Goal: Communication & Community: Answer question/provide support

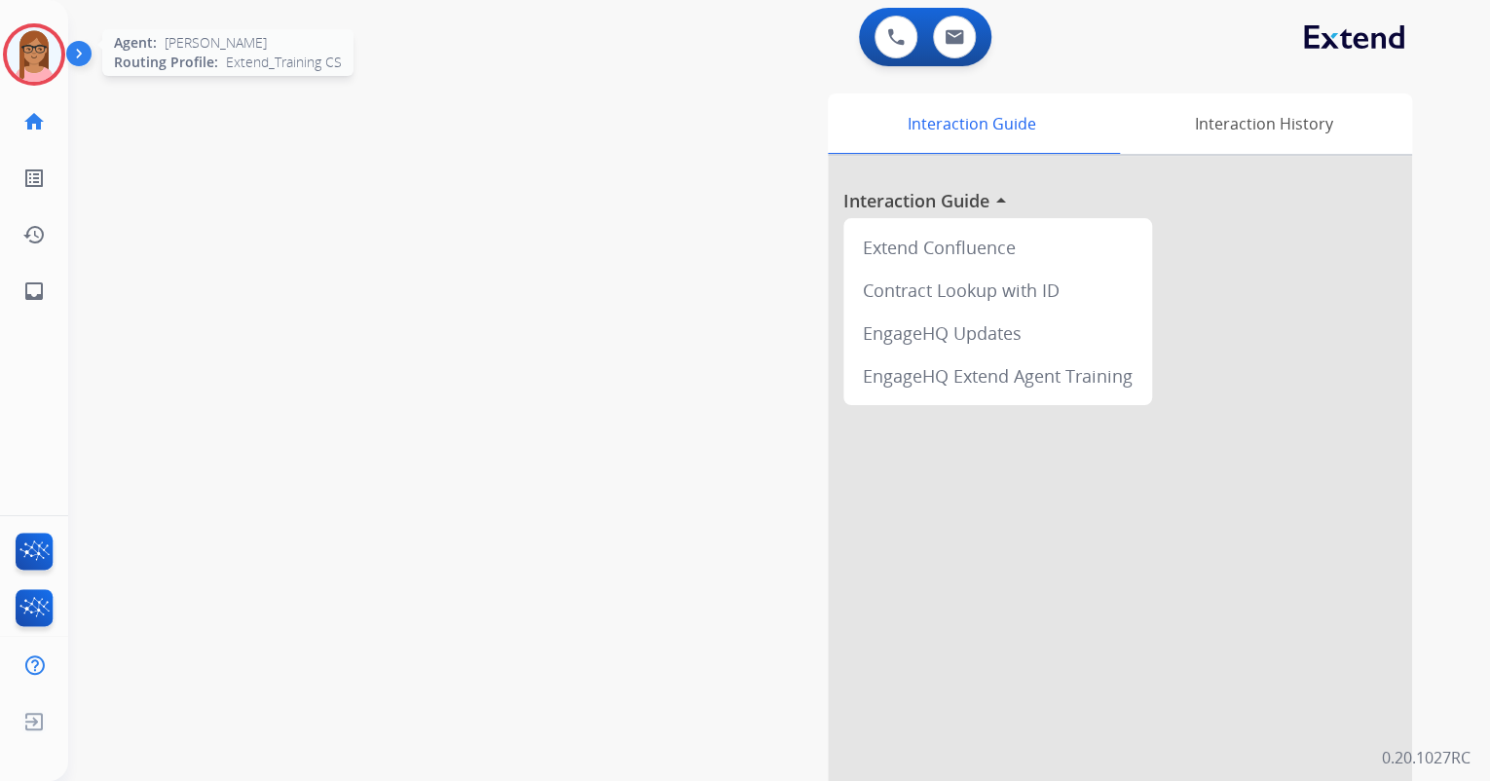
click at [31, 63] on img at bounding box center [34, 54] width 55 height 55
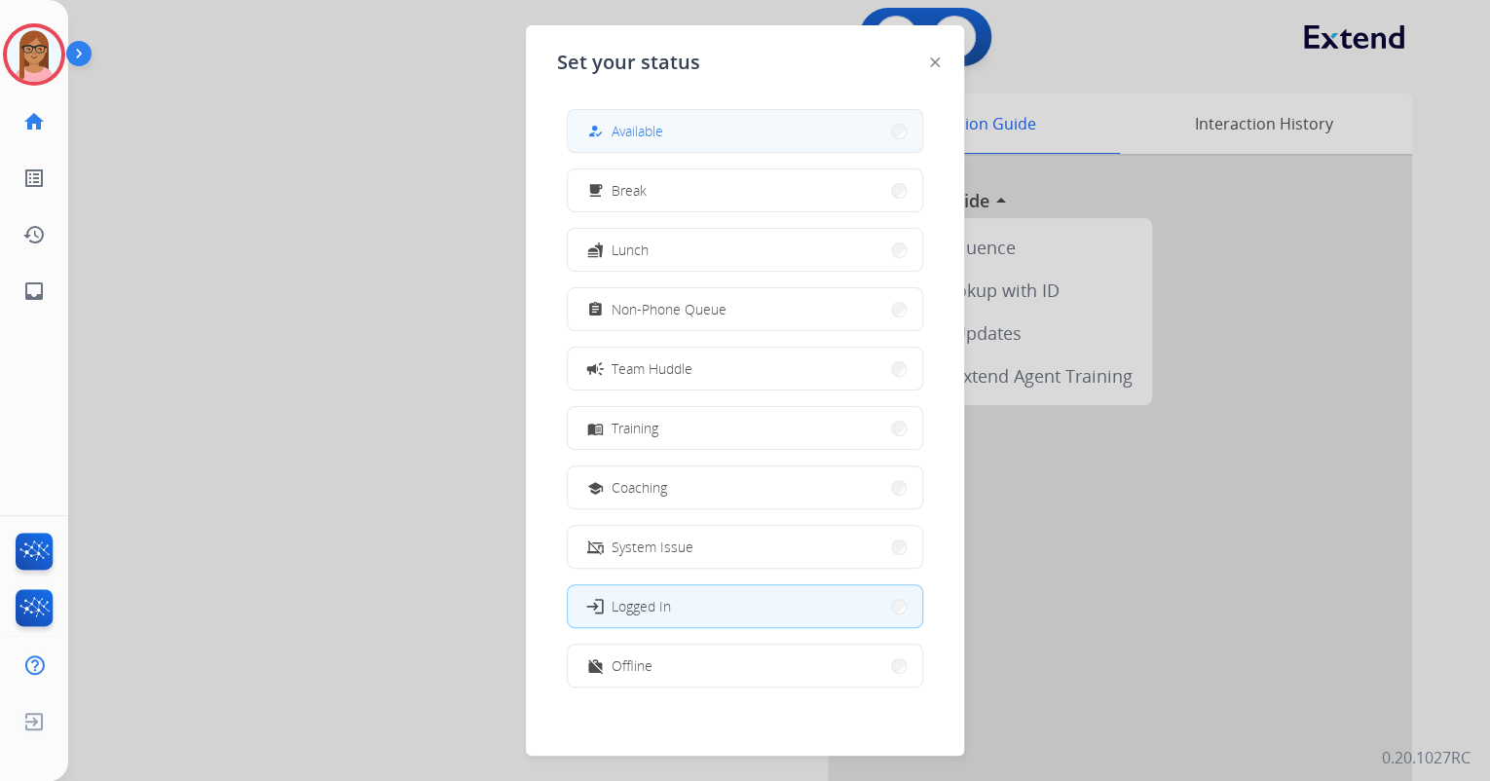
click at [619, 135] on span "Available" at bounding box center [638, 131] width 52 height 20
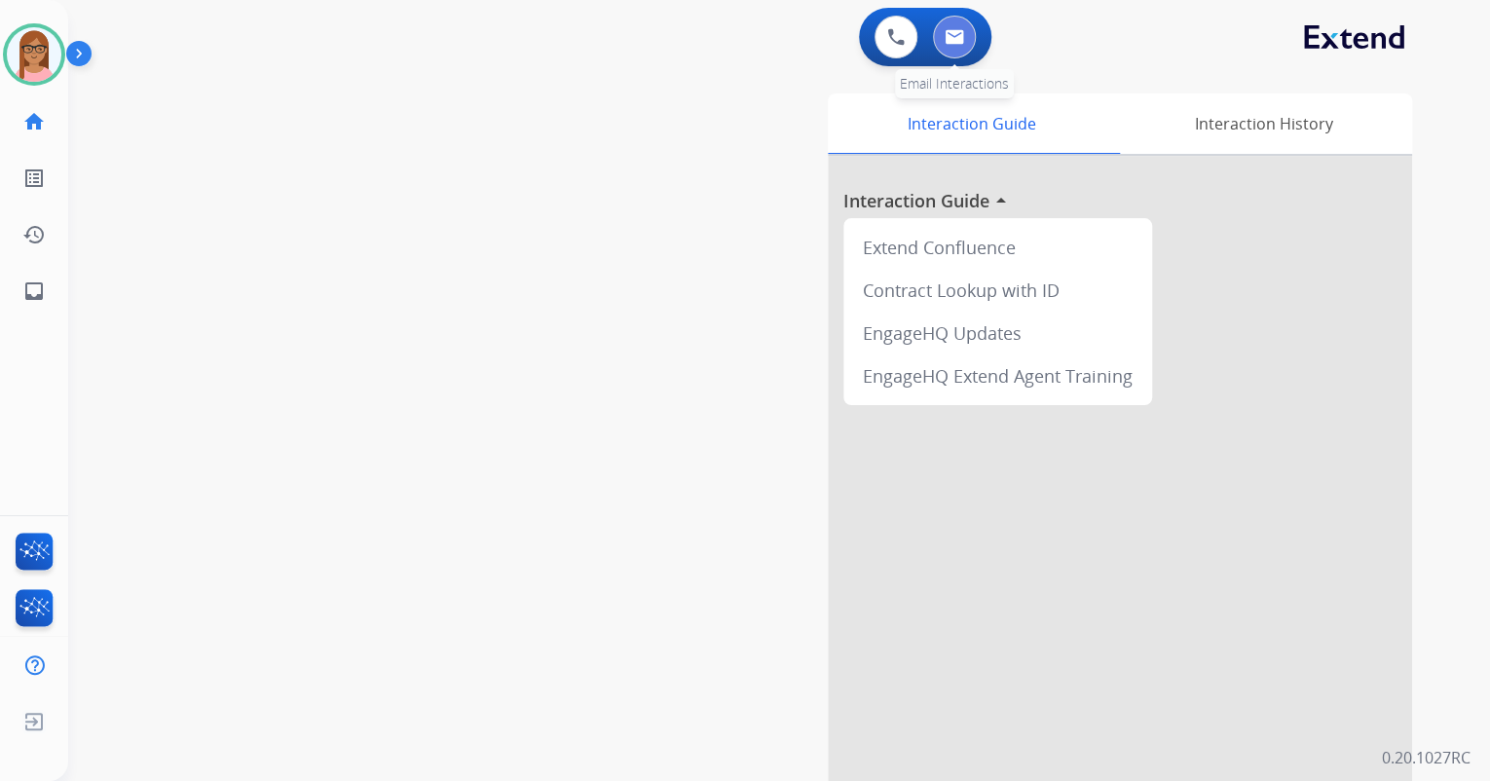
click at [962, 55] on button at bounding box center [954, 37] width 43 height 43
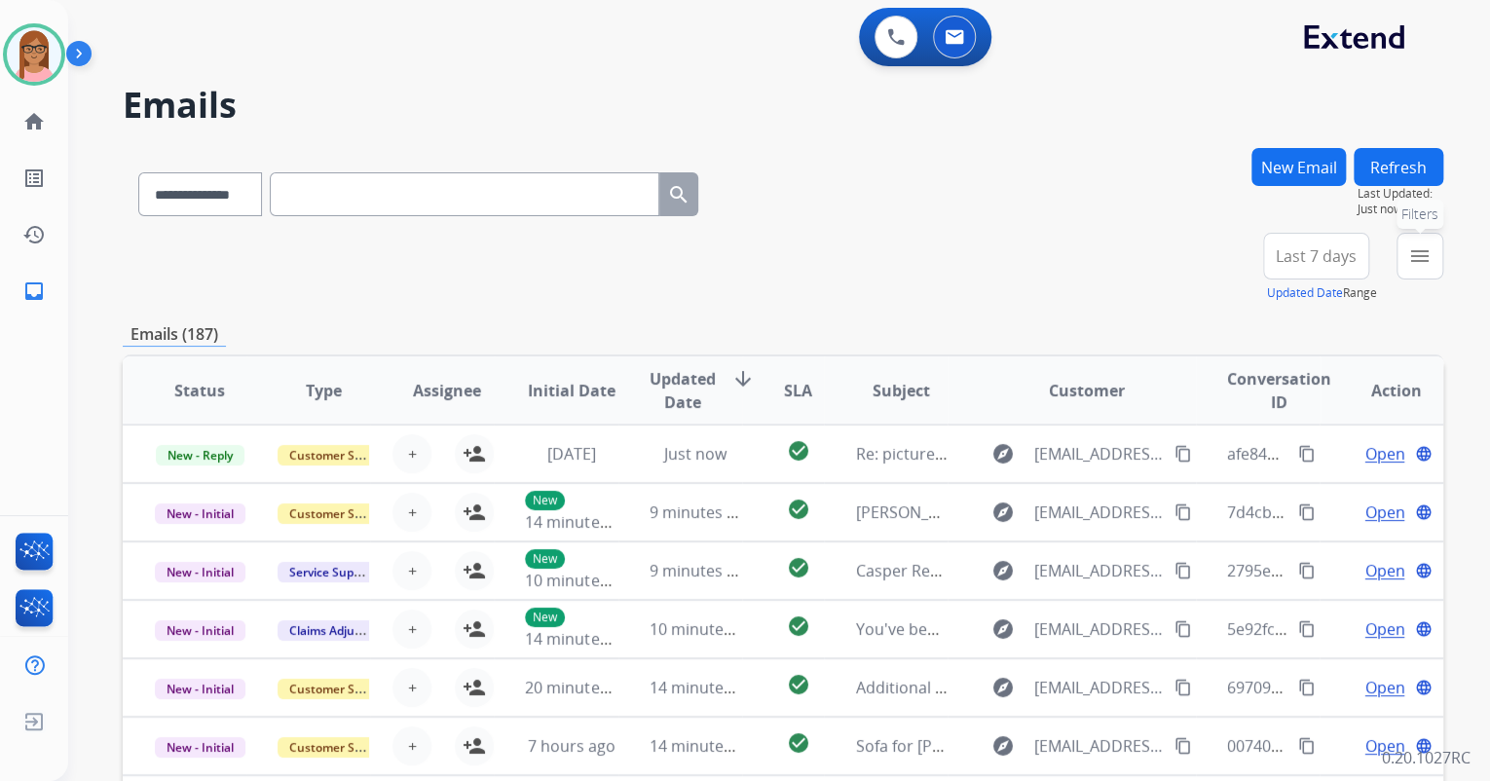
click at [1413, 257] on mat-icon "menu" at bounding box center [1419, 255] width 23 height 23
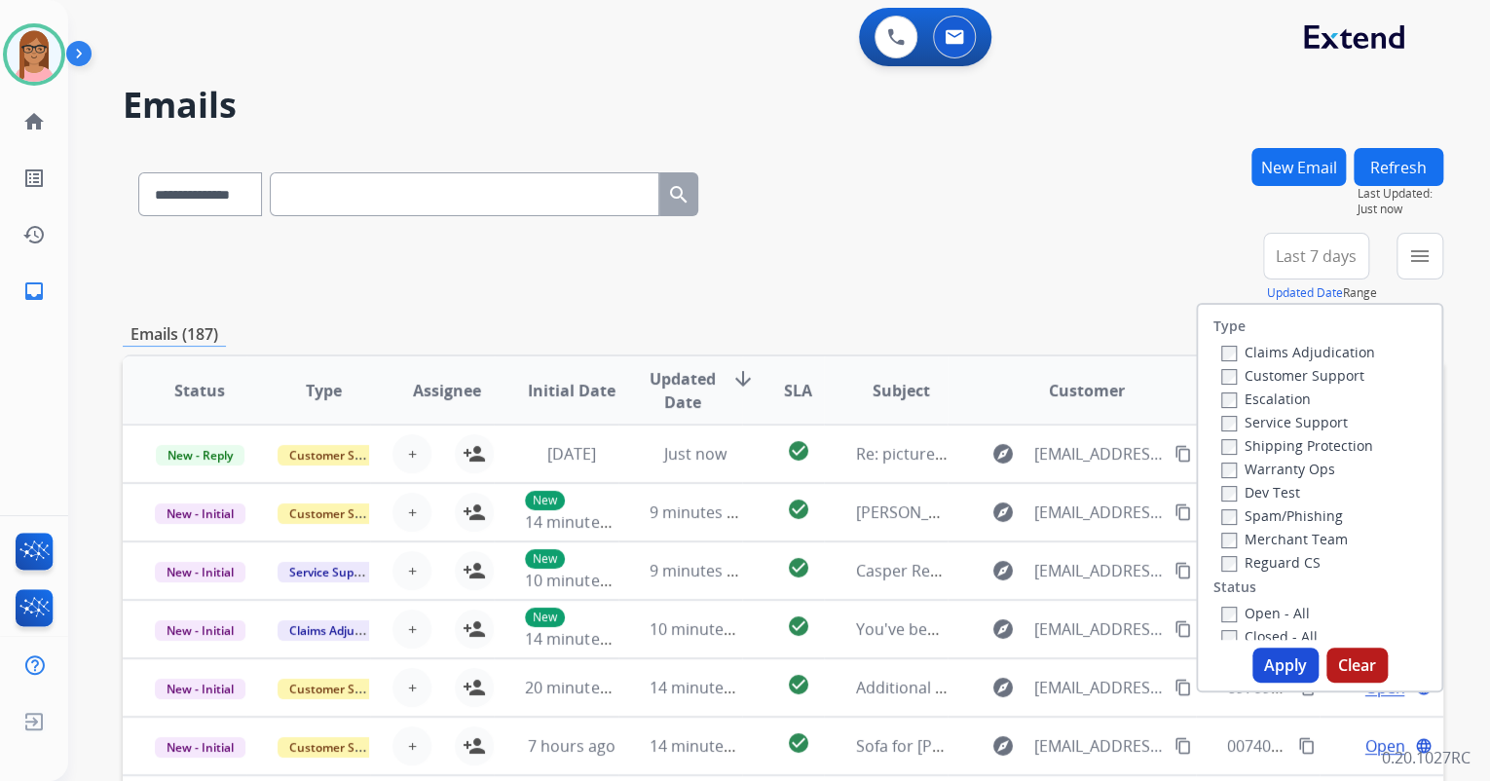
click at [1227, 376] on label "Customer Support" at bounding box center [1292, 375] width 143 height 19
click at [1265, 659] on button "Apply" at bounding box center [1286, 665] width 66 height 35
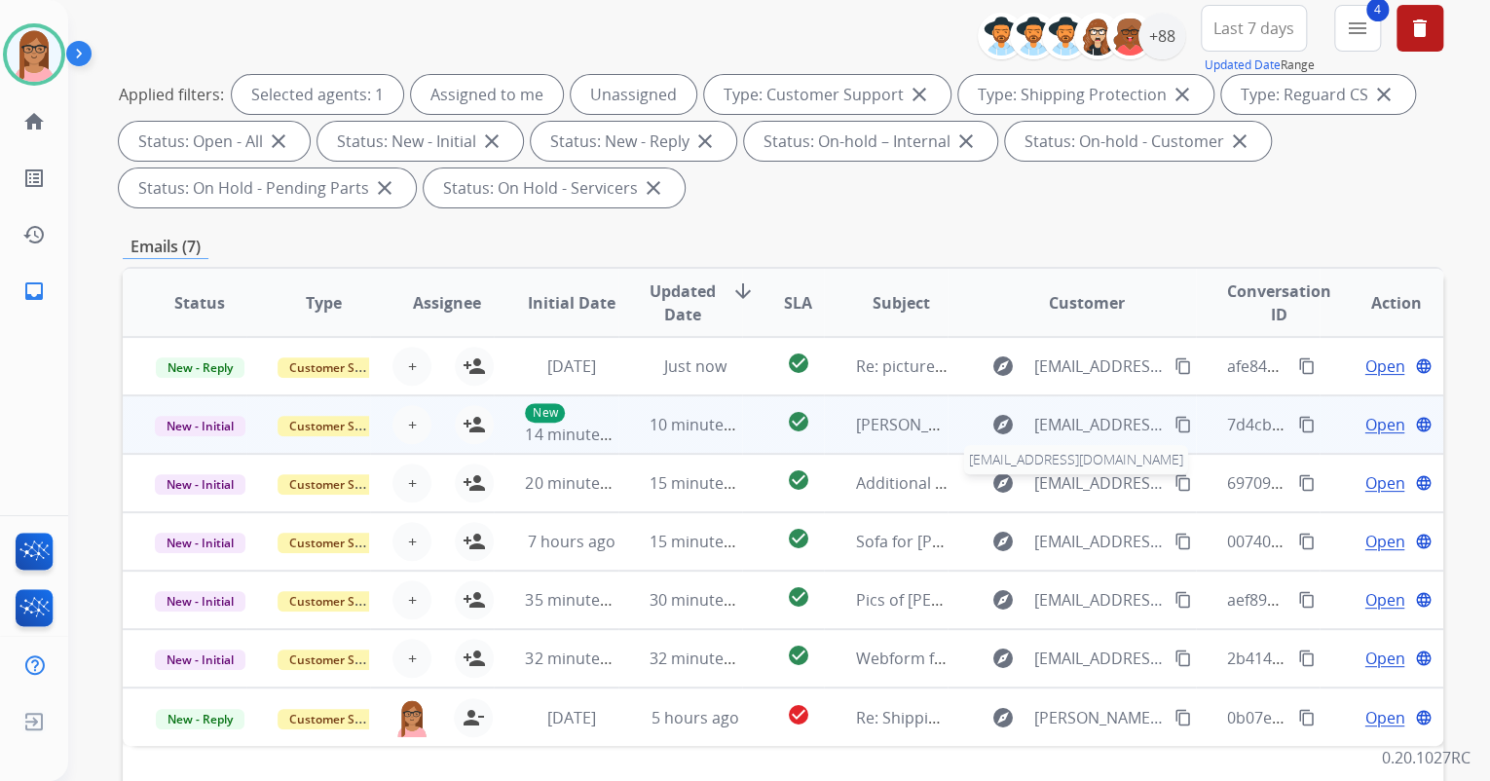
scroll to position [234, 0]
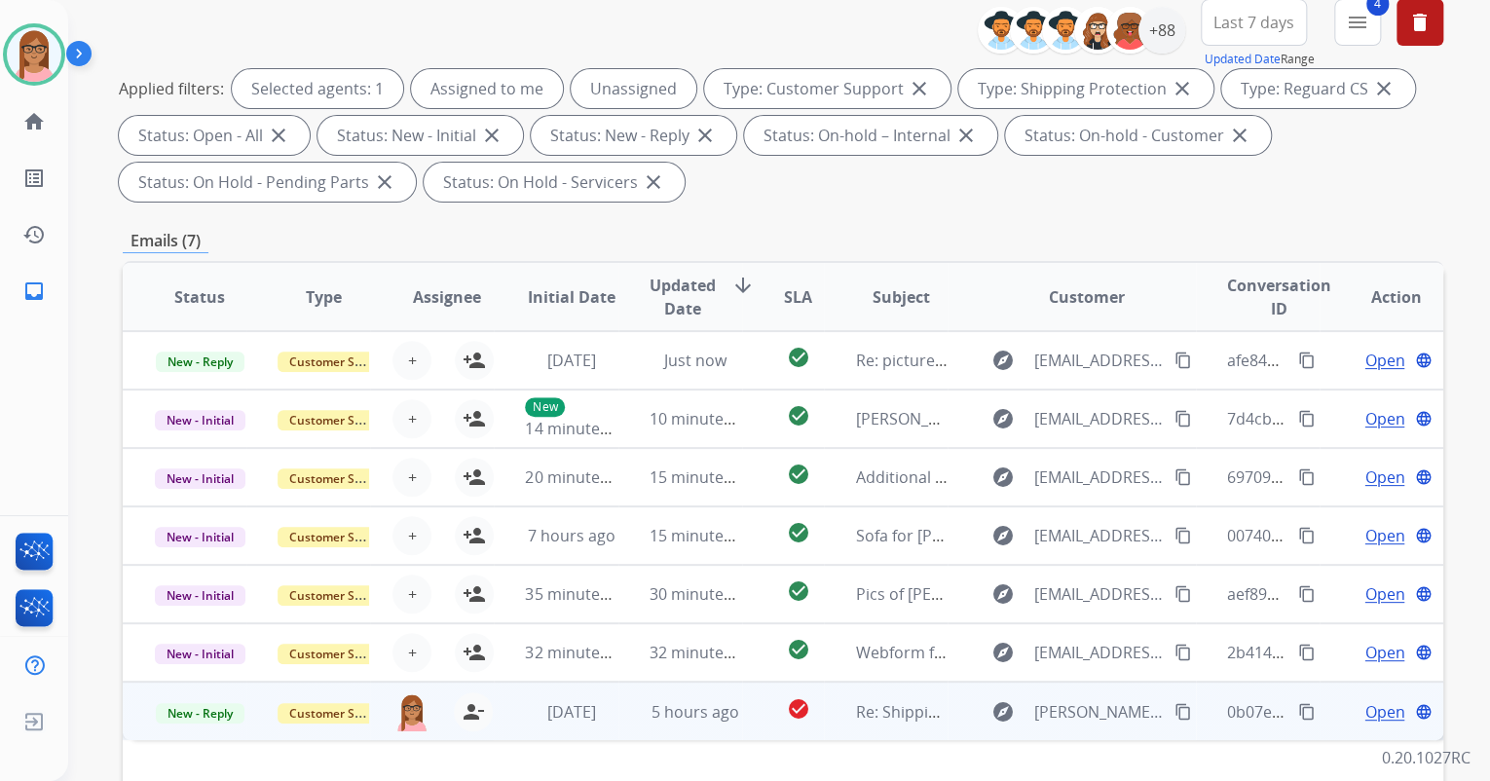
click at [1374, 715] on span "Open" at bounding box center [1385, 711] width 40 height 23
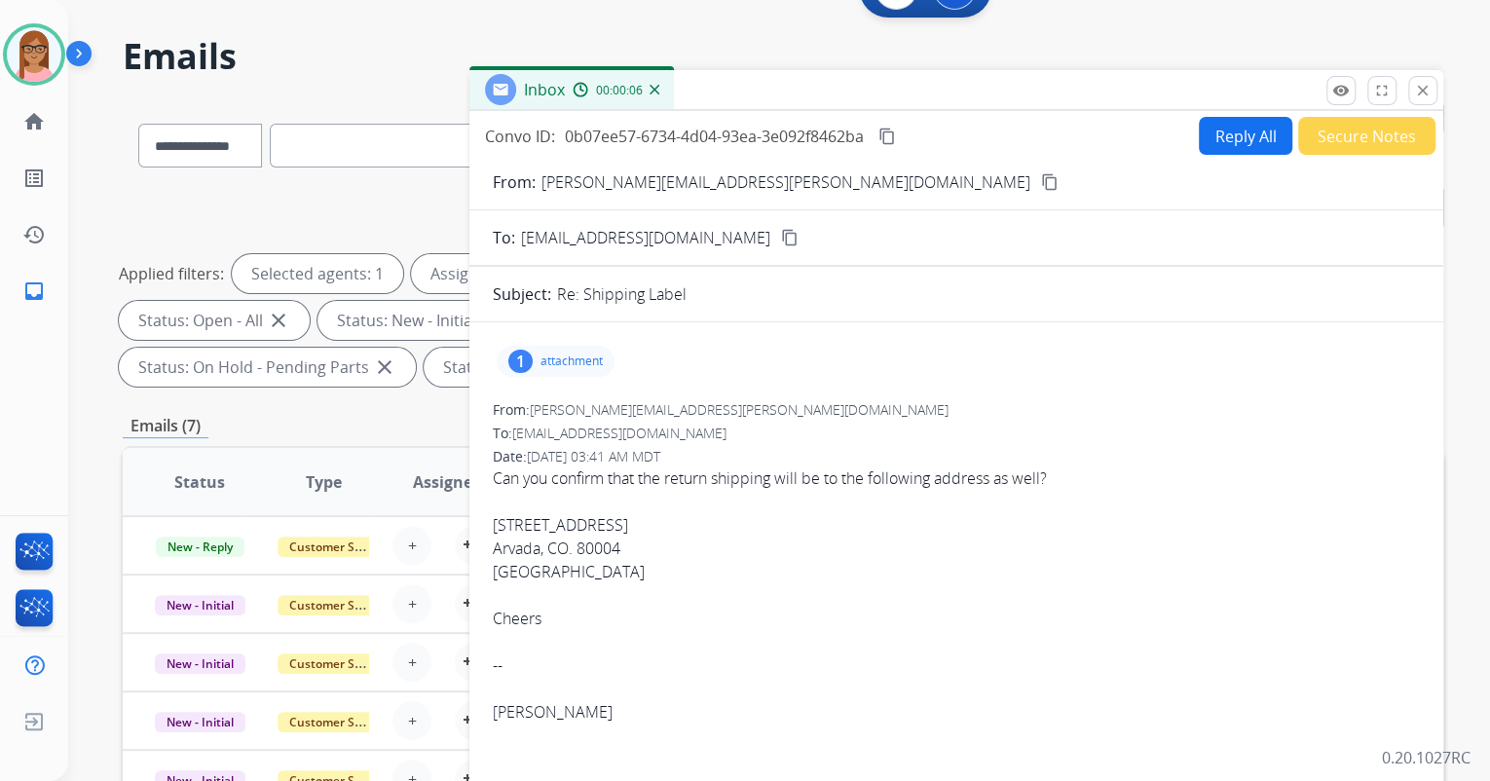
scroll to position [0, 0]
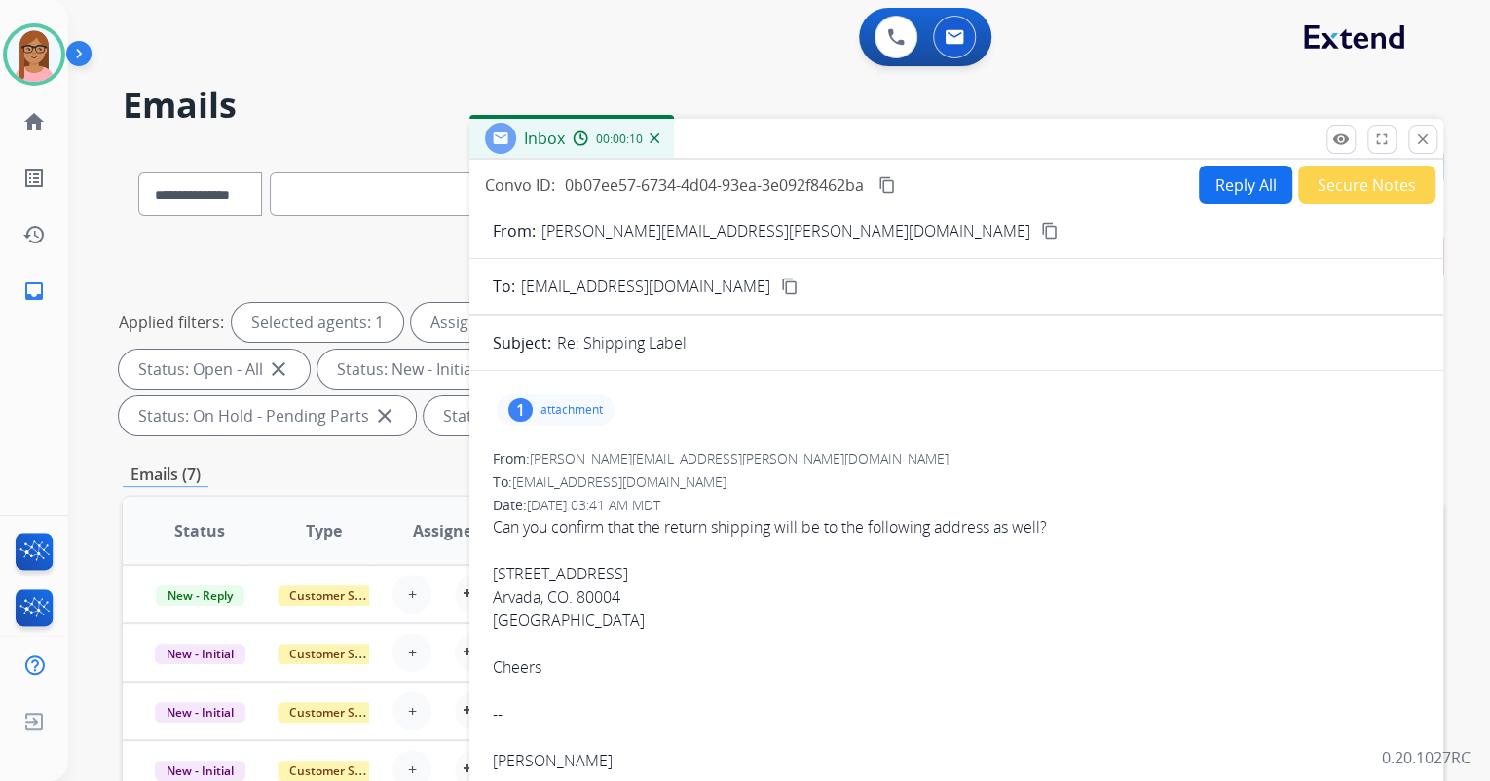
click at [1041, 230] on mat-icon "content_copy" at bounding box center [1050, 231] width 18 height 18
click at [1219, 189] on button "Reply All" at bounding box center [1246, 185] width 94 height 38
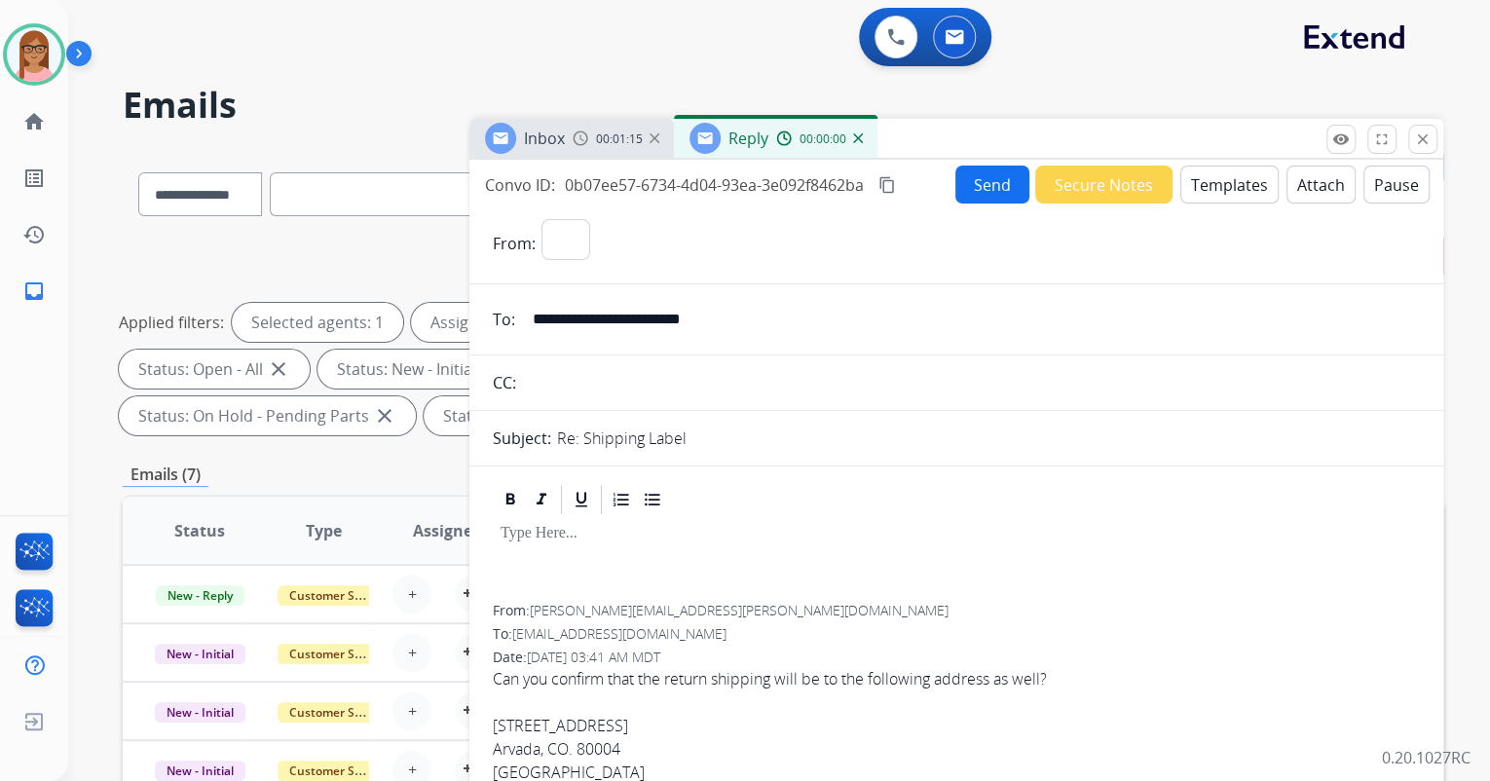
select select "**********"
click at [1202, 176] on button "Templates" at bounding box center [1230, 185] width 98 height 38
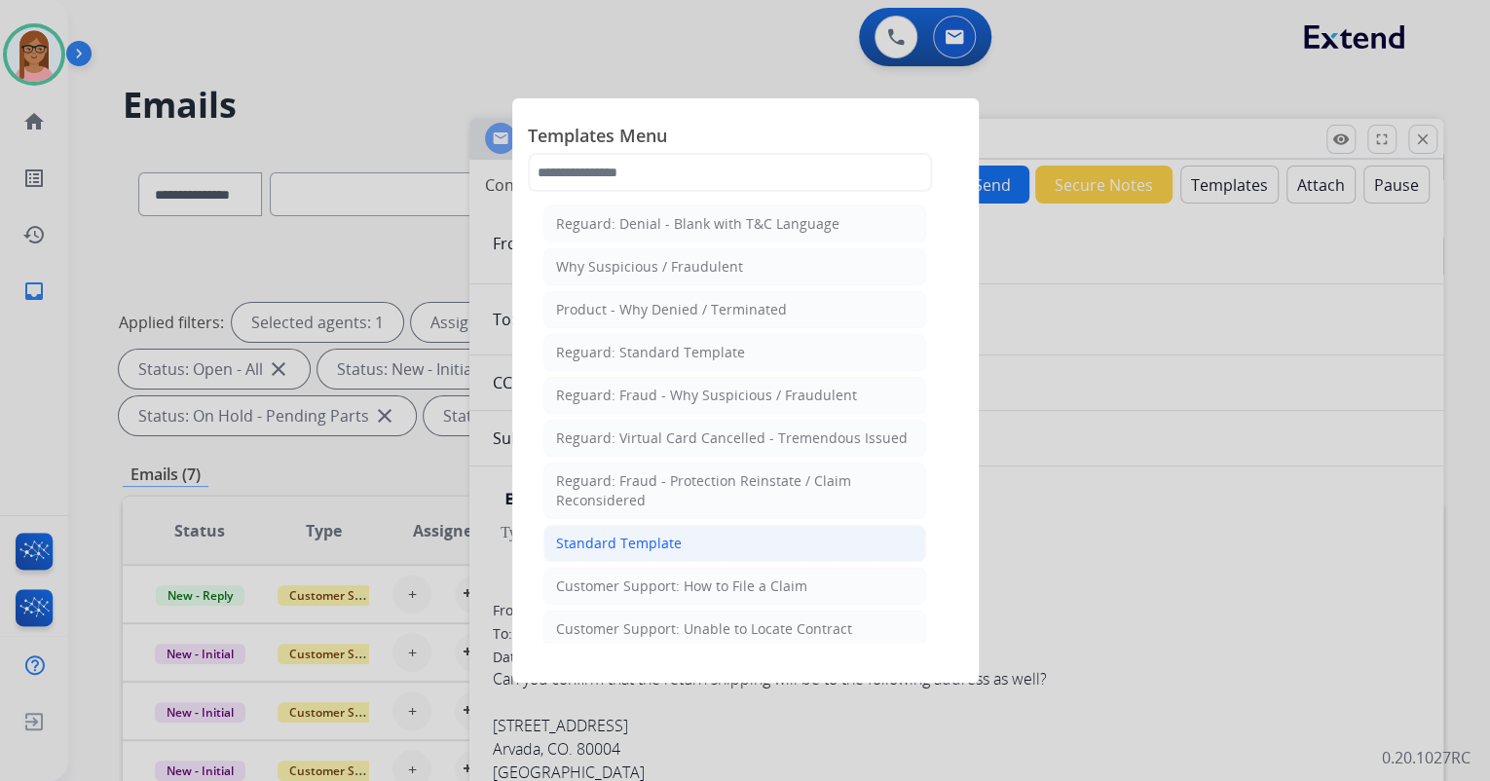
click at [657, 537] on div "Standard Template" at bounding box center [619, 543] width 126 height 19
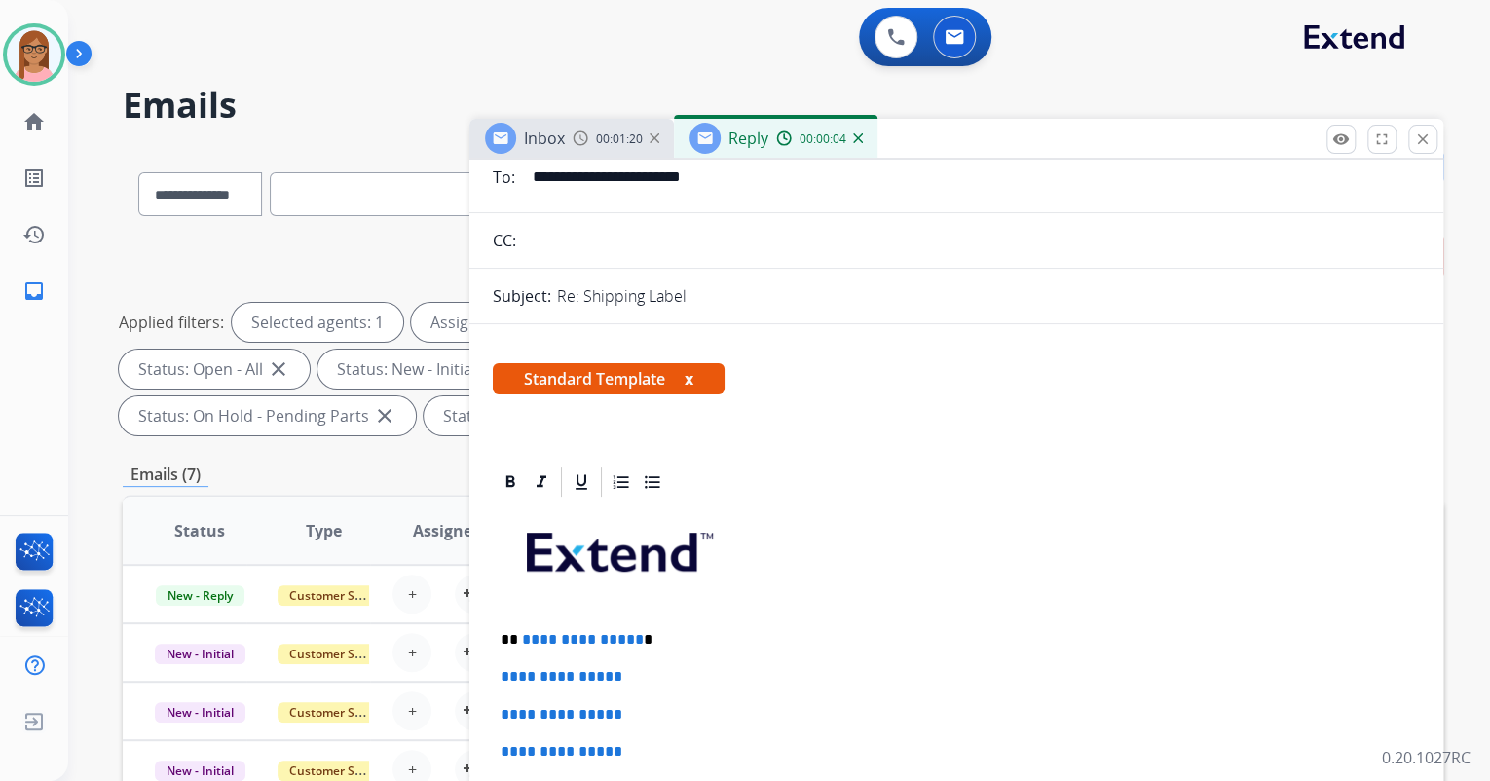
scroll to position [234, 0]
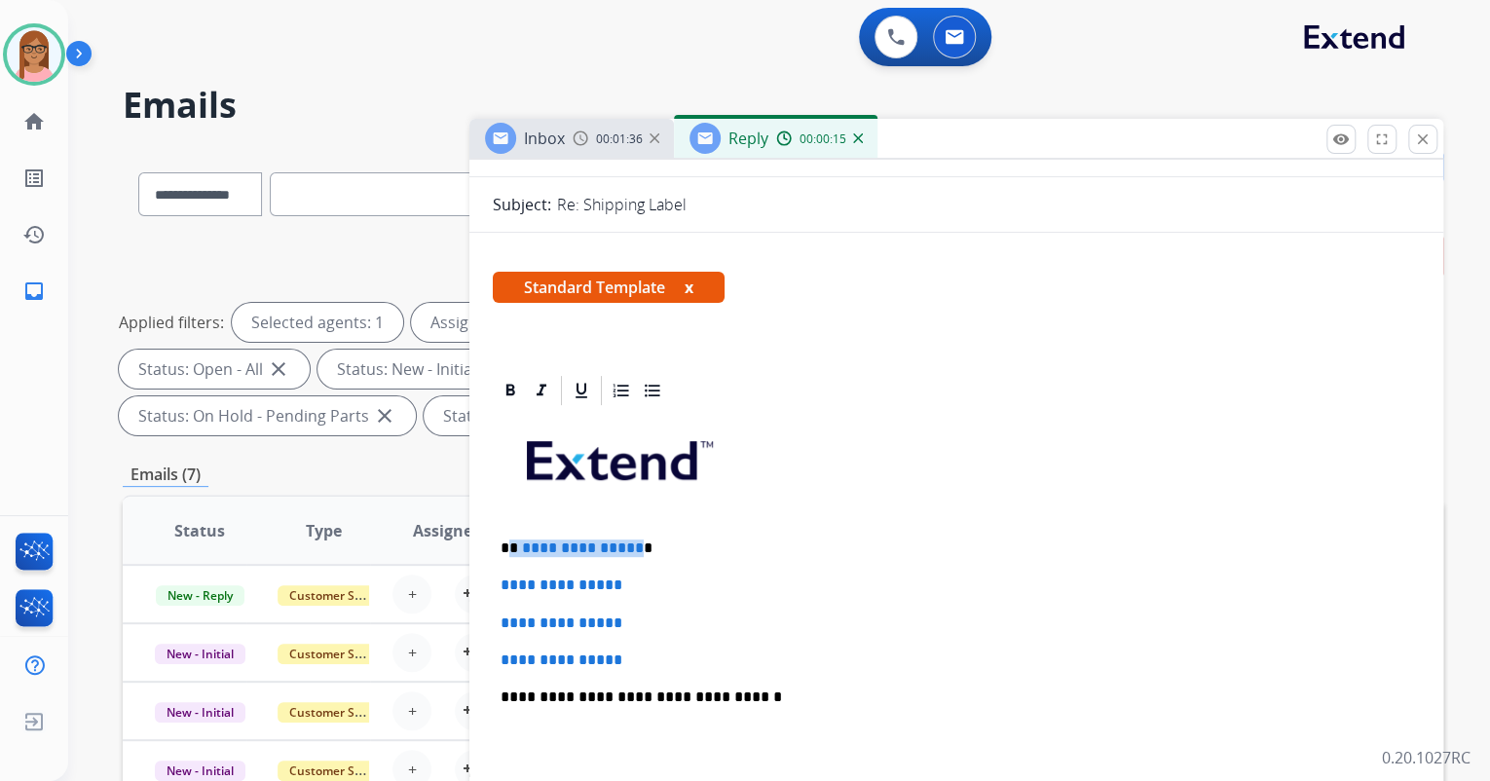
drag, startPoint x: 509, startPoint y: 543, endPoint x: 629, endPoint y: 537, distance: 119.9
click at [629, 540] on p "**********" at bounding box center [949, 549] width 896 height 18
drag, startPoint x: 495, startPoint y: 588, endPoint x: 639, endPoint y: 658, distance: 160.3
click at [639, 658] on div "**********" at bounding box center [956, 743] width 927 height 670
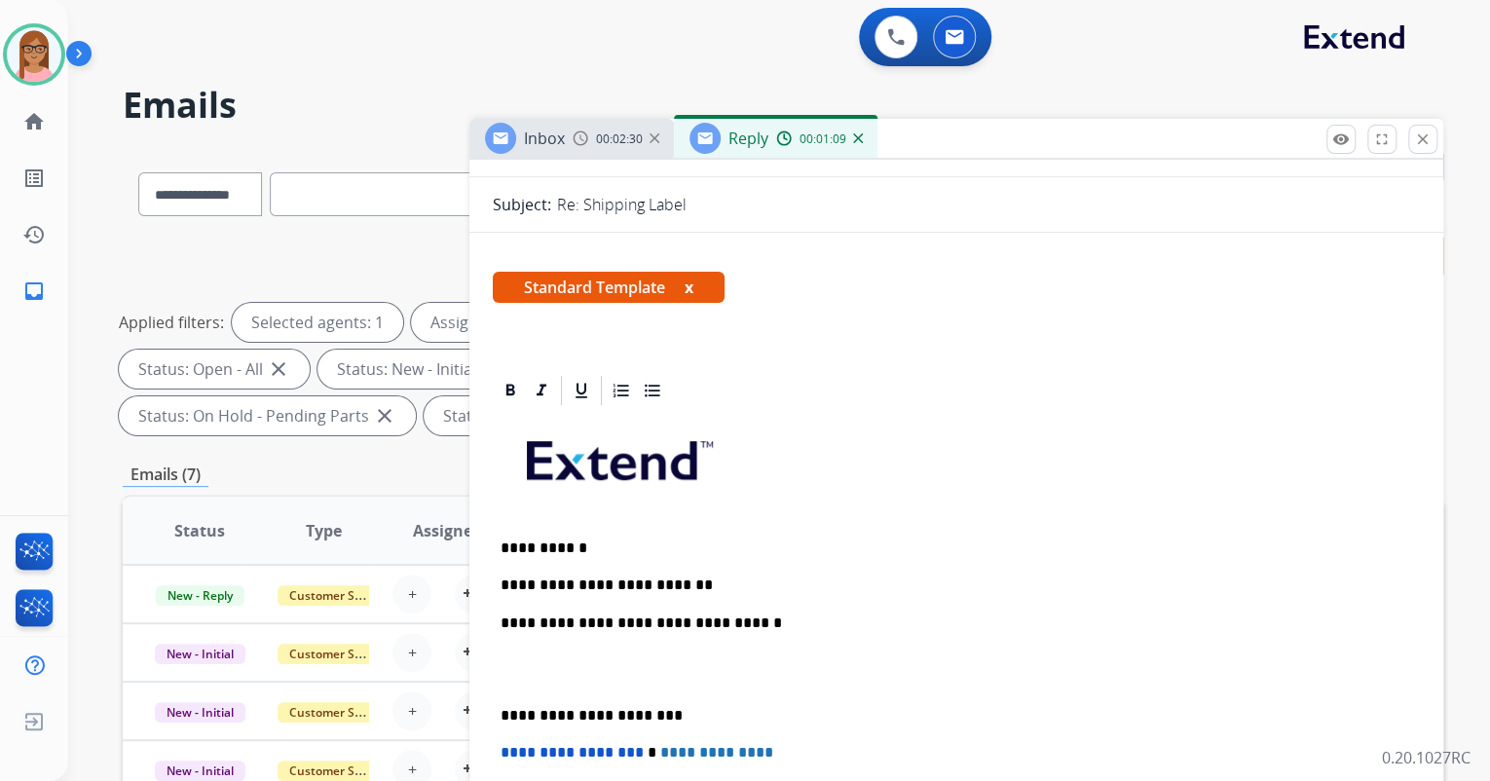
click at [712, 582] on p "**********" at bounding box center [949, 586] width 896 height 18
click at [720, 583] on p "**********" at bounding box center [949, 586] width 896 height 18
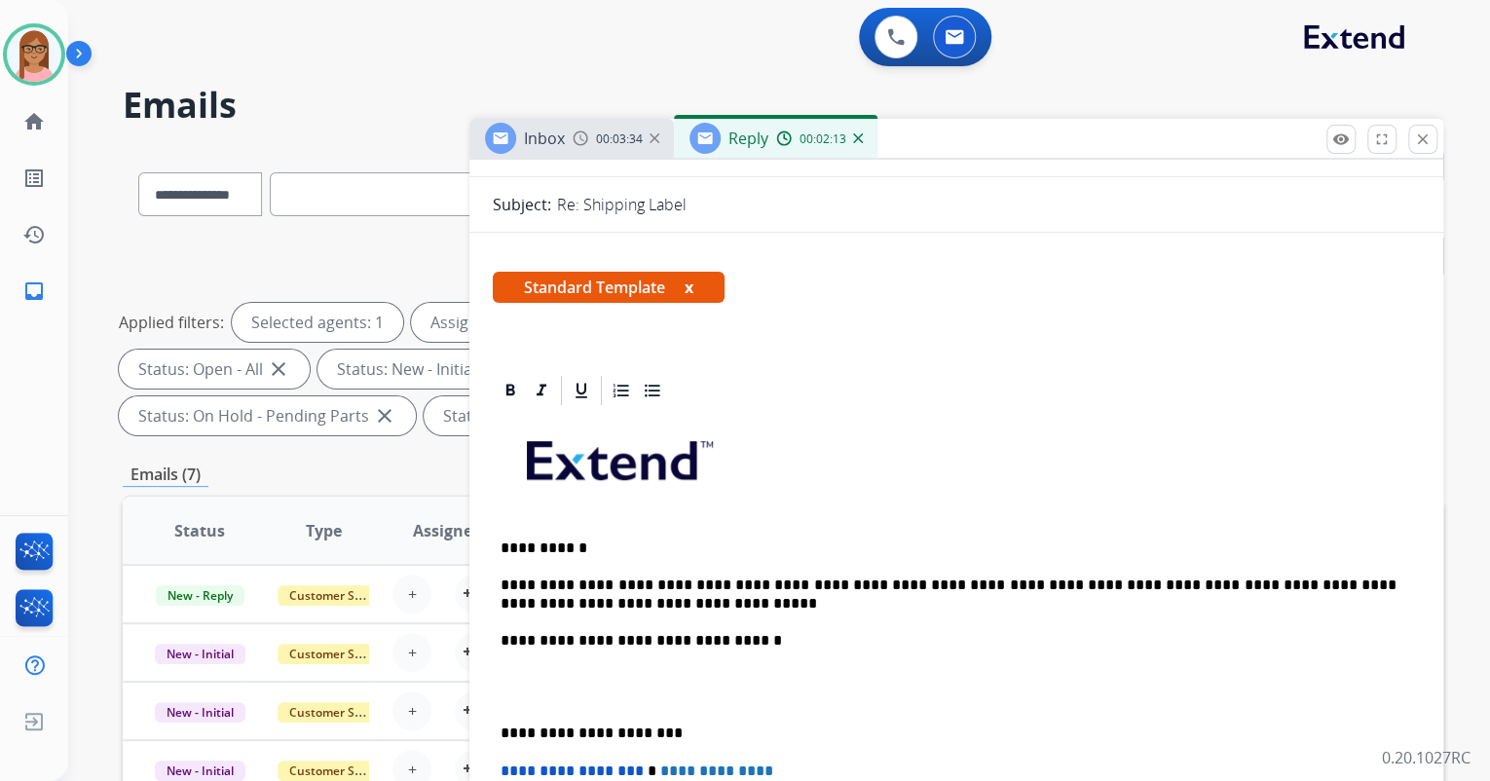
click at [511, 663] on div "**********" at bounding box center [956, 715] width 927 height 614
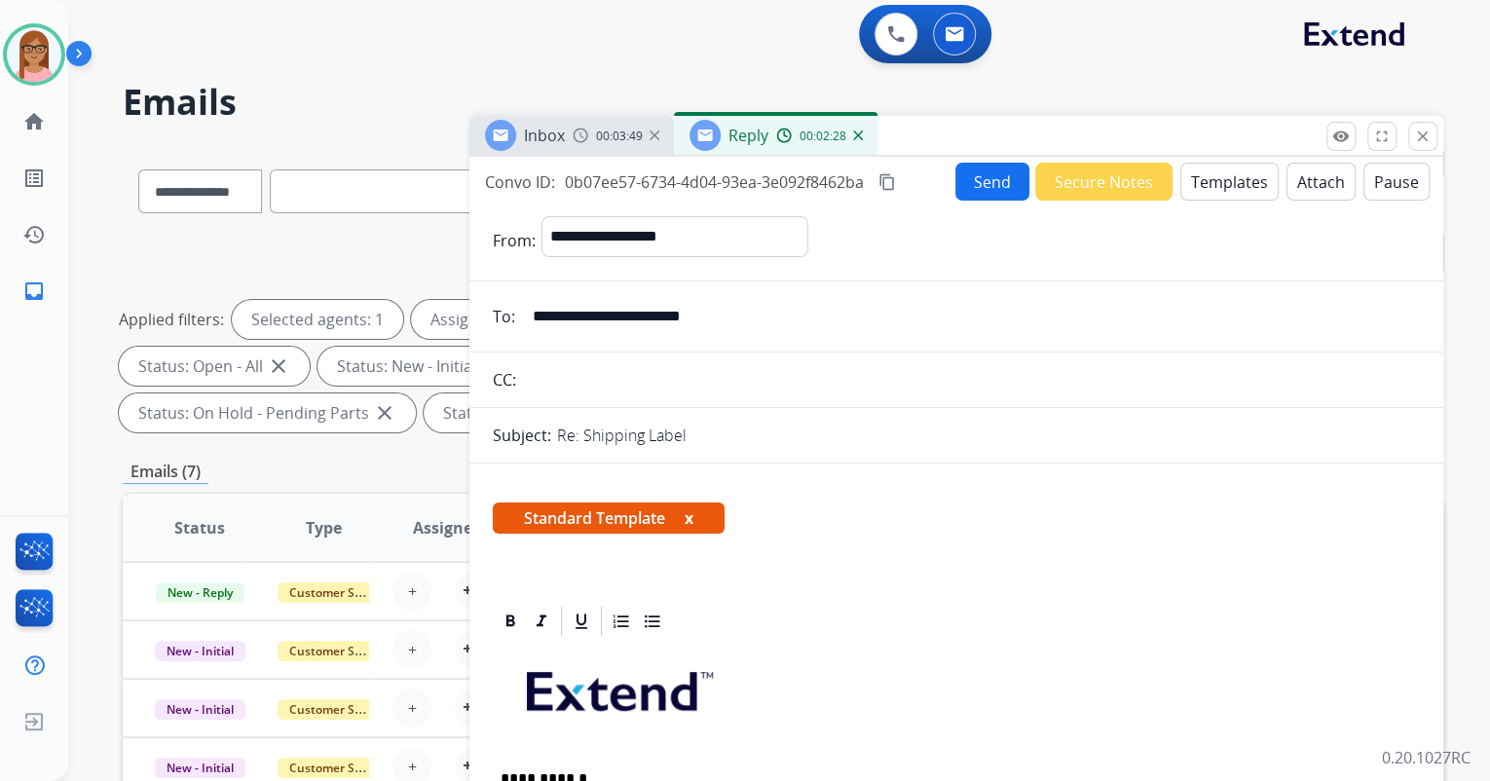
scroll to position [0, 0]
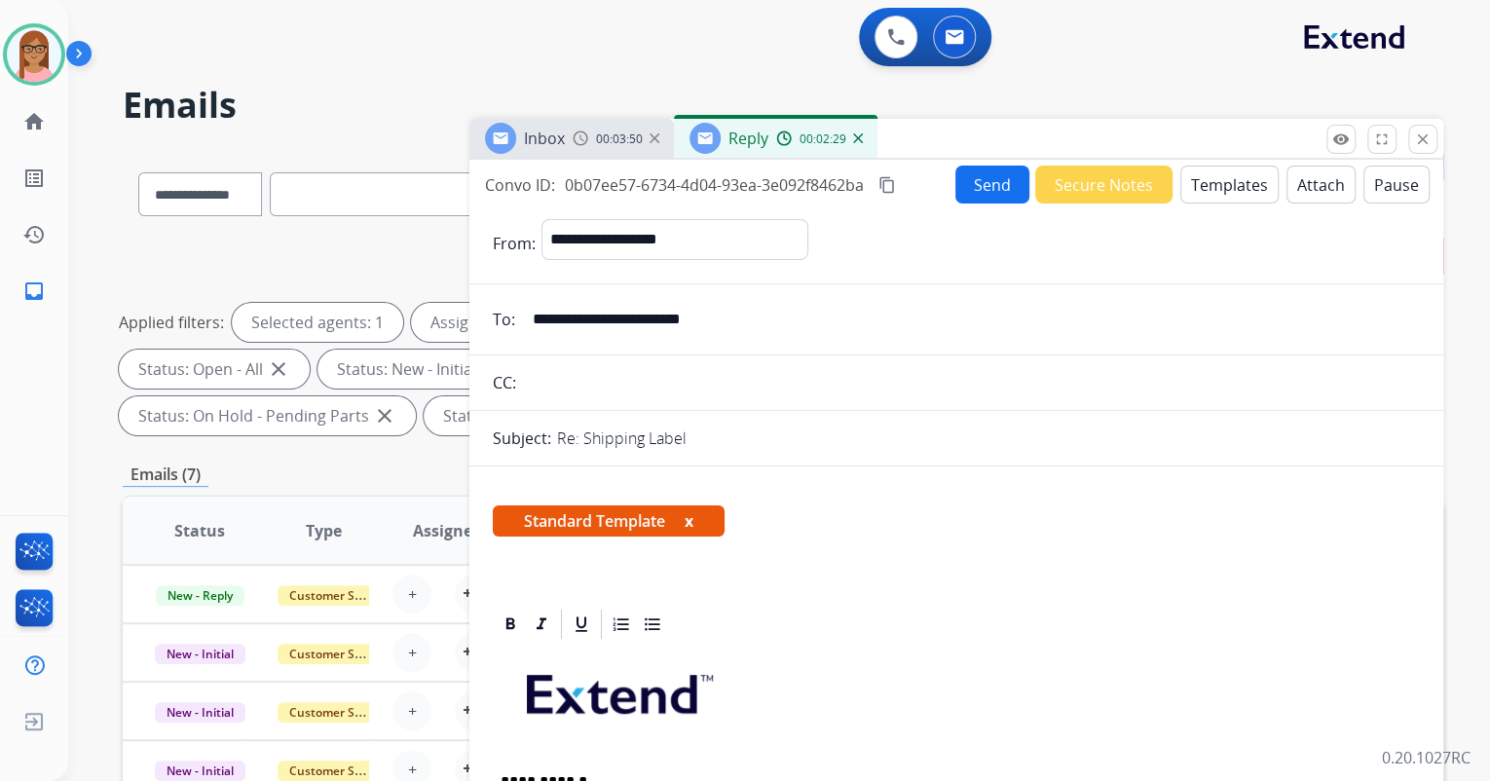
click at [882, 182] on mat-icon "content_copy" at bounding box center [888, 185] width 18 height 18
click at [892, 183] on mat-icon "content_copy" at bounding box center [888, 185] width 18 height 18
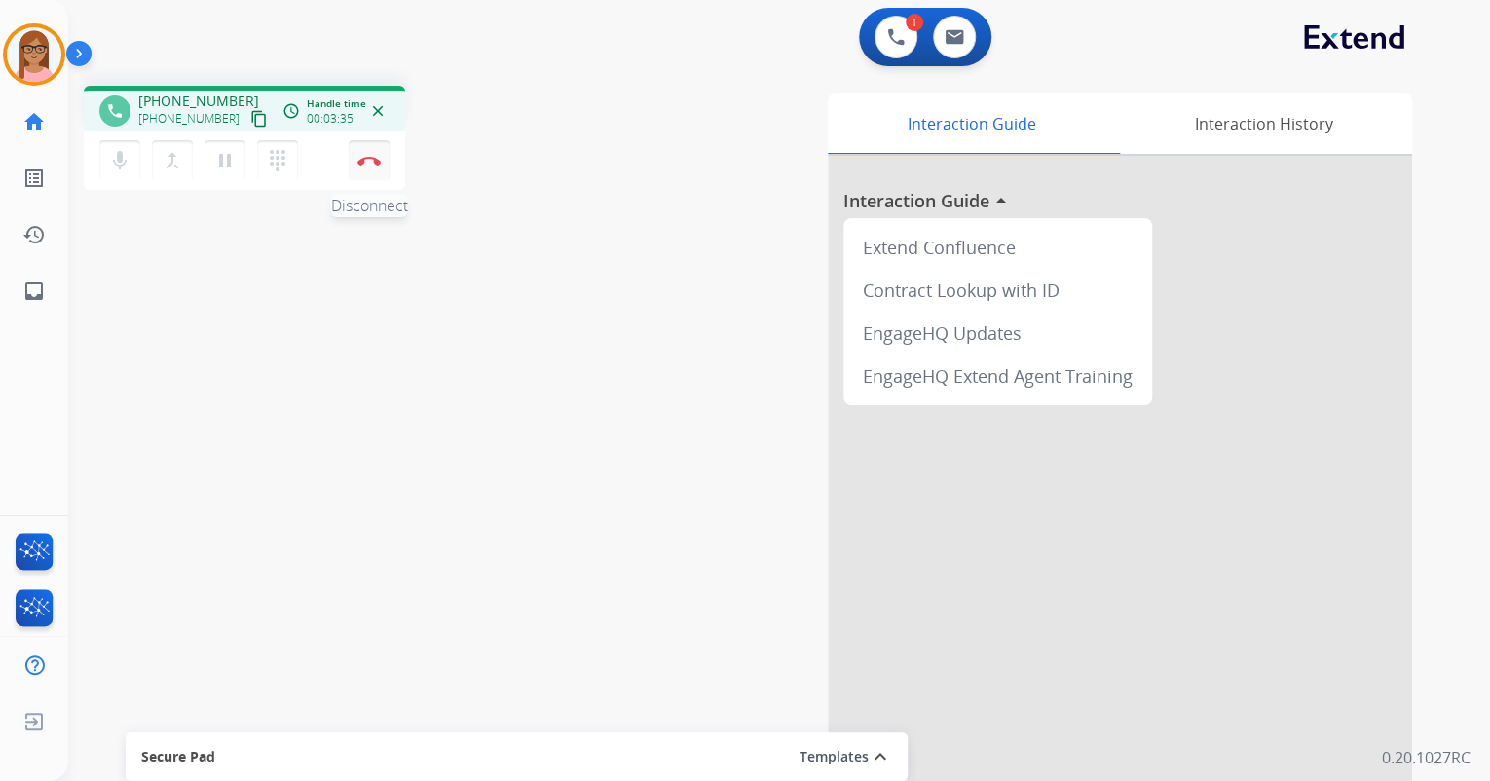
click at [371, 161] on img at bounding box center [368, 161] width 23 height 10
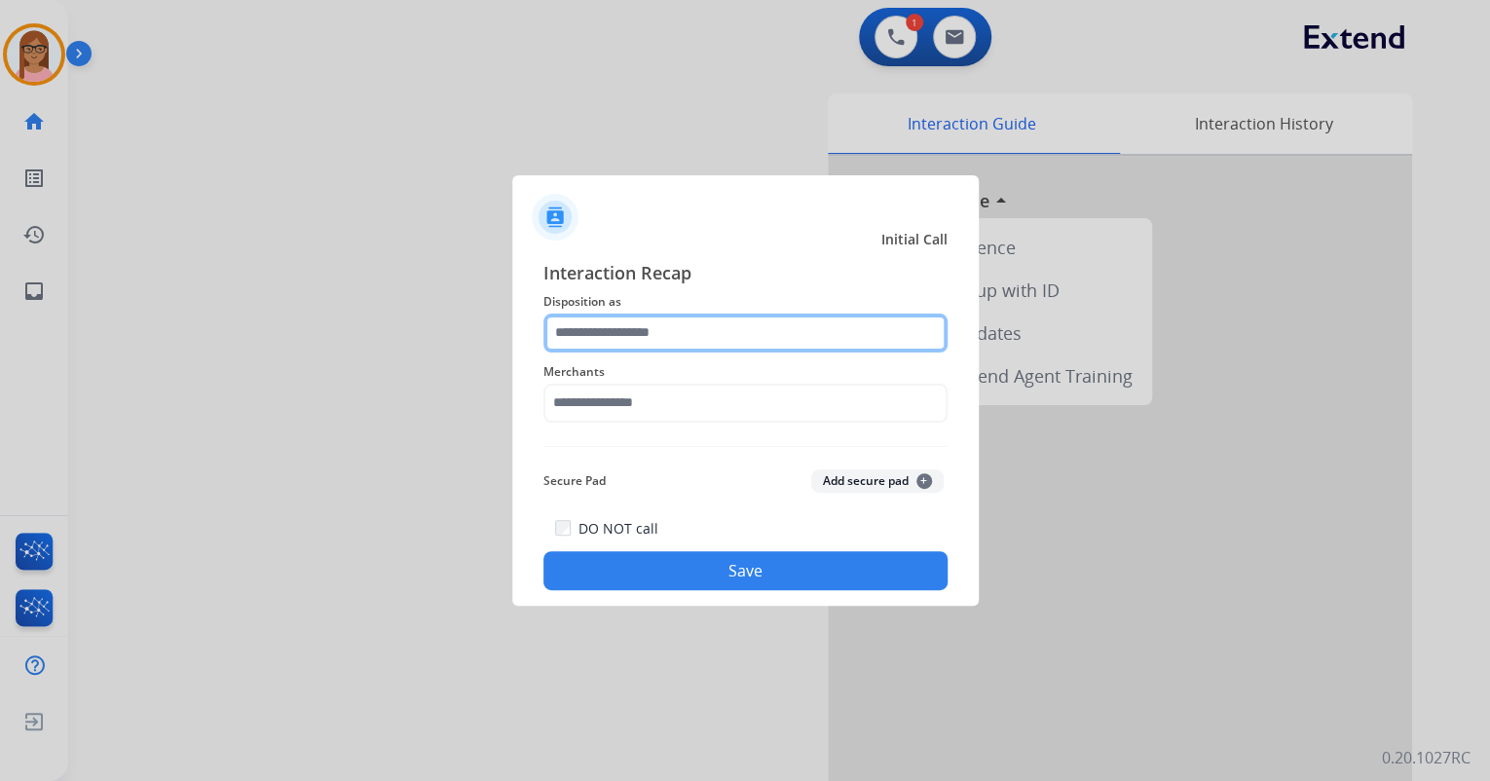
click at [623, 335] on input "text" at bounding box center [746, 333] width 404 height 39
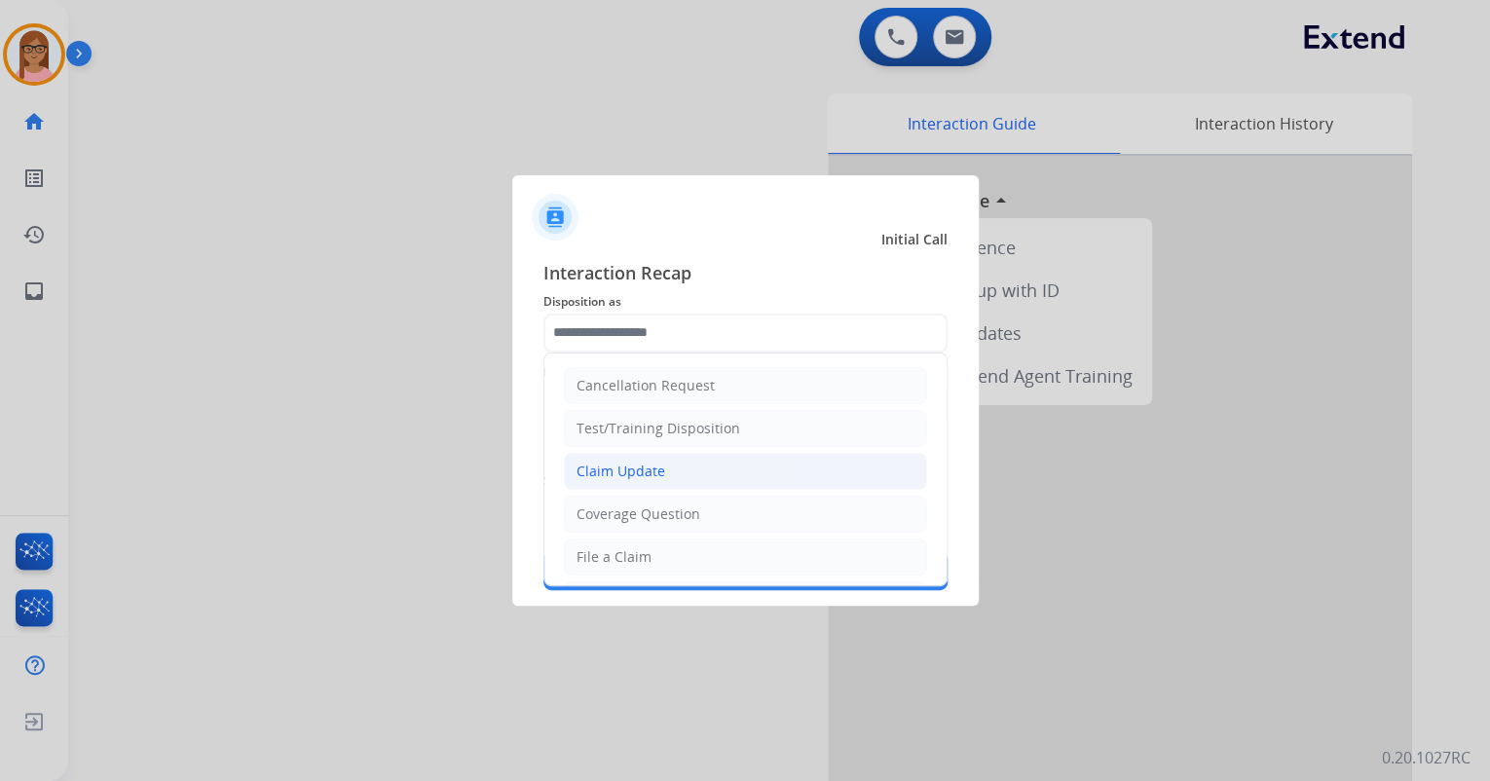
click at [623, 468] on div "Claim Update" at bounding box center [621, 471] width 89 height 19
type input "**********"
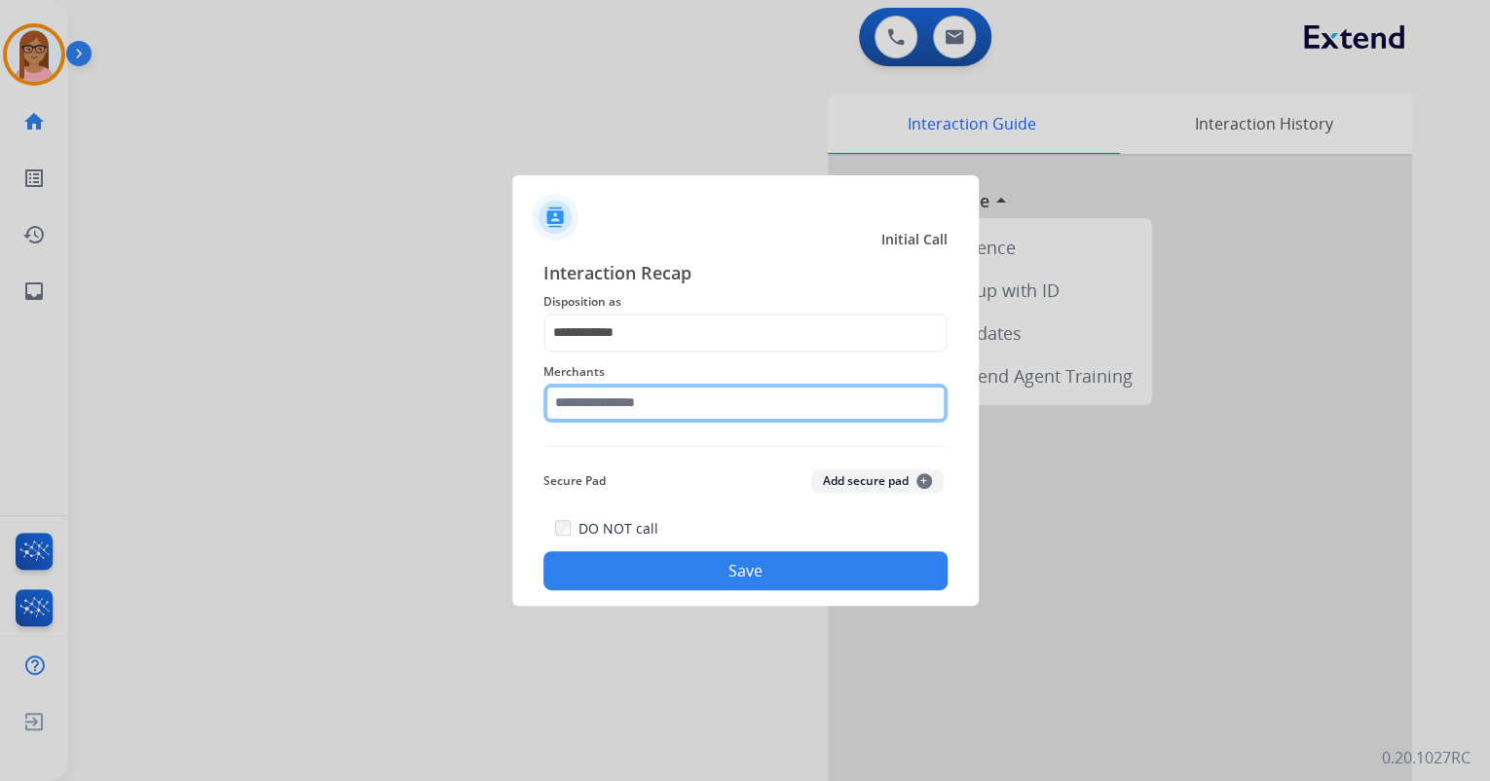
click at [612, 394] on input "text" at bounding box center [746, 403] width 404 height 39
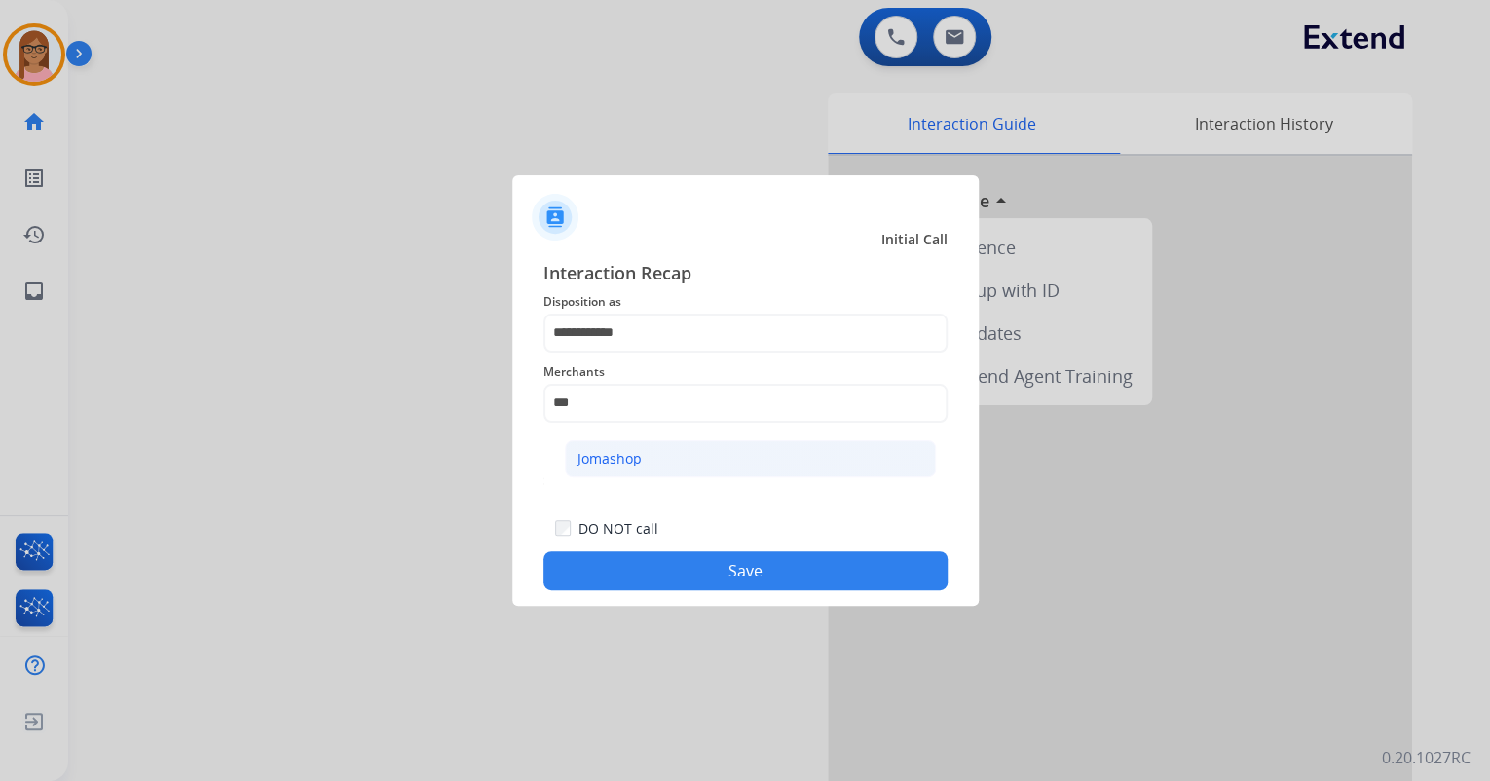
click at [618, 457] on div "Jomashop" at bounding box center [610, 458] width 64 height 19
type input "********"
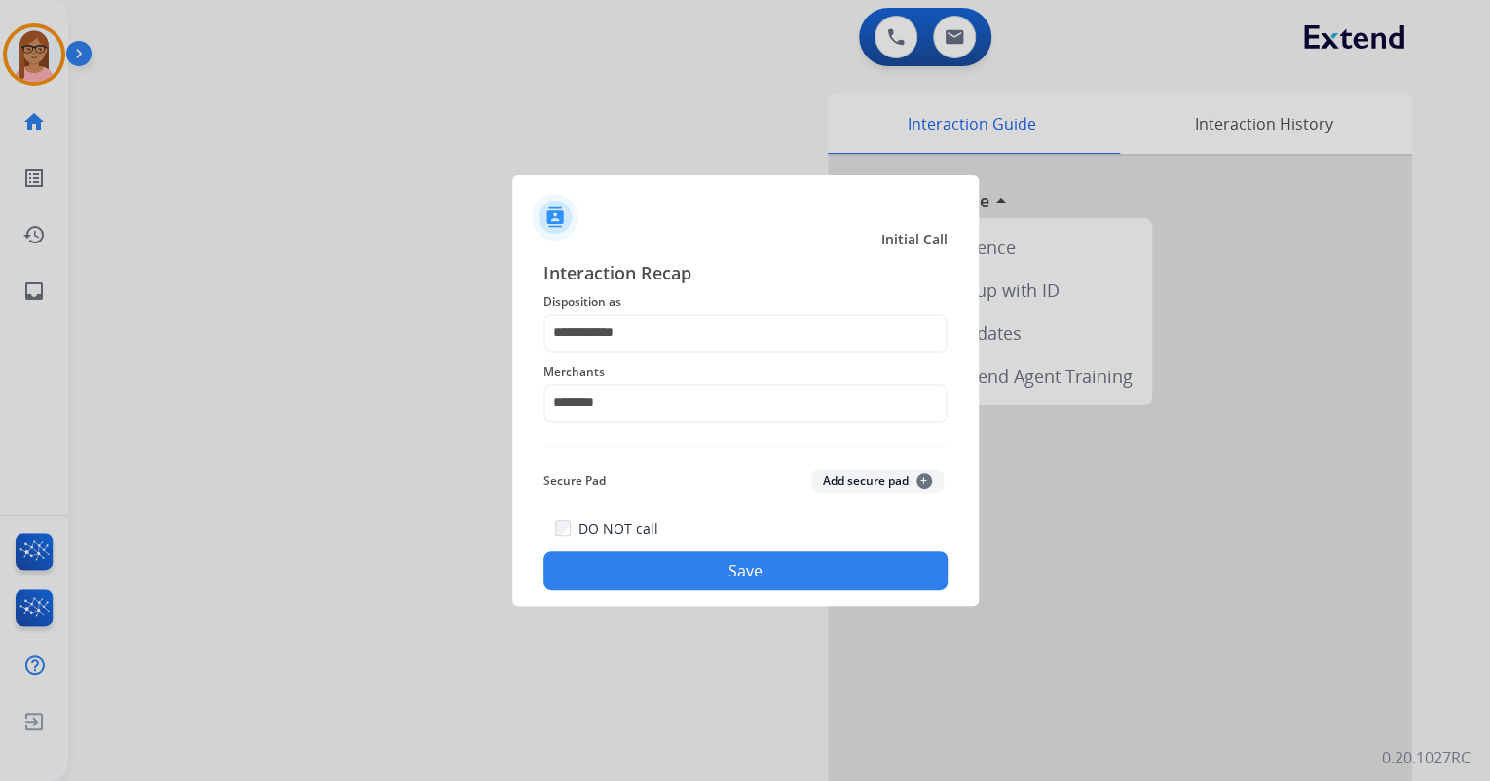
click at [670, 561] on button "Save" at bounding box center [746, 570] width 404 height 39
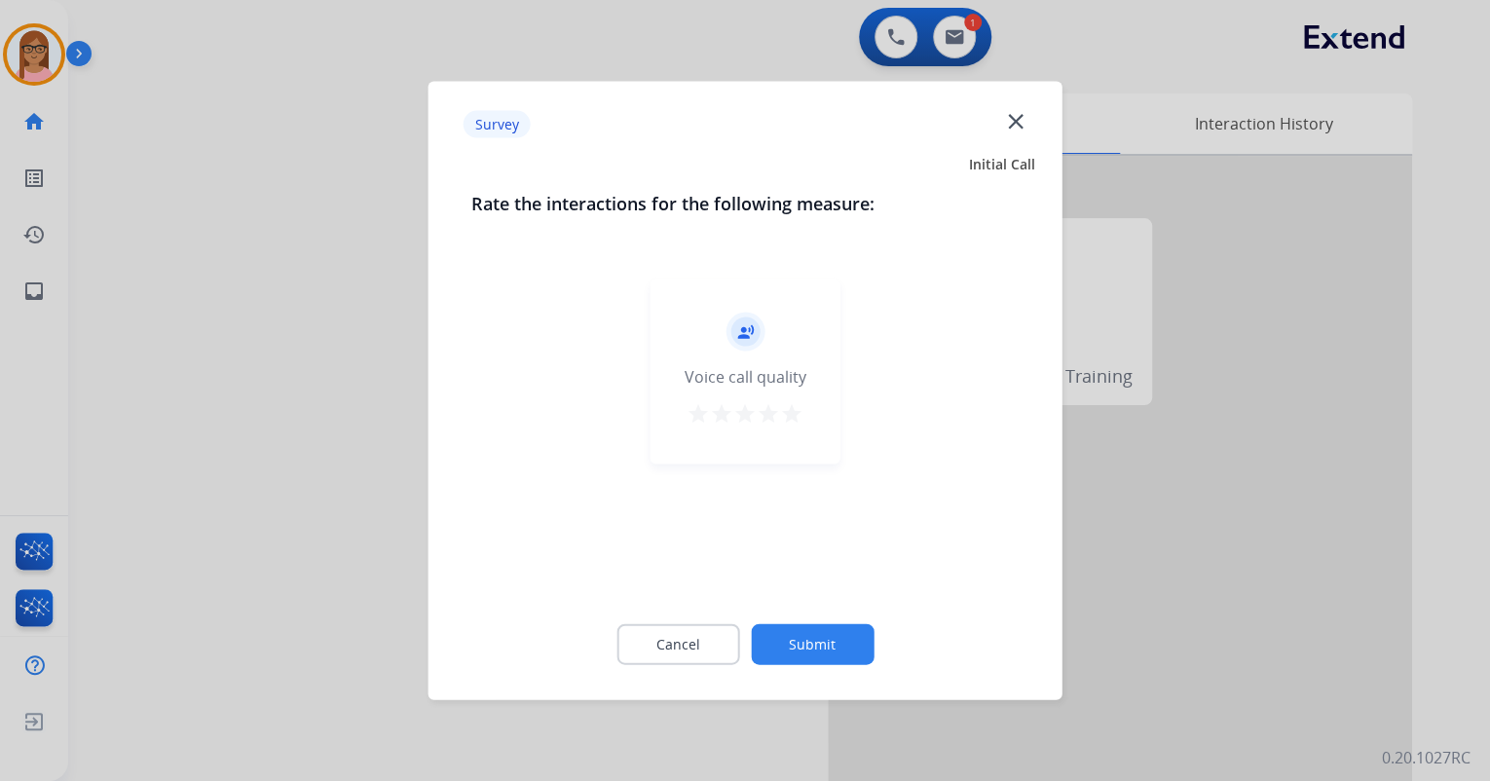
click at [795, 413] on mat-icon "star" at bounding box center [791, 413] width 23 height 23
click at [838, 644] on button "Submit" at bounding box center [812, 644] width 123 height 41
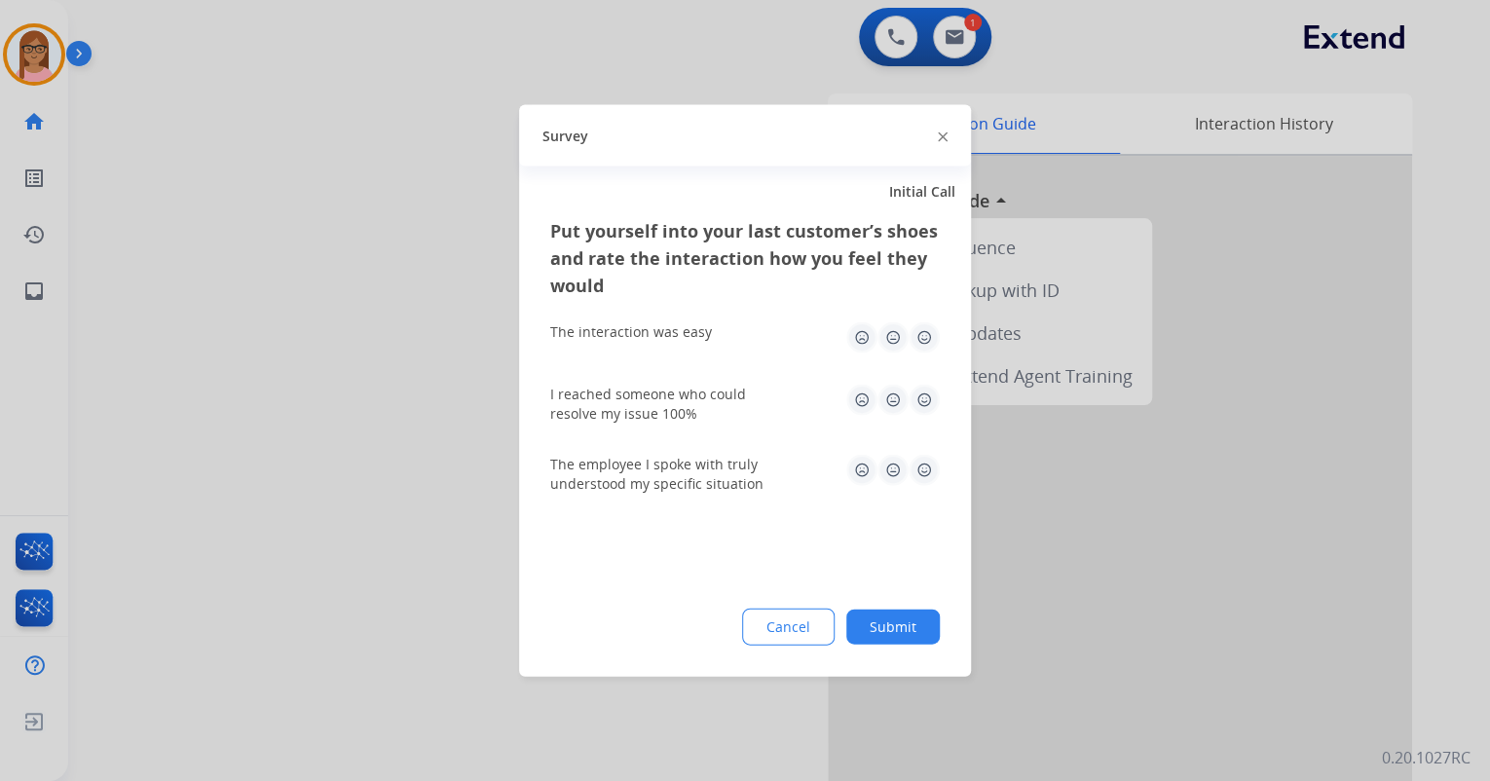
click at [919, 327] on img at bounding box center [924, 337] width 31 height 31
click at [919, 390] on img at bounding box center [924, 400] width 31 height 31
click at [919, 473] on img at bounding box center [924, 470] width 31 height 31
drag, startPoint x: 900, startPoint y: 592, endPoint x: 899, endPoint y: 612, distance: 19.5
click at [900, 595] on div "Put yourself into your last customer’s shoes and rate the interaction how you f…" at bounding box center [745, 447] width 452 height 460
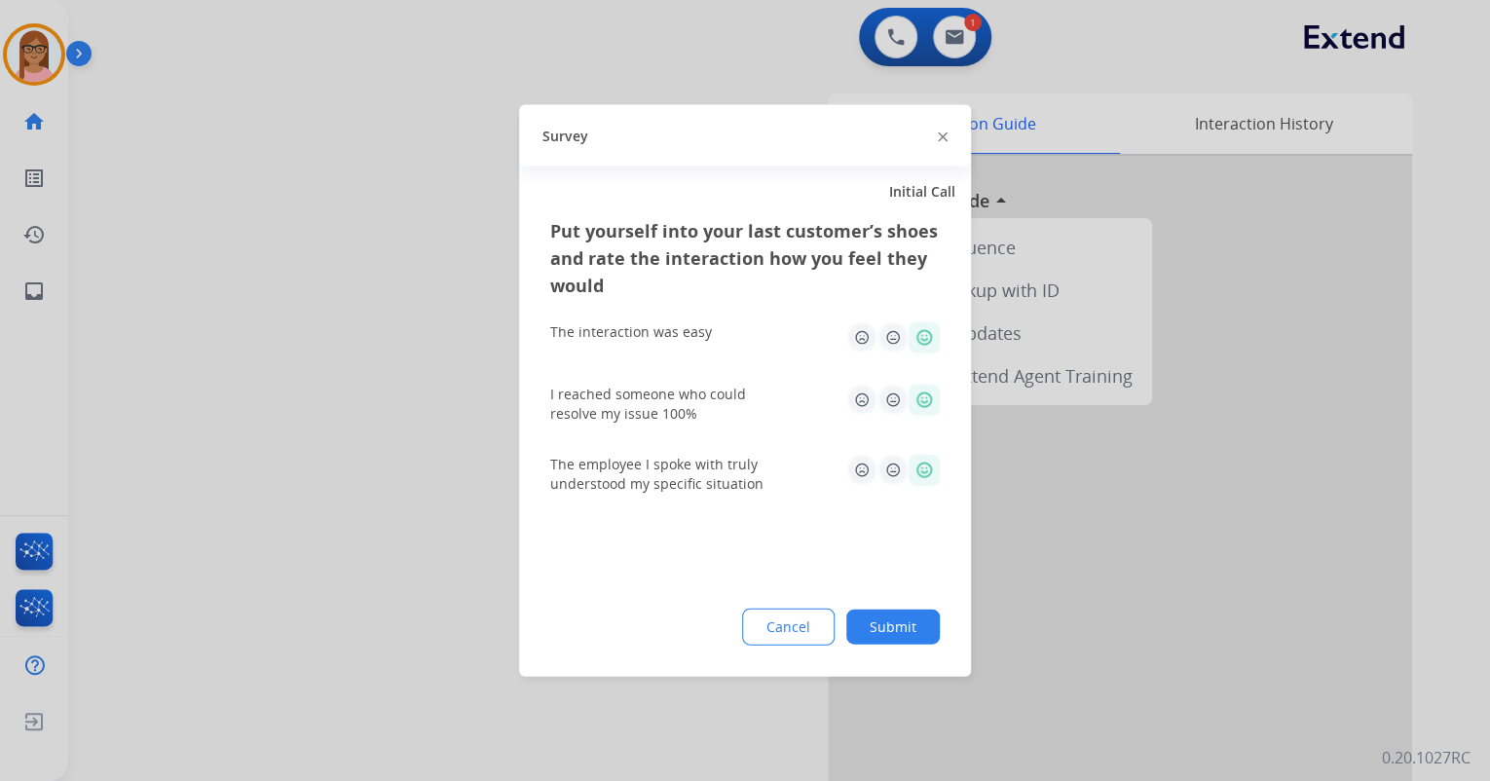
click at [899, 612] on button "Submit" at bounding box center [893, 627] width 94 height 35
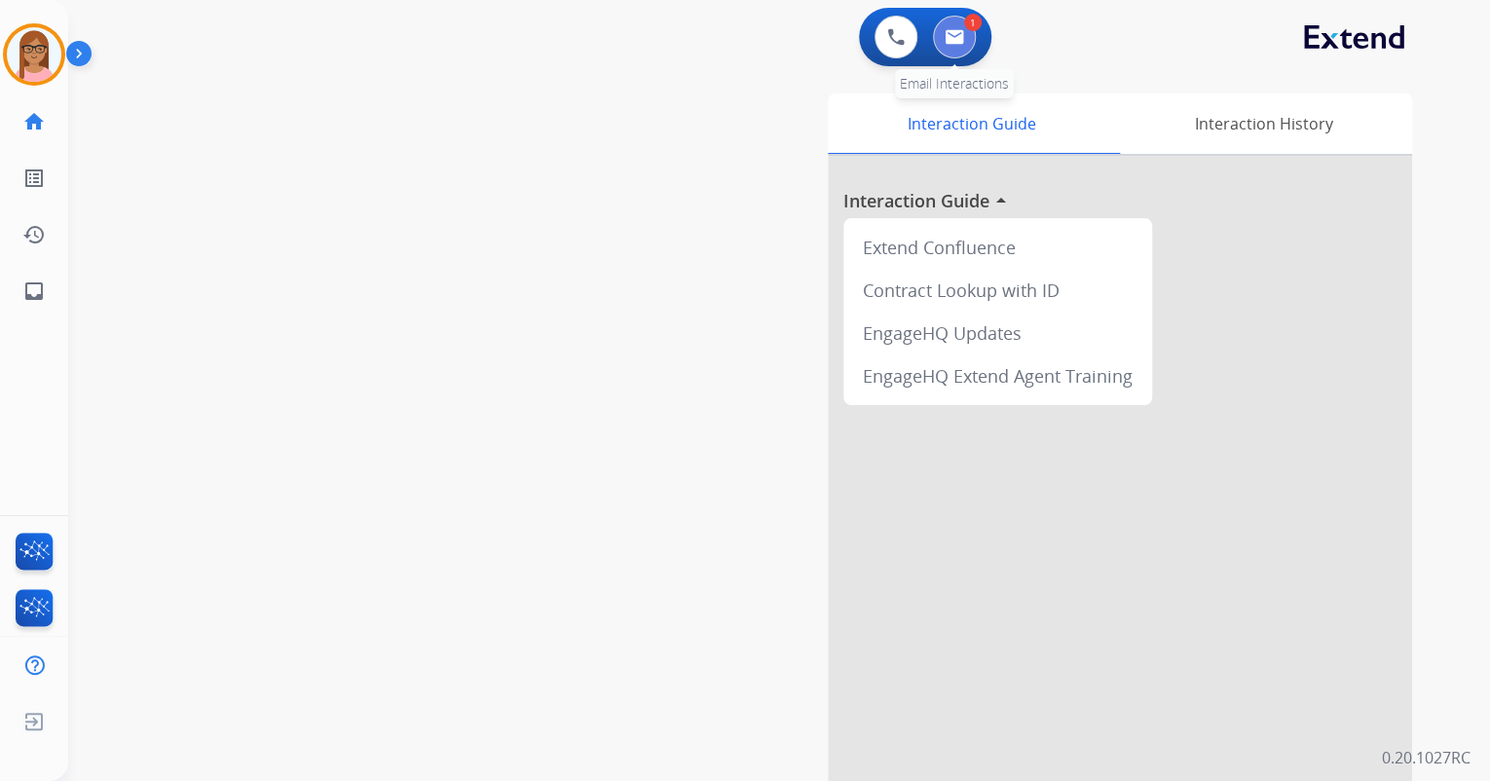
click at [956, 27] on button at bounding box center [954, 37] width 43 height 43
select select "**********"
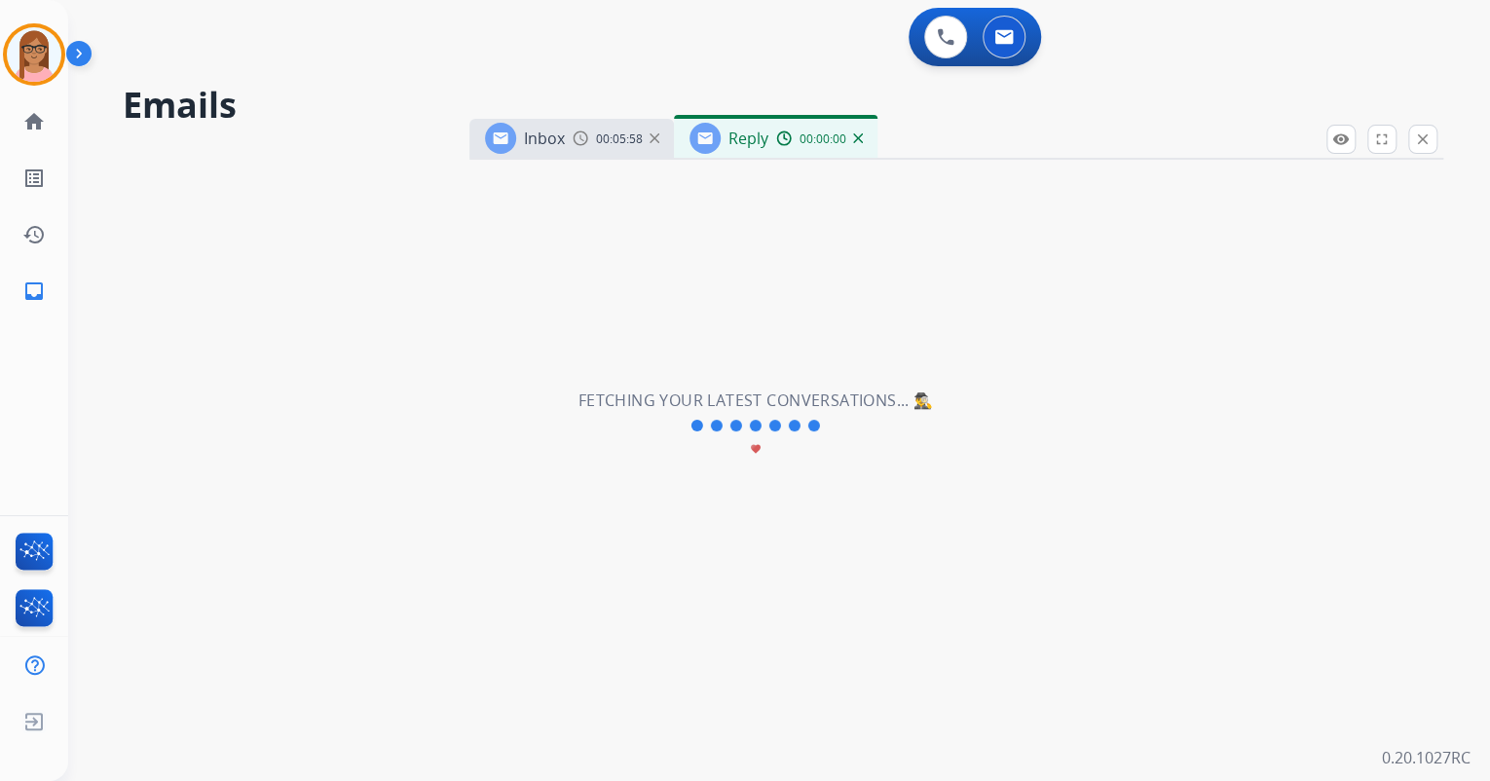
select select "**********"
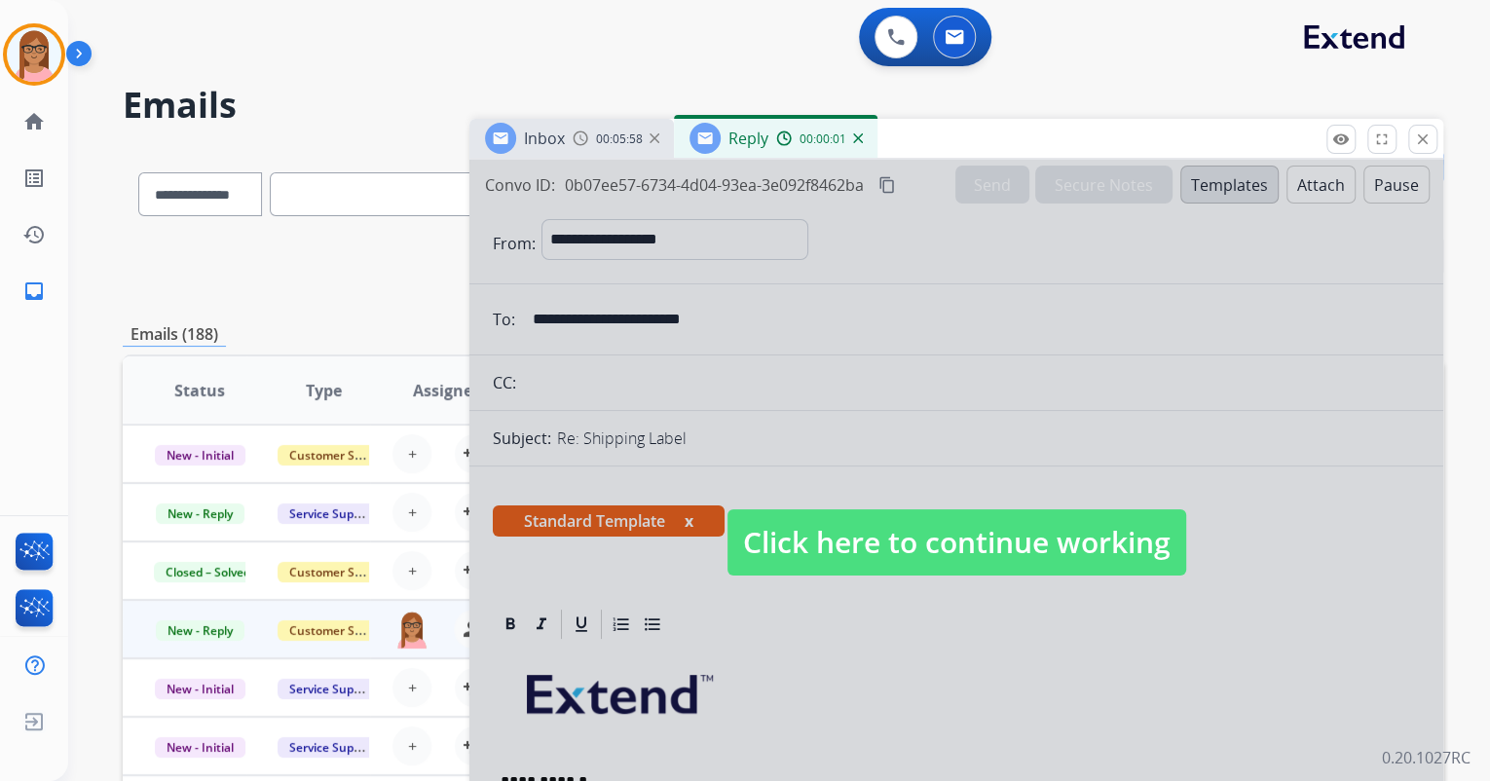
click at [997, 637] on div at bounding box center [956, 524] width 974 height 728
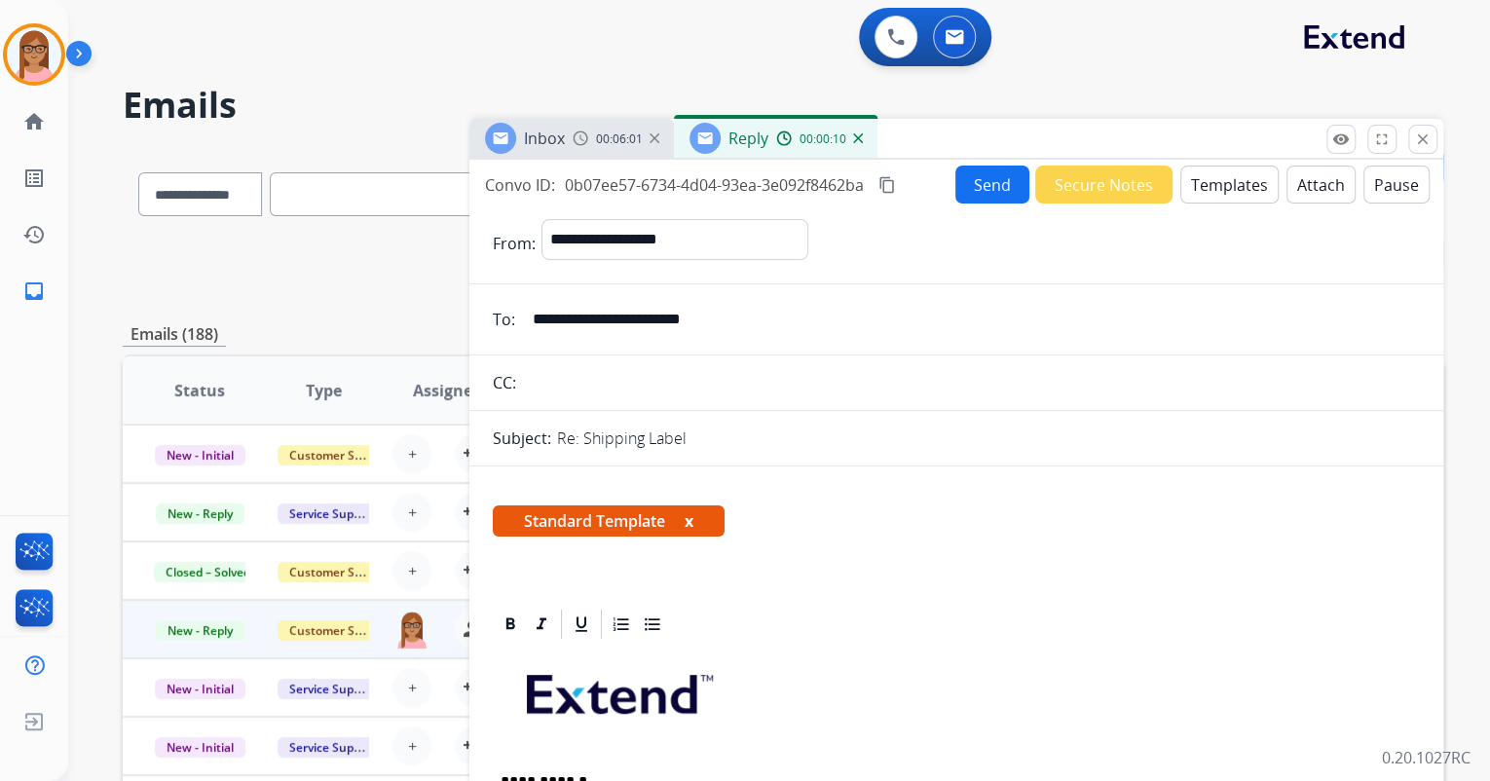
click at [996, 179] on button "Send" at bounding box center [993, 185] width 74 height 38
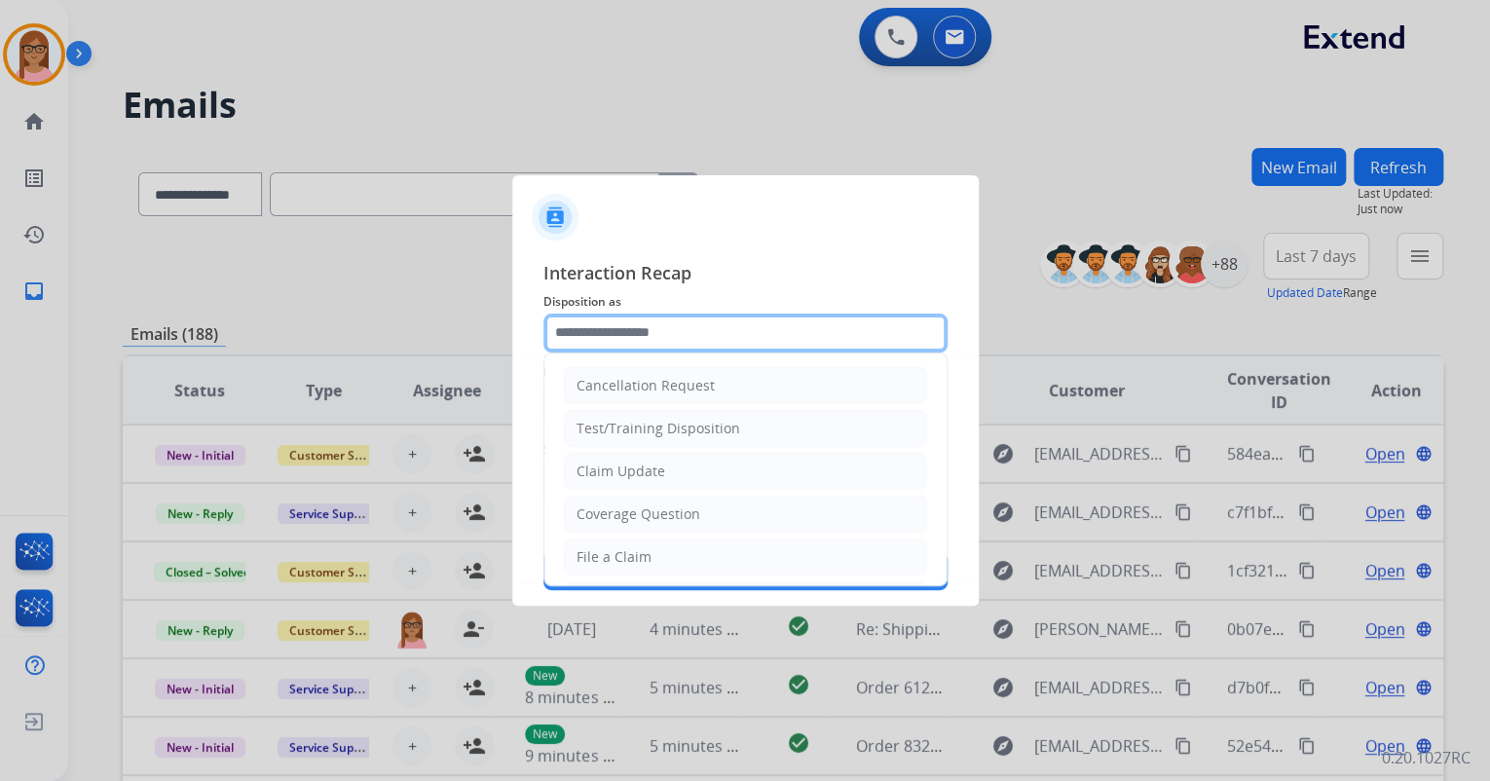
click at [635, 333] on input "text" at bounding box center [746, 333] width 404 height 39
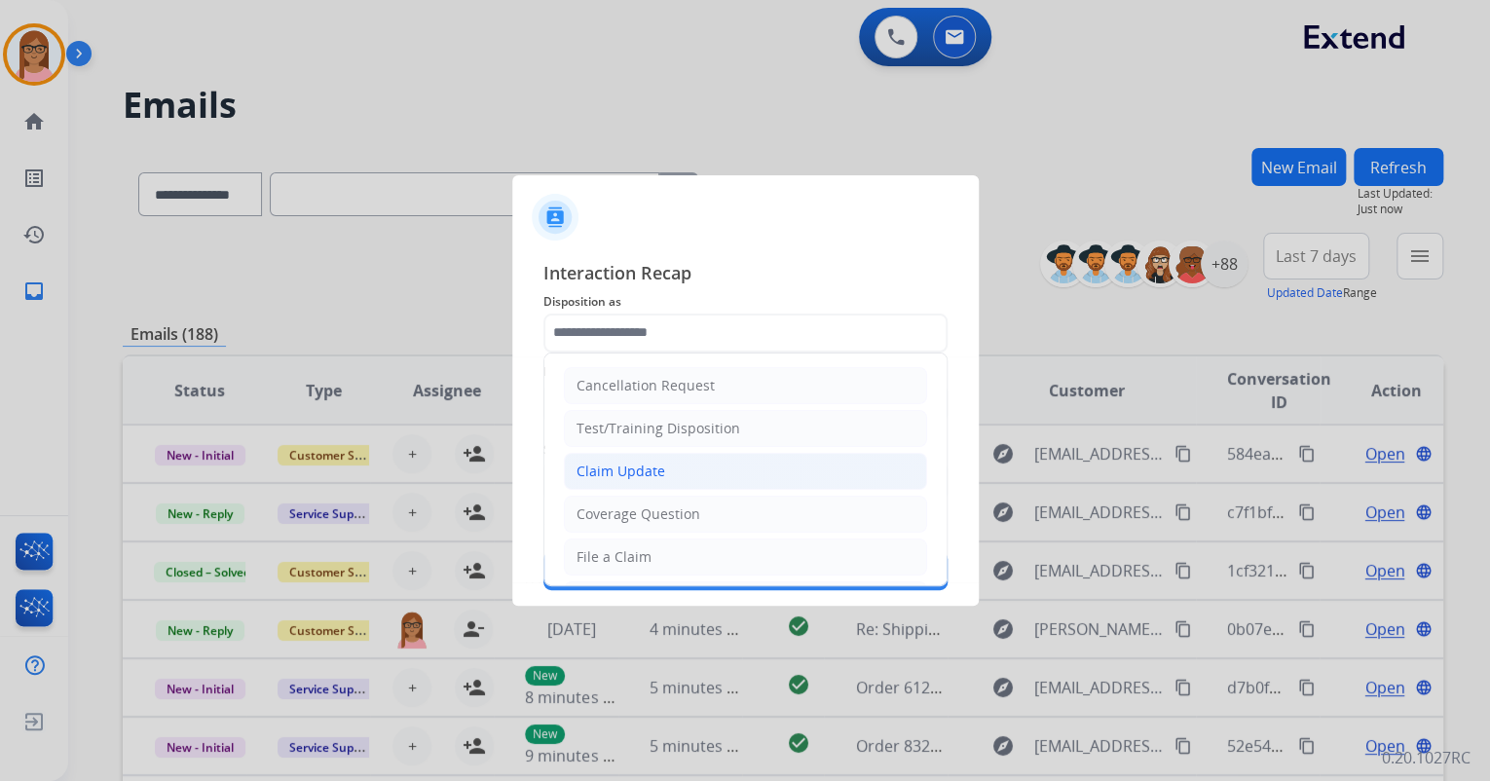
click at [653, 459] on li "Claim Update" at bounding box center [745, 471] width 363 height 37
type input "**********"
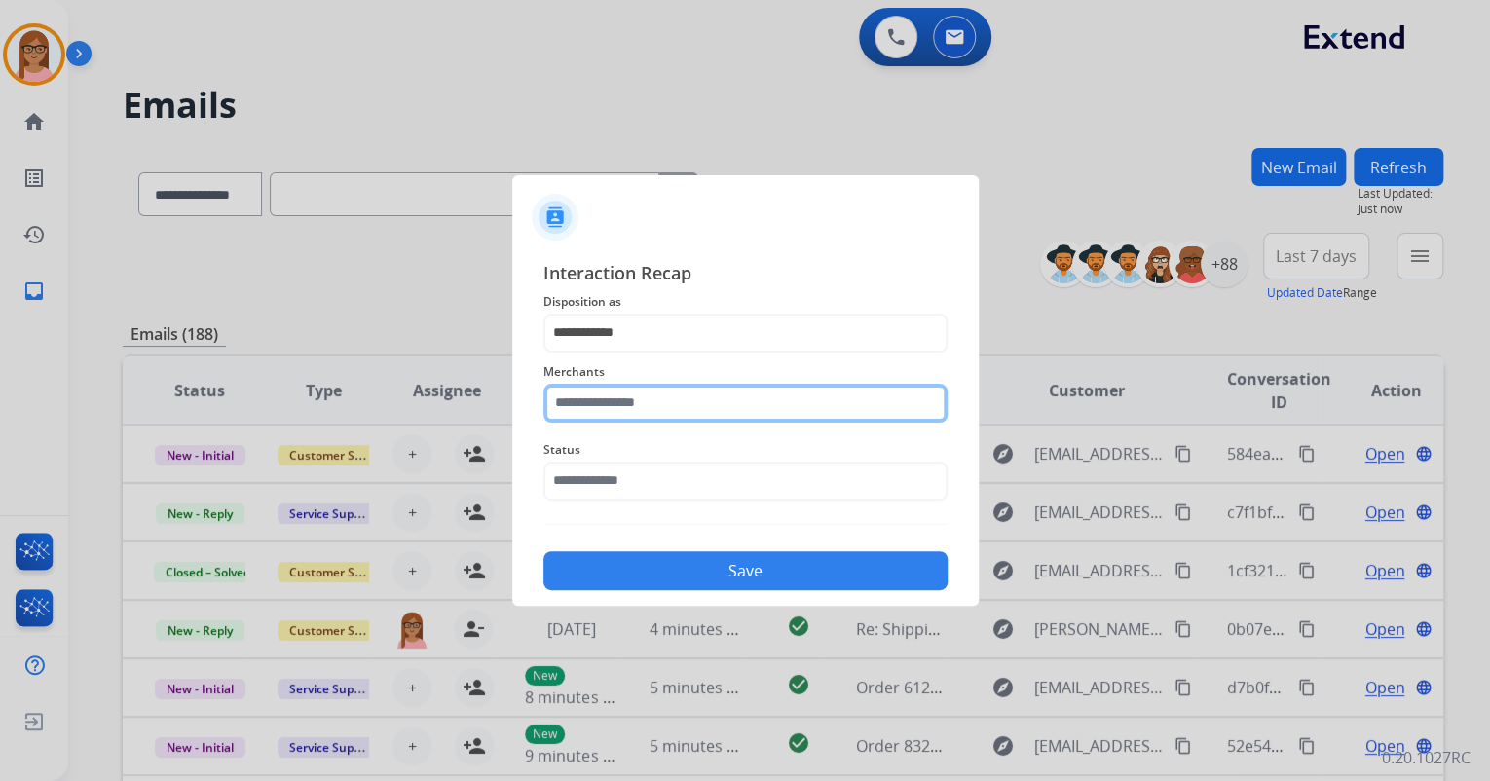
click at [674, 411] on input "text" at bounding box center [746, 403] width 404 height 39
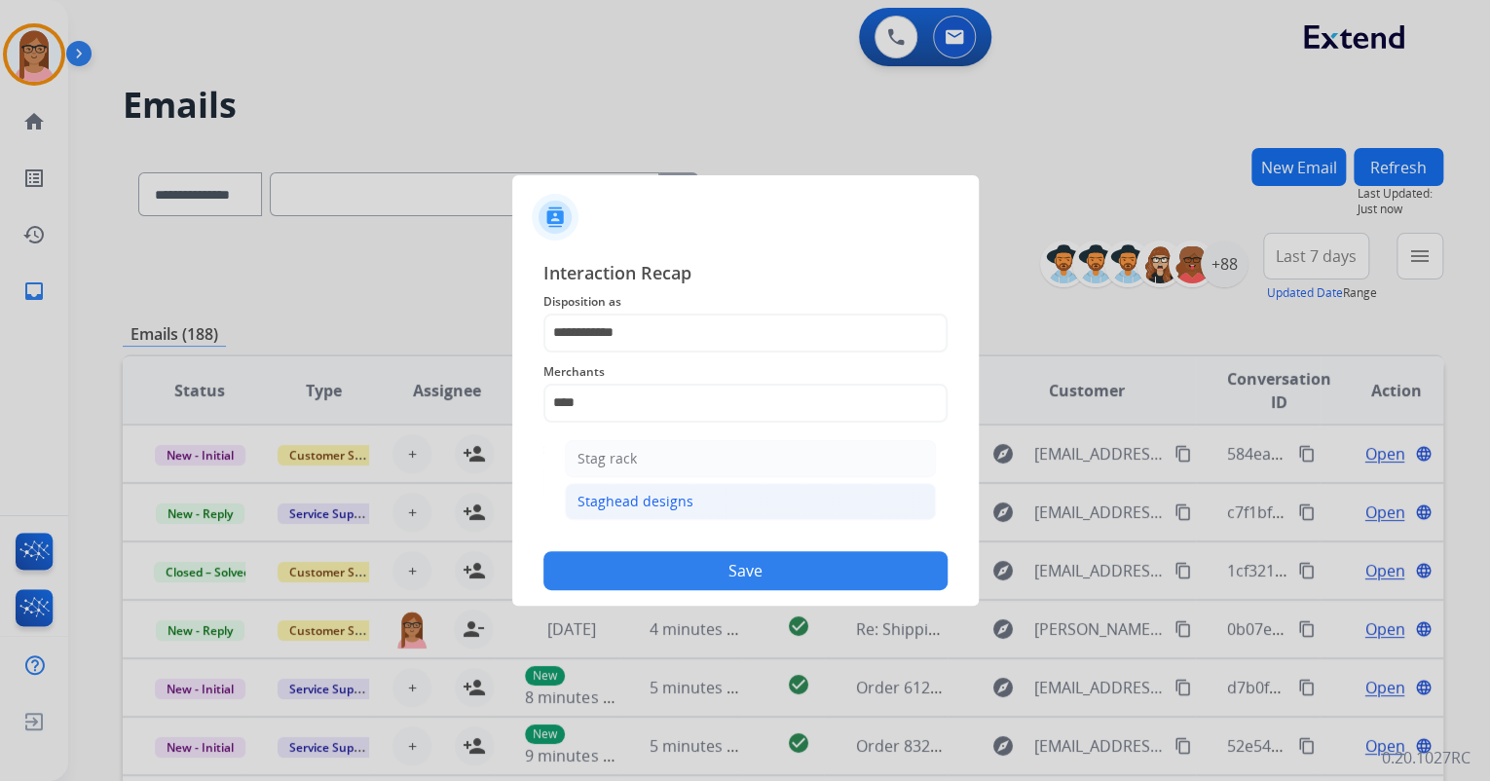
click at [666, 503] on div "Staghead designs" at bounding box center [636, 501] width 116 height 19
type input "**********"
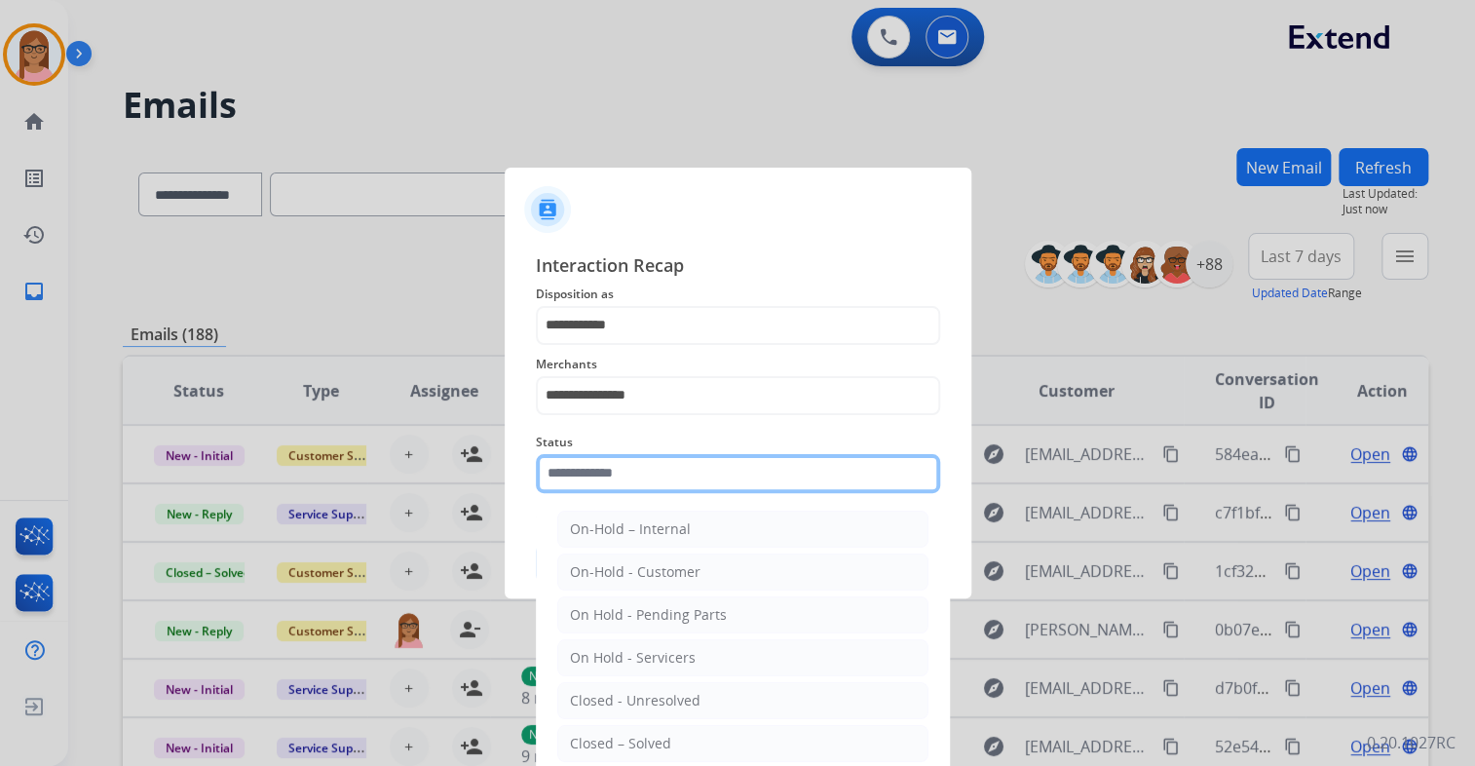
click at [597, 475] on input "text" at bounding box center [738, 473] width 404 height 39
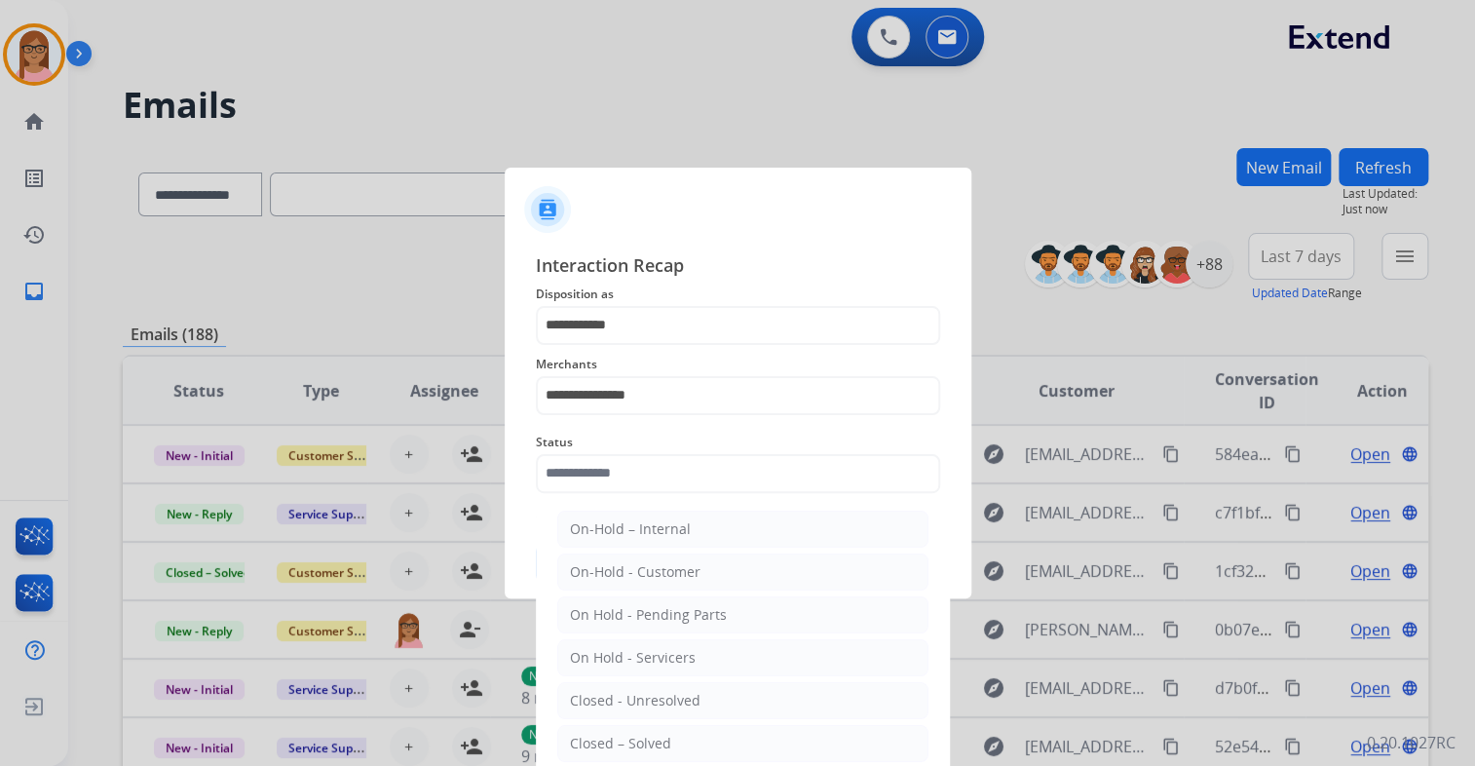
click at [620, 727] on li "Closed – Solved" at bounding box center [742, 743] width 371 height 37
type input "**********"
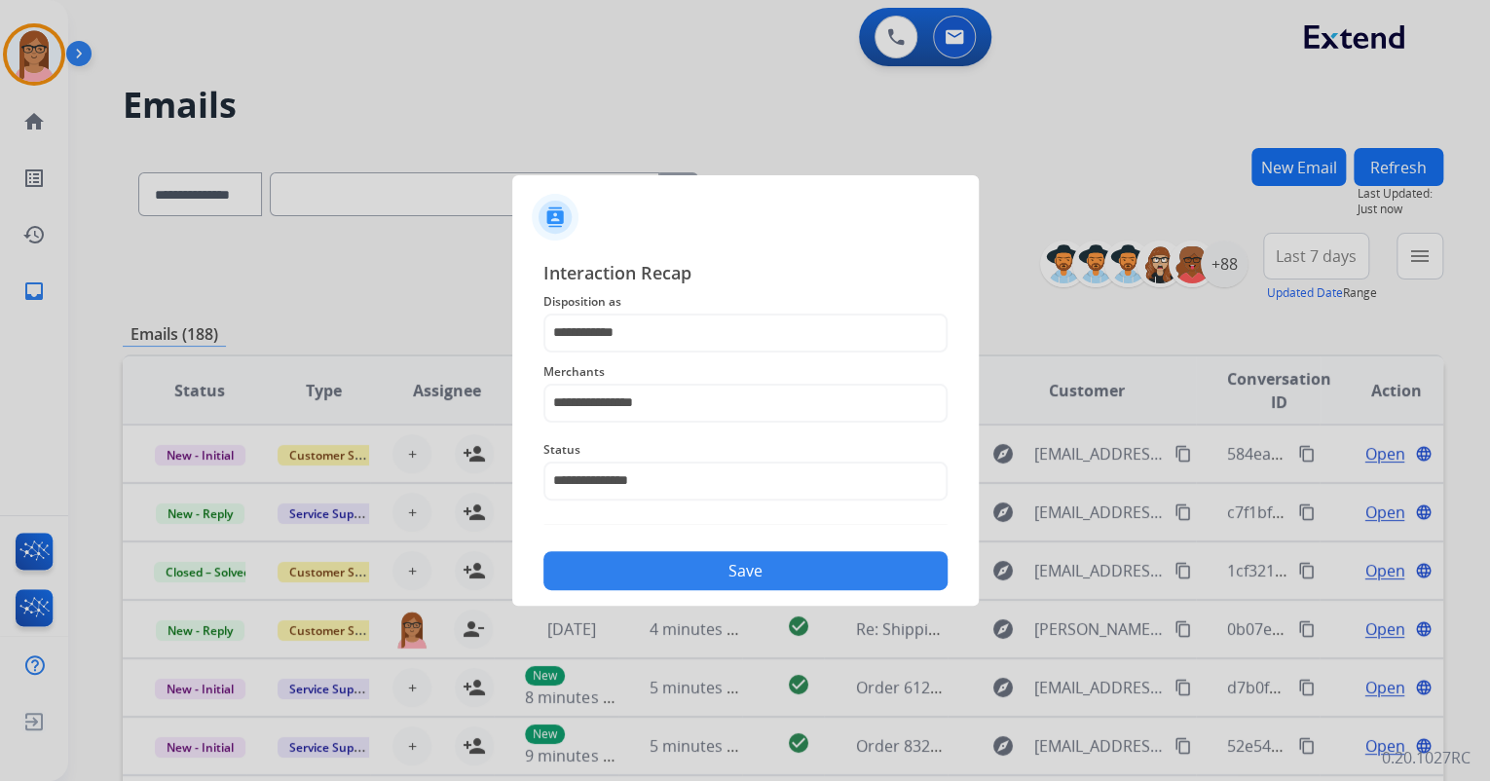
click at [675, 569] on button "Save" at bounding box center [746, 570] width 404 height 39
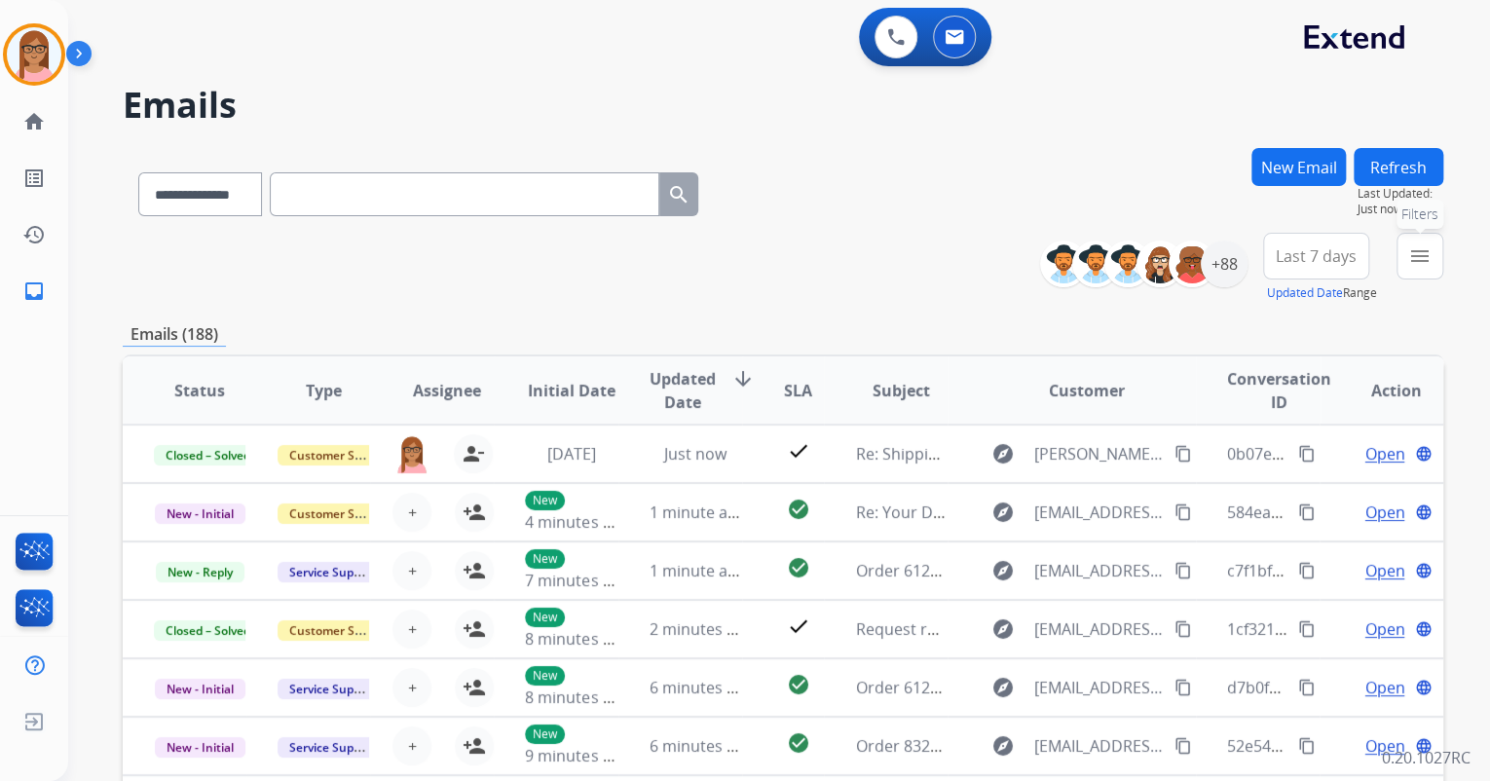
click at [1424, 268] on button "menu Filters" at bounding box center [1420, 256] width 47 height 47
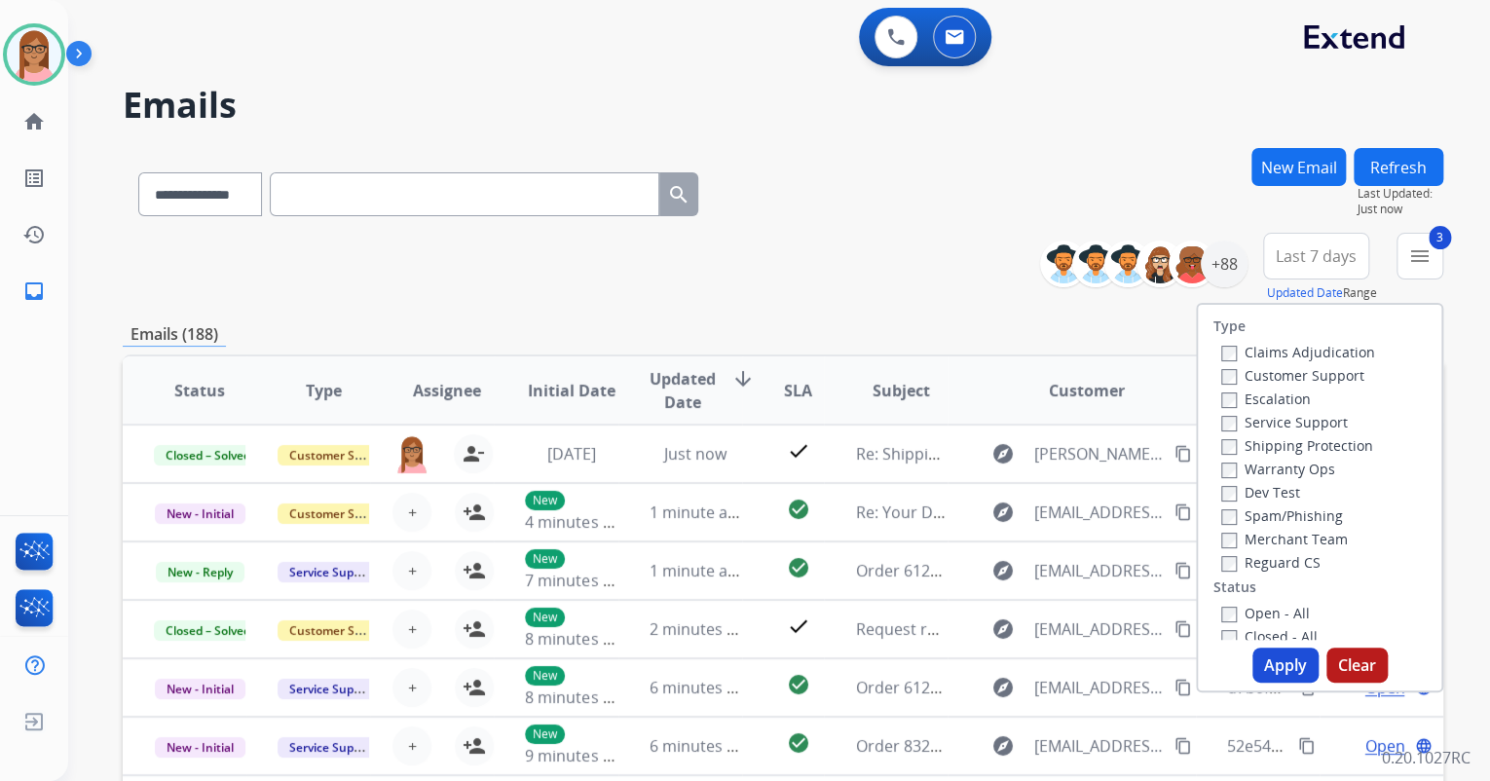
click at [1221, 627] on label "Closed - All" at bounding box center [1269, 636] width 96 height 19
click at [1275, 668] on button "Apply" at bounding box center [1286, 665] width 66 height 35
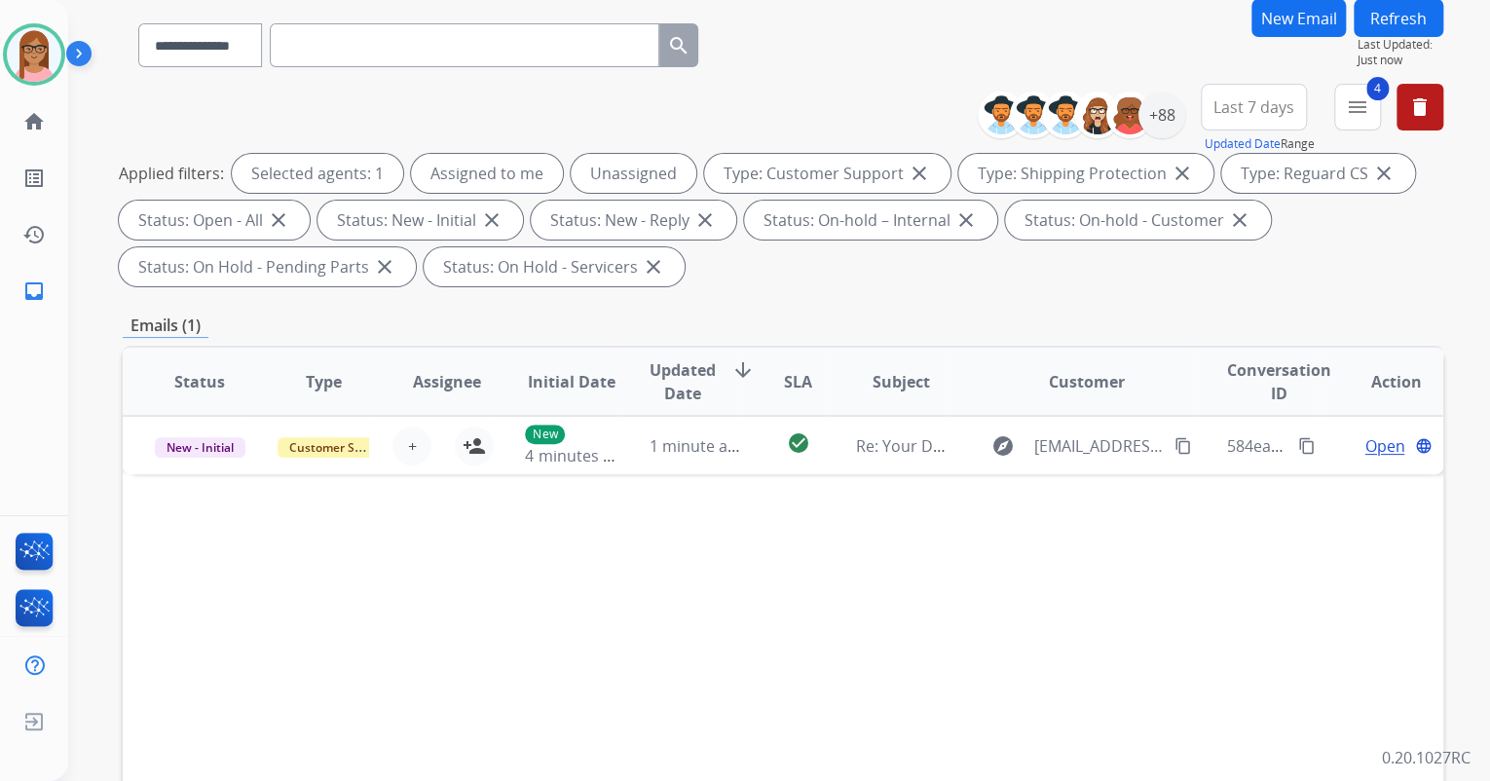
scroll to position [156, 0]
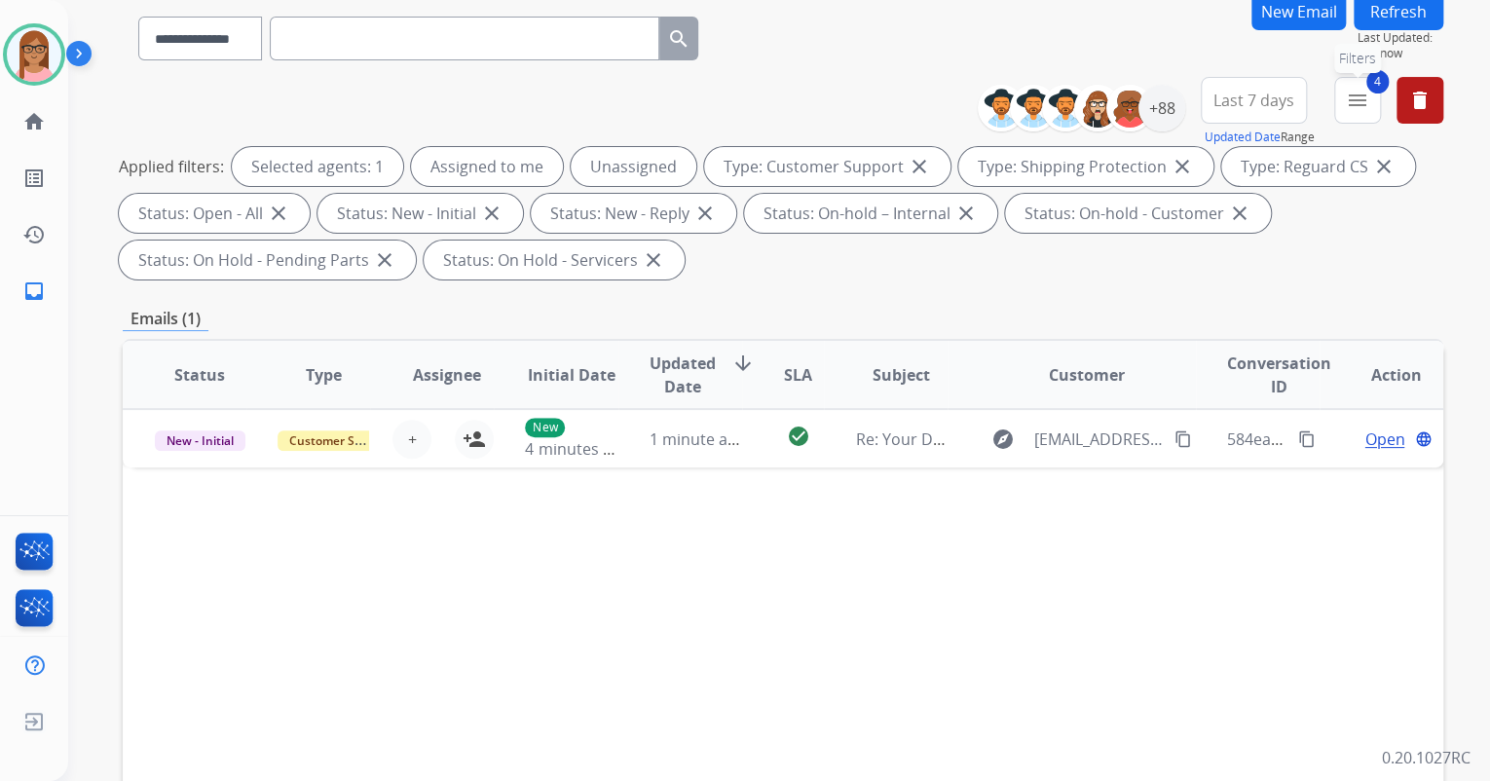
click at [1361, 98] on mat-icon "menu" at bounding box center [1357, 100] width 23 height 23
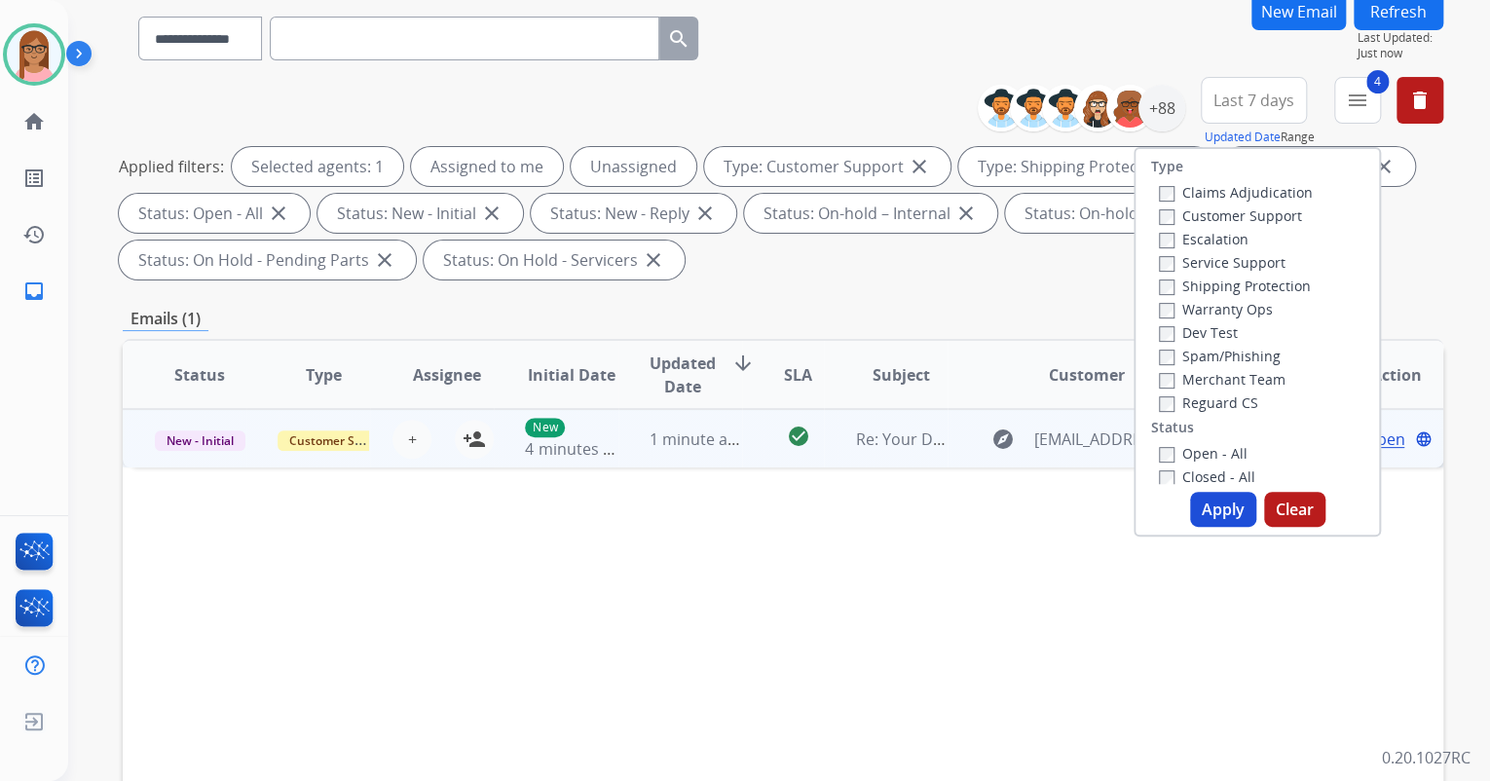
click at [958, 515] on div "Status Type Assignee Initial Date Updated Date arrow_downward SLA Subject Custo…" at bounding box center [783, 665] width 1321 height 653
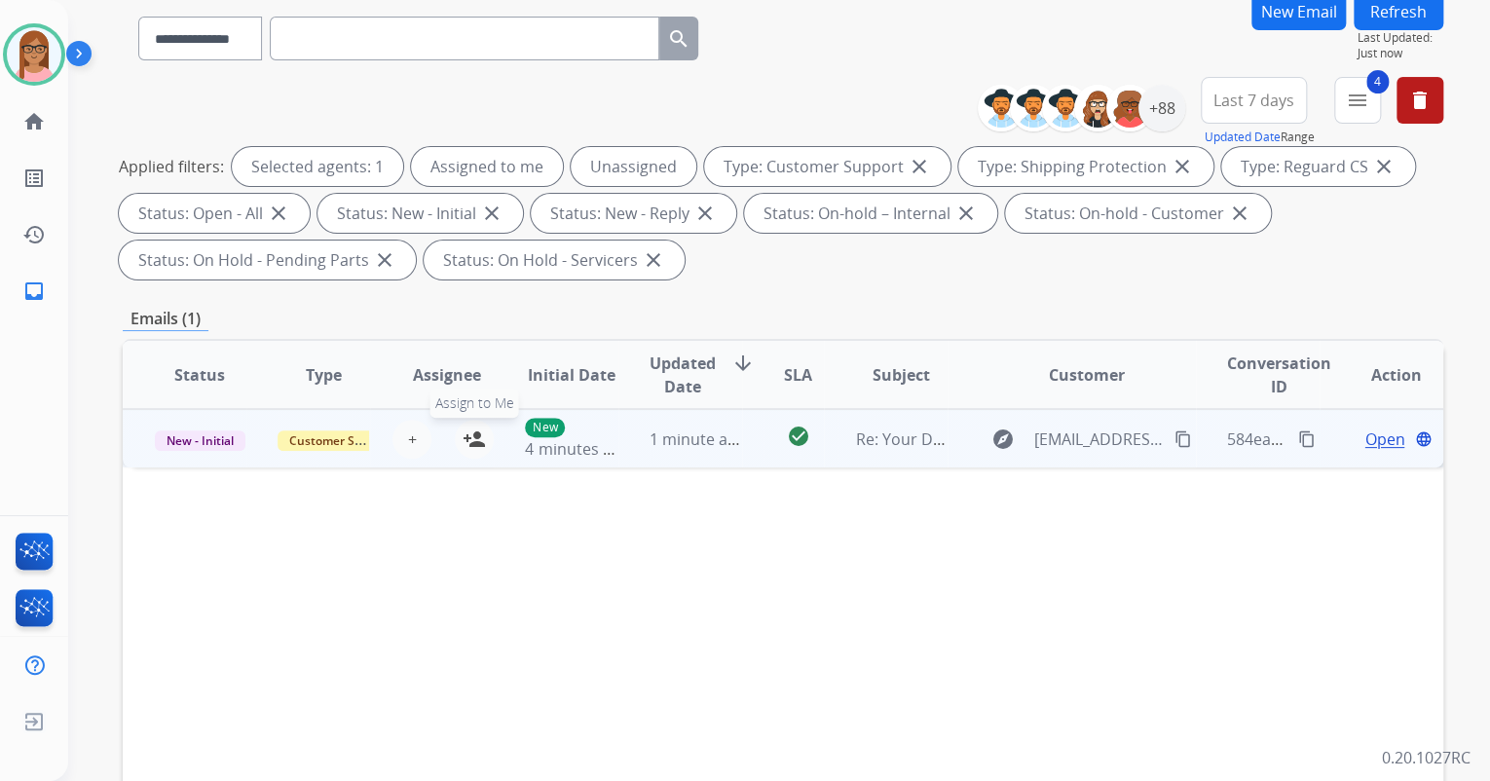
click at [457, 436] on button "person_add Assign to Me" at bounding box center [474, 439] width 39 height 39
click at [1383, 437] on span "Open" at bounding box center [1385, 439] width 40 height 23
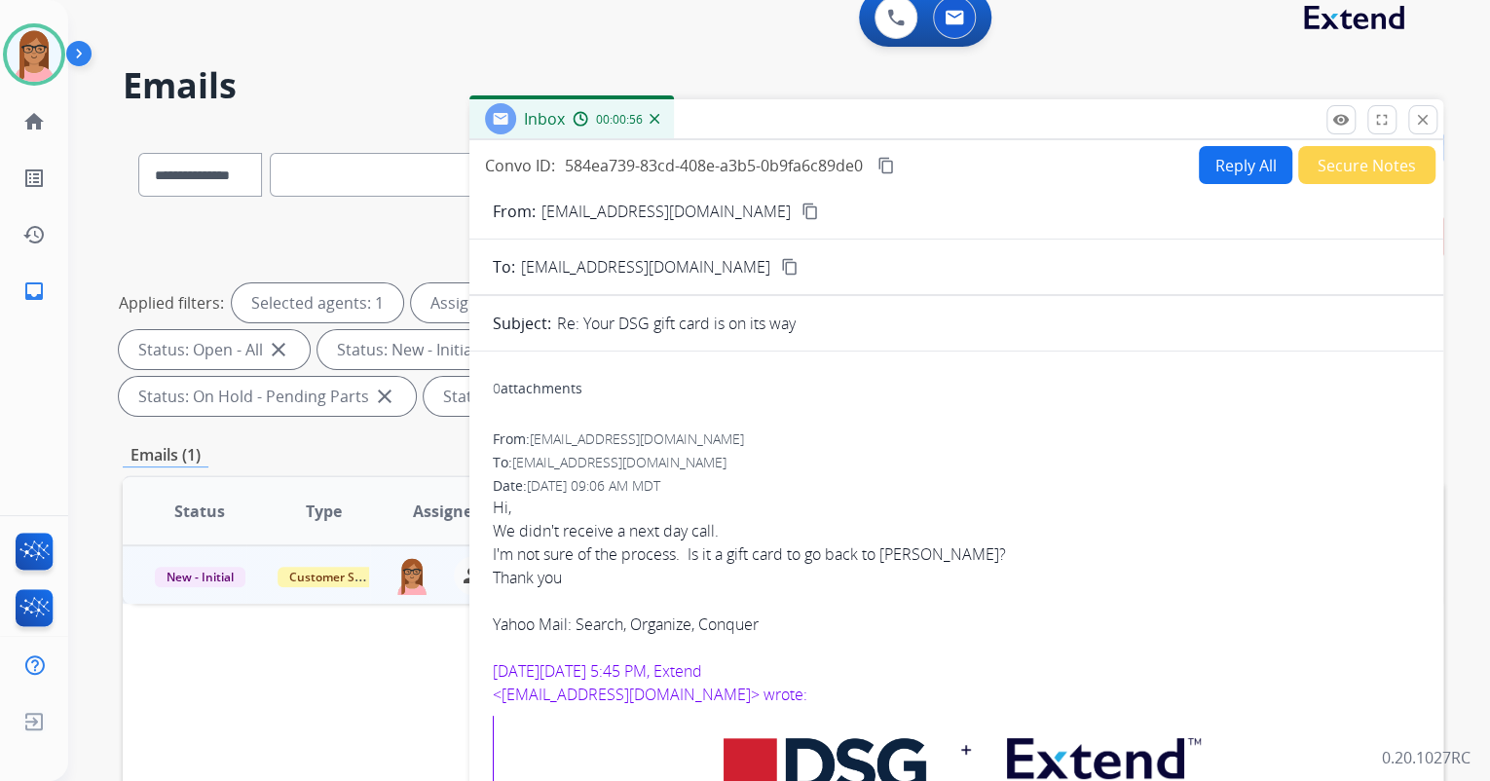
scroll to position [0, 0]
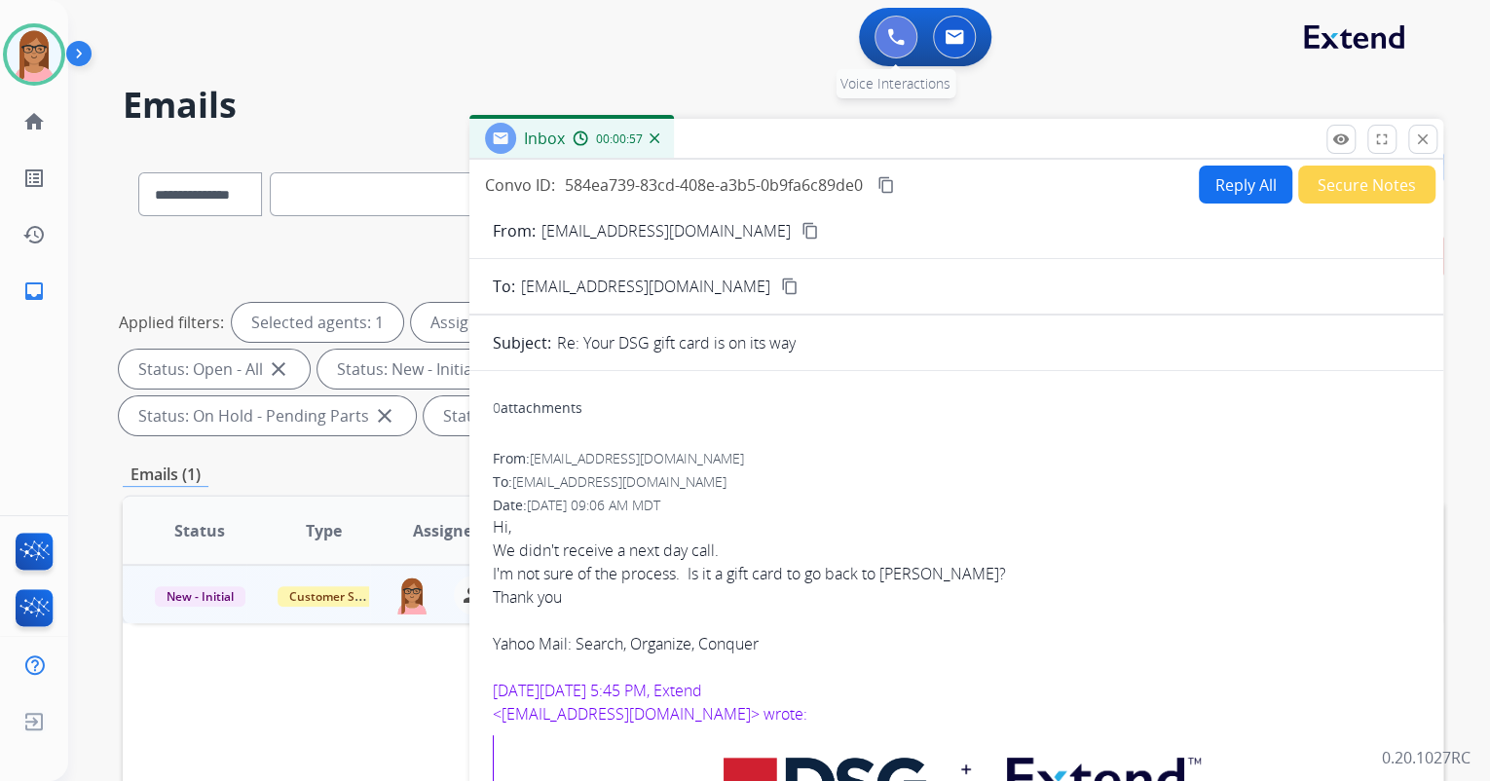
click at [896, 28] on img at bounding box center [896, 37] width 18 height 18
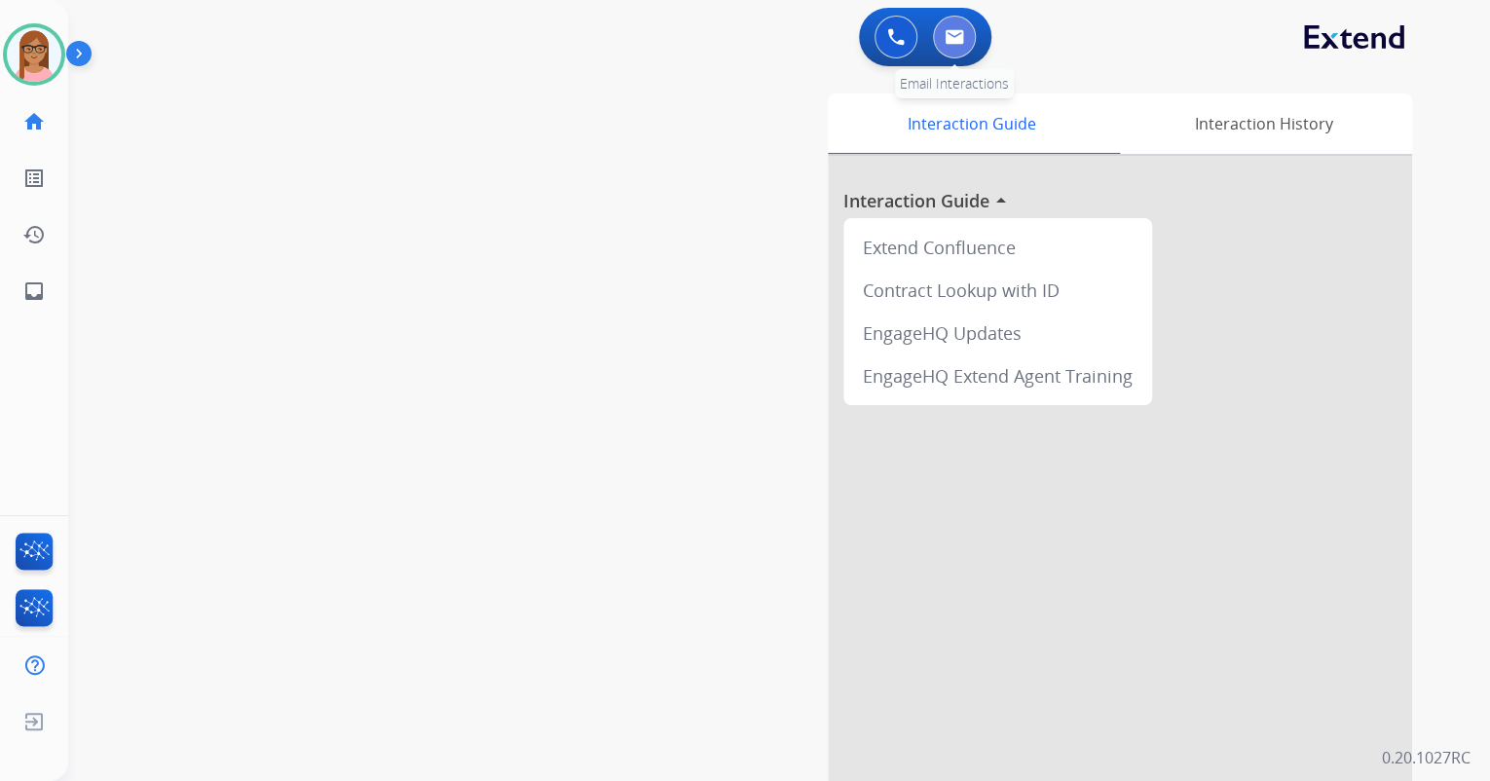
click at [946, 43] on img at bounding box center [954, 37] width 19 height 16
select select "**********"
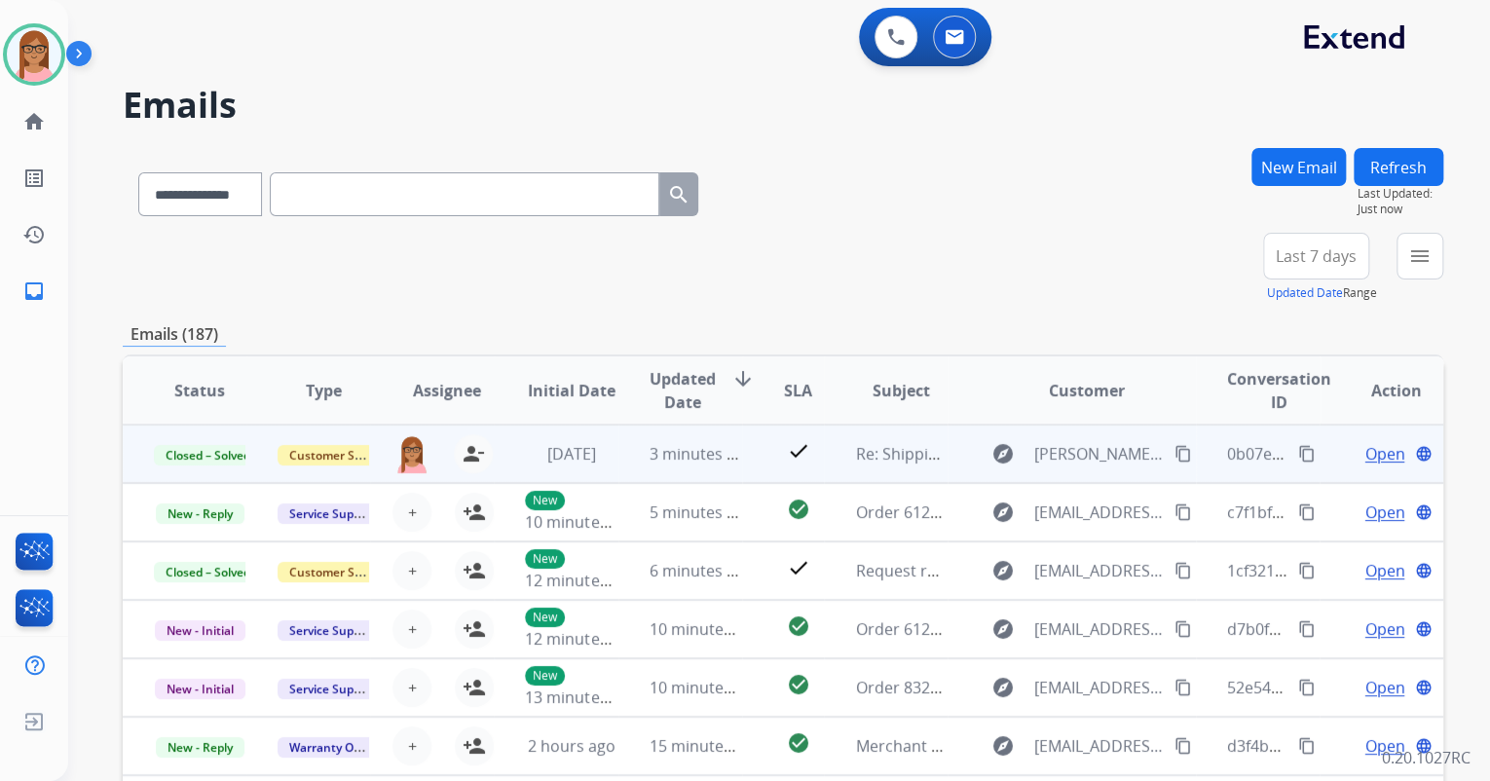
click at [1365, 456] on span "Open" at bounding box center [1385, 453] width 40 height 23
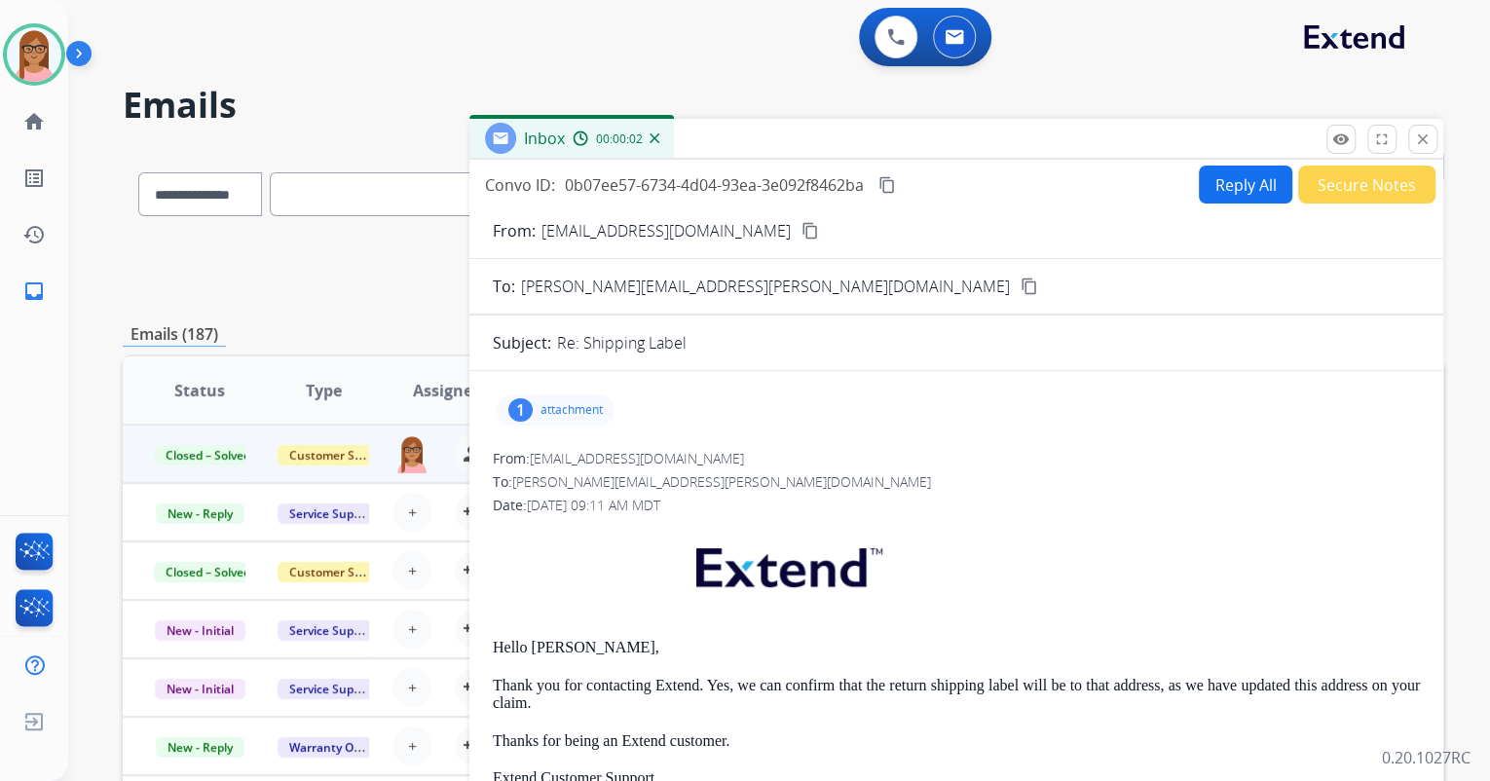
click at [1427, 134] on mat-icon "close" at bounding box center [1423, 140] width 18 height 18
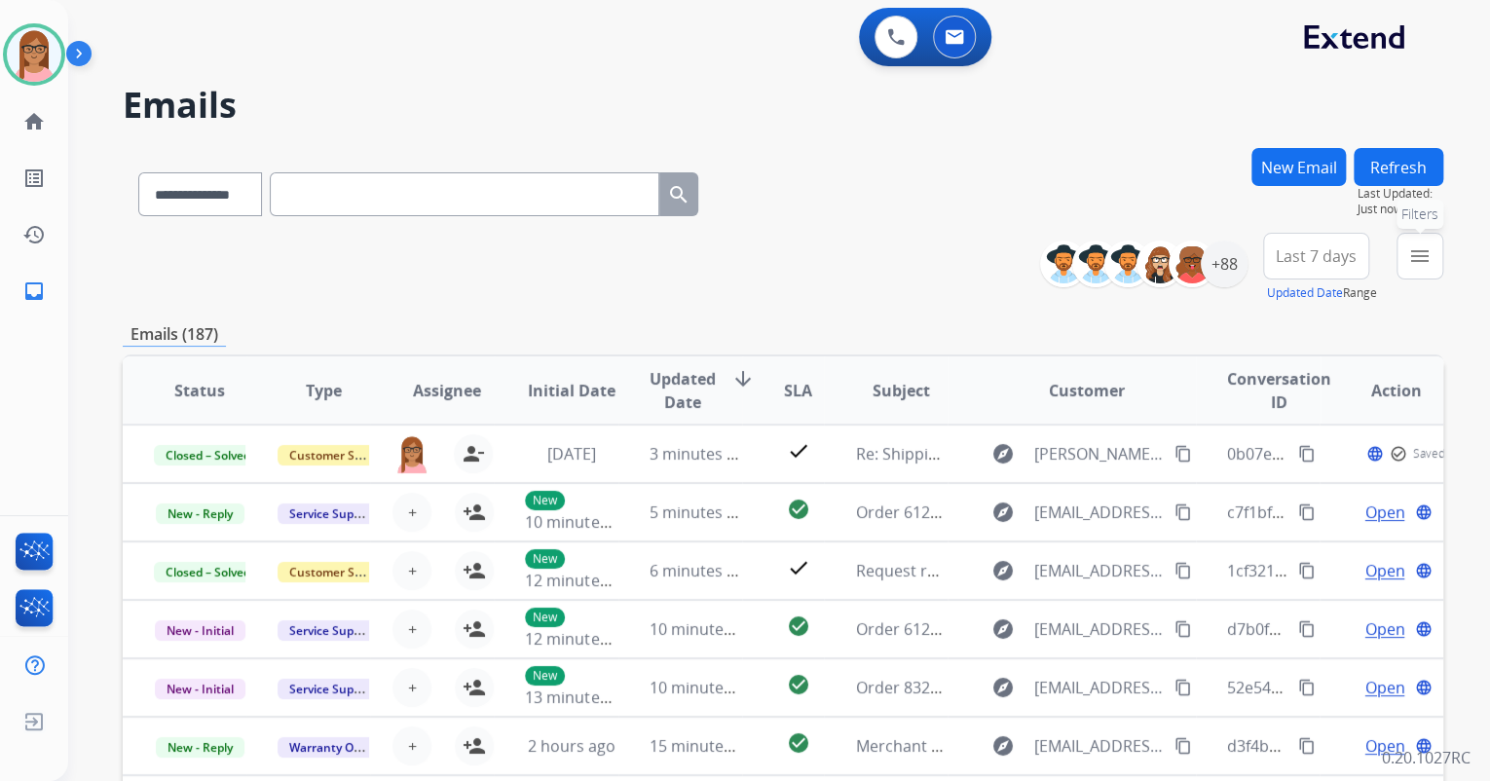
click at [1405, 248] on button "menu Filters" at bounding box center [1420, 256] width 47 height 47
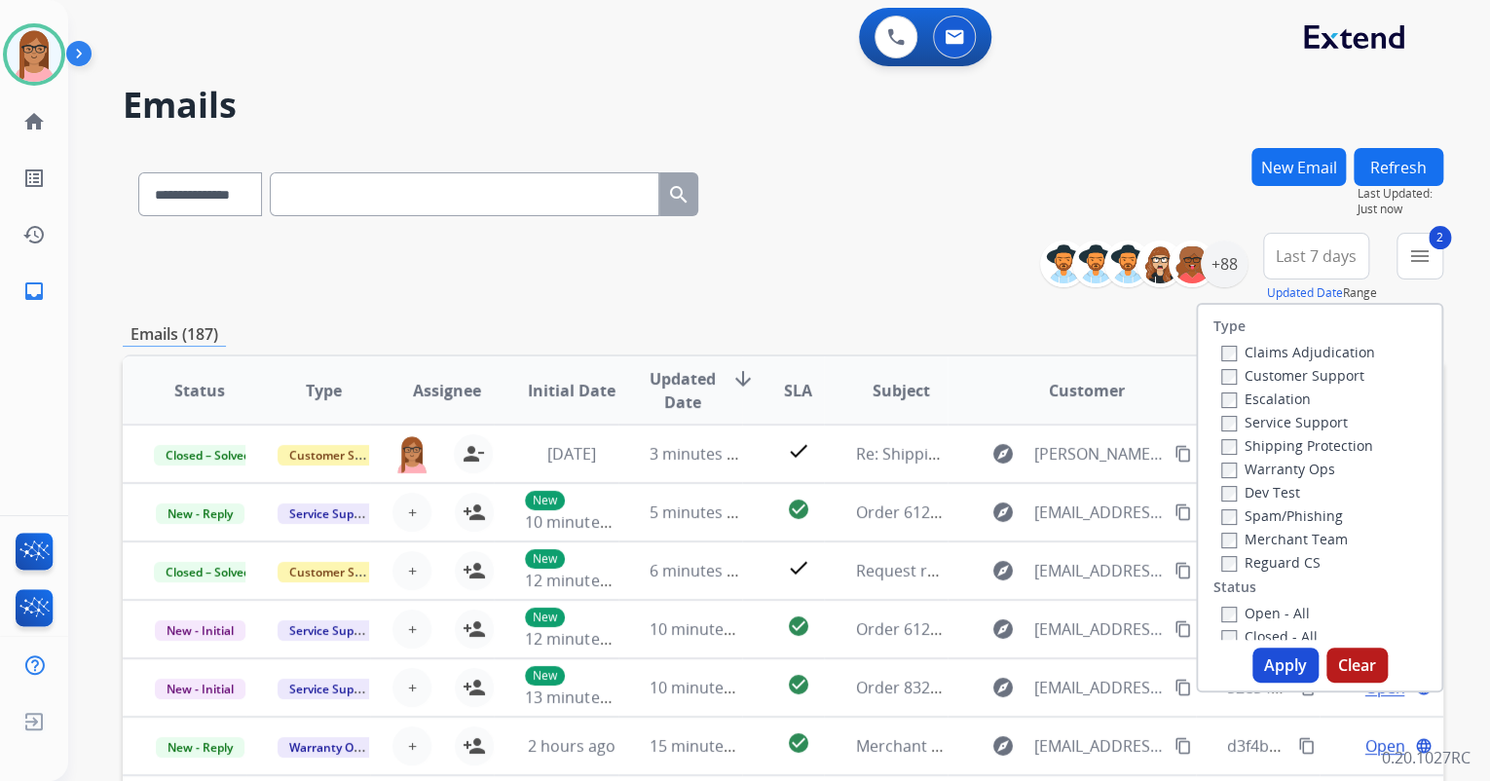
click at [1221, 553] on label "Reguard CS" at bounding box center [1270, 562] width 99 height 19
click at [1267, 652] on button "Apply" at bounding box center [1286, 665] width 66 height 35
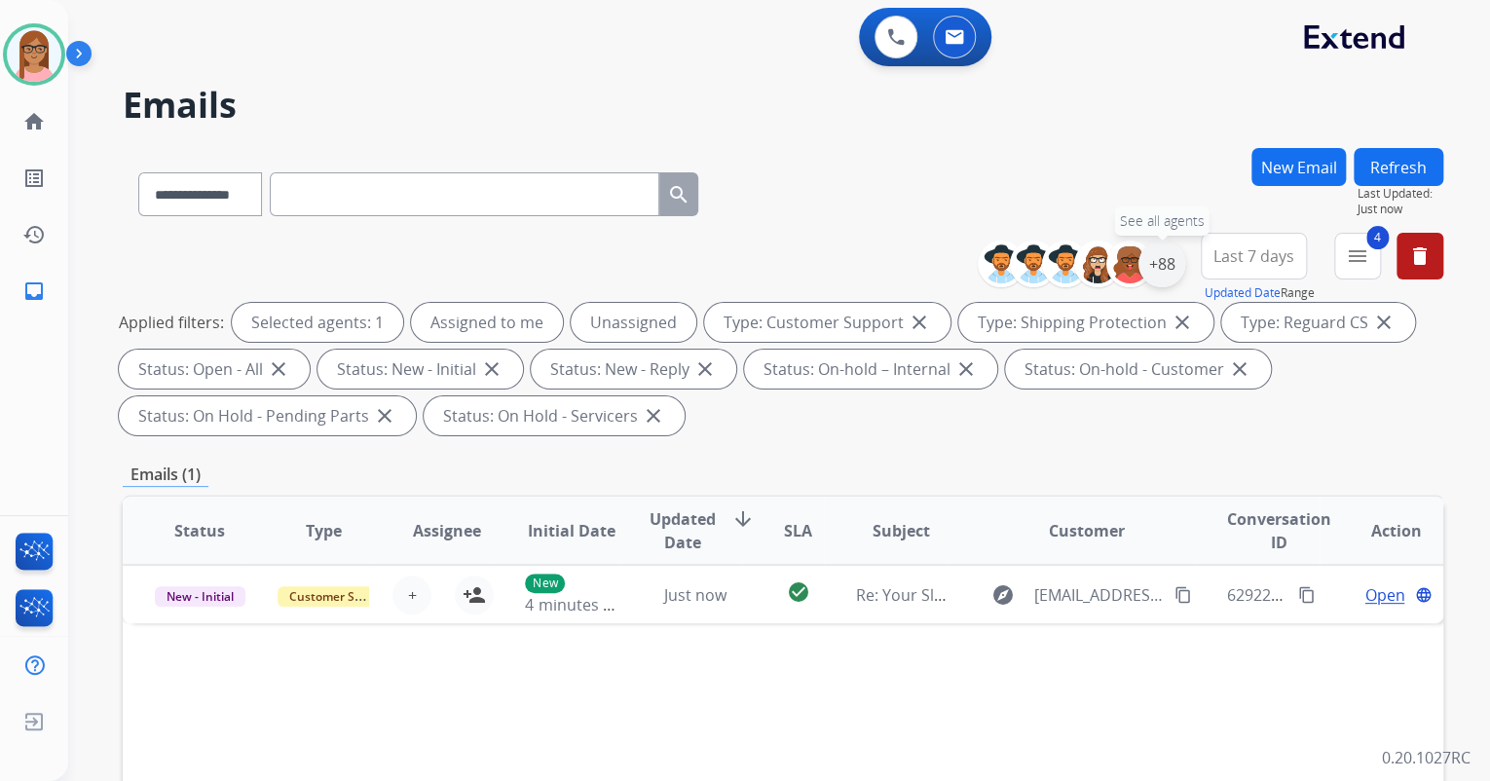
click at [1157, 264] on div "+88" at bounding box center [1162, 264] width 47 height 47
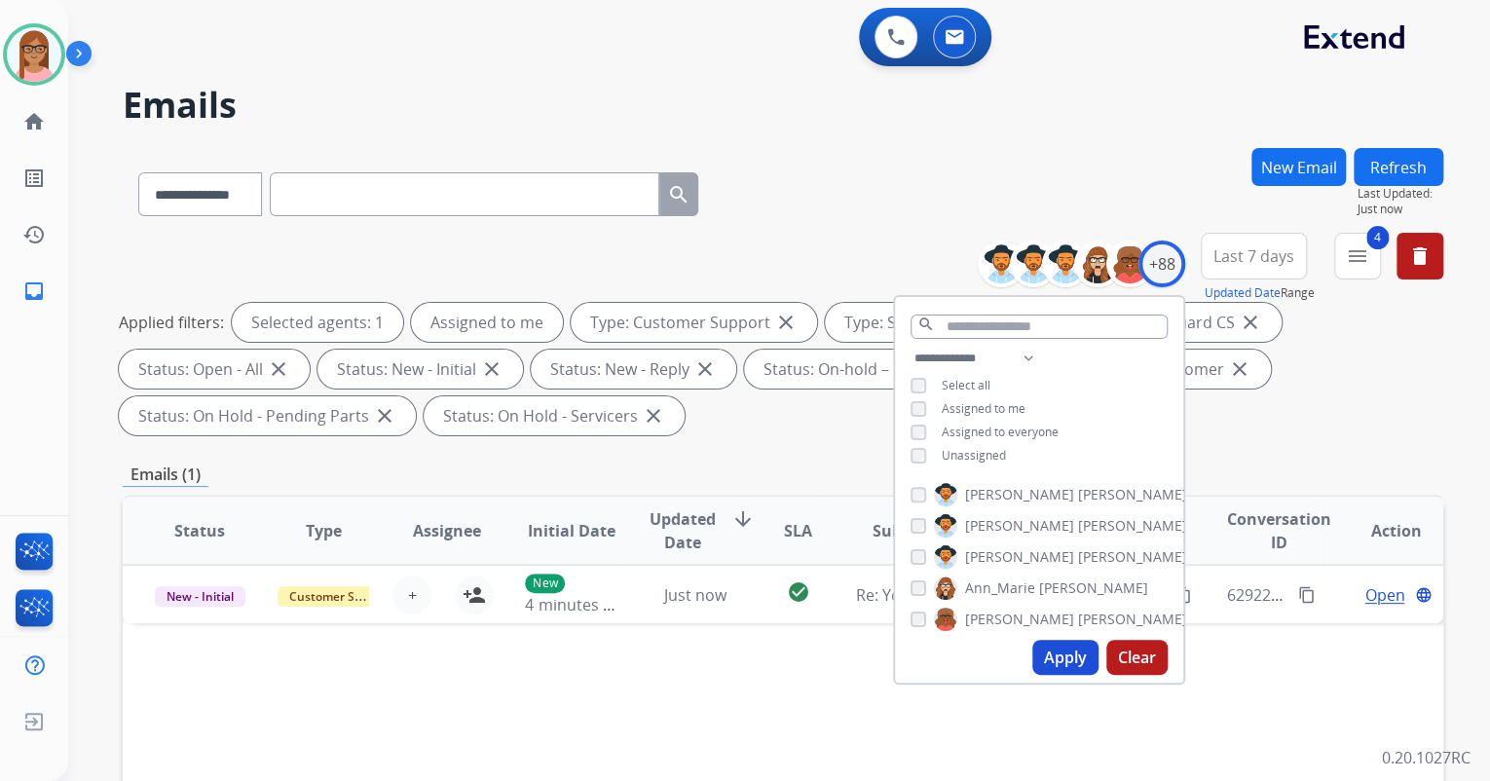
click at [1047, 649] on button "Apply" at bounding box center [1065, 657] width 66 height 35
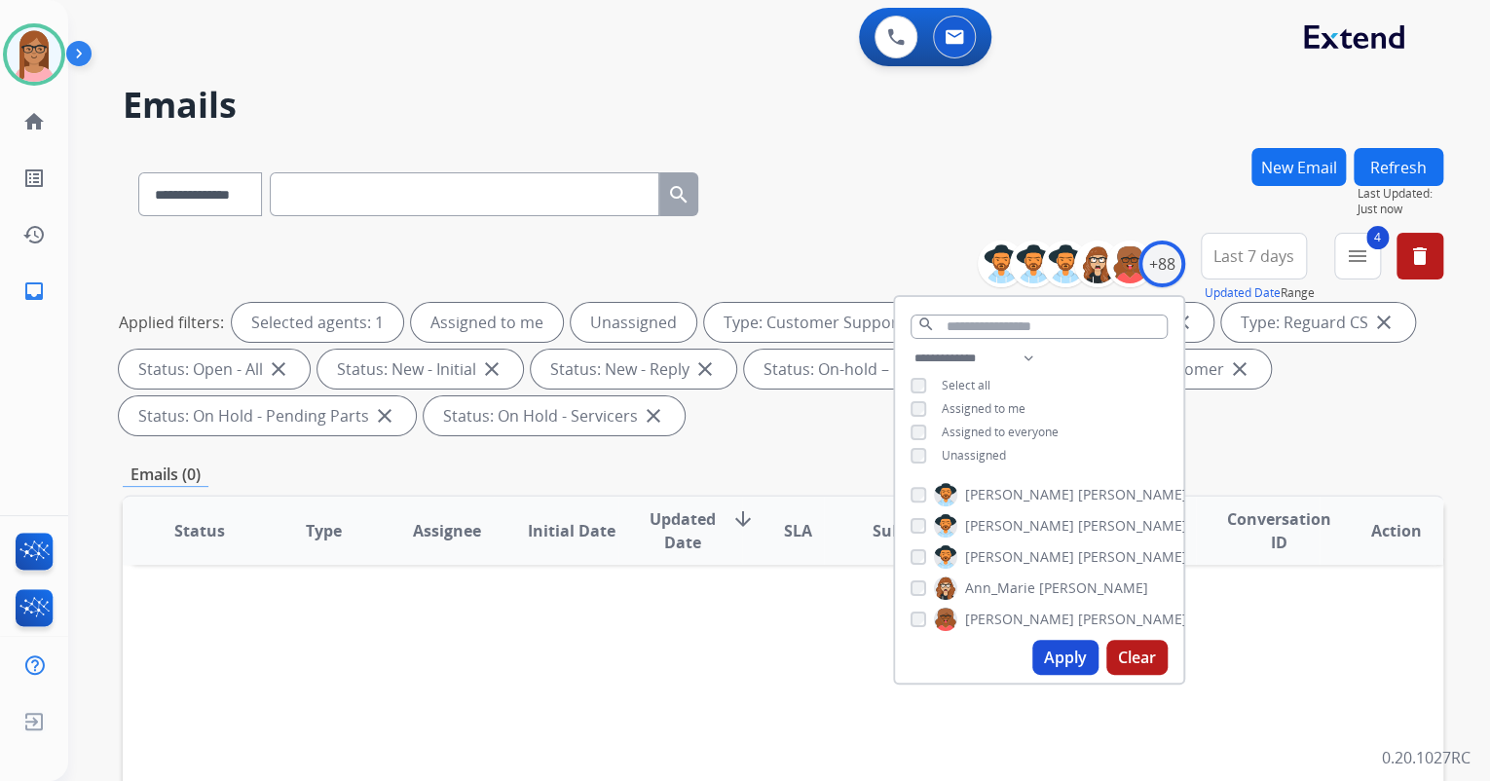
click at [1060, 649] on button "Apply" at bounding box center [1065, 657] width 66 height 35
click at [1257, 437] on div "**********" at bounding box center [783, 338] width 1321 height 210
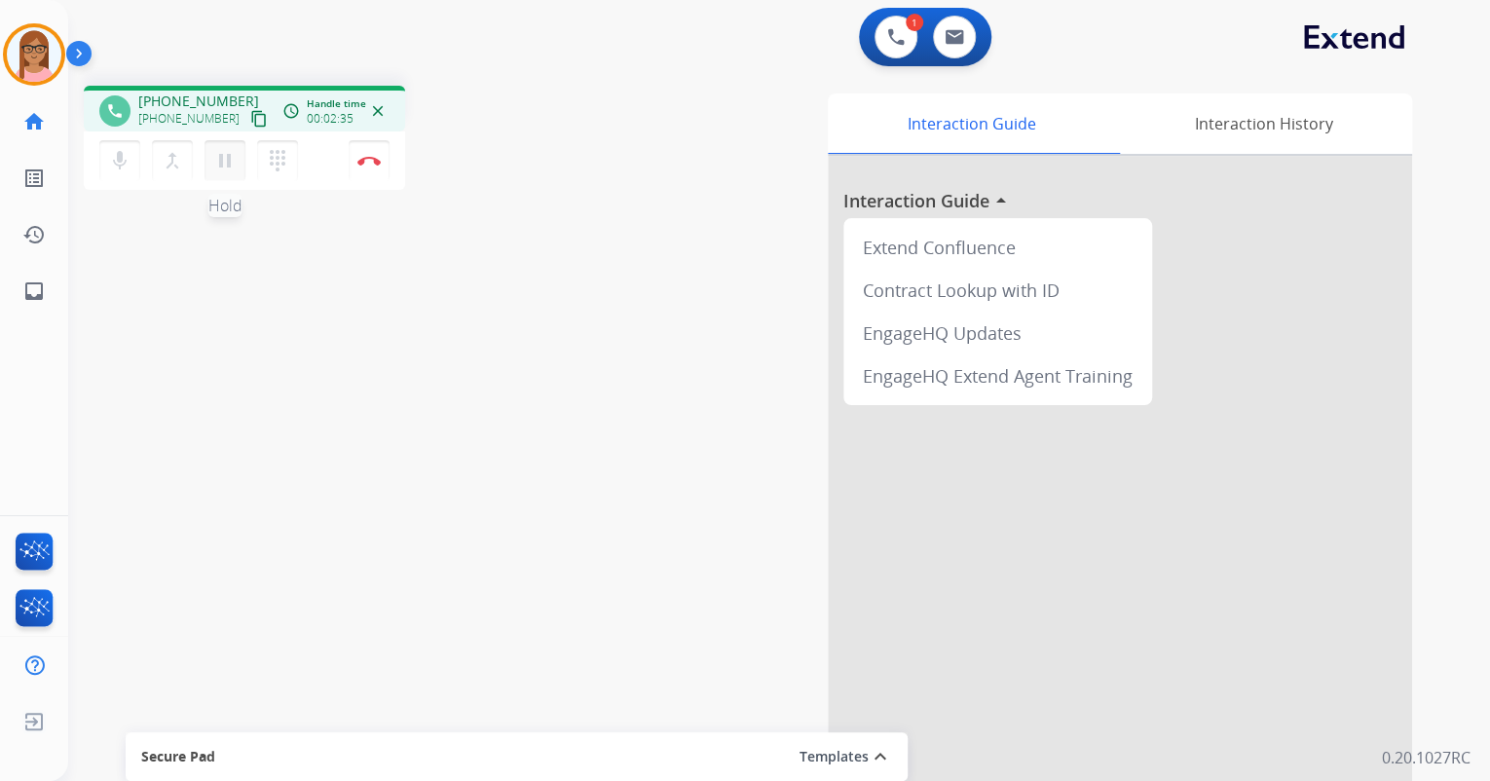
click at [222, 160] on mat-icon "pause" at bounding box center [224, 160] width 23 height 23
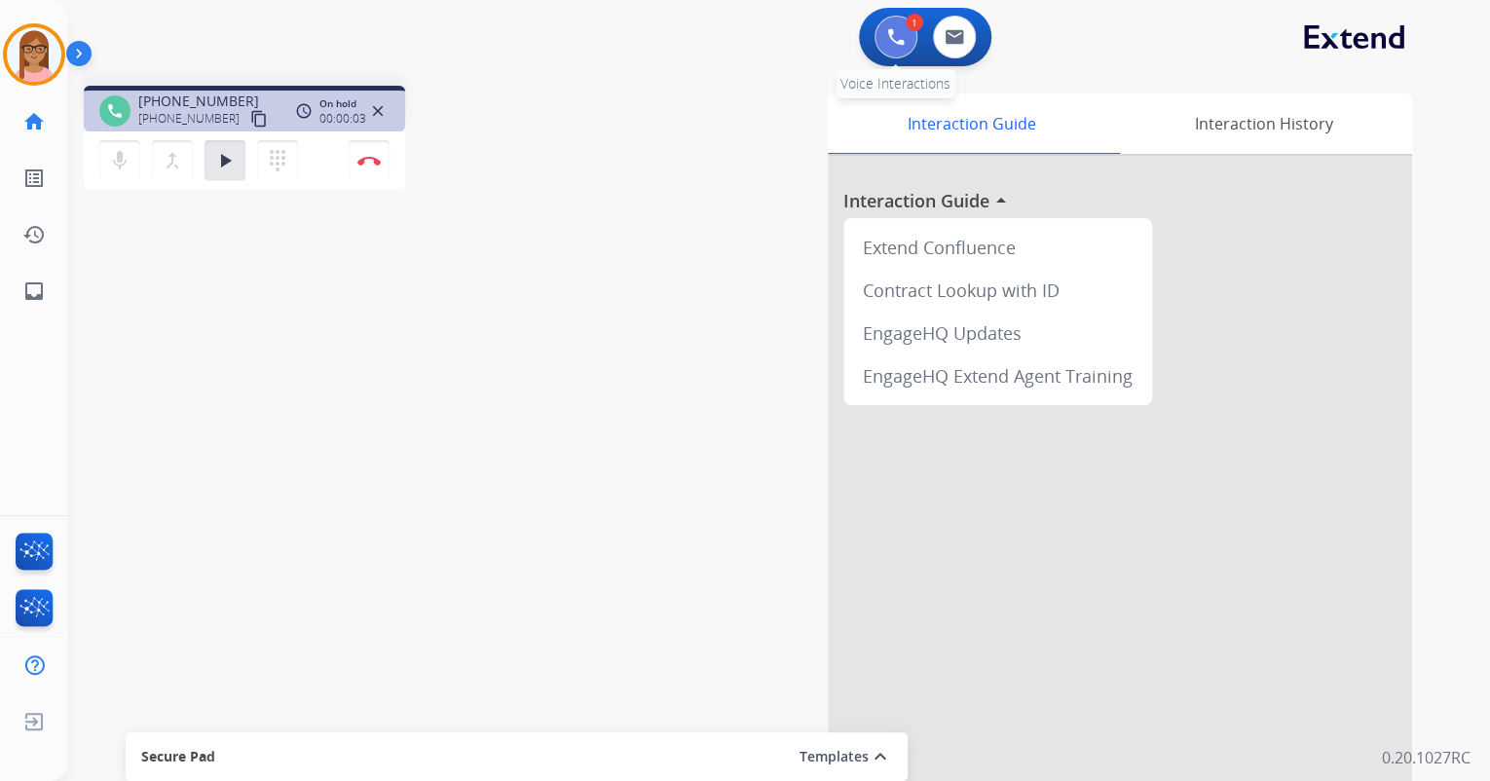
click at [880, 28] on button at bounding box center [896, 37] width 43 height 43
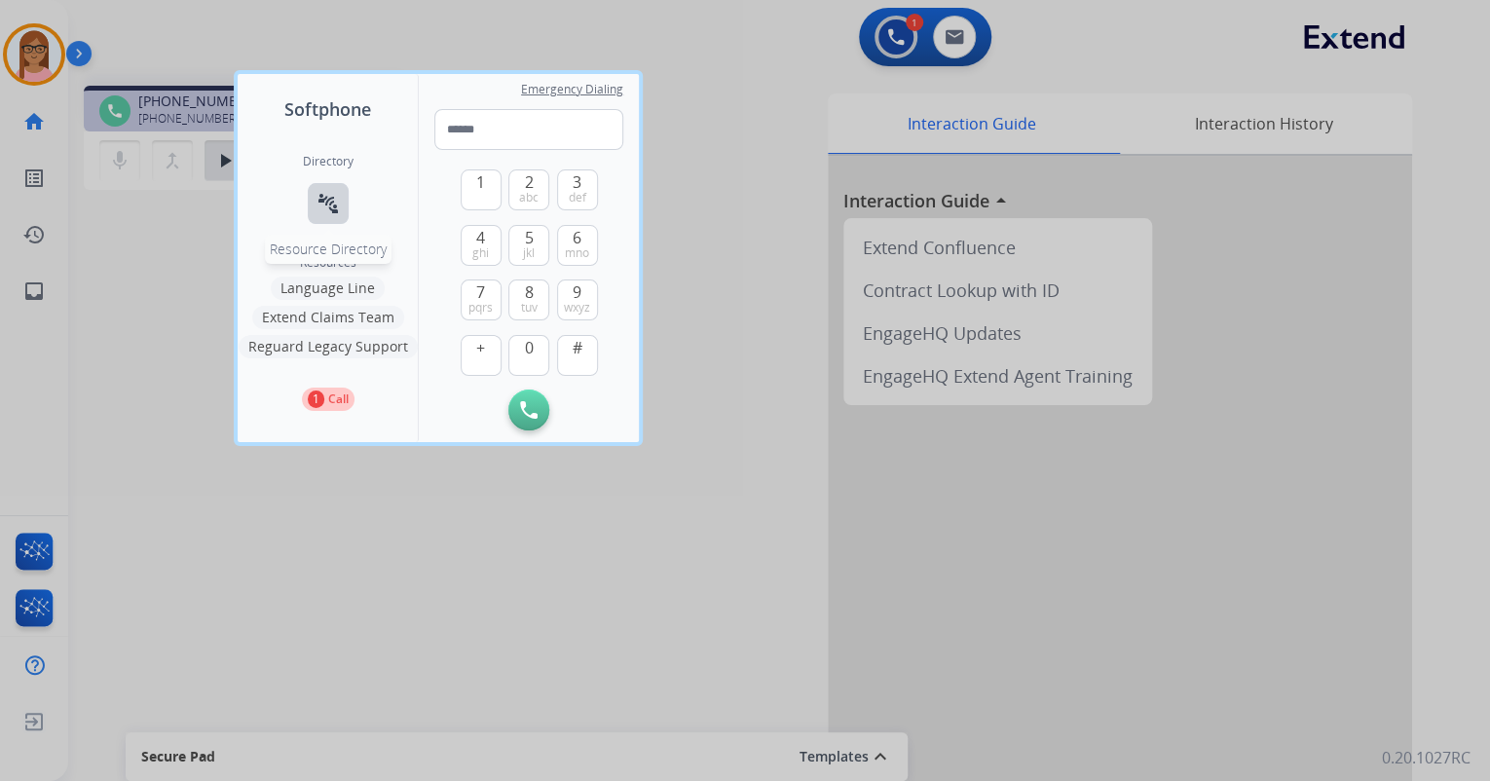
click at [317, 202] on mat-icon "connect_without_contact" at bounding box center [328, 203] width 23 height 23
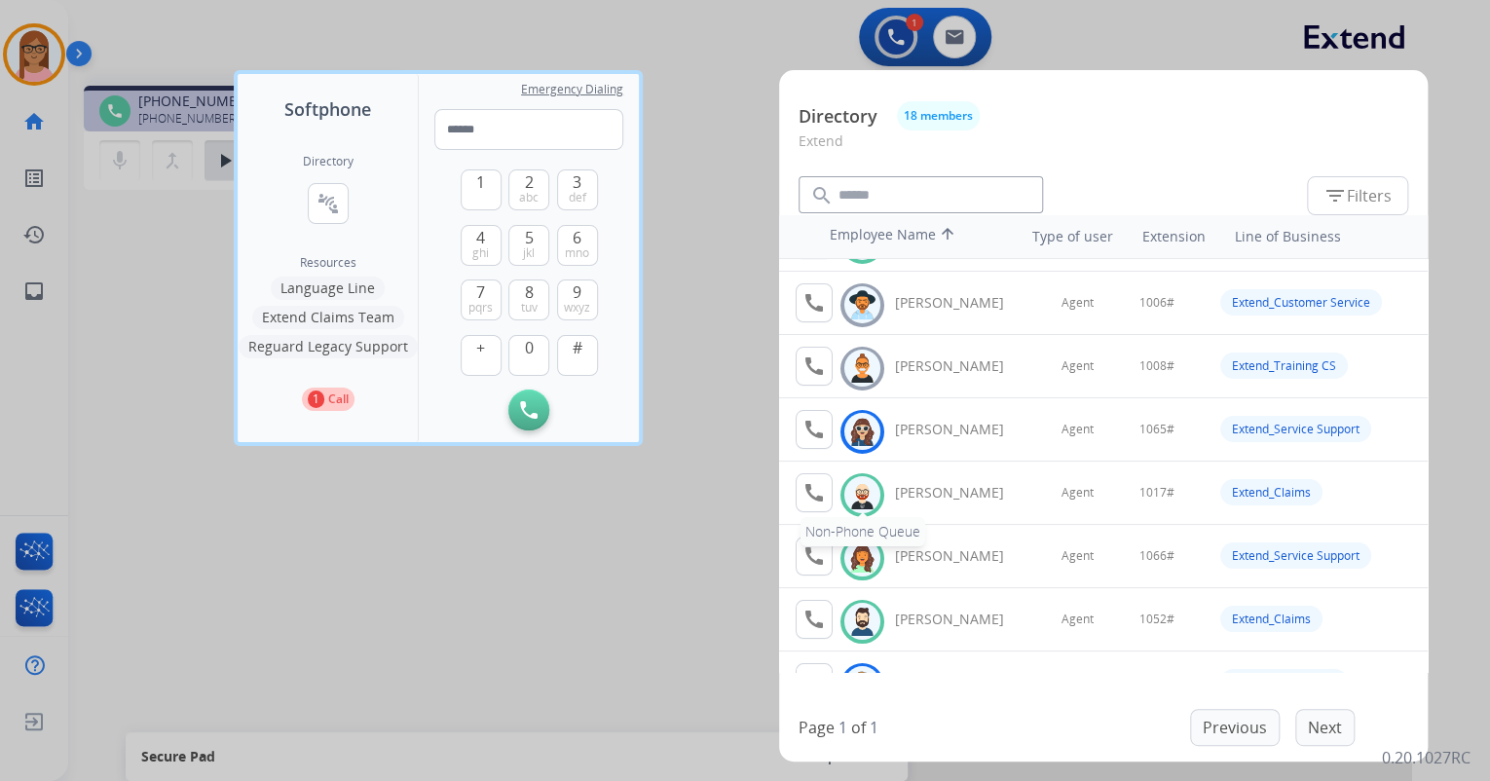
scroll to position [78, 0]
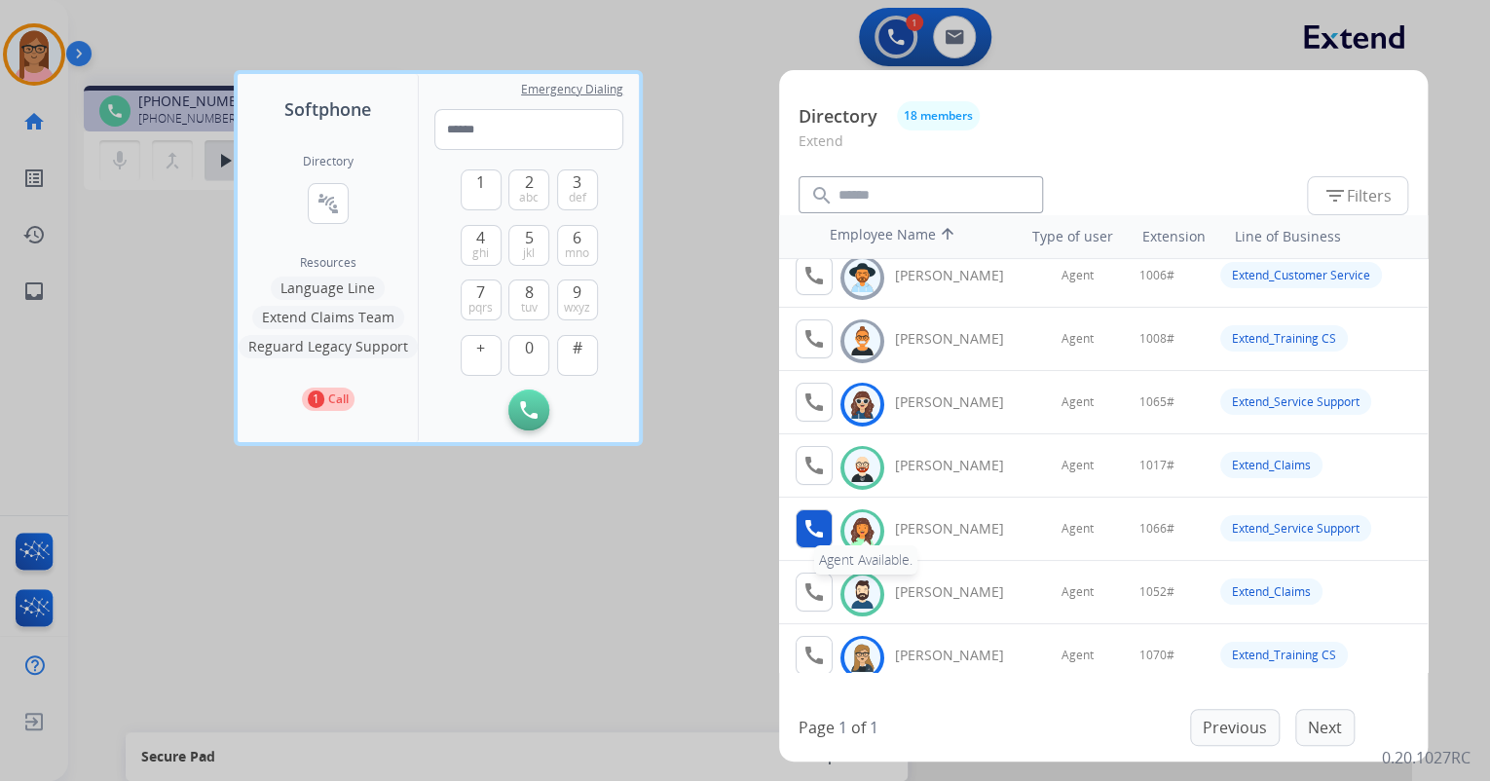
click at [818, 534] on mat-icon "call" at bounding box center [814, 528] width 23 height 23
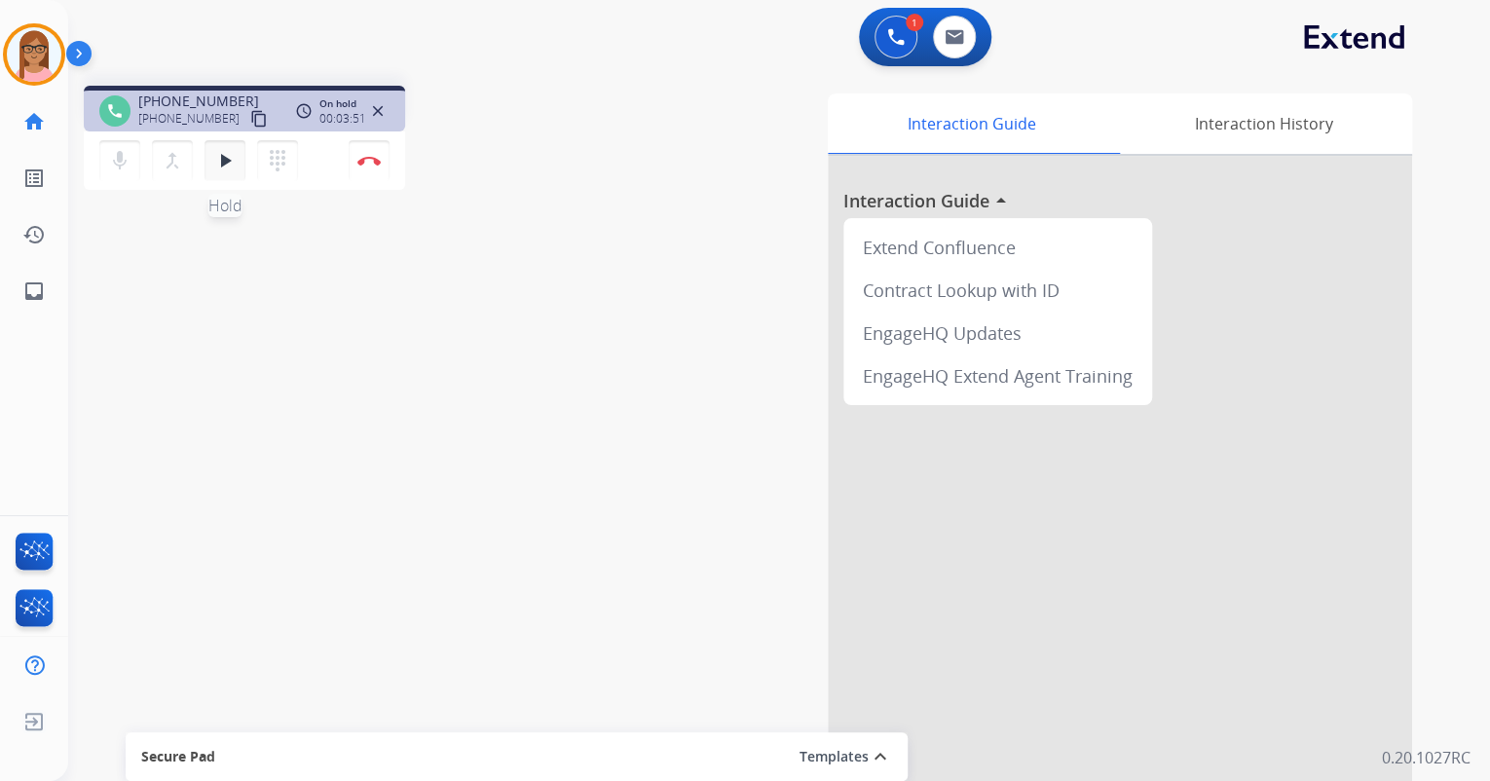
click at [222, 153] on mat-icon "play_arrow" at bounding box center [224, 160] width 23 height 23
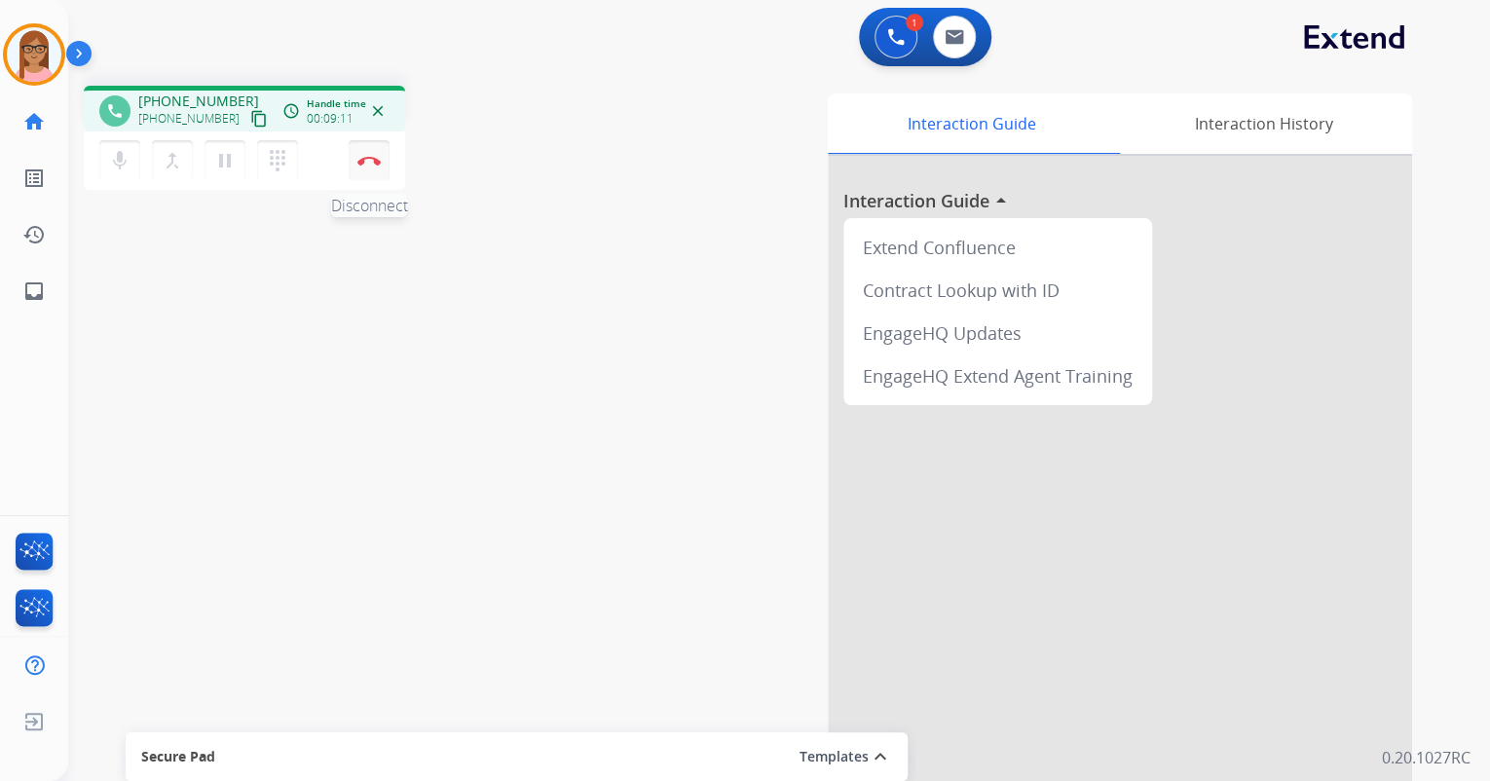
click at [370, 162] on img at bounding box center [368, 161] width 23 height 10
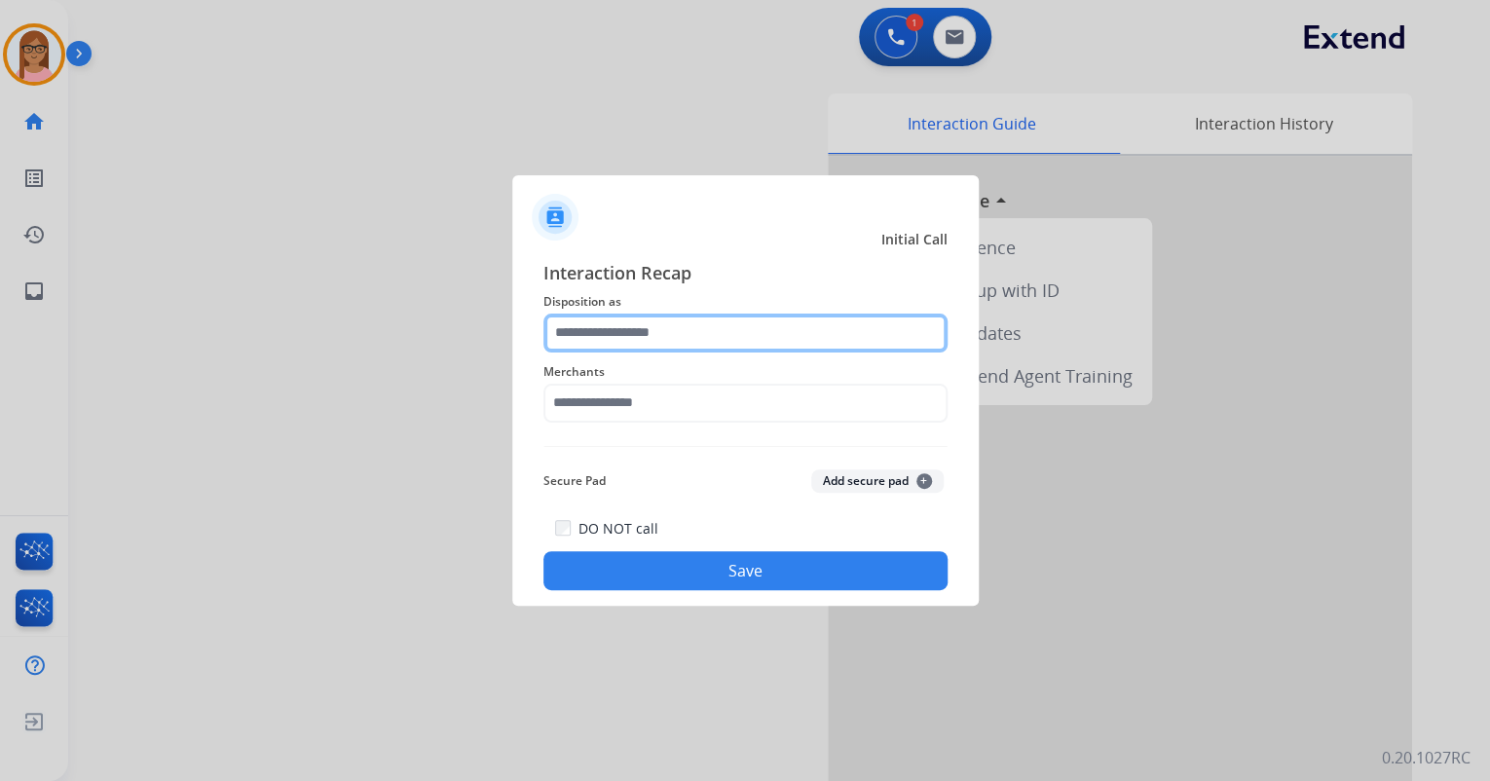
click at [649, 335] on input "text" at bounding box center [746, 333] width 404 height 39
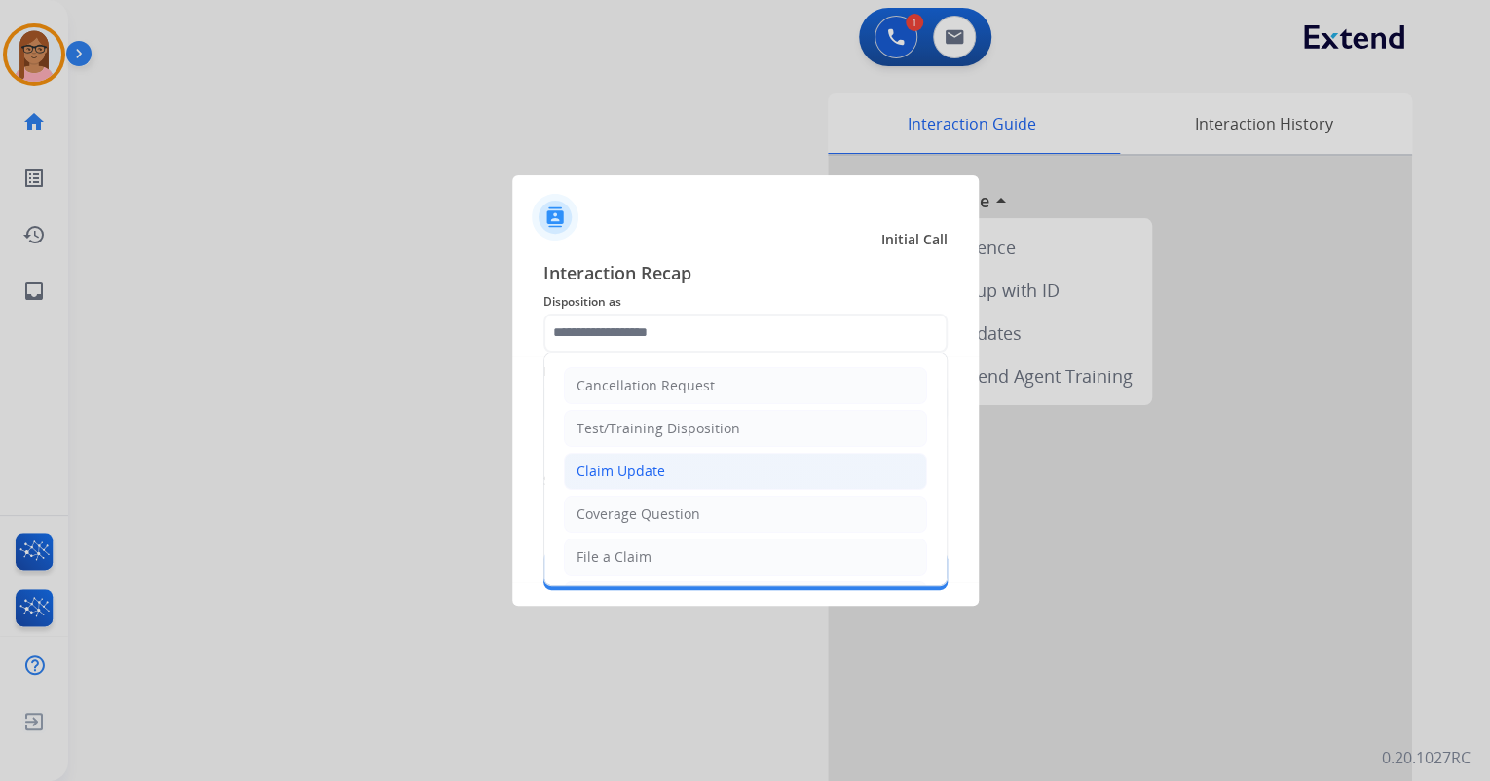
click at [631, 468] on div "Claim Update" at bounding box center [621, 471] width 89 height 19
type input "**********"
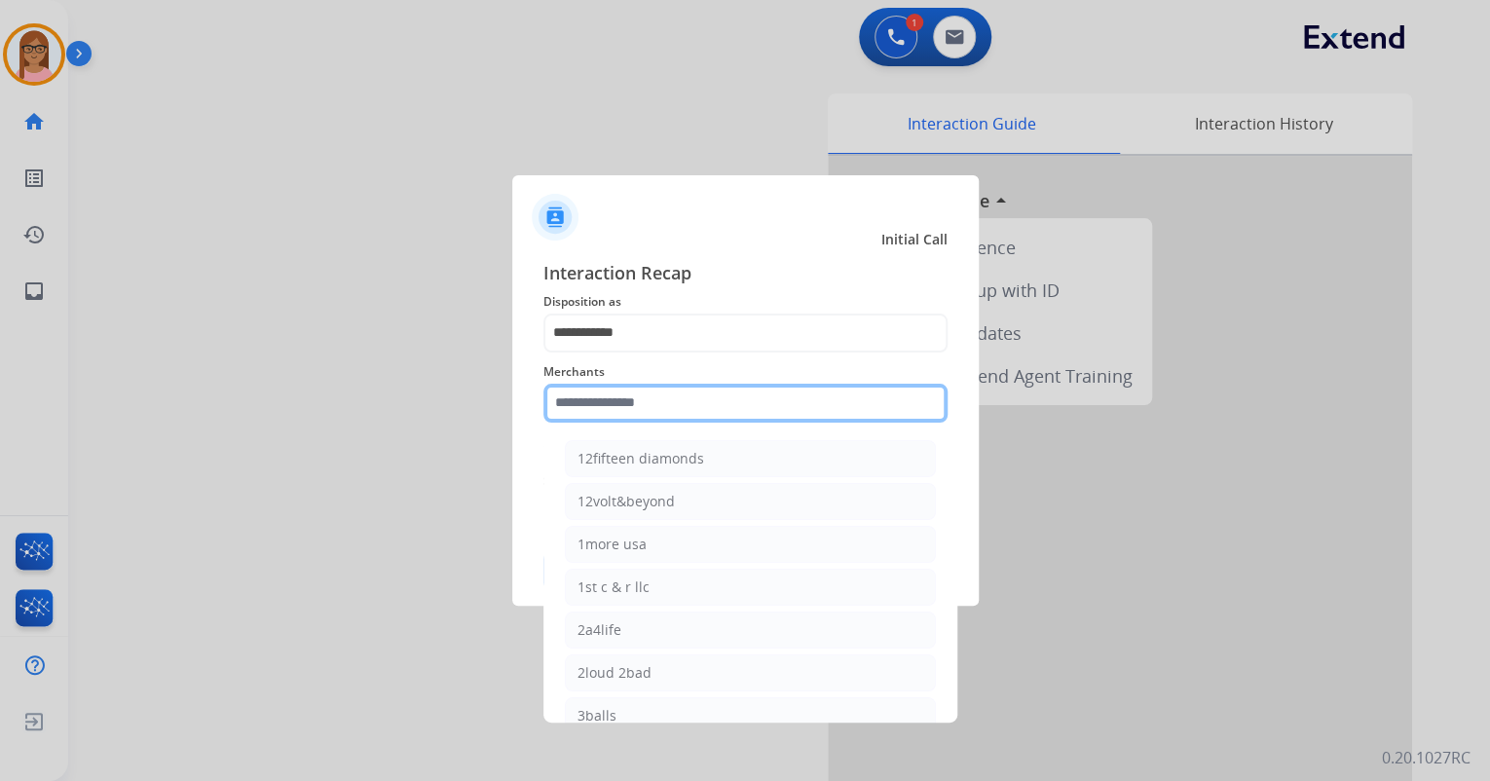
click at [639, 395] on input "text" at bounding box center [746, 403] width 404 height 39
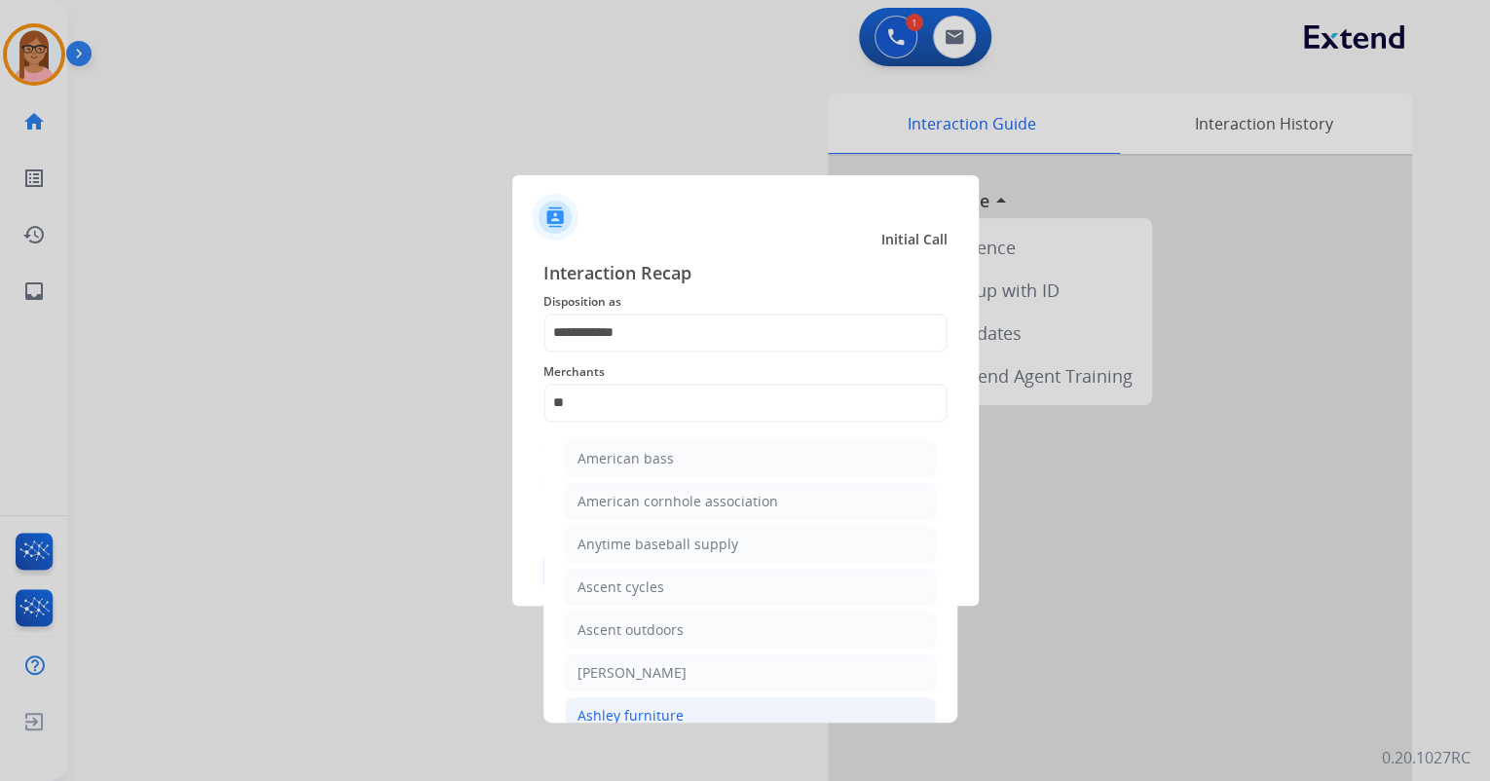
click at [665, 706] on div "Ashley furniture" at bounding box center [631, 715] width 106 height 19
type input "**********"
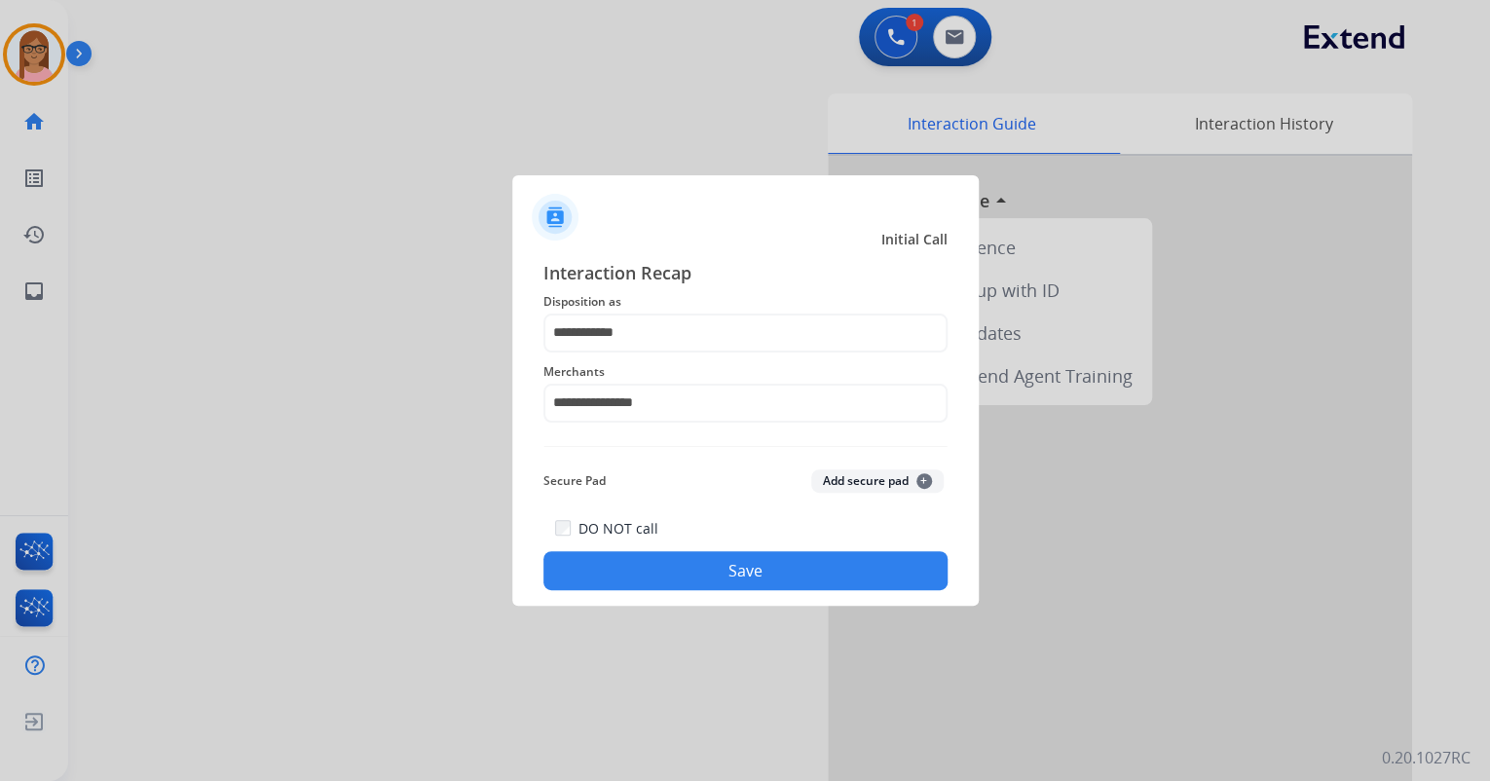
click at [644, 578] on button "Save" at bounding box center [746, 570] width 404 height 39
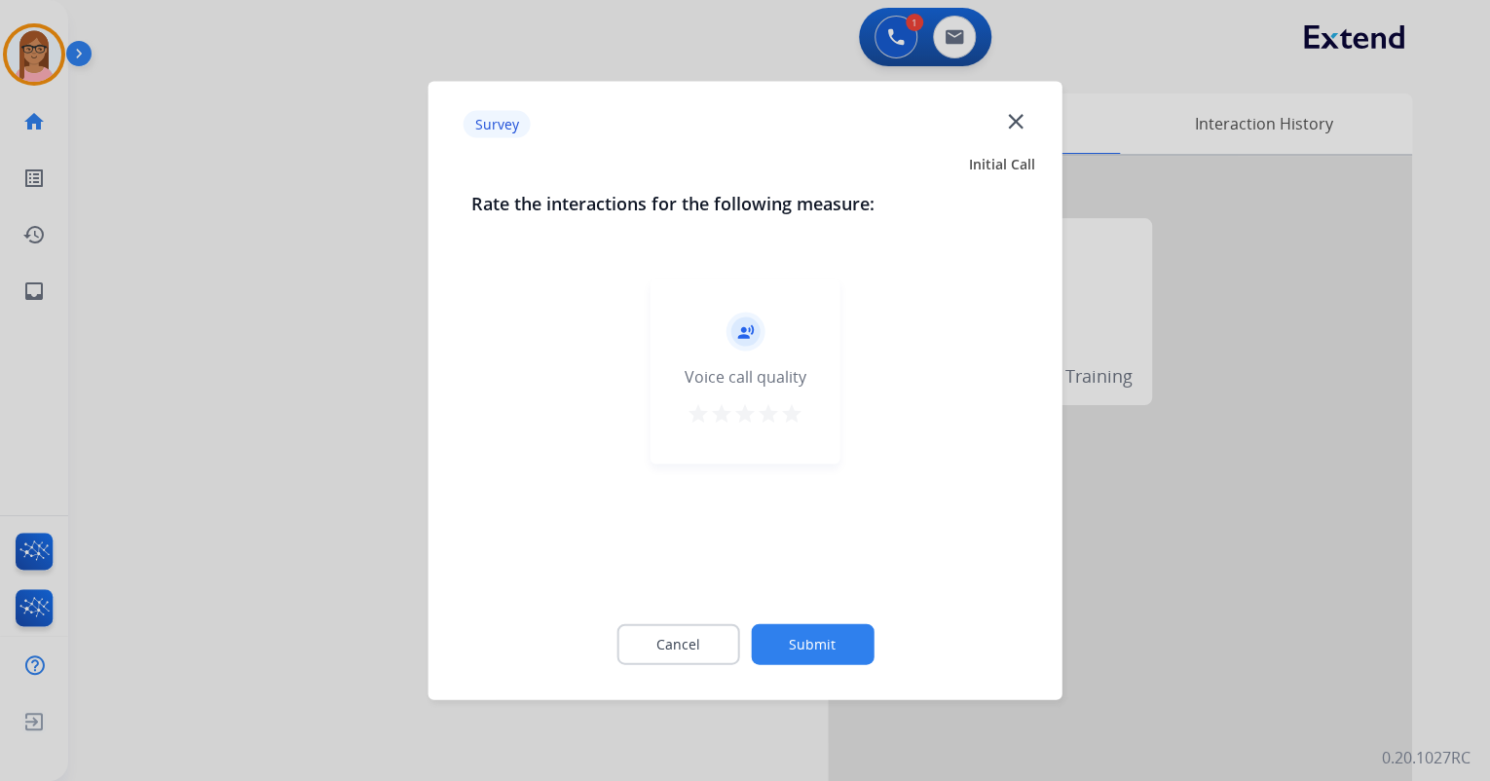
click at [787, 410] on mat-icon "star" at bounding box center [791, 413] width 23 height 23
click at [814, 634] on button "Submit" at bounding box center [812, 644] width 123 height 41
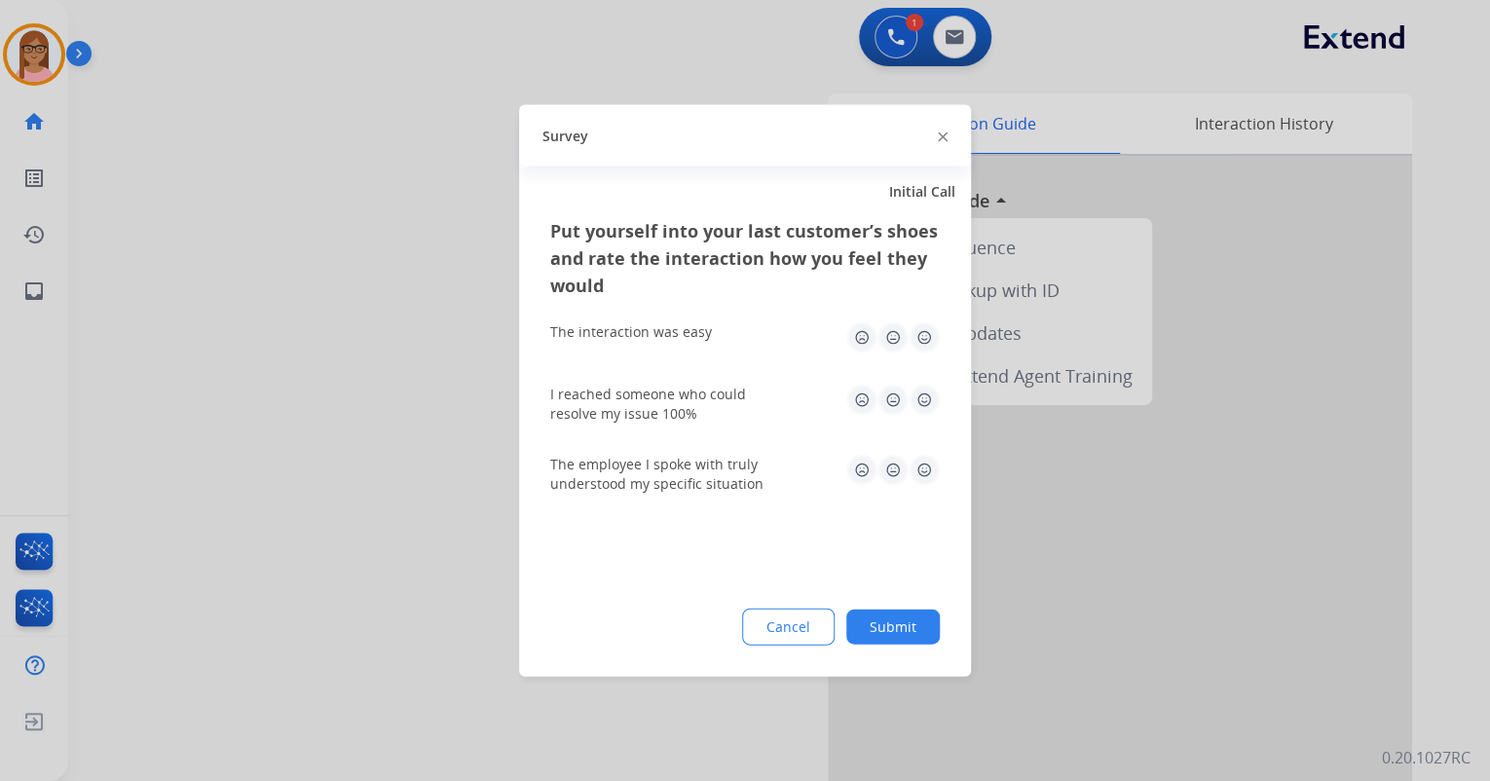
click at [923, 350] on img at bounding box center [924, 337] width 31 height 31
click at [921, 407] on img at bounding box center [924, 400] width 31 height 31
click at [922, 457] on img at bounding box center [924, 470] width 31 height 31
click at [897, 624] on button "Submit" at bounding box center [893, 627] width 94 height 35
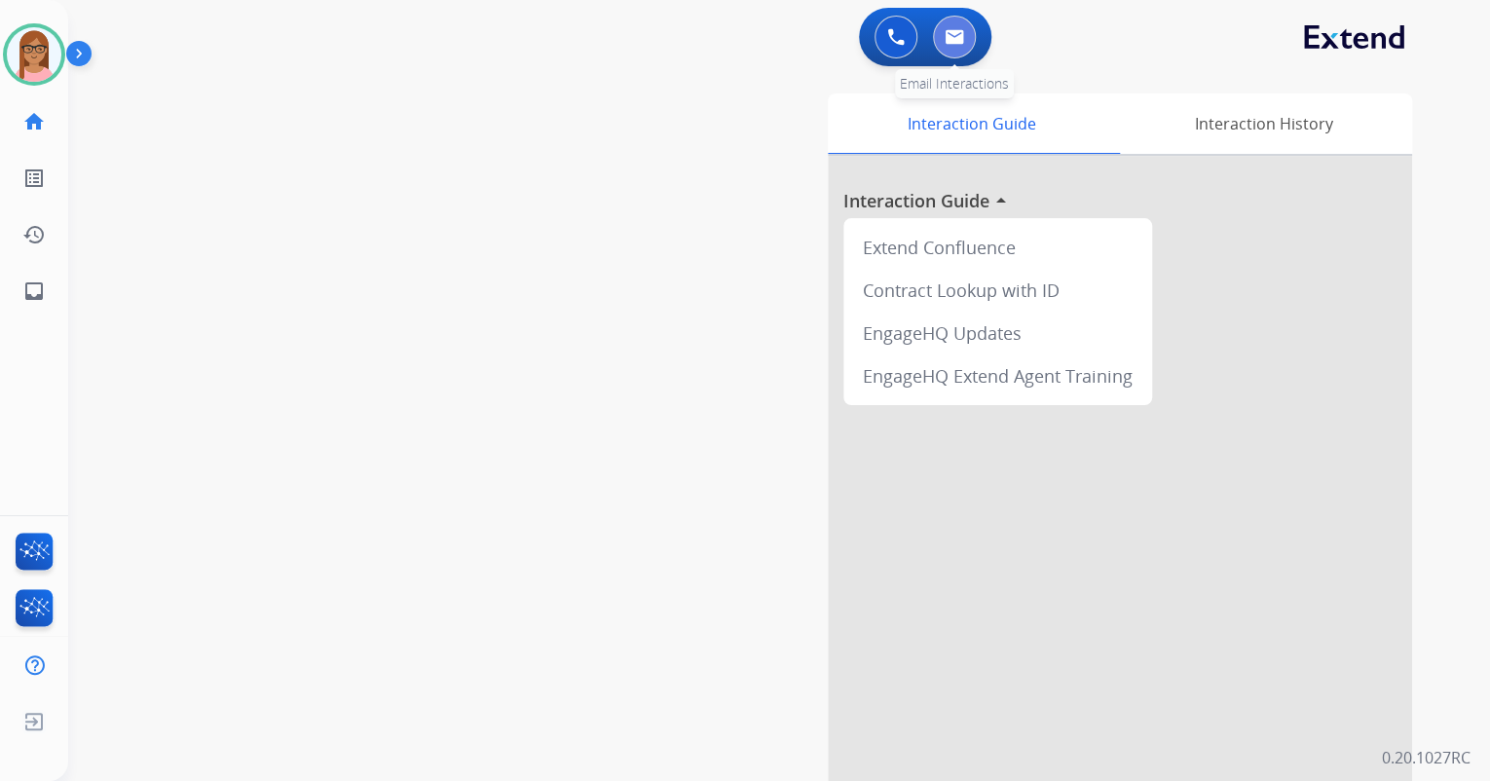
click at [963, 33] on button at bounding box center [954, 37] width 43 height 43
select select "**********"
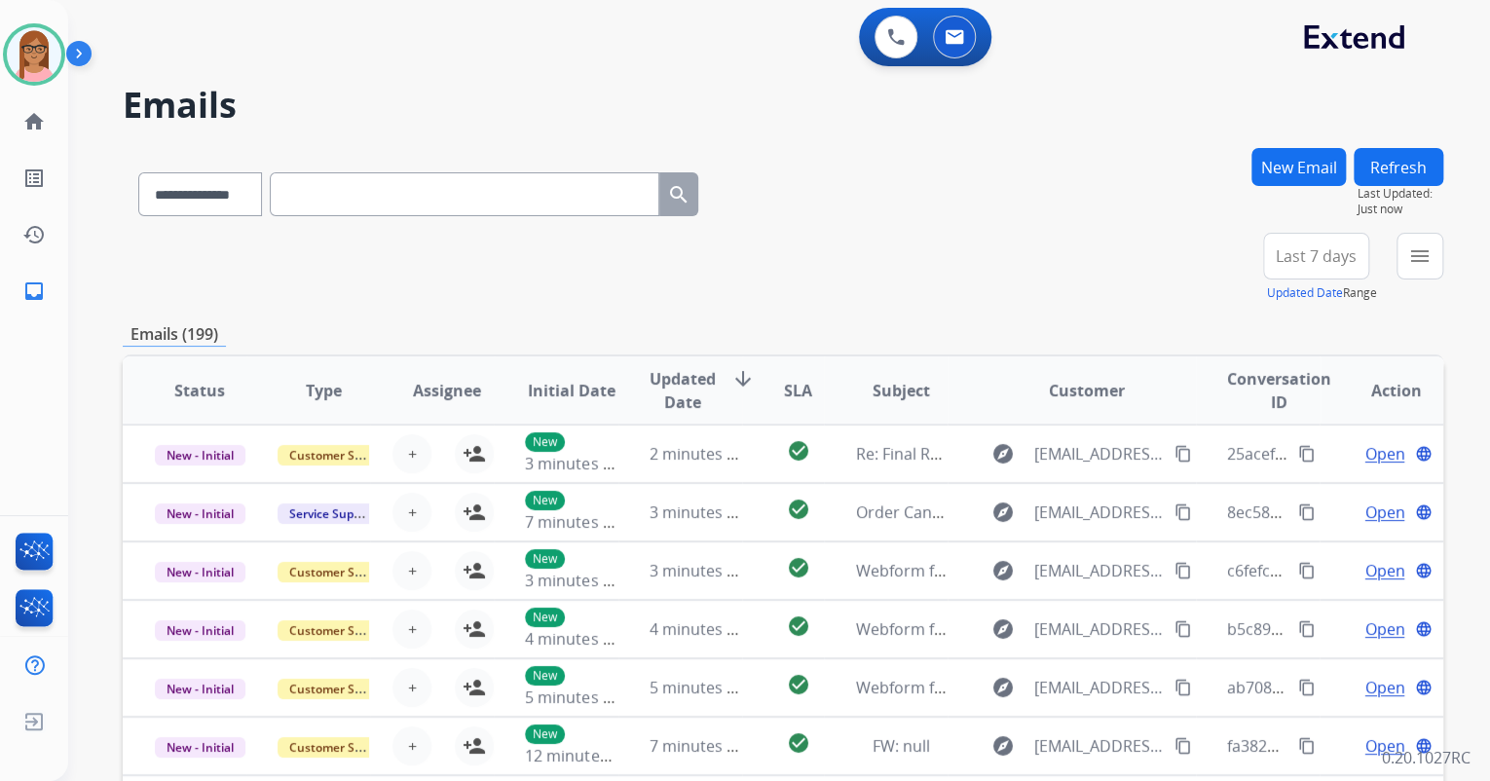
click at [1294, 170] on button "New Email" at bounding box center [1299, 167] width 94 height 38
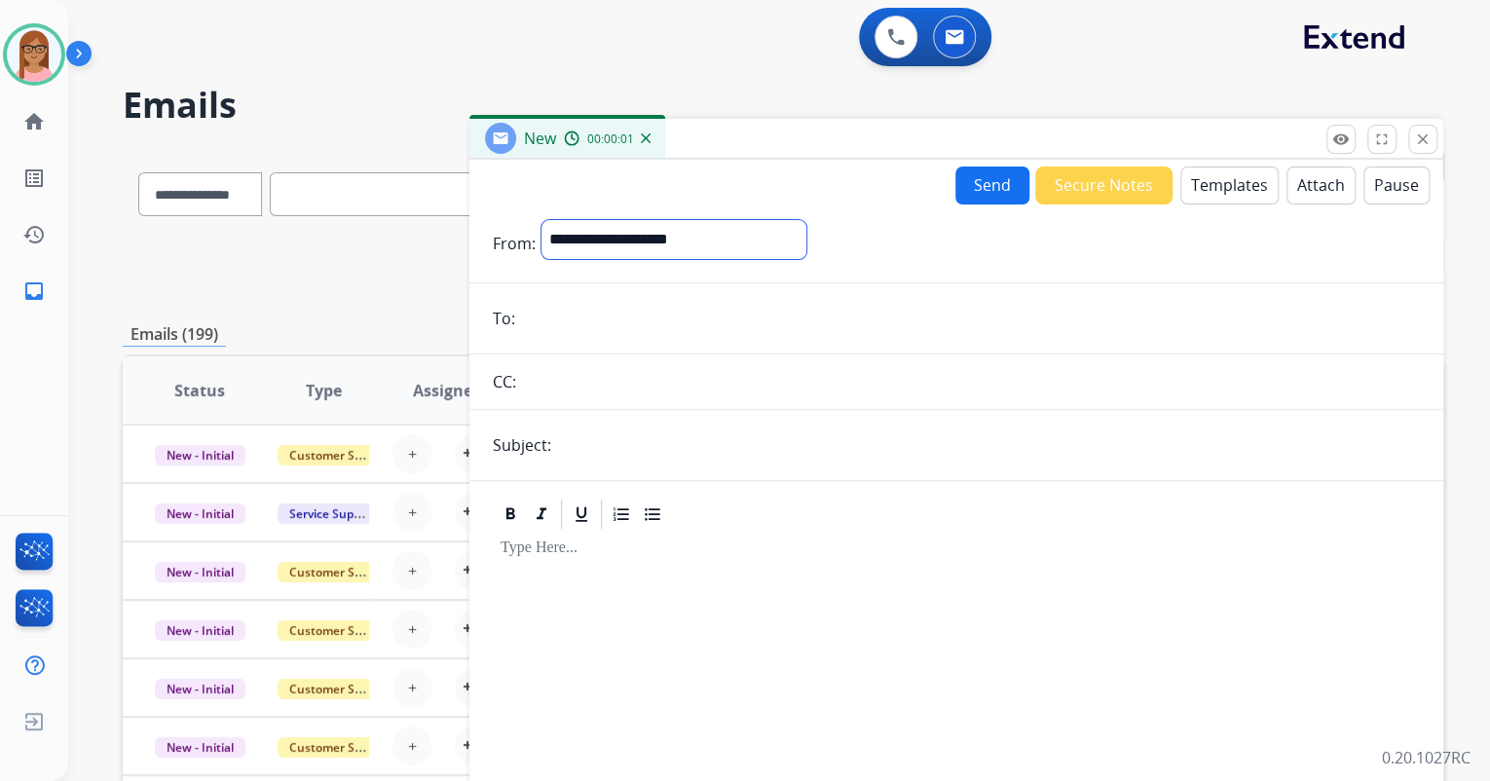
click at [721, 233] on select "**********" at bounding box center [674, 239] width 265 height 39
select select "**********"
click at [542, 220] on select "**********" at bounding box center [674, 239] width 265 height 39
drag, startPoint x: 657, startPoint y: 330, endPoint x: 668, endPoint y: 296, distance: 35.7
click at [657, 329] on input "email" at bounding box center [970, 320] width 899 height 39
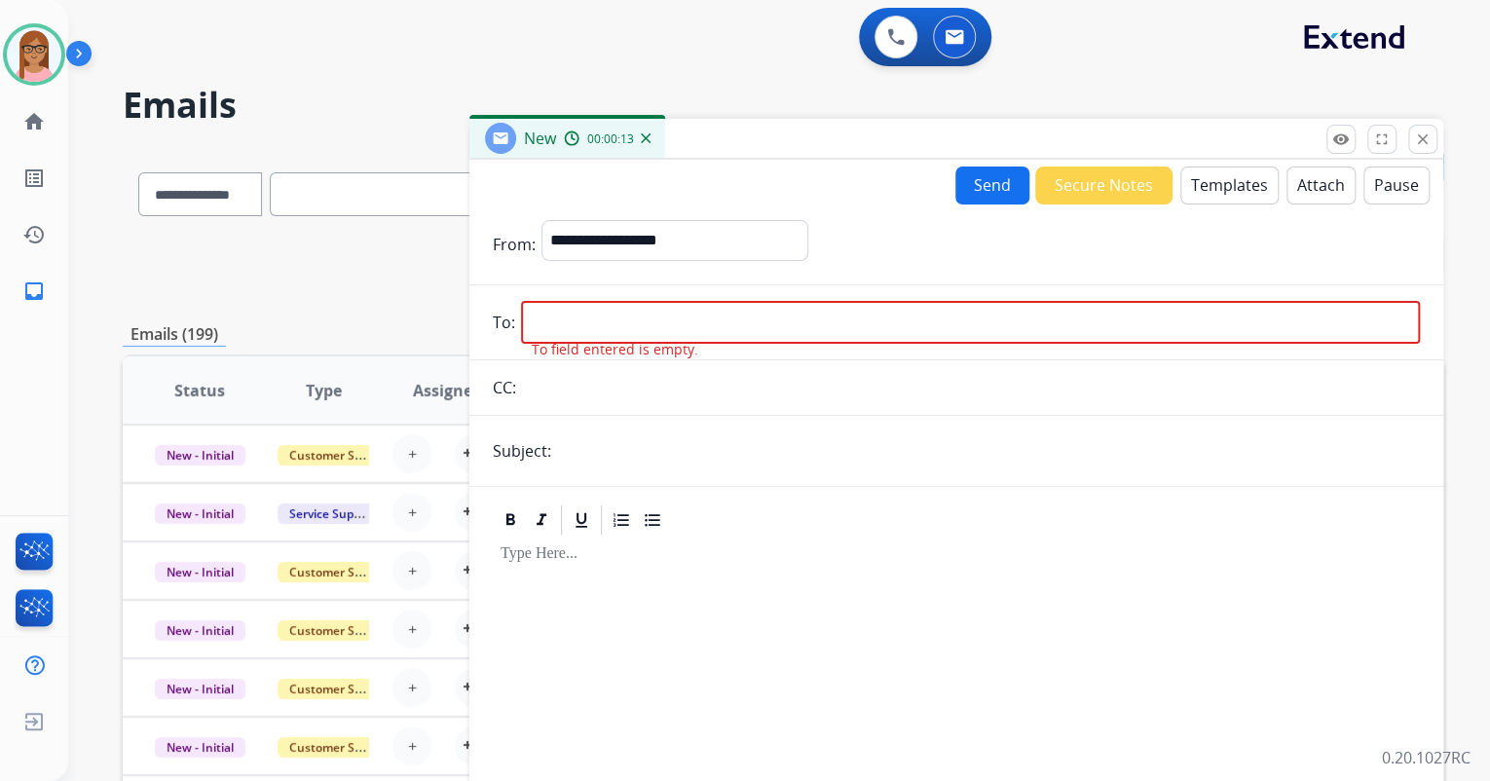
click at [595, 327] on input "email" at bounding box center [970, 322] width 899 height 43
paste input "**********"
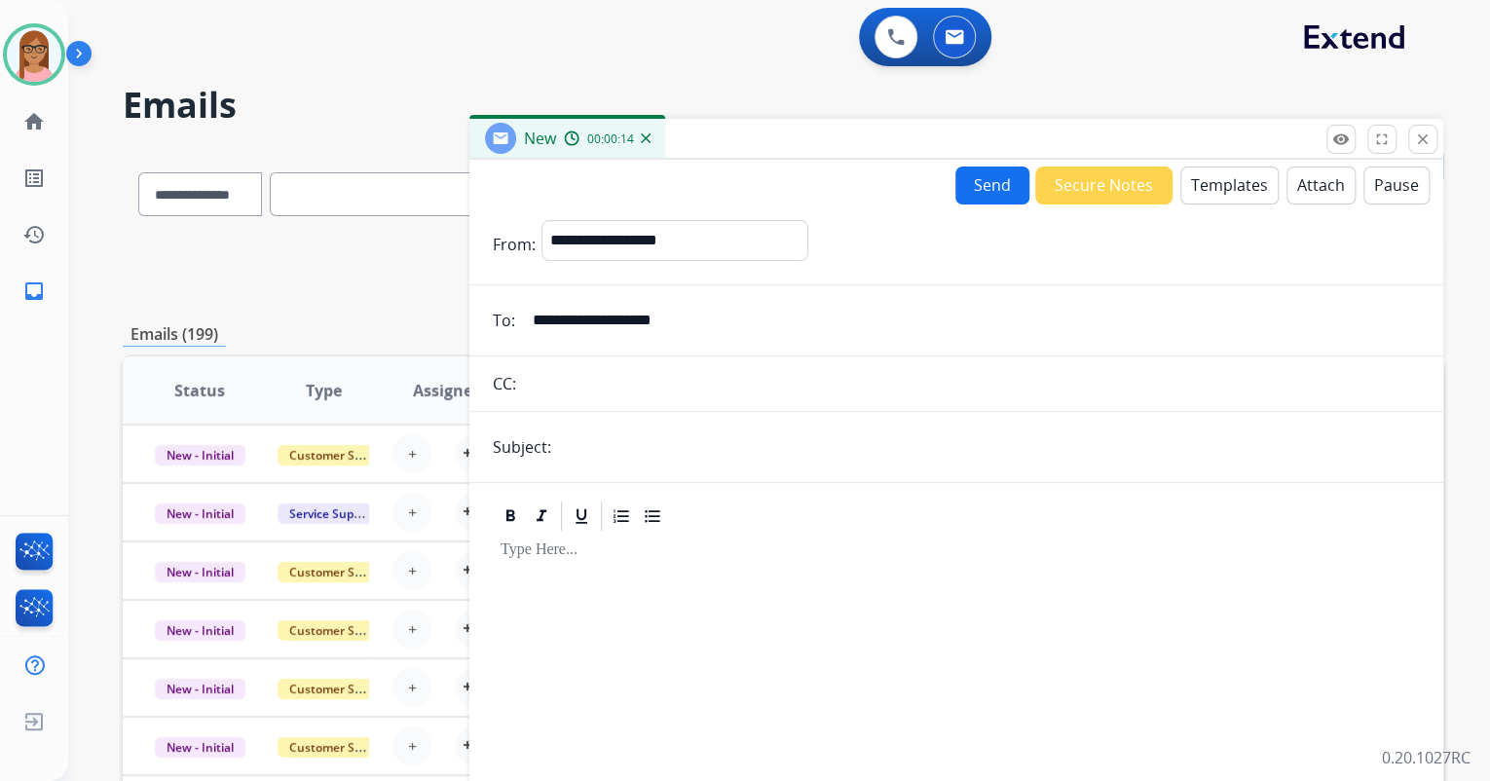
type input "**********"
click at [644, 433] on input "text" at bounding box center [988, 447] width 863 height 39
type input "**********"
click at [571, 616] on div at bounding box center [956, 701] width 927 height 334
click at [1228, 195] on button "Templates" at bounding box center [1230, 186] width 98 height 38
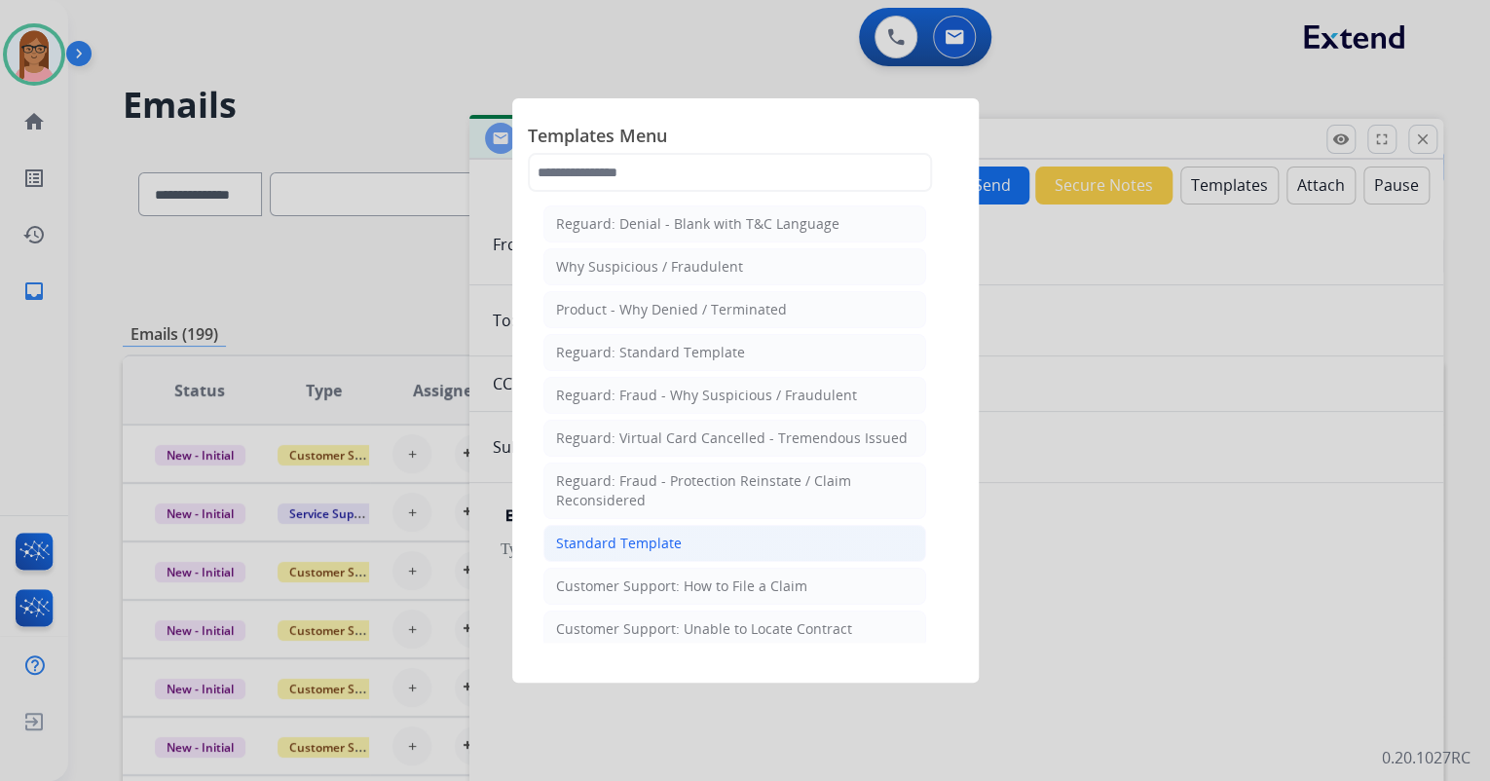
click at [580, 552] on li "Standard Template" at bounding box center [735, 543] width 383 height 37
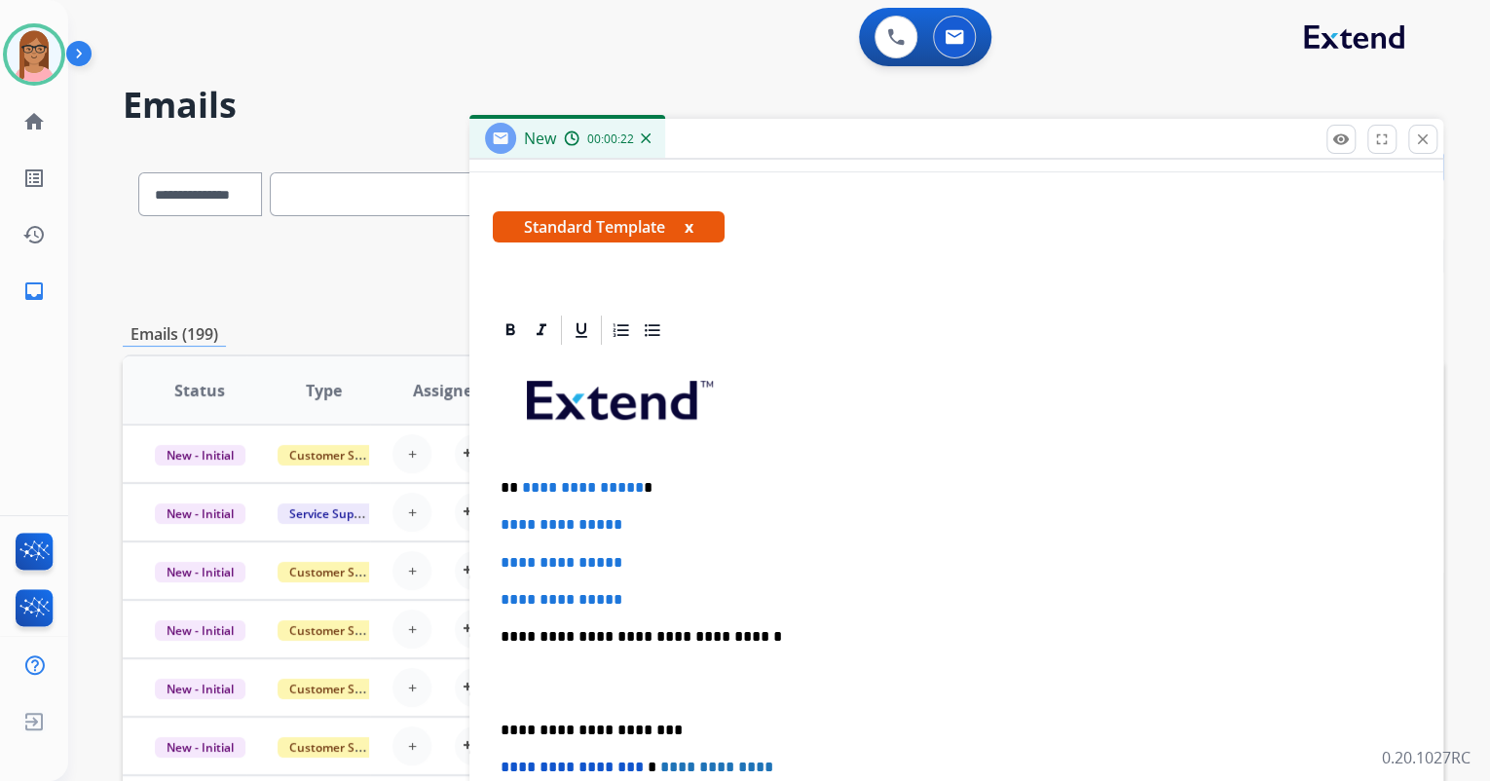
scroll to position [312, 0]
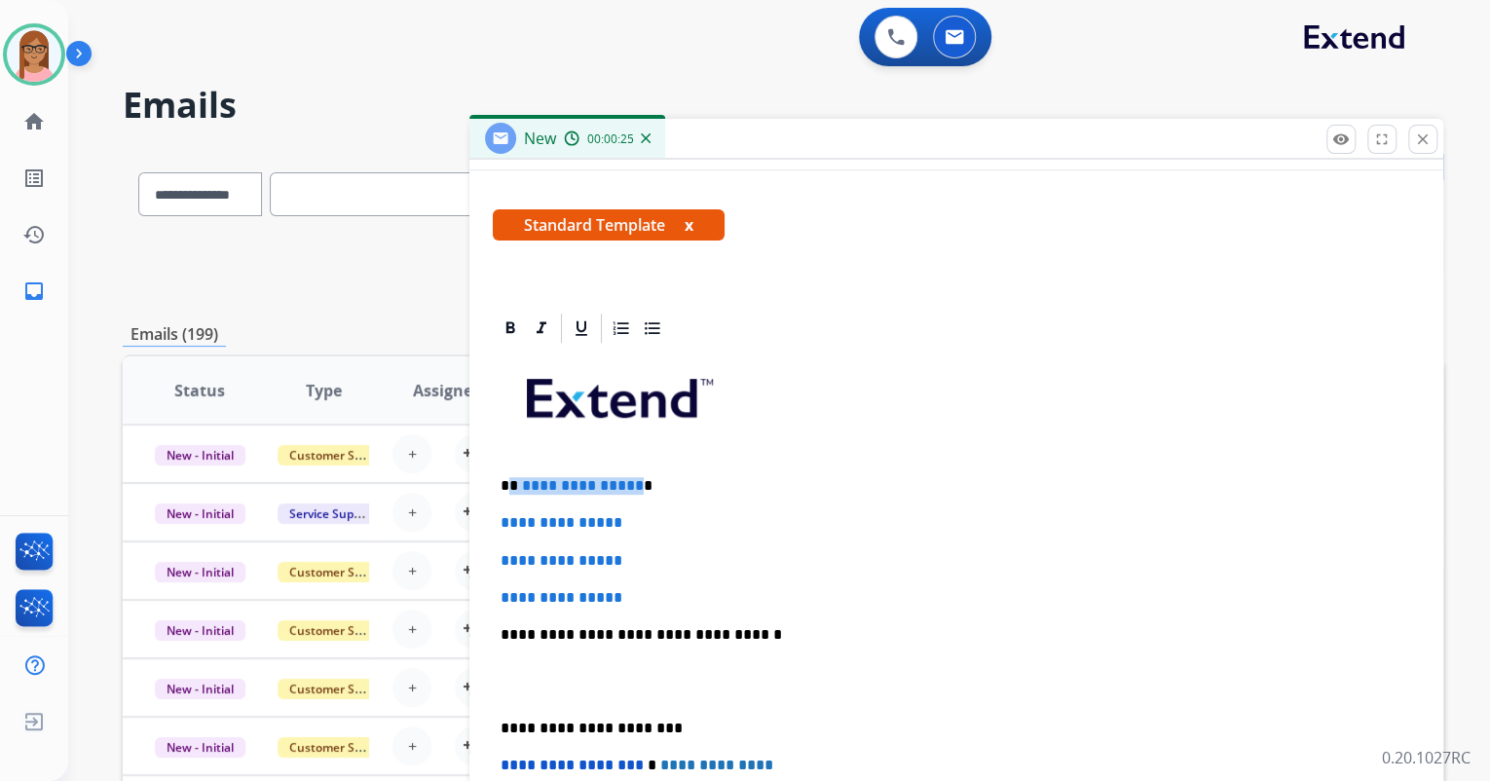
drag, startPoint x: 507, startPoint y: 484, endPoint x: 631, endPoint y: 489, distance: 124.8
click at [631, 489] on p "**********" at bounding box center [949, 486] width 896 height 18
drag, startPoint x: 499, startPoint y: 520, endPoint x: 638, endPoint y: 589, distance: 155.5
click at [638, 589] on div "**********" at bounding box center [956, 681] width 927 height 670
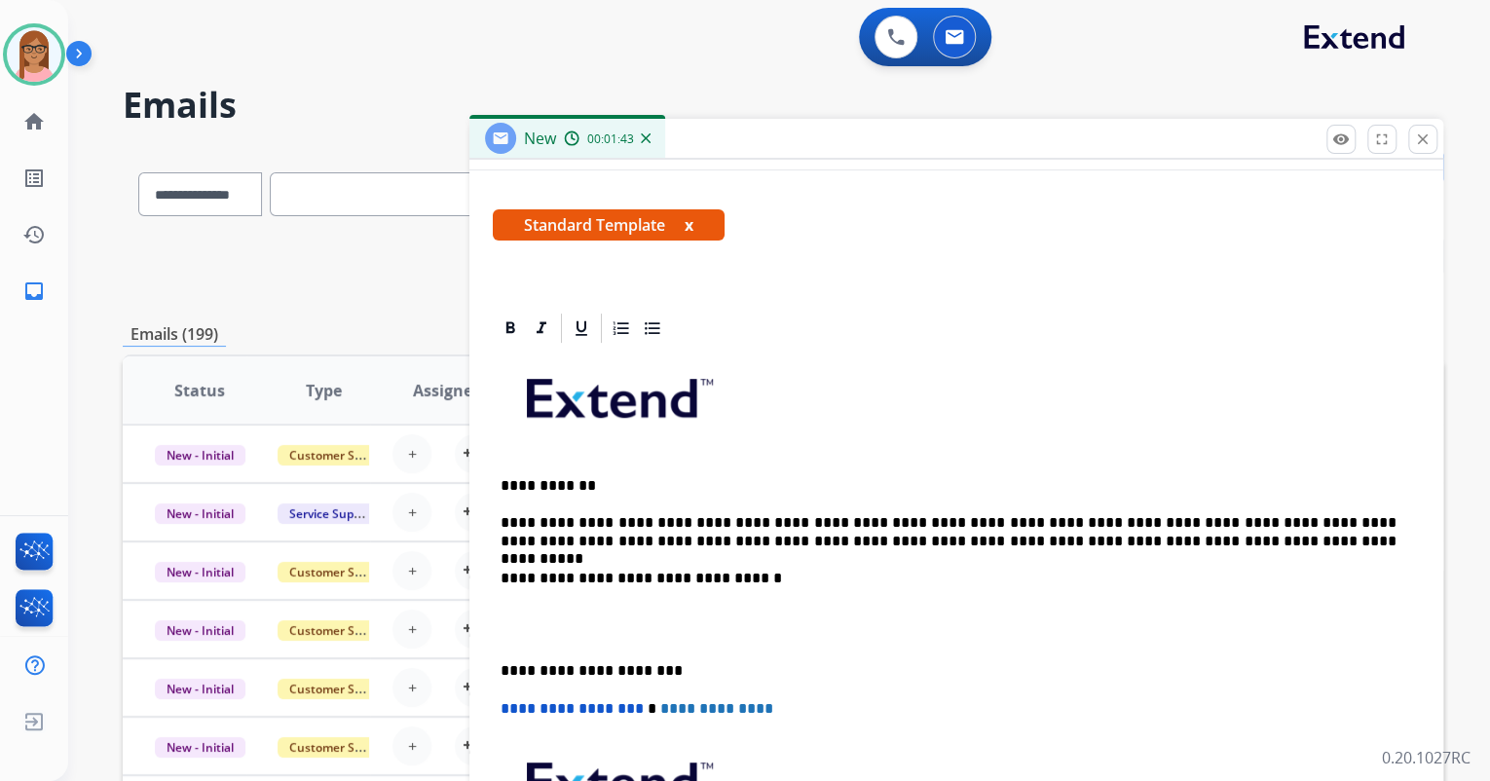
click at [537, 591] on div "**********" at bounding box center [956, 653] width 927 height 614
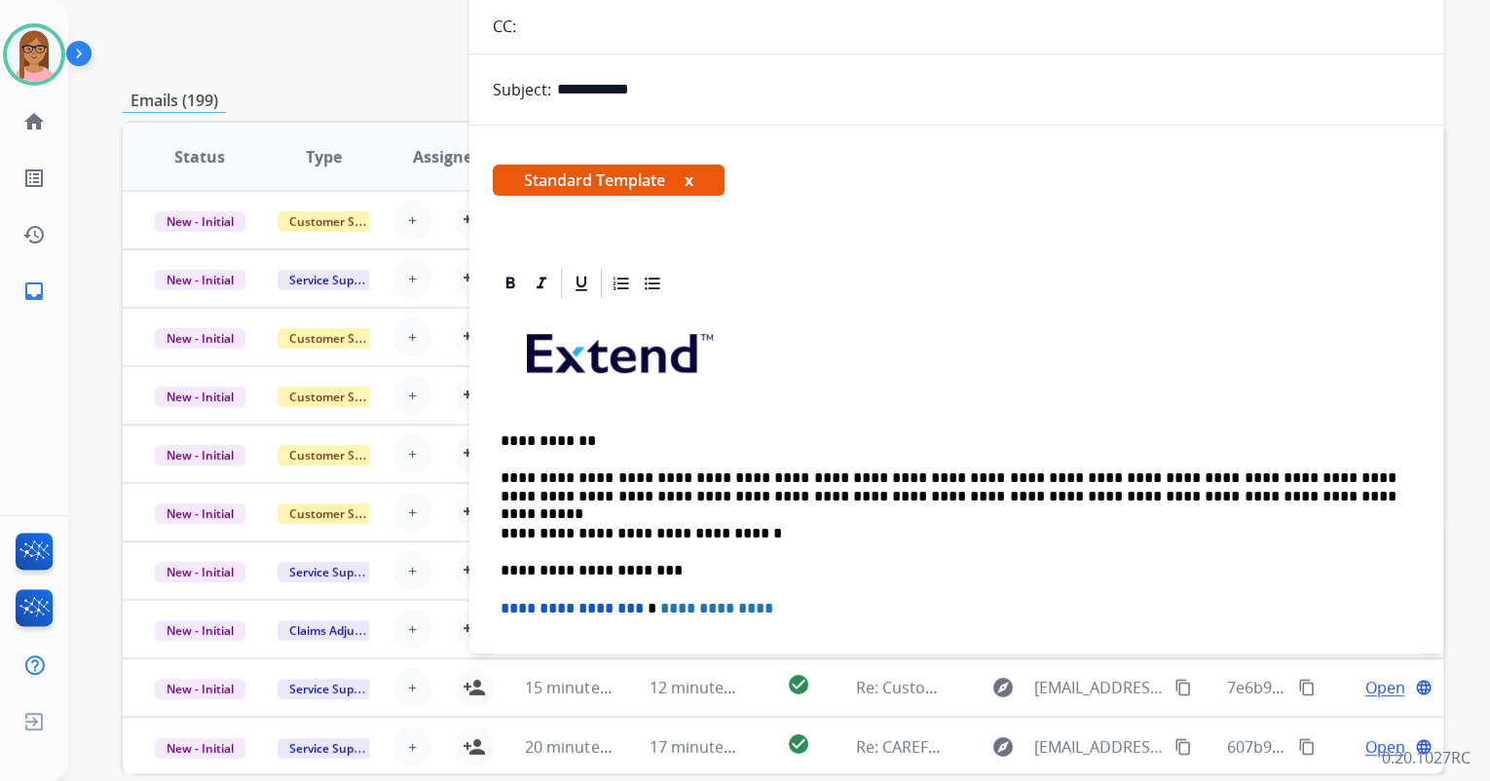
scroll to position [101, 0]
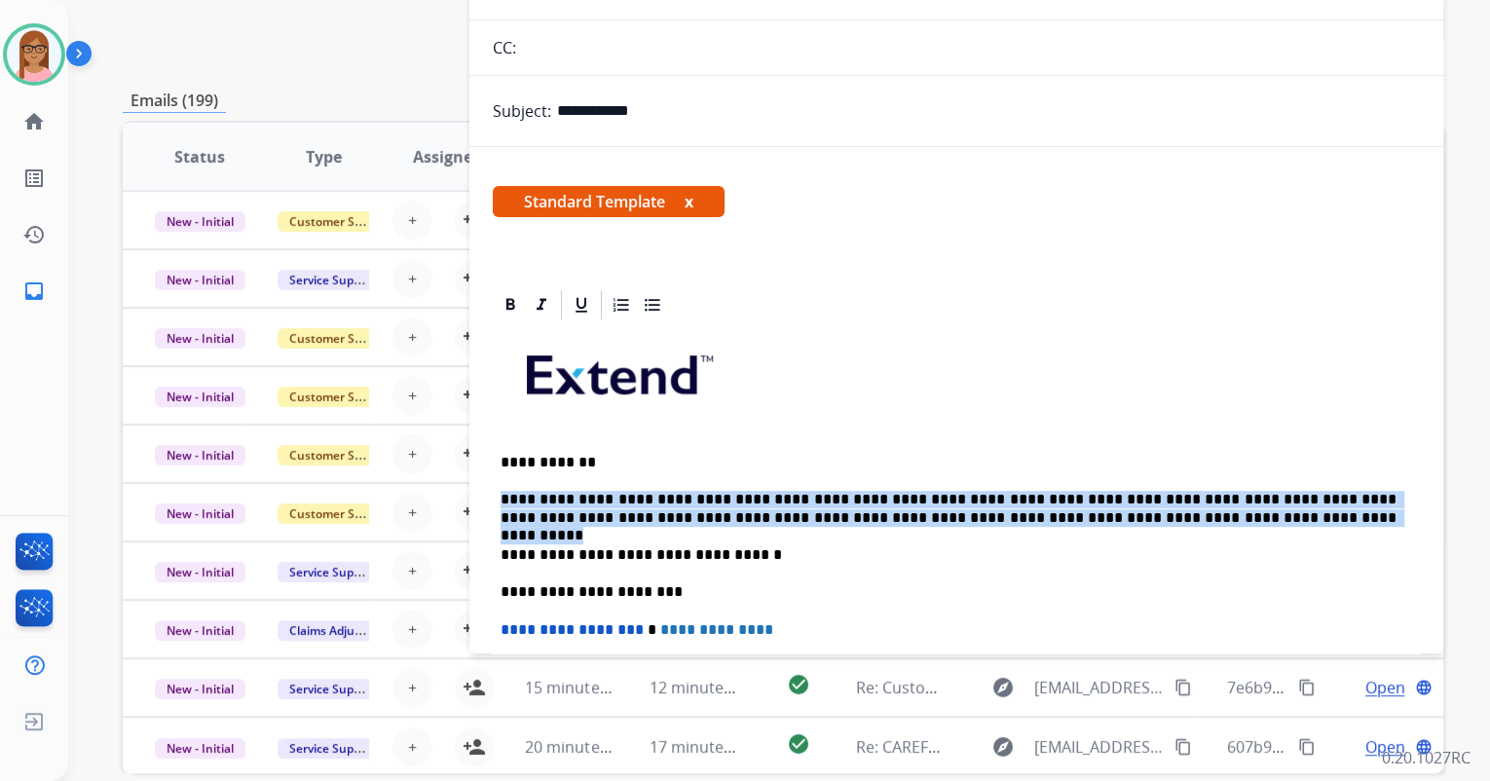
drag, startPoint x: 503, startPoint y: 491, endPoint x: 1134, endPoint y: 514, distance: 631.6
click at [1134, 514] on p "**********" at bounding box center [949, 509] width 896 height 36
copy p "**********"
drag, startPoint x: 593, startPoint y: 507, endPoint x: 553, endPoint y: 499, distance: 40.9
click at [593, 507] on p "**********" at bounding box center [949, 509] width 896 height 36
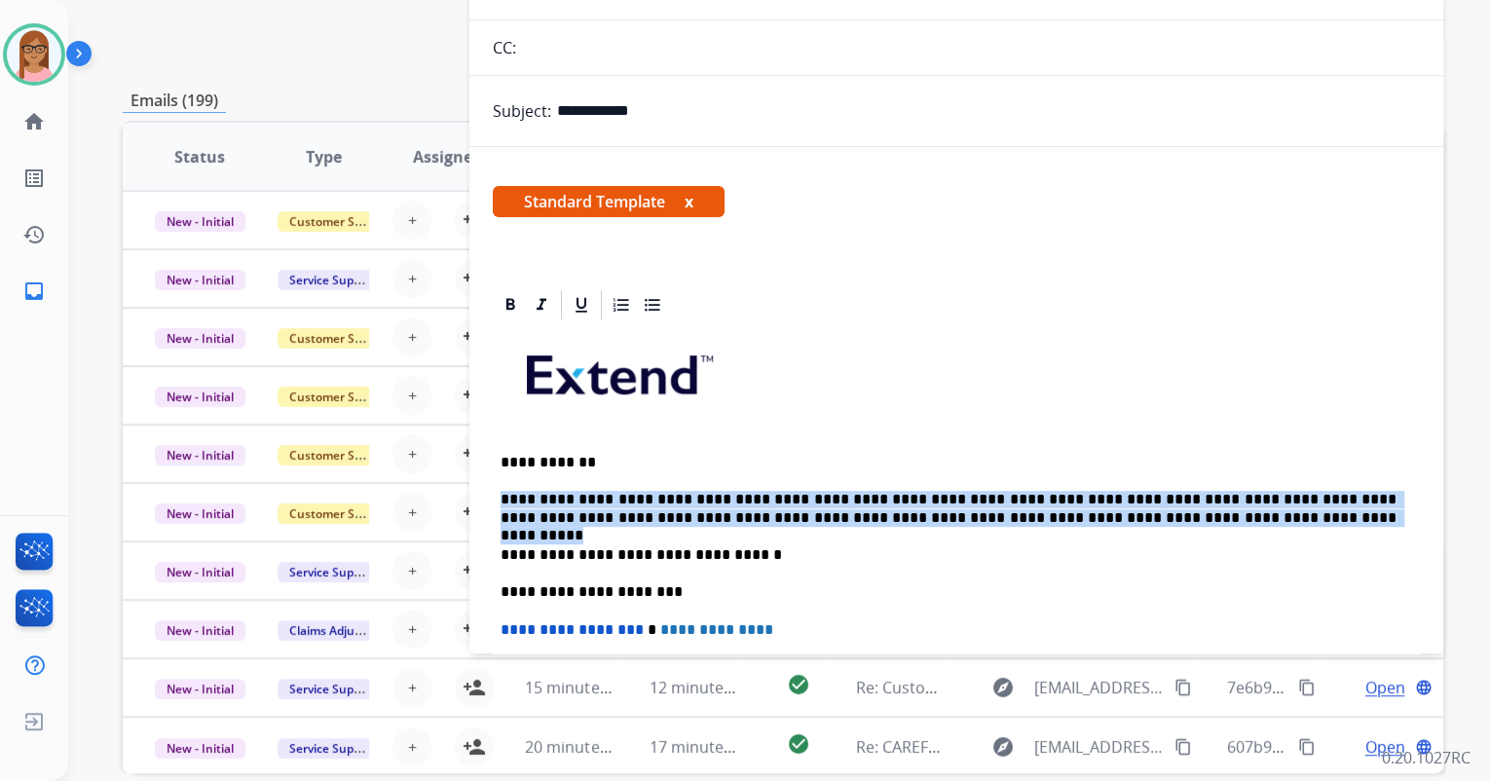
drag, startPoint x: 499, startPoint y: 494, endPoint x: 1123, endPoint y: 517, distance: 624.8
click at [1123, 517] on div "**********" at bounding box center [956, 601] width 927 height 558
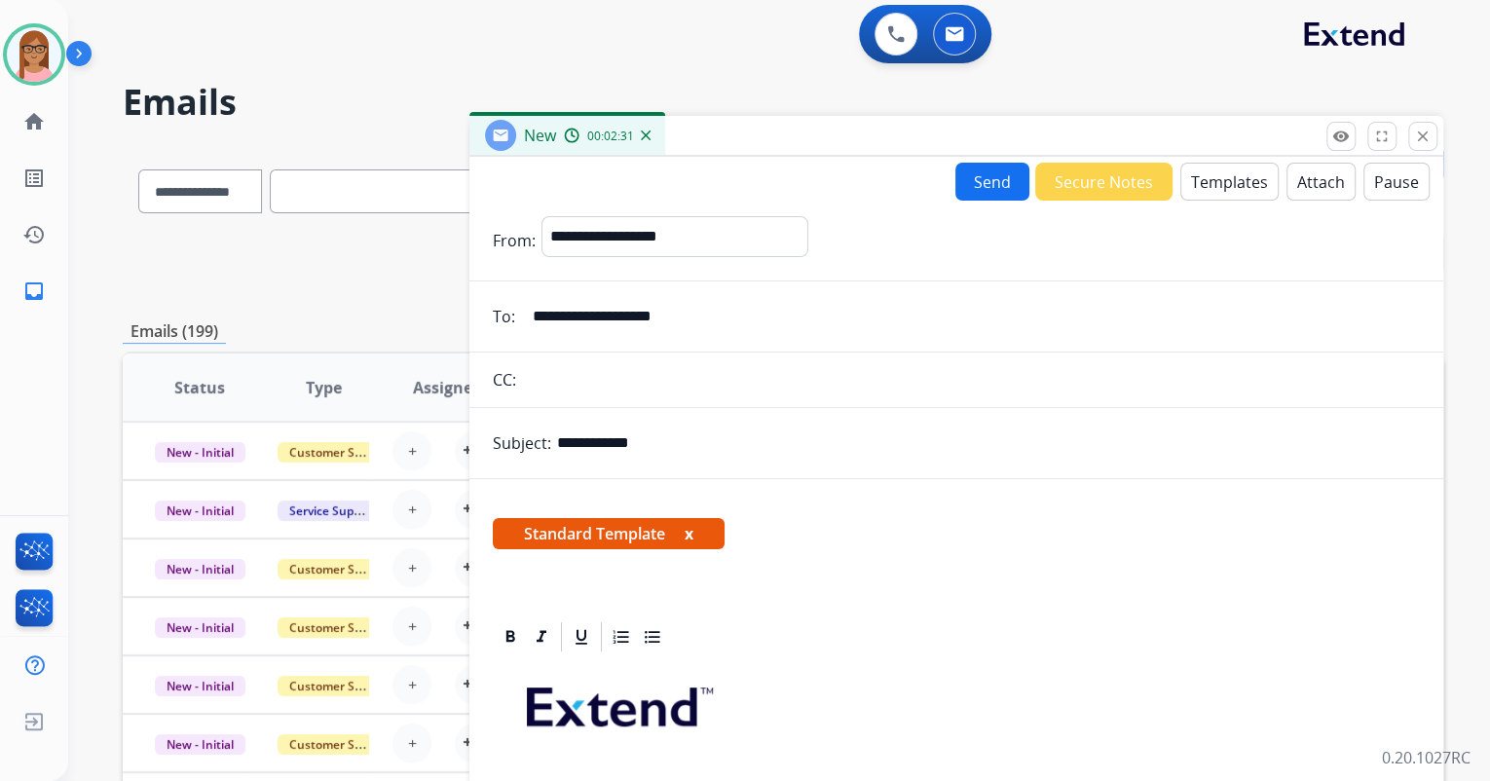
scroll to position [0, 0]
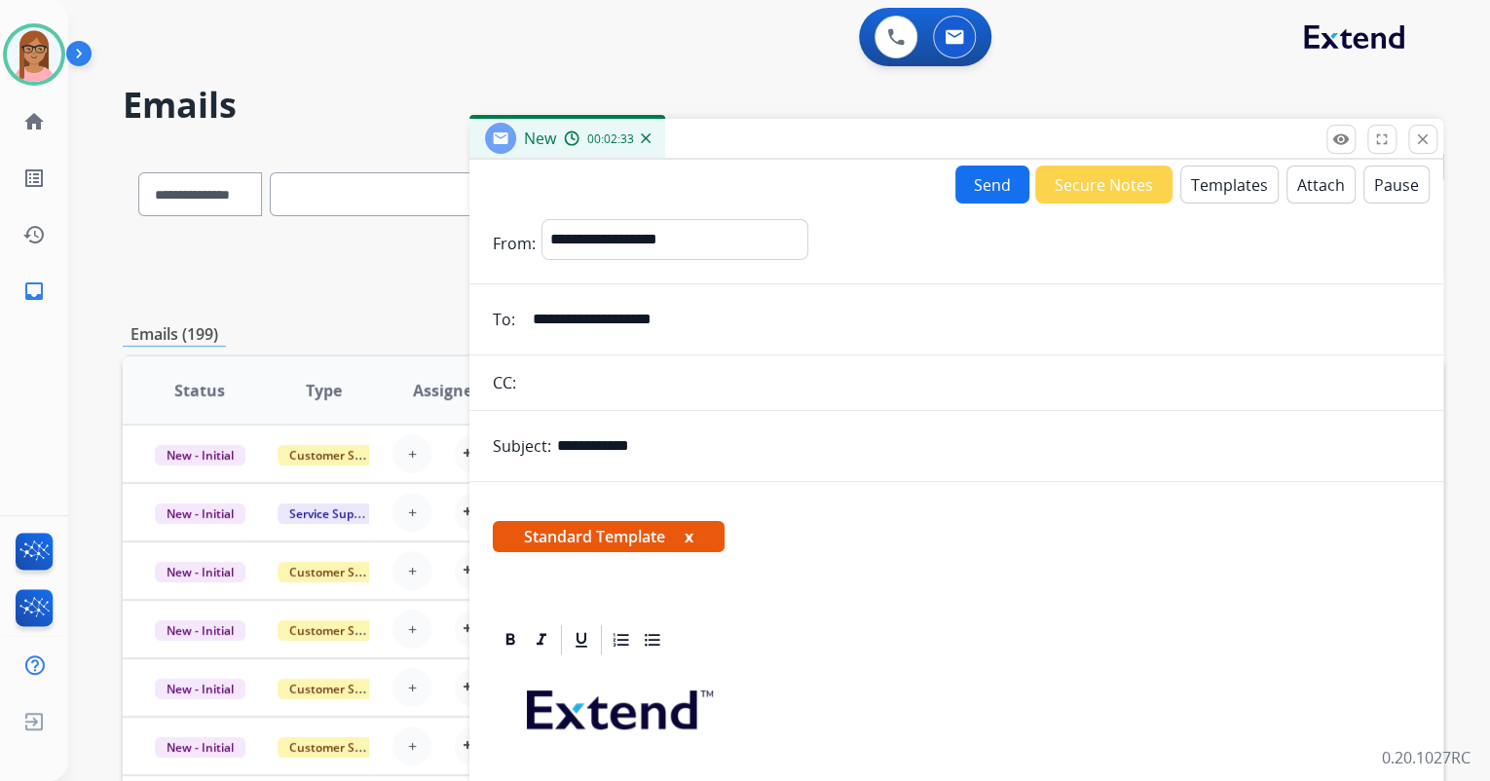
click at [958, 183] on button "Send" at bounding box center [993, 185] width 74 height 38
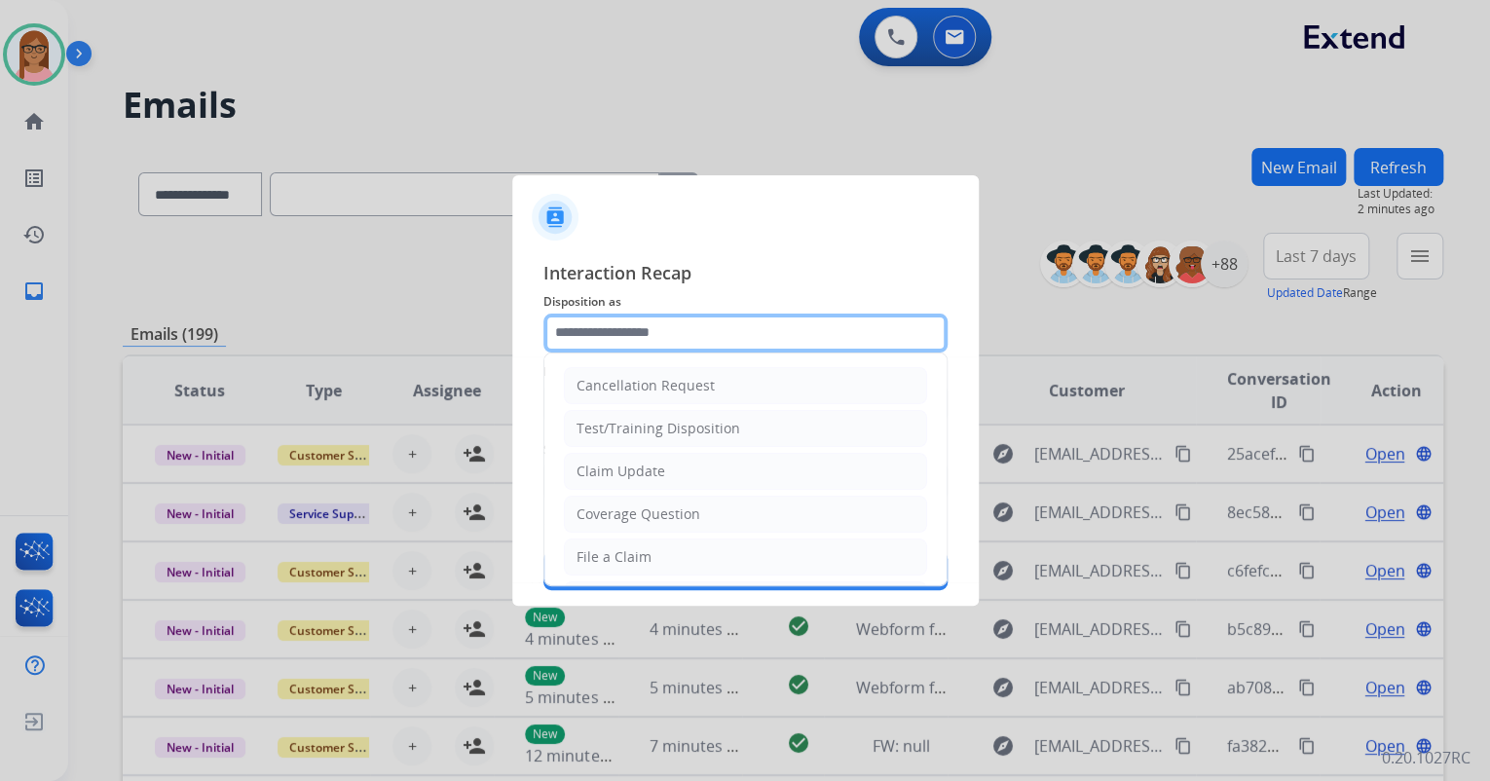
click at [622, 327] on input "text" at bounding box center [746, 333] width 404 height 39
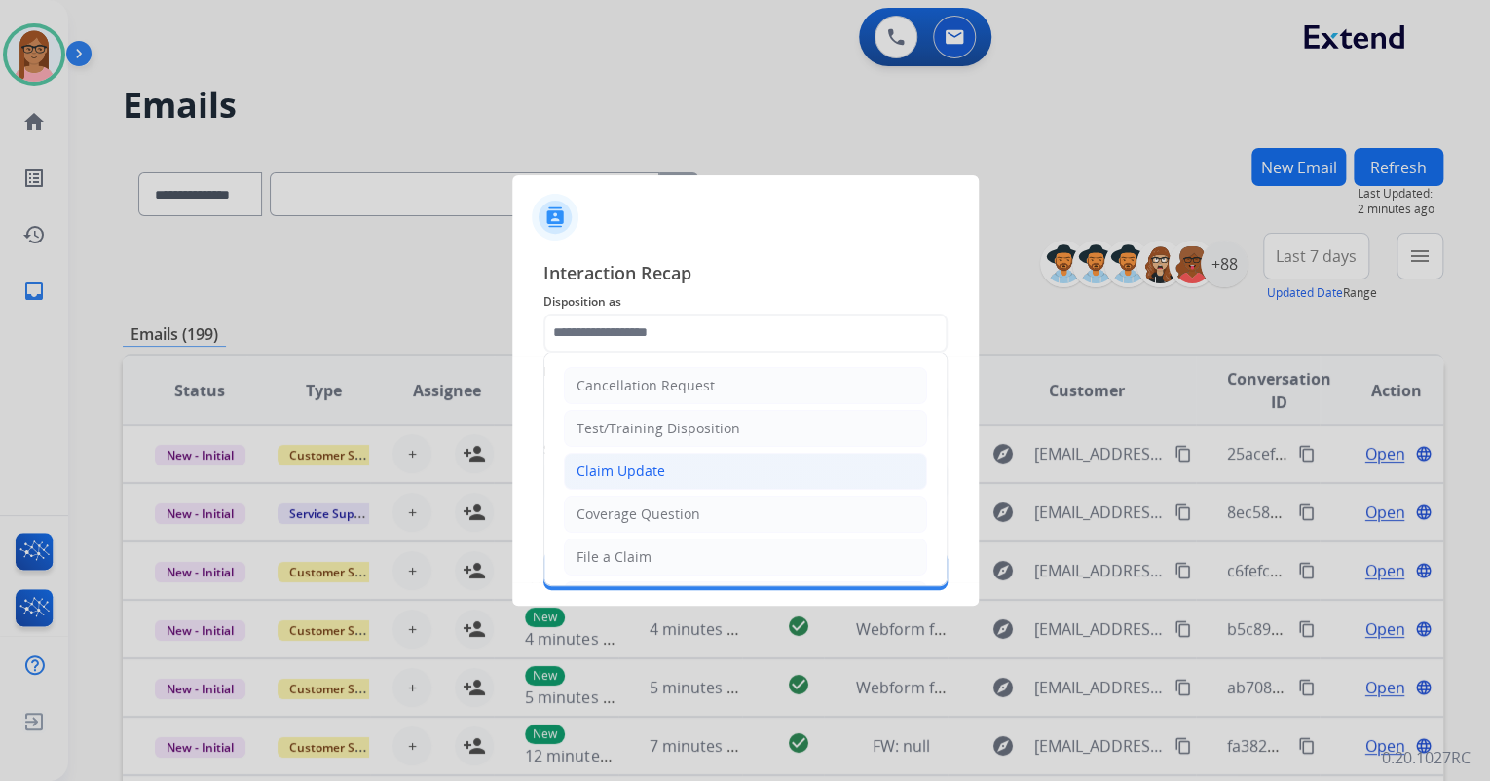
click at [667, 473] on li "Claim Update" at bounding box center [745, 471] width 363 height 37
type input "**********"
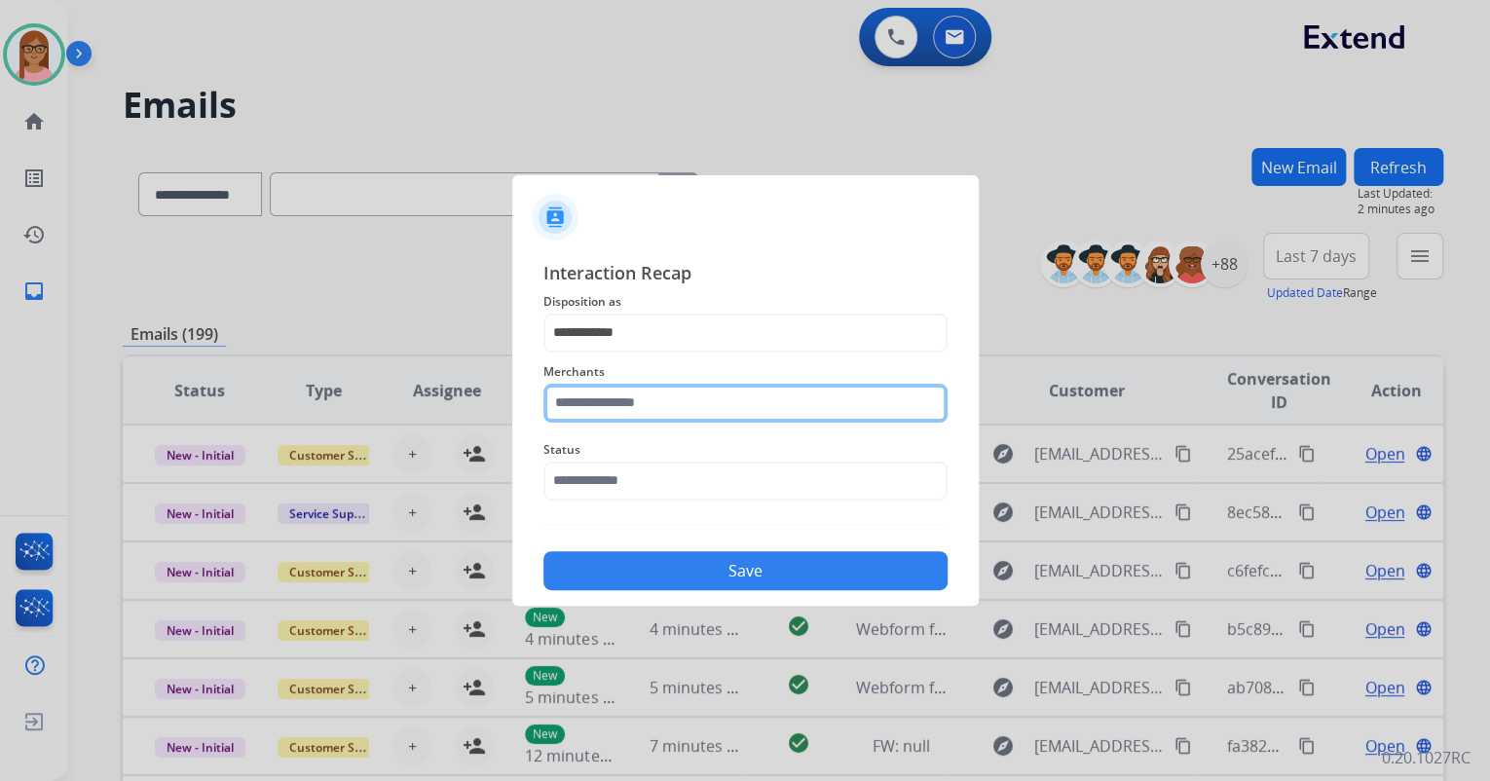
click at [662, 403] on input "text" at bounding box center [746, 403] width 404 height 39
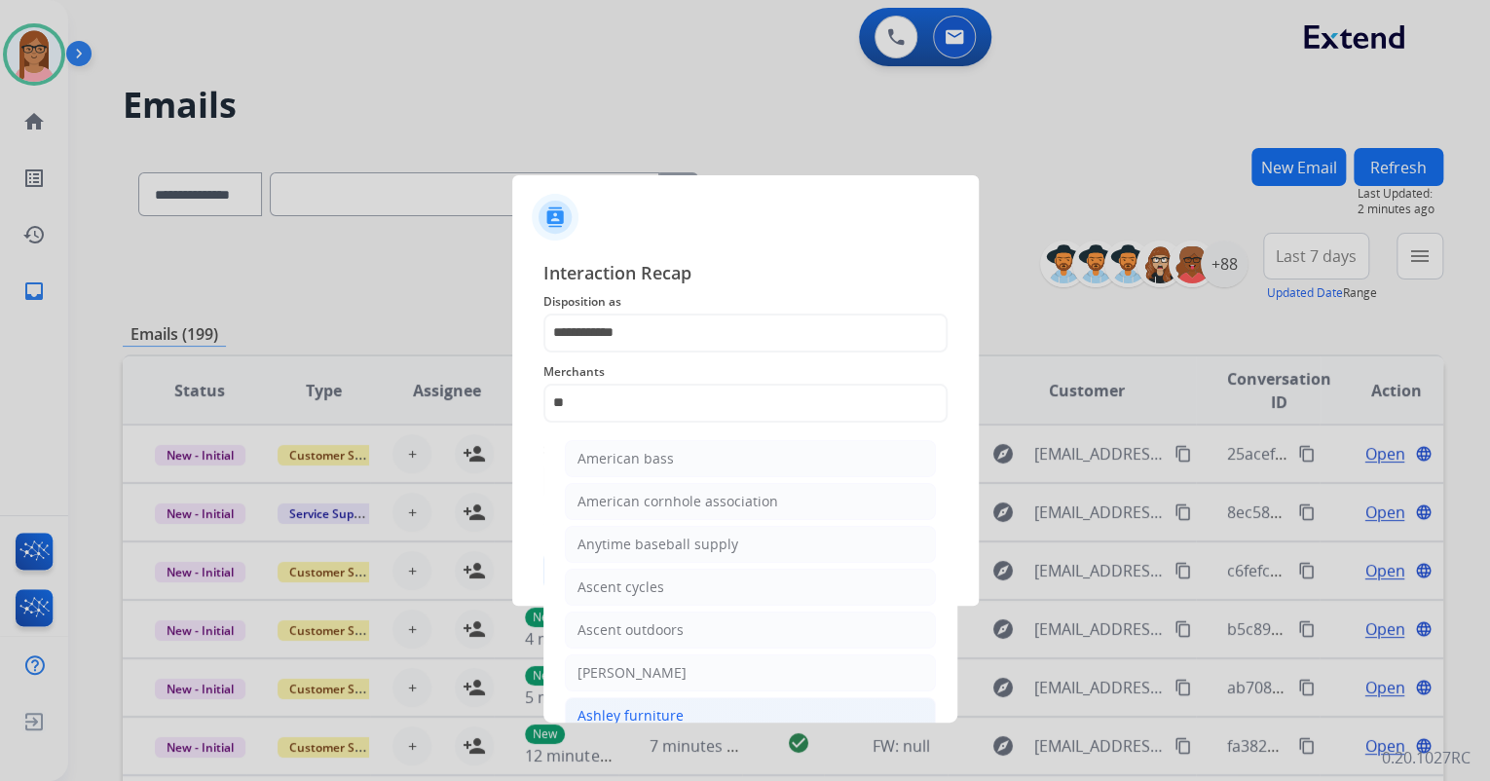
click at [675, 700] on li "Ashley furniture" at bounding box center [750, 715] width 371 height 37
type input "**********"
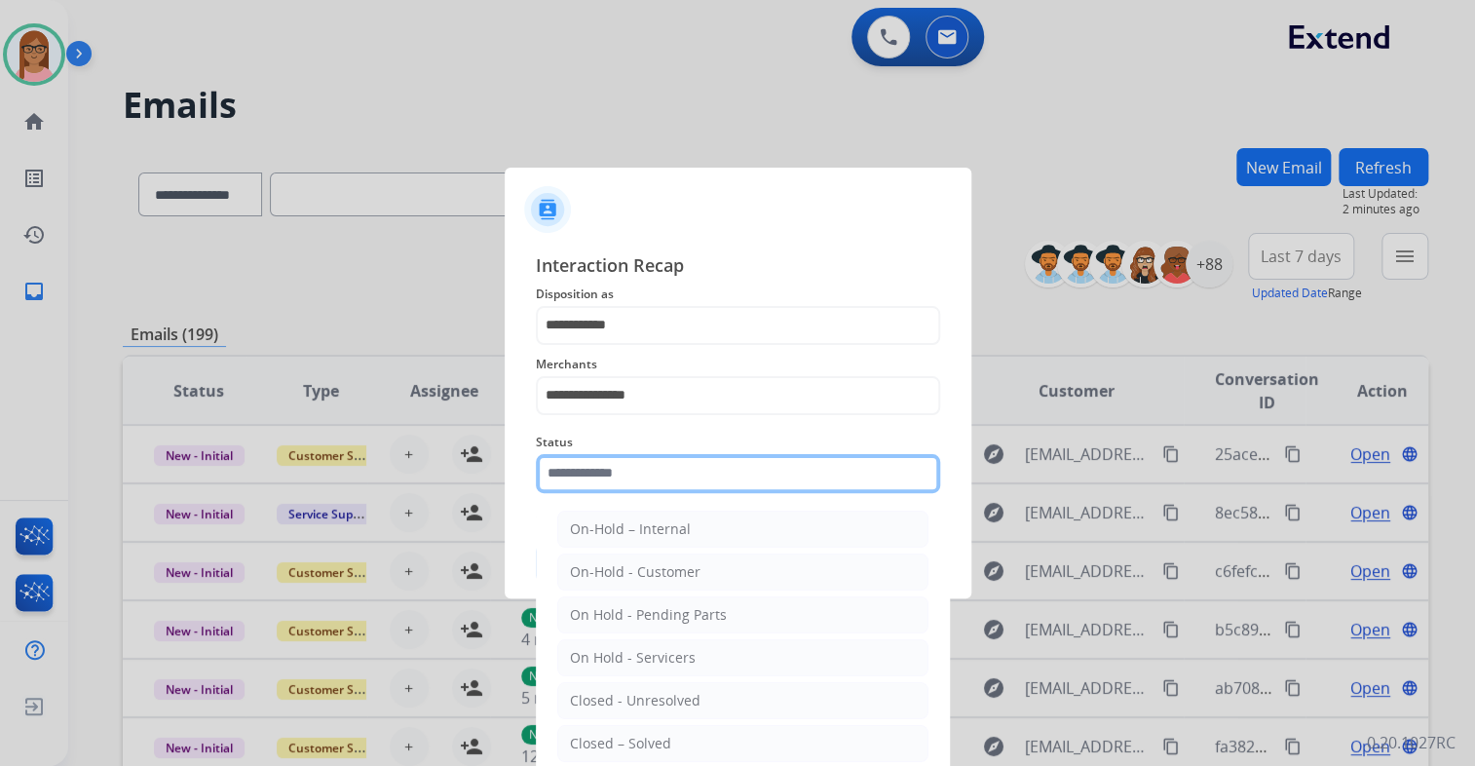
click at [678, 482] on input "text" at bounding box center [738, 473] width 404 height 39
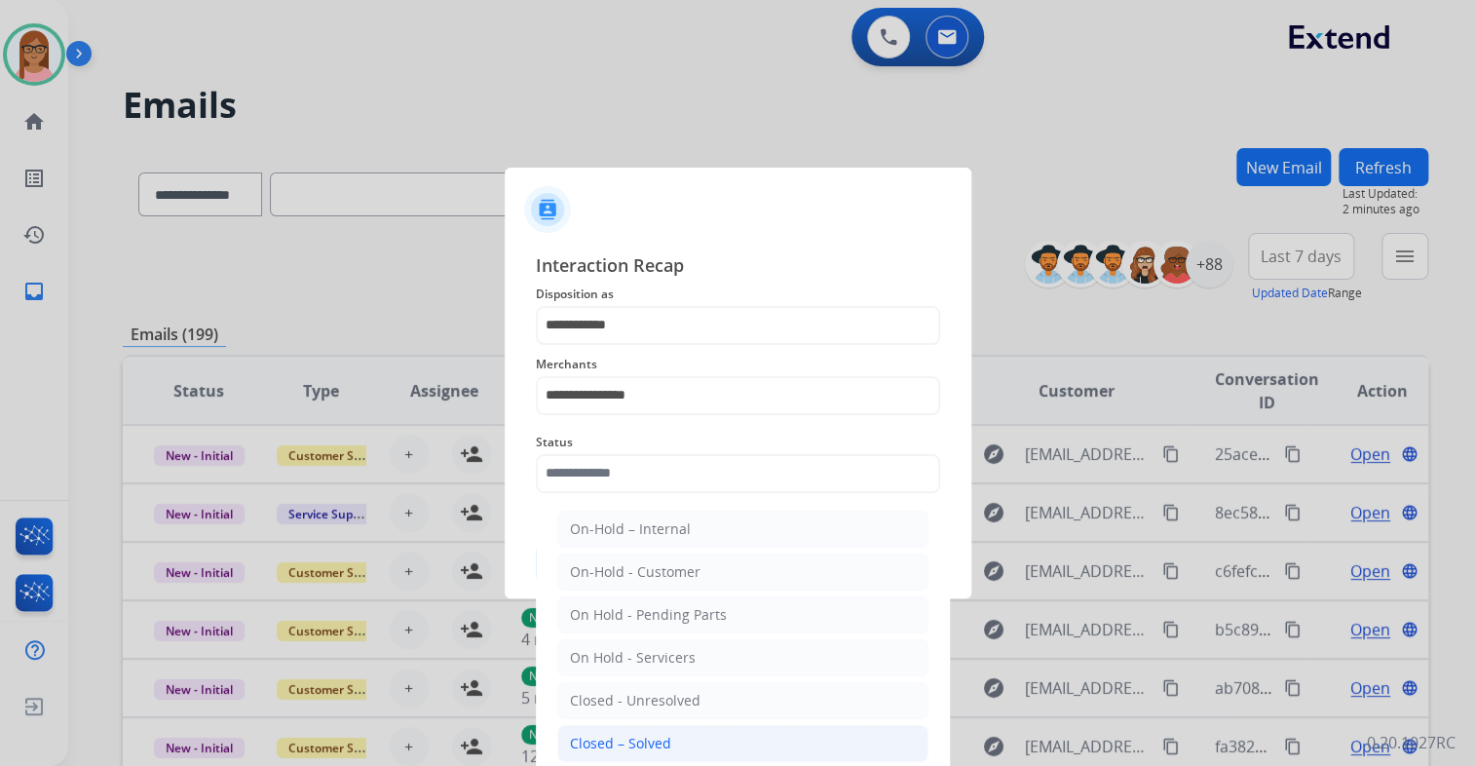
click at [650, 737] on div "Closed – Solved" at bounding box center [620, 742] width 101 height 19
type input "**********"
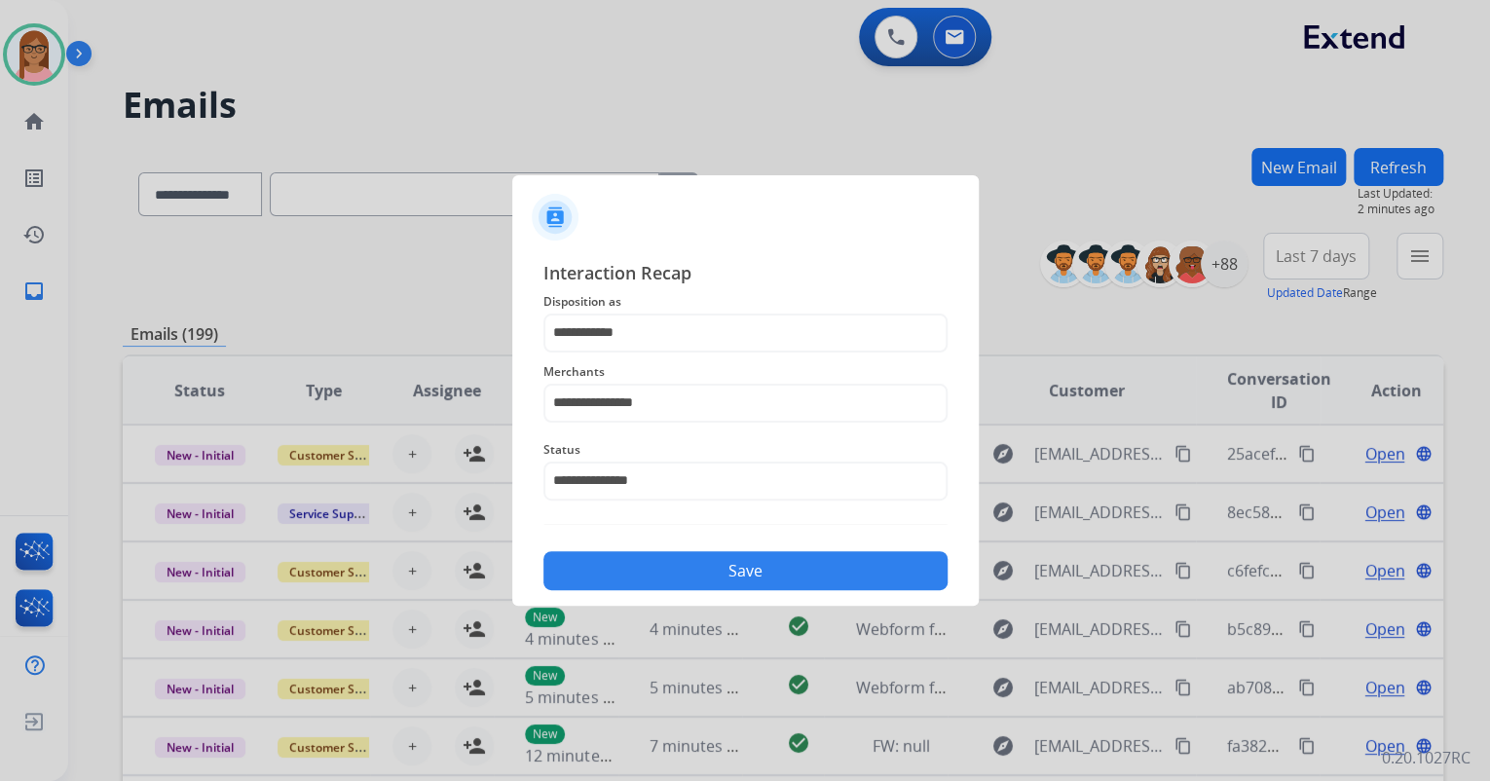
click at [732, 573] on button "Save" at bounding box center [746, 570] width 404 height 39
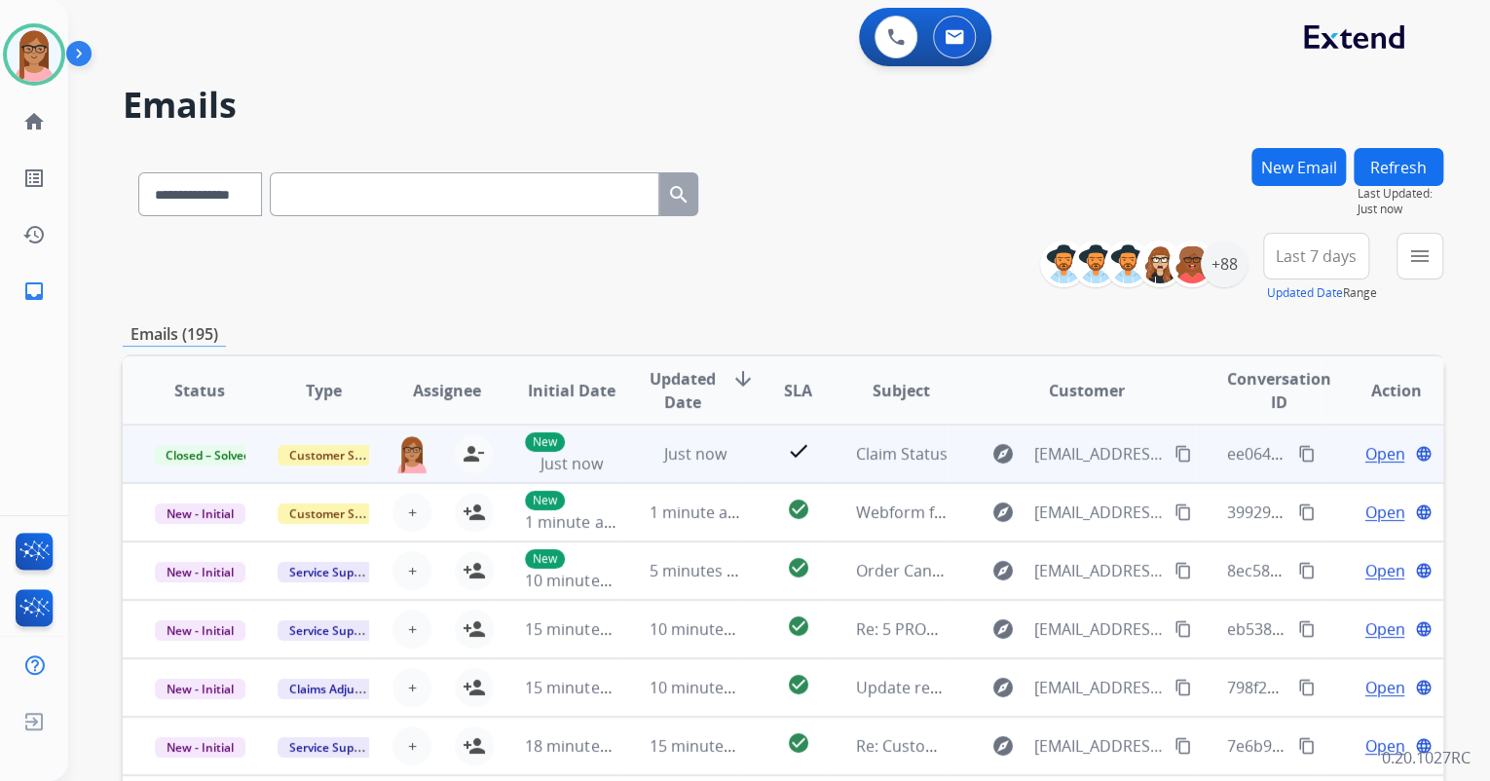
click at [1298, 454] on mat-icon "content_copy" at bounding box center [1307, 454] width 18 height 18
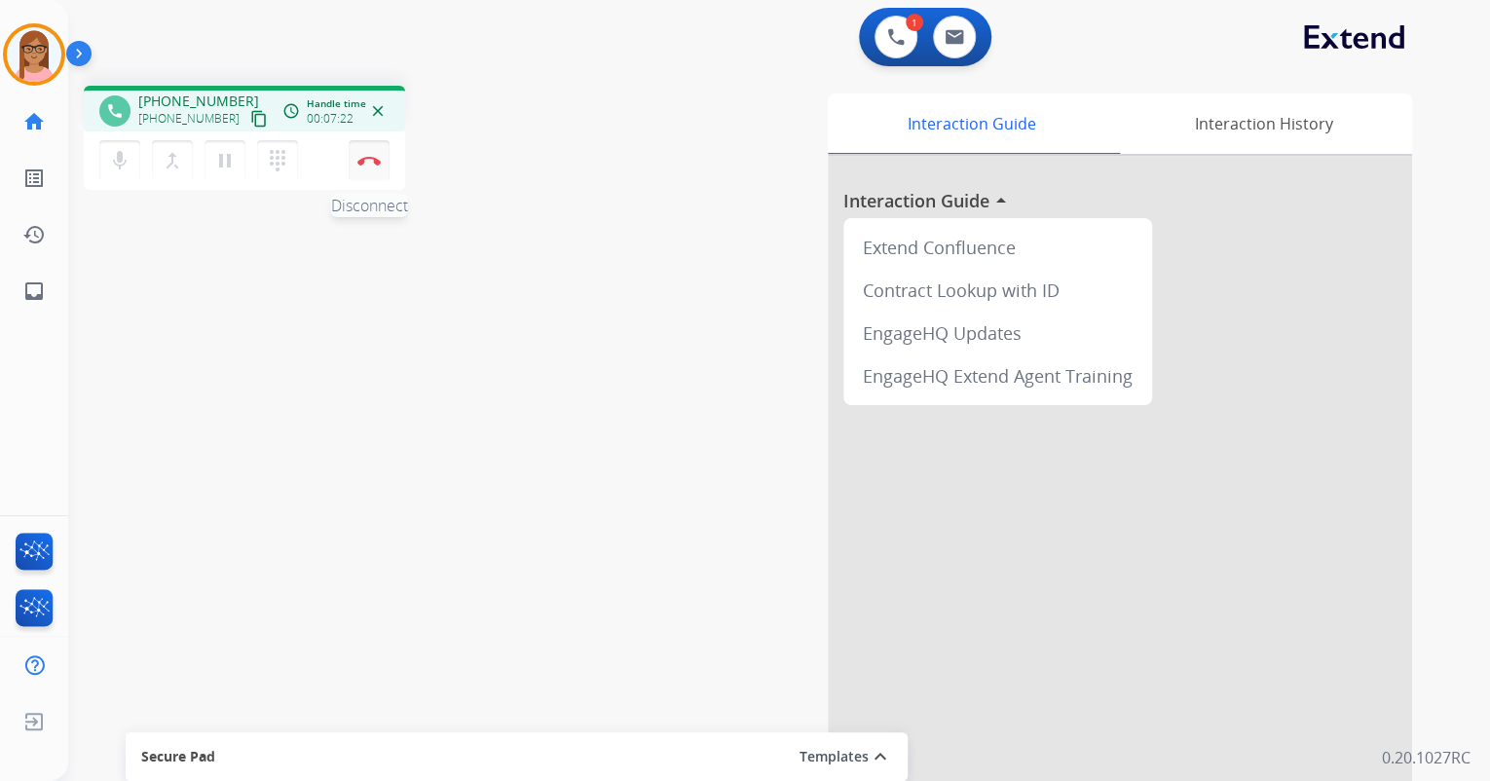
click at [366, 166] on button "Disconnect" at bounding box center [369, 160] width 41 height 41
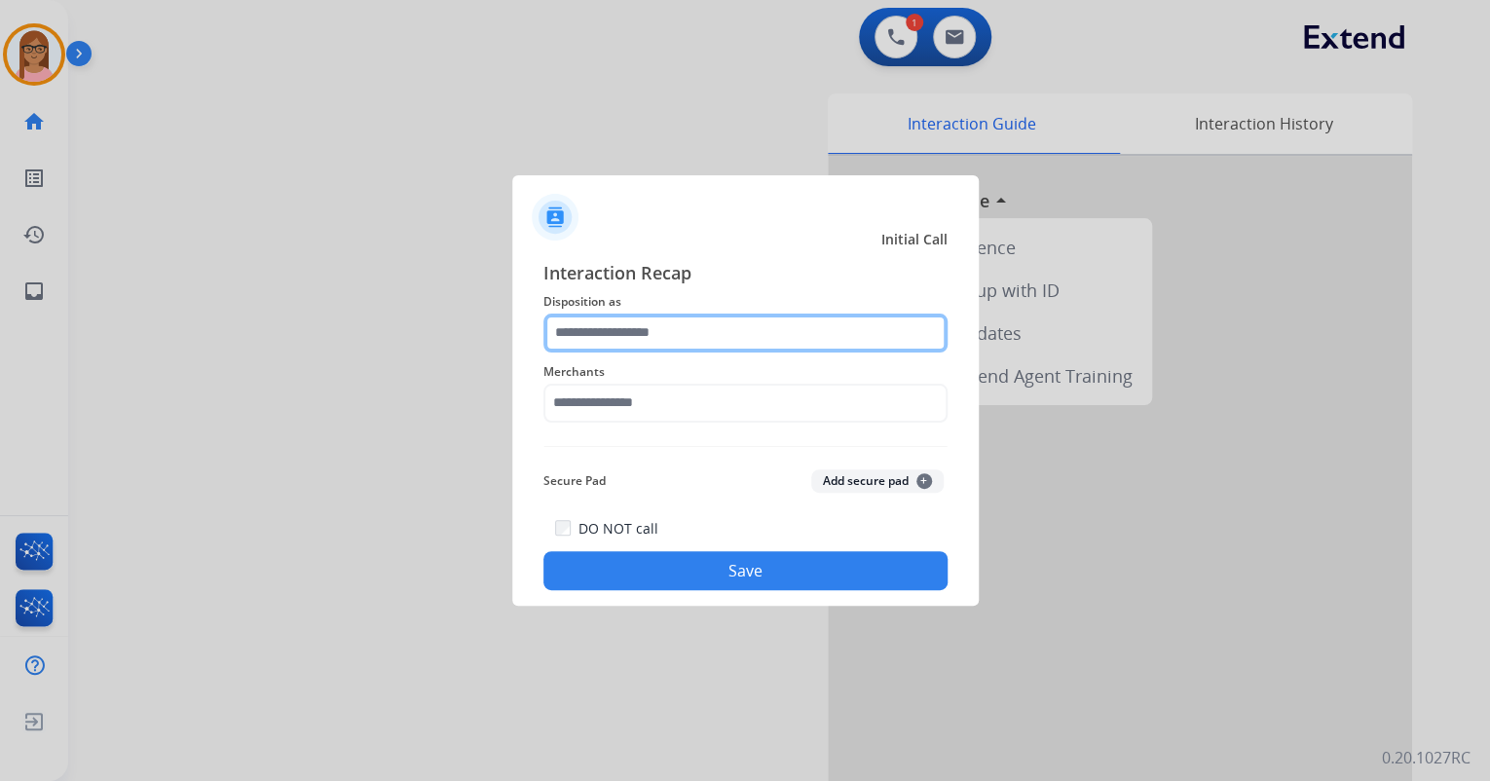
click at [614, 331] on input "text" at bounding box center [746, 333] width 404 height 39
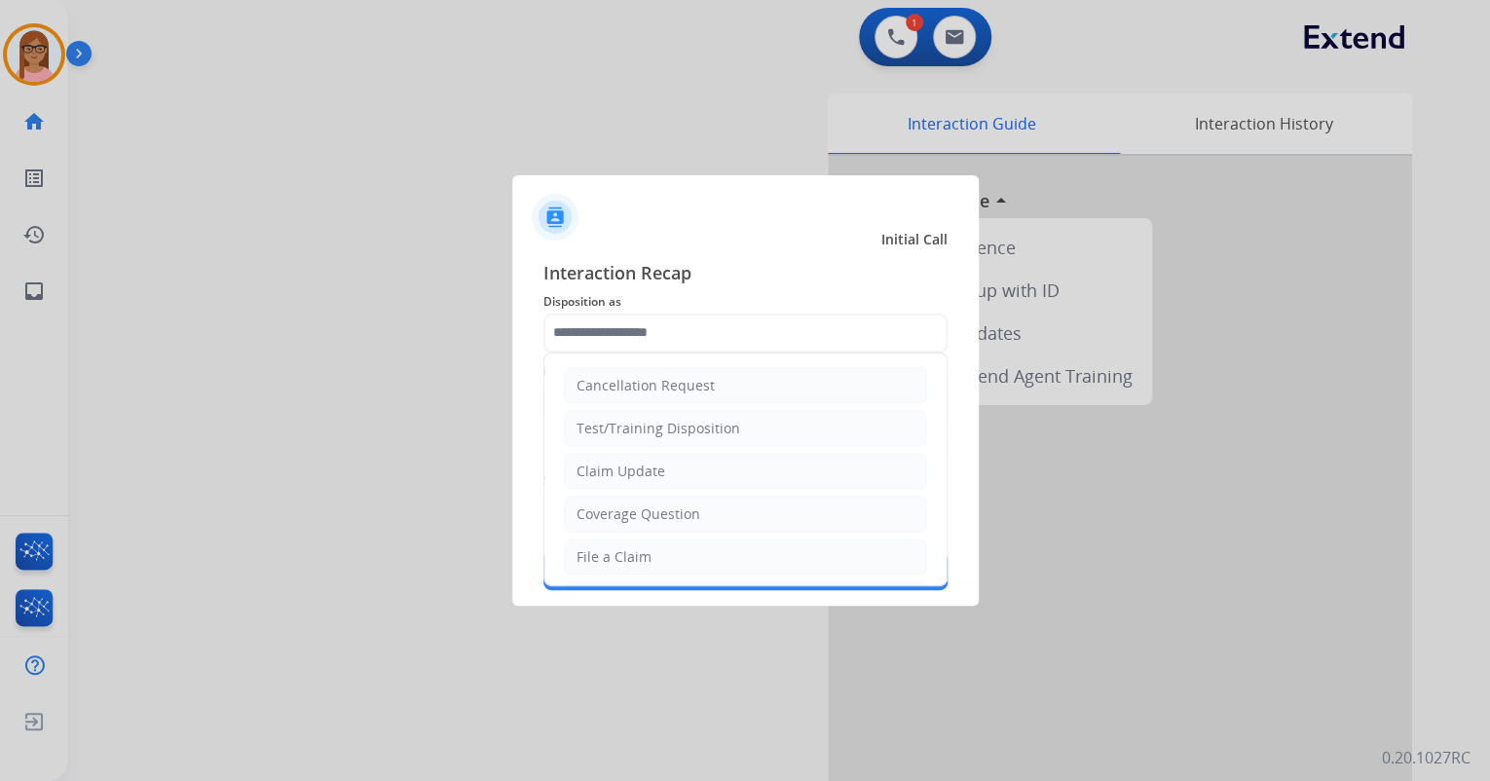
click at [632, 552] on div "File a Claim" at bounding box center [614, 556] width 75 height 19
type input "**********"
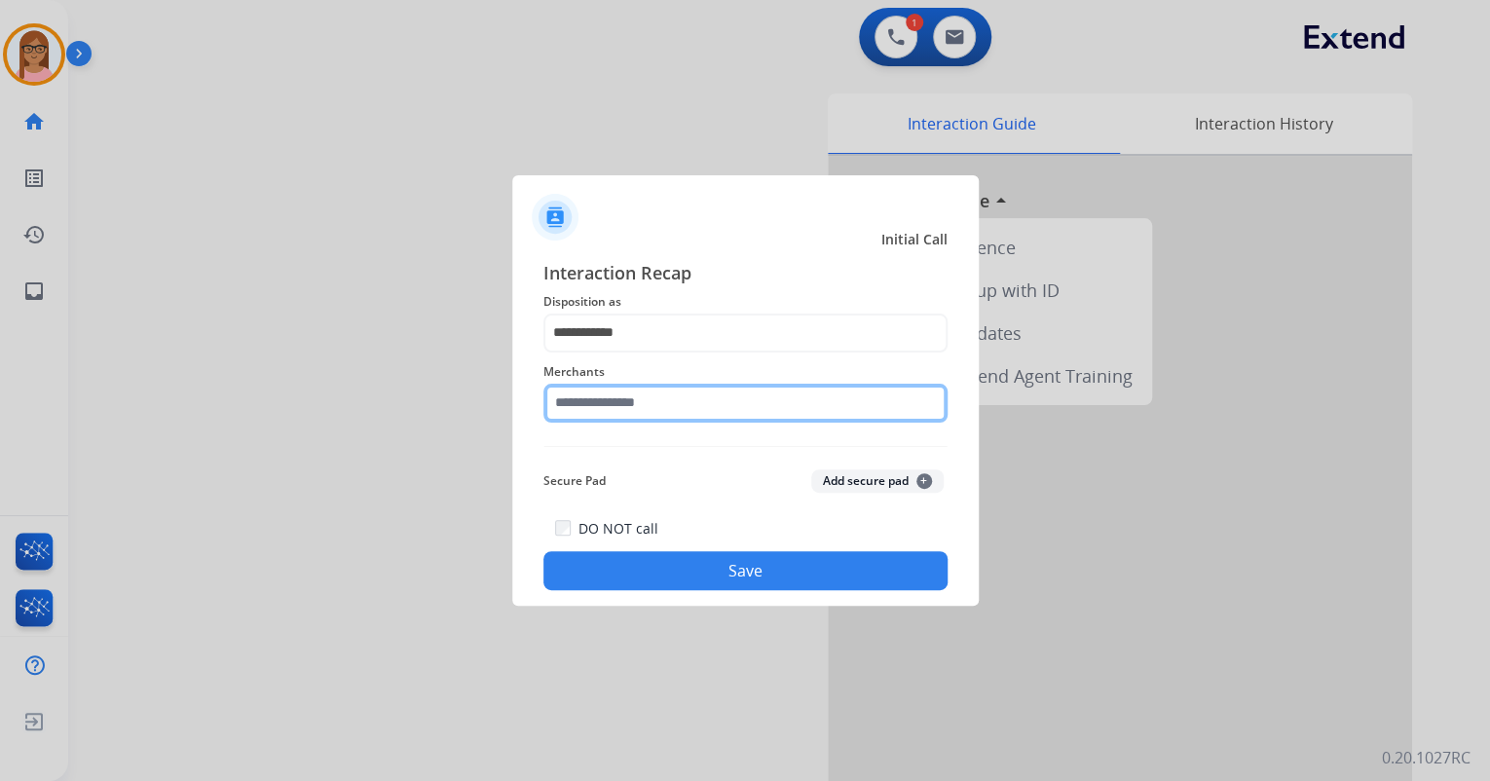
click at [643, 397] on input "text" at bounding box center [746, 403] width 404 height 39
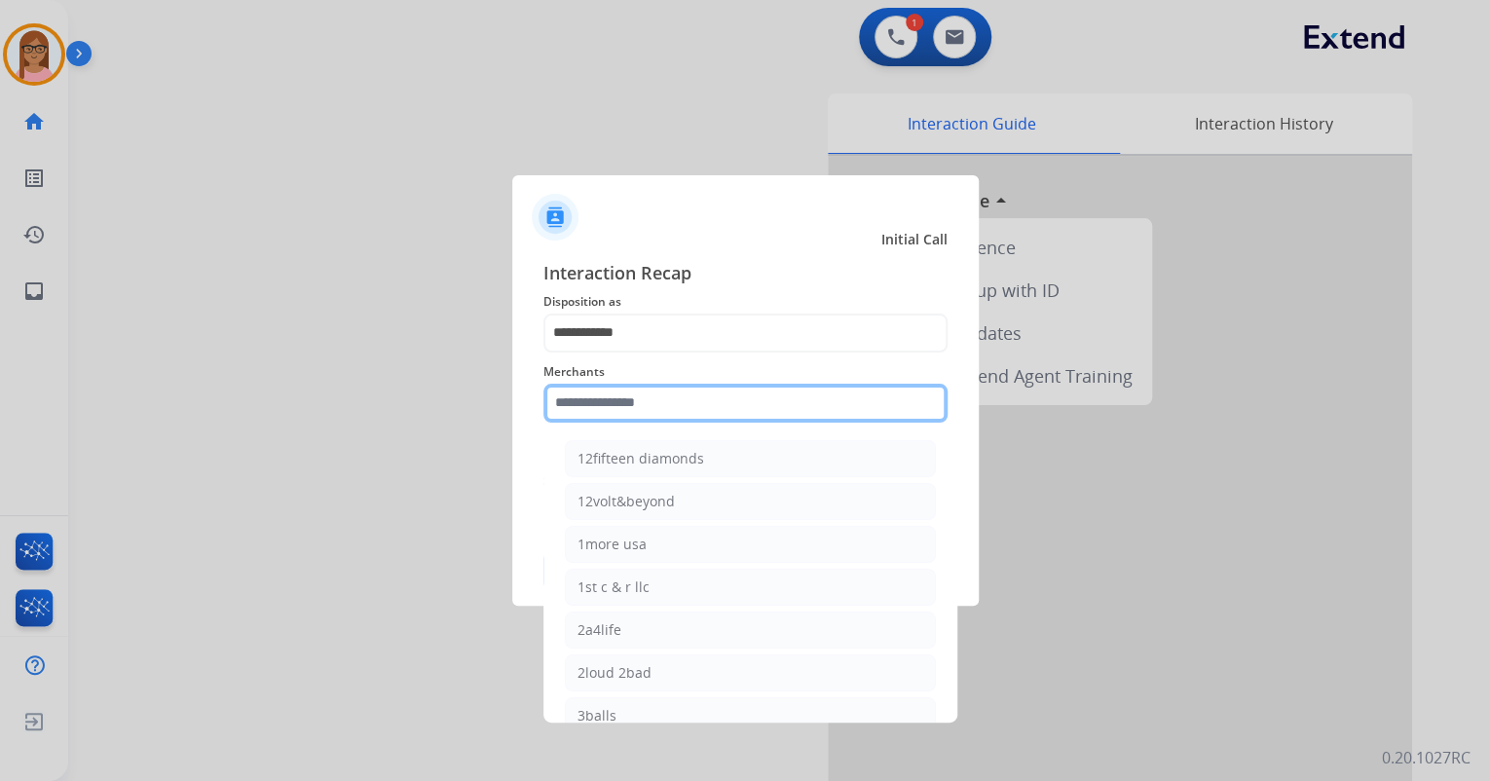
type input "*"
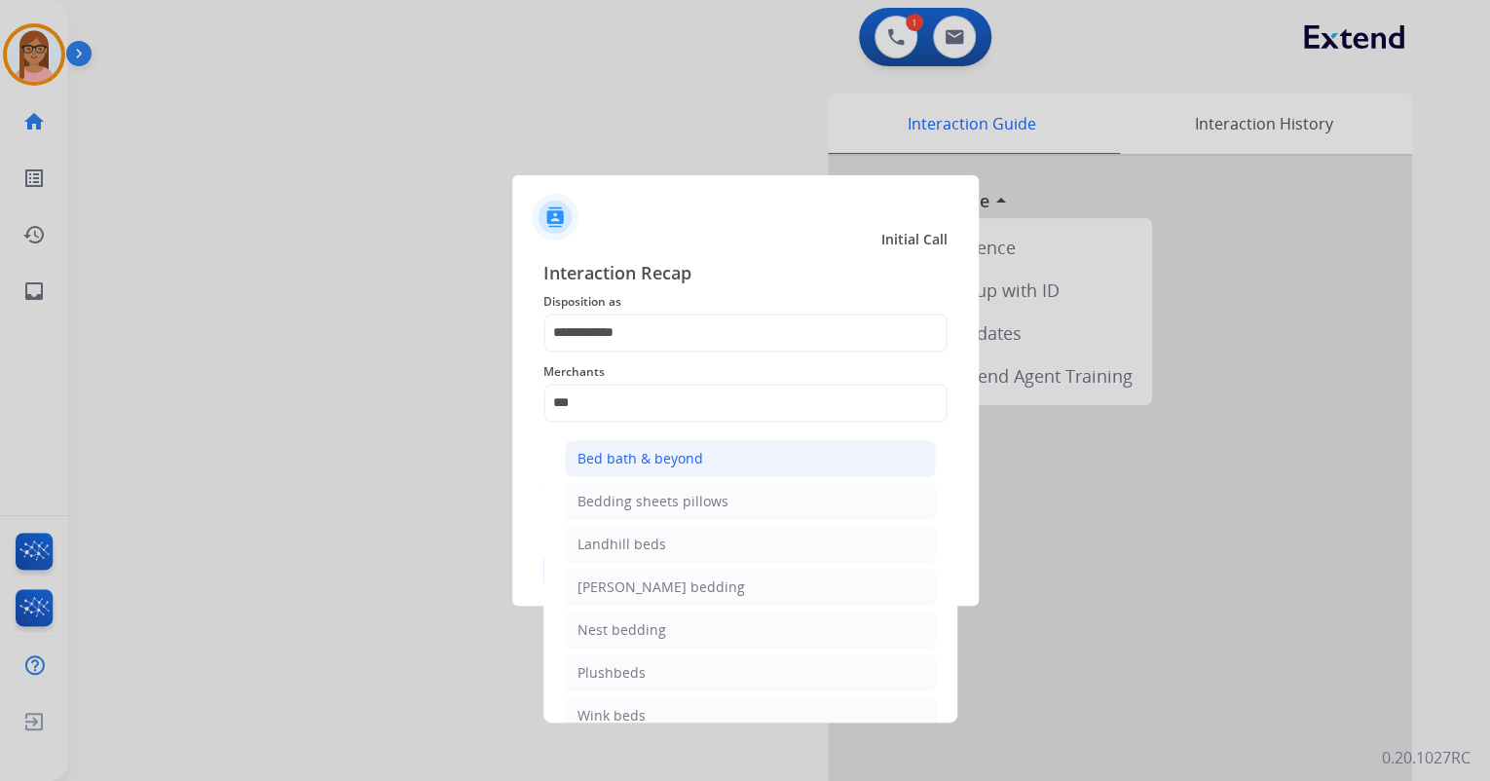
click at [646, 460] on div "Bed bath & beyond" at bounding box center [641, 458] width 126 height 19
type input "**********"
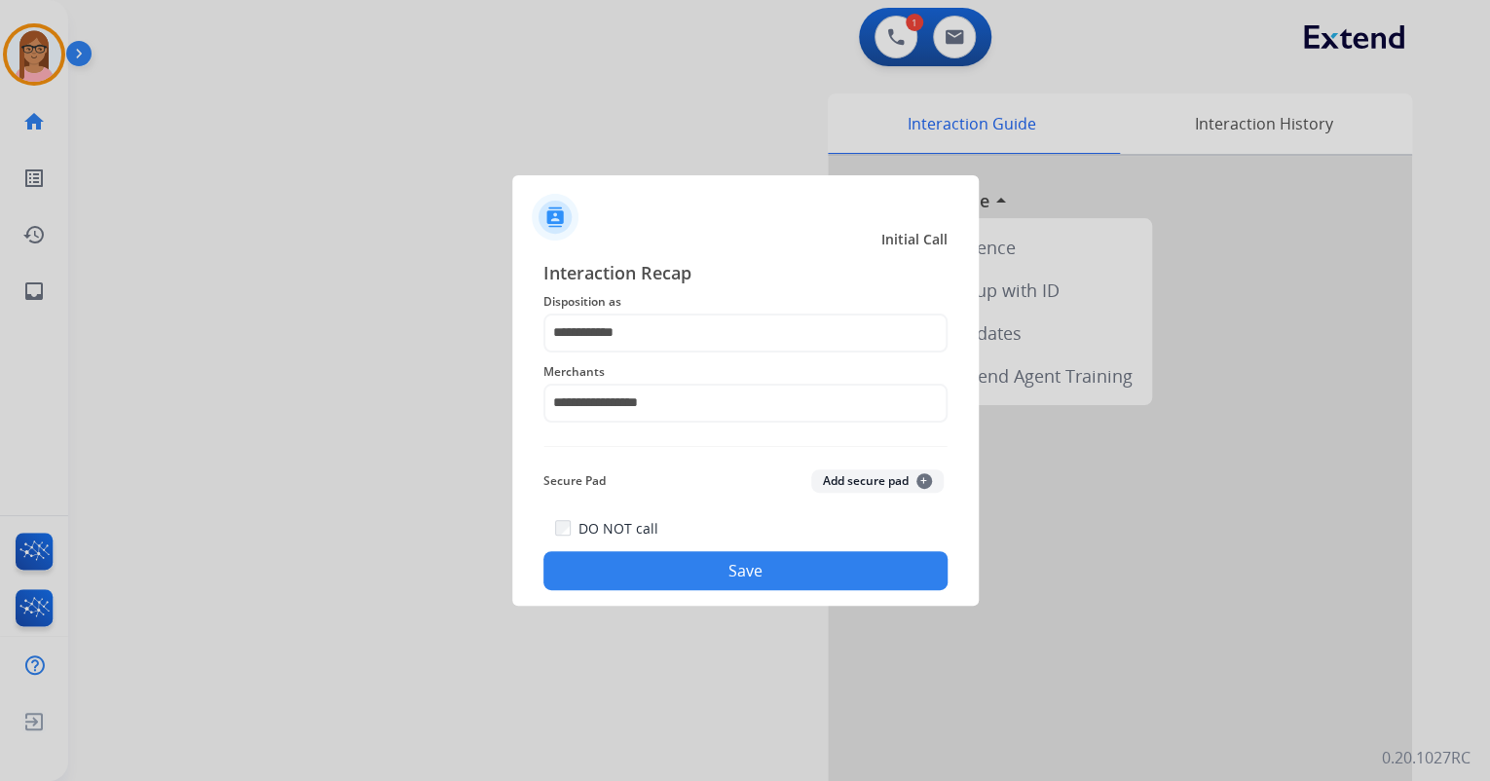
click at [666, 568] on button "Save" at bounding box center [746, 570] width 404 height 39
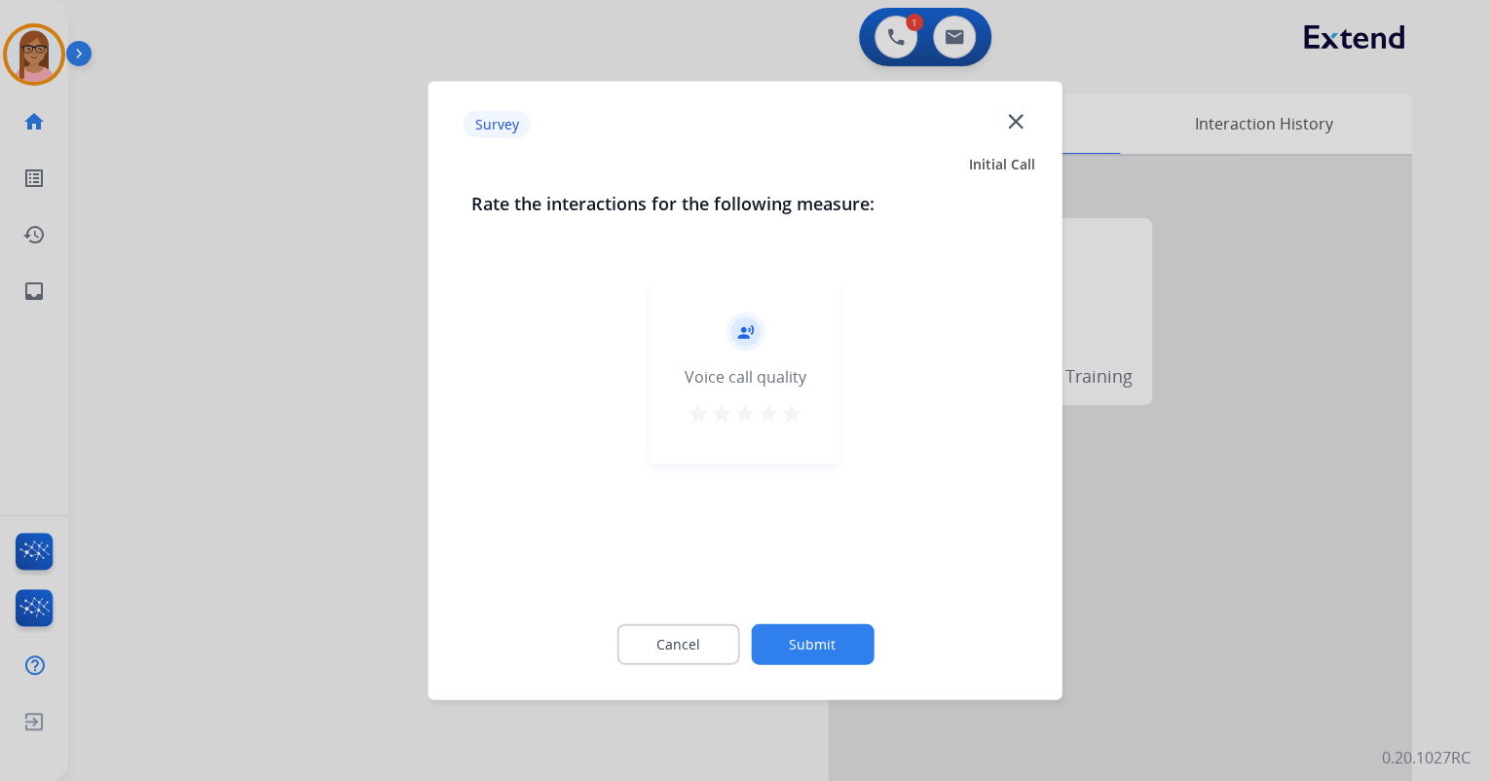
click at [814, 643] on button "Submit" at bounding box center [812, 644] width 123 height 41
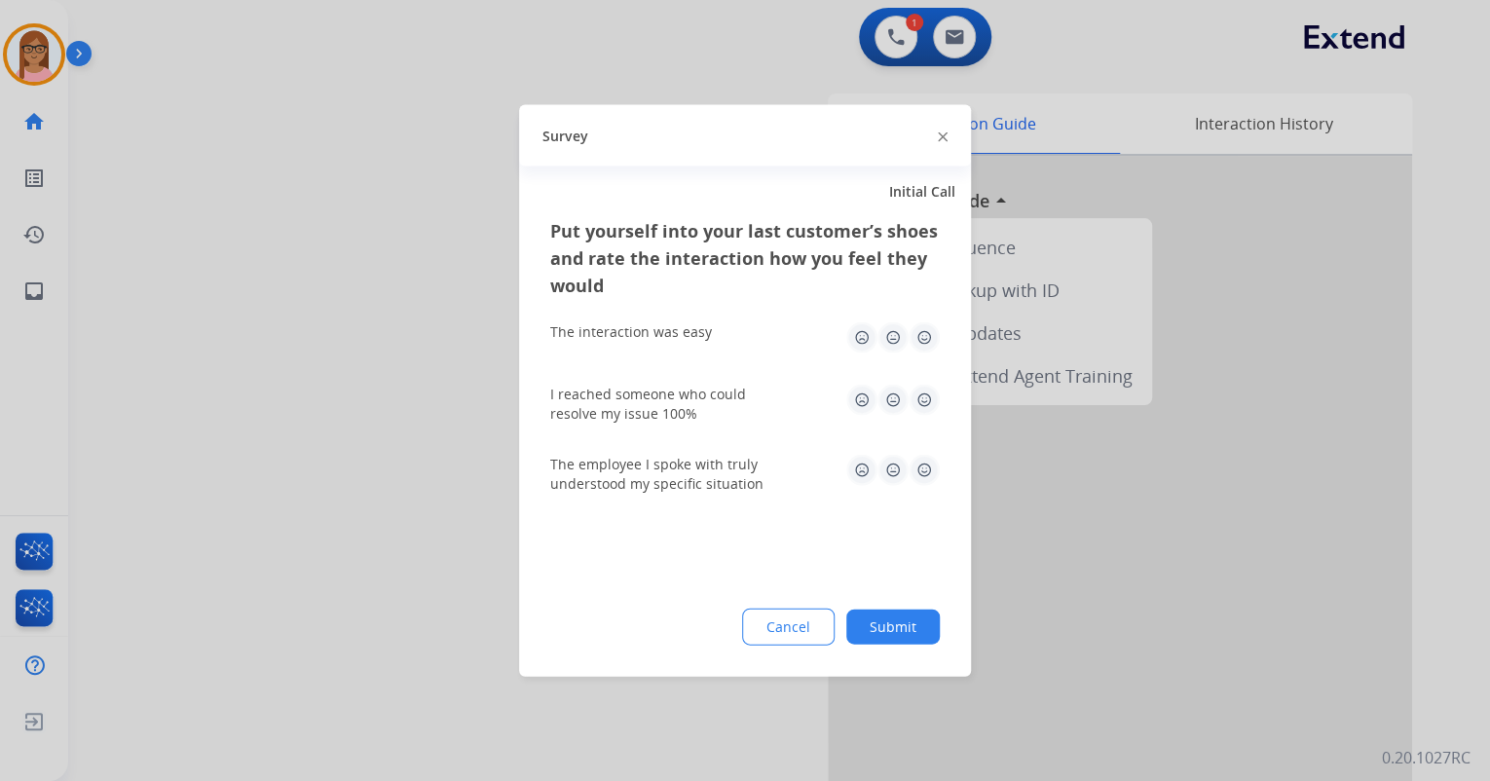
click at [932, 327] on img at bounding box center [924, 337] width 31 height 31
click at [911, 392] on img at bounding box center [924, 400] width 31 height 31
click at [922, 452] on div "The employee I spoke with truly understood my specific situation" at bounding box center [745, 474] width 390 height 70
click at [920, 463] on img at bounding box center [924, 470] width 31 height 31
click at [904, 619] on button "Submit" at bounding box center [893, 627] width 94 height 35
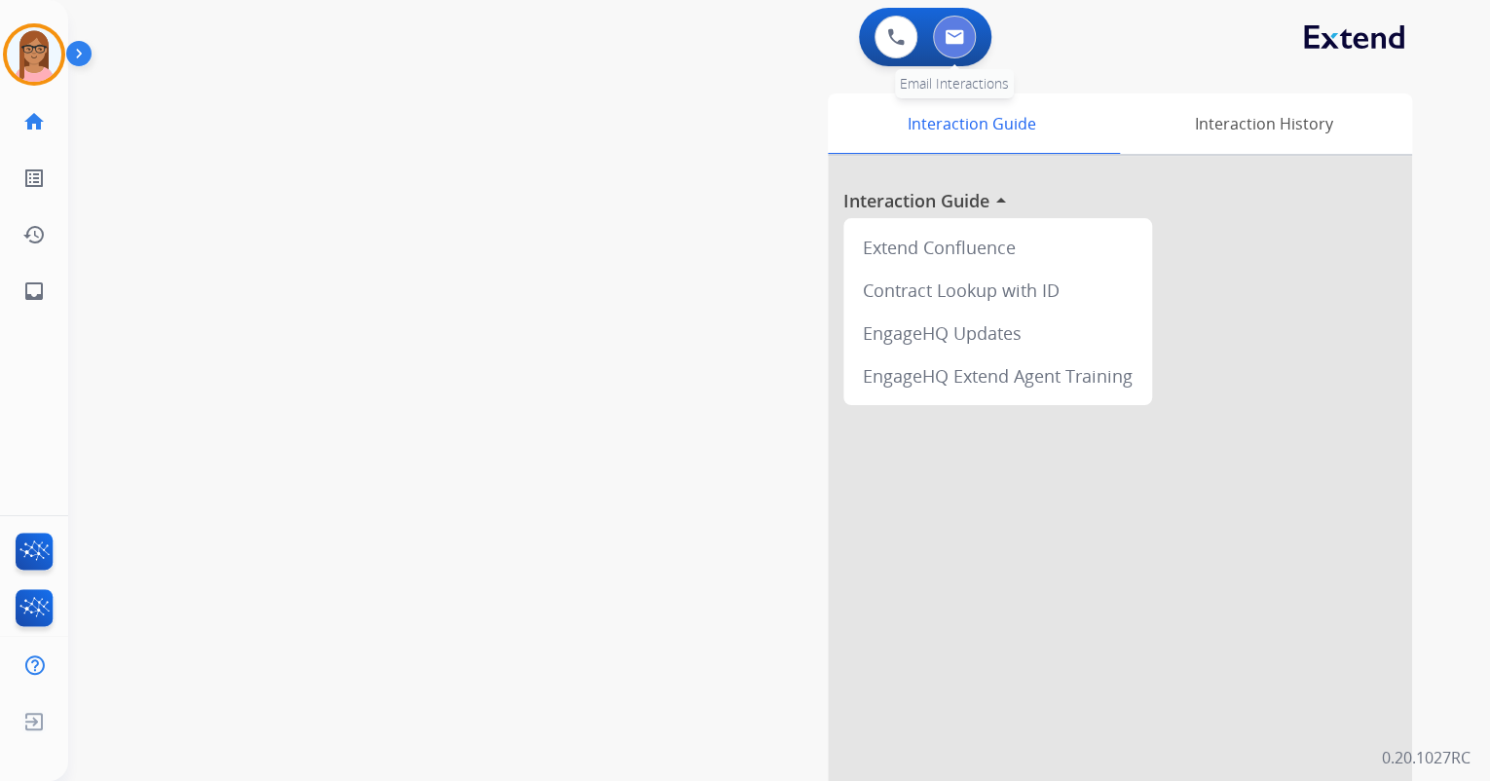
click at [966, 29] on button at bounding box center [954, 37] width 43 height 43
select select "**********"
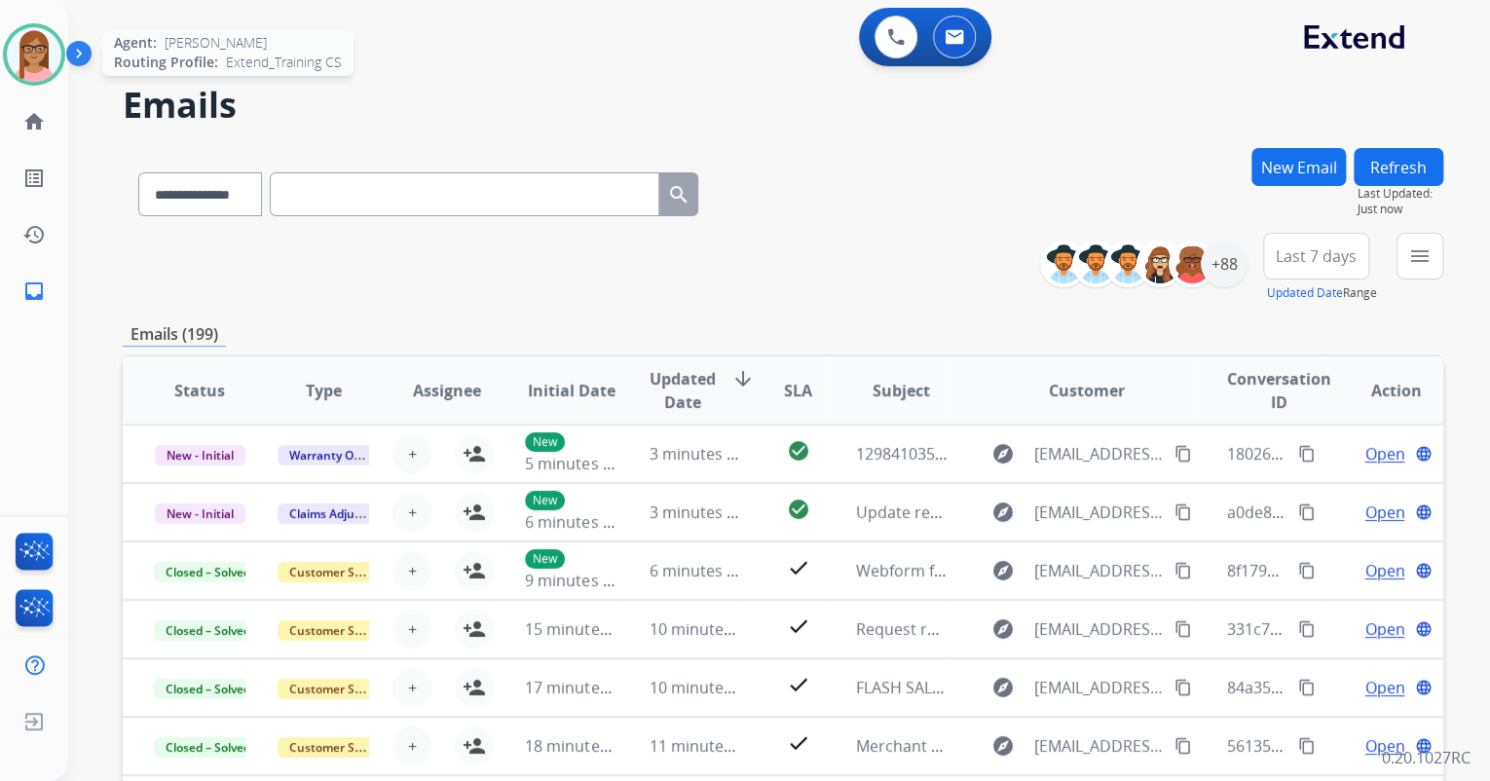
click at [27, 53] on img at bounding box center [34, 54] width 55 height 55
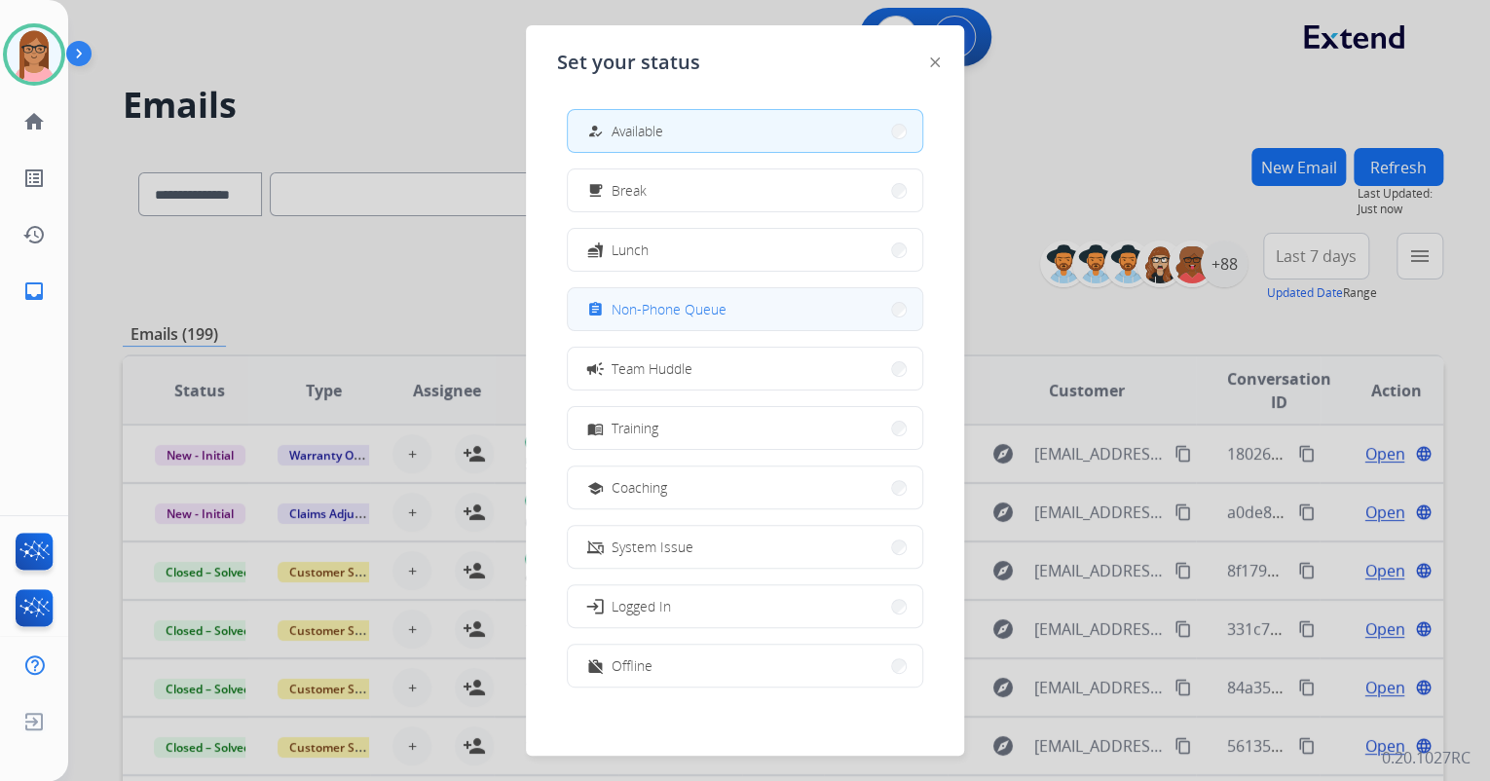
click at [704, 319] on div "assignment Non-Phone Queue" at bounding box center [654, 309] width 143 height 23
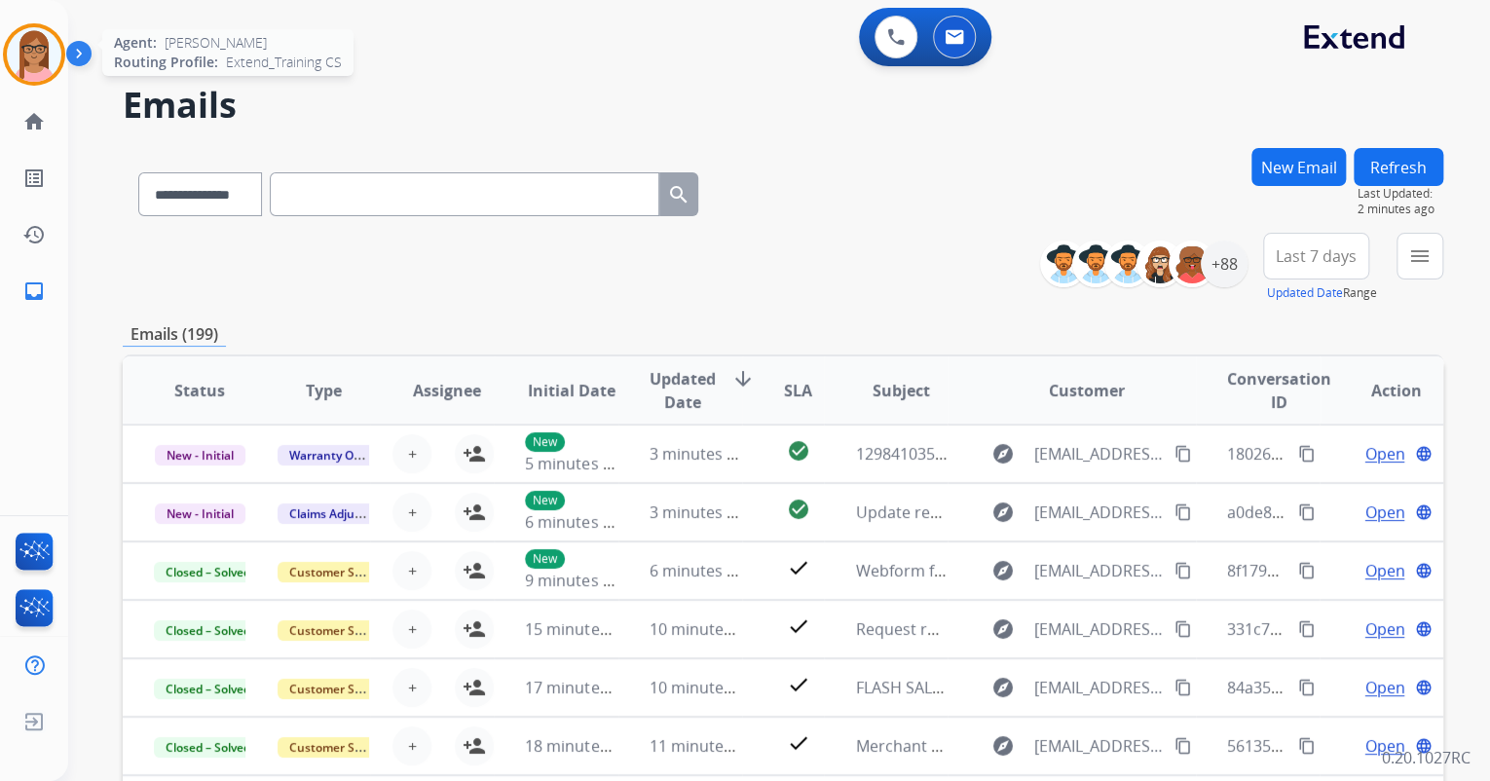
click at [19, 48] on img at bounding box center [34, 54] width 55 height 55
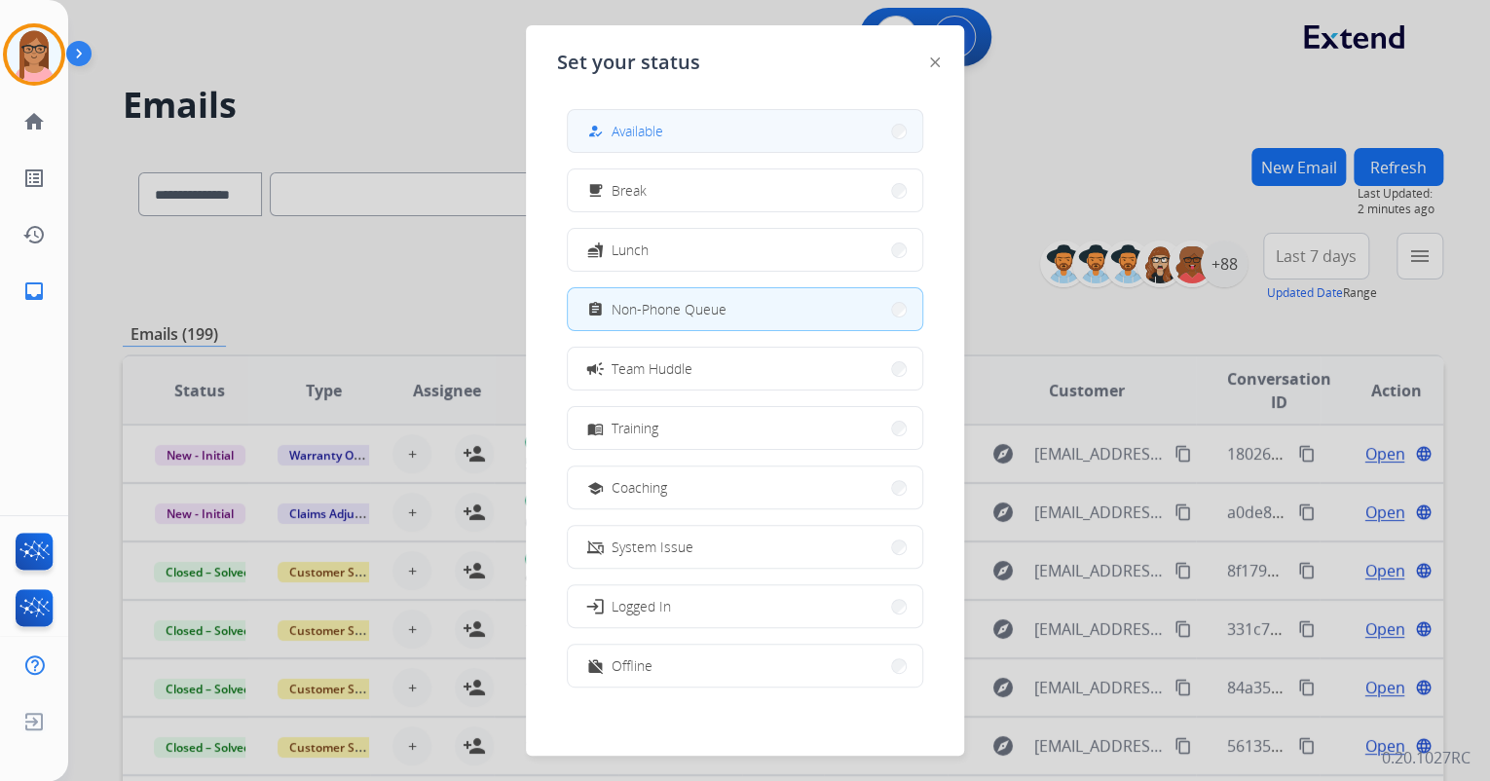
click at [749, 136] on button "how_to_reg Available" at bounding box center [745, 131] width 355 height 42
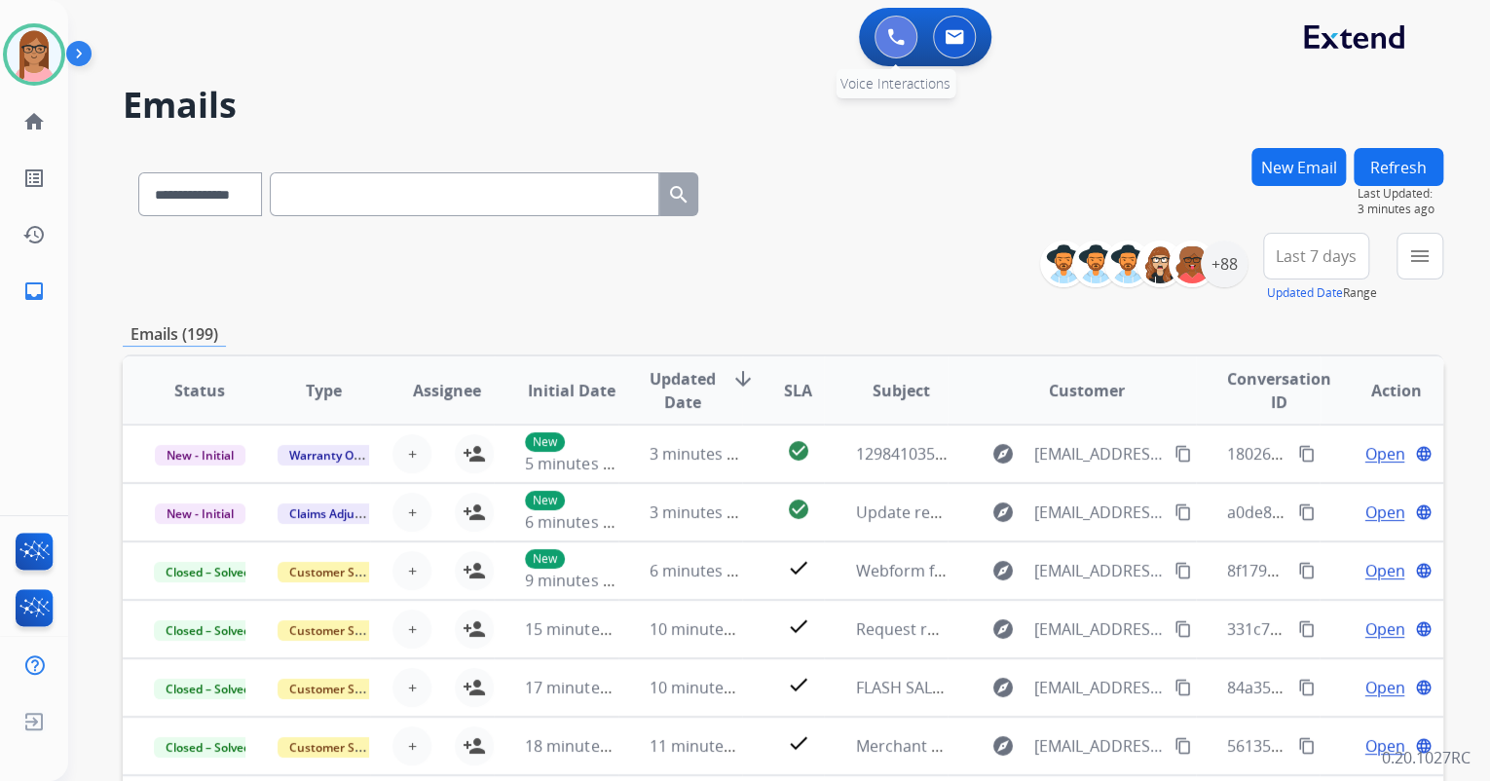
click at [889, 42] on img at bounding box center [896, 37] width 18 height 18
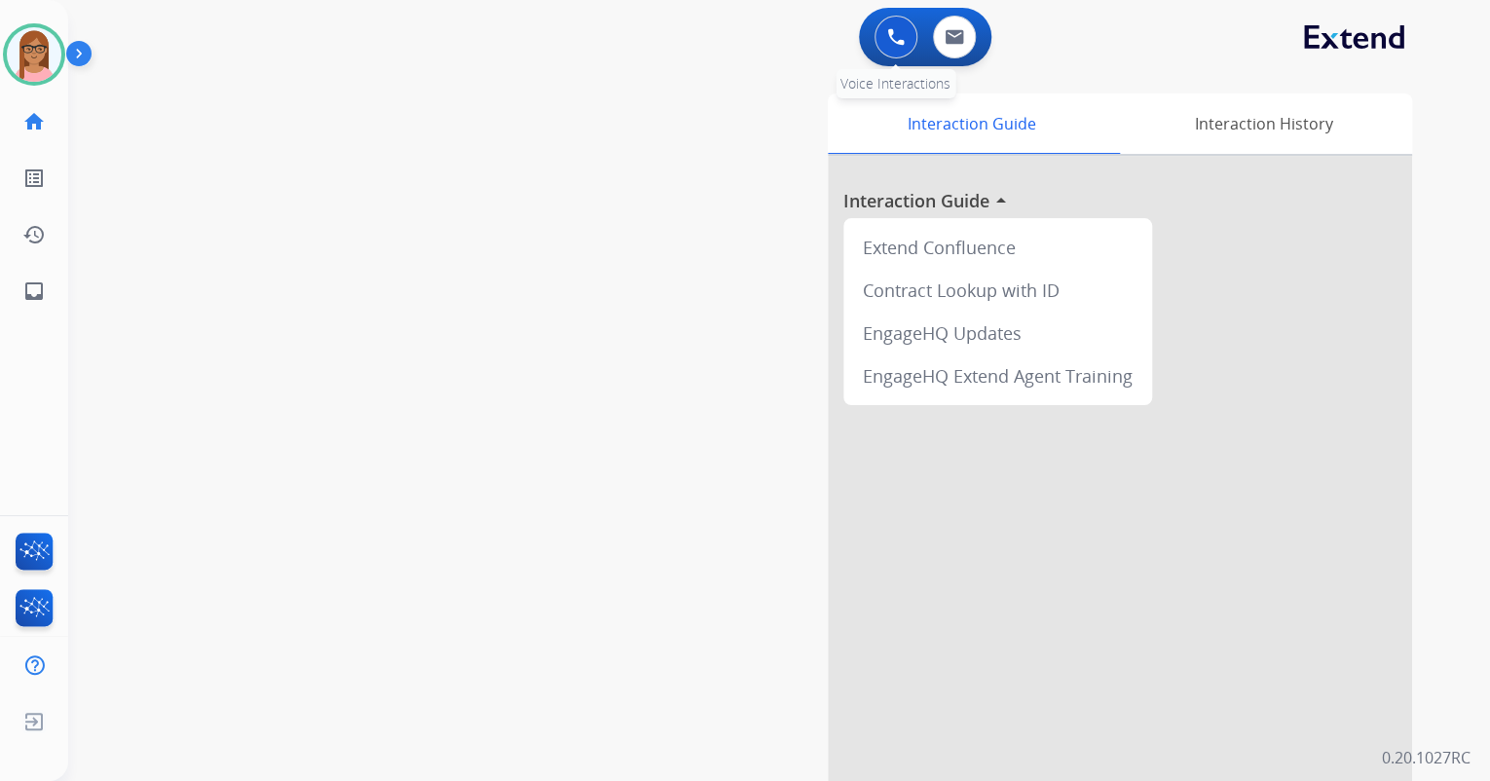
click at [891, 23] on button at bounding box center [896, 37] width 43 height 43
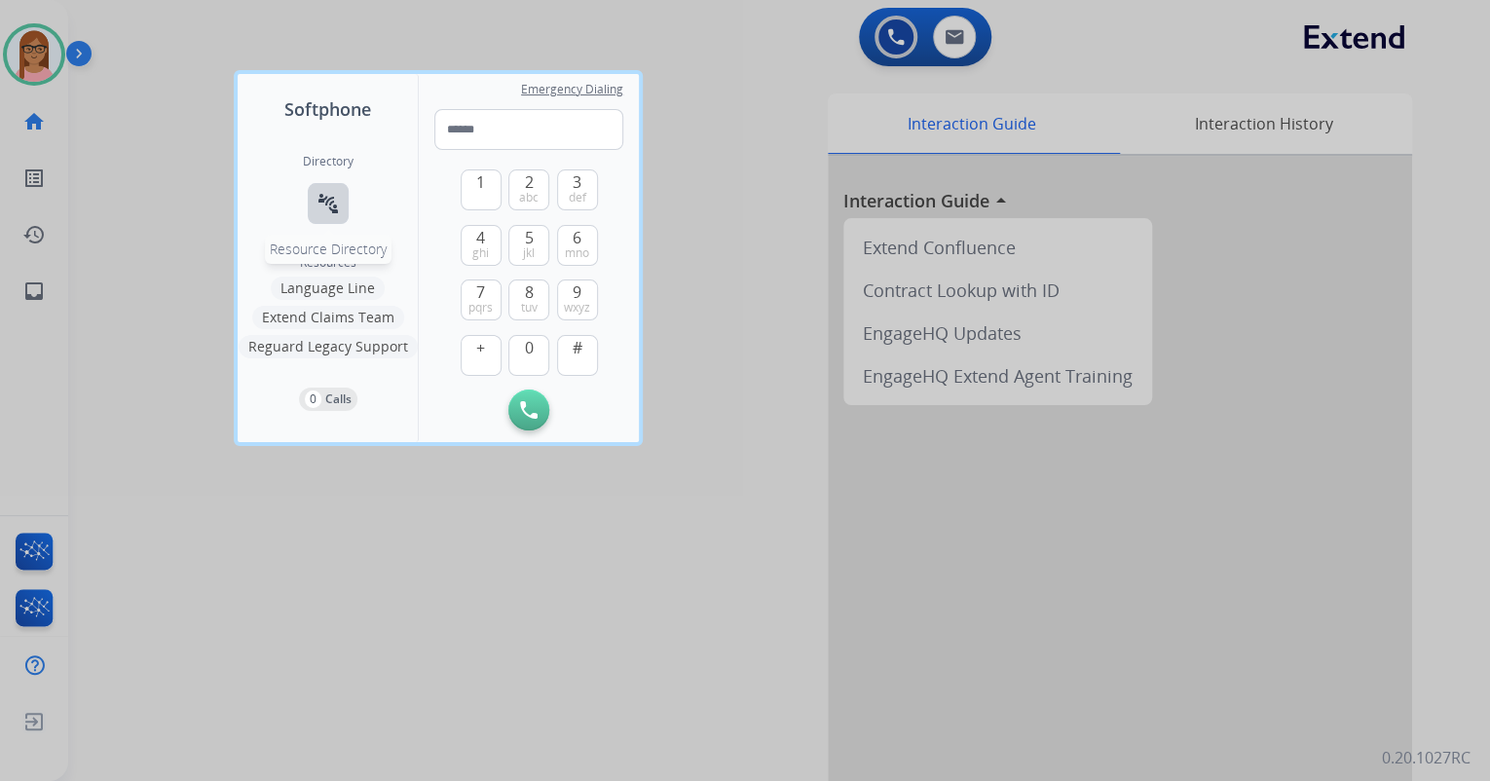
click at [332, 196] on mat-icon "connect_without_contact" at bounding box center [328, 203] width 23 height 23
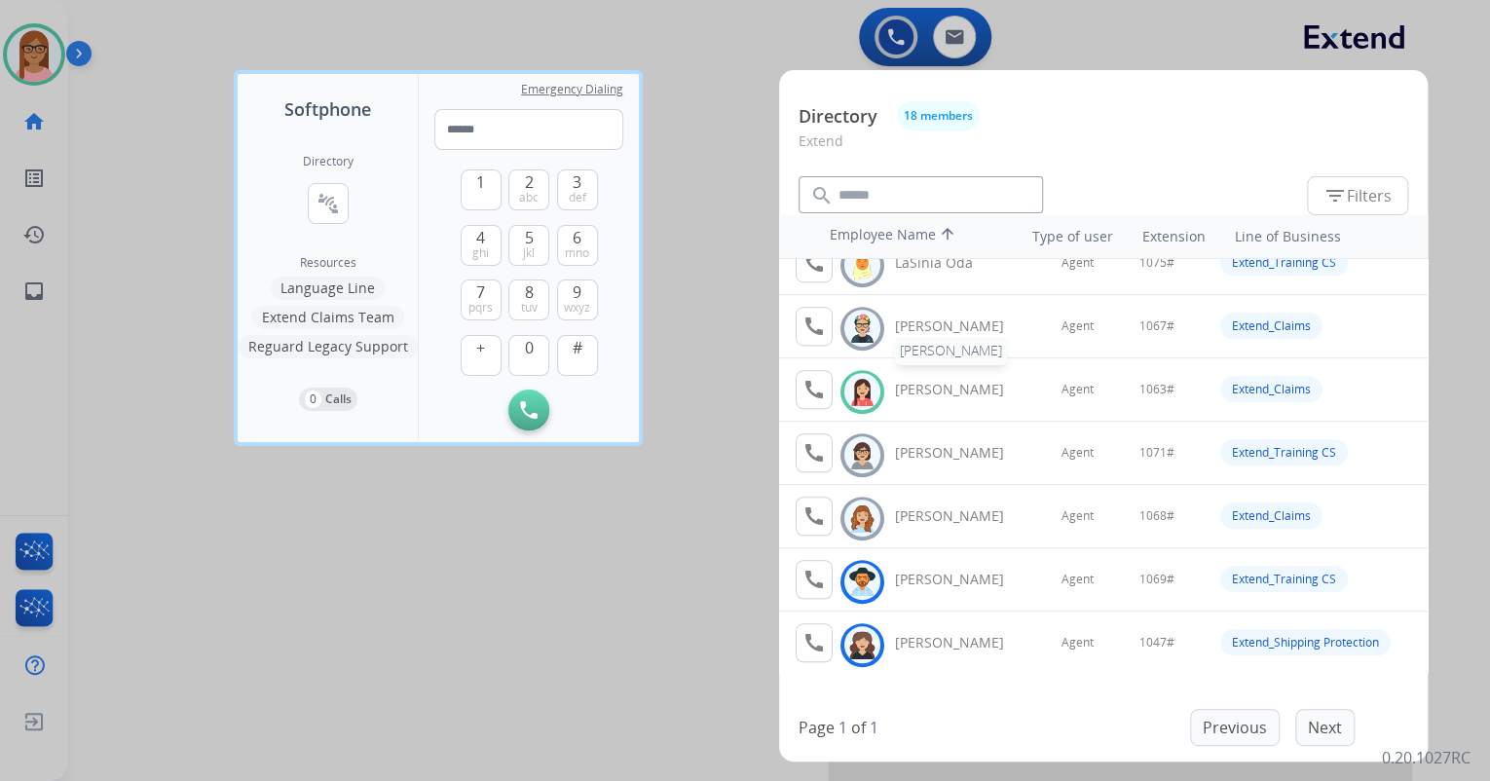
scroll to position [738, 0]
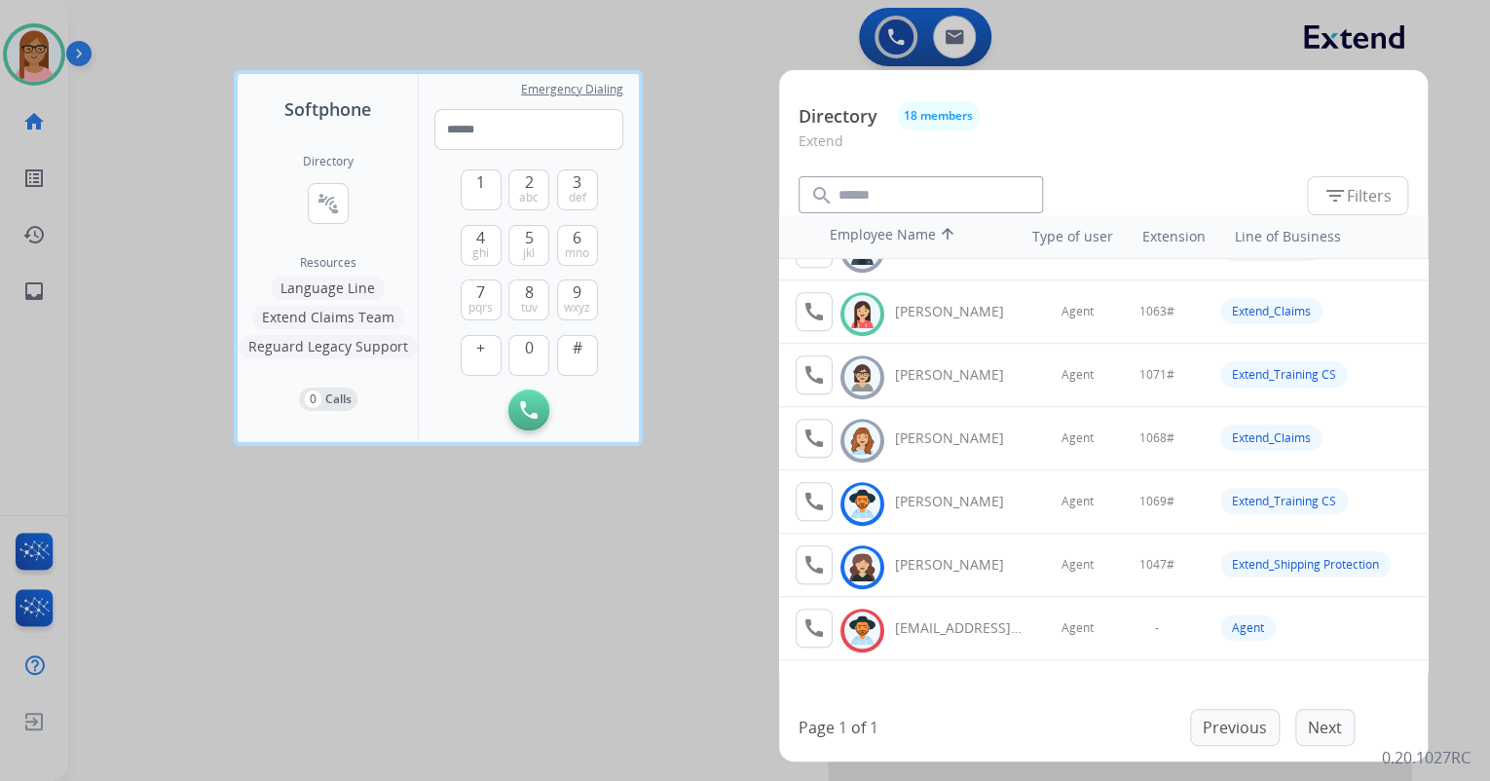
click at [717, 140] on div at bounding box center [745, 390] width 1490 height 781
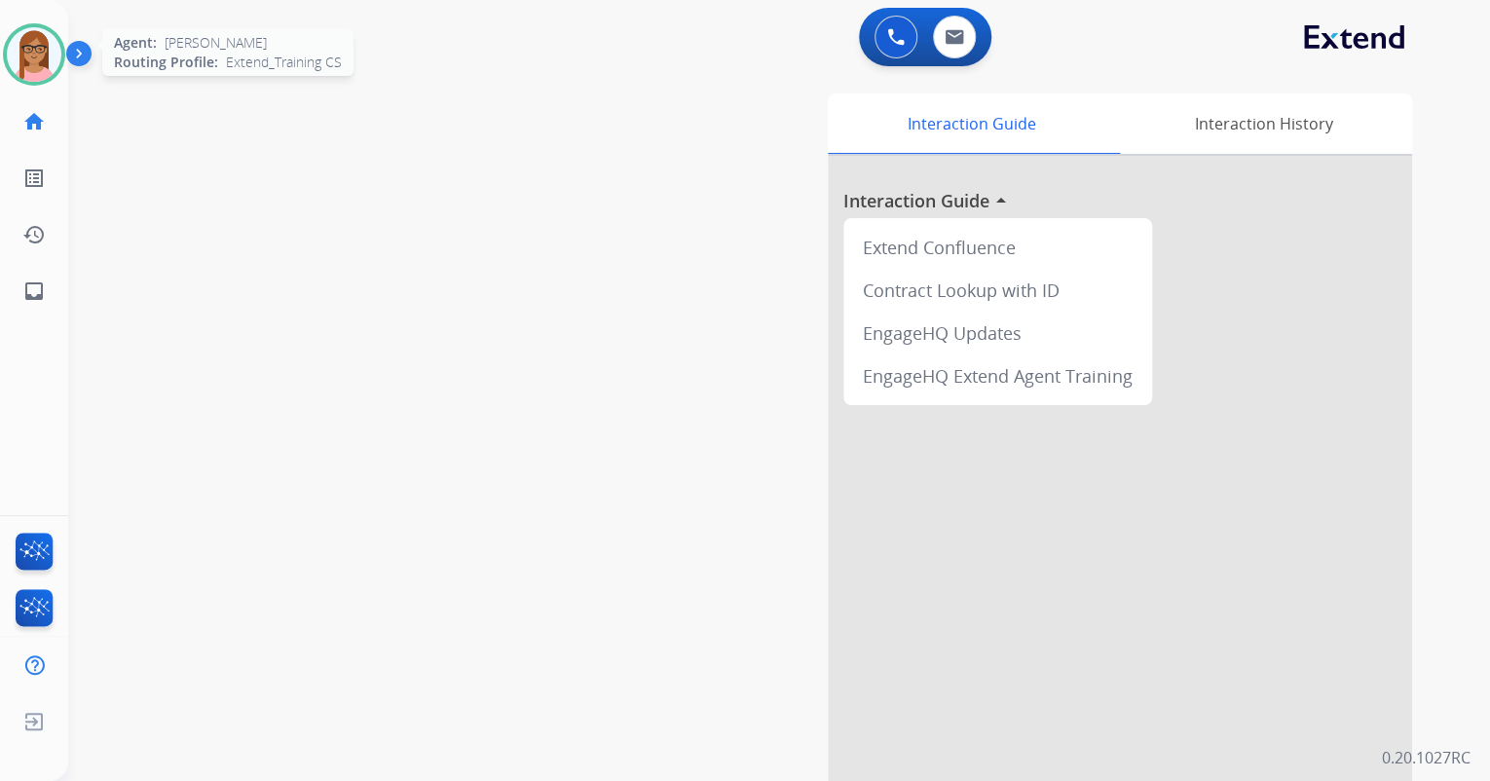
click at [49, 56] on img at bounding box center [34, 54] width 55 height 55
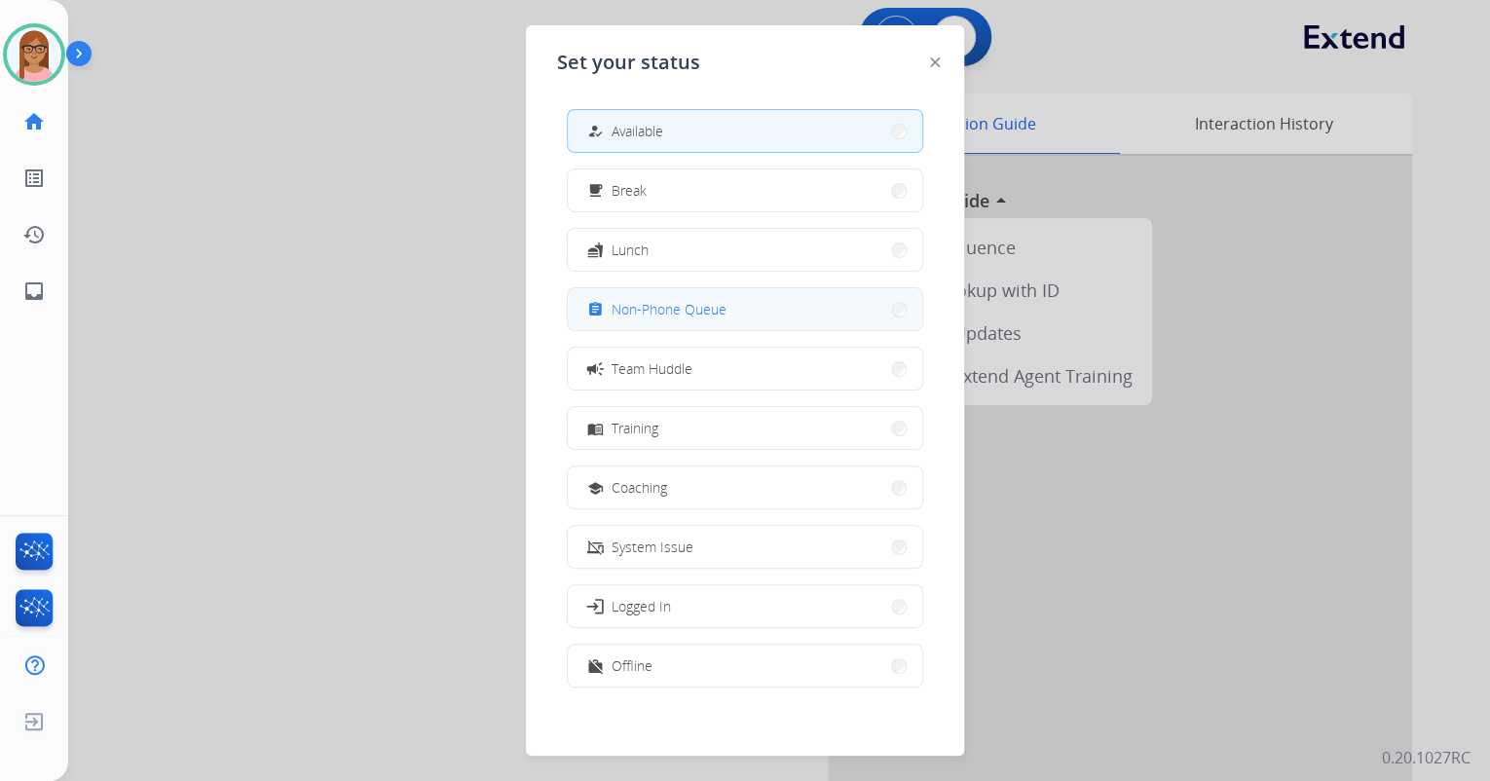
click at [687, 318] on span "Non-Phone Queue" at bounding box center [669, 309] width 115 height 20
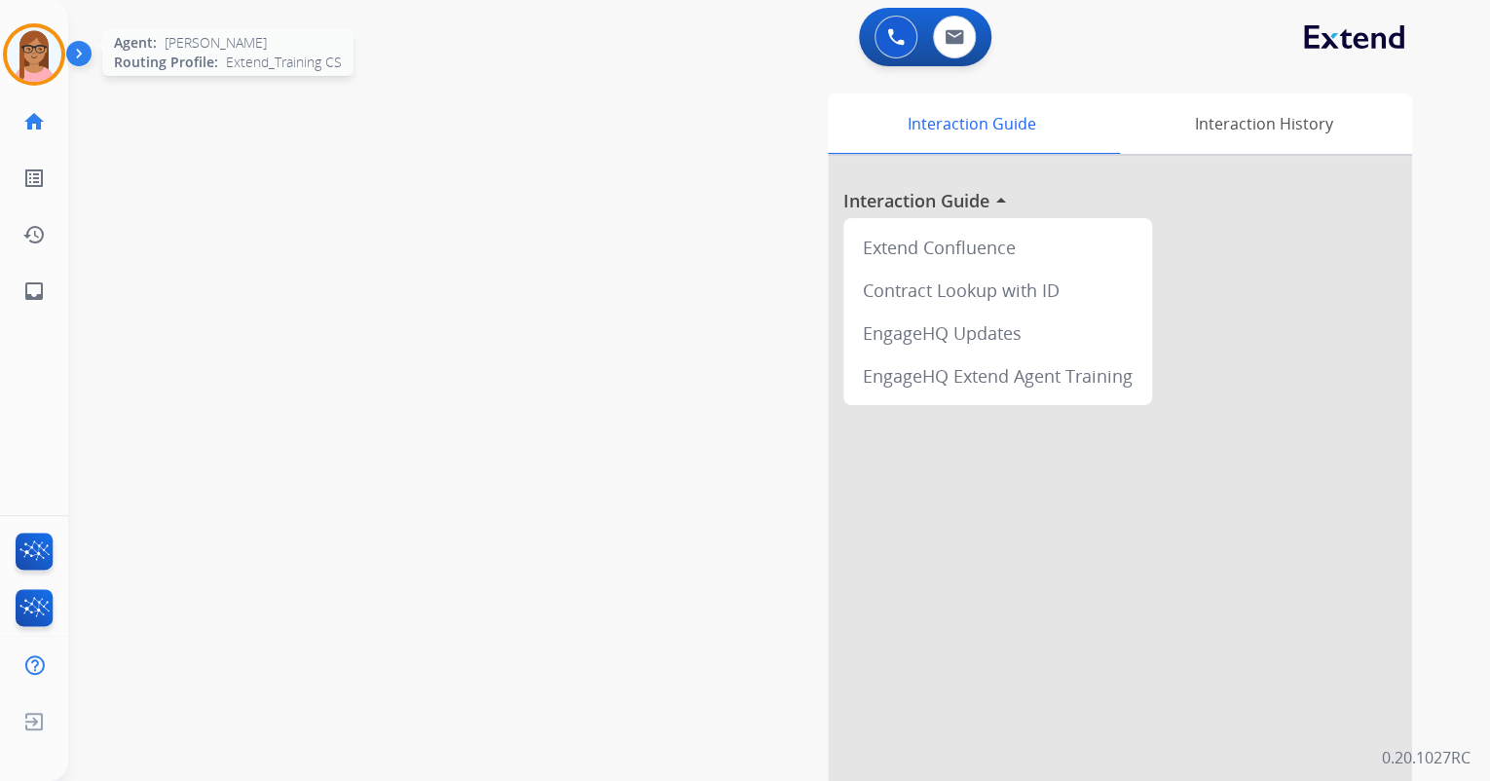
click at [56, 57] on img at bounding box center [34, 54] width 55 height 55
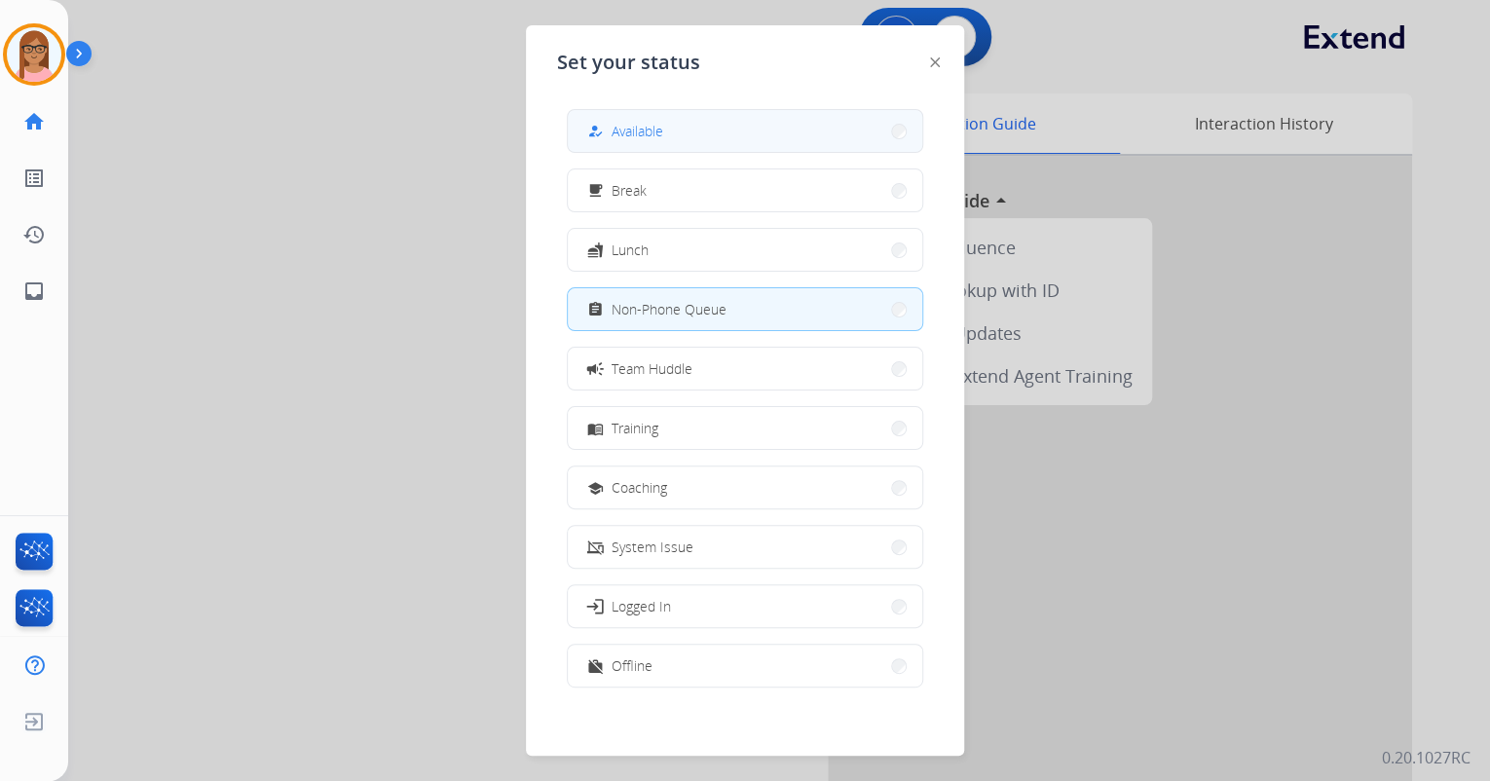
click at [682, 140] on button "how_to_reg Available" at bounding box center [745, 131] width 355 height 42
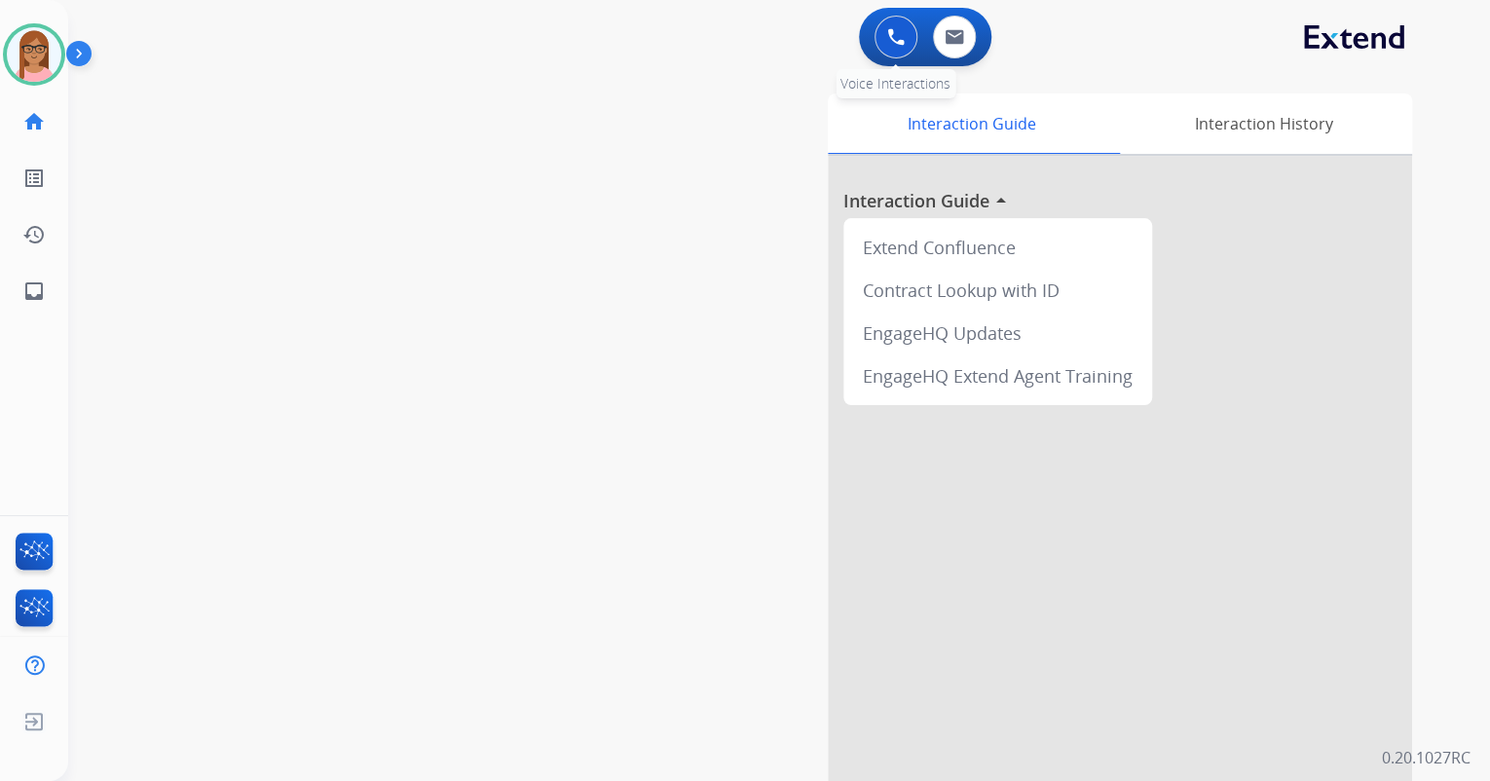
click at [897, 27] on button at bounding box center [896, 37] width 43 height 43
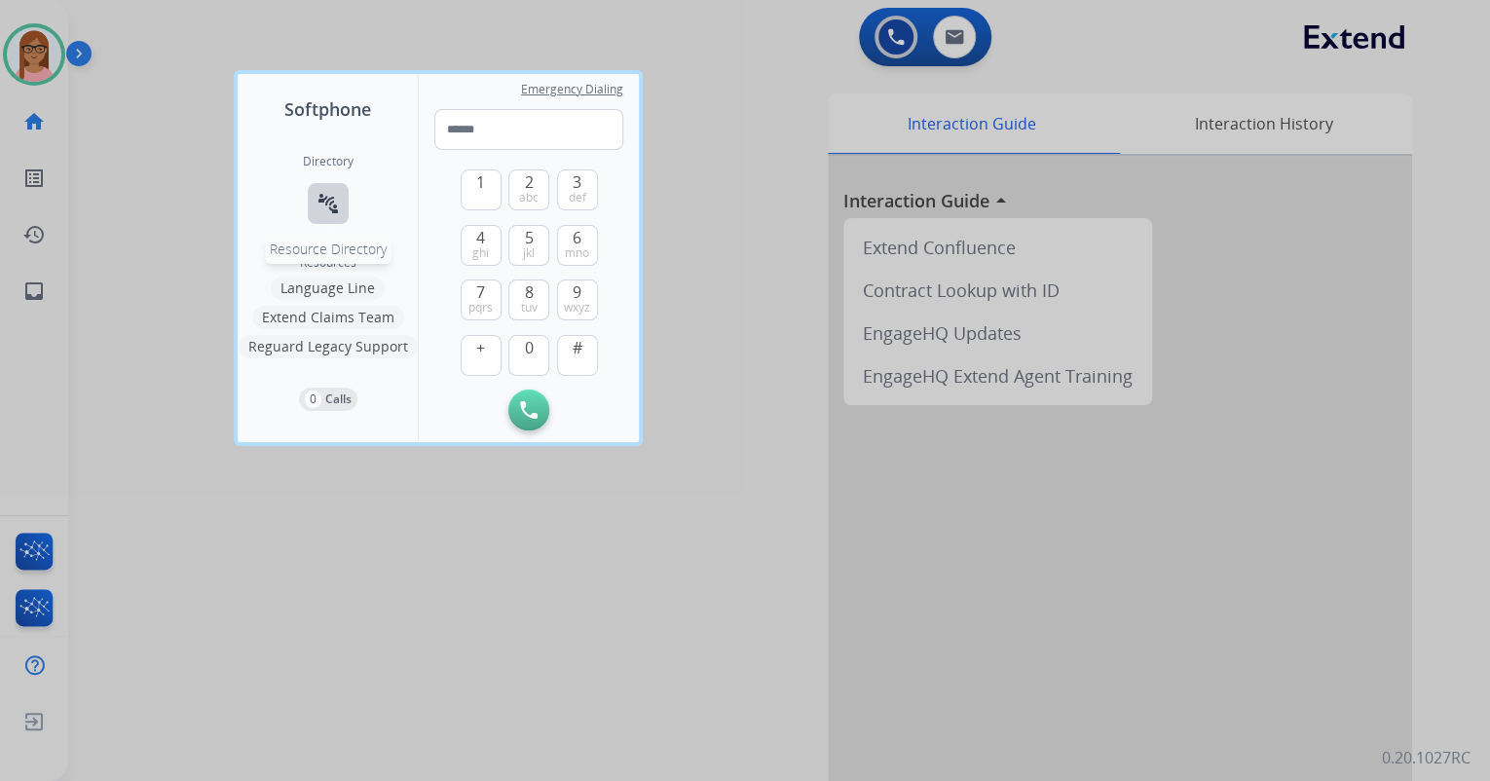
click at [329, 197] on mat-icon "connect_without_contact" at bounding box center [328, 203] width 23 height 23
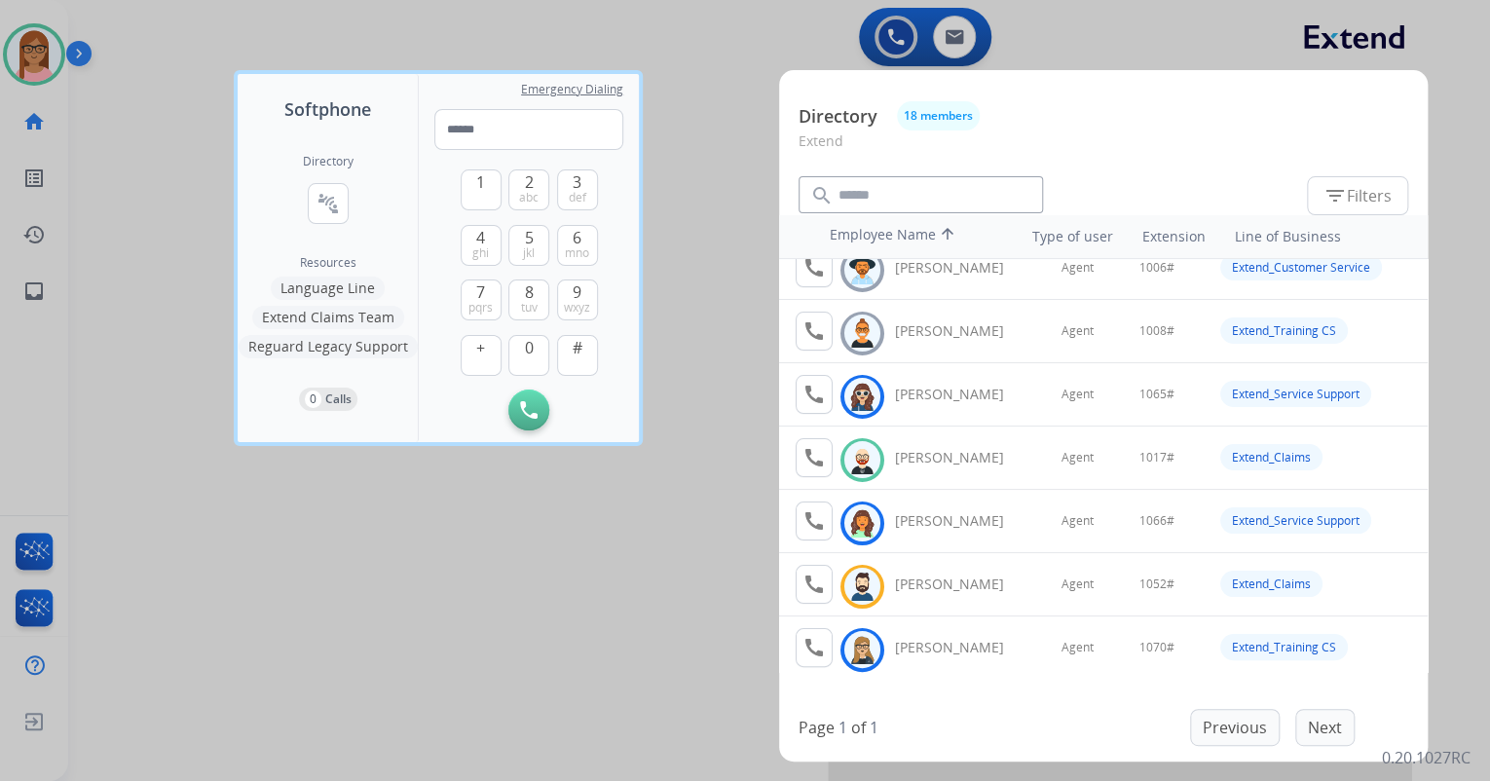
scroll to position [0, 0]
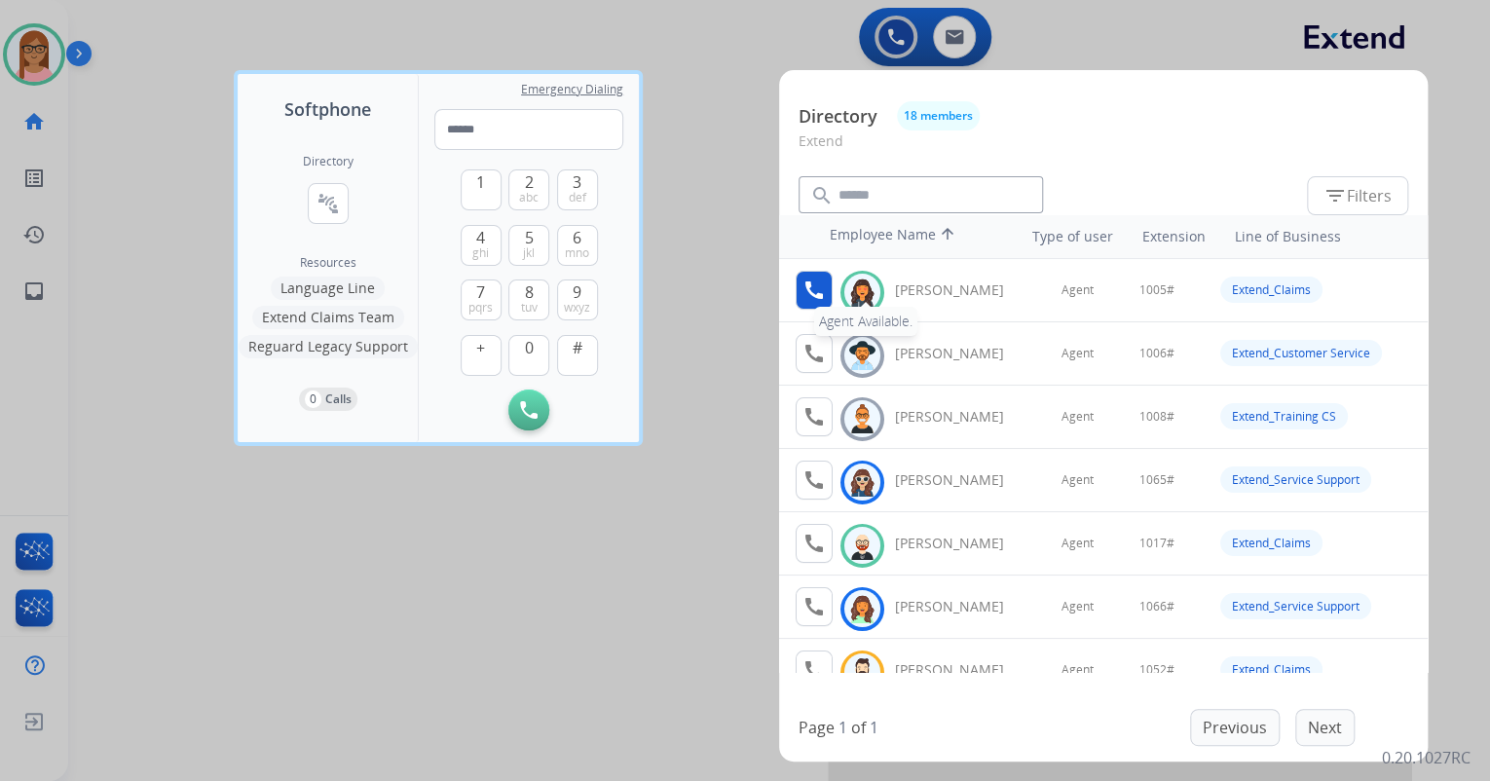
click at [810, 285] on mat-icon "call" at bounding box center [814, 290] width 23 height 23
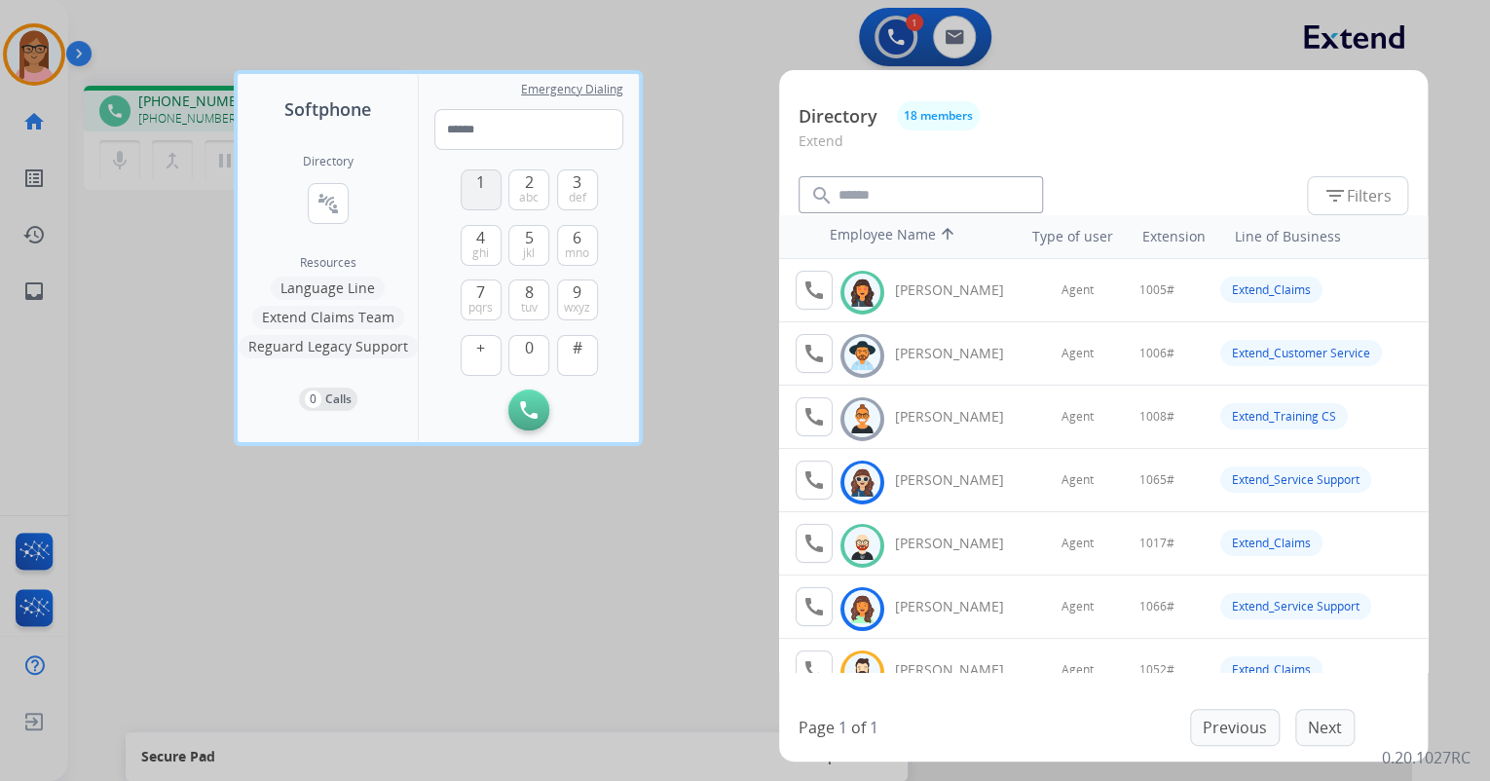
click at [478, 182] on span "1" at bounding box center [480, 181] width 9 height 23
click at [525, 347] on span "0" at bounding box center [529, 347] width 9 height 23
click at [534, 239] on button "5 jkl" at bounding box center [528, 245] width 41 height 41
click at [577, 354] on span "#" at bounding box center [578, 347] width 10 height 23
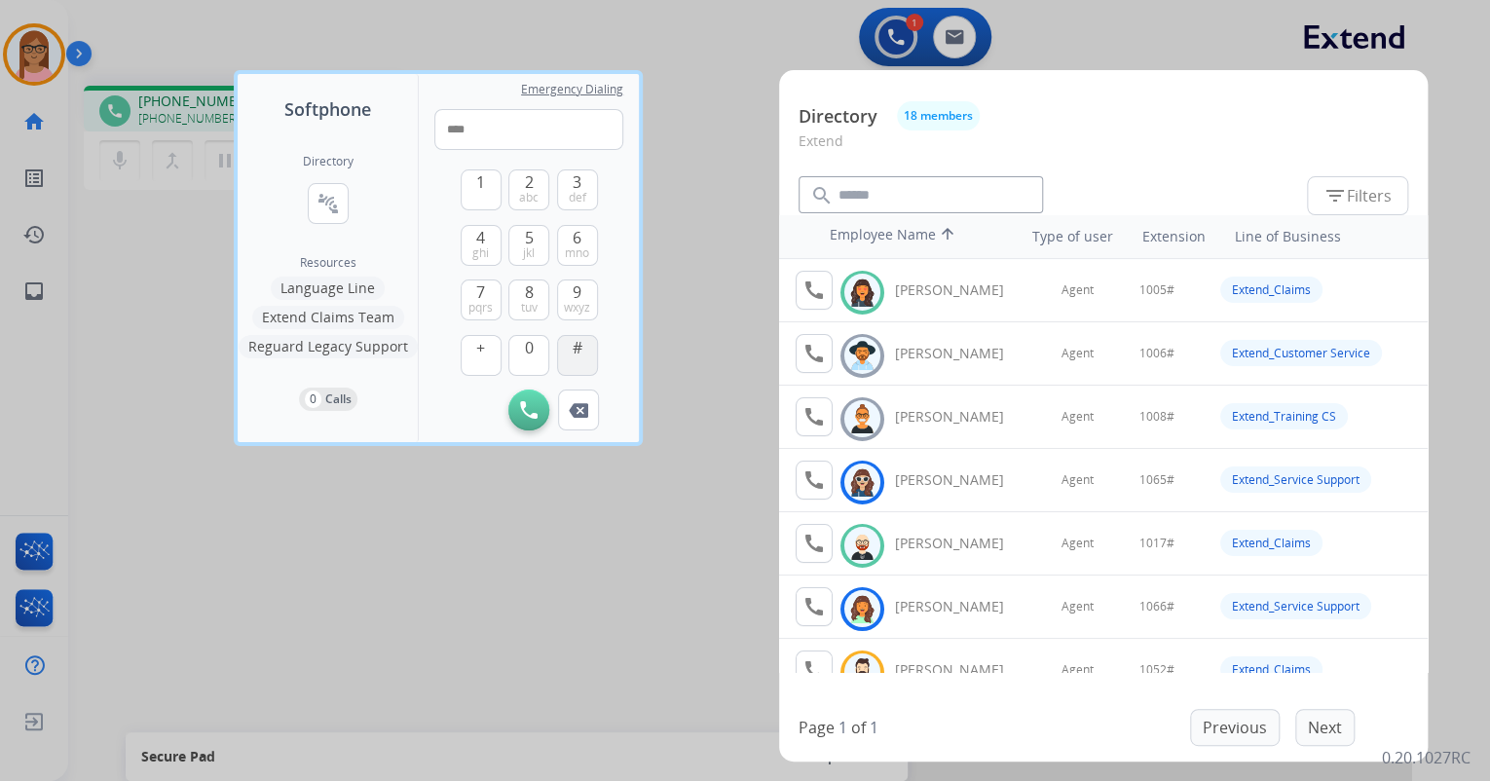
type input "*****"
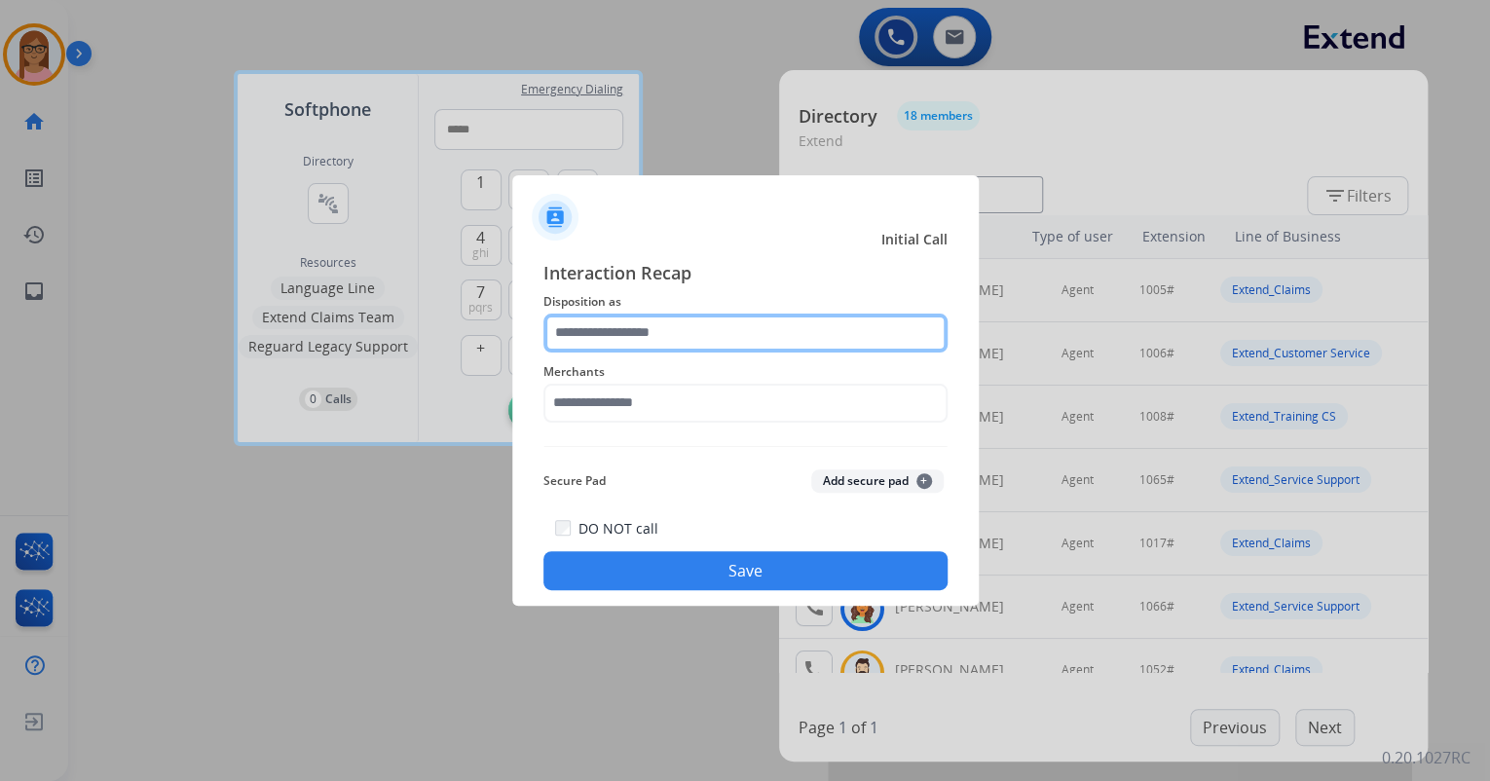
click at [686, 326] on input "text" at bounding box center [746, 333] width 404 height 39
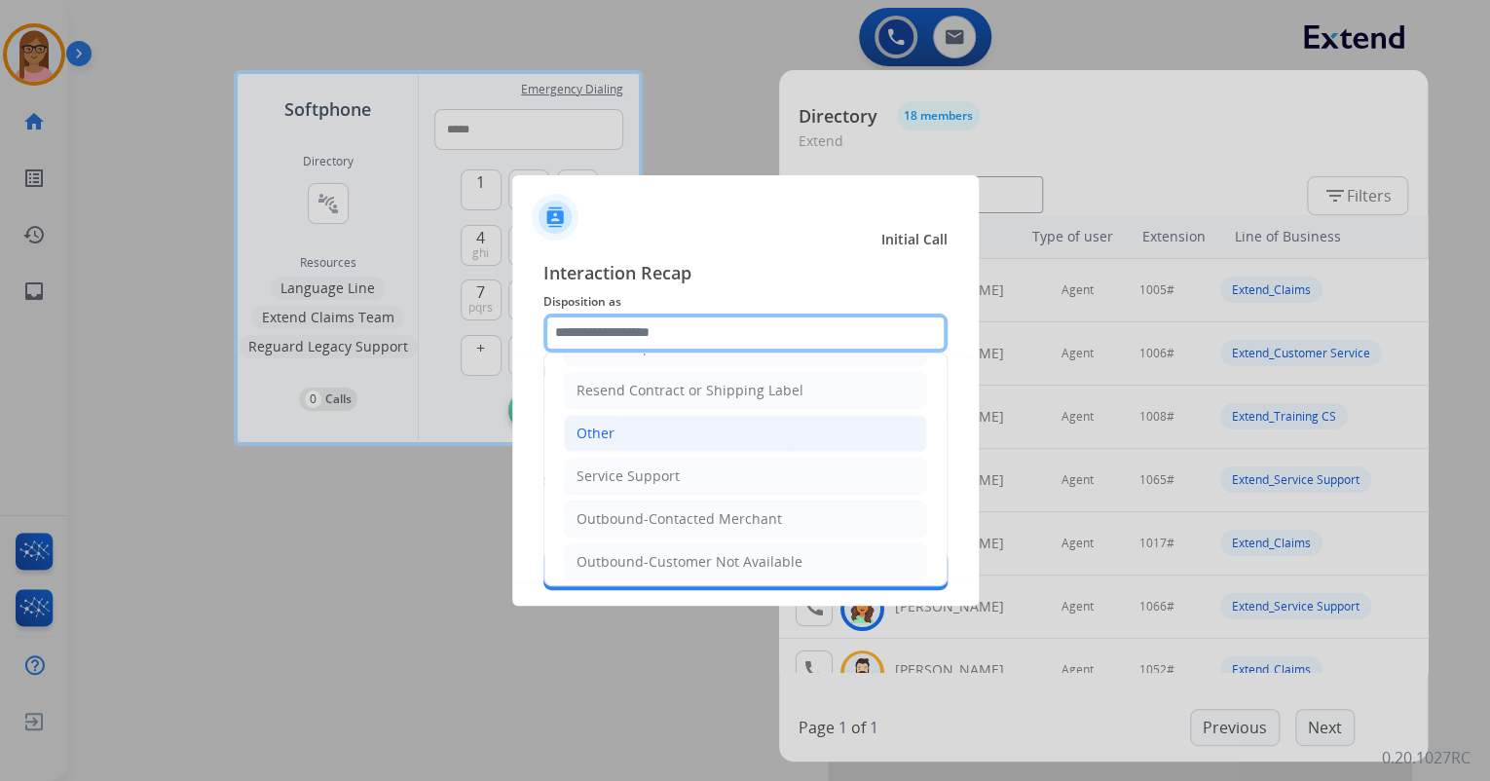
scroll to position [383, 0]
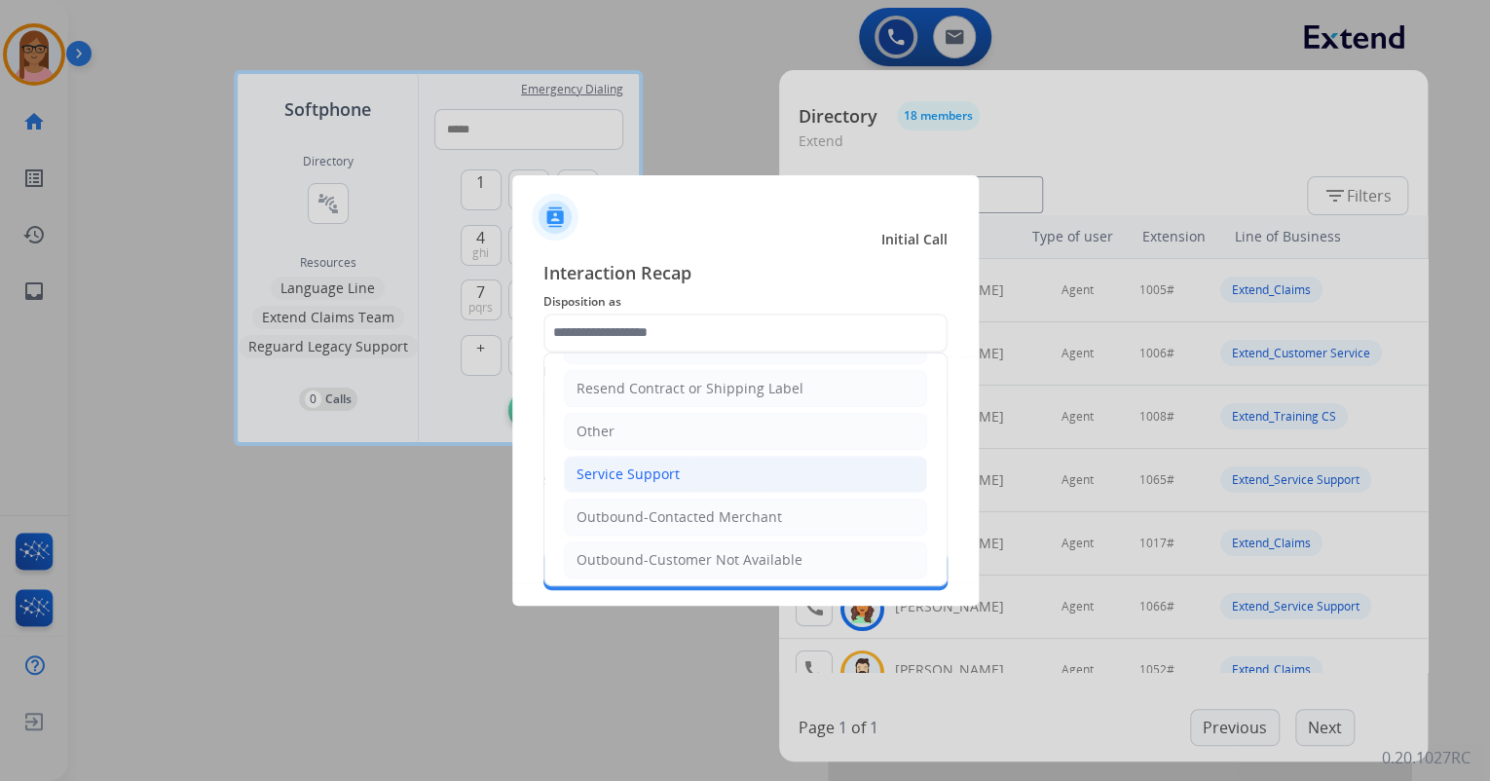
click at [672, 465] on div "Service Support" at bounding box center [628, 474] width 103 height 19
type input "**********"
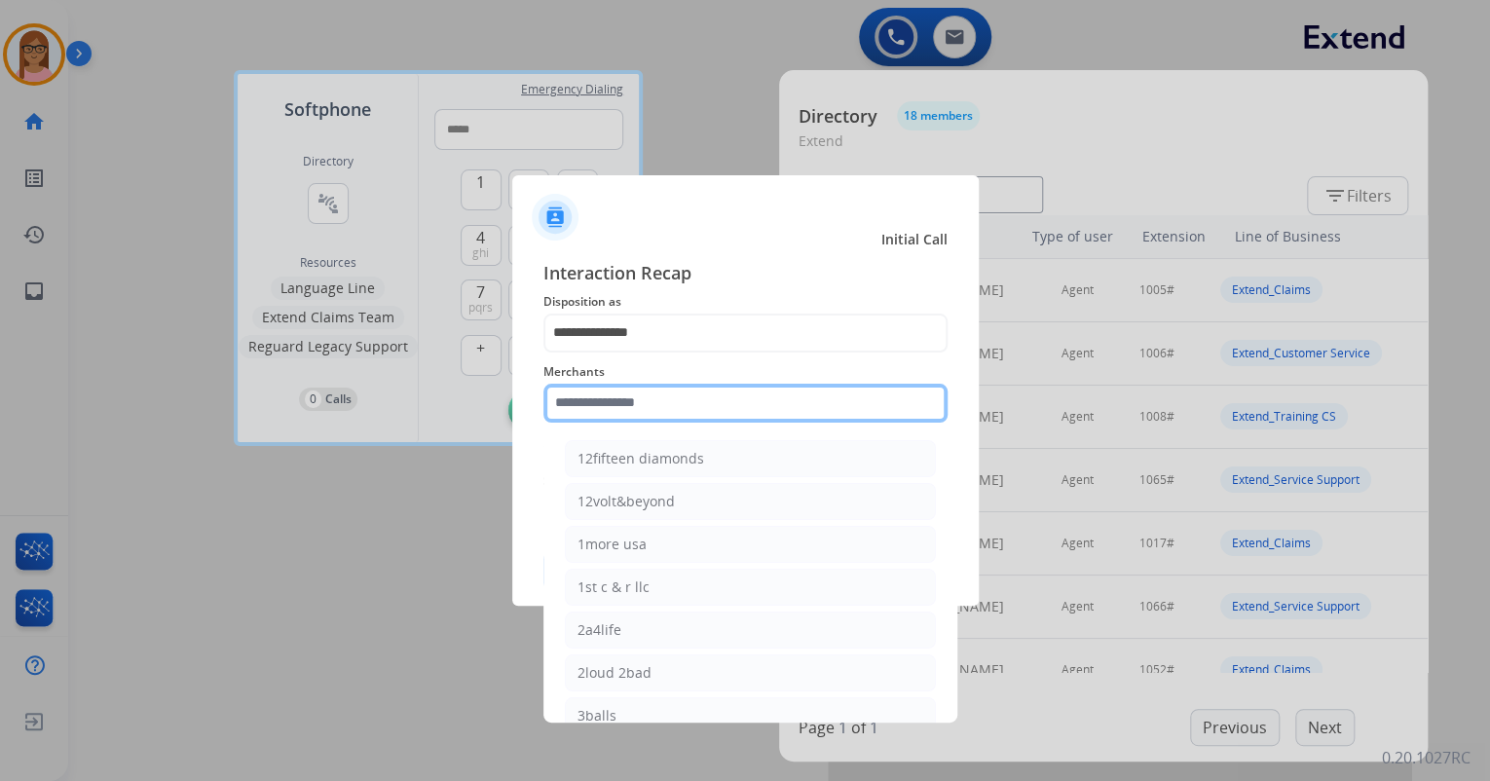
click at [667, 401] on input "text" at bounding box center [746, 403] width 404 height 39
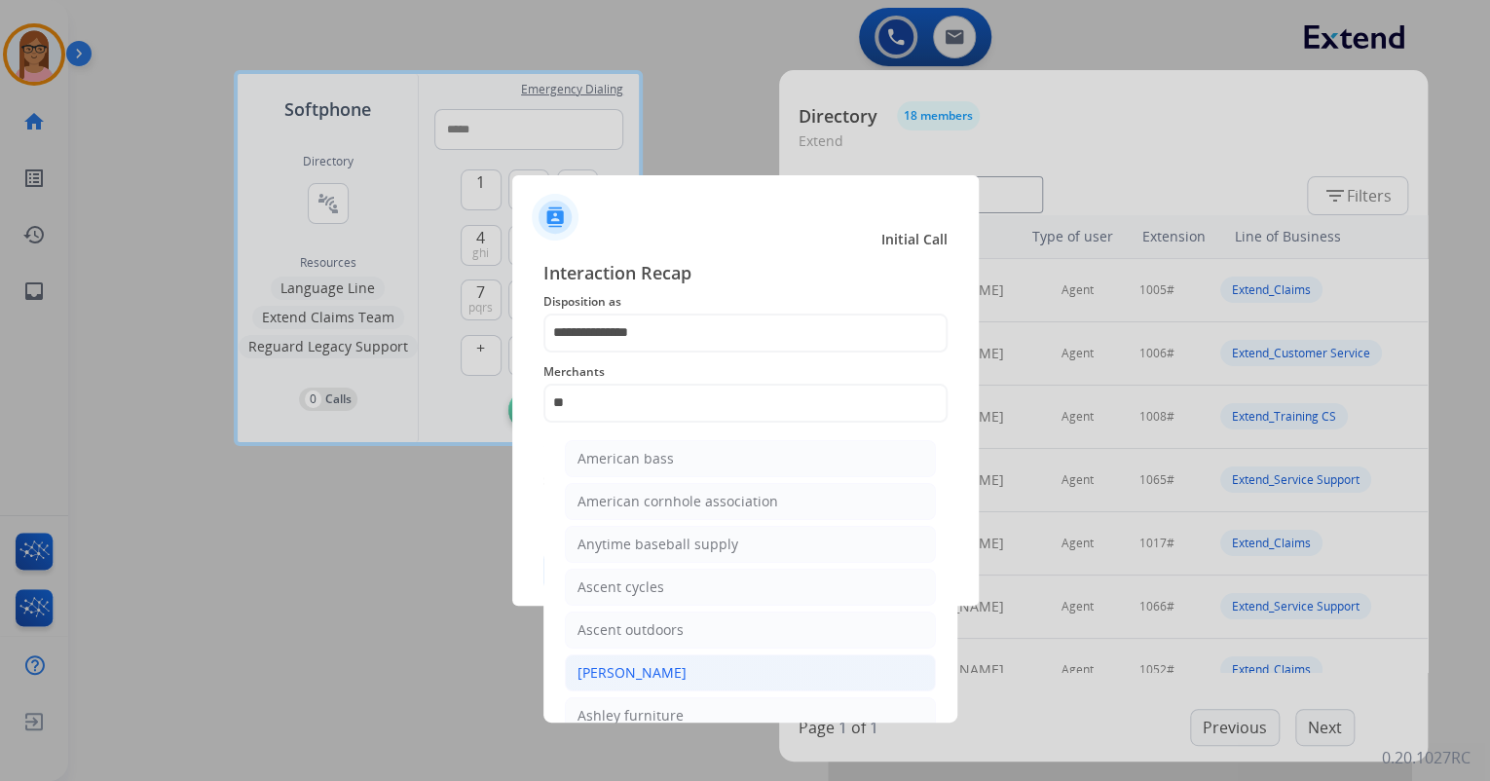
click at [690, 662] on li "[PERSON_NAME]" at bounding box center [750, 673] width 371 height 37
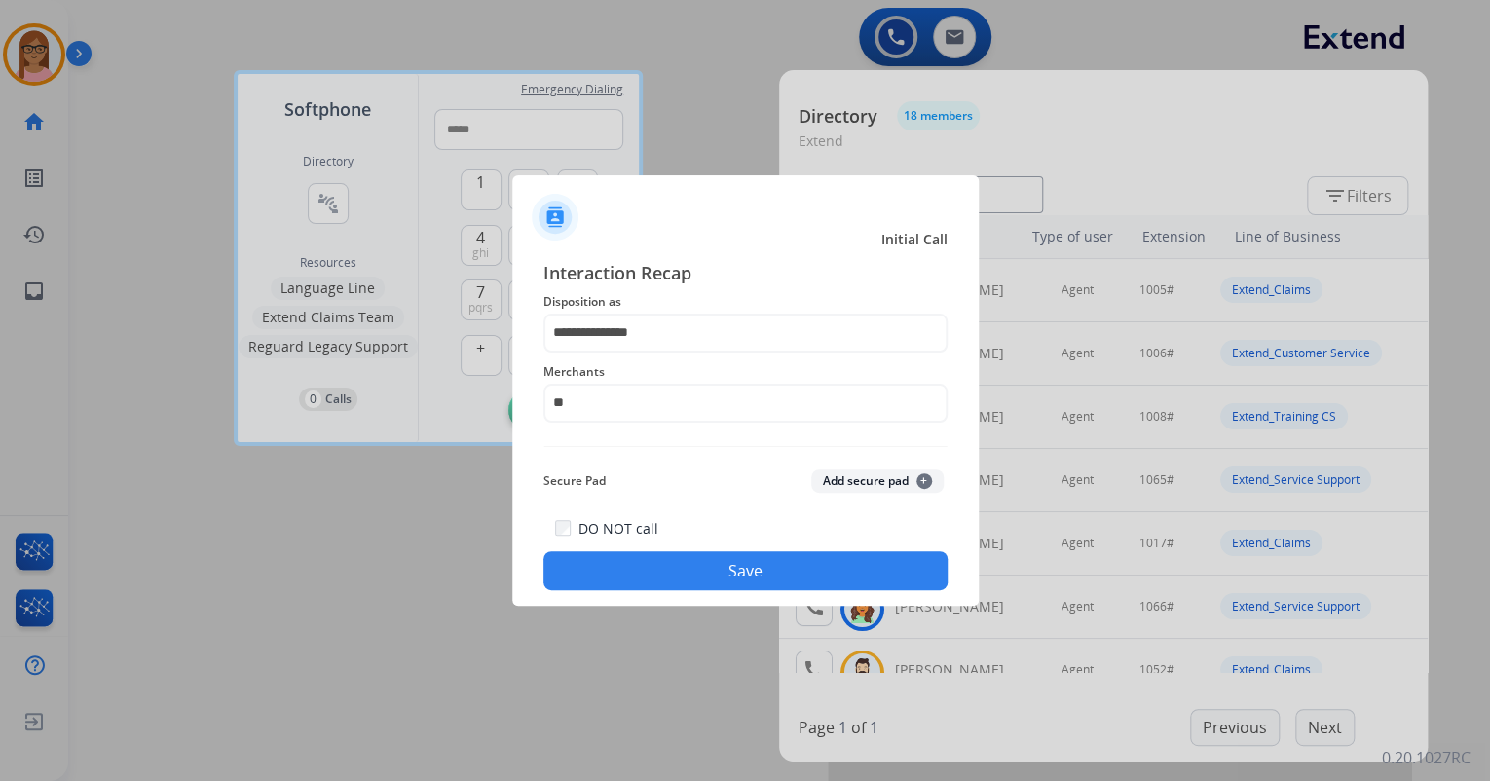
type input "**********"
click at [661, 577] on button "Save" at bounding box center [746, 570] width 404 height 39
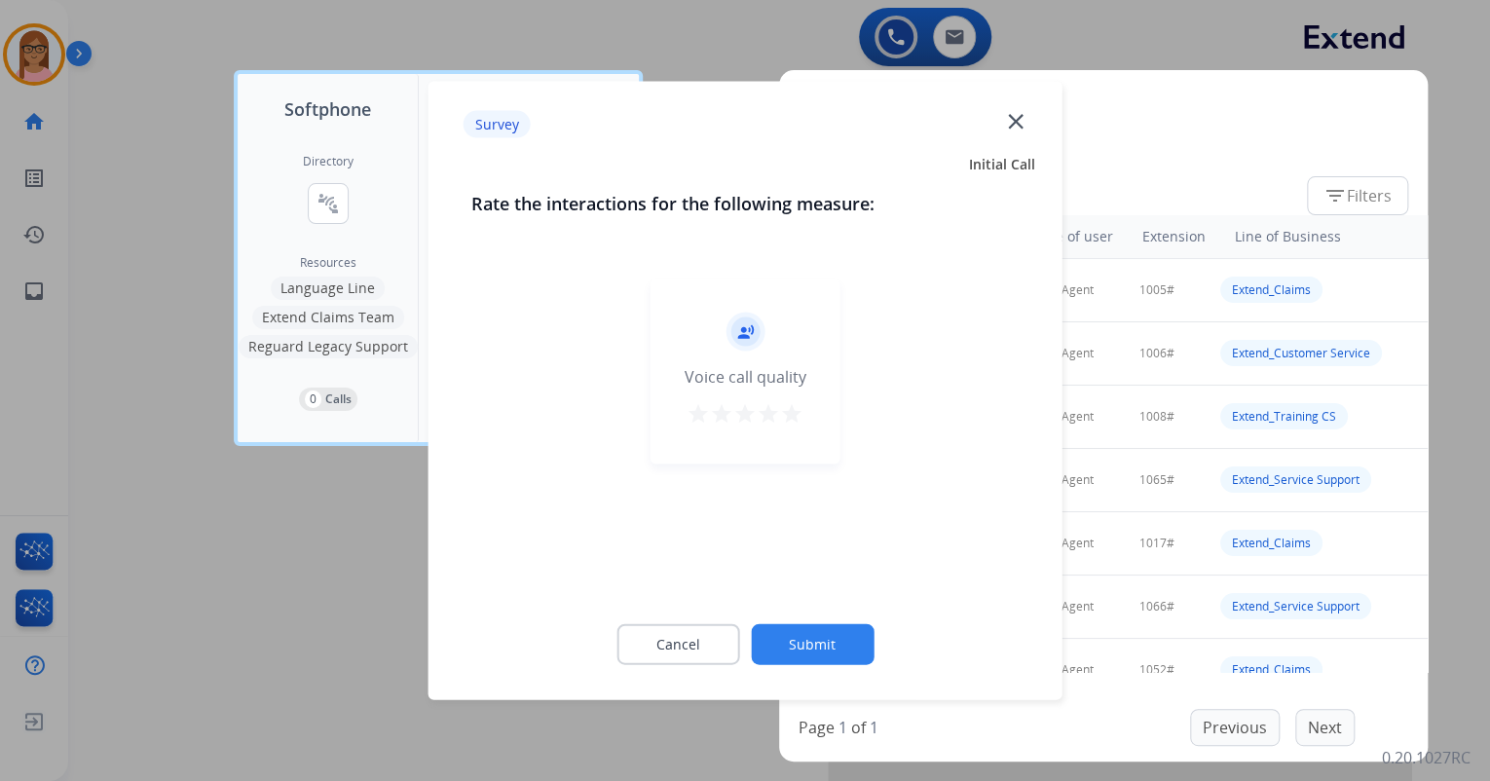
click at [799, 411] on mat-icon "star" at bounding box center [791, 413] width 23 height 23
drag, startPoint x: 799, startPoint y: 635, endPoint x: 760, endPoint y: 610, distance: 46.5
click at [799, 636] on button "Submit" at bounding box center [812, 644] width 123 height 41
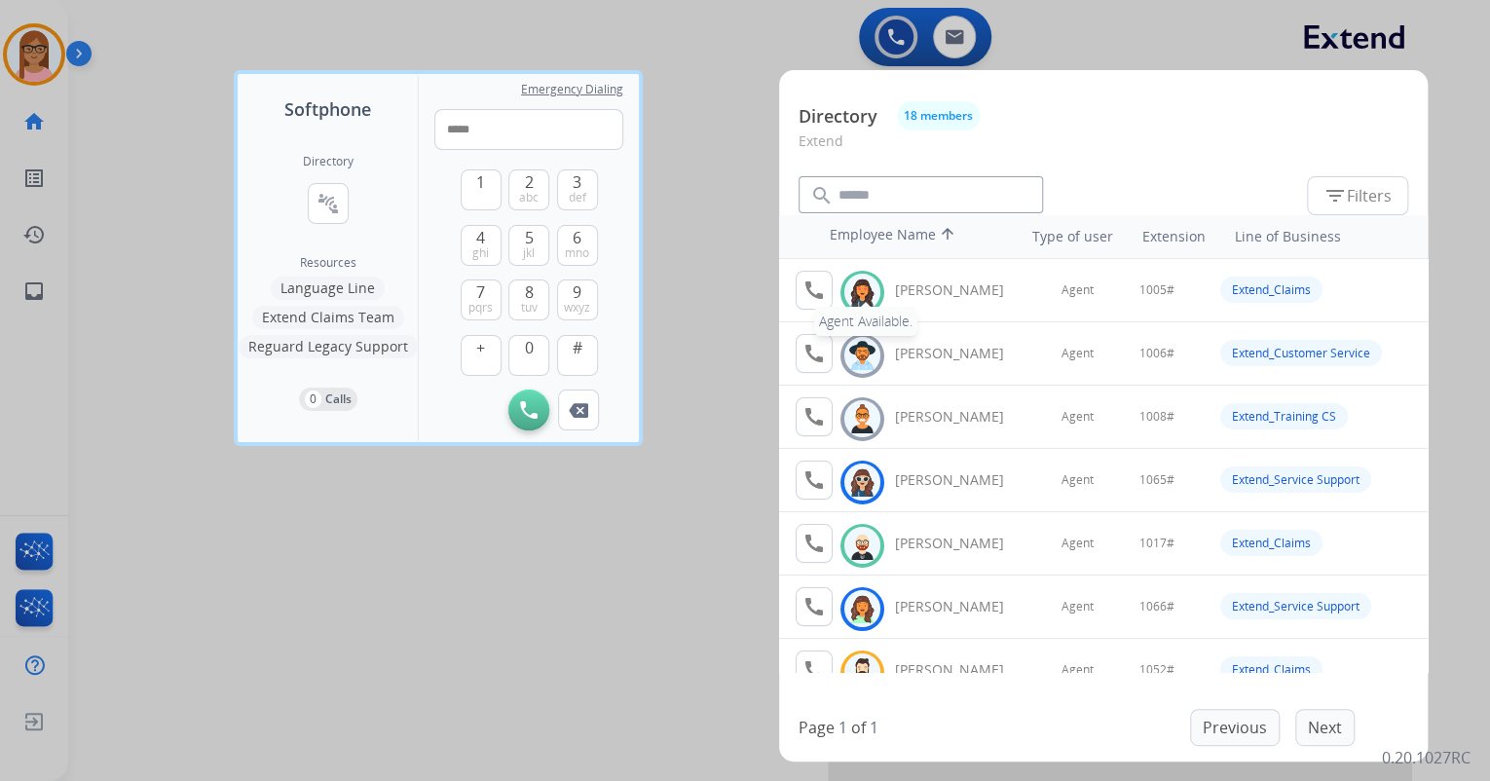
click at [821, 281] on mat-icon "call" at bounding box center [814, 290] width 23 height 23
click at [678, 287] on div at bounding box center [745, 390] width 1490 height 781
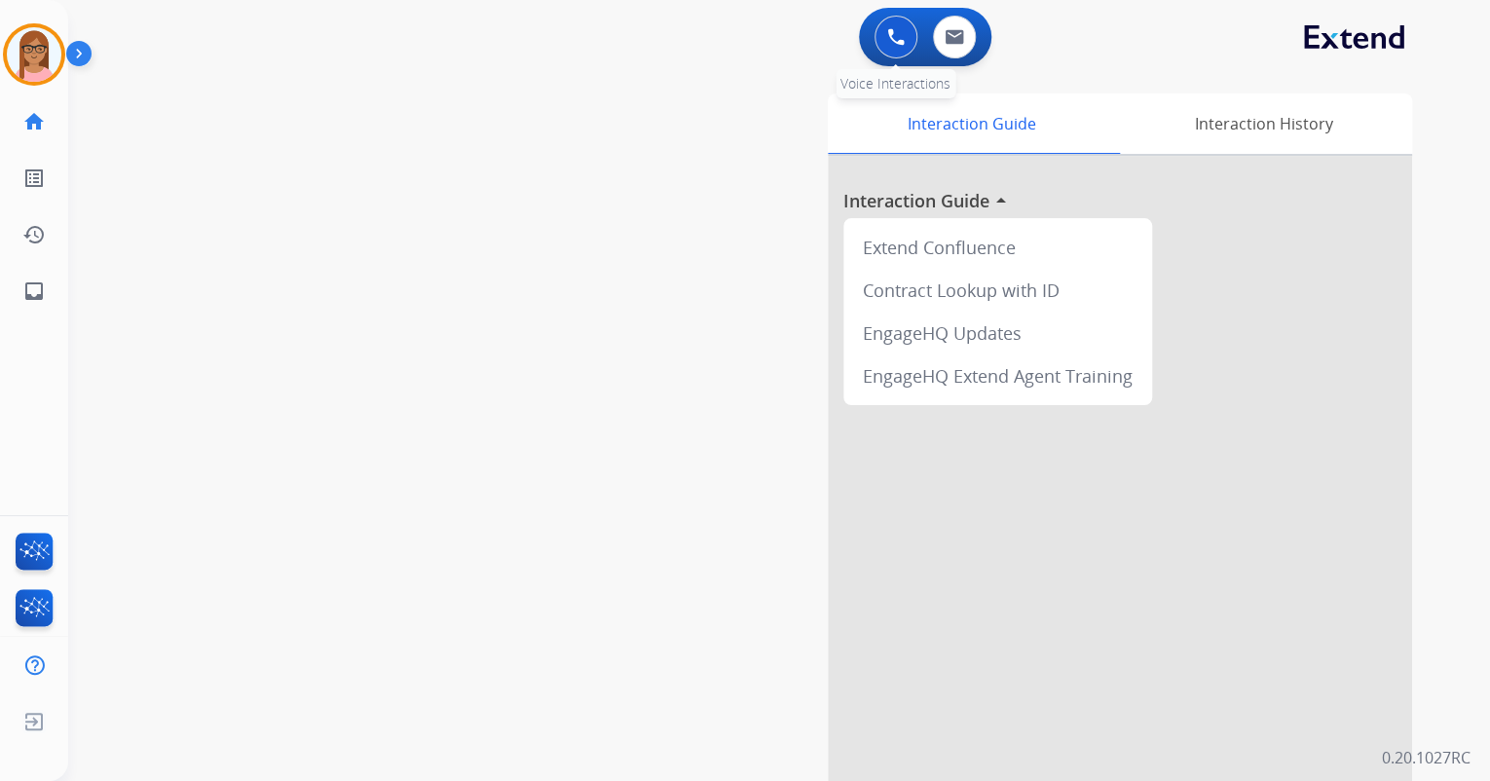
click at [890, 35] on img at bounding box center [896, 37] width 18 height 18
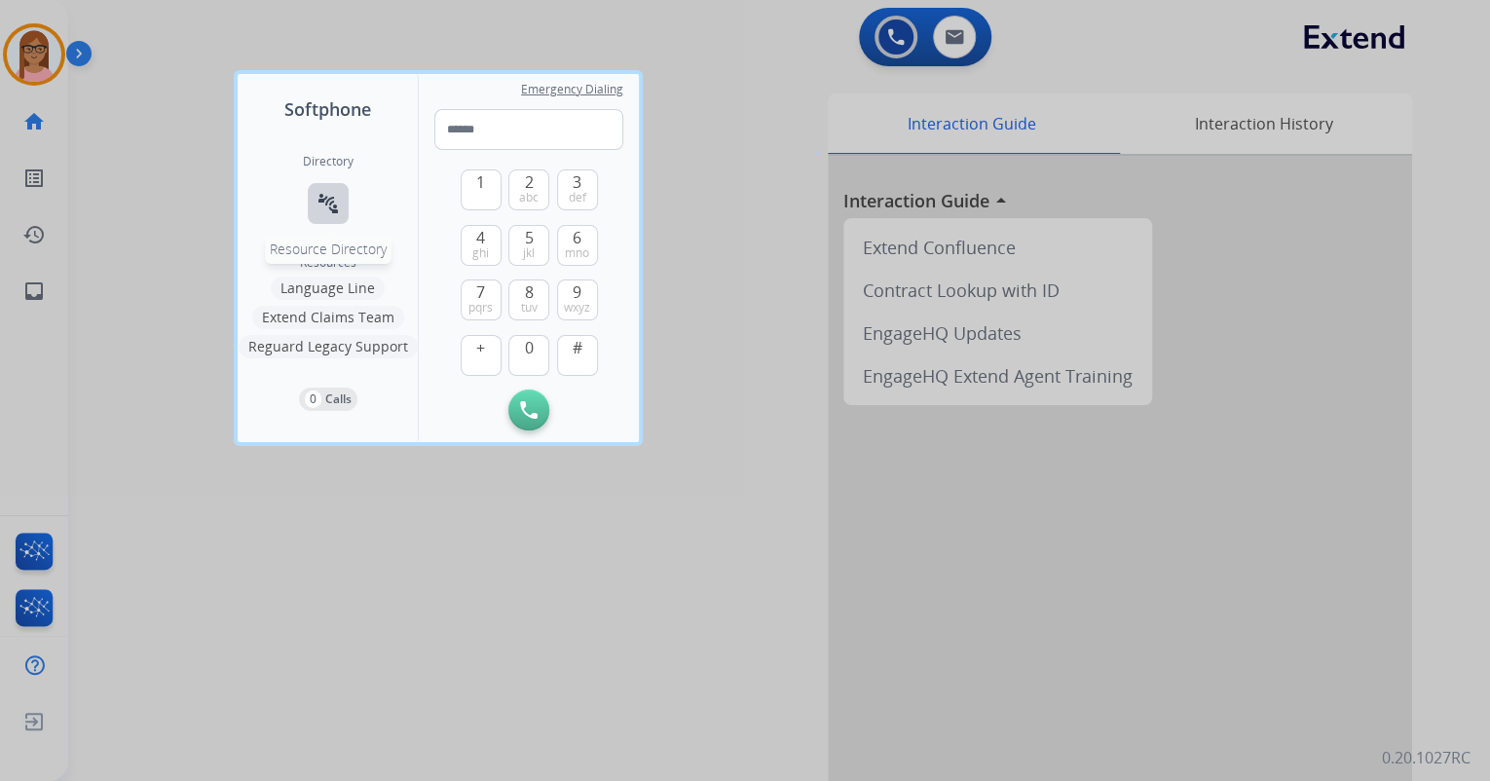
click at [328, 203] on mat-icon "connect_without_contact" at bounding box center [328, 203] width 23 height 23
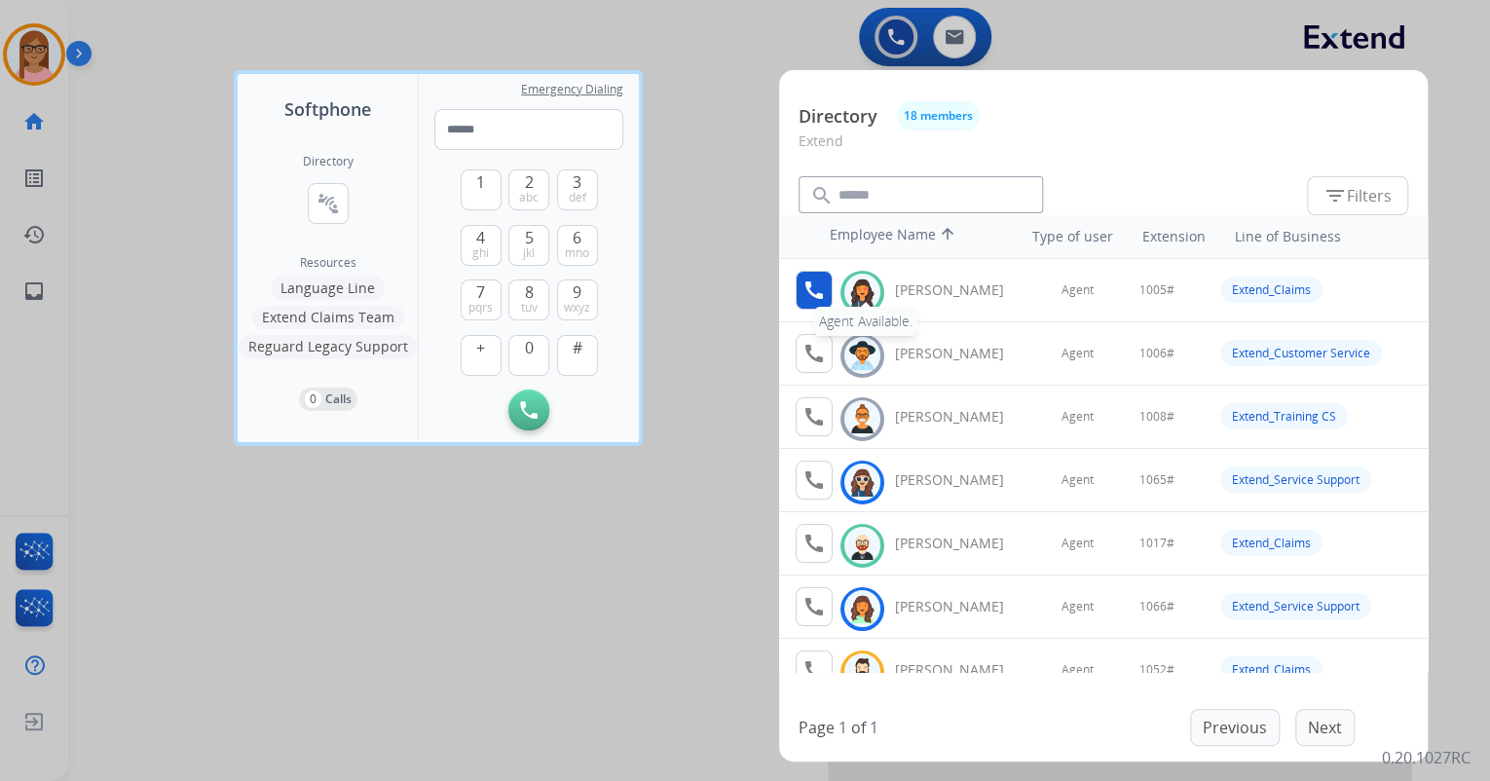
click at [814, 285] on mat-icon "call" at bounding box center [814, 290] width 23 height 23
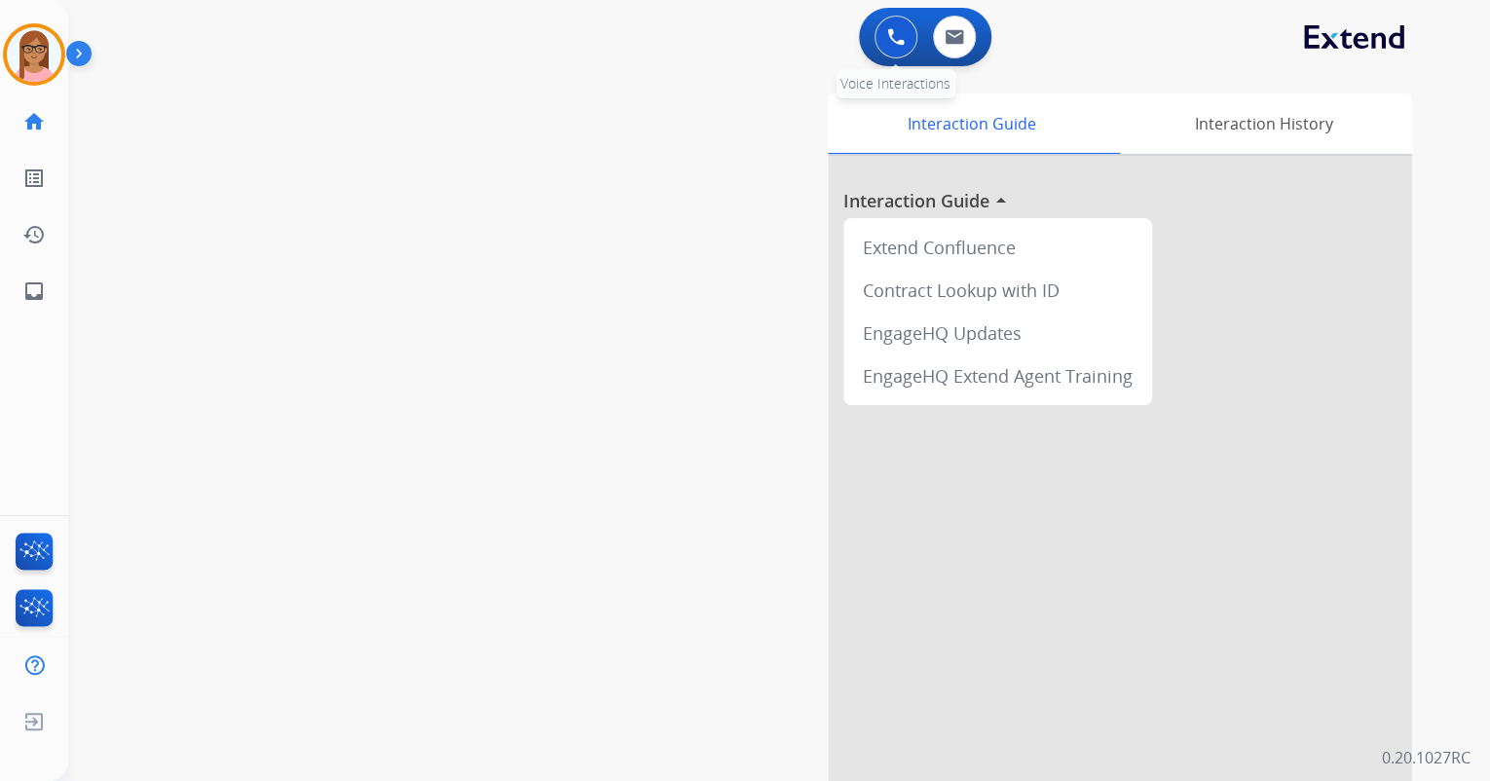
click at [889, 32] on img at bounding box center [896, 37] width 18 height 18
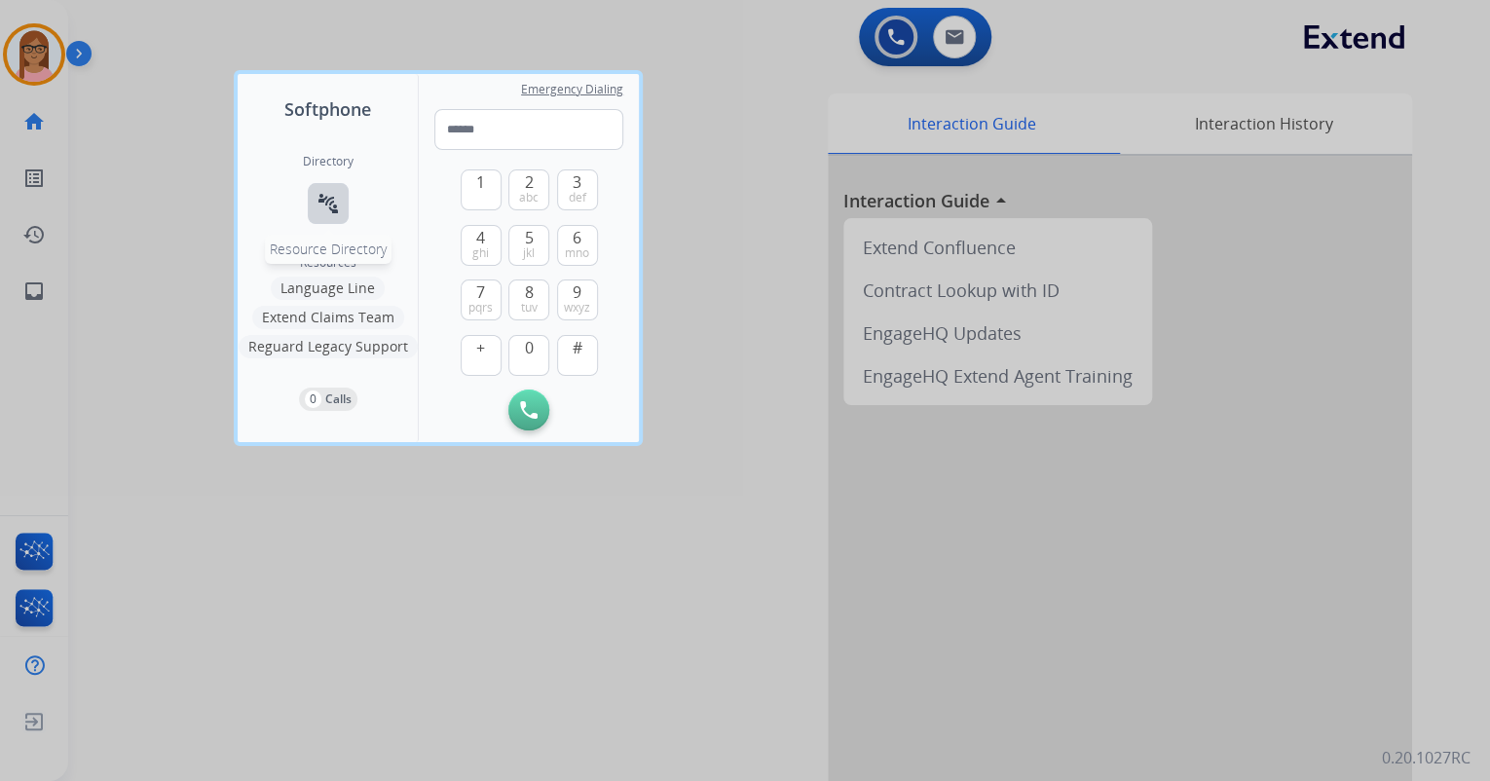
click at [339, 192] on button "connect_without_contact Resource Directory" at bounding box center [328, 203] width 41 height 41
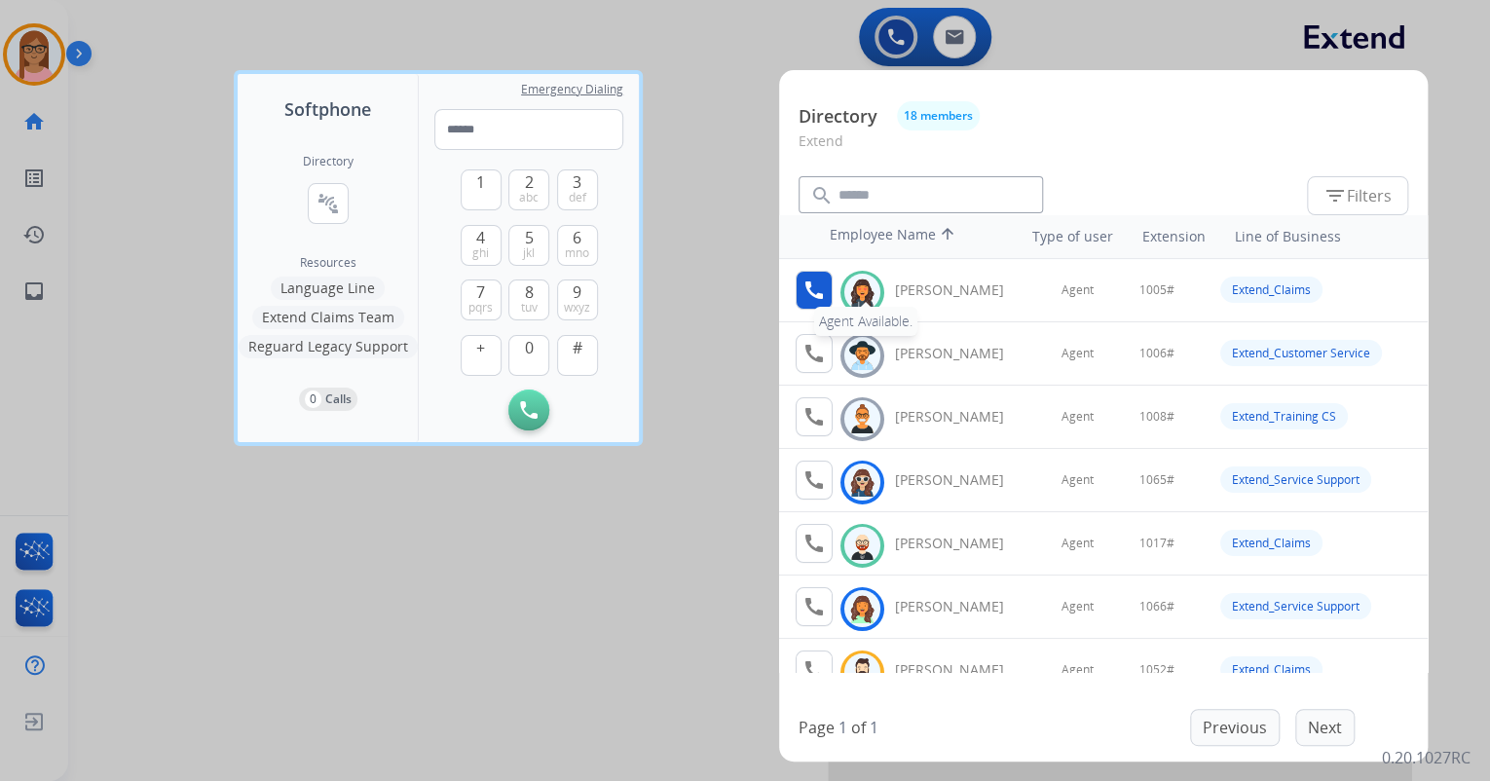
click at [806, 282] on mat-icon "call" at bounding box center [814, 290] width 23 height 23
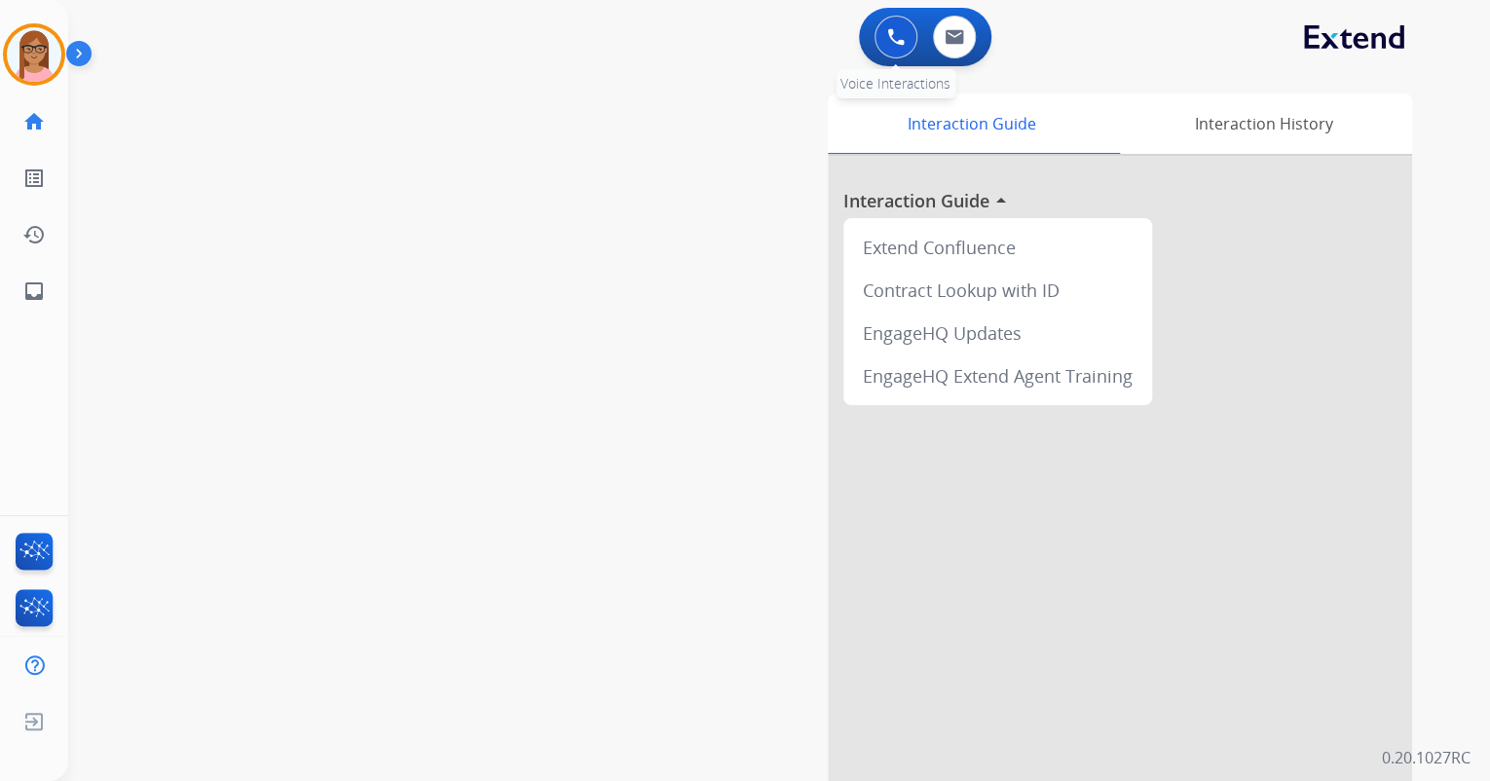
click at [898, 23] on button at bounding box center [896, 37] width 43 height 43
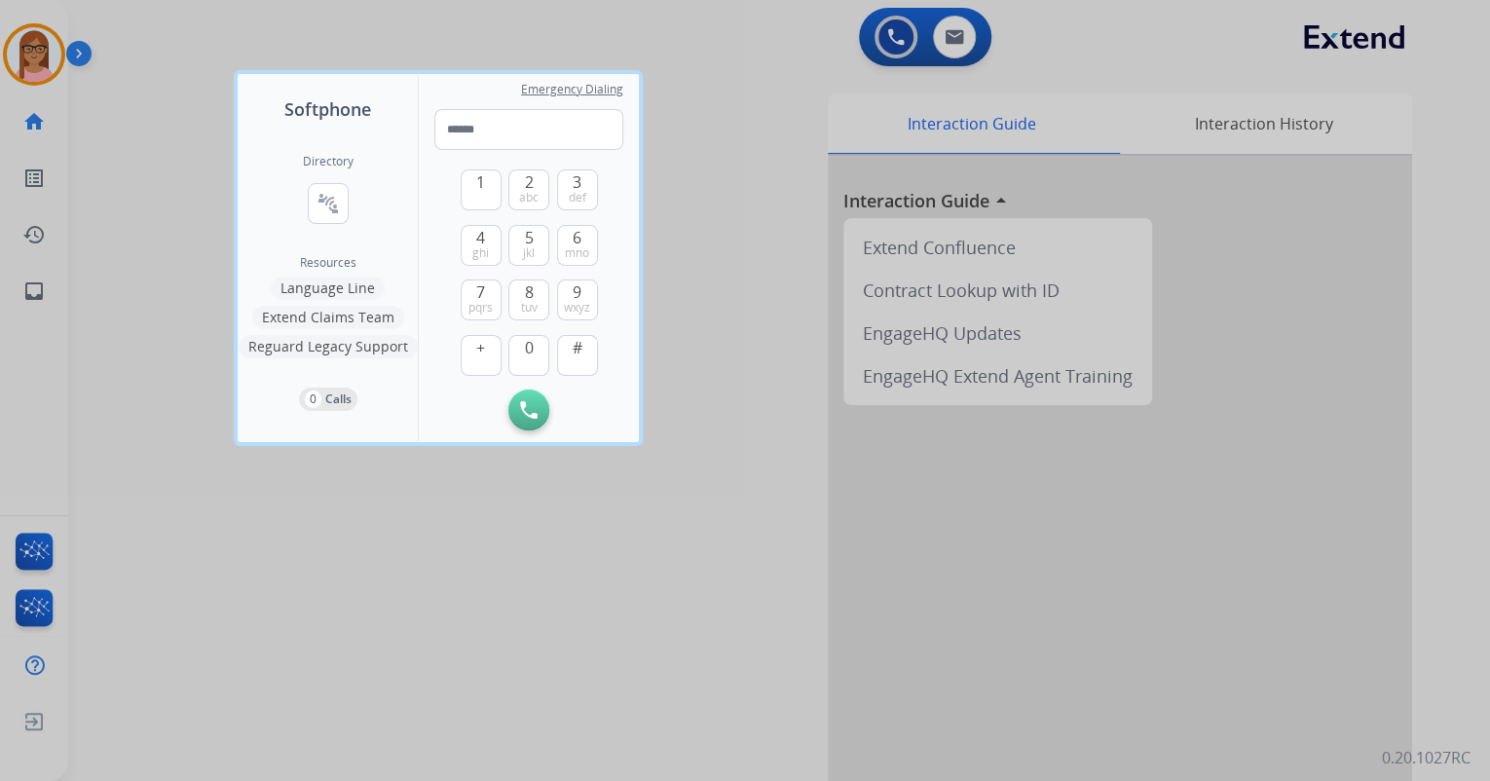
click at [669, 132] on div at bounding box center [745, 390] width 1490 height 781
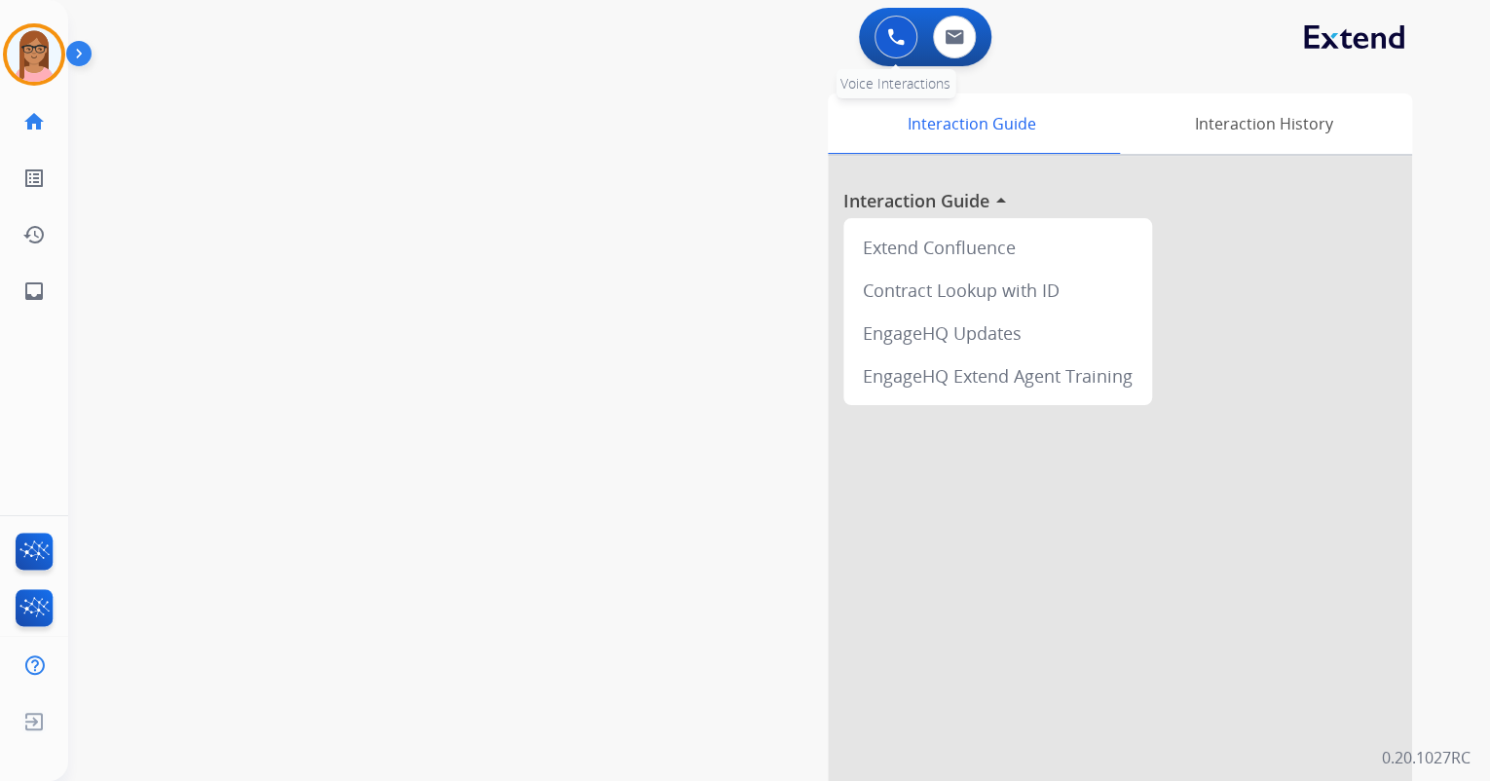
click at [877, 27] on button at bounding box center [896, 37] width 43 height 43
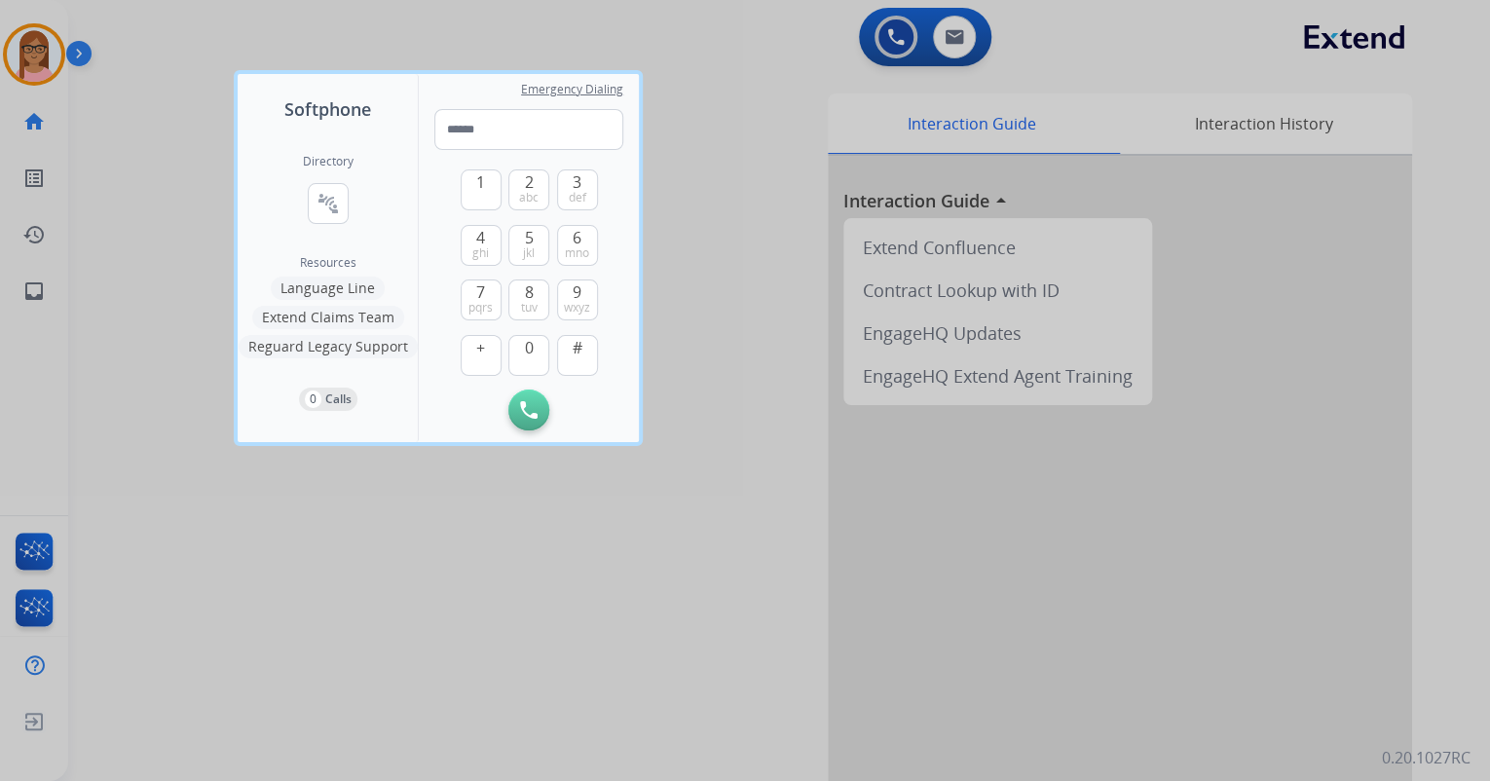
click at [34, 47] on div at bounding box center [745, 390] width 1490 height 781
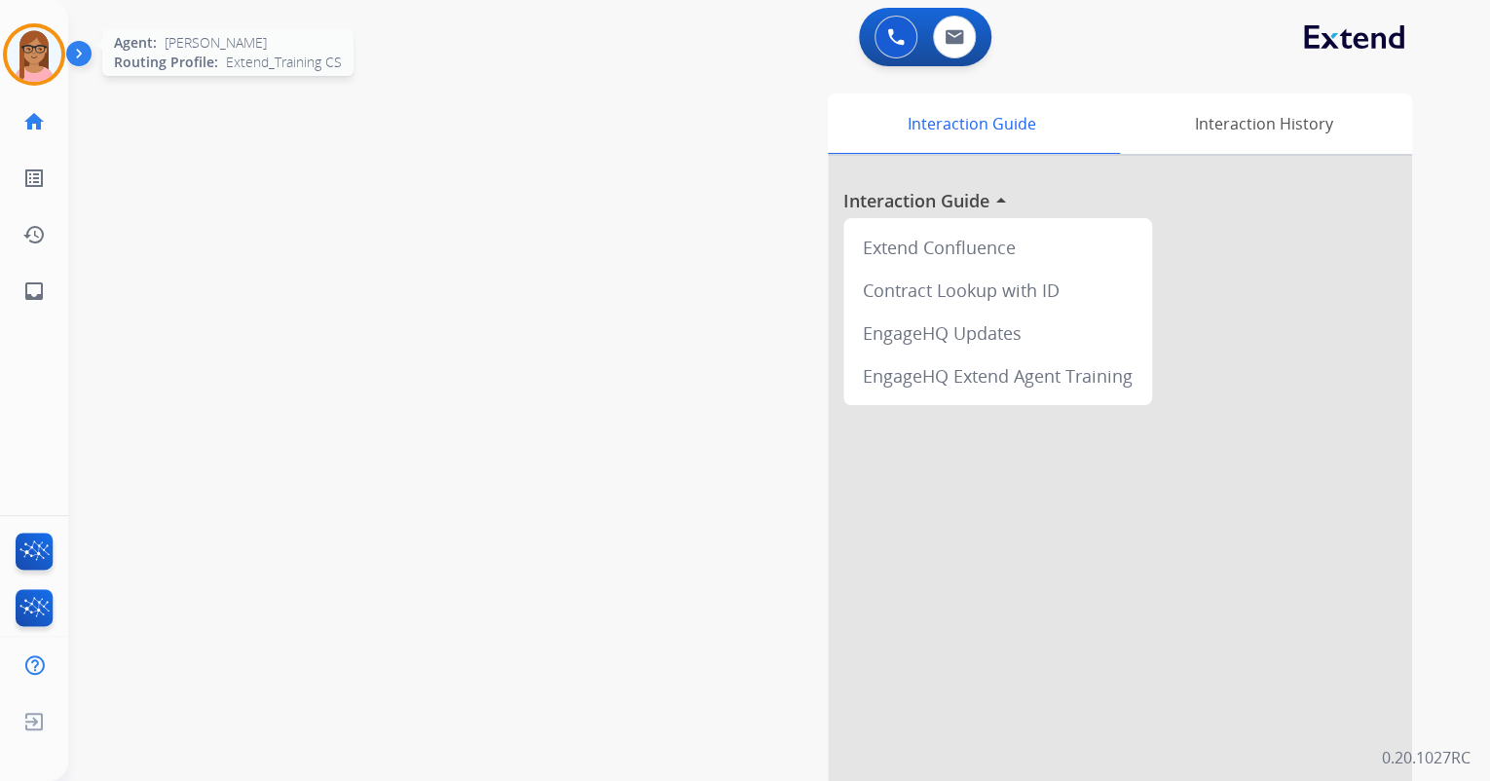
click at [22, 55] on img at bounding box center [34, 54] width 55 height 55
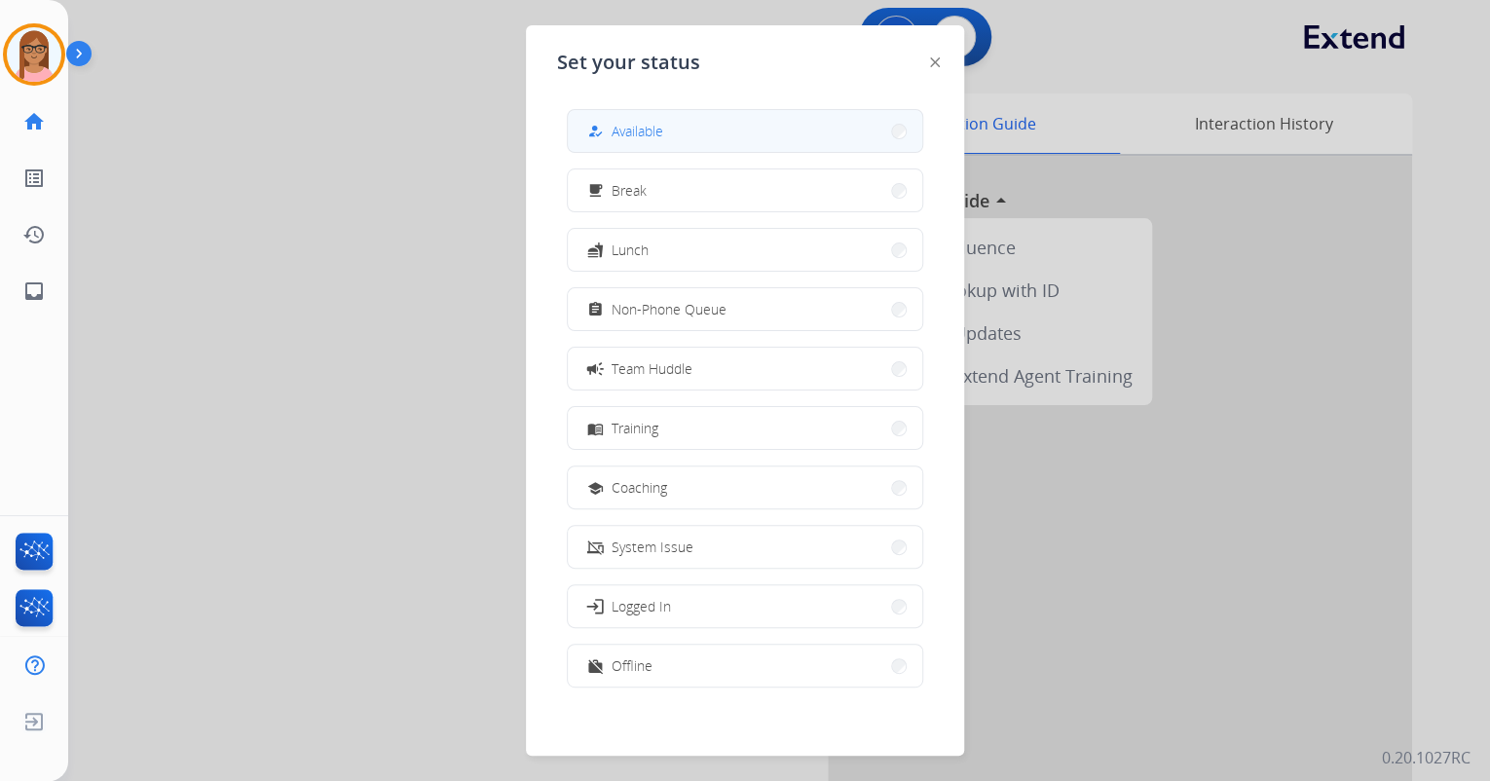
click at [609, 125] on div "how_to_reg" at bounding box center [597, 131] width 28 height 23
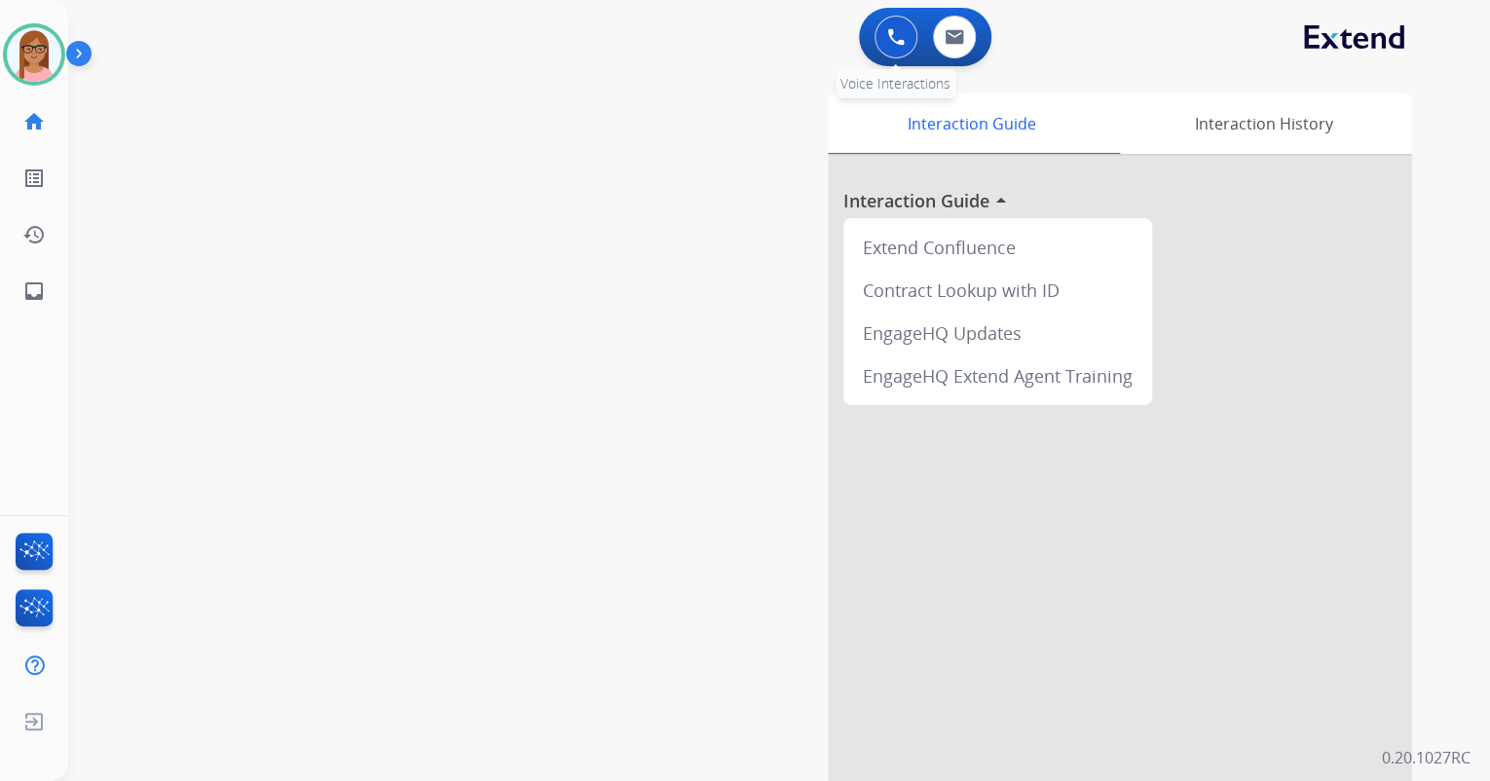
click at [886, 26] on button at bounding box center [896, 37] width 43 height 43
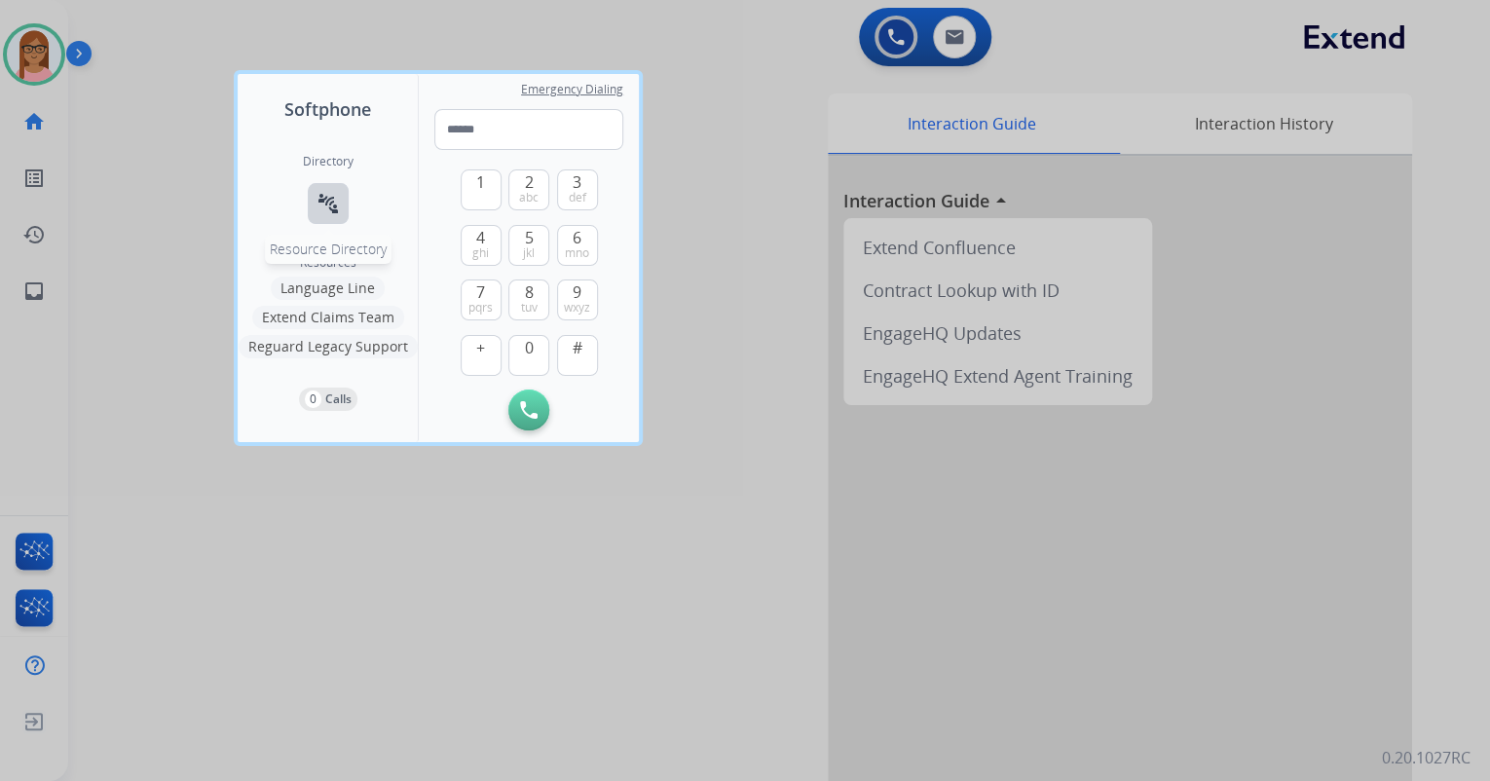
click at [334, 199] on mat-icon "connect_without_contact" at bounding box center [328, 203] width 23 height 23
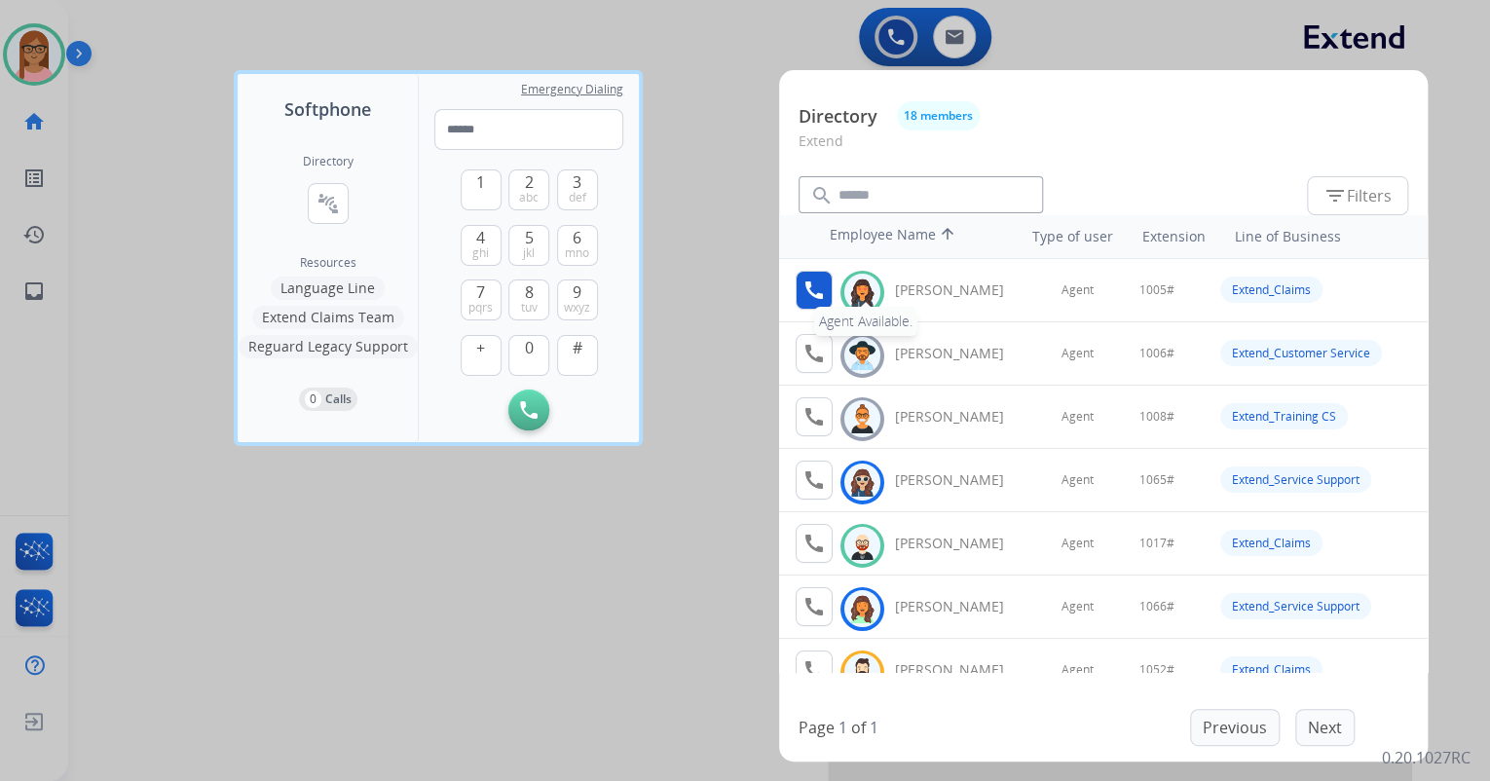
click at [815, 300] on mat-icon "call" at bounding box center [814, 290] width 23 height 23
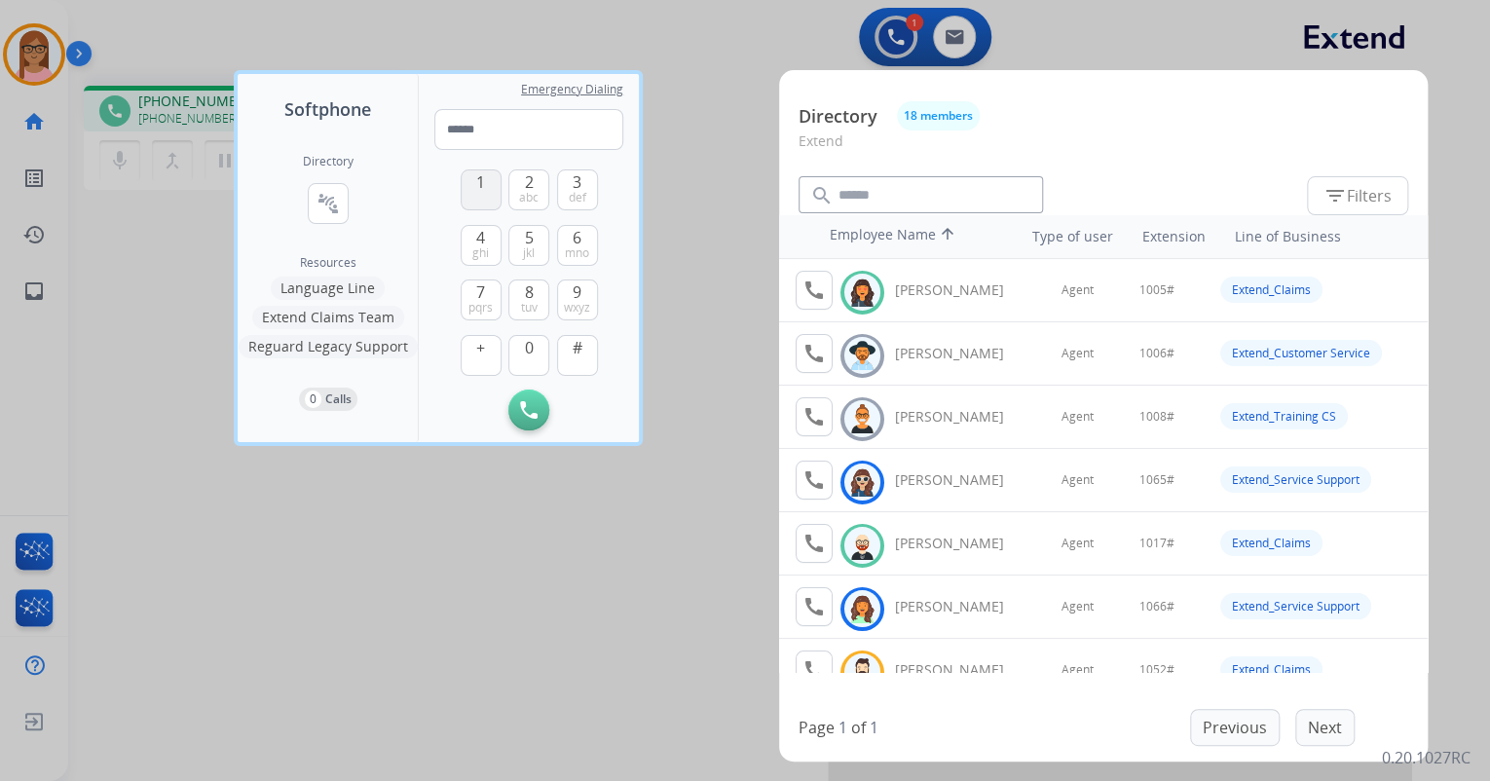
click at [487, 190] on button "1" at bounding box center [481, 189] width 41 height 41
click at [523, 346] on button "0" at bounding box center [528, 355] width 41 height 41
drag, startPoint x: 523, startPoint y: 346, endPoint x: 553, endPoint y: 280, distance: 72.8
click at [526, 339] on button "0" at bounding box center [528, 355] width 41 height 41
click at [532, 237] on span "5" at bounding box center [529, 237] width 9 height 23
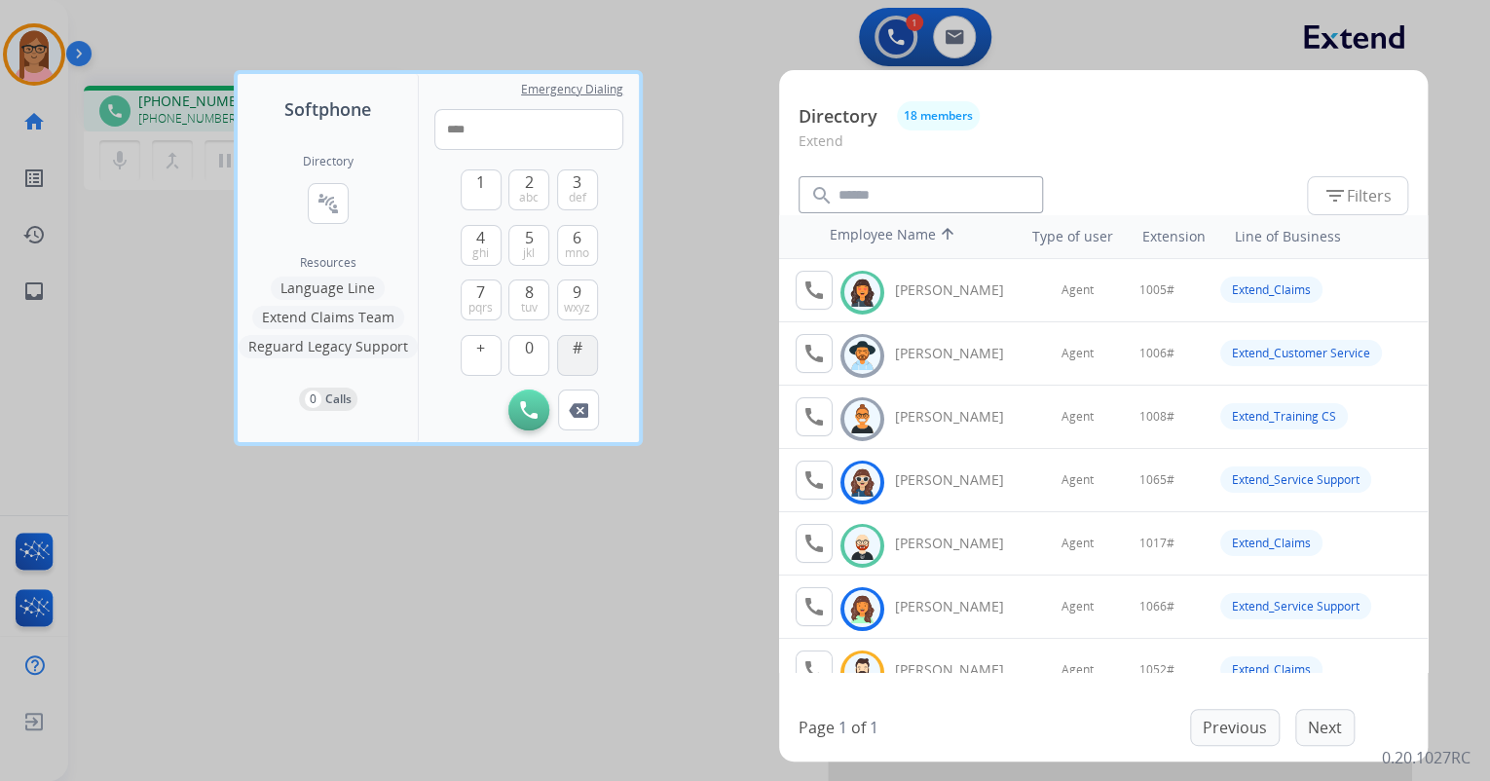
click at [573, 363] on button "#" at bounding box center [577, 355] width 41 height 41
type input "*****"
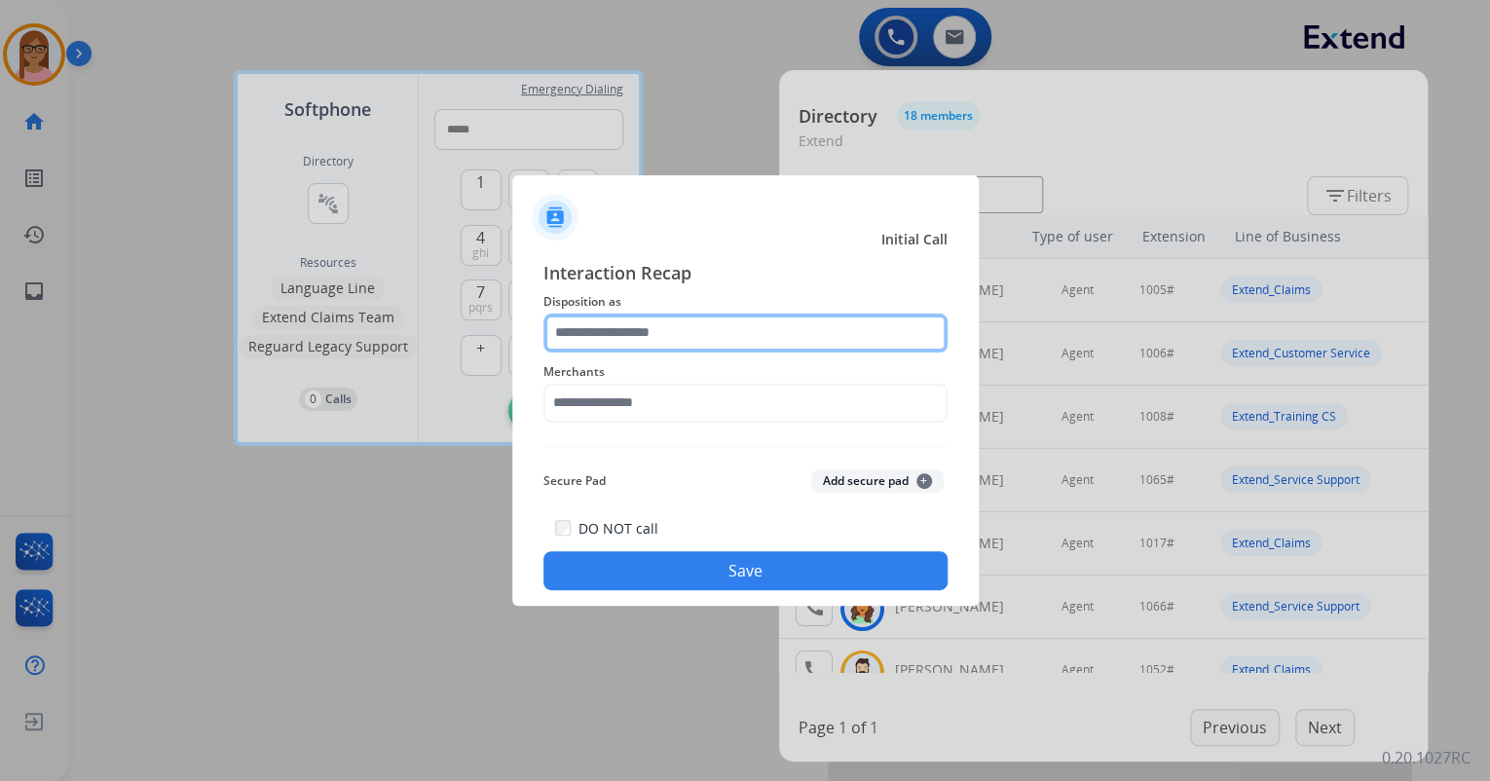
click at [695, 328] on input "text" at bounding box center [746, 333] width 404 height 39
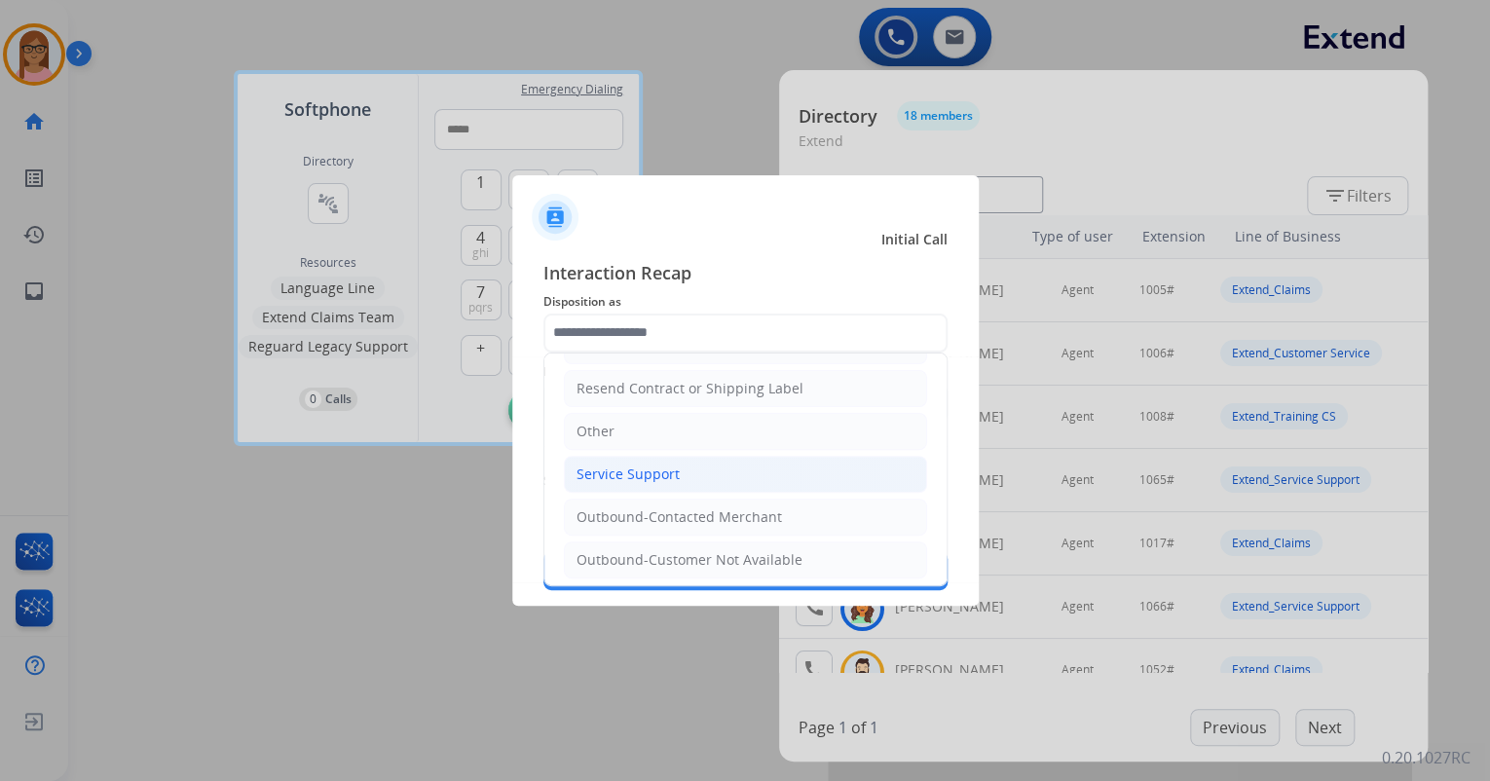
click at [681, 471] on li "Service Support" at bounding box center [745, 474] width 363 height 37
type input "**********"
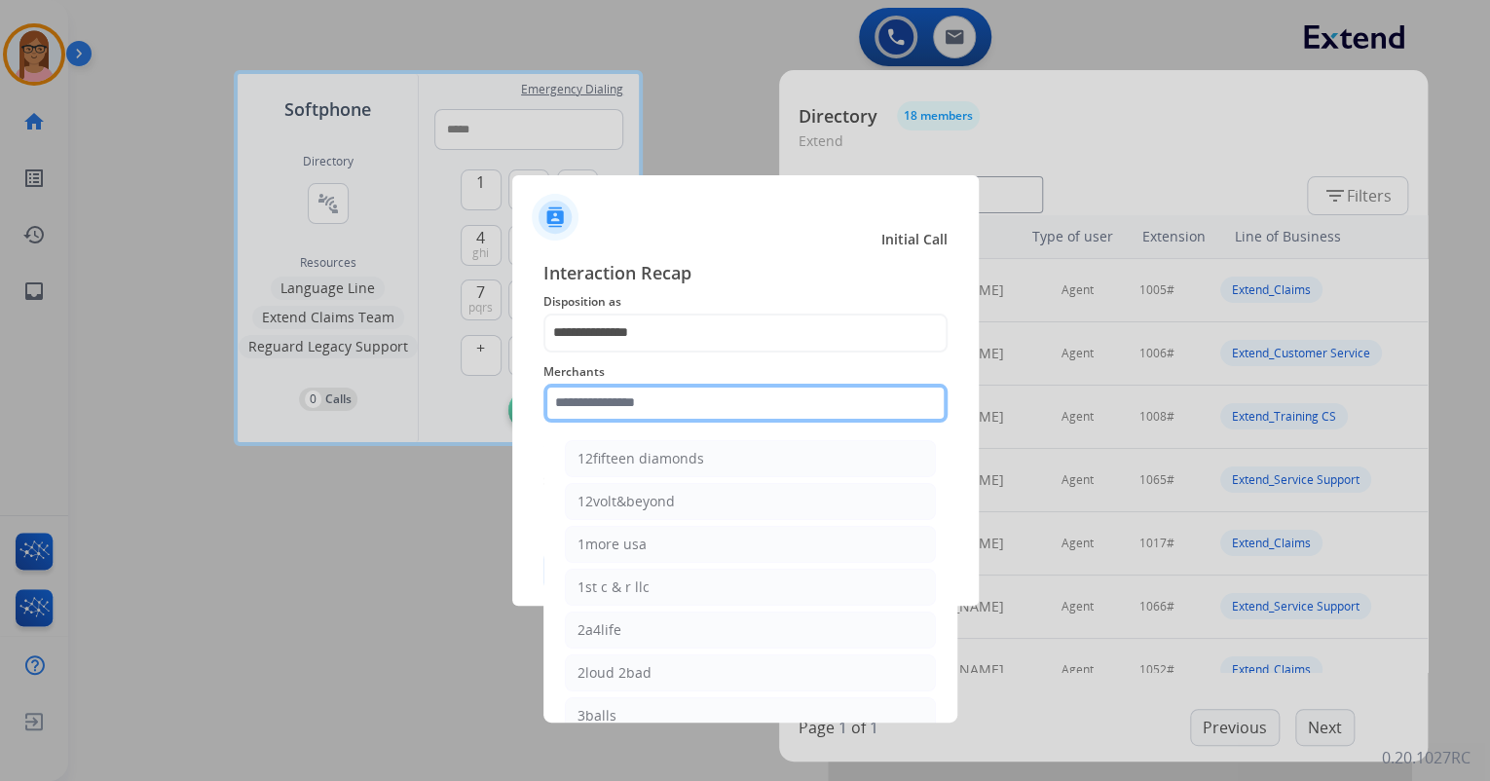
click at [671, 405] on input "text" at bounding box center [746, 403] width 404 height 39
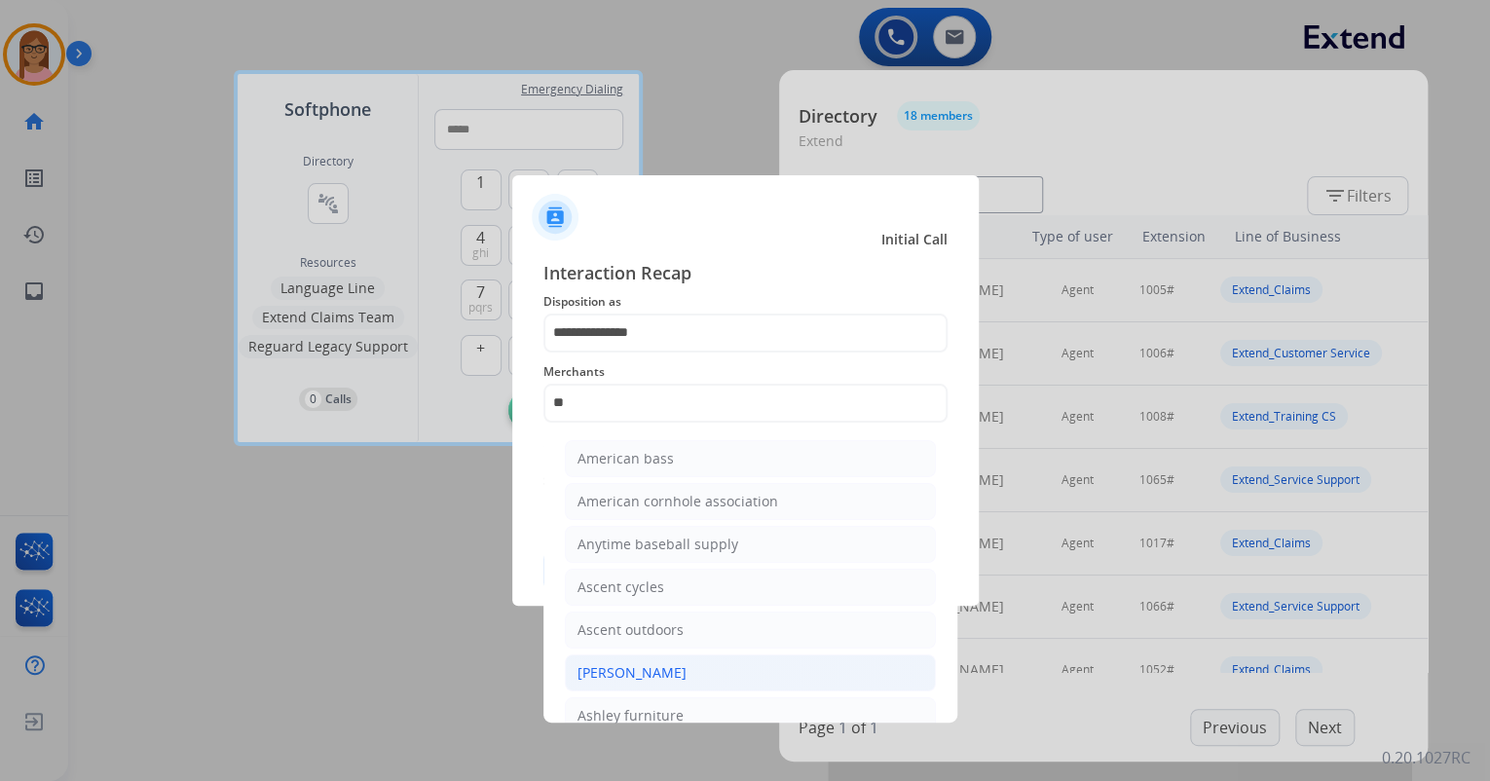
click at [676, 657] on li "[PERSON_NAME]" at bounding box center [750, 673] width 371 height 37
type input "**********"
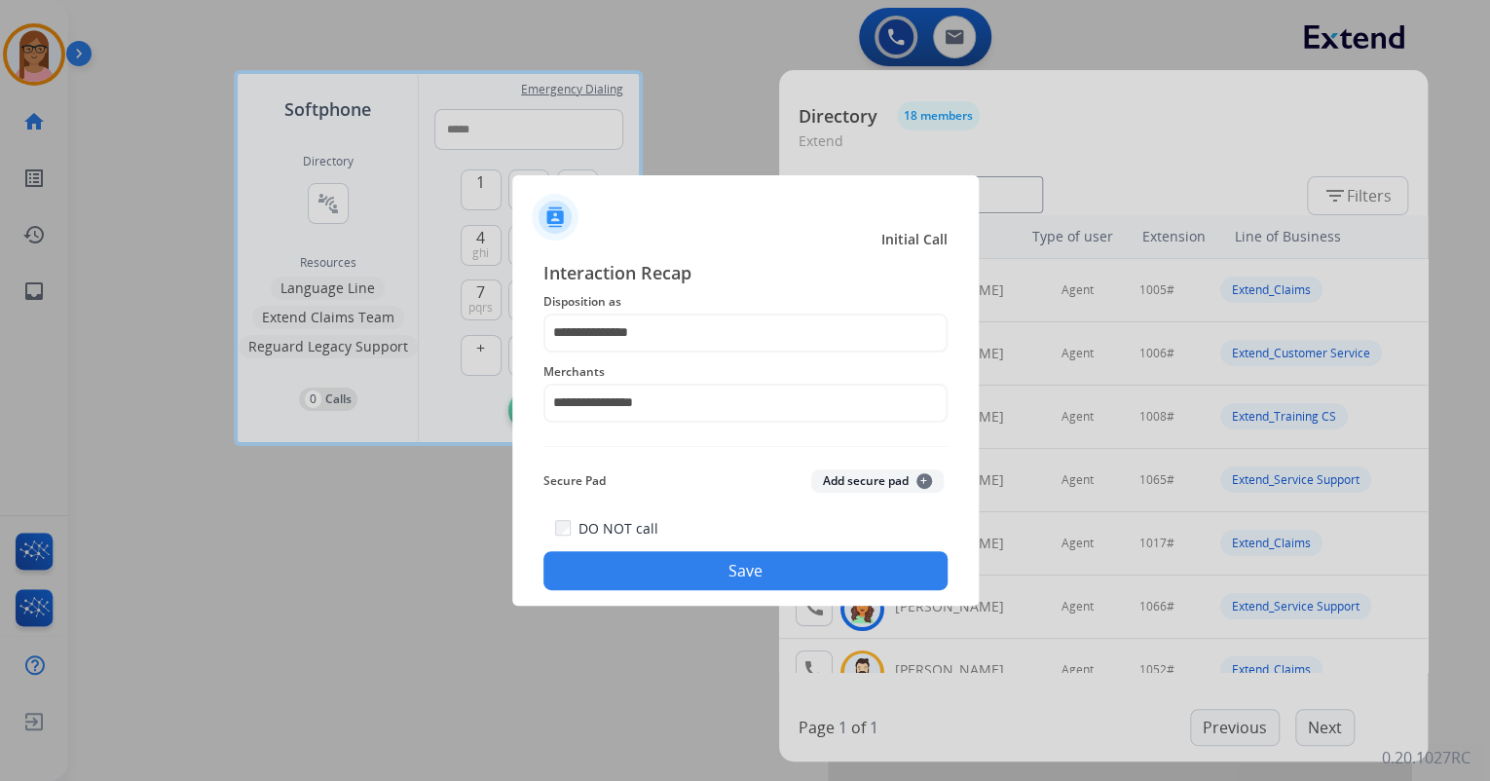
click at [662, 571] on button "Save" at bounding box center [746, 570] width 404 height 39
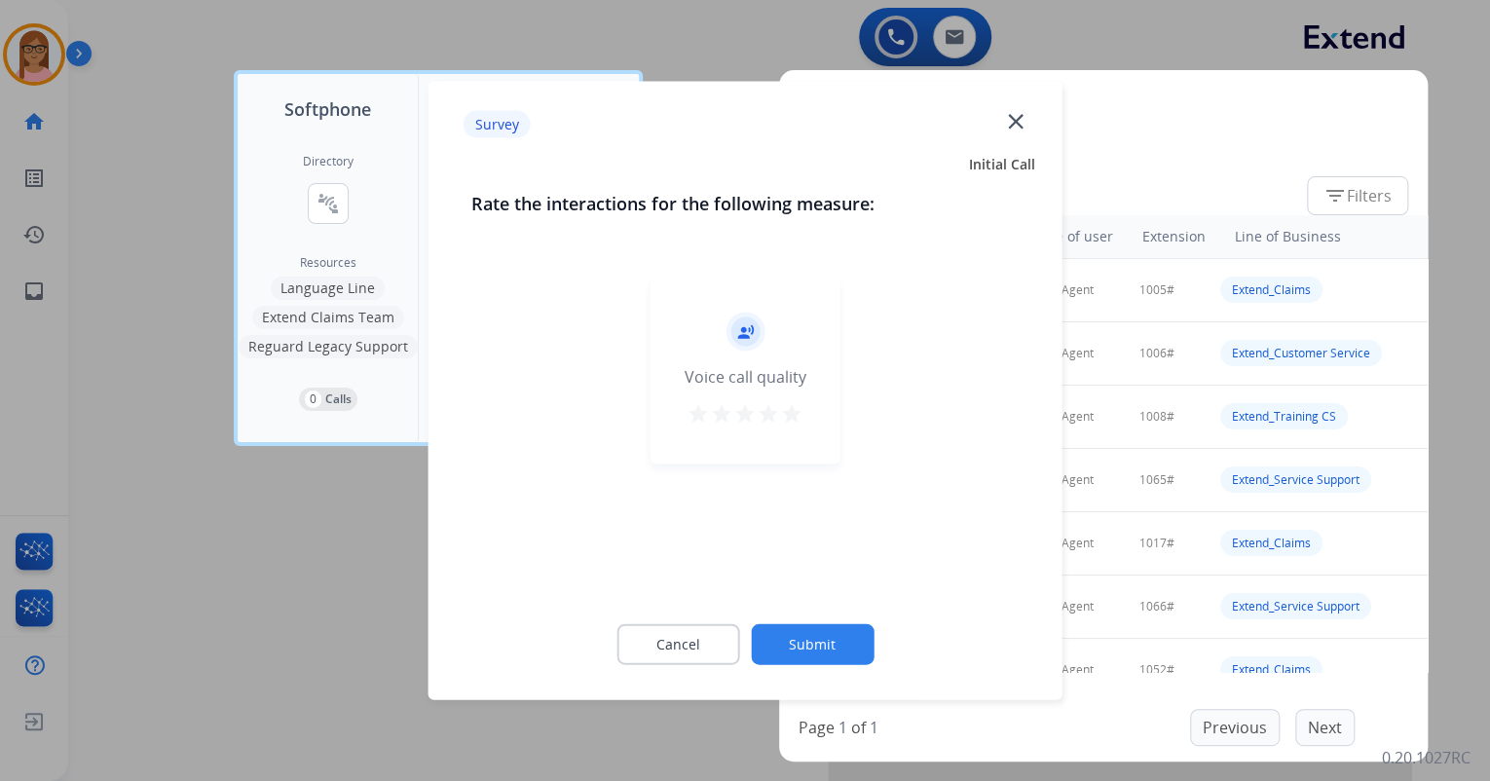
click at [780, 412] on mat-icon "star" at bounding box center [791, 413] width 23 height 23
click at [799, 647] on button "Submit" at bounding box center [812, 644] width 123 height 41
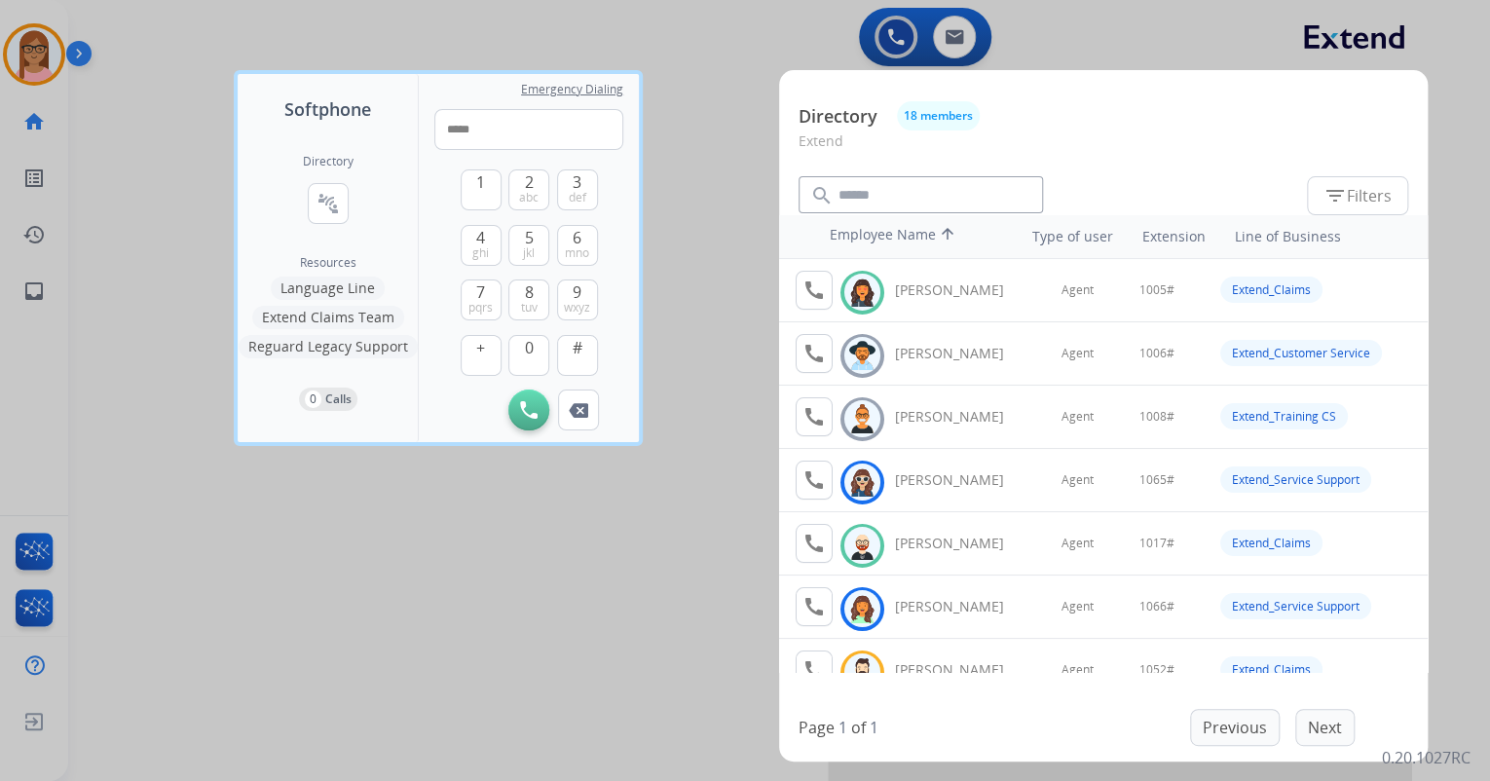
click at [671, 360] on div at bounding box center [745, 390] width 1490 height 781
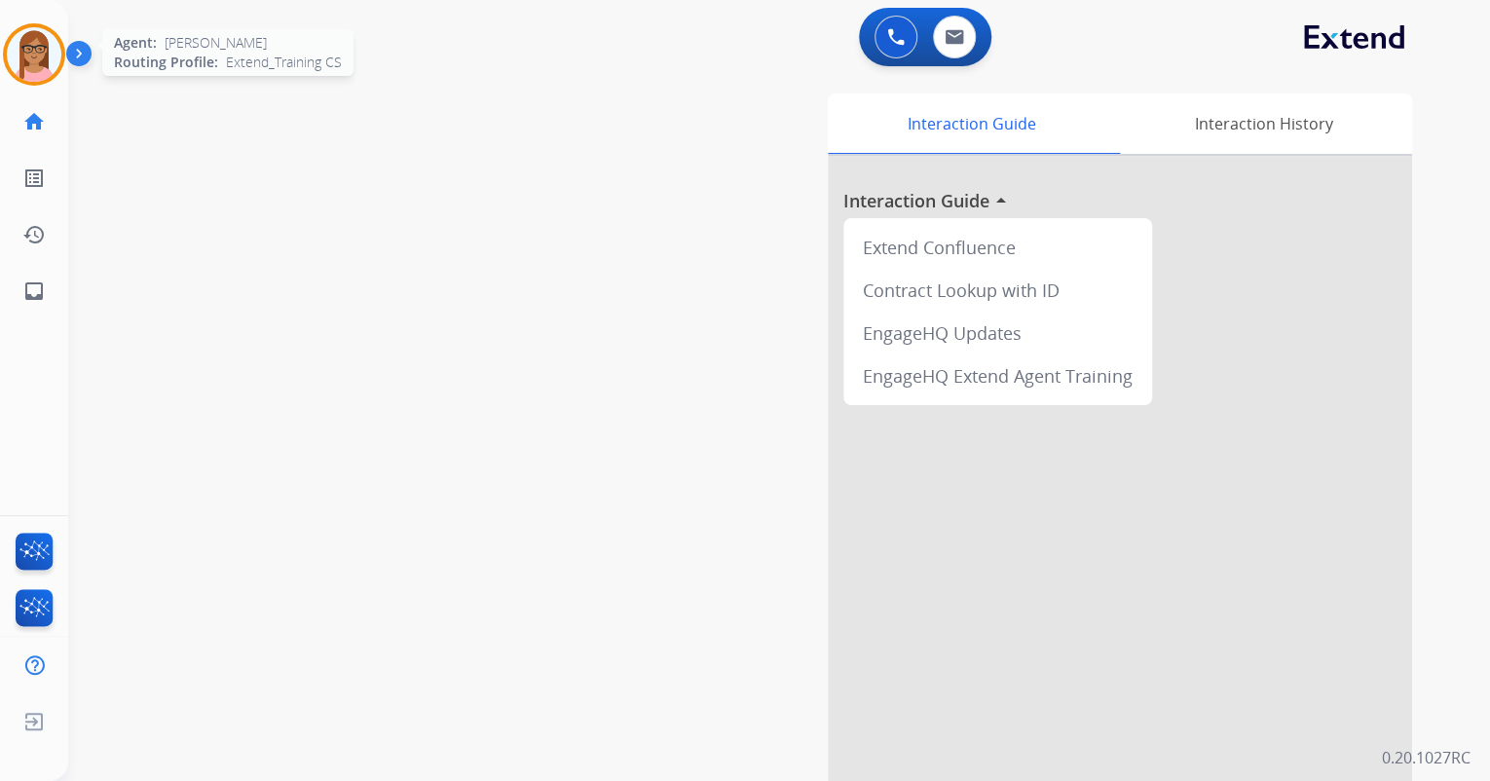
click at [55, 51] on img at bounding box center [34, 54] width 55 height 55
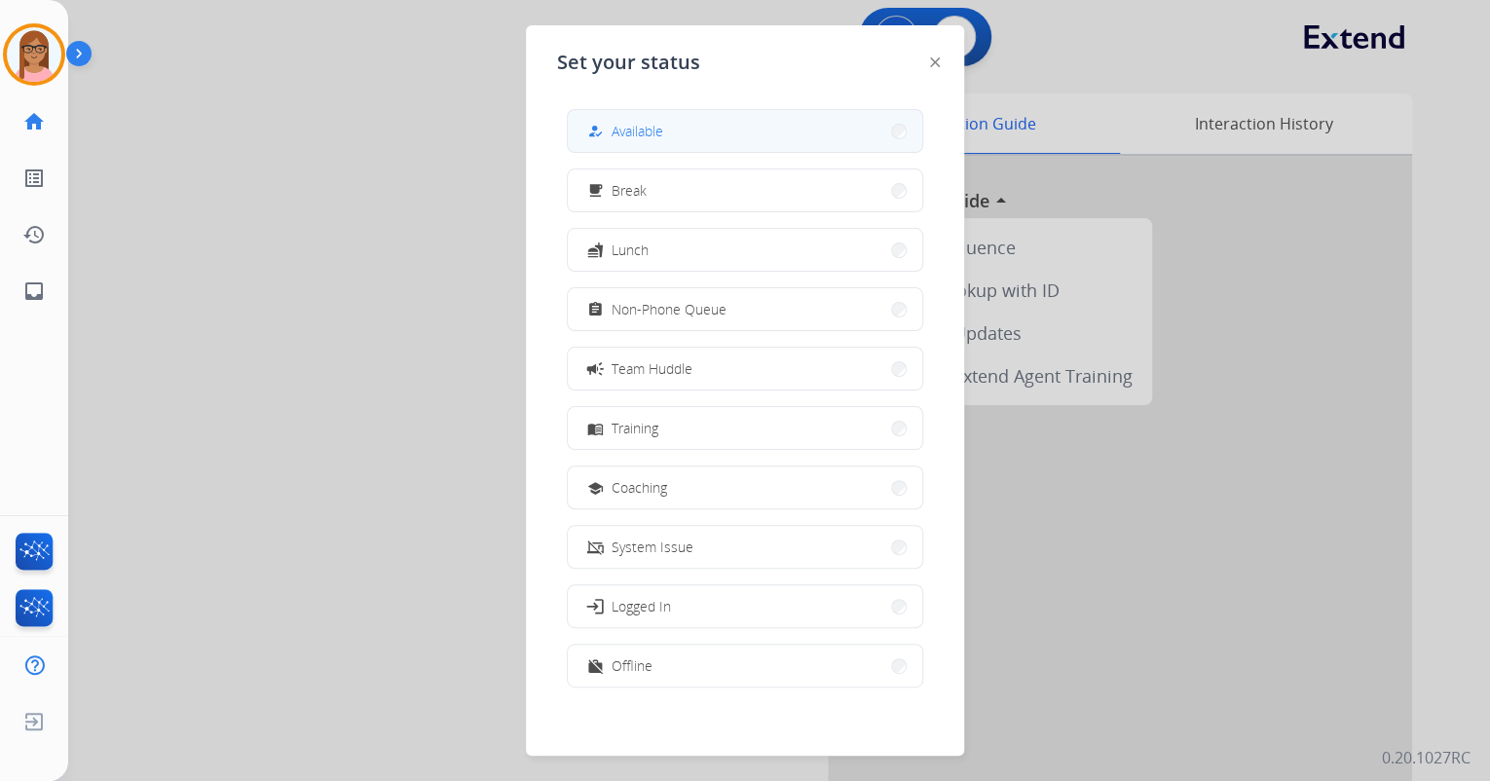
click at [673, 129] on button "how_to_reg Available" at bounding box center [745, 131] width 355 height 42
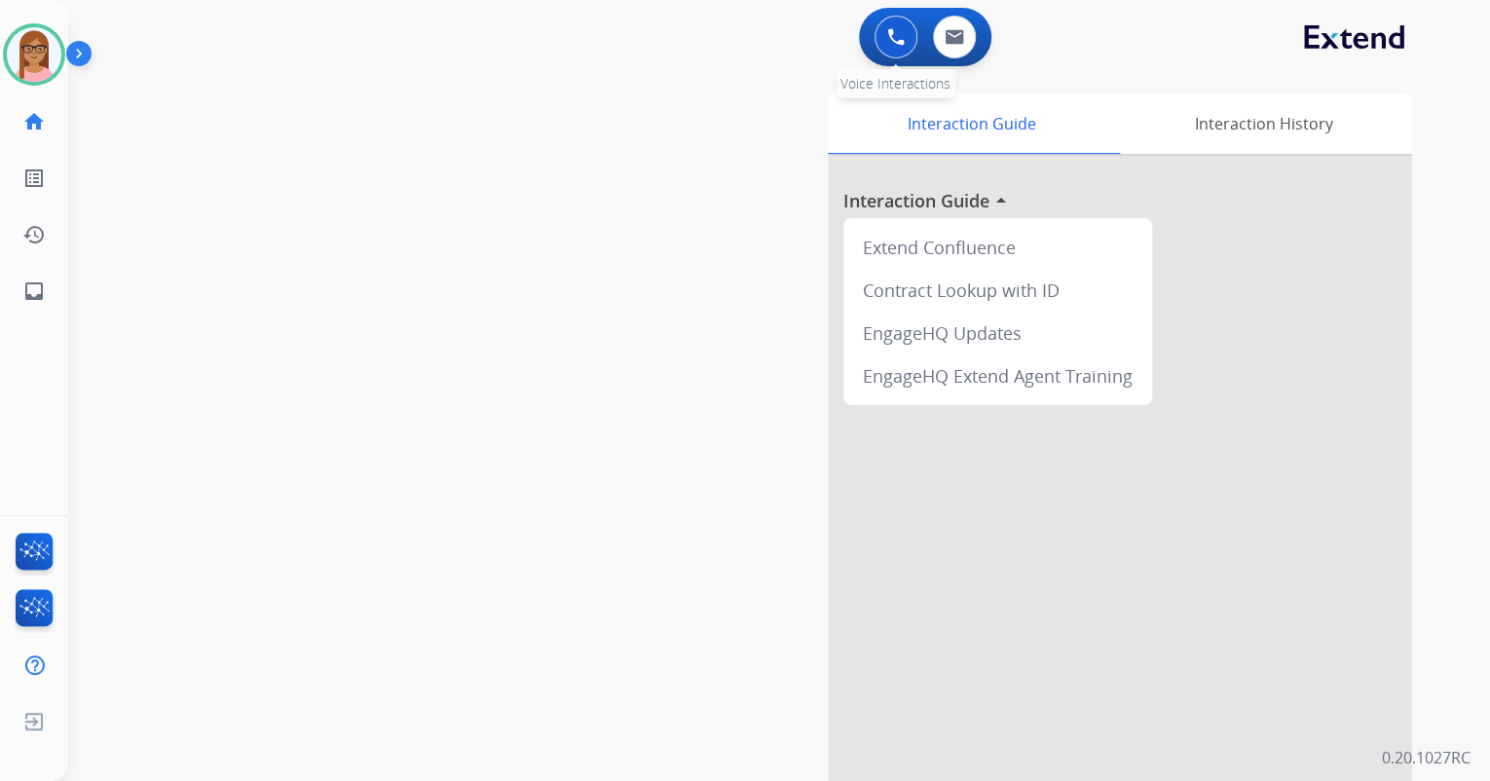
click at [883, 23] on button at bounding box center [896, 37] width 43 height 43
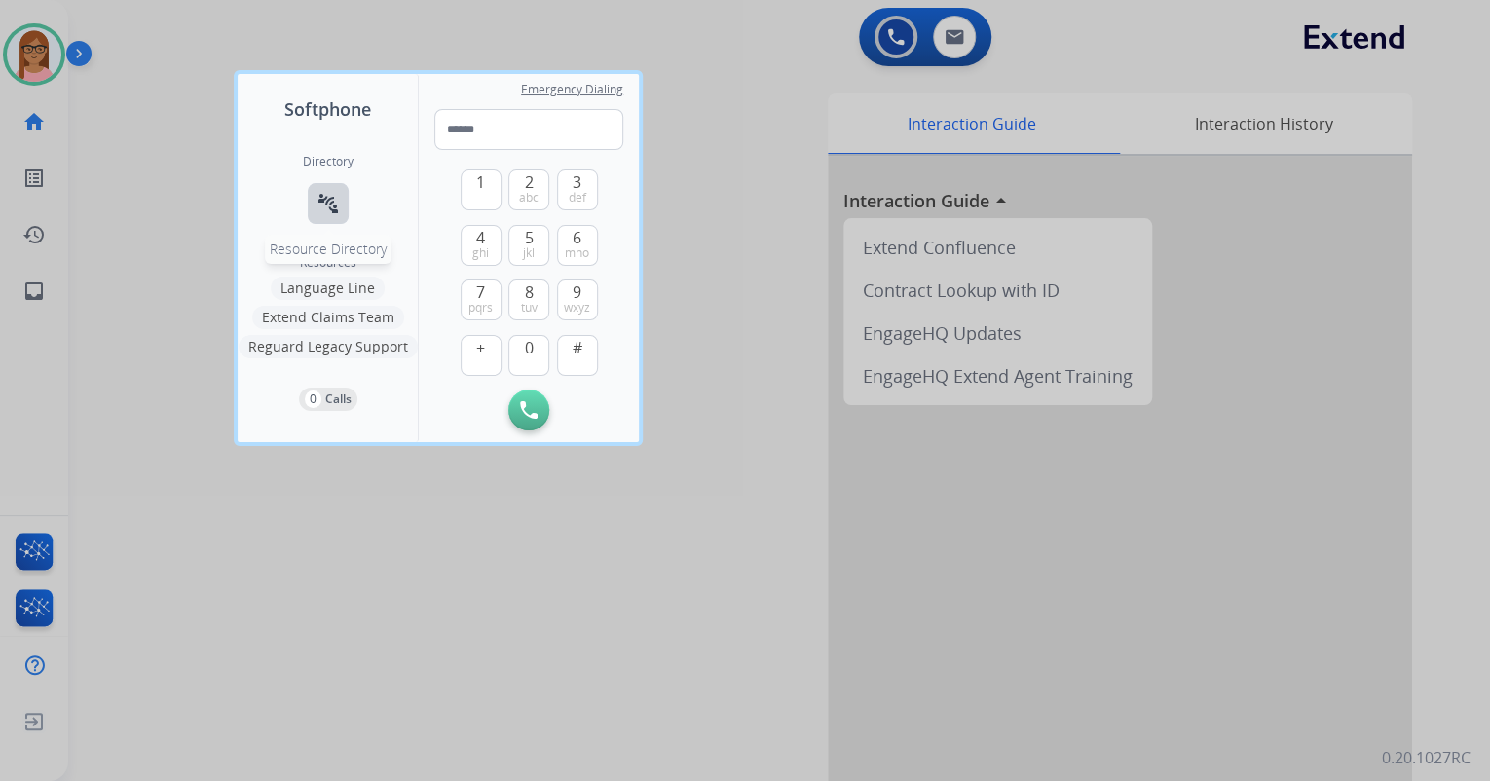
click at [328, 199] on mat-icon "connect_without_contact" at bounding box center [328, 203] width 23 height 23
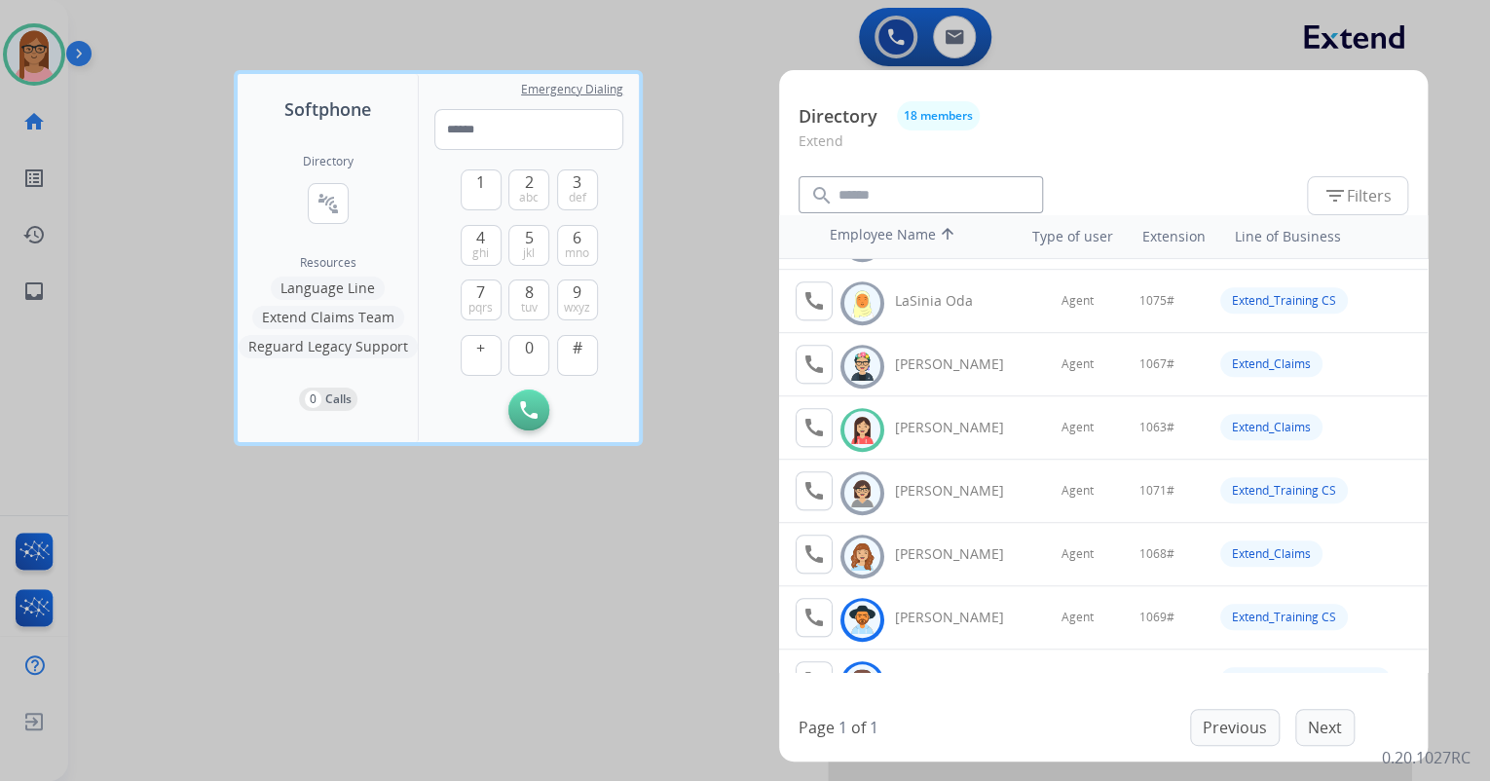
scroll to position [623, 0]
click at [818, 427] on mat-icon "call" at bounding box center [814, 426] width 23 height 23
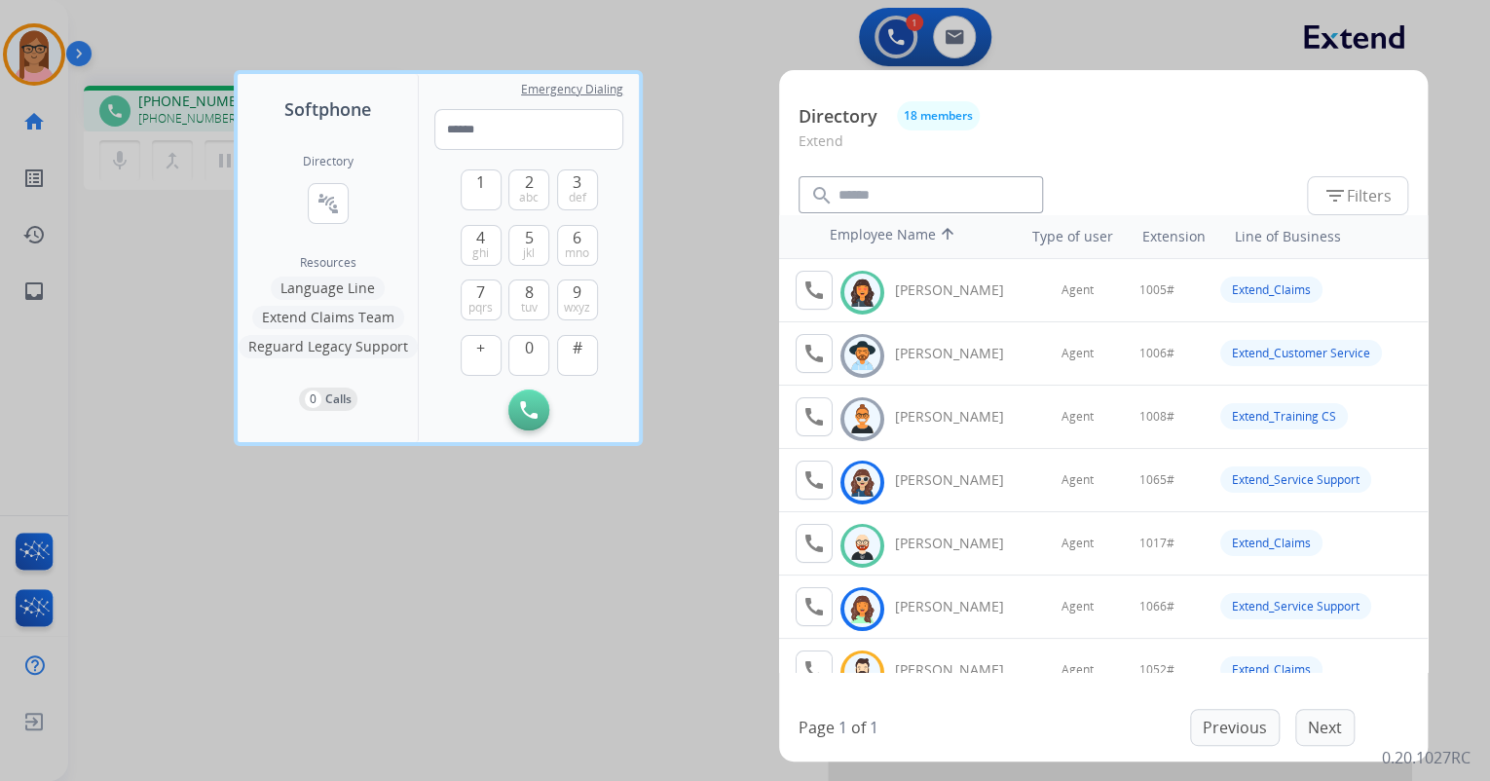
drag, startPoint x: 484, startPoint y: 194, endPoint x: 490, endPoint y: 211, distance: 18.5
click at [483, 194] on button "1" at bounding box center [481, 189] width 41 height 41
click at [520, 350] on button "0" at bounding box center [528, 355] width 41 height 41
click at [581, 240] on button "6 mno" at bounding box center [577, 245] width 41 height 41
click at [579, 182] on span "3" at bounding box center [577, 181] width 9 height 23
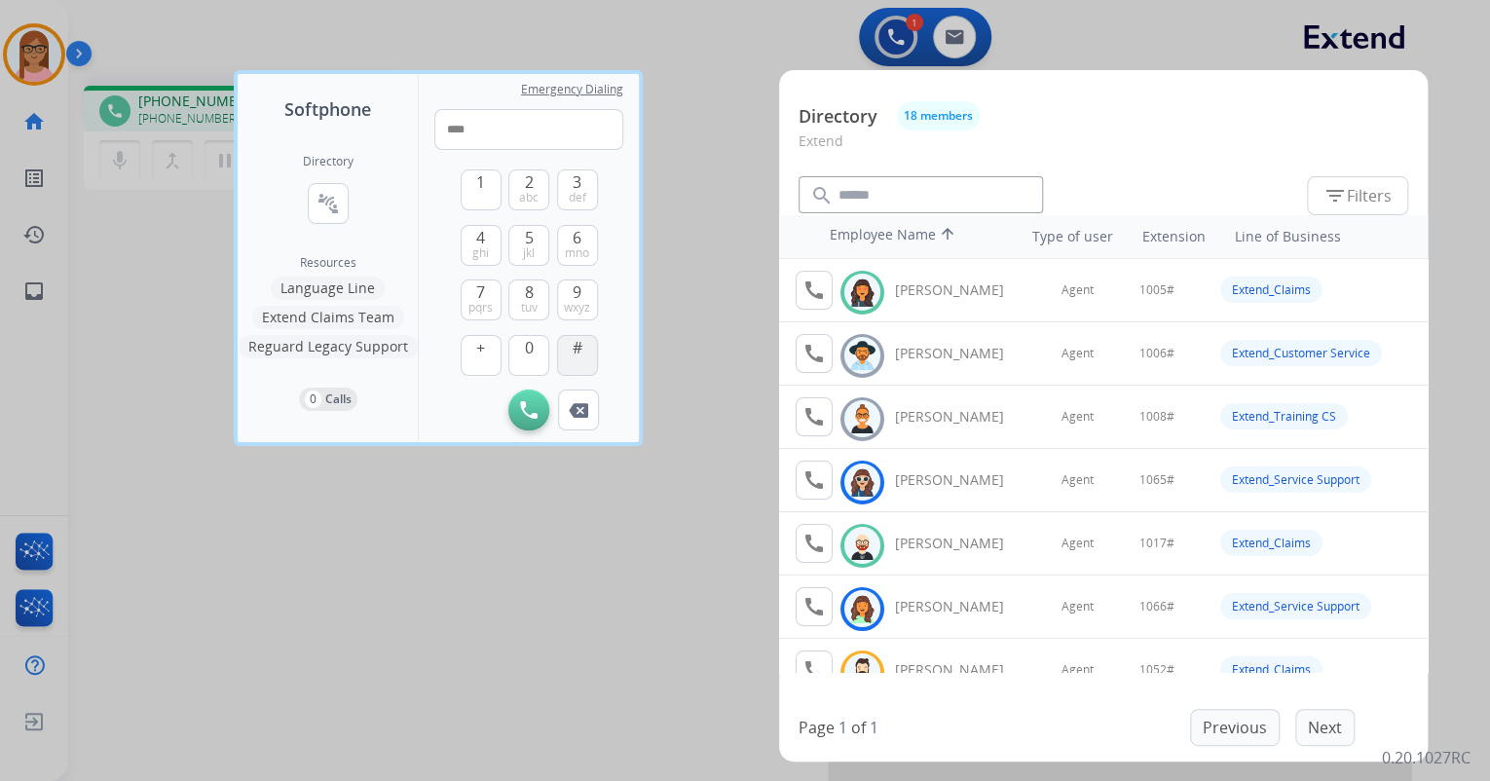
click at [582, 351] on button "#" at bounding box center [577, 355] width 41 height 41
type input "*****"
click at [671, 223] on div at bounding box center [745, 390] width 1490 height 781
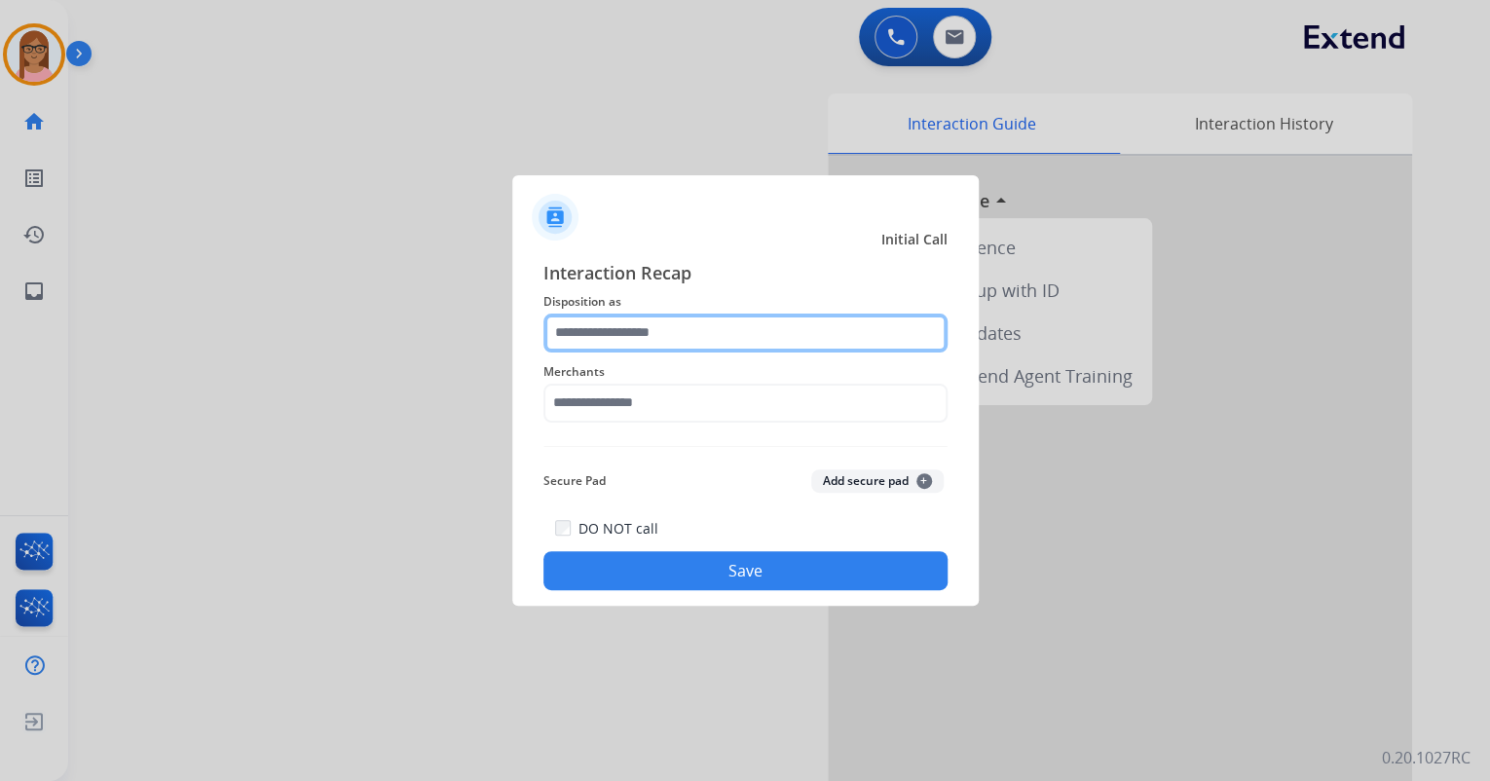
click at [678, 347] on input "text" at bounding box center [746, 333] width 404 height 39
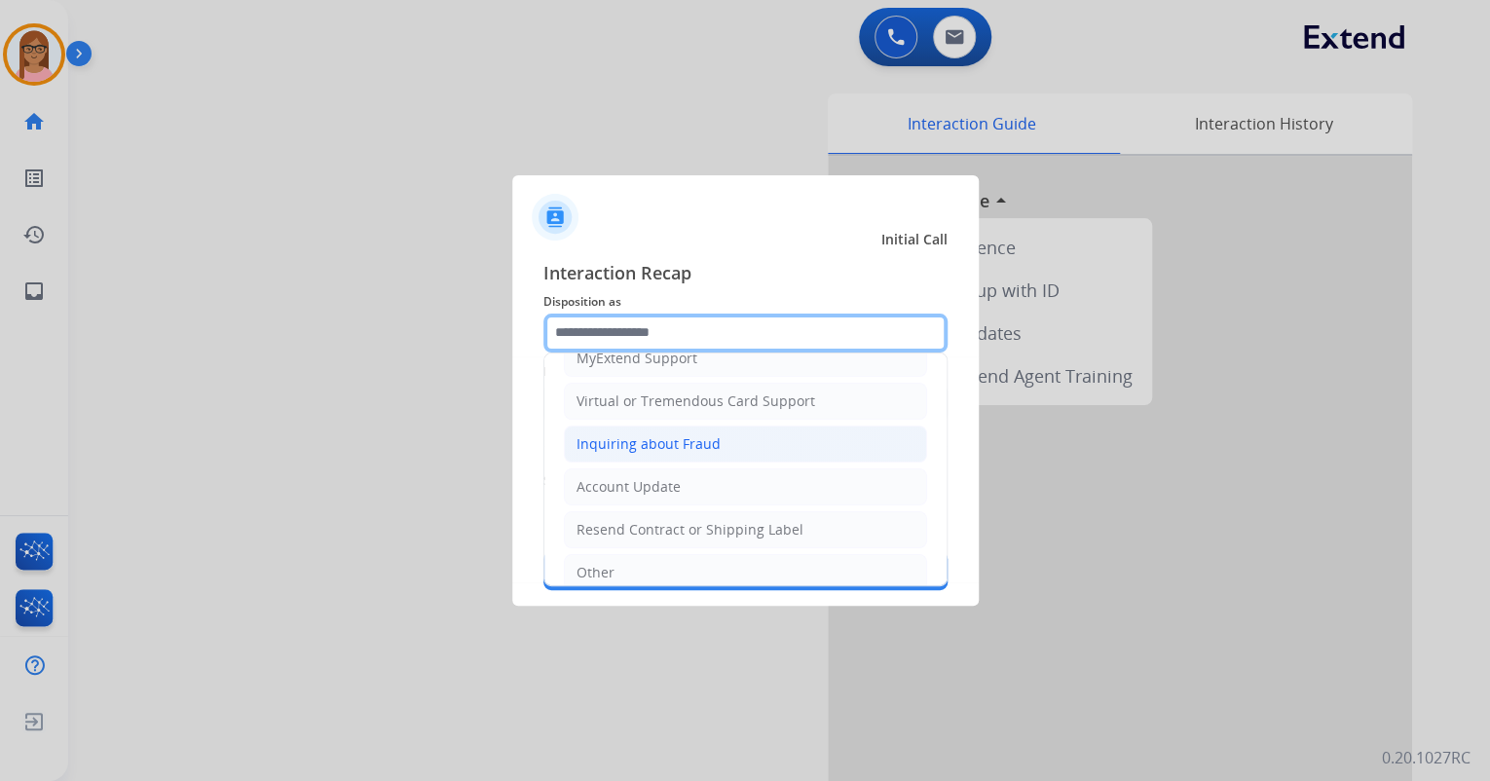
scroll to position [305, 0]
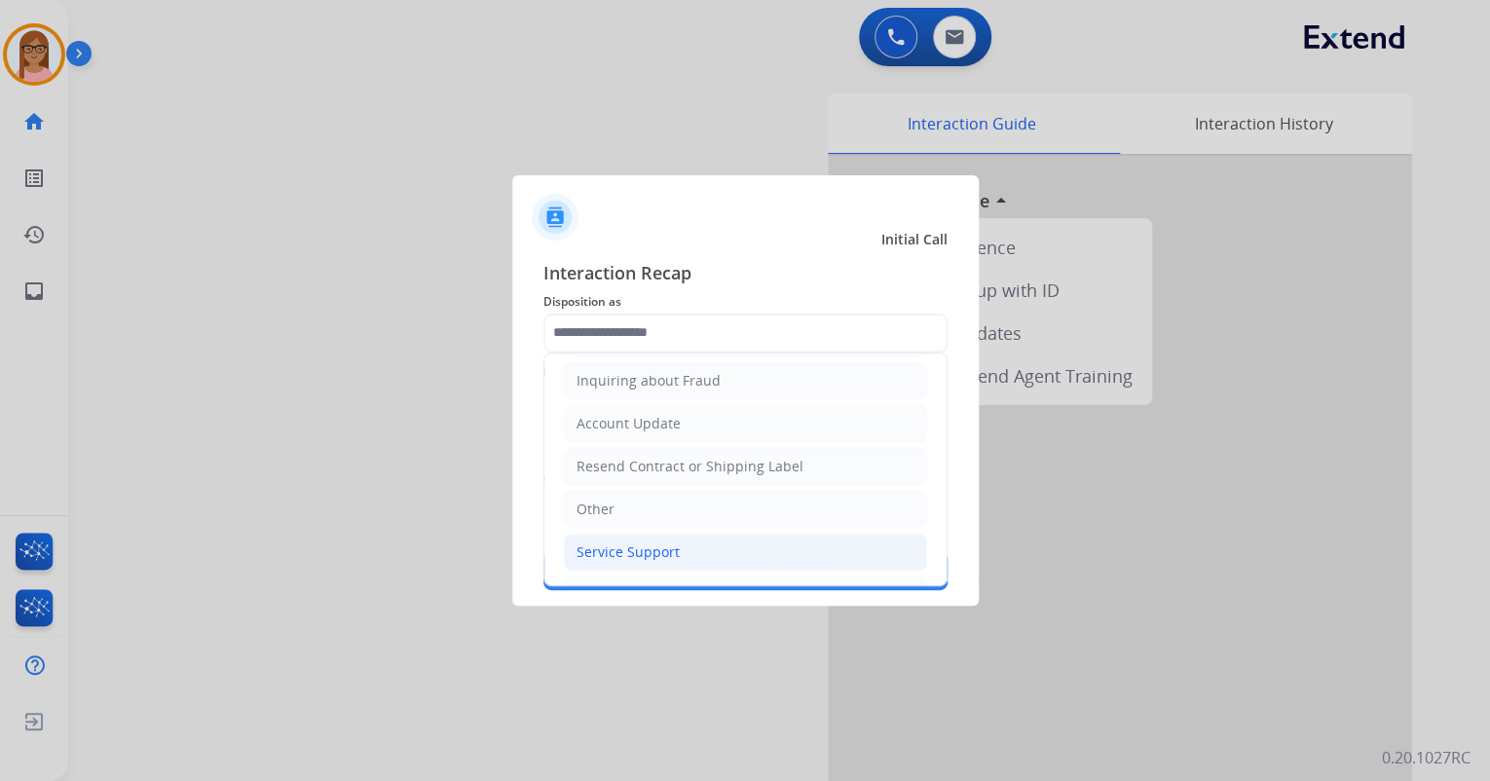
click at [669, 548] on div "Service Support" at bounding box center [628, 552] width 103 height 19
type input "**********"
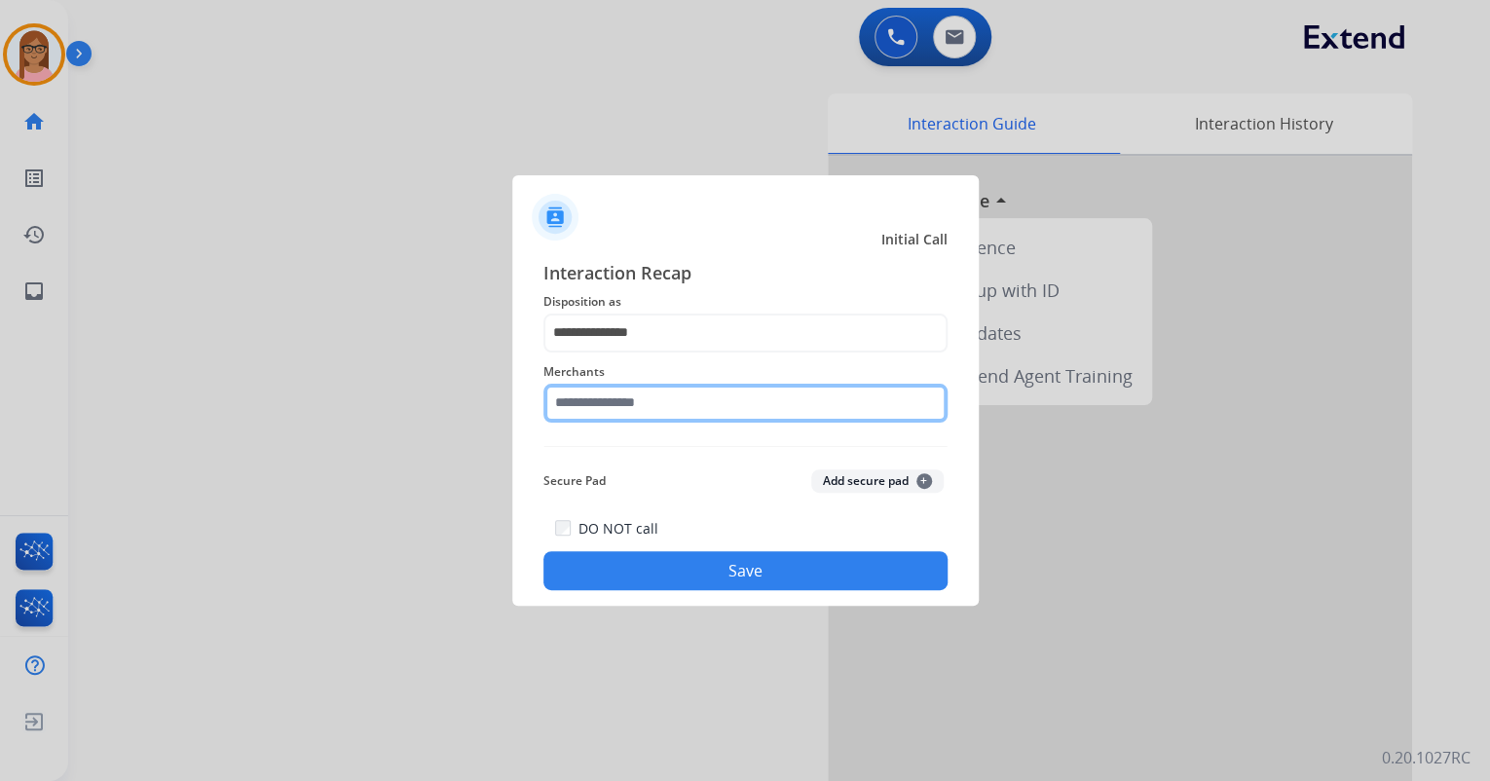
click at [670, 408] on input "text" at bounding box center [746, 403] width 404 height 39
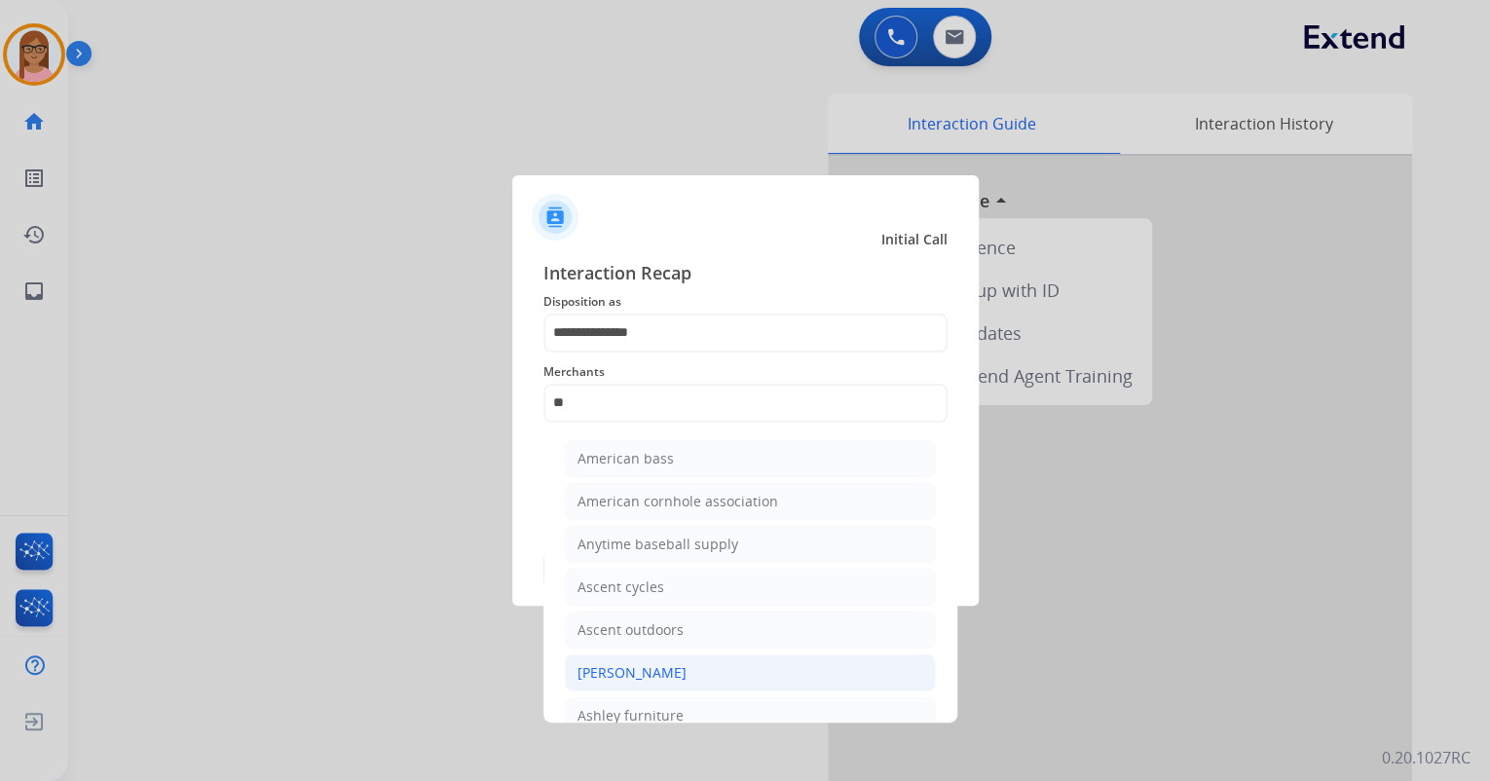
click at [680, 674] on div "[PERSON_NAME]" at bounding box center [632, 672] width 109 height 19
type input "**********"
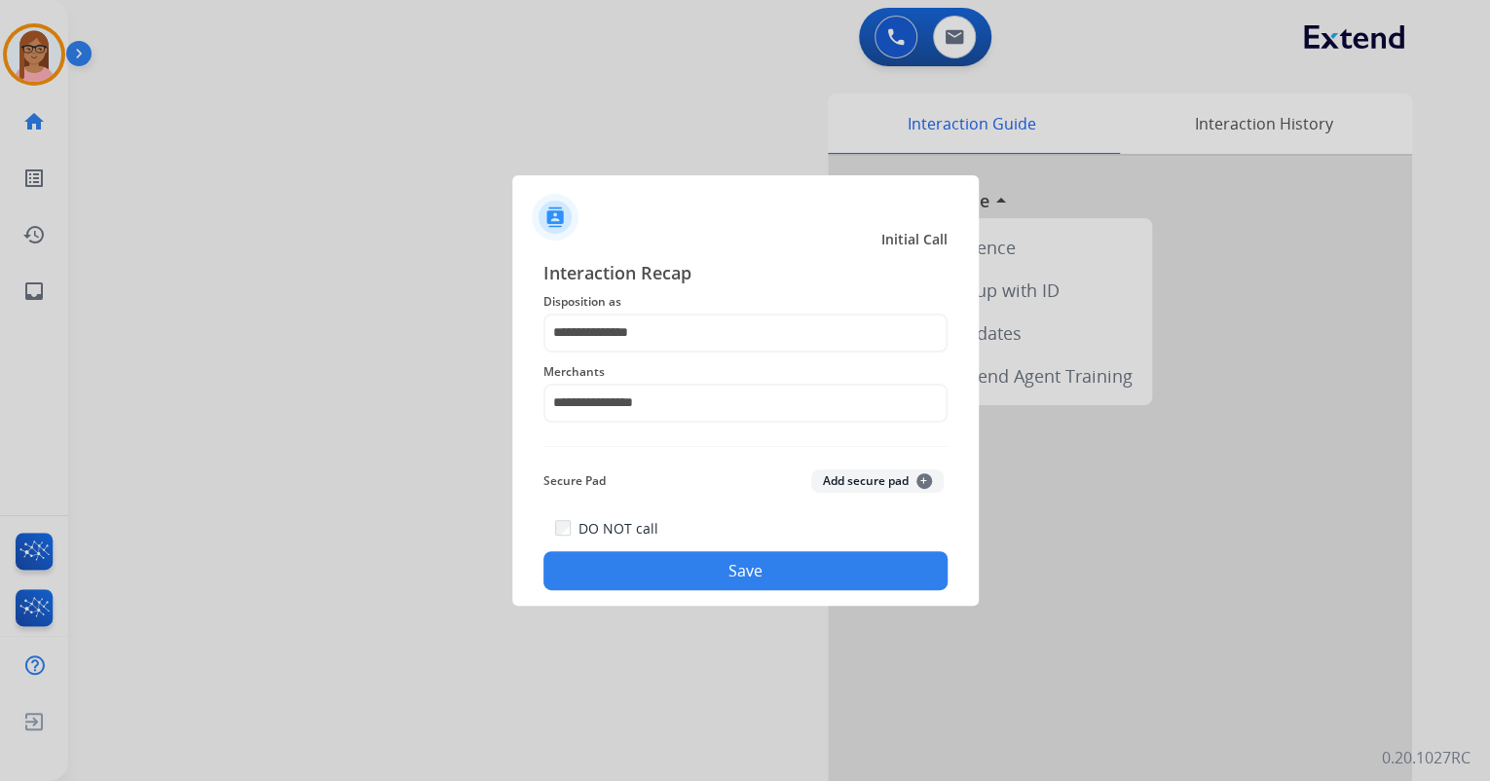
click at [709, 573] on button "Save" at bounding box center [746, 570] width 404 height 39
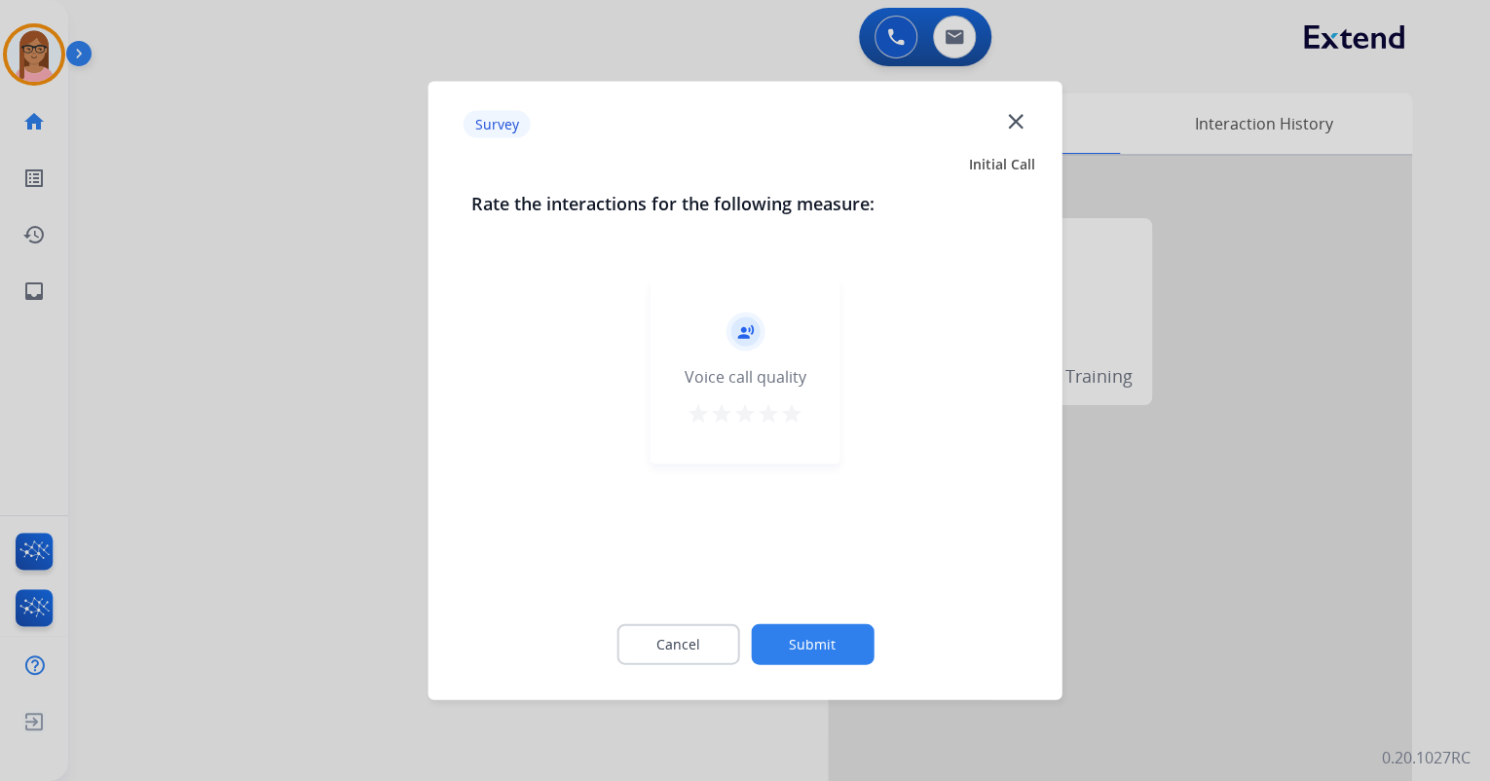
click at [790, 405] on mat-icon "star" at bounding box center [791, 413] width 23 height 23
click at [795, 637] on button "Submit" at bounding box center [812, 644] width 123 height 41
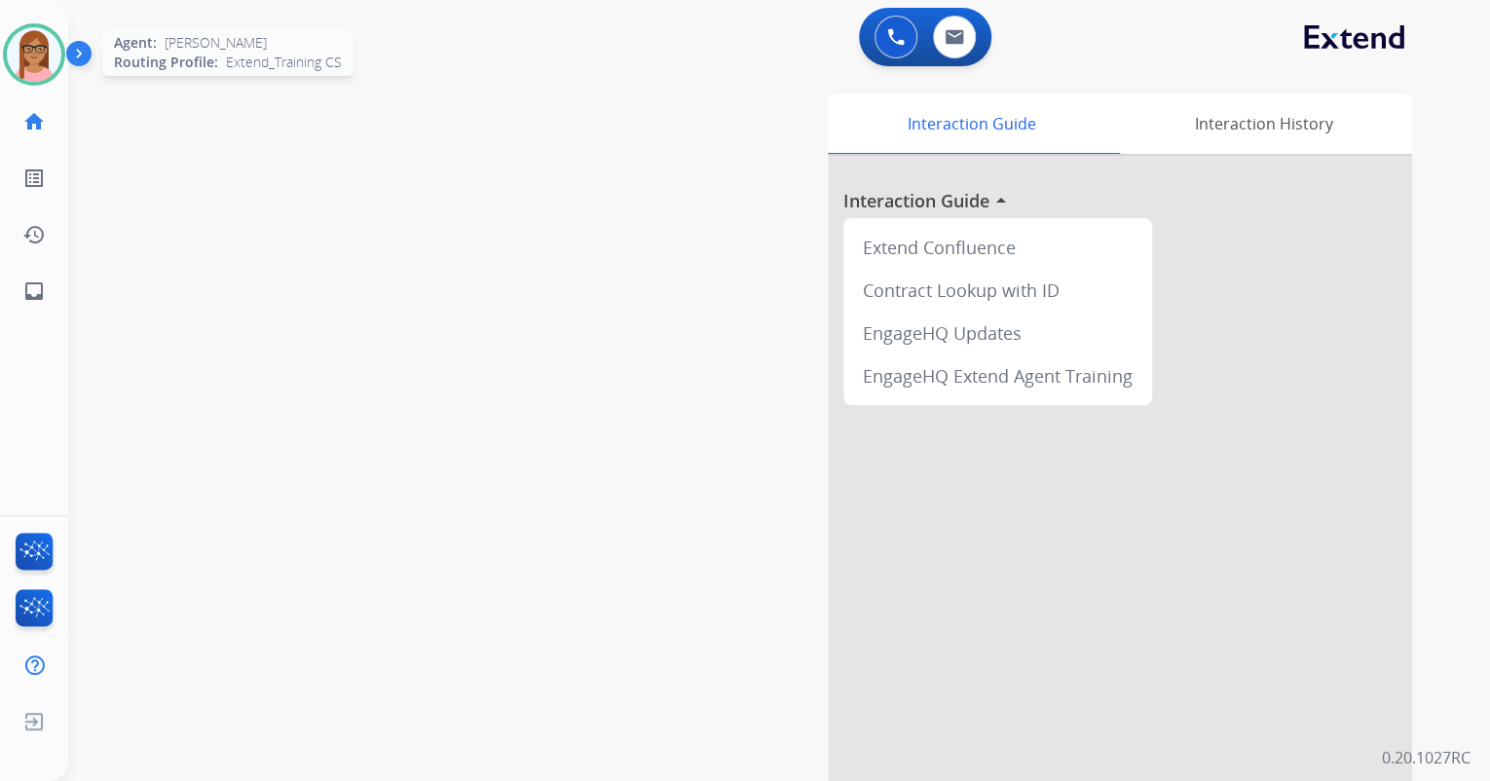
click at [29, 59] on img at bounding box center [34, 54] width 55 height 55
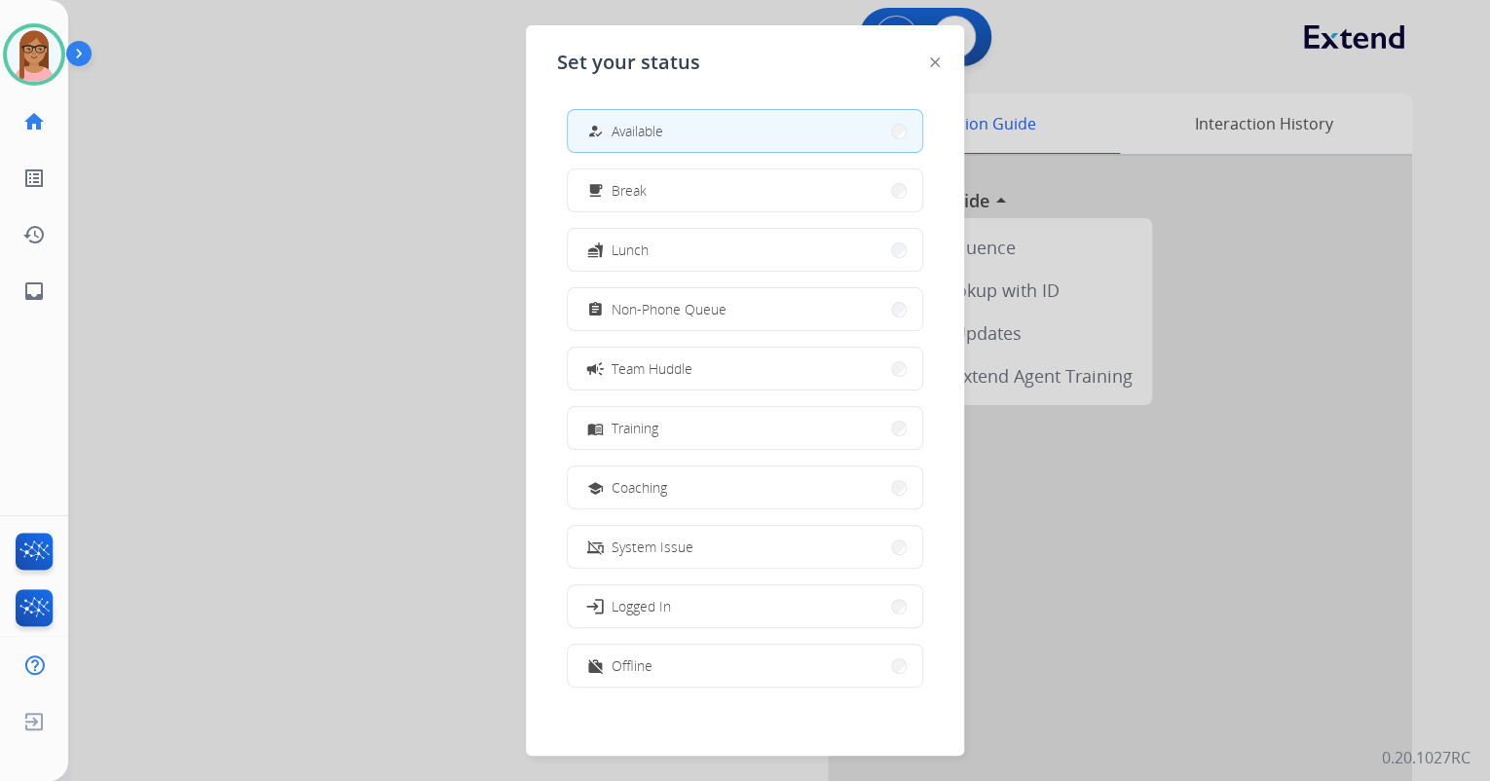
click at [409, 172] on div at bounding box center [745, 390] width 1490 height 781
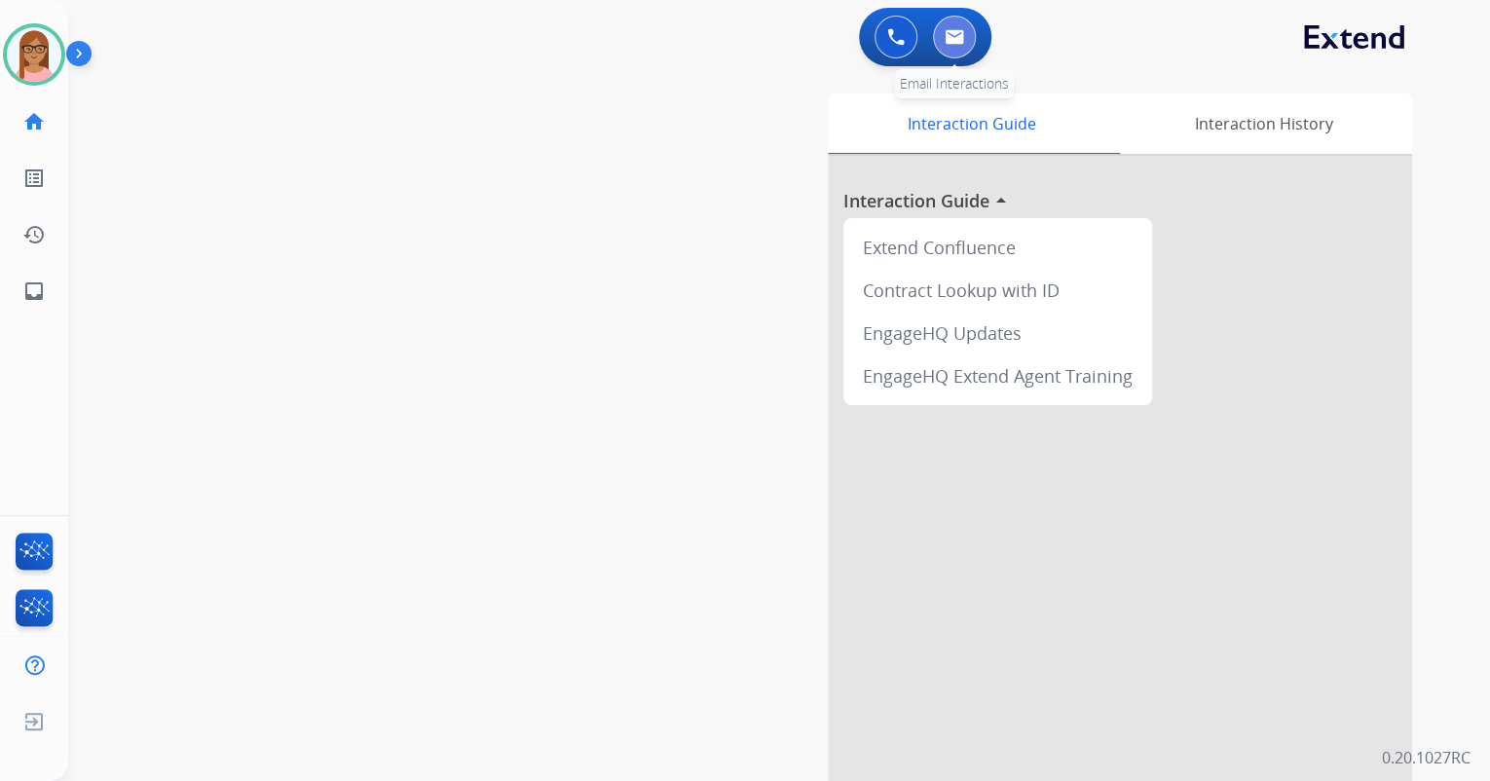
click at [962, 39] on img at bounding box center [954, 37] width 19 height 16
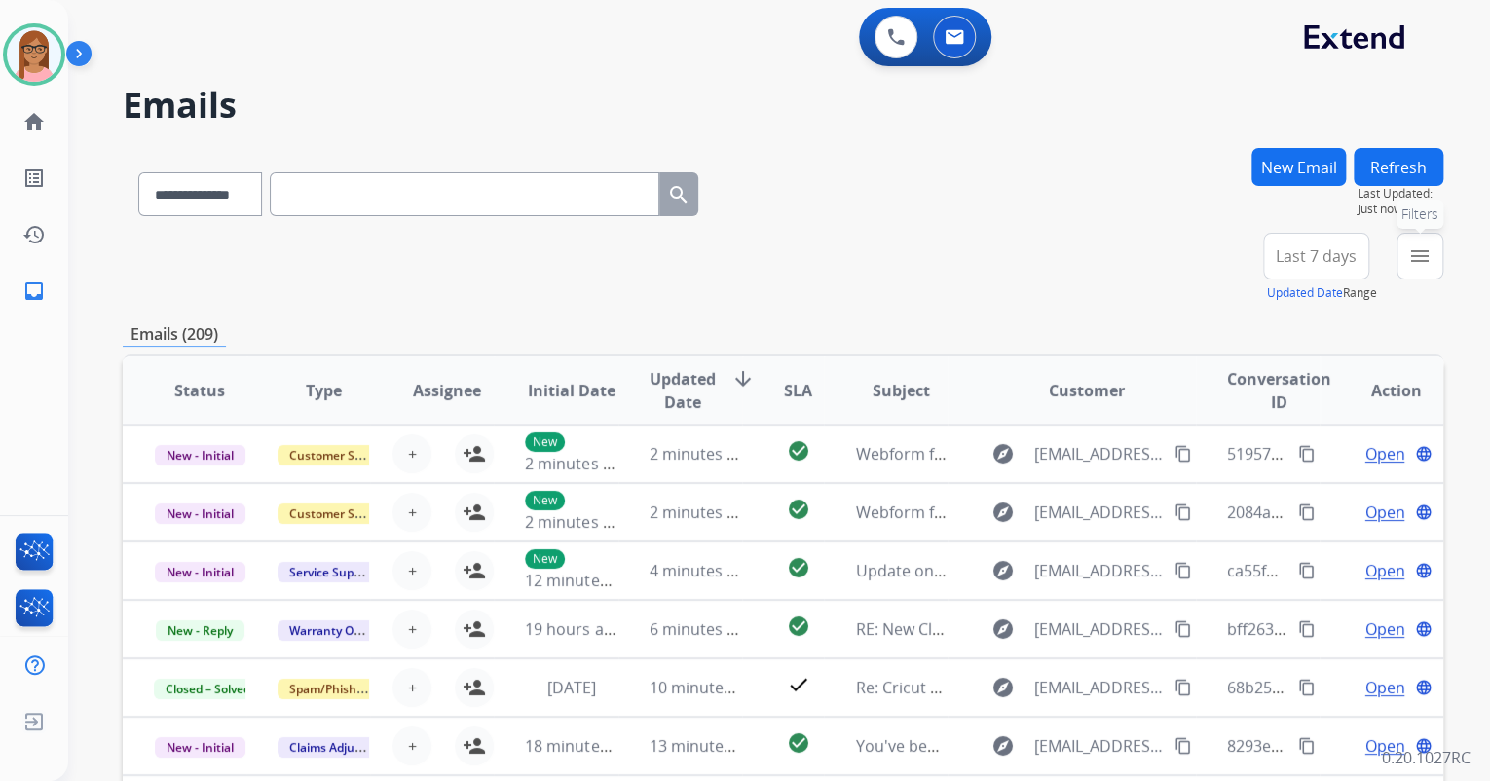
click at [1406, 249] on button "menu Filters" at bounding box center [1420, 256] width 47 height 47
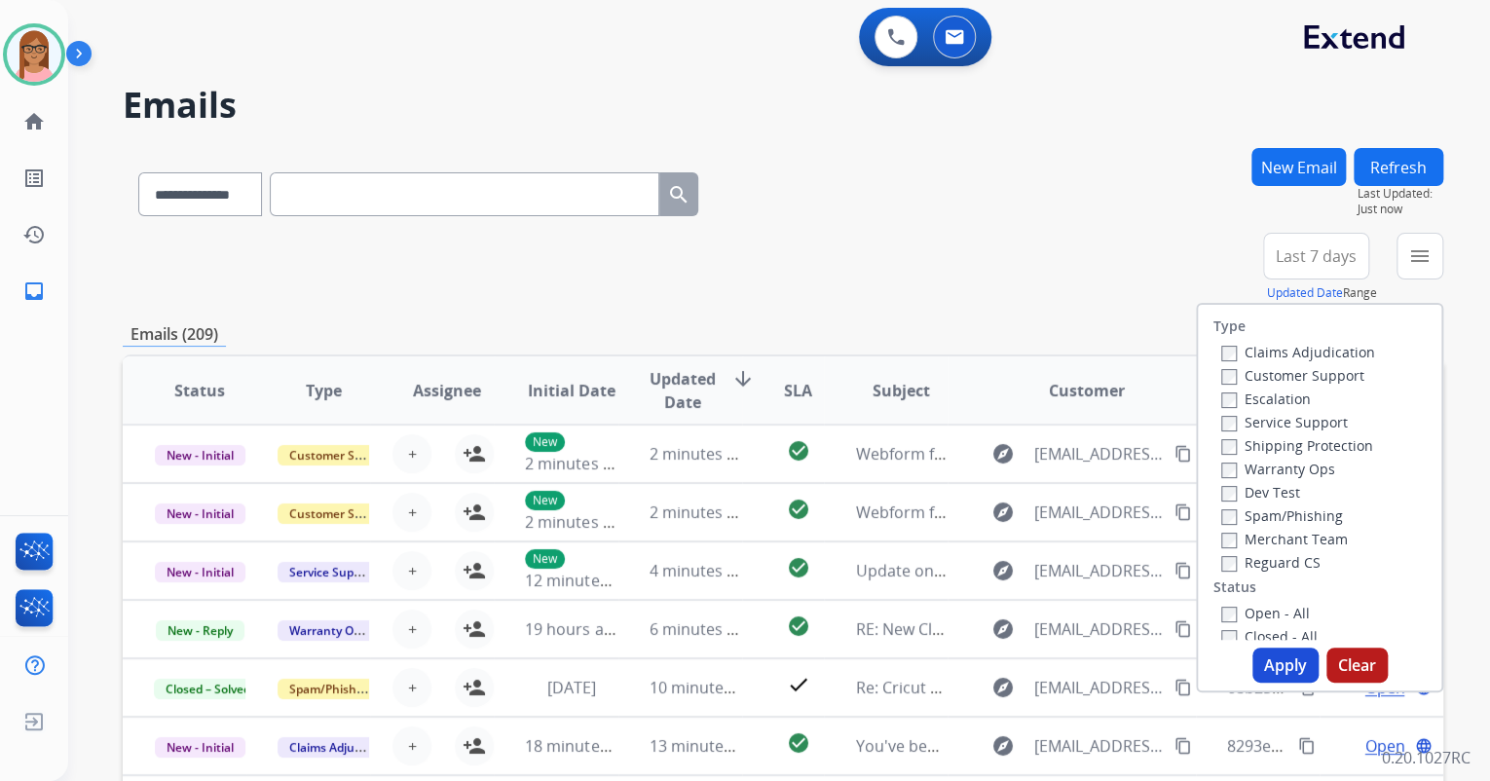
click at [1227, 375] on label "Customer Support" at bounding box center [1292, 375] width 143 height 19
click at [1262, 657] on button "Apply" at bounding box center [1286, 665] width 66 height 35
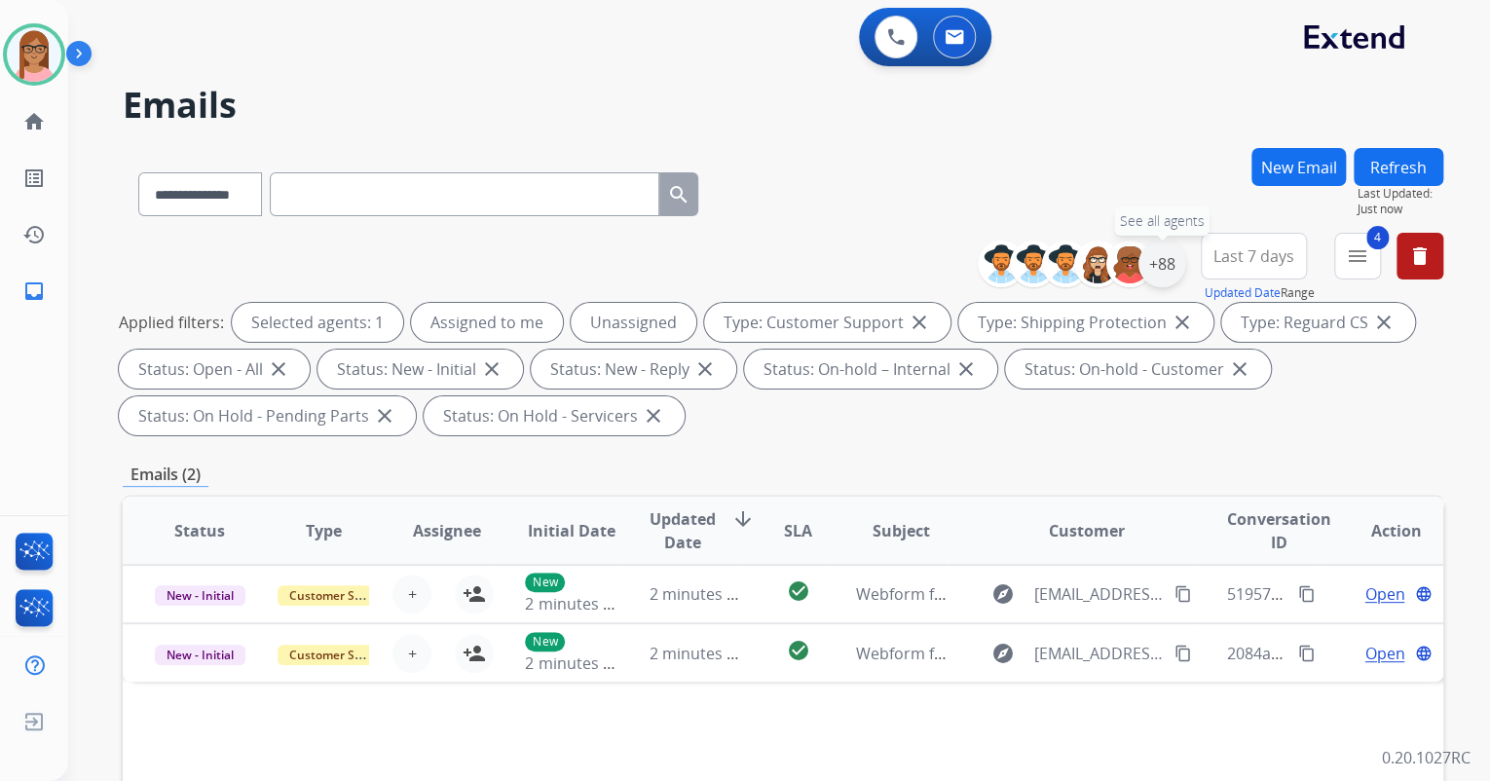
click at [1174, 251] on div "+88" at bounding box center [1162, 264] width 47 height 47
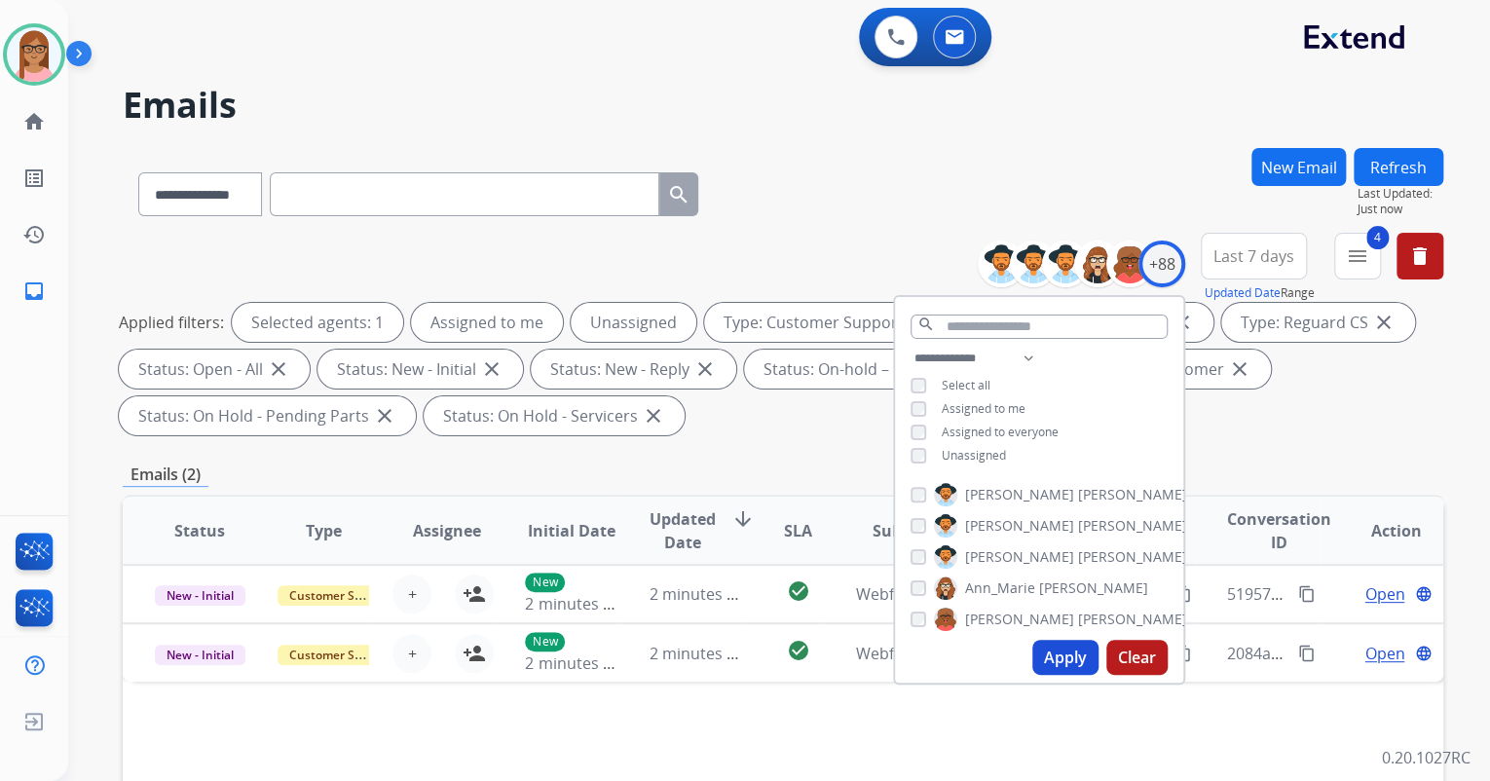
click at [923, 460] on div "Unassigned" at bounding box center [958, 456] width 95 height 16
click at [1038, 661] on button "Apply" at bounding box center [1065, 657] width 66 height 35
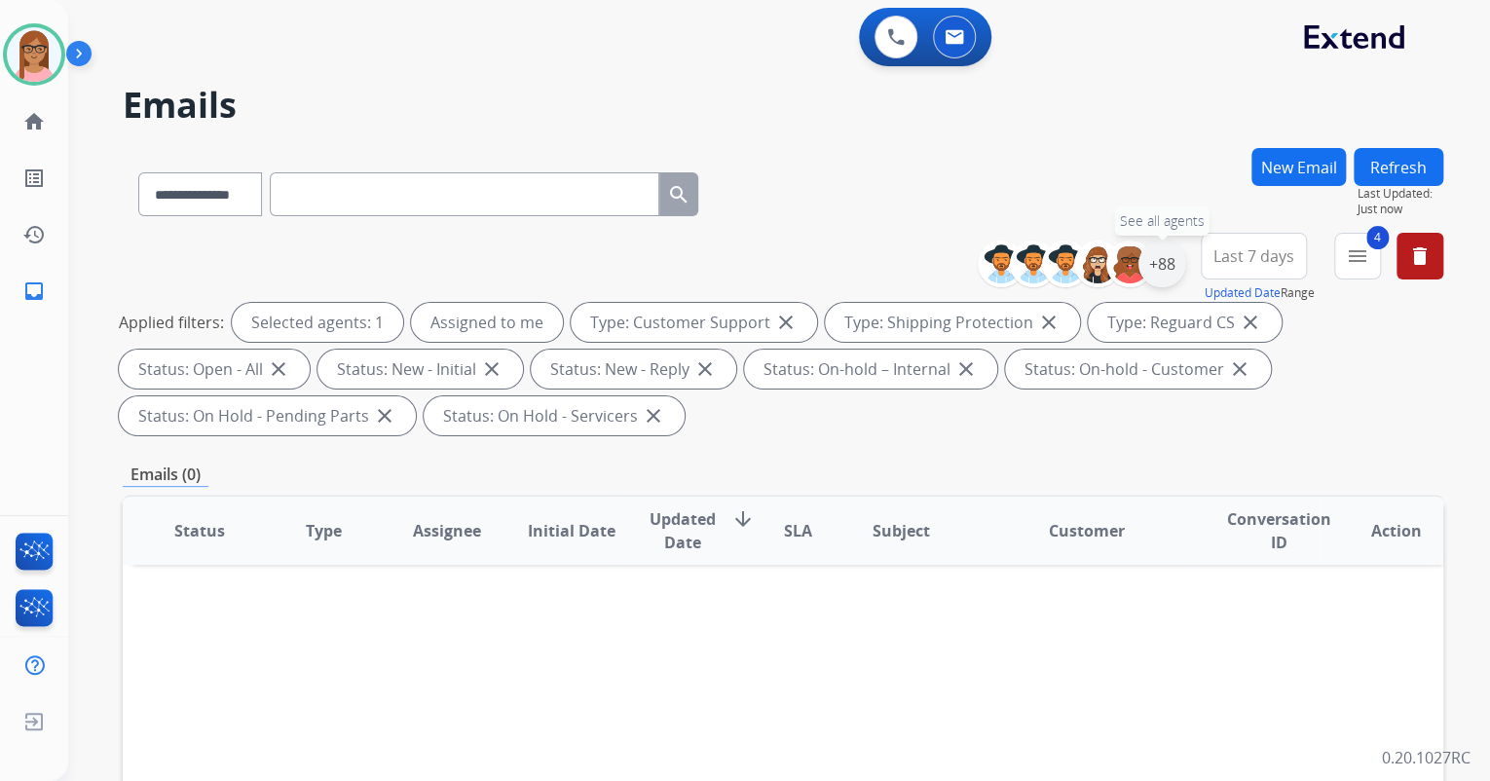
click at [1173, 253] on div "+88" at bounding box center [1162, 264] width 47 height 47
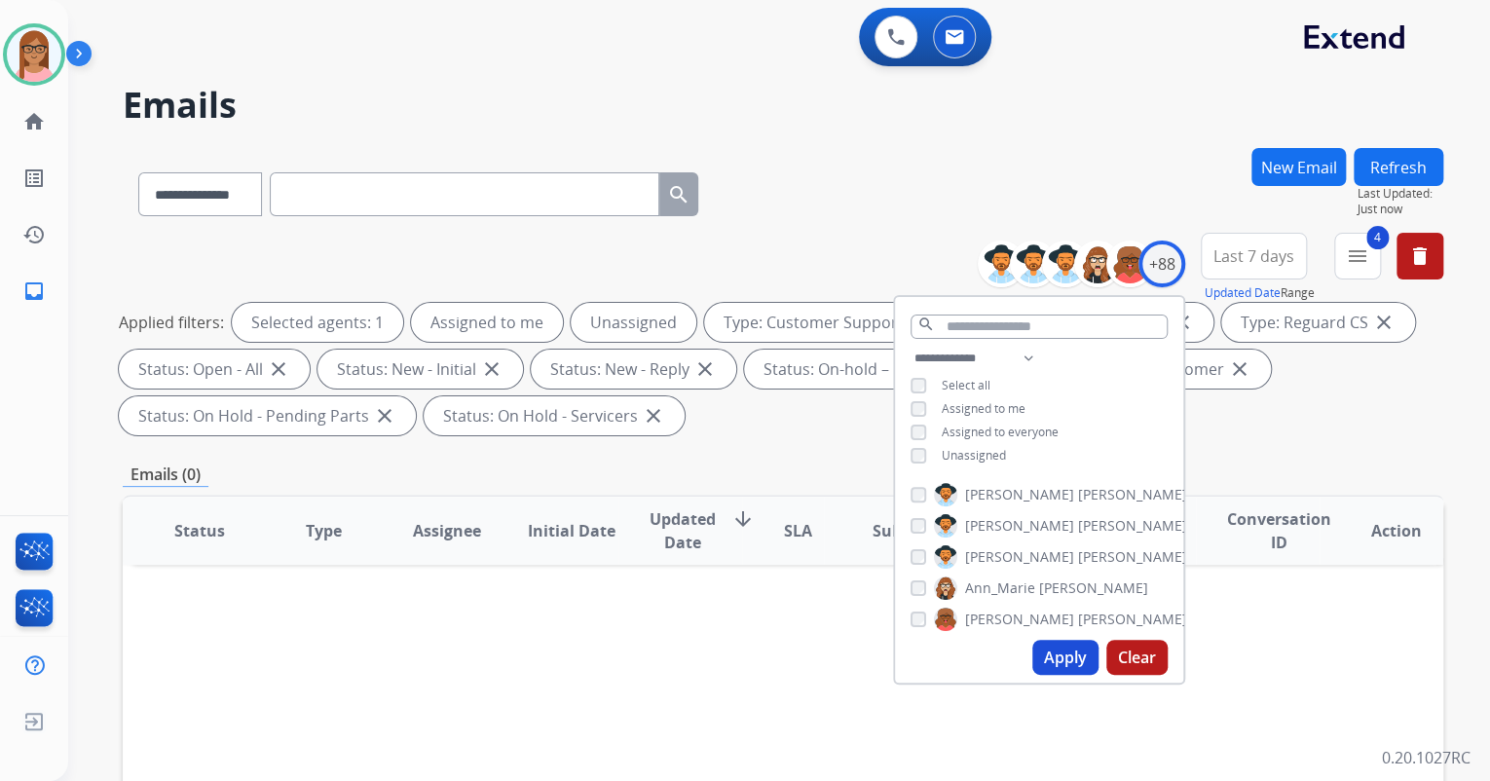
click at [1037, 658] on button "Apply" at bounding box center [1065, 657] width 66 height 35
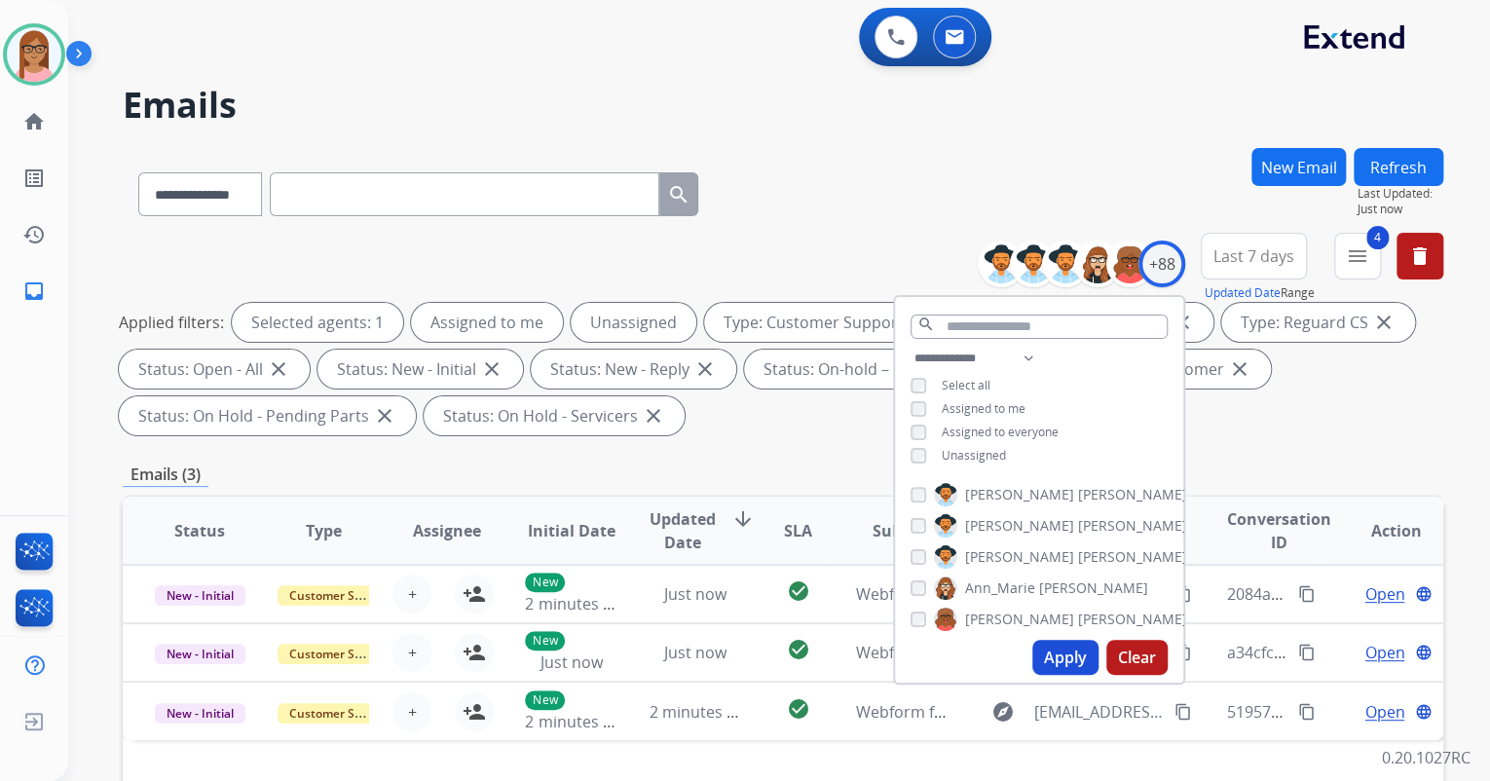
click at [1256, 461] on div "**********" at bounding box center [783, 698] width 1321 height 1101
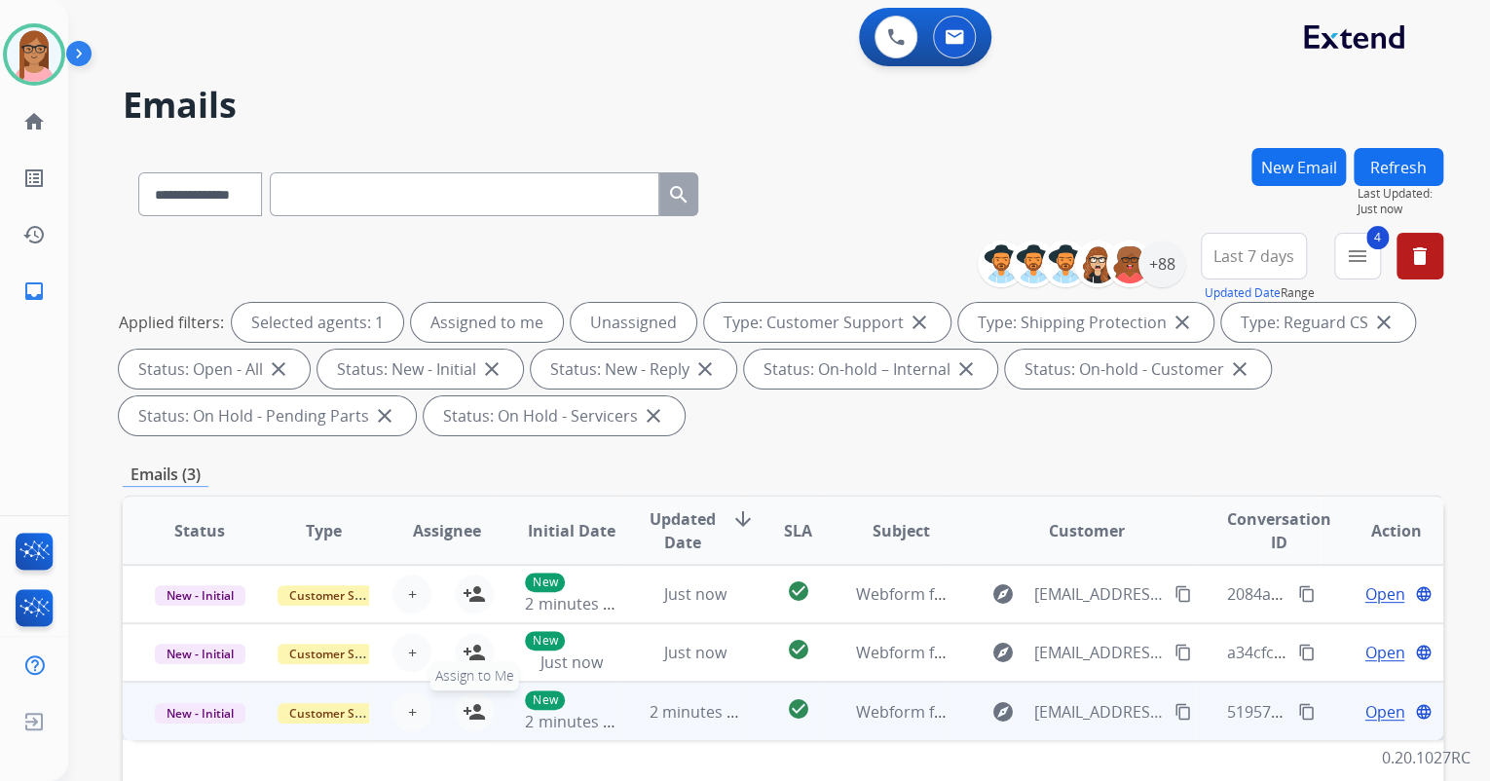
click at [472, 710] on mat-icon "person_add" at bounding box center [474, 711] width 23 height 23
click at [1371, 705] on span "Open" at bounding box center [1385, 711] width 40 height 23
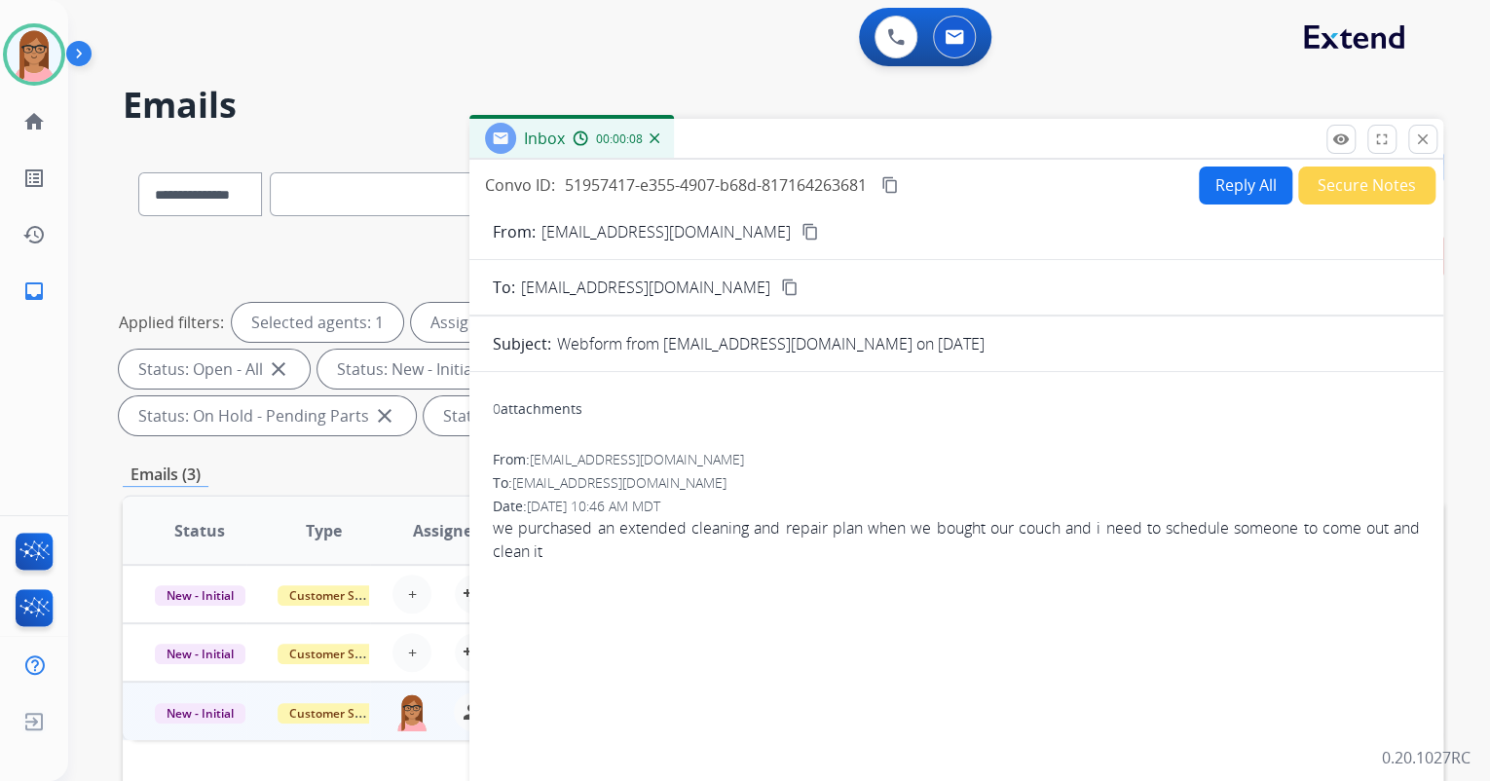
click at [802, 234] on mat-icon "content_copy" at bounding box center [811, 232] width 18 height 18
click at [1223, 187] on button "Reply All" at bounding box center [1246, 186] width 94 height 38
select select "**********"
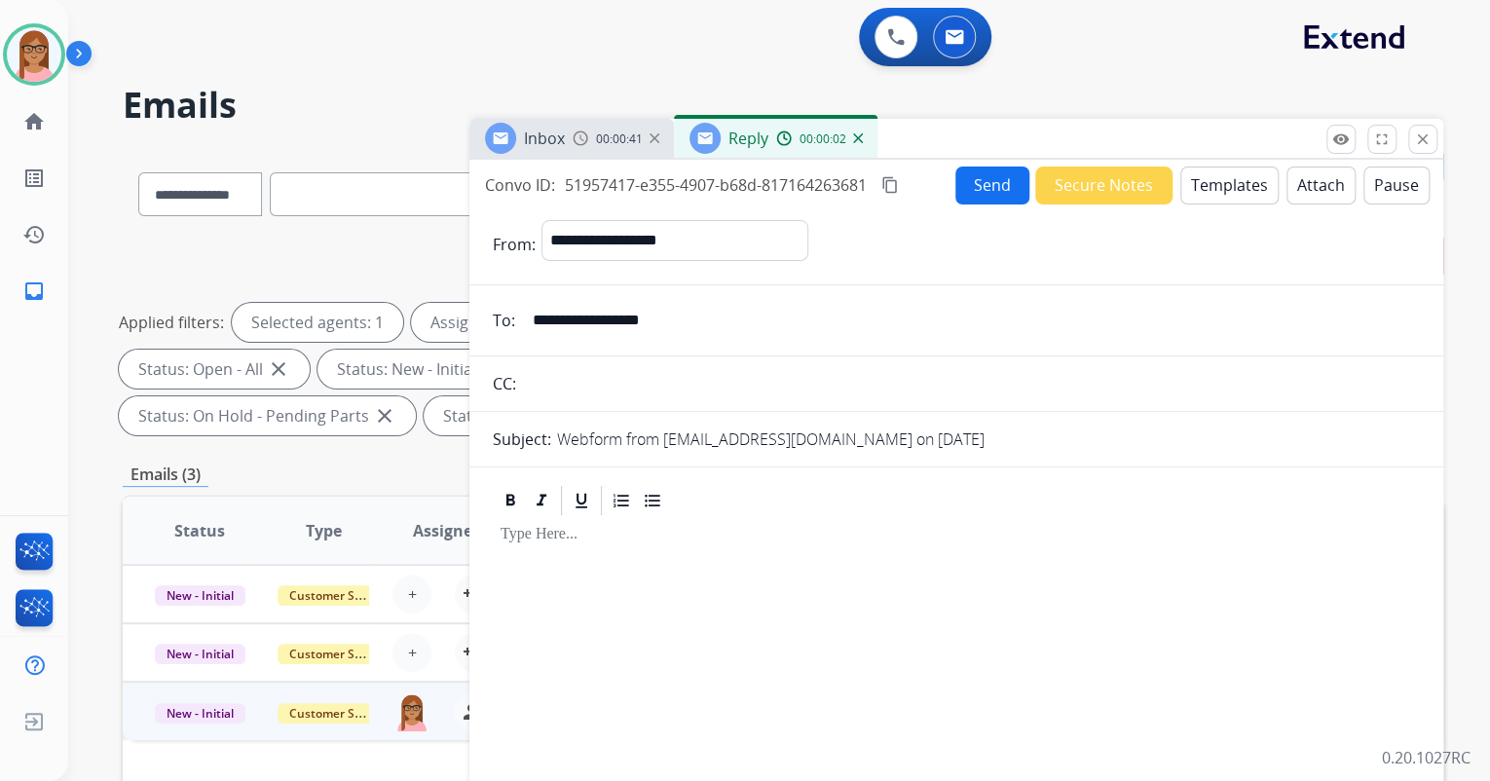
click at [1208, 183] on button "Templates" at bounding box center [1230, 186] width 98 height 38
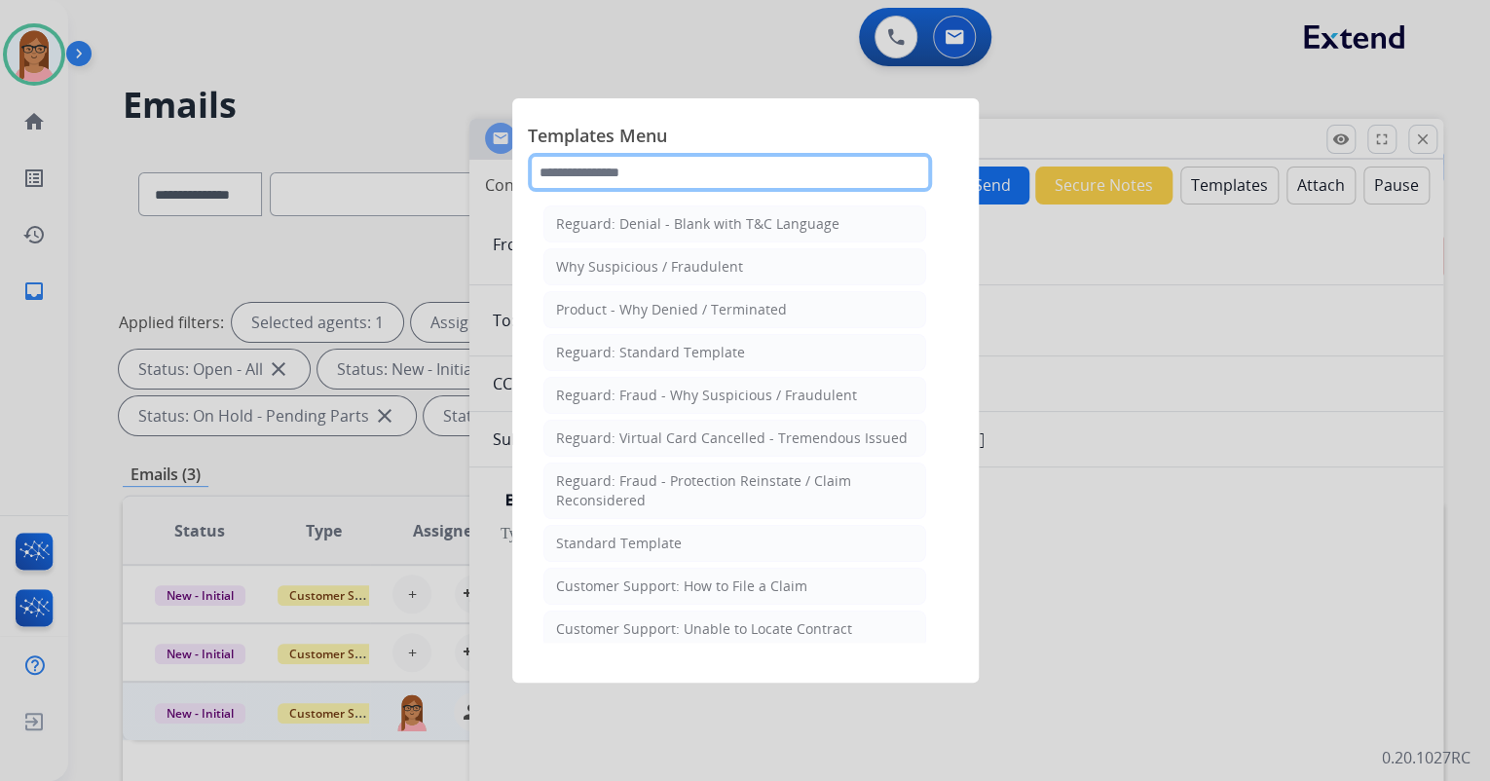
click at [729, 175] on input "text" at bounding box center [730, 172] width 404 height 39
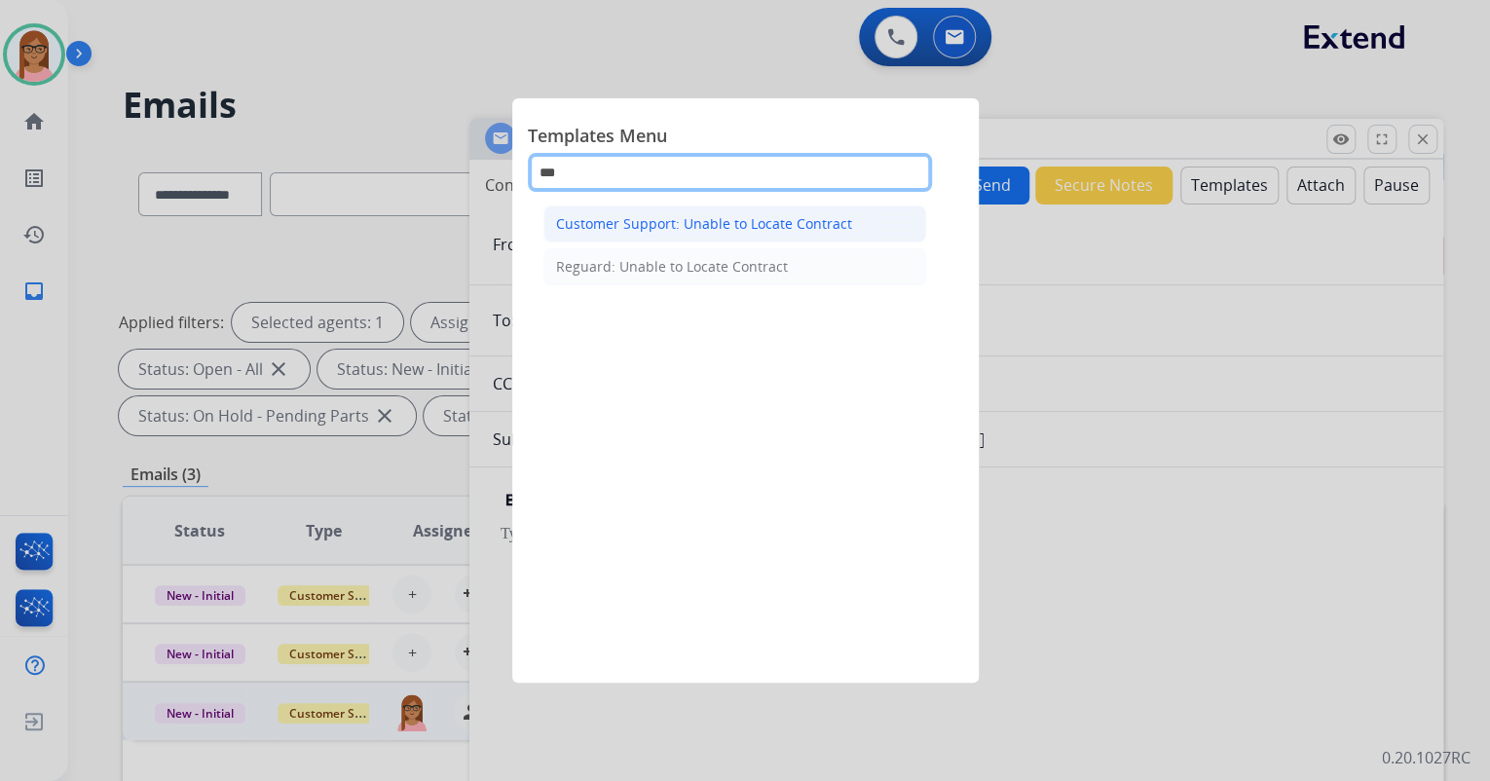
type input "***"
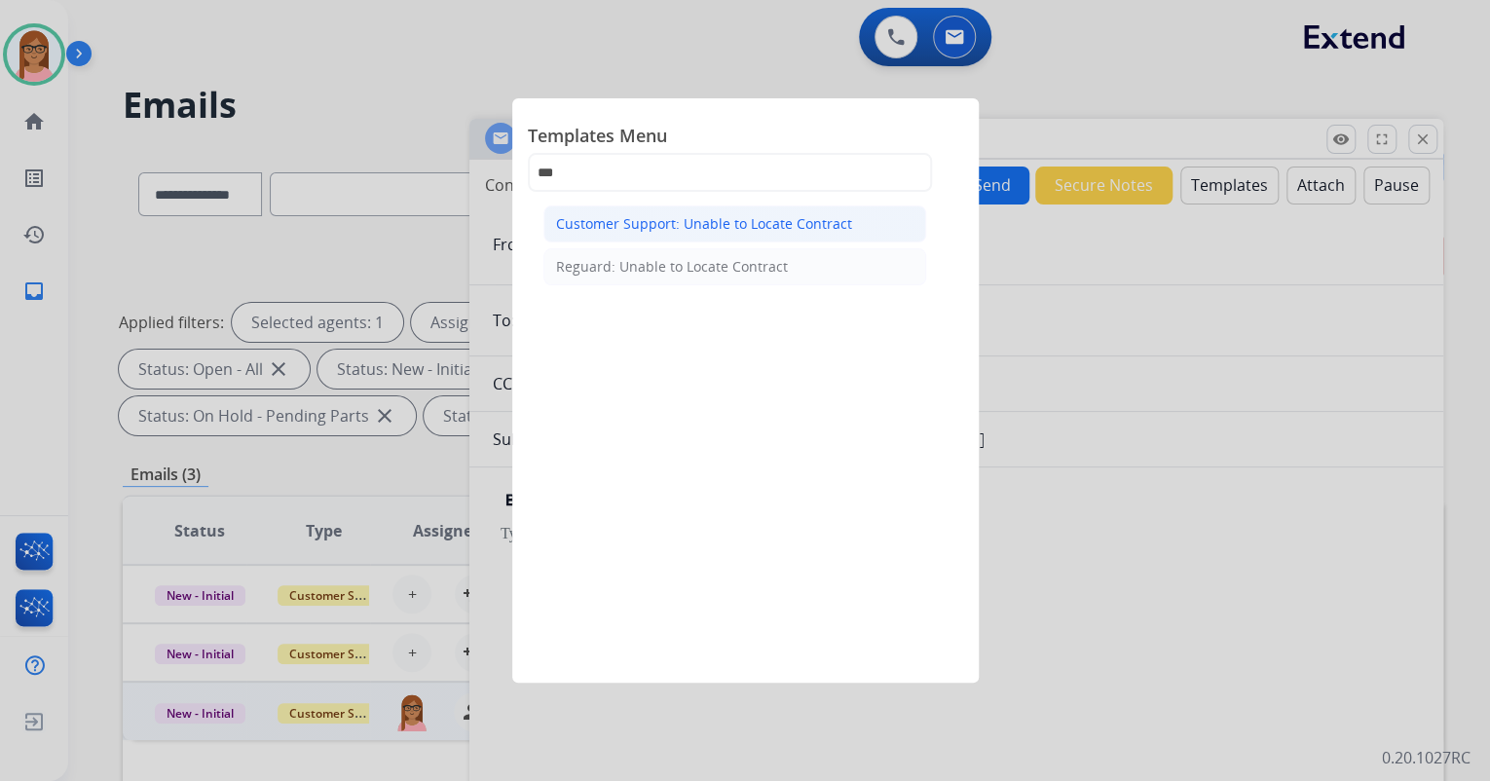
click at [722, 226] on div "Customer Support: Unable to Locate Contract" at bounding box center [704, 223] width 296 height 19
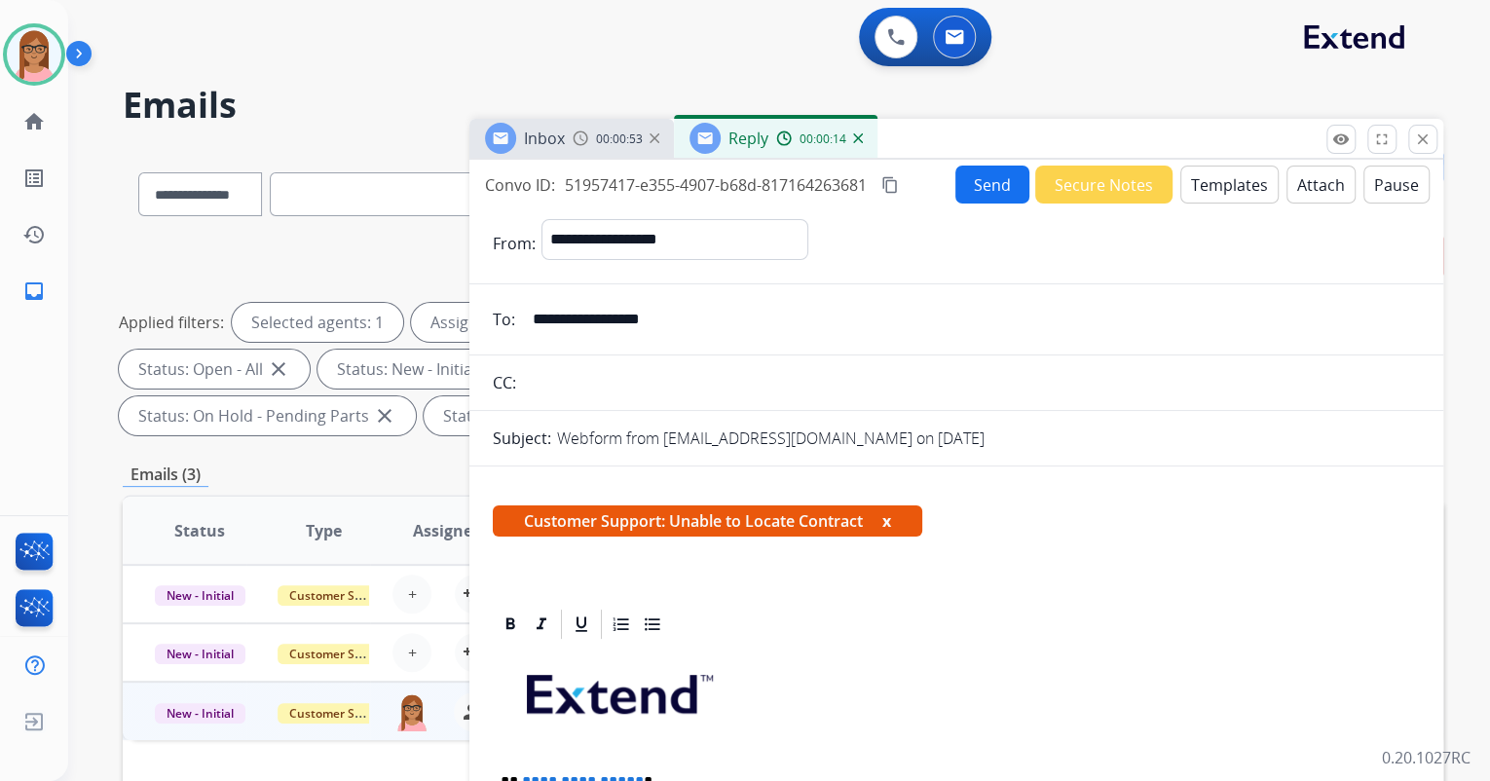
drag, startPoint x: 690, startPoint y: 319, endPoint x: 531, endPoint y: 322, distance: 158.8
click at [531, 322] on input "**********" at bounding box center [970, 319] width 899 height 39
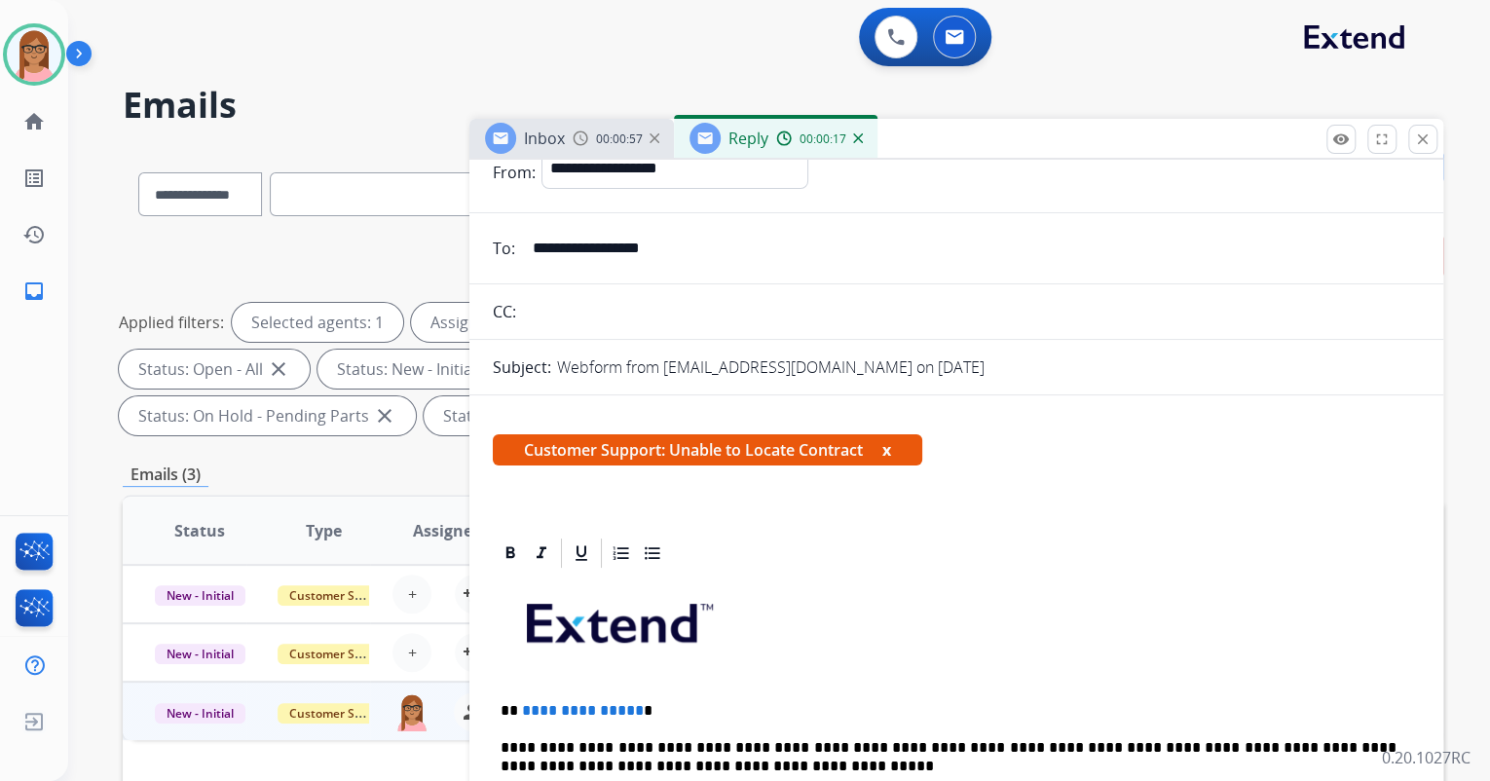
scroll to position [156, 0]
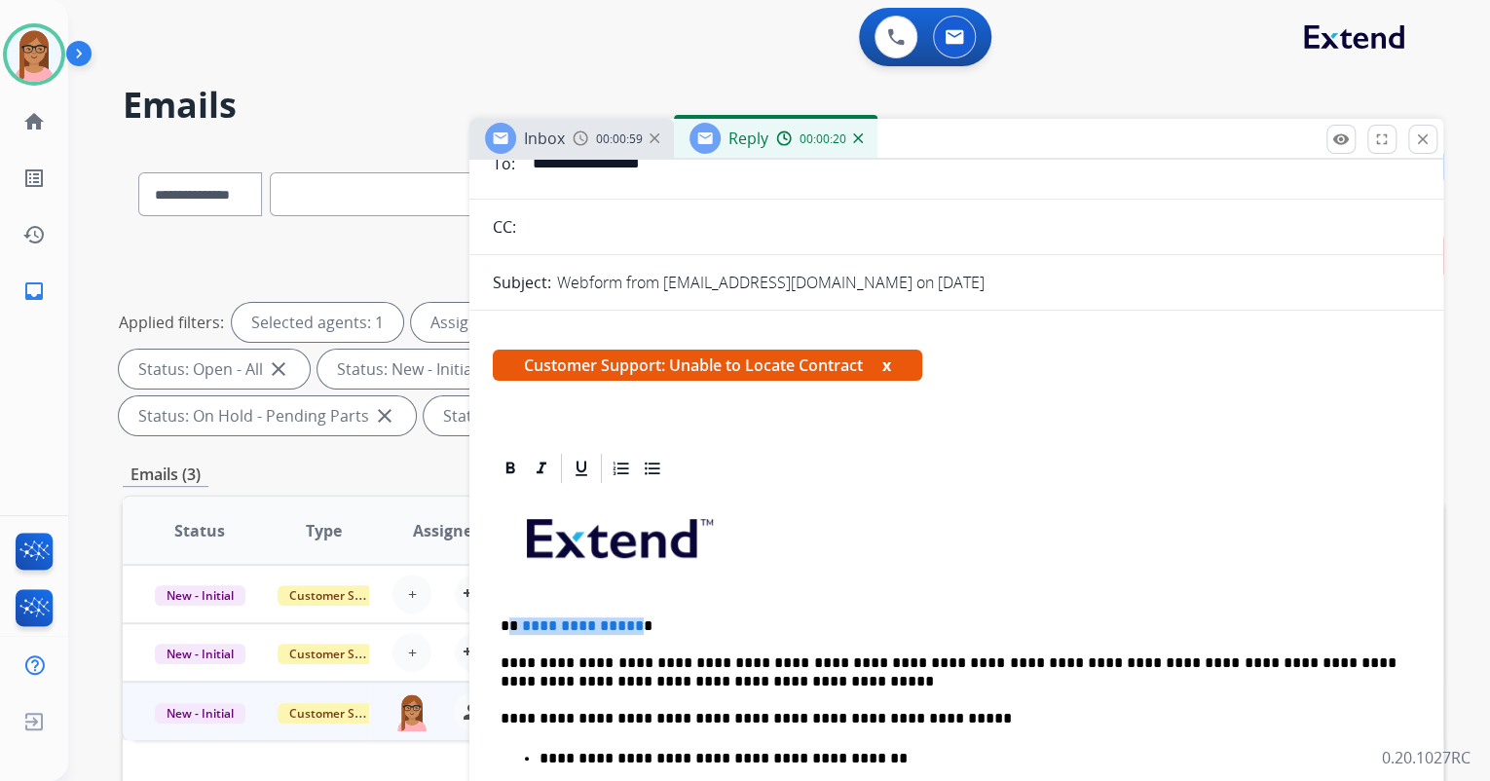
drag, startPoint x: 510, startPoint y: 622, endPoint x: 630, endPoint y: 610, distance: 120.5
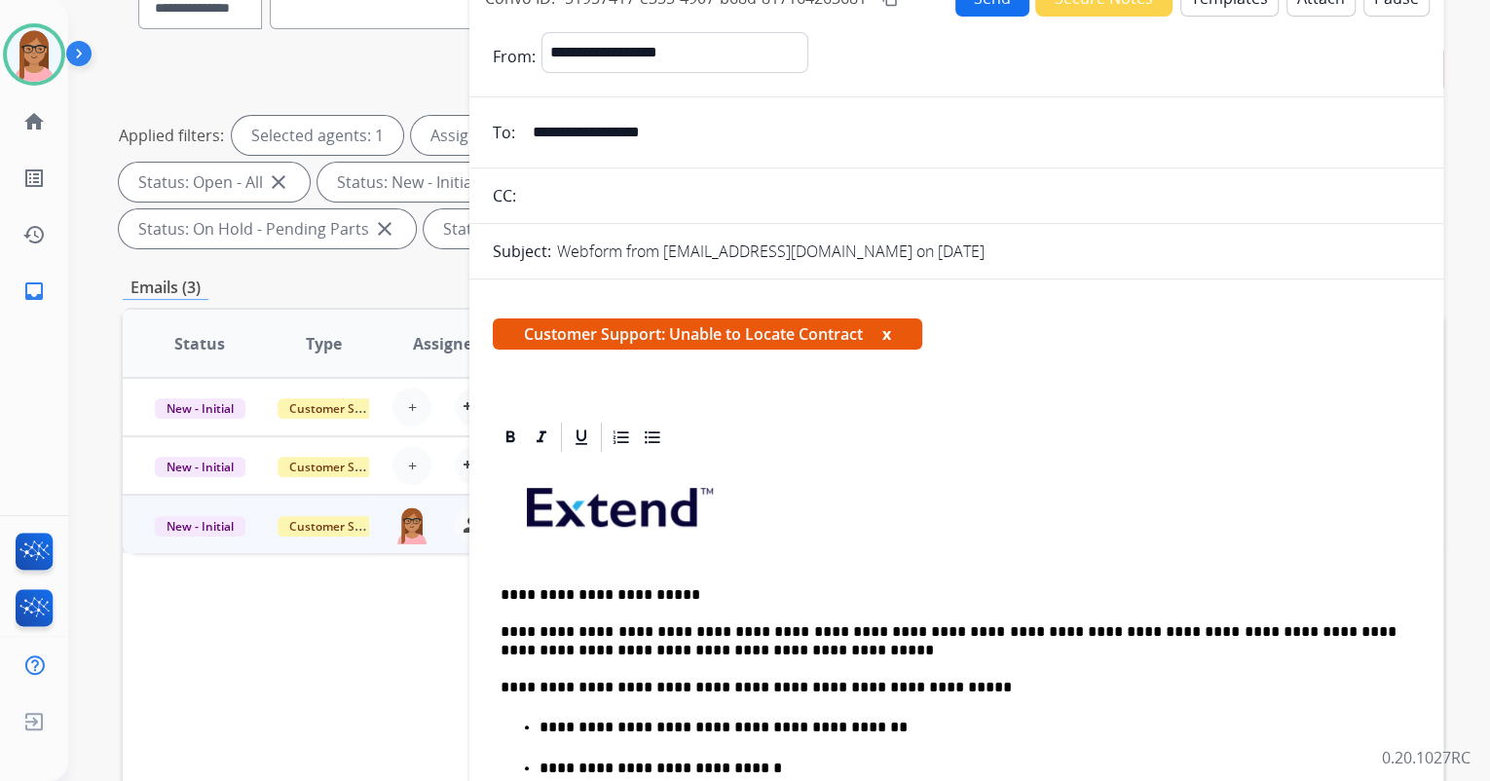
scroll to position [0, 0]
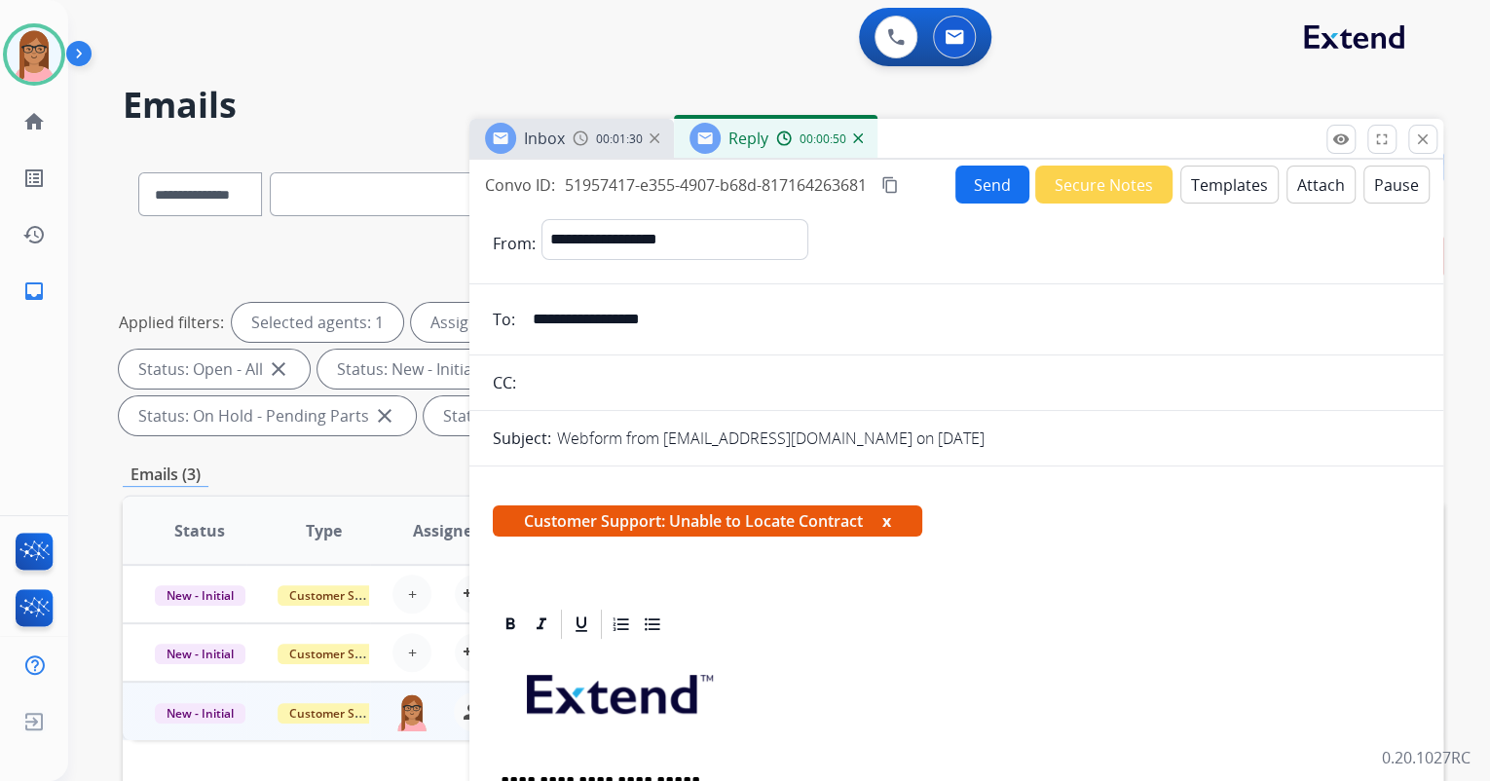
click at [972, 188] on button "Send" at bounding box center [993, 185] width 74 height 38
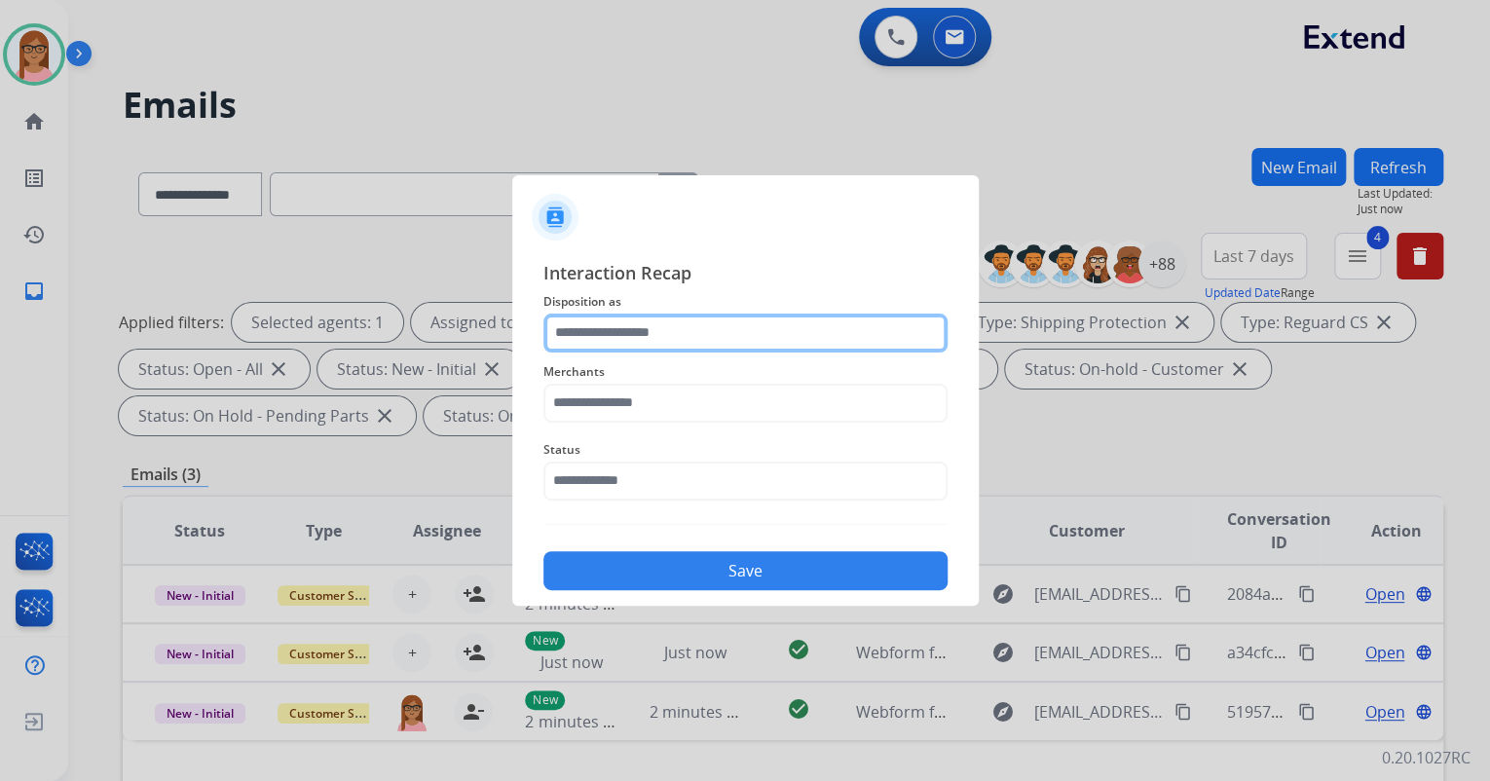
click at [670, 329] on input "text" at bounding box center [746, 333] width 404 height 39
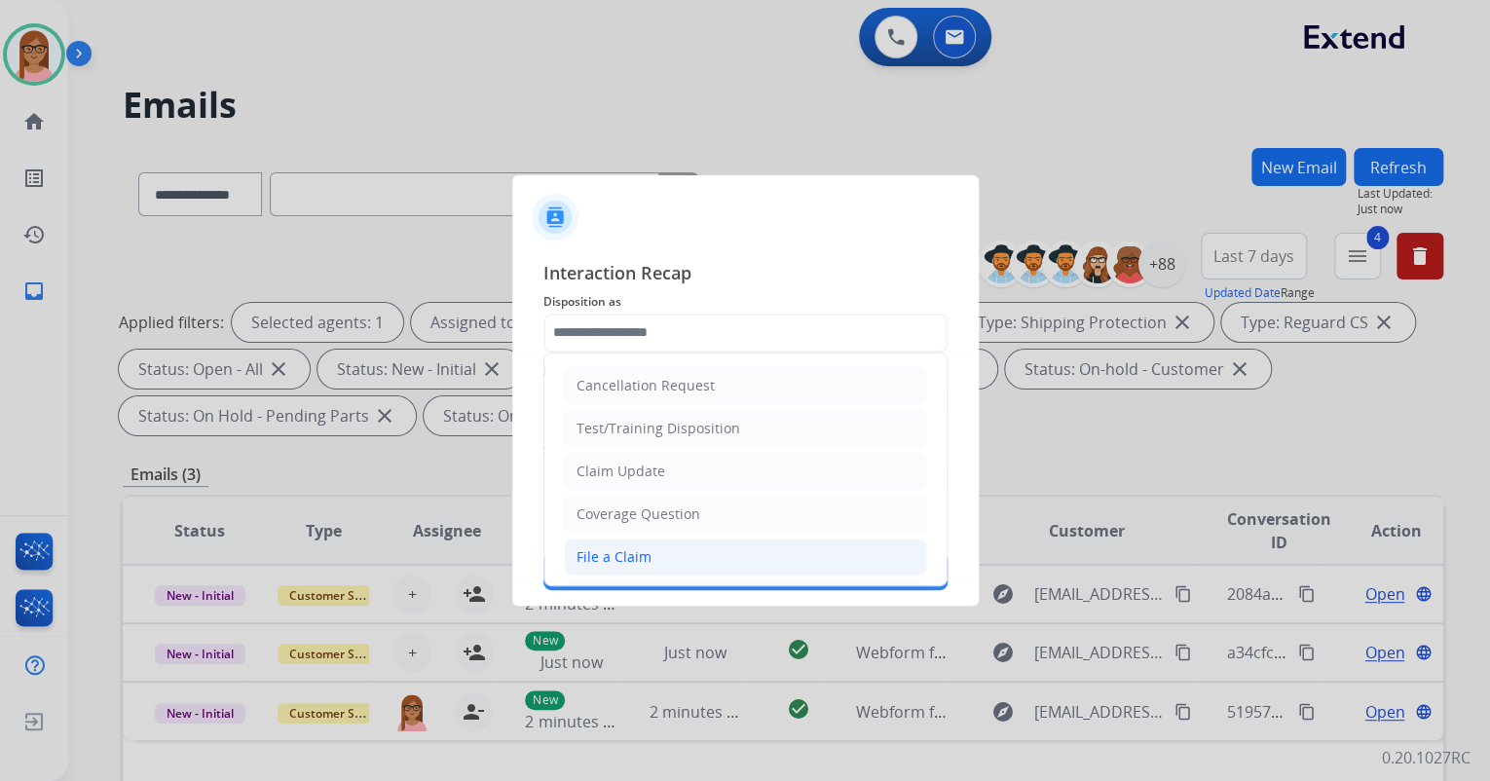
click at [652, 547] on li "File a Claim" at bounding box center [745, 557] width 363 height 37
type input "**********"
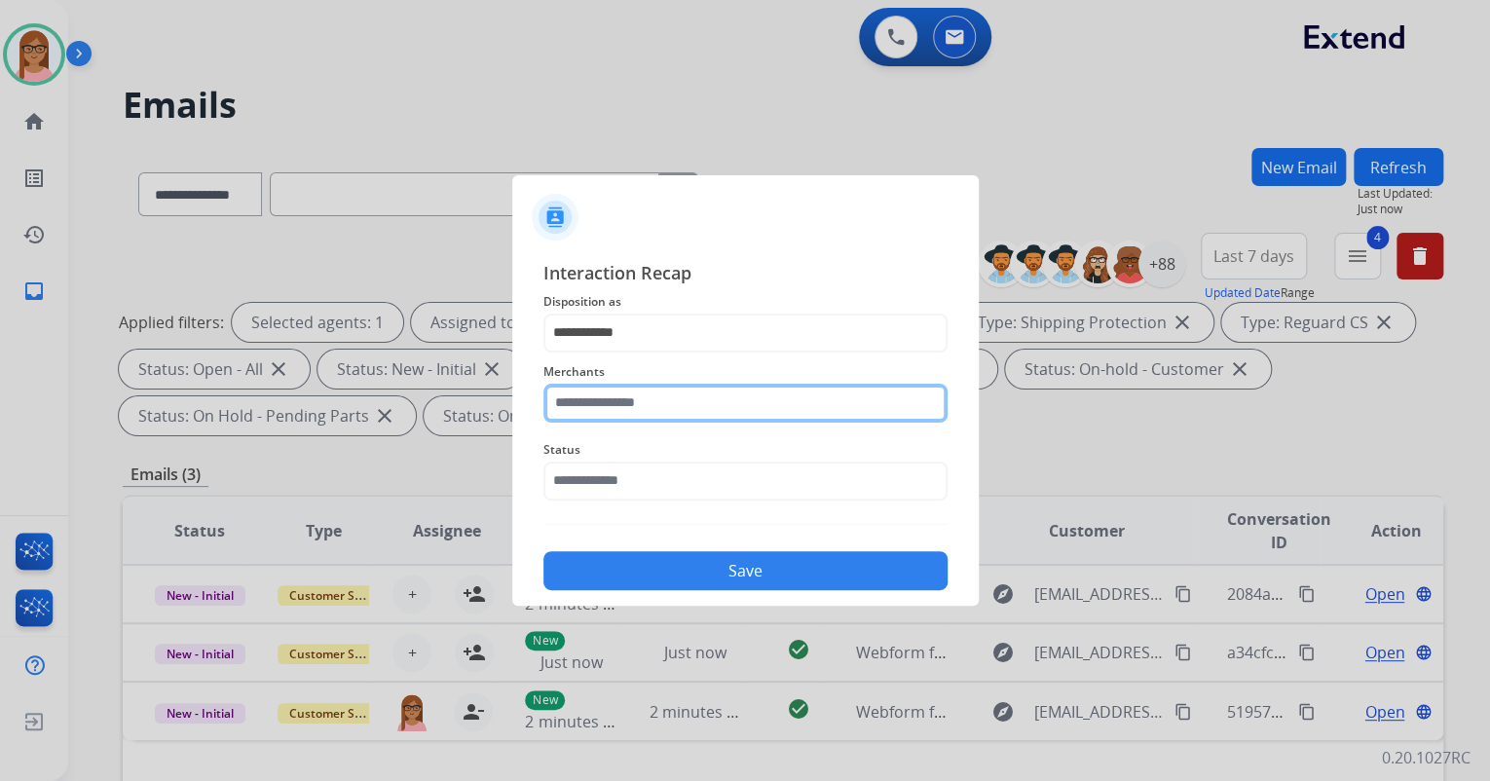
click at [662, 403] on input "text" at bounding box center [746, 403] width 404 height 39
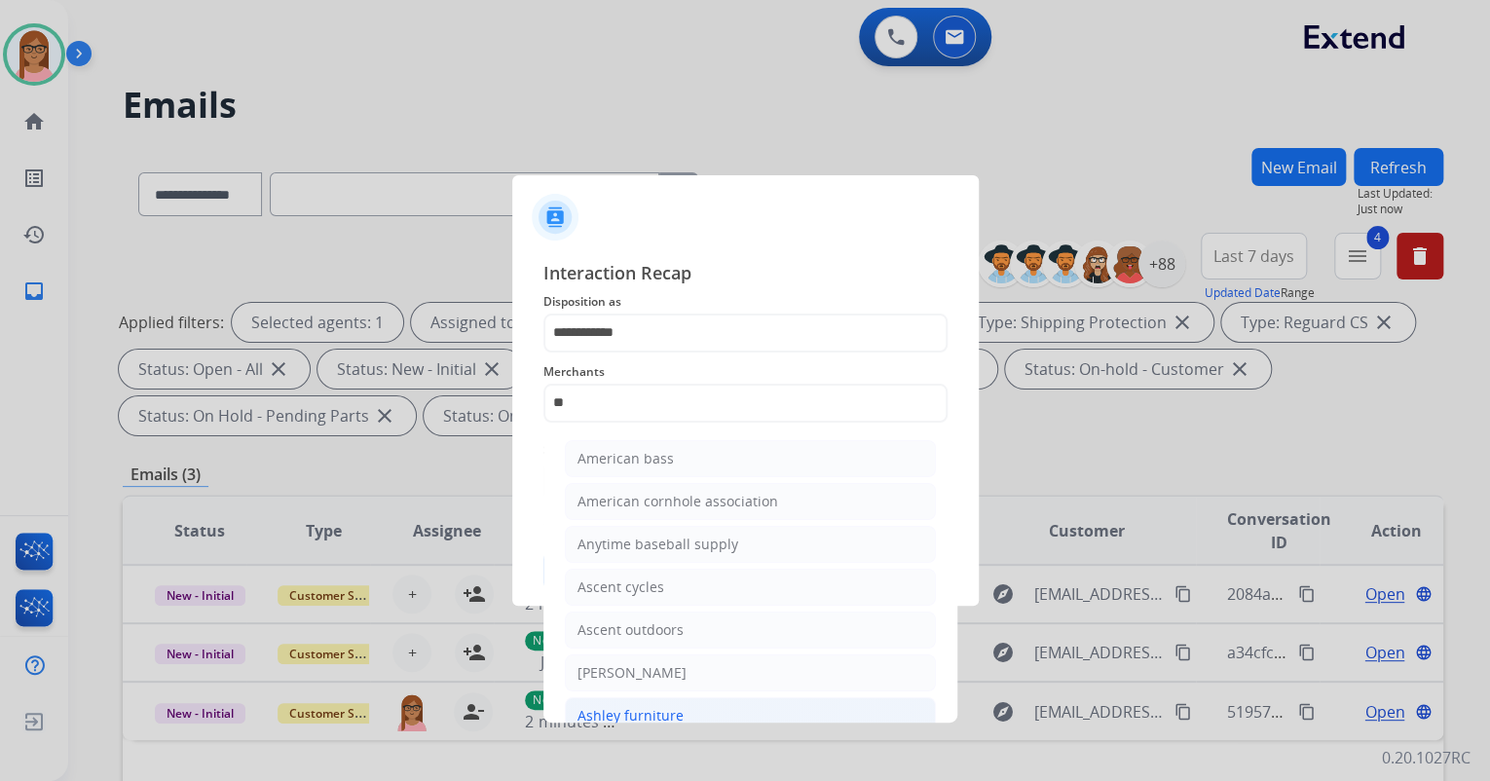
click at [683, 697] on li "Ashley furniture" at bounding box center [750, 715] width 371 height 37
type input "**********"
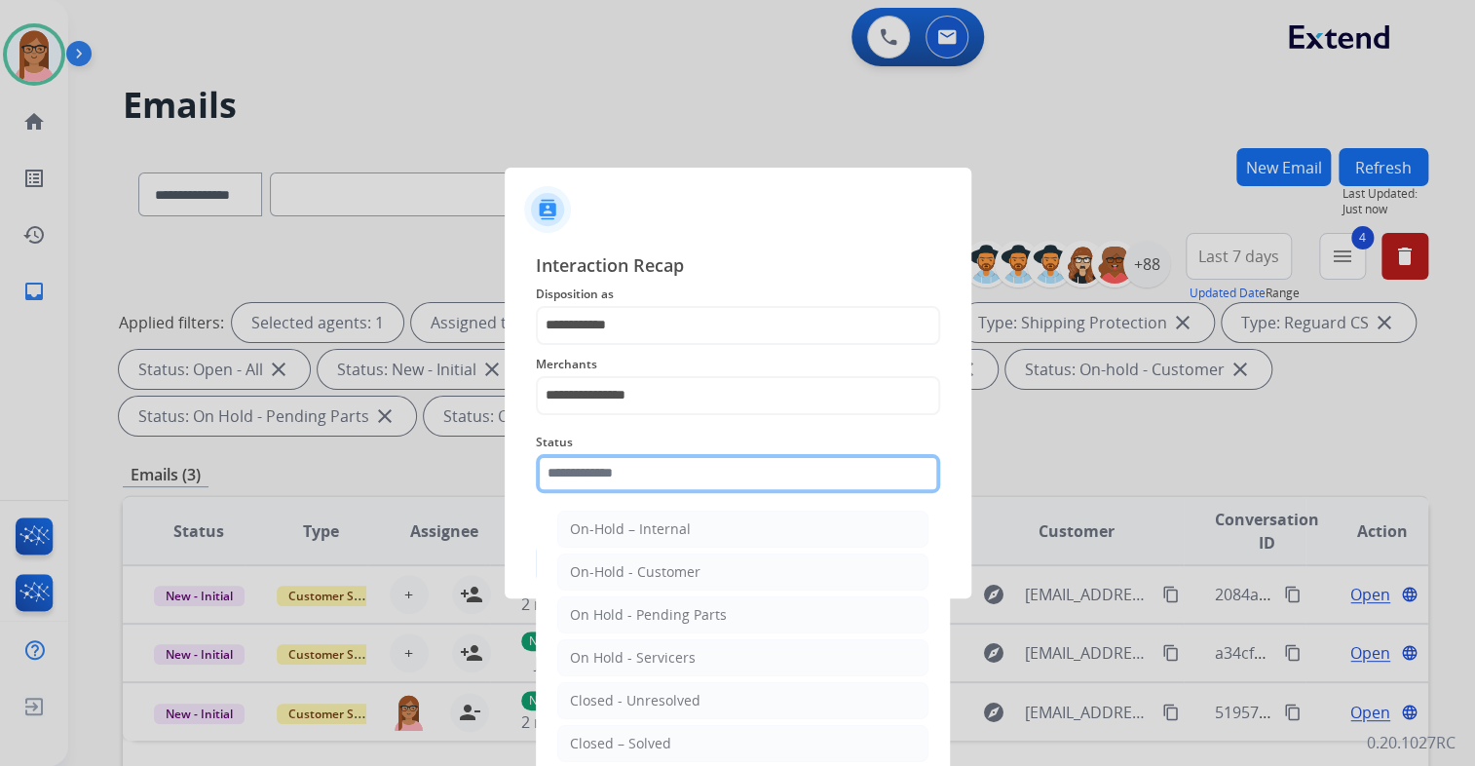
click at [683, 489] on input "text" at bounding box center [738, 473] width 404 height 39
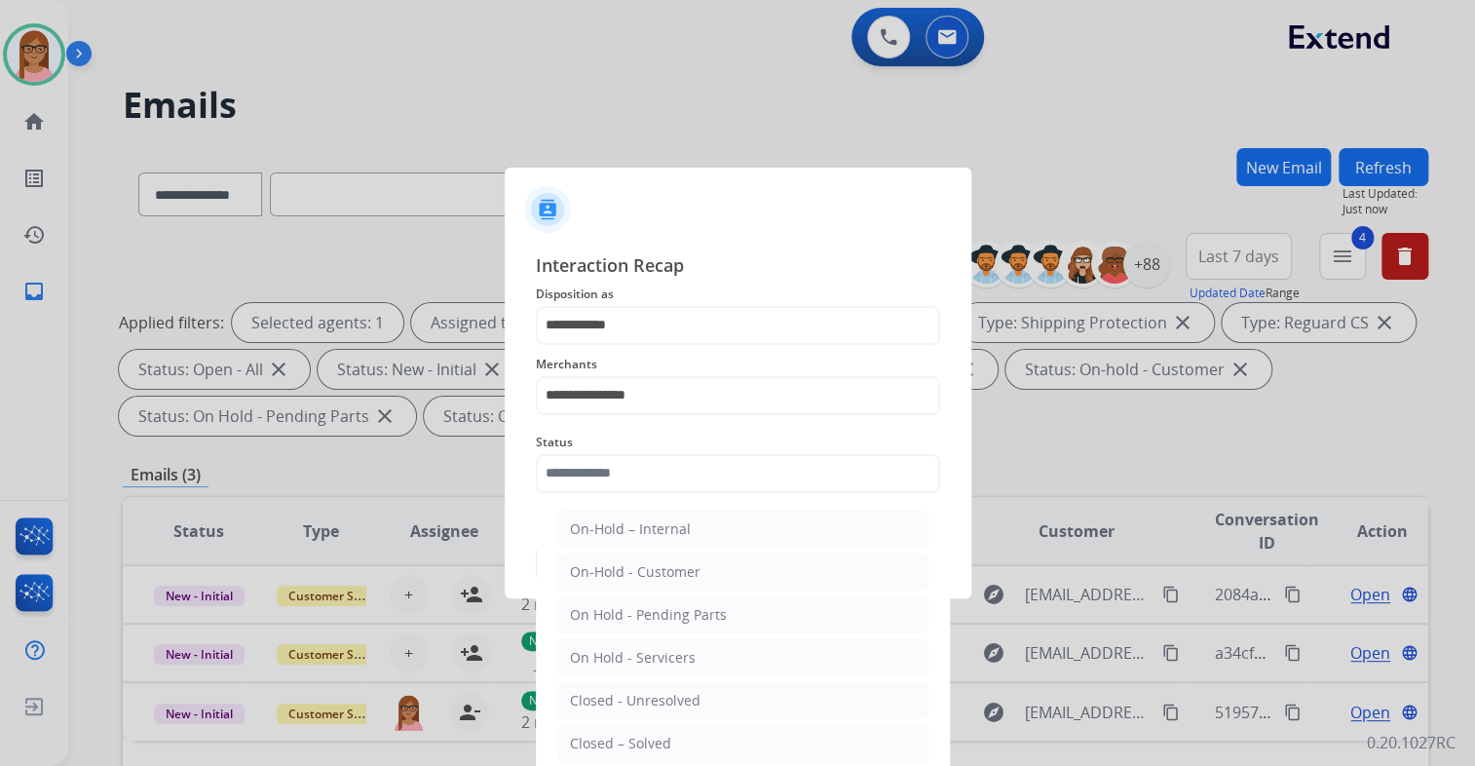
drag, startPoint x: 652, startPoint y: 744, endPoint x: 653, endPoint y: 715, distance: 29.2
click at [653, 744] on div "Closed – Solved" at bounding box center [620, 742] width 101 height 19
type input "**********"
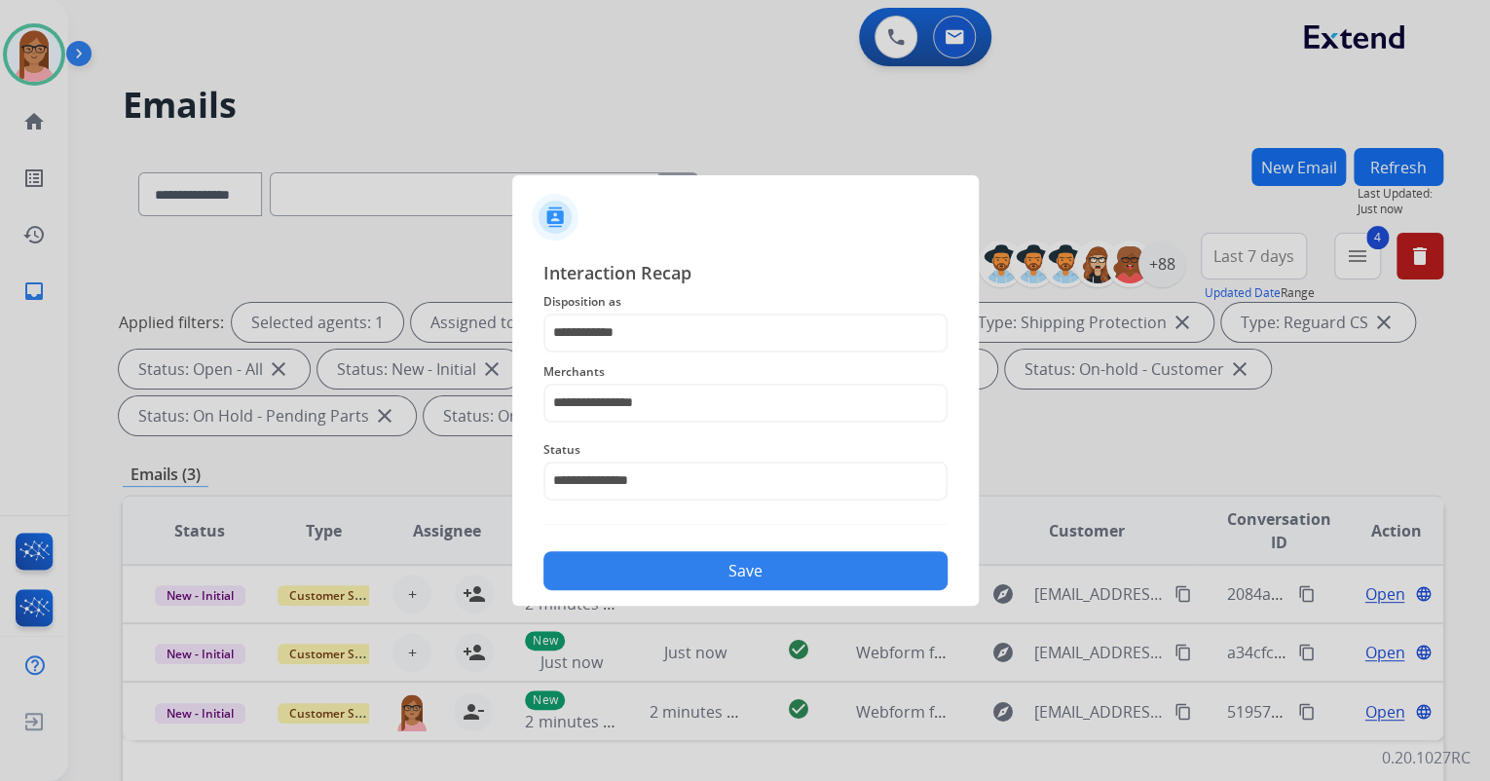
click at [651, 565] on button "Save" at bounding box center [746, 570] width 404 height 39
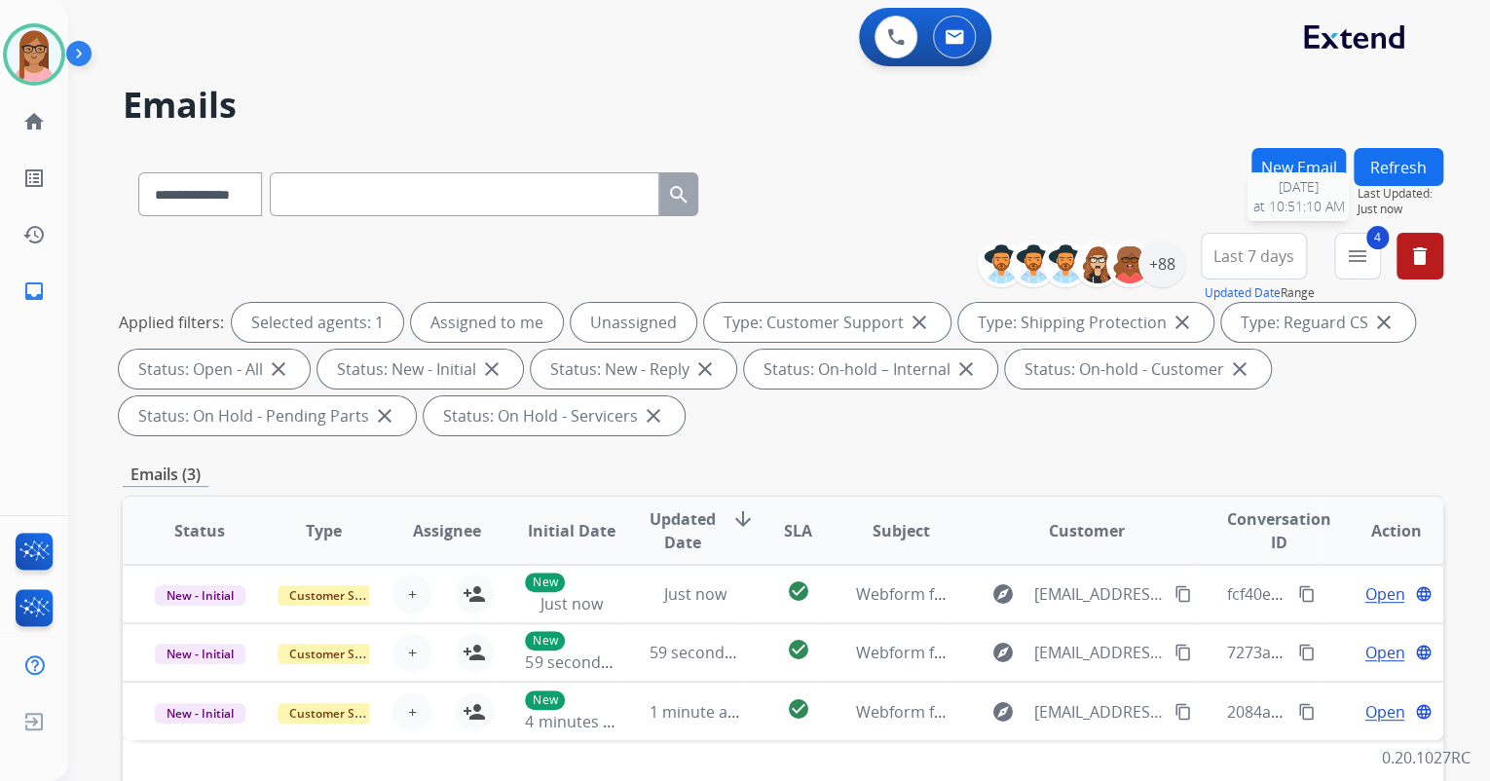
click at [1397, 187] on span "Last Updated:" at bounding box center [1401, 194] width 86 height 16
click at [1403, 161] on button "Refresh" at bounding box center [1399, 167] width 90 height 38
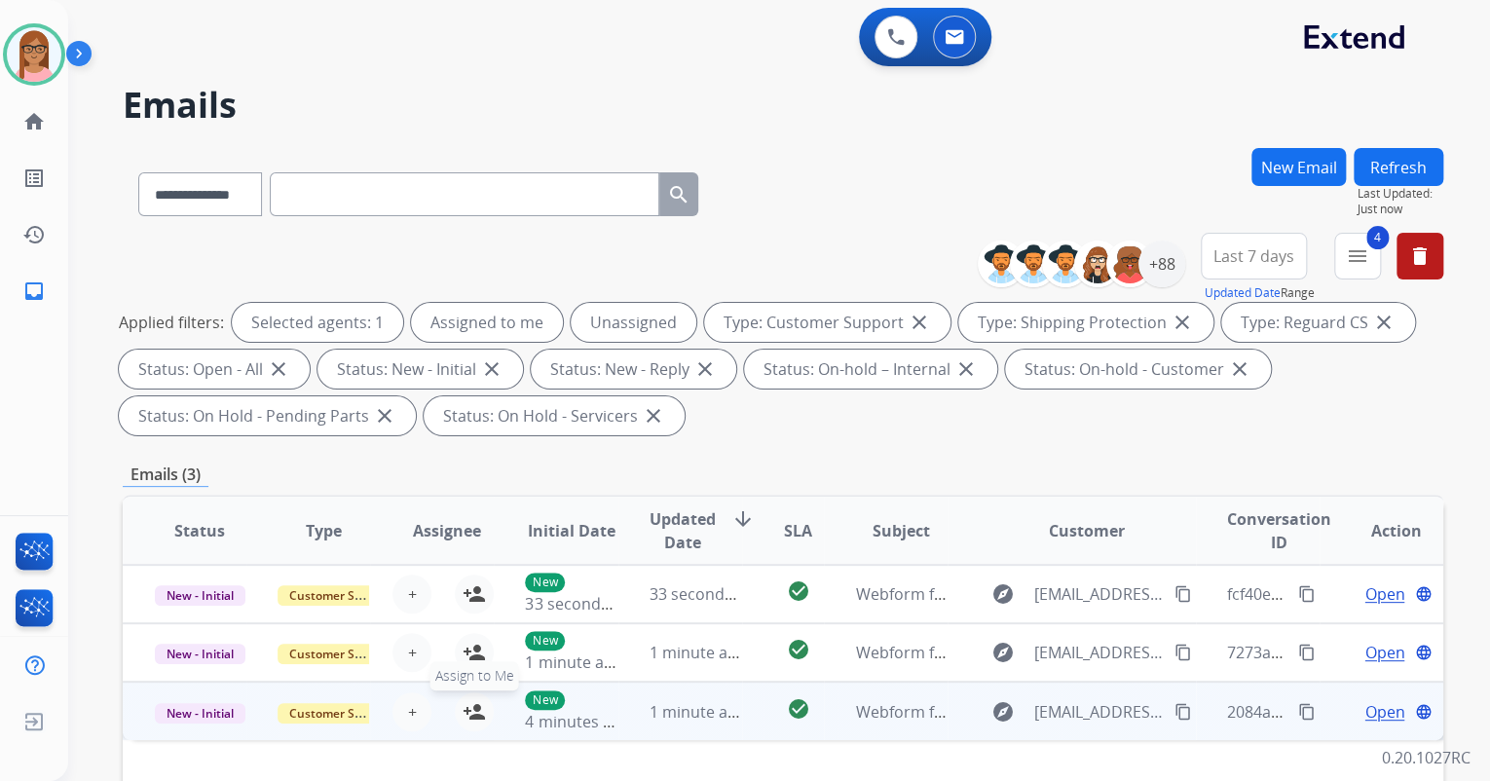
click at [466, 707] on mat-icon "person_add" at bounding box center [474, 711] width 23 height 23
click at [1365, 704] on span "Open" at bounding box center [1385, 711] width 40 height 23
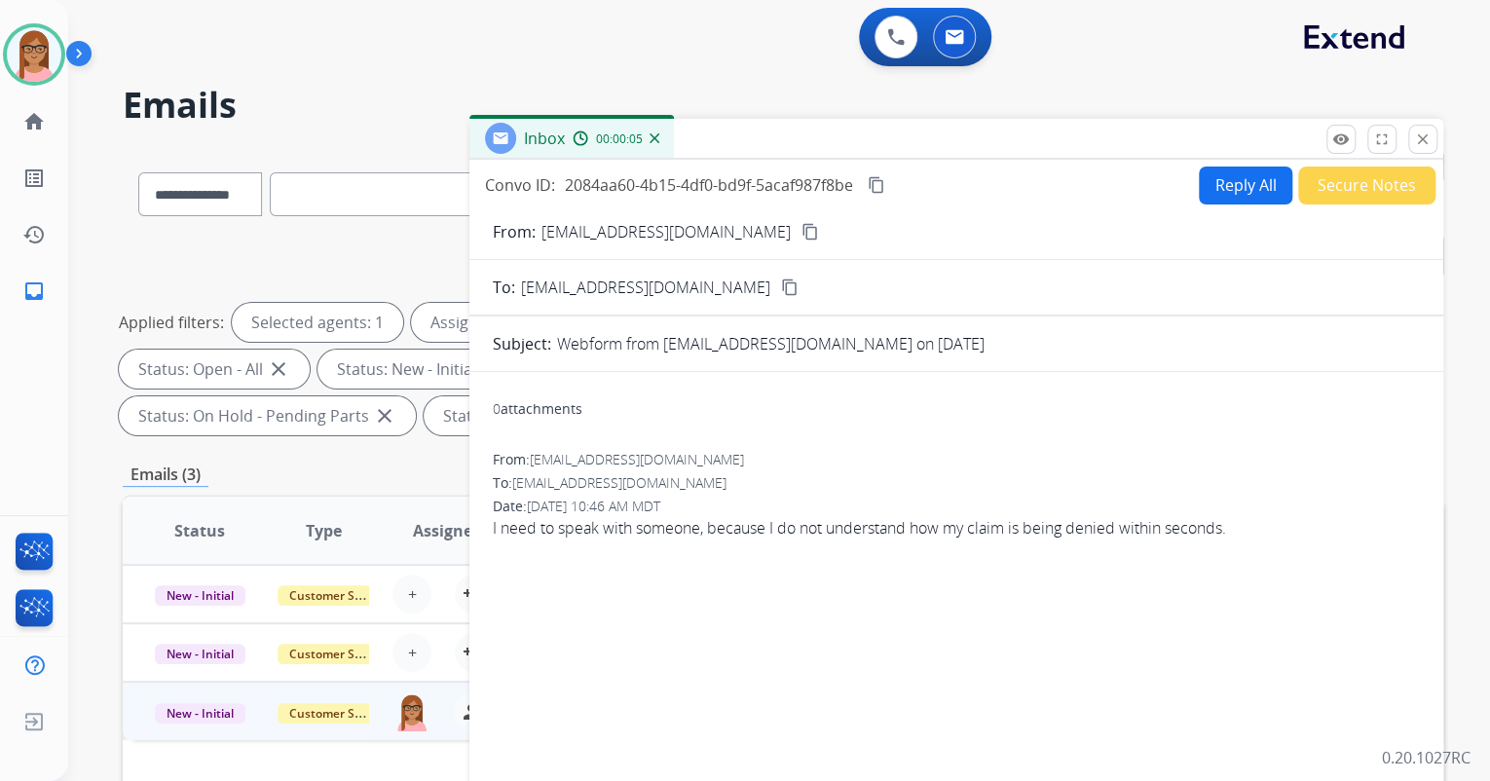
click at [802, 226] on mat-icon "content_copy" at bounding box center [811, 232] width 18 height 18
click at [1356, 191] on button "Secure Notes" at bounding box center [1366, 186] width 137 height 38
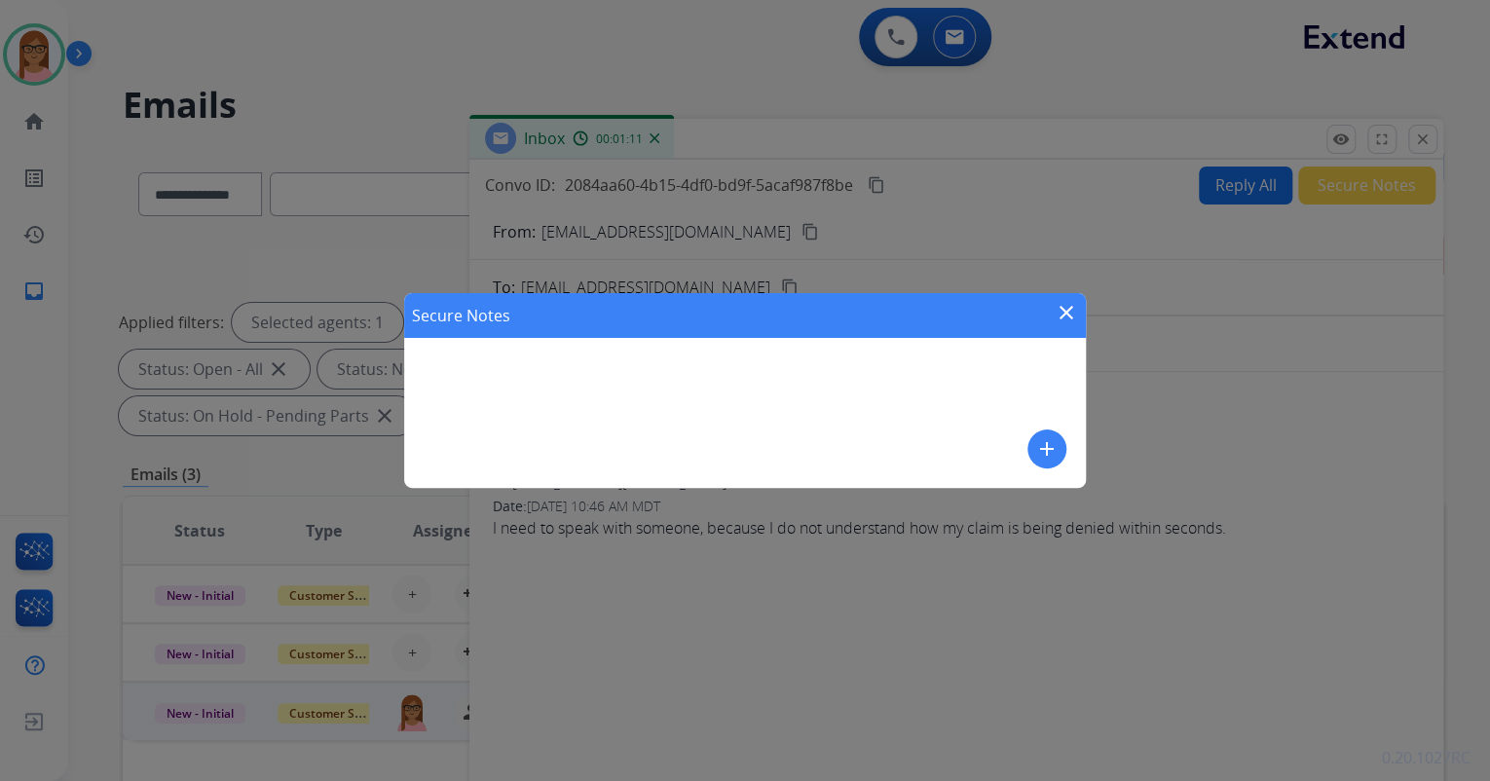
click at [1046, 446] on mat-icon "add" at bounding box center [1046, 448] width 23 height 23
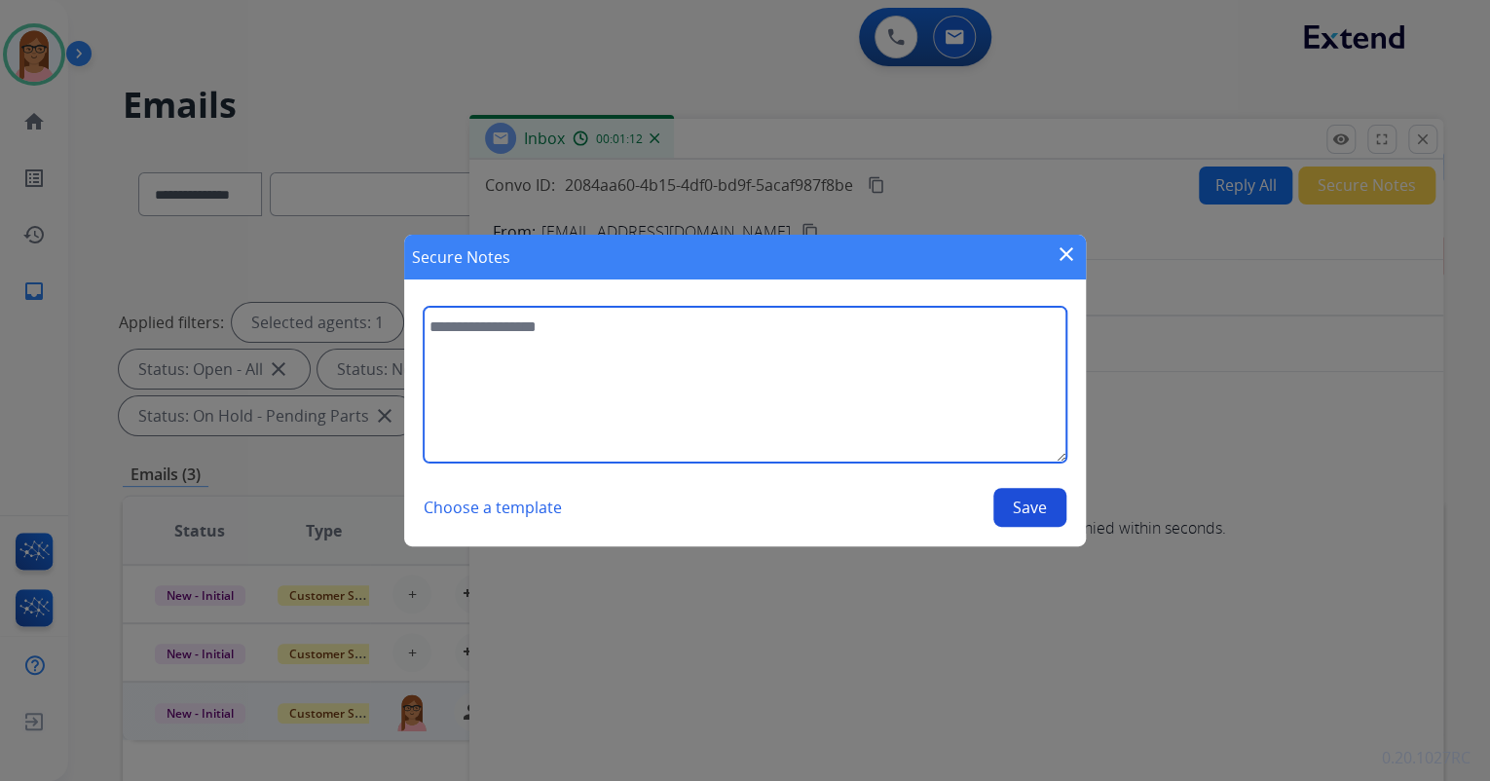
click at [822, 362] on textarea at bounding box center [745, 385] width 643 height 156
type textarea "*"
click at [768, 331] on textarea "**********" at bounding box center [745, 385] width 643 height 156
type textarea "**********"
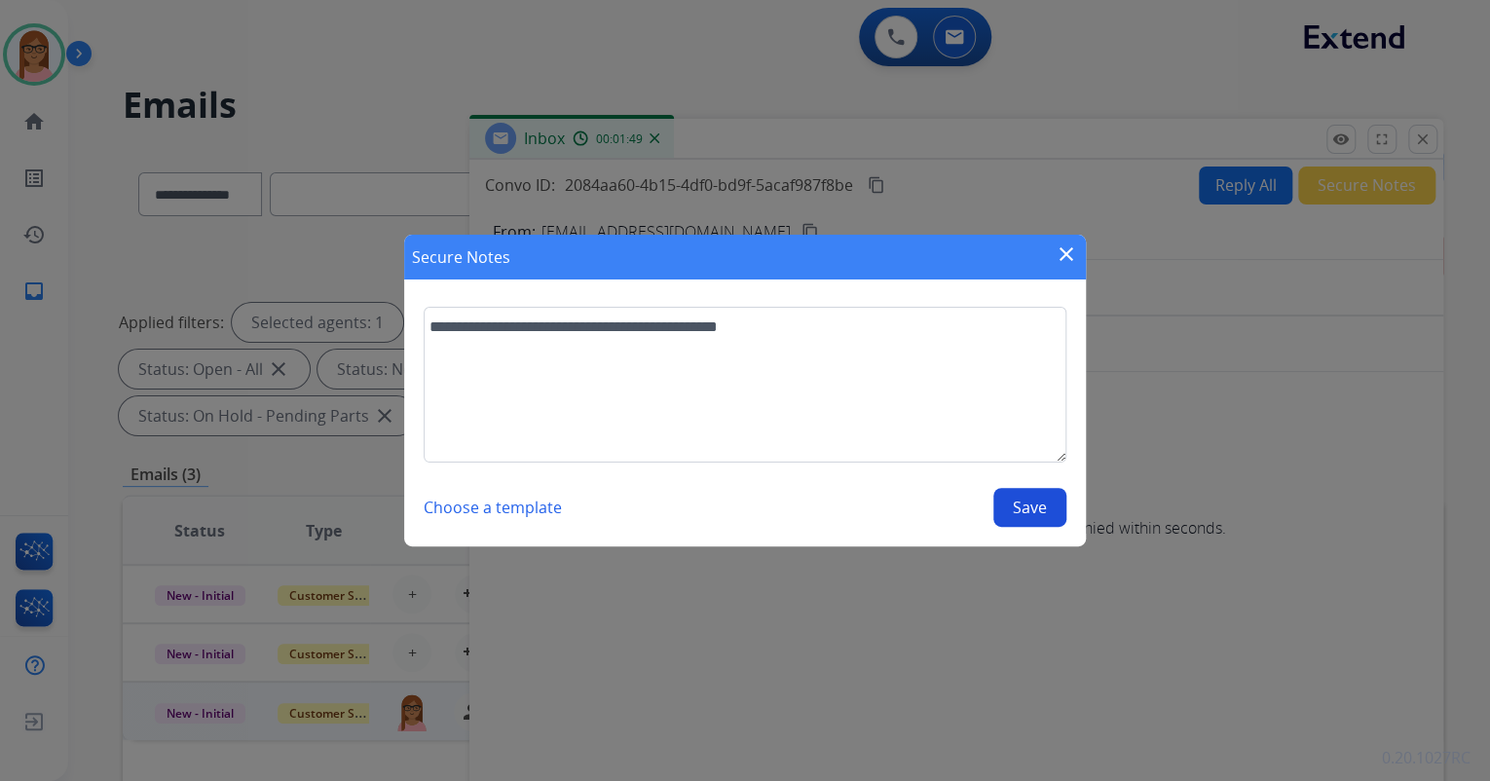
click at [1031, 506] on button "Save" at bounding box center [1030, 507] width 73 height 39
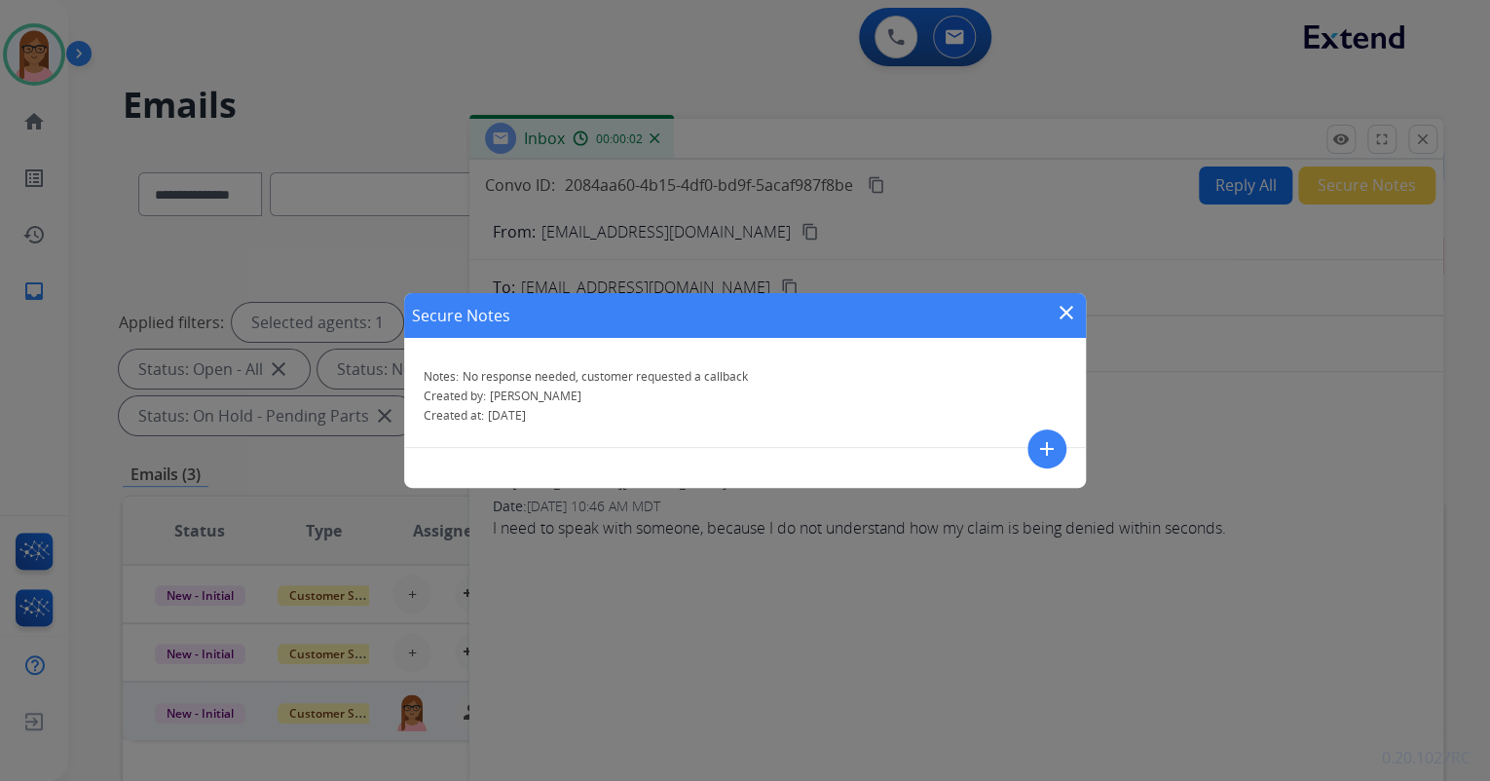
click at [1068, 302] on mat-icon "close" at bounding box center [1066, 312] width 23 height 23
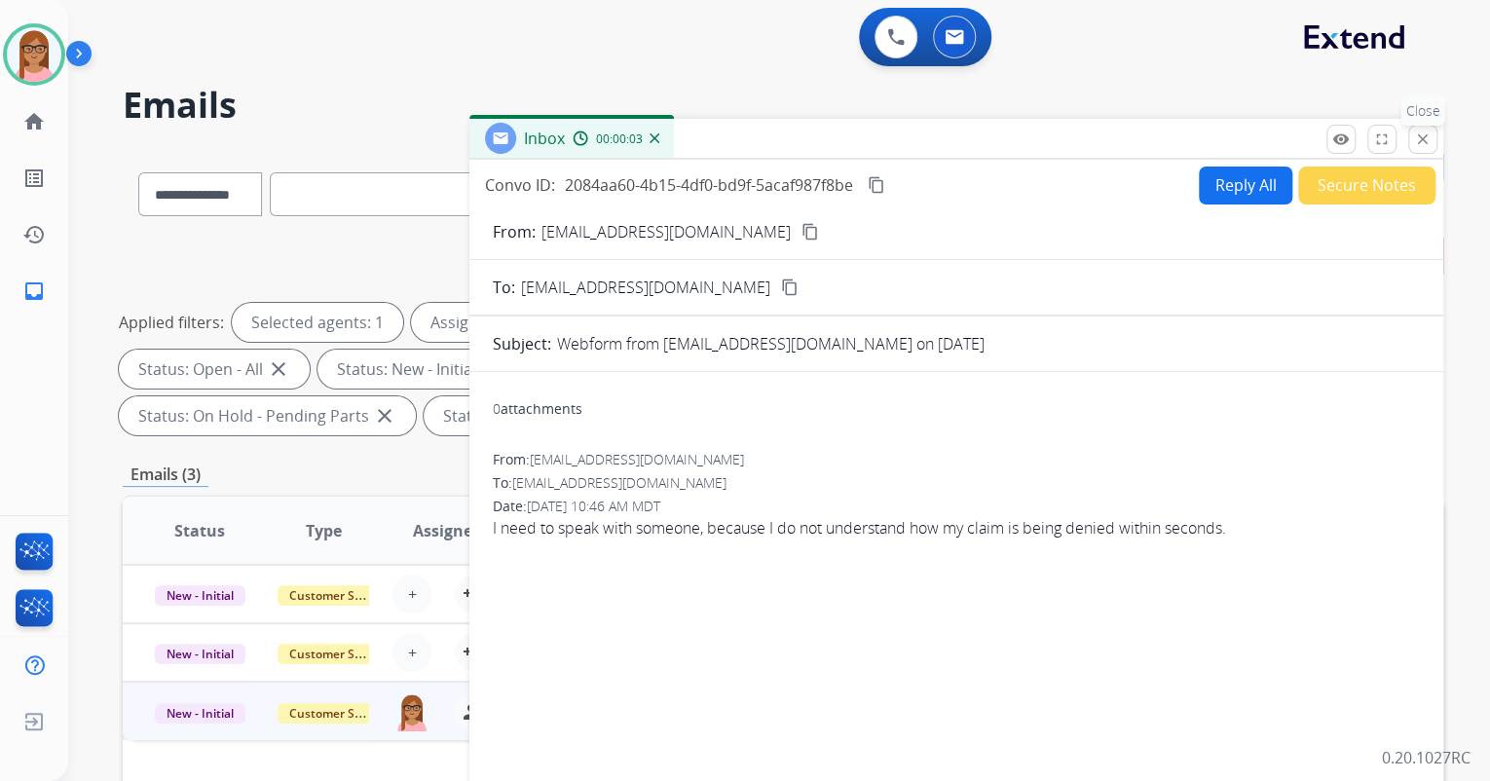
click at [1425, 140] on mat-icon "close" at bounding box center [1423, 140] width 18 height 18
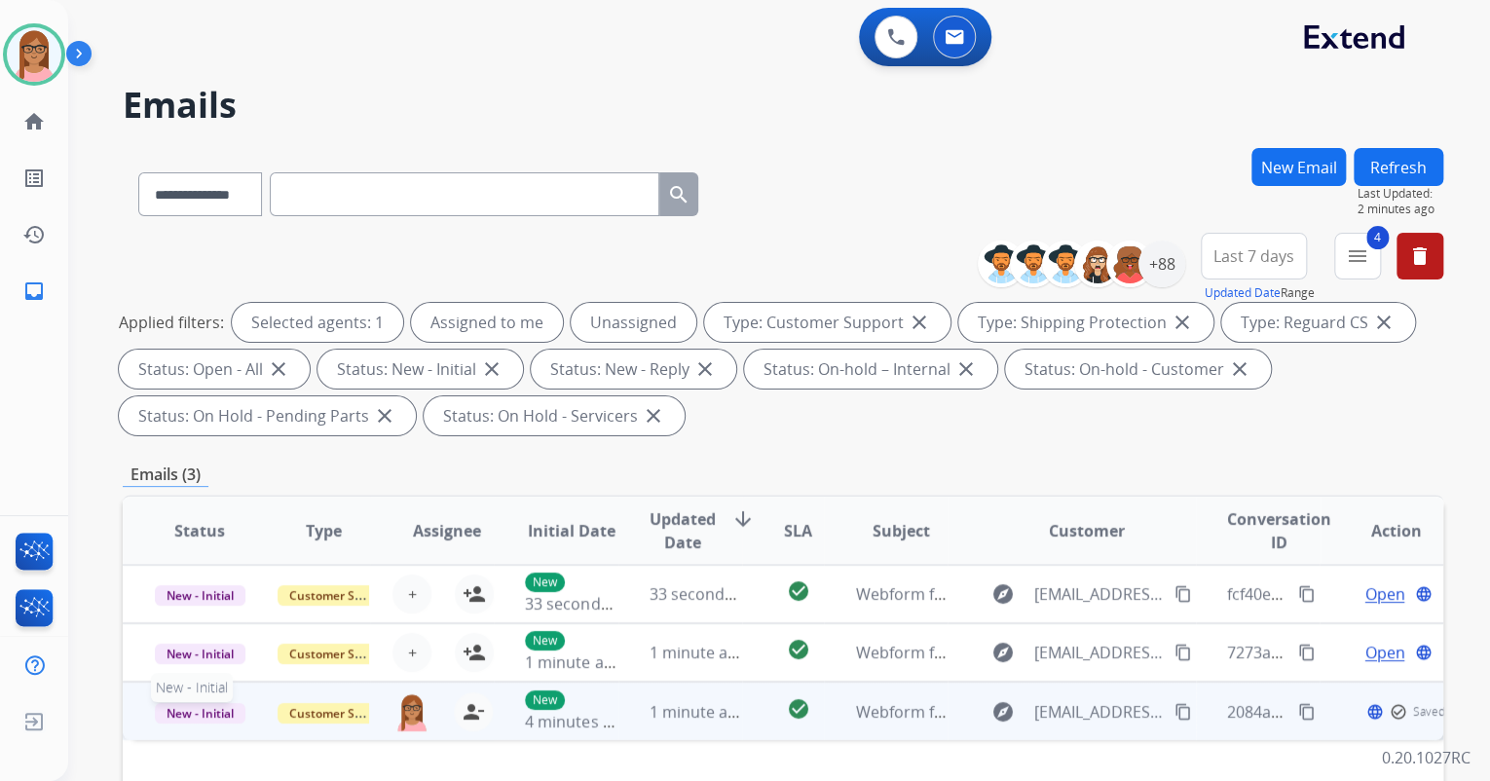
click at [218, 720] on span "New - Initial" at bounding box center [200, 713] width 91 height 20
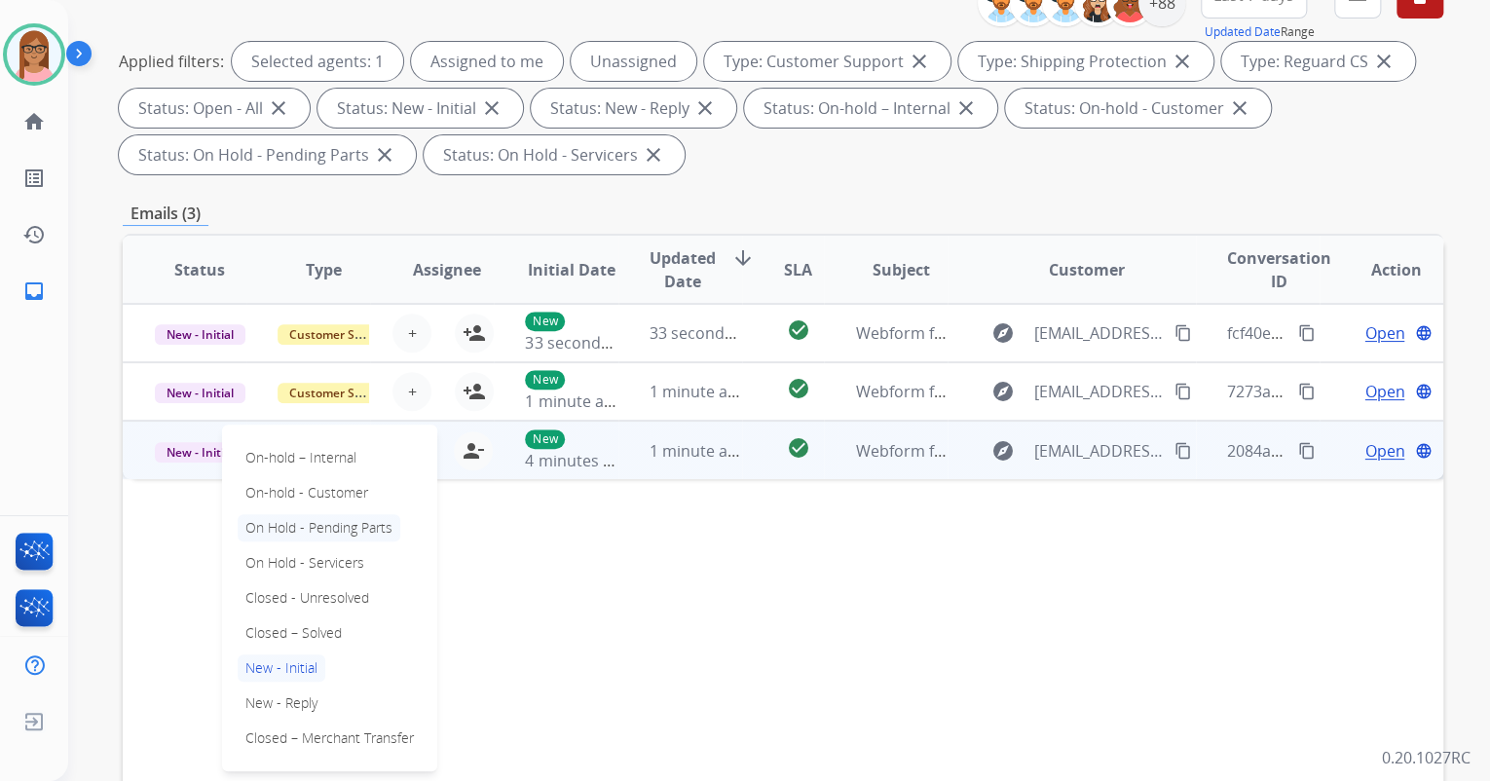
scroll to position [312, 0]
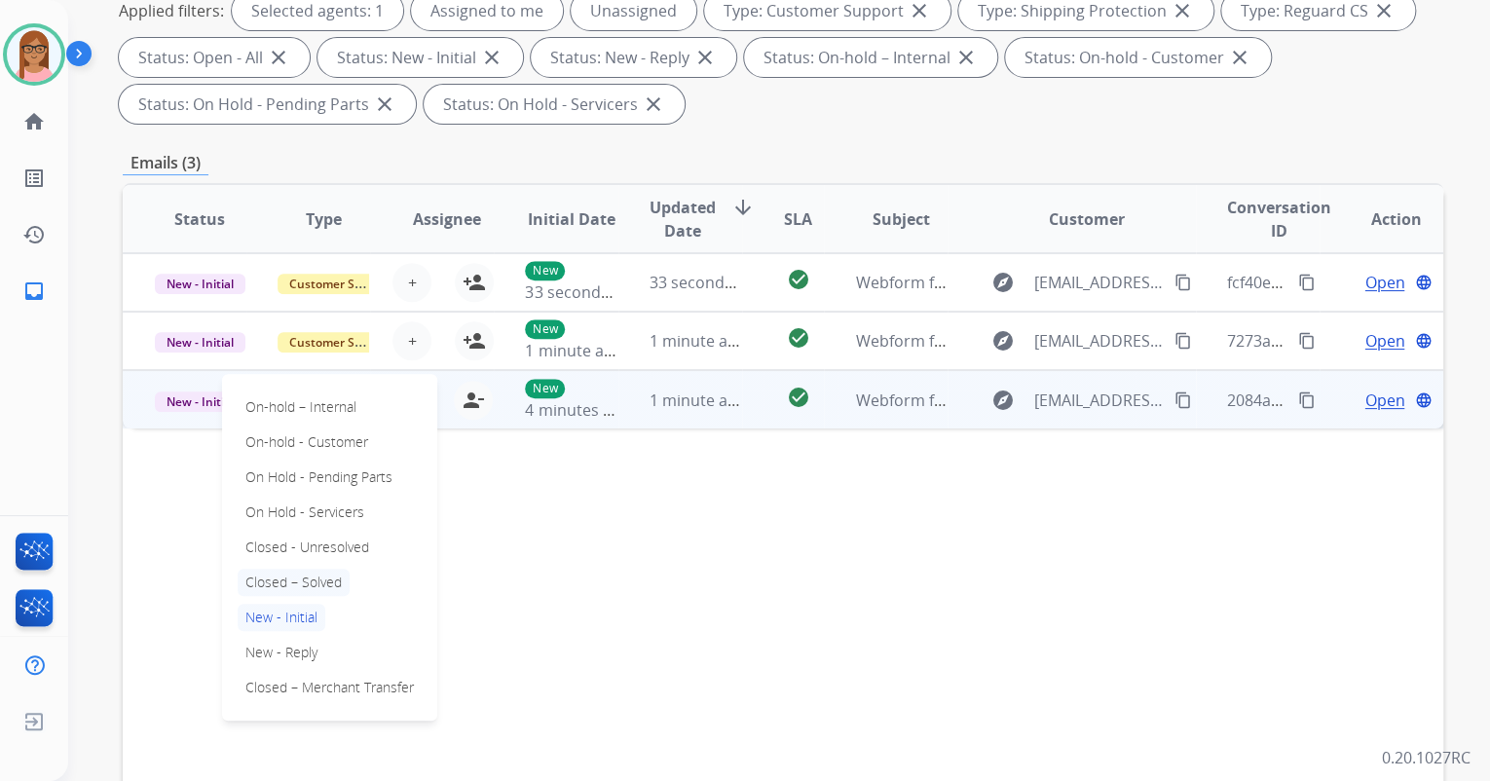
click at [307, 580] on p "Closed – Solved" at bounding box center [294, 582] width 112 height 27
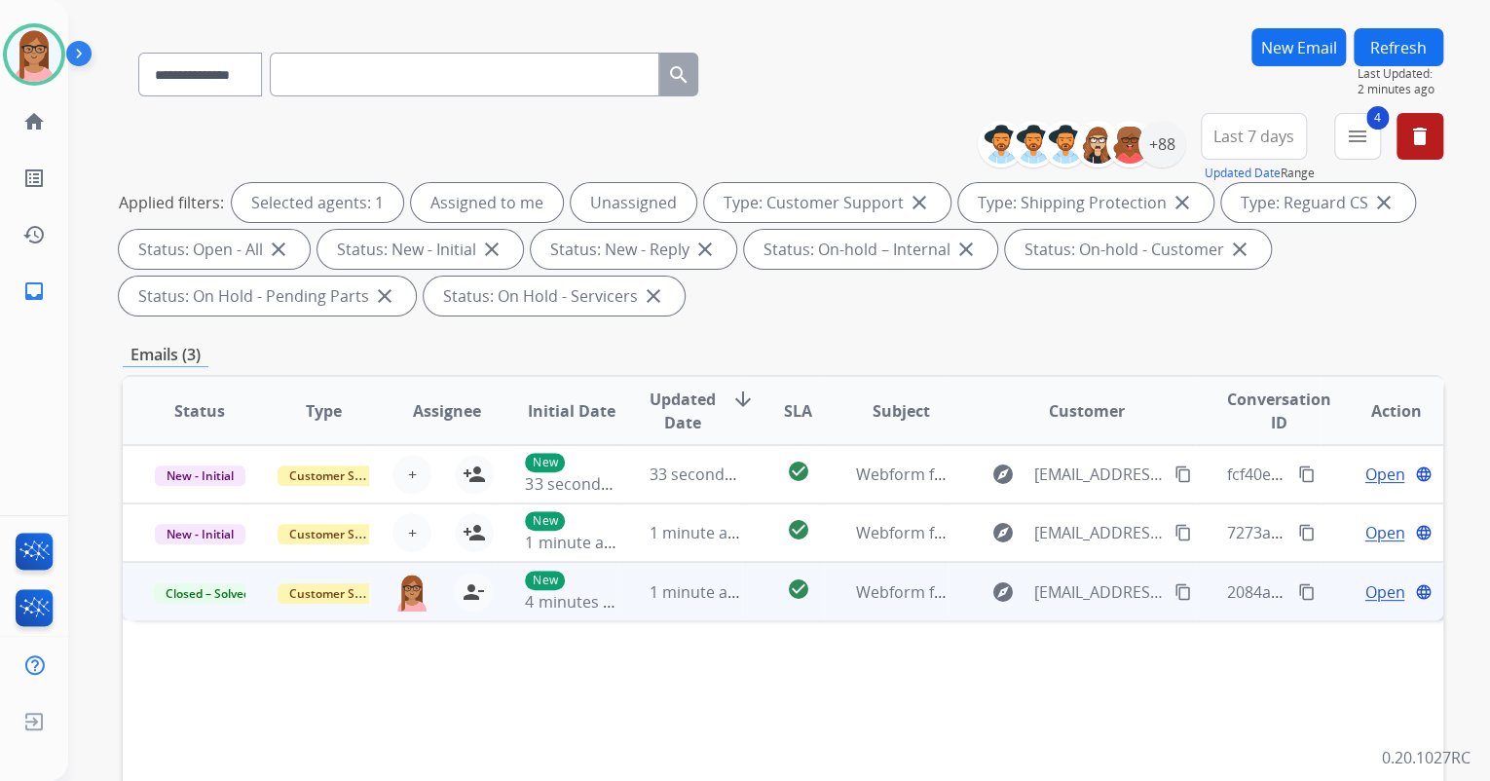
scroll to position [0, 0]
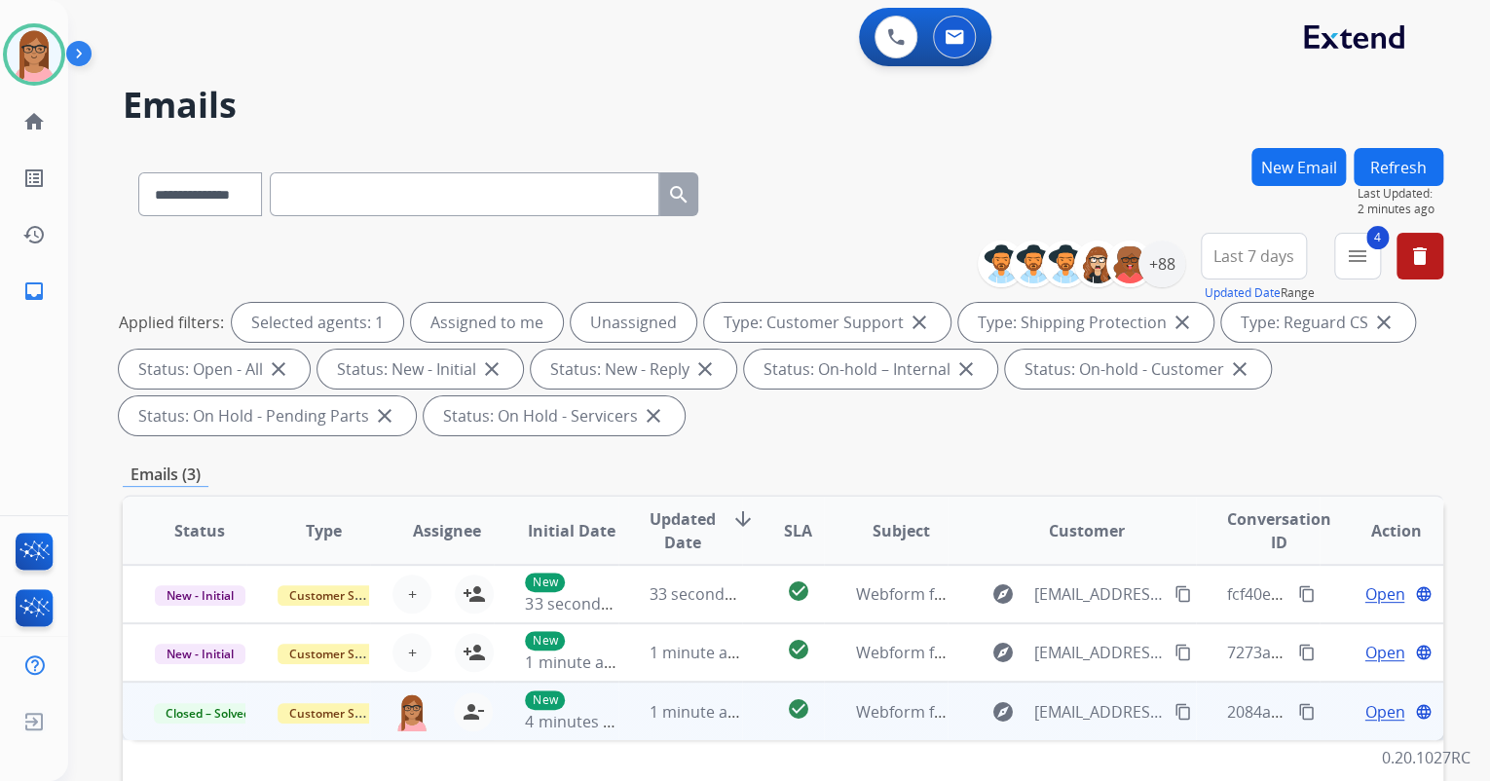
click at [1391, 165] on button "Refresh" at bounding box center [1399, 167] width 90 height 38
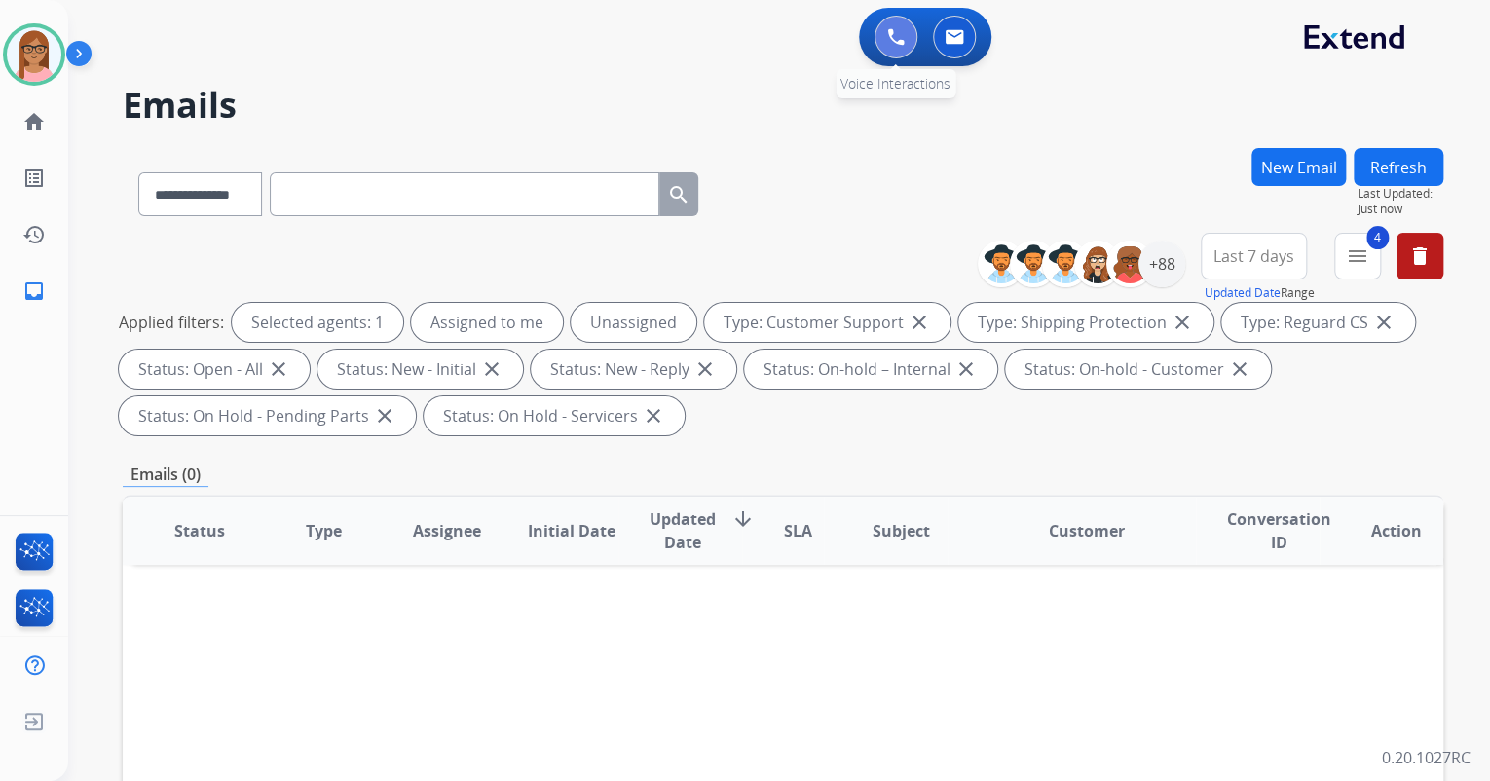
click at [887, 35] on img at bounding box center [896, 37] width 18 height 18
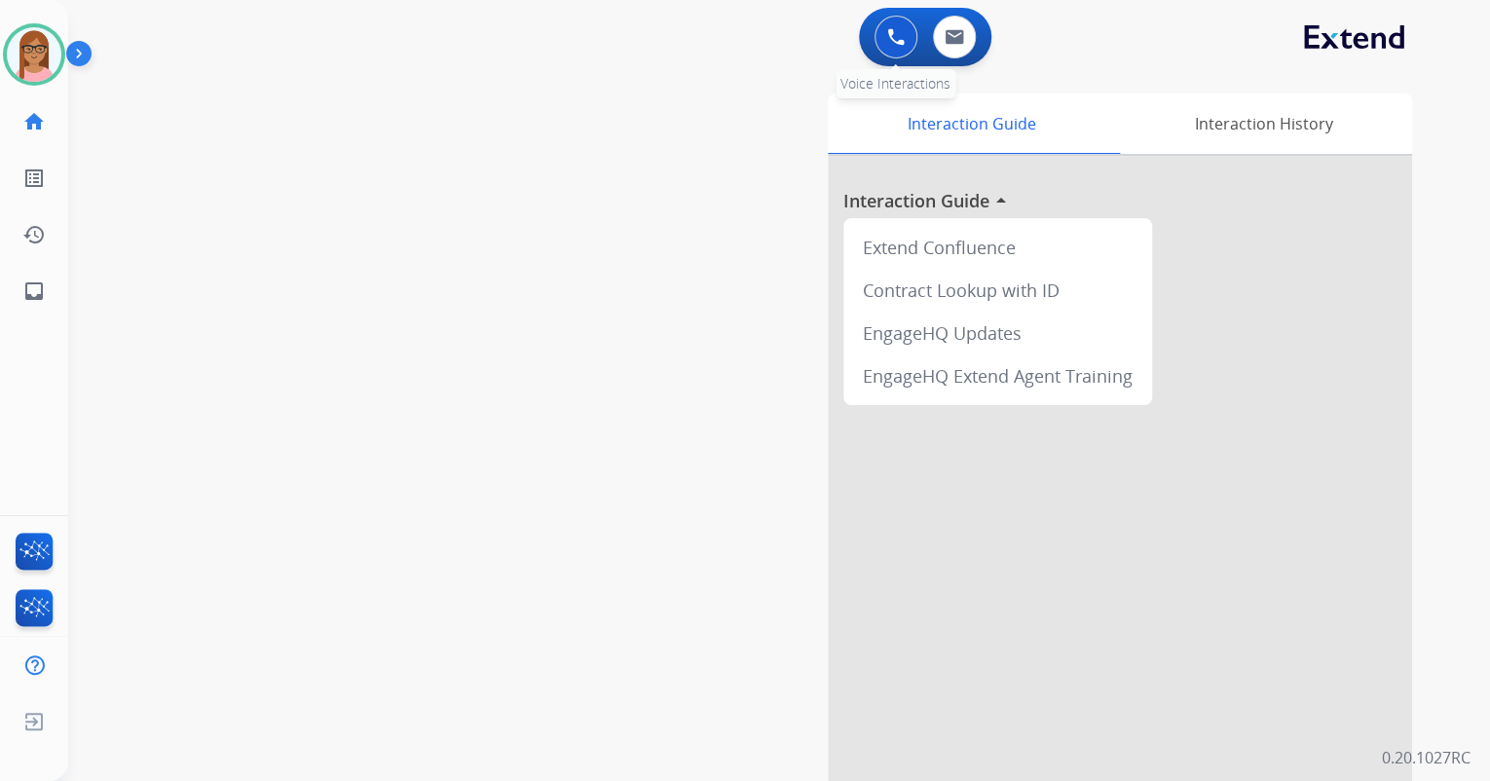
click at [899, 36] on img at bounding box center [896, 37] width 18 height 18
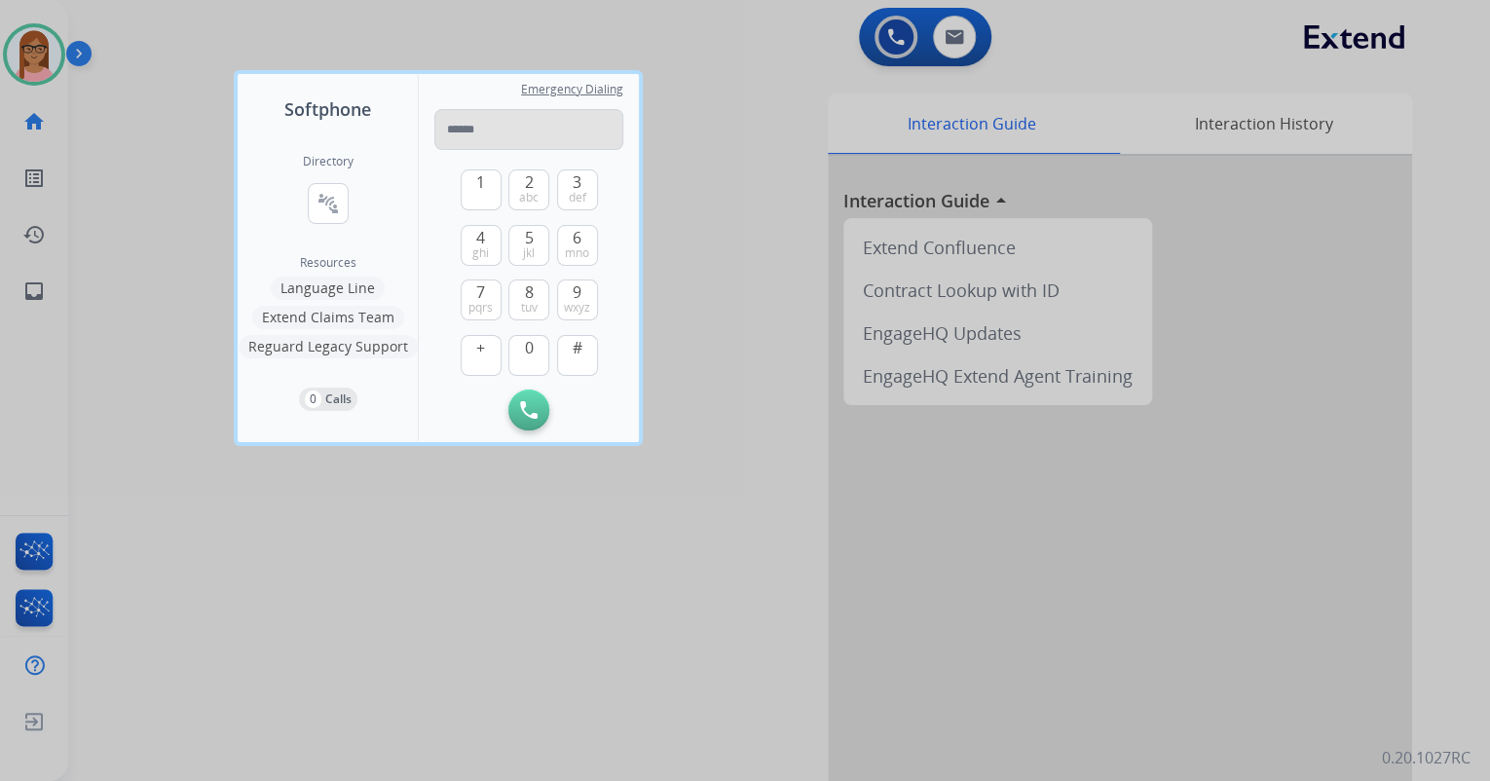
click at [582, 138] on input "tel" at bounding box center [528, 129] width 189 height 41
type input "**********"
click at [526, 421] on button "Initiate Call" at bounding box center [528, 410] width 41 height 41
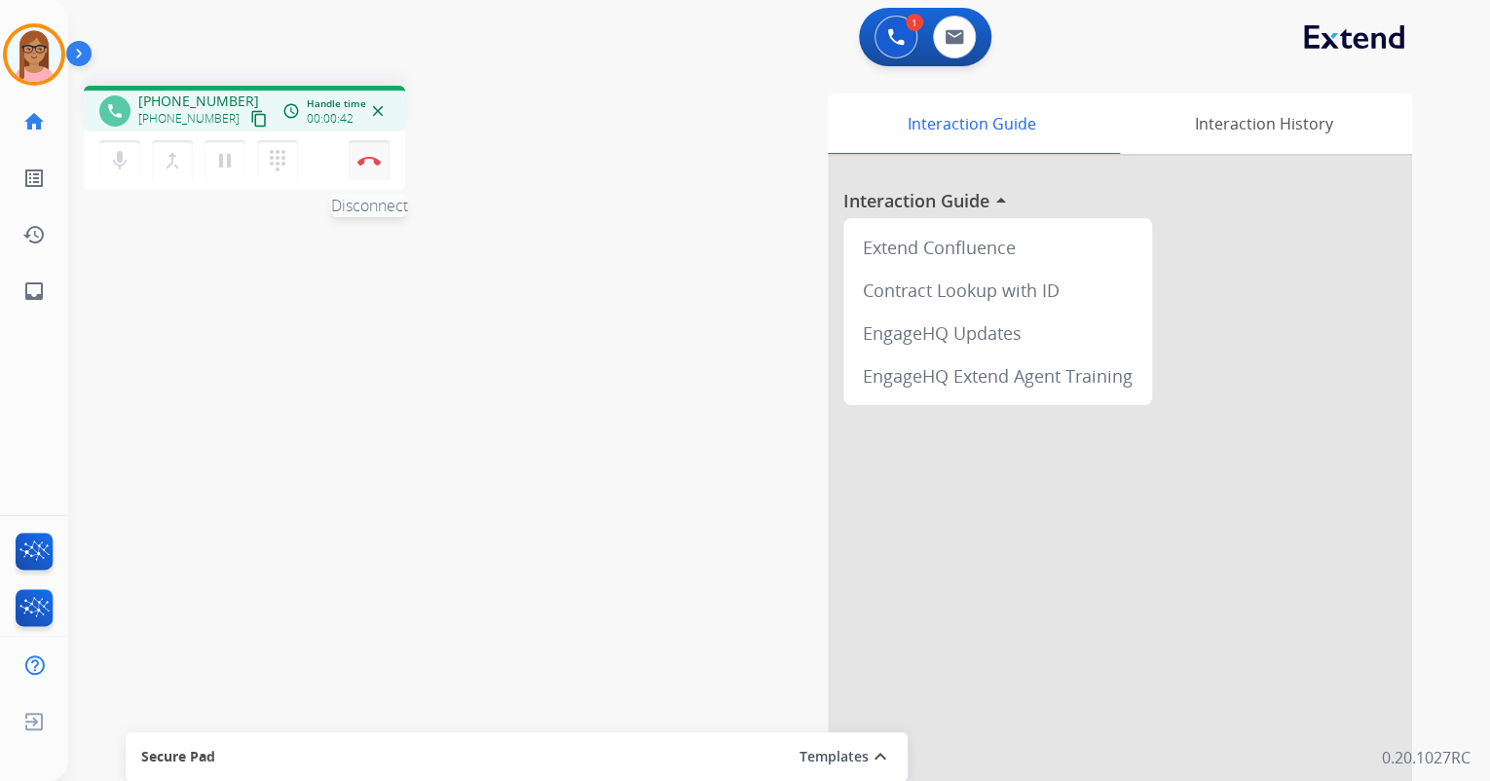
click at [366, 163] on img at bounding box center [368, 161] width 23 height 10
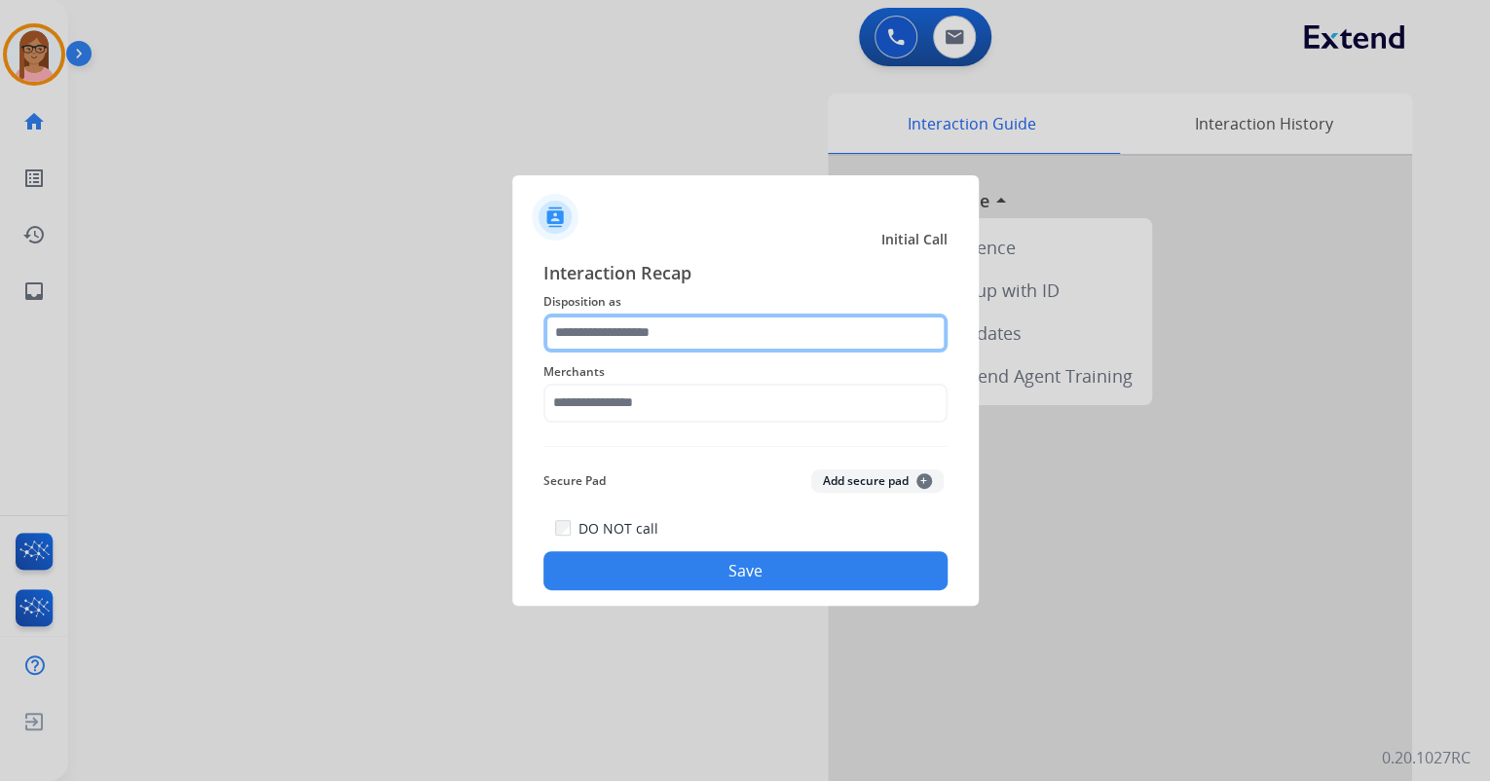
click at [612, 339] on input "text" at bounding box center [746, 333] width 404 height 39
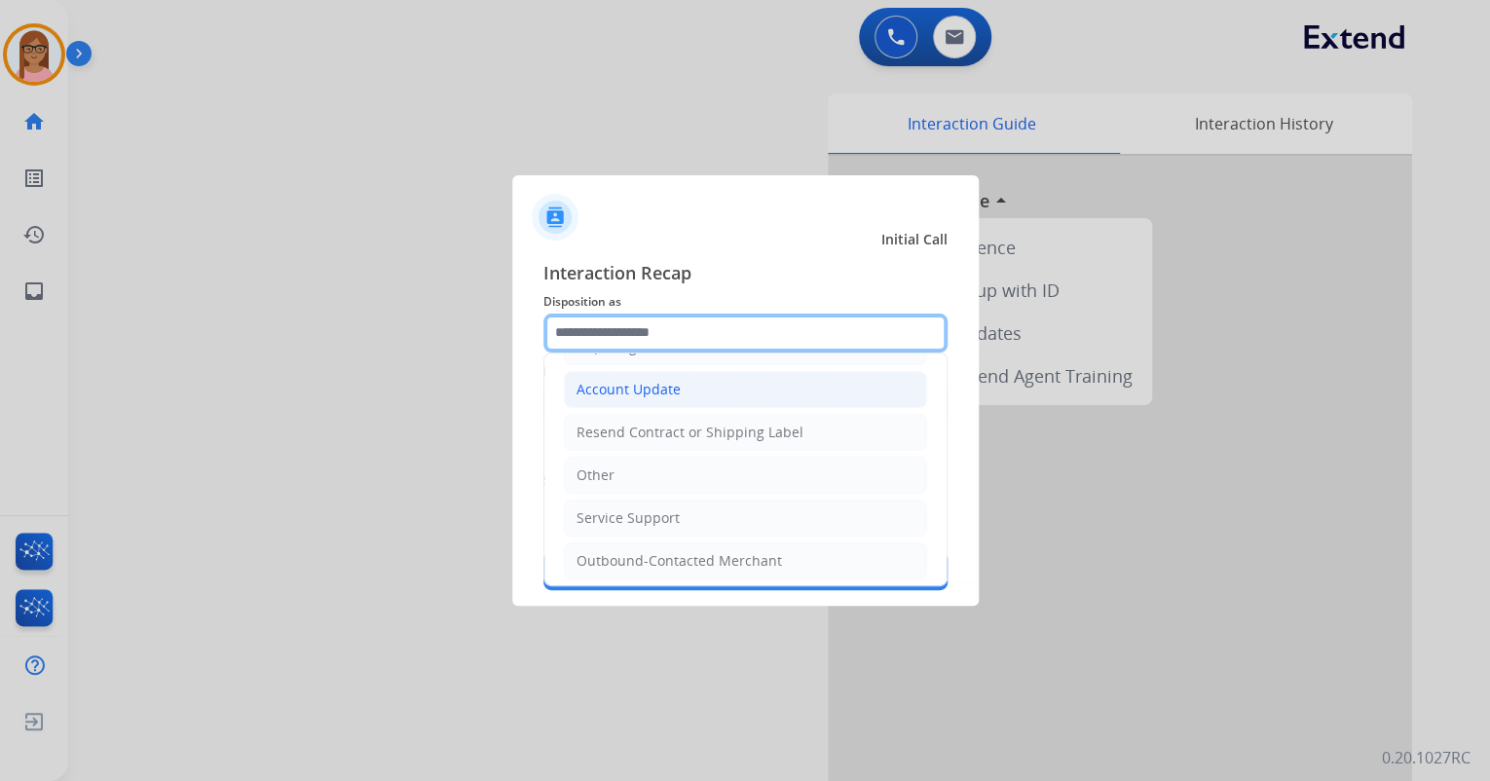
scroll to position [383, 0]
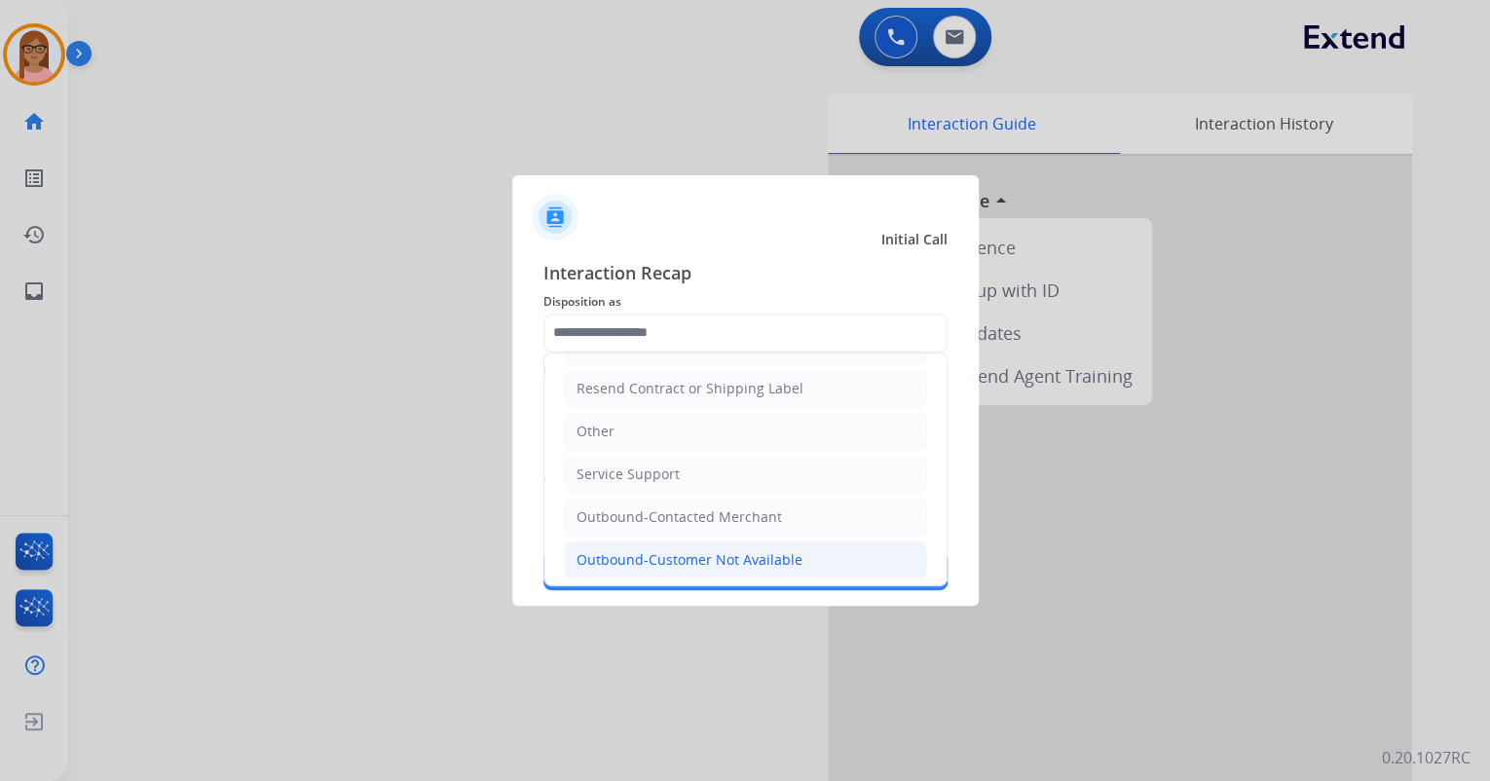
click at [657, 550] on div "Outbound-Customer Not Available" at bounding box center [690, 559] width 226 height 19
type input "**********"
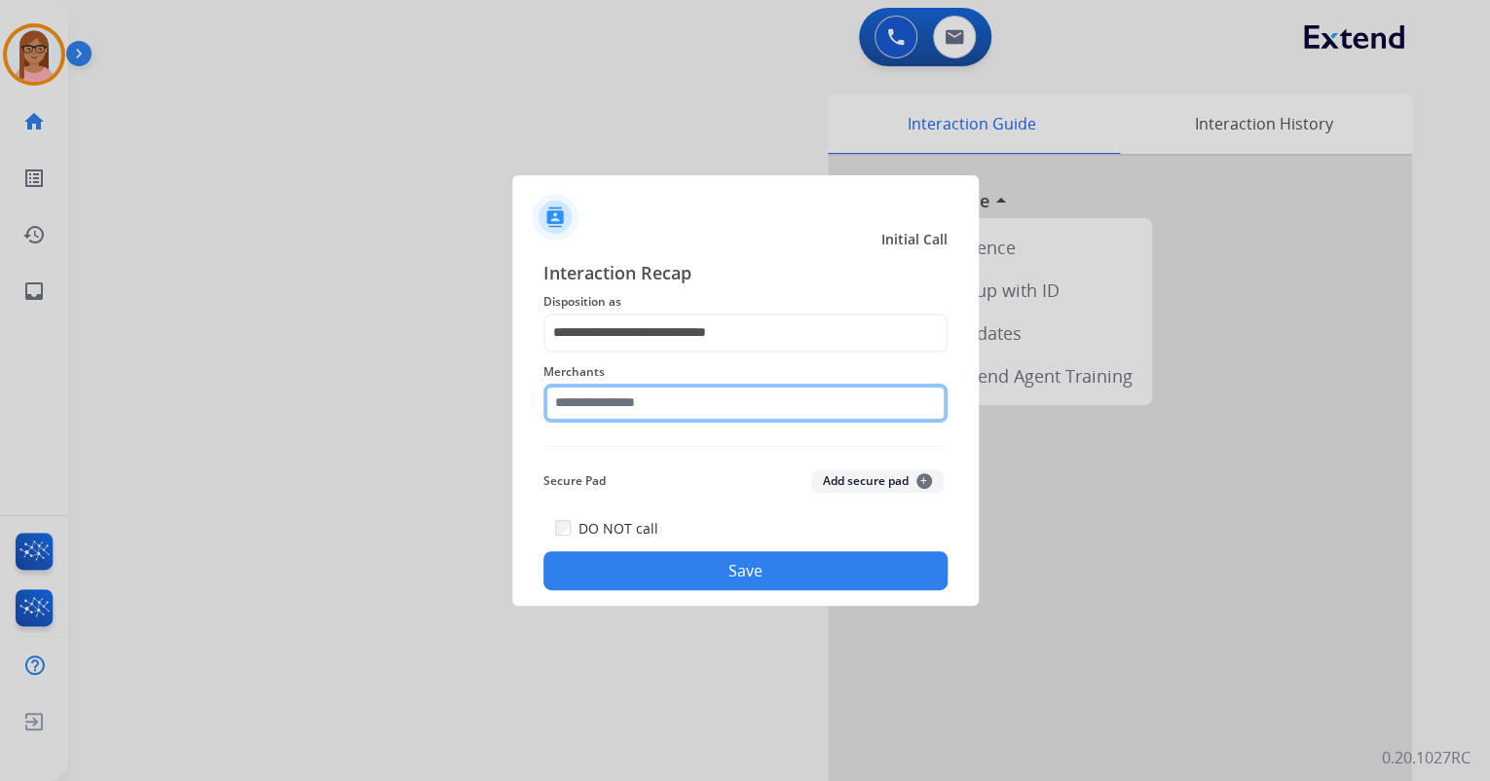
click at [655, 401] on input "text" at bounding box center [746, 403] width 404 height 39
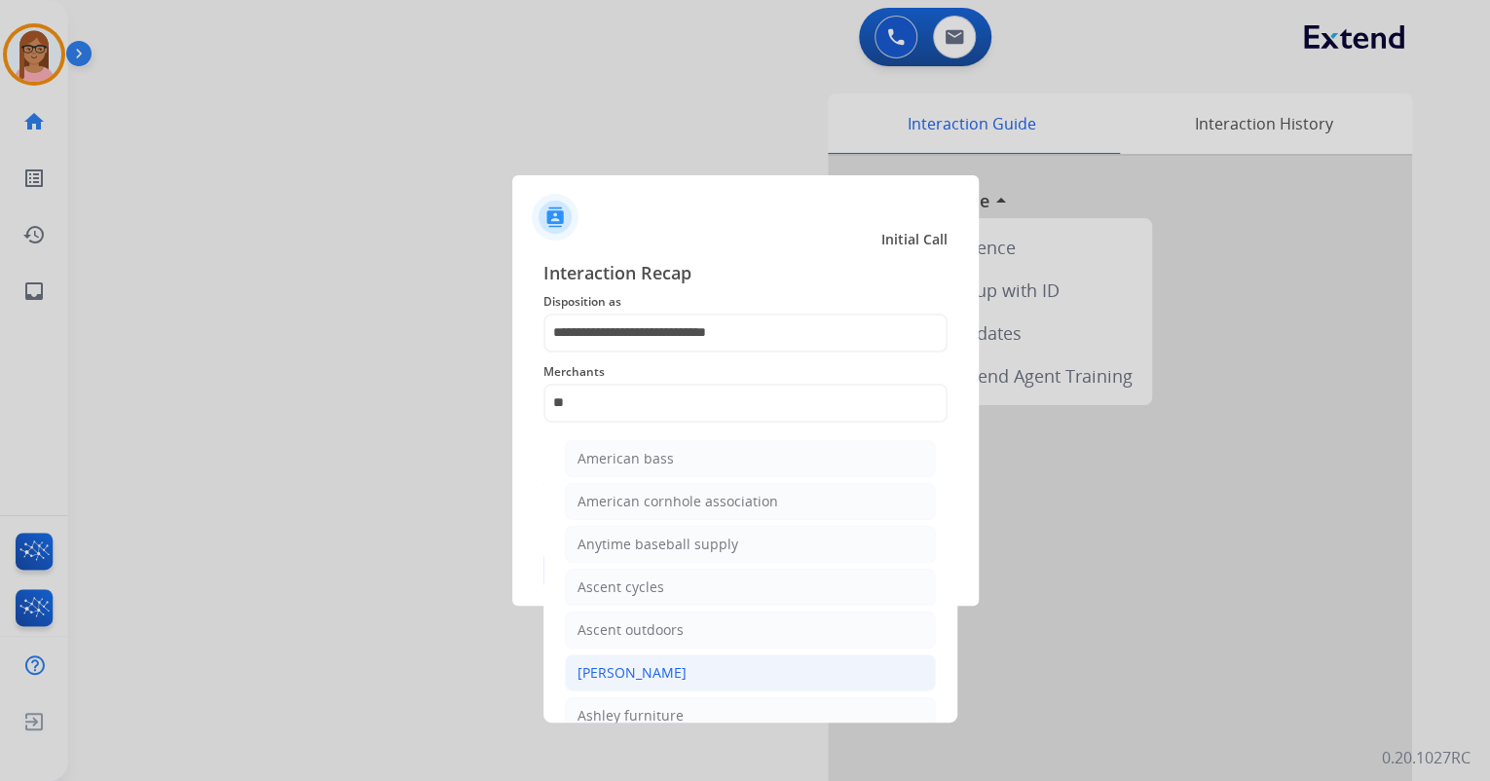
click at [682, 676] on div "[PERSON_NAME]" at bounding box center [632, 672] width 109 height 19
type input "**********"
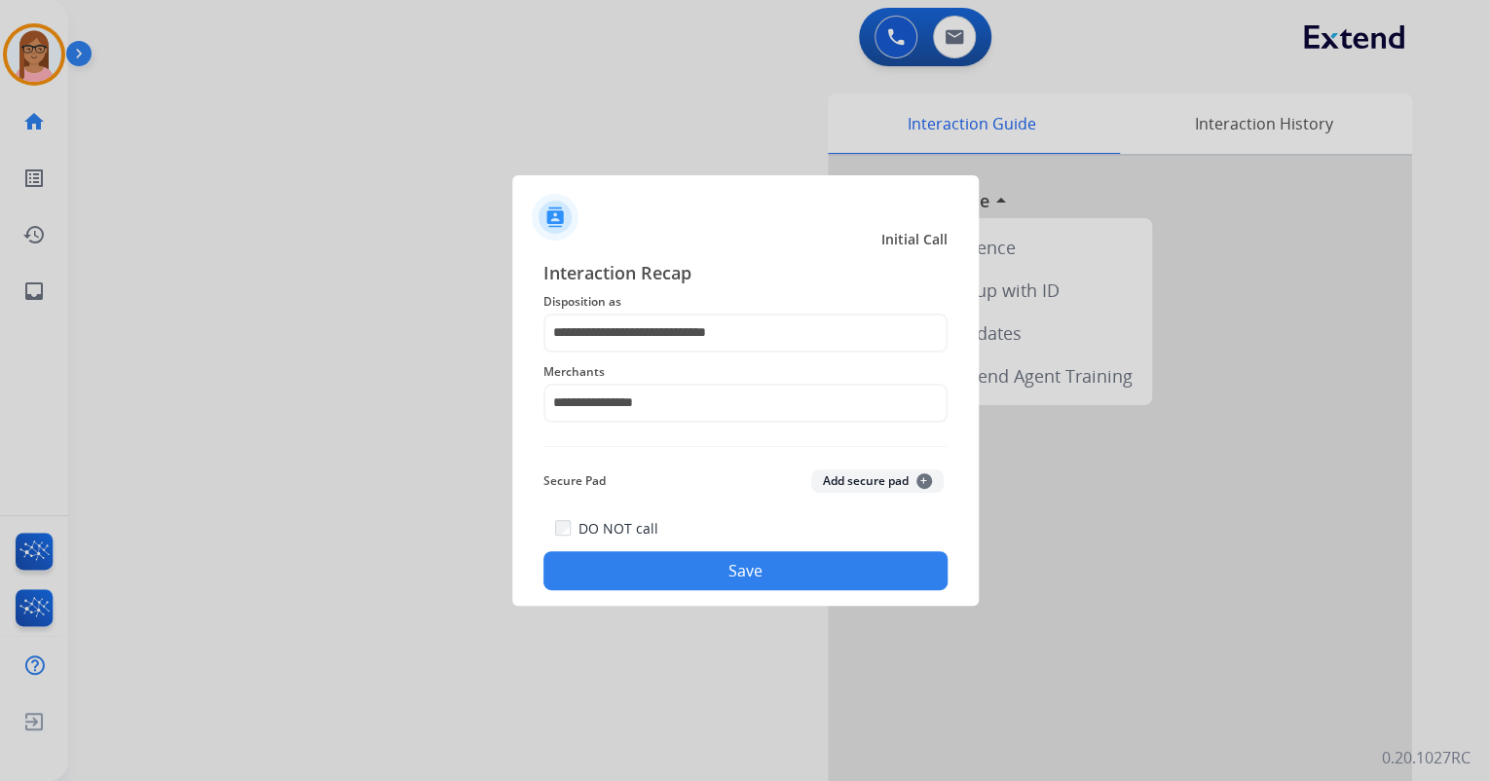
click at [662, 557] on button "Save" at bounding box center [746, 570] width 404 height 39
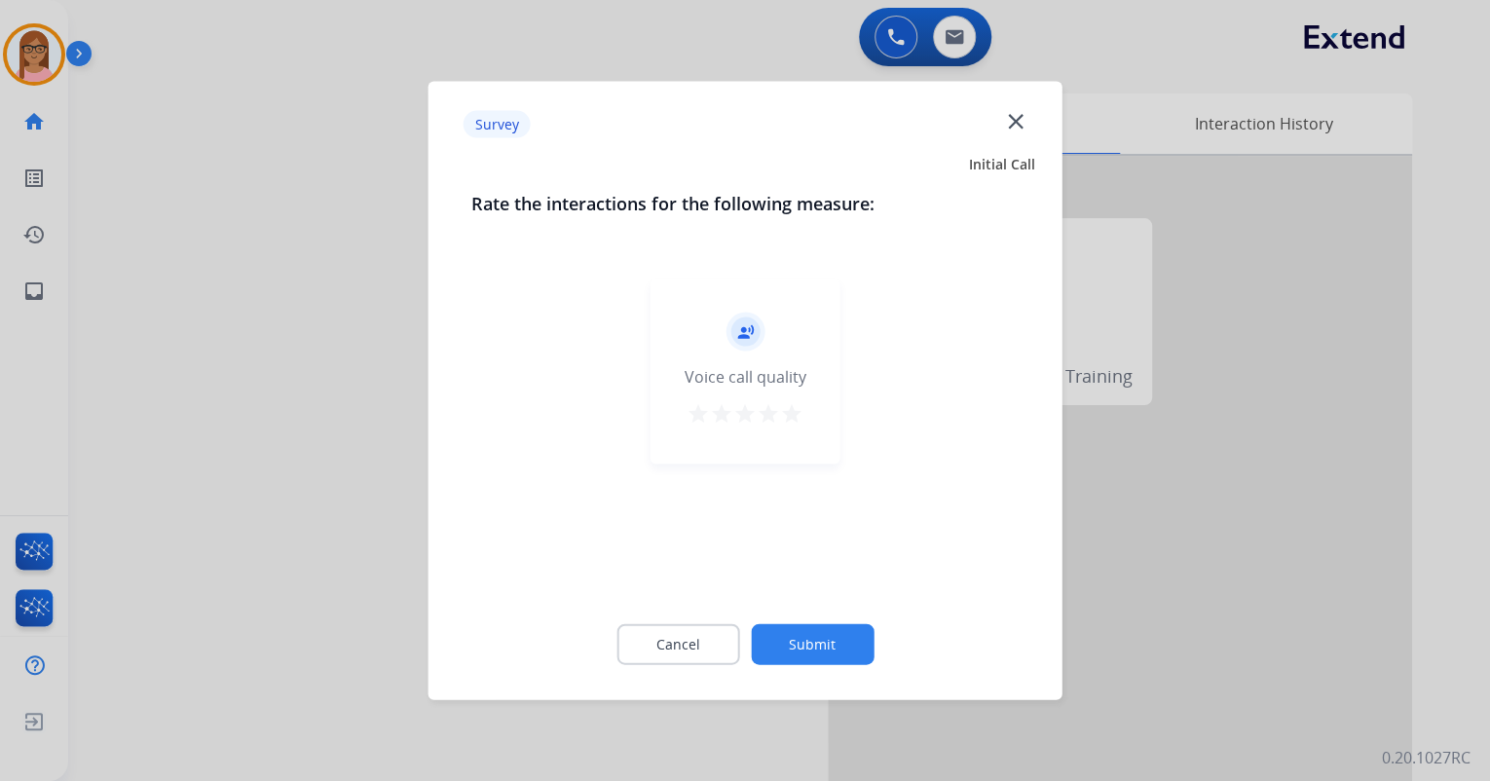
click at [798, 408] on mat-icon "star" at bounding box center [791, 413] width 23 height 23
click at [794, 635] on button "Submit" at bounding box center [812, 644] width 123 height 41
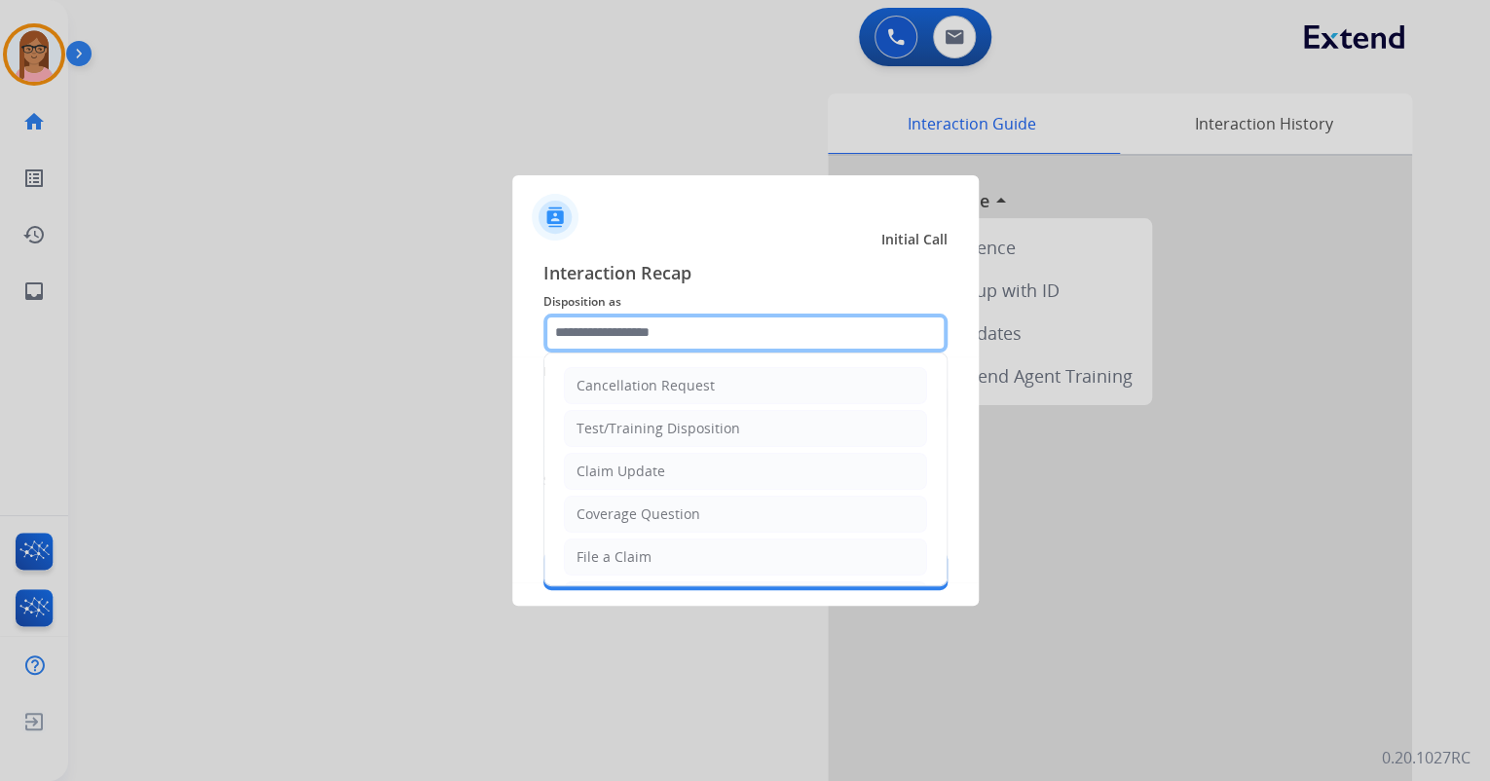
click at [673, 335] on input "text" at bounding box center [746, 333] width 404 height 39
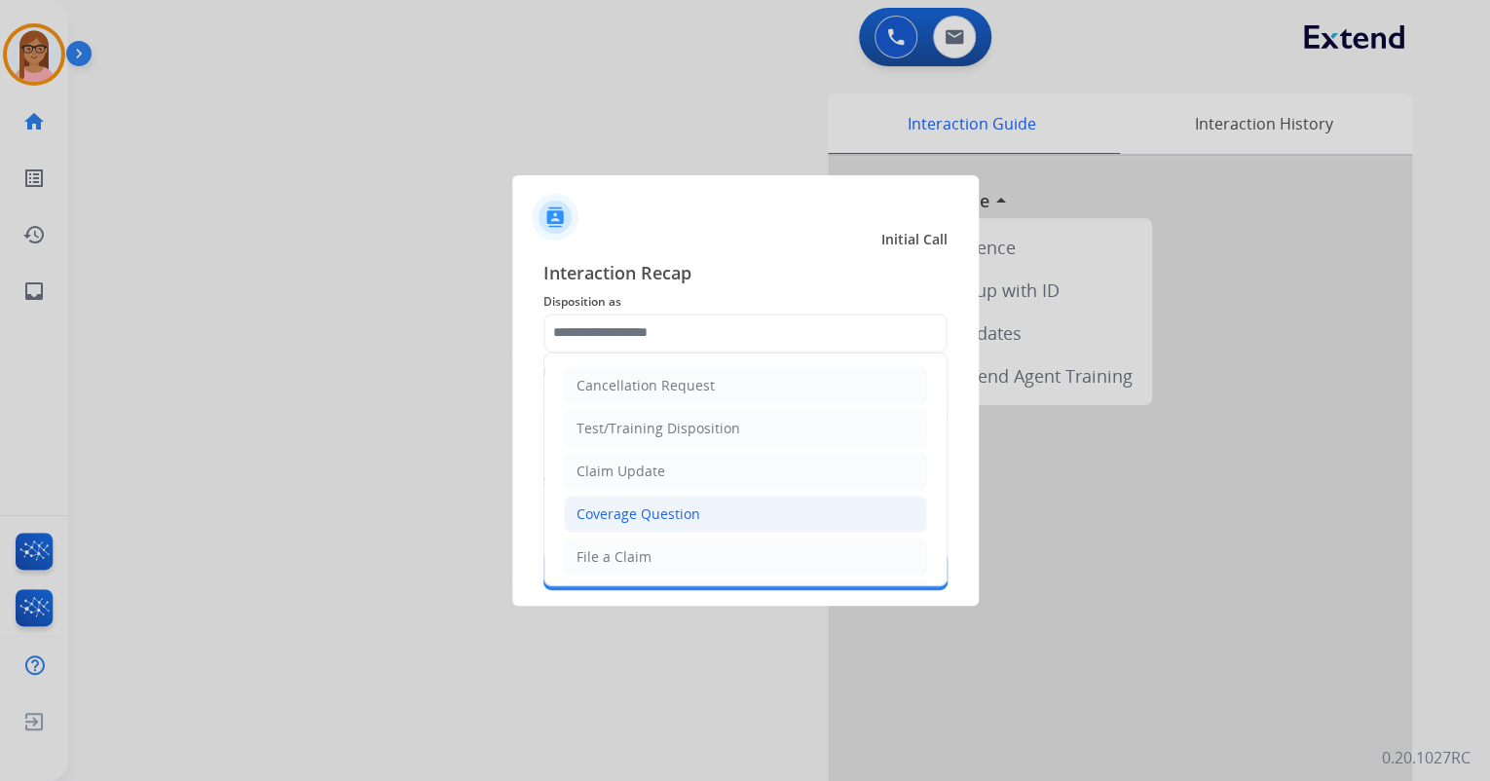
click at [655, 501] on li "Coverage Question" at bounding box center [745, 514] width 363 height 37
type input "**********"
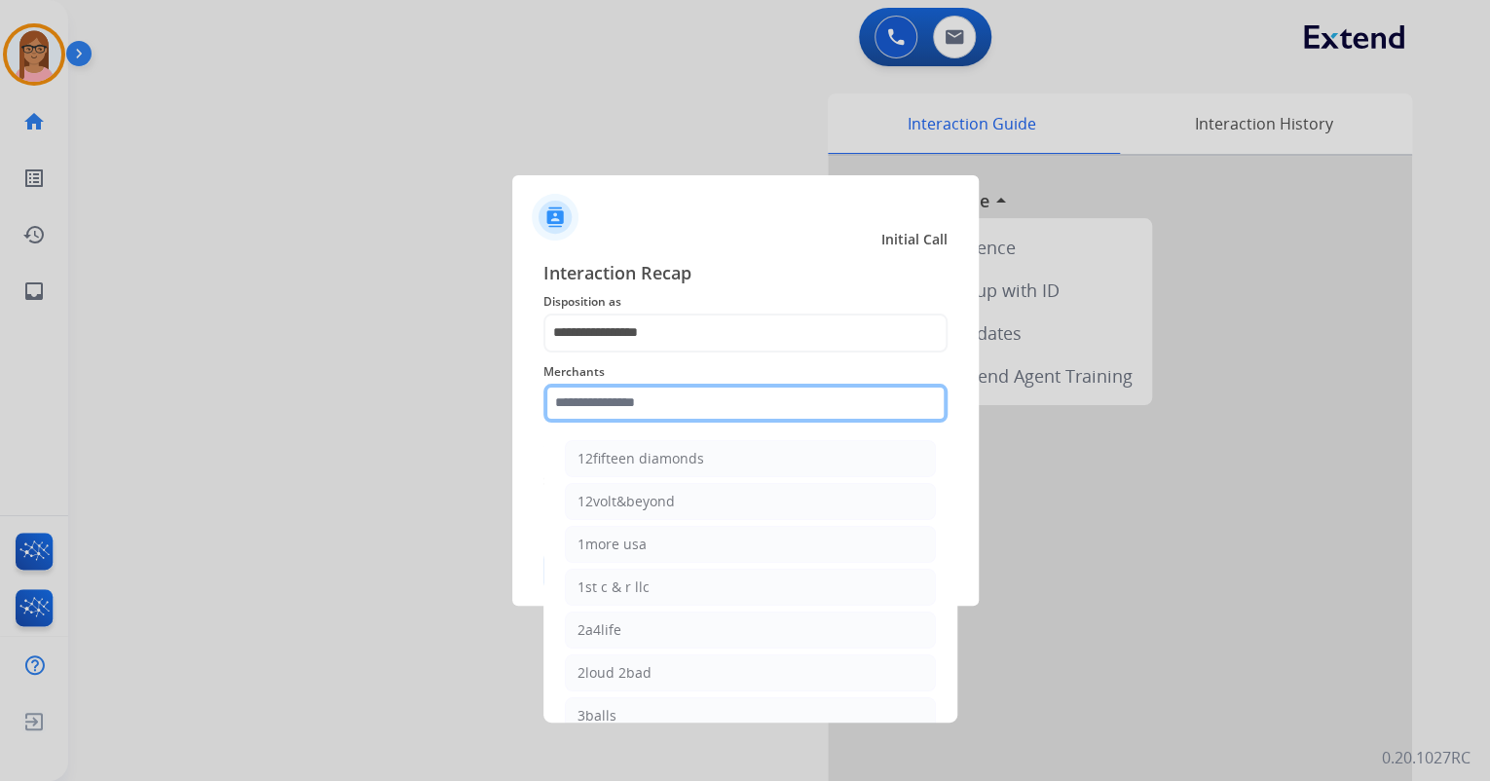
click at [604, 406] on input "text" at bounding box center [746, 403] width 404 height 39
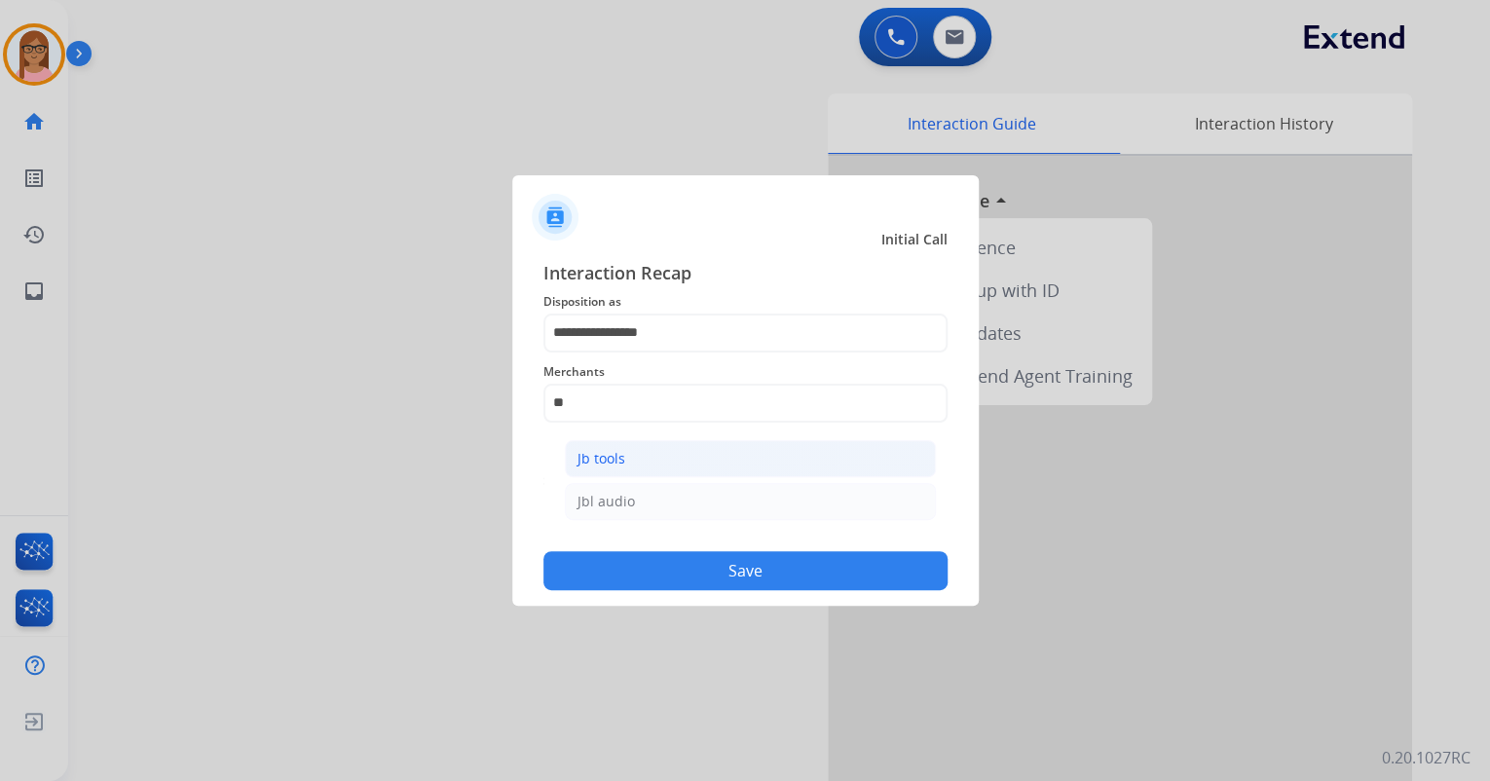
click at [614, 464] on div "Jb tools" at bounding box center [602, 458] width 48 height 19
type input "********"
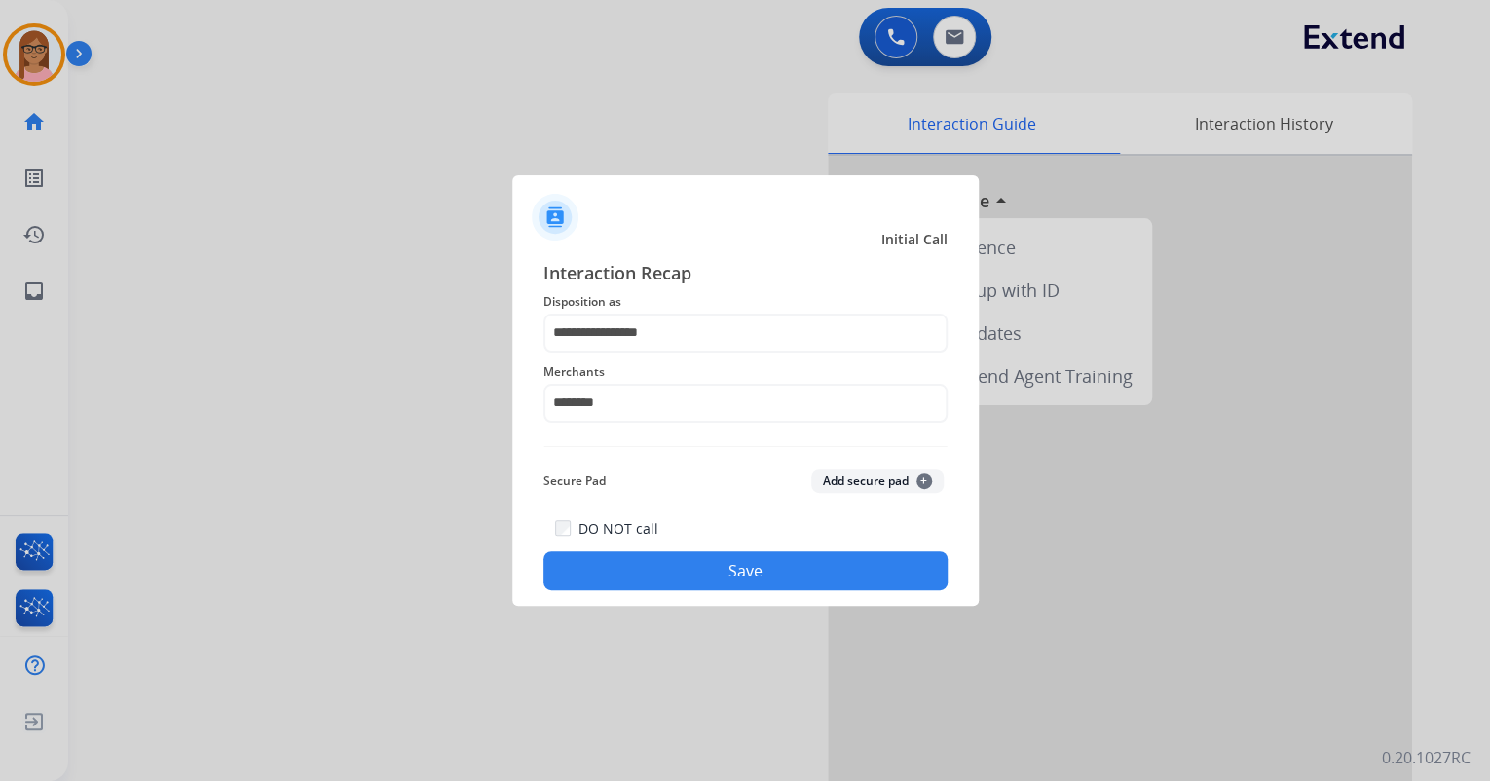
click at [713, 567] on button "Save" at bounding box center [746, 570] width 404 height 39
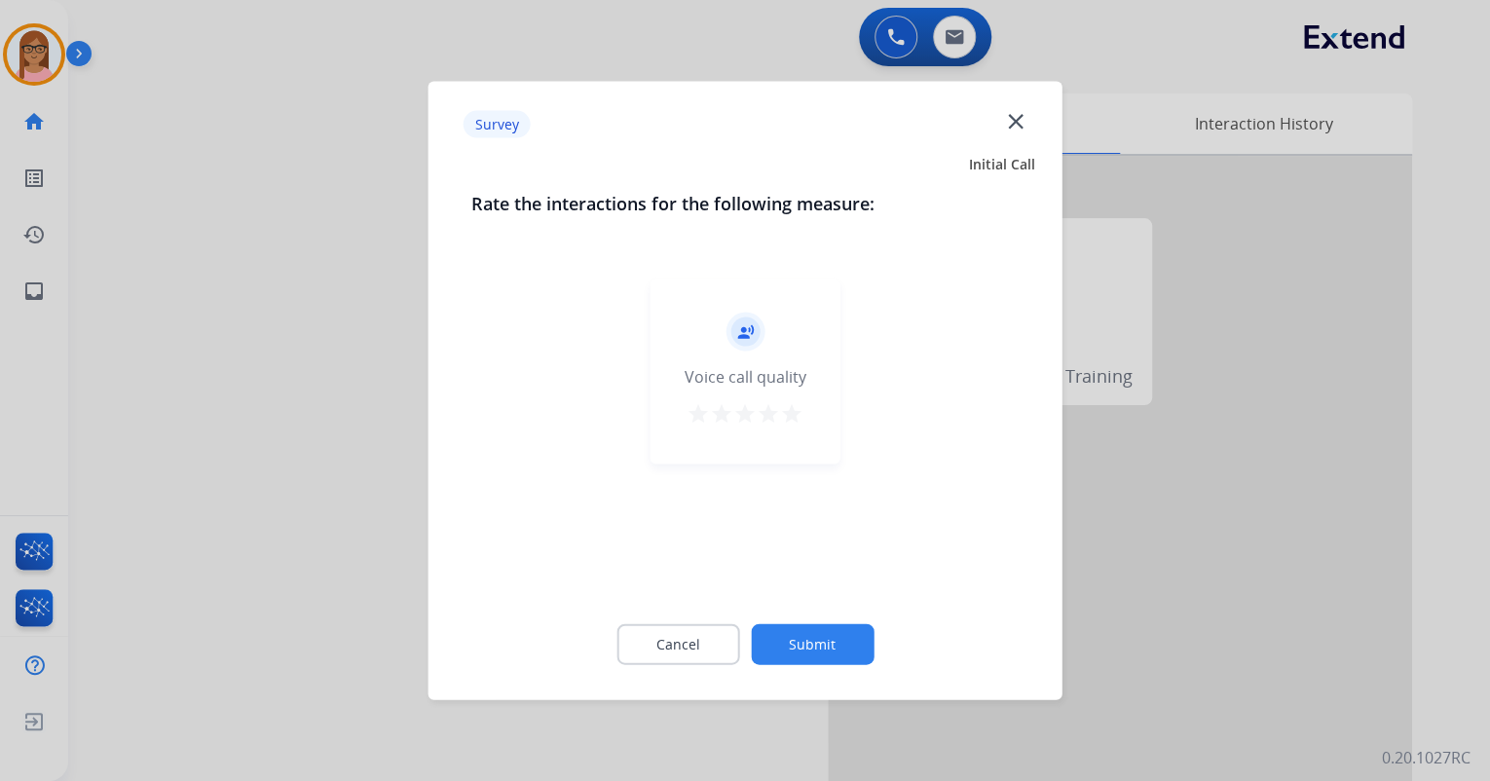
click at [742, 416] on mat-icon "star" at bounding box center [744, 413] width 23 height 23
click at [787, 634] on button "Submit" at bounding box center [812, 644] width 123 height 41
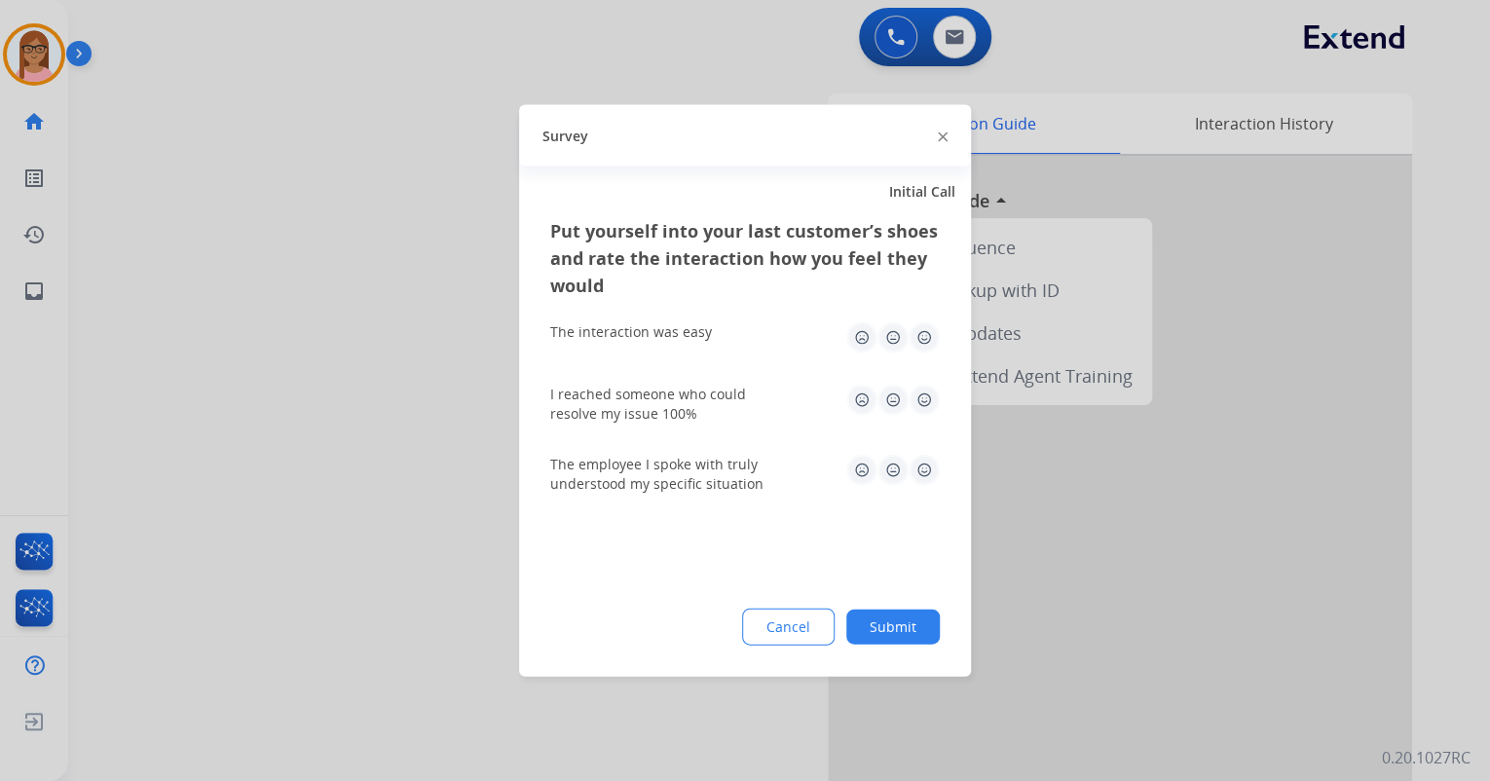
click at [931, 338] on img at bounding box center [924, 337] width 31 height 31
click at [888, 410] on img at bounding box center [893, 400] width 31 height 31
click at [889, 475] on img at bounding box center [893, 470] width 31 height 31
click at [887, 616] on button "Submit" at bounding box center [893, 627] width 94 height 35
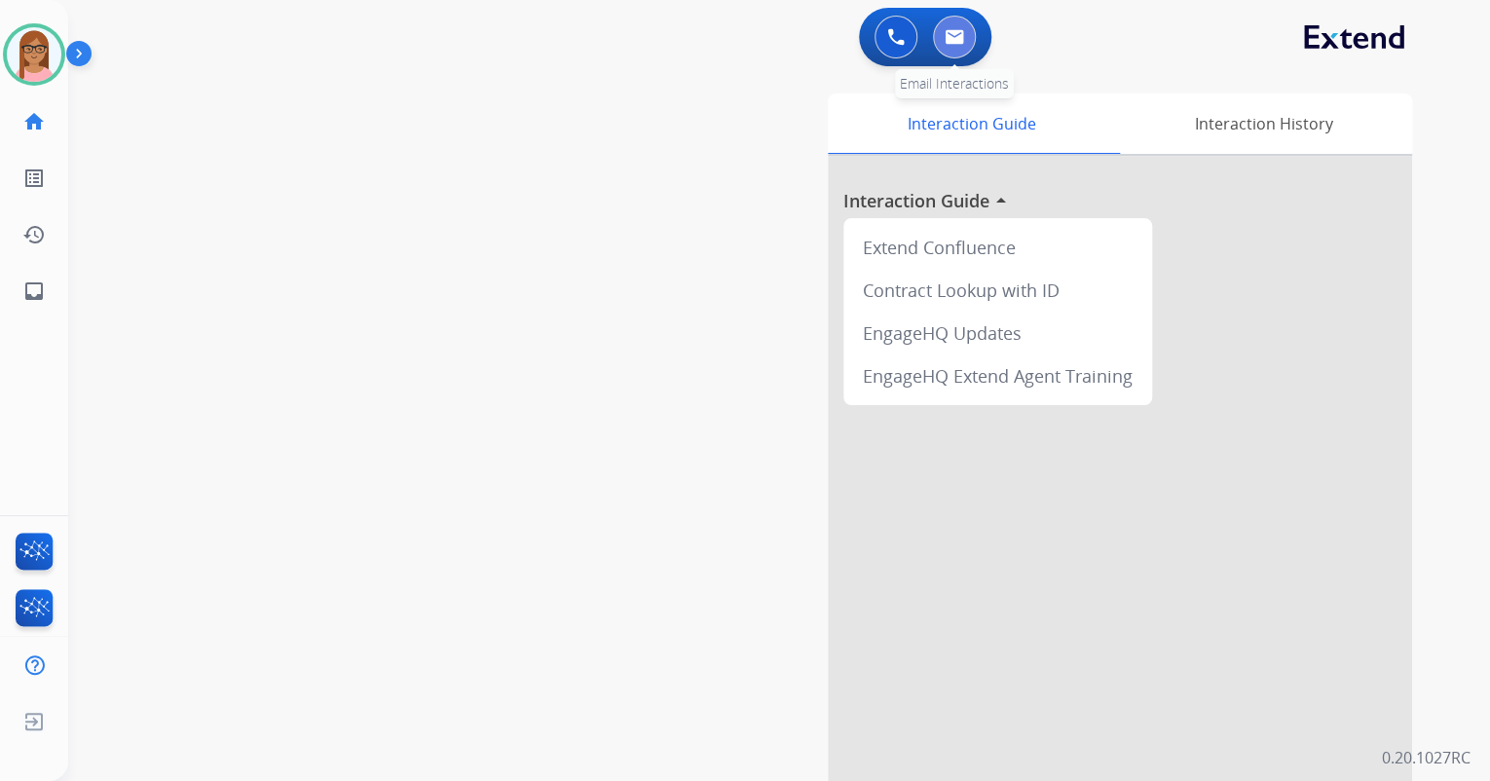
click at [955, 39] on img at bounding box center [954, 37] width 19 height 16
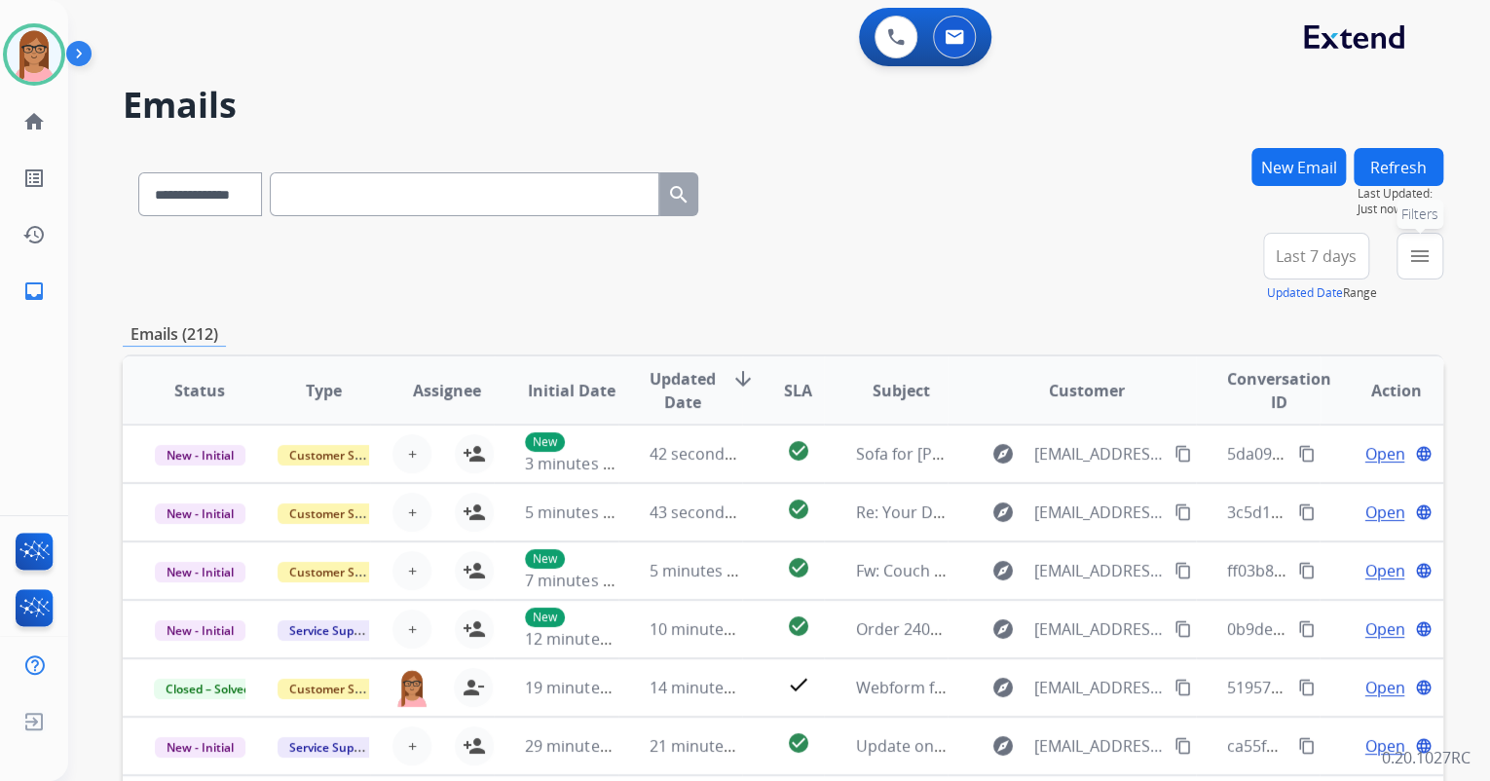
click at [1404, 260] on button "menu Filters" at bounding box center [1420, 256] width 47 height 47
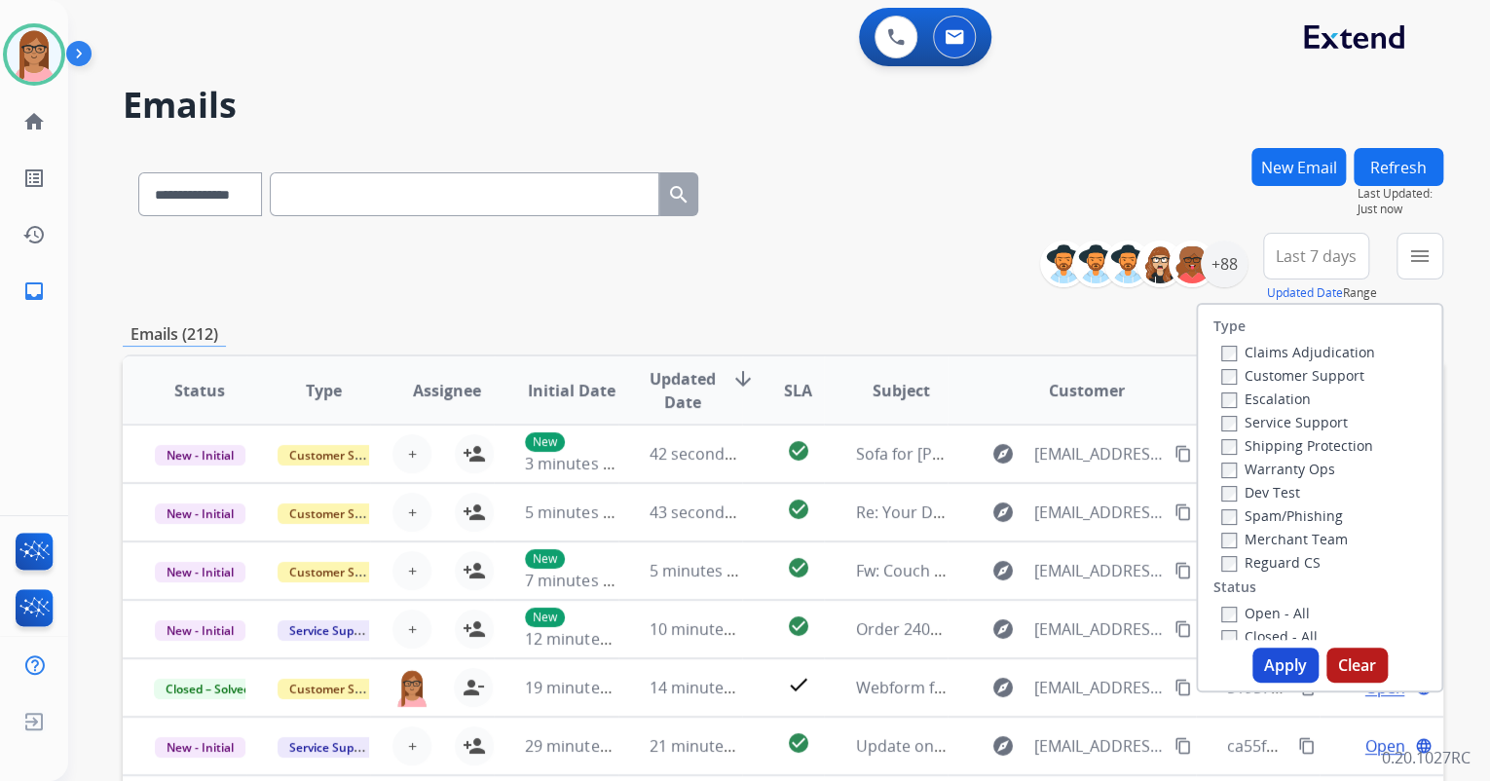
click at [1226, 370] on label "Customer Support" at bounding box center [1292, 375] width 143 height 19
click at [1270, 674] on button "Apply" at bounding box center [1286, 665] width 66 height 35
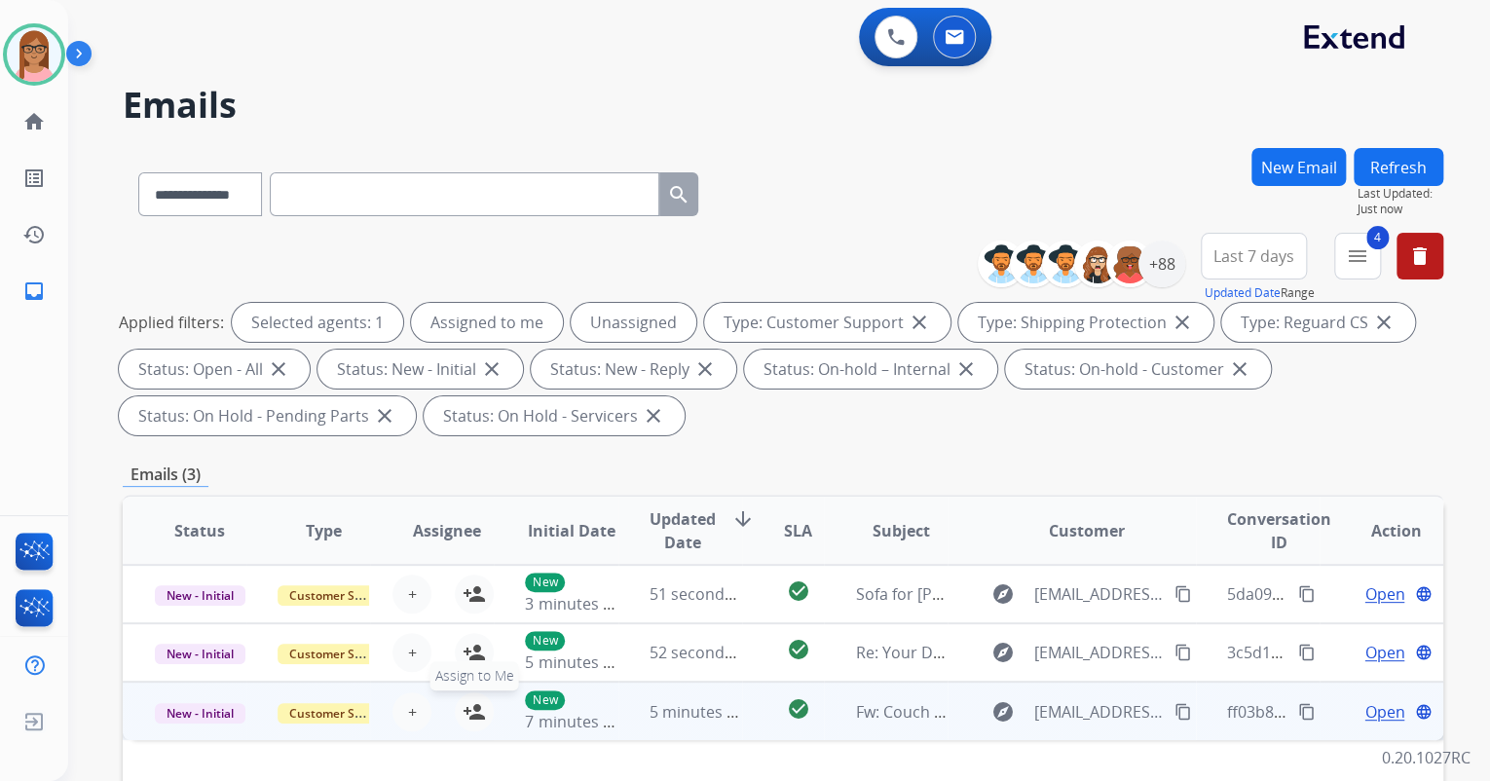
click at [463, 705] on mat-icon "person_add" at bounding box center [474, 711] width 23 height 23
click at [1365, 718] on span "Open" at bounding box center [1385, 711] width 40 height 23
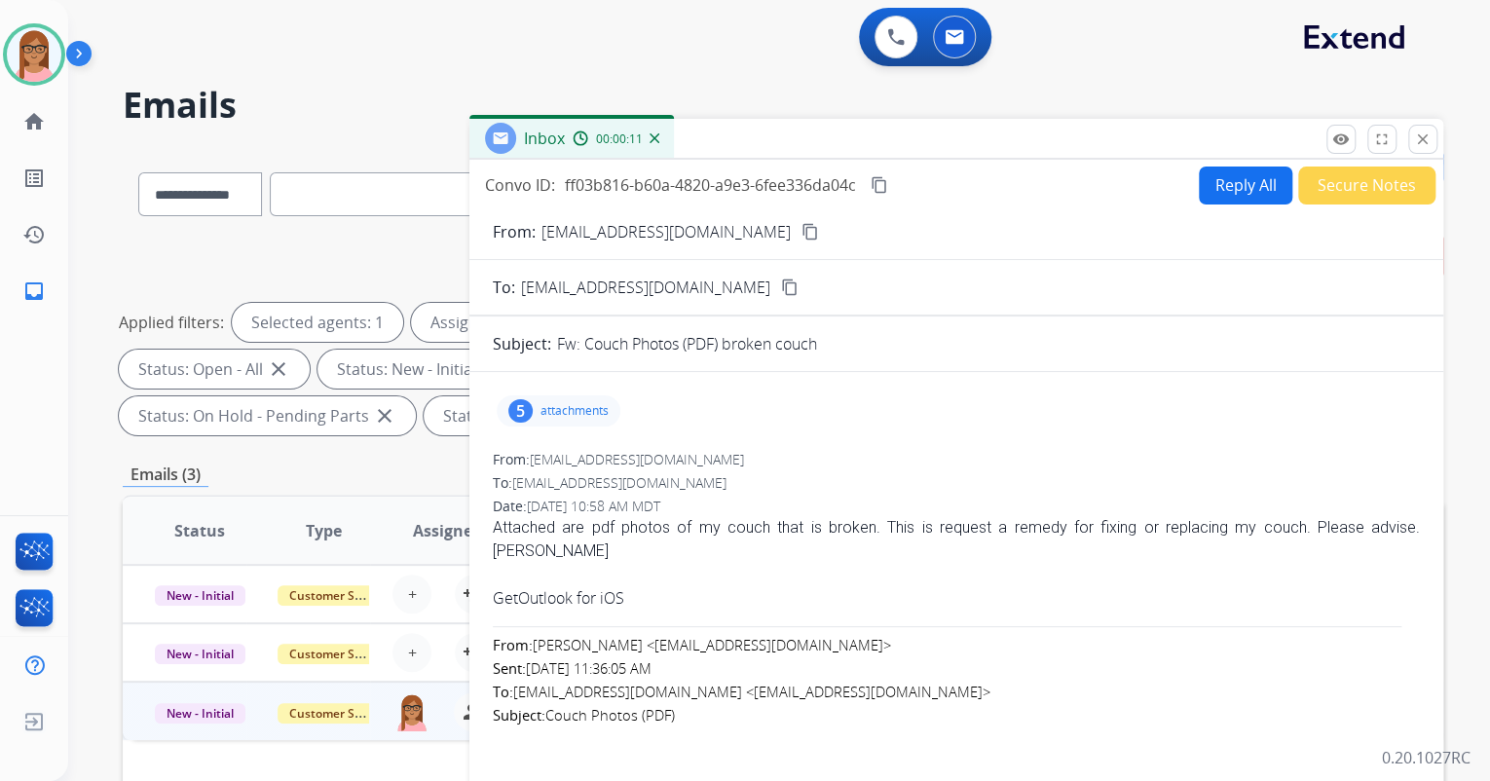
click at [802, 230] on mat-icon "content_copy" at bounding box center [811, 232] width 18 height 18
click at [557, 405] on p "attachments" at bounding box center [575, 411] width 68 height 16
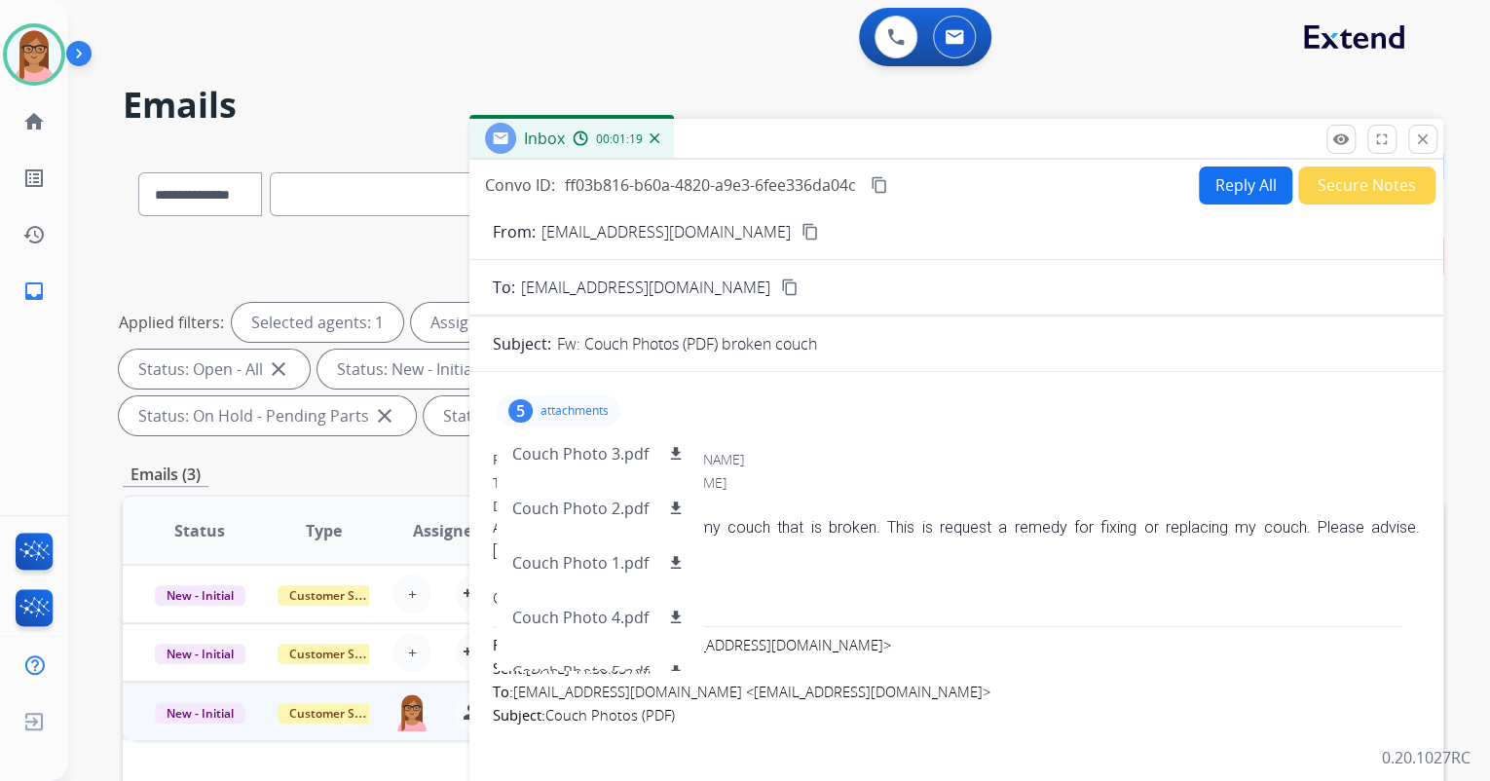
click at [827, 425] on div "5 attachments Couch Photo 3.pdf download Couch Photo 2.pdf download Couch Photo…" at bounding box center [956, 411] width 927 height 47
click at [1239, 180] on button "Reply All" at bounding box center [1246, 186] width 94 height 38
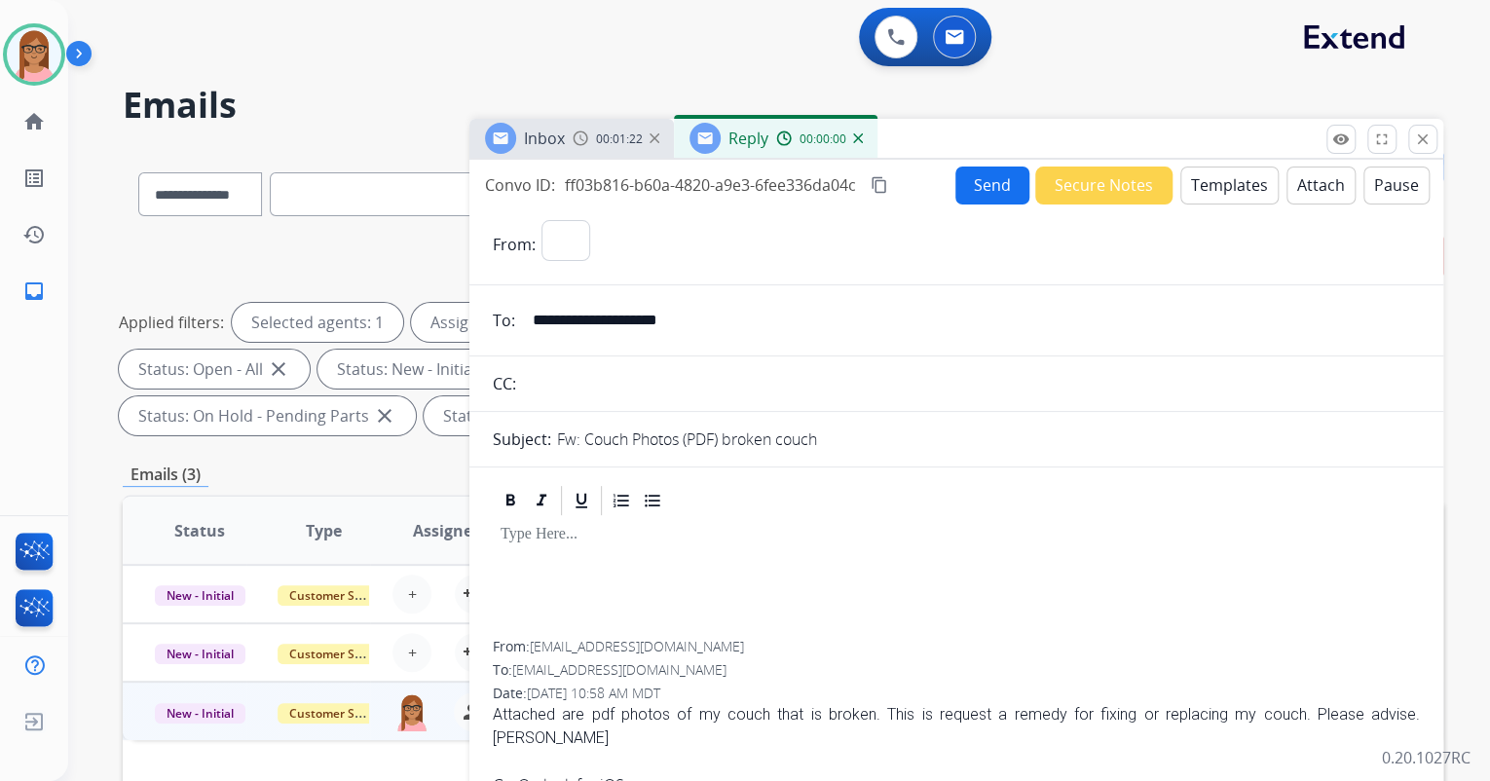
select select "**********"
click at [557, 549] on div at bounding box center [956, 579] width 927 height 123
click at [1204, 175] on button "Templates" at bounding box center [1230, 186] width 98 height 38
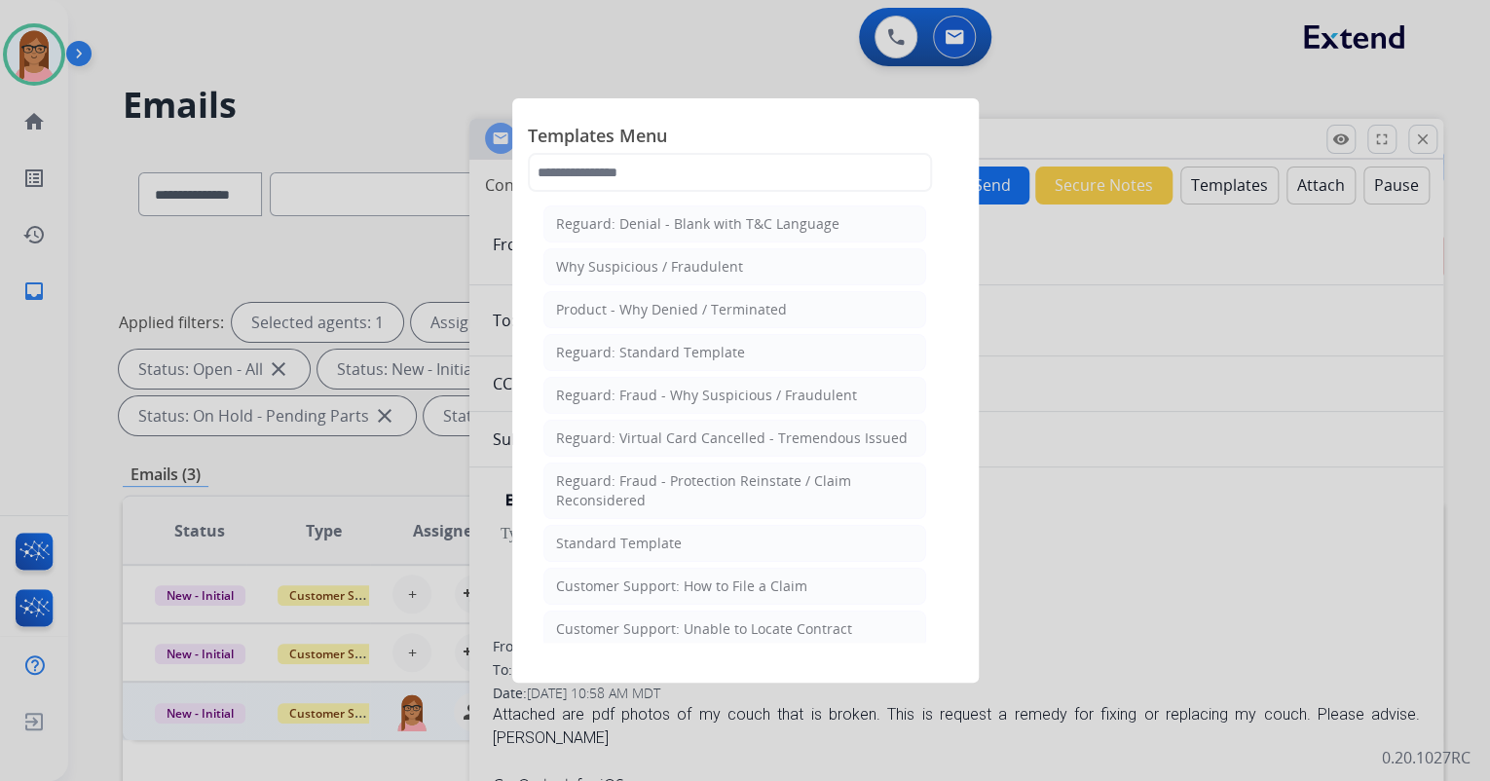
click at [637, 530] on li "Standard Template" at bounding box center [735, 543] width 383 height 37
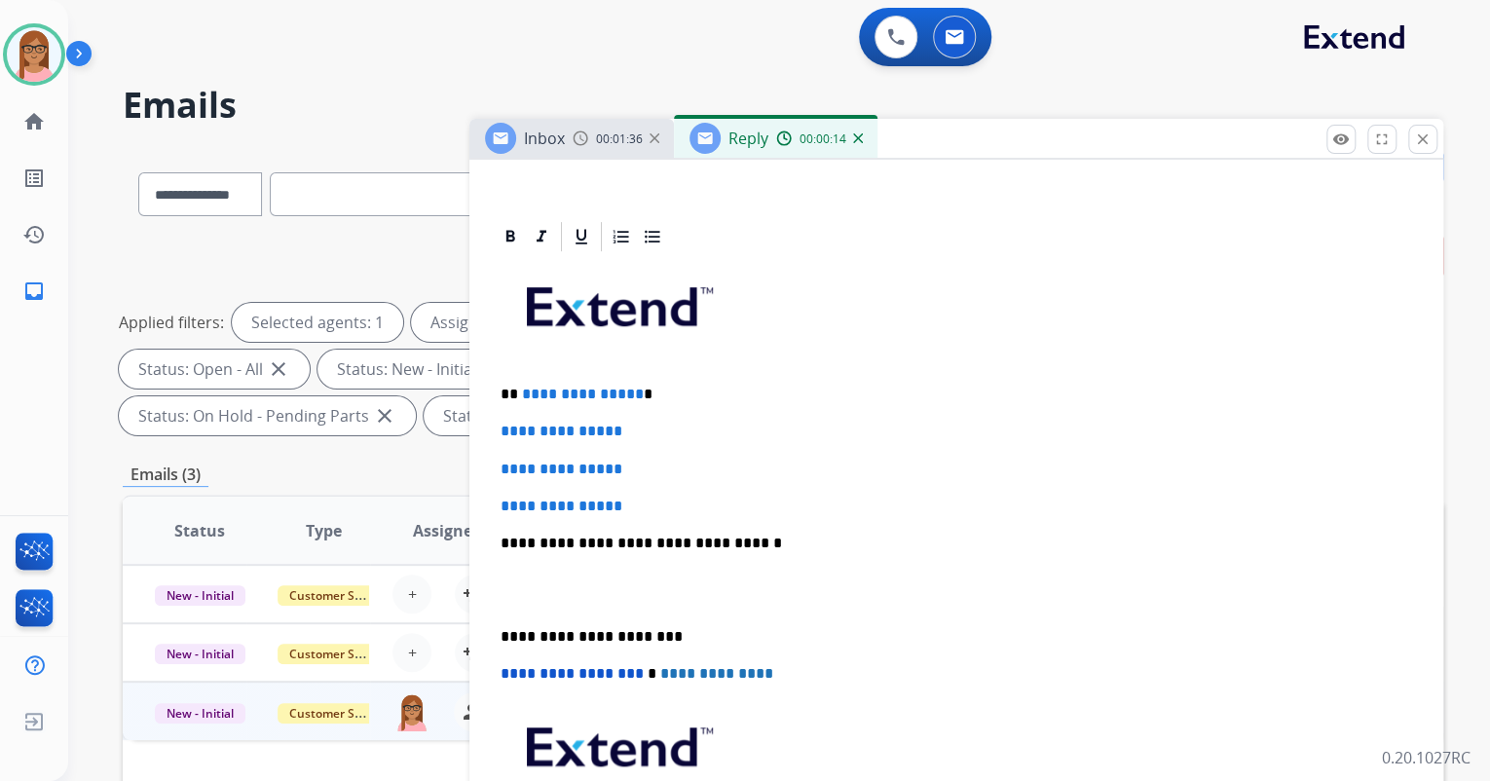
scroll to position [390, 0]
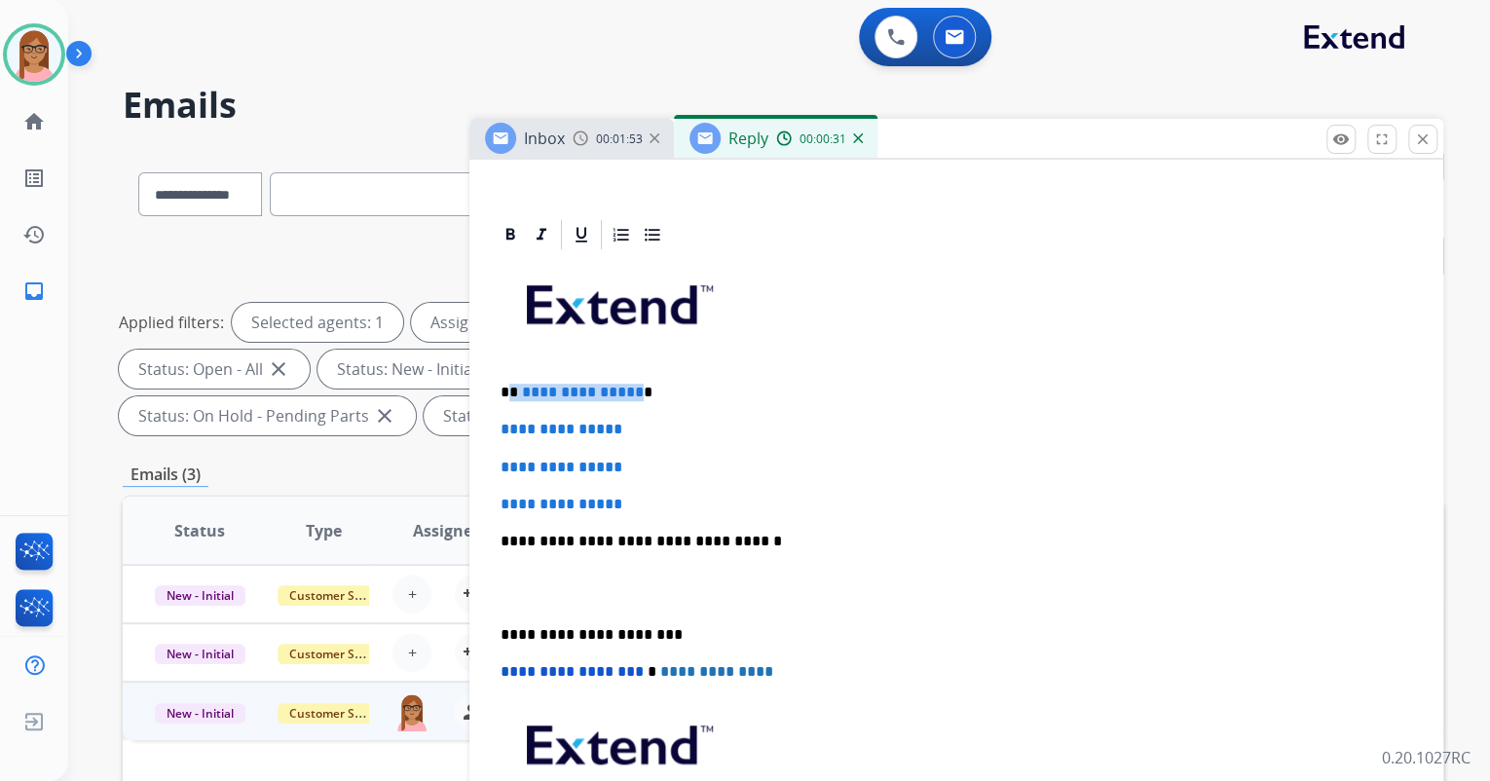
drag, startPoint x: 509, startPoint y: 388, endPoint x: 631, endPoint y: 386, distance: 121.8
click at [631, 386] on p "**********" at bounding box center [949, 393] width 896 height 18
drag, startPoint x: 495, startPoint y: 432, endPoint x: 629, endPoint y: 500, distance: 150.3
click at [629, 500] on div "**********" at bounding box center [956, 587] width 927 height 670
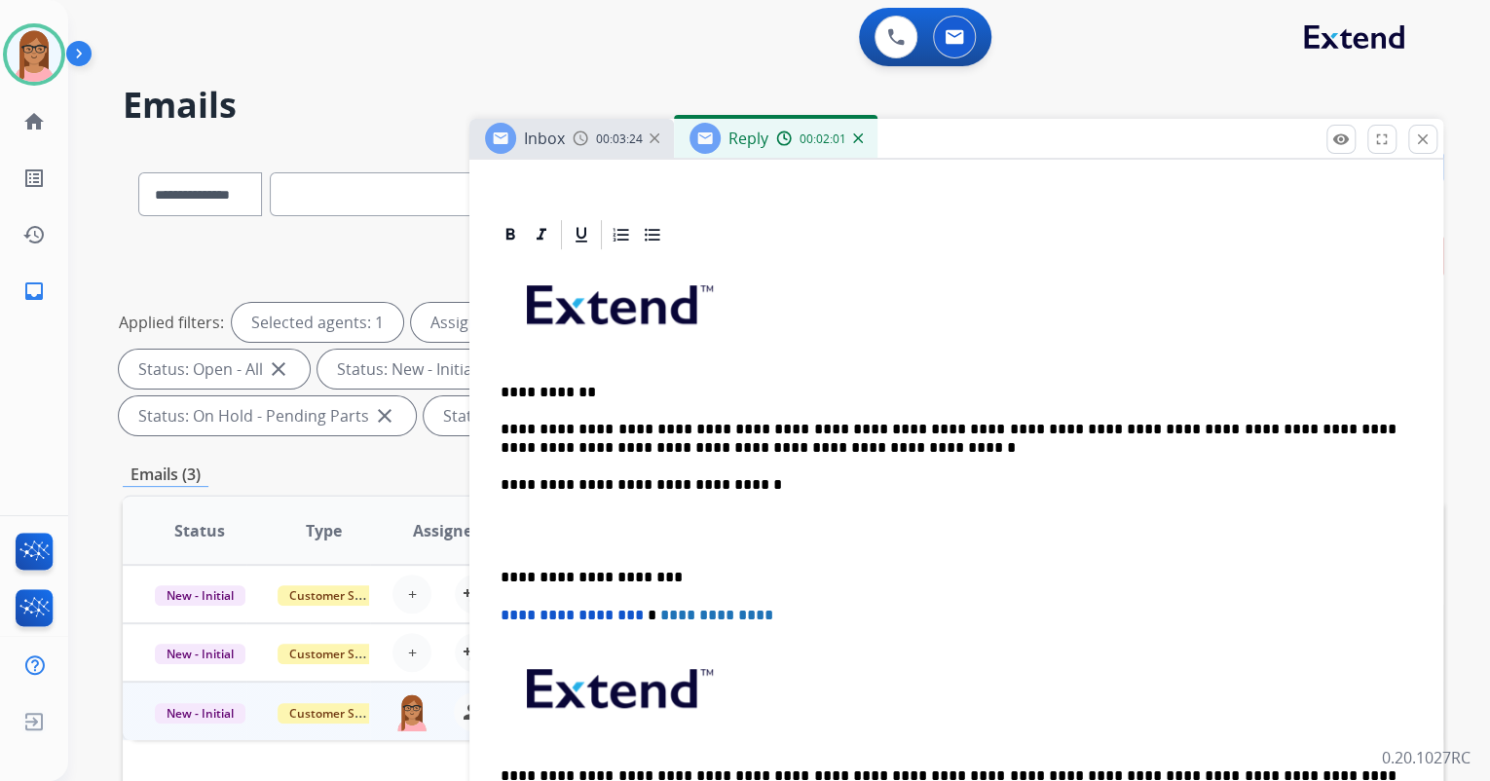
click at [1058, 428] on p "**********" at bounding box center [949, 439] width 896 height 36
click at [580, 503] on div "**********" at bounding box center [956, 559] width 927 height 614
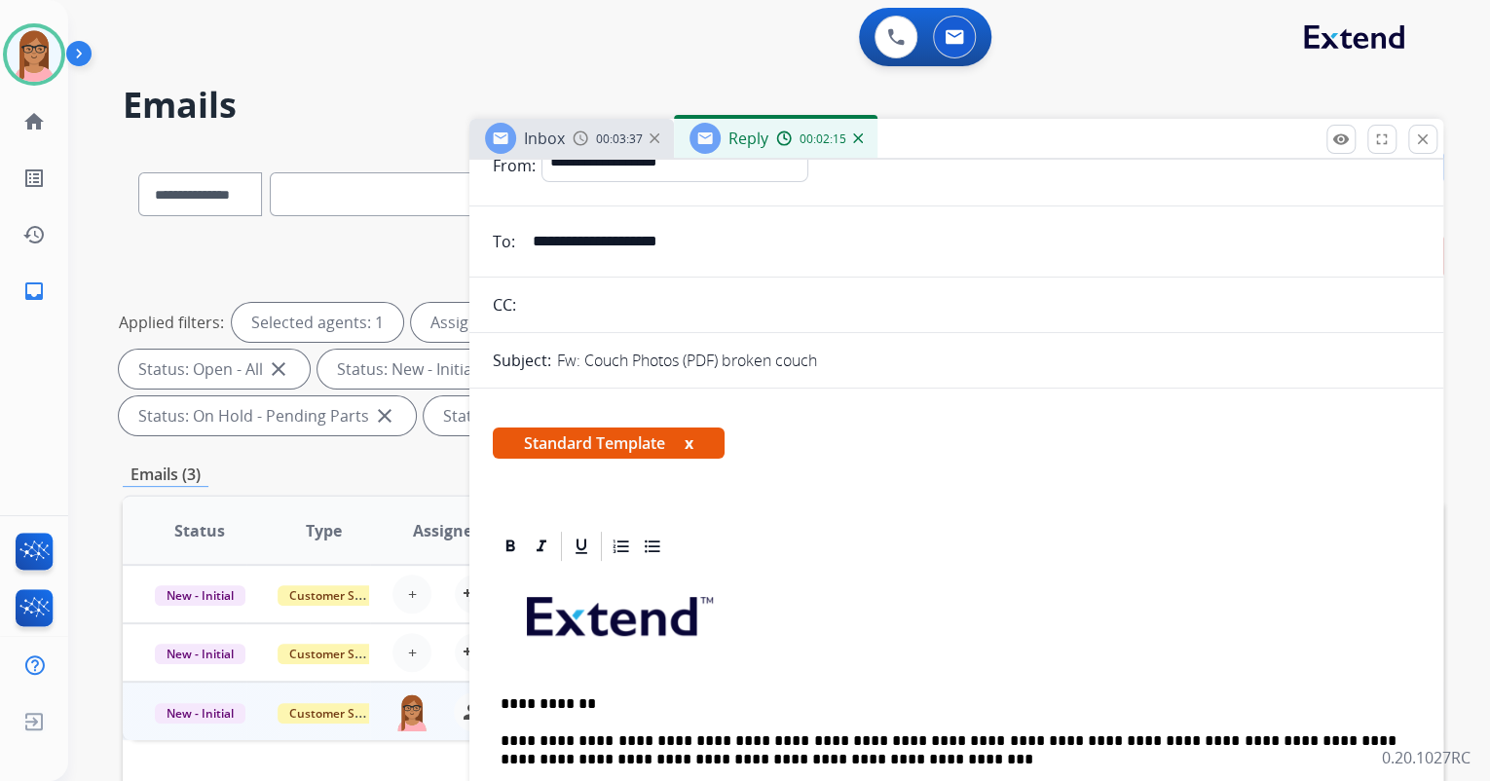
scroll to position [0, 0]
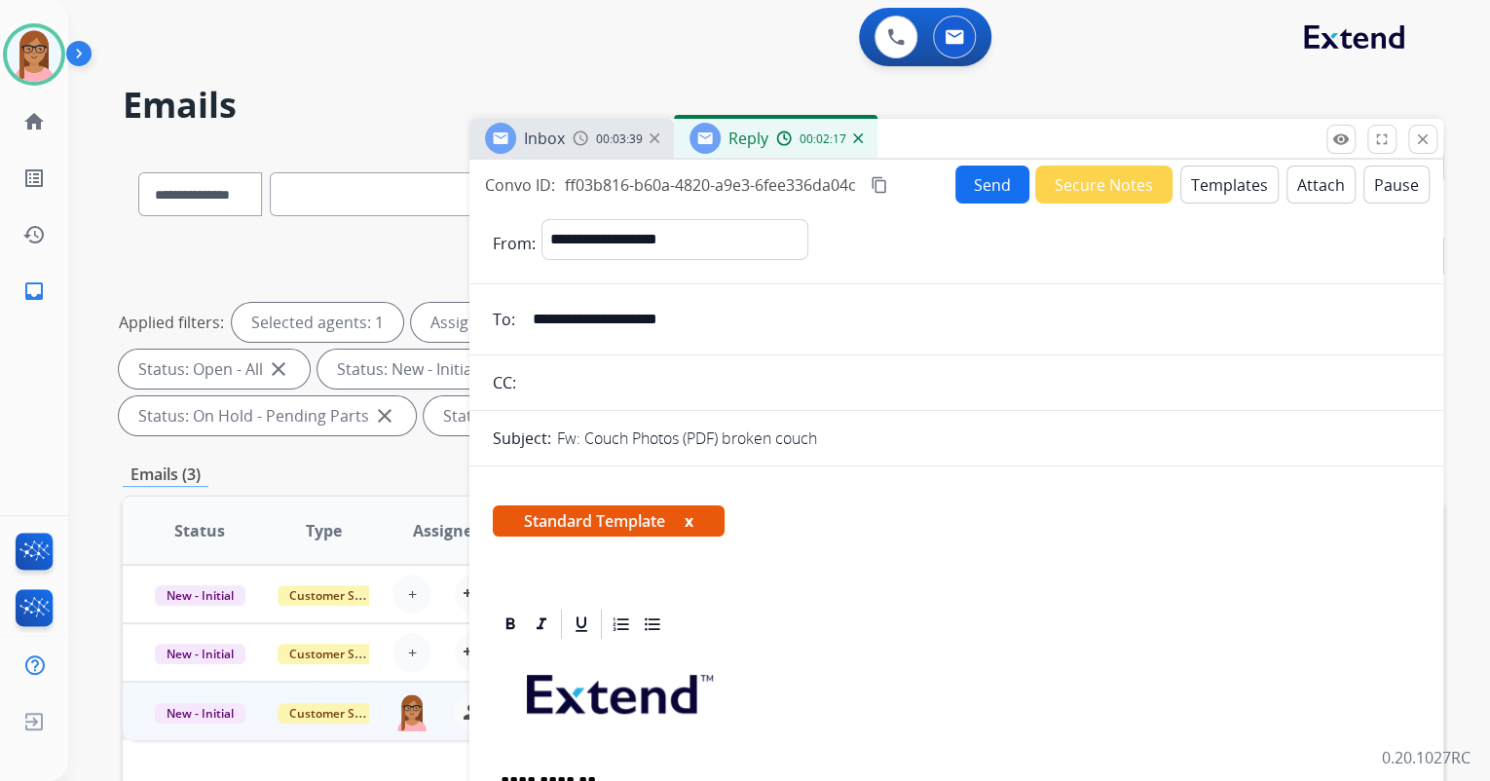
click at [880, 183] on mat-icon "content_copy" at bounding box center [880, 185] width 18 height 18
click at [990, 177] on button "Send" at bounding box center [993, 185] width 74 height 38
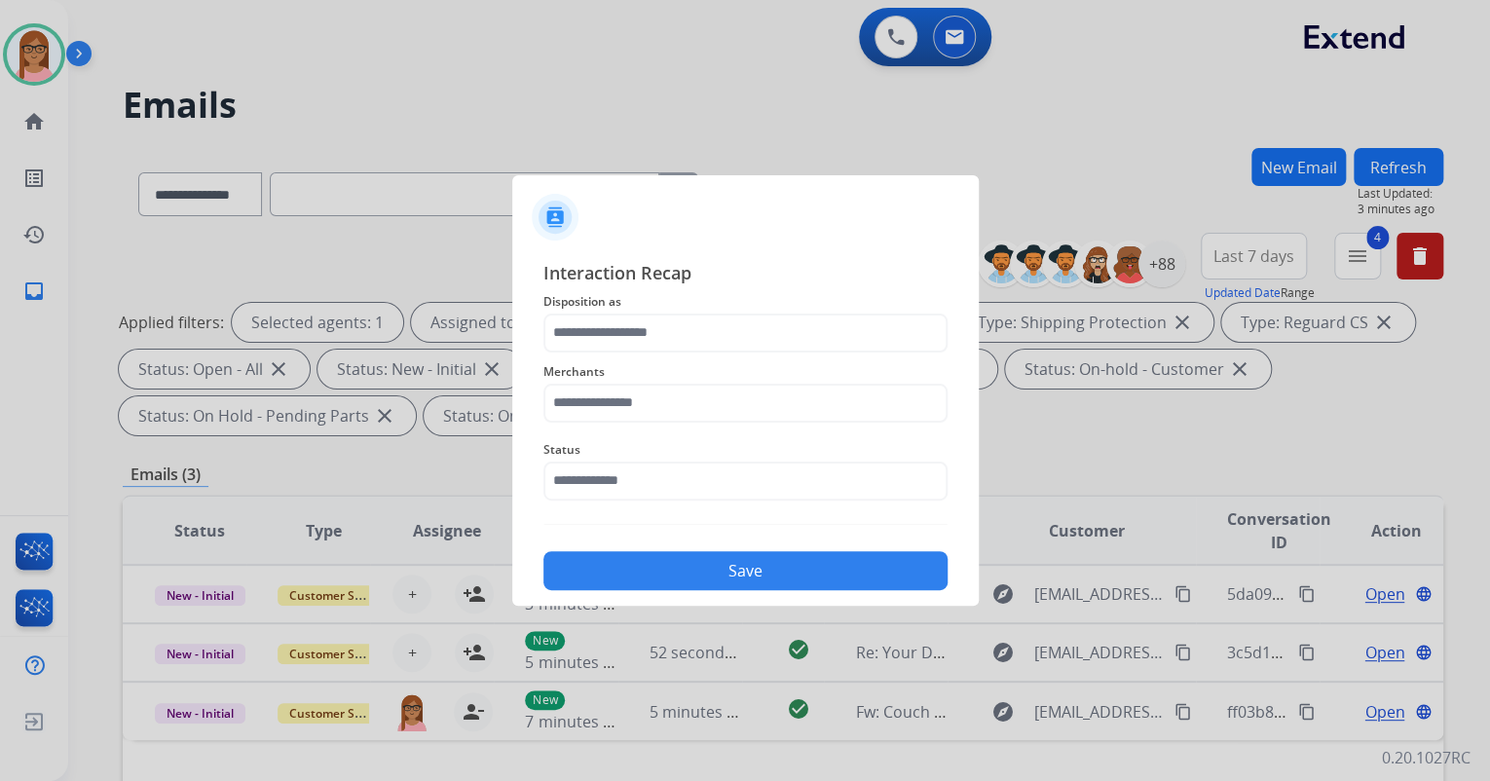
click at [669, 353] on div "Merchants" at bounding box center [746, 392] width 404 height 78
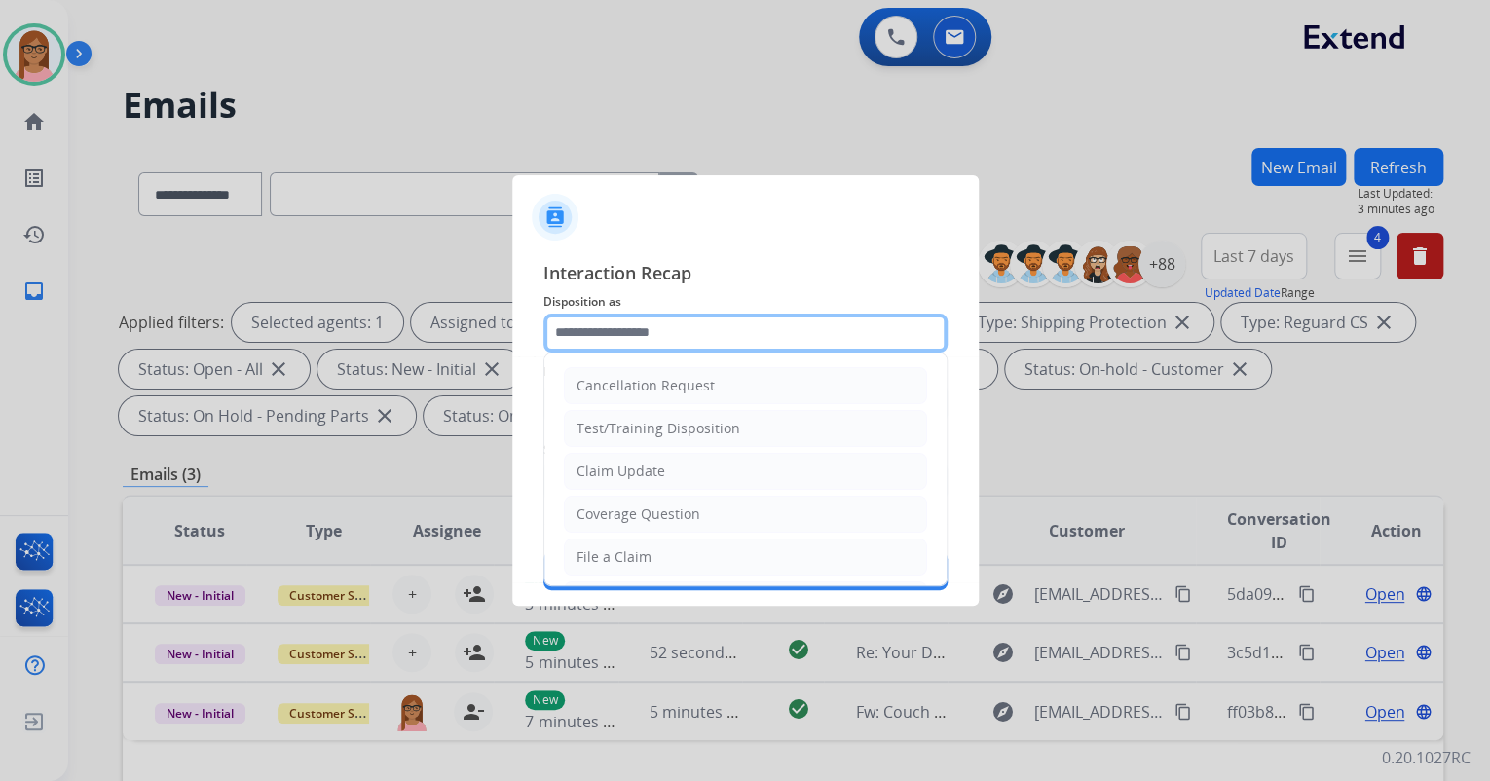
click at [669, 343] on input "text" at bounding box center [746, 333] width 404 height 39
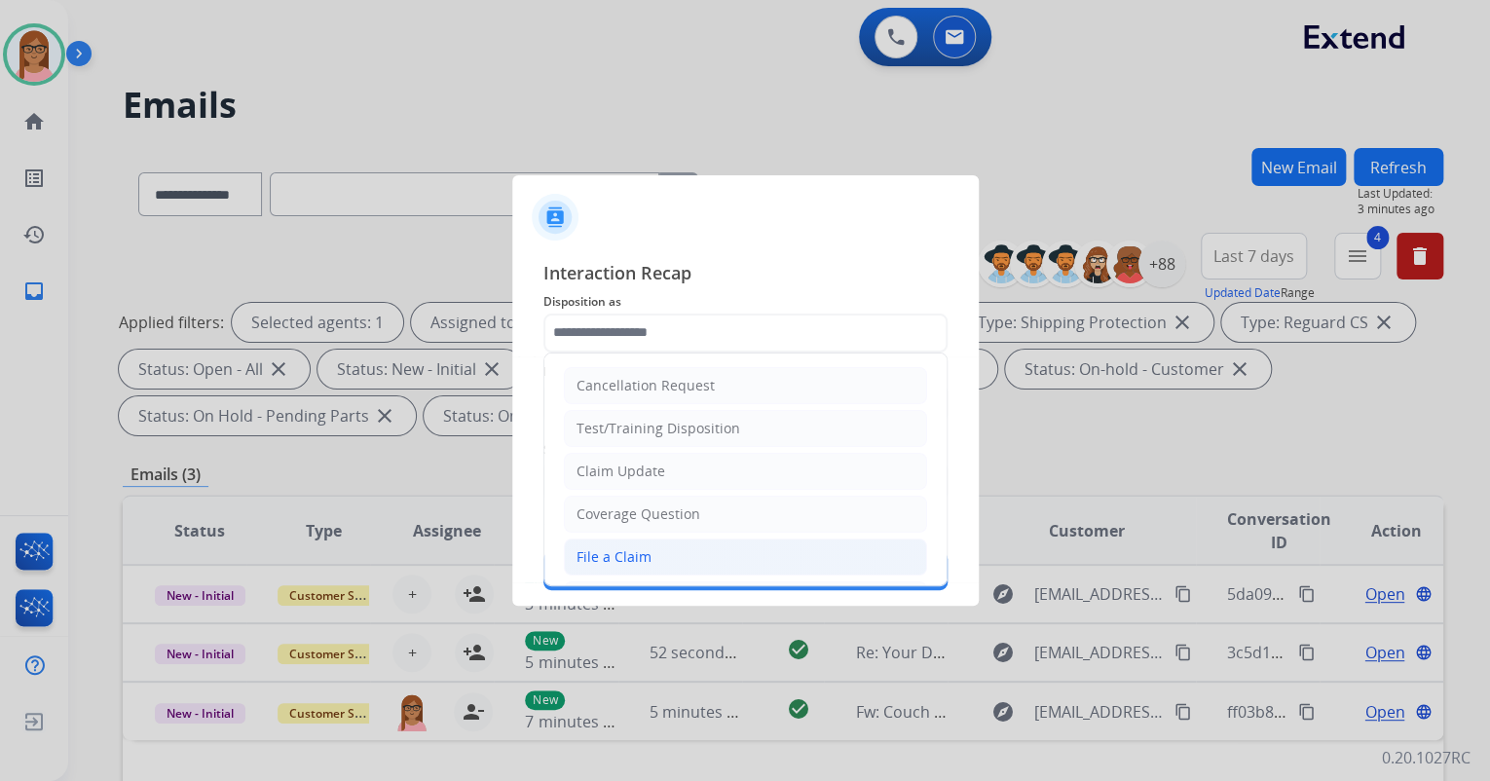
click at [645, 547] on div "File a Claim" at bounding box center [614, 556] width 75 height 19
type input "**********"
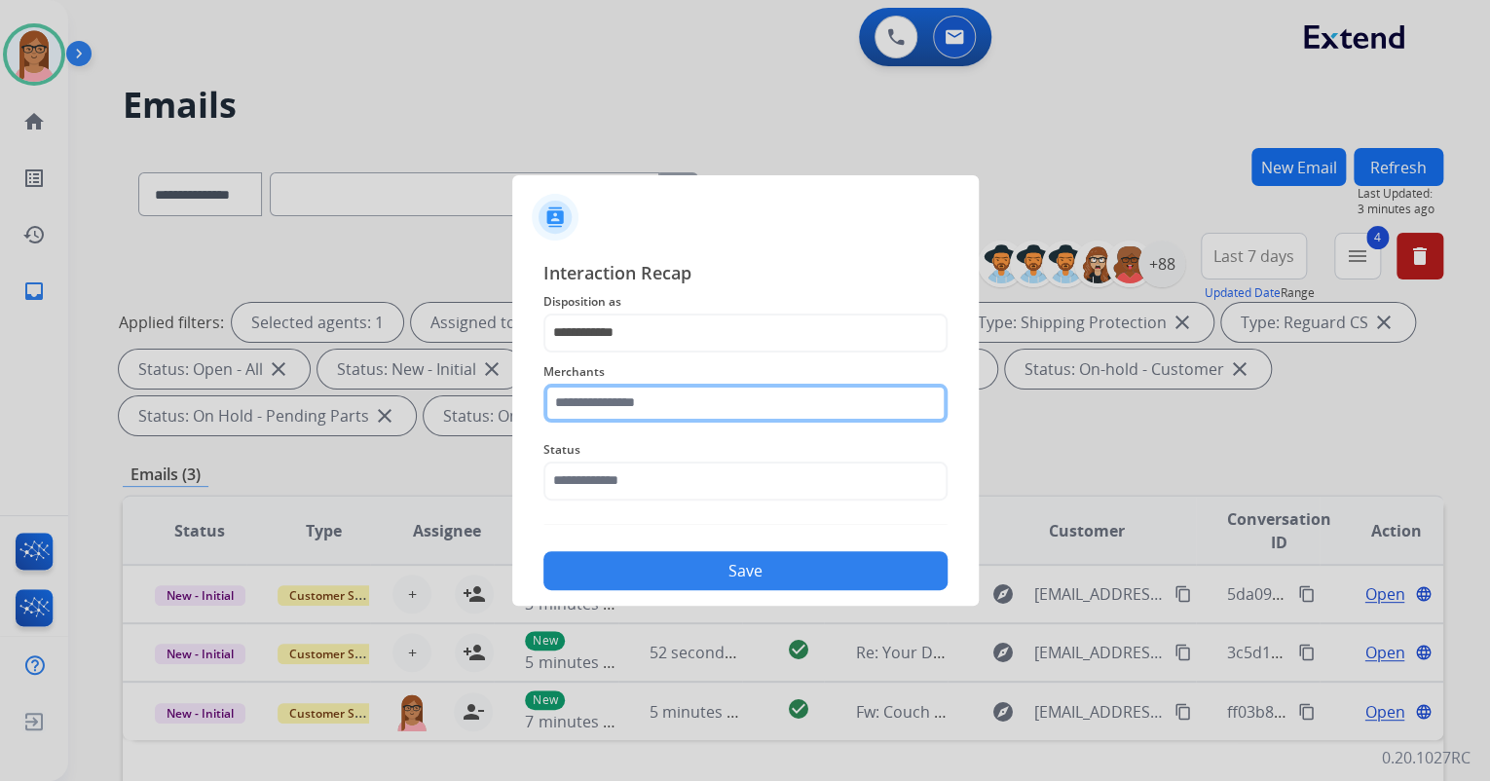
click at [644, 404] on input "text" at bounding box center [746, 403] width 404 height 39
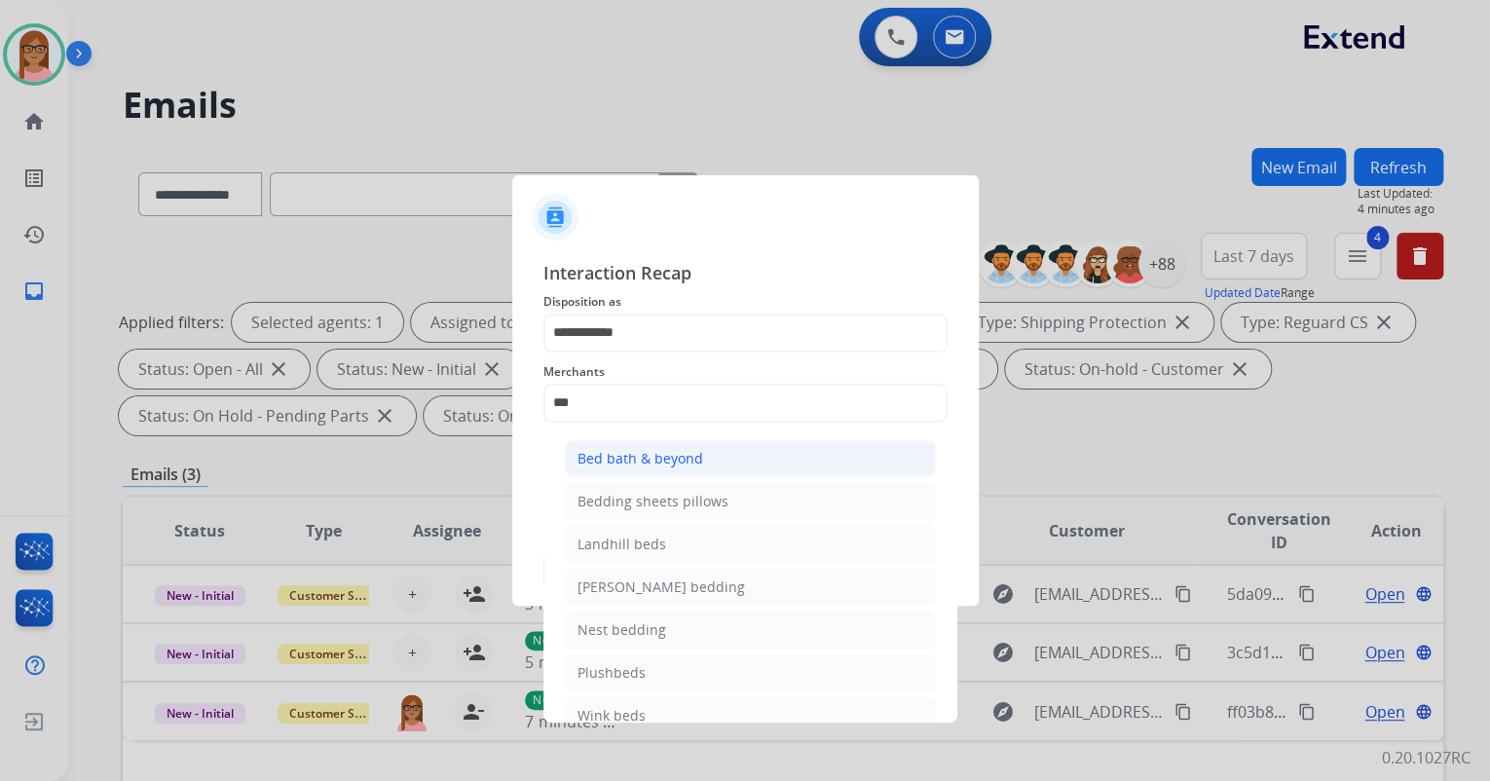
click at [646, 456] on div "Bed bath & beyond" at bounding box center [641, 458] width 126 height 19
type input "**********"
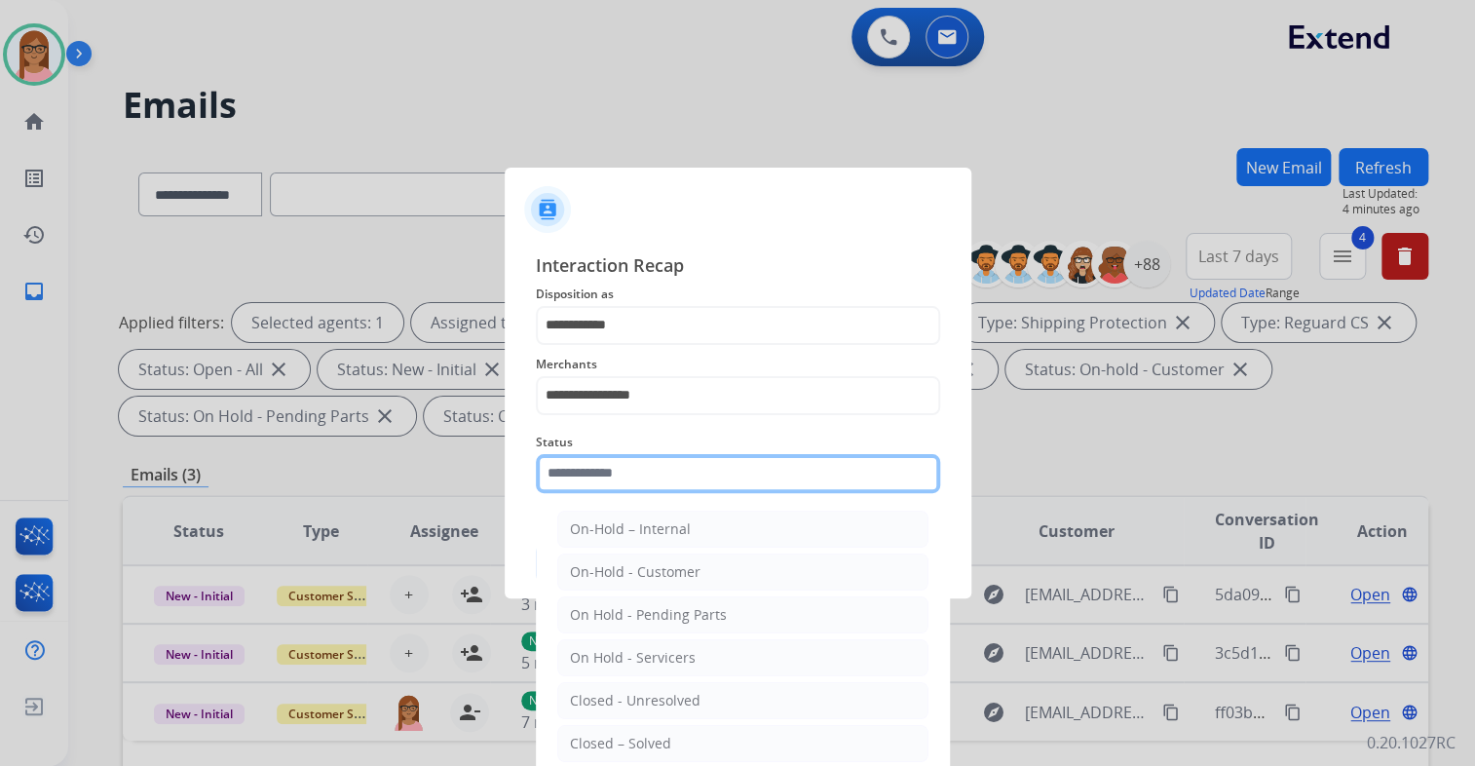
click at [644, 478] on input "text" at bounding box center [738, 473] width 404 height 39
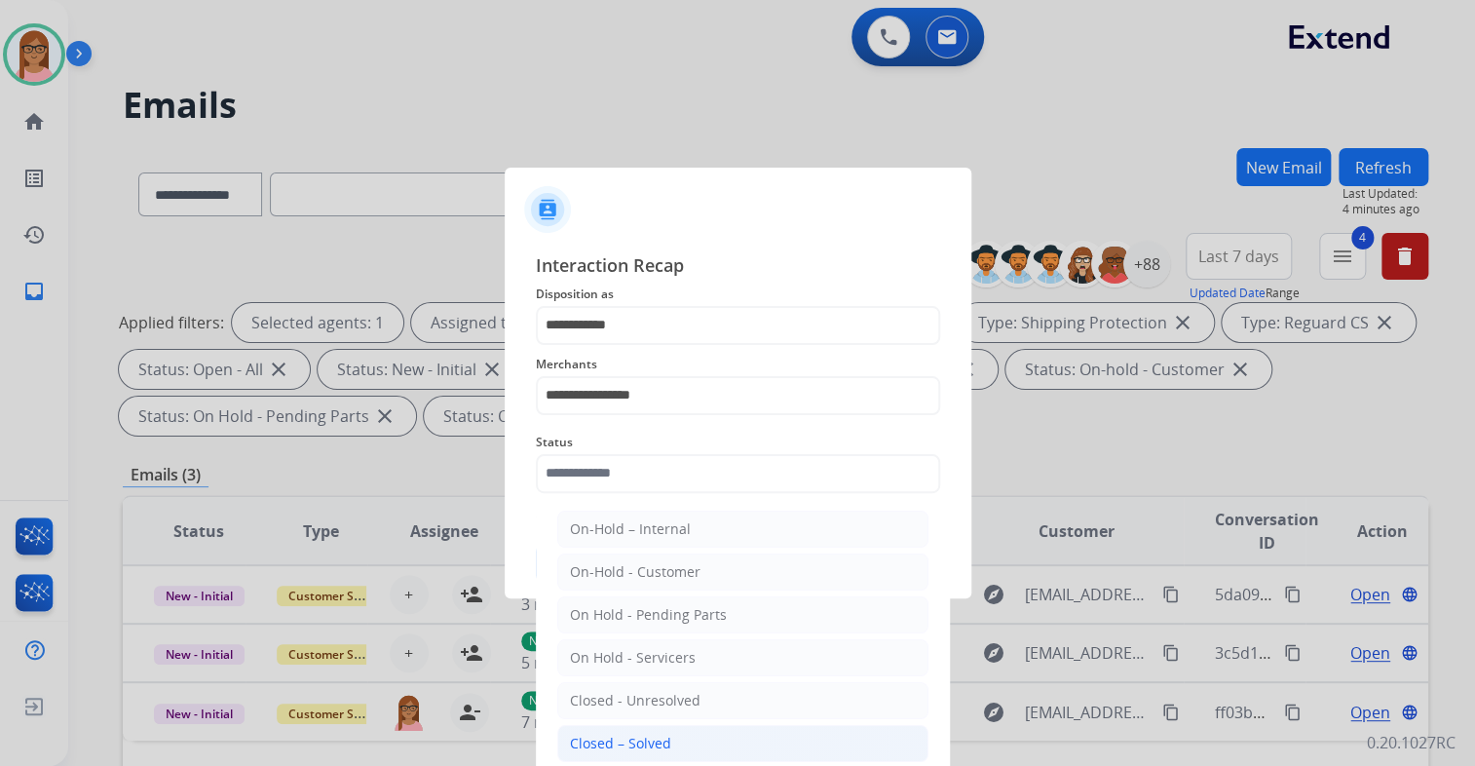
click at [637, 736] on div "Closed – Solved" at bounding box center [620, 742] width 101 height 19
type input "**********"
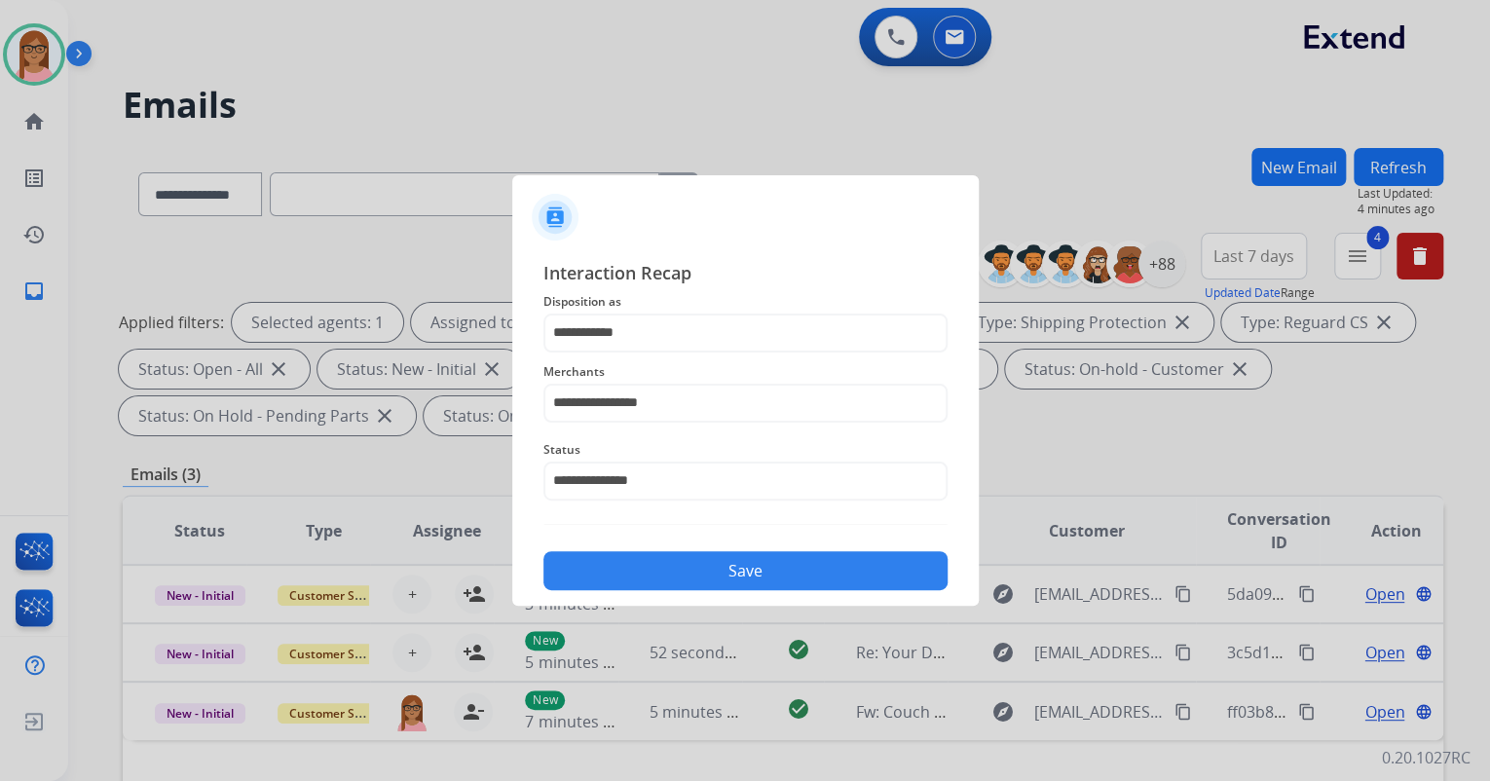
click at [662, 548] on div "Save" at bounding box center [746, 565] width 404 height 51
click at [662, 570] on button "Save" at bounding box center [746, 570] width 404 height 39
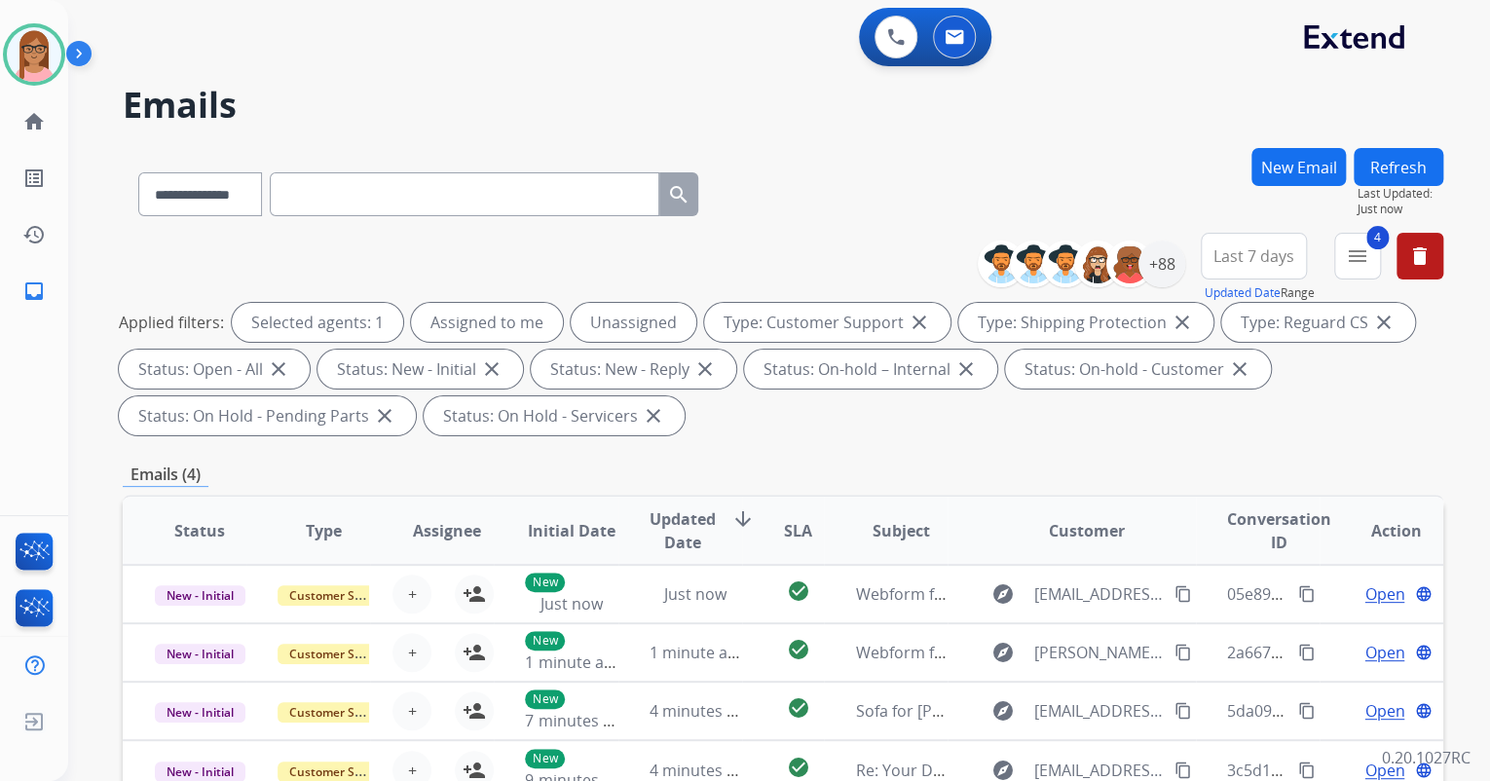
click at [1411, 168] on button "Refresh" at bounding box center [1399, 167] width 90 height 38
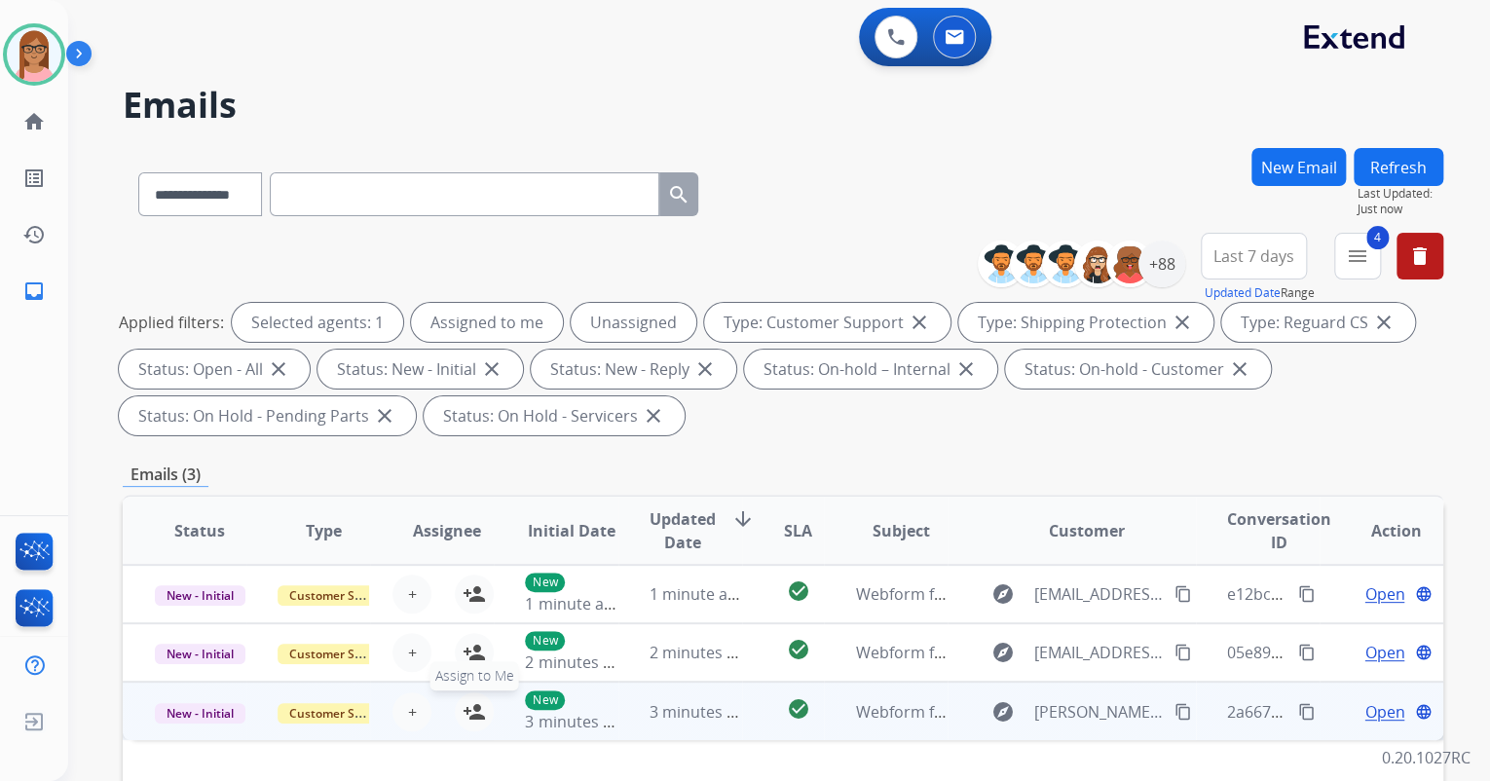
click at [476, 709] on mat-icon "person_add" at bounding box center [474, 711] width 23 height 23
click at [1379, 713] on span "Open" at bounding box center [1385, 711] width 40 height 23
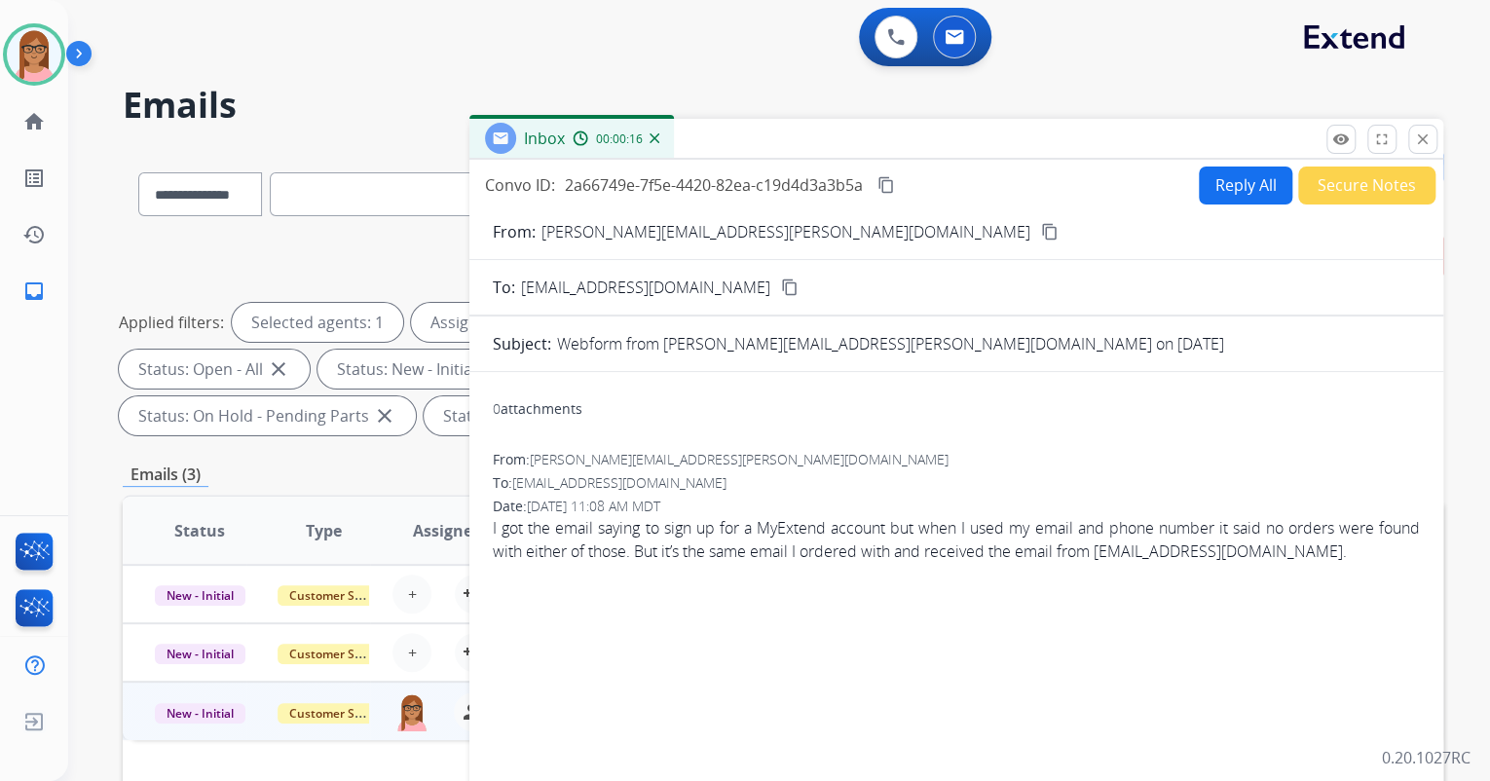
click at [1041, 232] on mat-icon "content_copy" at bounding box center [1050, 232] width 18 height 18
click at [1235, 183] on button "Reply All" at bounding box center [1246, 186] width 94 height 38
select select "**********"
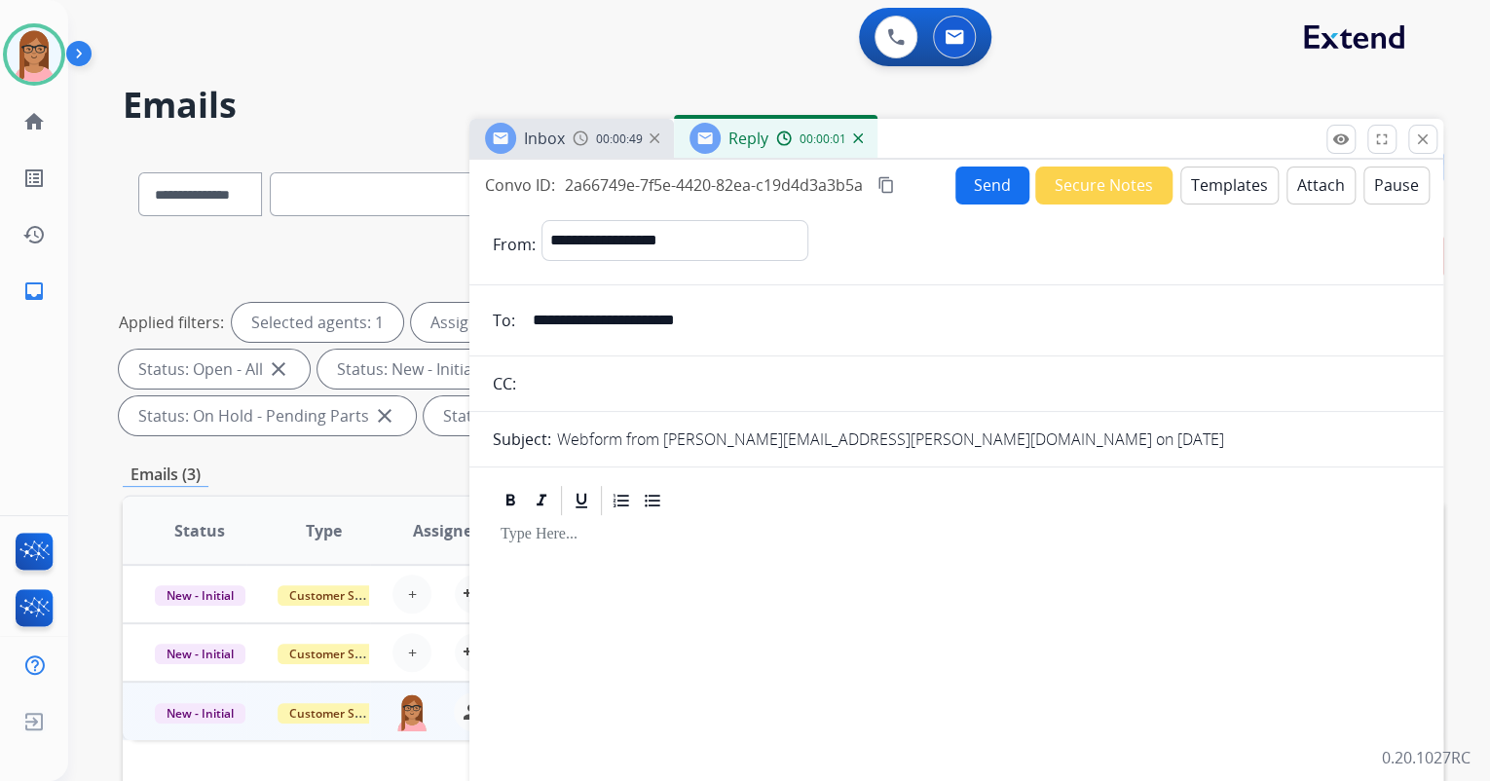
click at [1184, 183] on button "Templates" at bounding box center [1230, 186] width 98 height 38
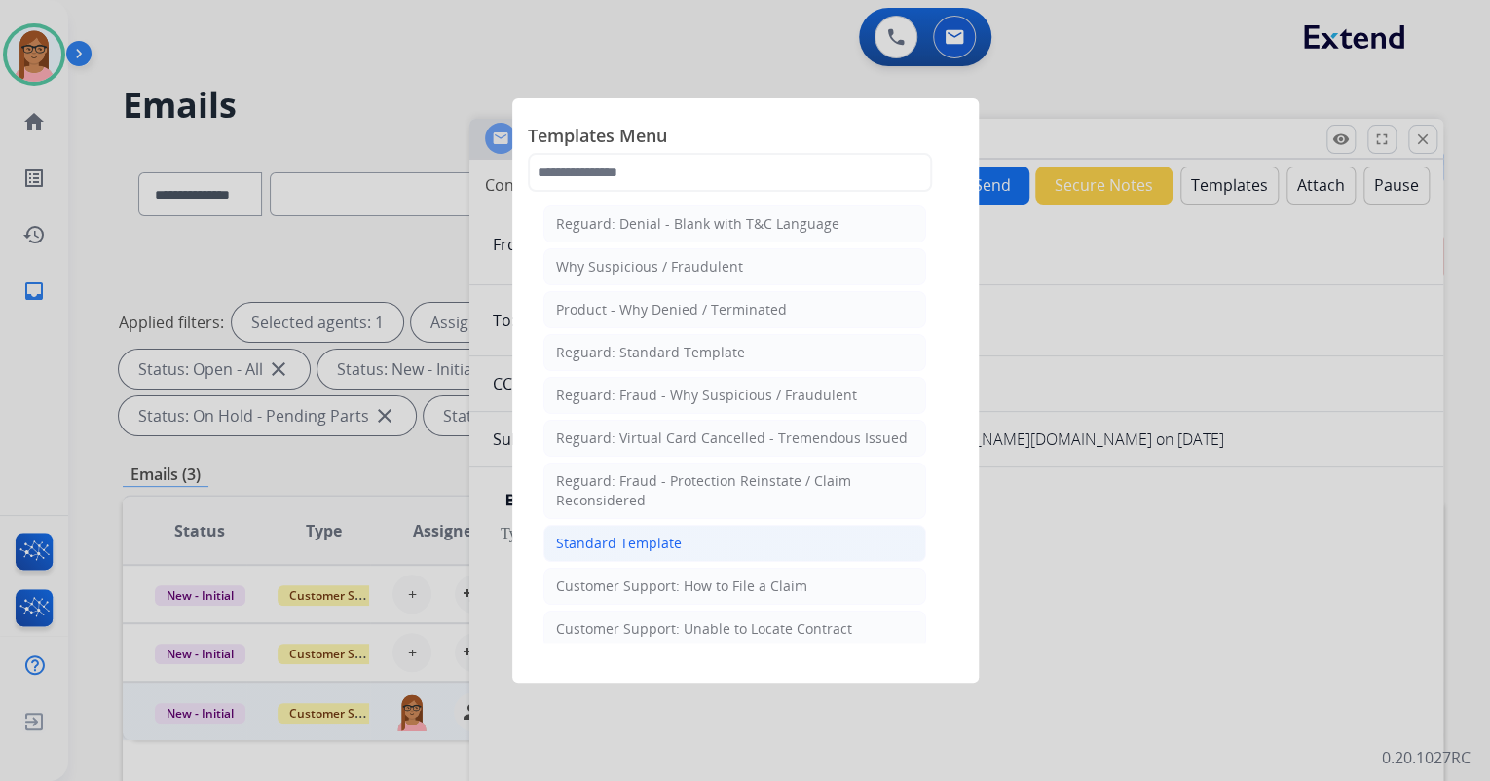
click at [596, 538] on div "Standard Template" at bounding box center [619, 543] width 126 height 19
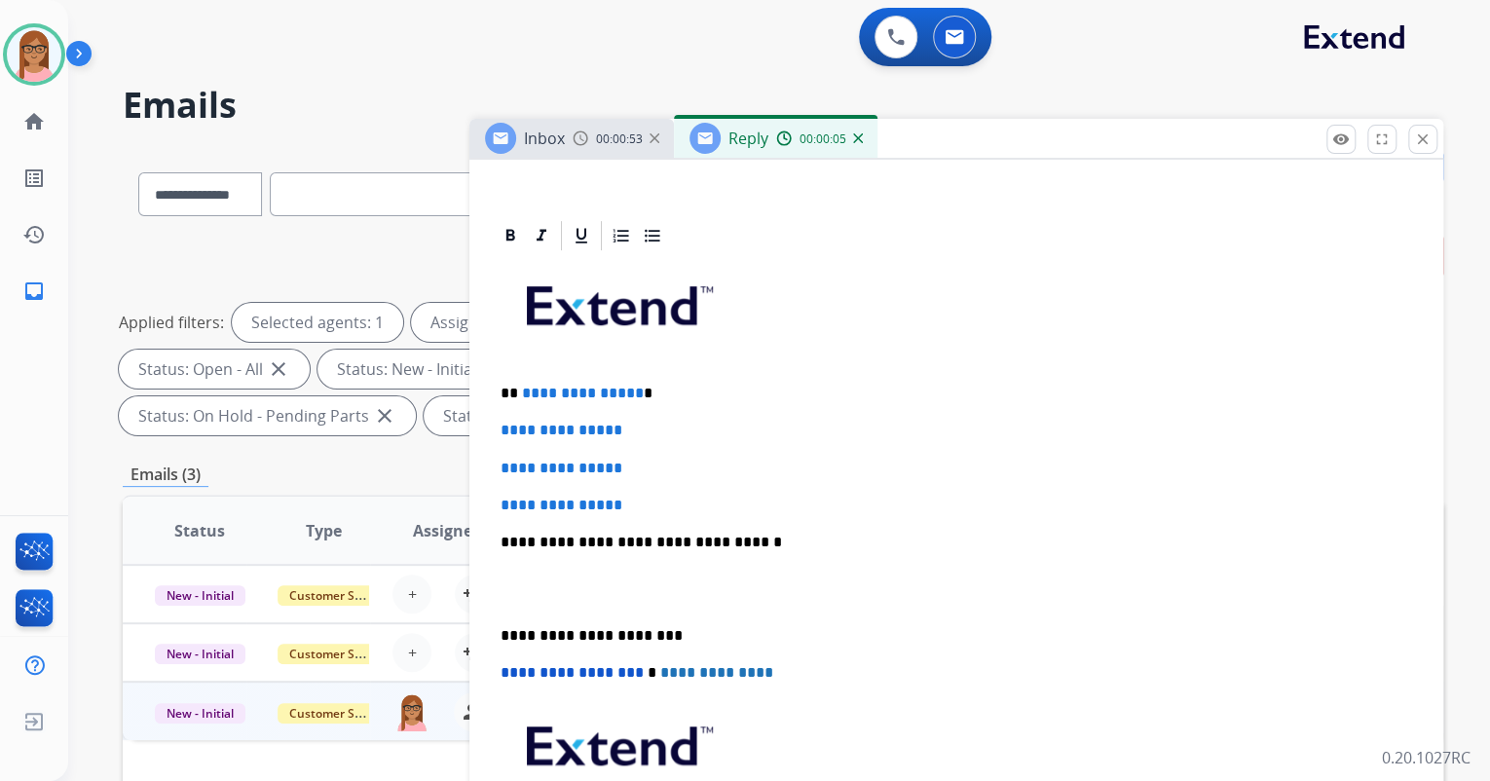
scroll to position [390, 0]
drag, startPoint x: 511, startPoint y: 389, endPoint x: 632, endPoint y: 393, distance: 120.8
click at [632, 393] on p "**********" at bounding box center [949, 393] width 896 height 18
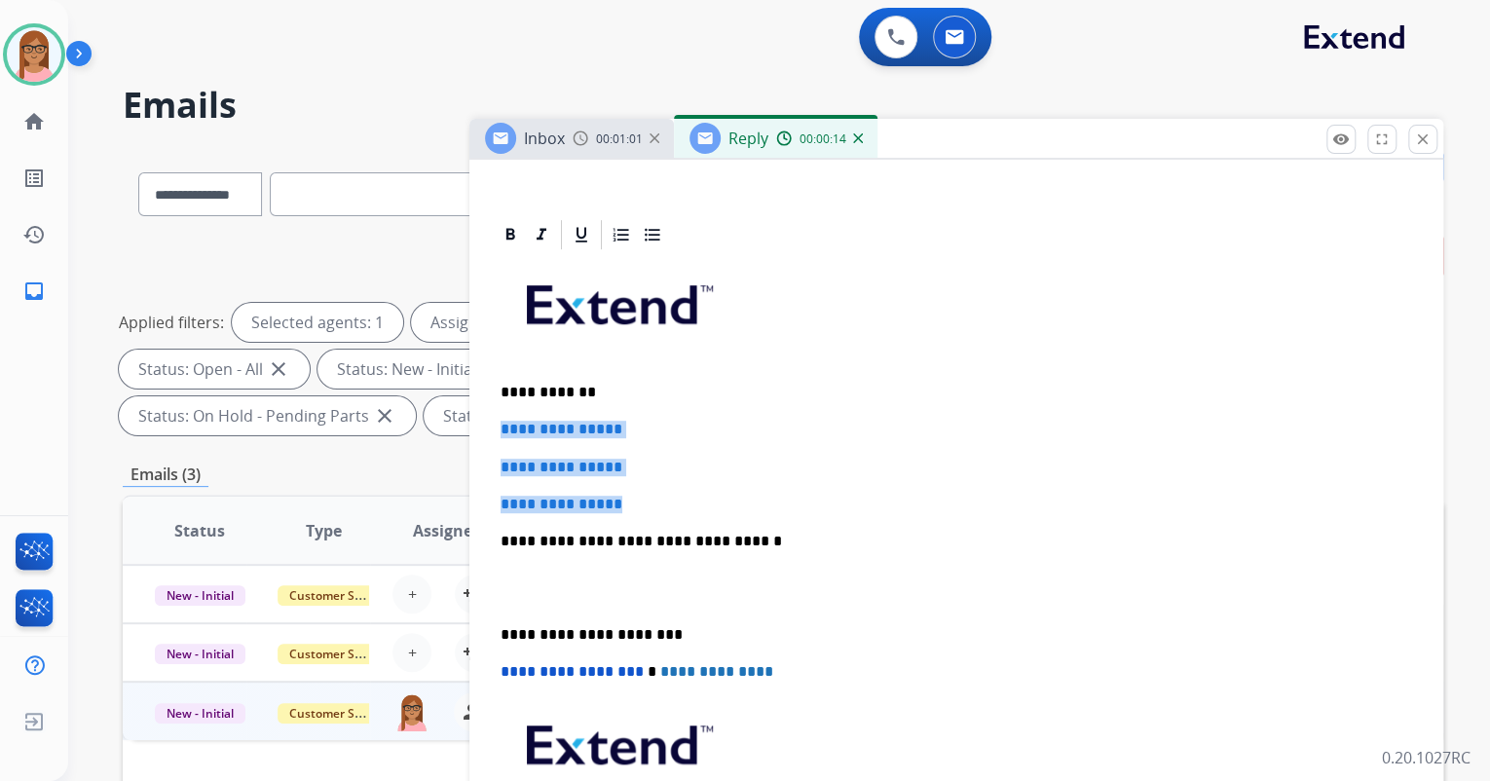
drag, startPoint x: 500, startPoint y: 430, endPoint x: 636, endPoint y: 495, distance: 151.2
click at [636, 495] on div "**********" at bounding box center [956, 587] width 927 height 670
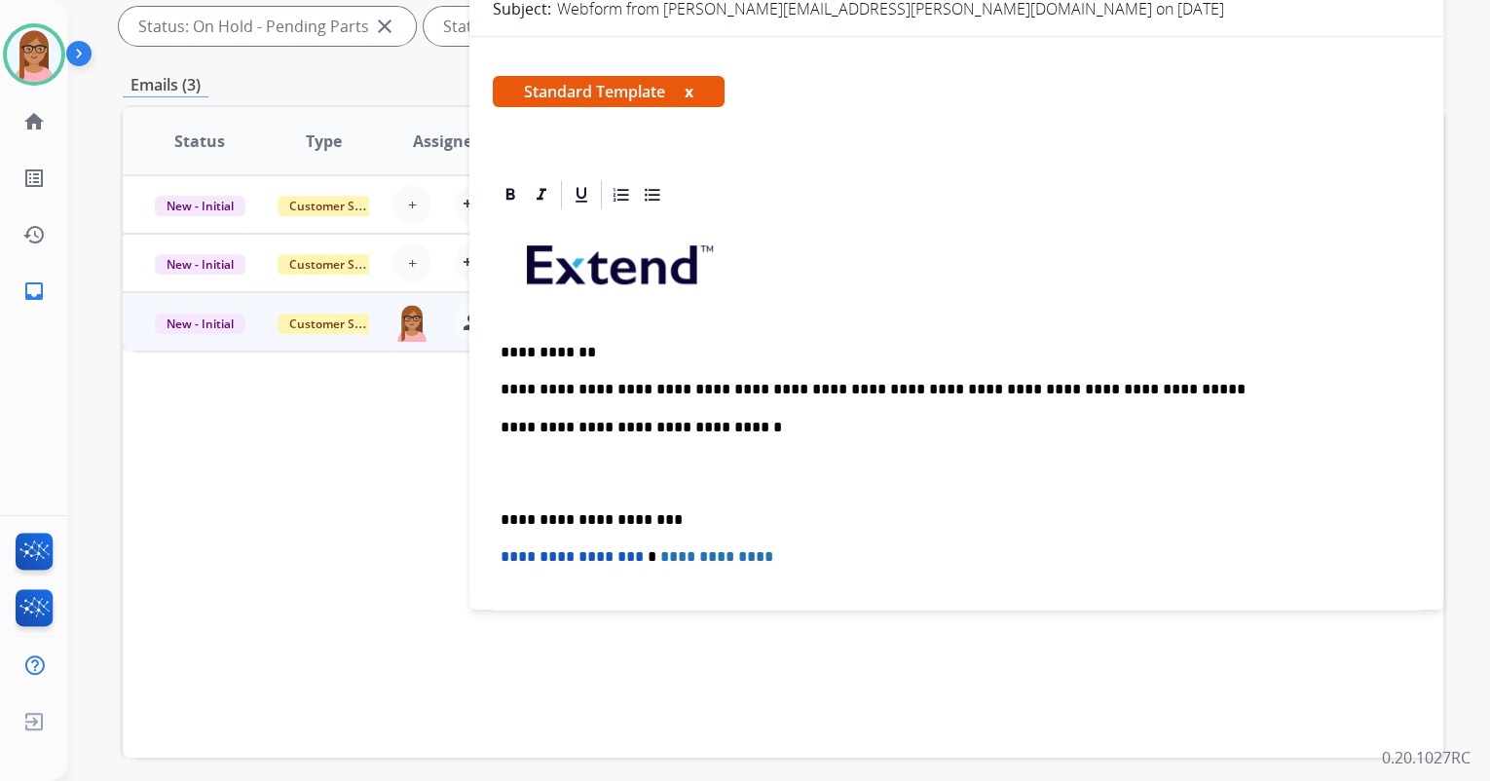
scroll to position [78, 0]
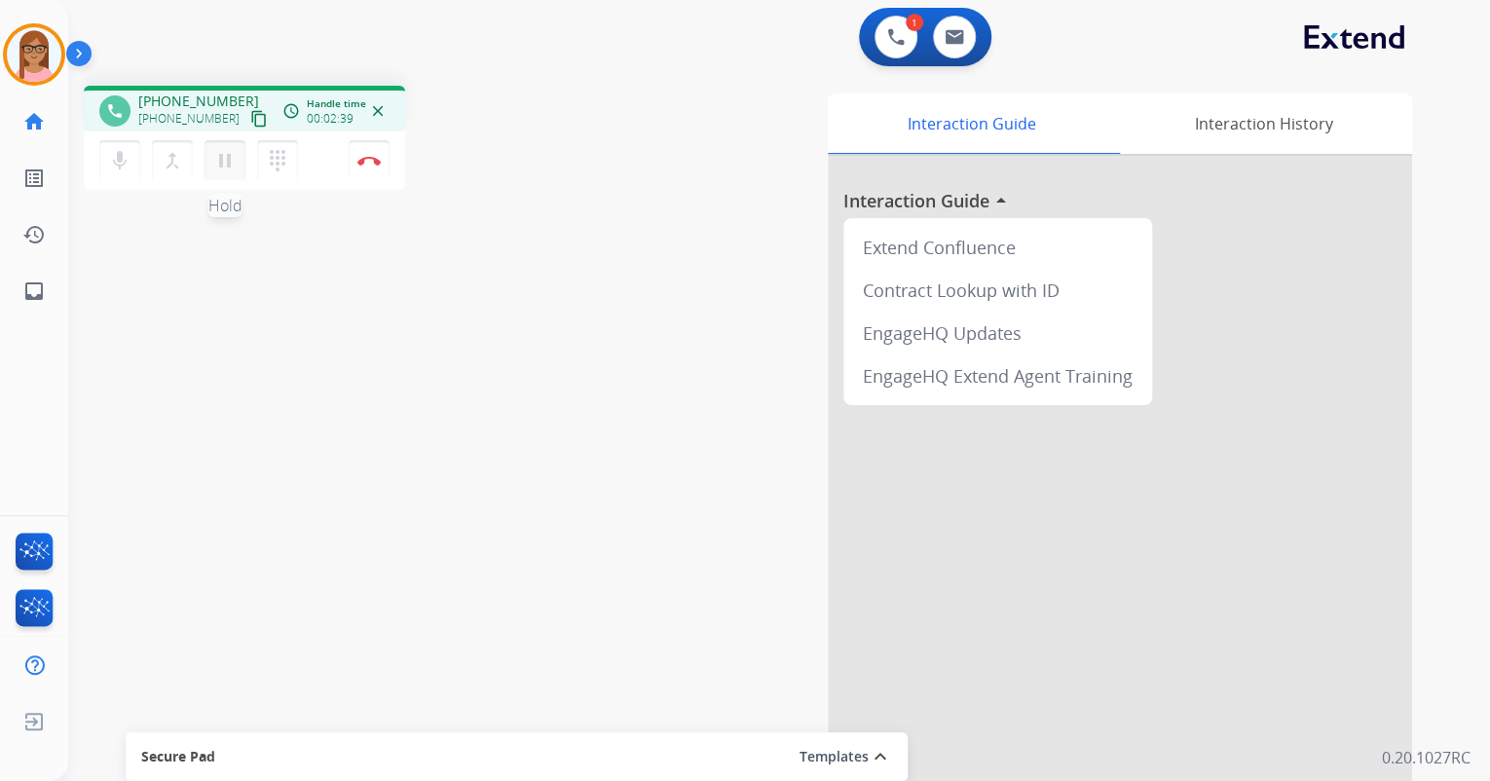
click at [222, 168] on mat-icon "pause" at bounding box center [224, 160] width 23 height 23
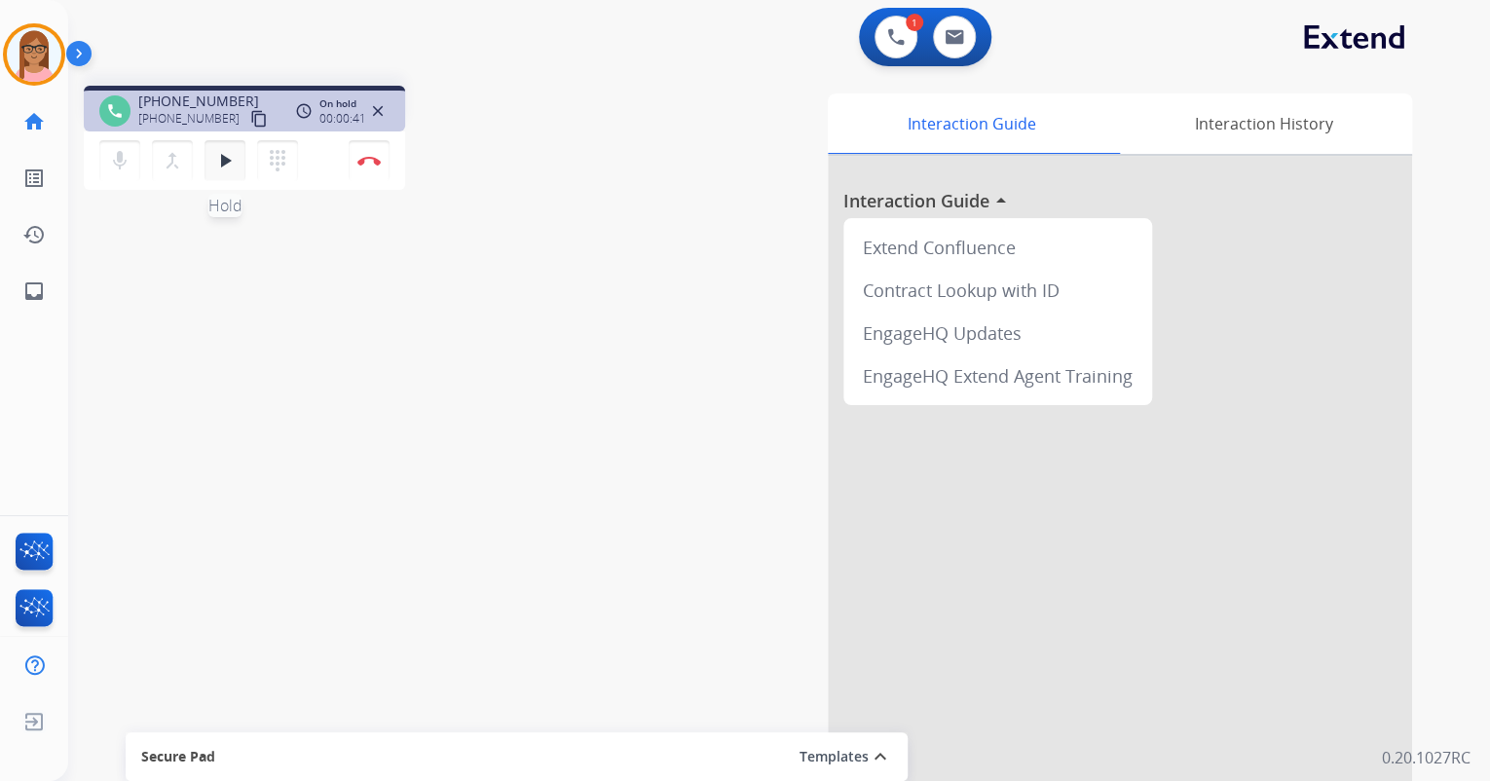
click at [221, 164] on mat-icon "play_arrow" at bounding box center [224, 160] width 23 height 23
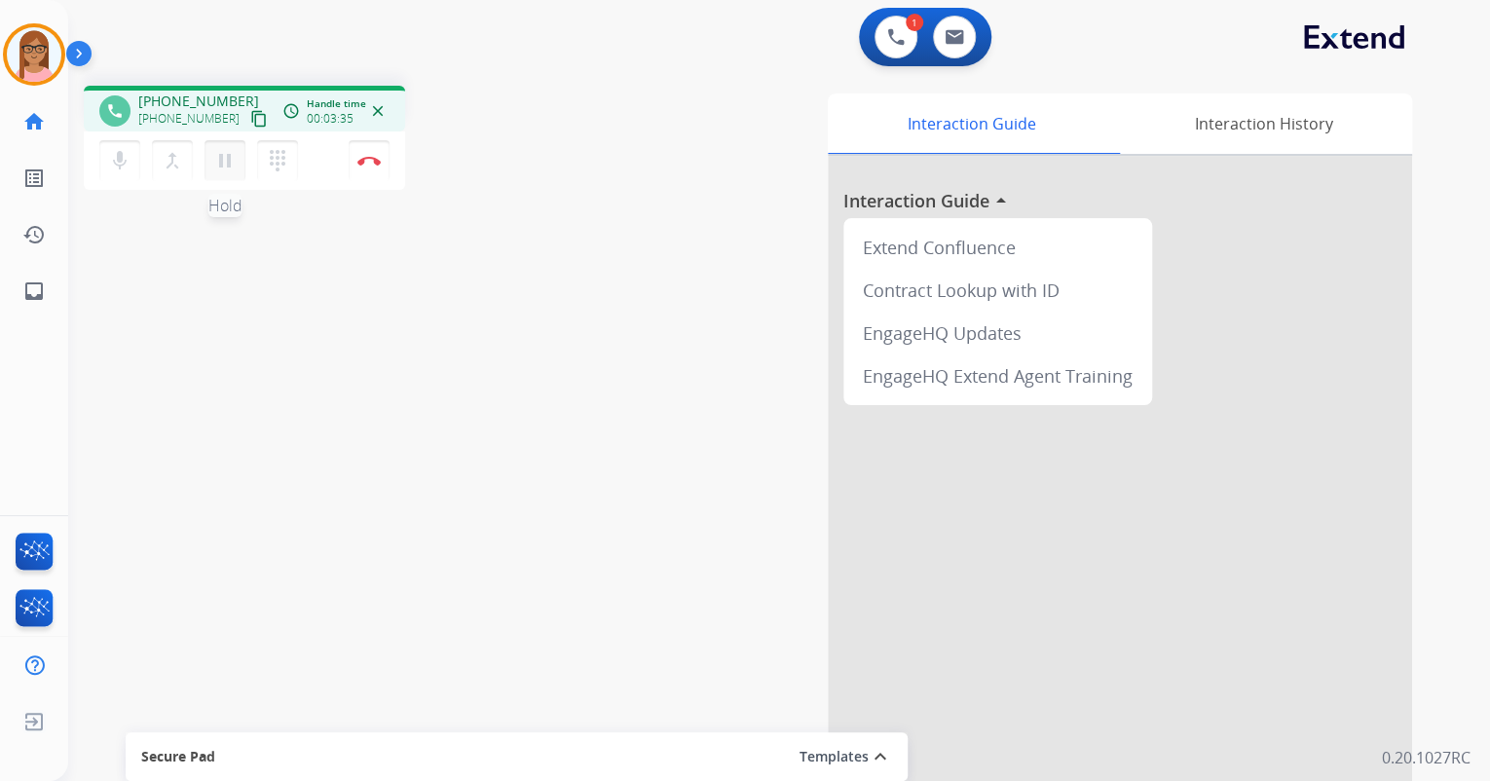
click at [227, 160] on mat-icon "pause" at bounding box center [224, 160] width 23 height 23
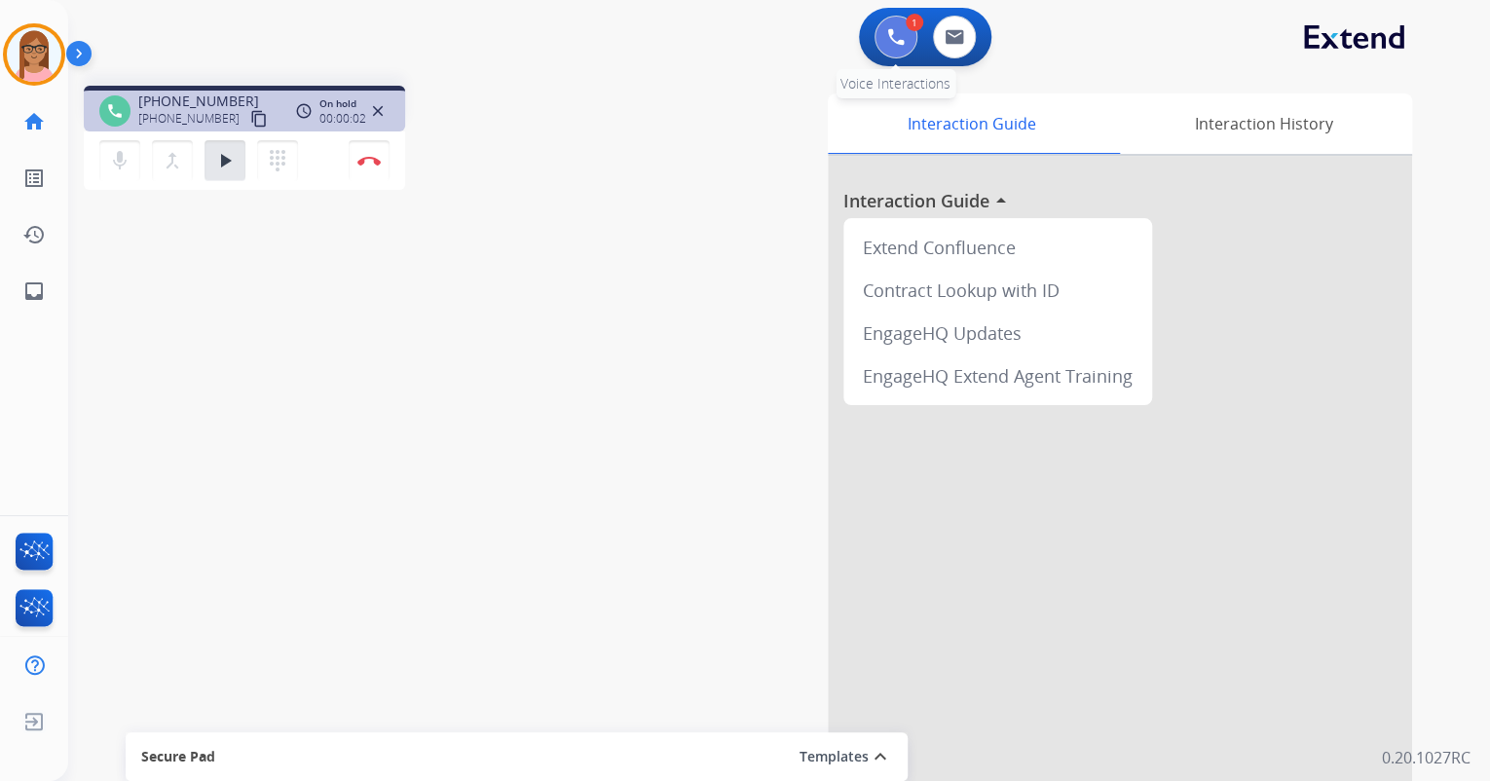
click at [900, 43] on img at bounding box center [896, 37] width 18 height 18
click at [878, 39] on button at bounding box center [896, 37] width 43 height 43
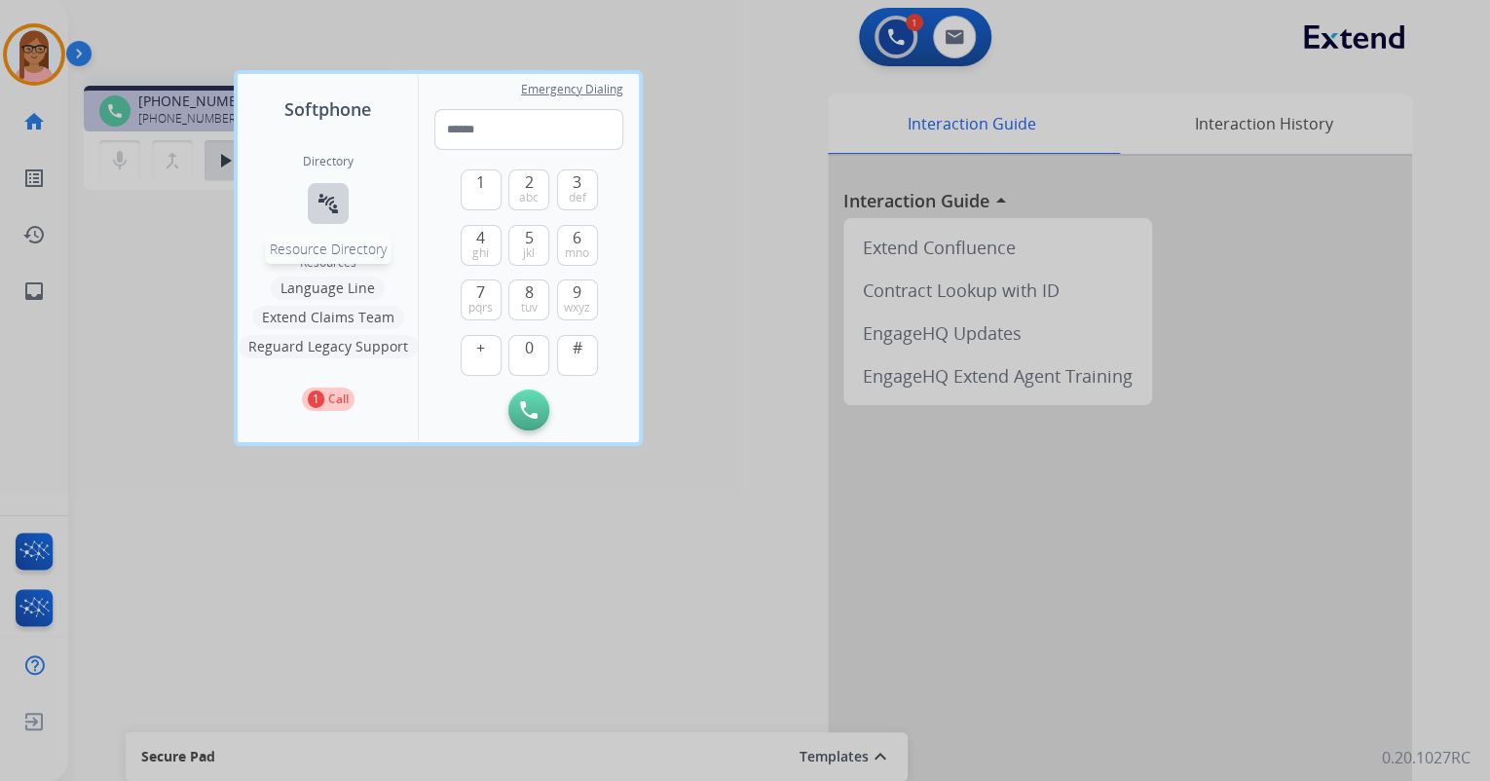
click at [325, 206] on mat-icon "connect_without_contact" at bounding box center [328, 203] width 23 height 23
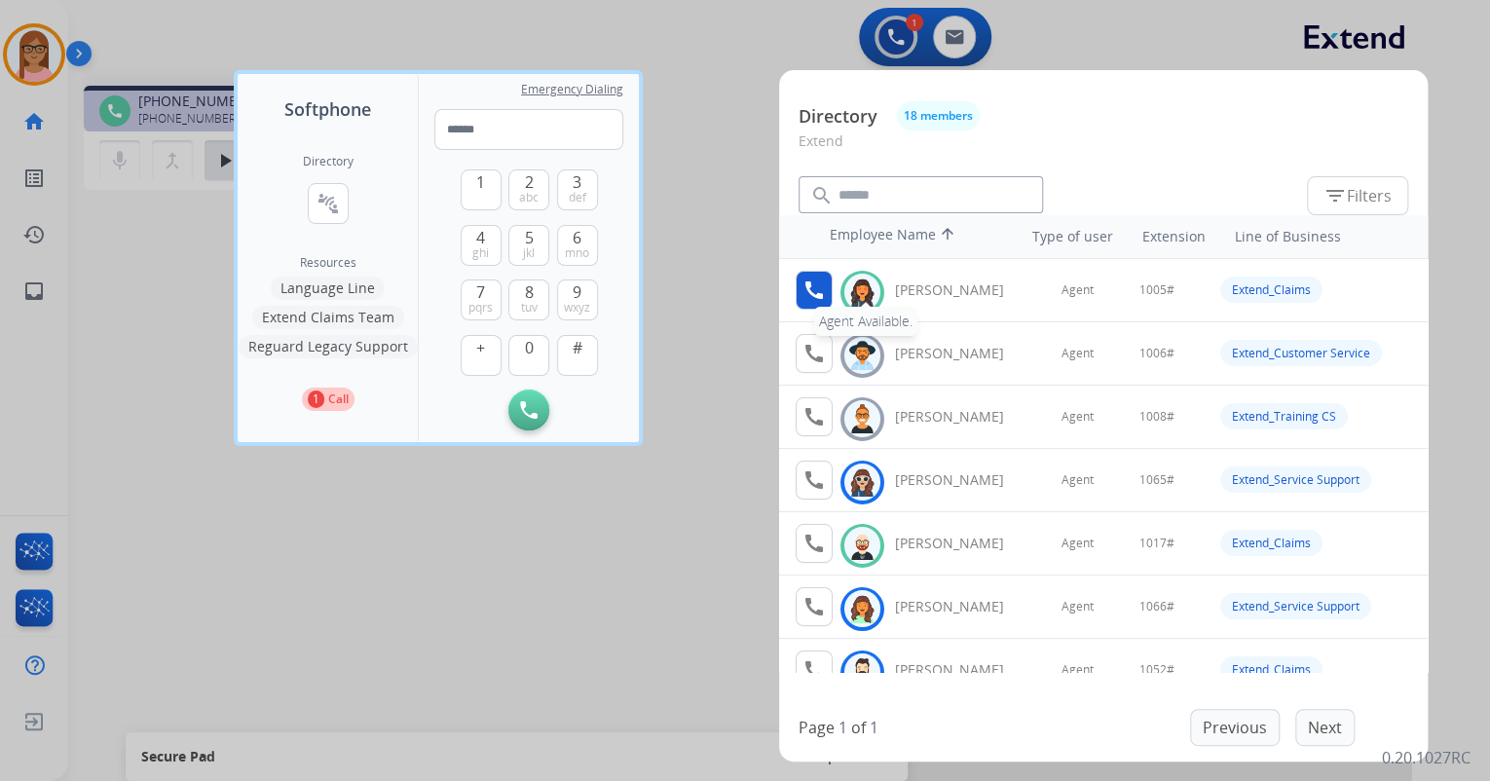
click at [806, 296] on mat-icon "call" at bounding box center [814, 290] width 23 height 23
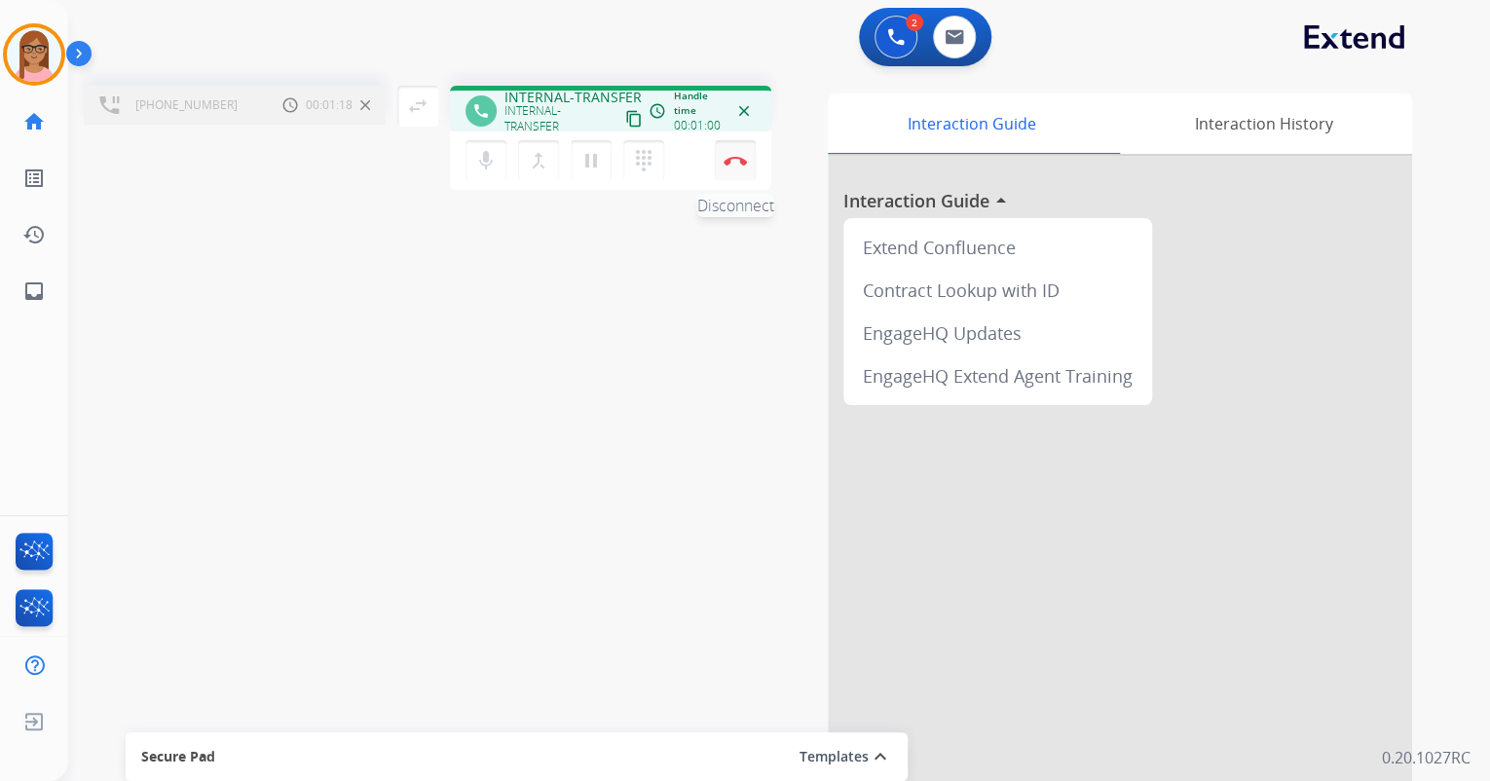
click at [732, 149] on button "Disconnect" at bounding box center [735, 160] width 41 height 41
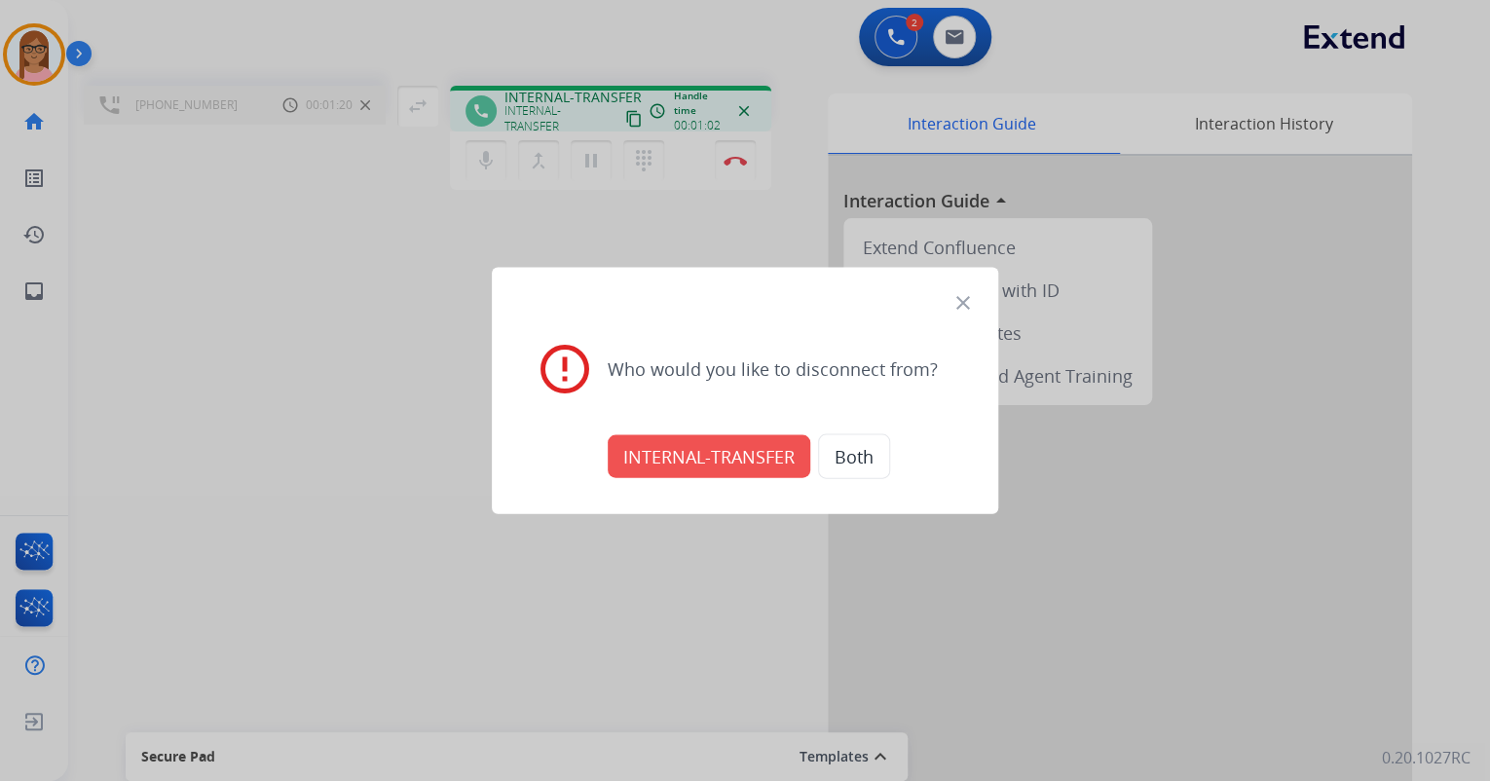
click at [727, 448] on button "INTERNAL-TRANSFER" at bounding box center [709, 456] width 203 height 43
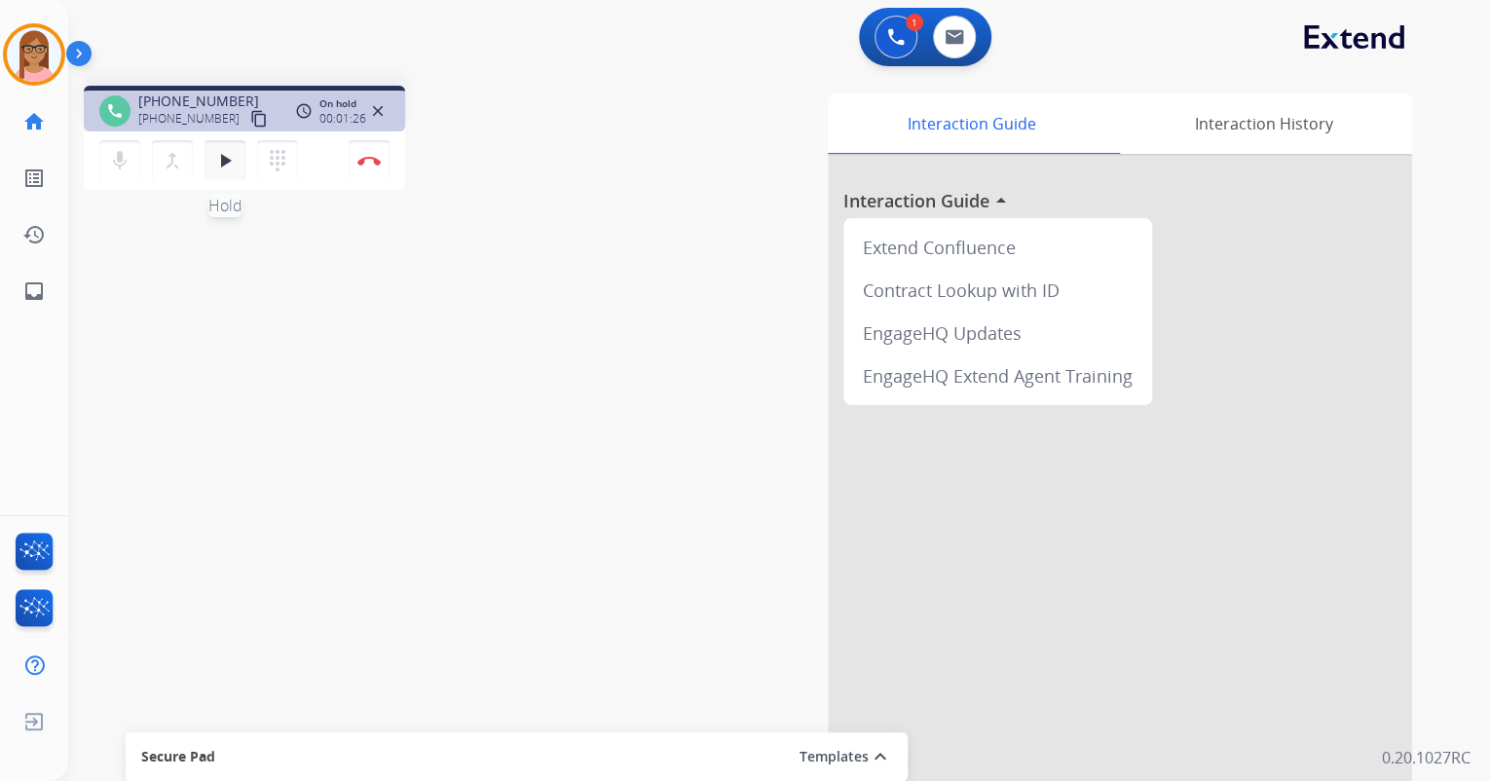
click at [228, 164] on mat-icon "play_arrow" at bounding box center [224, 160] width 23 height 23
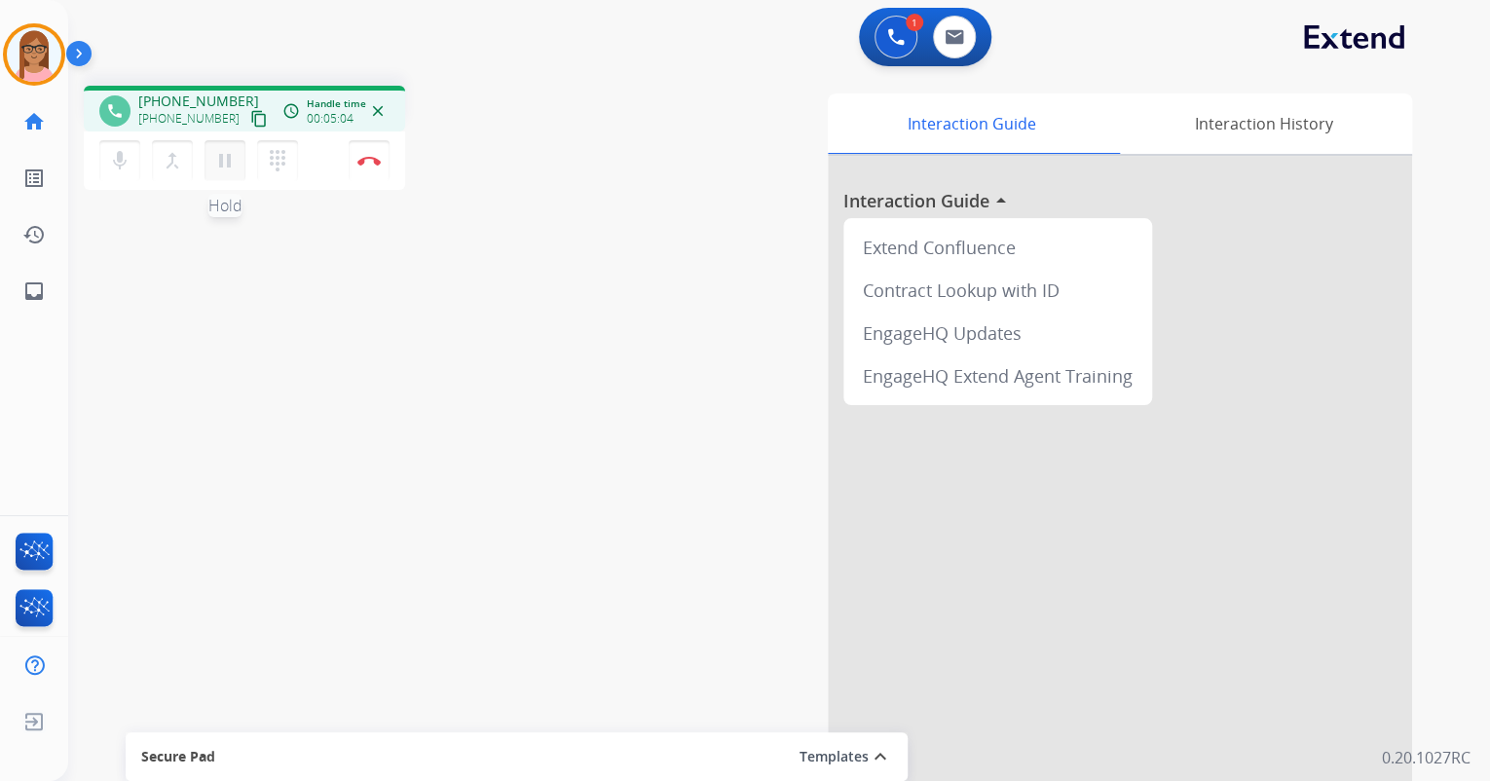
click at [225, 160] on mat-icon "pause" at bounding box center [224, 160] width 23 height 23
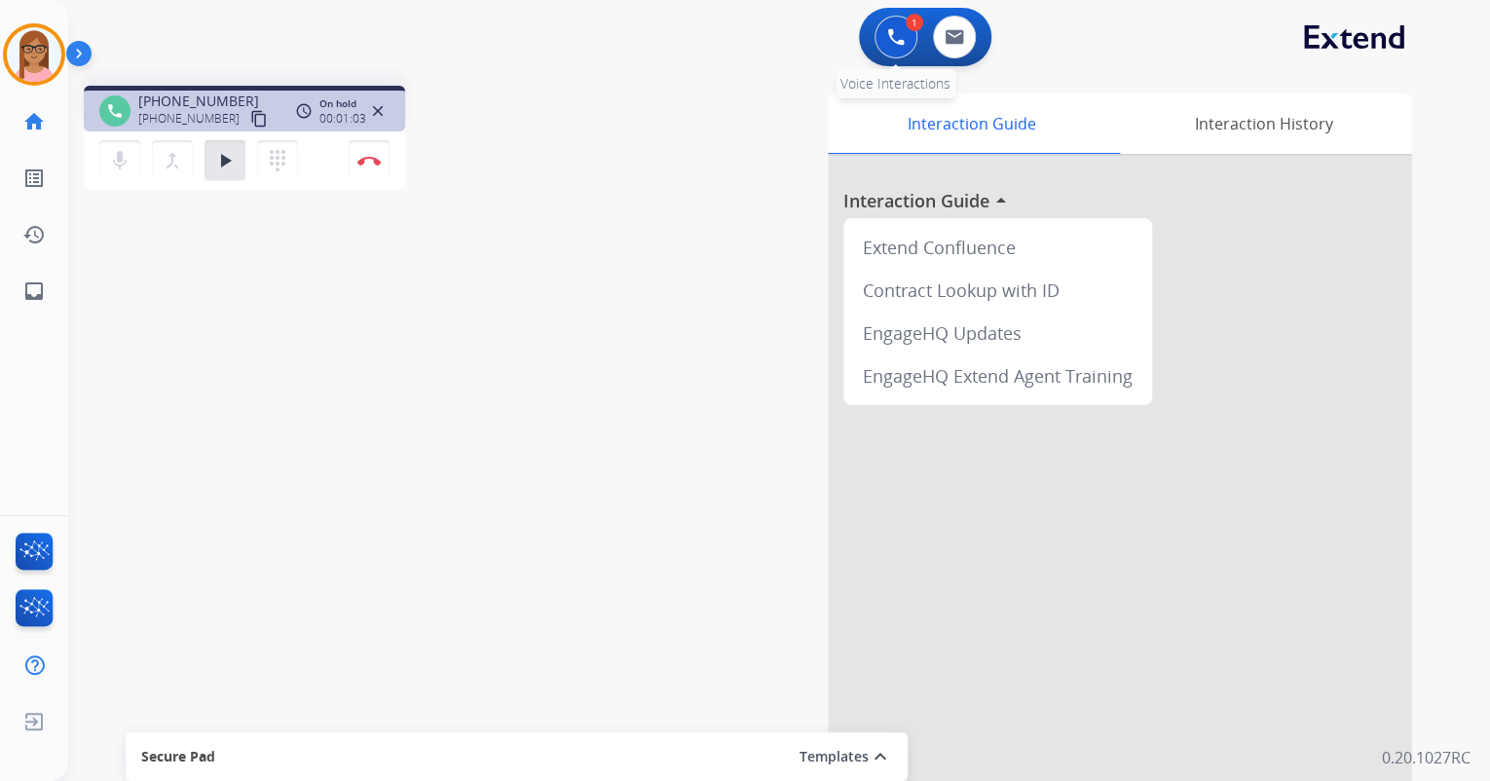
click at [887, 34] on img at bounding box center [896, 37] width 18 height 18
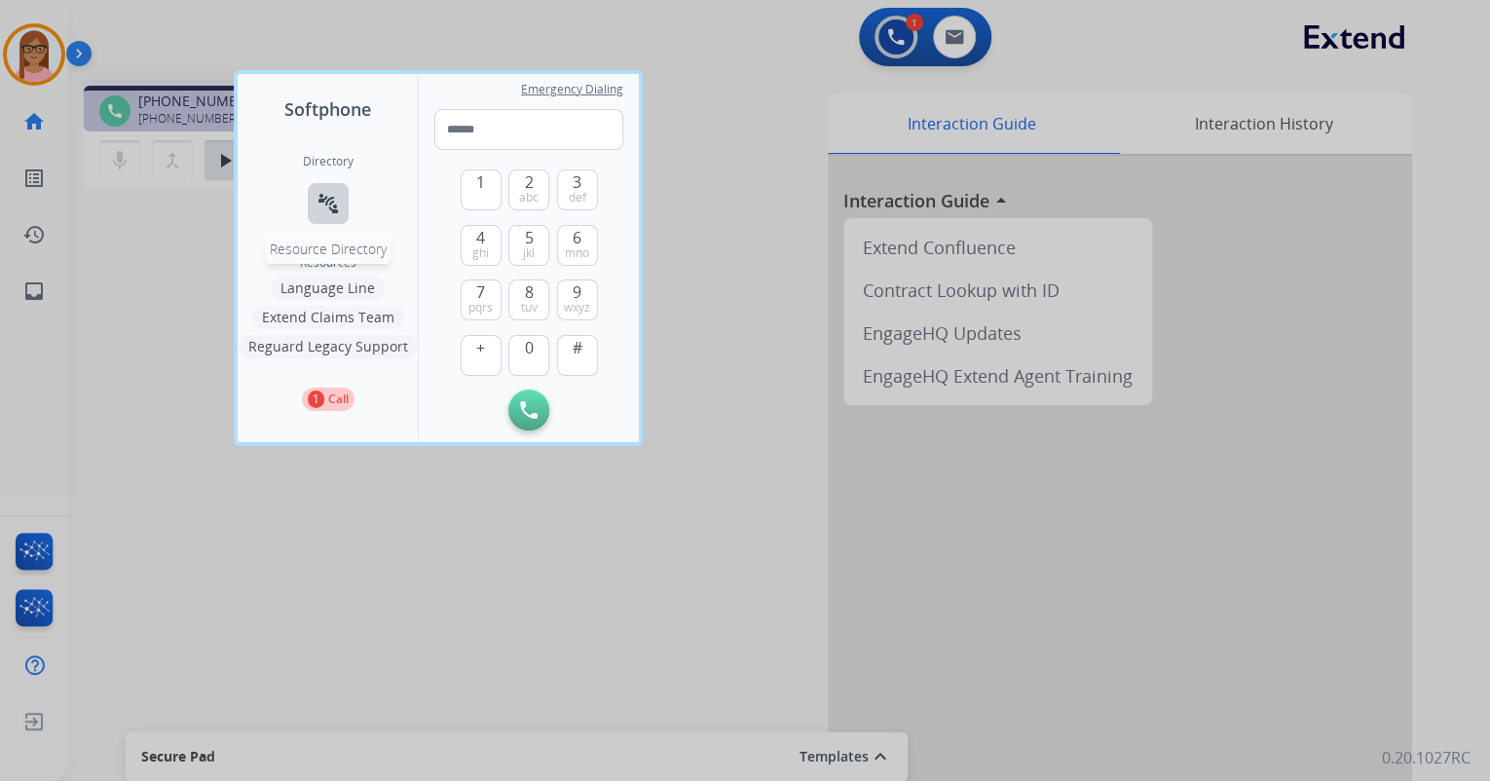
click at [328, 190] on button "connect_without_contact Resource Directory" at bounding box center [328, 203] width 41 height 41
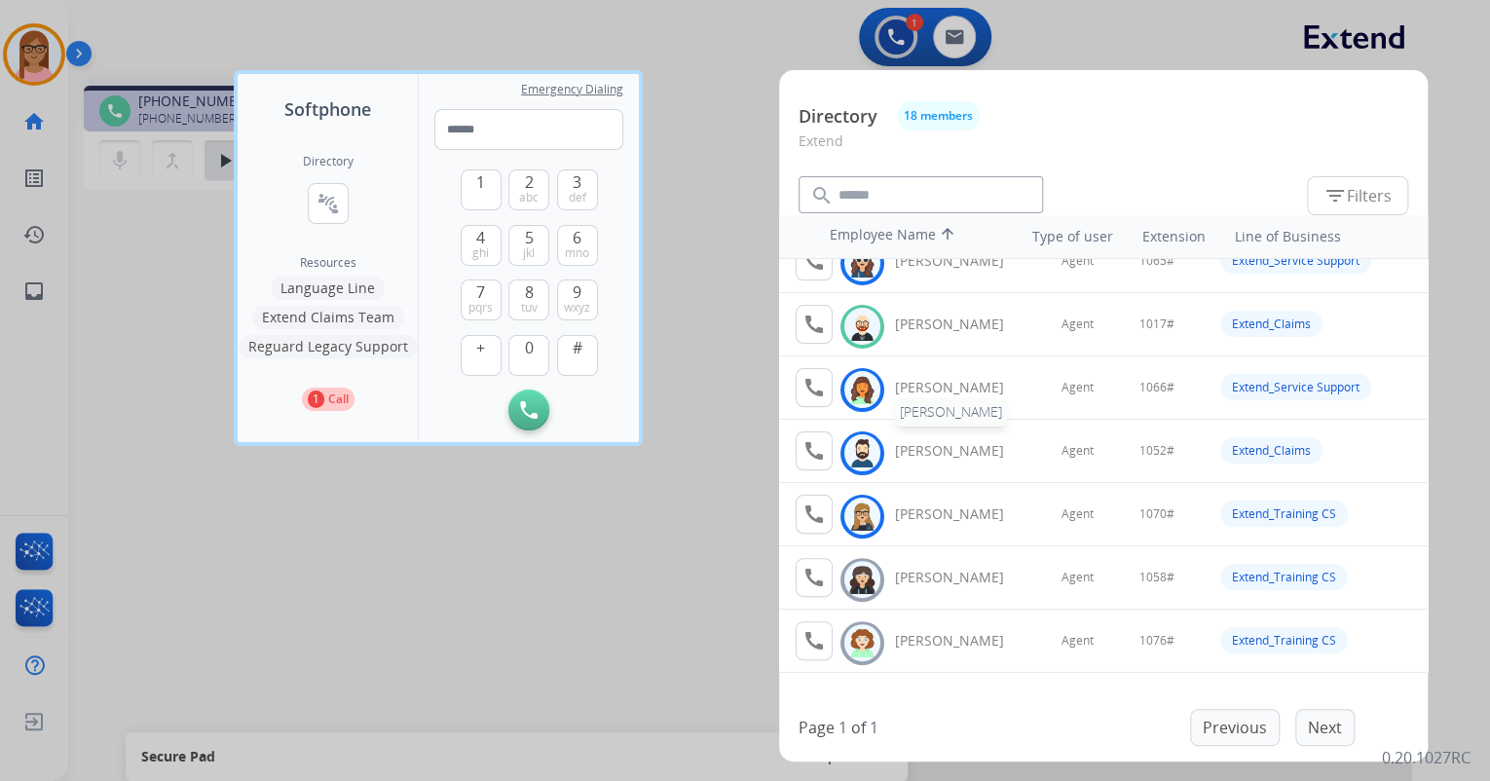
scroll to position [193, 0]
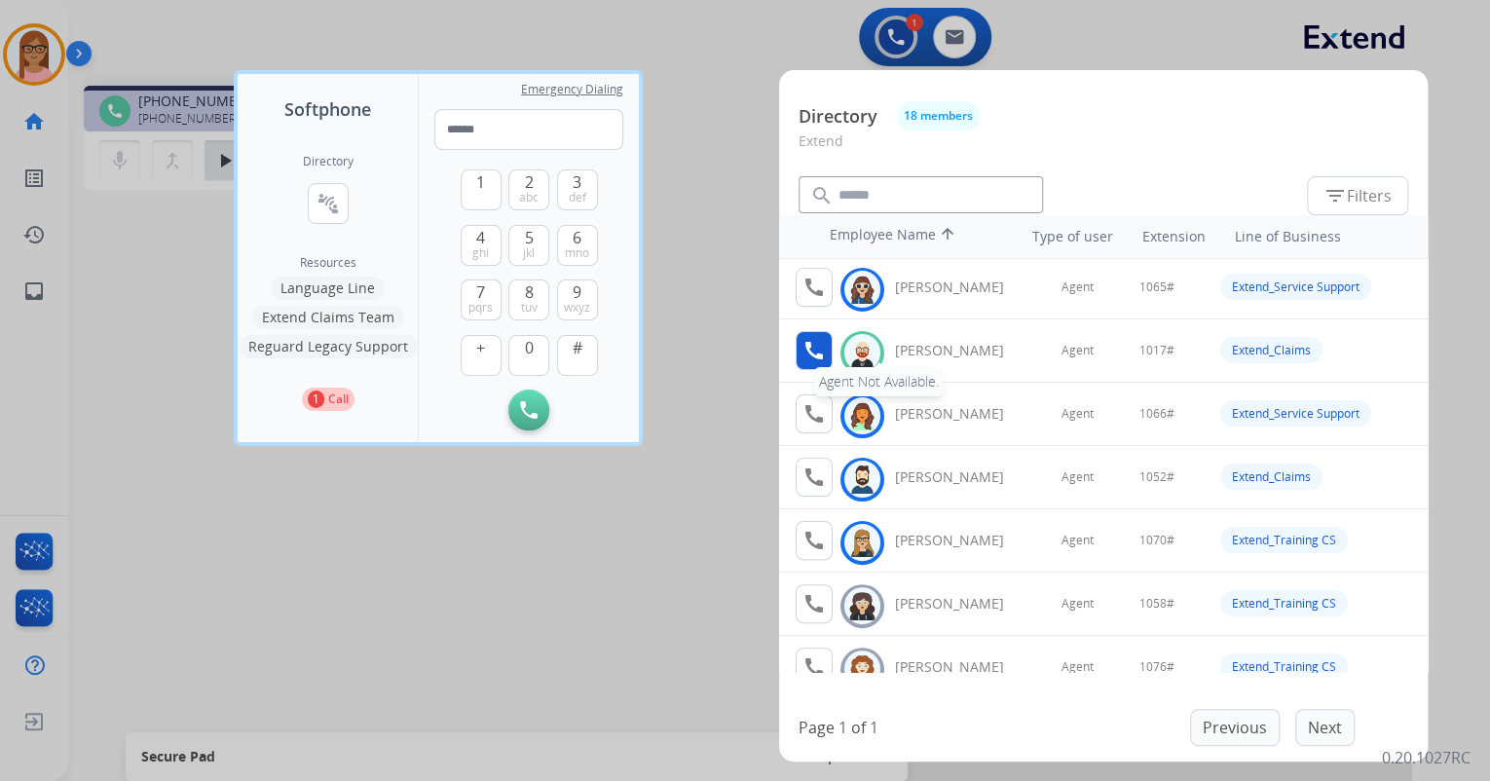
click at [815, 359] on mat-icon "call" at bounding box center [814, 350] width 23 height 23
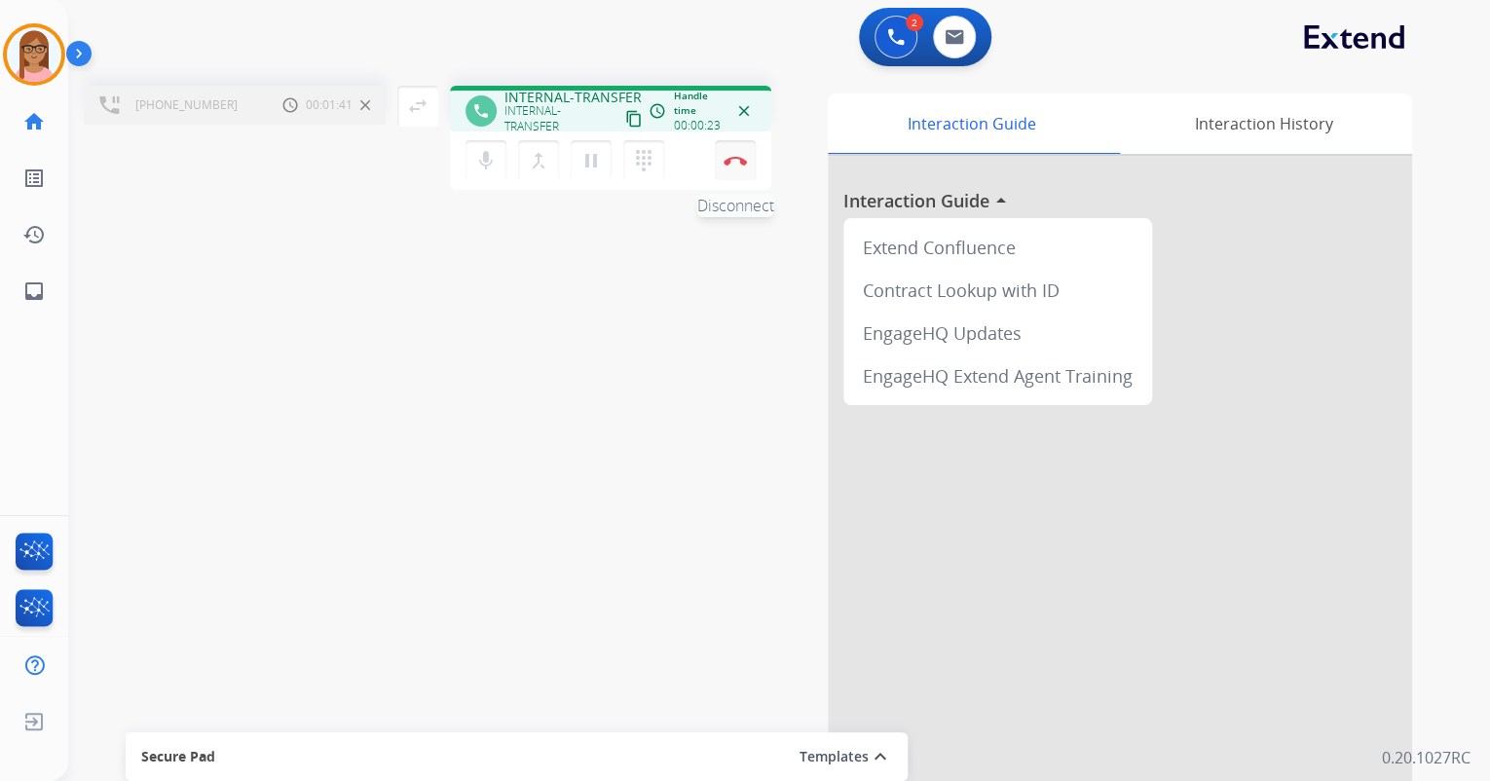
click at [738, 166] on button "Disconnect" at bounding box center [735, 160] width 41 height 41
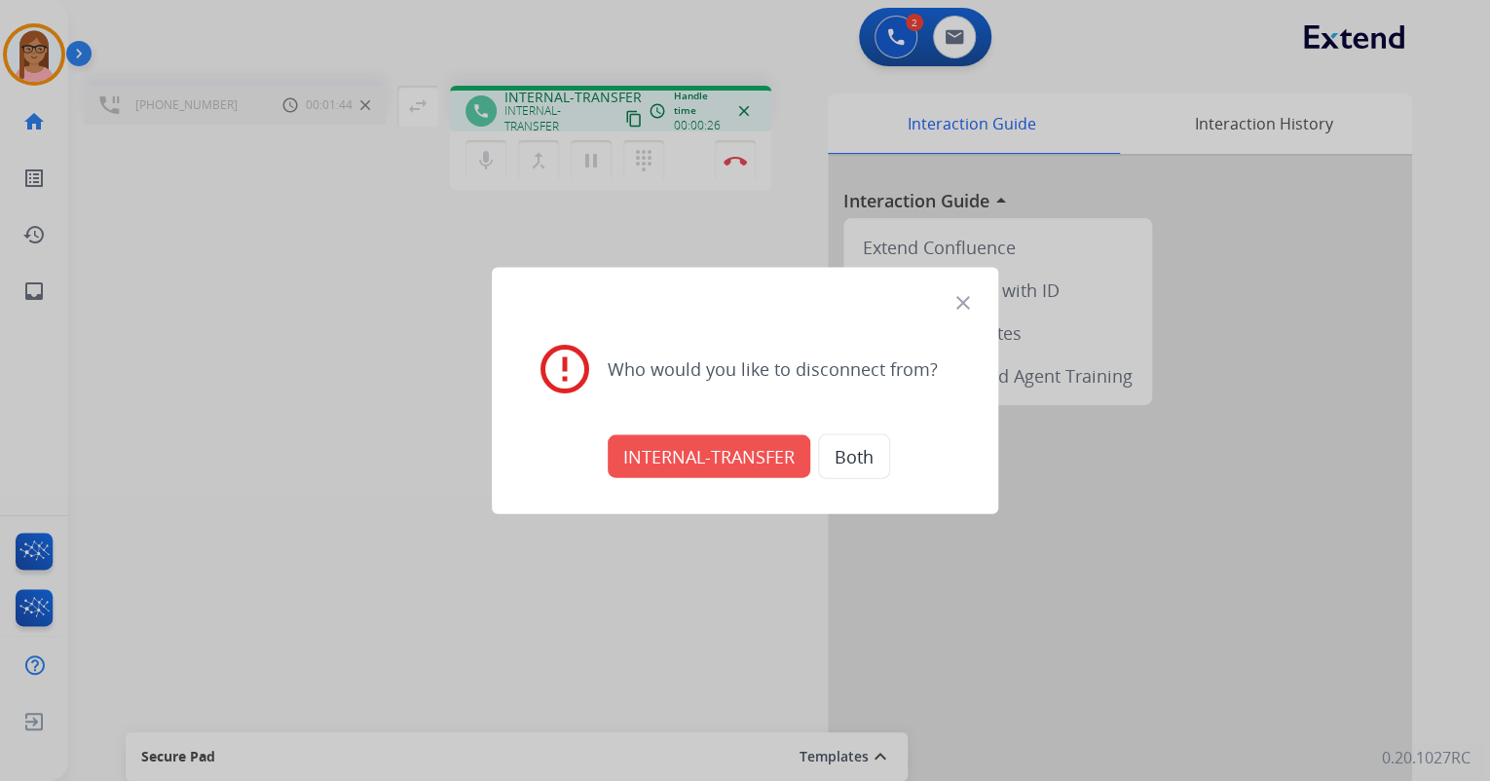
click at [734, 461] on button "INTERNAL-TRANSFER" at bounding box center [709, 456] width 203 height 43
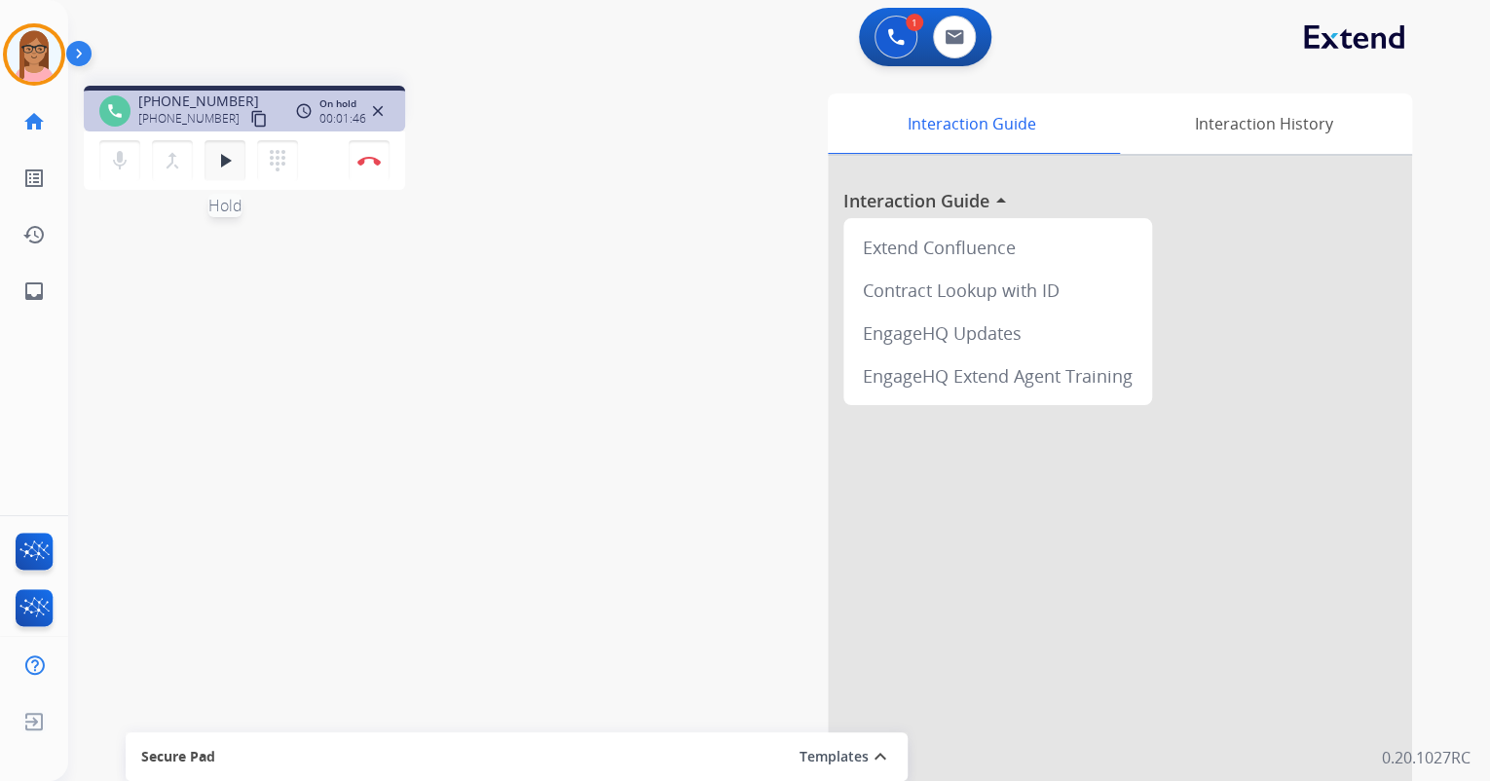
click at [232, 168] on mat-icon "play_arrow" at bounding box center [224, 160] width 23 height 23
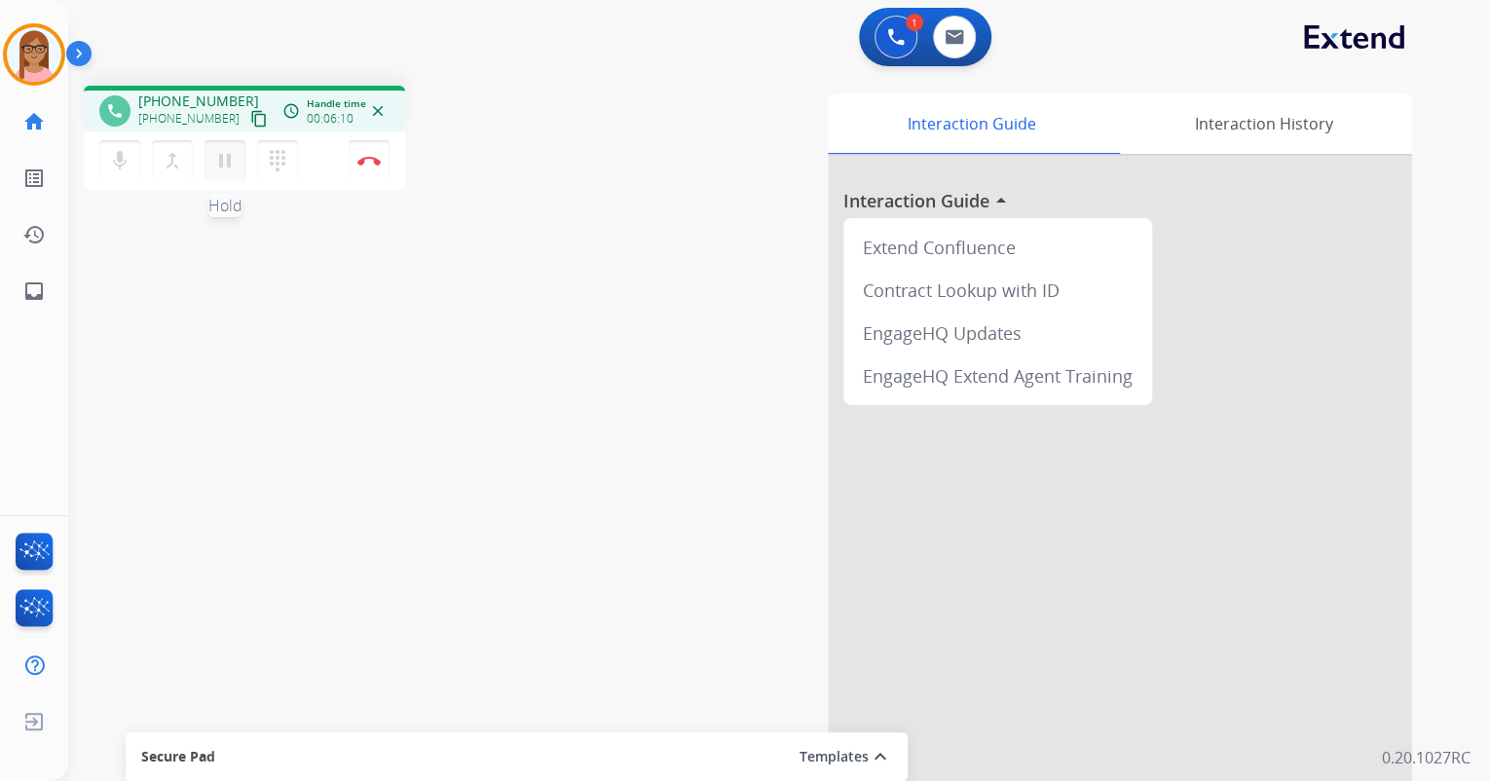
click at [225, 164] on mat-icon "pause" at bounding box center [224, 160] width 23 height 23
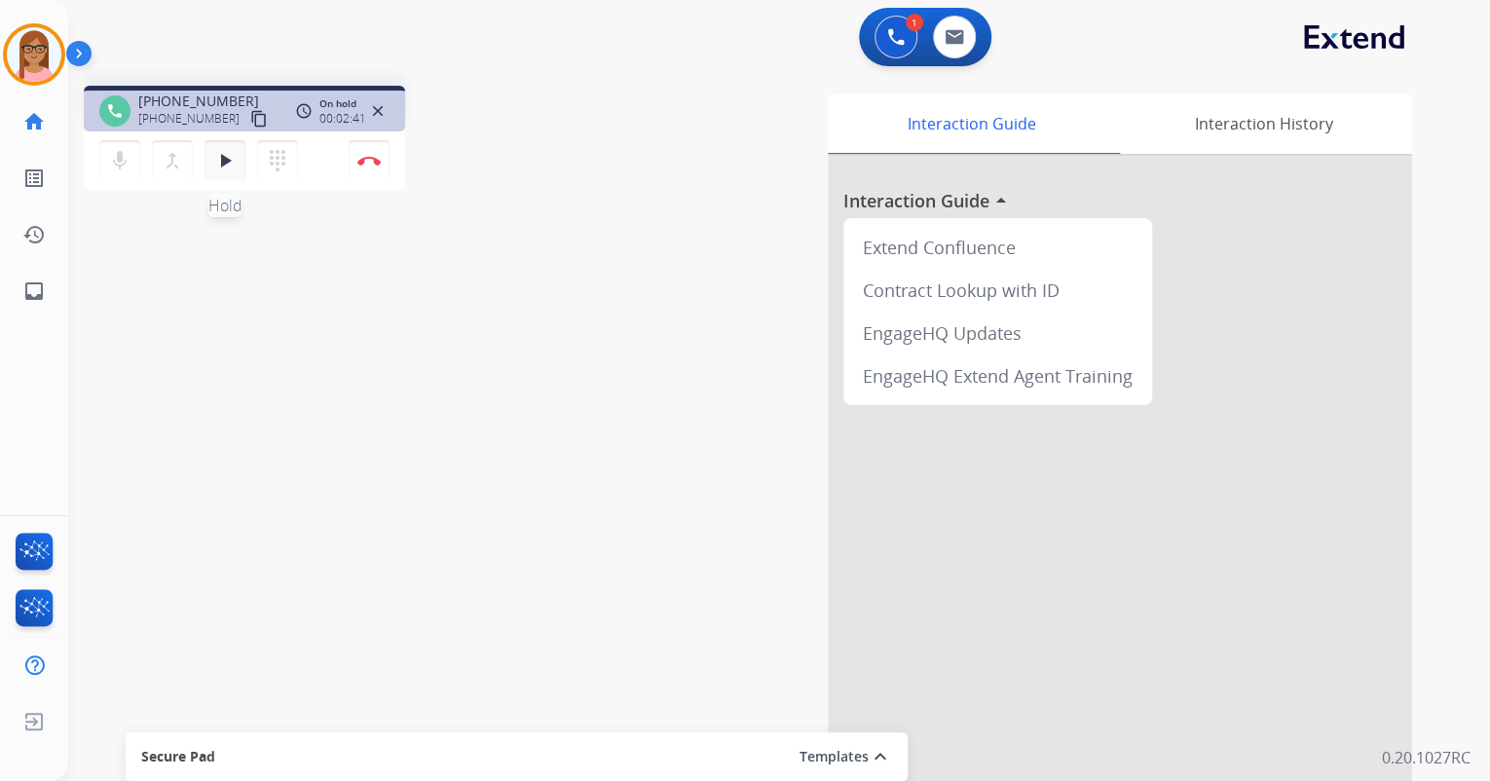
click at [218, 173] on button "play_arrow Hold" at bounding box center [225, 160] width 41 height 41
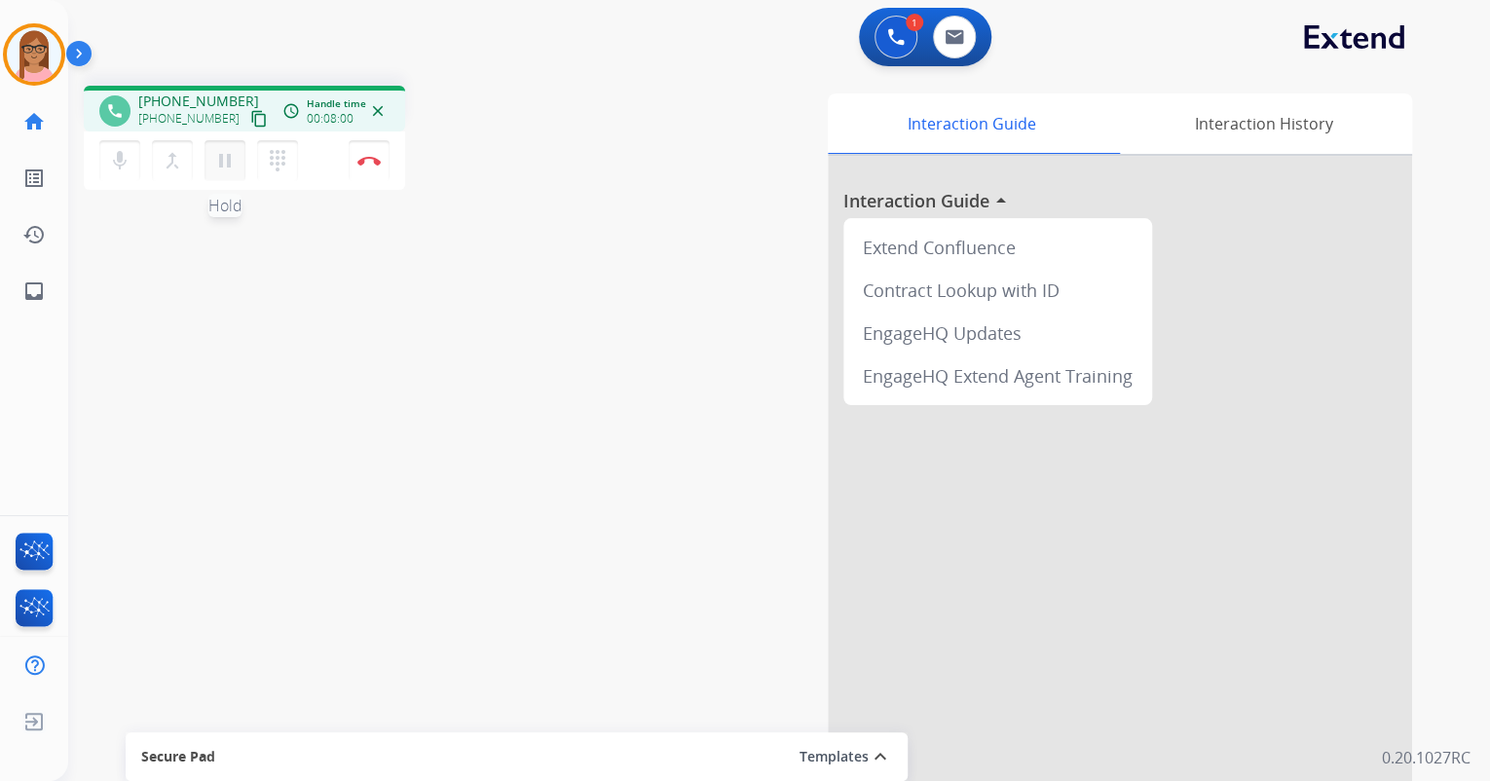
click at [226, 164] on mat-icon "pause" at bounding box center [224, 160] width 23 height 23
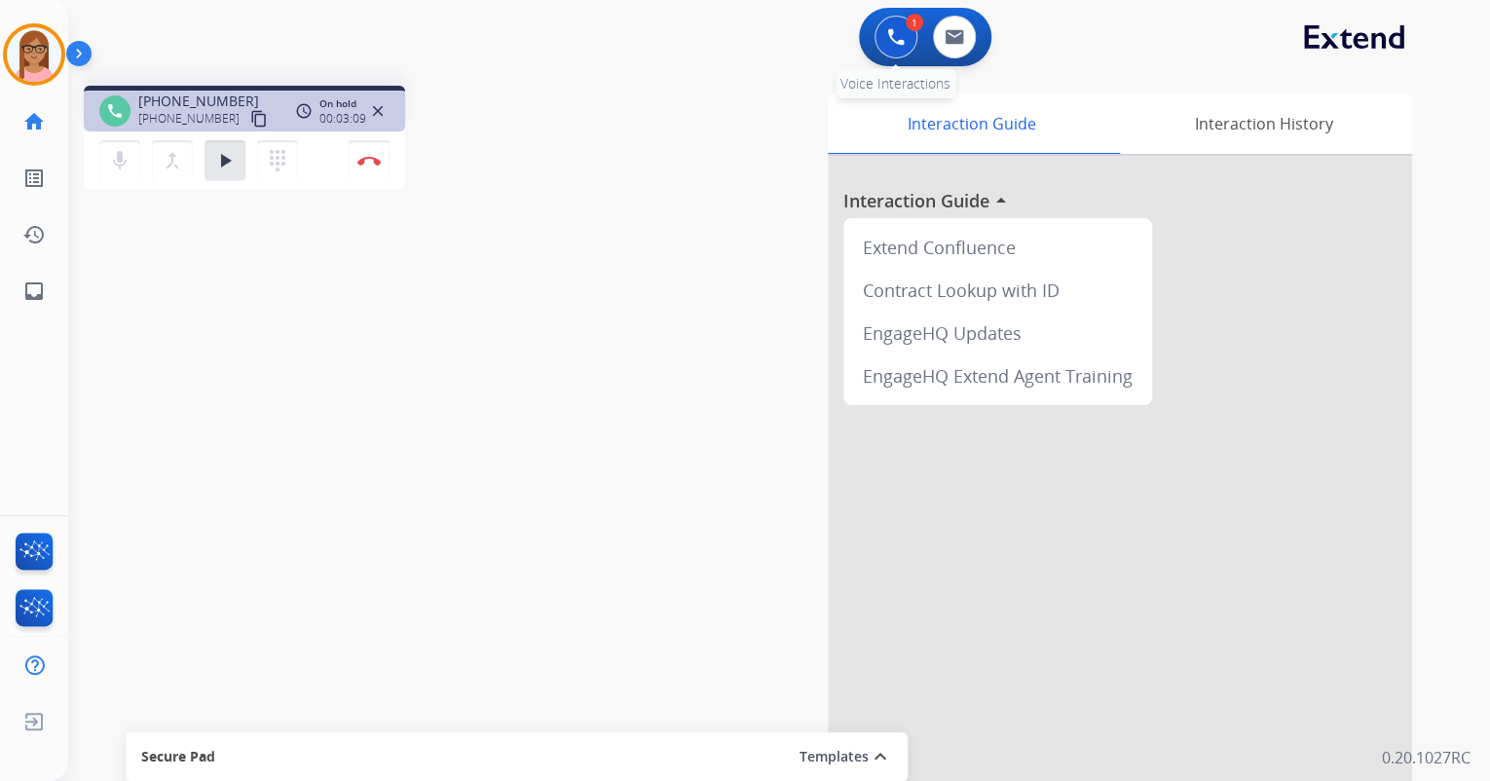
click at [885, 38] on button at bounding box center [896, 37] width 43 height 43
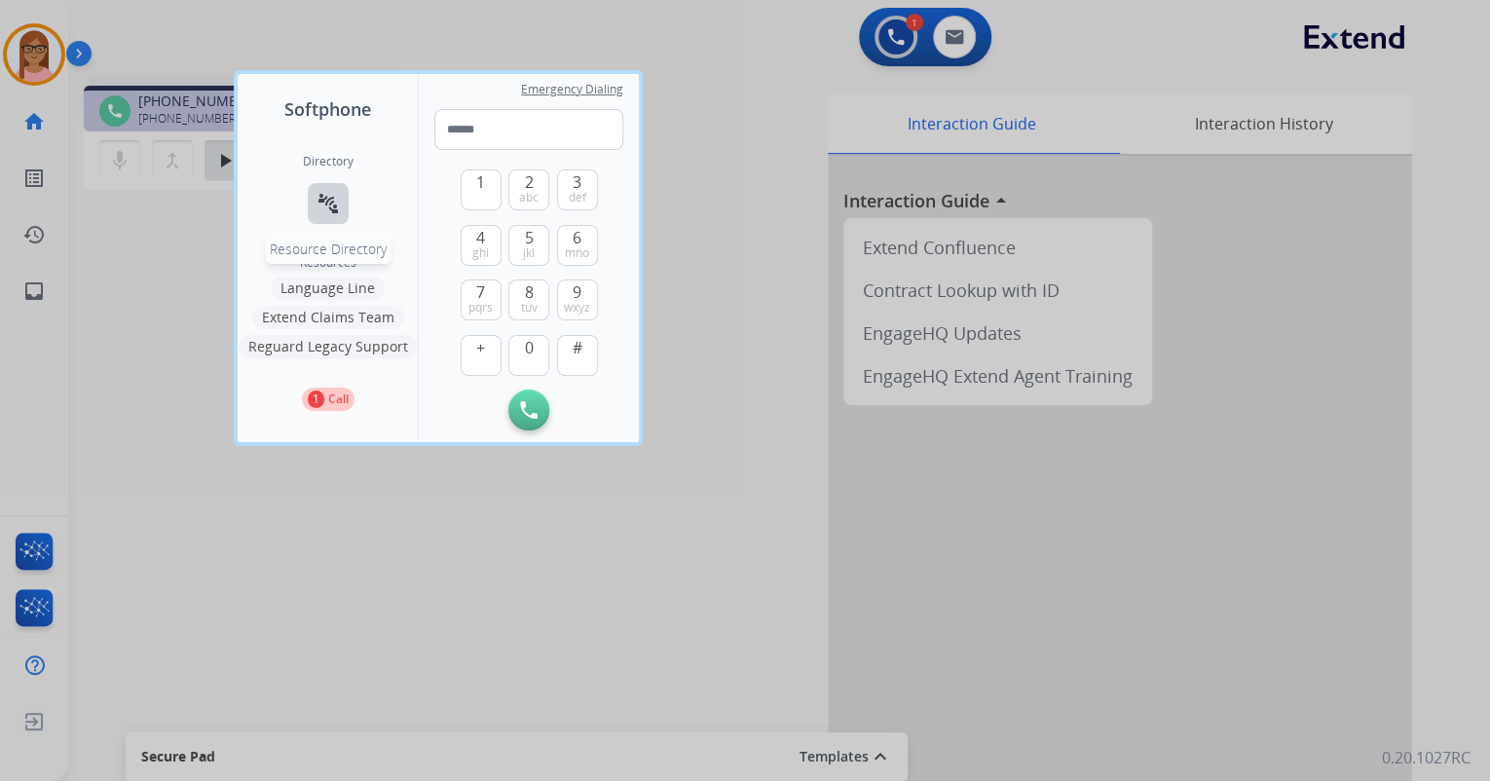
click at [313, 209] on button "connect_without_contact Resource Directory" at bounding box center [328, 203] width 41 height 41
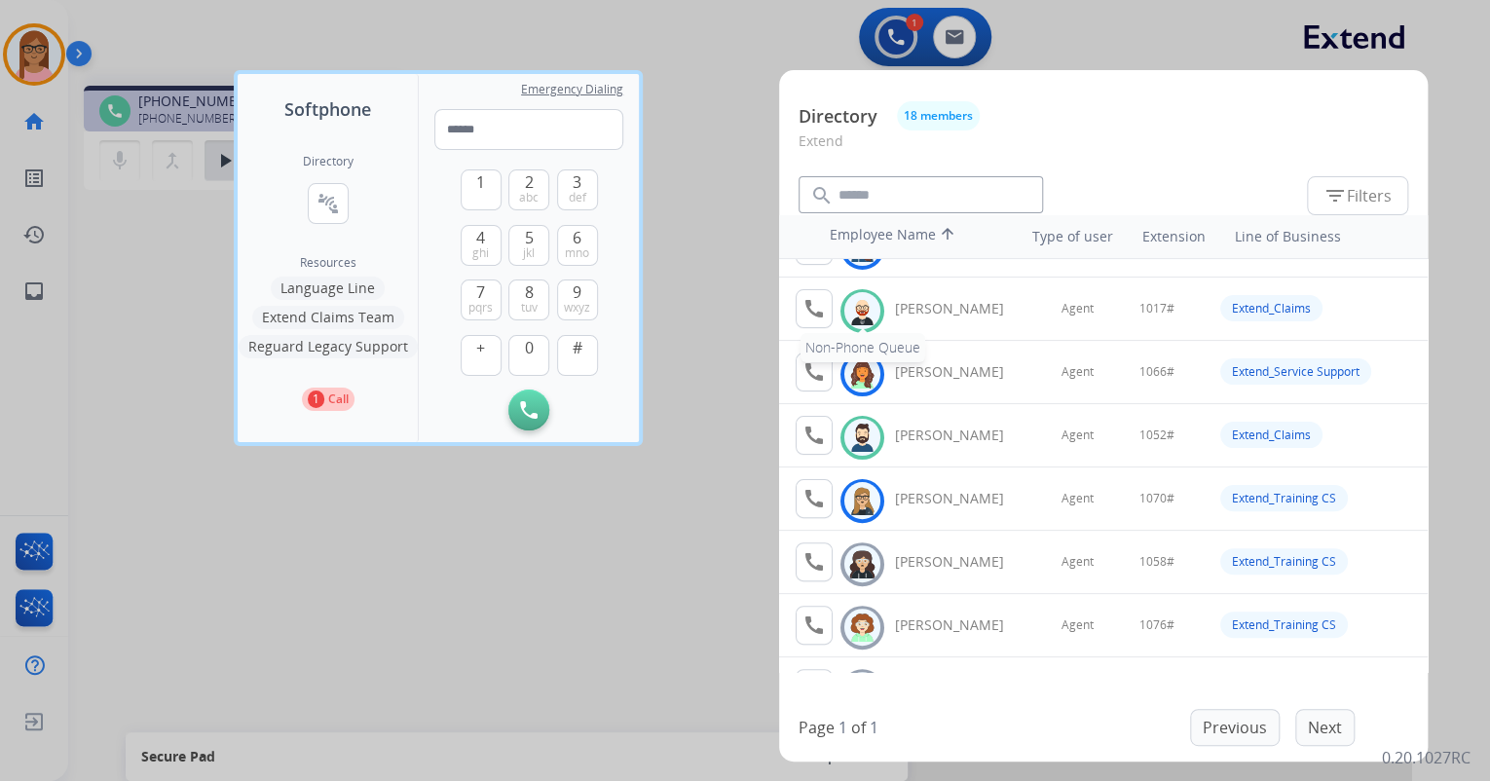
scroll to position [234, 0]
click at [814, 433] on mat-icon "call" at bounding box center [814, 436] width 23 height 23
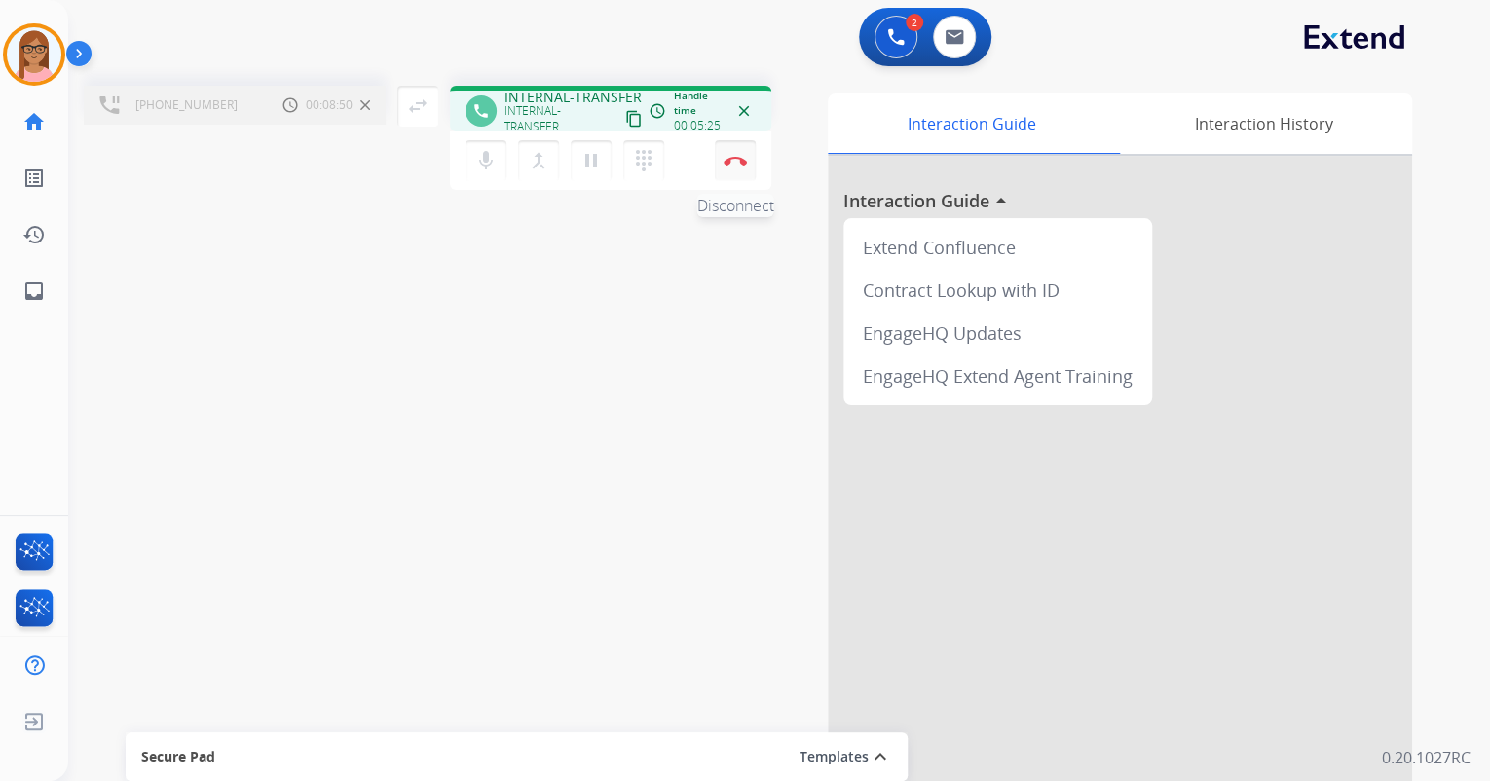
click at [737, 161] on img at bounding box center [735, 161] width 23 height 10
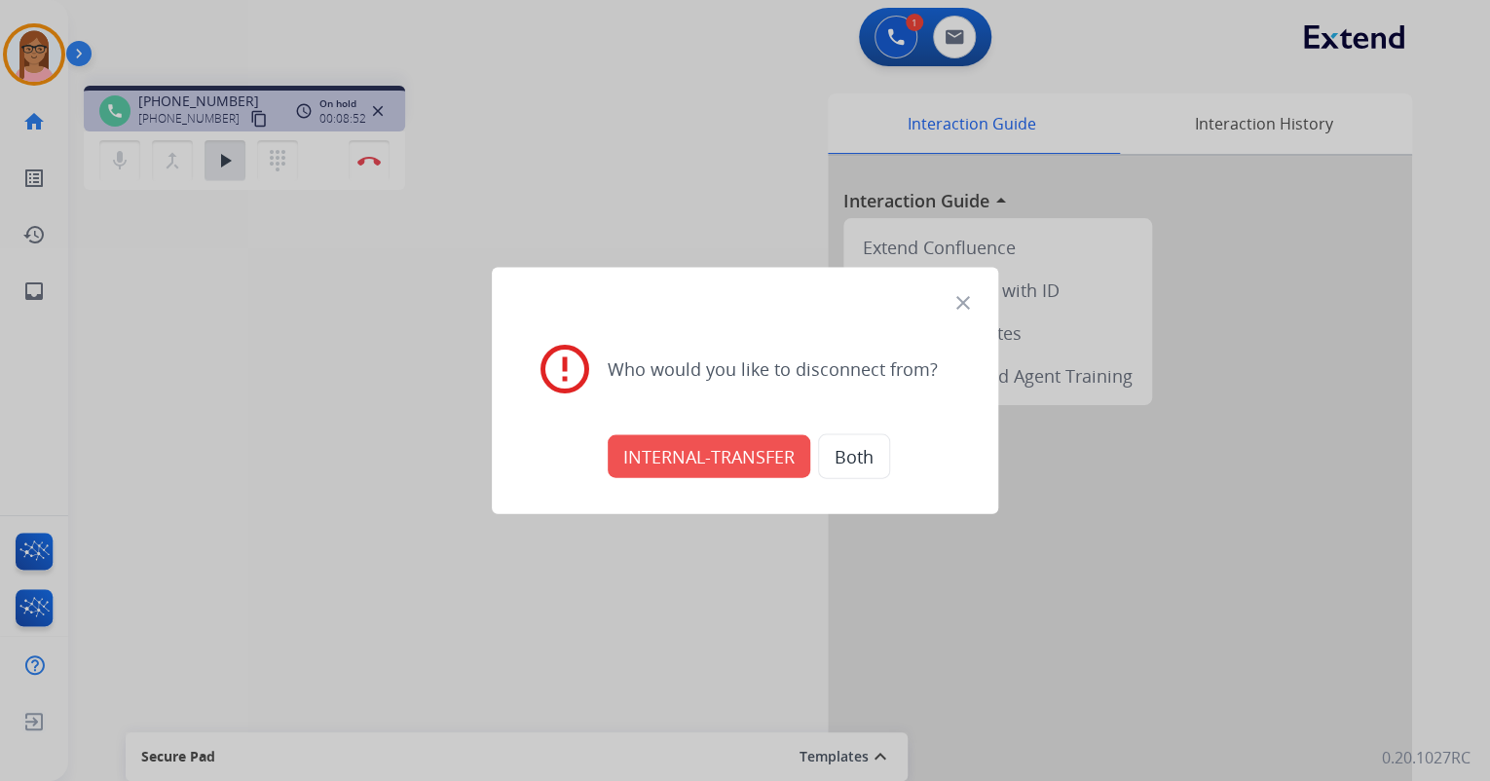
click at [754, 461] on button "INTERNAL-TRANSFER" at bounding box center [709, 456] width 203 height 43
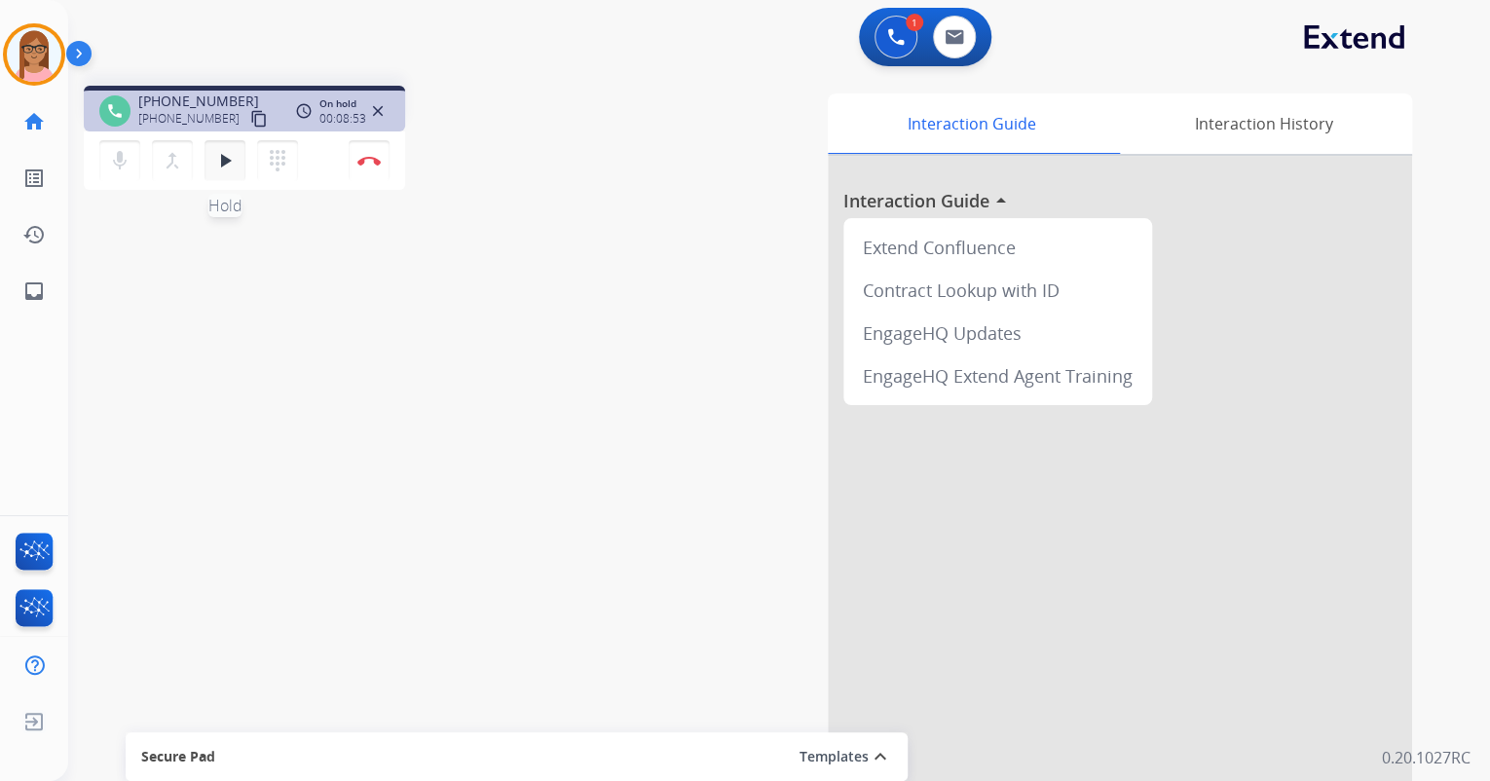
click at [214, 163] on mat-icon "play_arrow" at bounding box center [224, 160] width 23 height 23
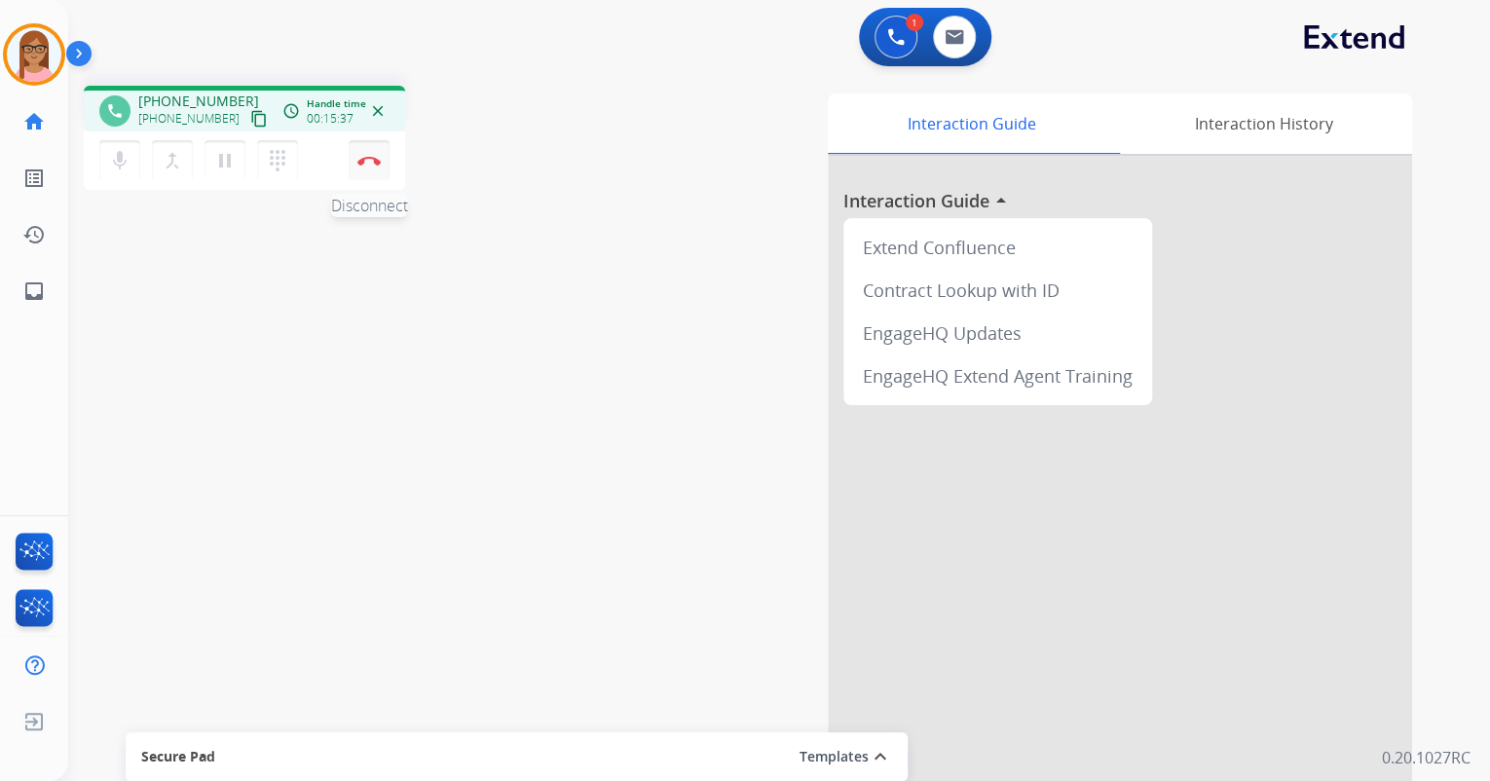
click at [372, 157] on img at bounding box center [368, 161] width 23 height 10
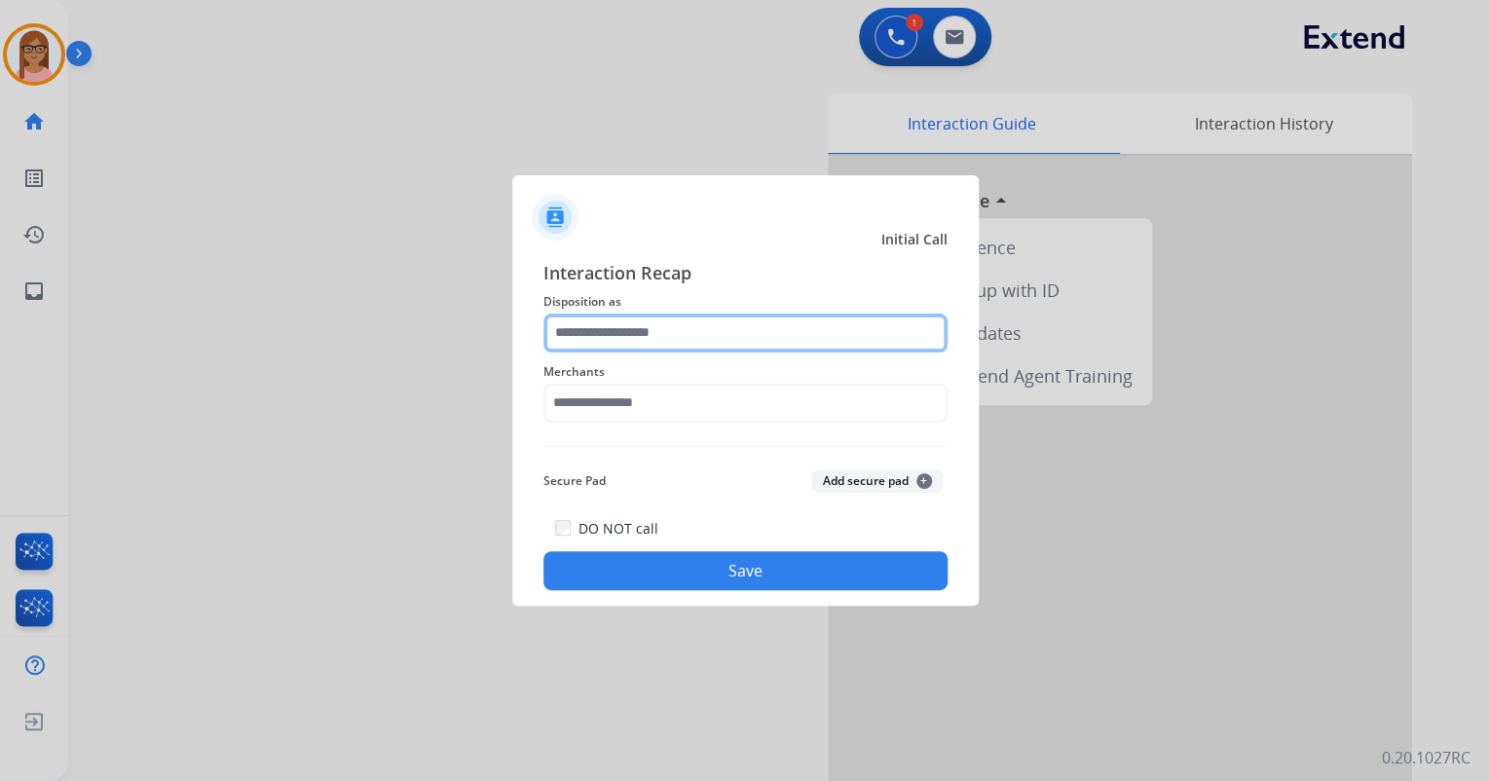
click at [756, 347] on input "text" at bounding box center [746, 333] width 404 height 39
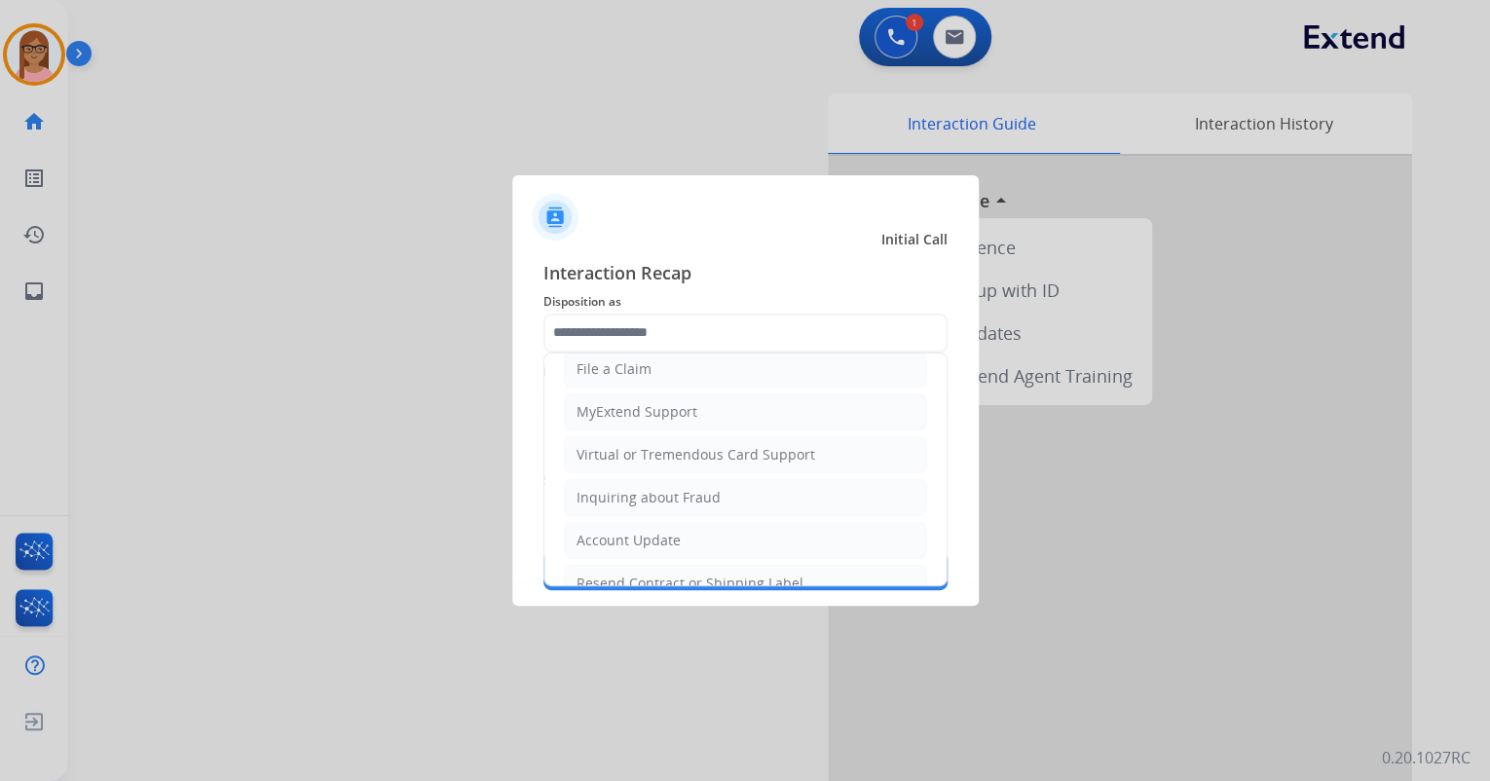
scroll to position [234, 0]
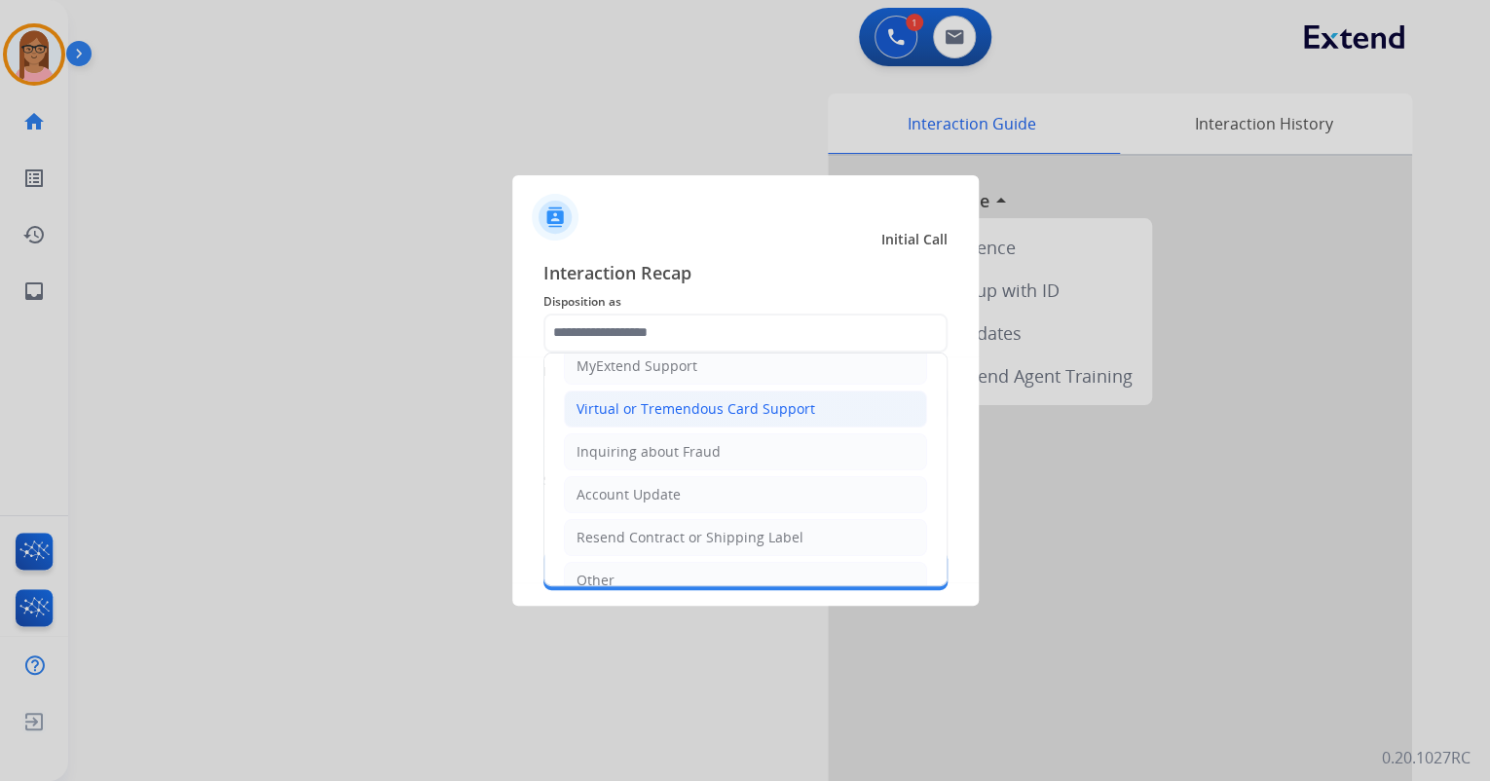
click at [663, 404] on div "Virtual or Tremendous Card Support" at bounding box center [696, 408] width 239 height 19
type input "**********"
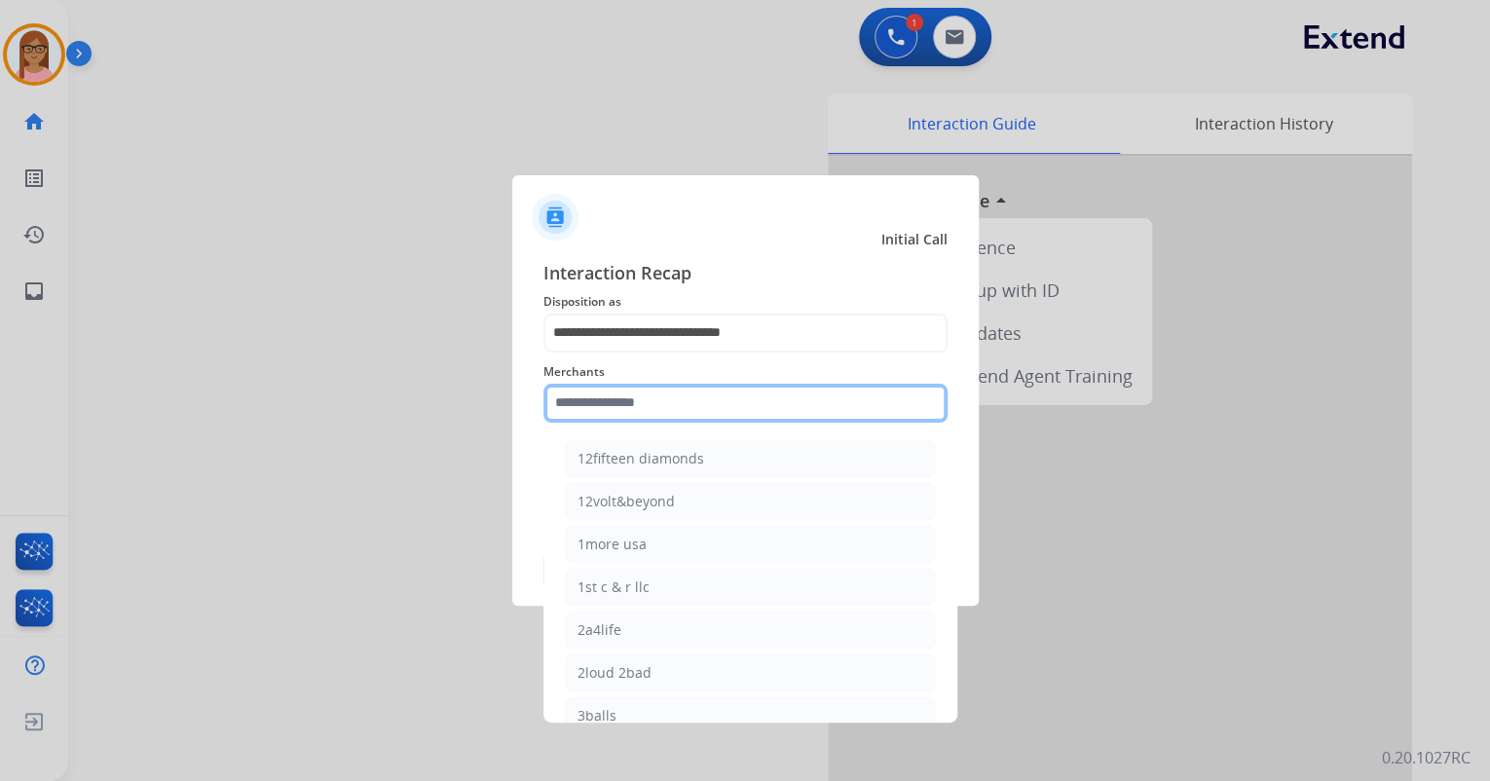
click at [617, 408] on input "text" at bounding box center [746, 403] width 404 height 39
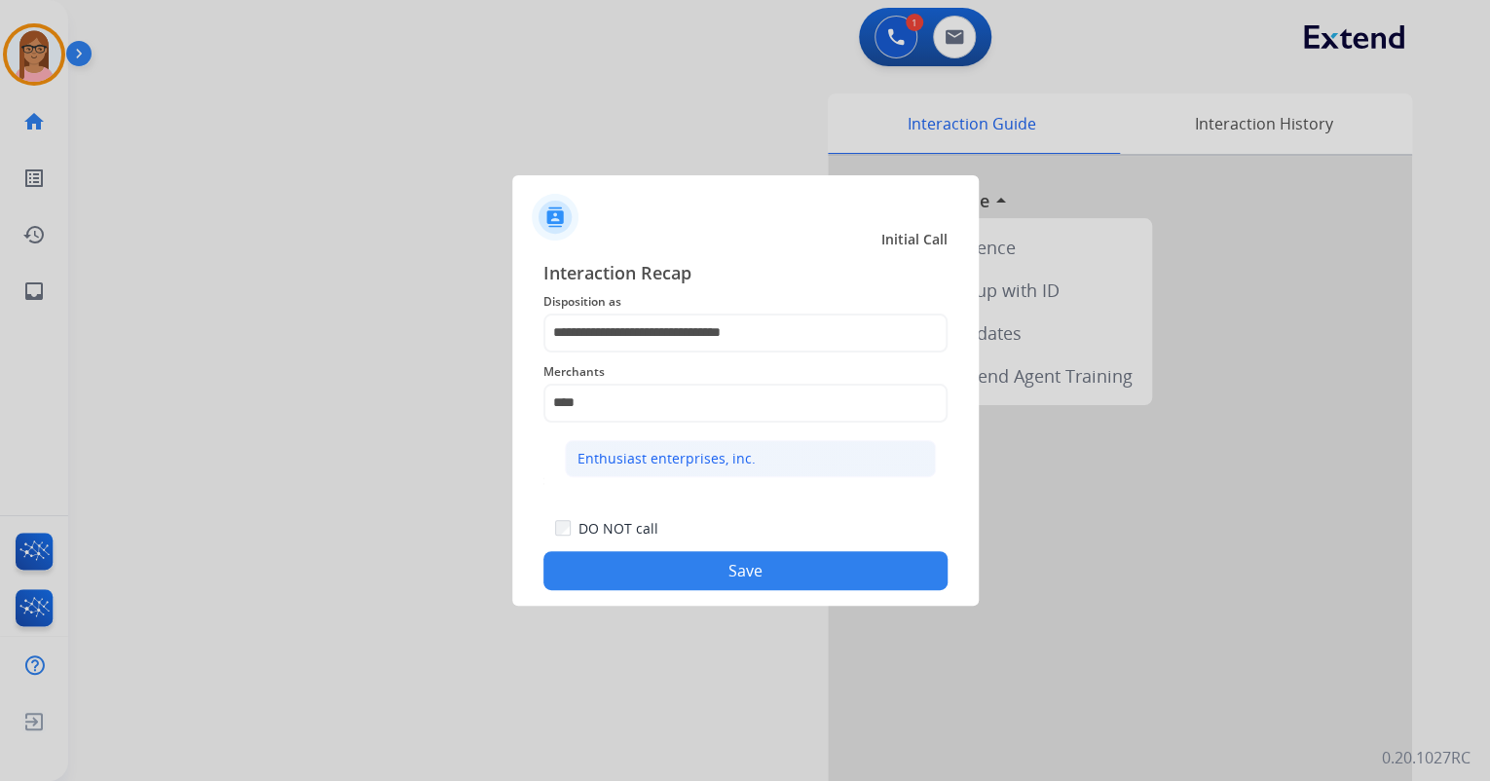
click at [682, 460] on div "Enthusiast enterprises, inc." at bounding box center [667, 458] width 178 height 19
type input "**********"
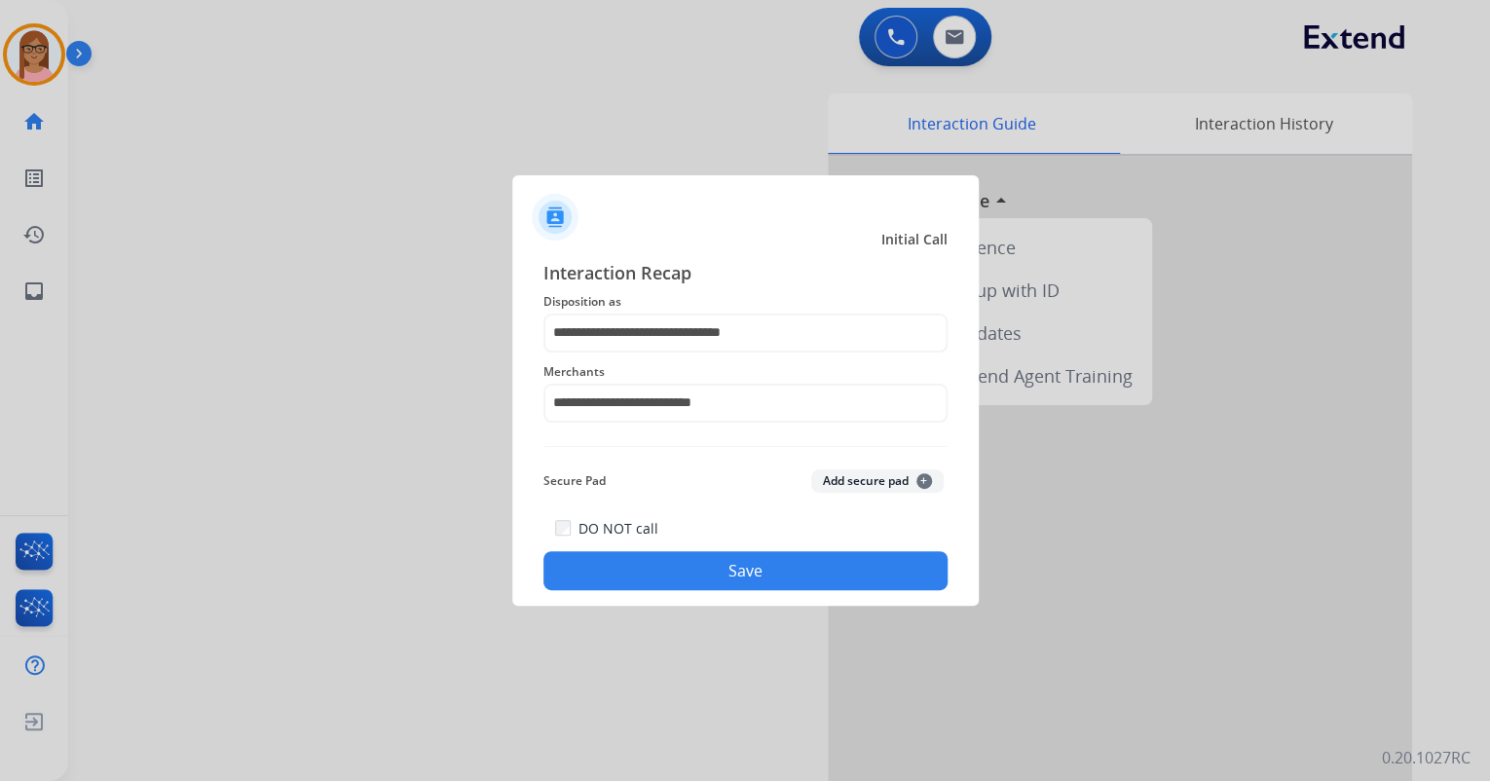
click at [667, 558] on button "Save" at bounding box center [746, 570] width 404 height 39
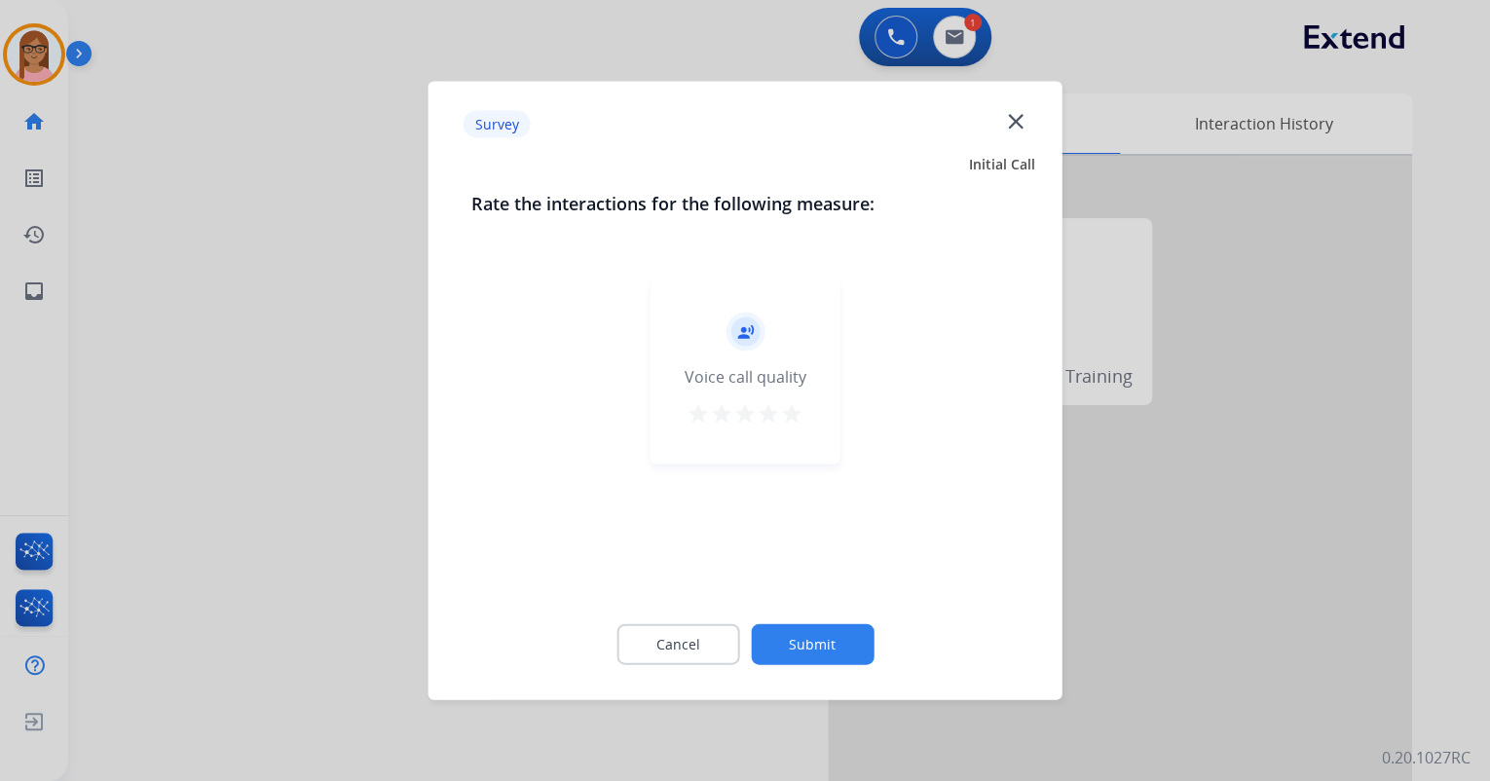
click at [787, 407] on mat-icon "star" at bounding box center [791, 413] width 23 height 23
click at [797, 644] on button "Submit" at bounding box center [812, 644] width 123 height 41
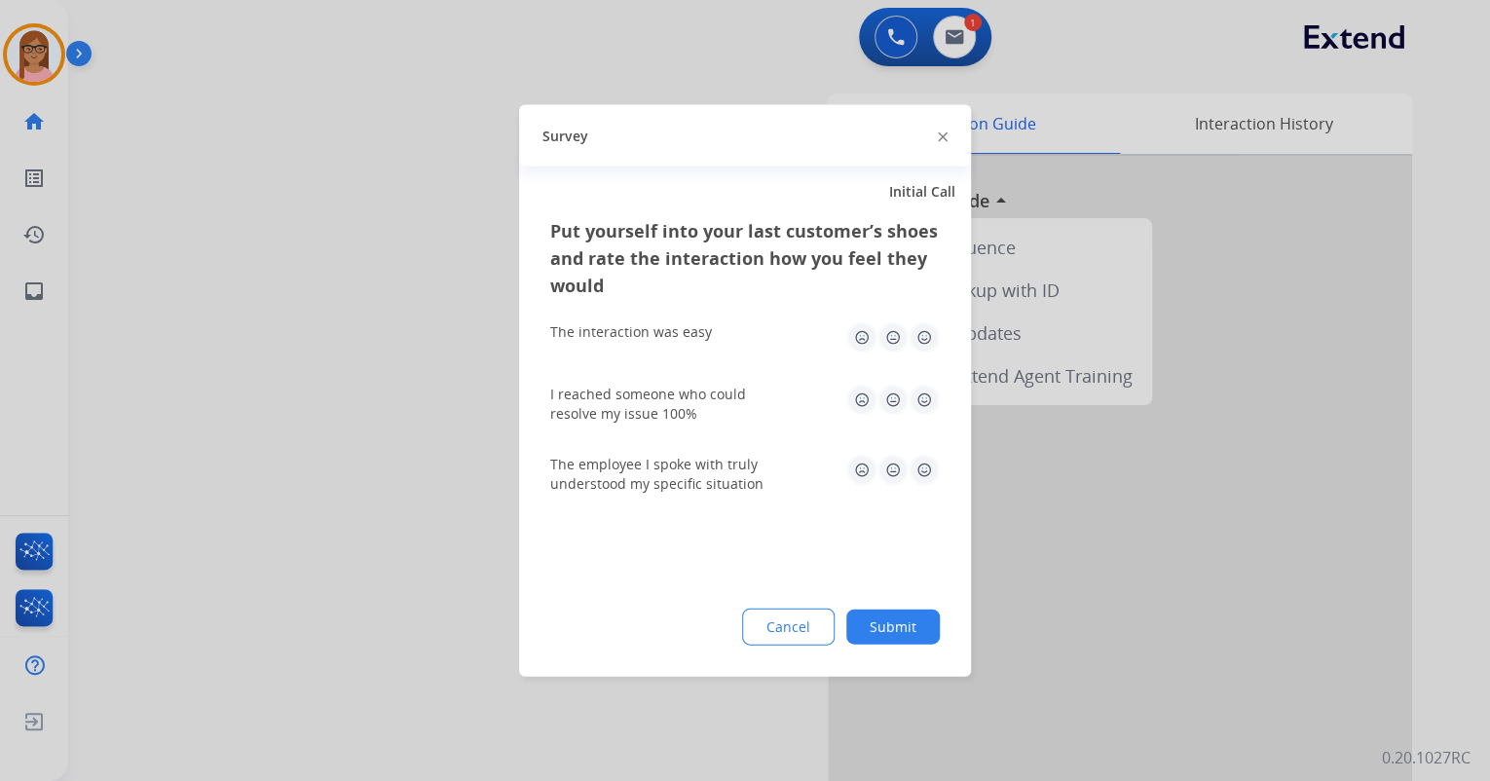
click at [931, 336] on img at bounding box center [924, 337] width 31 height 31
click at [918, 405] on img at bounding box center [924, 400] width 31 height 31
click at [920, 482] on img at bounding box center [924, 470] width 31 height 31
click at [904, 616] on button "Submit" at bounding box center [893, 627] width 94 height 35
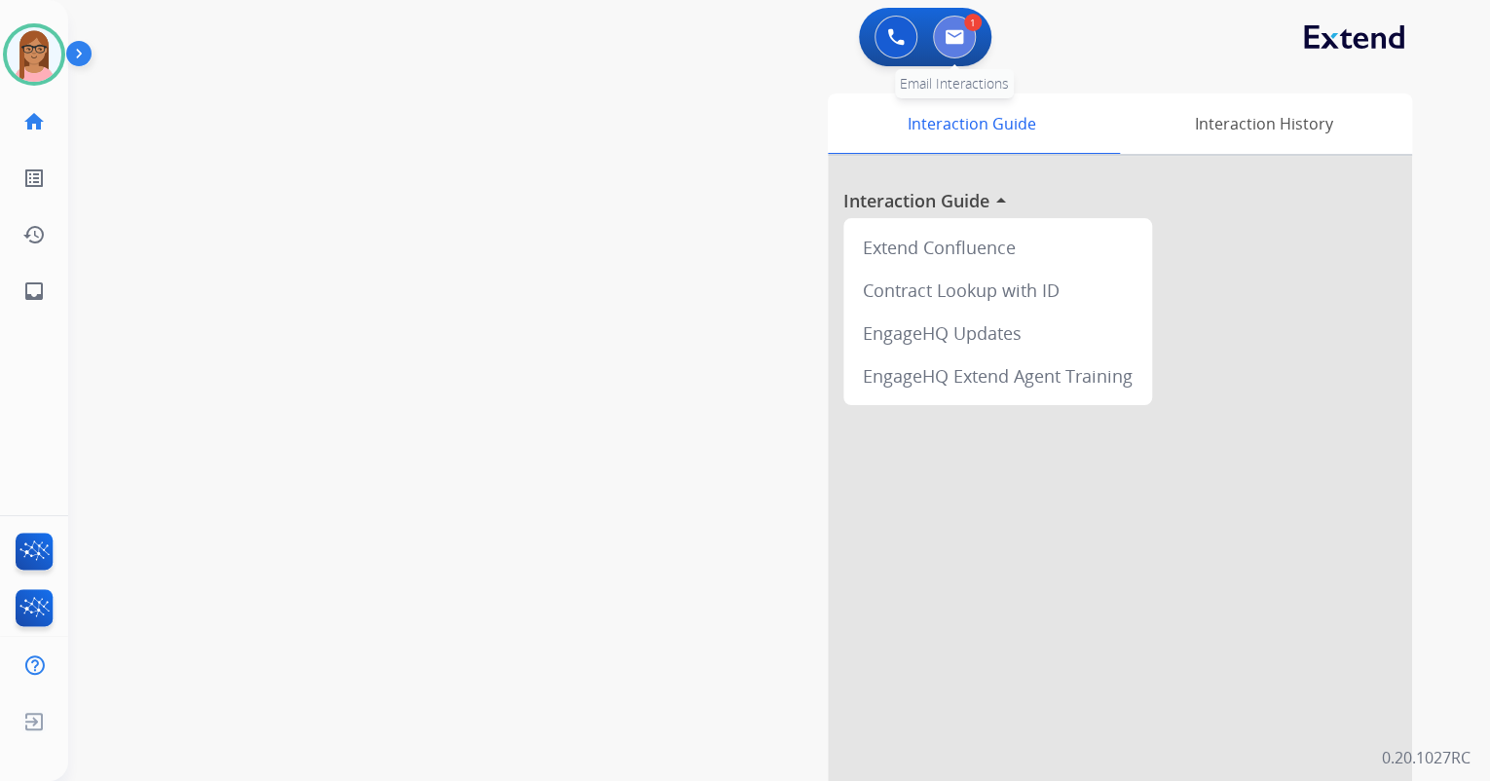
click at [955, 31] on img at bounding box center [954, 37] width 19 height 16
select select "**********"
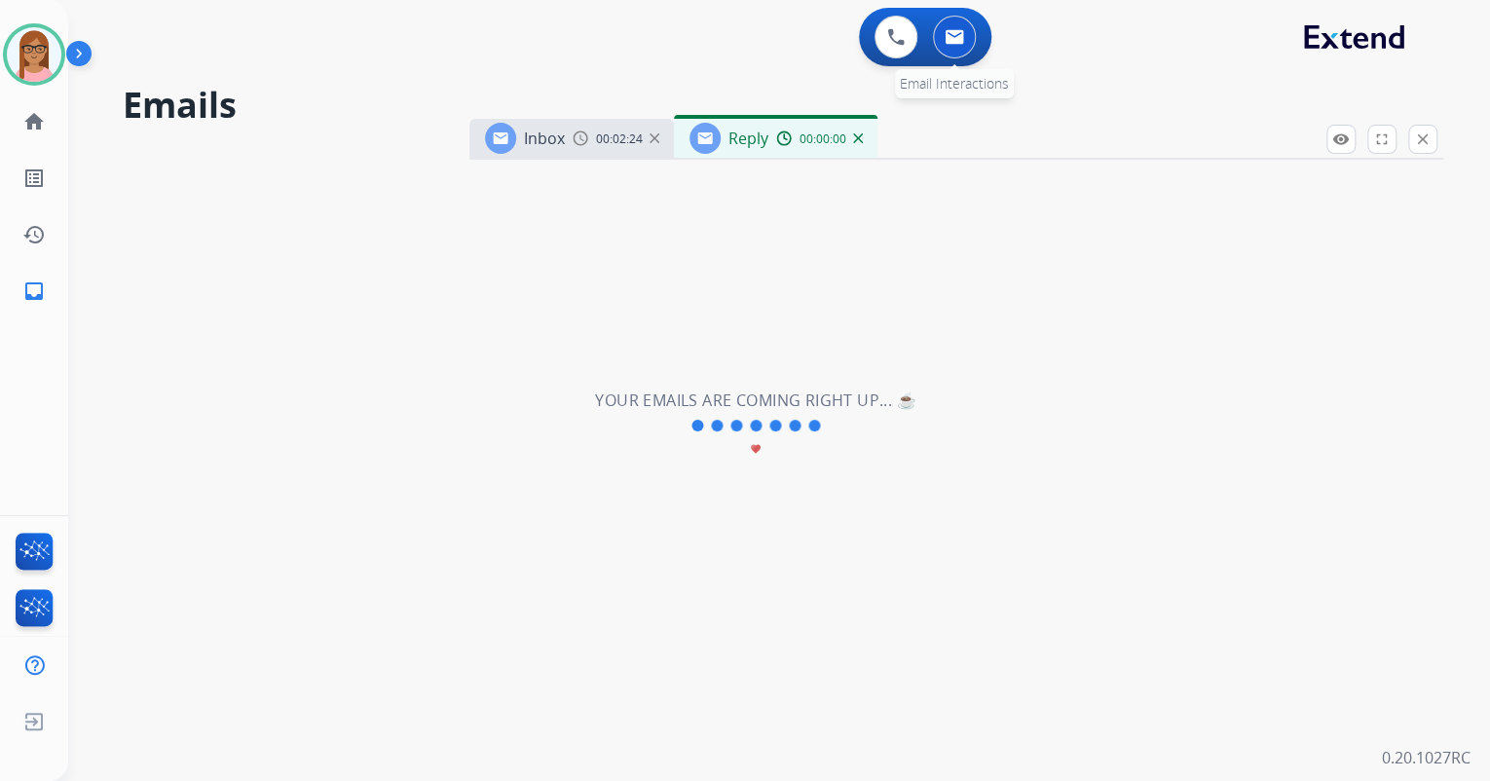
select select "**********"
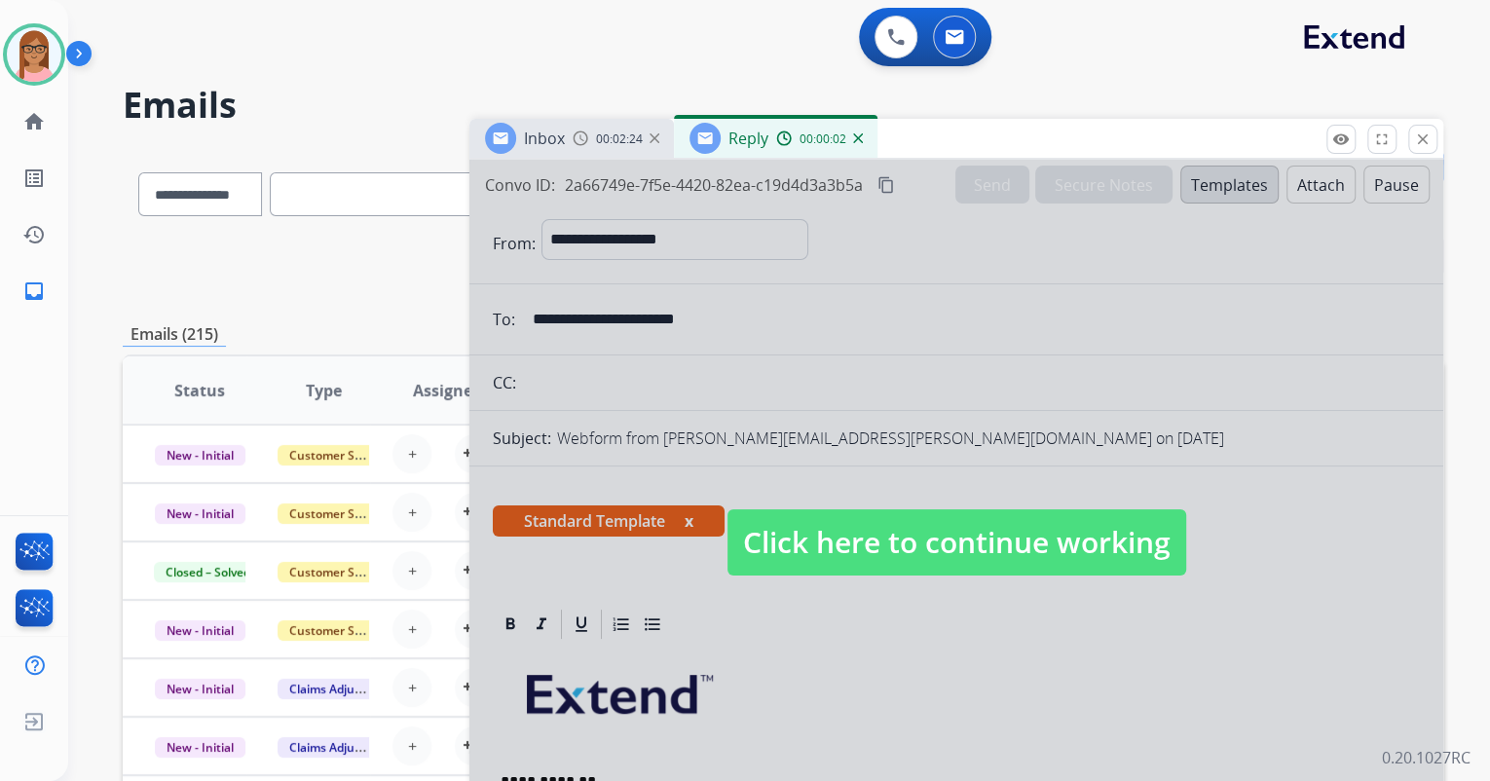
click at [1180, 514] on div at bounding box center [956, 524] width 974 height 728
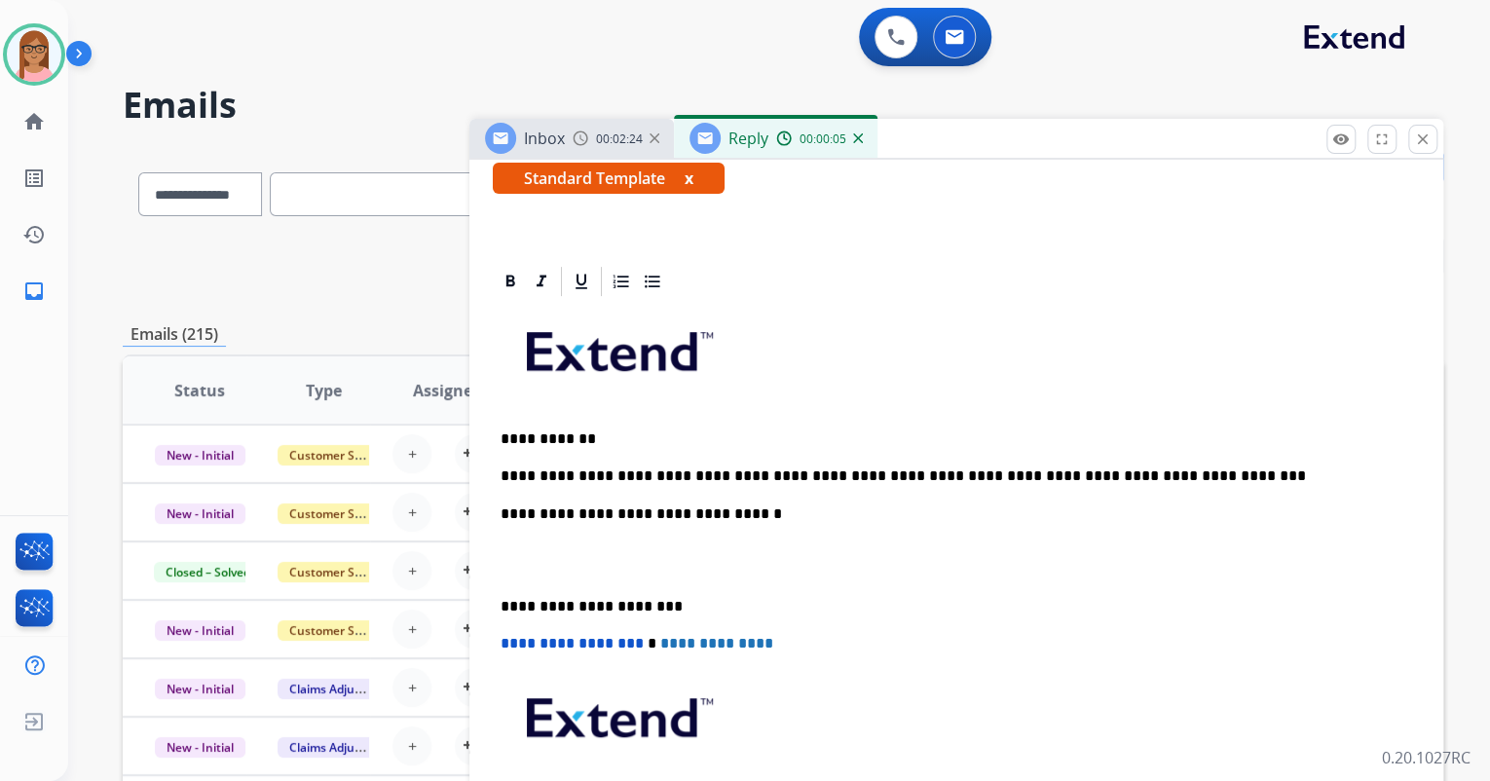
scroll to position [390, 0]
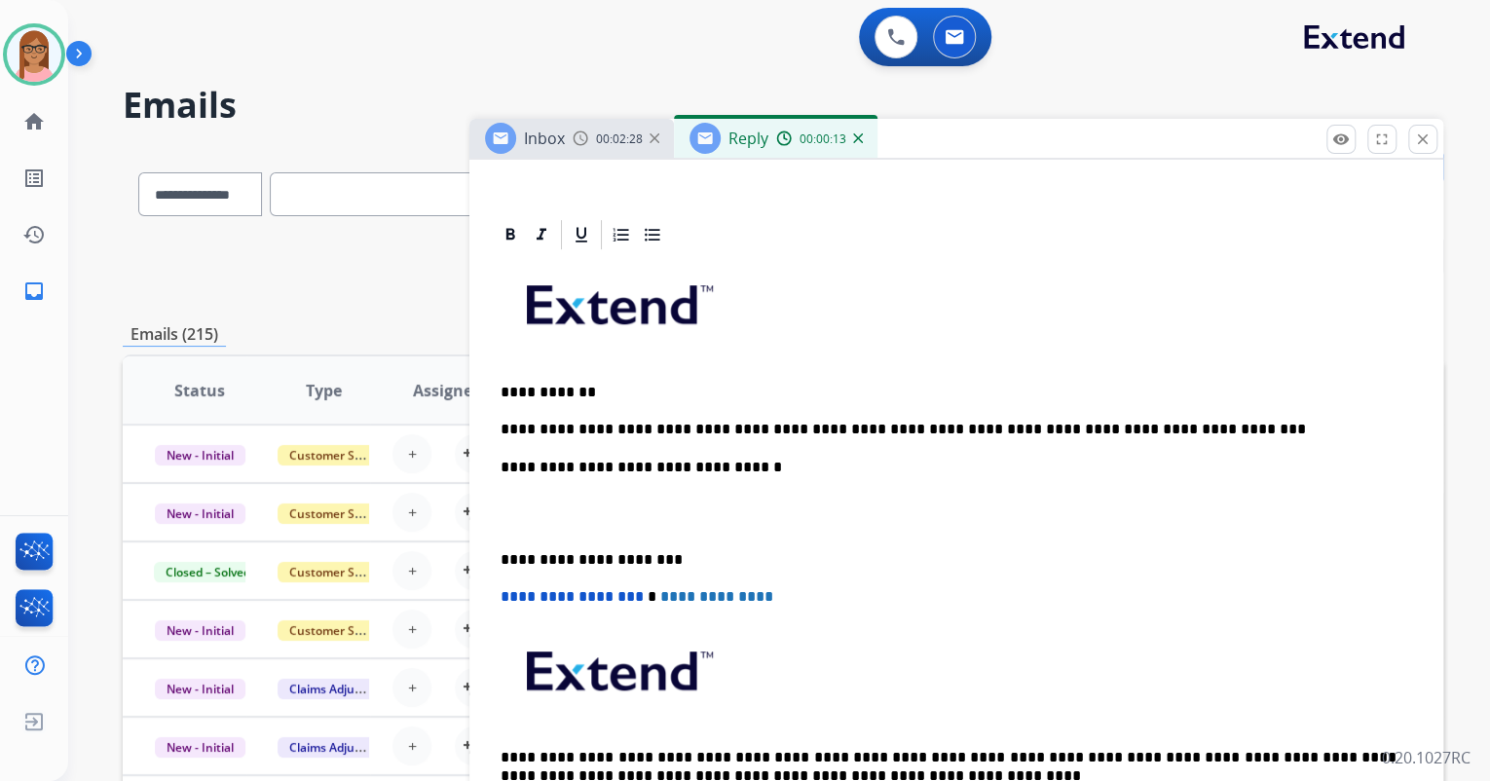
click at [1156, 431] on p "**********" at bounding box center [949, 430] width 896 height 18
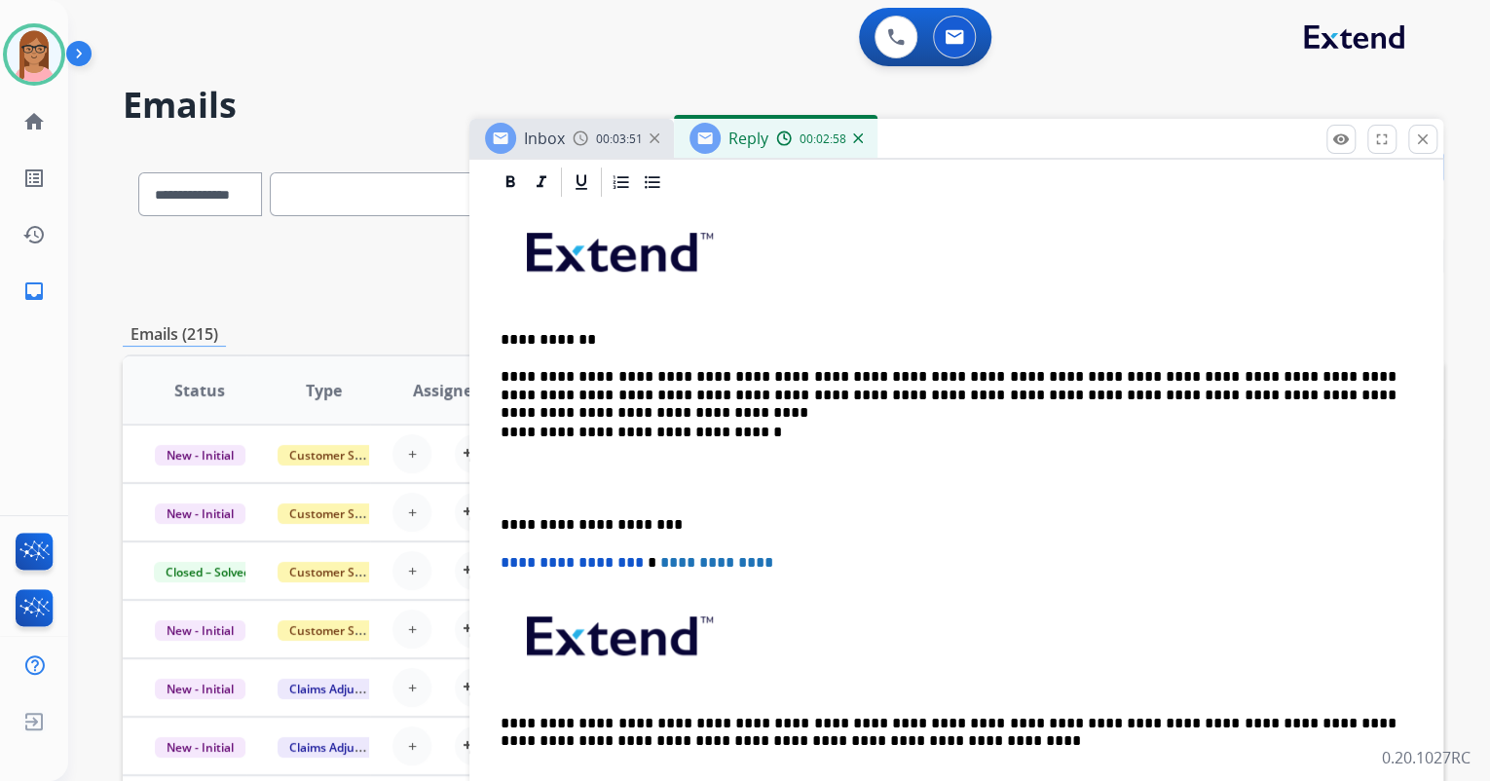
scroll to position [468, 0]
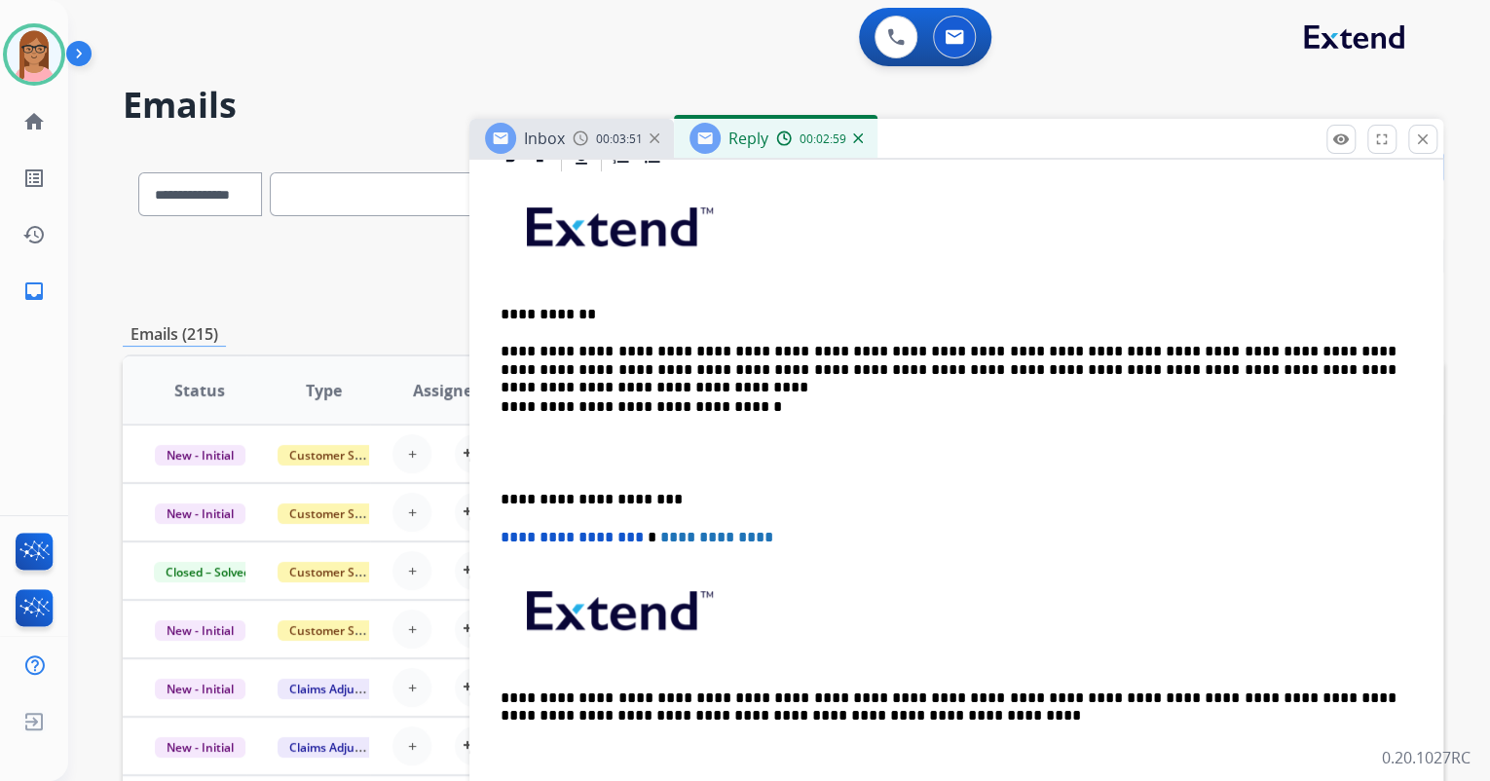
click at [685, 440] on p at bounding box center [957, 453] width 912 height 36
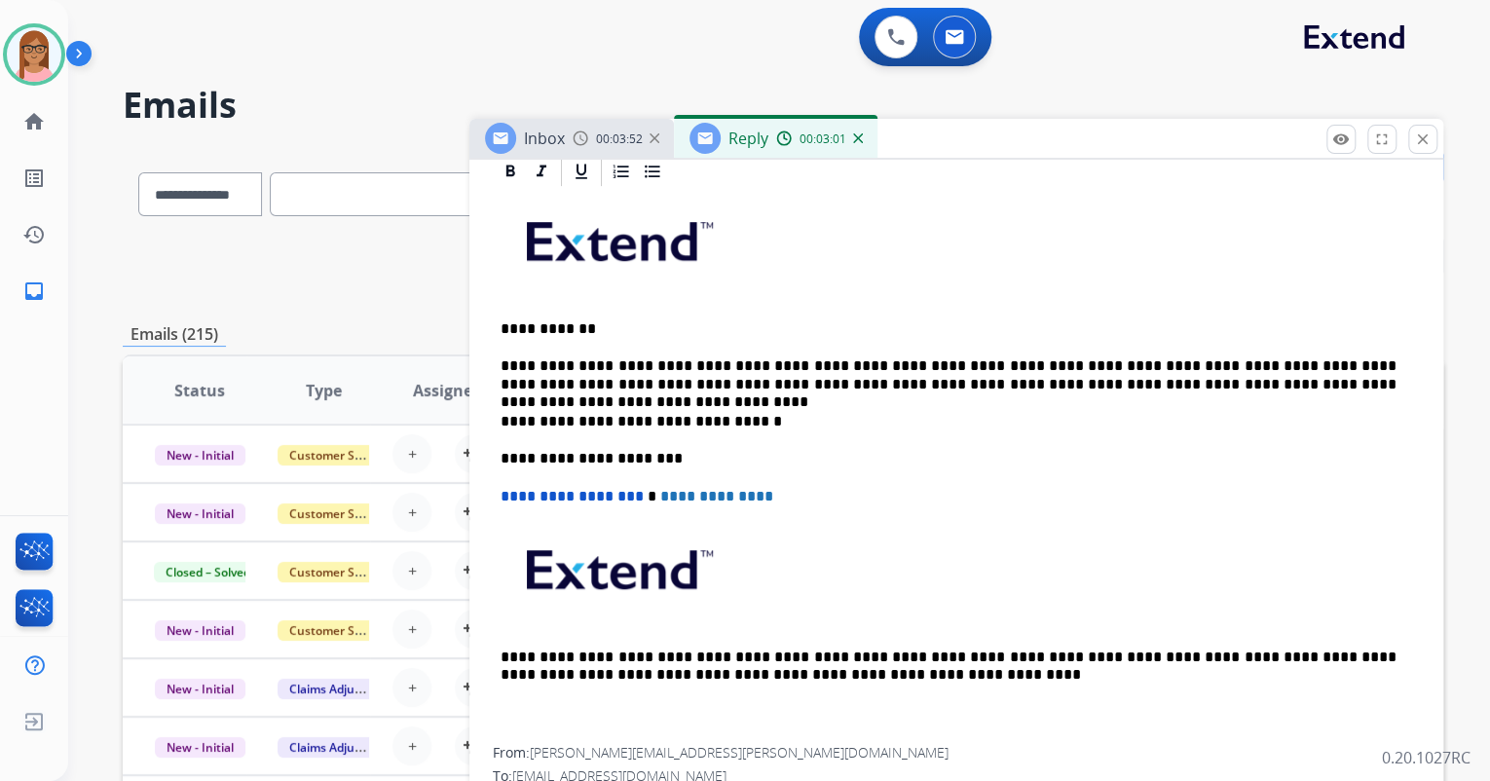
scroll to position [448, 0]
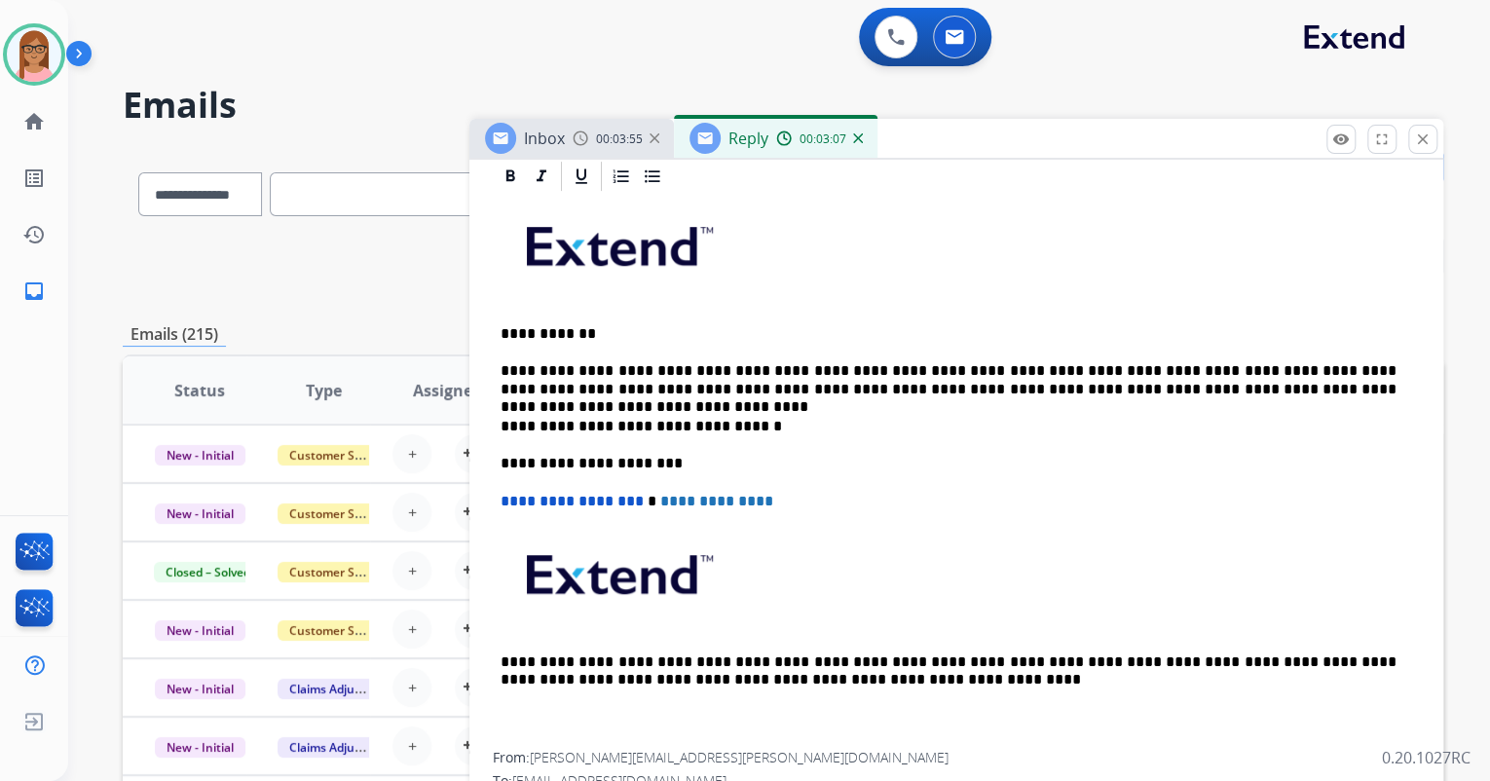
click at [1088, 387] on p "**********" at bounding box center [949, 380] width 896 height 36
click at [1094, 389] on p "**********" at bounding box center [949, 380] width 896 height 36
click at [1081, 468] on p "**********" at bounding box center [949, 464] width 896 height 18
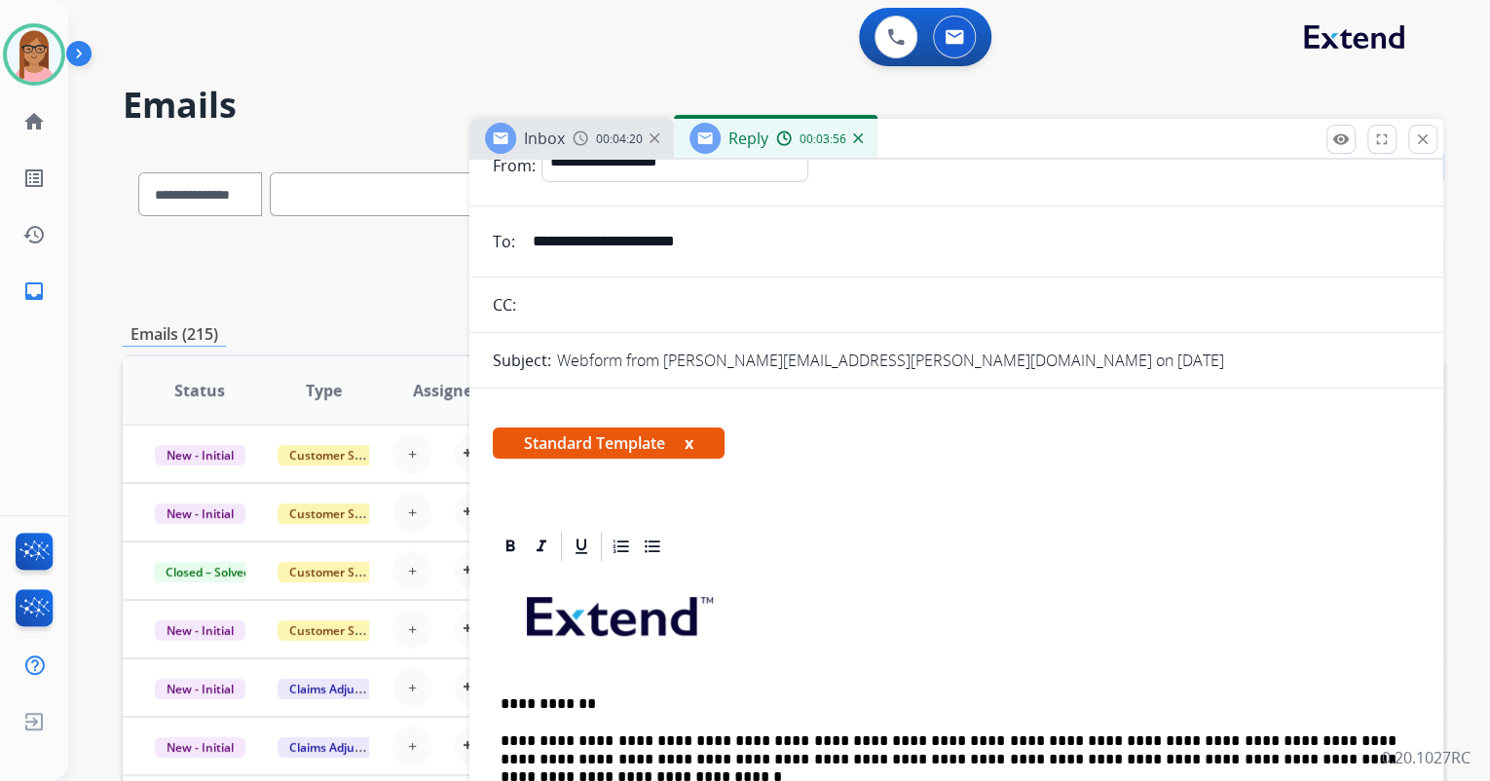
scroll to position [0, 0]
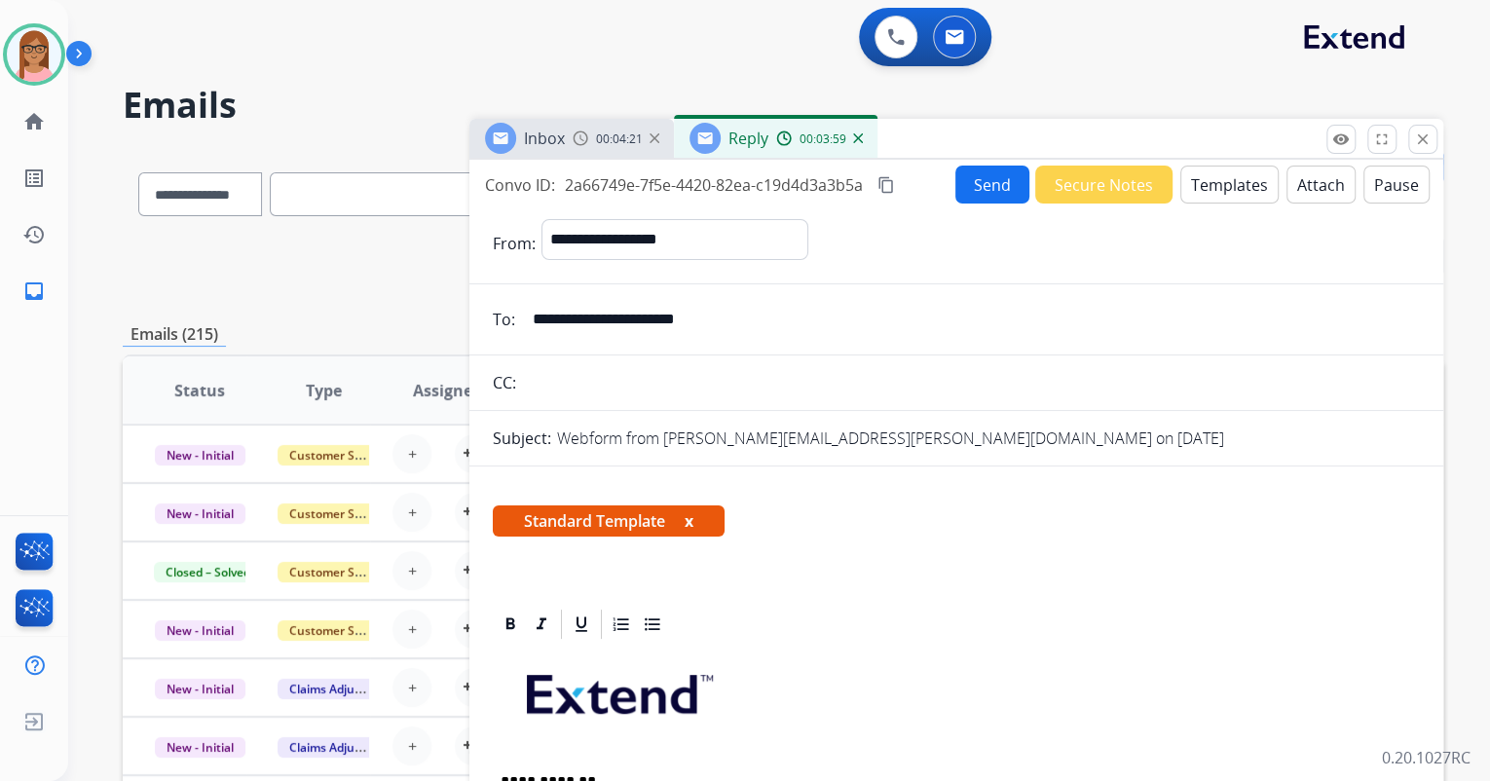
click at [892, 179] on mat-icon "content_copy" at bounding box center [887, 185] width 18 height 18
click at [971, 178] on button "Send" at bounding box center [993, 185] width 74 height 38
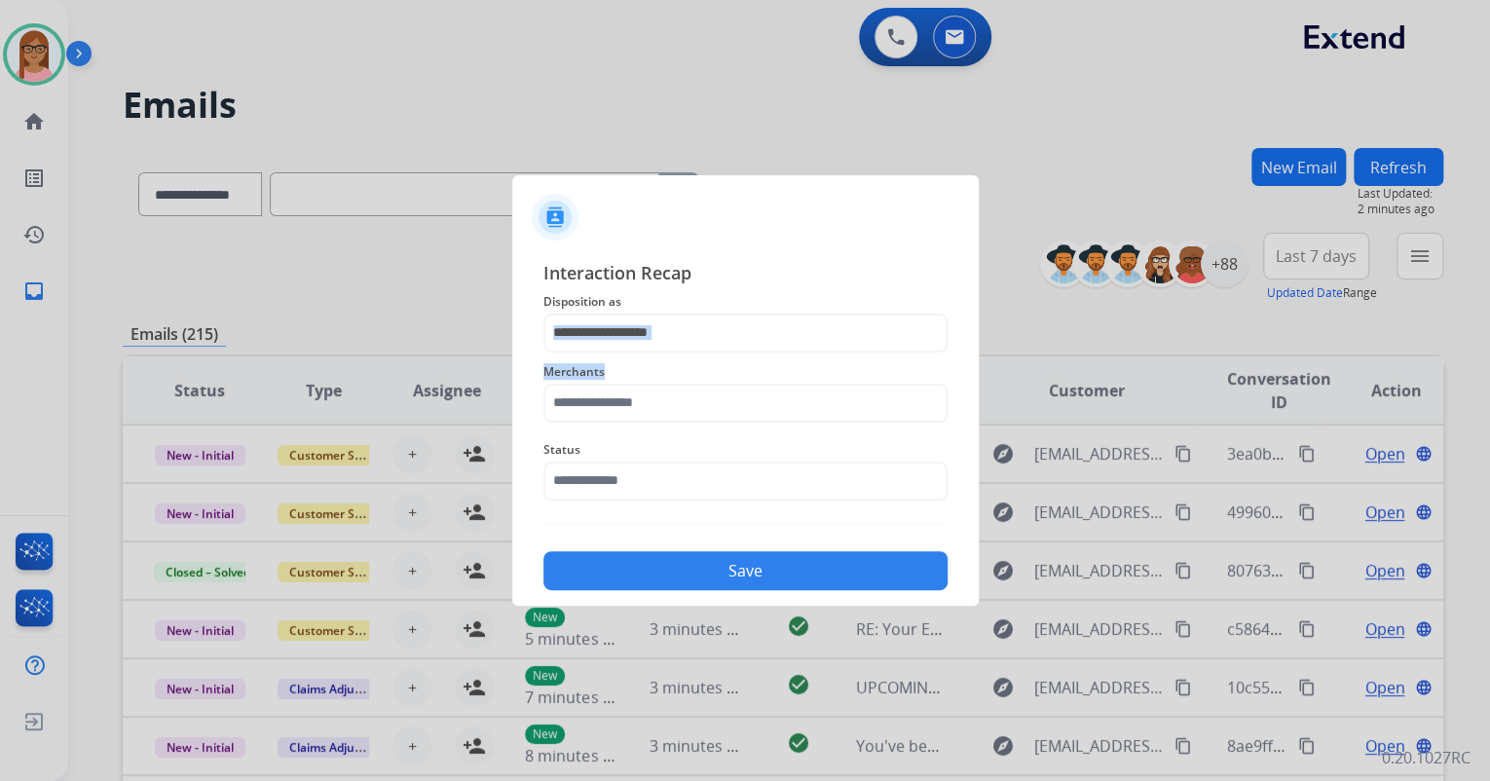
drag, startPoint x: 724, startPoint y: 350, endPoint x: 724, endPoint y: 339, distance: 10.7
click at [724, 346] on div "Interaction Recap Disposition as Merchants Status Save" at bounding box center [746, 425] width 404 height 332
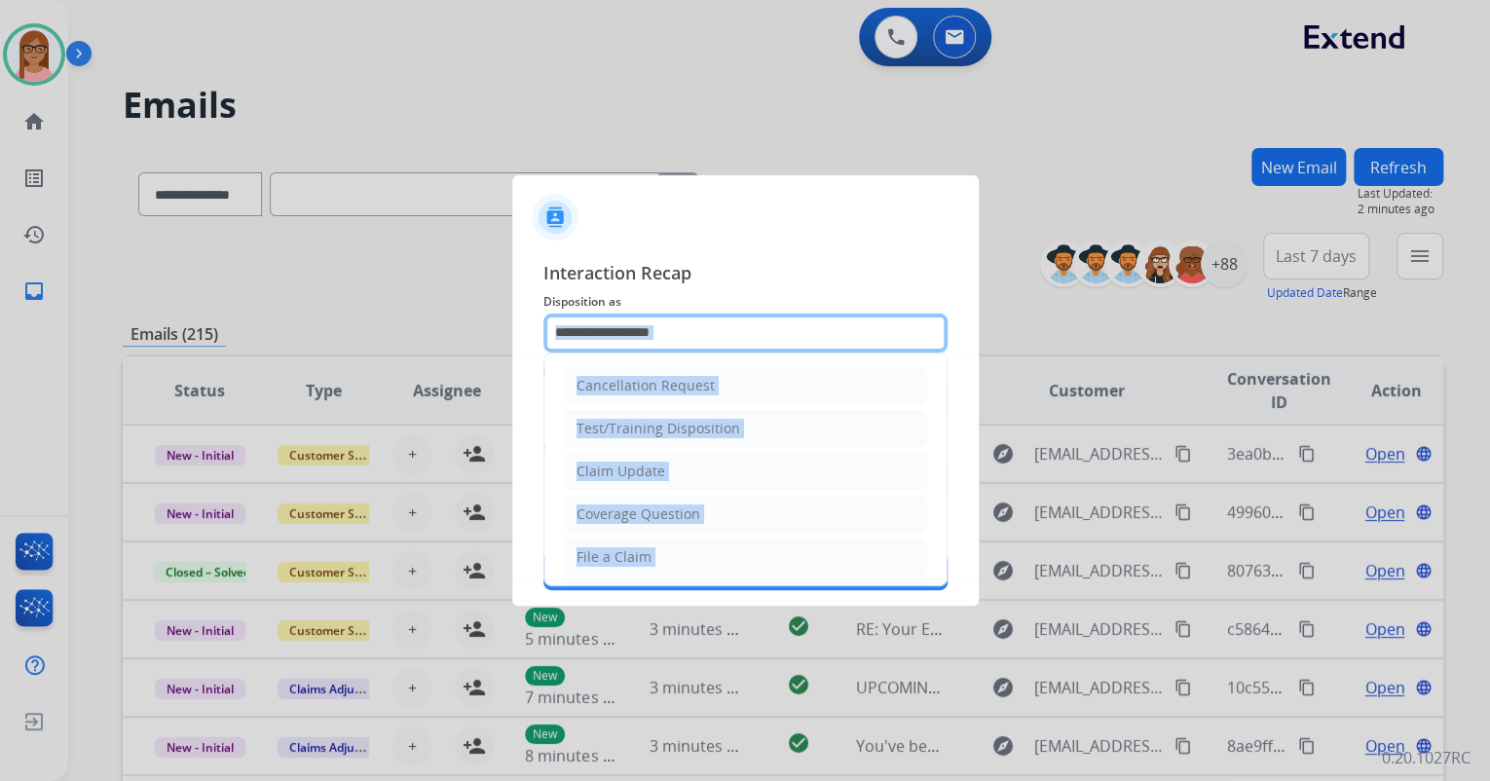
click at [666, 343] on input "text" at bounding box center [746, 333] width 404 height 39
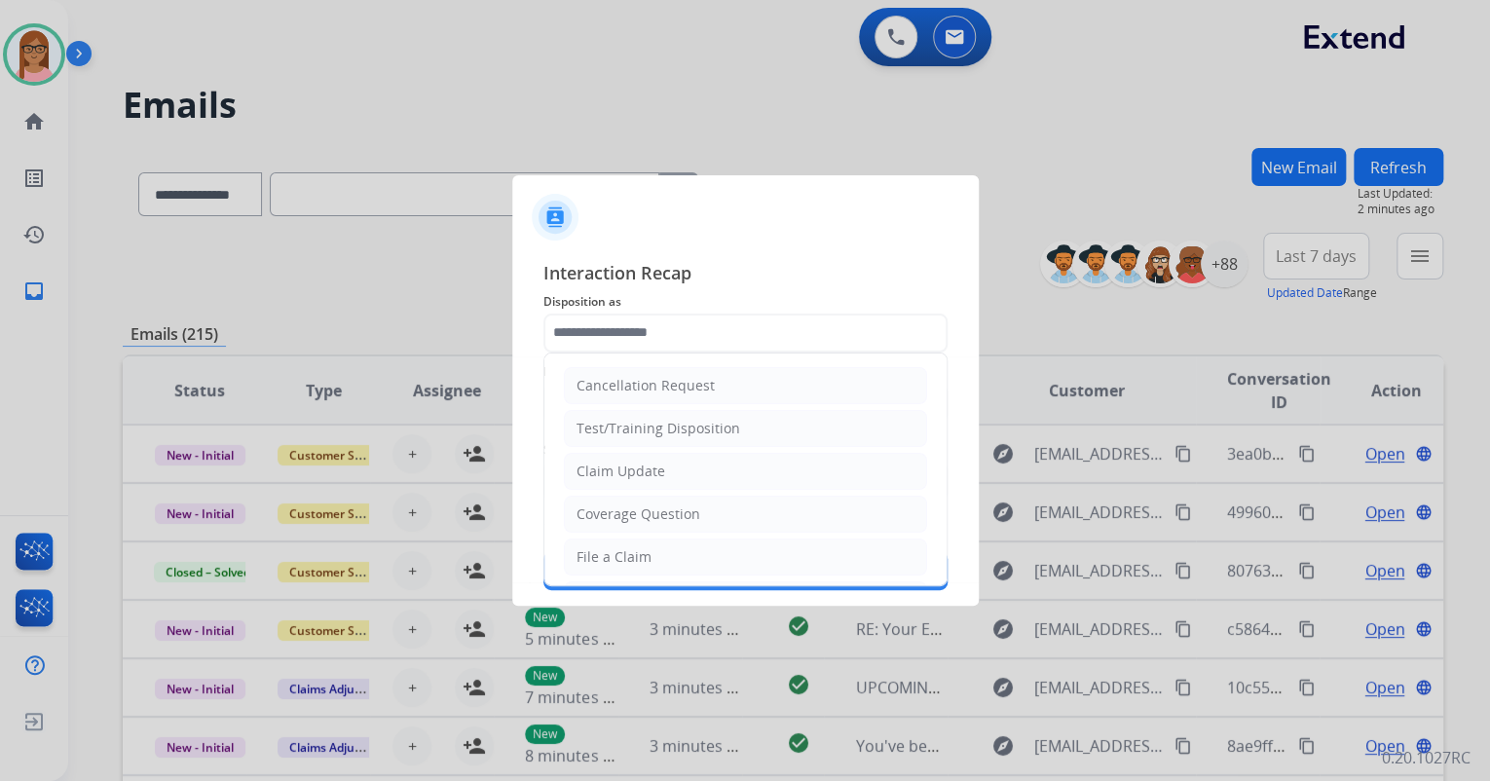
click at [655, 505] on div "Coverage Question" at bounding box center [639, 514] width 124 height 19
type input "**********"
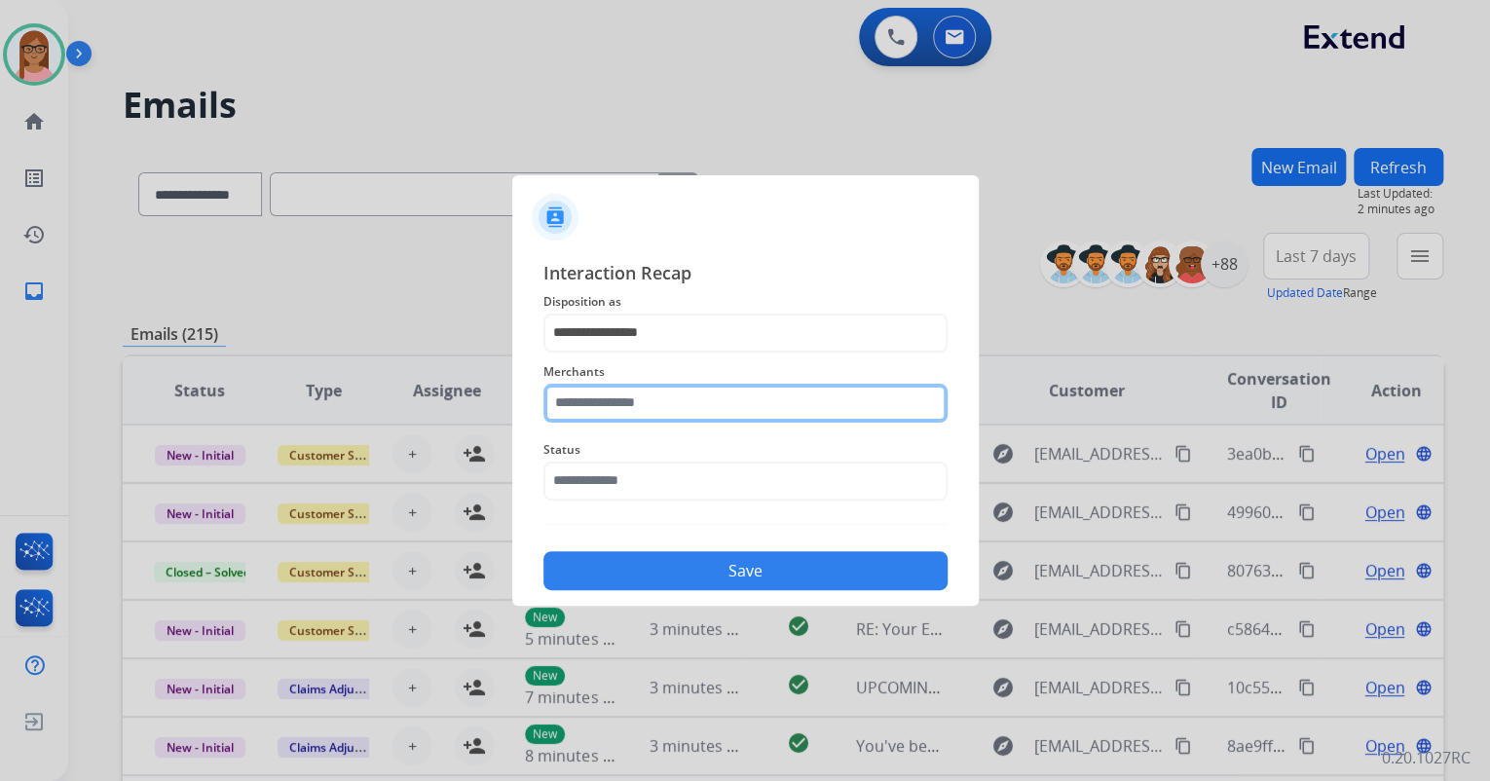
click at [676, 399] on input "text" at bounding box center [746, 403] width 404 height 39
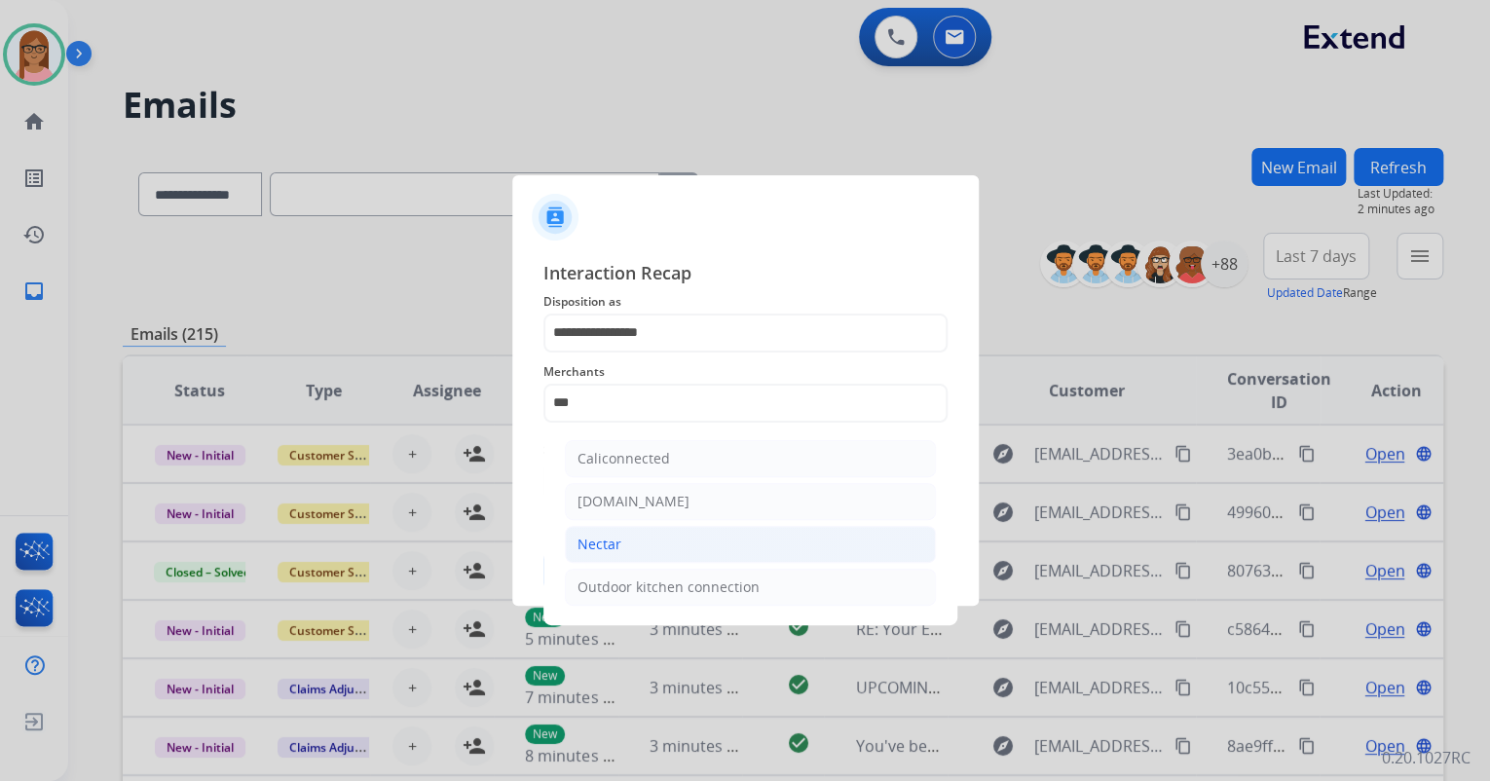
click at [690, 549] on li "Nectar" at bounding box center [750, 544] width 371 height 37
type input "******"
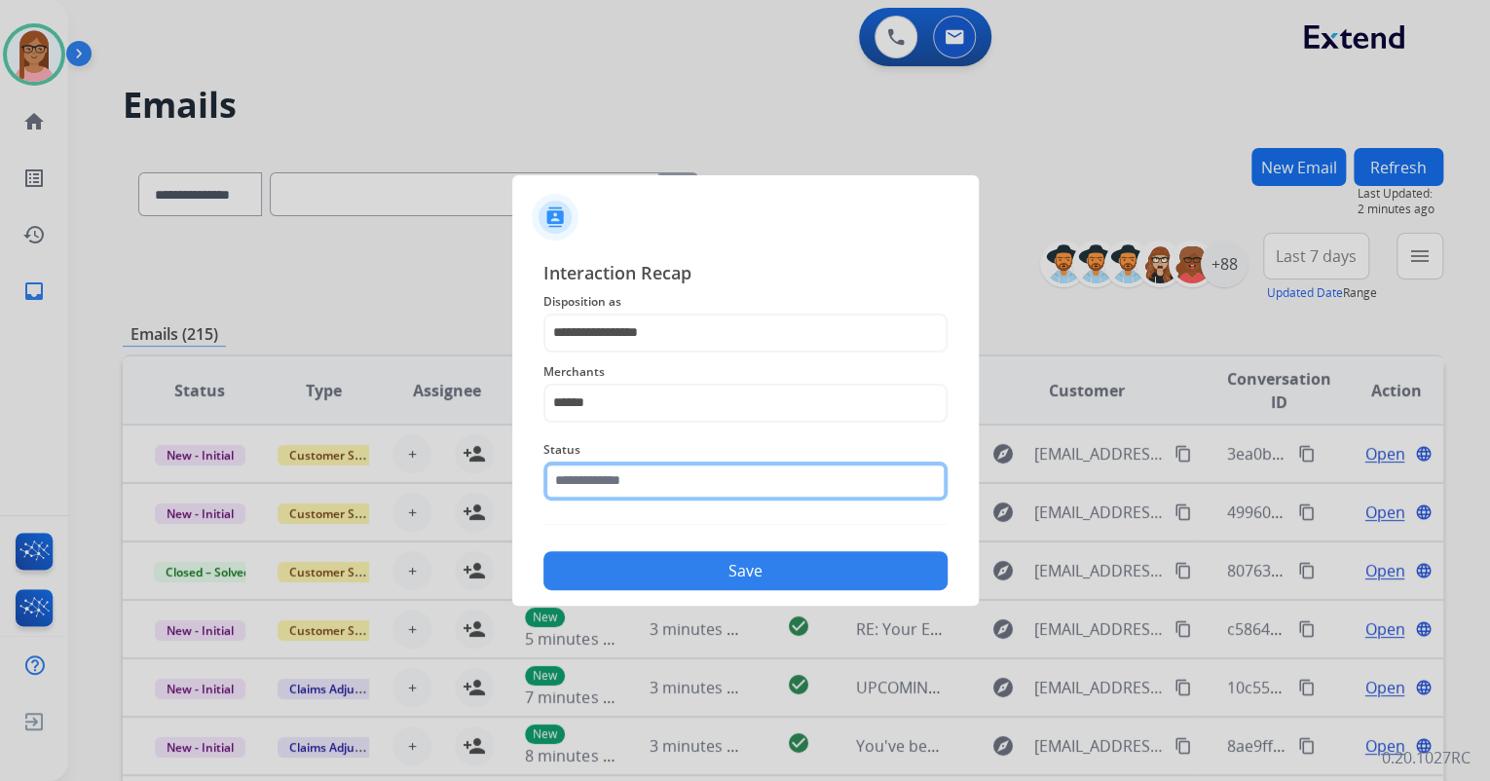
click at [613, 487] on input "text" at bounding box center [746, 481] width 404 height 39
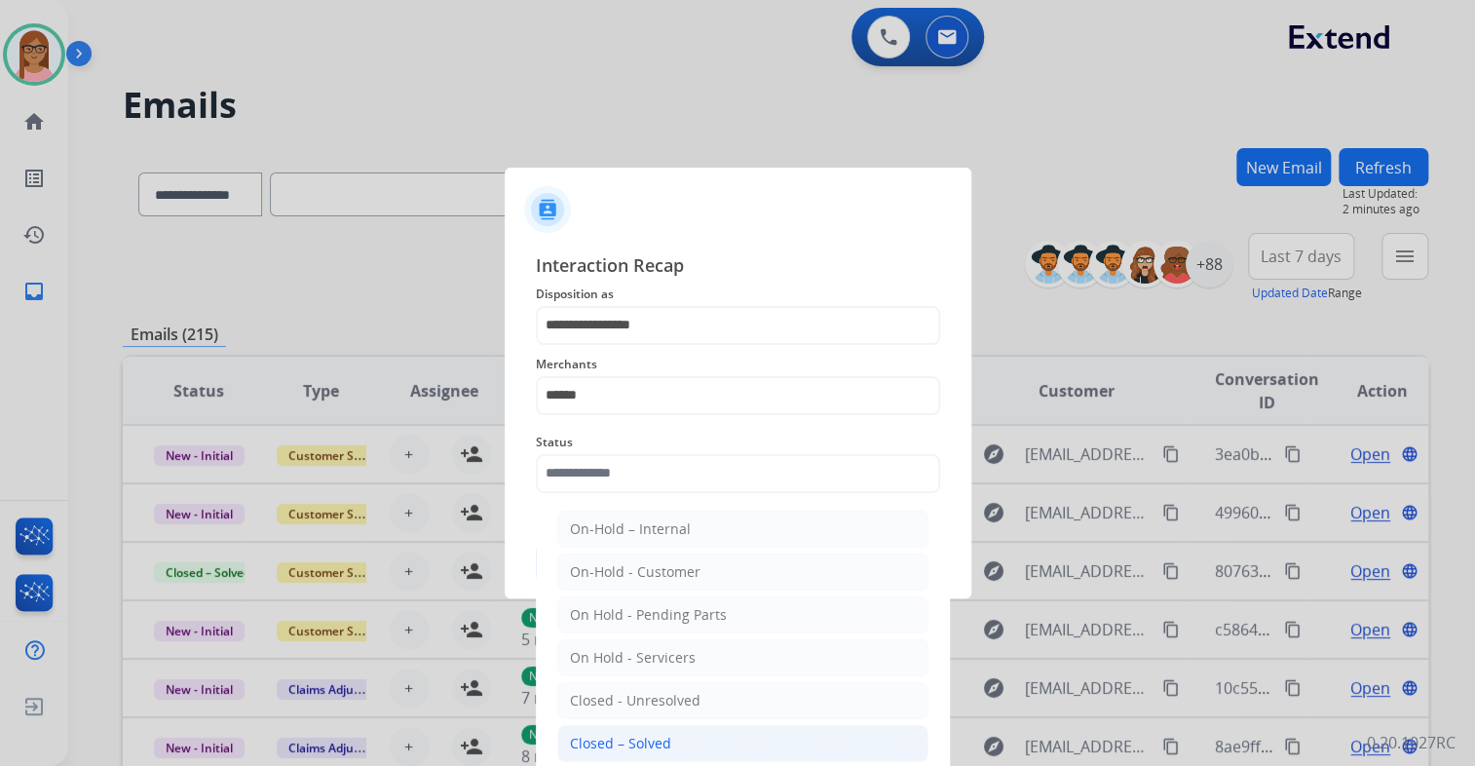
click at [637, 739] on div "Closed – Solved" at bounding box center [620, 742] width 101 height 19
type input "**********"
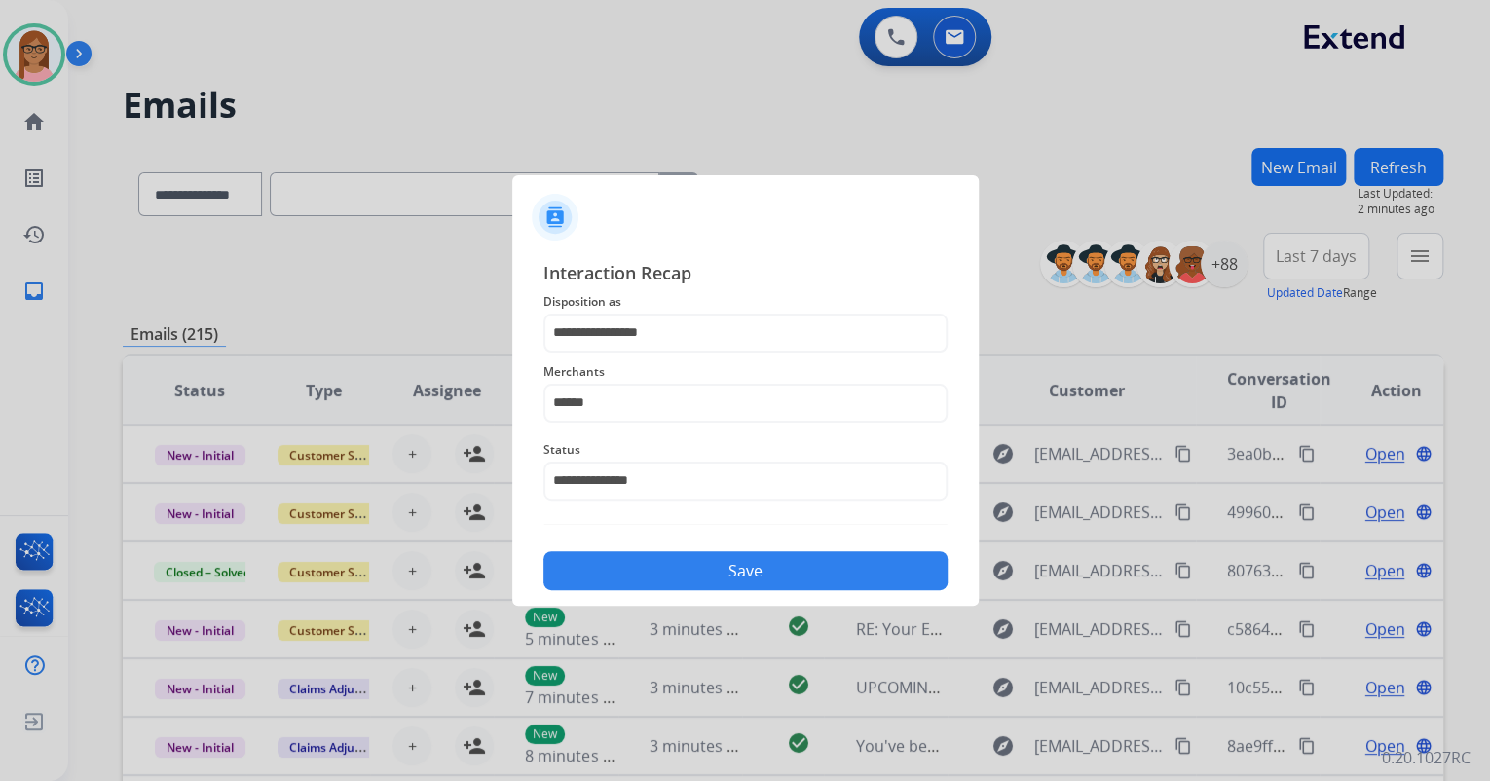
click at [666, 572] on button "Save" at bounding box center [746, 570] width 404 height 39
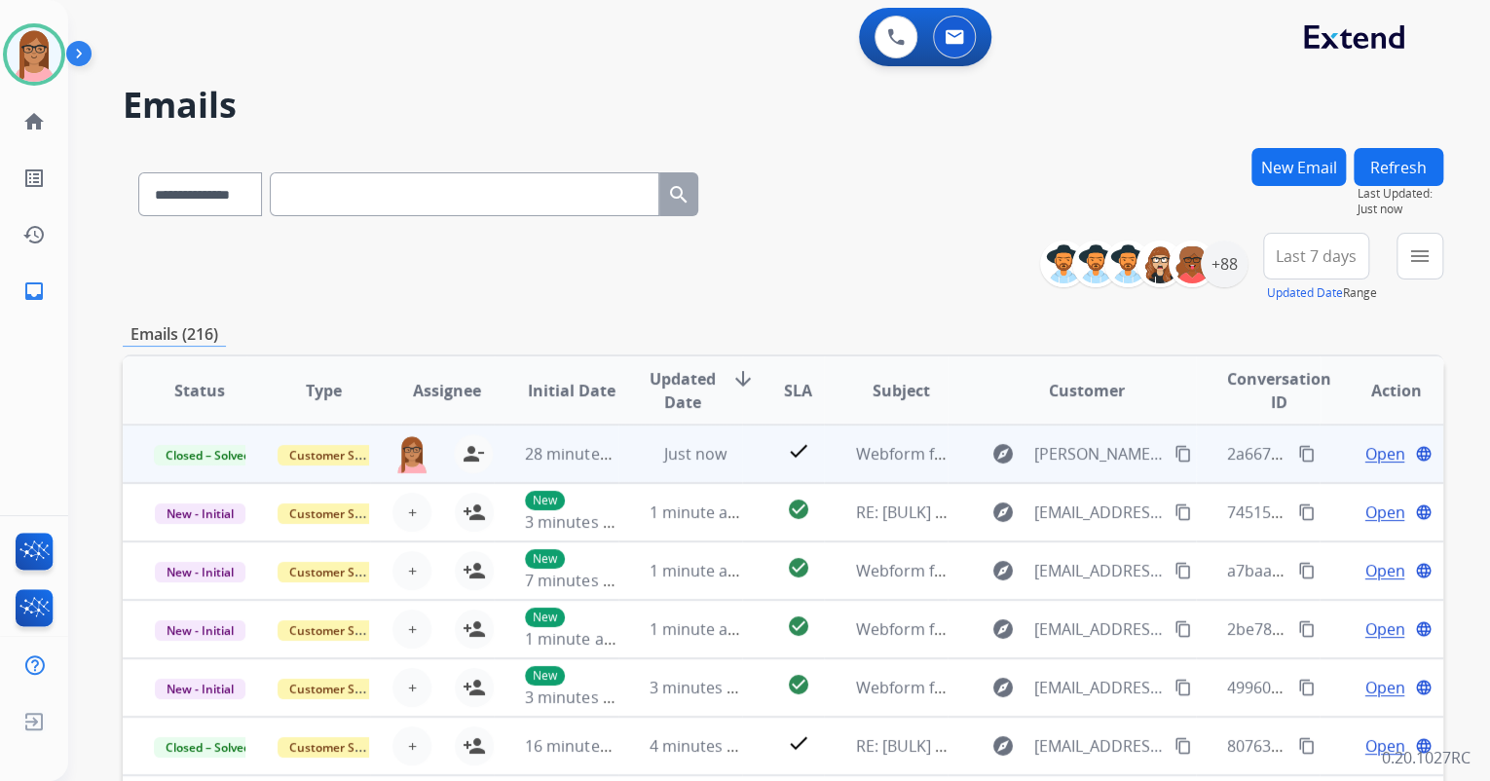
click at [1298, 450] on mat-icon "content_copy" at bounding box center [1307, 454] width 18 height 18
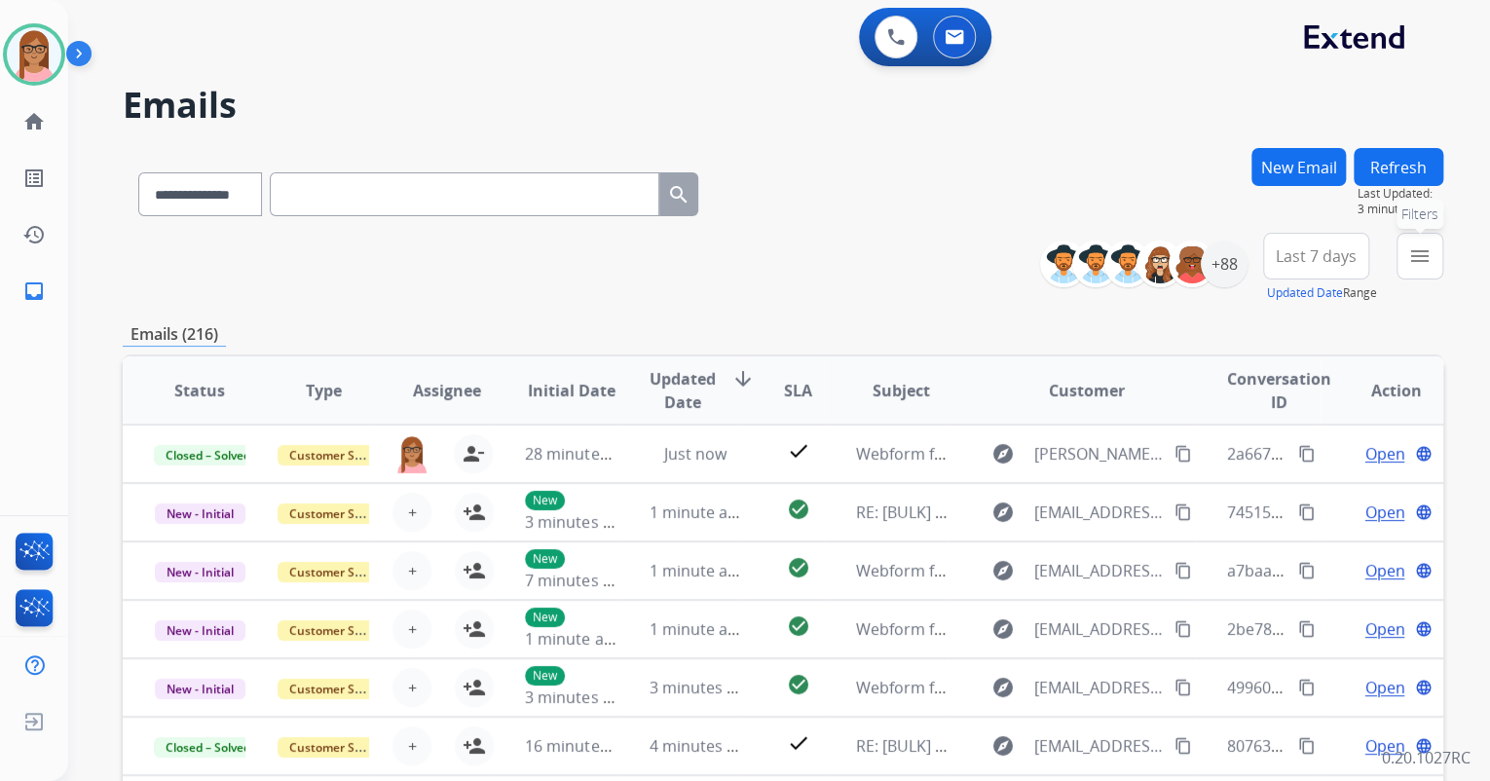
click at [1403, 251] on button "menu Filters" at bounding box center [1420, 256] width 47 height 47
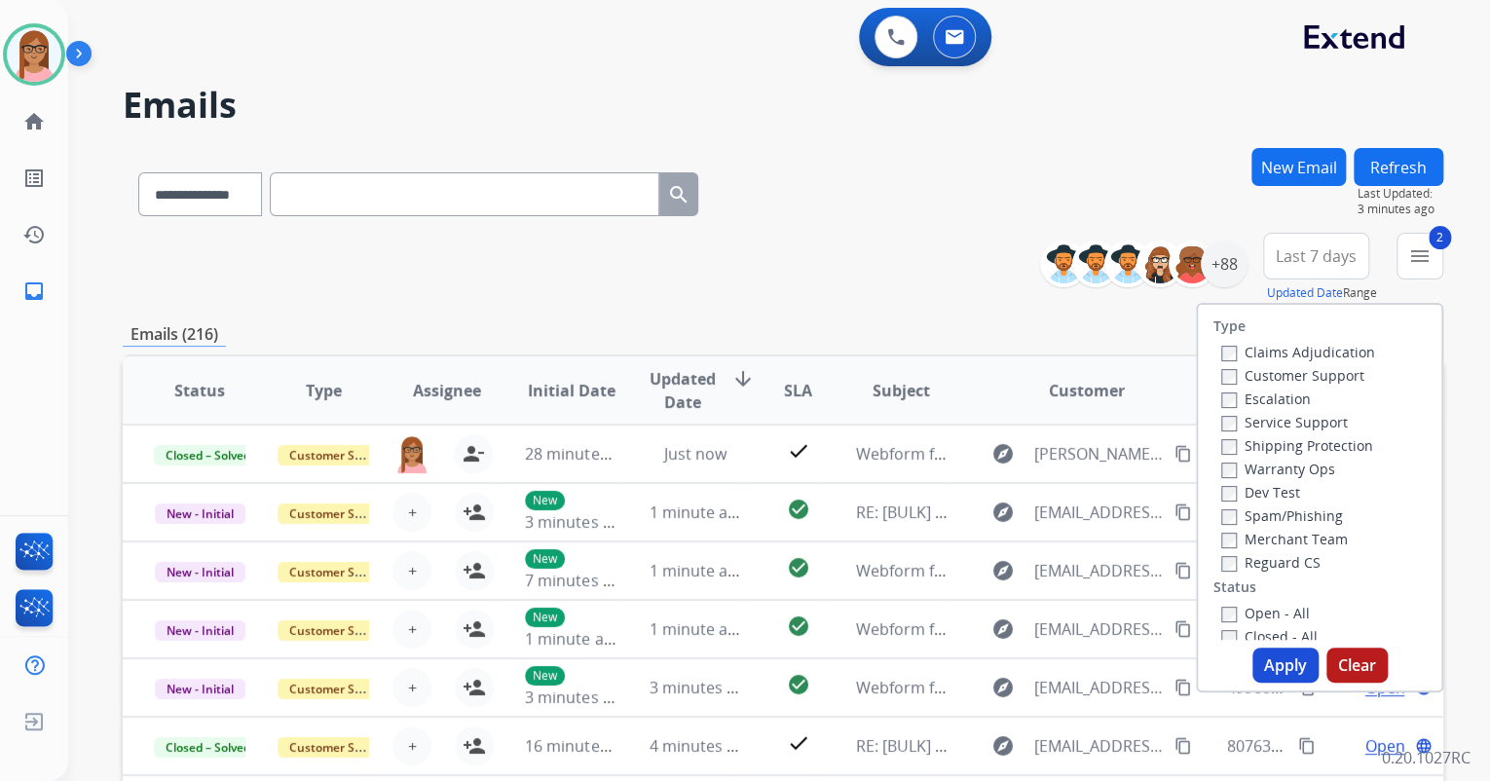
click at [1221, 572] on div "Reguard CS" at bounding box center [1298, 561] width 154 height 23
click at [1221, 621] on div "Open - All" at bounding box center [1323, 612] width 205 height 23
click at [1280, 676] on button "Apply" at bounding box center [1286, 665] width 66 height 35
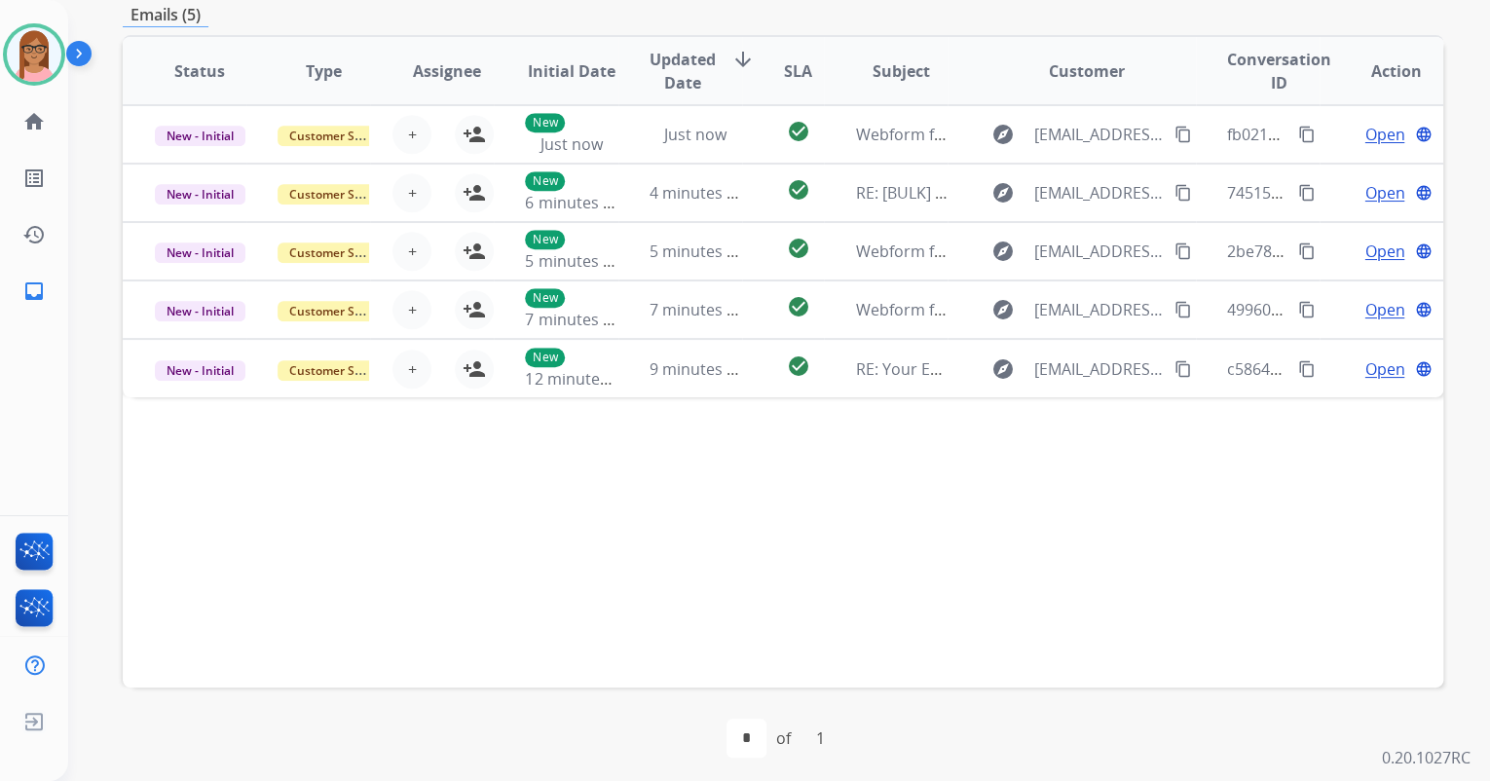
scroll to position [468, 0]
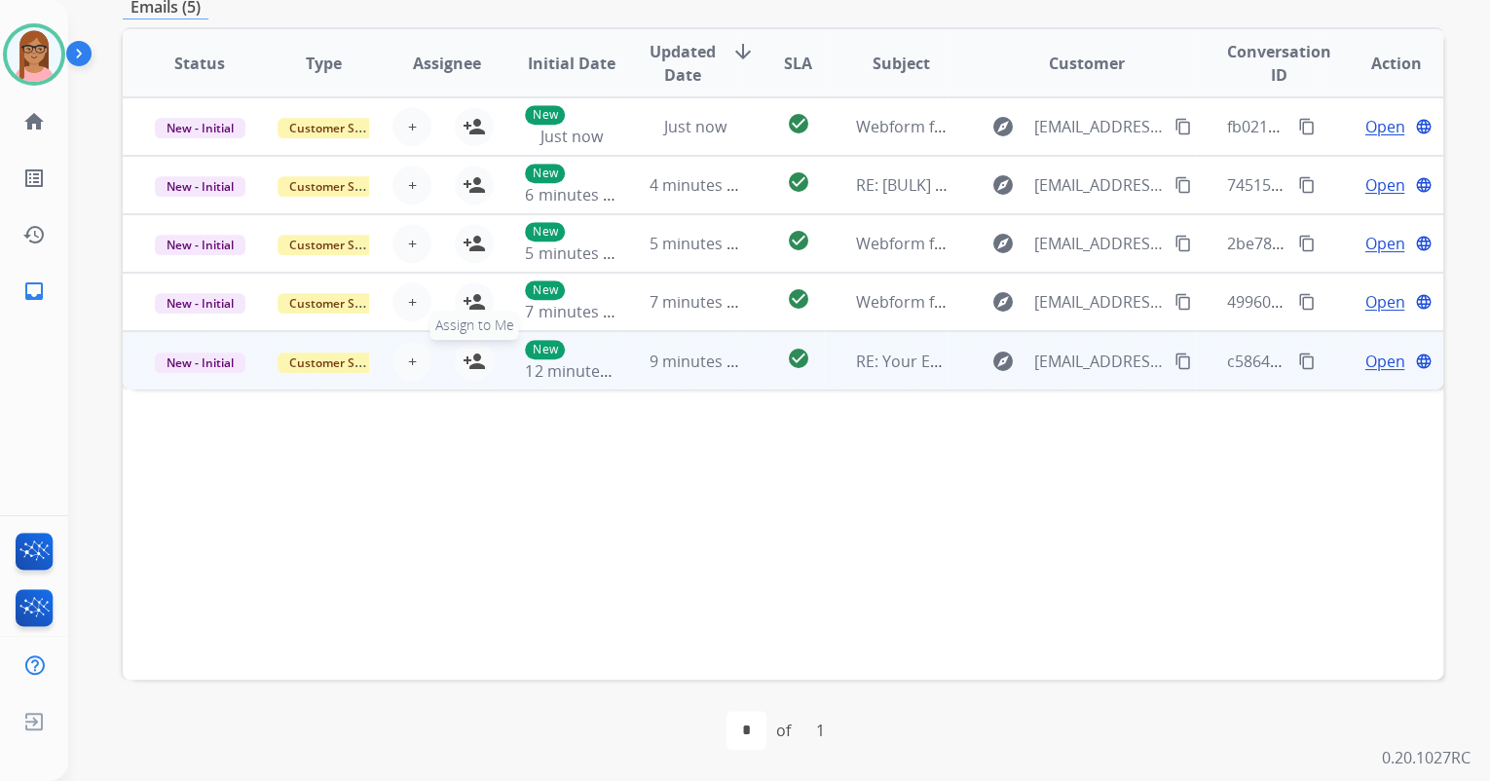
click at [472, 362] on mat-icon "person_add" at bounding box center [474, 361] width 23 height 23
click at [1365, 355] on span "Open" at bounding box center [1385, 361] width 40 height 23
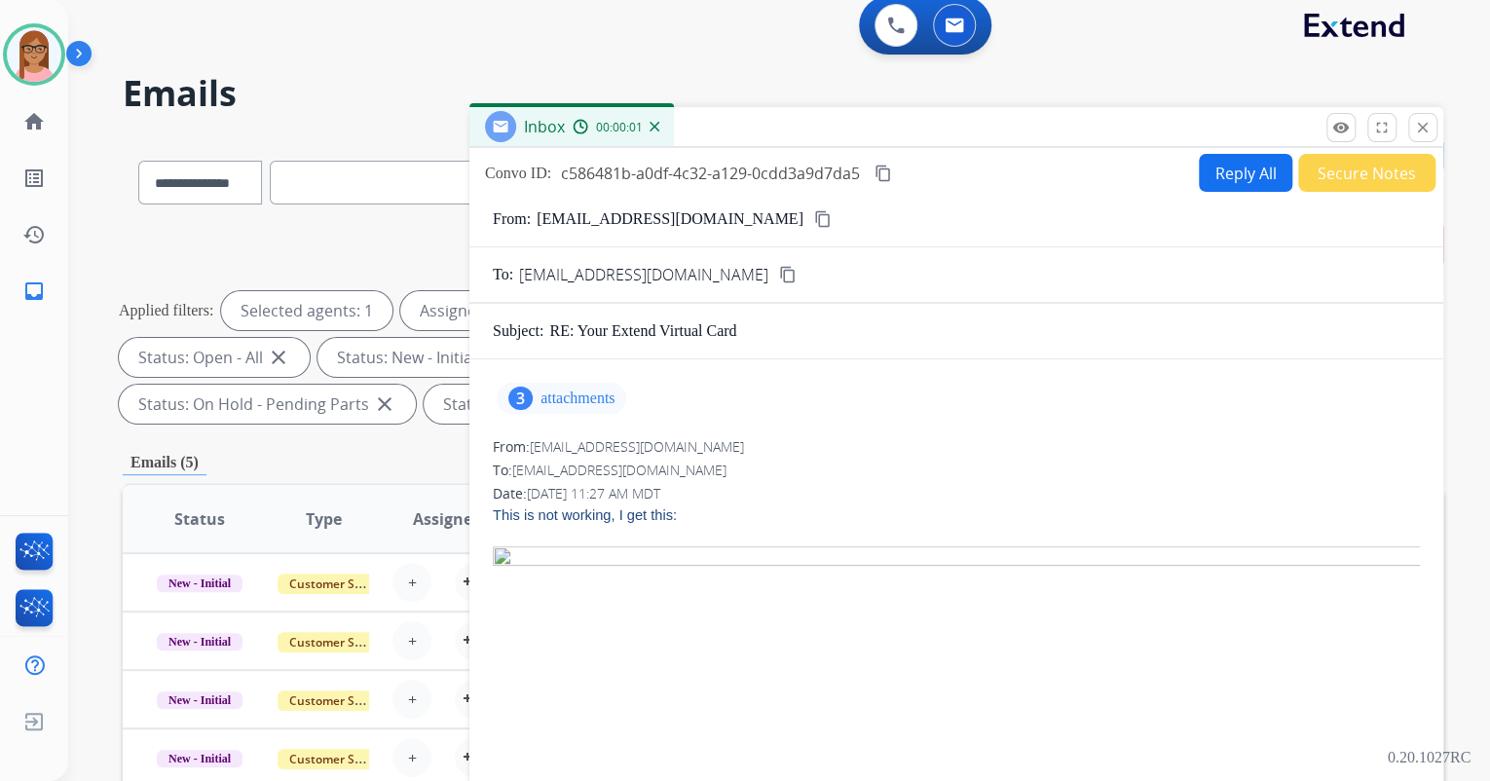
scroll to position [0, 0]
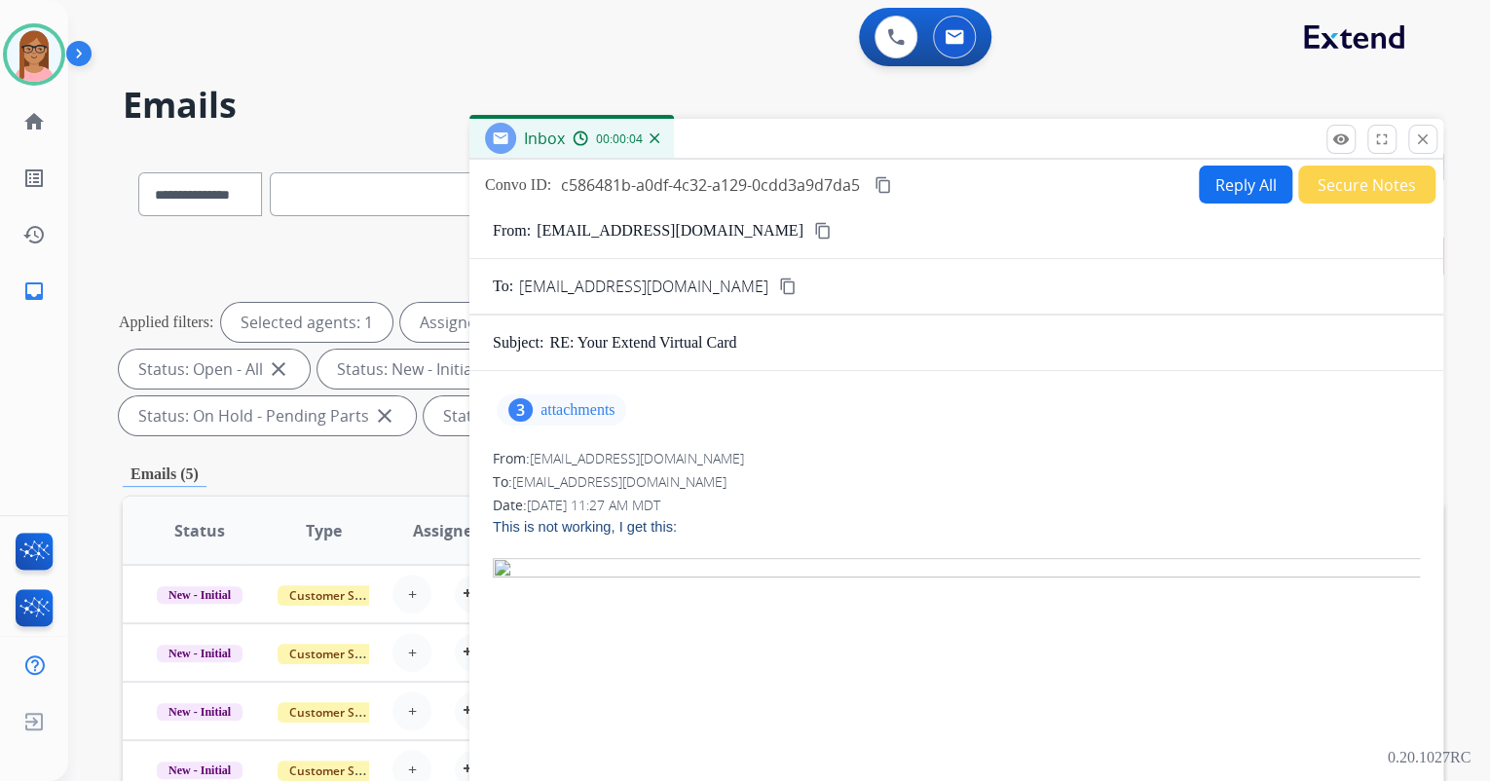
click at [534, 412] on div "3 attachments" at bounding box center [562, 409] width 130 height 31
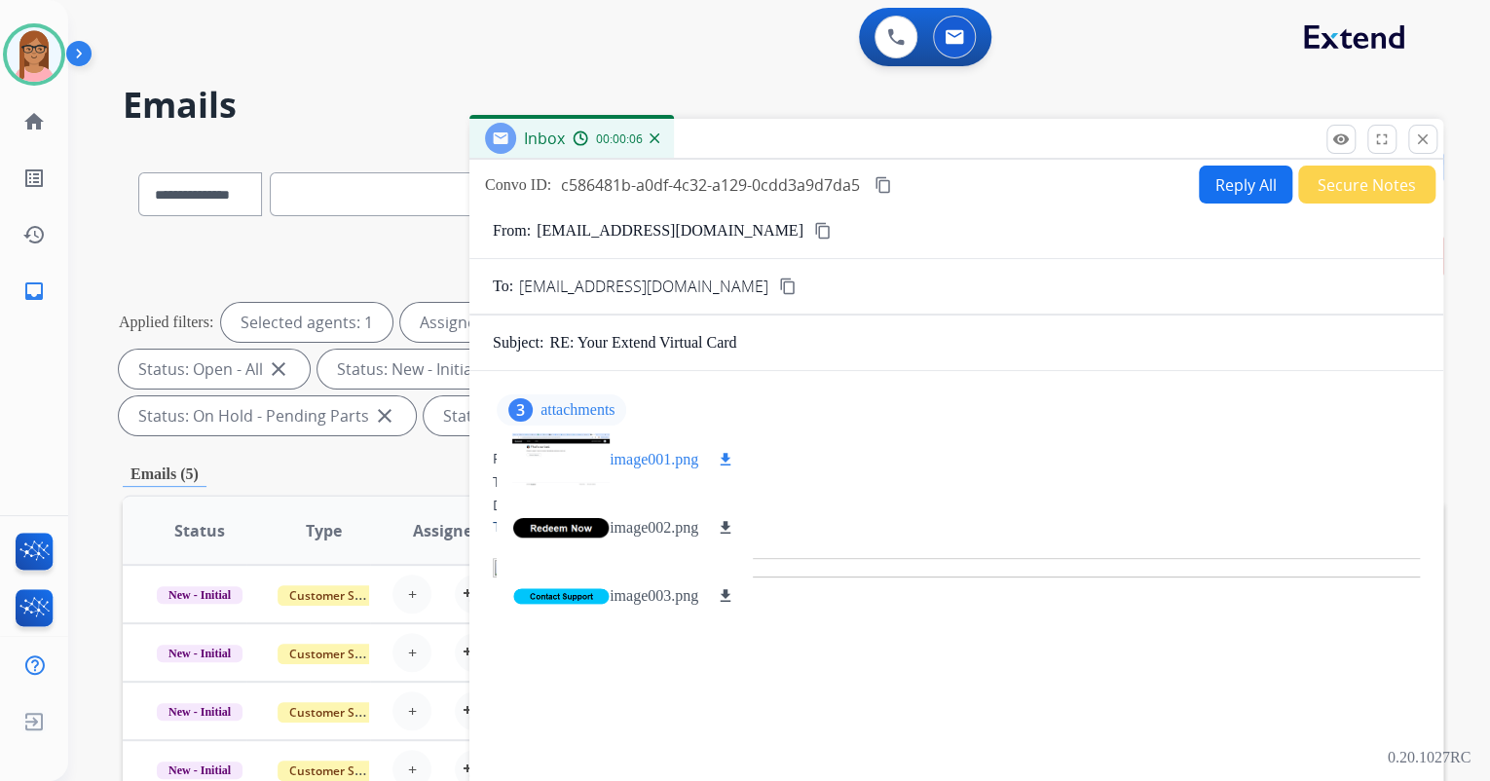
click at [541, 468] on div at bounding box center [560, 460] width 97 height 68
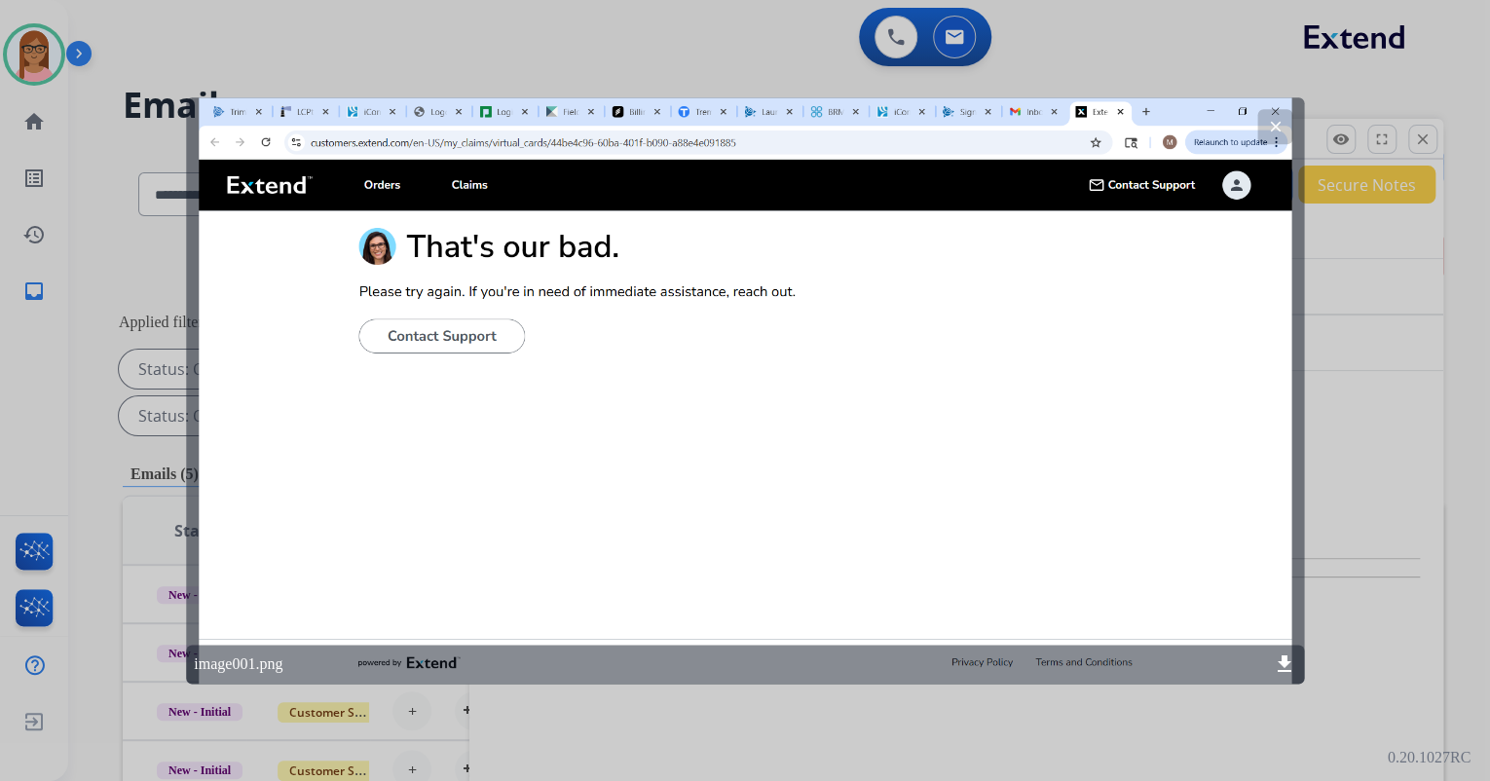
click at [1277, 122] on mat-icon "clear" at bounding box center [1275, 127] width 18 height 18
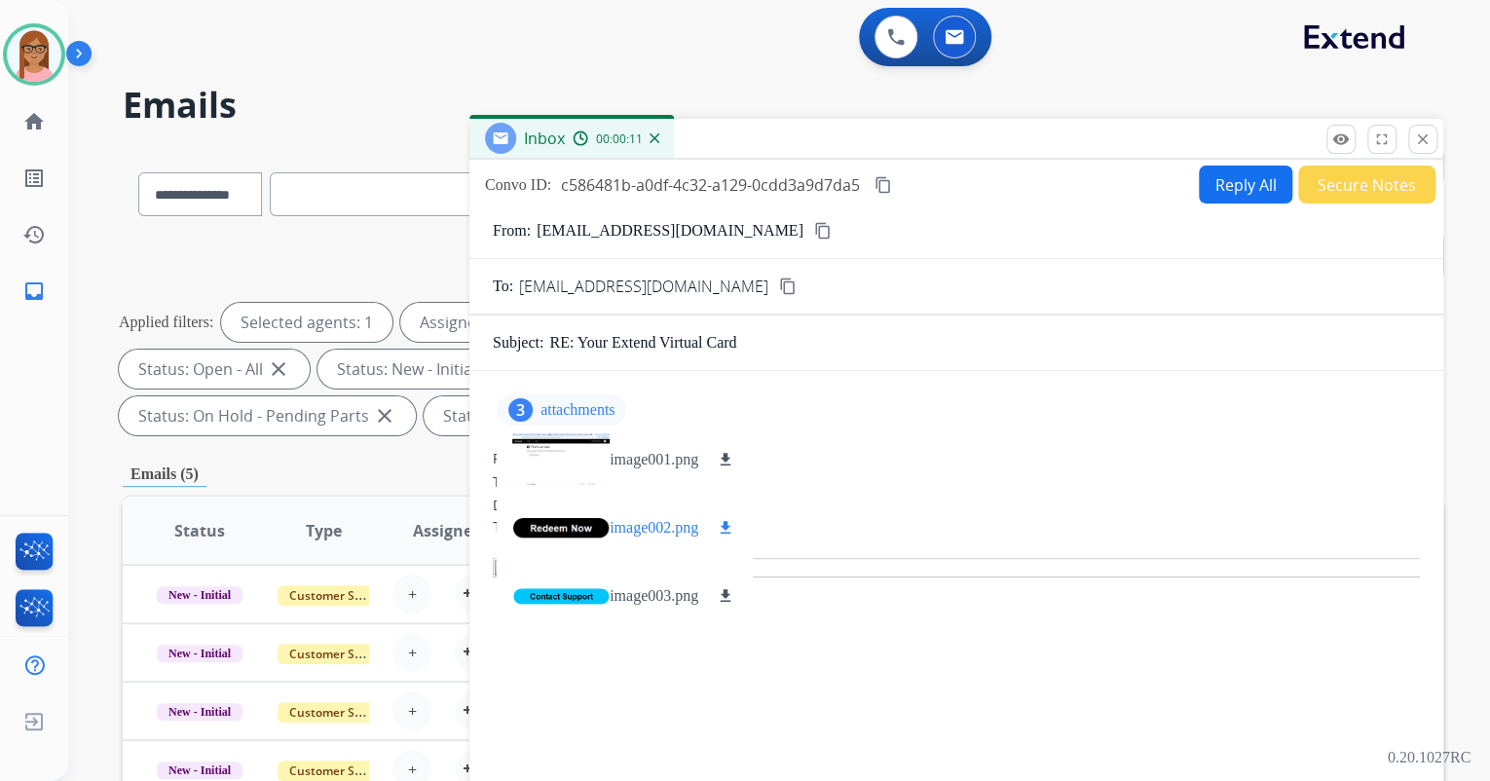
click at [557, 559] on div at bounding box center [560, 528] width 97 height 68
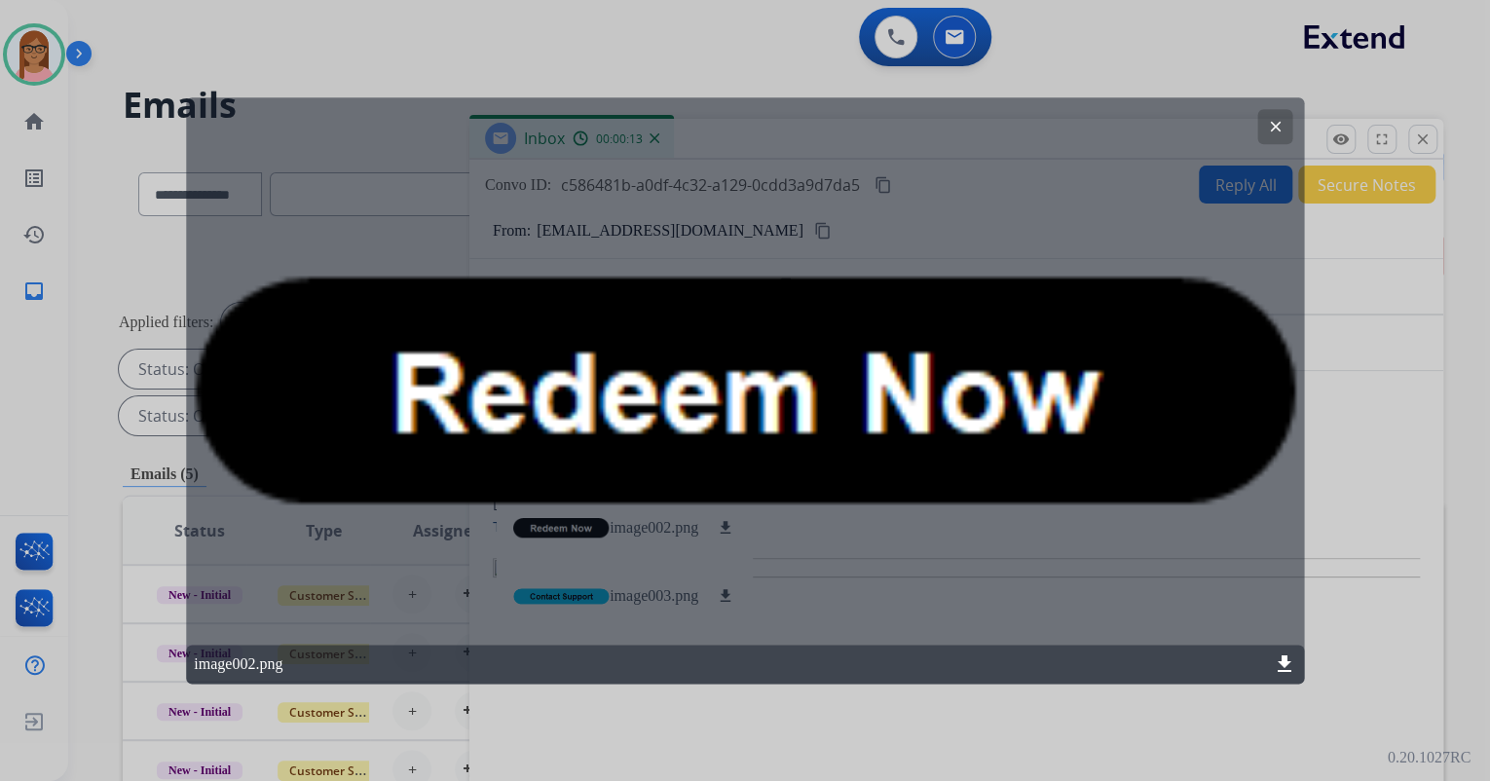
click at [1271, 130] on mat-icon "clear" at bounding box center [1275, 127] width 18 height 18
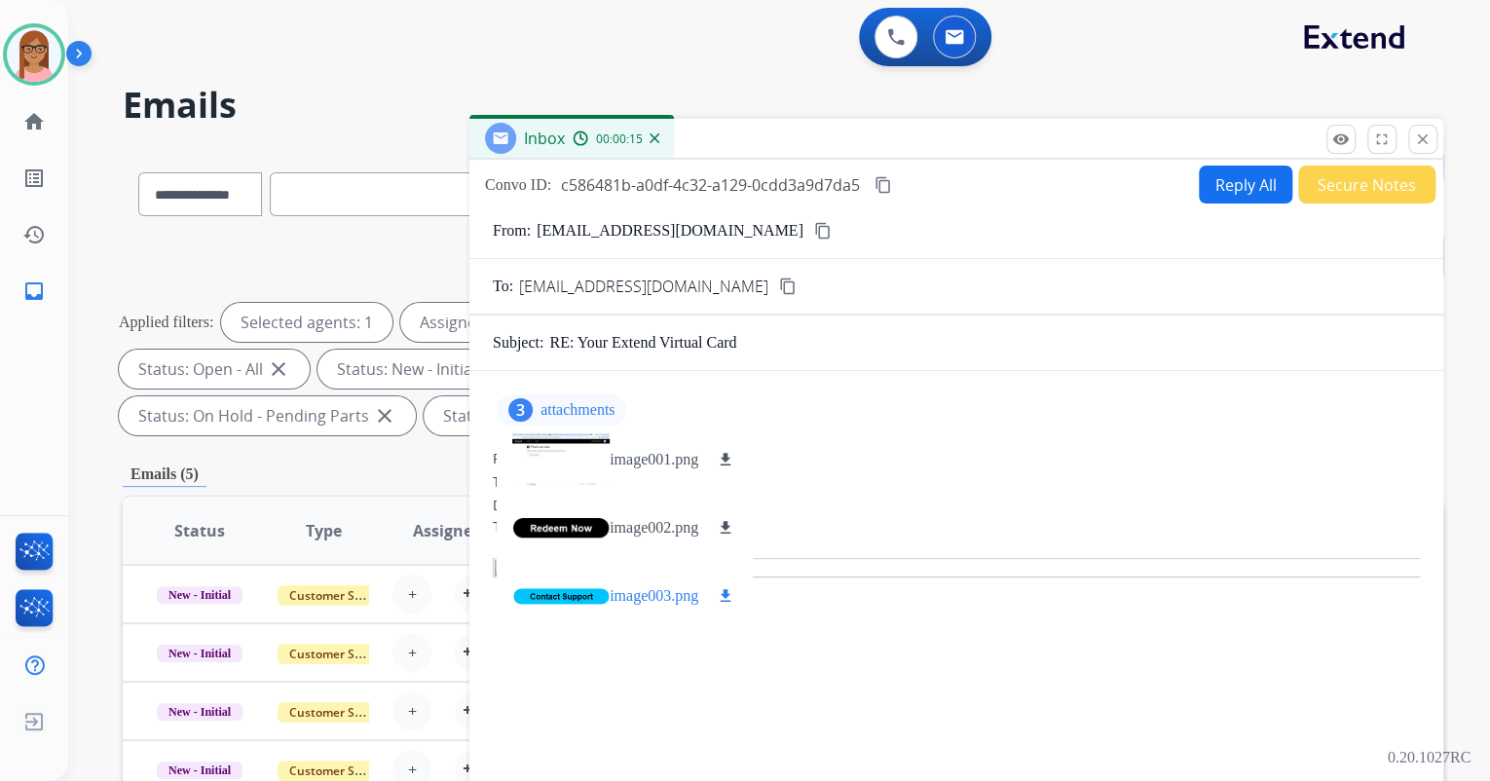
click at [547, 584] on div at bounding box center [560, 596] width 97 height 68
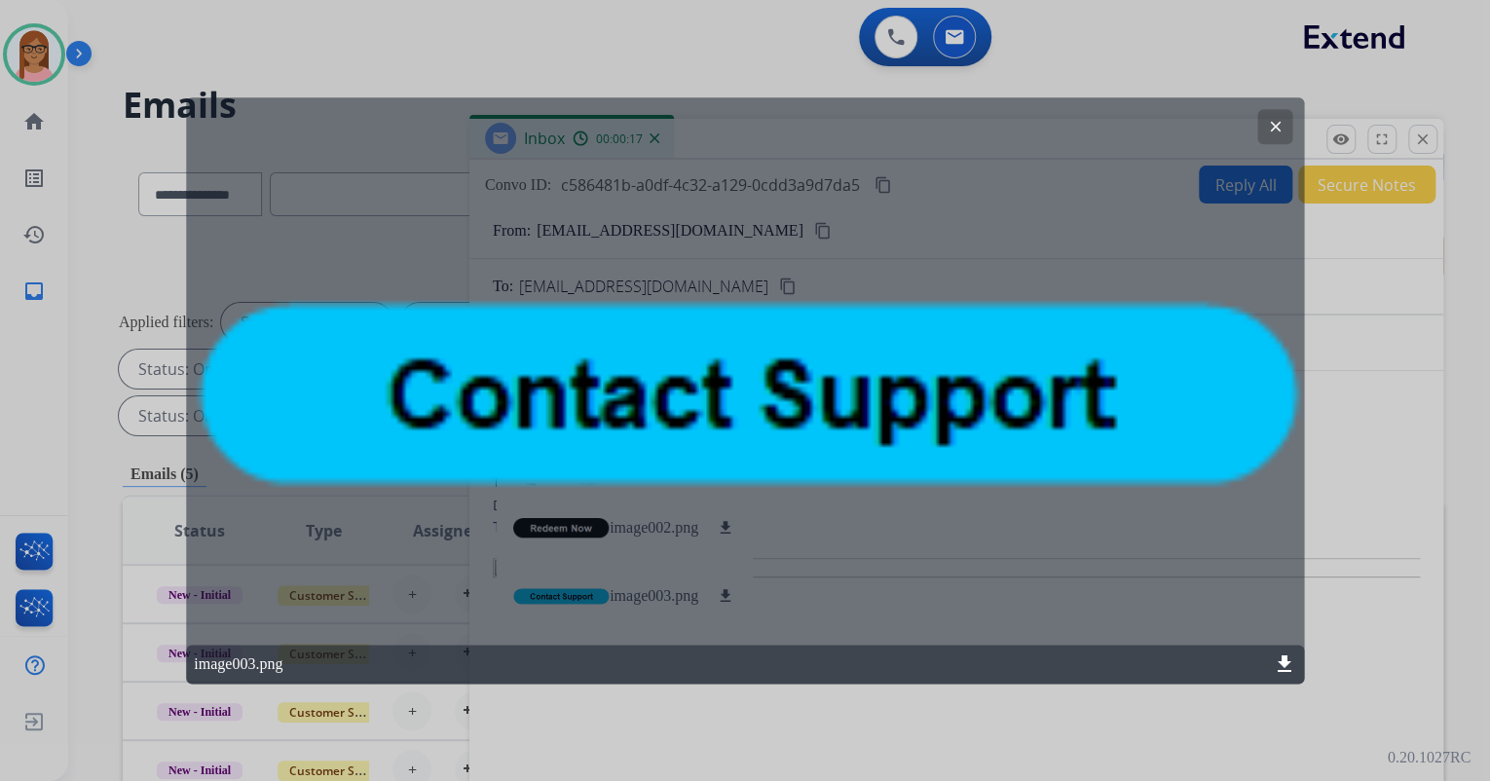
click at [1270, 128] on mat-icon "clear" at bounding box center [1275, 127] width 18 height 18
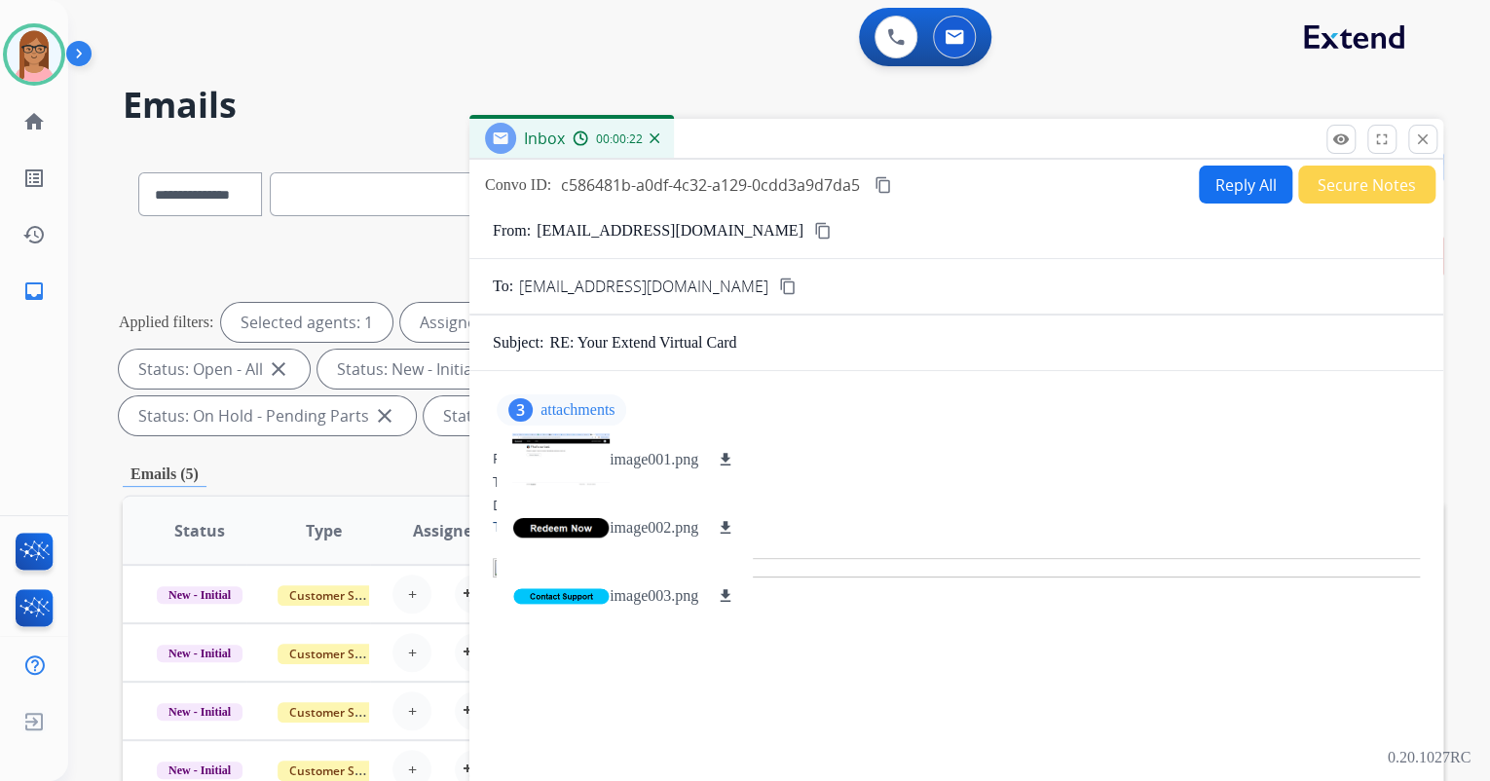
click at [814, 231] on mat-icon "content_copy" at bounding box center [823, 231] width 18 height 18
click at [1211, 178] on button "Reply All" at bounding box center [1246, 185] width 94 height 38
select select "**********"
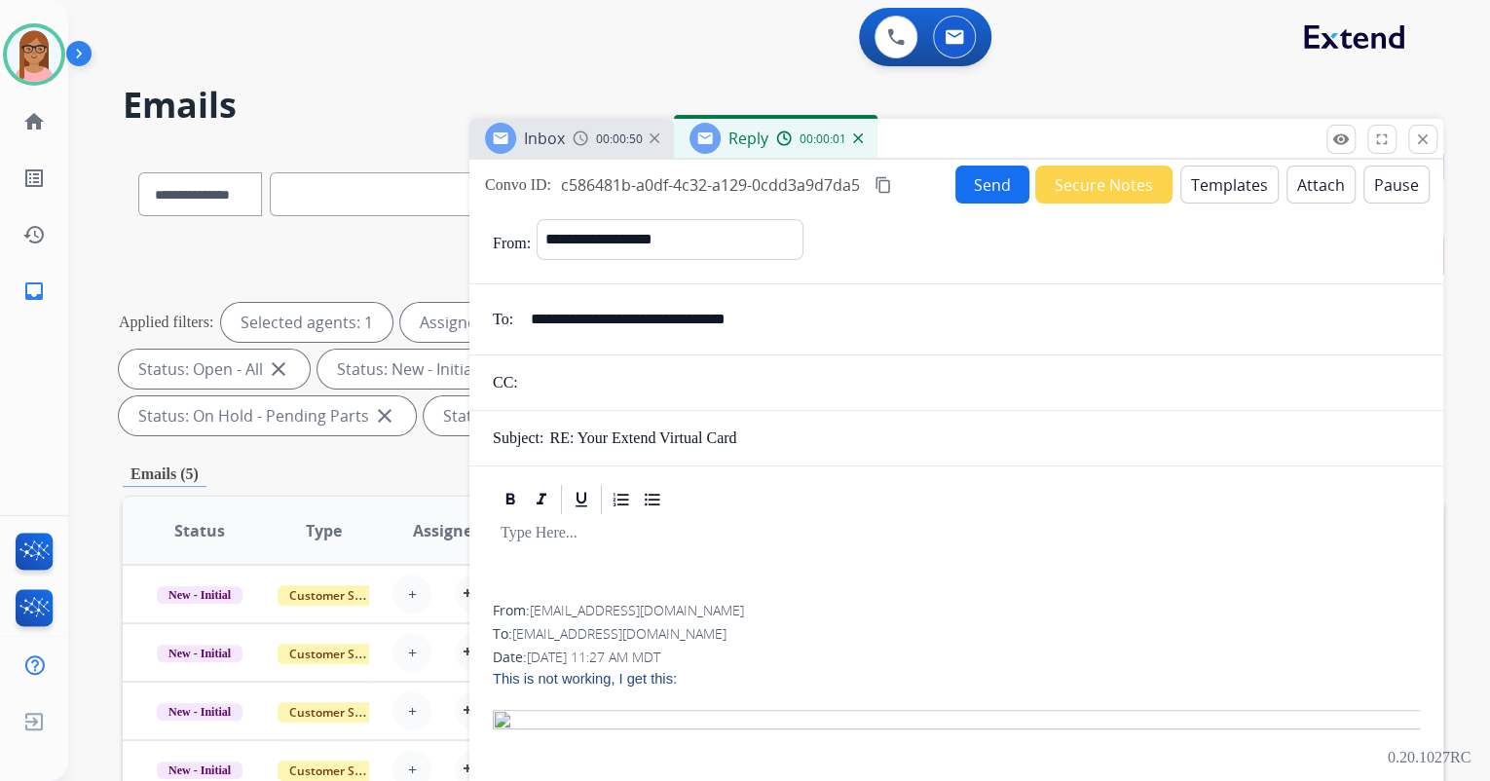
click at [1181, 176] on button "Templates" at bounding box center [1230, 185] width 98 height 38
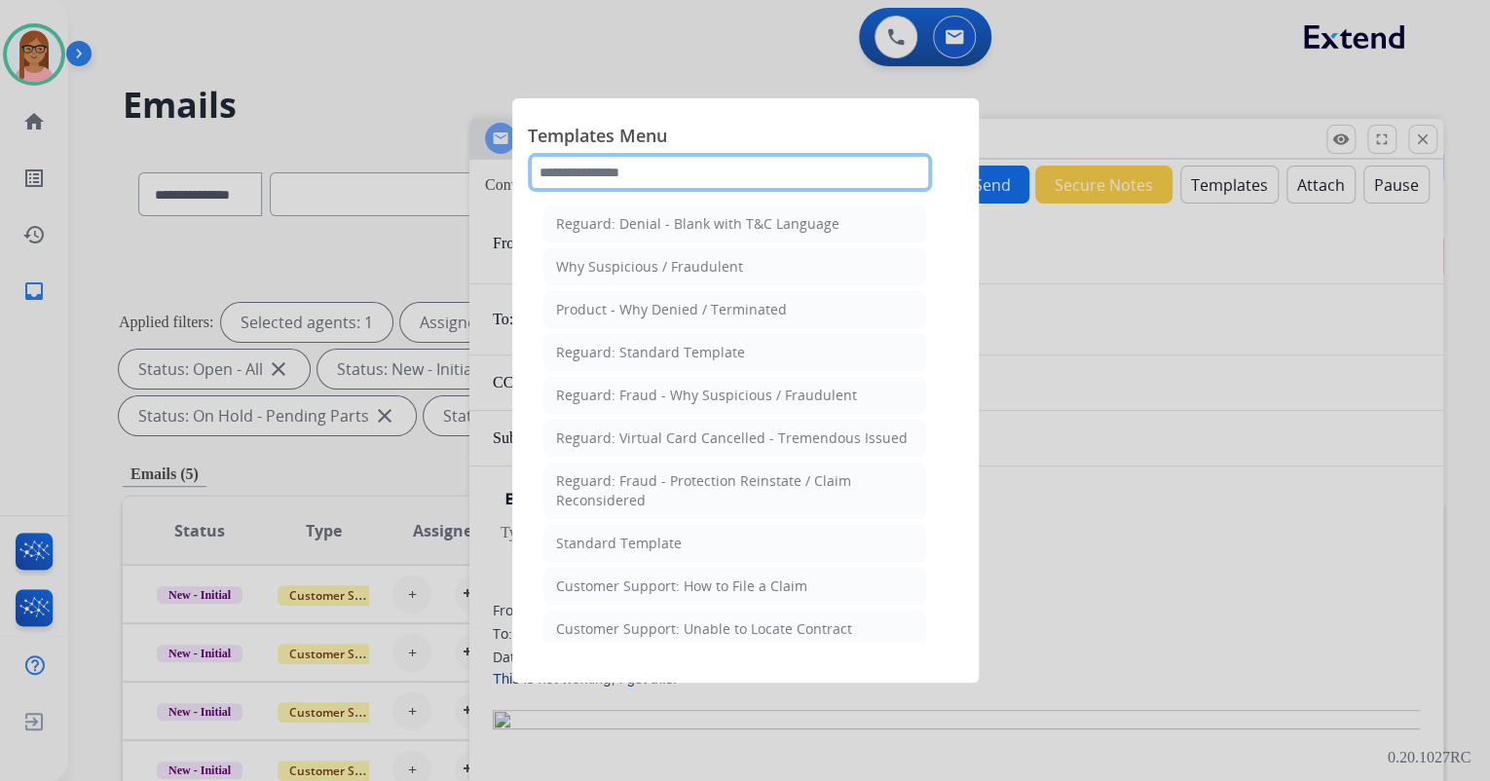
click at [740, 175] on input "text" at bounding box center [730, 172] width 404 height 39
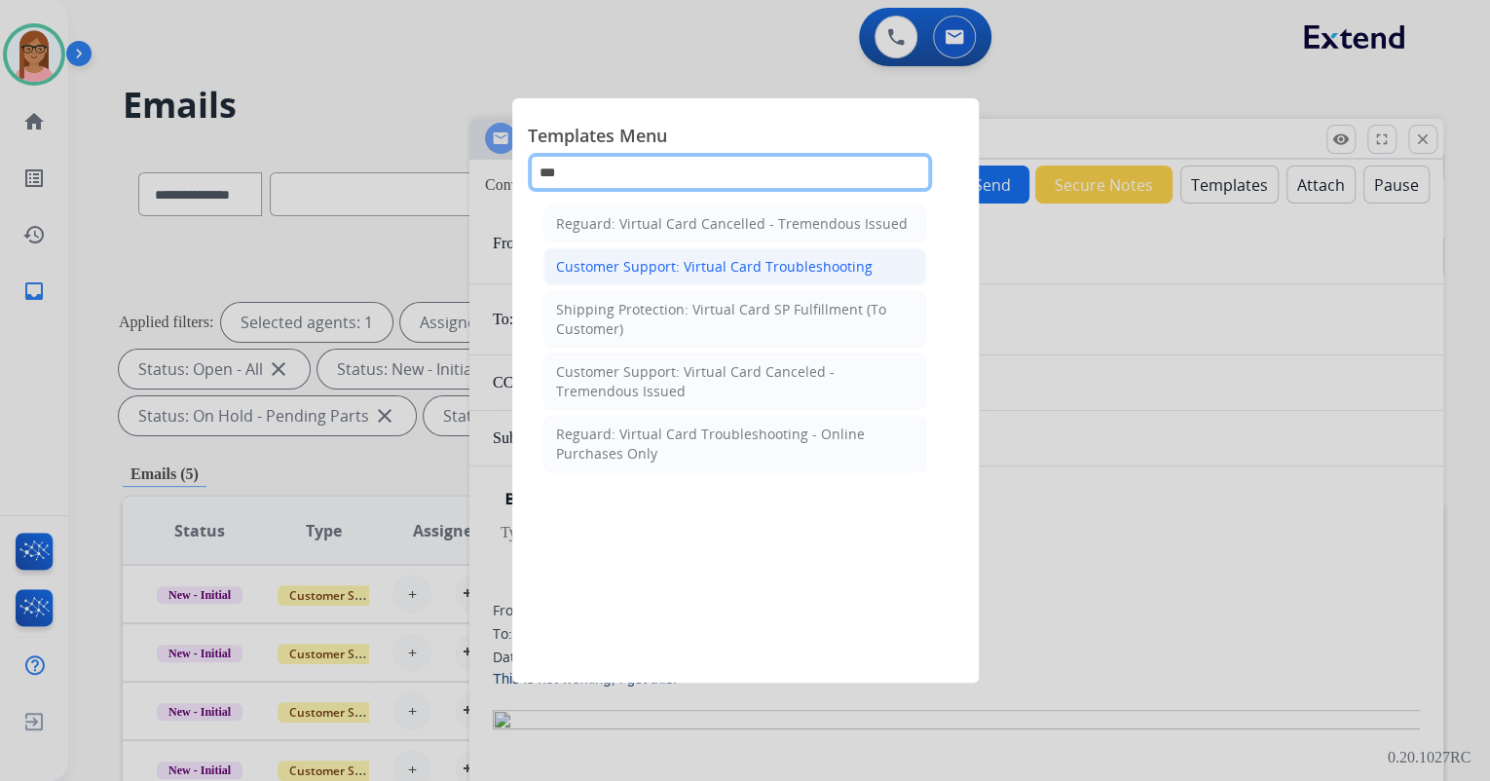
type input "***"
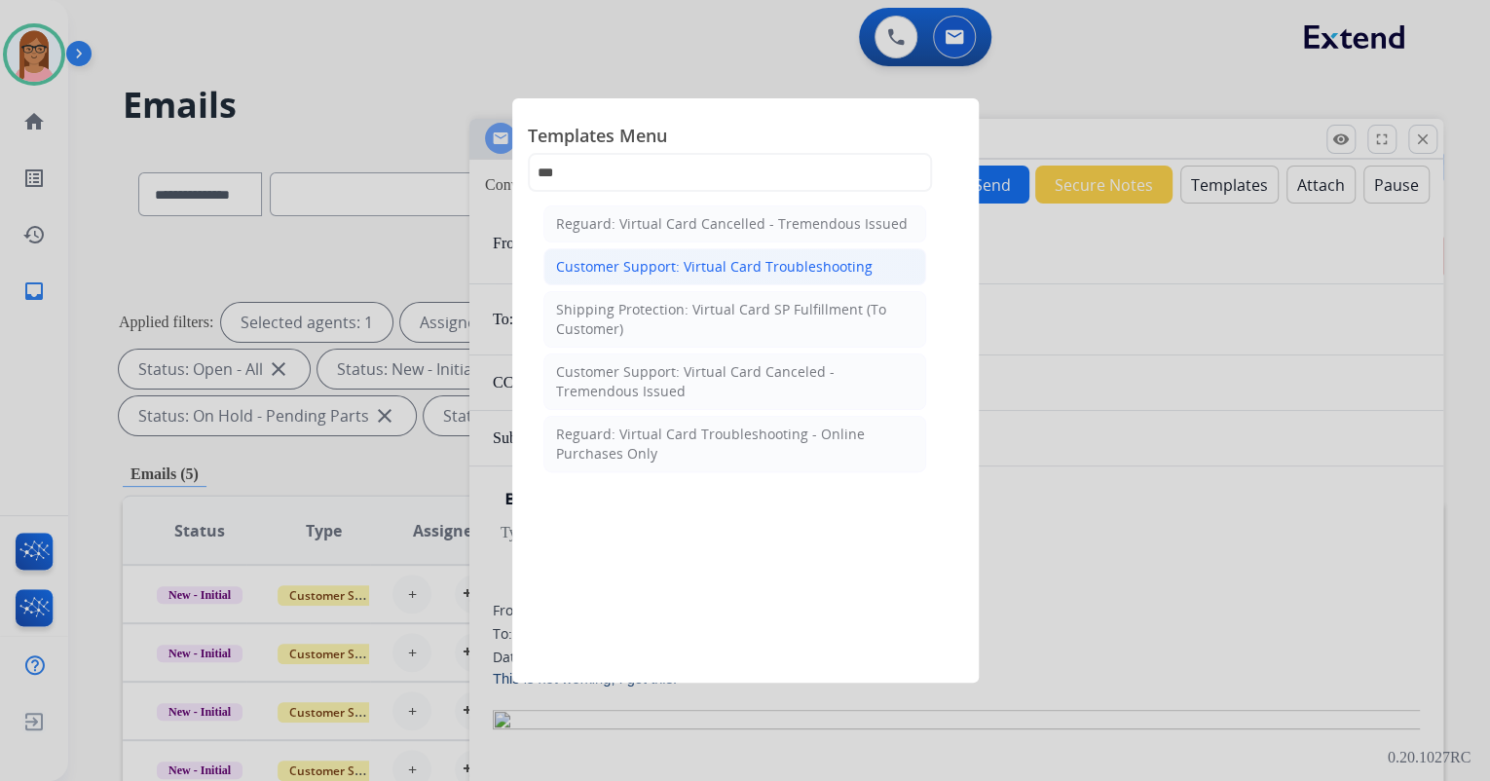
click at [764, 257] on div "Customer Support: Virtual Card Troubleshooting" at bounding box center [714, 266] width 317 height 19
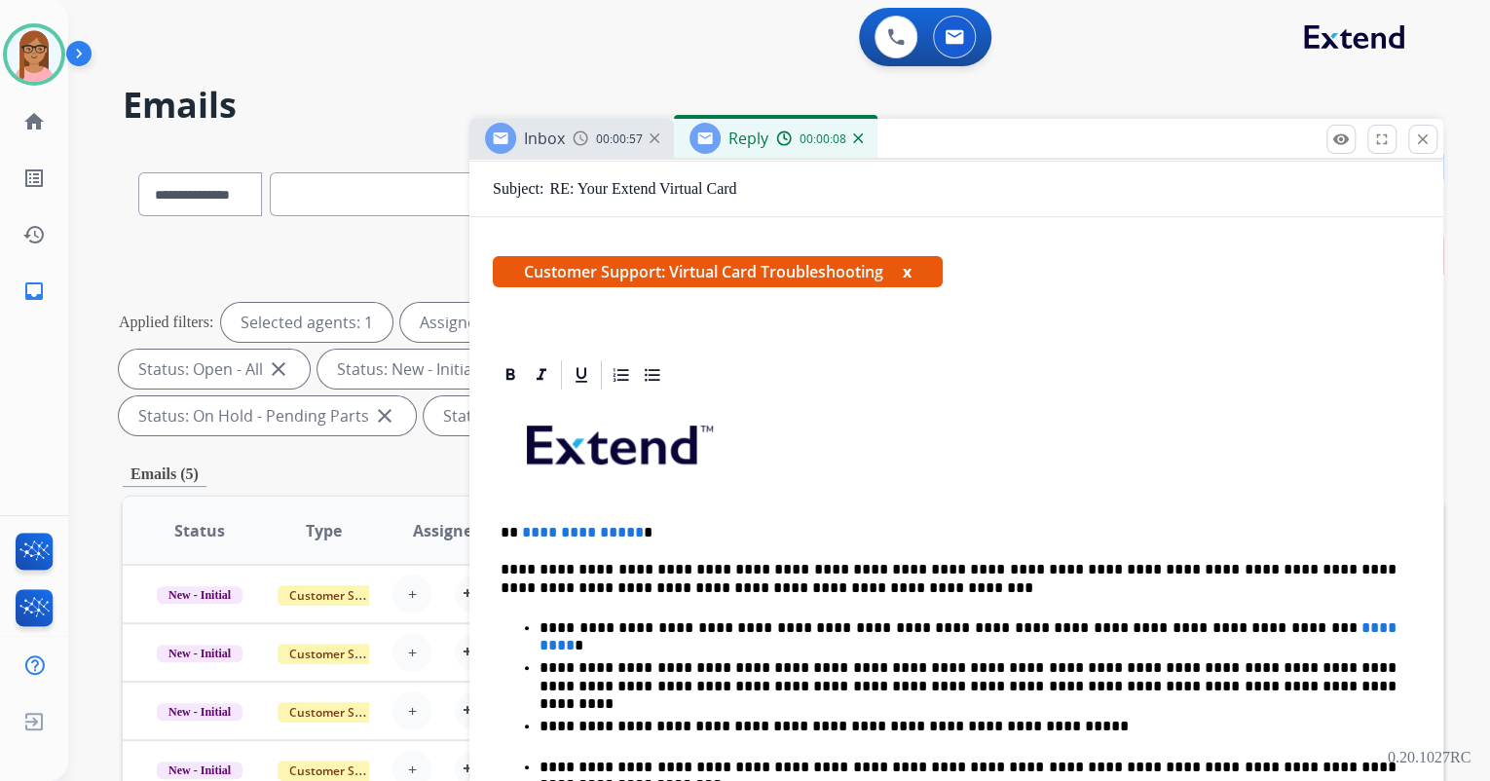
scroll to position [312, 0]
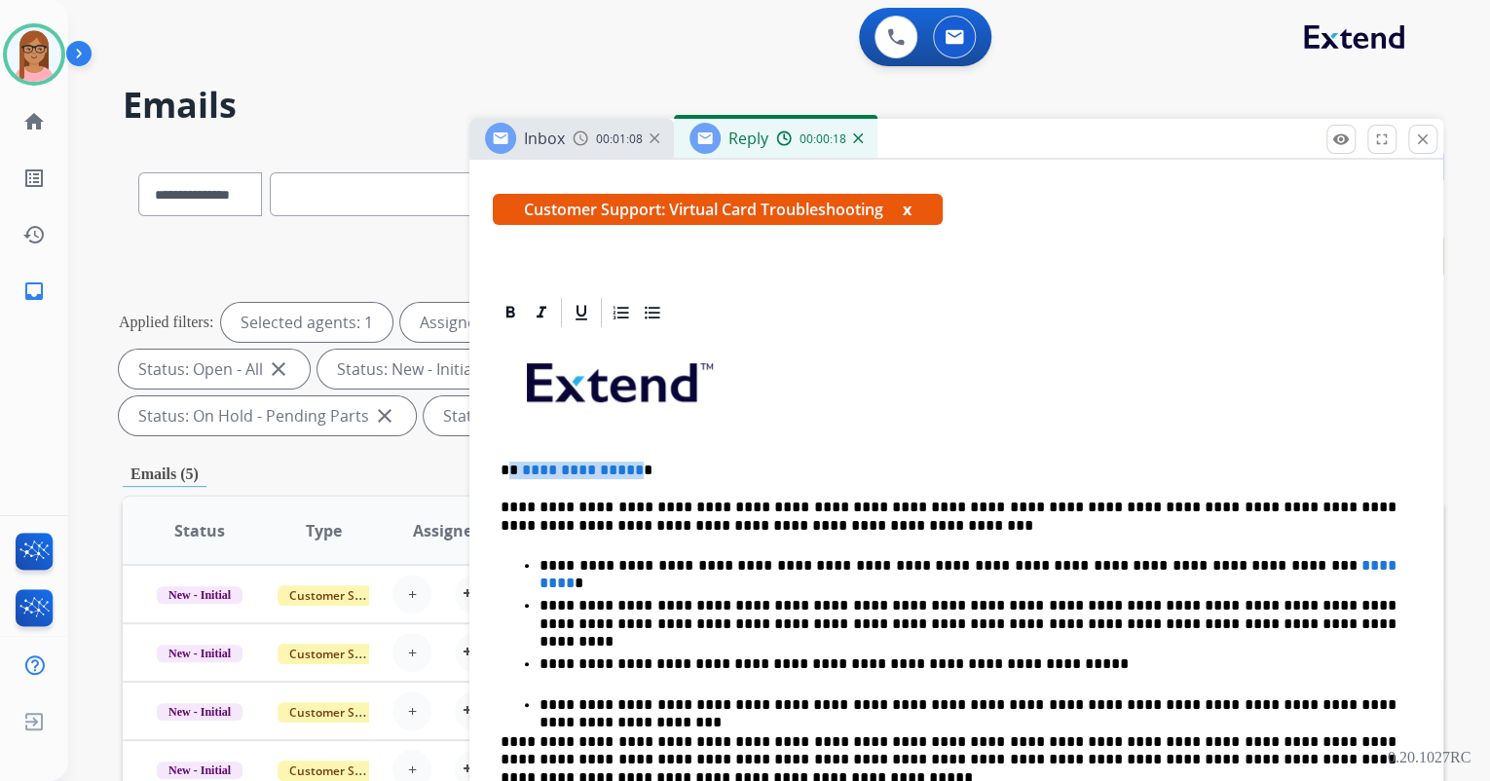
drag, startPoint x: 511, startPoint y: 468, endPoint x: 631, endPoint y: 471, distance: 119.9
click at [631, 471] on p "**********" at bounding box center [949, 471] width 896 height 18
click at [512, 468] on p "**********" at bounding box center [949, 471] width 896 height 18
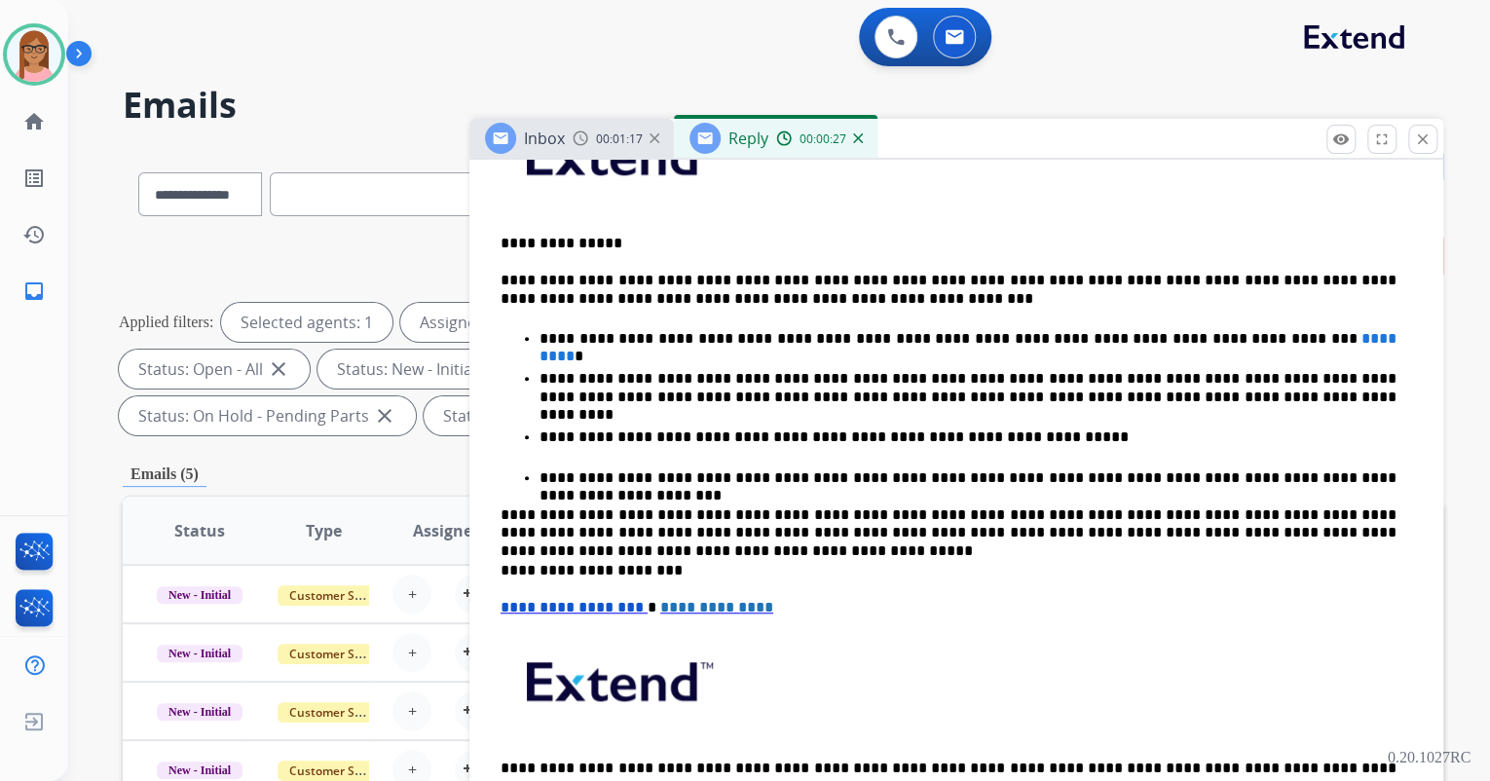
scroll to position [623, 0]
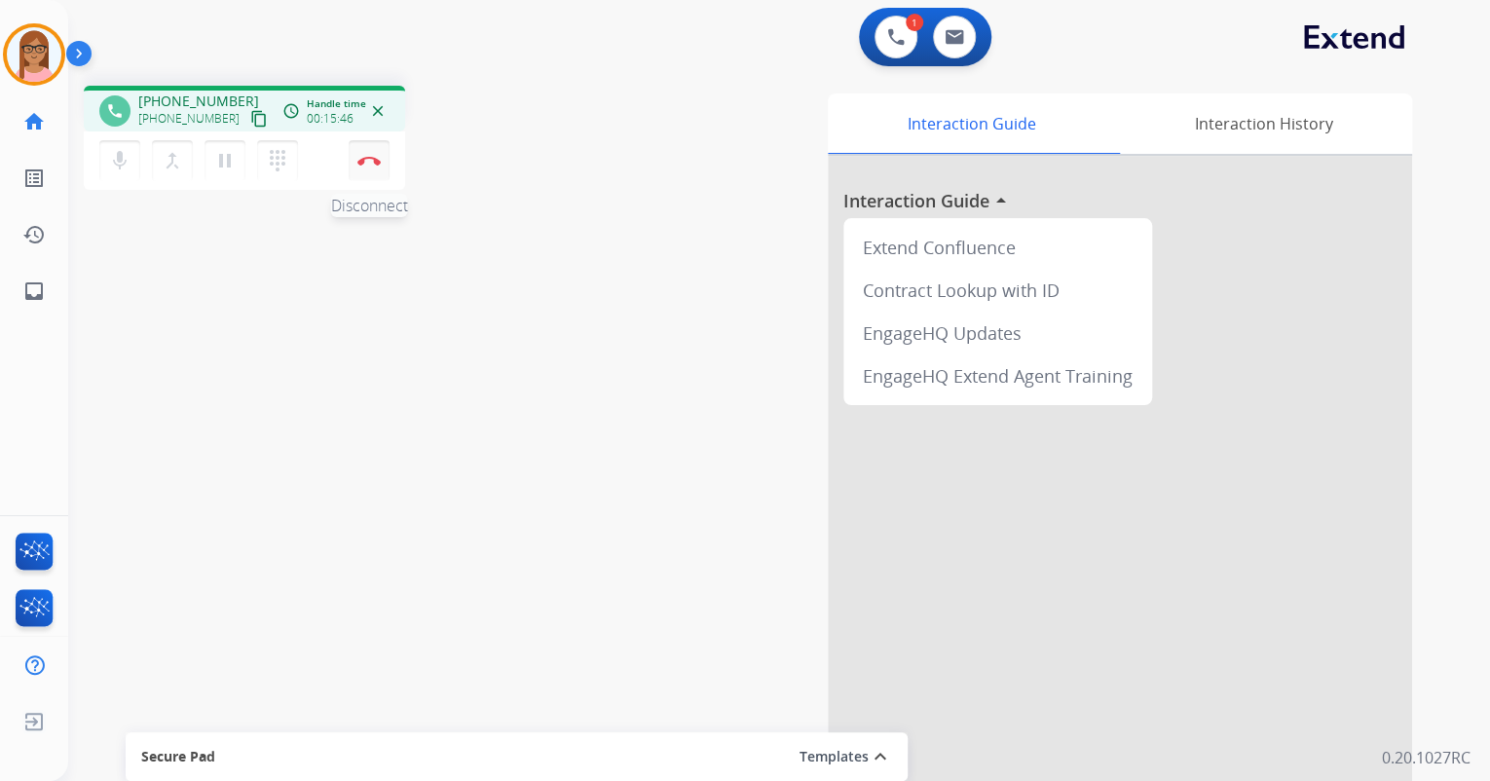
click at [376, 164] on img at bounding box center [368, 161] width 23 height 10
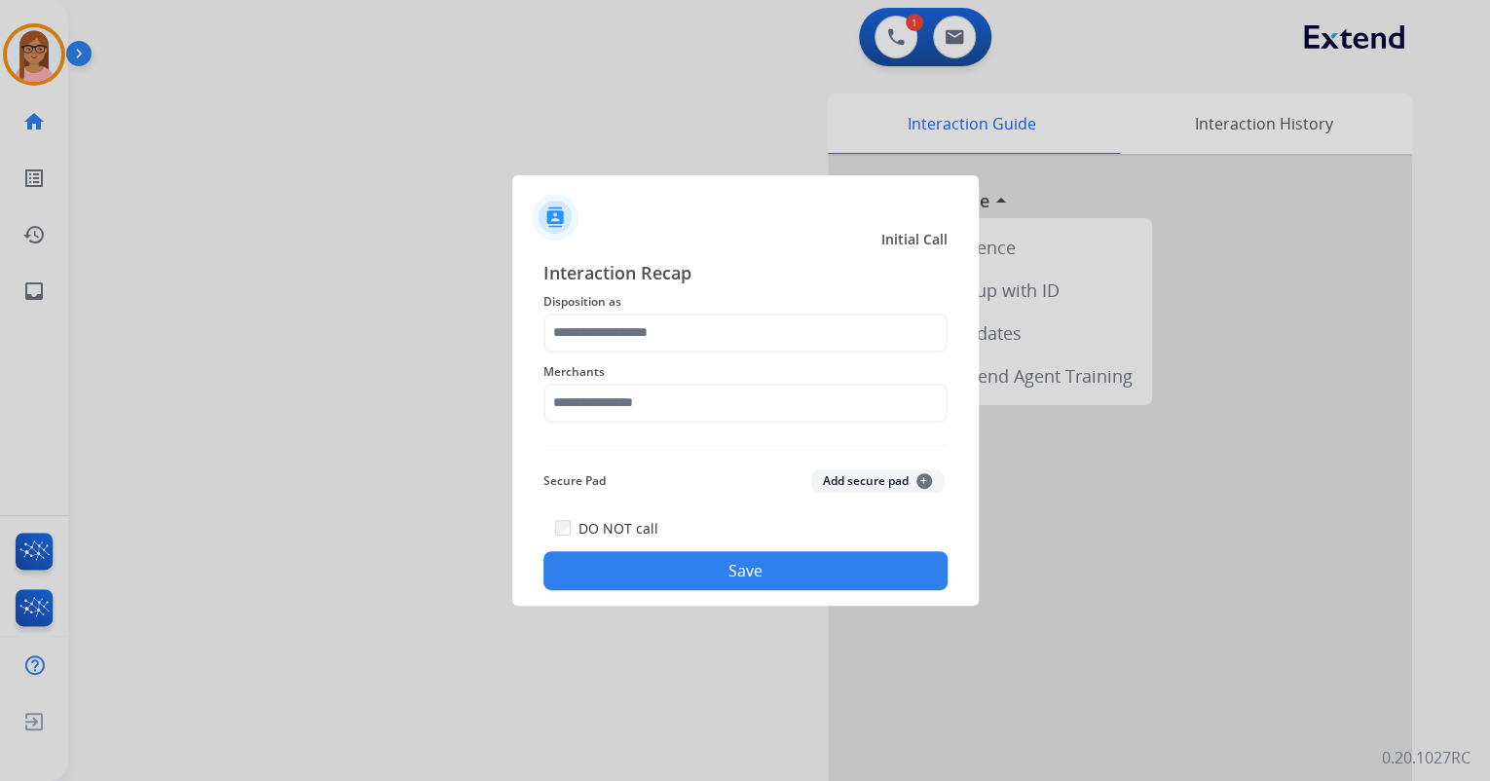
click at [649, 357] on div "Merchants" at bounding box center [746, 392] width 404 height 78
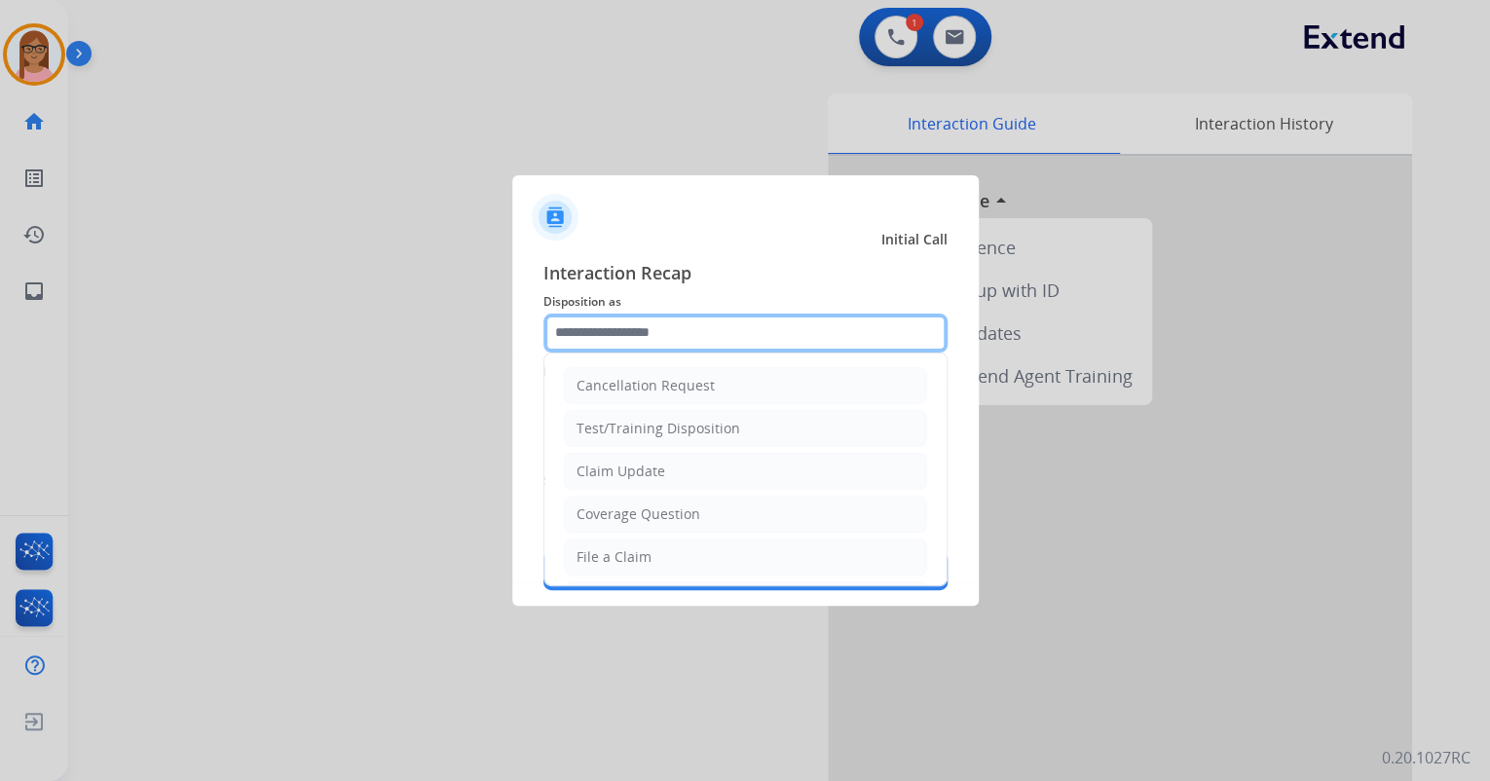
click at [649, 341] on input "text" at bounding box center [746, 333] width 404 height 39
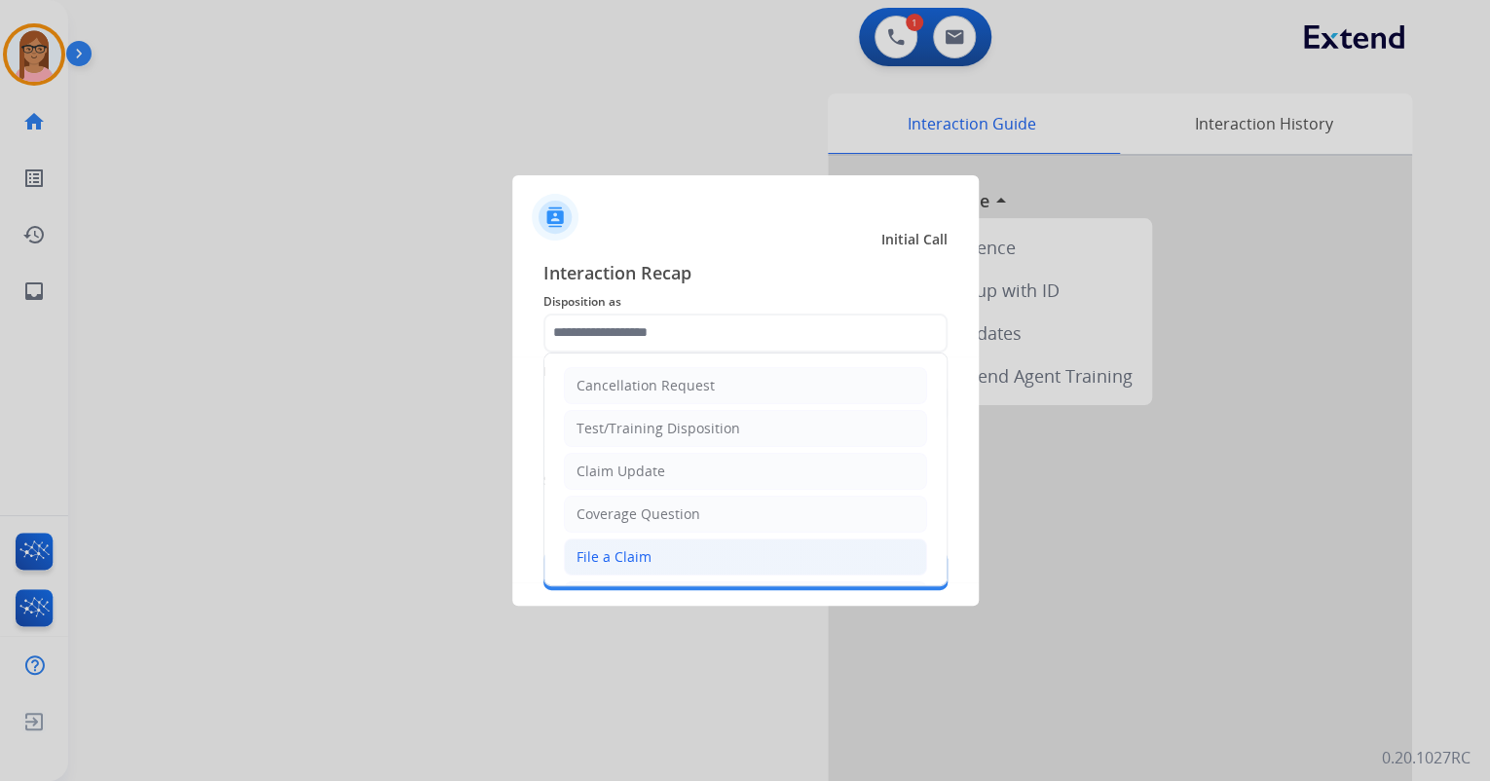
click at [636, 544] on li "File a Claim" at bounding box center [745, 557] width 363 height 37
type input "**********"
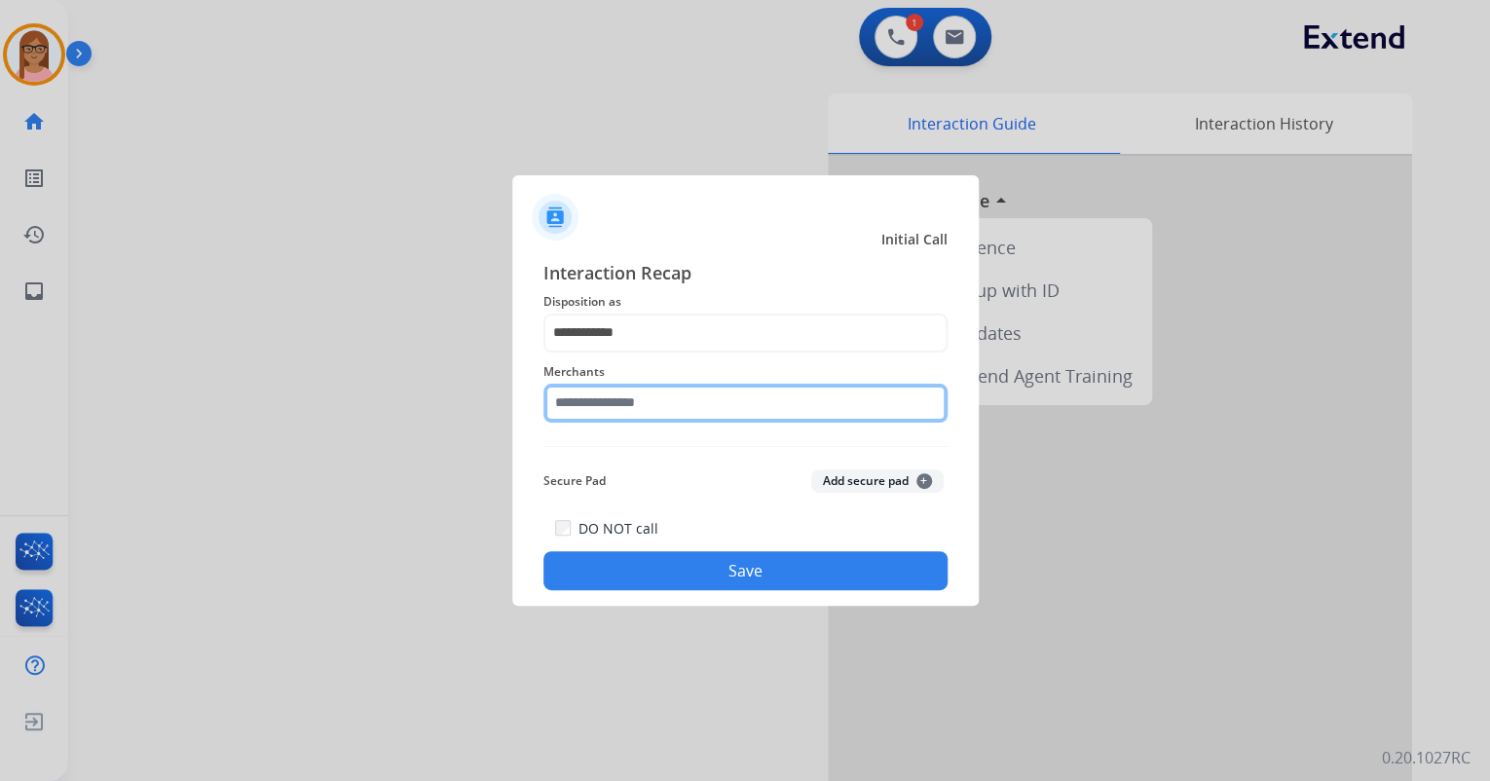
click at [643, 411] on input "text" at bounding box center [746, 403] width 404 height 39
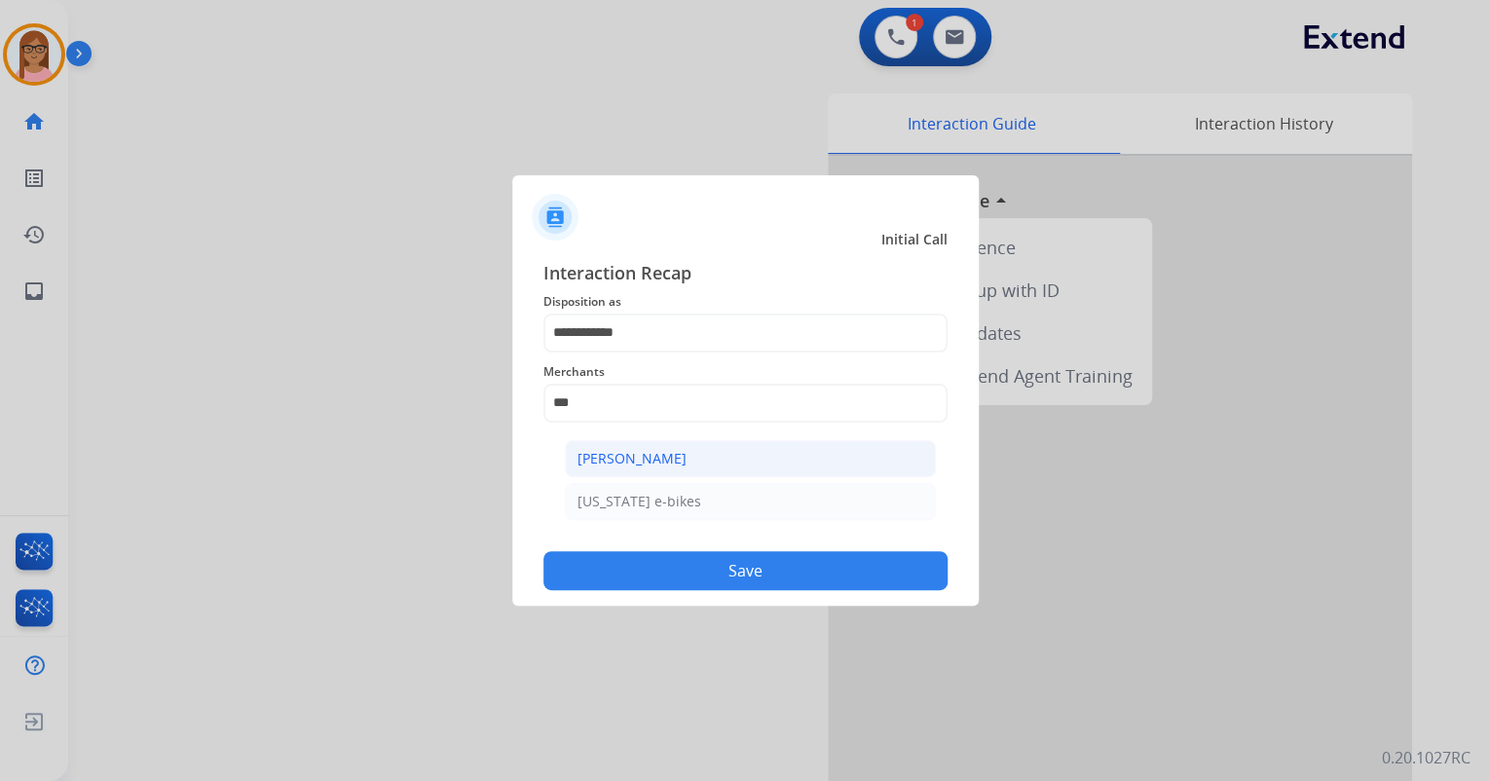
click at [681, 463] on div "[PERSON_NAME]" at bounding box center [632, 458] width 109 height 19
type input "**********"
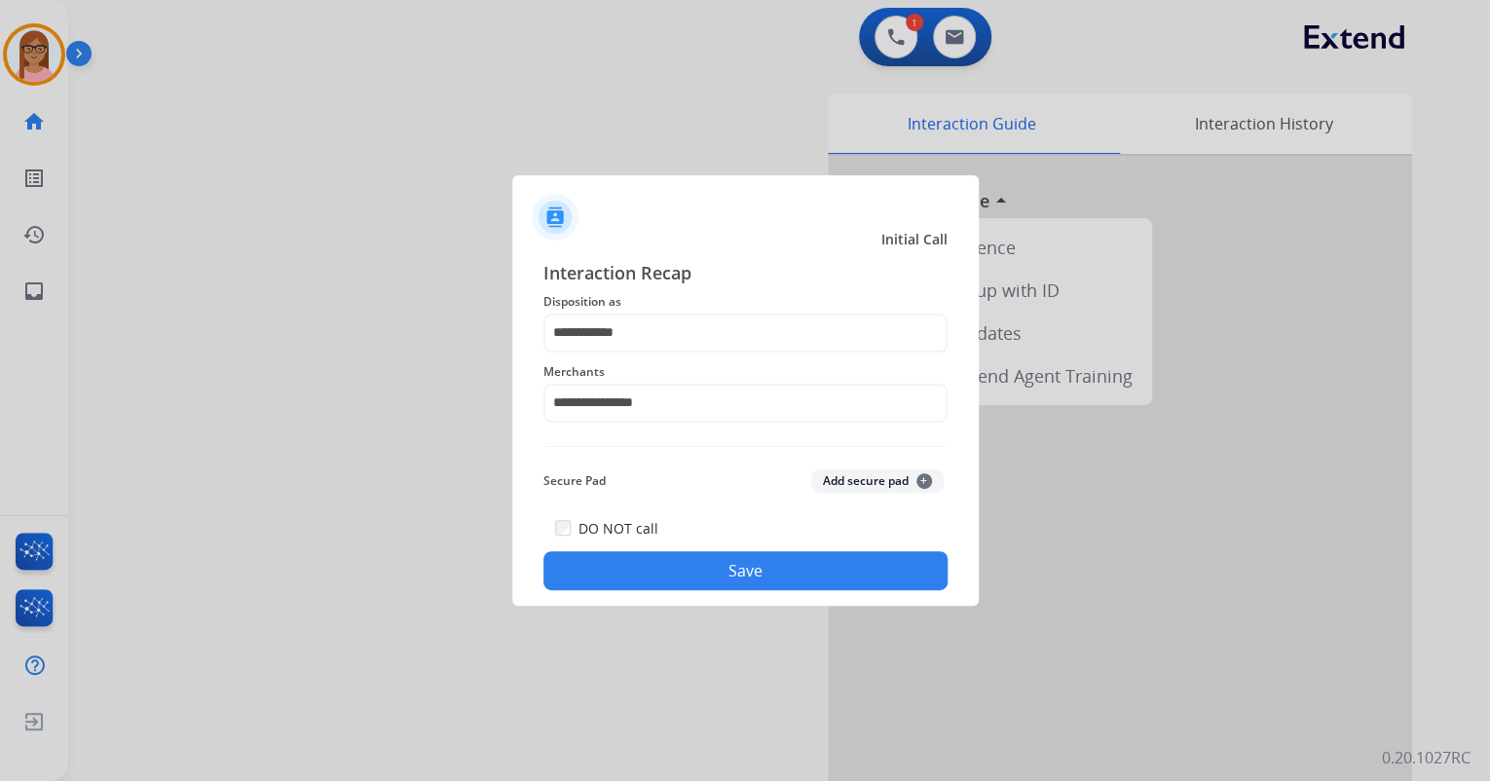
click at [695, 563] on button "Save" at bounding box center [746, 570] width 404 height 39
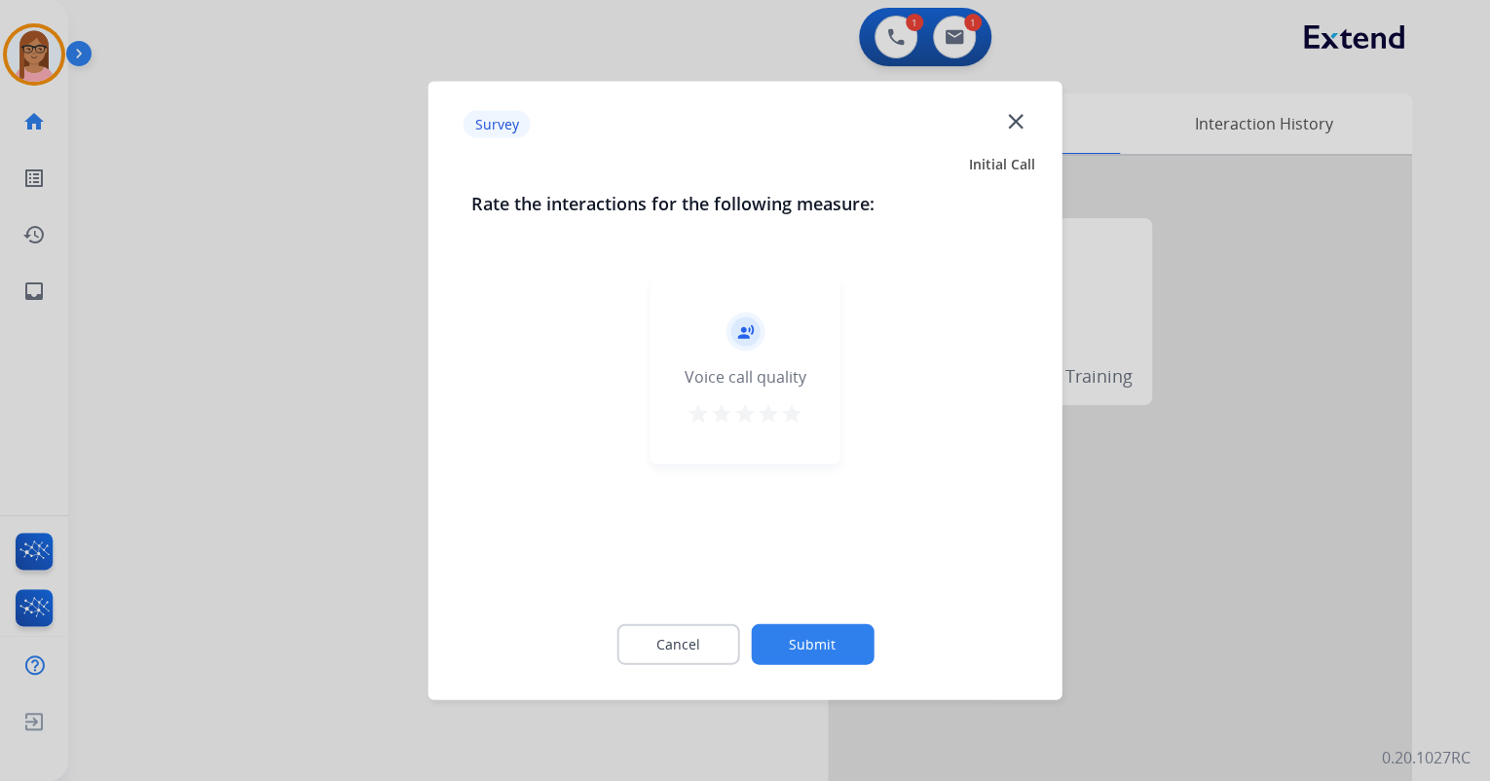
click at [803, 405] on mat-icon "star" at bounding box center [791, 413] width 23 height 23
click at [807, 634] on button "Submit" at bounding box center [812, 644] width 123 height 41
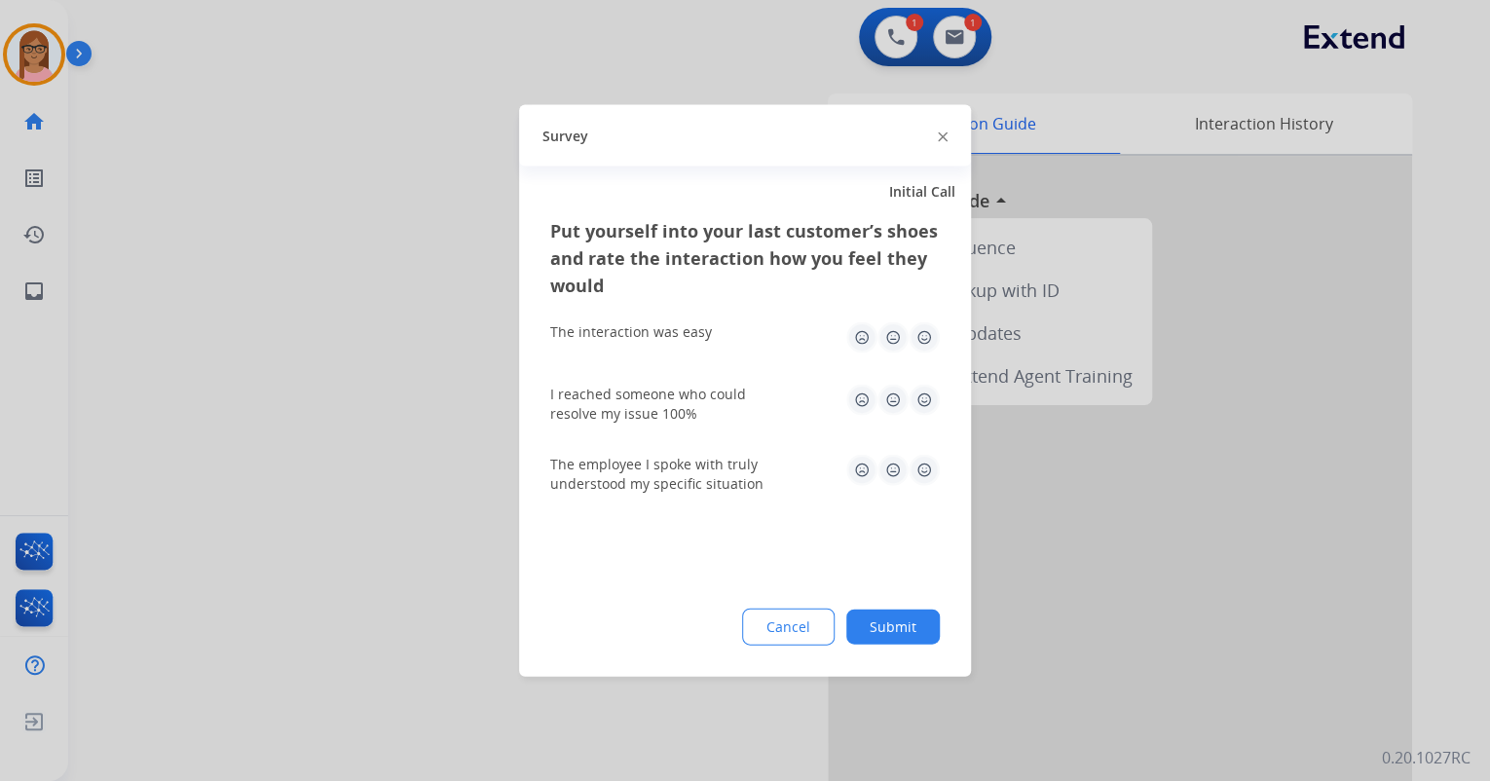
click at [917, 339] on img at bounding box center [924, 337] width 31 height 31
click at [927, 402] on img at bounding box center [924, 400] width 31 height 31
click at [919, 479] on img at bounding box center [924, 470] width 31 height 31
click at [899, 637] on button "Submit" at bounding box center [893, 627] width 94 height 35
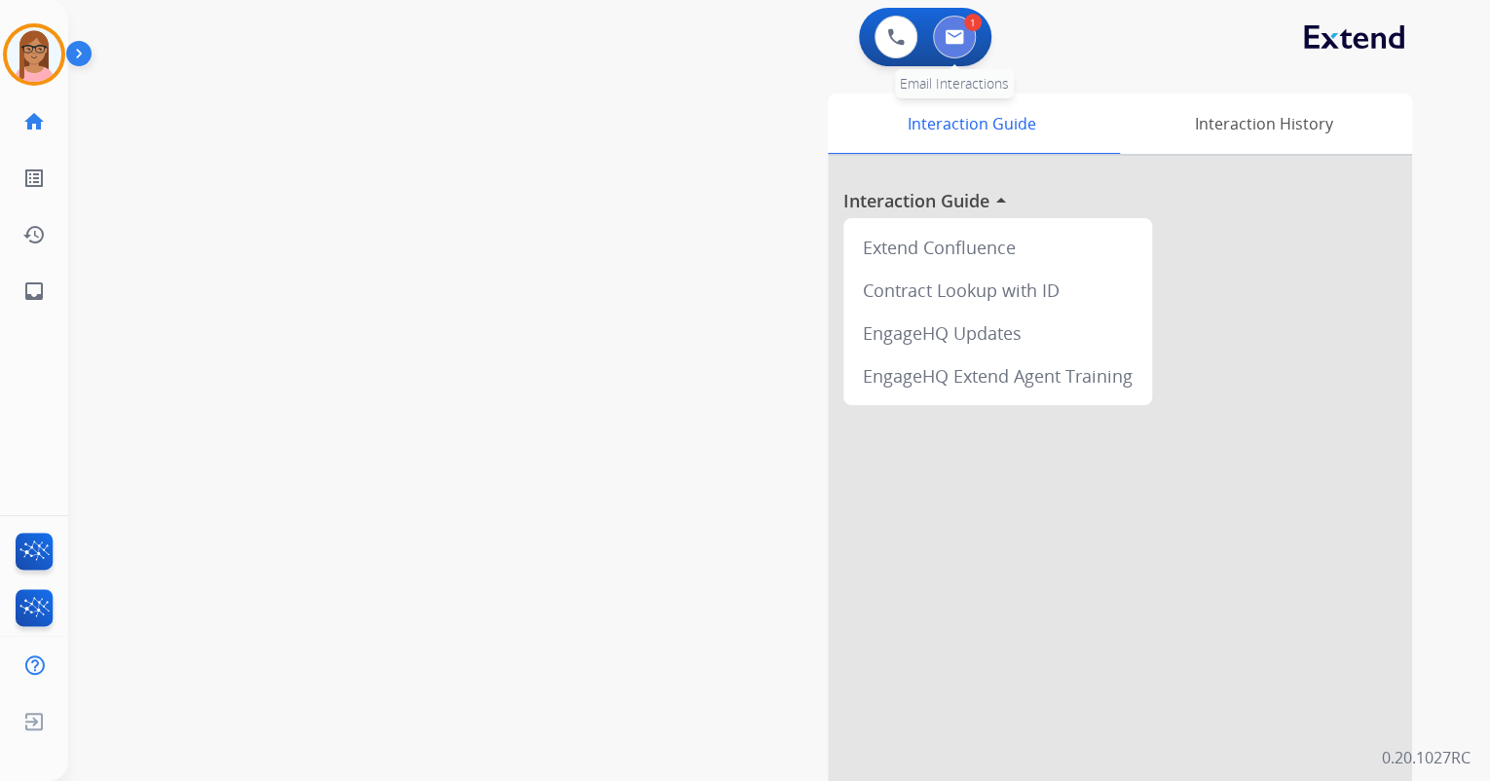
click at [968, 33] on button at bounding box center [954, 37] width 43 height 43
select select "**********"
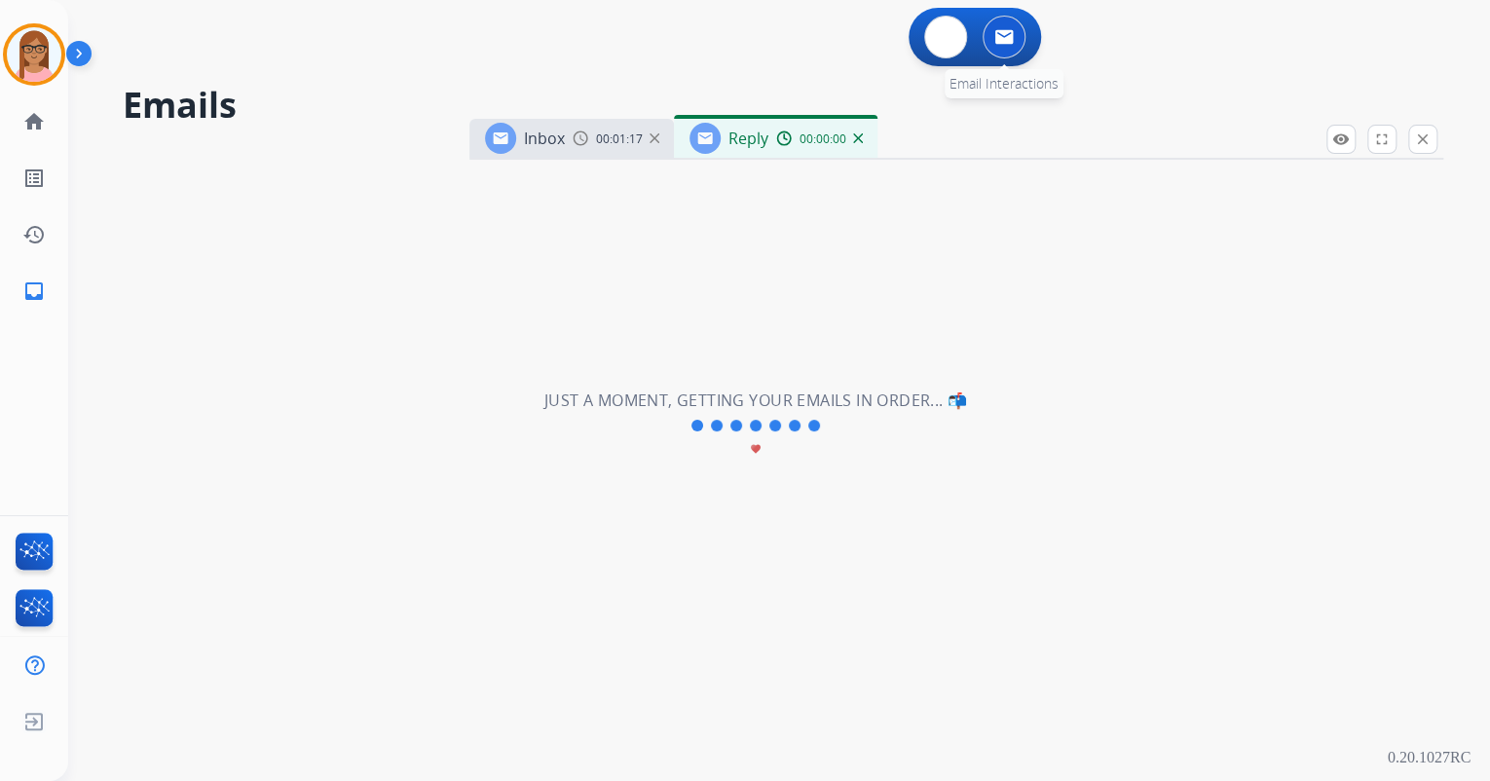
select select "**********"
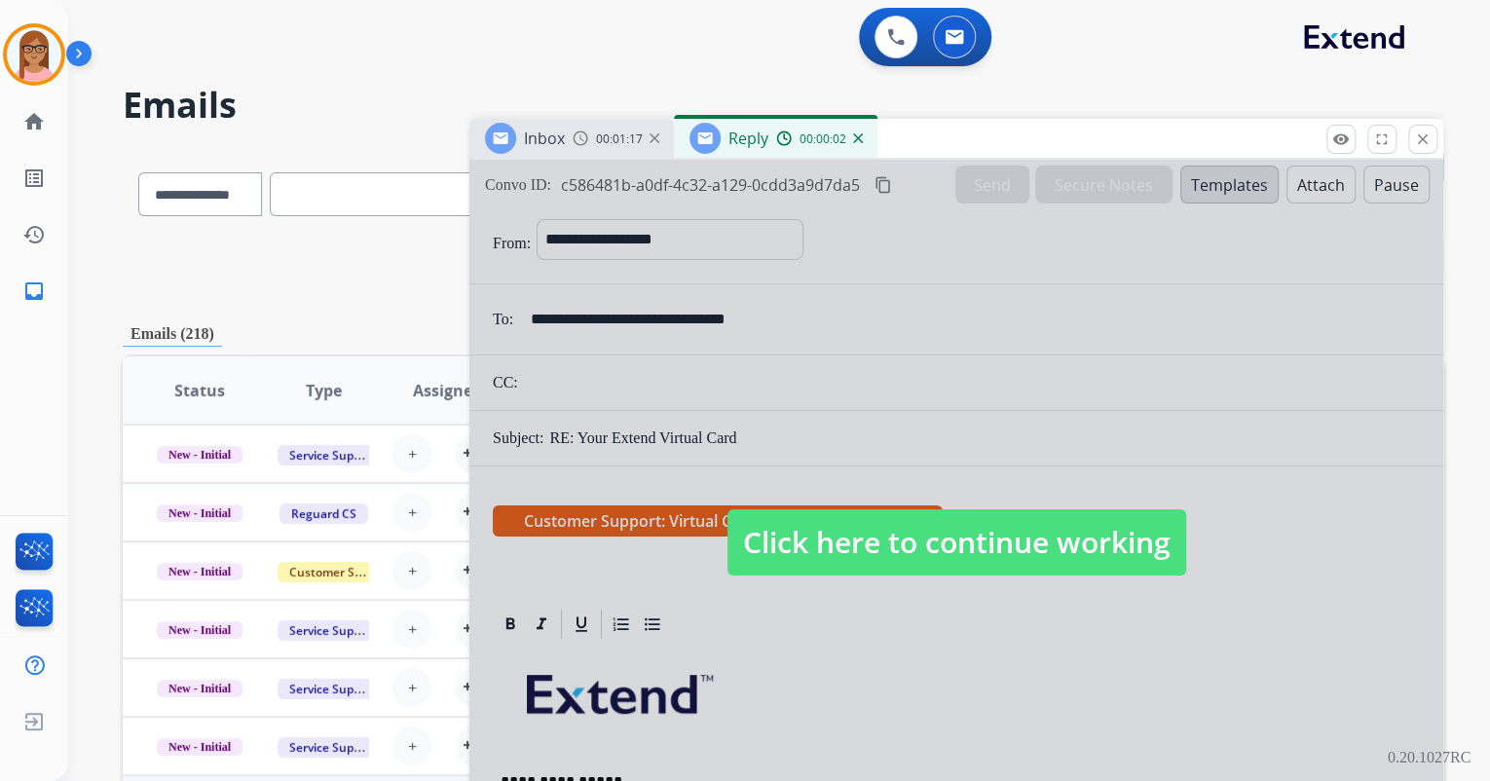
click at [1145, 643] on div at bounding box center [956, 524] width 974 height 728
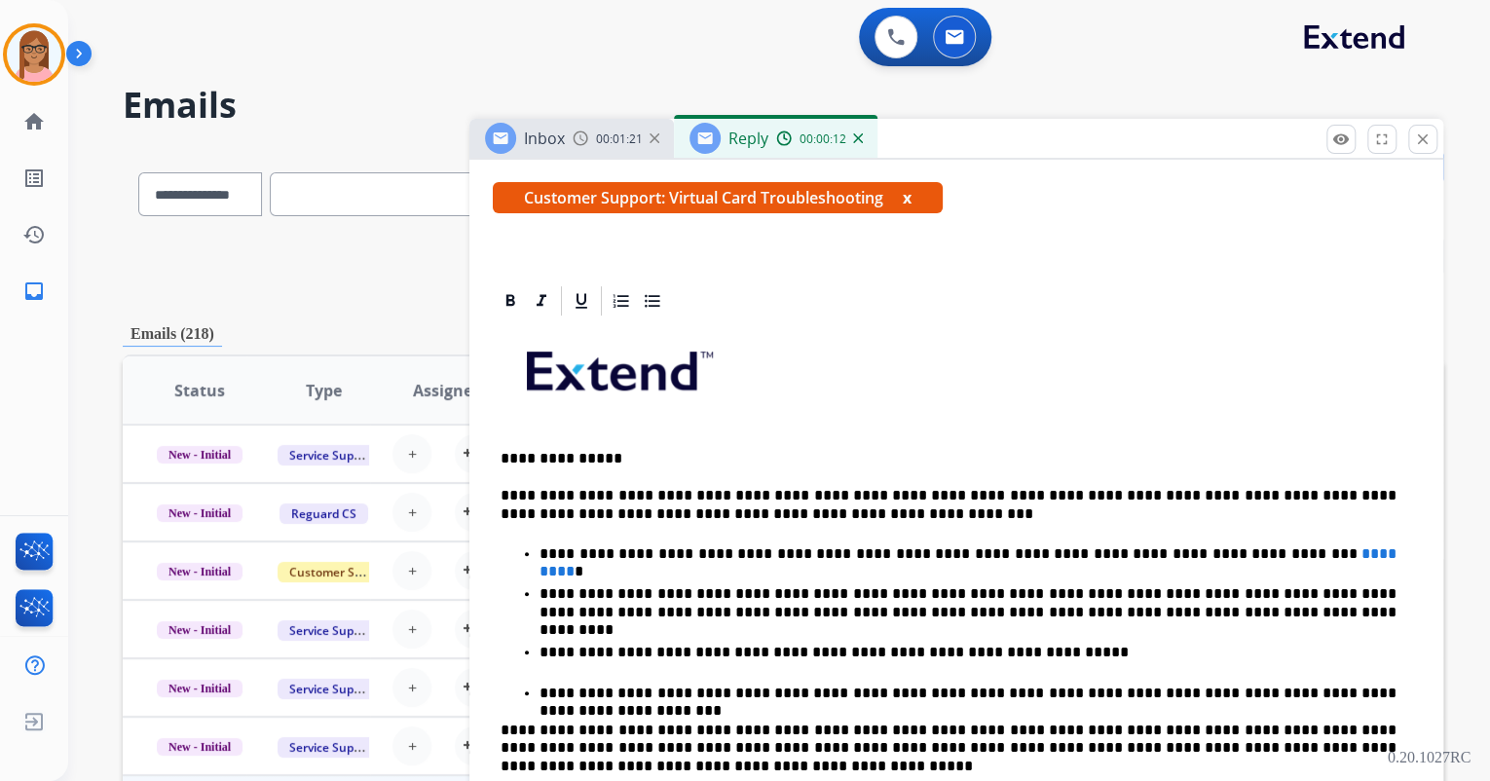
scroll to position [312, 0]
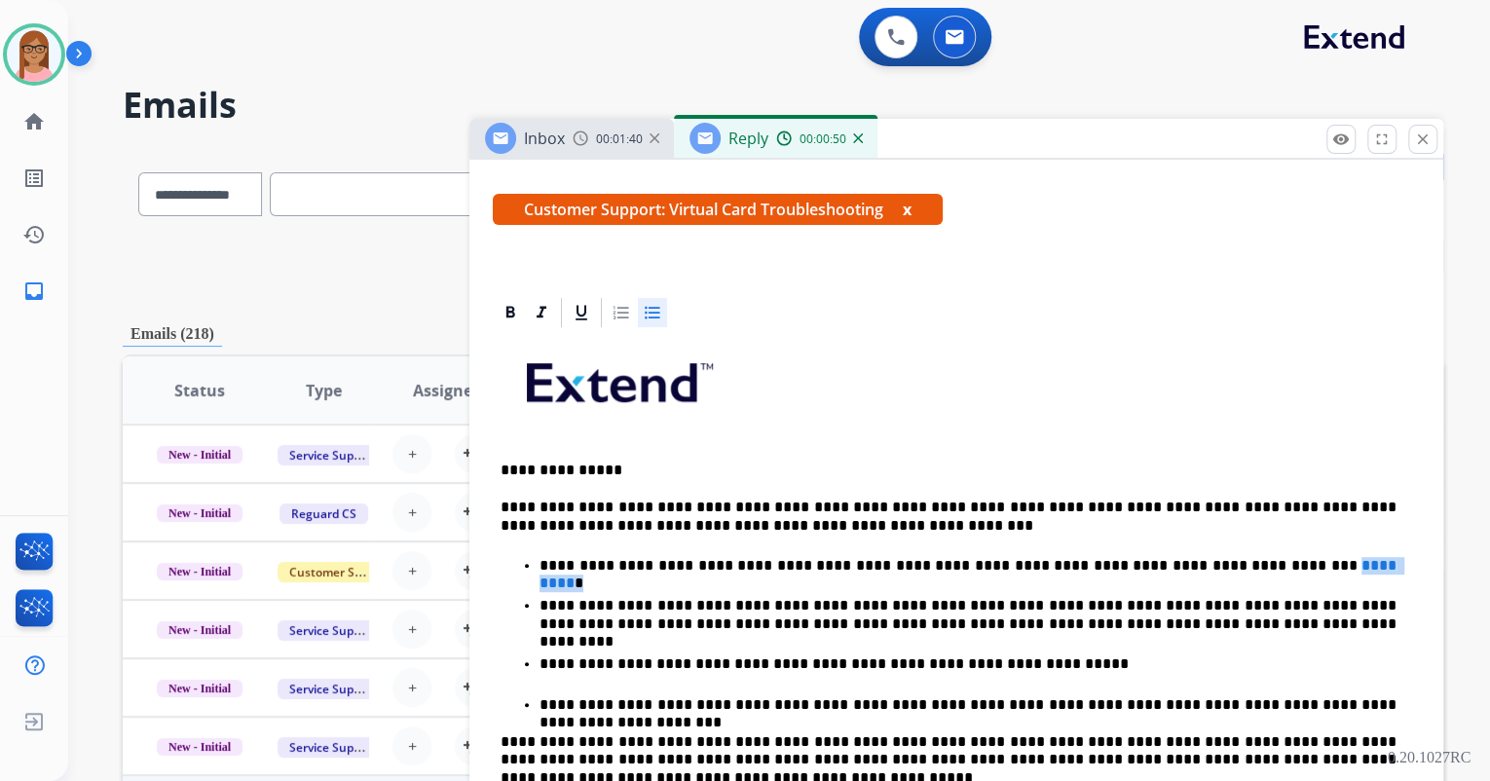
drag, startPoint x: 1177, startPoint y: 561, endPoint x: 1243, endPoint y: 563, distance: 66.3
click at [1243, 563] on p "**********" at bounding box center [968, 566] width 857 height 18
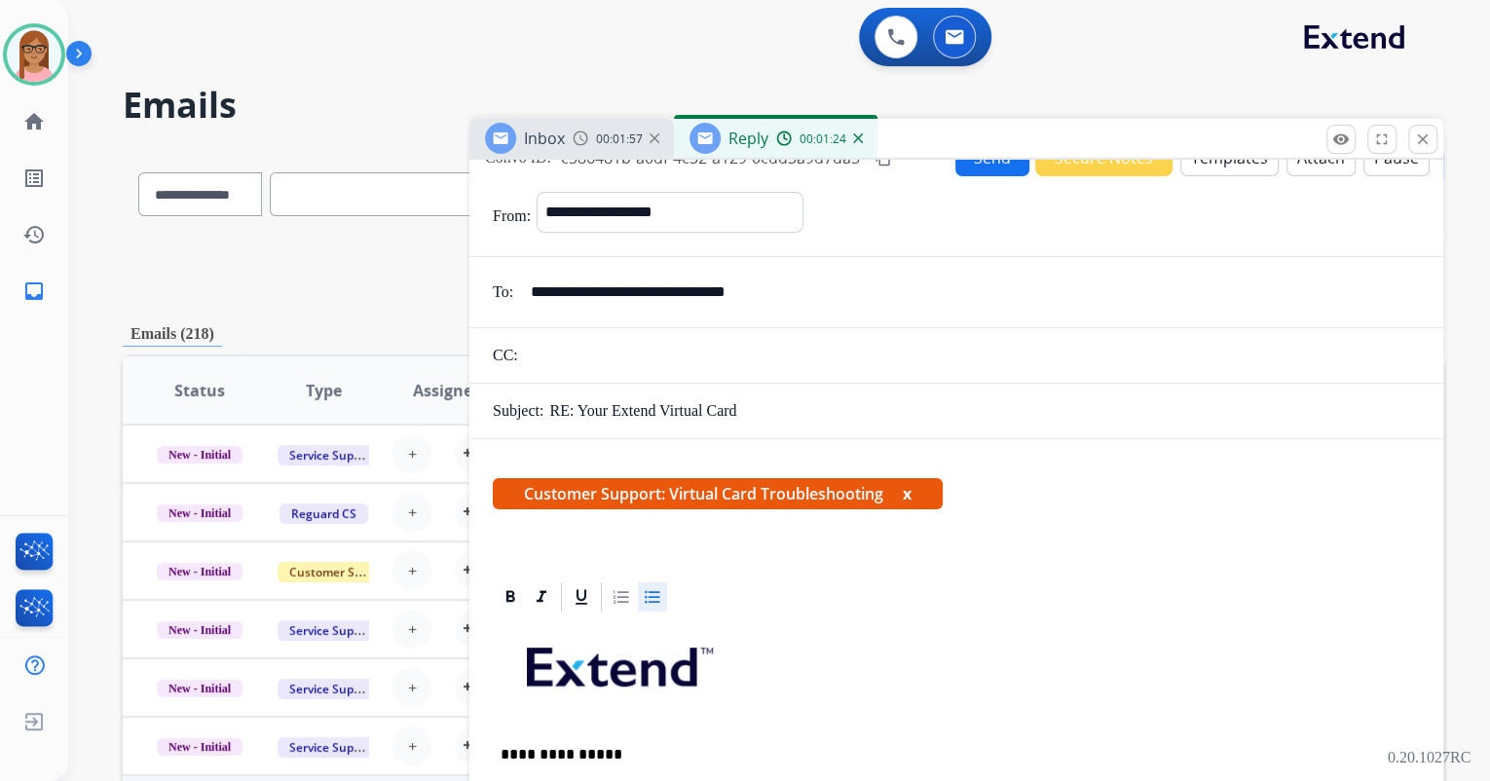
scroll to position [0, 0]
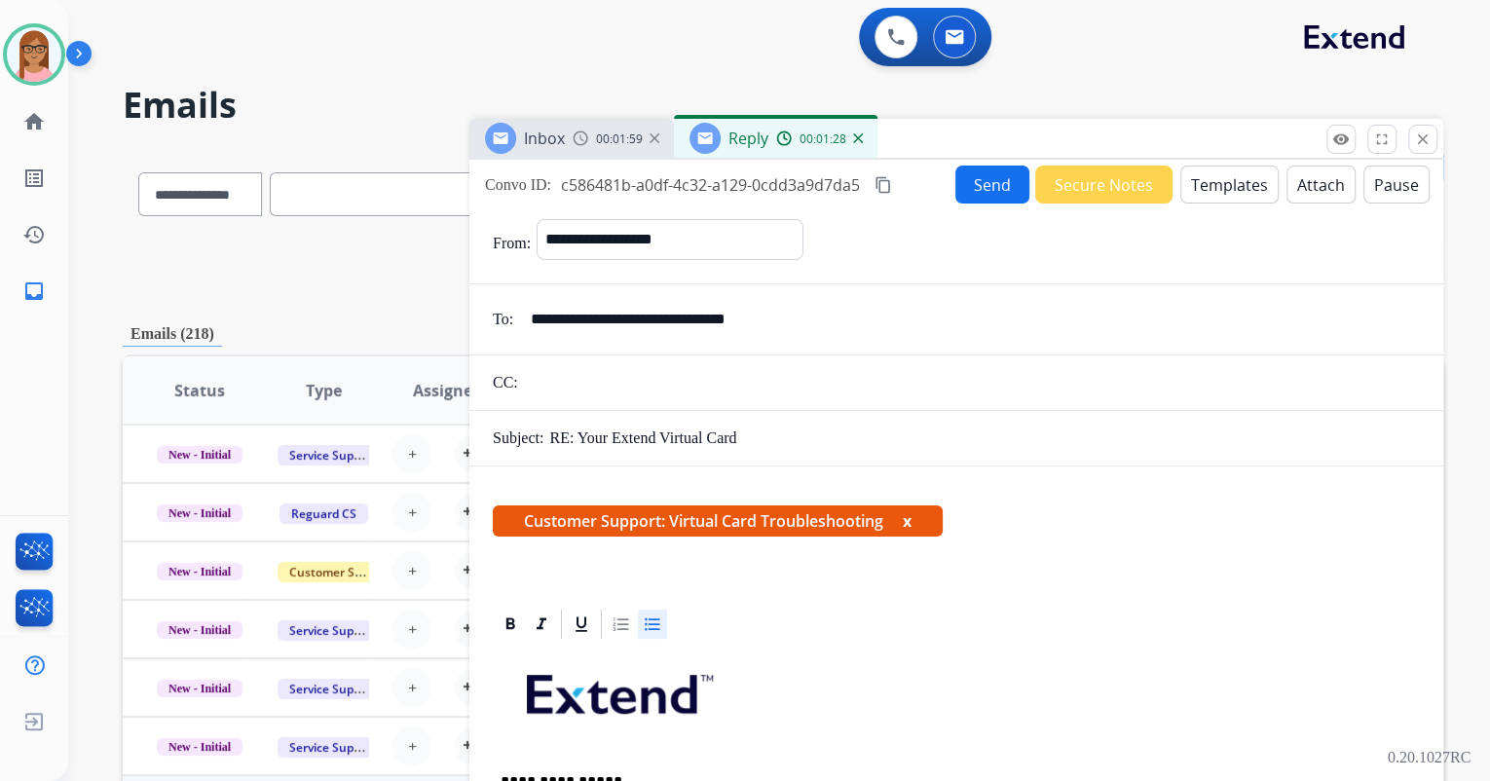
click at [879, 183] on mat-icon "content_copy" at bounding box center [884, 185] width 18 height 18
click at [970, 187] on button "Send" at bounding box center [993, 185] width 74 height 38
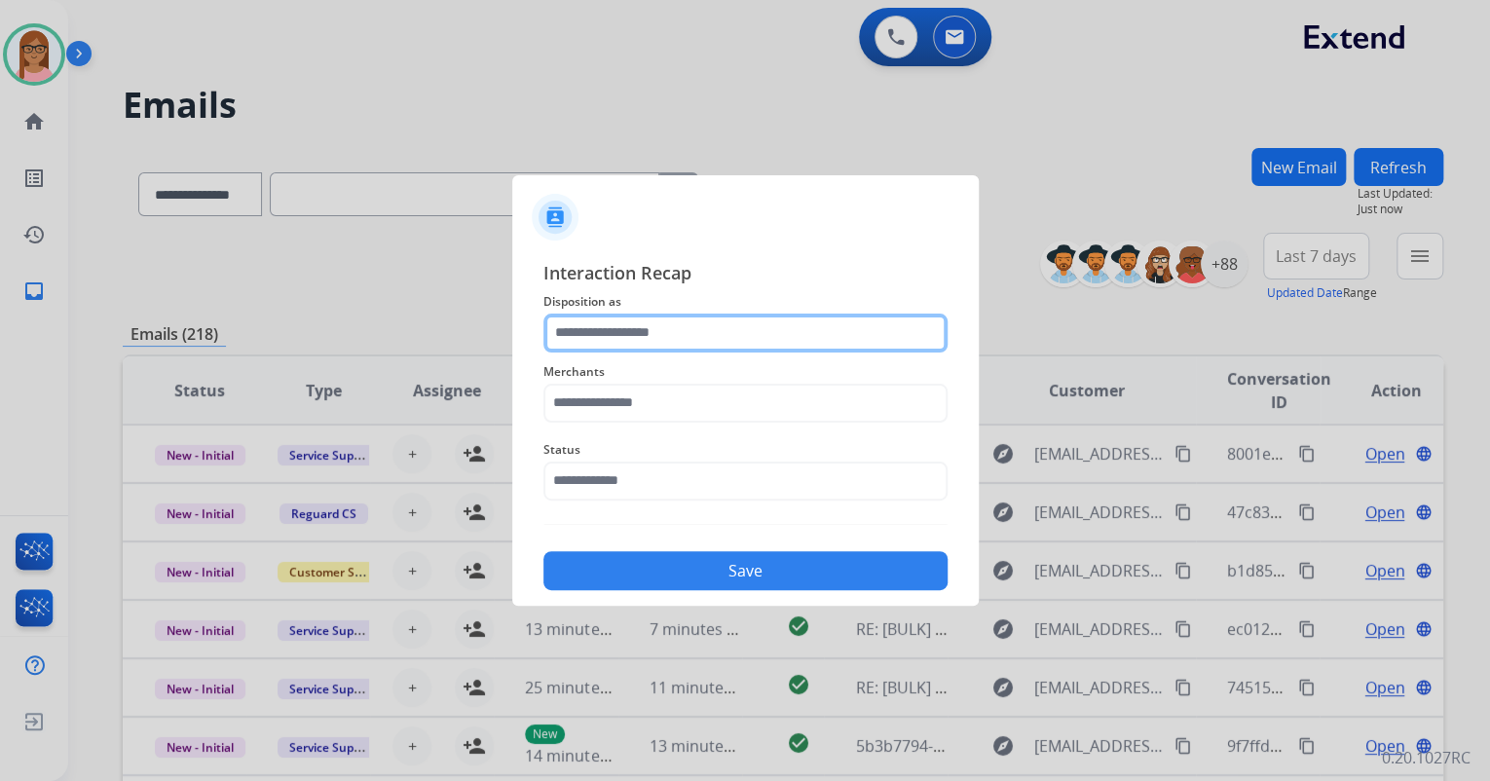
click at [634, 327] on input "text" at bounding box center [746, 333] width 404 height 39
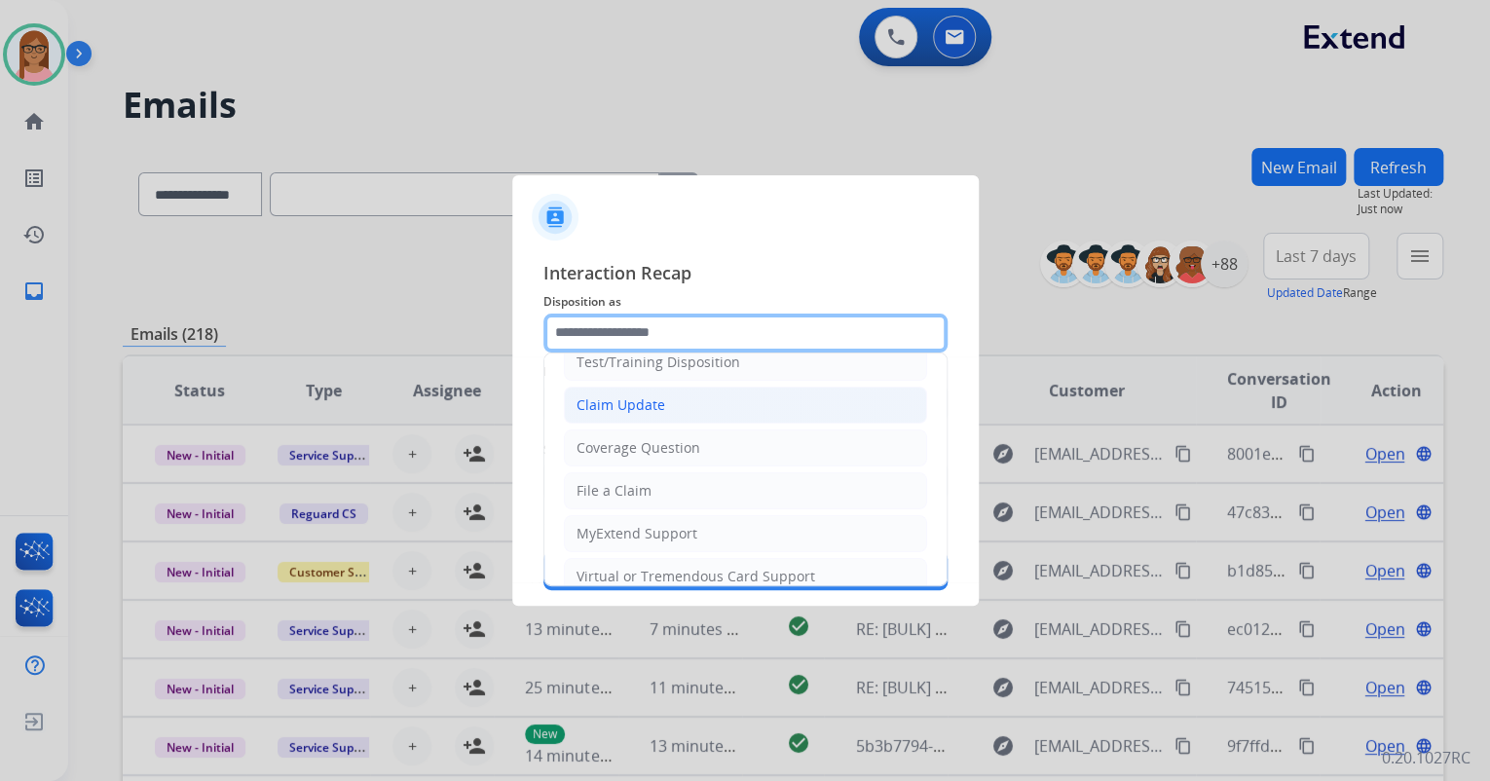
scroll to position [234, 0]
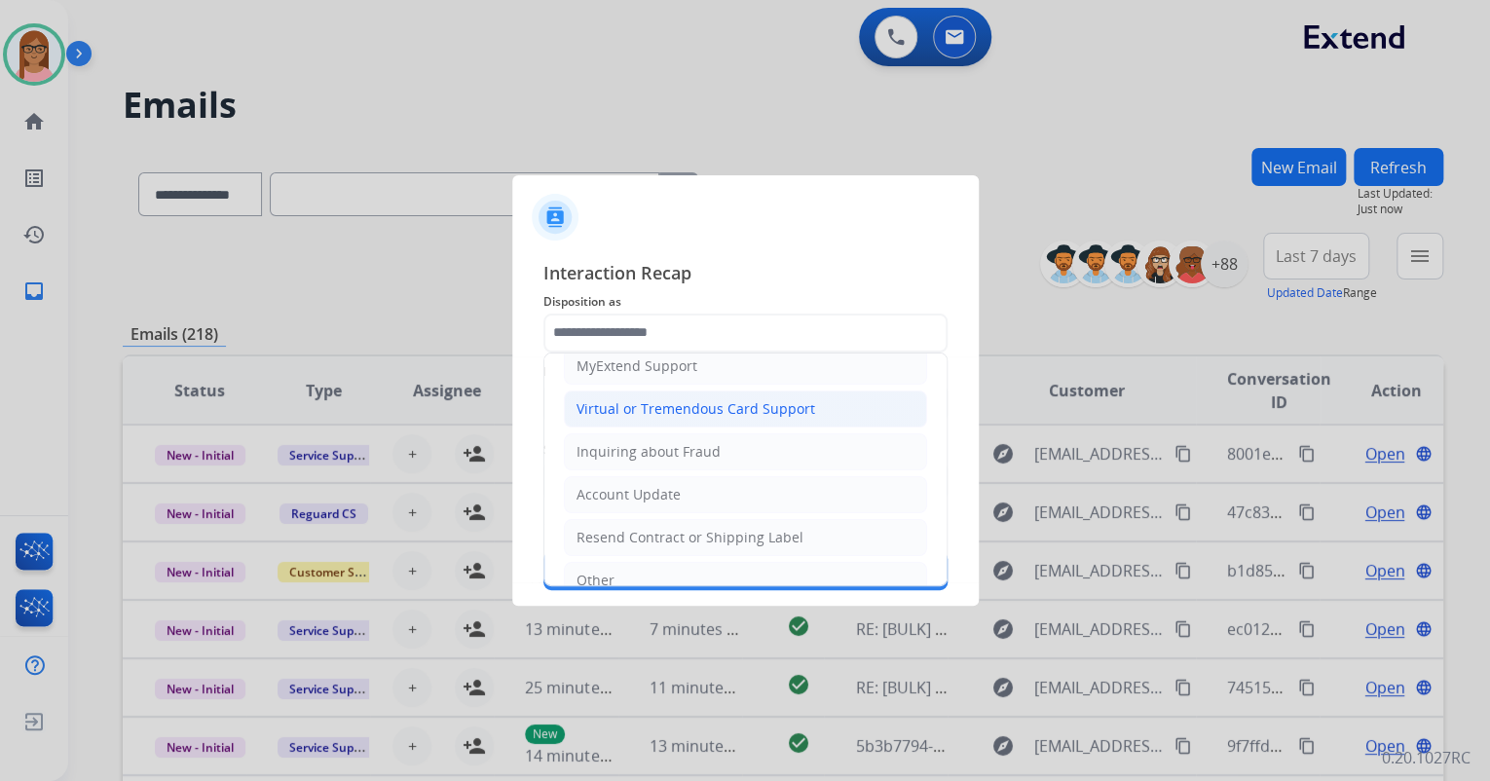
click at [661, 409] on div "Virtual or Tremendous Card Support" at bounding box center [696, 408] width 239 height 19
type input "**********"
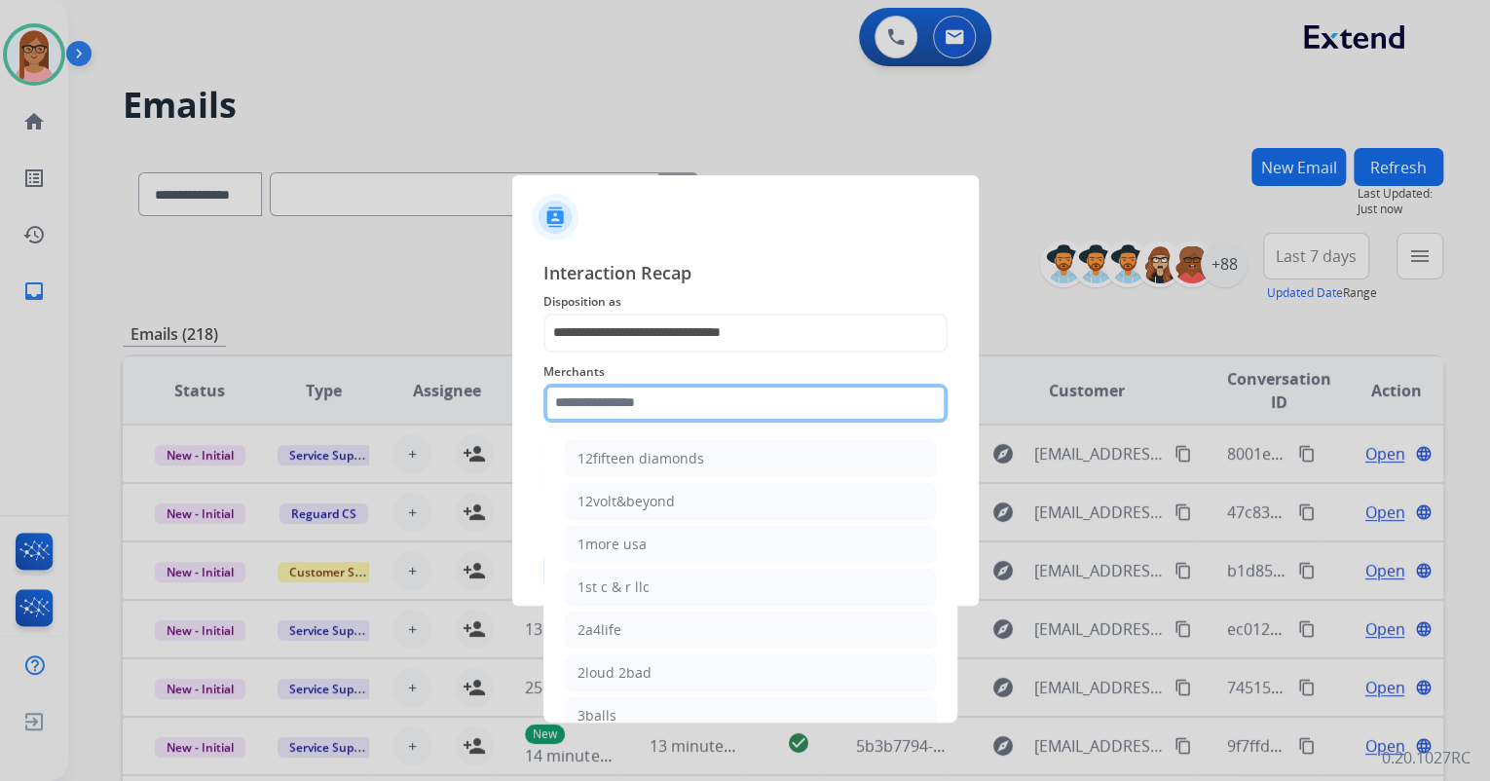
click at [635, 400] on input "text" at bounding box center [746, 403] width 404 height 39
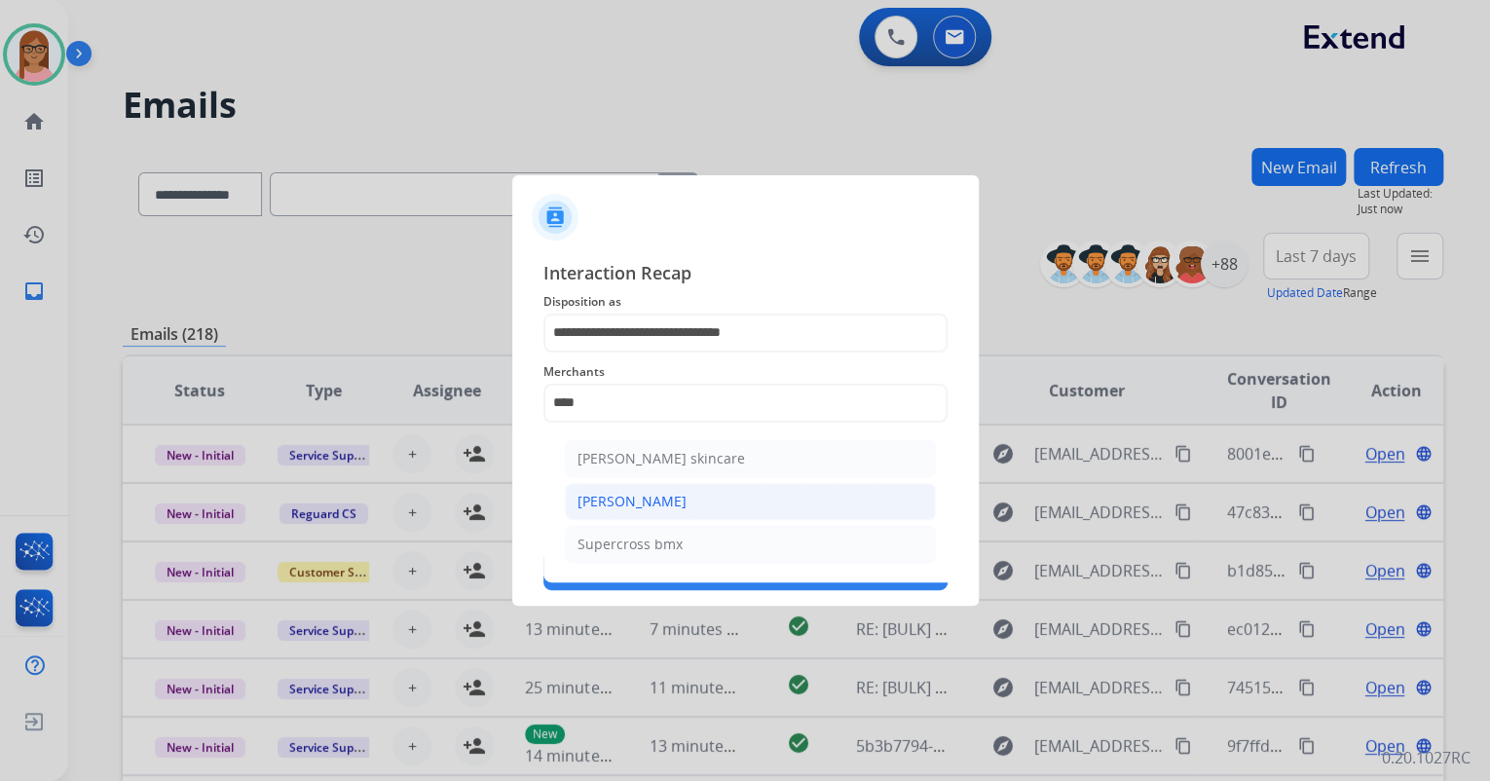
click at [648, 500] on div "[PERSON_NAME]" at bounding box center [632, 501] width 109 height 19
type input "**********"
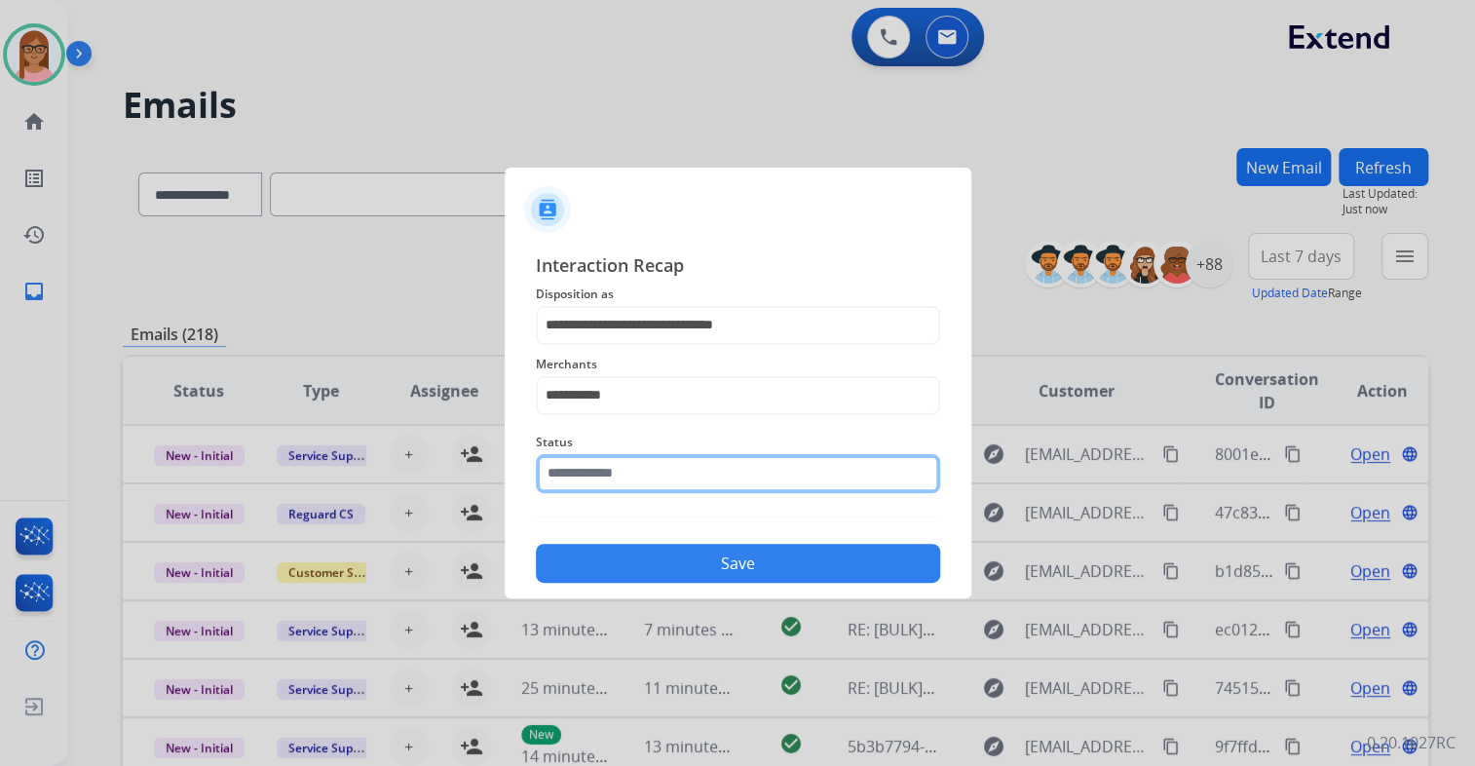
click at [646, 477] on input "text" at bounding box center [738, 473] width 404 height 39
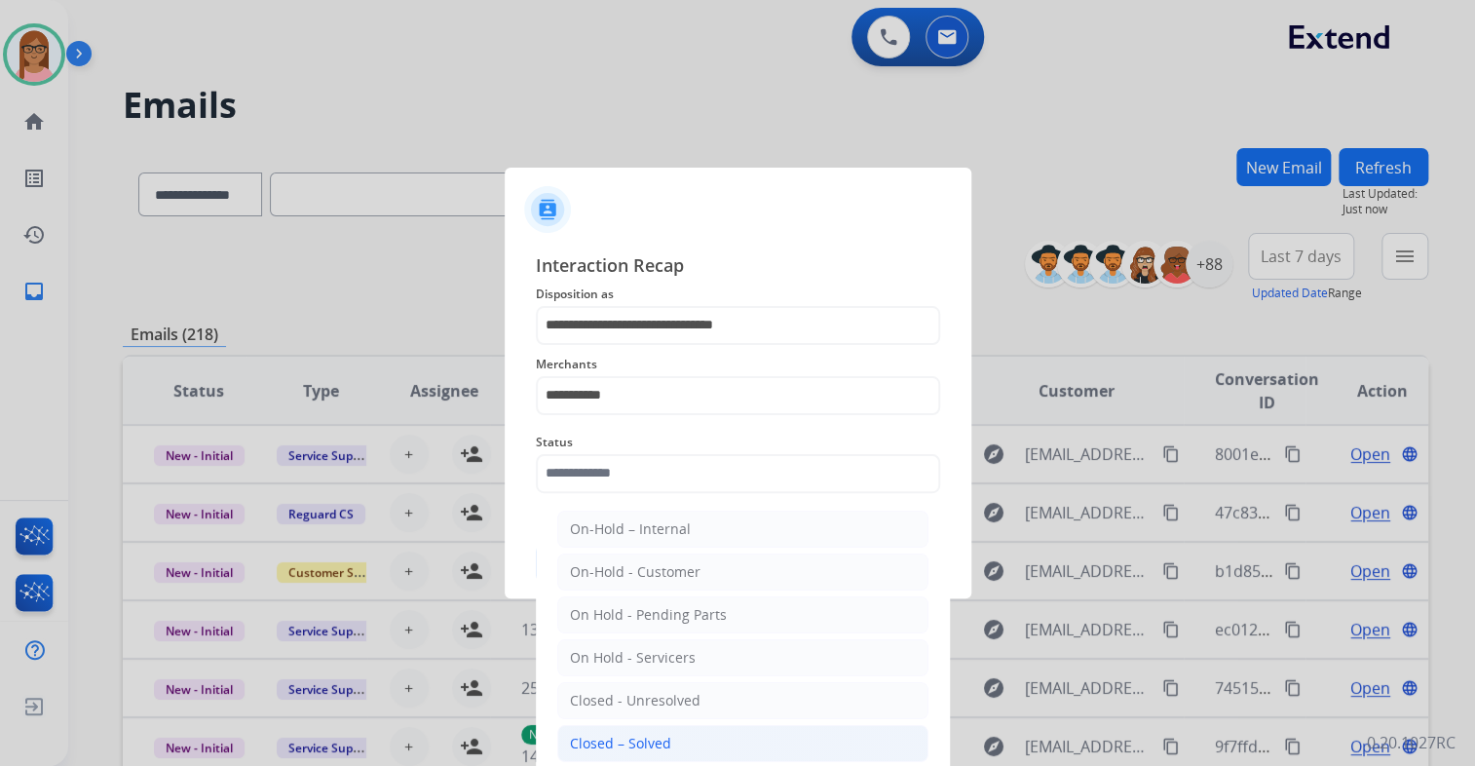
click at [656, 729] on li "Closed – Solved" at bounding box center [742, 743] width 371 height 37
type input "**********"
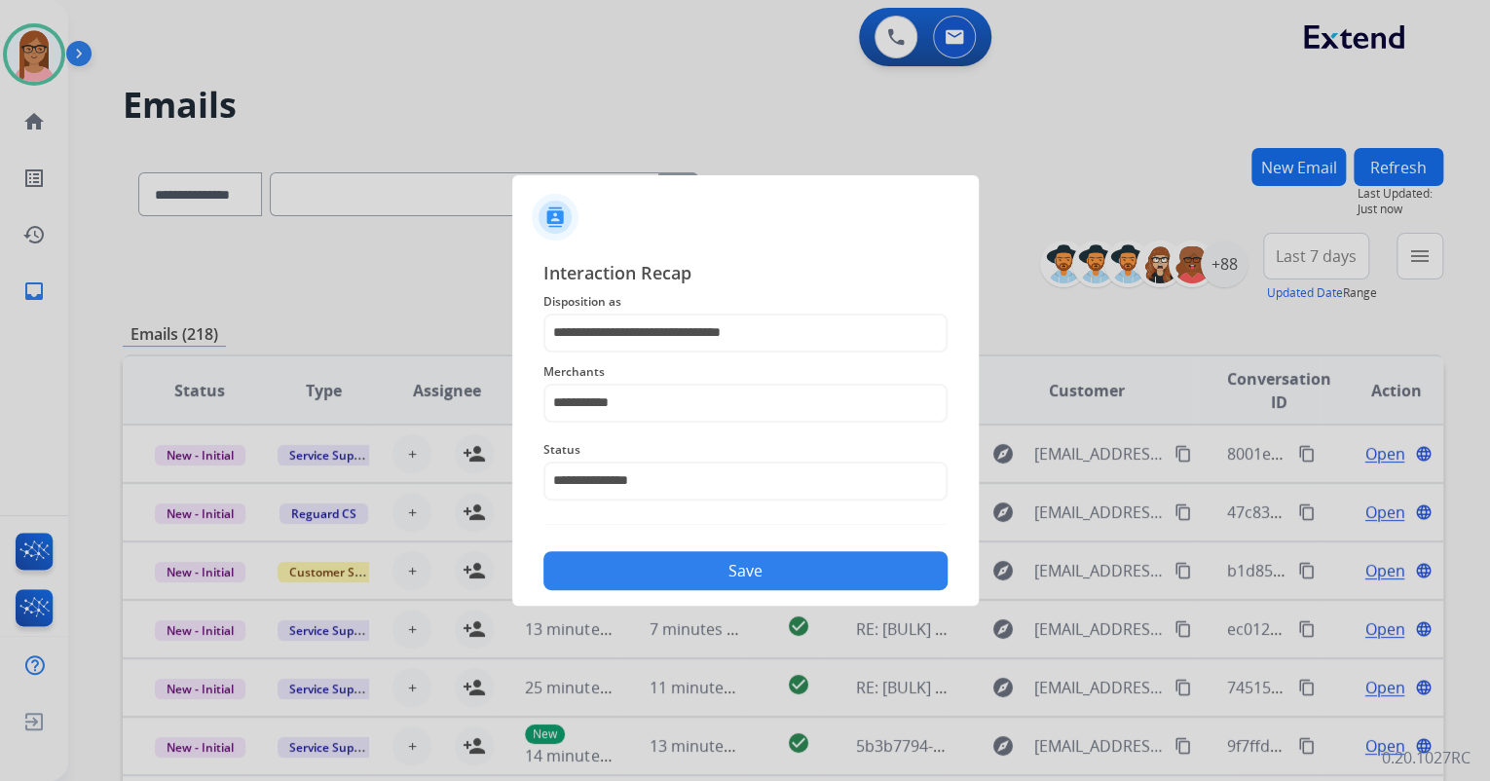
click at [674, 567] on button "Save" at bounding box center [746, 570] width 404 height 39
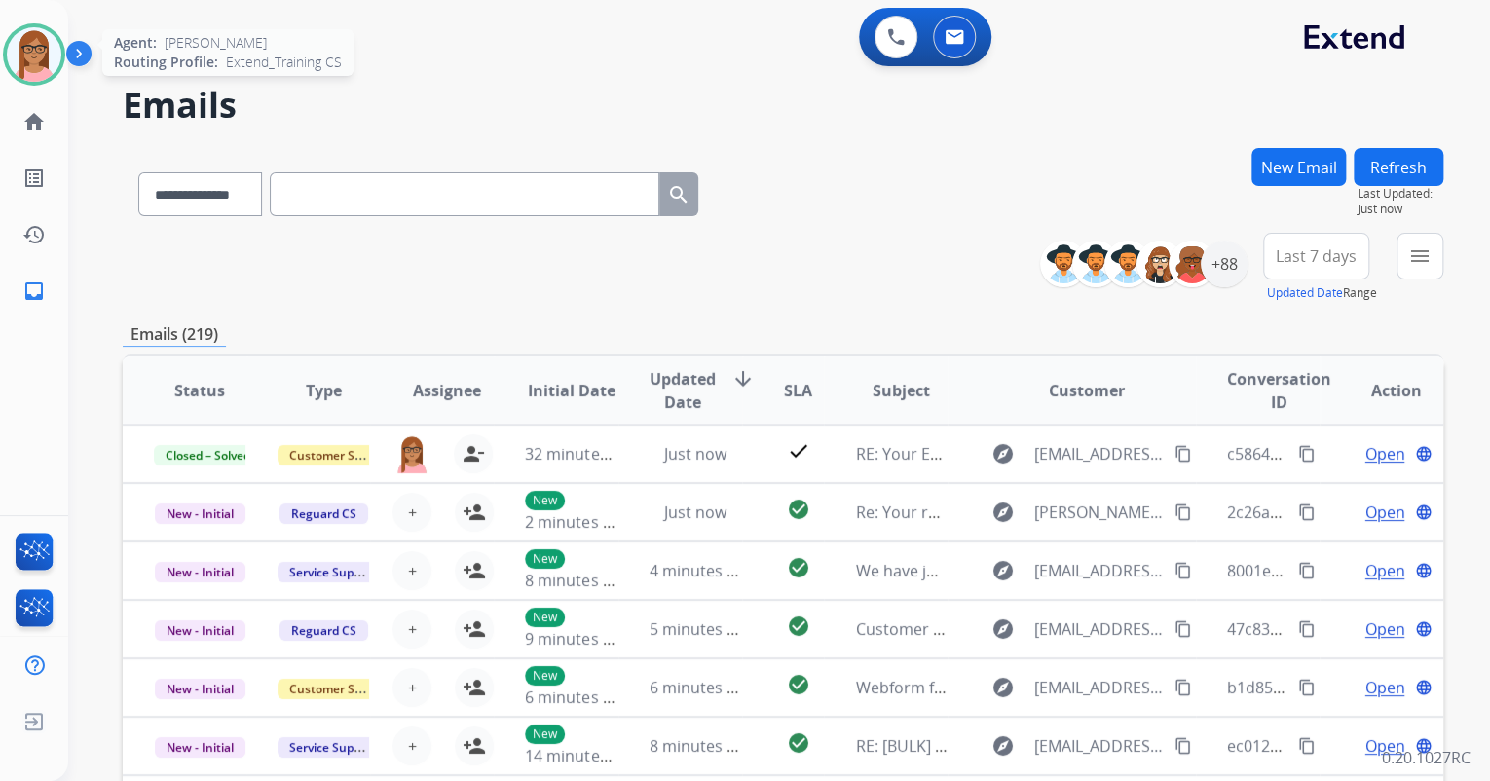
click at [39, 36] on img at bounding box center [34, 54] width 55 height 55
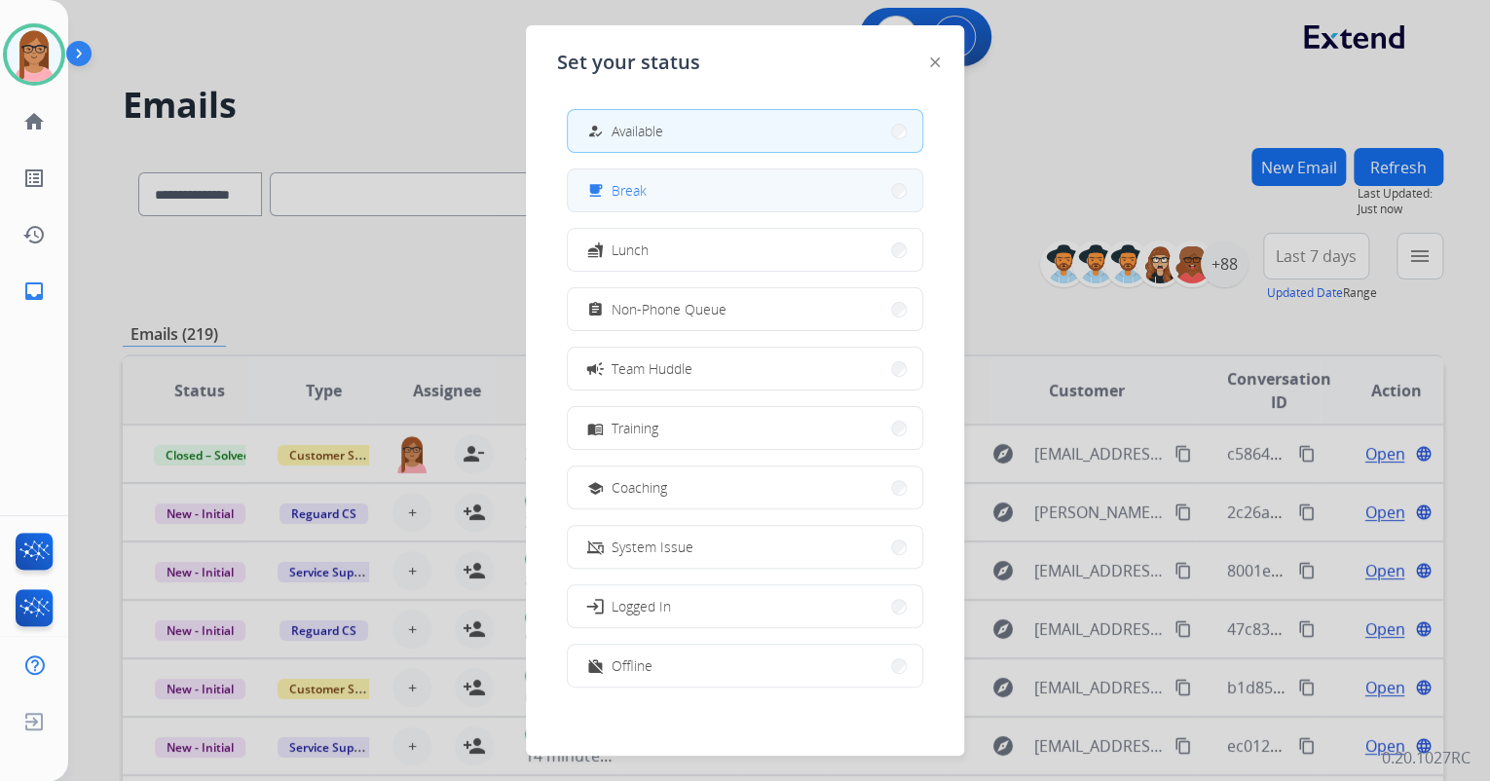
click at [709, 187] on button "free_breakfast Break" at bounding box center [745, 190] width 355 height 42
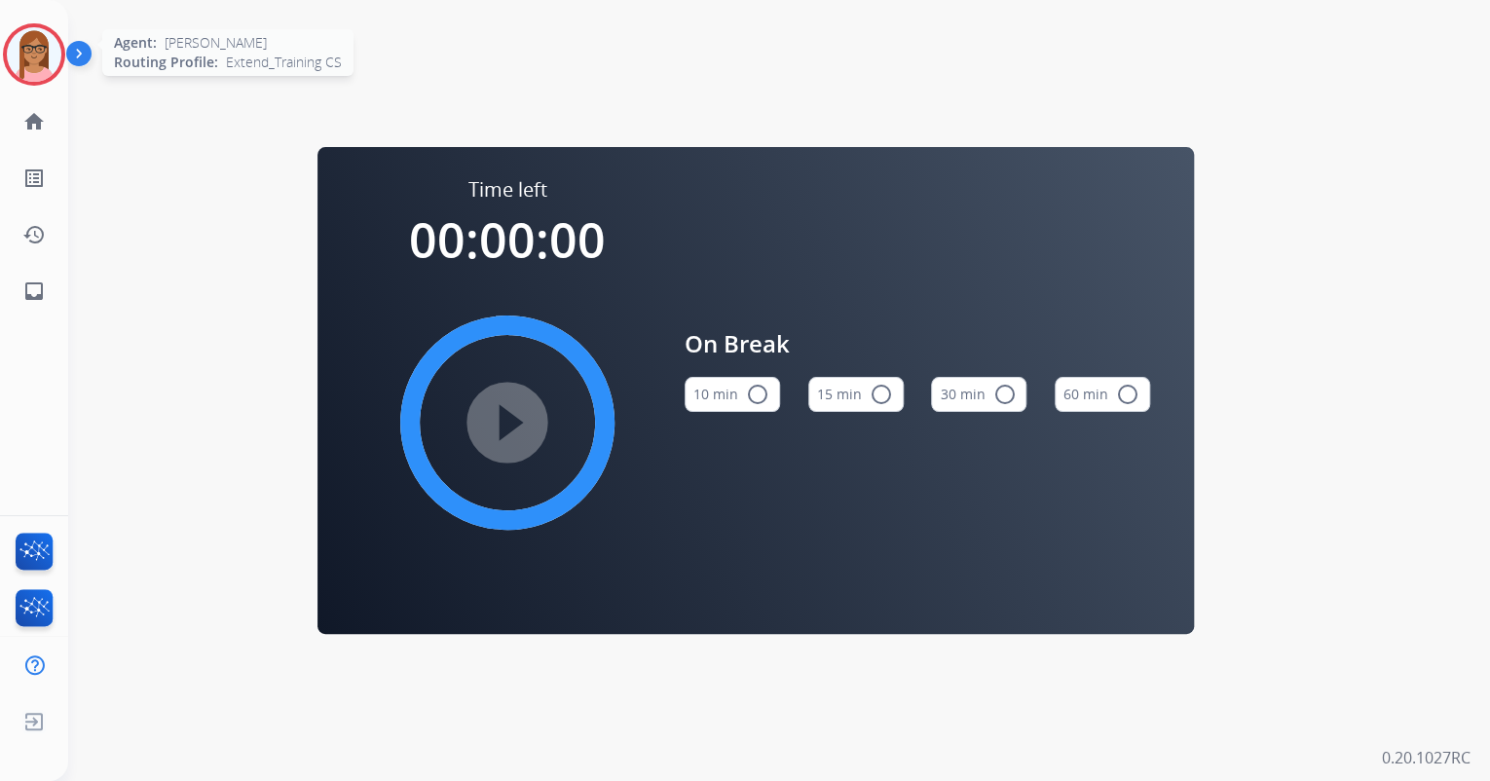
click at [13, 43] on img at bounding box center [34, 54] width 55 height 55
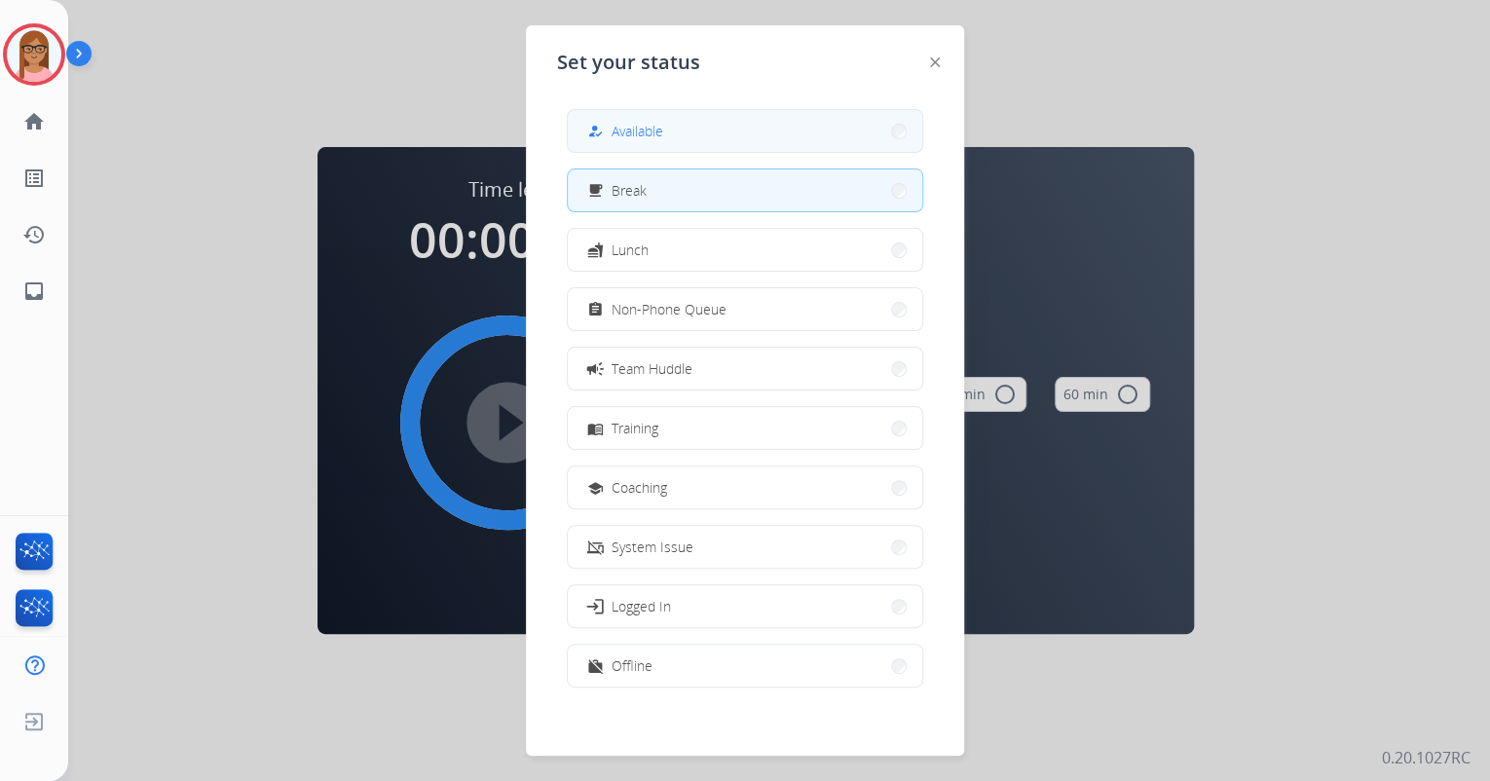
click at [613, 137] on div "how_to_reg Available" at bounding box center [623, 131] width 80 height 23
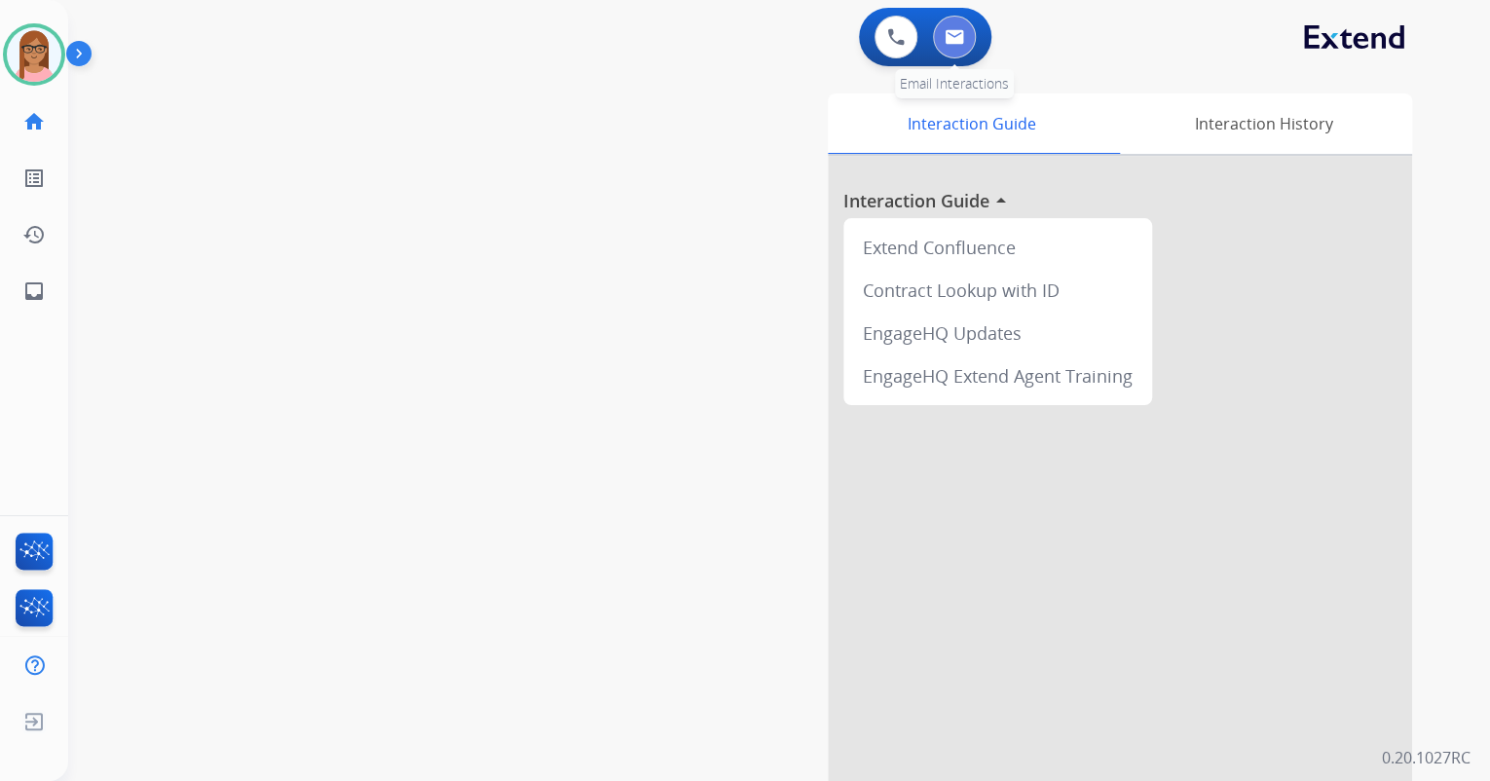
click at [952, 34] on img at bounding box center [954, 37] width 19 height 16
select select "**********"
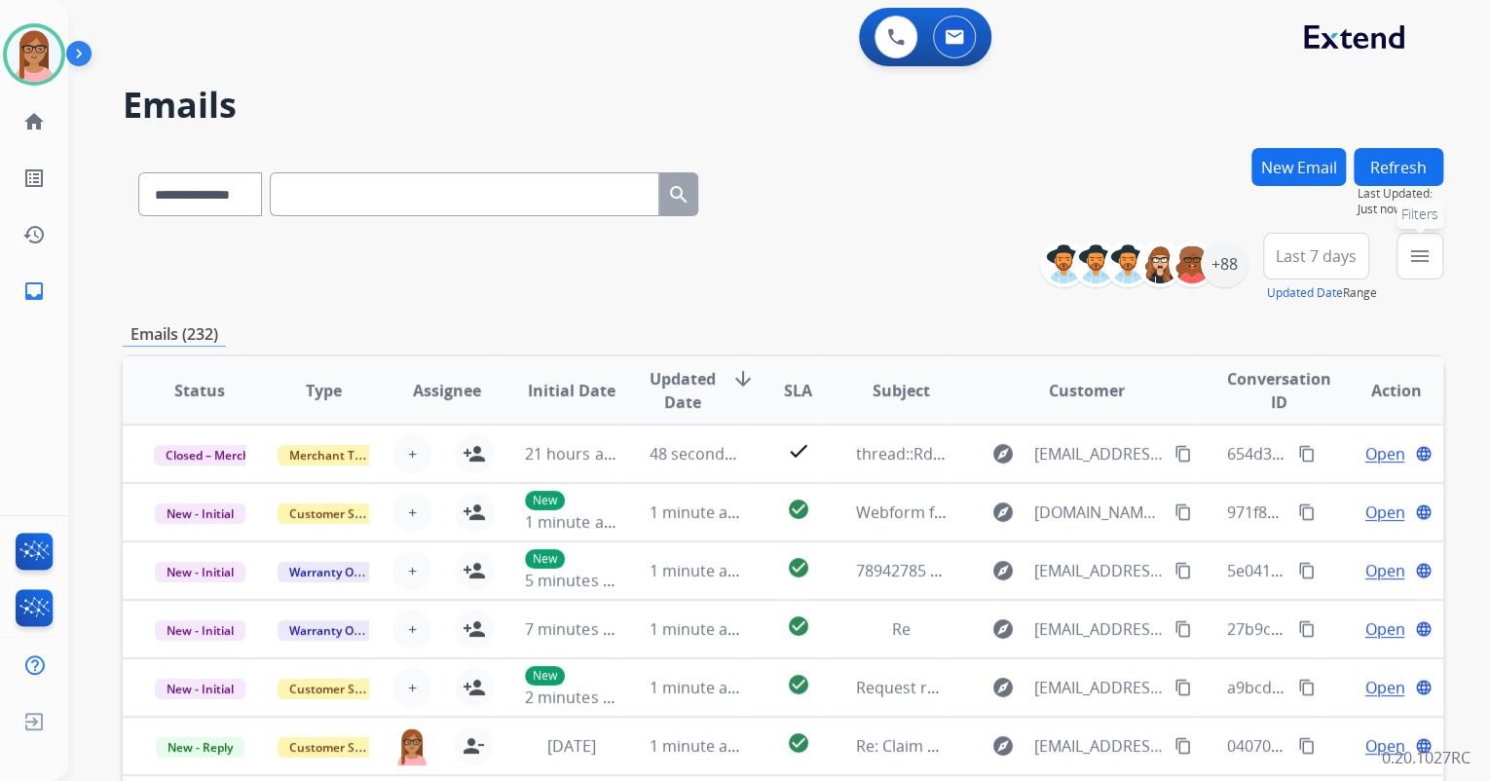
click at [1406, 253] on button "menu Filters" at bounding box center [1420, 256] width 47 height 47
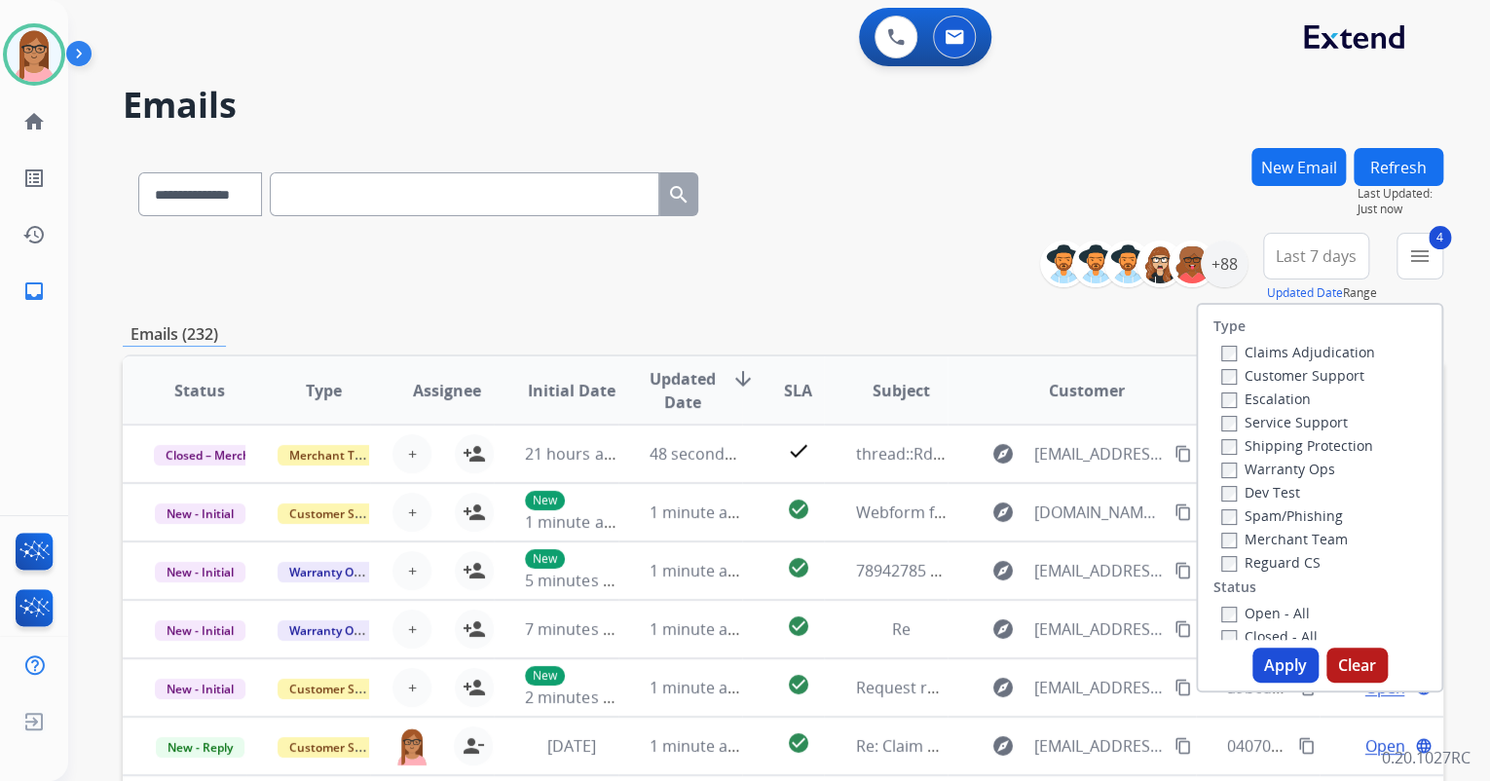
click at [1290, 666] on button "Apply" at bounding box center [1286, 665] width 66 height 35
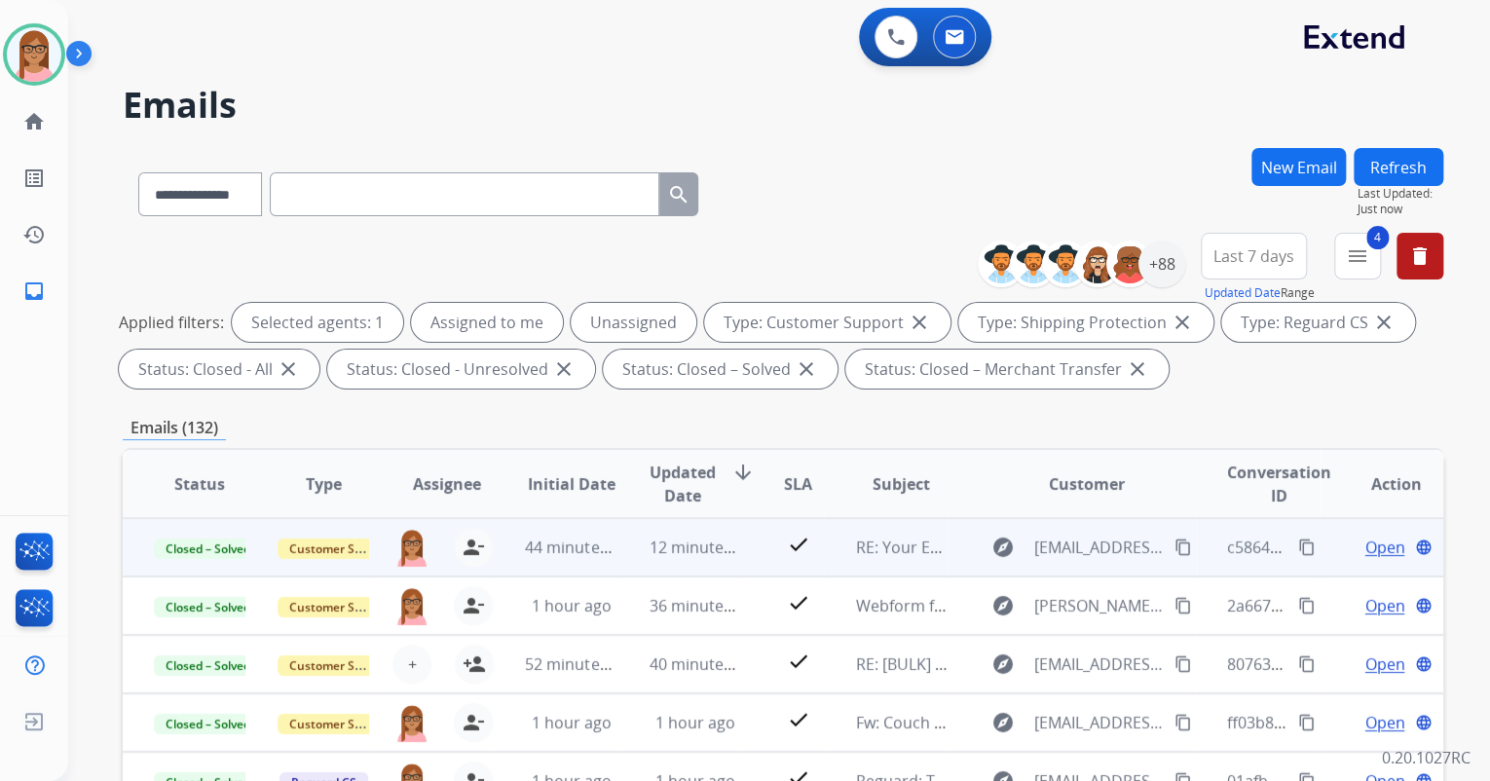
click at [1298, 544] on mat-icon "content_copy" at bounding box center [1307, 548] width 18 height 18
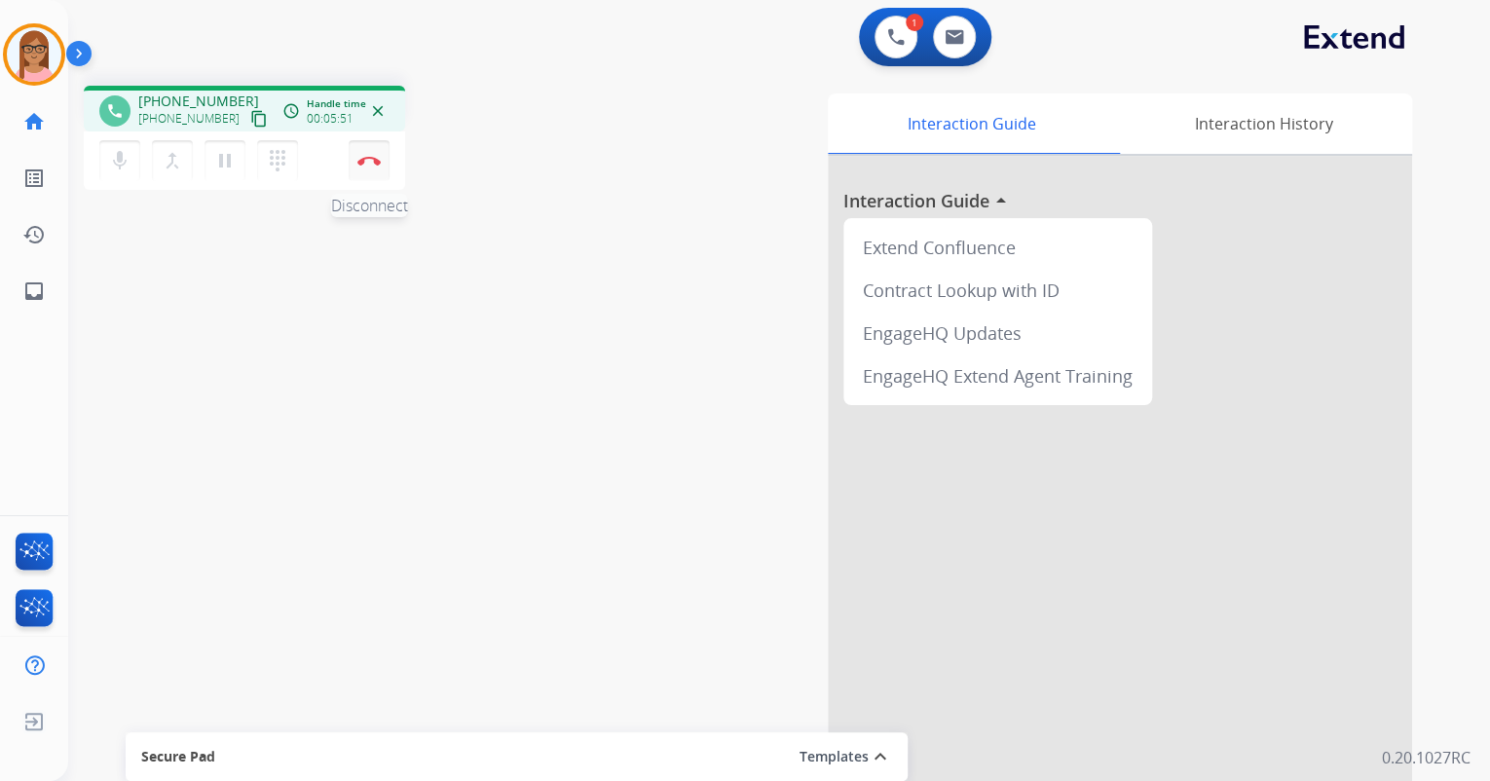
click at [372, 165] on img at bounding box center [368, 161] width 23 height 10
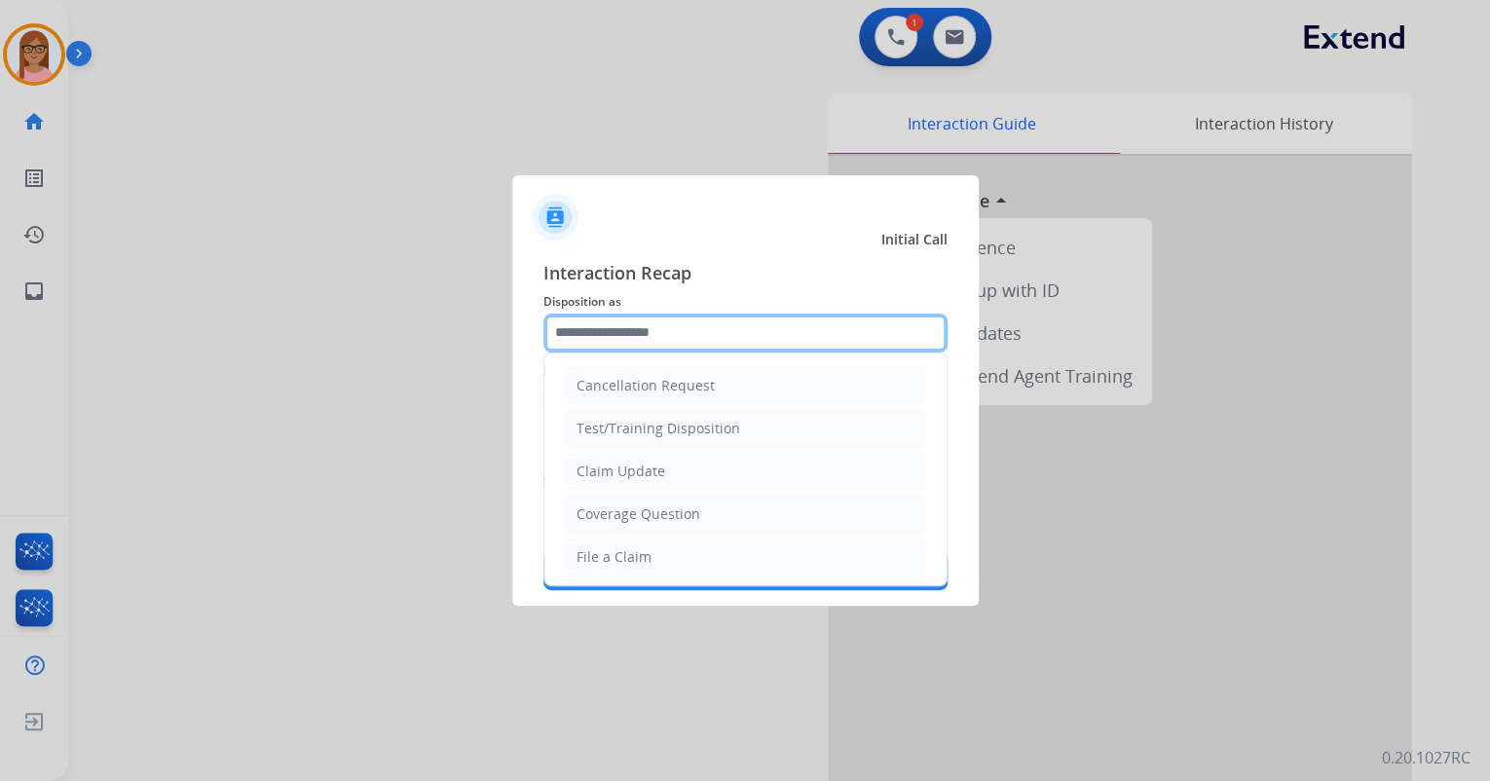
click at [685, 324] on input "text" at bounding box center [746, 333] width 404 height 39
click at [643, 553] on div "File a Claim" at bounding box center [614, 556] width 75 height 19
type input "**********"
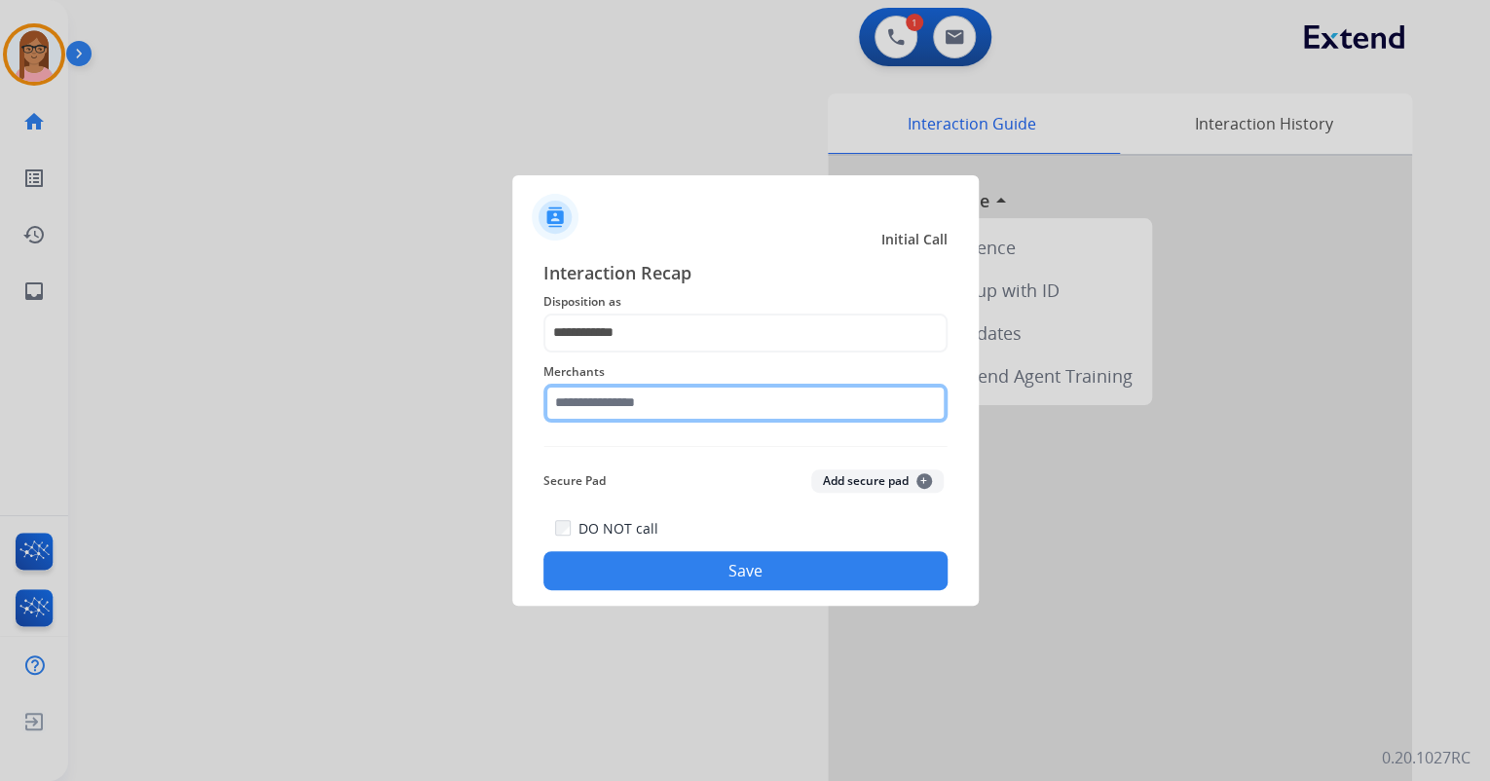
click at [653, 410] on input "text" at bounding box center [746, 403] width 404 height 39
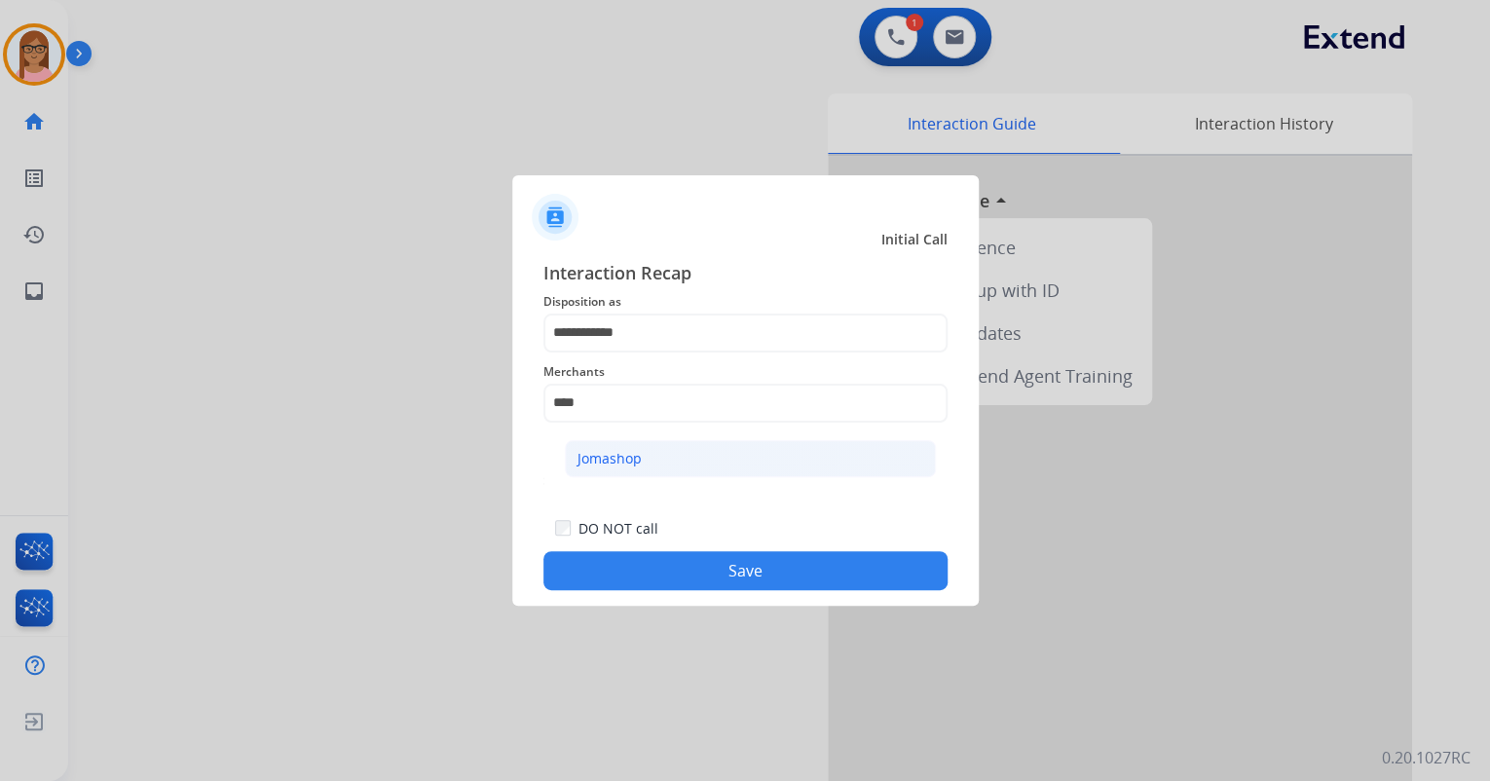
click at [764, 471] on li "Jomashop" at bounding box center [750, 458] width 371 height 37
type input "********"
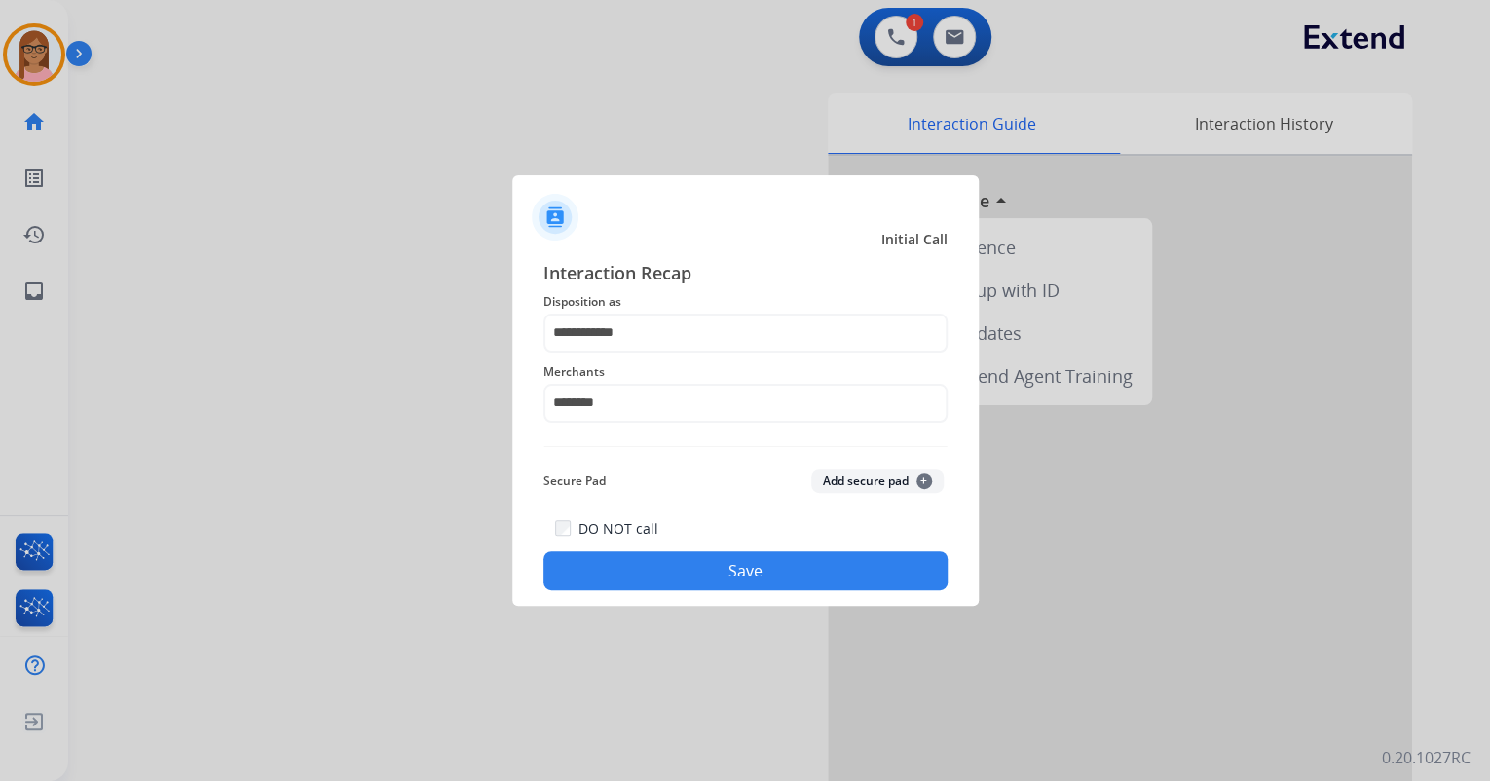
click at [745, 590] on div "**********" at bounding box center [745, 425] width 467 height 363
click at [744, 582] on button "Save" at bounding box center [746, 570] width 404 height 39
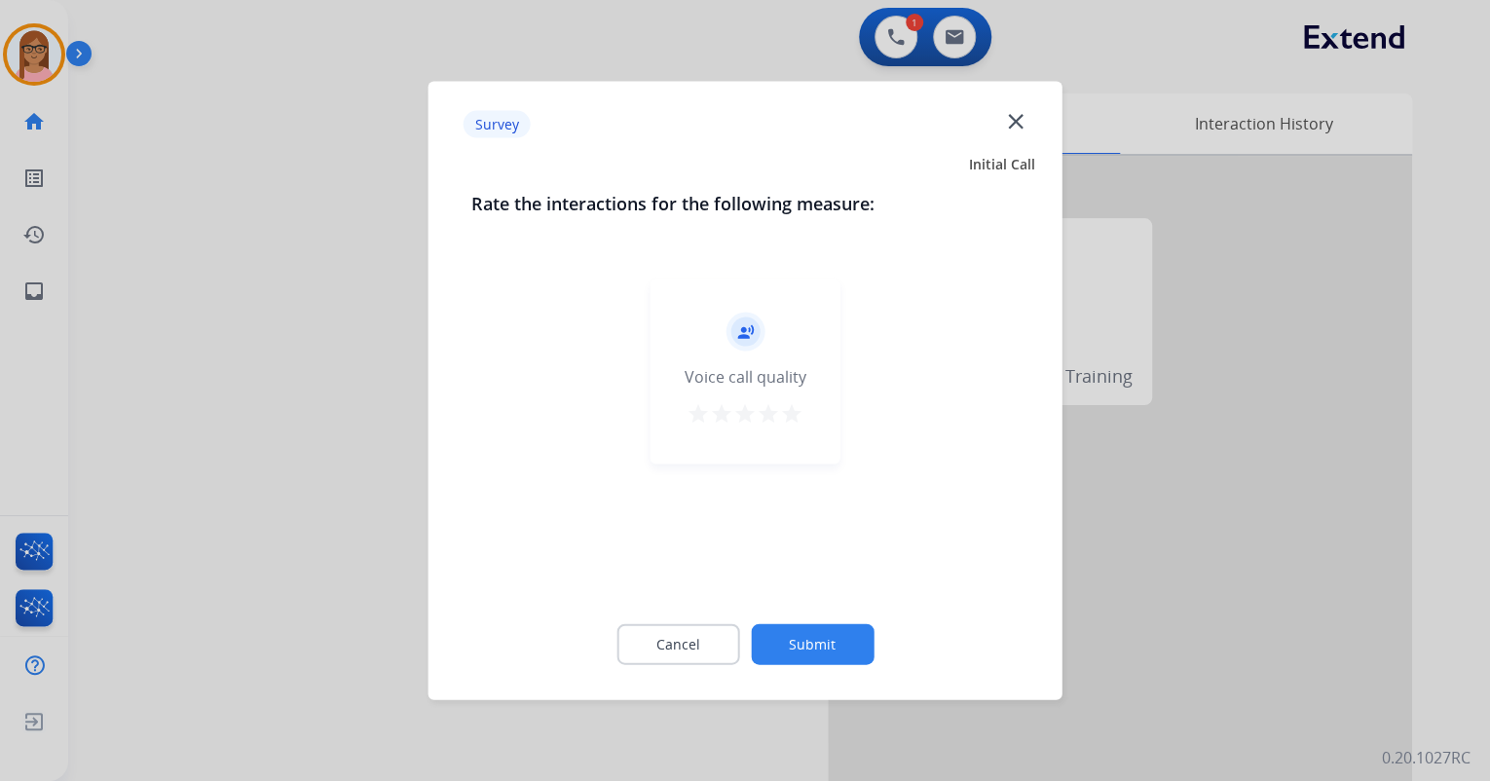
click at [783, 415] on mat-icon "star" at bounding box center [791, 413] width 23 height 23
click at [810, 629] on button "Submit" at bounding box center [812, 644] width 123 height 41
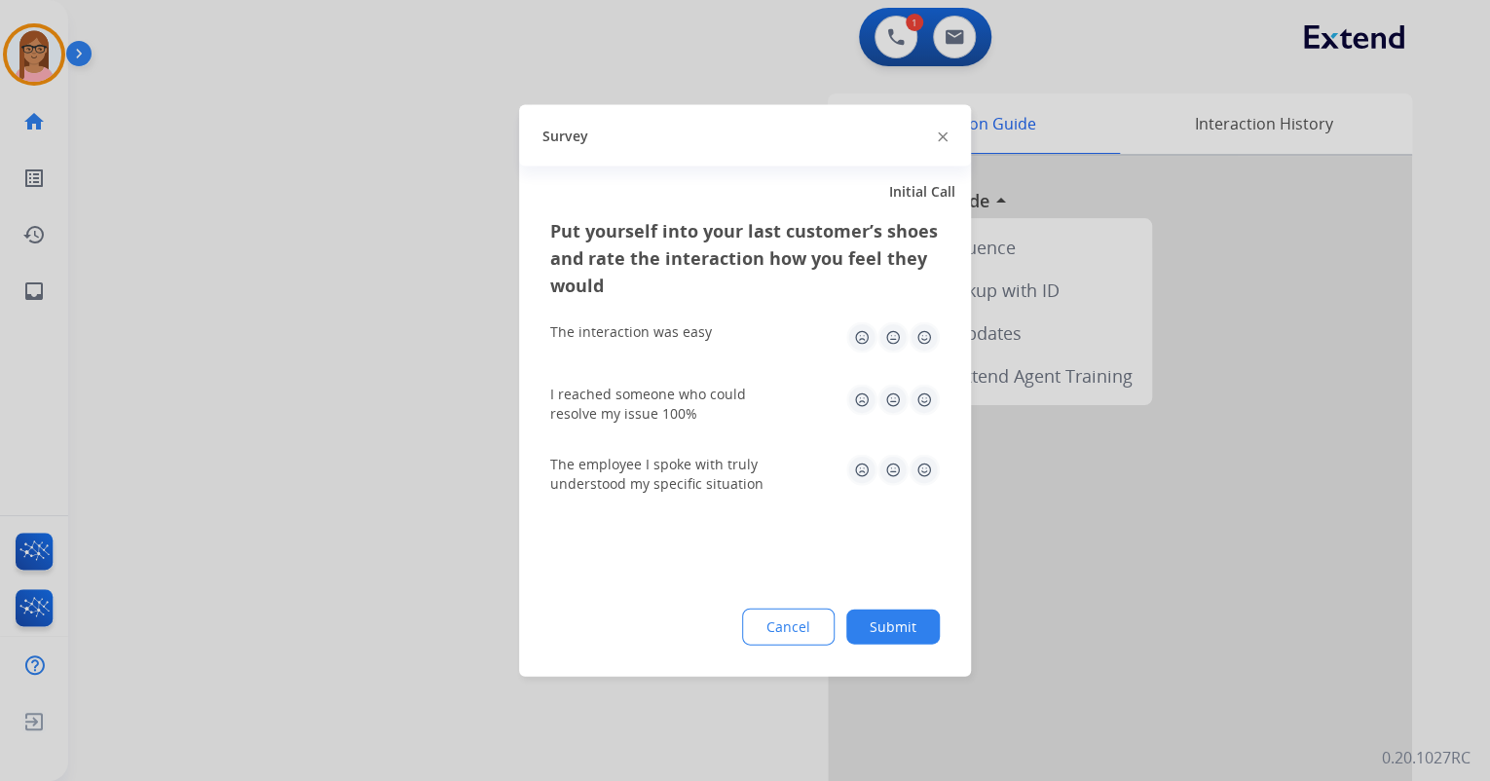
click at [932, 340] on img at bounding box center [924, 337] width 31 height 31
click at [927, 394] on img at bounding box center [924, 400] width 31 height 31
click at [927, 474] on img at bounding box center [924, 470] width 31 height 31
click at [908, 612] on button "Submit" at bounding box center [893, 627] width 94 height 35
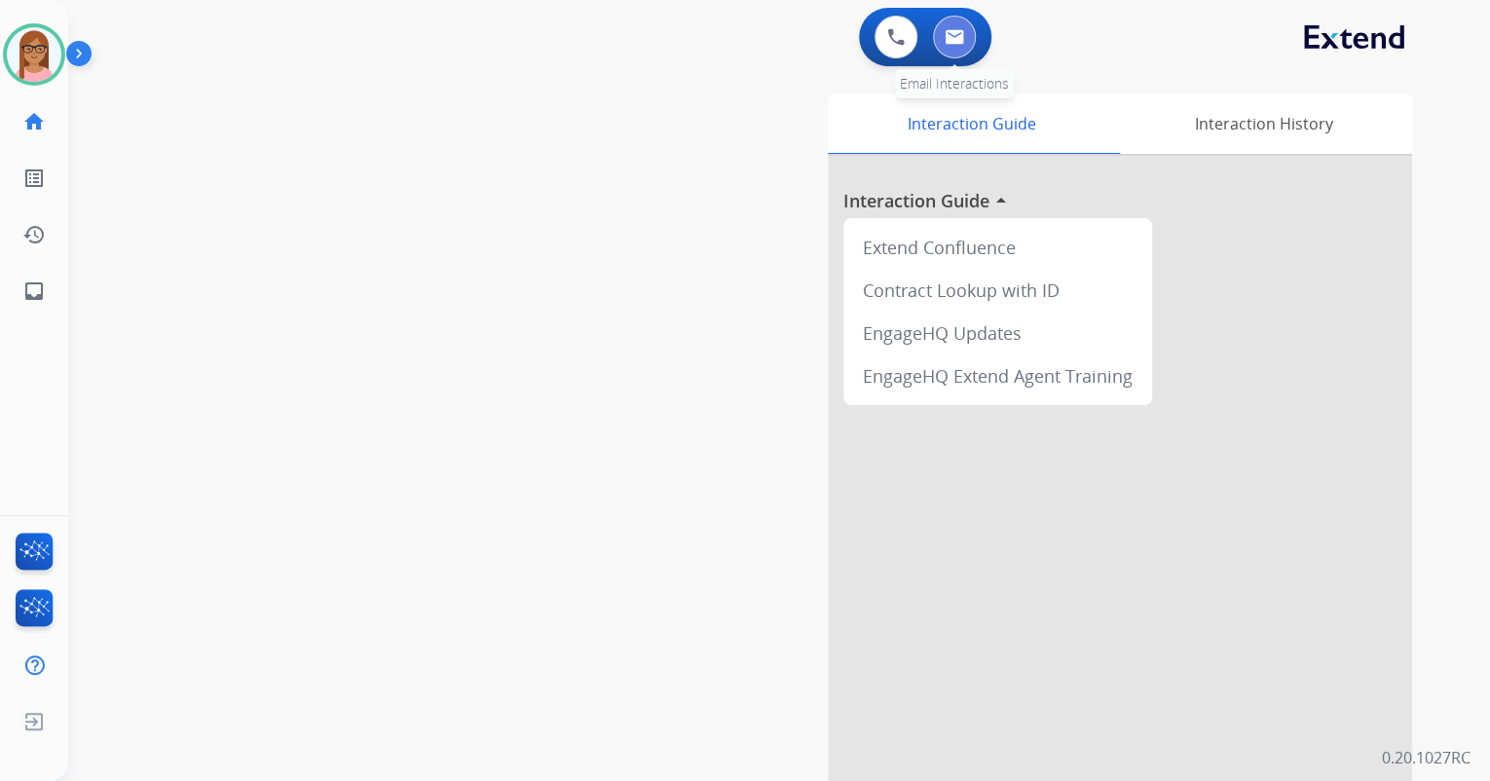
click at [960, 35] on img at bounding box center [954, 37] width 19 height 16
select select "**********"
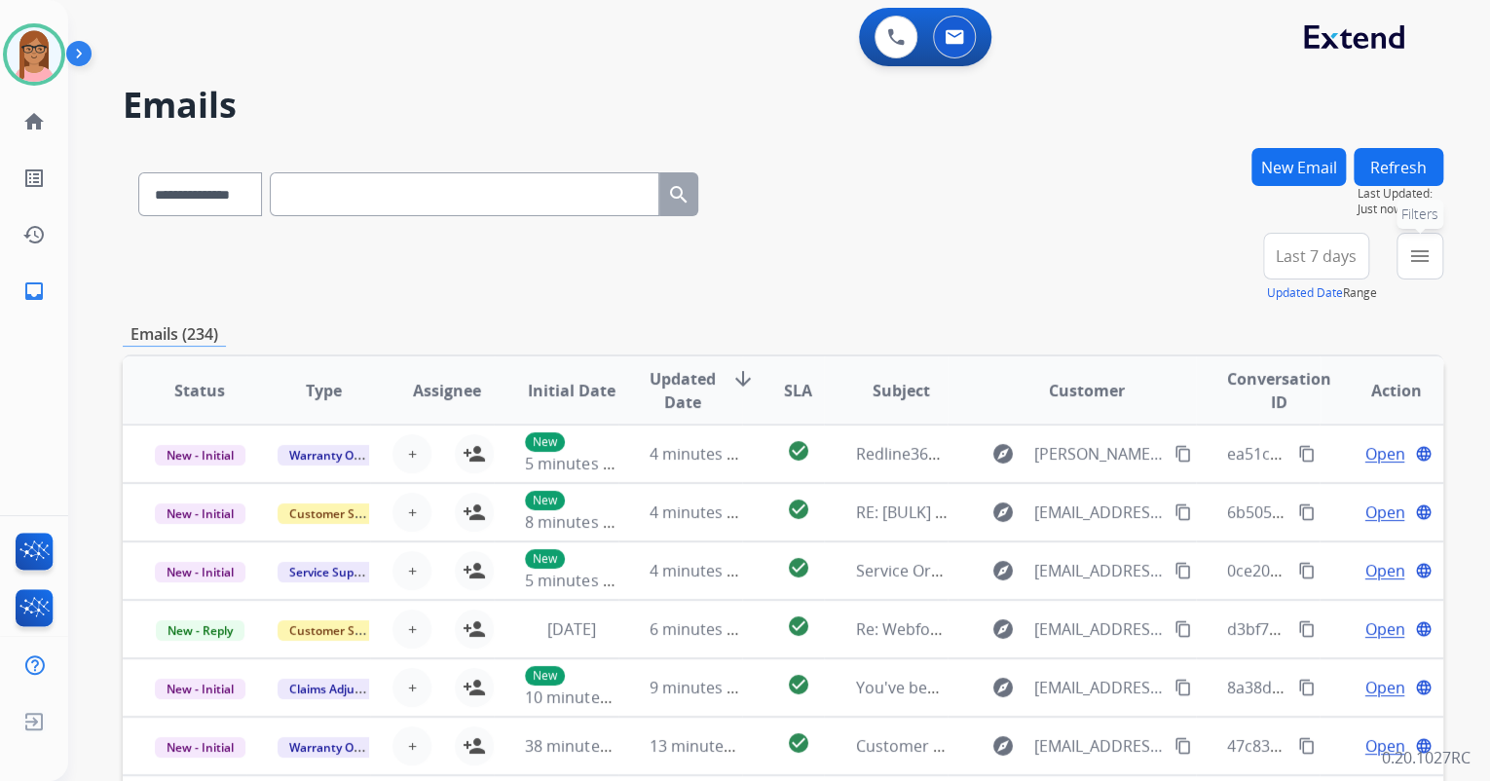
click at [1419, 255] on mat-icon "menu" at bounding box center [1419, 255] width 23 height 23
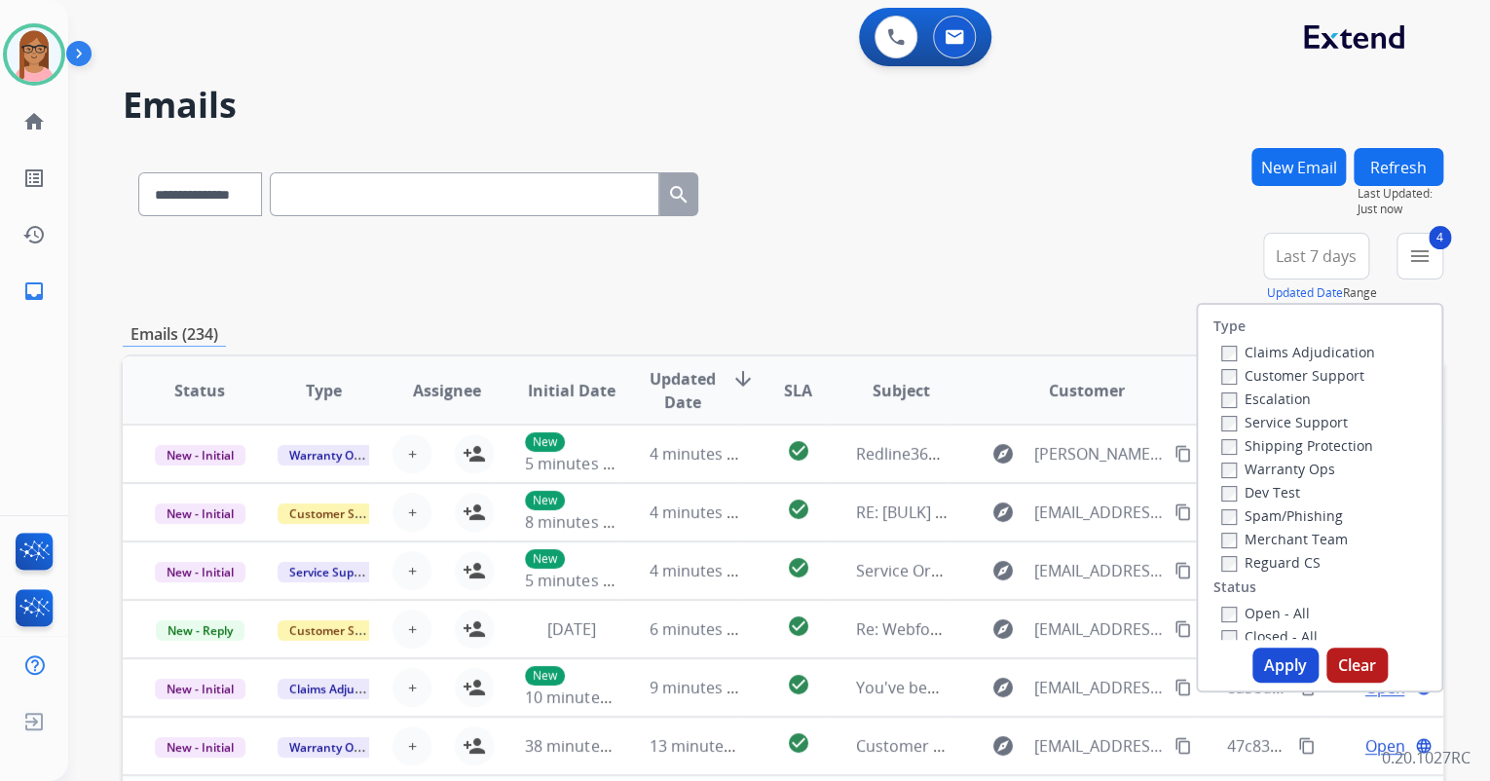
click at [1257, 649] on button "Apply" at bounding box center [1286, 665] width 66 height 35
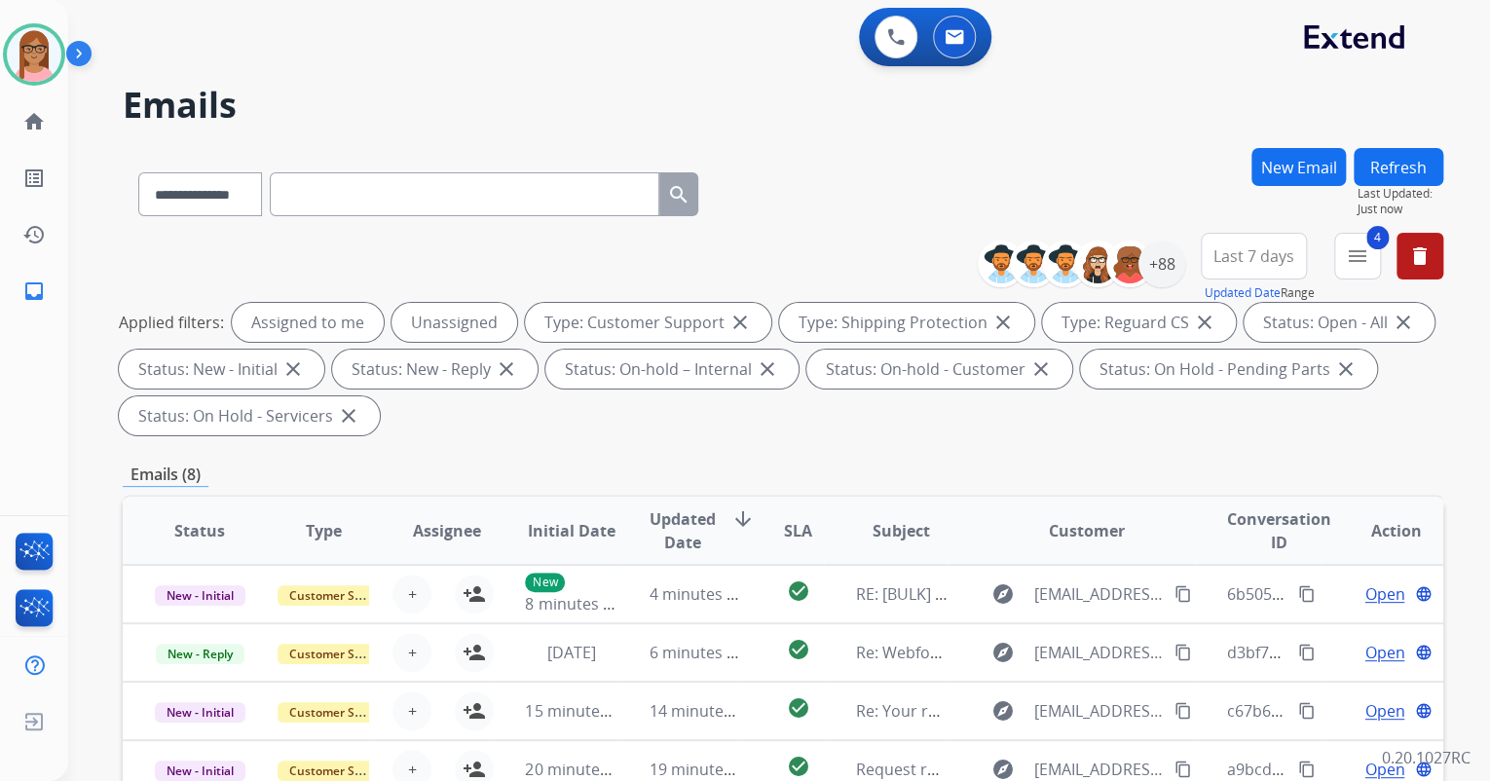
click at [1284, 252] on span "Last 7 days" at bounding box center [1254, 256] width 81 height 8
click at [1216, 487] on div "Last 90 days" at bounding box center [1247, 492] width 107 height 29
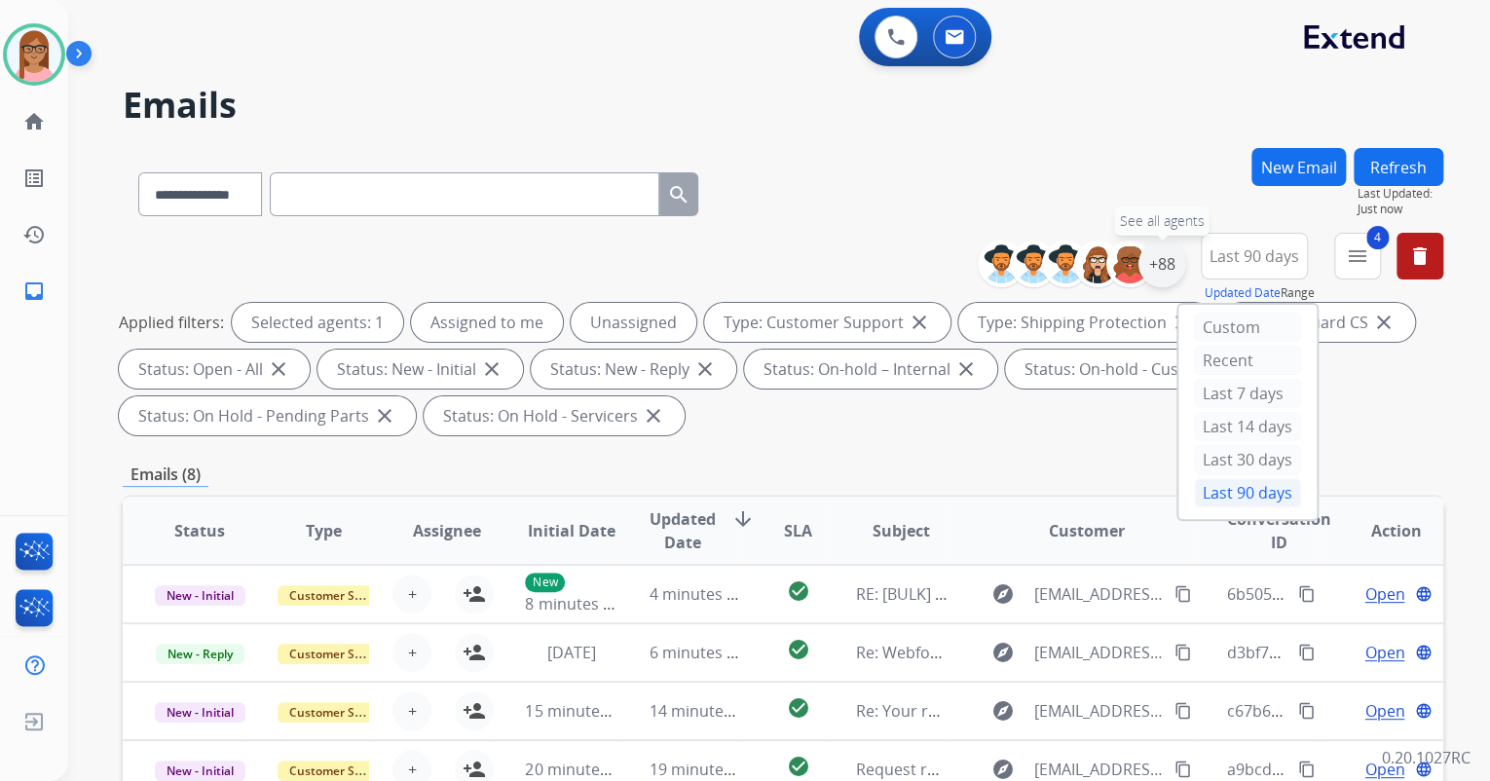
click at [1159, 274] on div "+88" at bounding box center [1162, 264] width 47 height 47
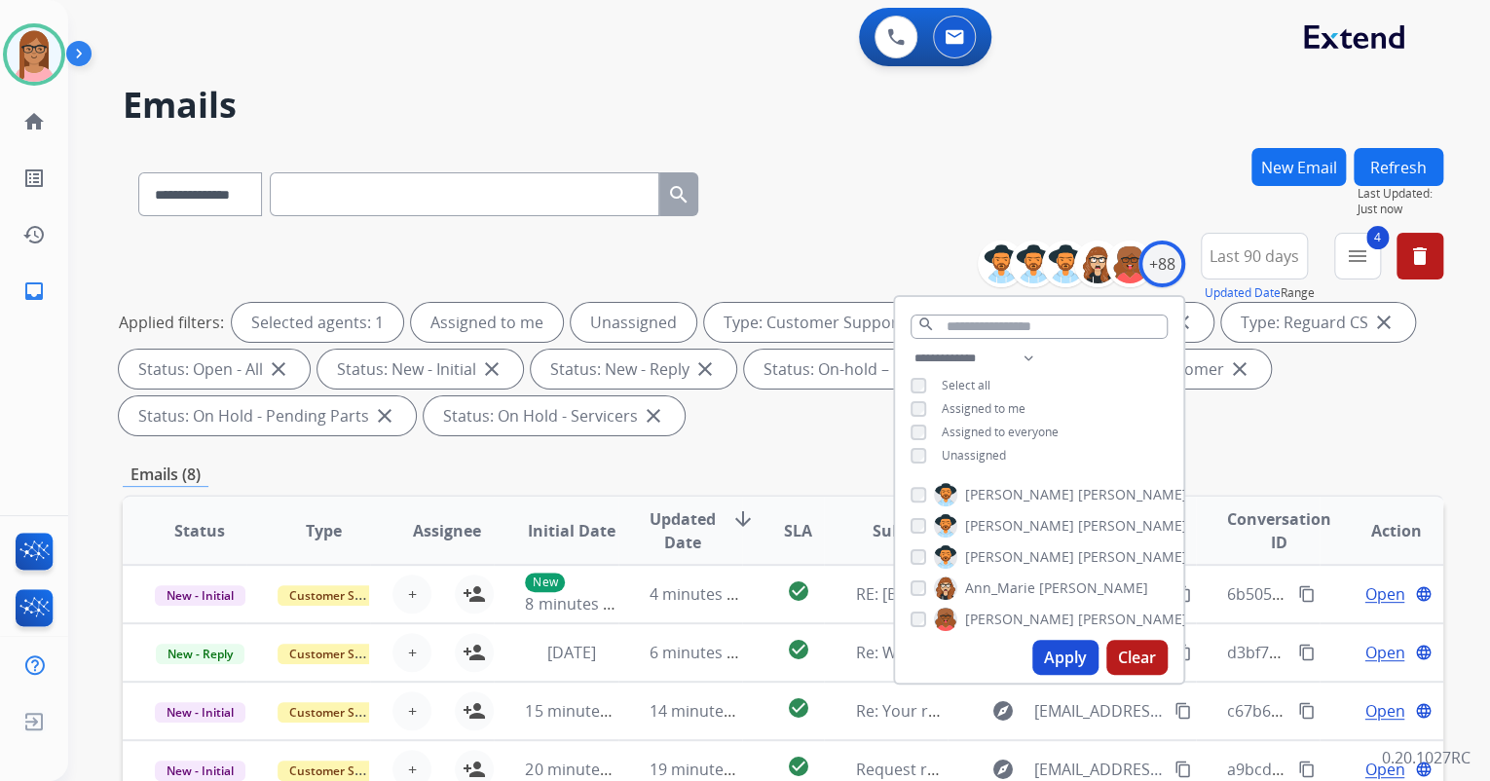
click at [976, 449] on span "Unassigned" at bounding box center [974, 455] width 64 height 17
click at [1065, 651] on button "Apply" at bounding box center [1065, 657] width 66 height 35
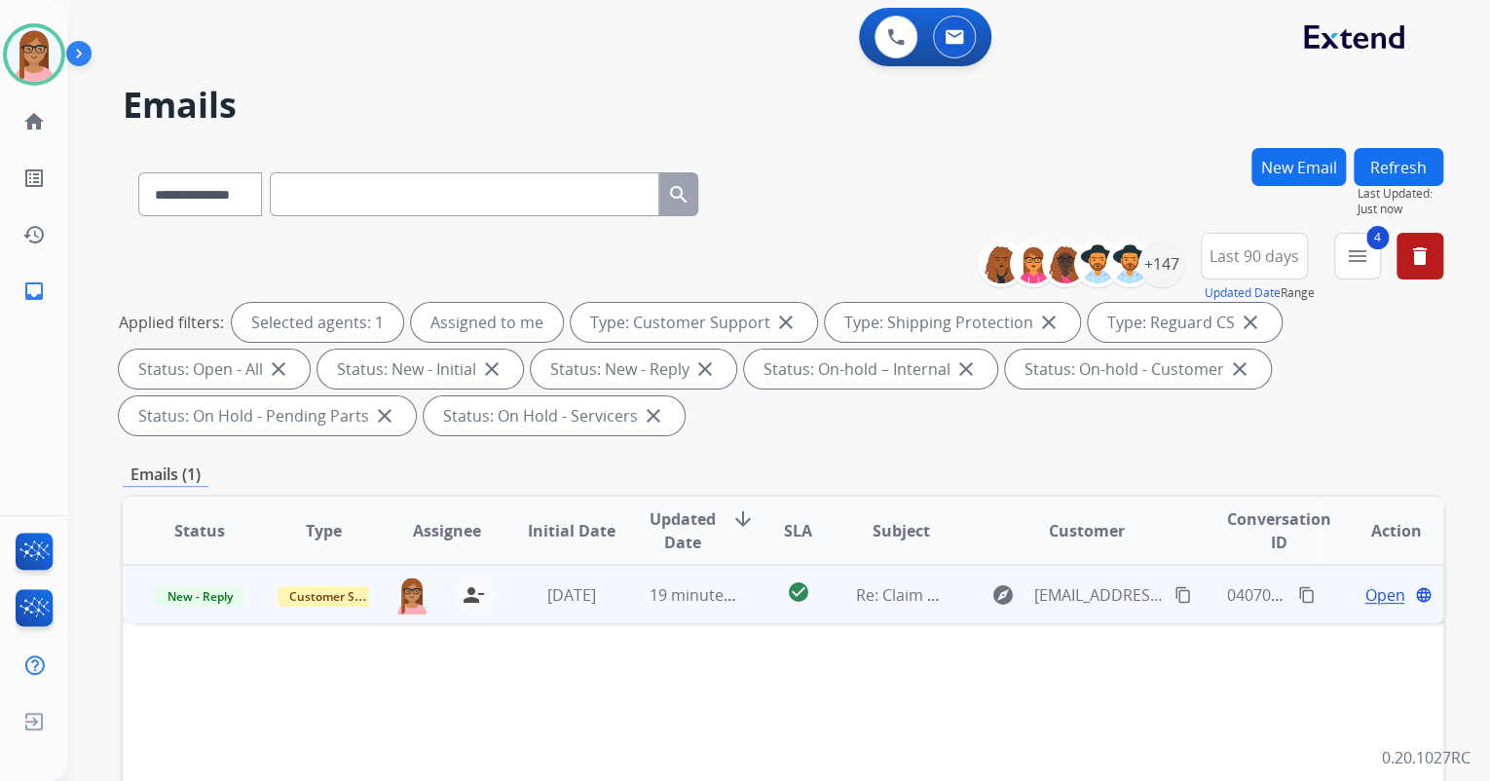
click at [1372, 597] on span "Open" at bounding box center [1385, 594] width 40 height 23
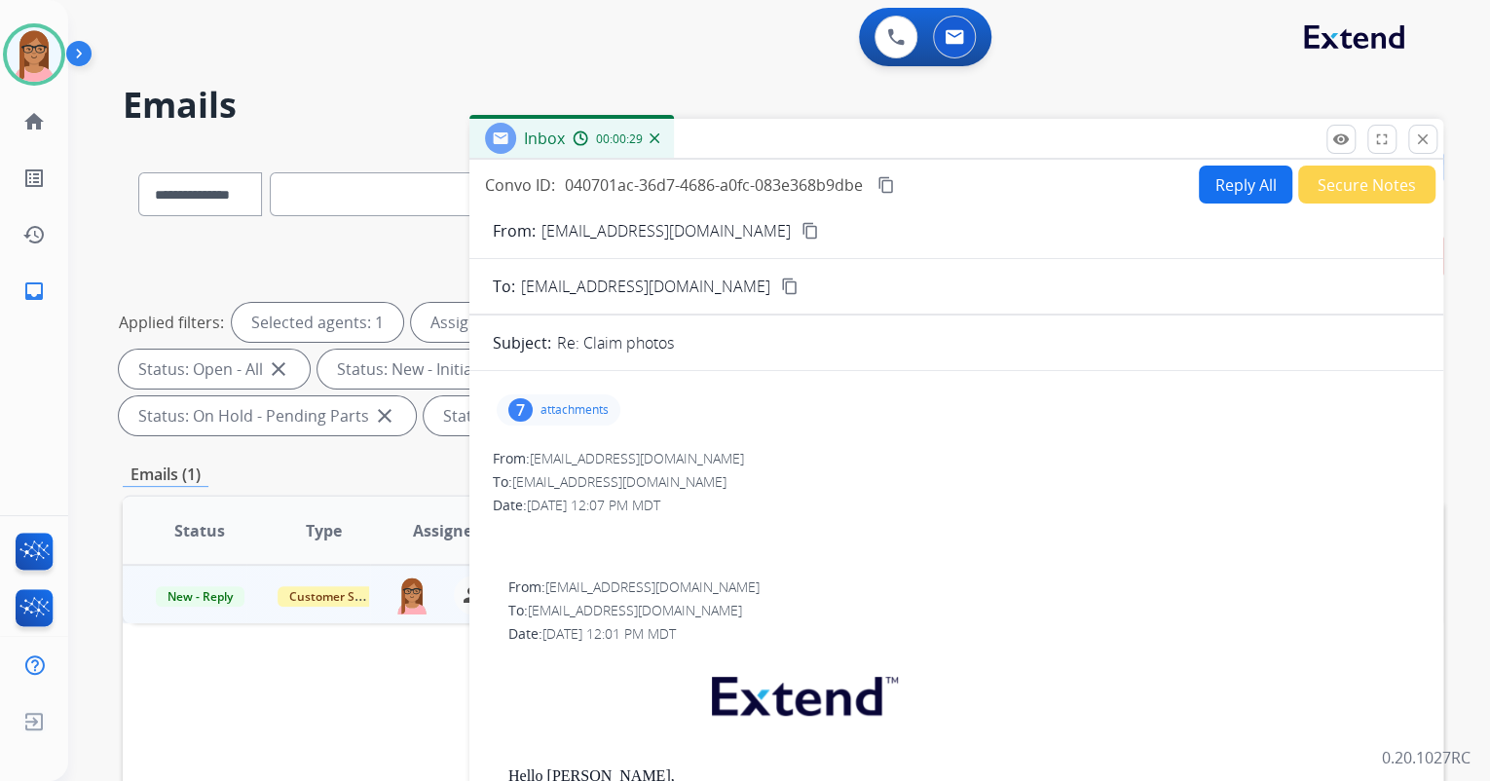
click at [802, 231] on mat-icon "content_copy" at bounding box center [811, 231] width 18 height 18
click at [581, 424] on div "7 attachments" at bounding box center [559, 409] width 124 height 31
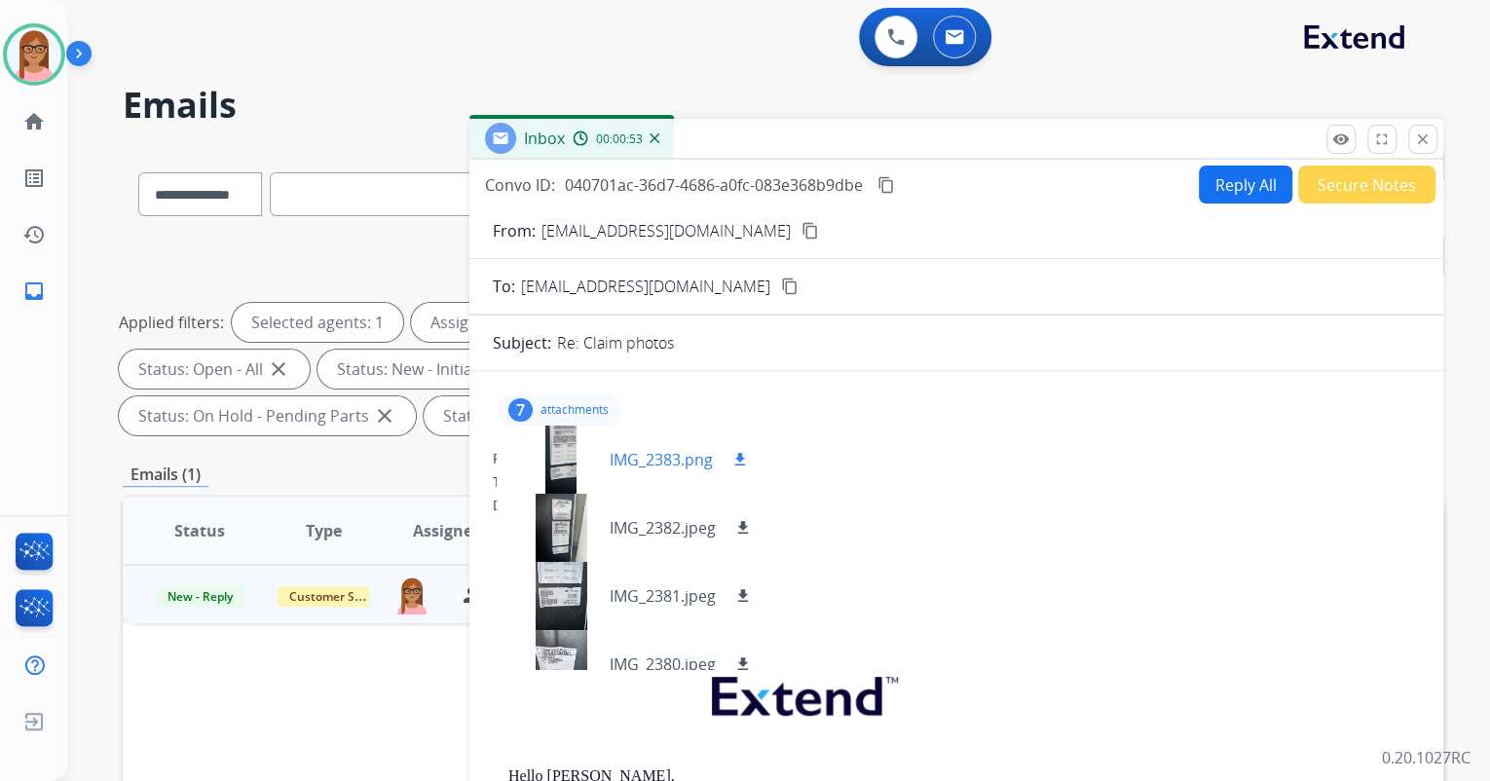
click at [546, 454] on div at bounding box center [560, 460] width 97 height 68
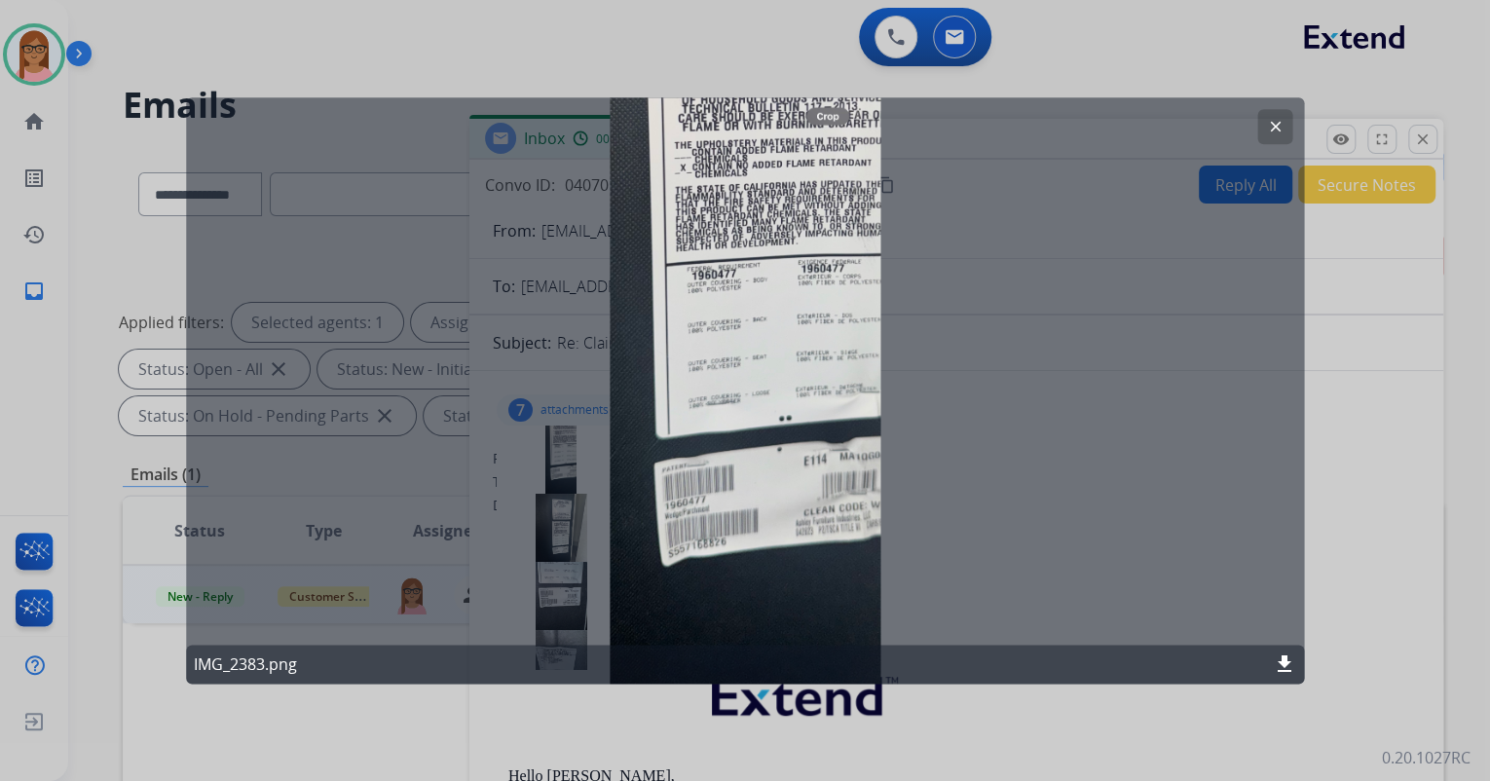
click at [1263, 118] on button "clear" at bounding box center [1274, 126] width 35 height 35
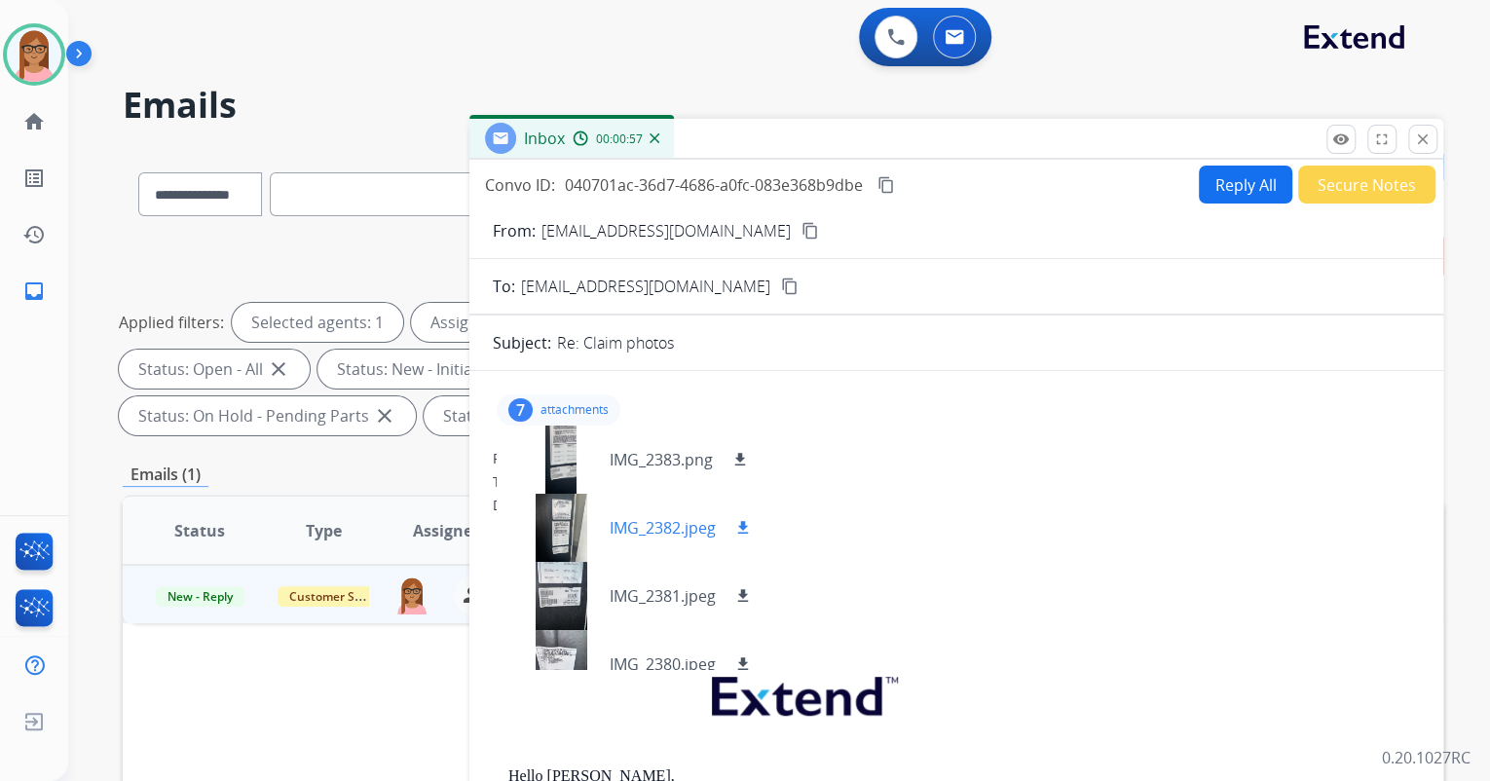
click at [577, 526] on div at bounding box center [560, 528] width 97 height 68
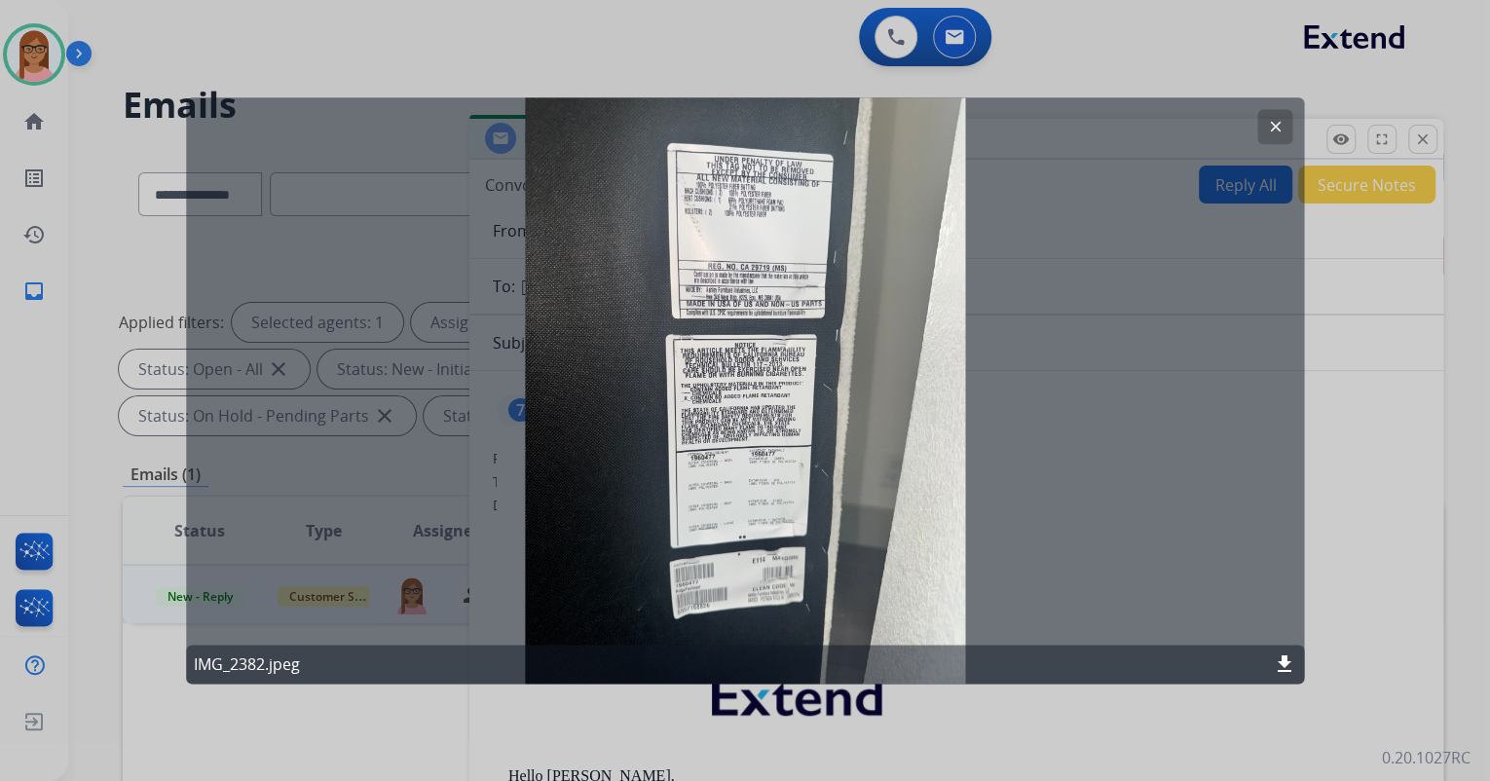
click at [1276, 125] on mat-icon "clear" at bounding box center [1275, 127] width 18 height 18
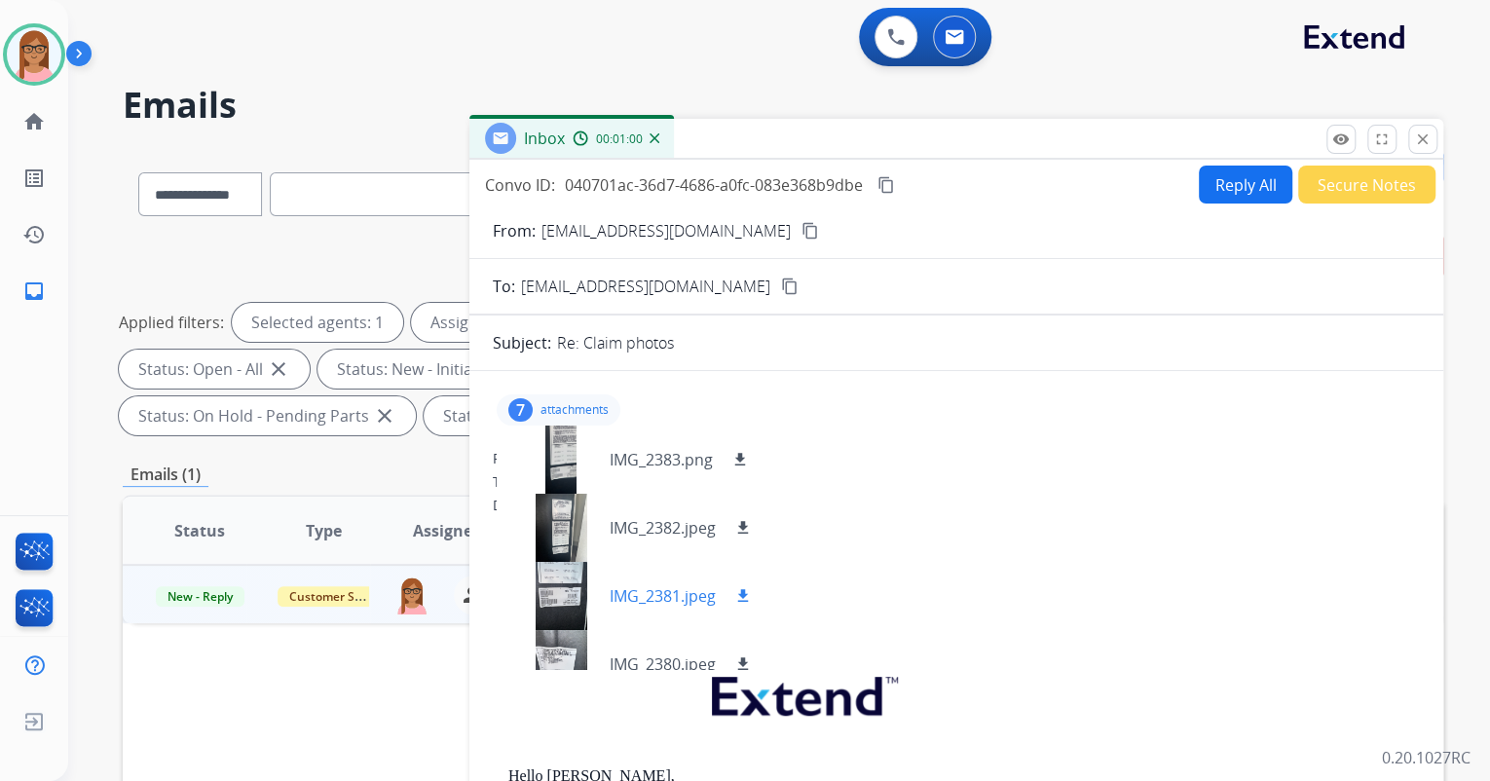
click at [561, 582] on div at bounding box center [560, 596] width 97 height 68
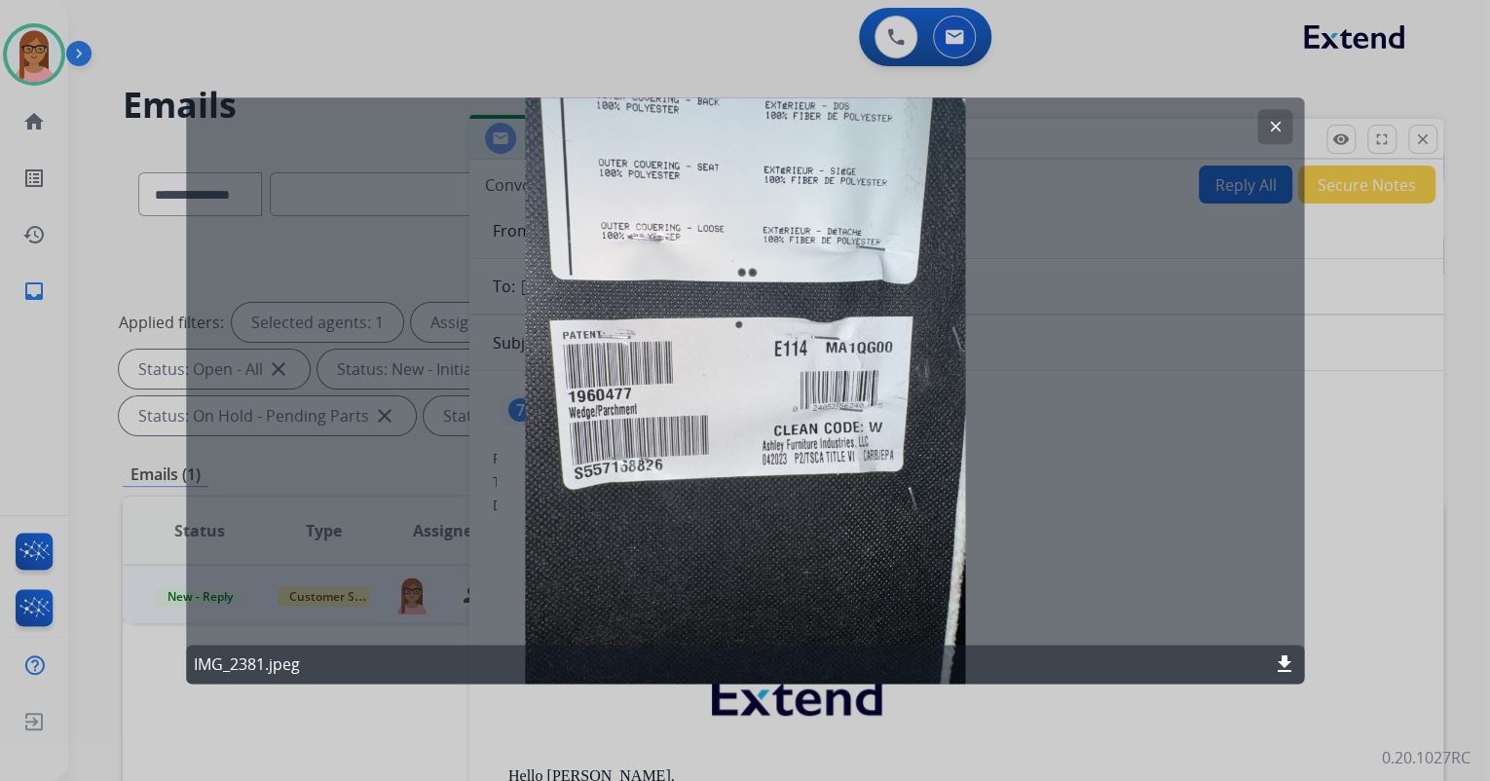
click at [1273, 125] on mat-icon "clear" at bounding box center [1275, 127] width 18 height 18
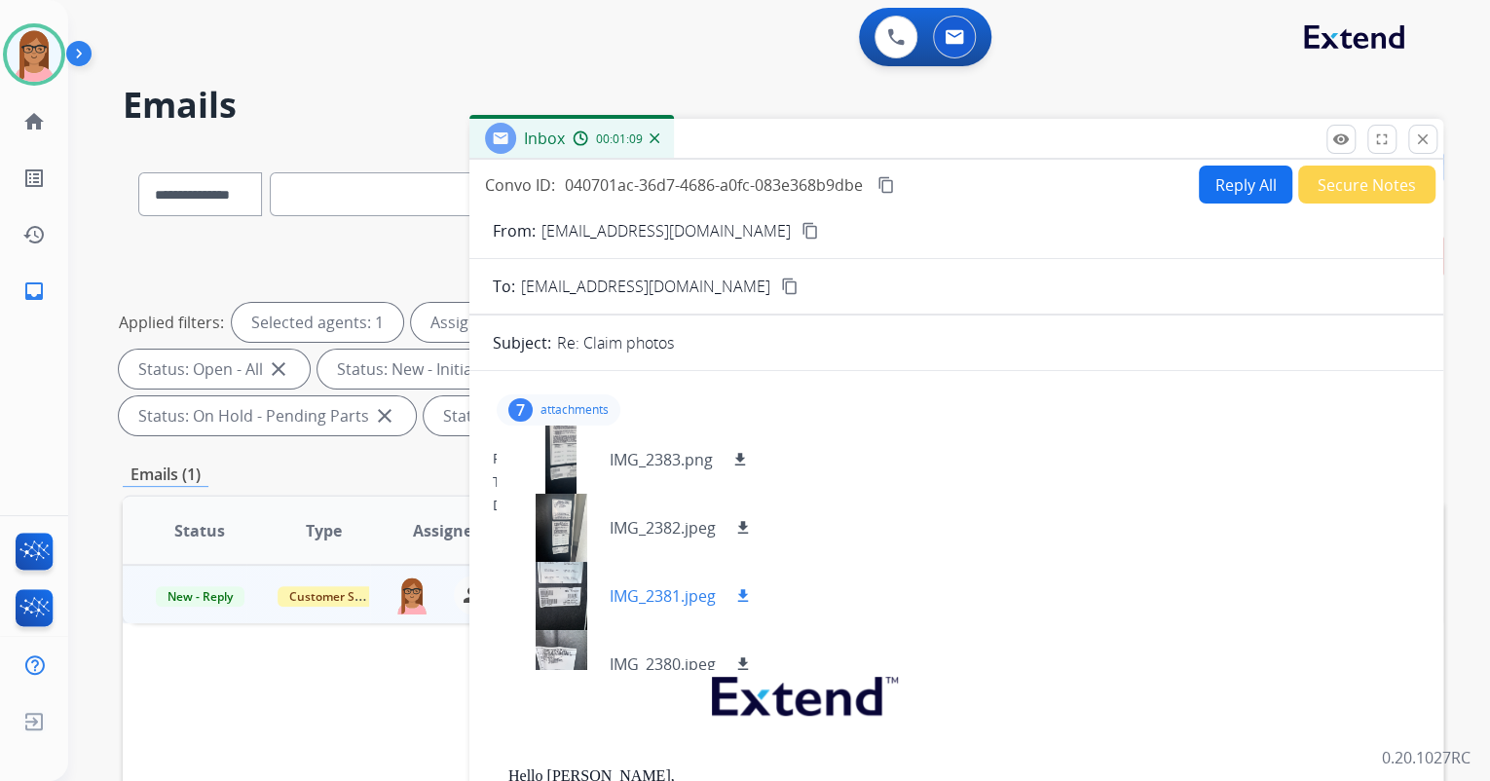
scroll to position [78, 0]
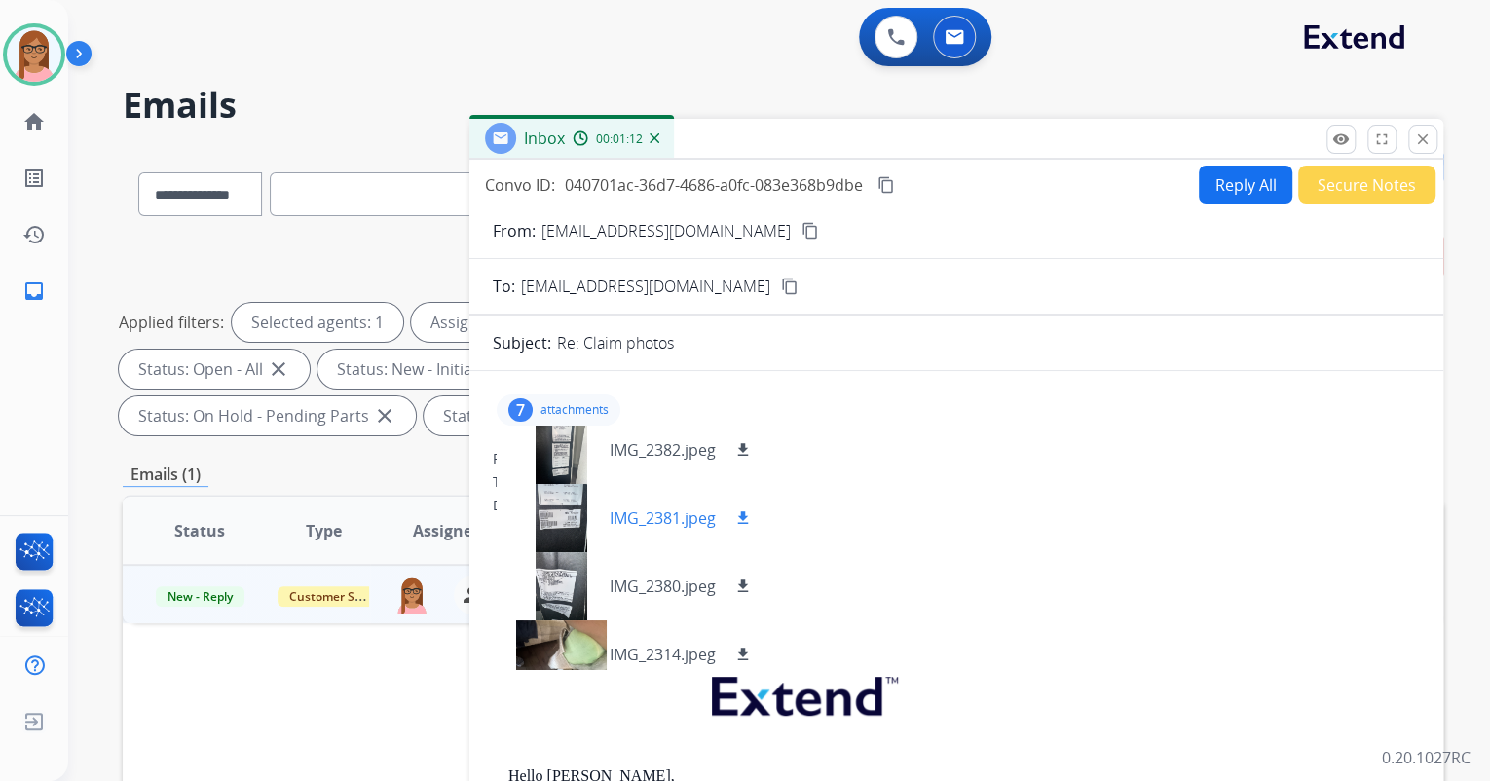
click at [747, 518] on mat-icon "download" at bounding box center [743, 518] width 18 height 18
click at [900, 50] on button at bounding box center [896, 37] width 43 height 43
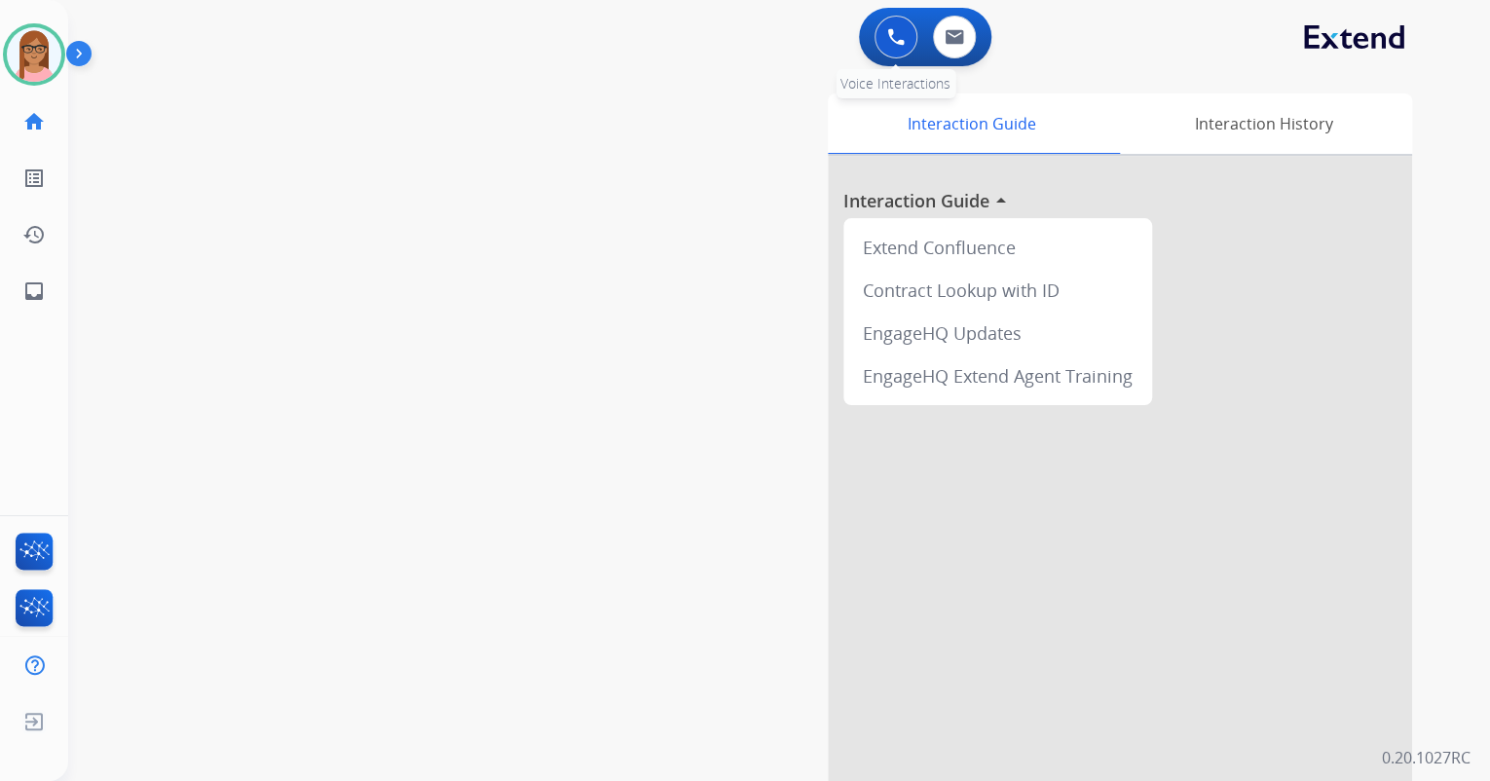
click at [892, 31] on img at bounding box center [896, 37] width 18 height 18
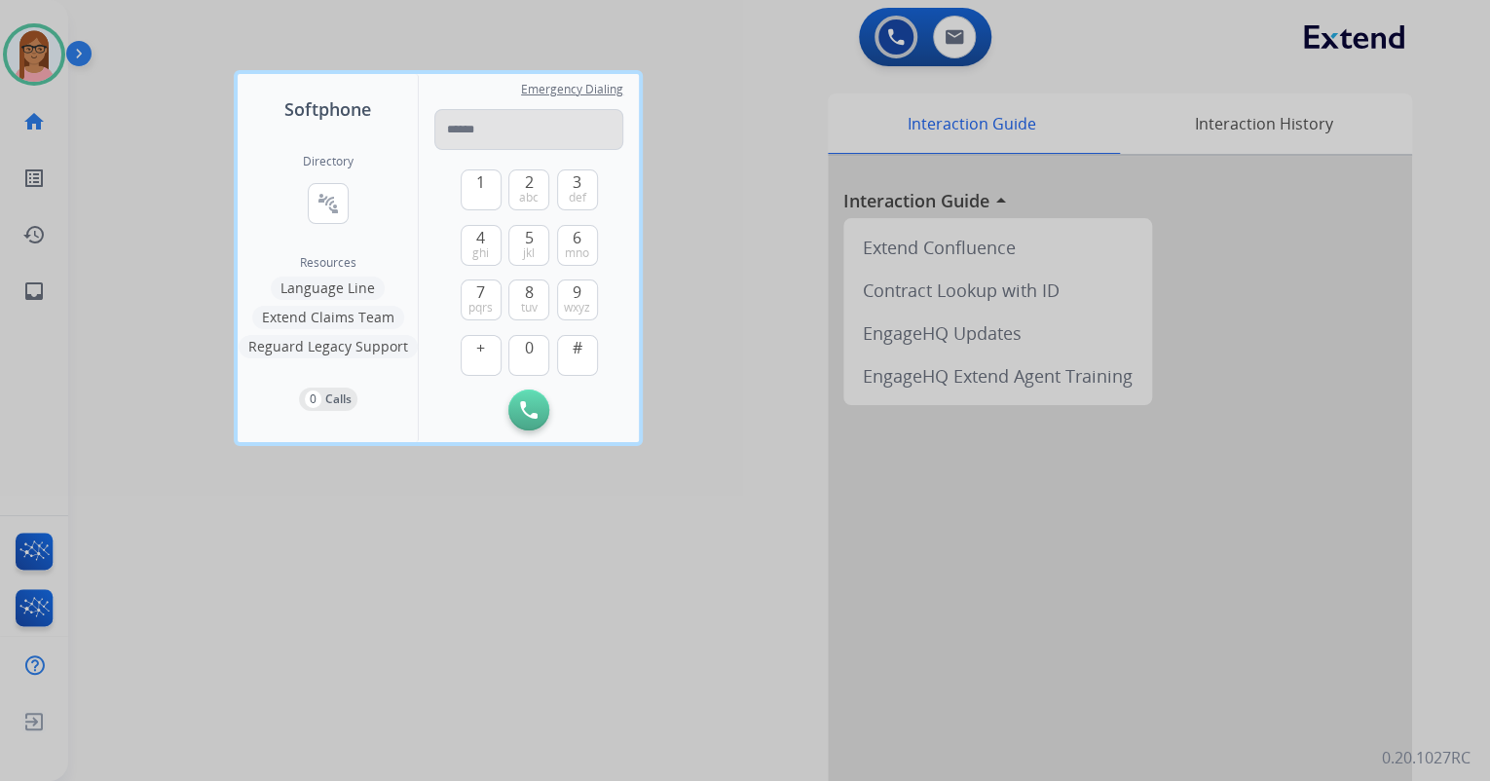
click at [479, 131] on input "tel" at bounding box center [528, 129] width 189 height 41
click at [458, 130] on input "**********" at bounding box center [528, 129] width 189 height 41
type input "**********"
click at [514, 404] on button "Initiate Call" at bounding box center [528, 410] width 41 height 41
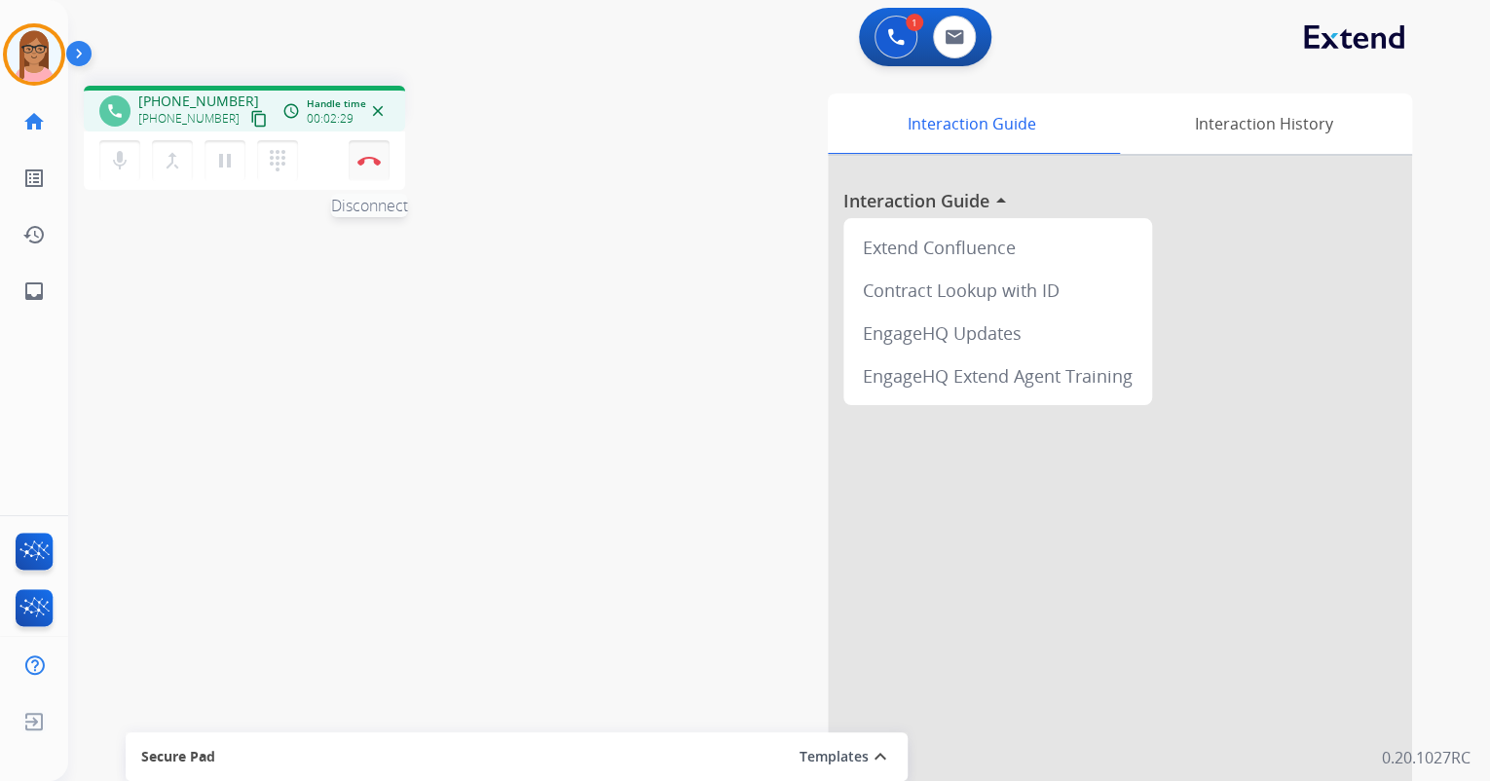
click at [381, 164] on button "Disconnect" at bounding box center [369, 160] width 41 height 41
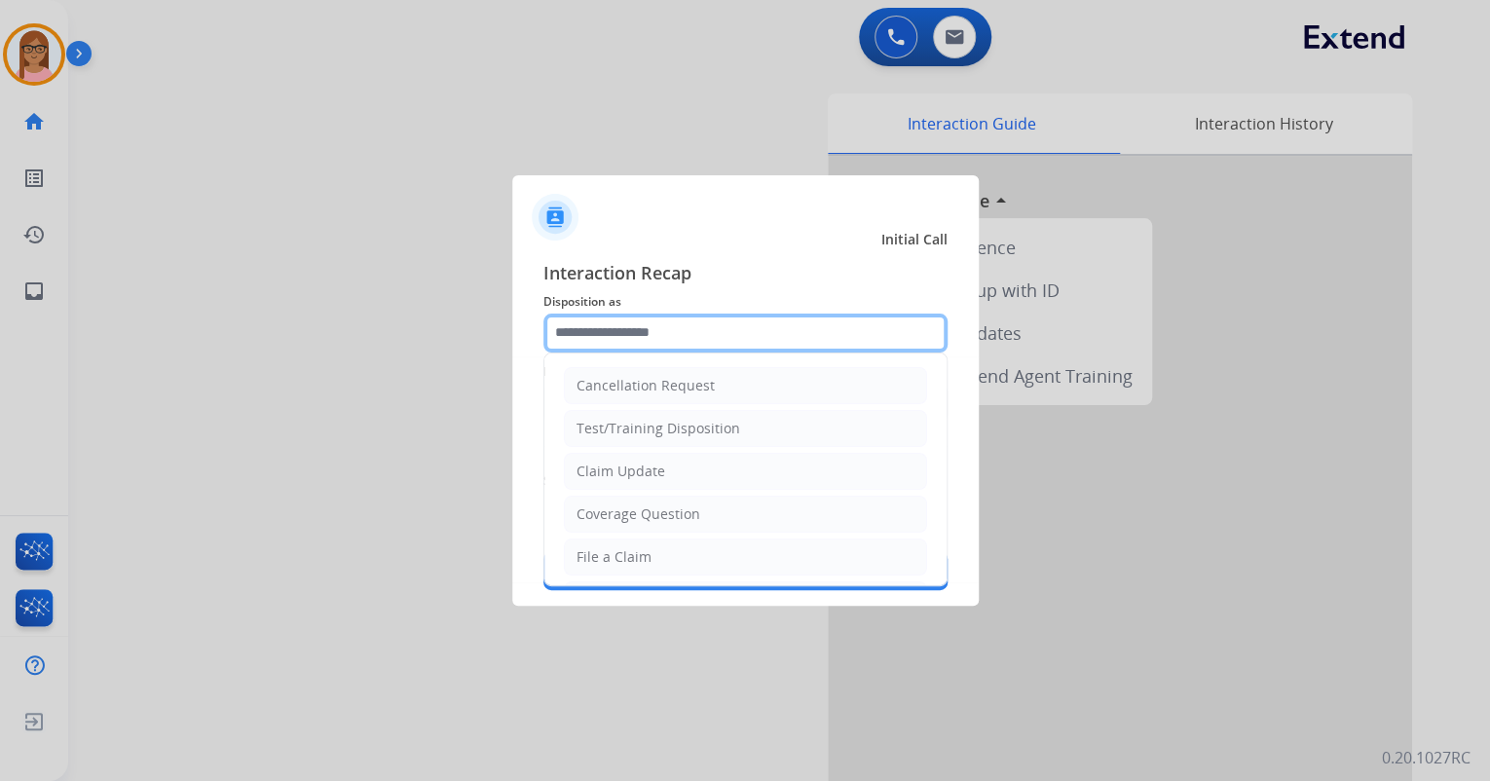
click at [617, 331] on input "text" at bounding box center [746, 333] width 404 height 39
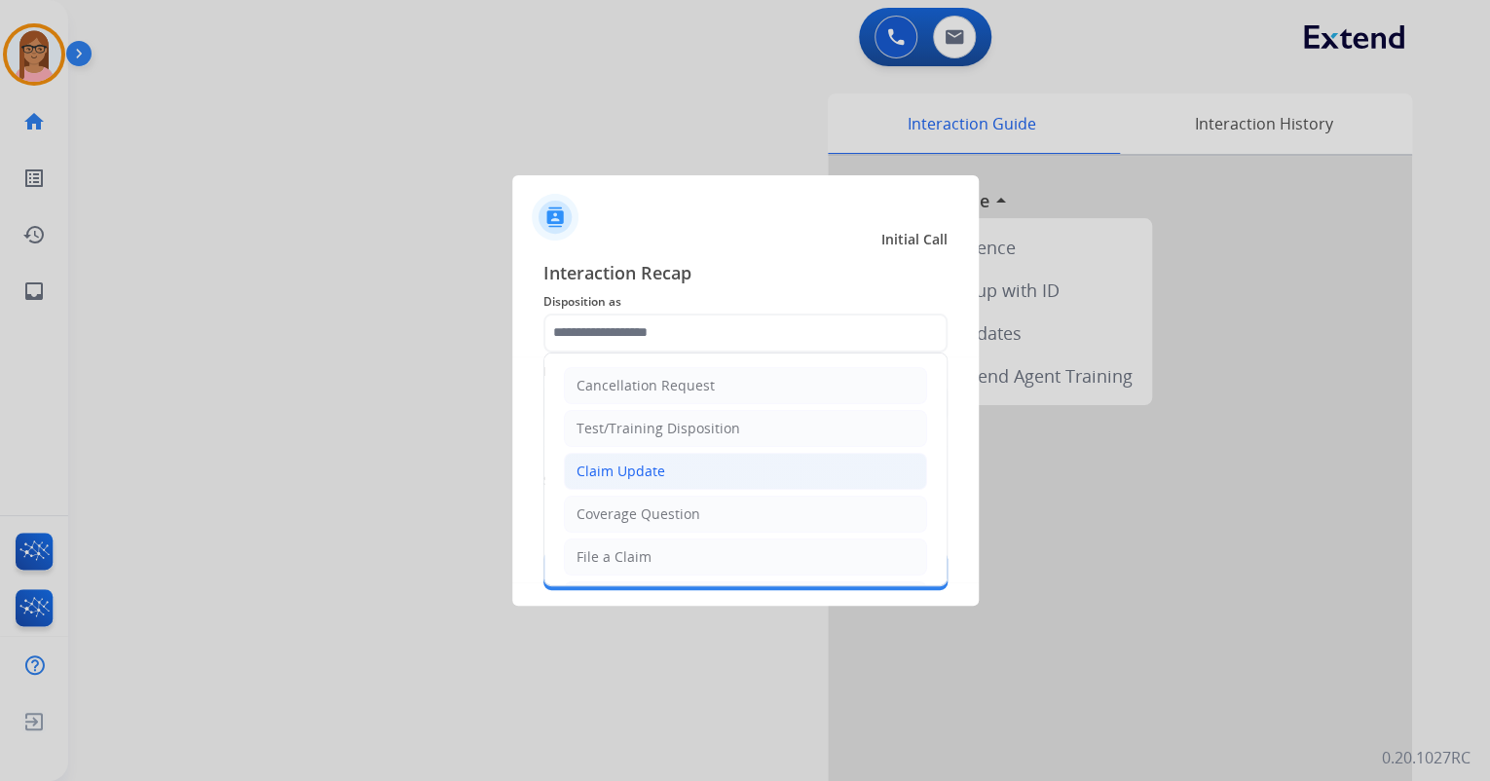
click at [662, 469] on li "Claim Update" at bounding box center [745, 471] width 363 height 37
type input "**********"
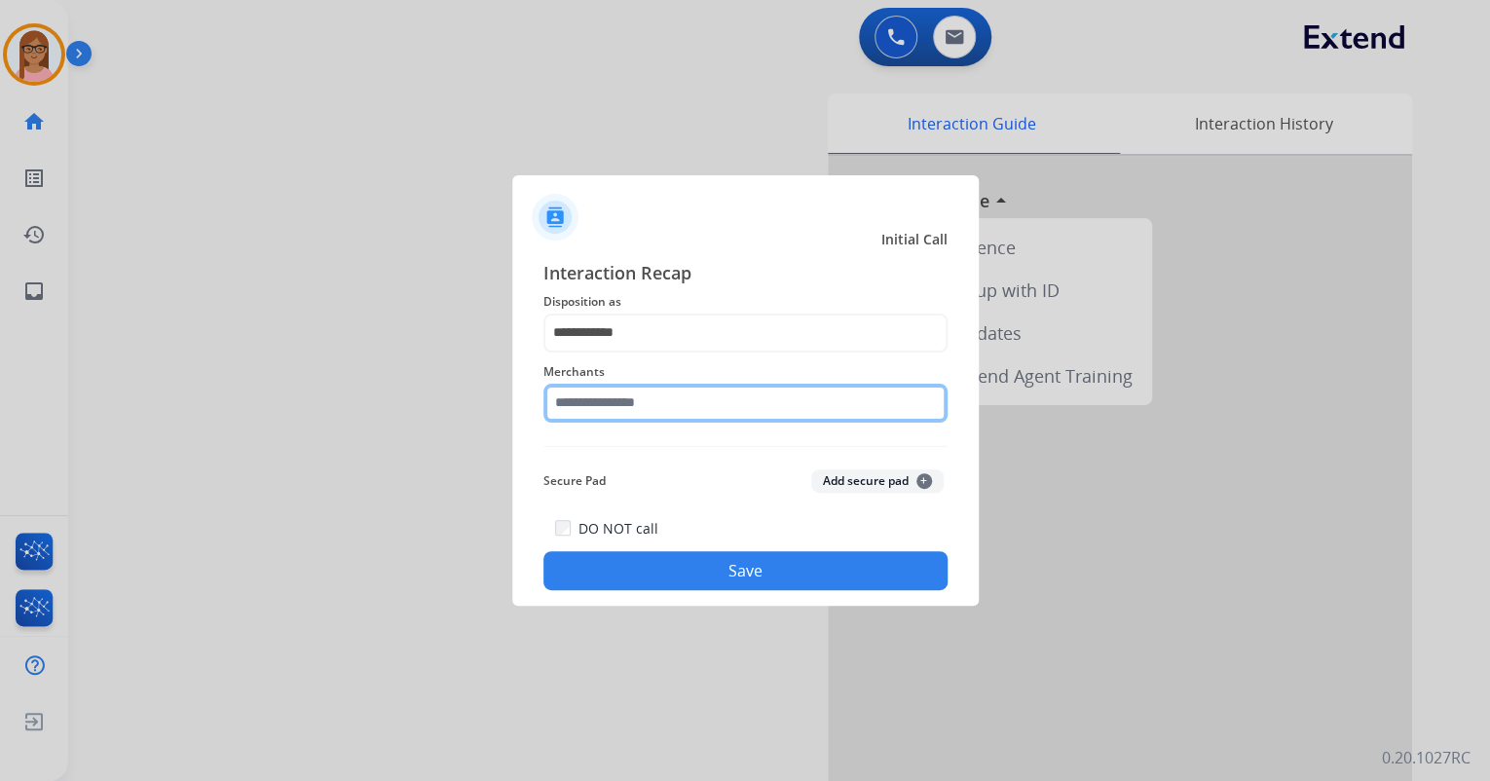
click at [635, 401] on input "text" at bounding box center [746, 403] width 404 height 39
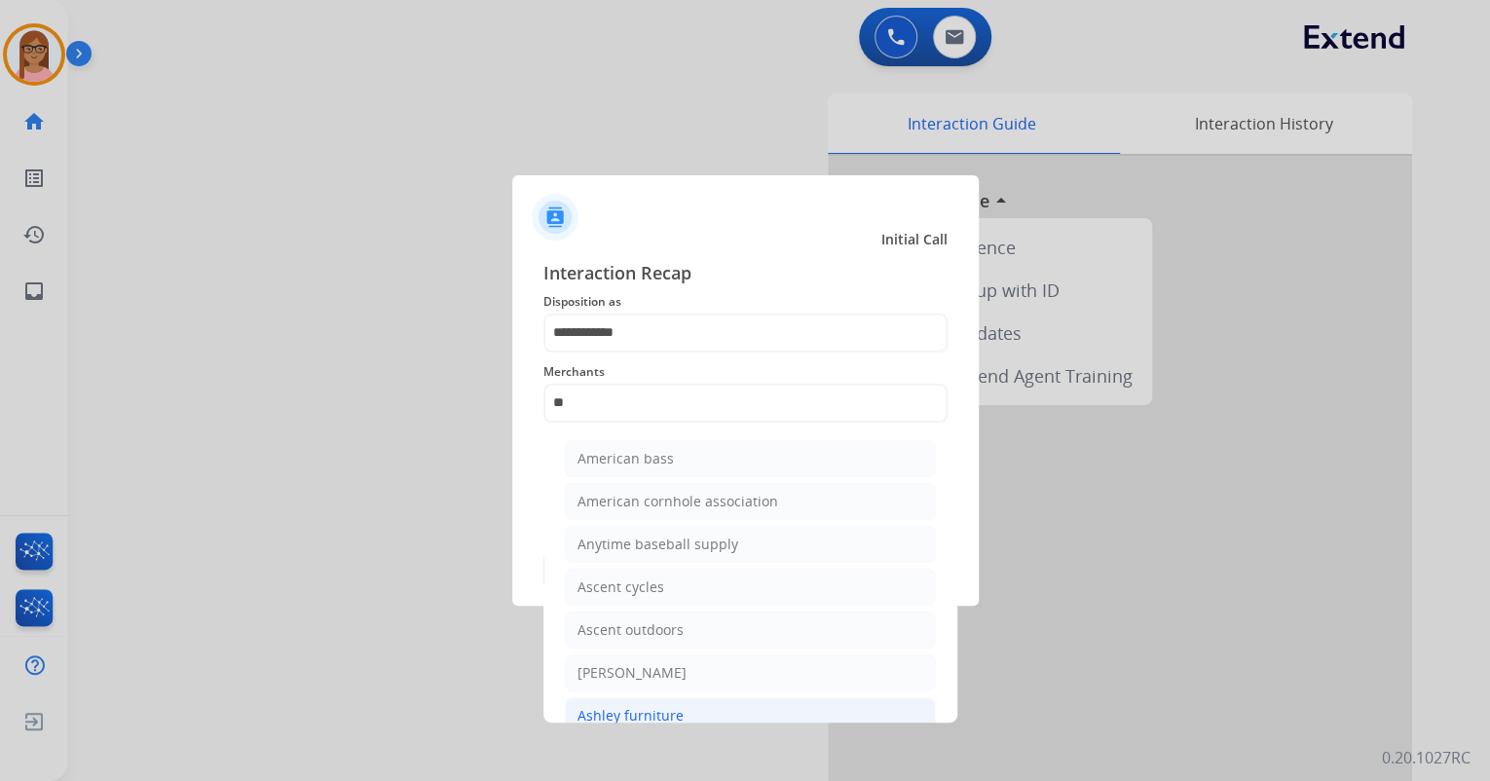
click at [680, 705] on li "Ashley furniture" at bounding box center [750, 715] width 371 height 37
type input "**********"
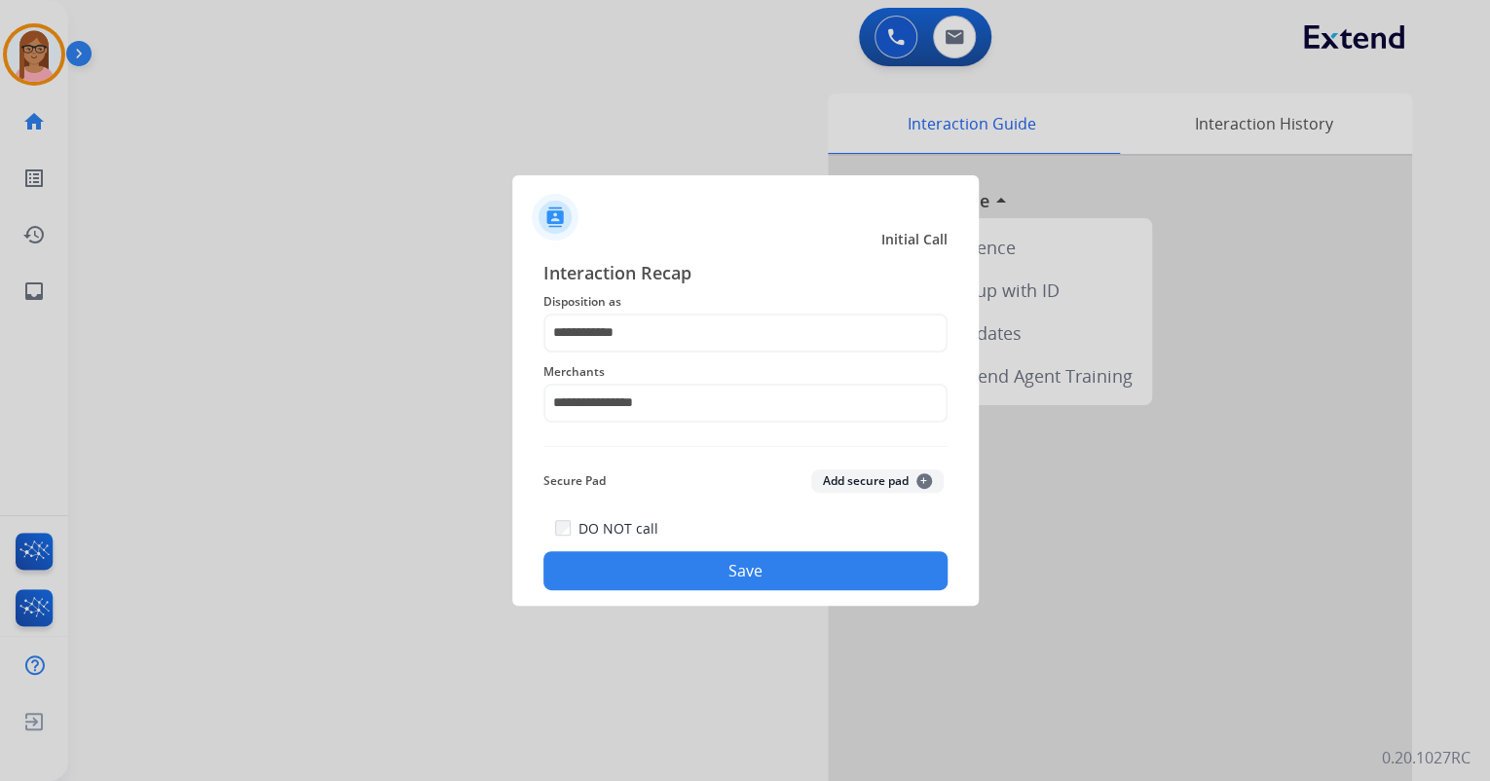
click at [659, 563] on button "Save" at bounding box center [746, 570] width 404 height 39
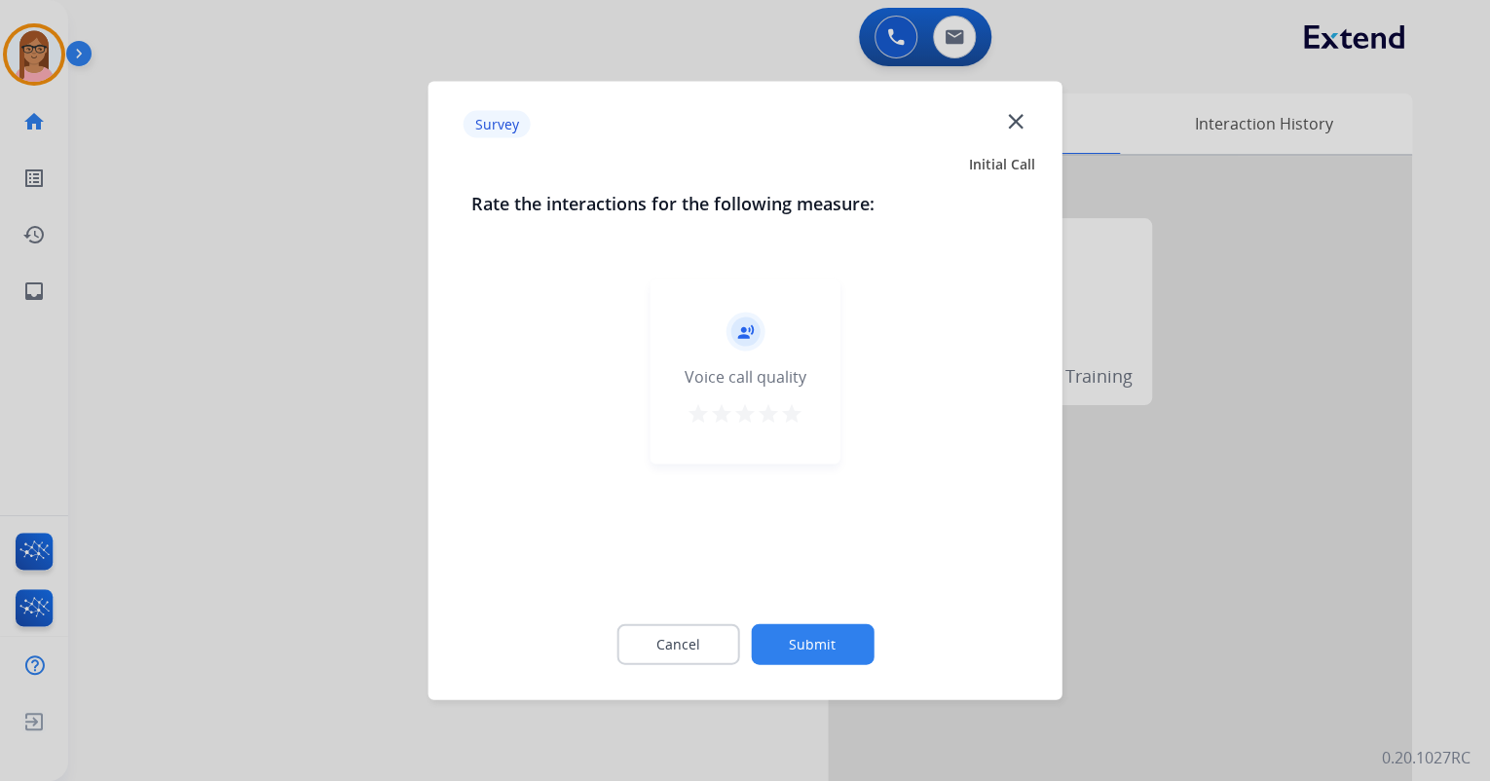
click at [795, 413] on mat-icon "star" at bounding box center [791, 413] width 23 height 23
click at [824, 633] on button "Submit" at bounding box center [812, 644] width 123 height 41
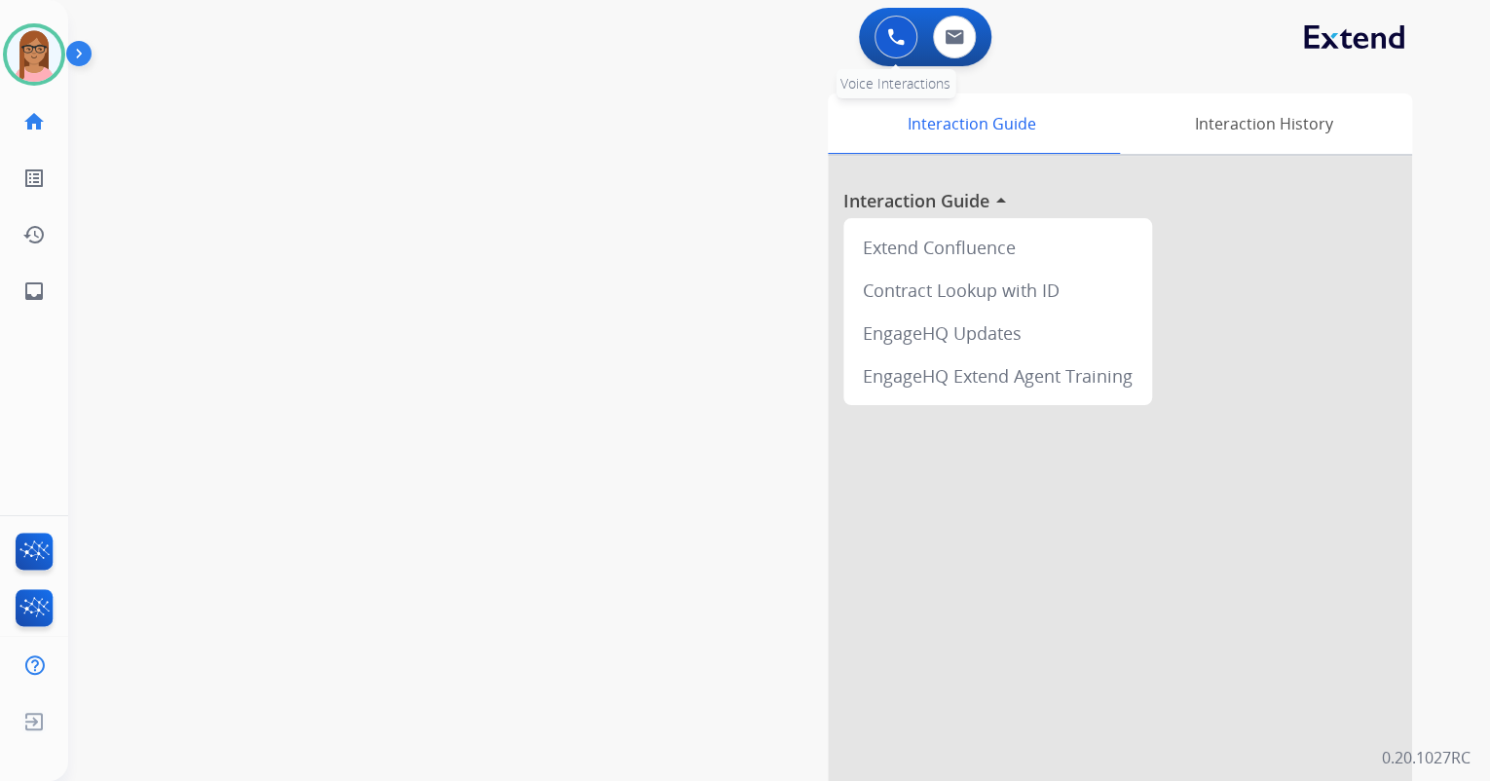
click at [898, 46] on button at bounding box center [896, 37] width 43 height 43
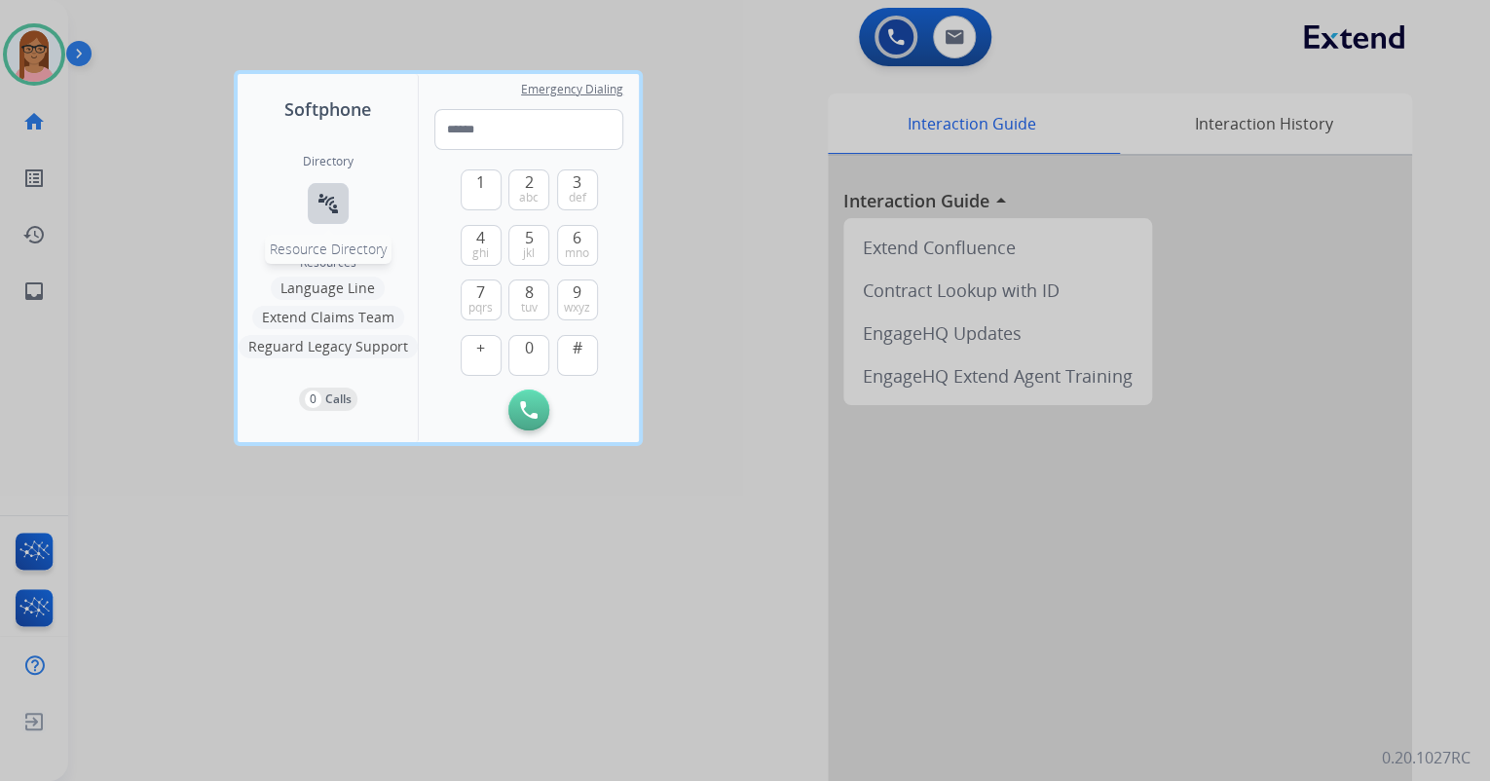
click at [323, 199] on mat-icon "connect_without_contact" at bounding box center [328, 203] width 23 height 23
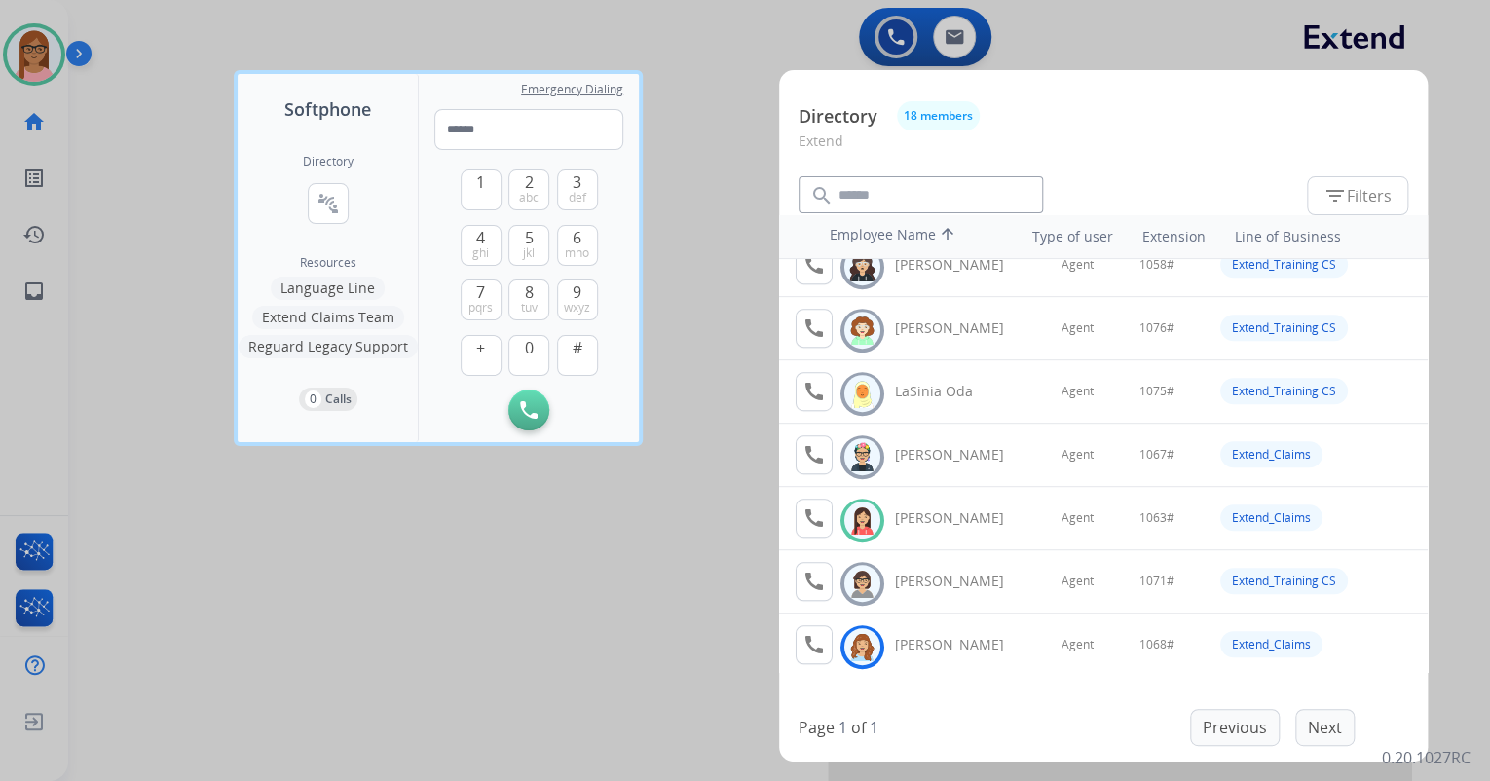
scroll to position [545, 0]
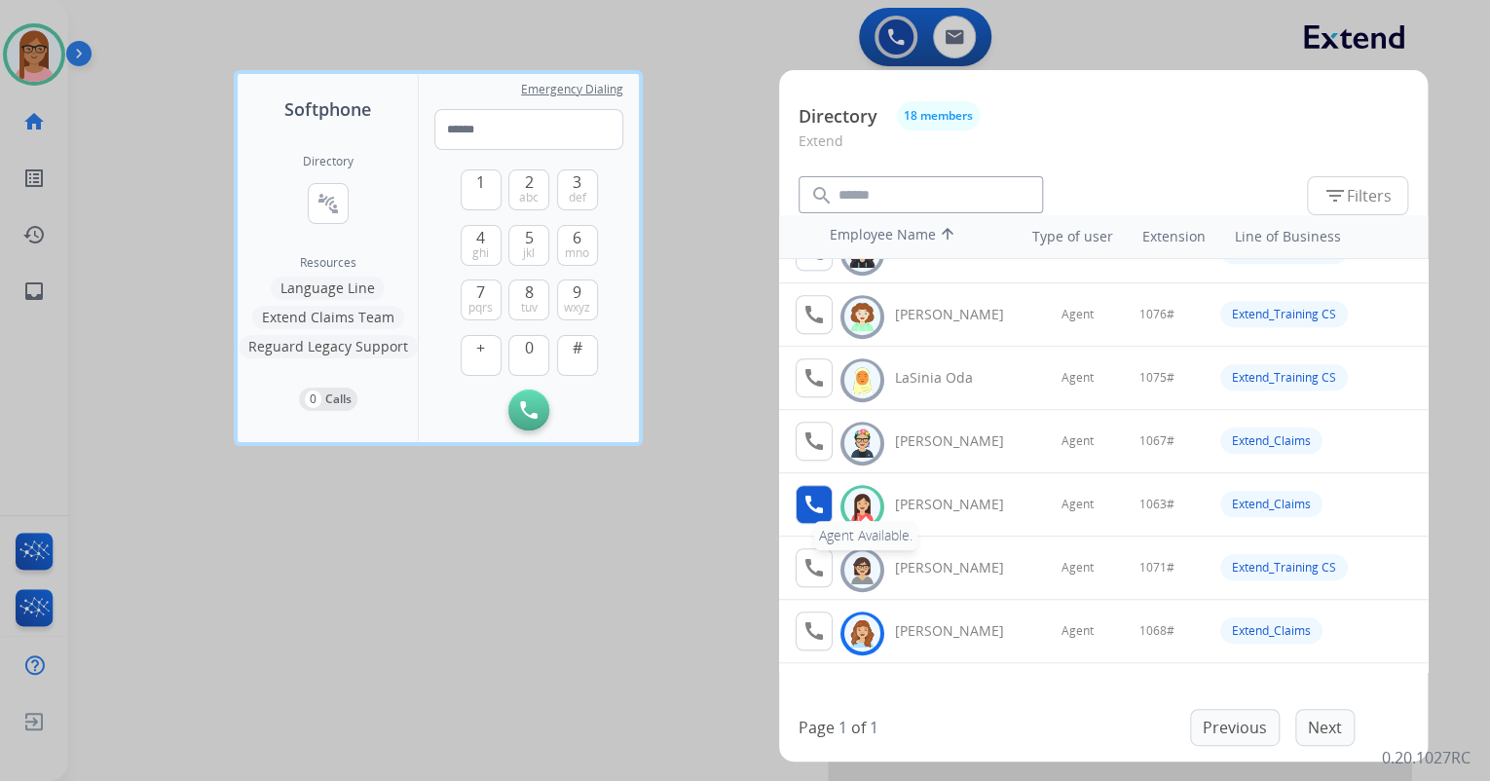
click at [819, 507] on mat-icon "call" at bounding box center [814, 504] width 23 height 23
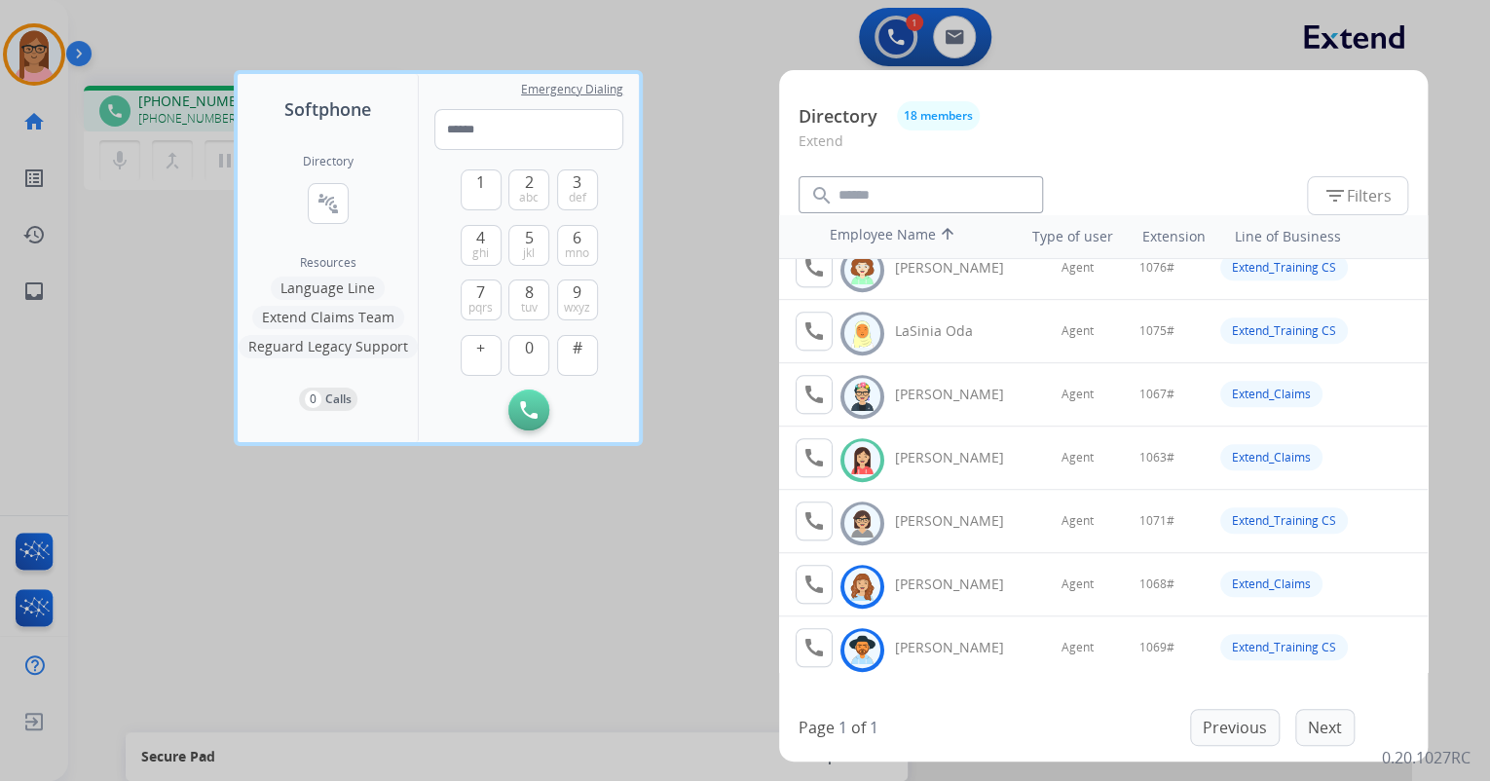
scroll to position [623, 0]
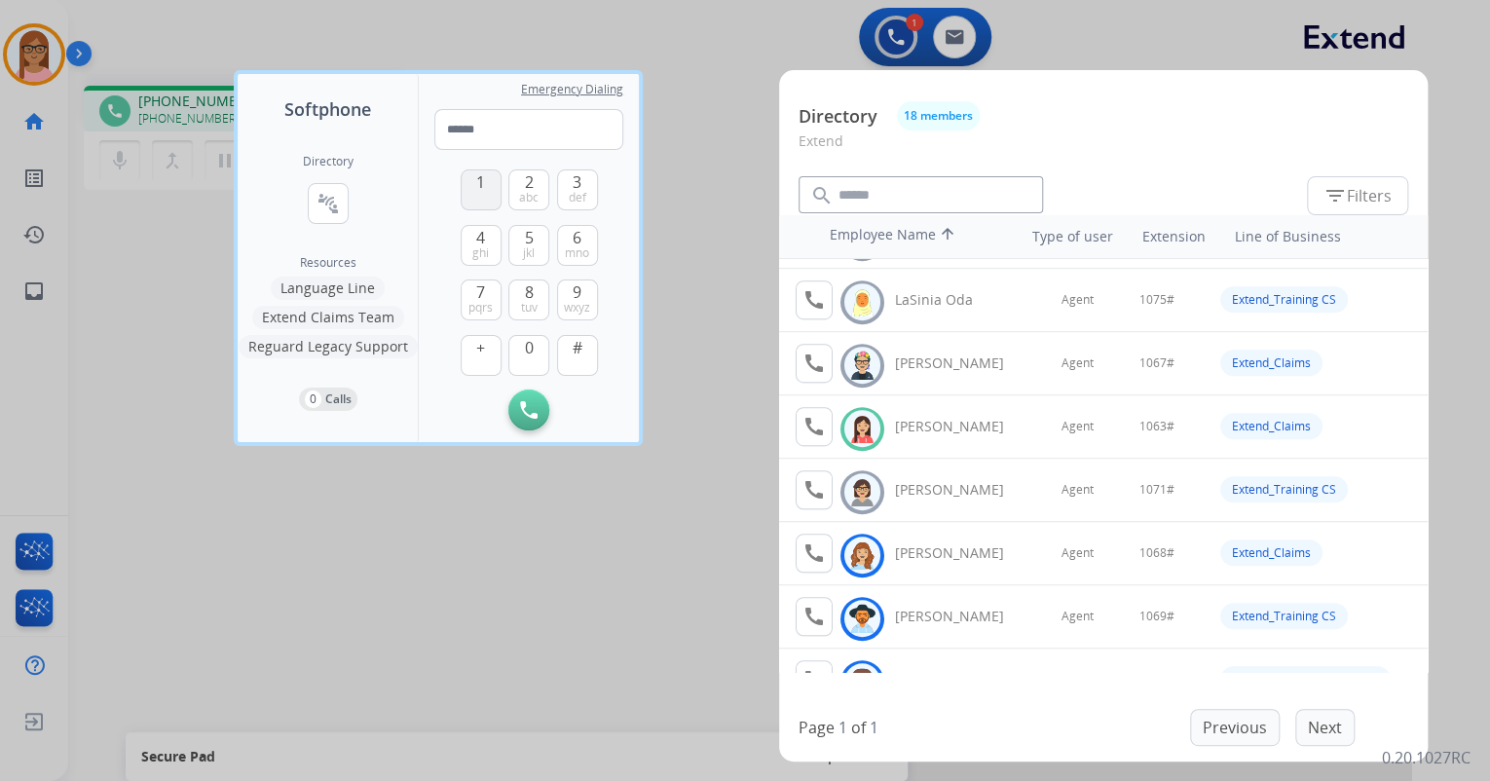
click at [479, 177] on span "1" at bounding box center [480, 181] width 9 height 23
click at [518, 351] on button "0" at bounding box center [528, 355] width 41 height 41
click at [570, 248] on span "mno" at bounding box center [577, 253] width 24 height 16
click at [577, 196] on span "def" at bounding box center [578, 198] width 18 height 16
click at [574, 356] on span "#" at bounding box center [578, 347] width 10 height 23
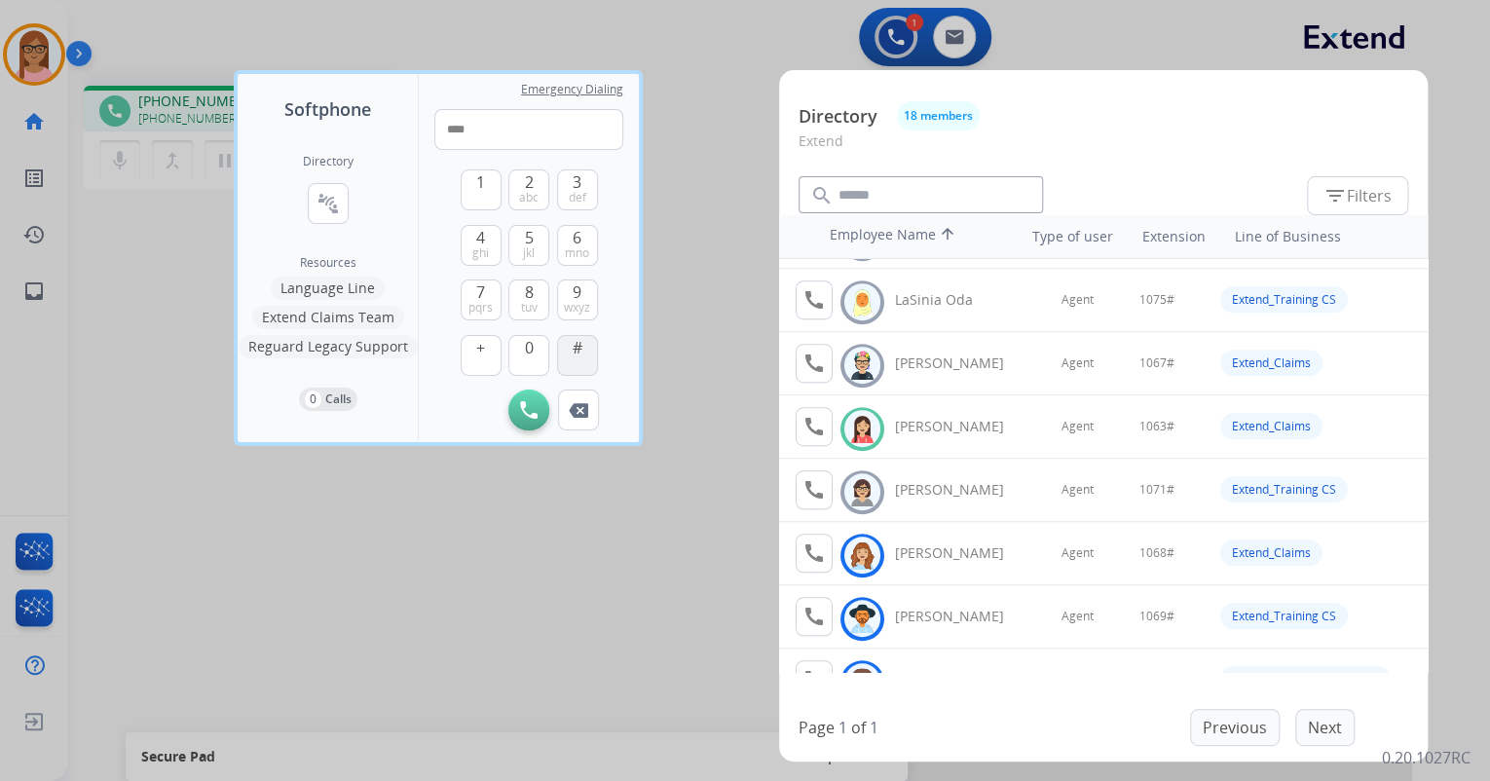
type input "*****"
click at [639, 615] on div at bounding box center [745, 390] width 1490 height 781
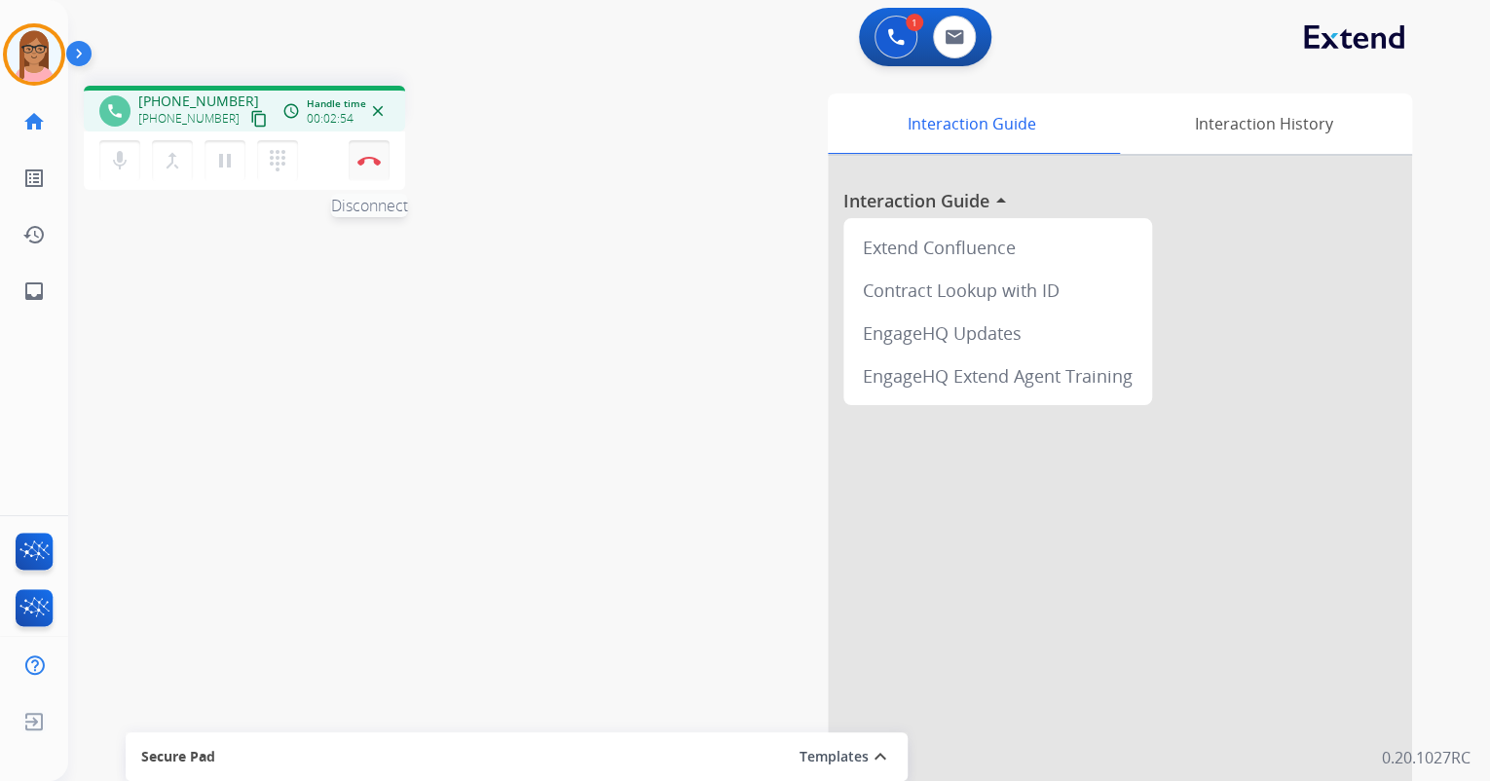
click at [374, 166] on button "Disconnect" at bounding box center [369, 160] width 41 height 41
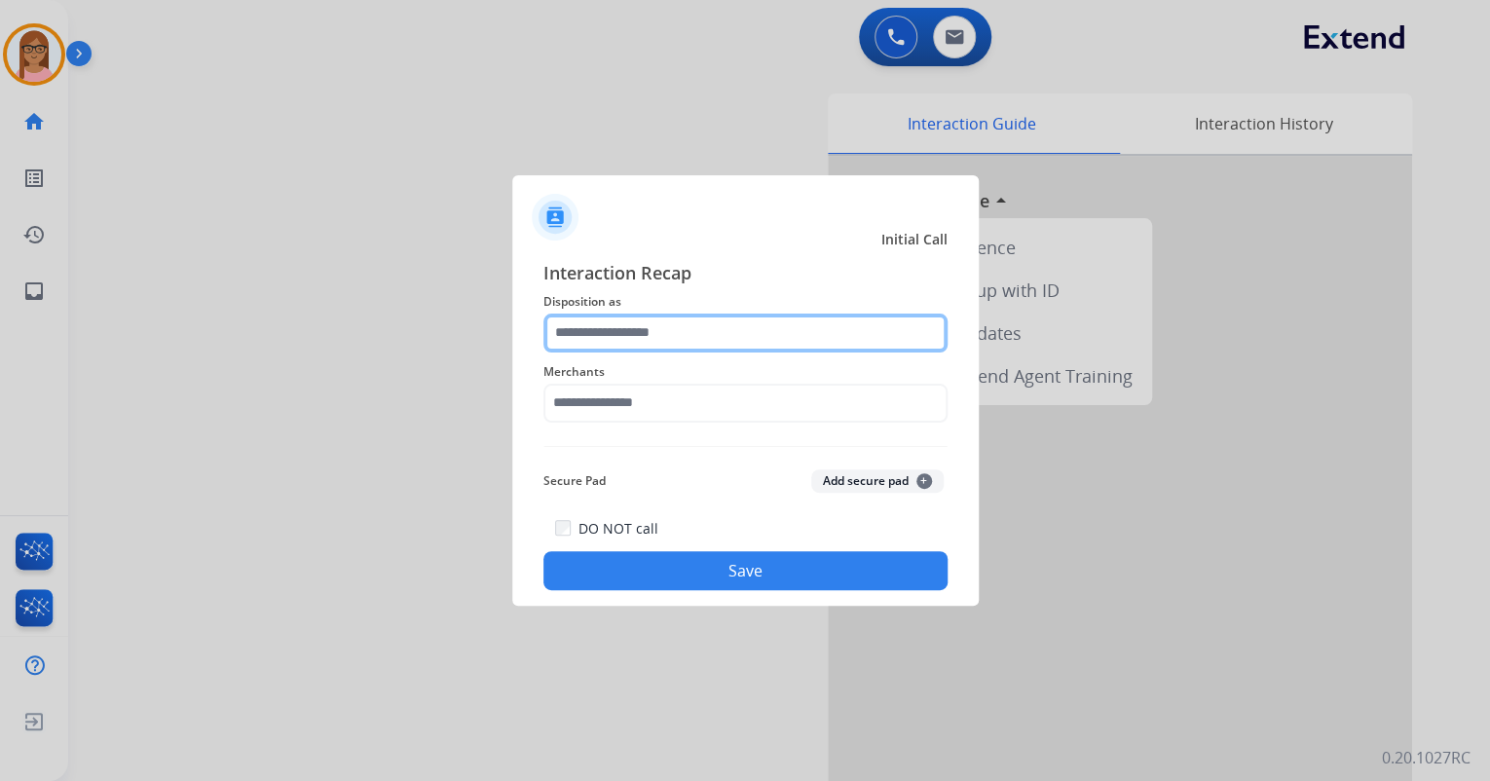
click at [687, 321] on input "text" at bounding box center [746, 333] width 404 height 39
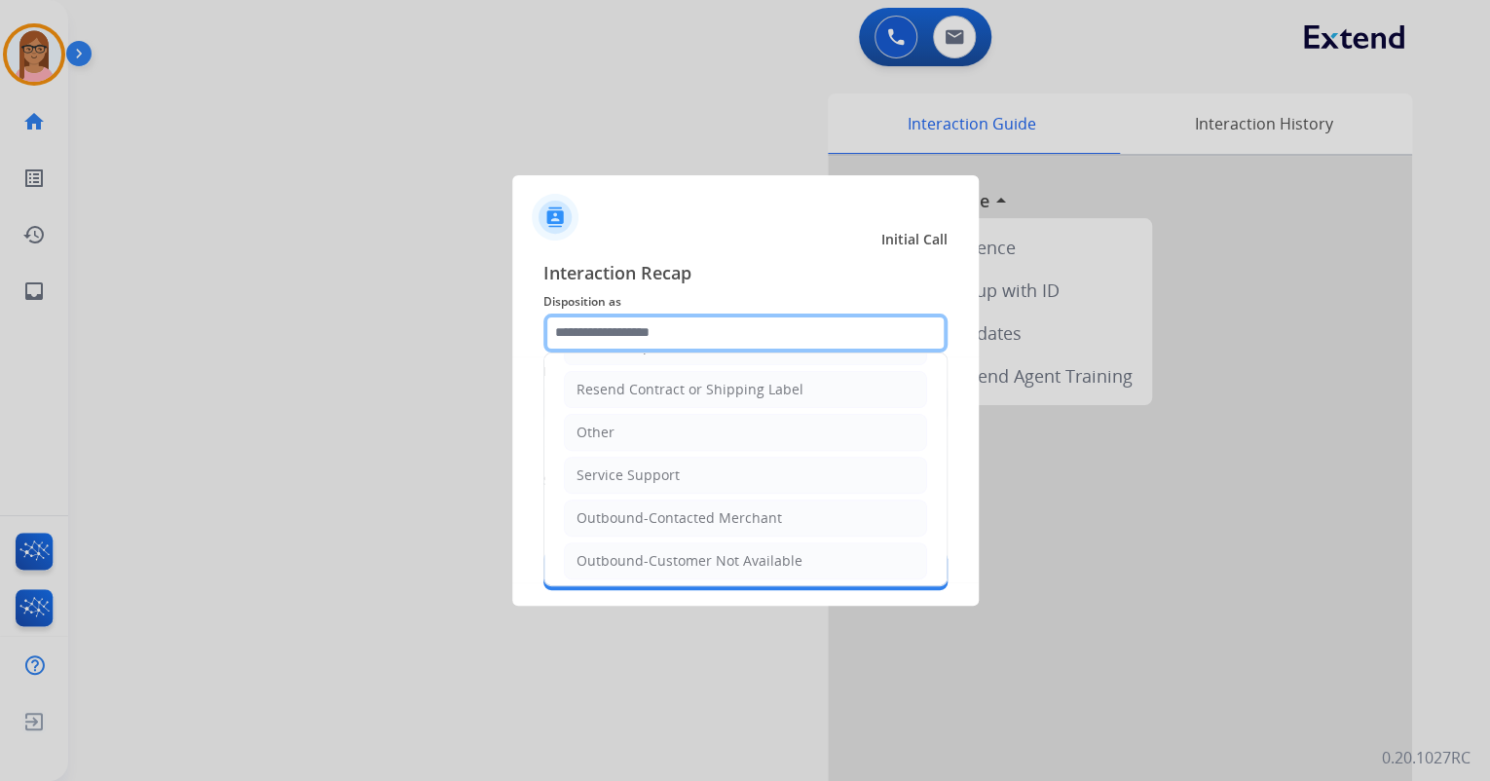
scroll to position [383, 0]
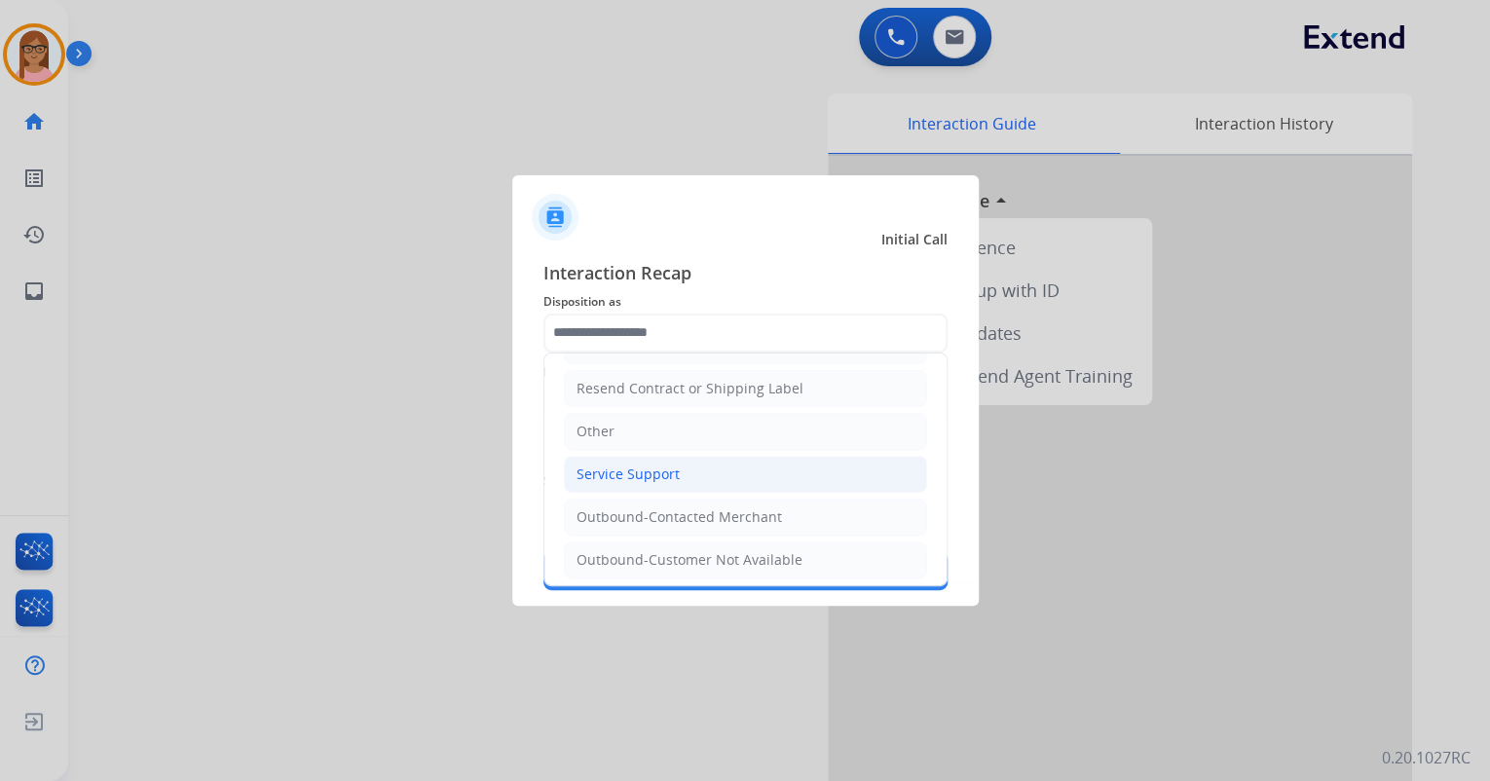
click at [694, 469] on li "Service Support" at bounding box center [745, 474] width 363 height 37
type input "**********"
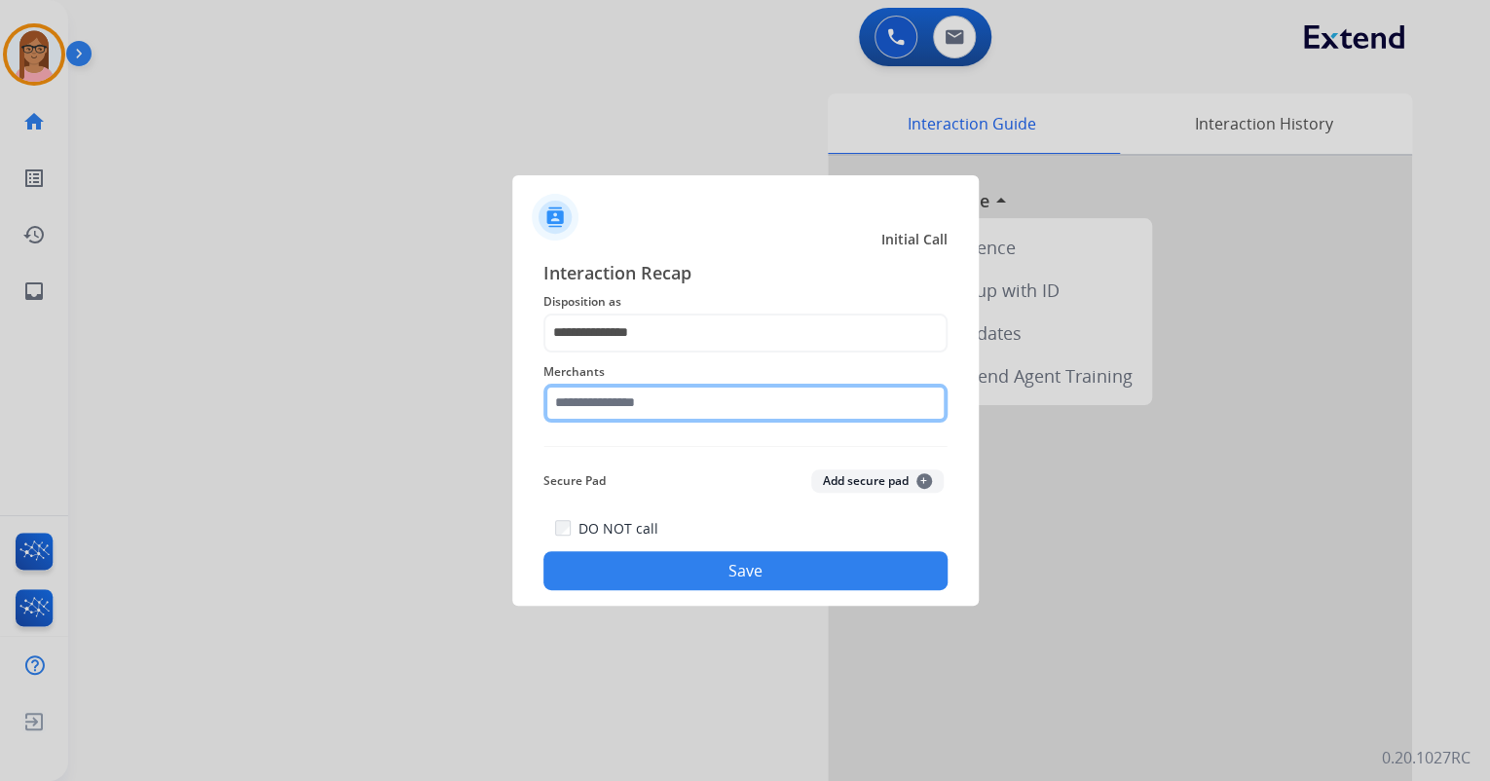
click at [671, 405] on input "text" at bounding box center [746, 403] width 404 height 39
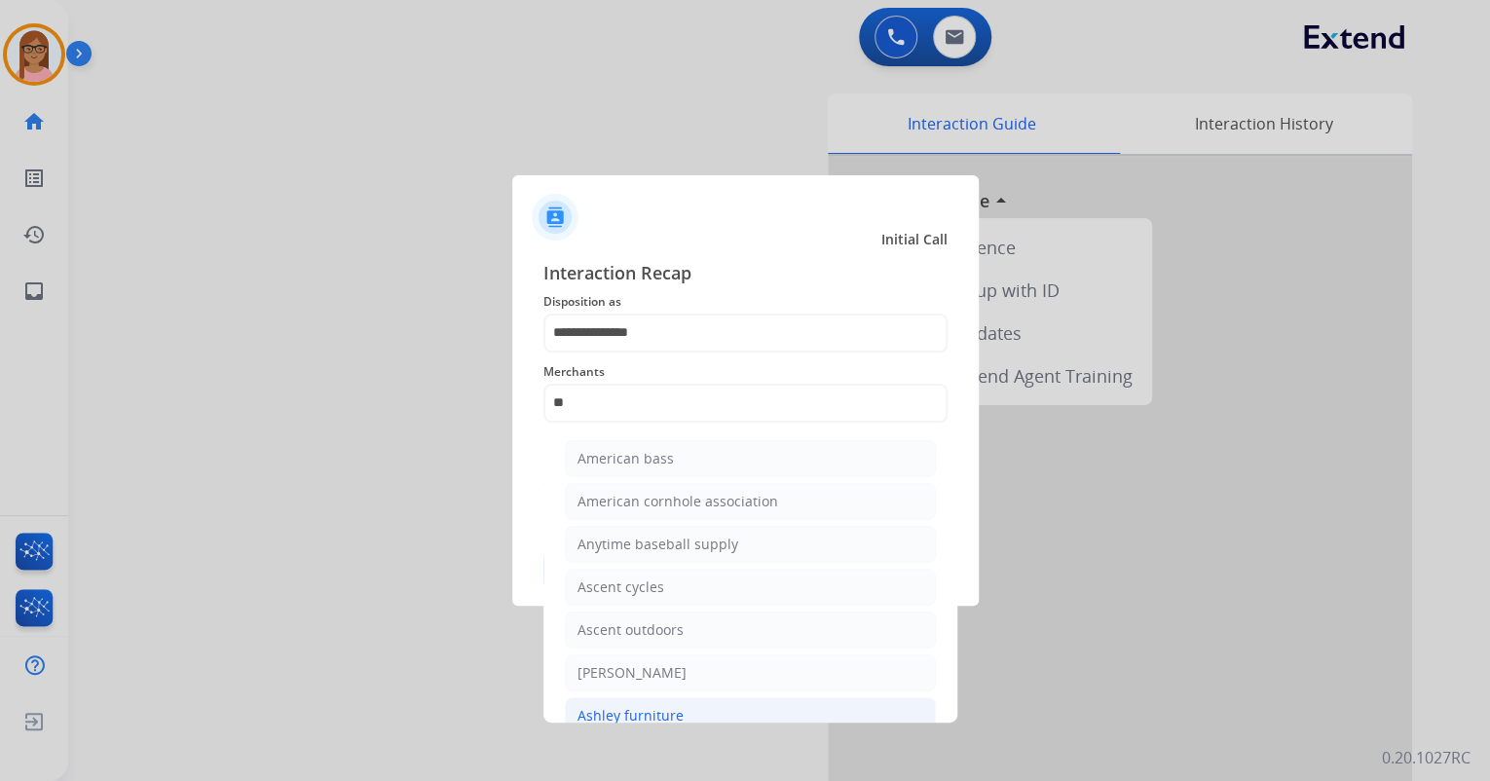
click at [676, 707] on div "Ashley furniture" at bounding box center [631, 715] width 106 height 19
type input "**********"
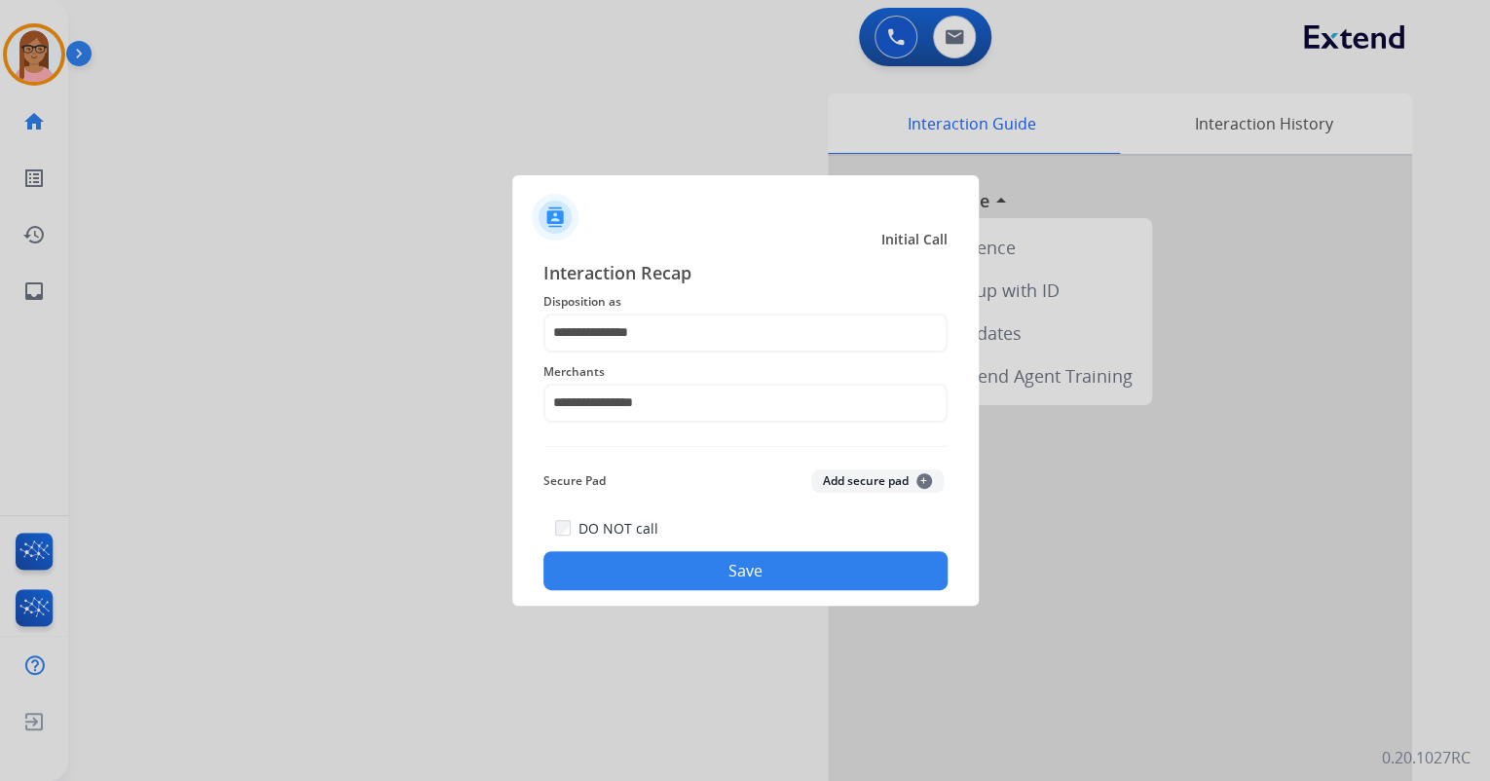
click at [694, 561] on button "Save" at bounding box center [746, 570] width 404 height 39
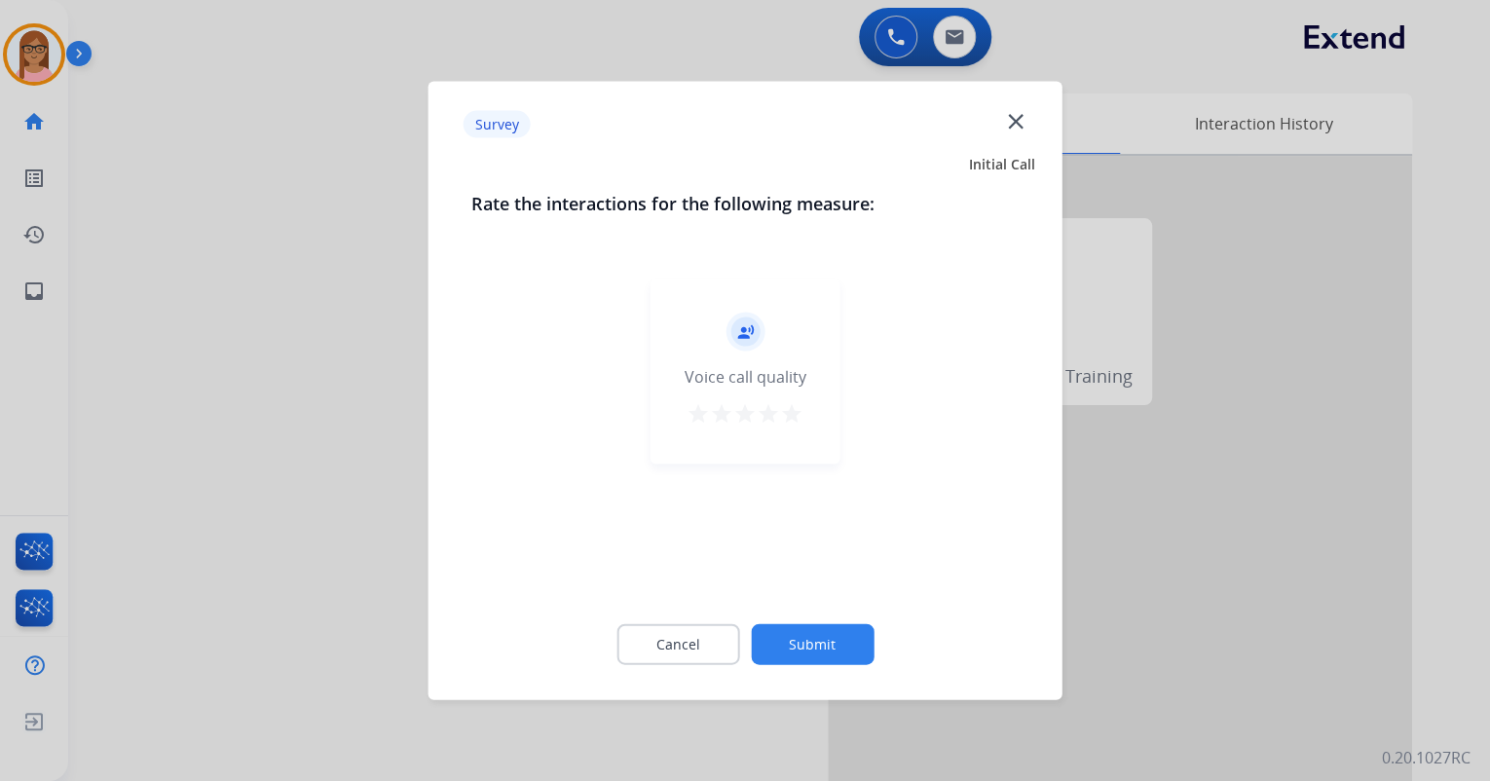
click at [792, 415] on mat-icon "star" at bounding box center [791, 413] width 23 height 23
click at [785, 631] on button "Submit" at bounding box center [812, 644] width 123 height 41
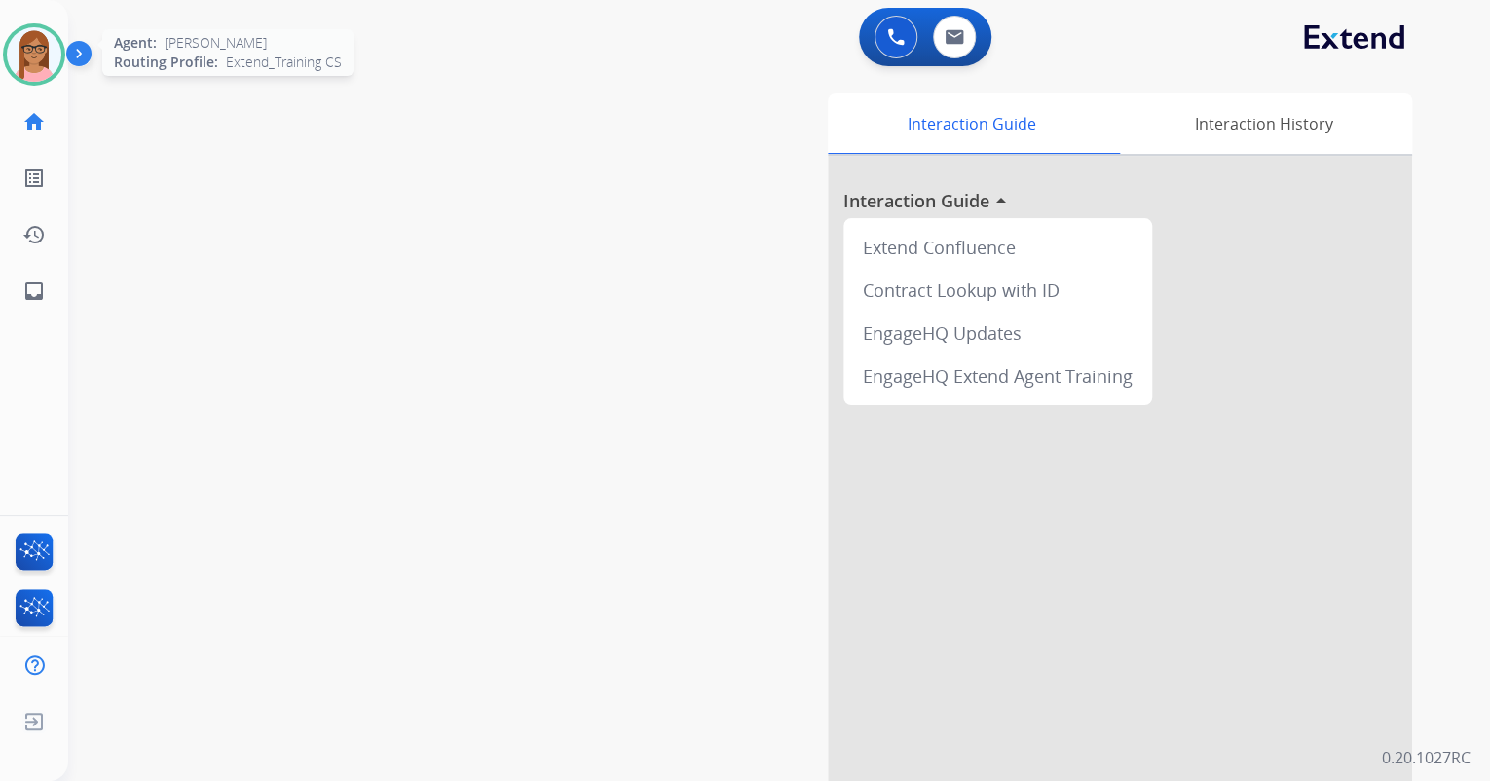
click at [52, 58] on img at bounding box center [34, 54] width 55 height 55
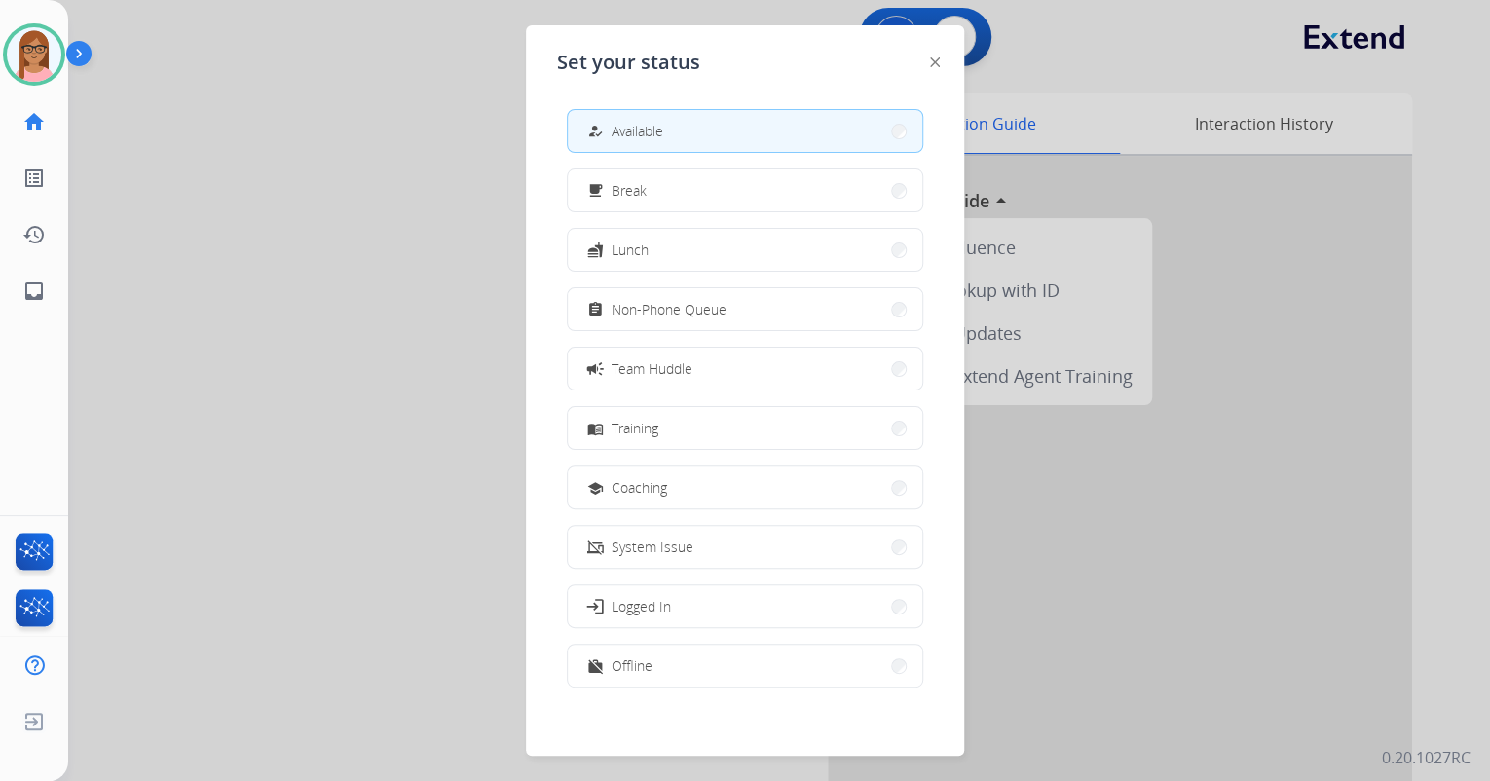
click at [643, 301] on span "Non-Phone Queue" at bounding box center [669, 309] width 115 height 20
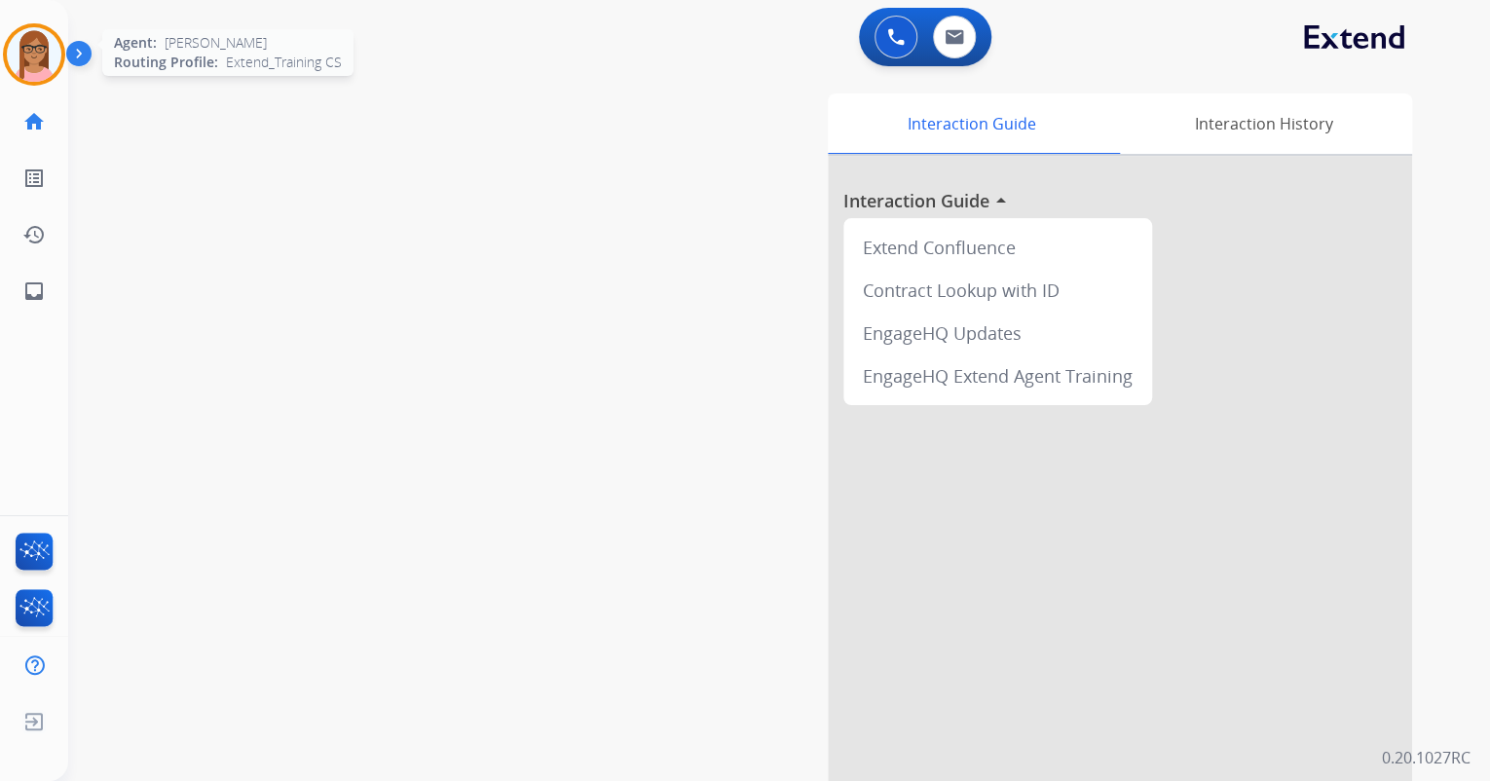
click at [35, 54] on img at bounding box center [34, 54] width 55 height 55
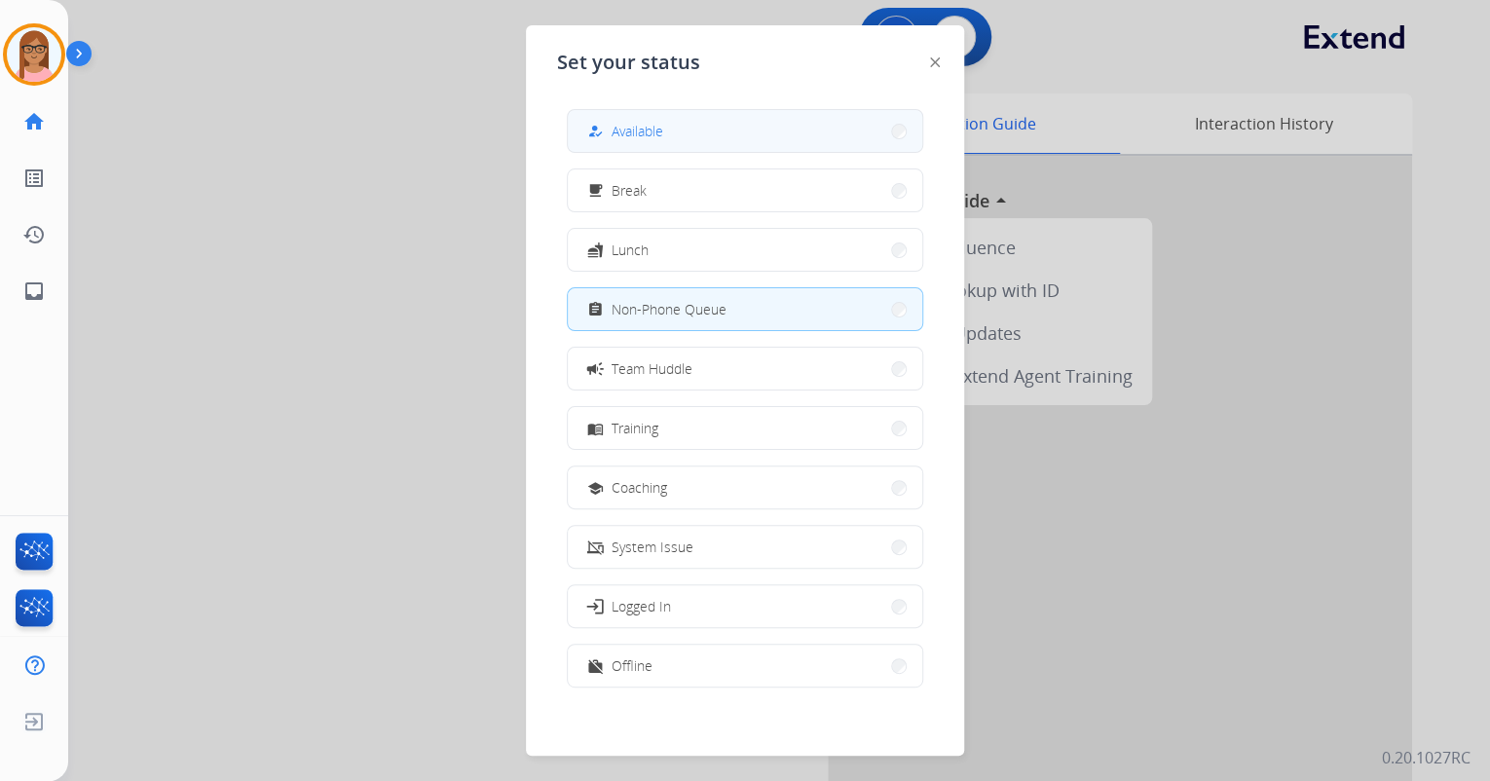
click at [663, 127] on span "Available" at bounding box center [638, 131] width 52 height 20
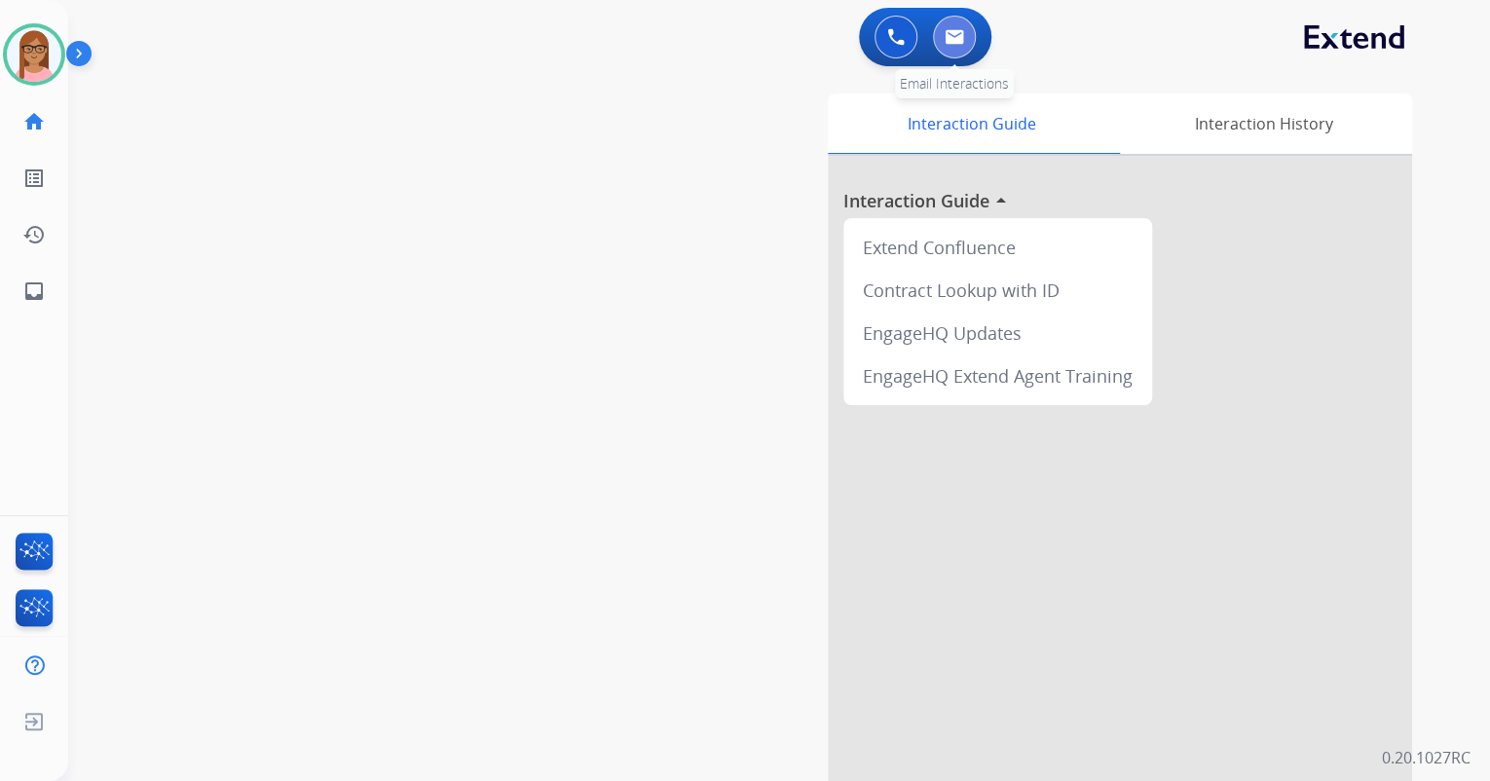
click at [953, 35] on img at bounding box center [954, 37] width 19 height 16
select select "**********"
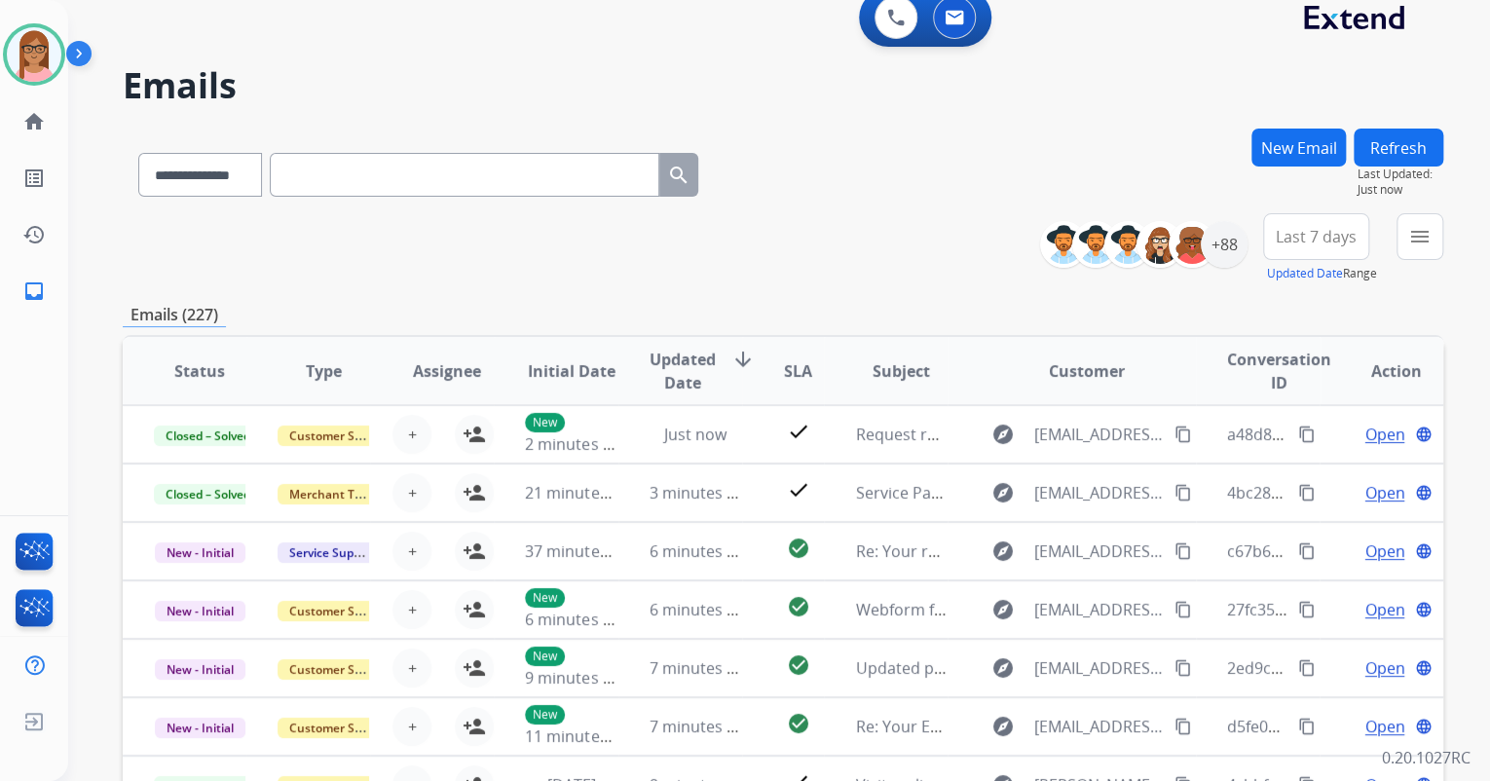
scroll to position [16, 0]
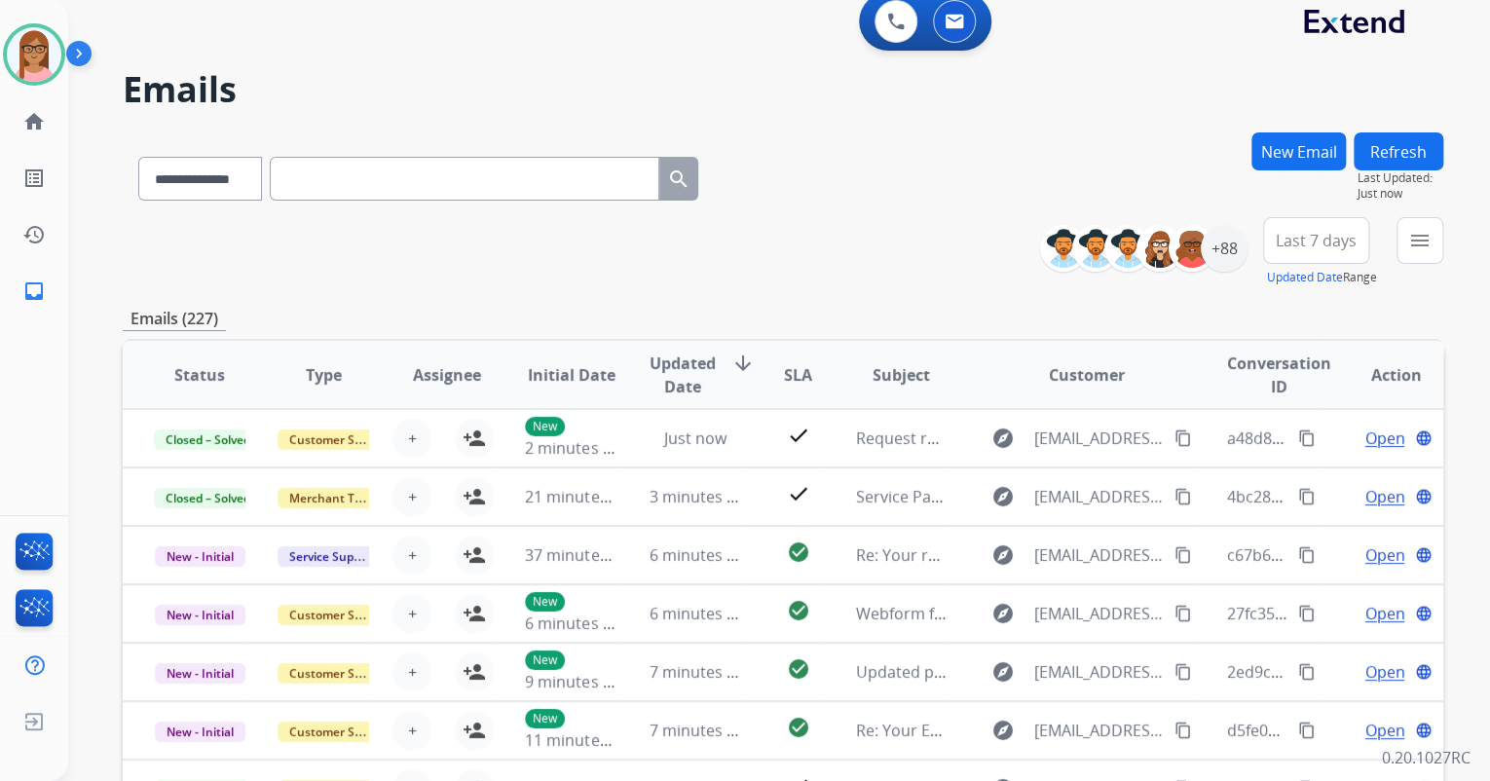
click at [1432, 224] on button "menu" at bounding box center [1420, 240] width 47 height 47
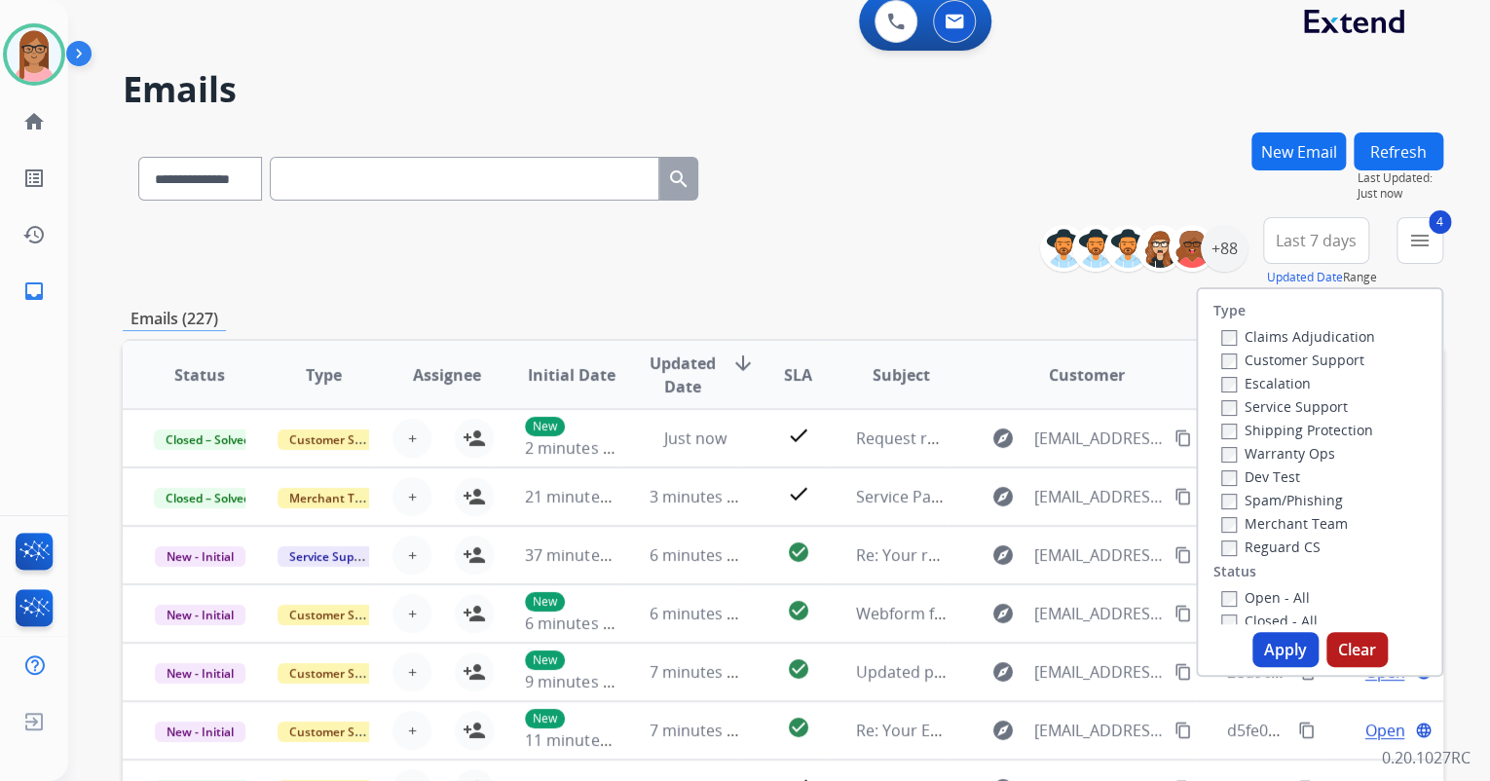
click at [1260, 642] on button "Apply" at bounding box center [1286, 649] width 66 height 35
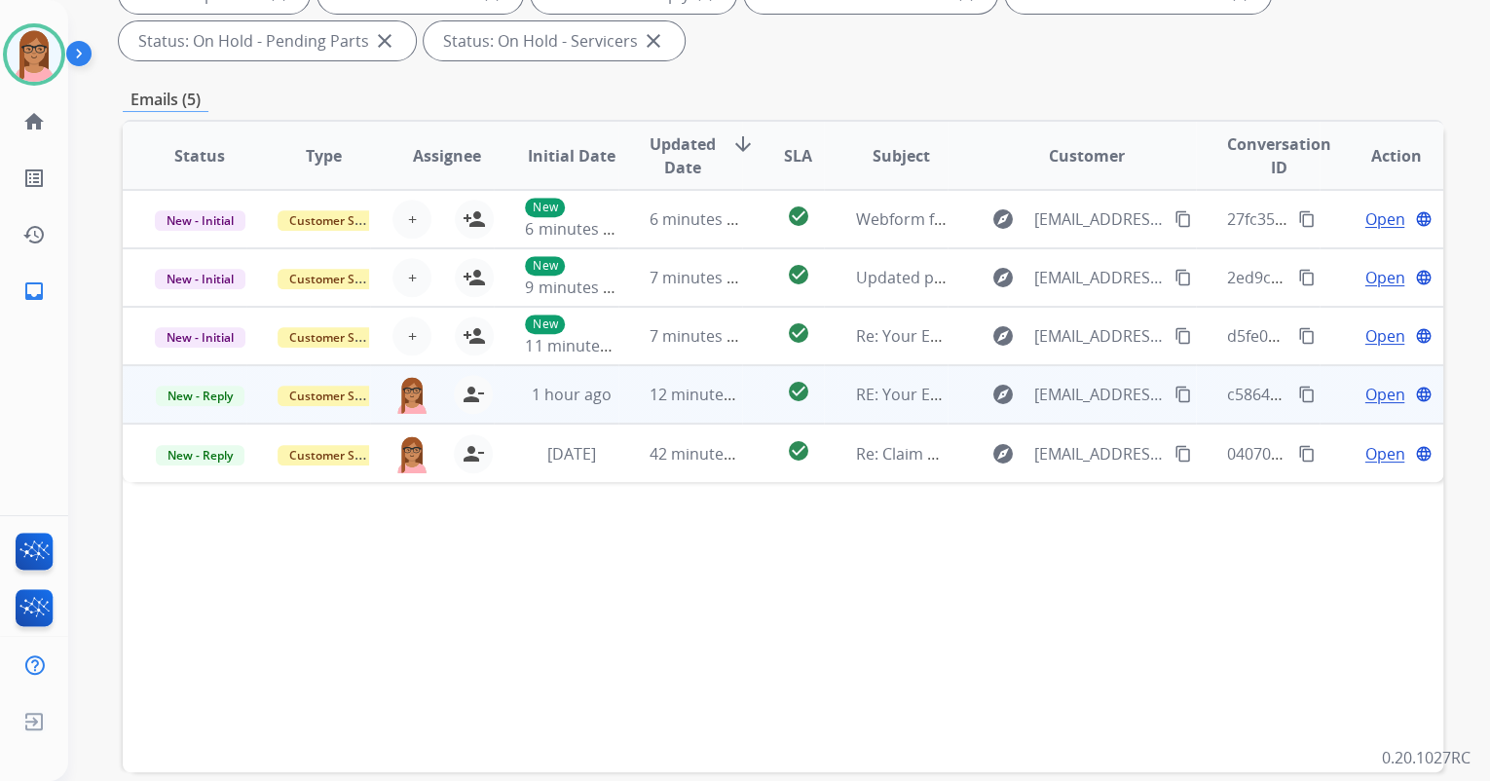
scroll to position [390, 0]
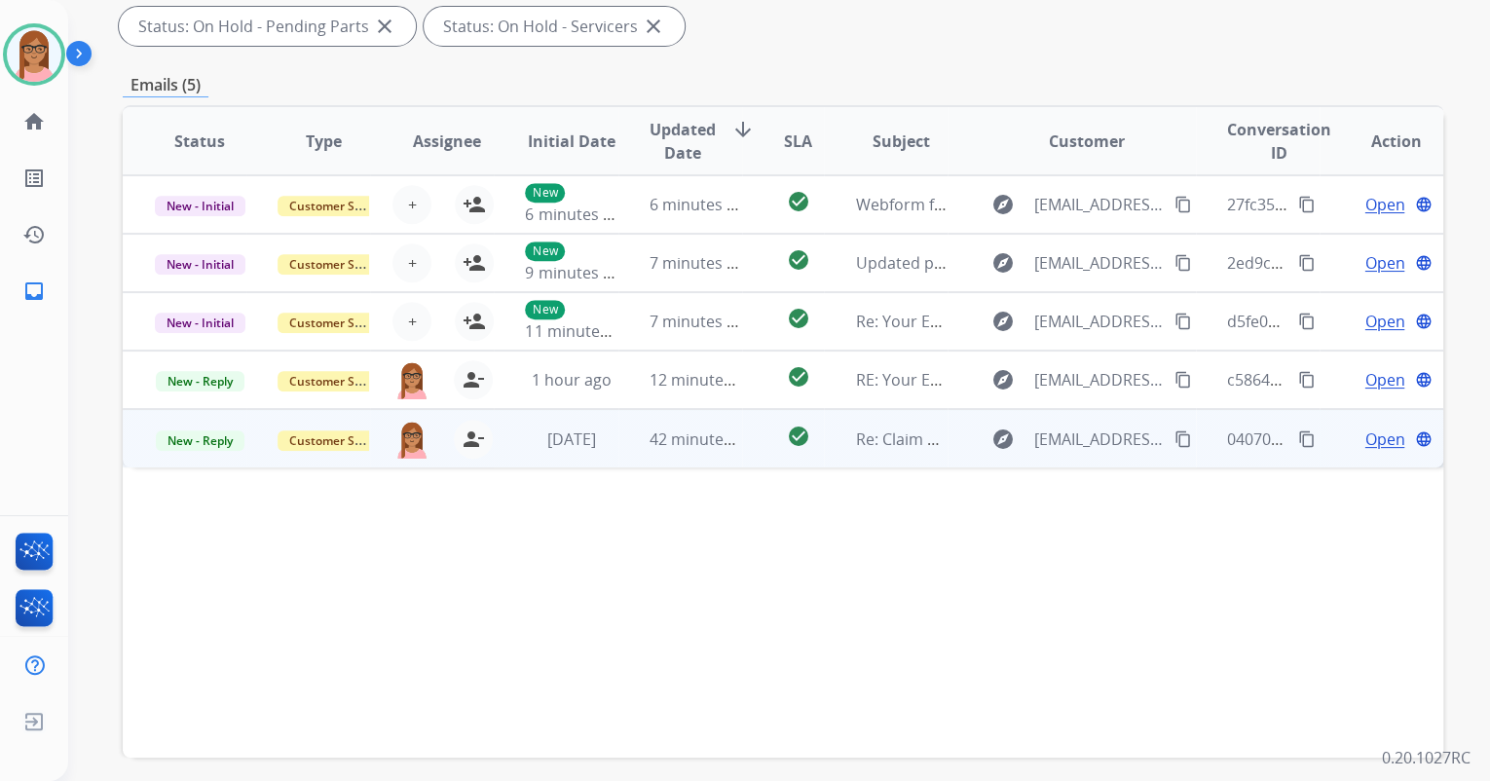
click at [1374, 444] on span "Open" at bounding box center [1385, 439] width 40 height 23
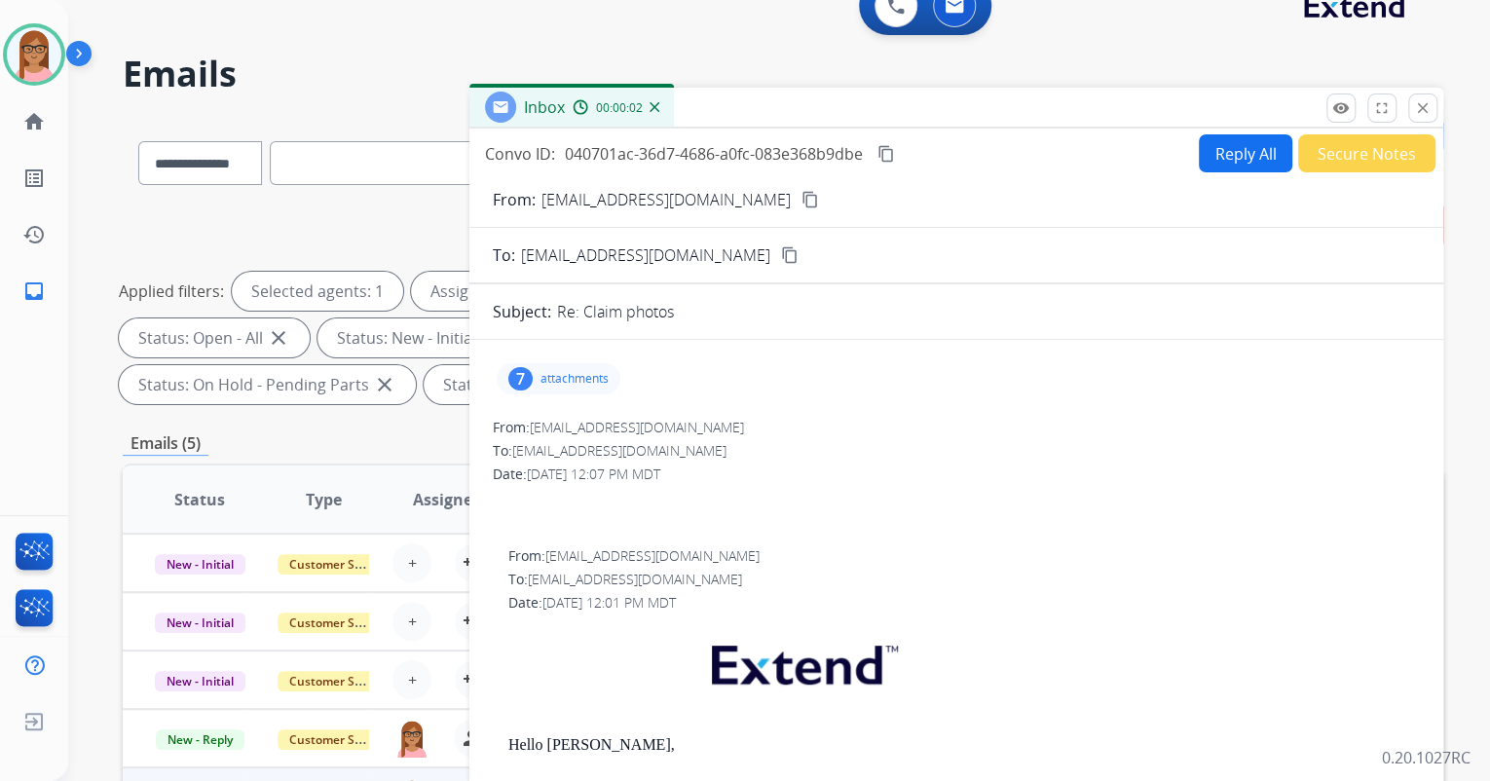
scroll to position [0, 0]
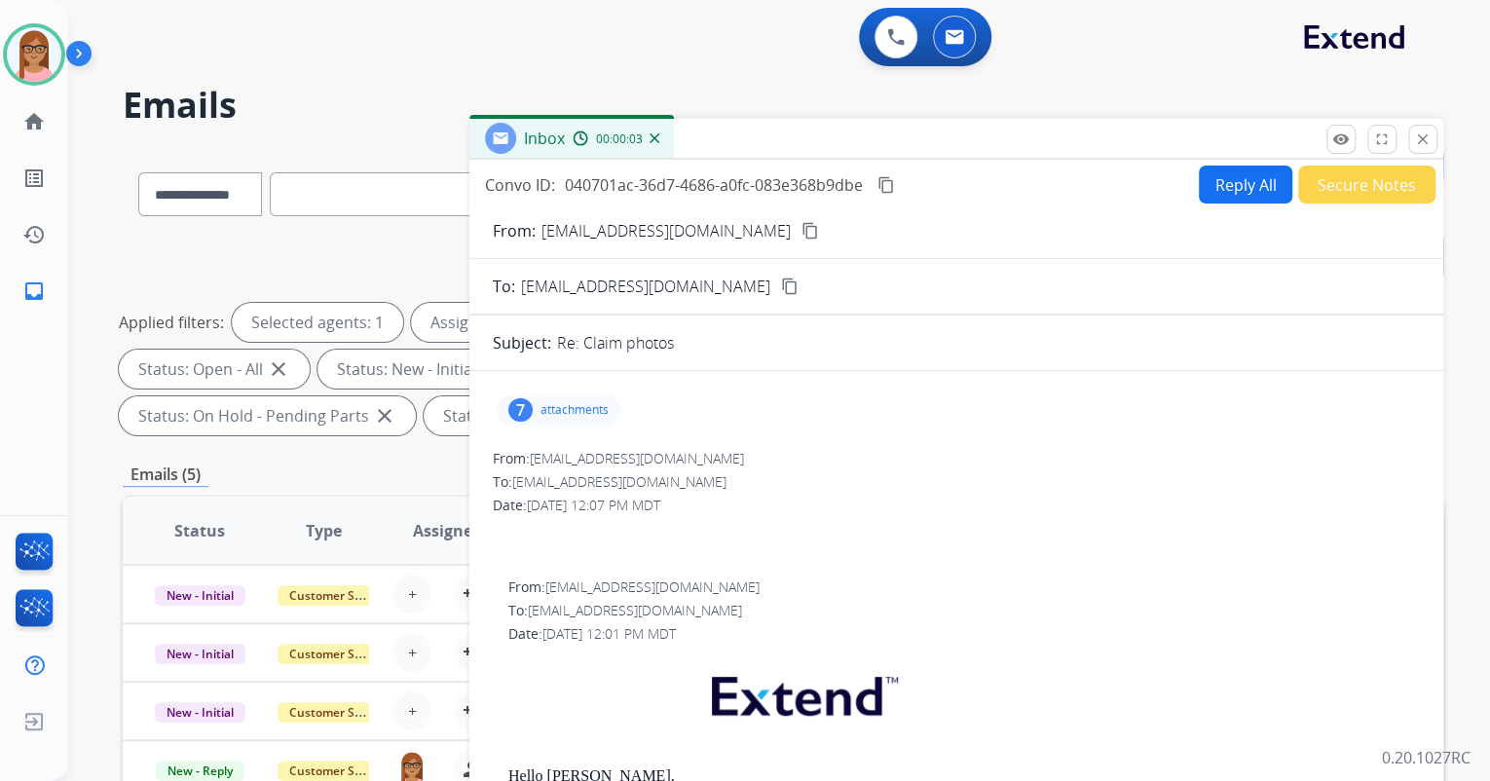
click at [1224, 179] on button "Reply All" at bounding box center [1246, 185] width 94 height 38
select select "**********"
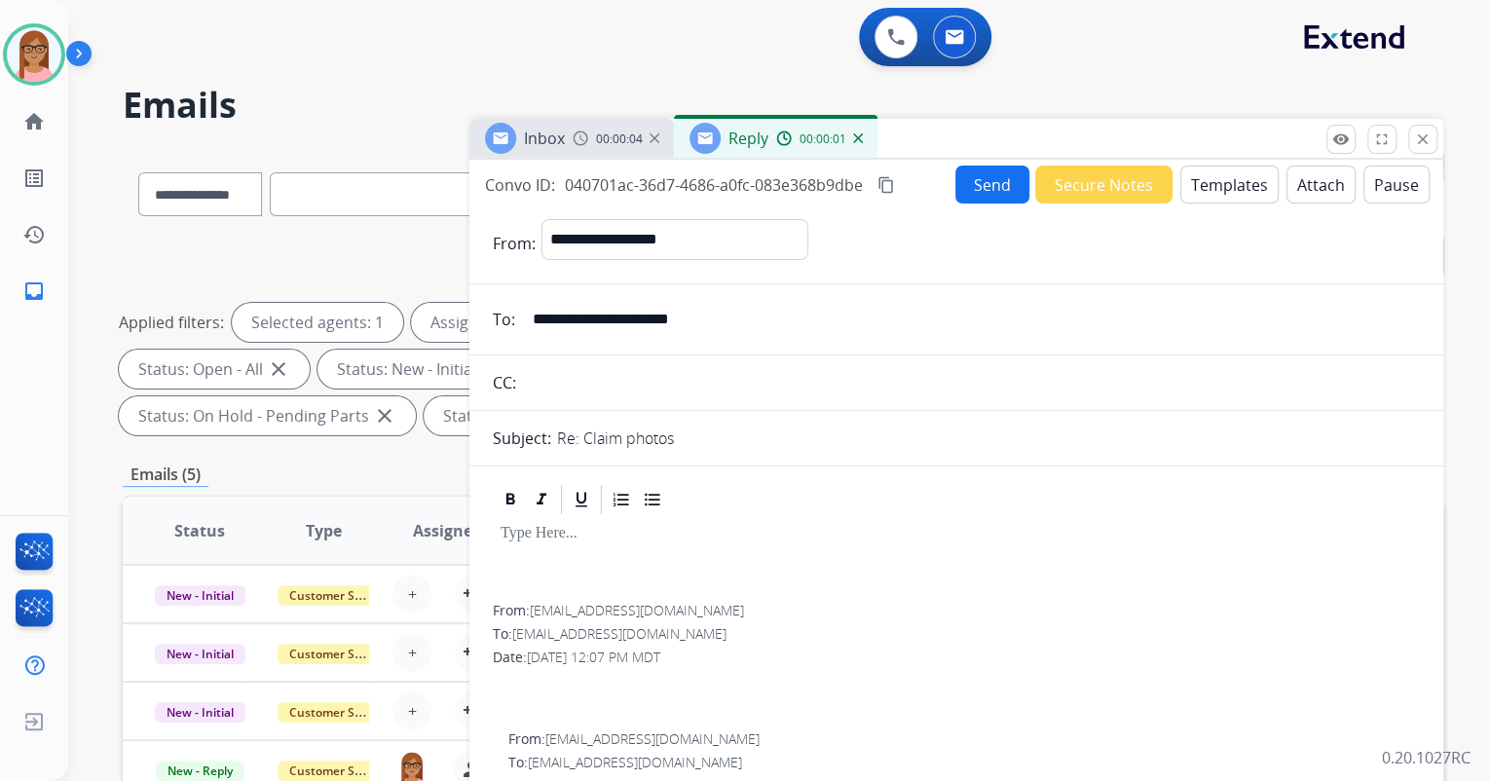
click at [1231, 178] on button "Templates" at bounding box center [1230, 185] width 98 height 38
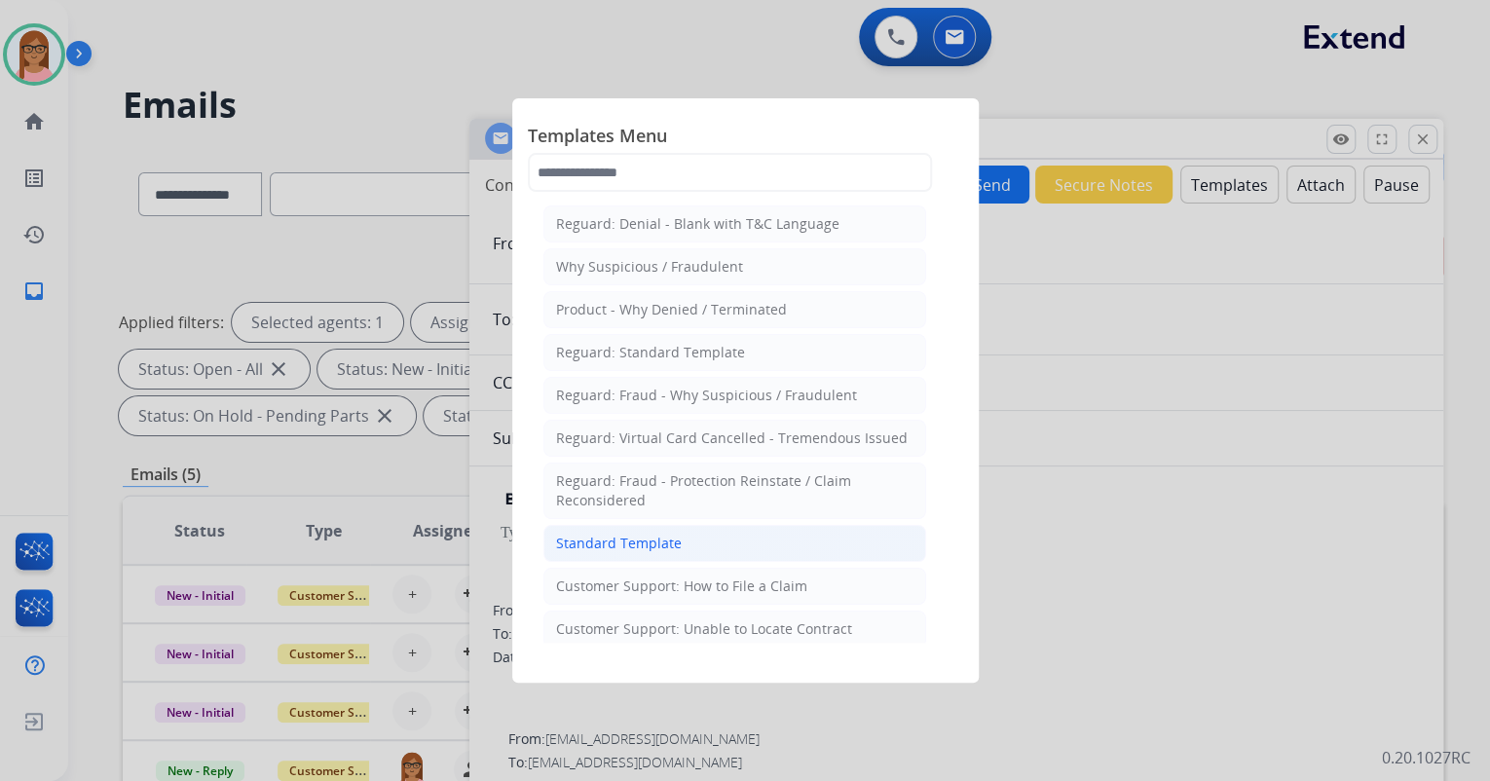
click at [683, 537] on li "Standard Template" at bounding box center [735, 543] width 383 height 37
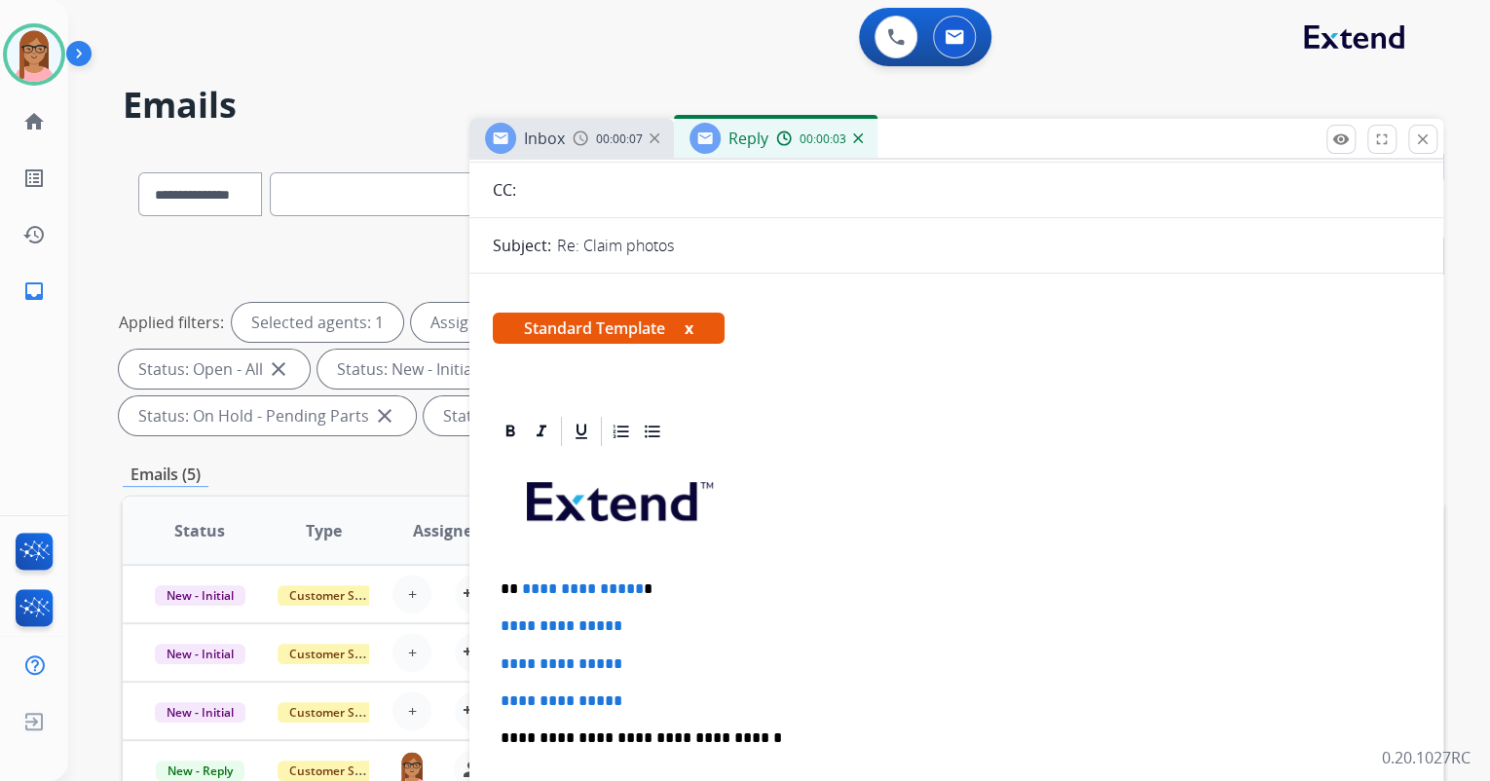
scroll to position [234, 0]
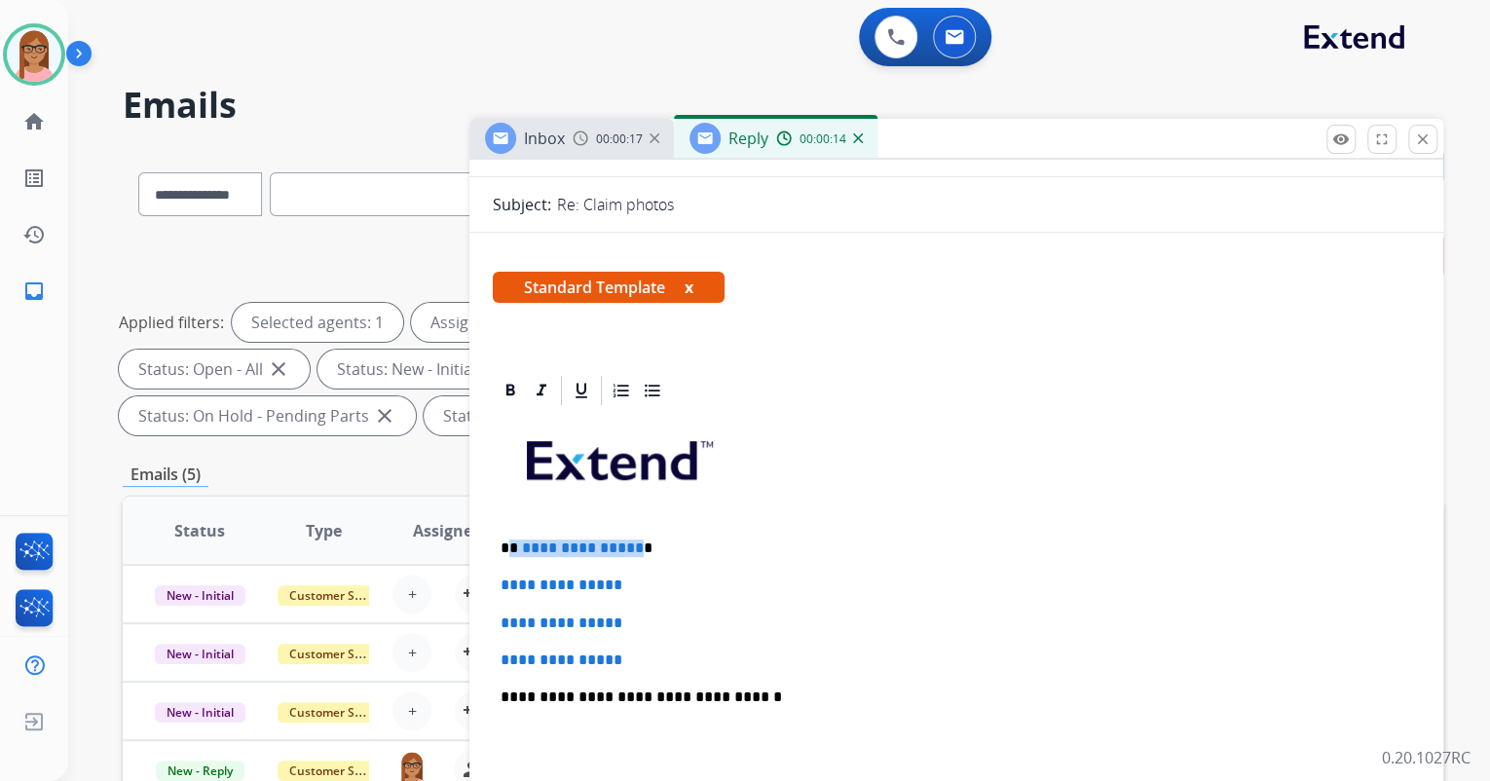
drag, startPoint x: 511, startPoint y: 545, endPoint x: 629, endPoint y: 545, distance: 117.9
click at [629, 545] on p "**********" at bounding box center [949, 549] width 896 height 18
drag, startPoint x: 496, startPoint y: 584, endPoint x: 645, endPoint y: 655, distance: 164.7
click at [644, 656] on div "**********" at bounding box center [956, 743] width 927 height 670
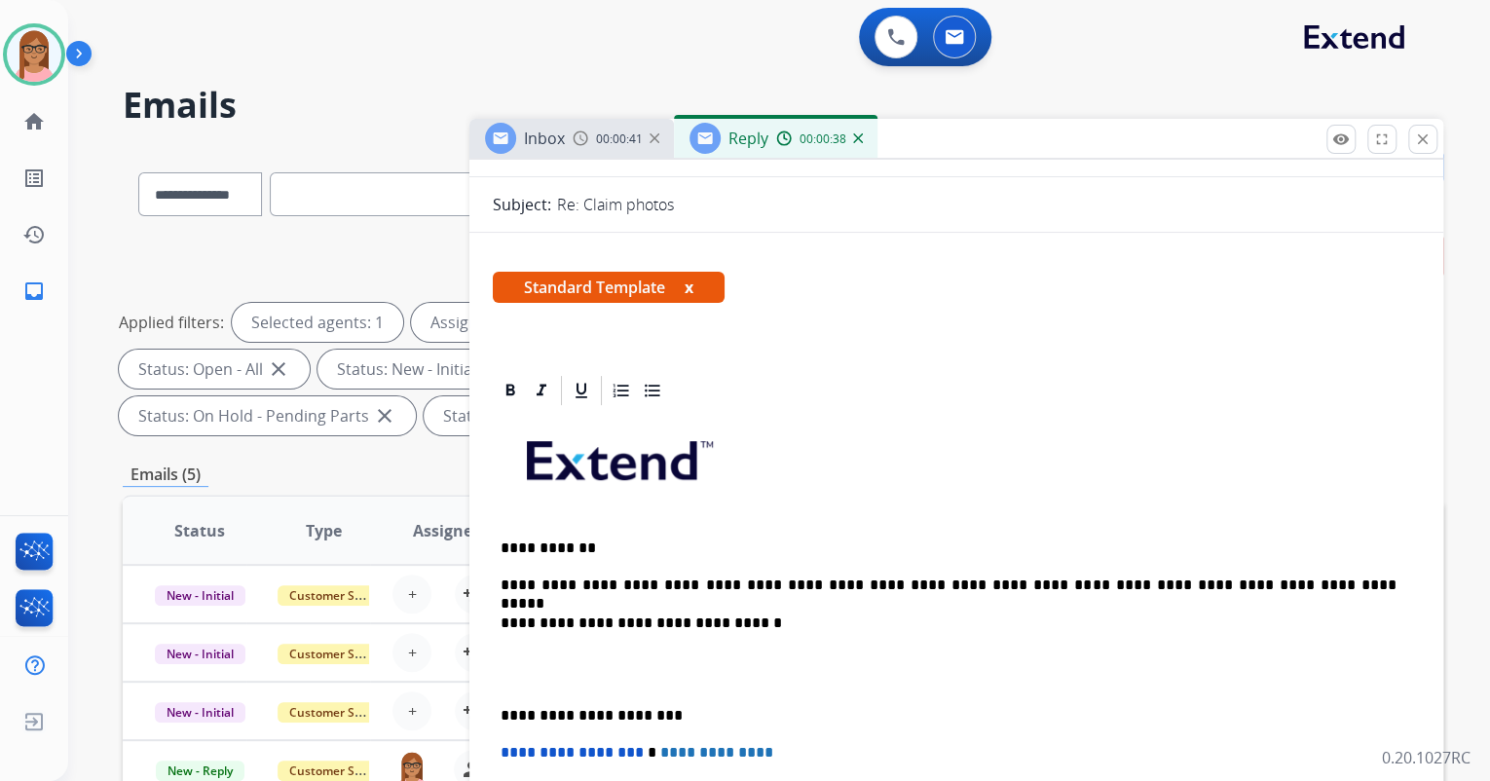
click at [708, 667] on p at bounding box center [957, 670] width 912 height 36
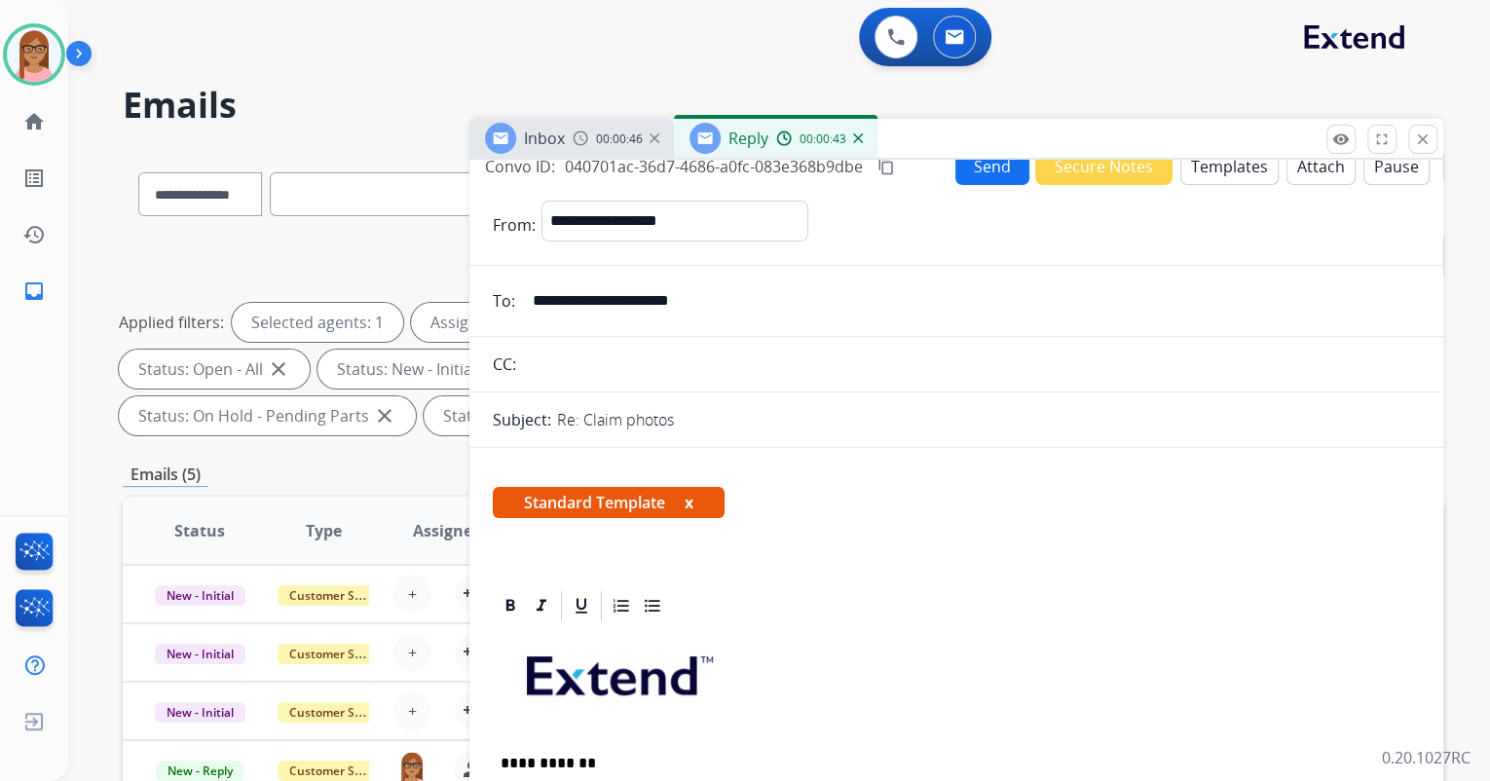
scroll to position [0, 0]
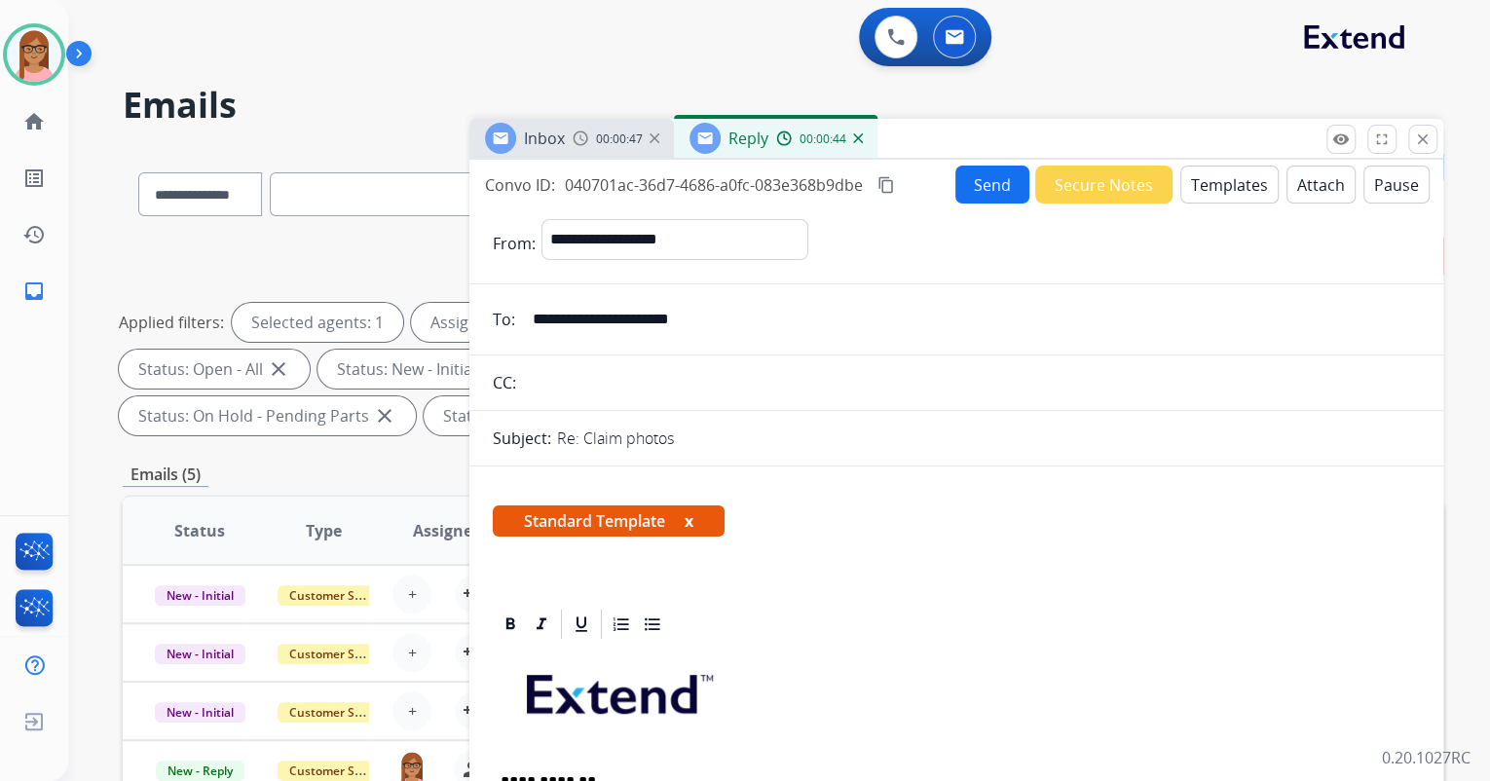
click at [987, 182] on button "Send" at bounding box center [993, 185] width 74 height 38
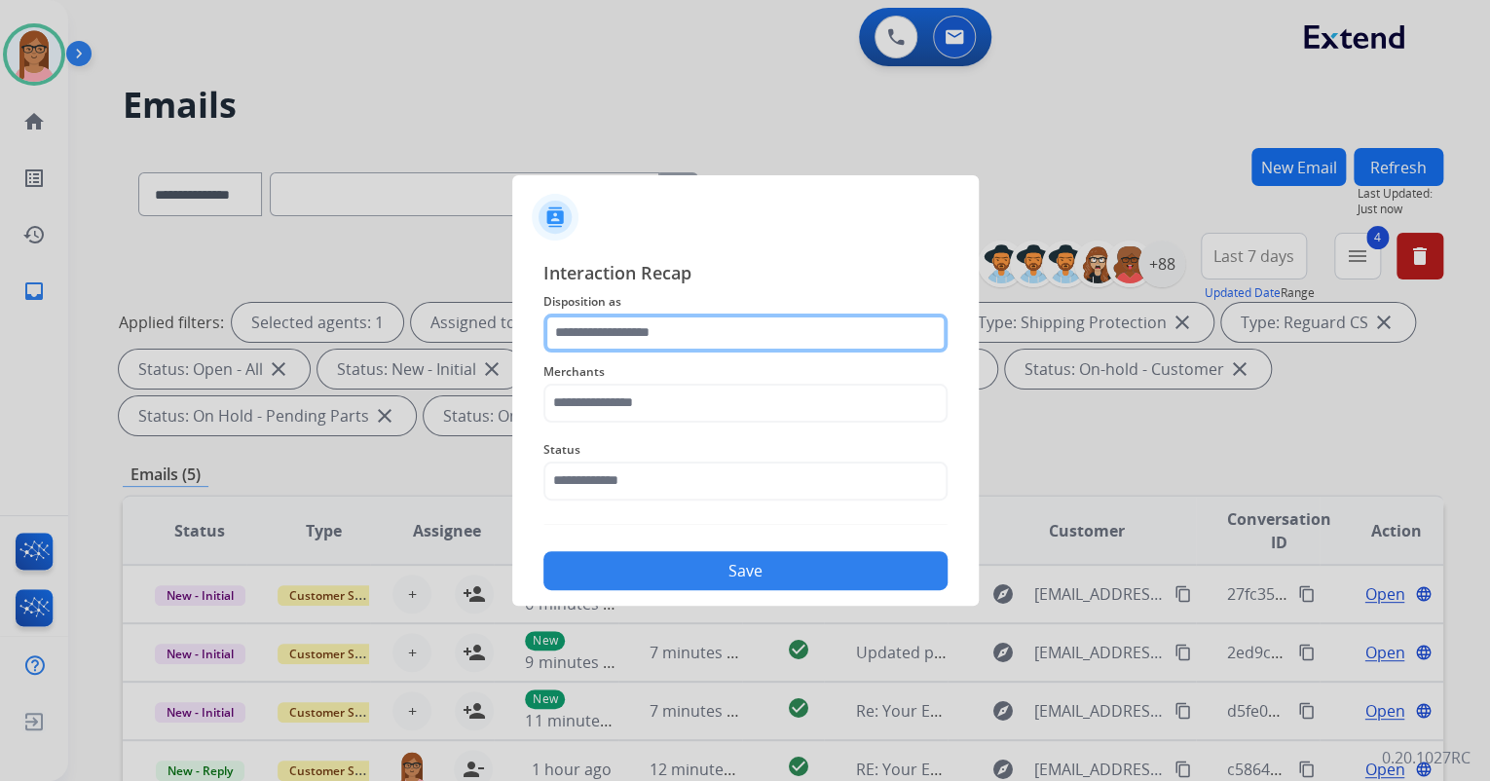
click at [768, 322] on input "text" at bounding box center [746, 333] width 404 height 39
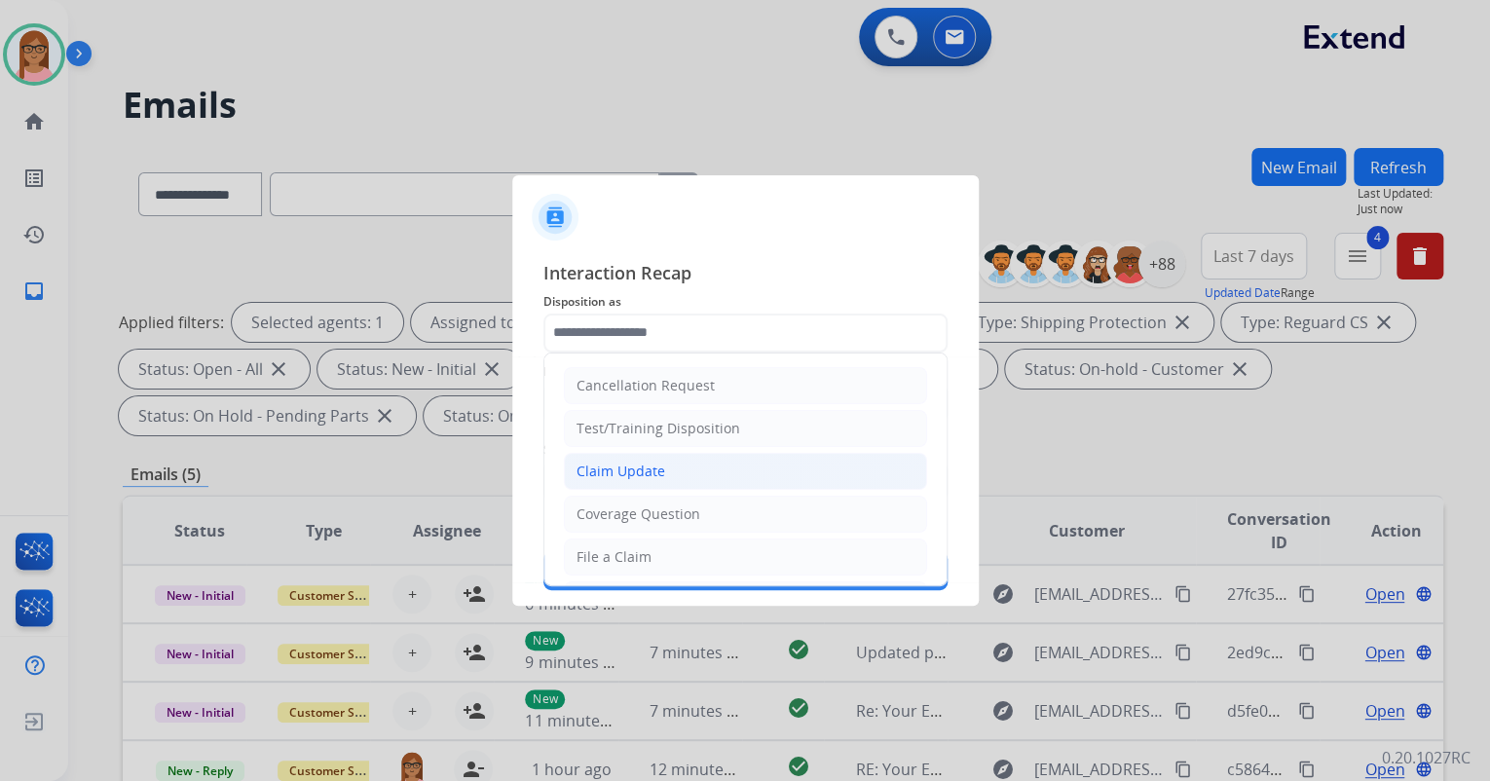
click at [744, 473] on li "Claim Update" at bounding box center [745, 471] width 363 height 37
type input "**********"
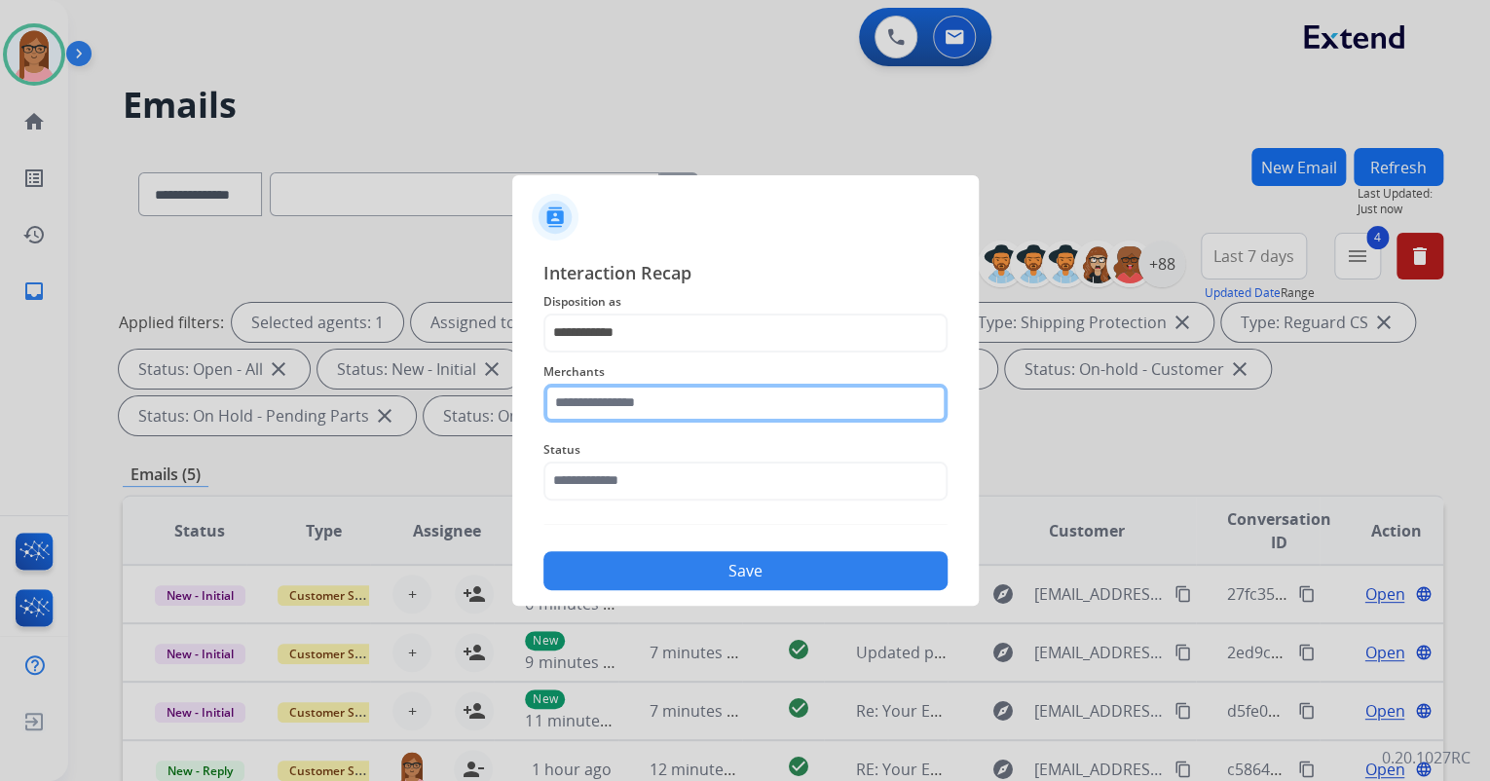
click at [734, 405] on input "text" at bounding box center [746, 403] width 404 height 39
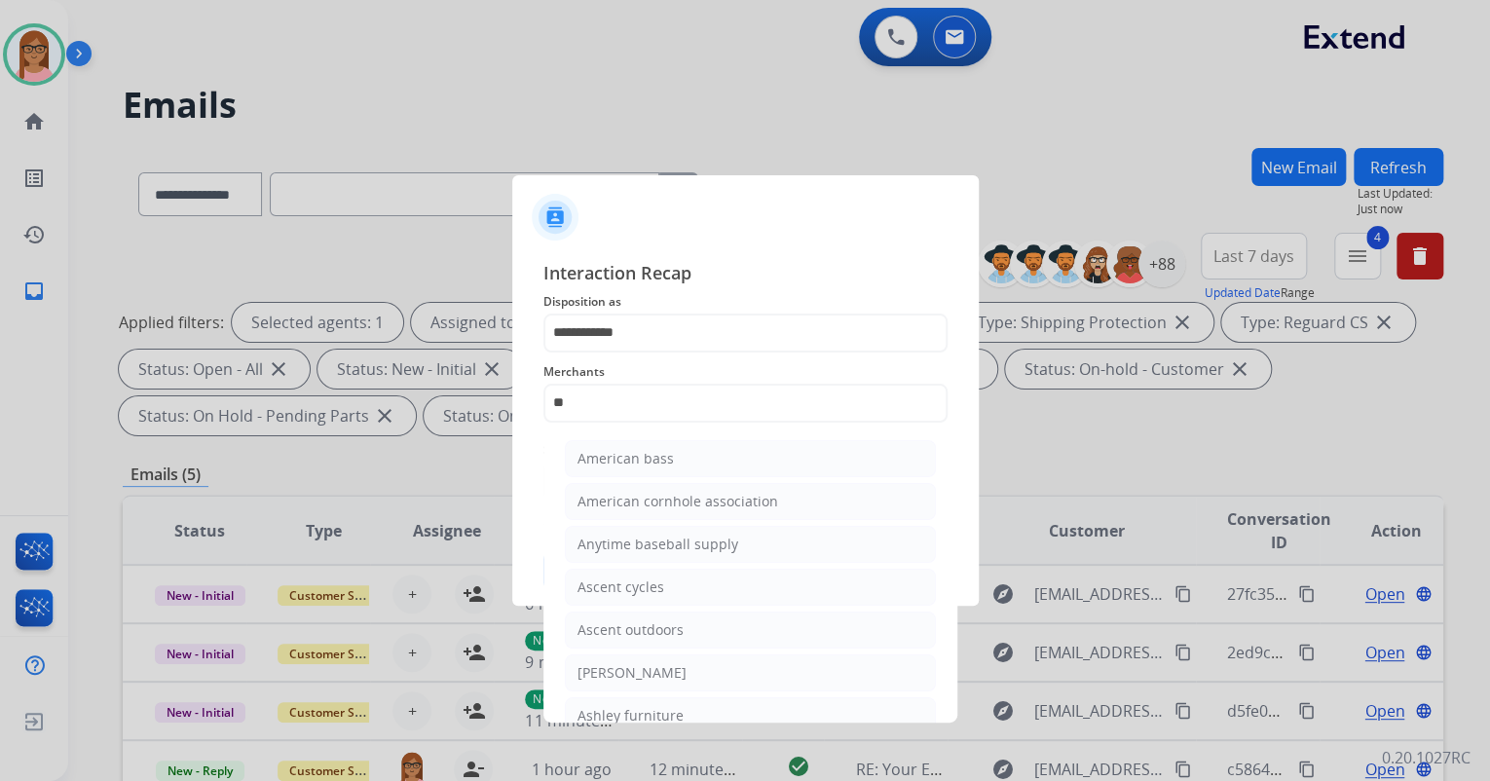
click at [705, 701] on li "Ashley furniture" at bounding box center [750, 715] width 371 height 37
type input "**********"
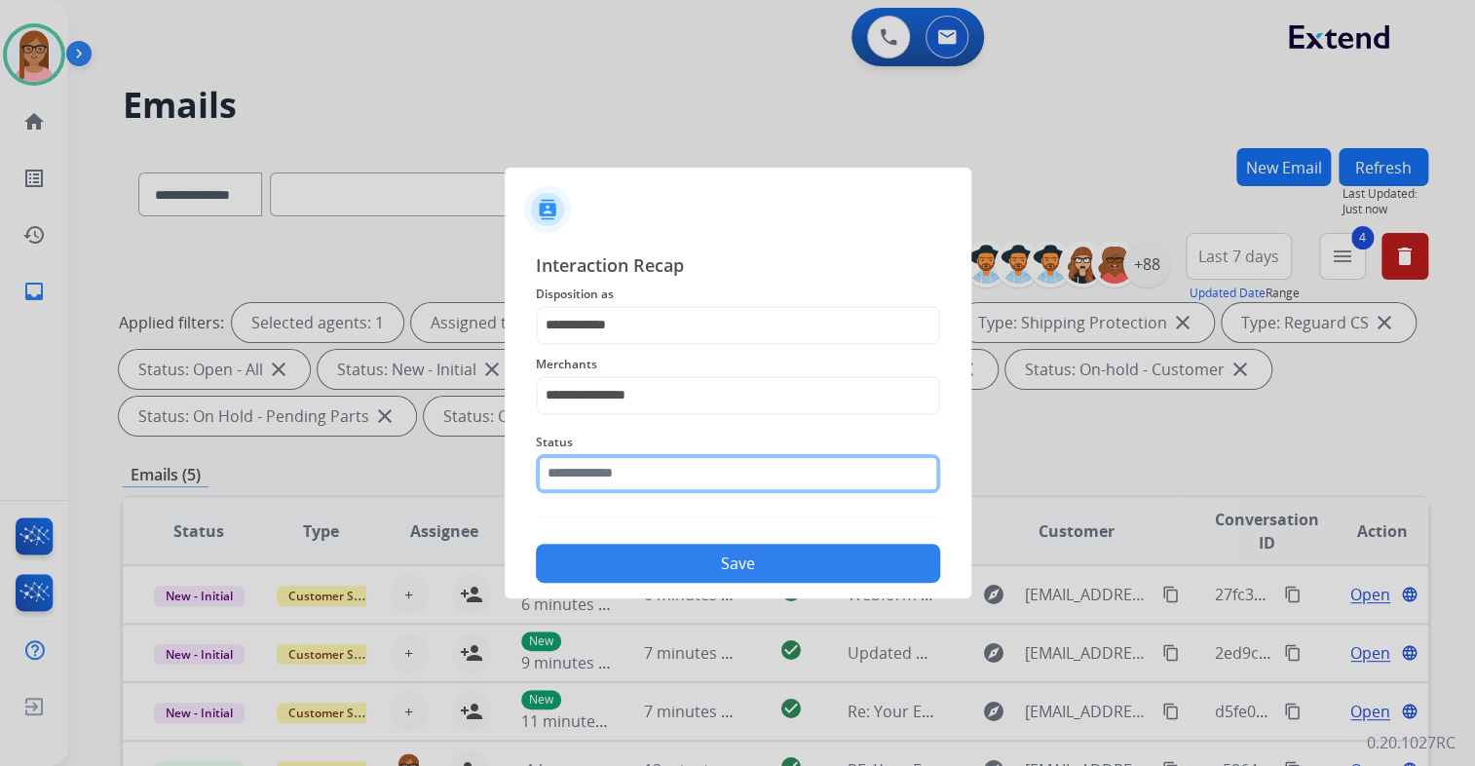
click at [701, 474] on input "text" at bounding box center [738, 473] width 404 height 39
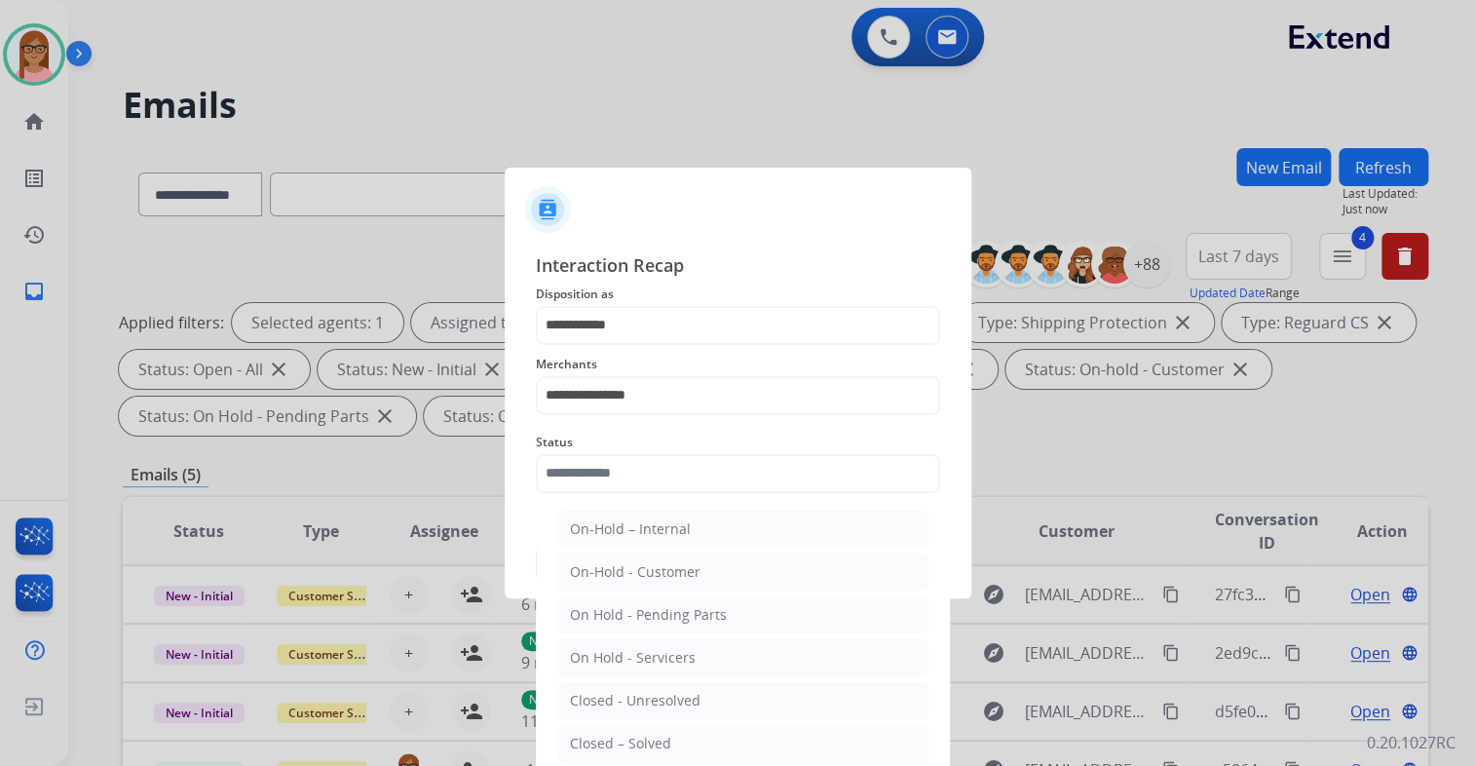
click at [681, 733] on li "Closed – Solved" at bounding box center [742, 743] width 371 height 37
type input "**********"
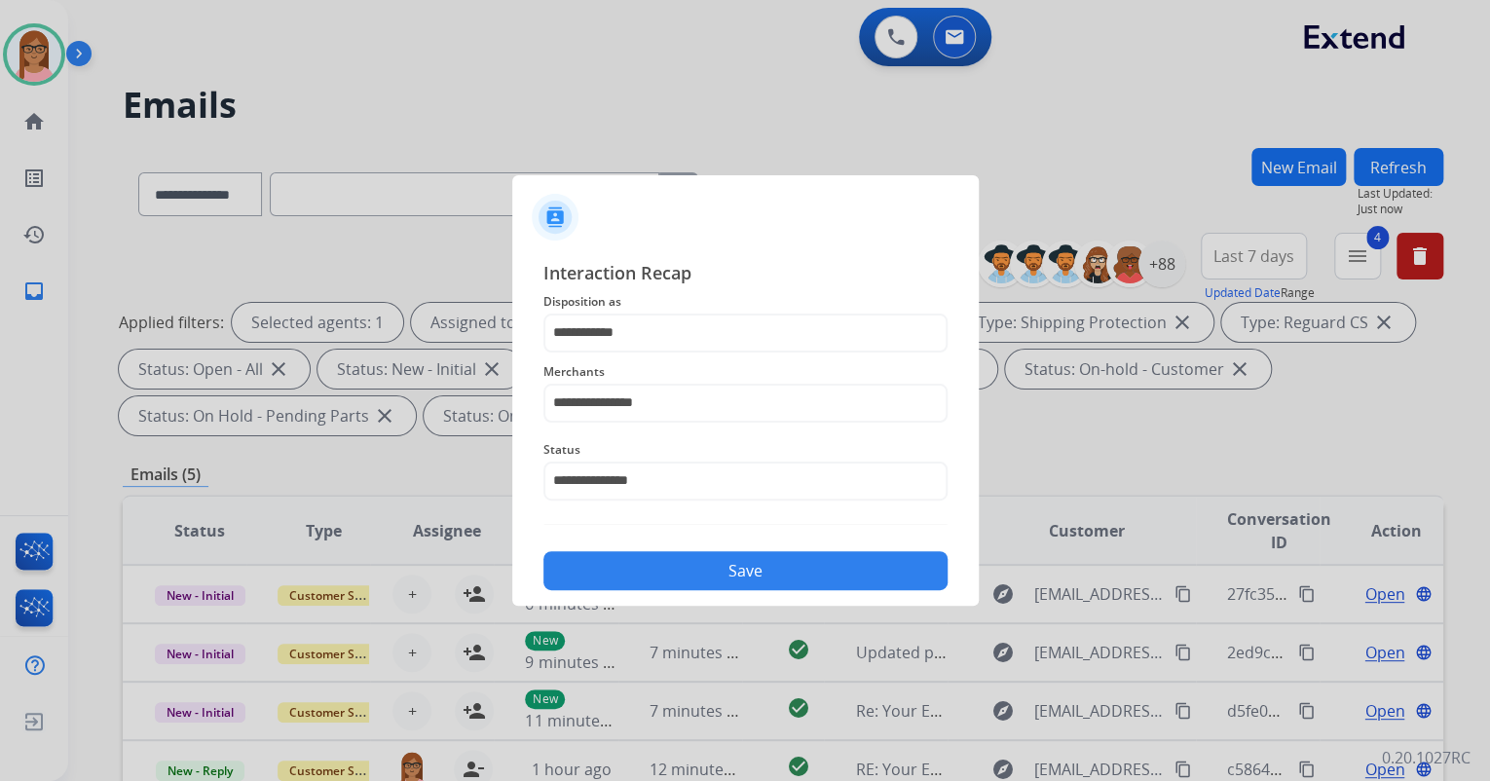
click at [690, 569] on button "Save" at bounding box center [746, 570] width 404 height 39
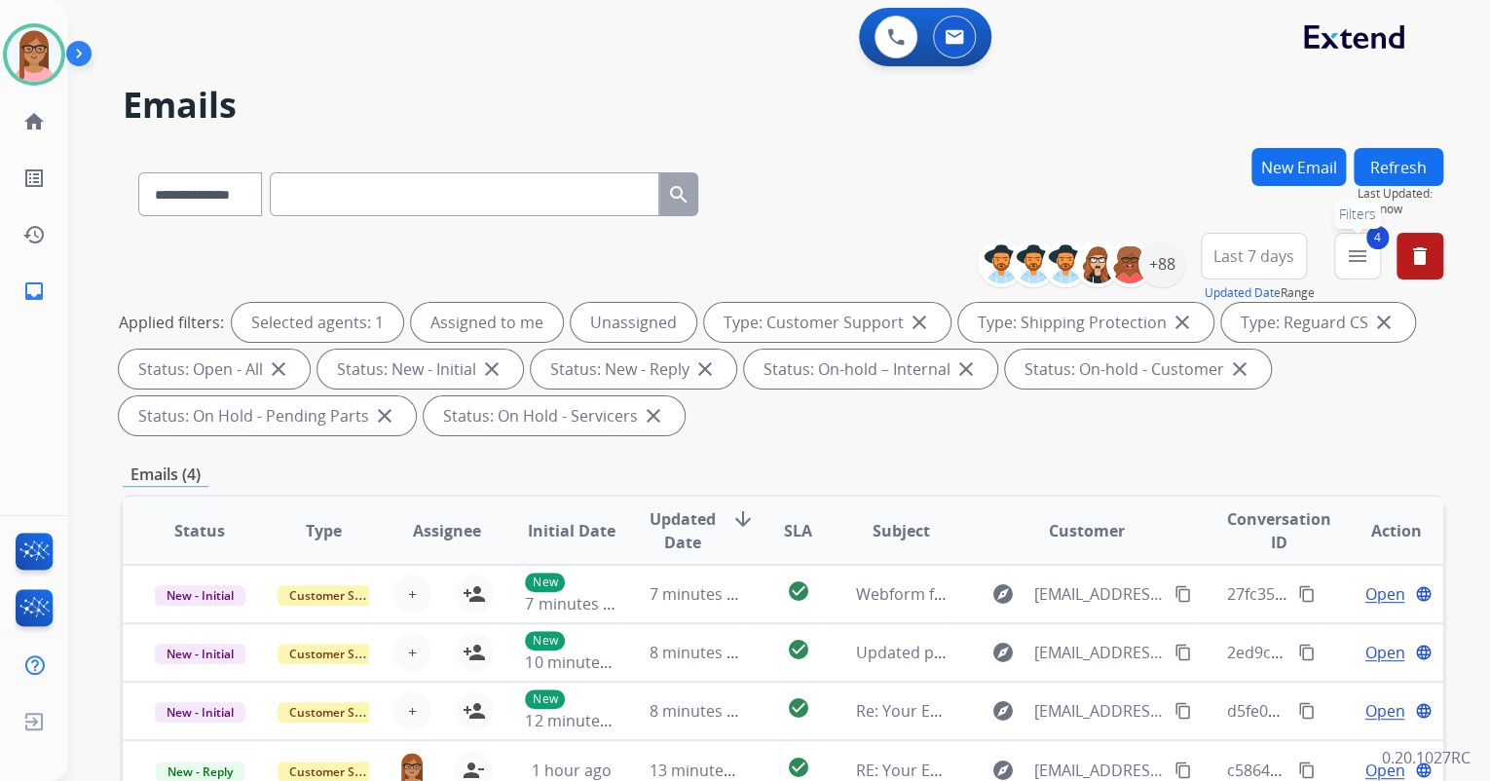
click at [1362, 249] on mat-icon "menu" at bounding box center [1357, 255] width 23 height 23
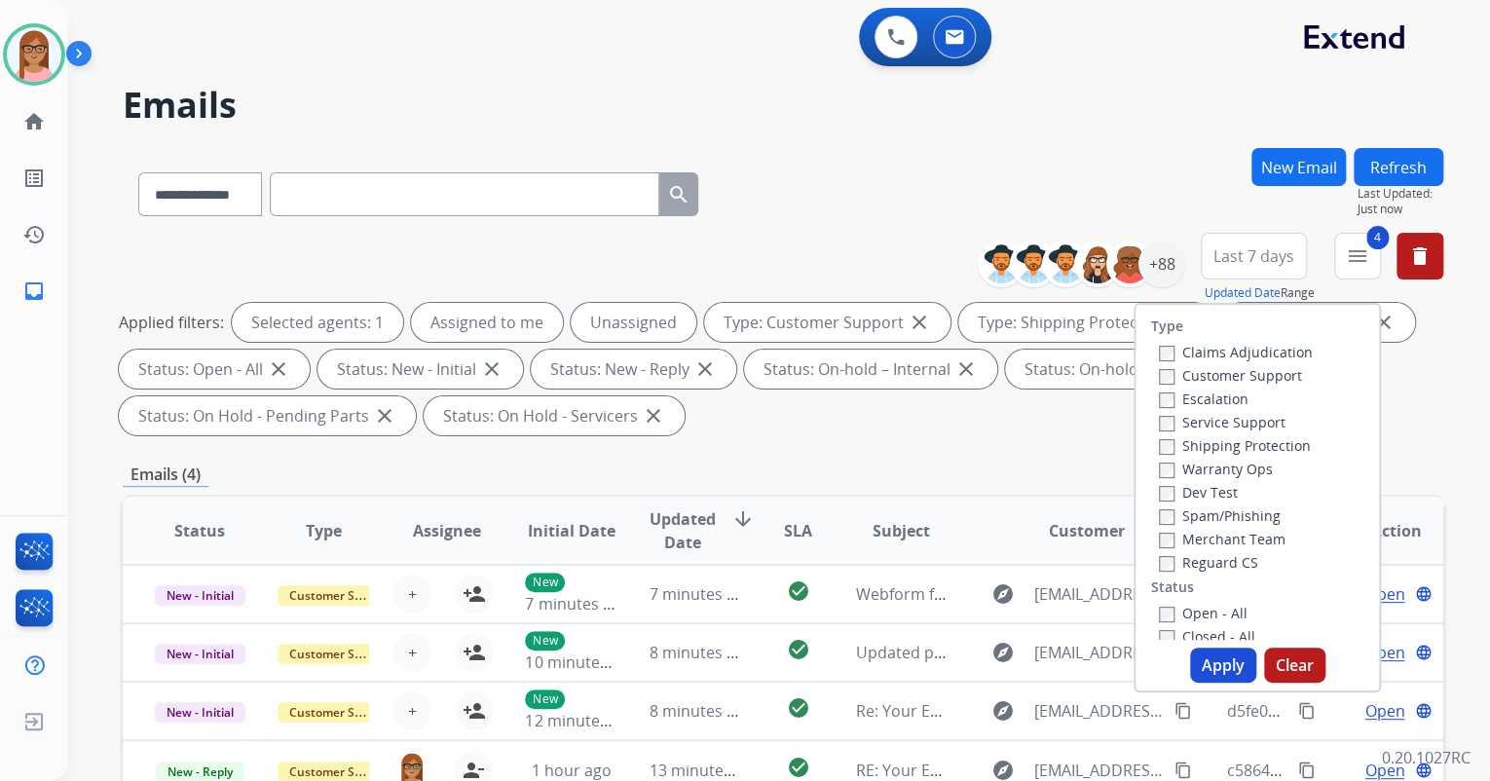
click at [1162, 608] on label "Open - All" at bounding box center [1203, 613] width 89 height 19
click at [1200, 653] on button "Apply" at bounding box center [1223, 665] width 66 height 35
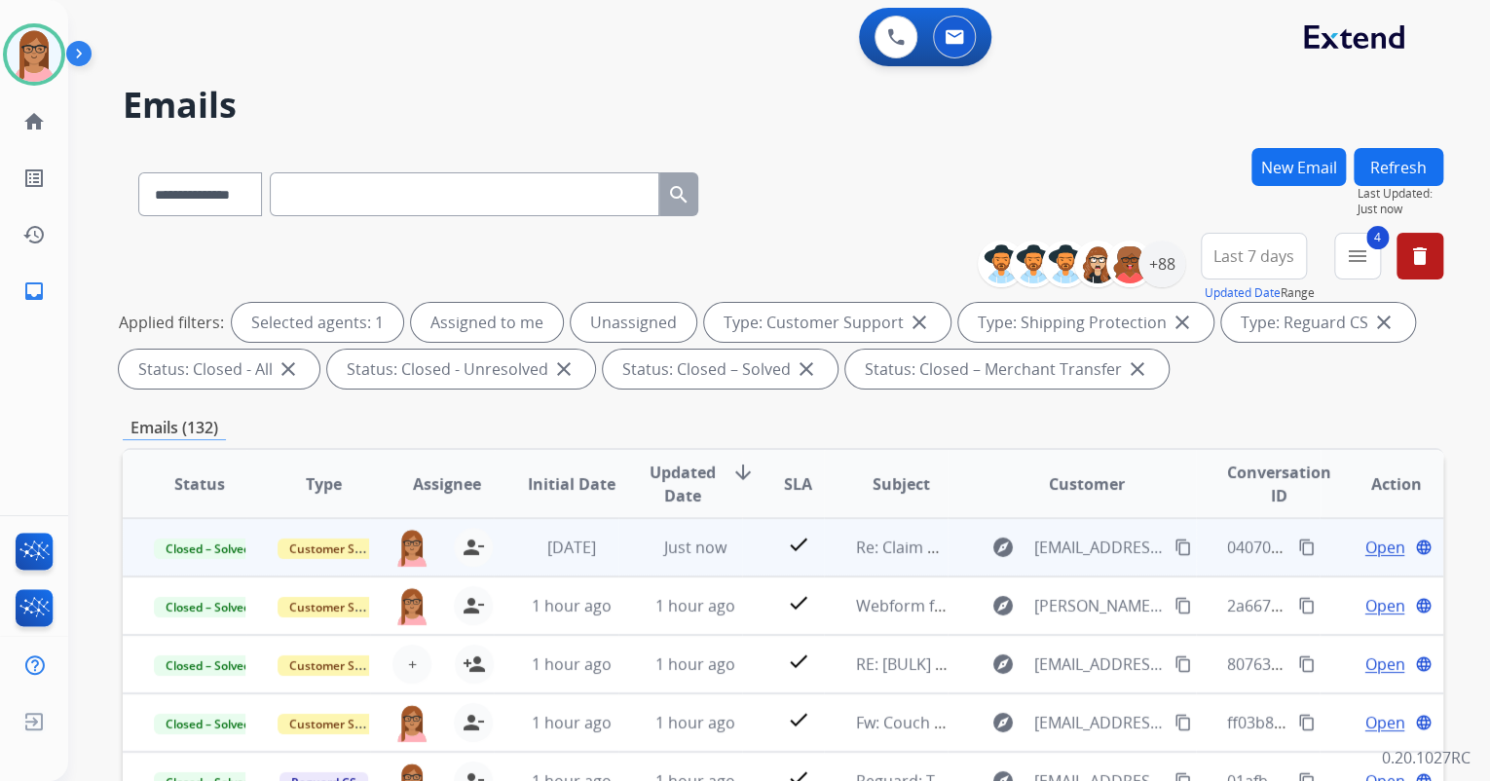
click at [1298, 544] on mat-icon "content_copy" at bounding box center [1307, 548] width 18 height 18
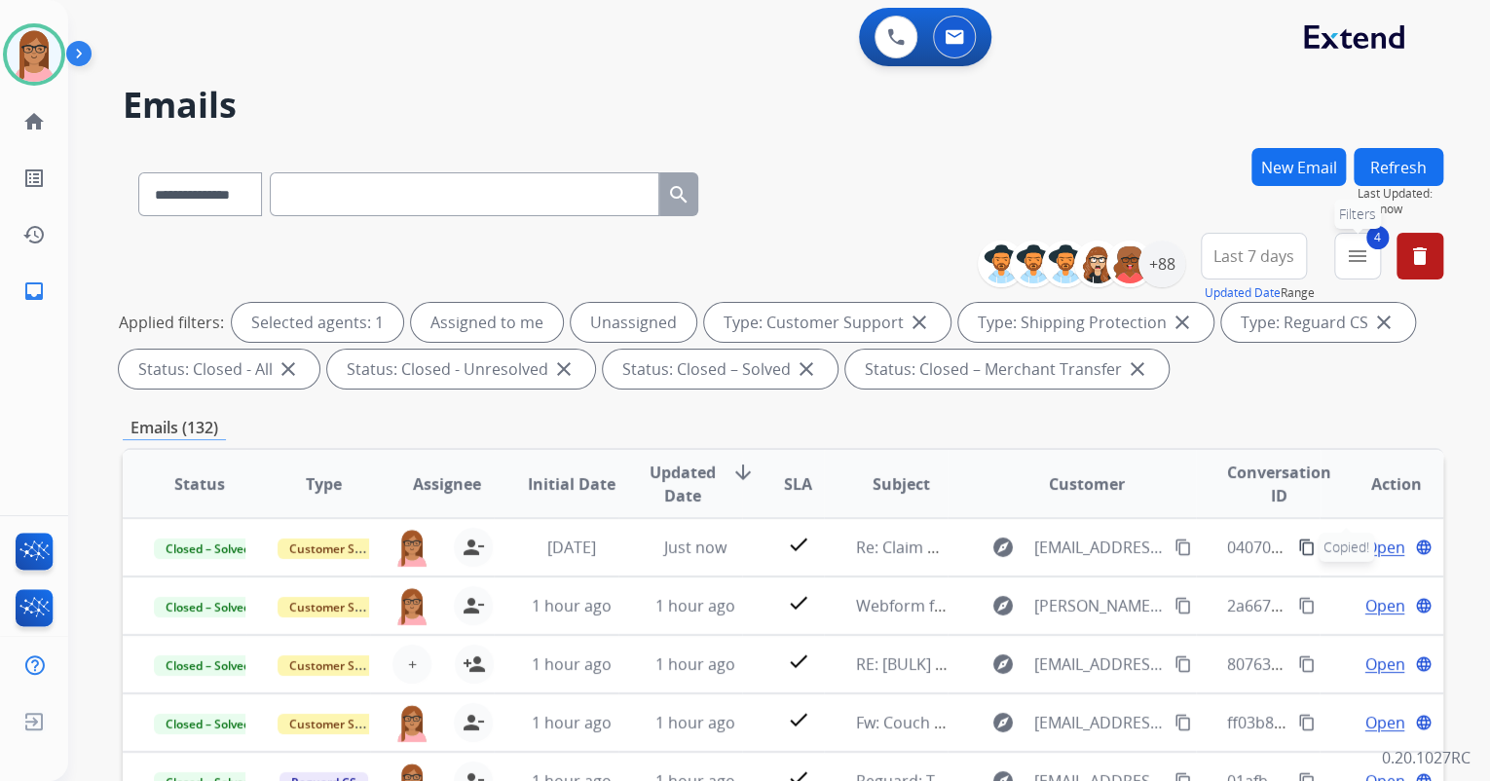
click at [1349, 262] on mat-icon "menu" at bounding box center [1357, 255] width 23 height 23
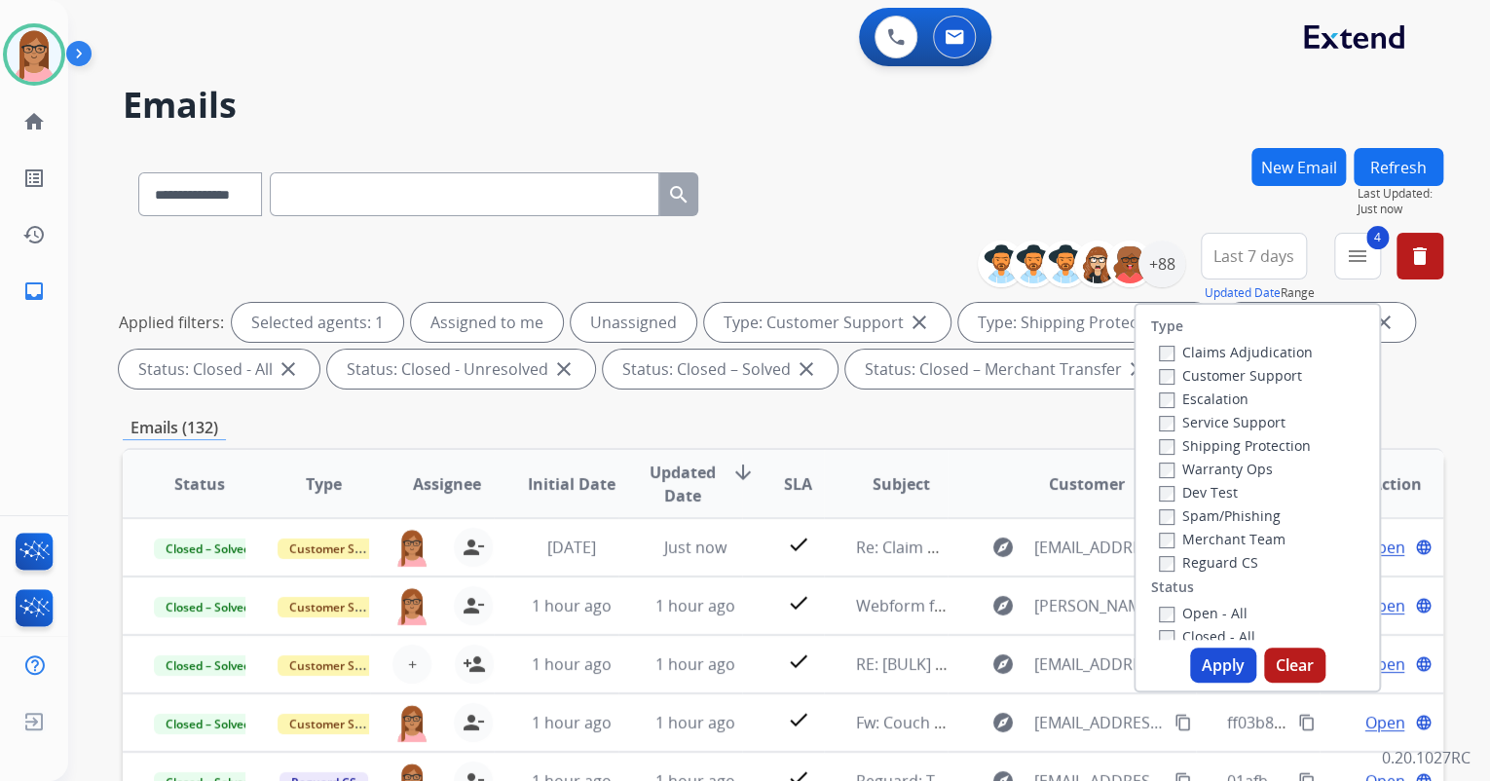
click at [1196, 661] on button "Apply" at bounding box center [1223, 665] width 66 height 35
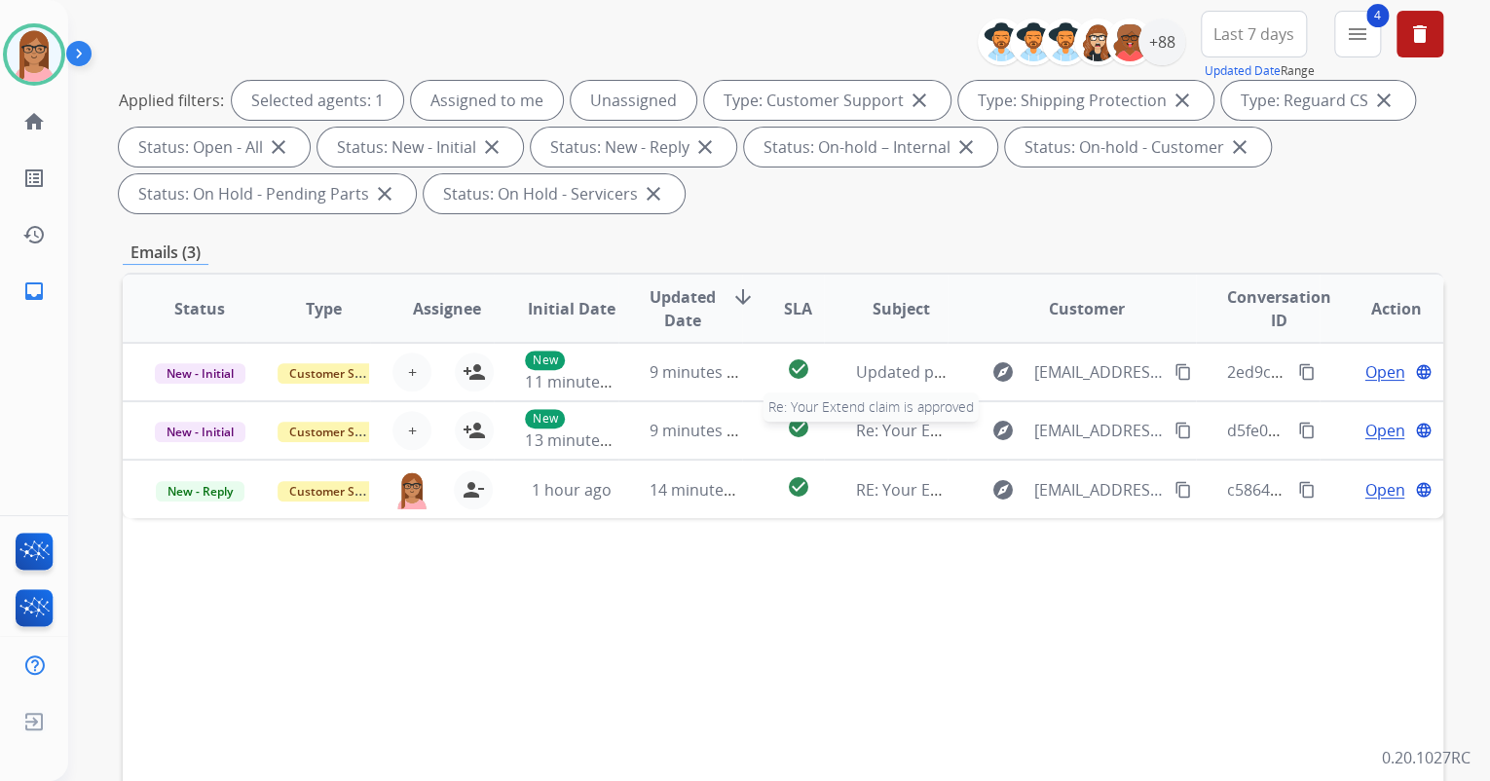
scroll to position [234, 0]
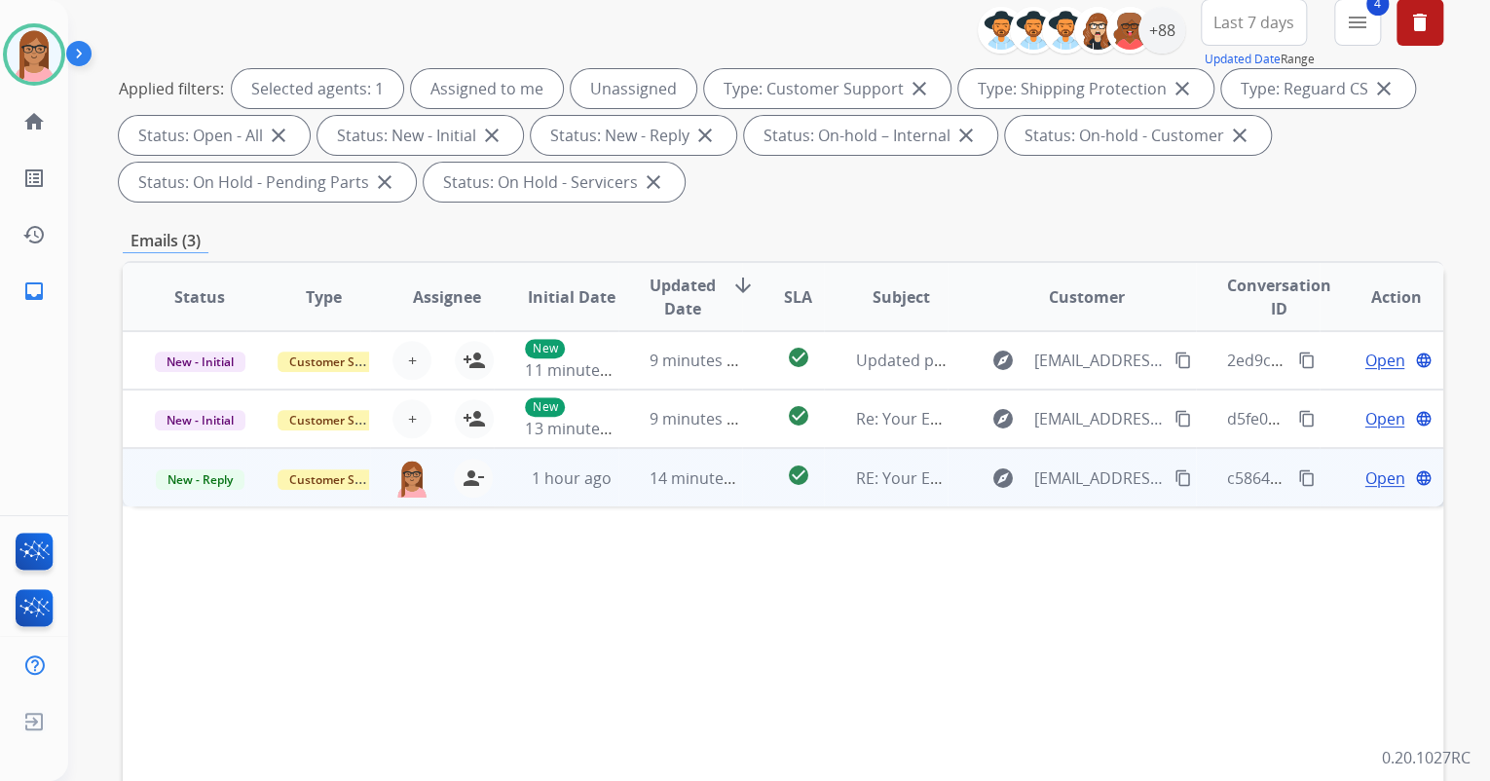
click at [1368, 479] on span "Open" at bounding box center [1385, 478] width 40 height 23
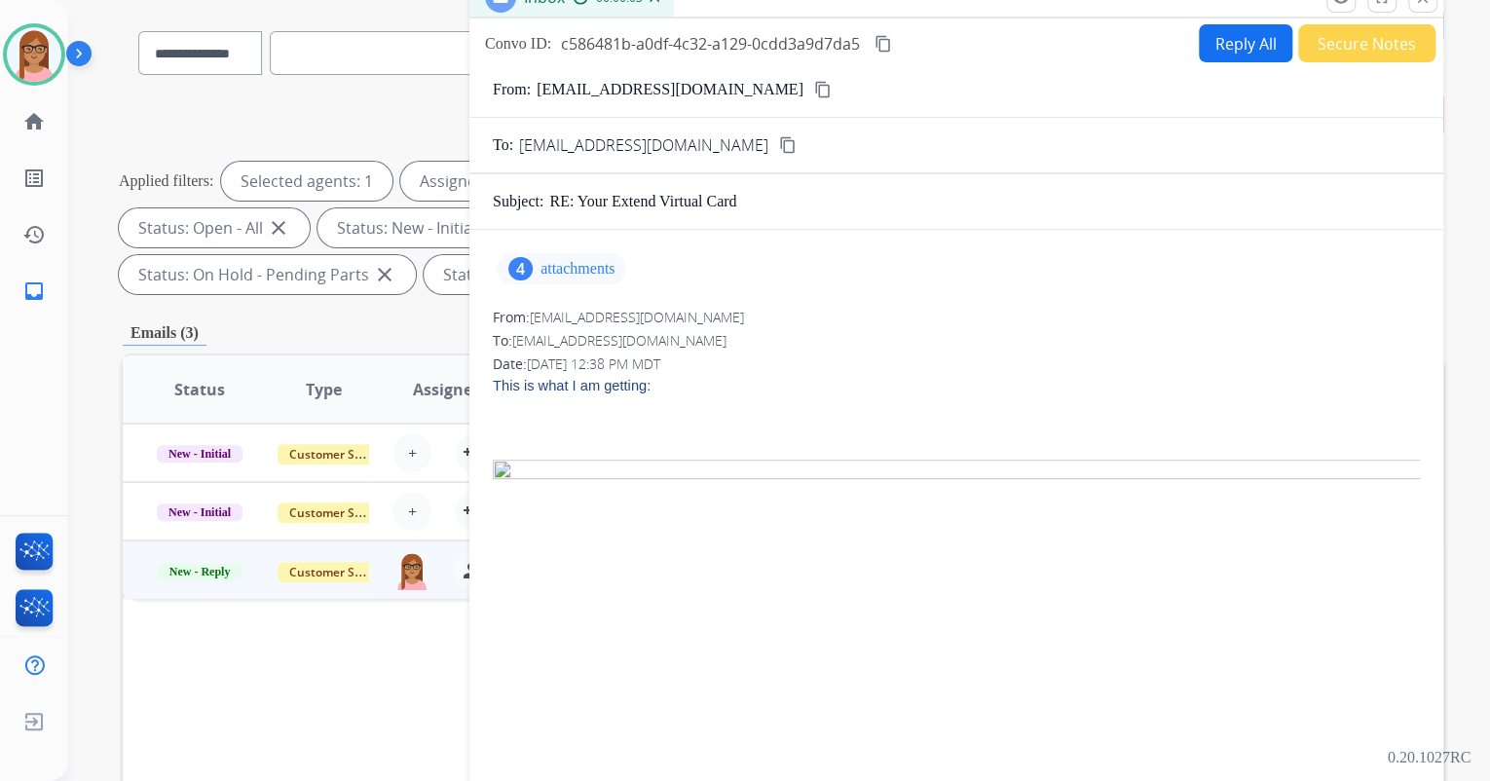
scroll to position [0, 0]
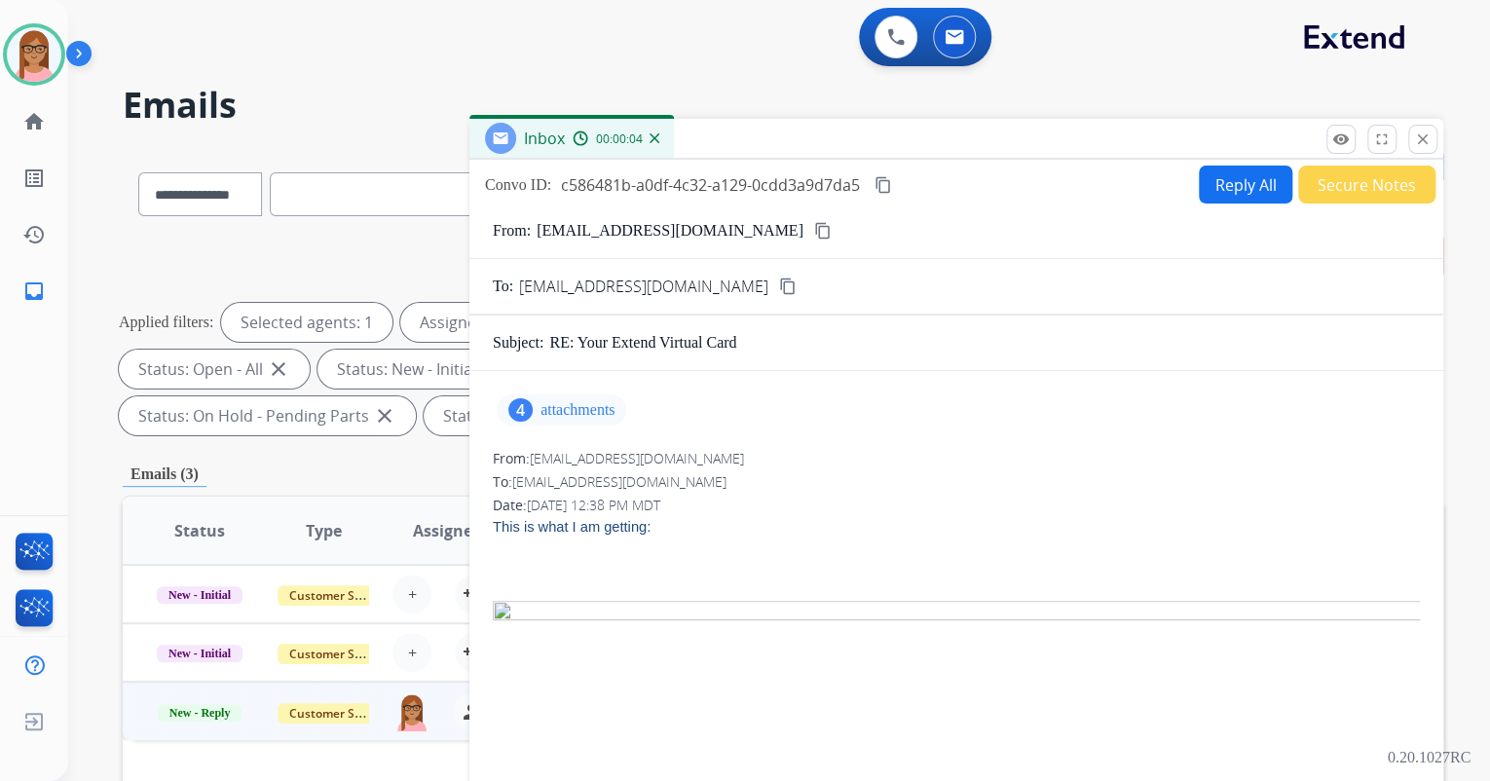
click at [577, 405] on p "attachments" at bounding box center [578, 410] width 74 height 16
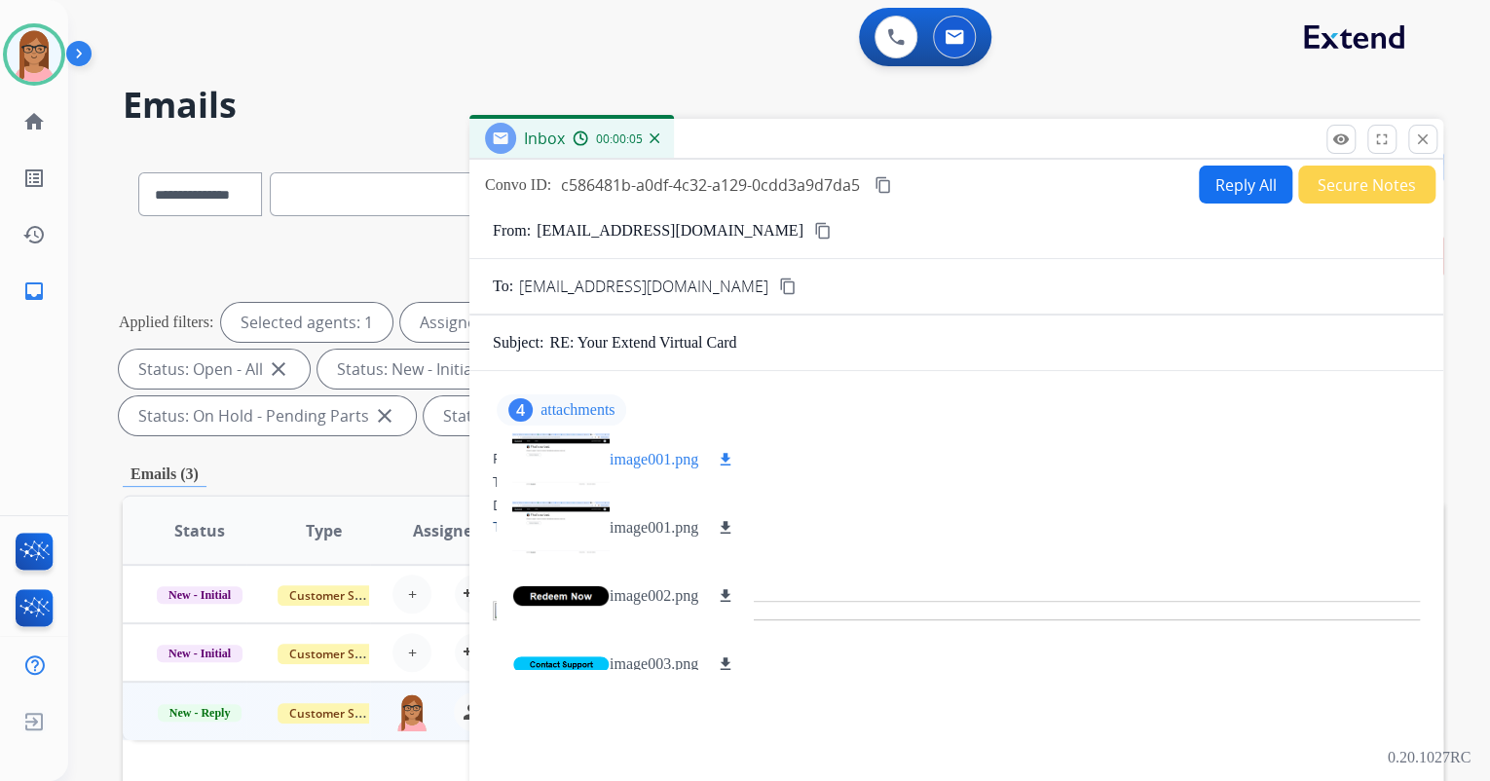
click at [587, 471] on div at bounding box center [560, 460] width 97 height 68
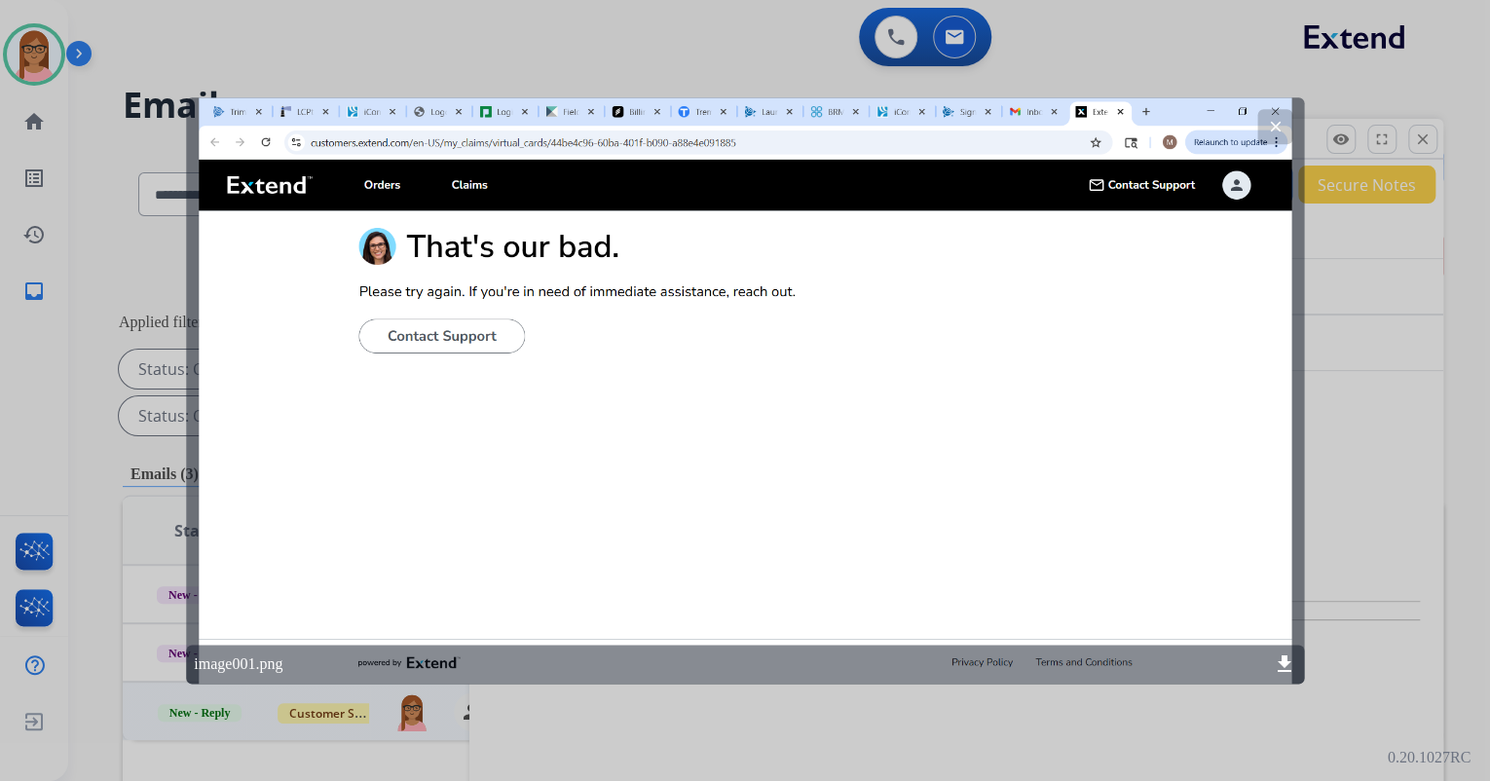
click at [1271, 125] on mat-icon "clear" at bounding box center [1275, 127] width 18 height 18
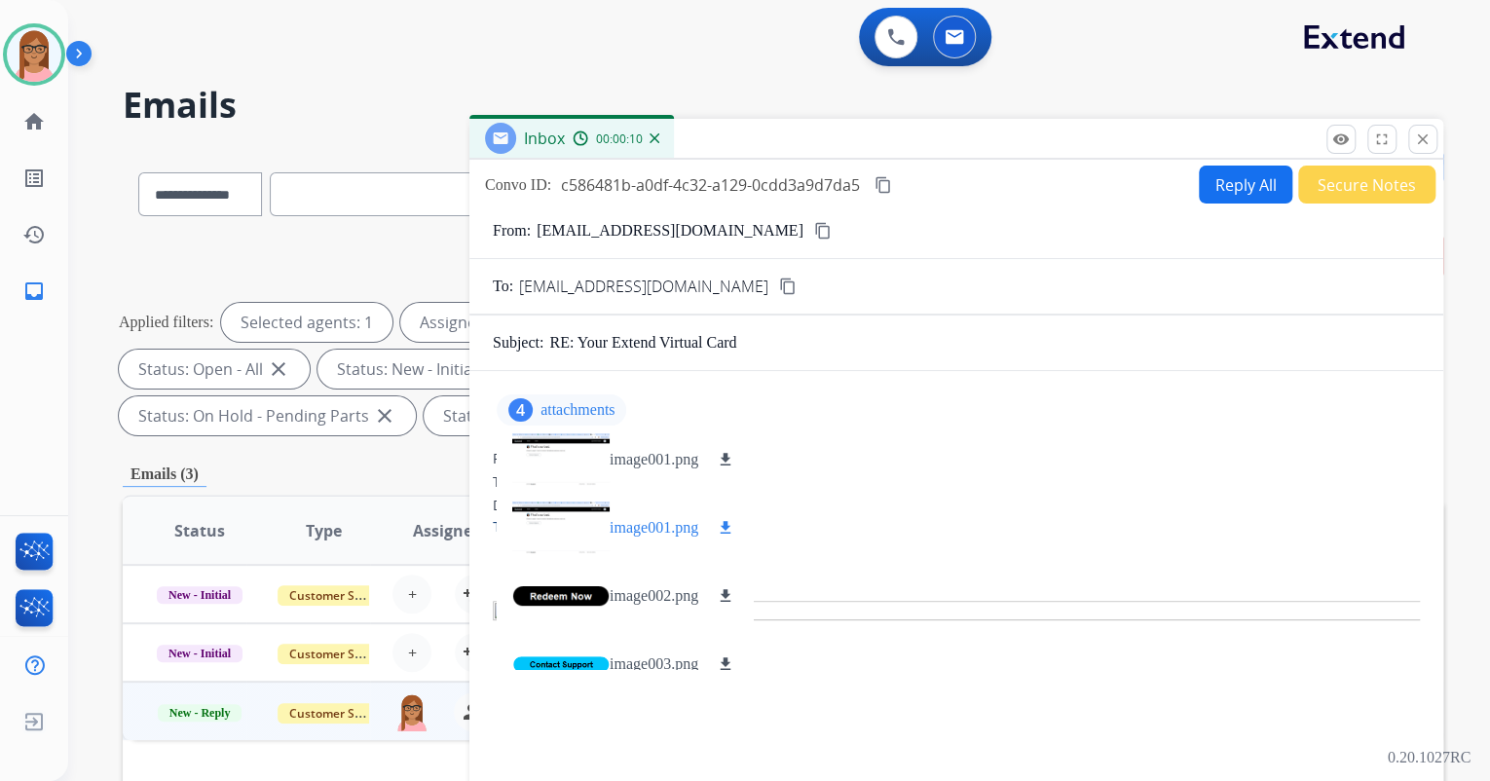
click at [578, 555] on div at bounding box center [560, 528] width 97 height 68
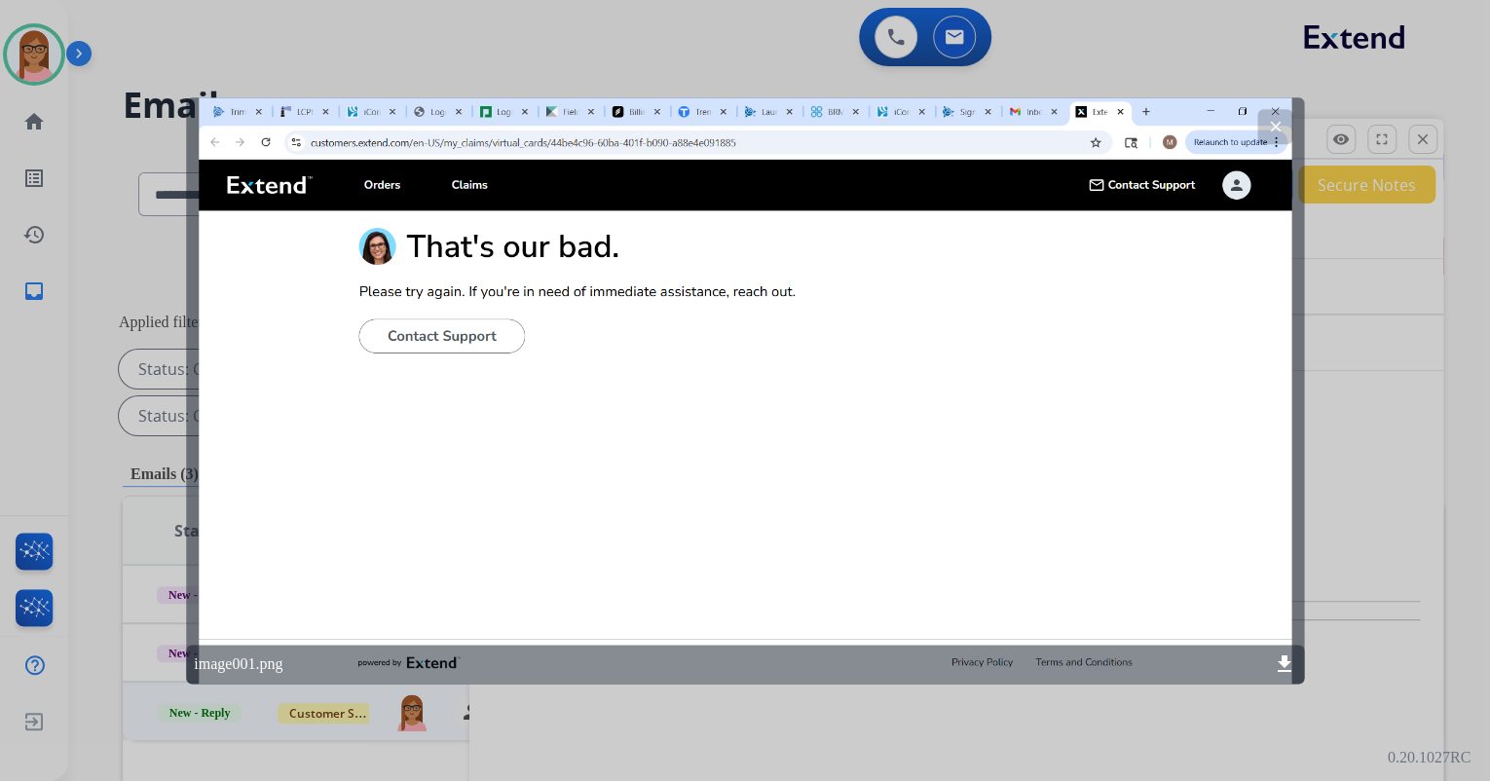
click at [1282, 121] on mat-icon "clear" at bounding box center [1275, 127] width 18 height 18
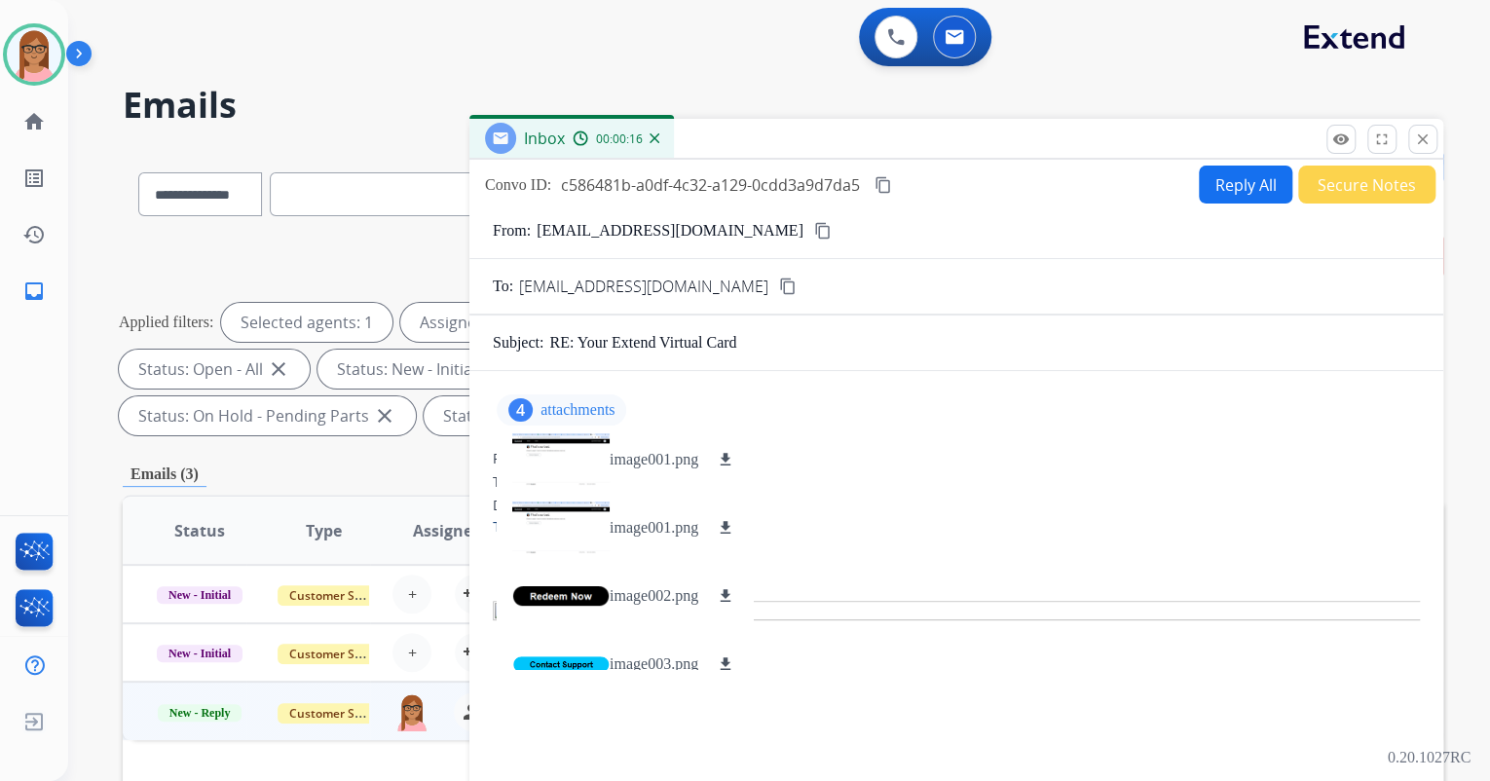
click at [881, 181] on mat-icon "content_copy" at bounding box center [884, 185] width 18 height 18
click at [814, 225] on mat-icon "content_copy" at bounding box center [823, 231] width 18 height 18
click at [890, 191] on mat-icon "content_copy" at bounding box center [884, 185] width 18 height 18
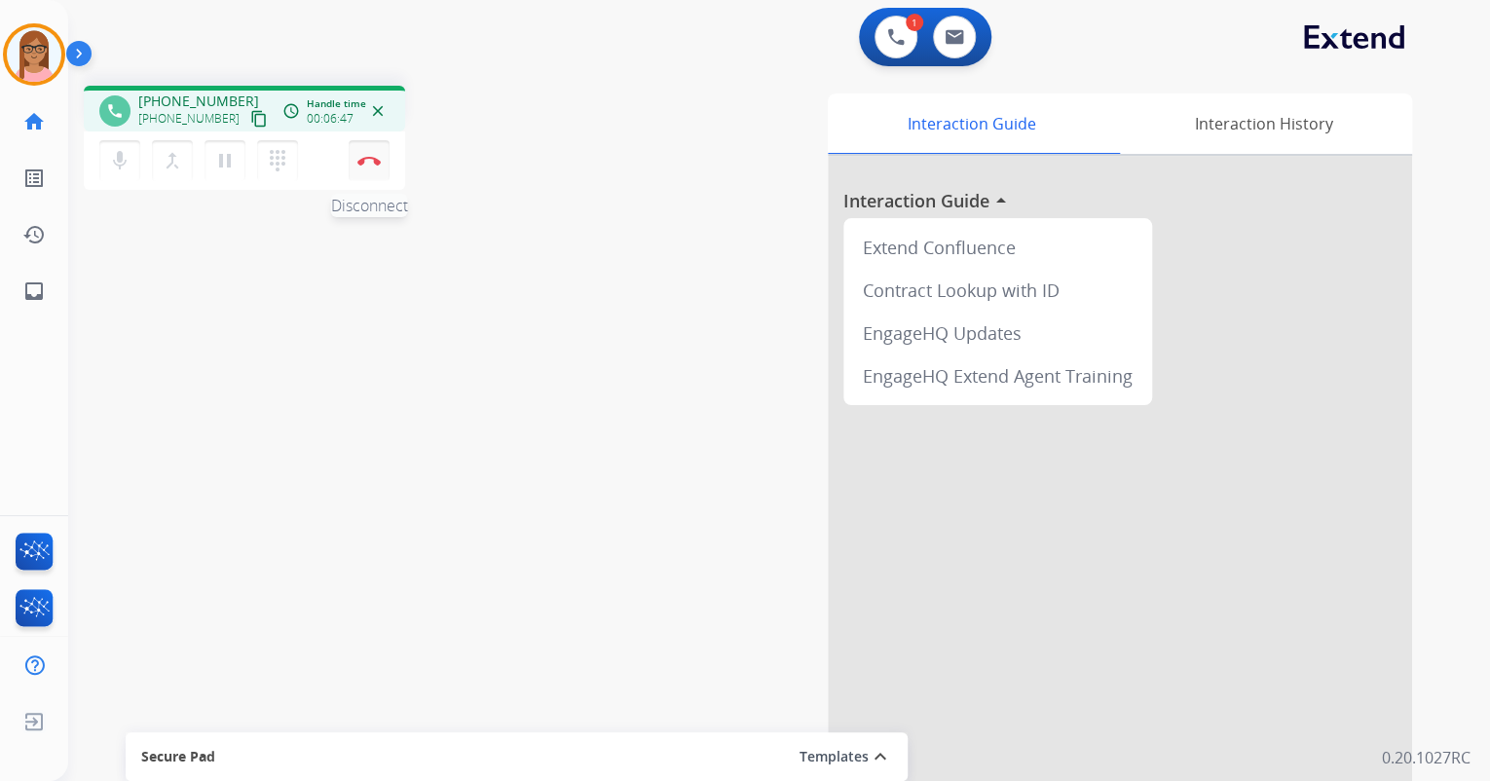
click at [375, 167] on button "Disconnect" at bounding box center [369, 160] width 41 height 41
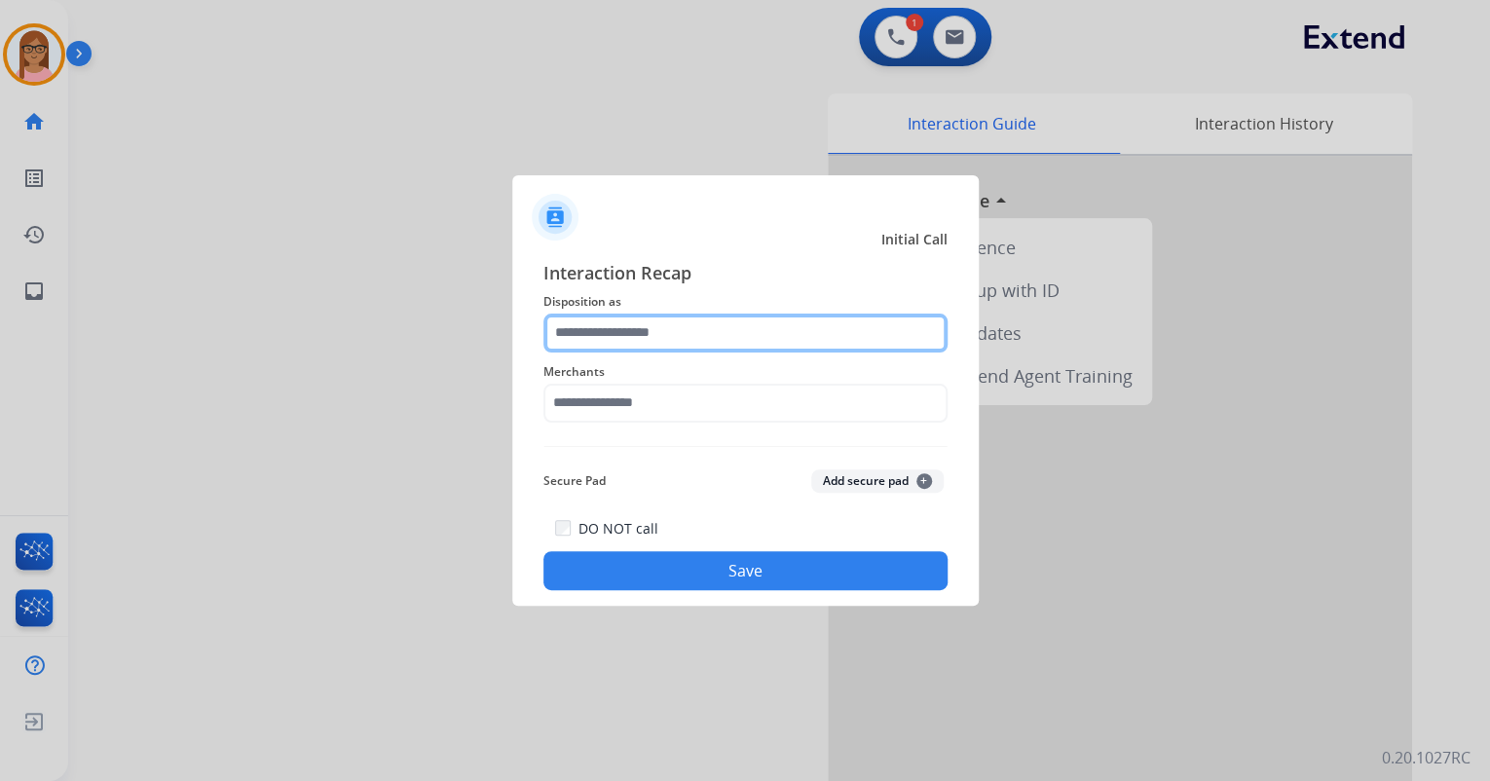
click at [624, 339] on input "text" at bounding box center [746, 333] width 404 height 39
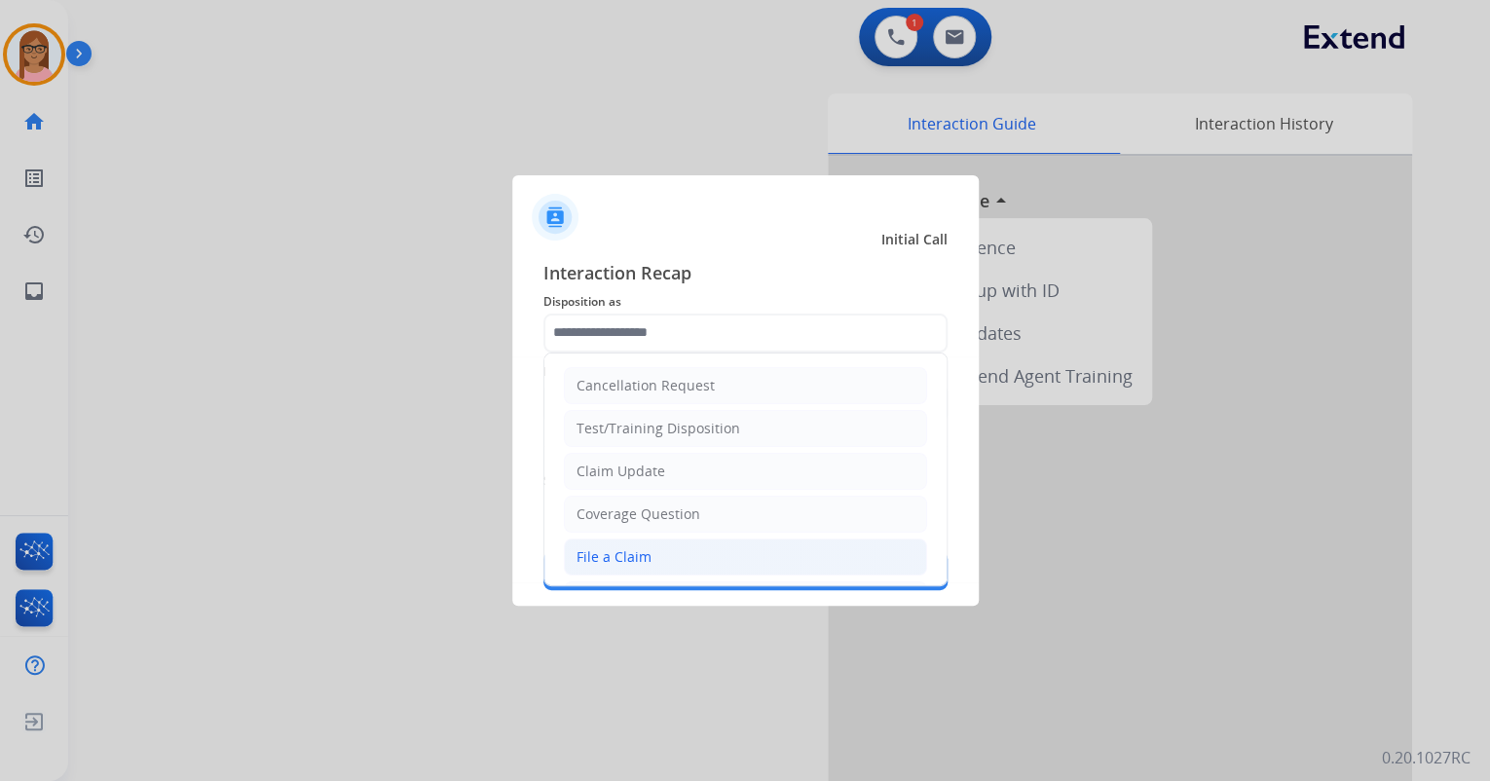
click at [604, 547] on div "File a Claim" at bounding box center [614, 556] width 75 height 19
type input "**********"
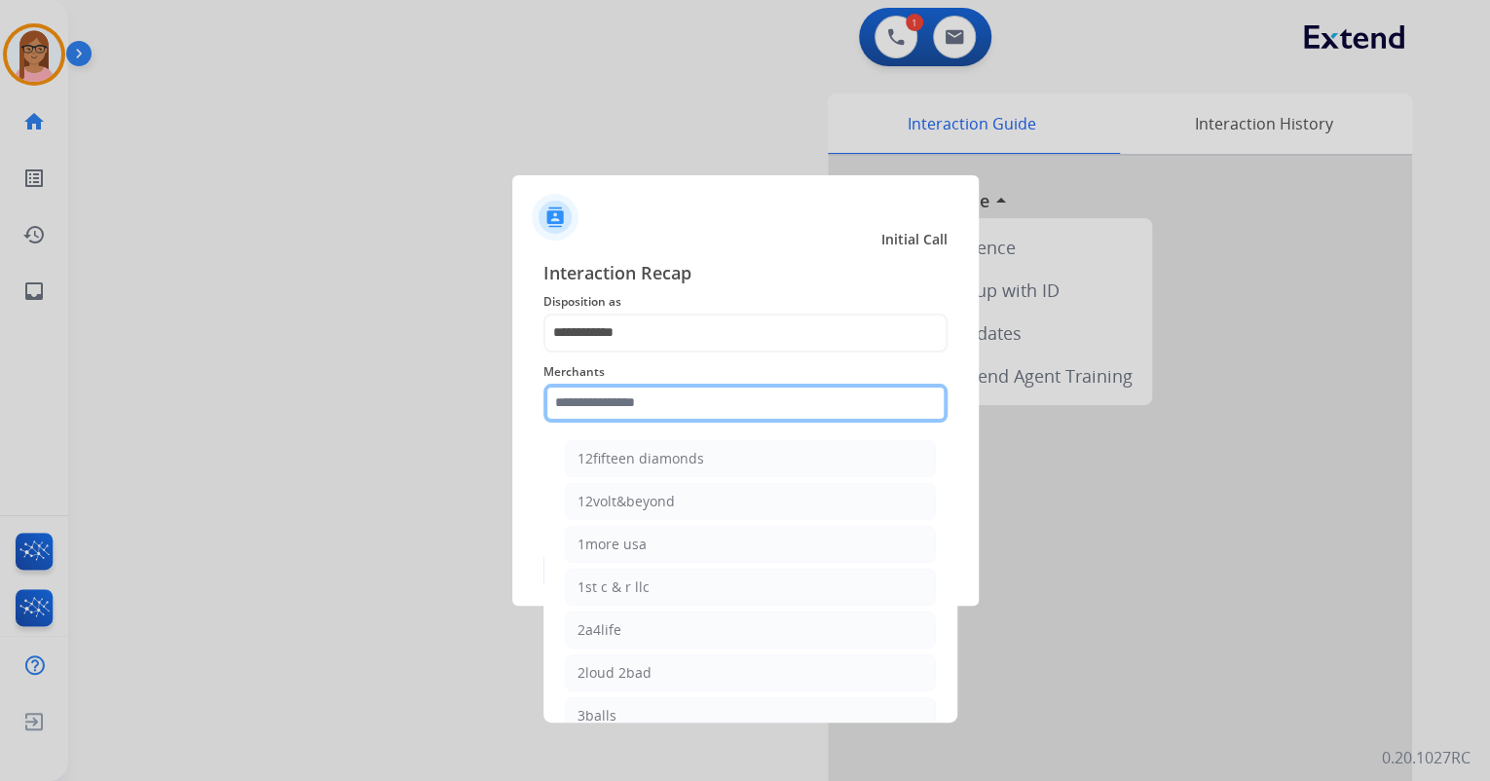
click at [627, 398] on input "text" at bounding box center [746, 403] width 404 height 39
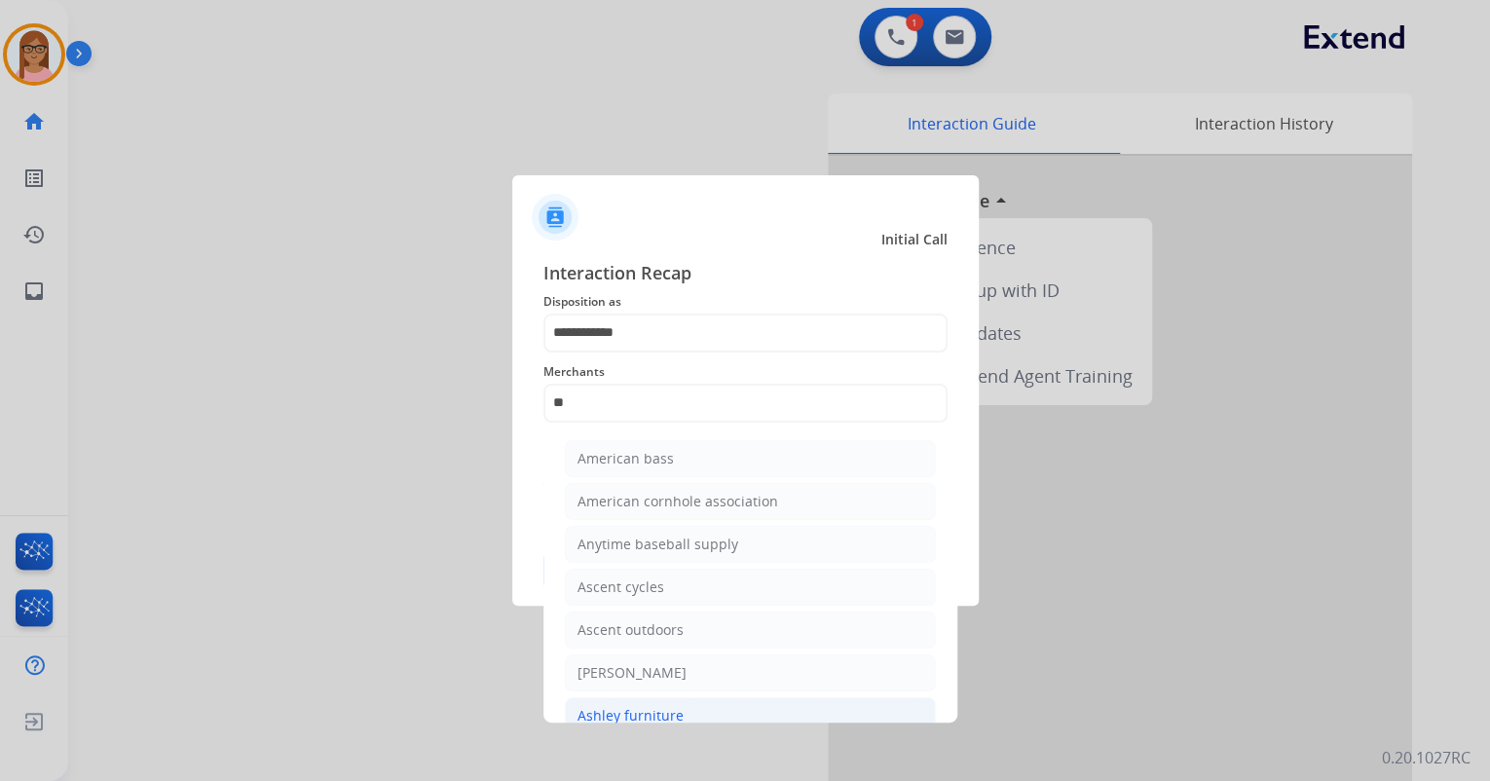
click at [676, 706] on div "Ashley furniture" at bounding box center [631, 715] width 106 height 19
type input "**********"
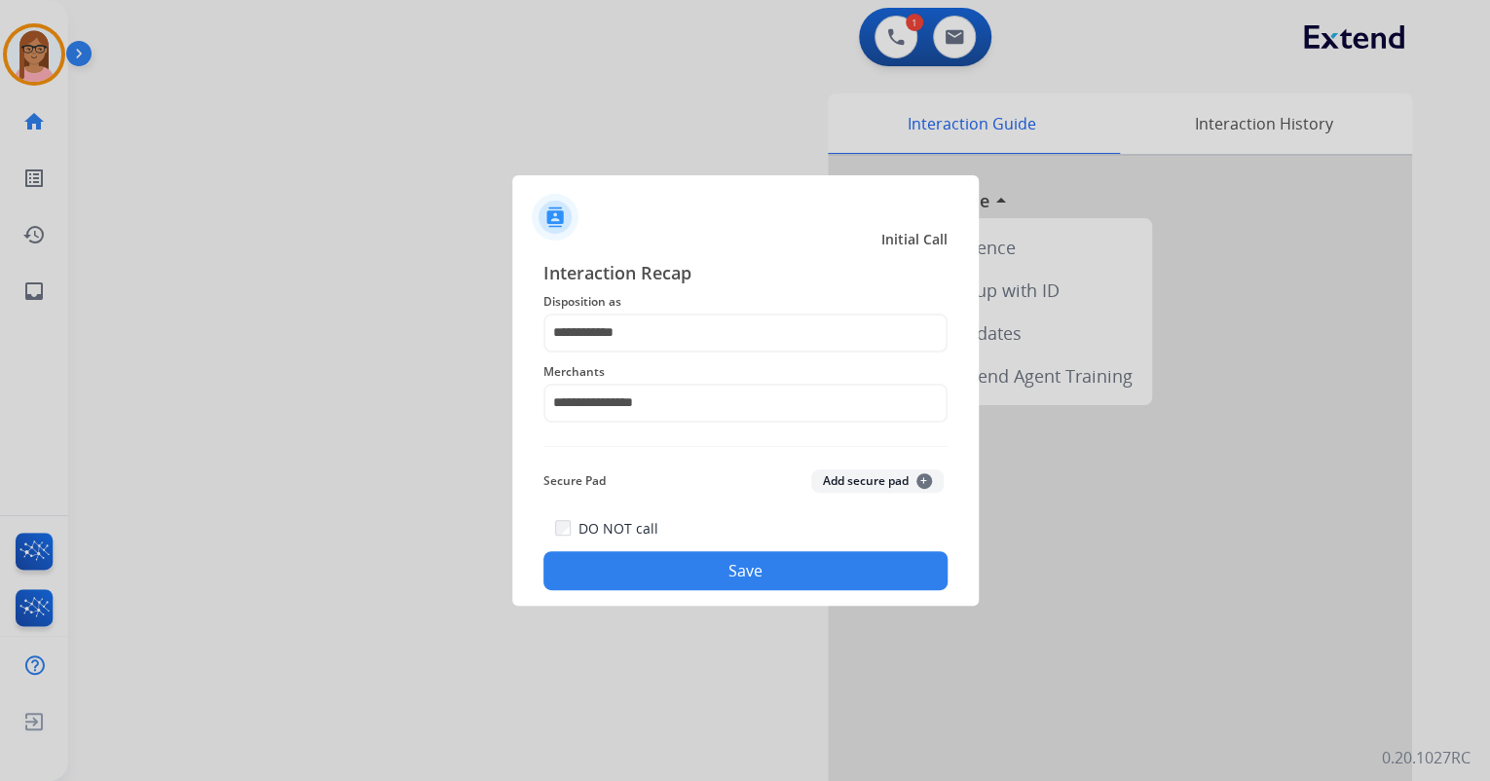
click at [736, 552] on button "Save" at bounding box center [746, 570] width 404 height 39
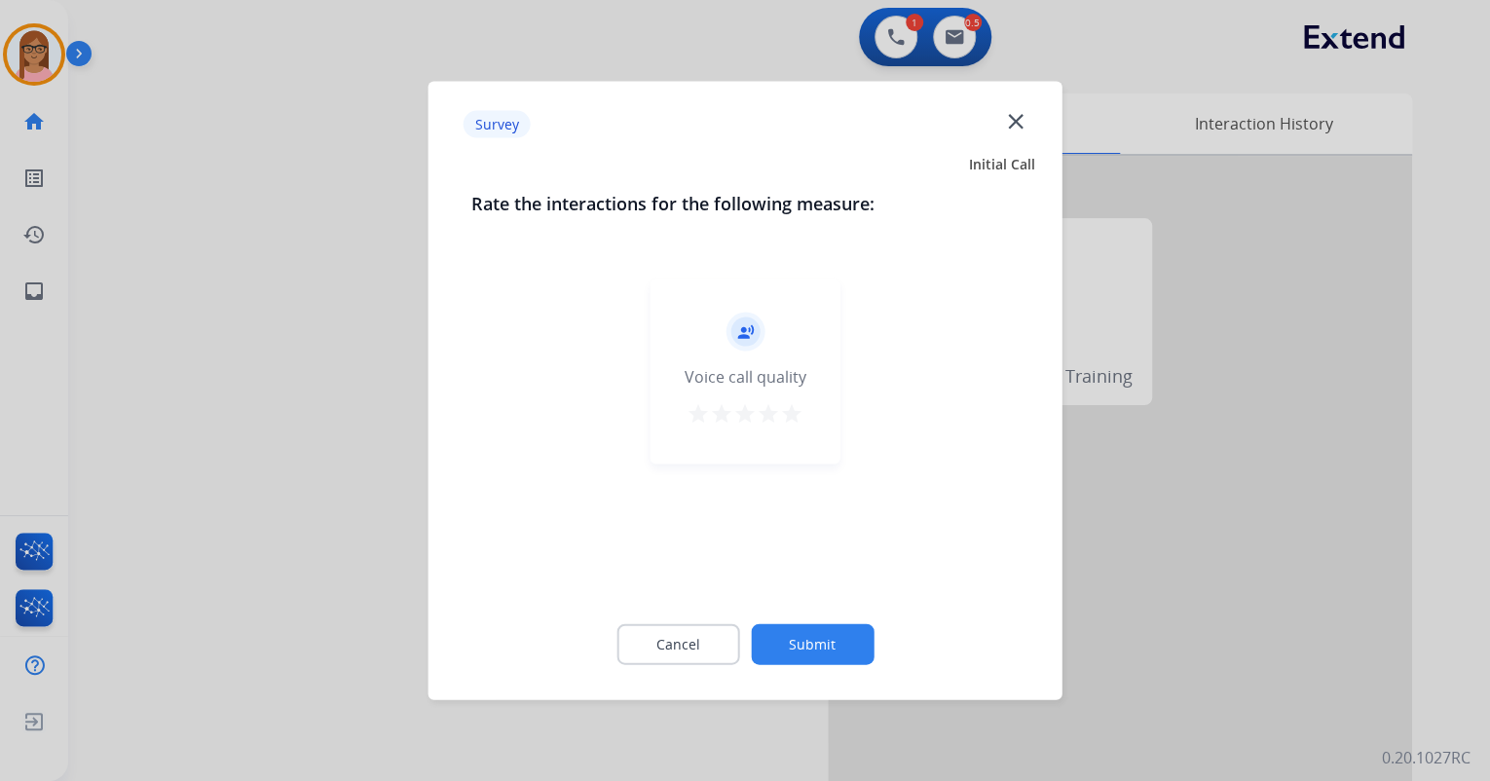
click at [795, 412] on mat-icon "star" at bounding box center [791, 413] width 23 height 23
click at [830, 633] on button "Submit" at bounding box center [812, 644] width 123 height 41
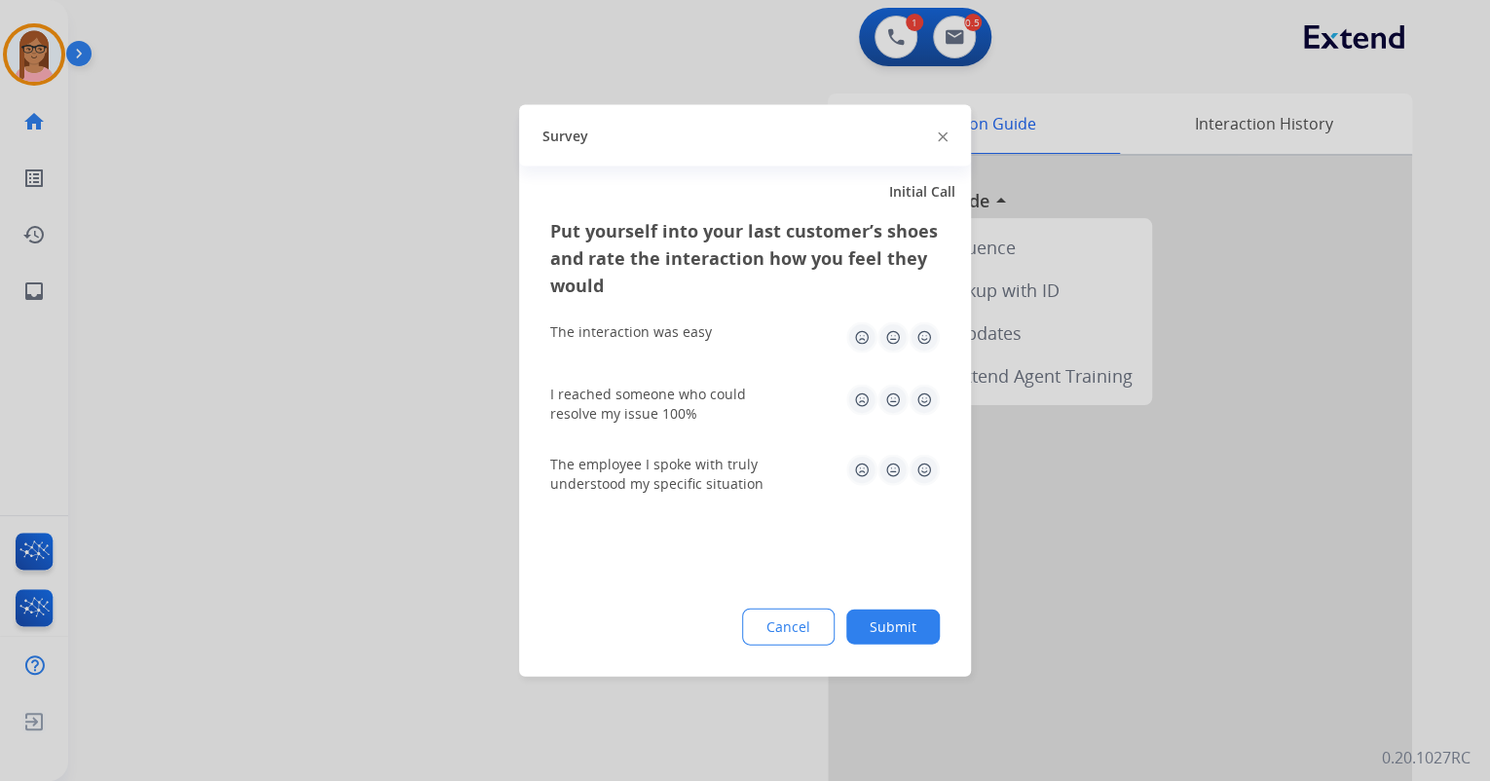
click at [920, 341] on img at bounding box center [924, 337] width 31 height 31
click at [921, 393] on img at bounding box center [924, 400] width 31 height 31
click at [922, 475] on img at bounding box center [924, 470] width 31 height 31
click at [905, 619] on button "Submit" at bounding box center [893, 627] width 94 height 35
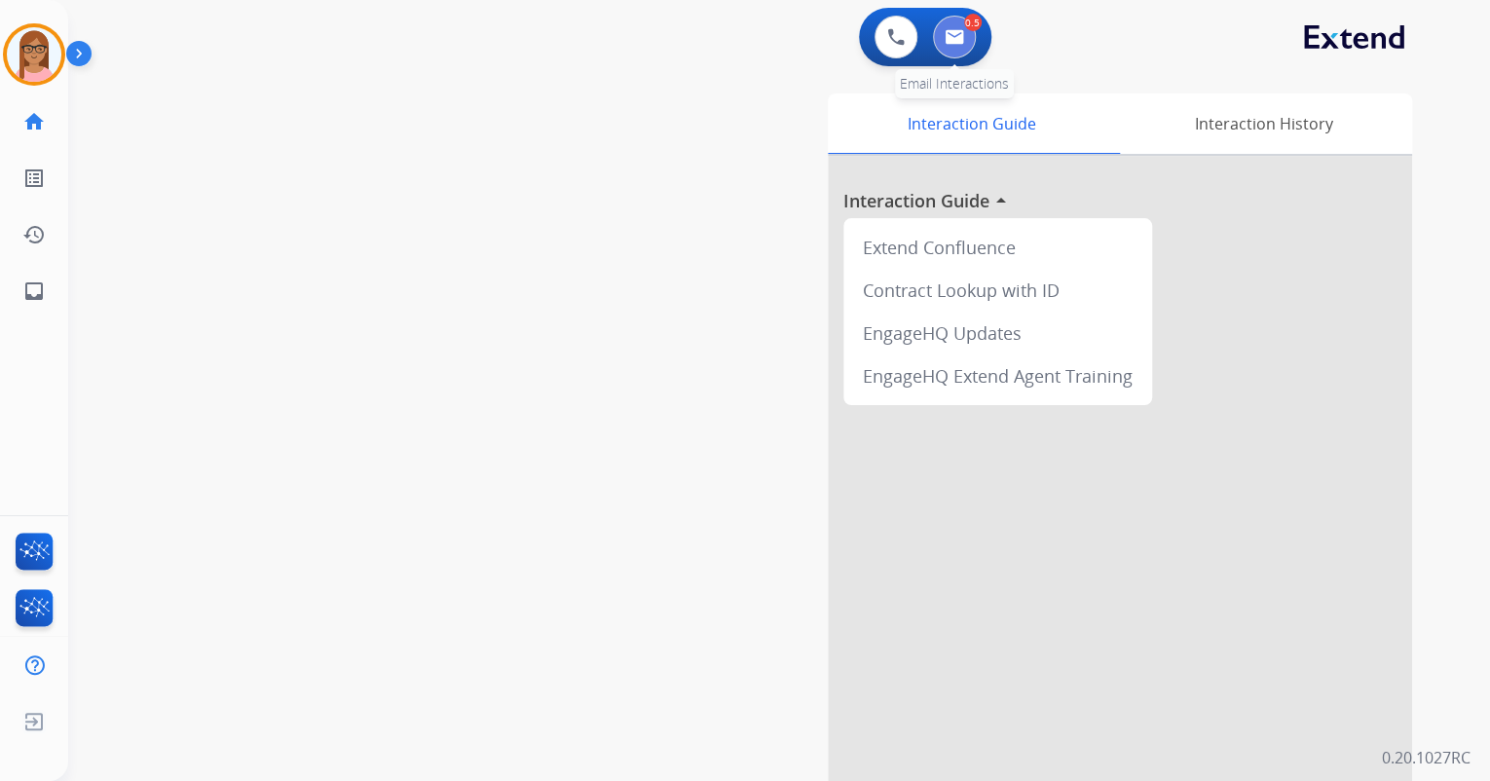
click at [953, 30] on img at bounding box center [954, 37] width 19 height 16
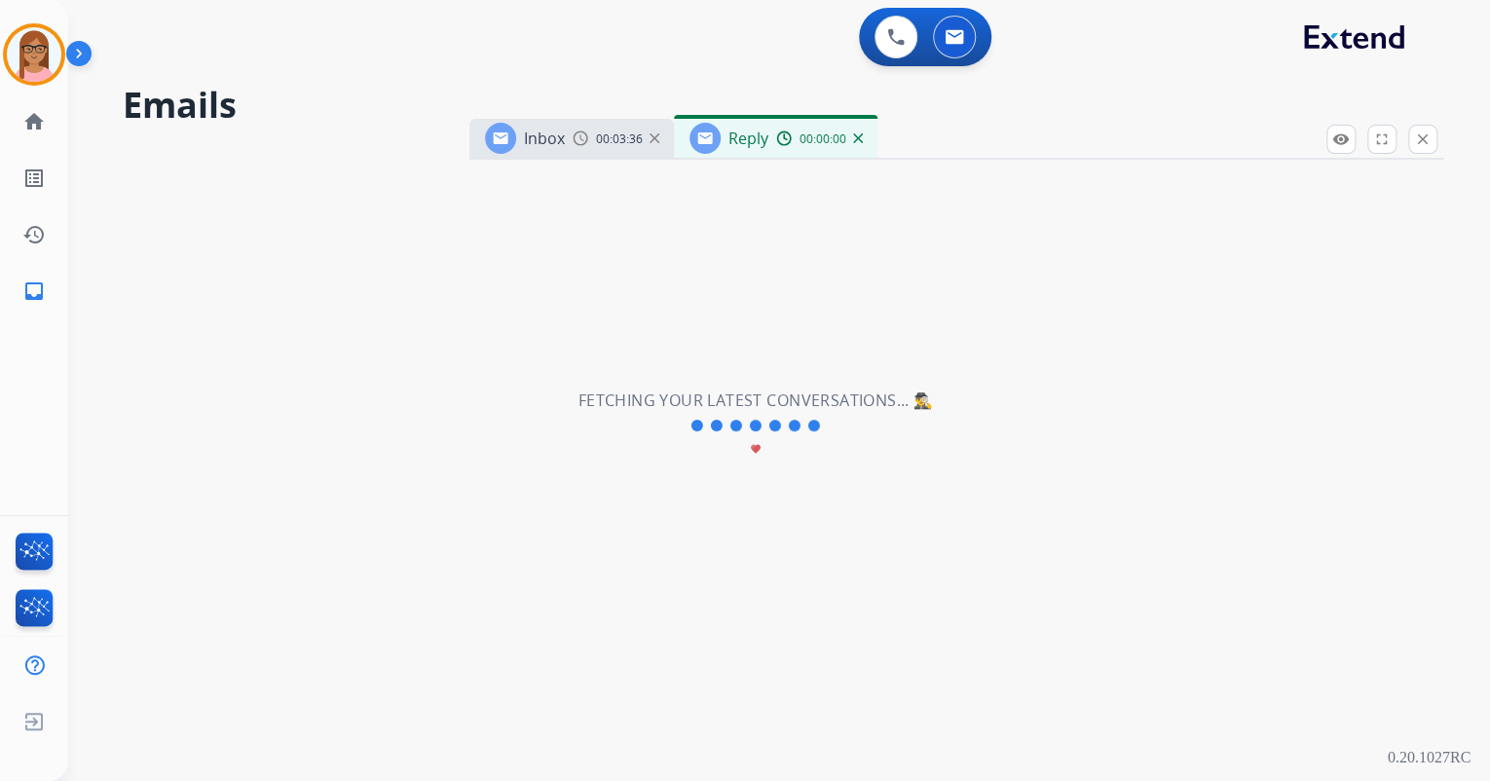
select select "**********"
click at [862, 147] on div "Reply 00:00:10" at bounding box center [776, 138] width 204 height 39
click at [857, 139] on img at bounding box center [858, 138] width 10 height 10
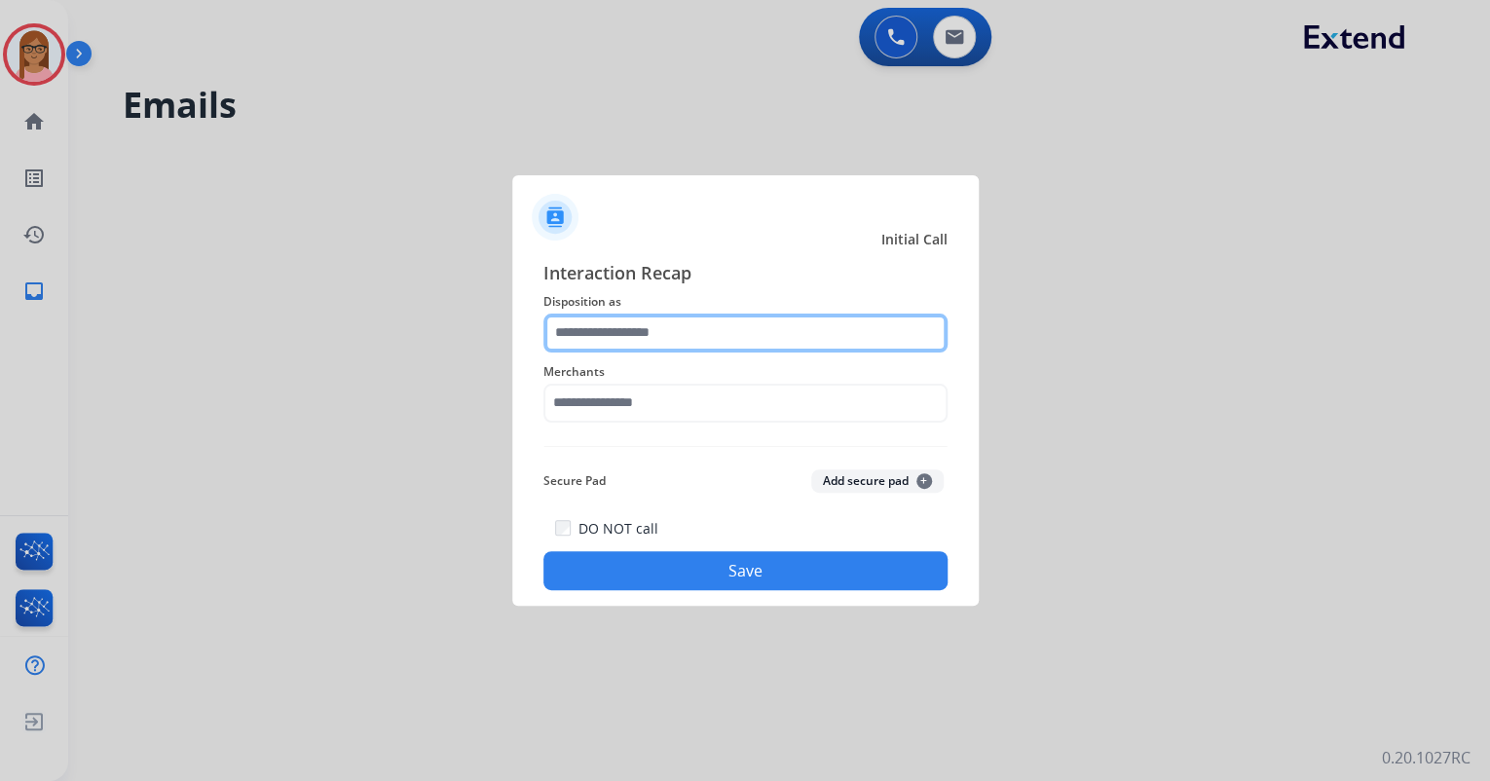
click at [694, 330] on input "text" at bounding box center [746, 333] width 404 height 39
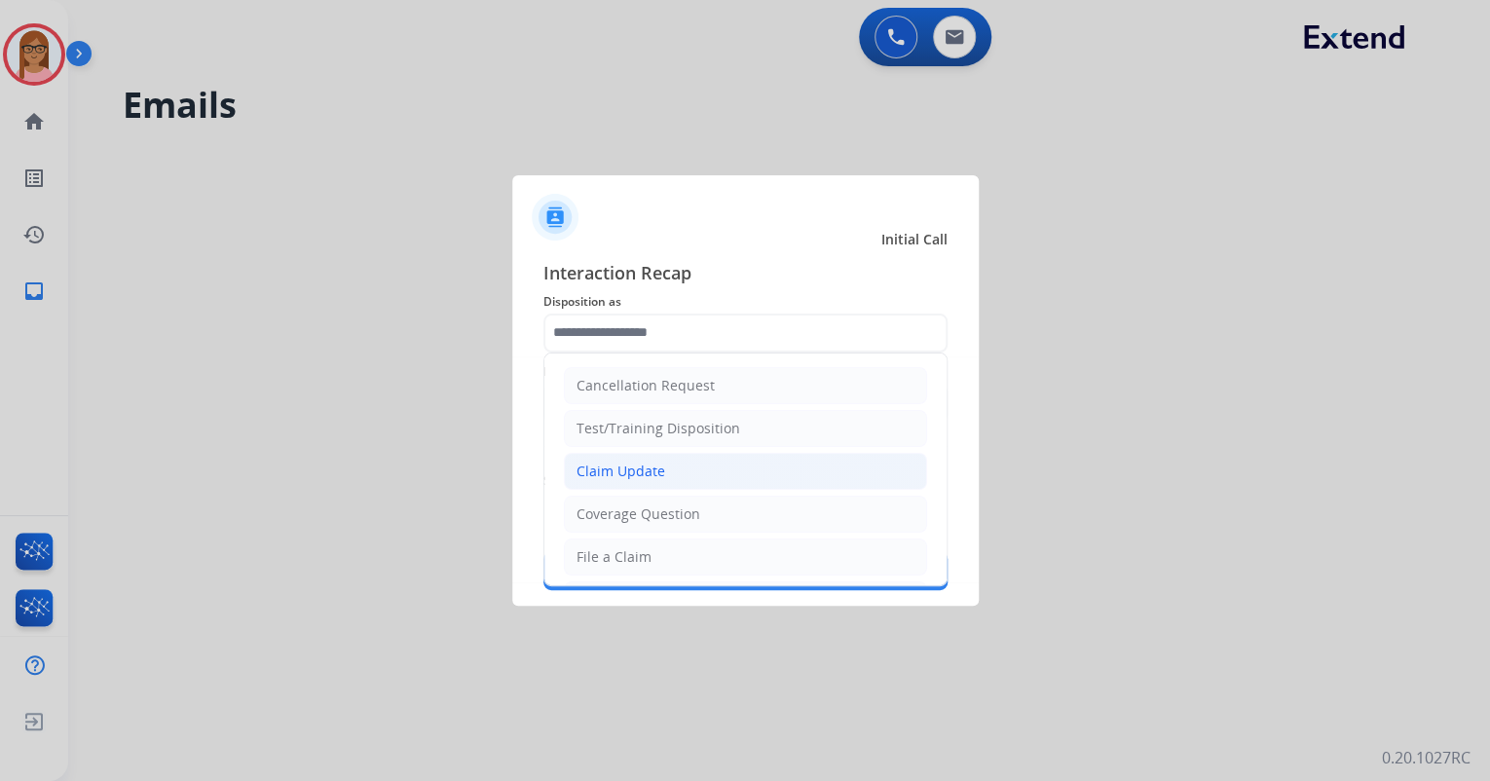
click at [670, 474] on li "Claim Update" at bounding box center [745, 471] width 363 height 37
type input "**********"
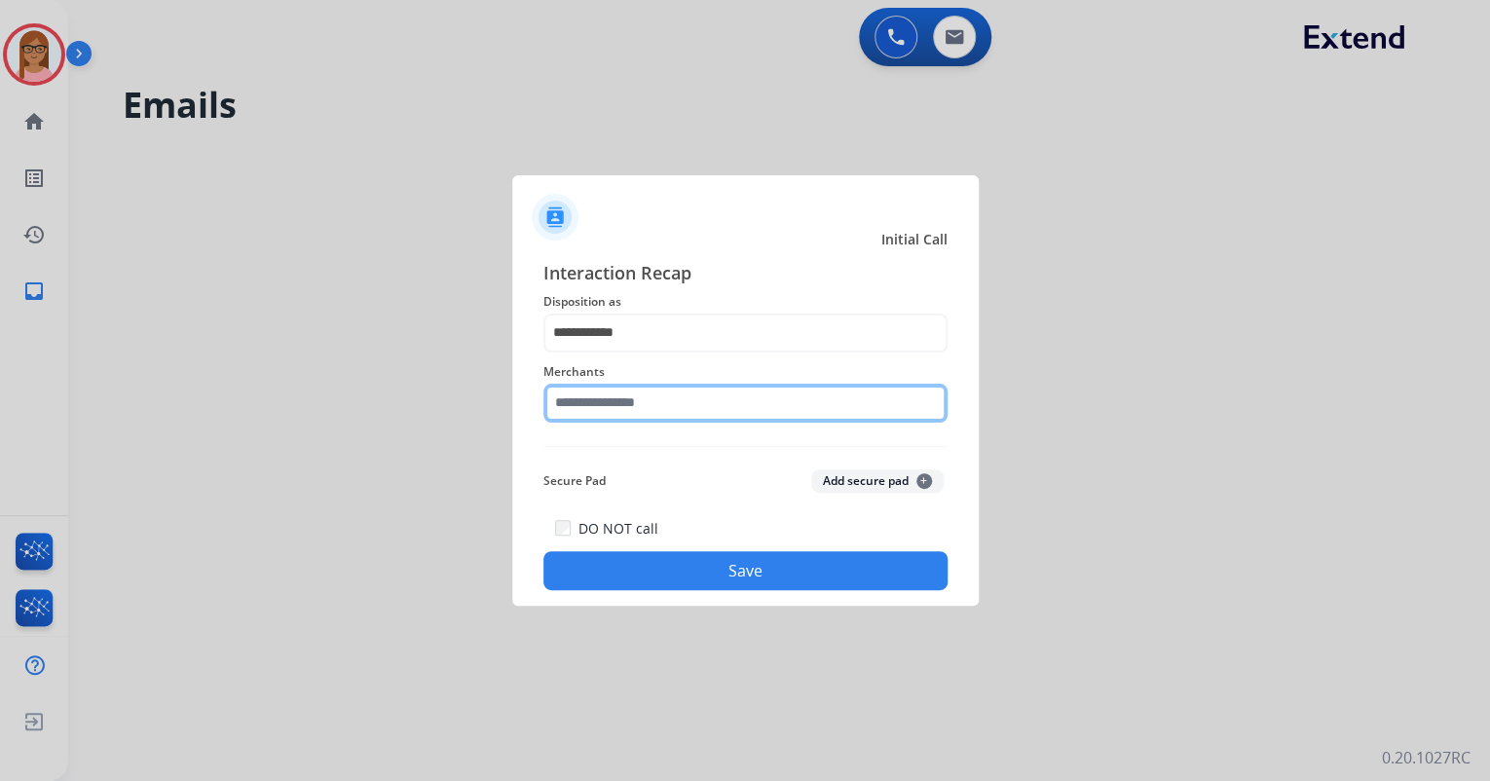
click at [663, 392] on input "text" at bounding box center [746, 403] width 404 height 39
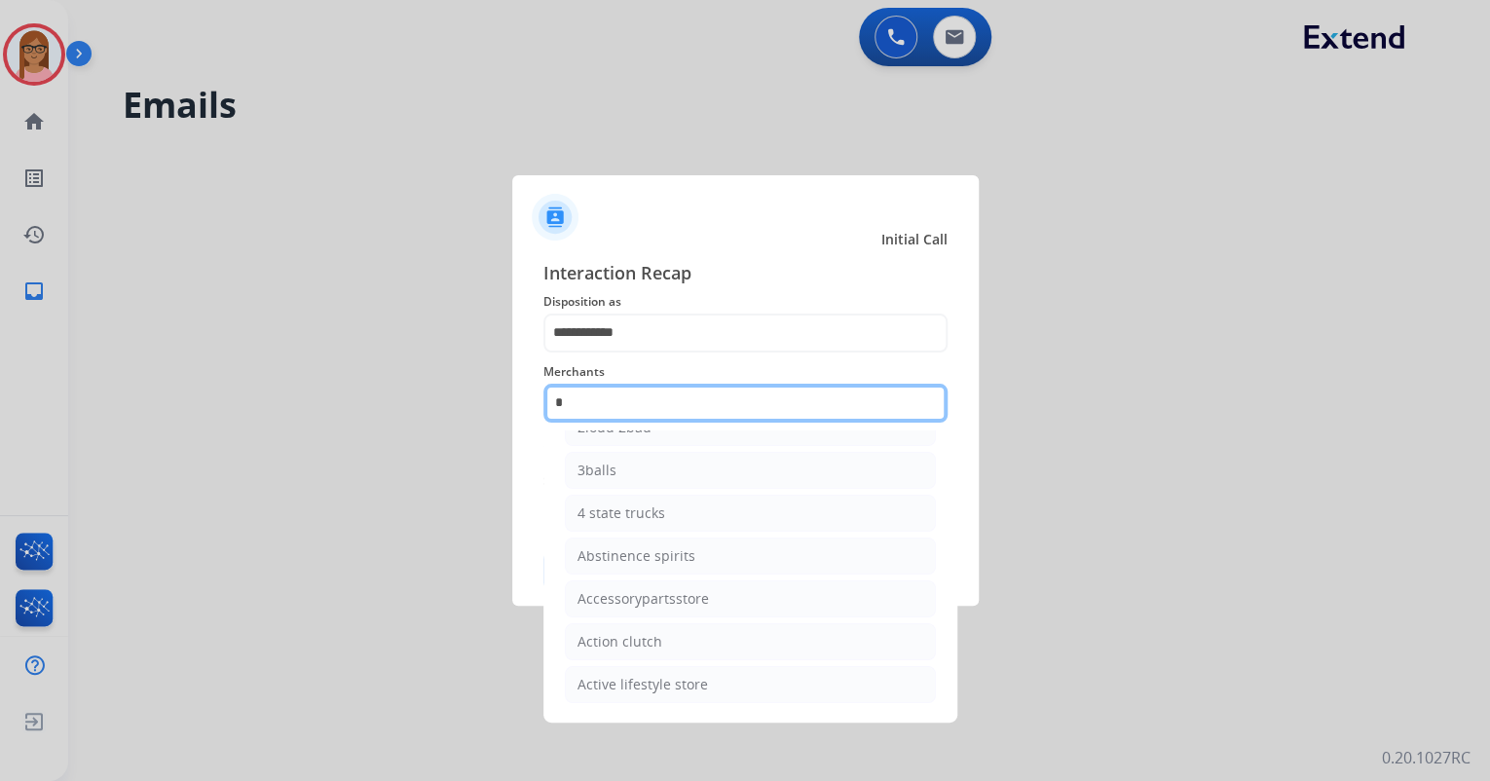
scroll to position [156, 0]
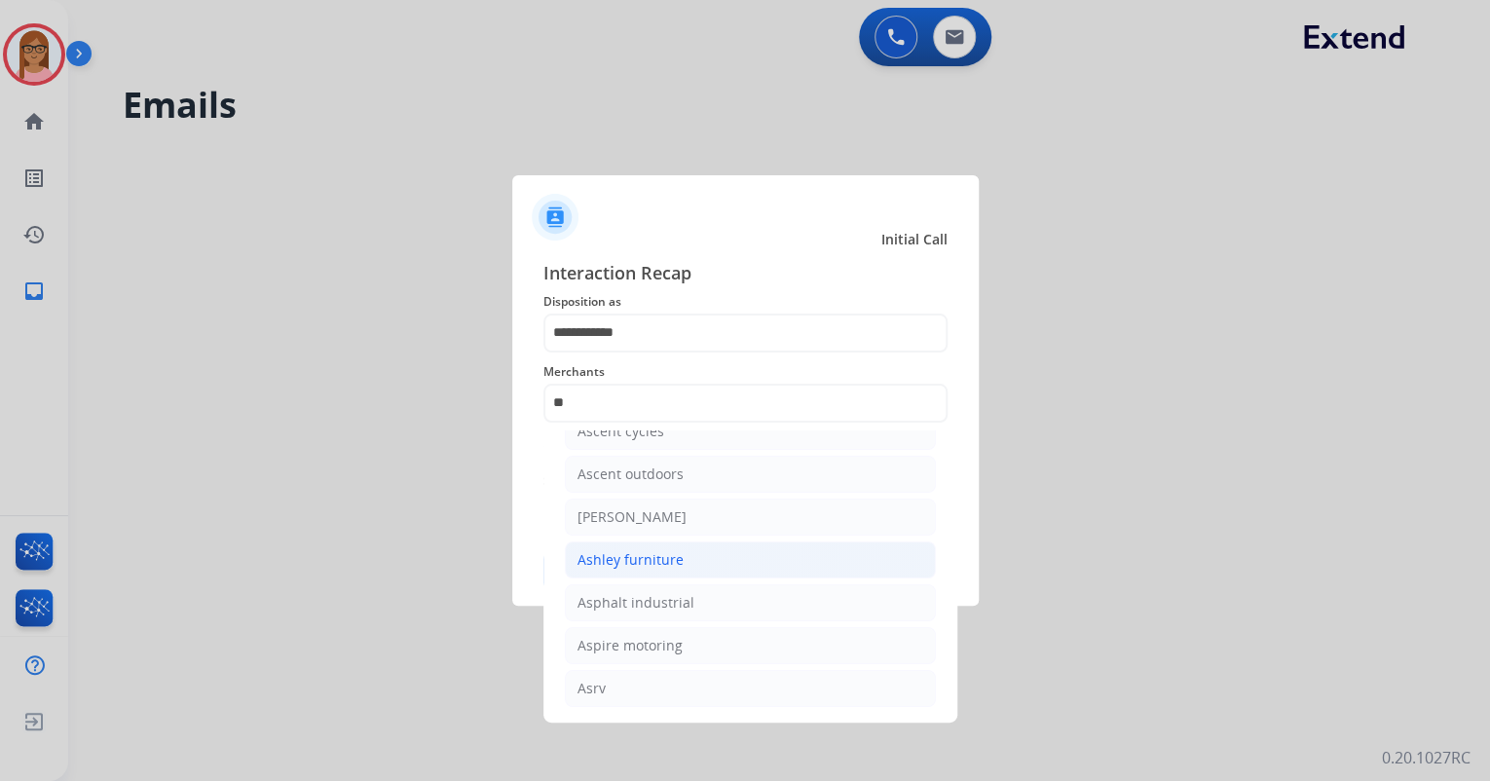
click at [684, 554] on li "Ashley furniture" at bounding box center [750, 560] width 371 height 37
type input "**********"
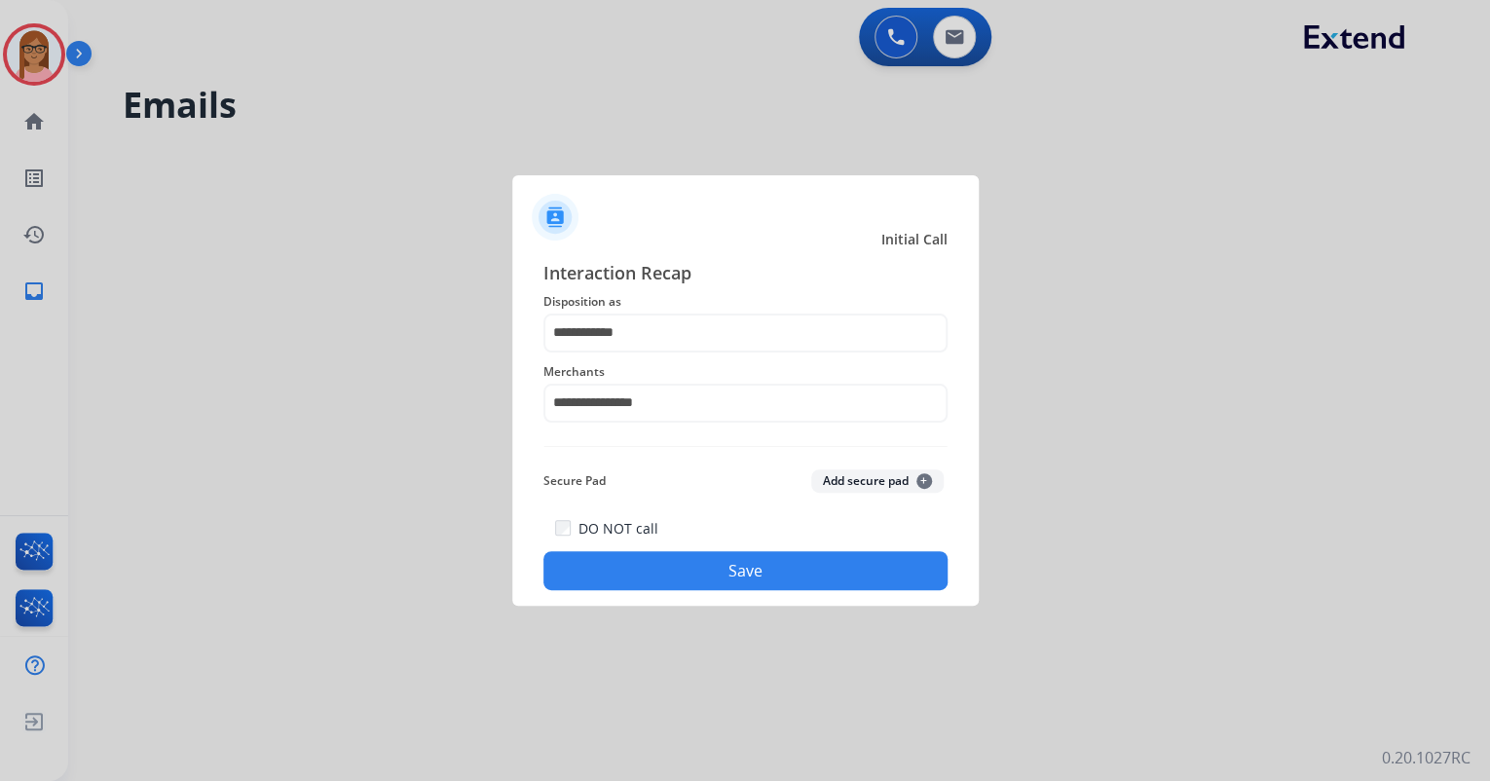
click at [695, 575] on button "Save" at bounding box center [746, 570] width 404 height 39
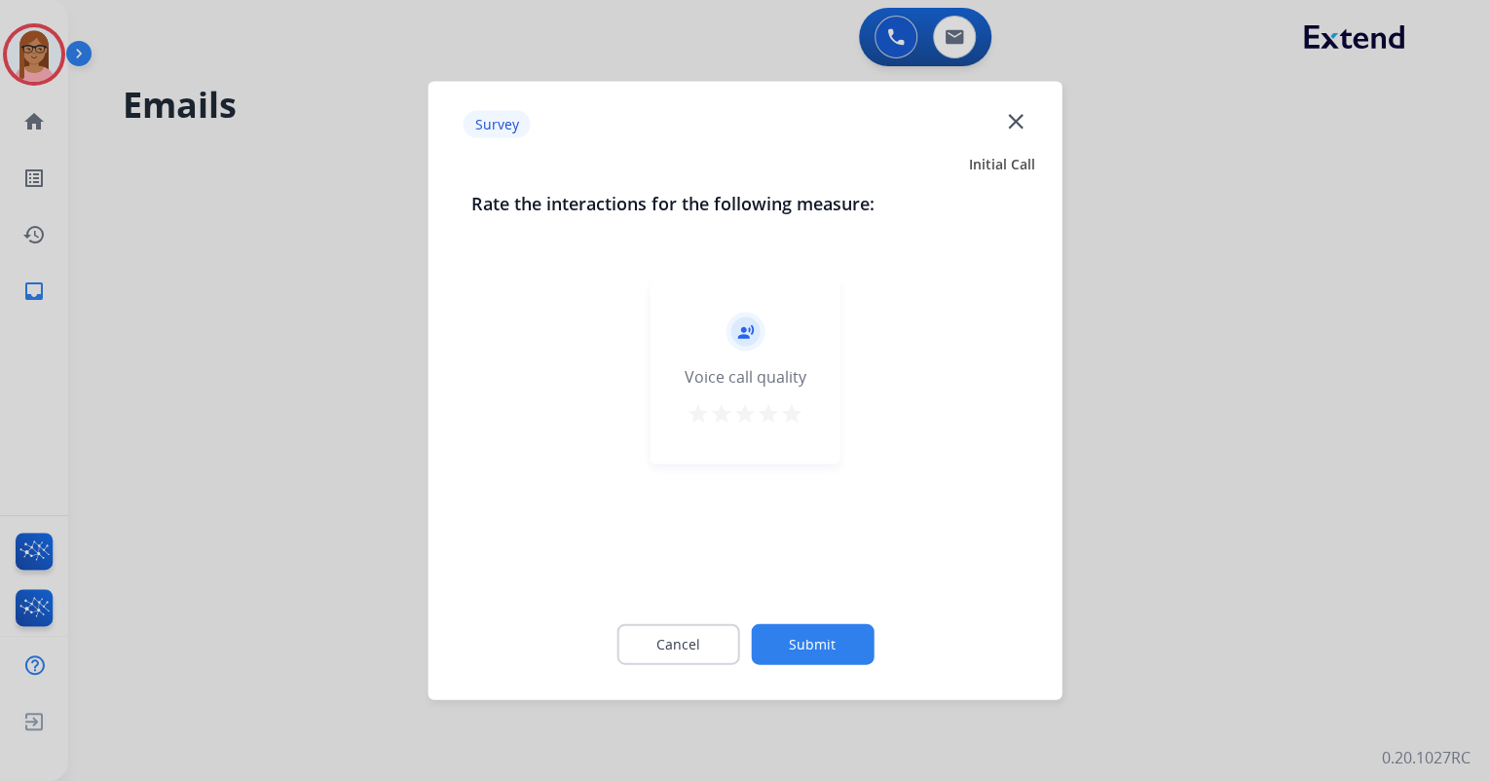
click at [790, 410] on mat-icon "star" at bounding box center [791, 413] width 23 height 23
click at [821, 639] on button "Submit" at bounding box center [812, 644] width 123 height 41
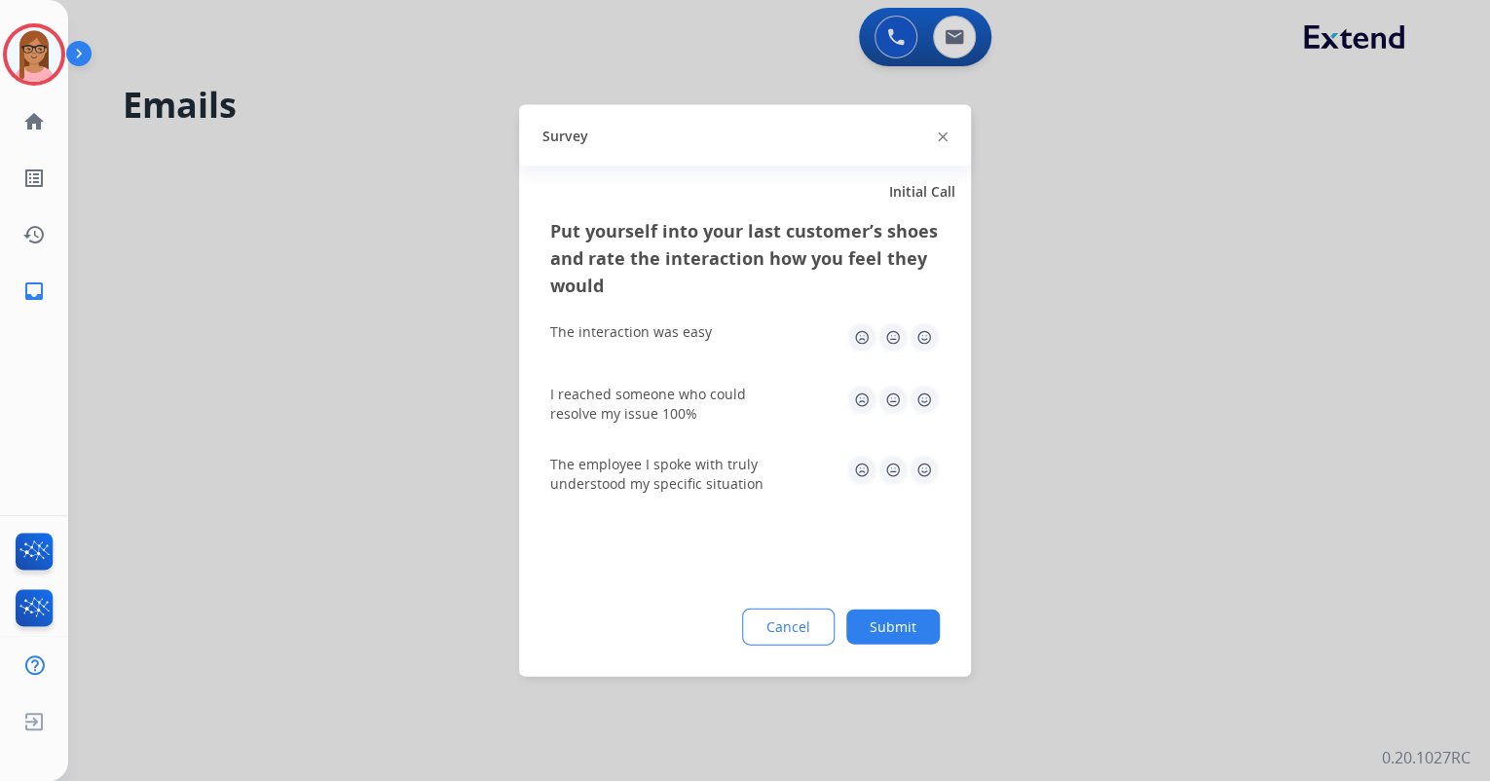
click at [913, 318] on div "The interaction was easy" at bounding box center [745, 338] width 390 height 62
click at [921, 344] on img at bounding box center [924, 337] width 31 height 31
click at [917, 393] on img at bounding box center [924, 400] width 31 height 31
click at [927, 477] on img at bounding box center [924, 470] width 31 height 31
click at [881, 640] on button "Submit" at bounding box center [893, 627] width 94 height 35
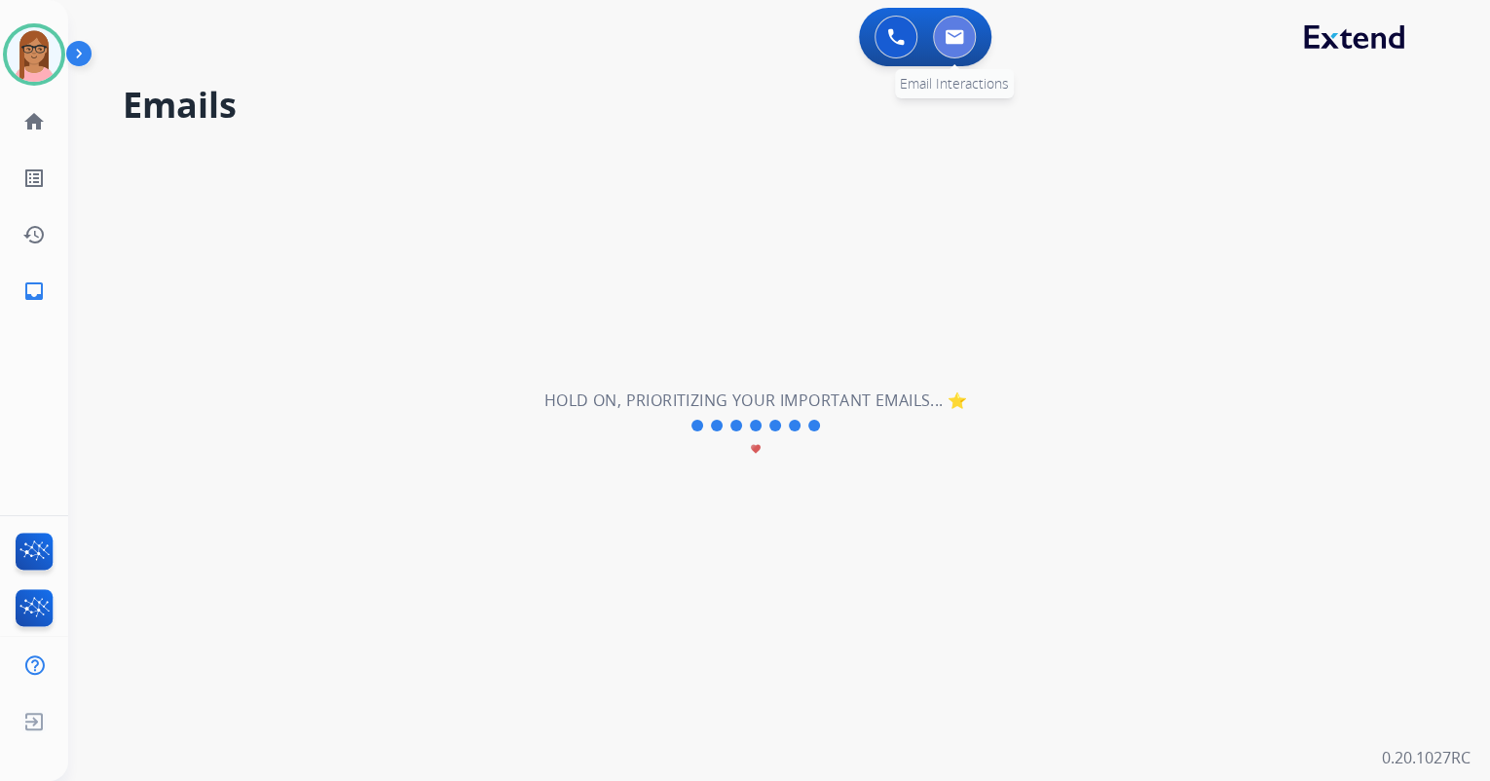
click at [955, 43] on img at bounding box center [954, 37] width 19 height 16
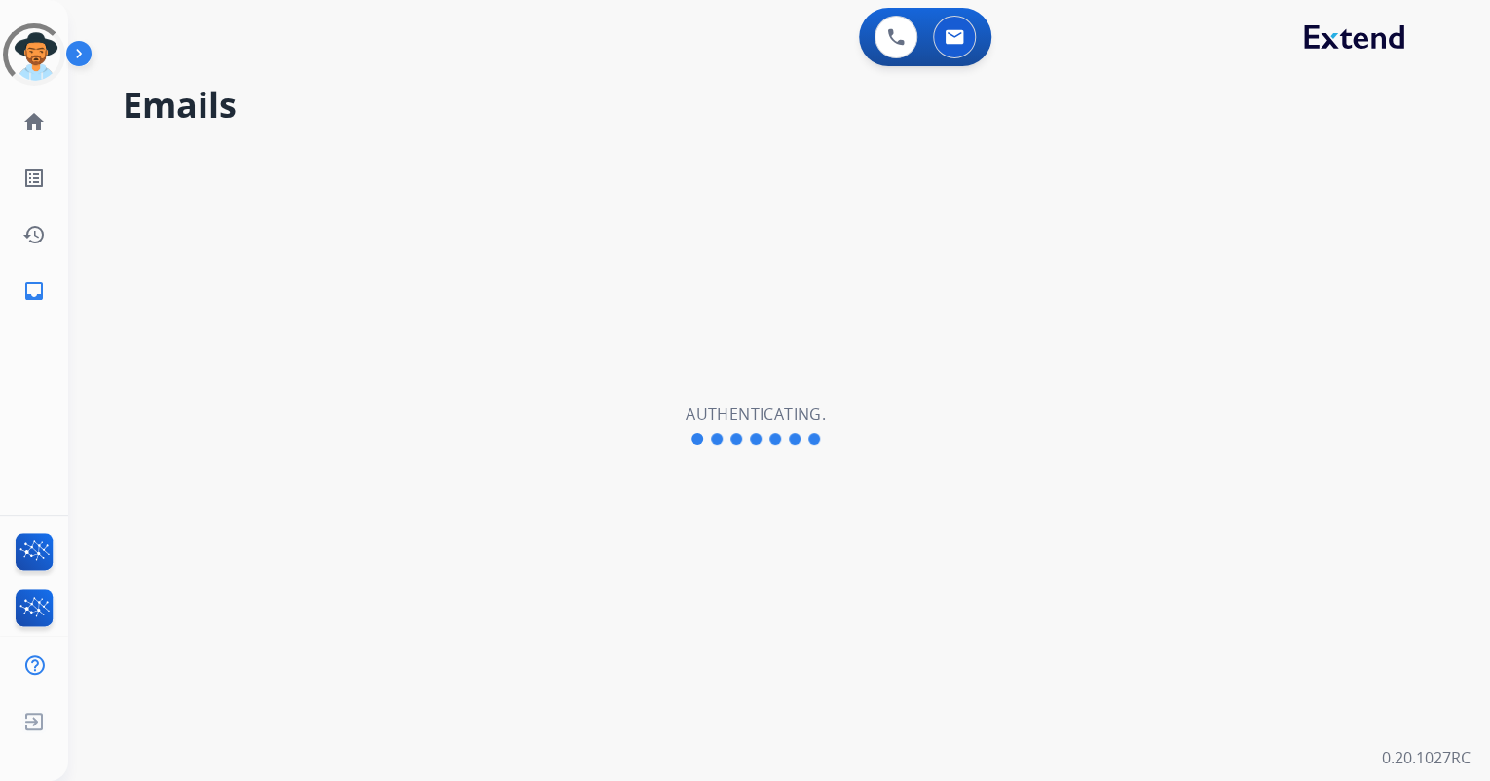
select select "**********"
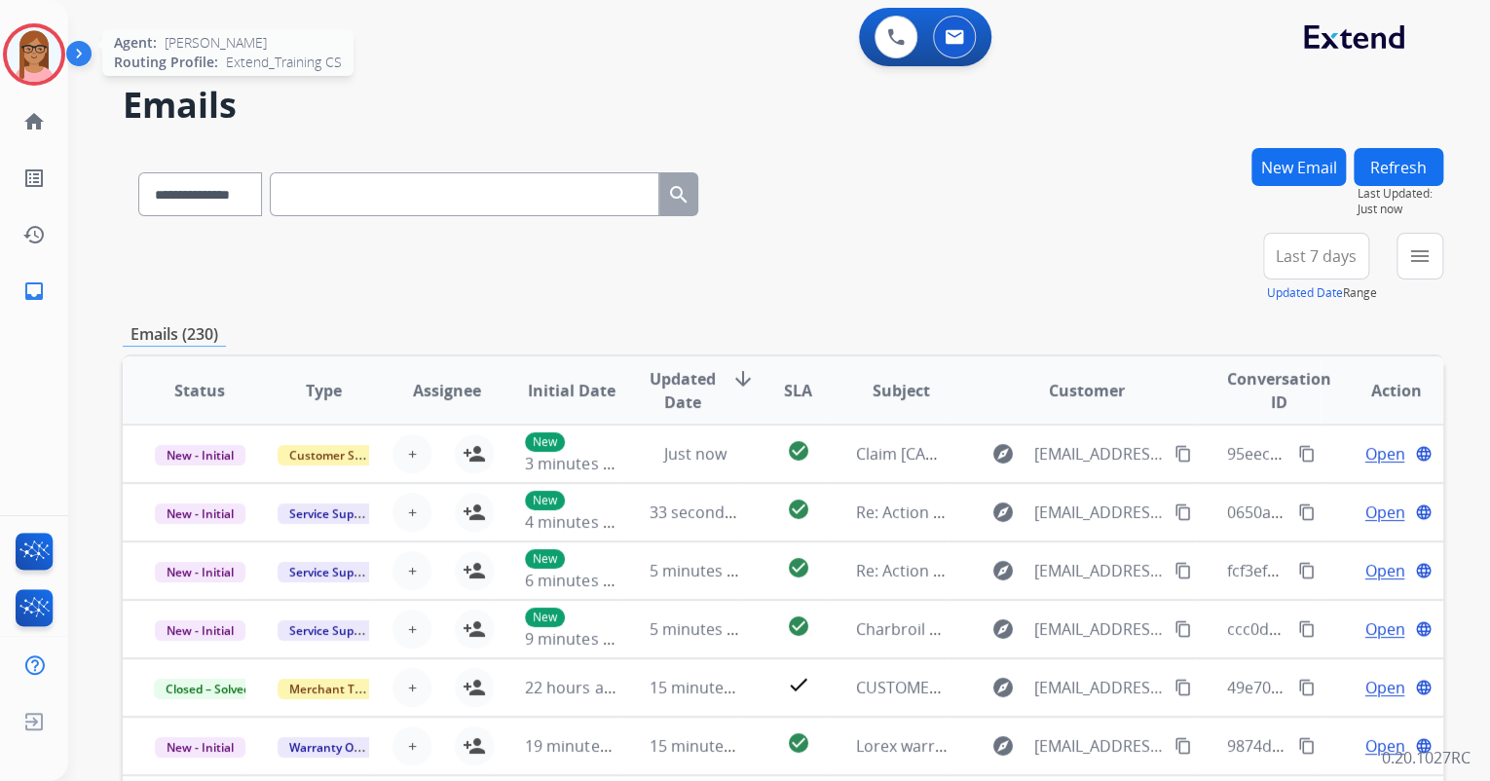
click at [30, 70] on img at bounding box center [34, 54] width 55 height 55
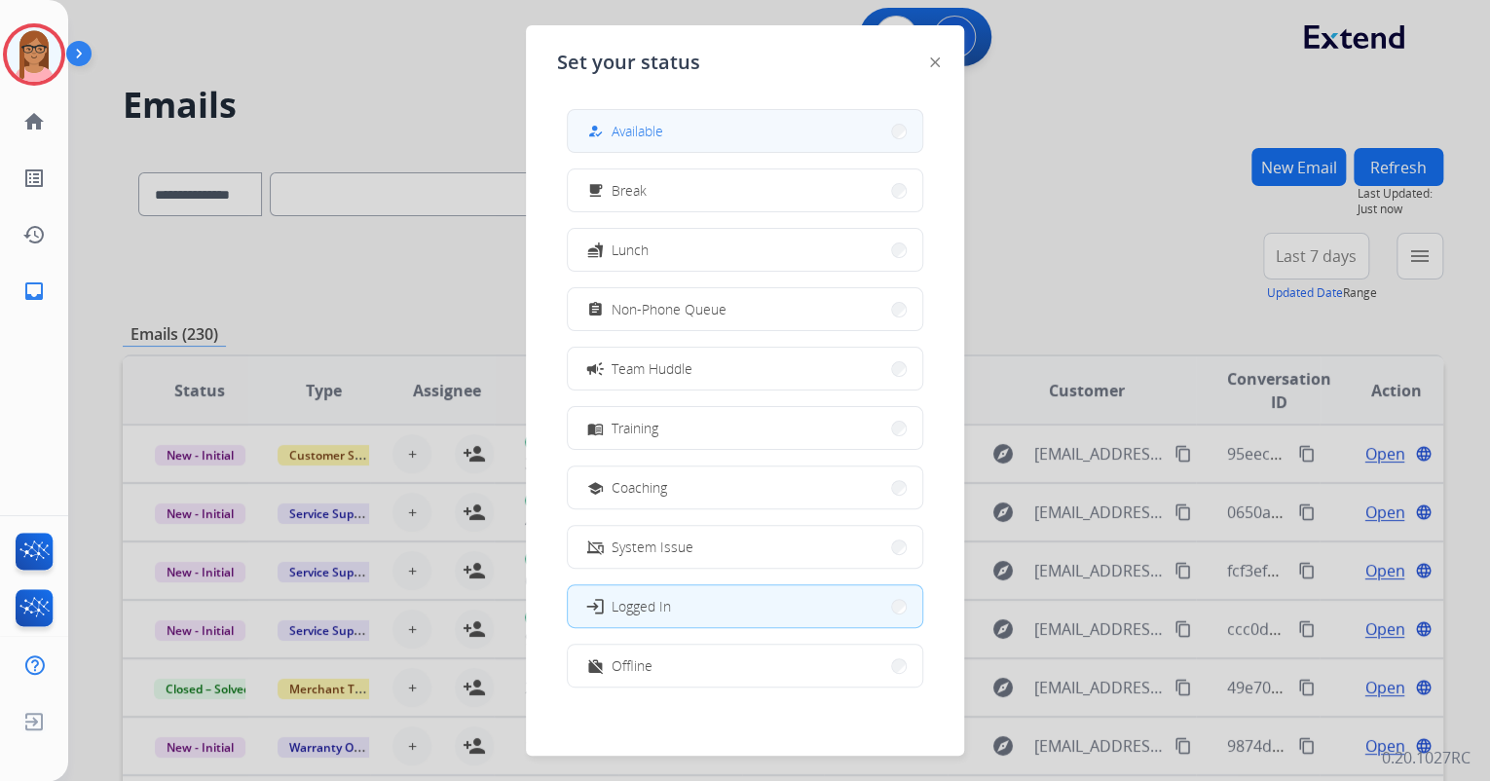
click at [648, 125] on span "Available" at bounding box center [638, 131] width 52 height 20
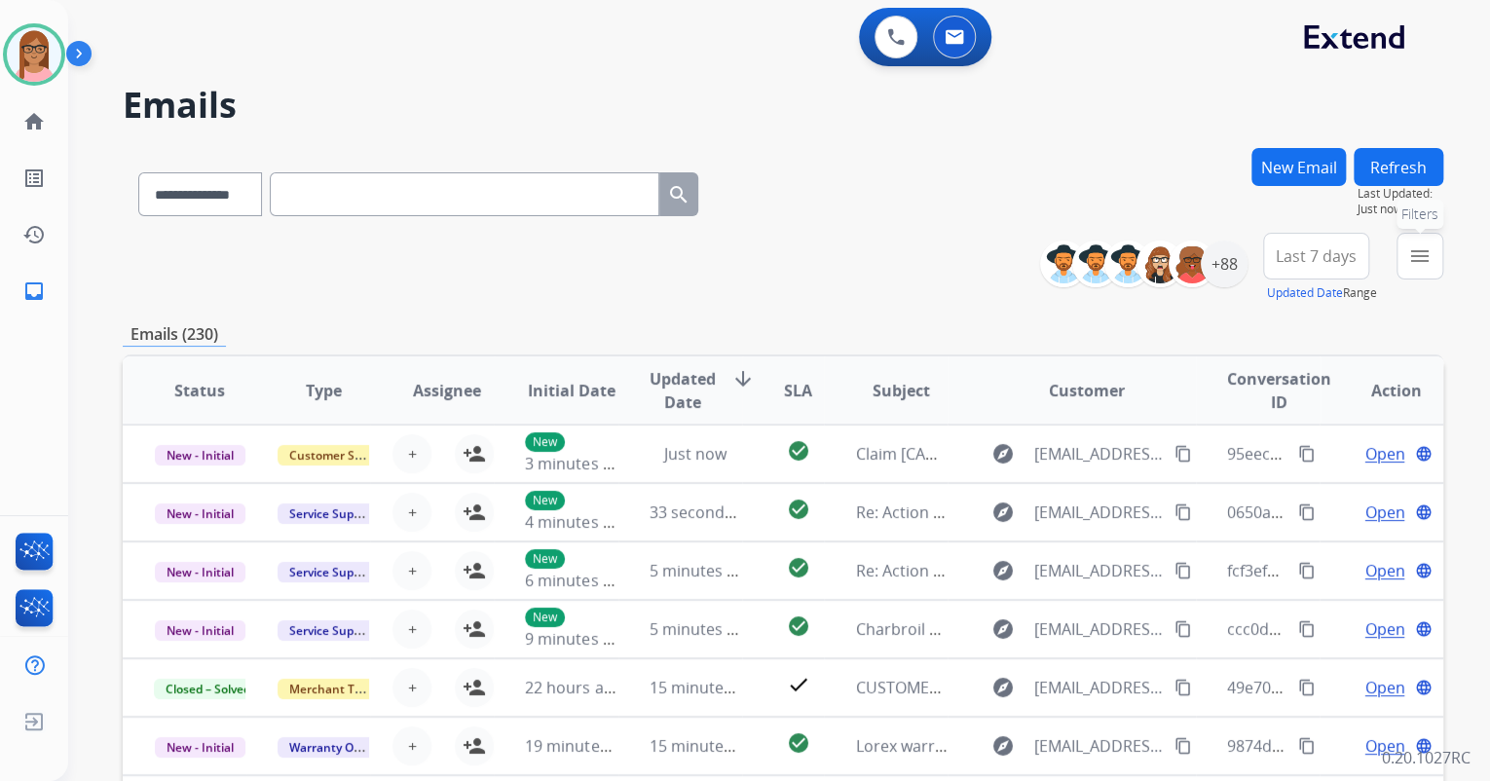
drag, startPoint x: 1426, startPoint y: 257, endPoint x: 1416, endPoint y: 260, distance: 10.2
click at [1427, 257] on mat-icon "menu" at bounding box center [1419, 255] width 23 height 23
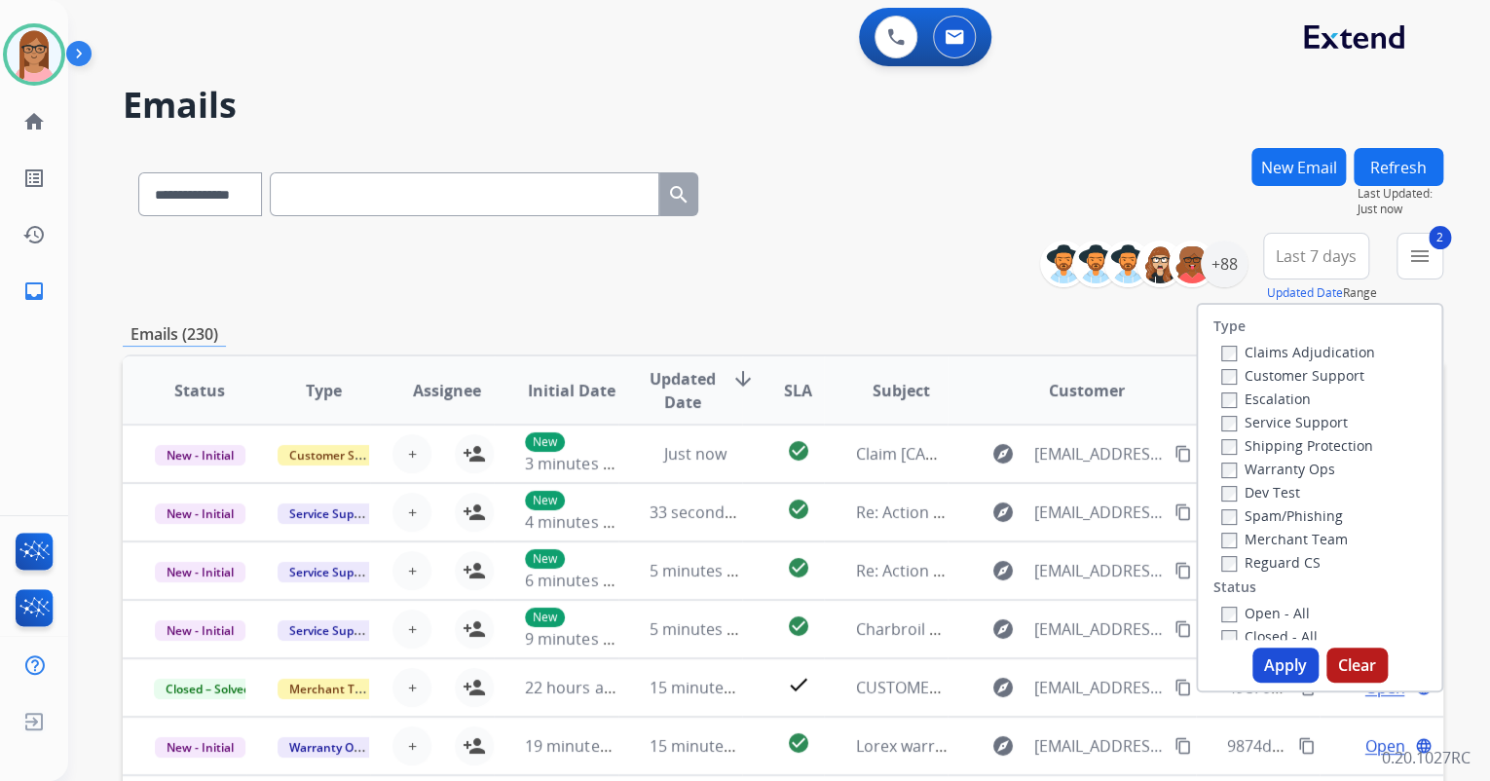
click at [1231, 561] on label "Reguard CS" at bounding box center [1270, 562] width 99 height 19
click at [1253, 656] on button "Apply" at bounding box center [1286, 665] width 66 height 35
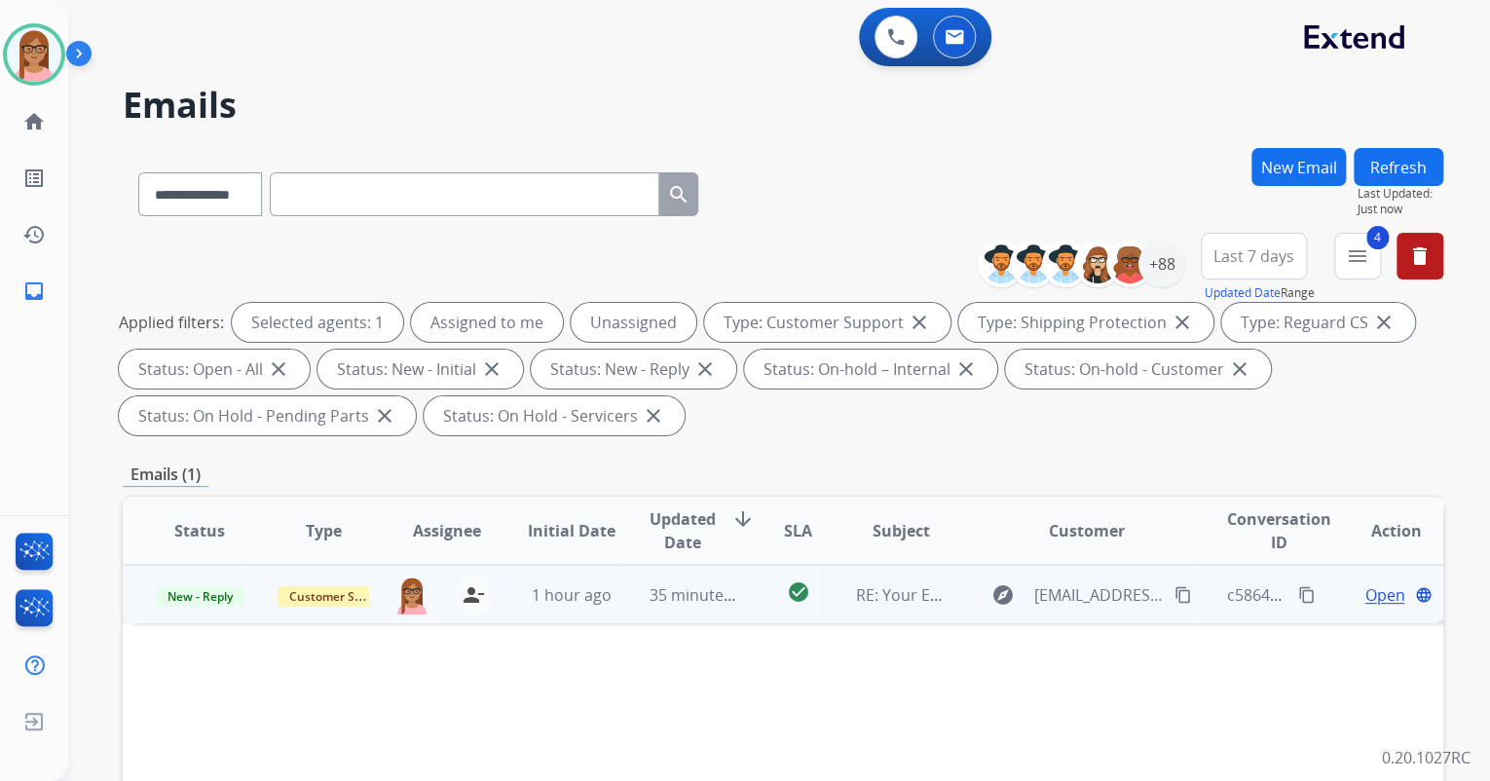
click at [1370, 592] on span "Open" at bounding box center [1385, 594] width 40 height 23
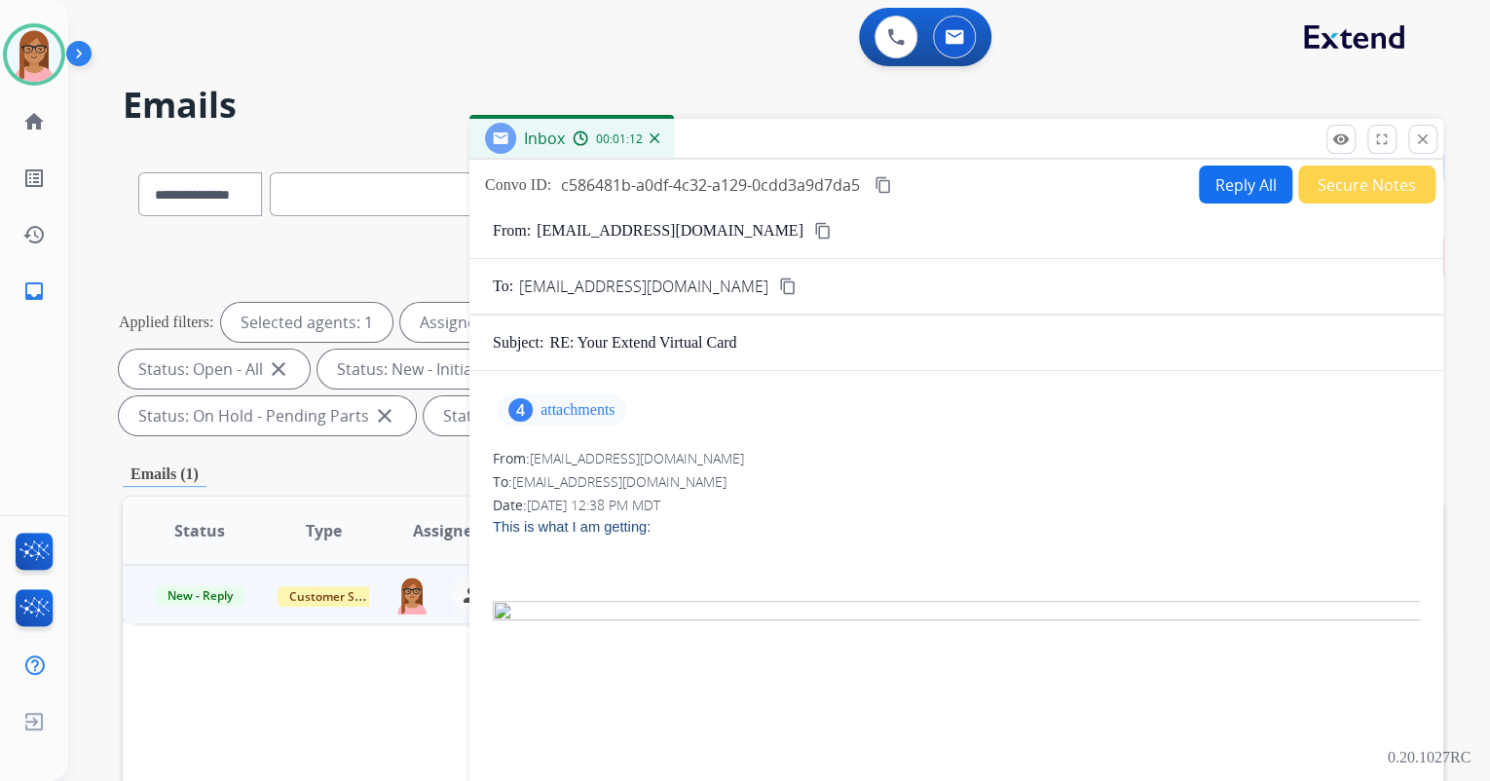
click at [1199, 177] on button "Reply All" at bounding box center [1246, 185] width 94 height 38
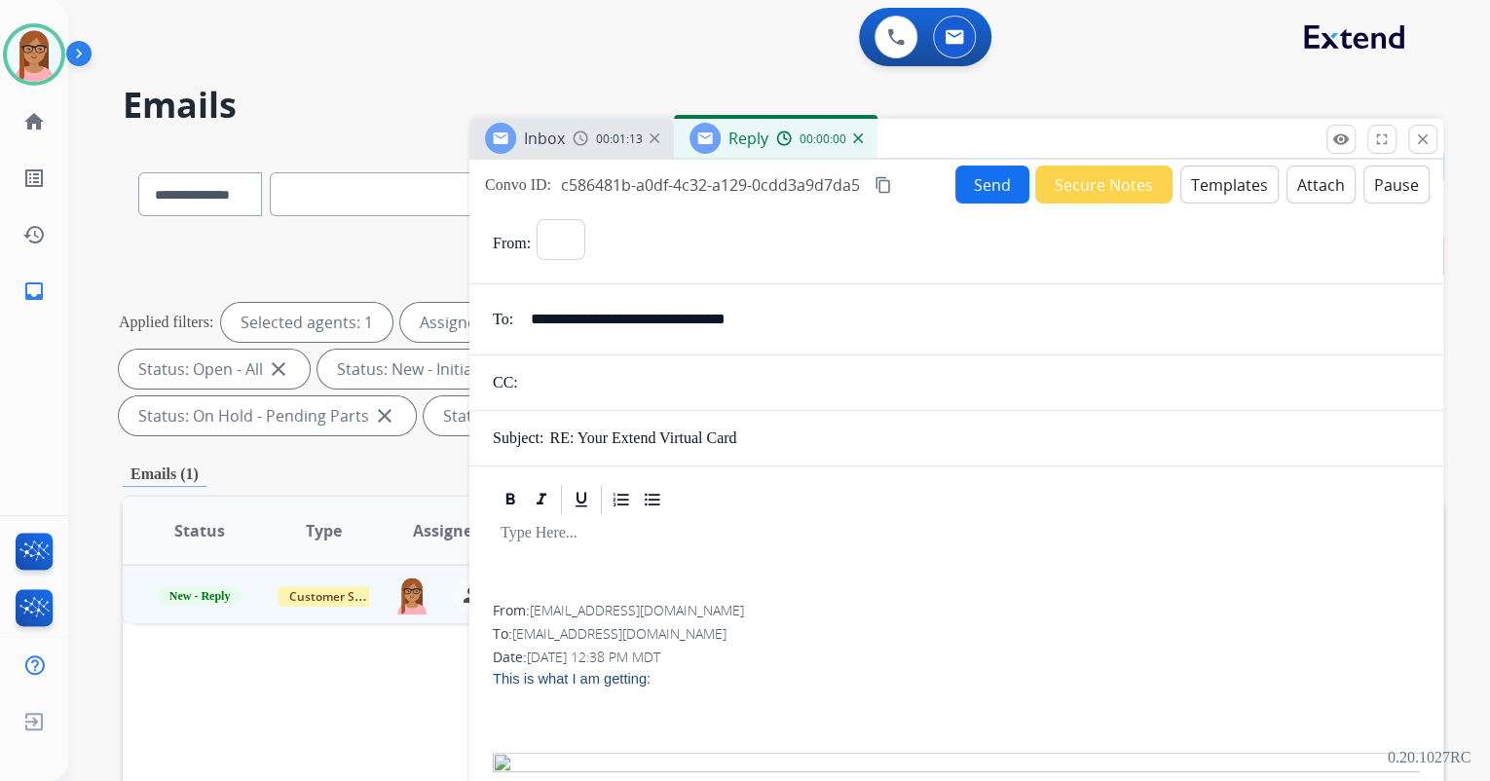
select select "**********"
click at [1210, 164] on div "**********" at bounding box center [956, 576] width 974 height 832
click at [1210, 183] on button "Templates" at bounding box center [1230, 185] width 98 height 38
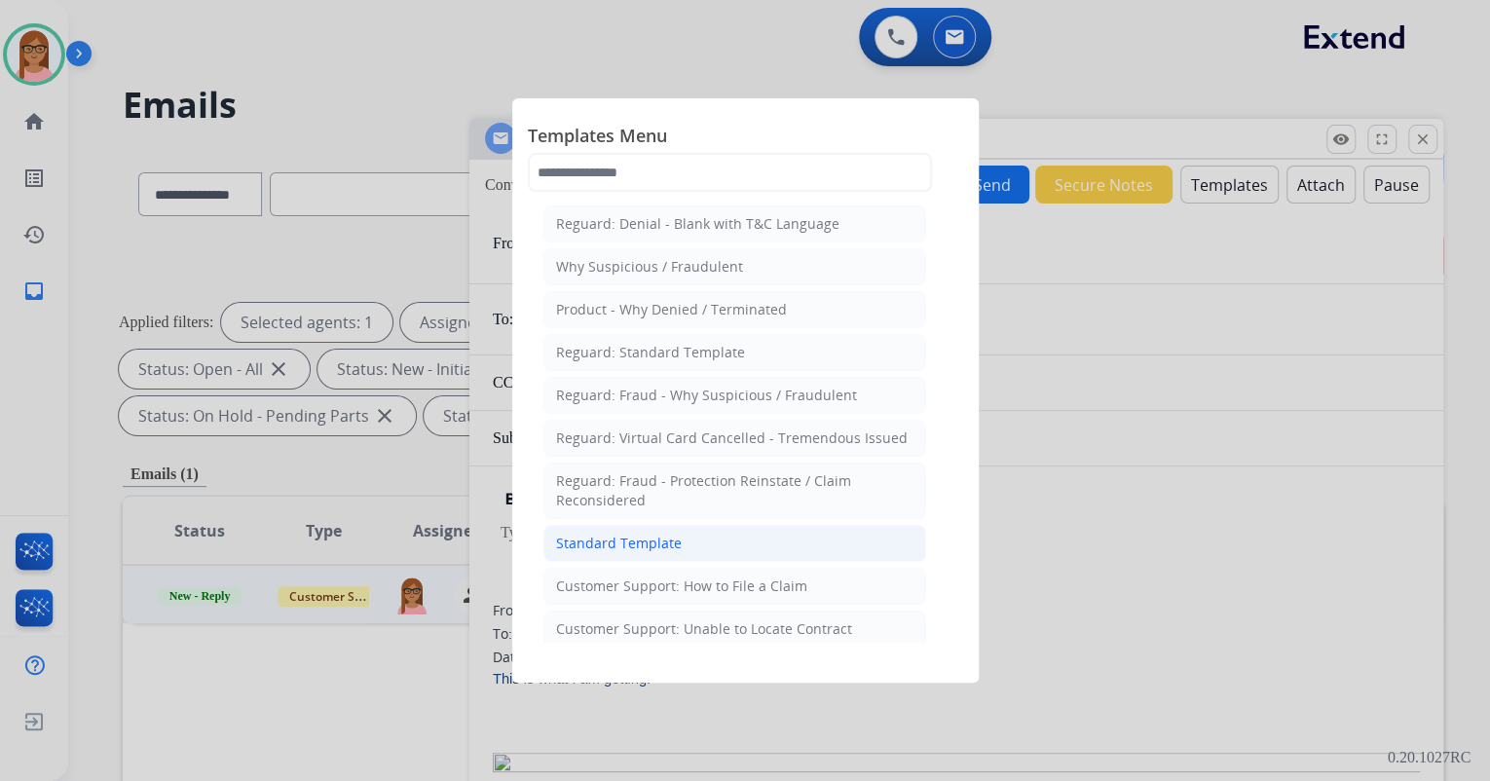
click at [666, 544] on div "Standard Template" at bounding box center [619, 543] width 126 height 19
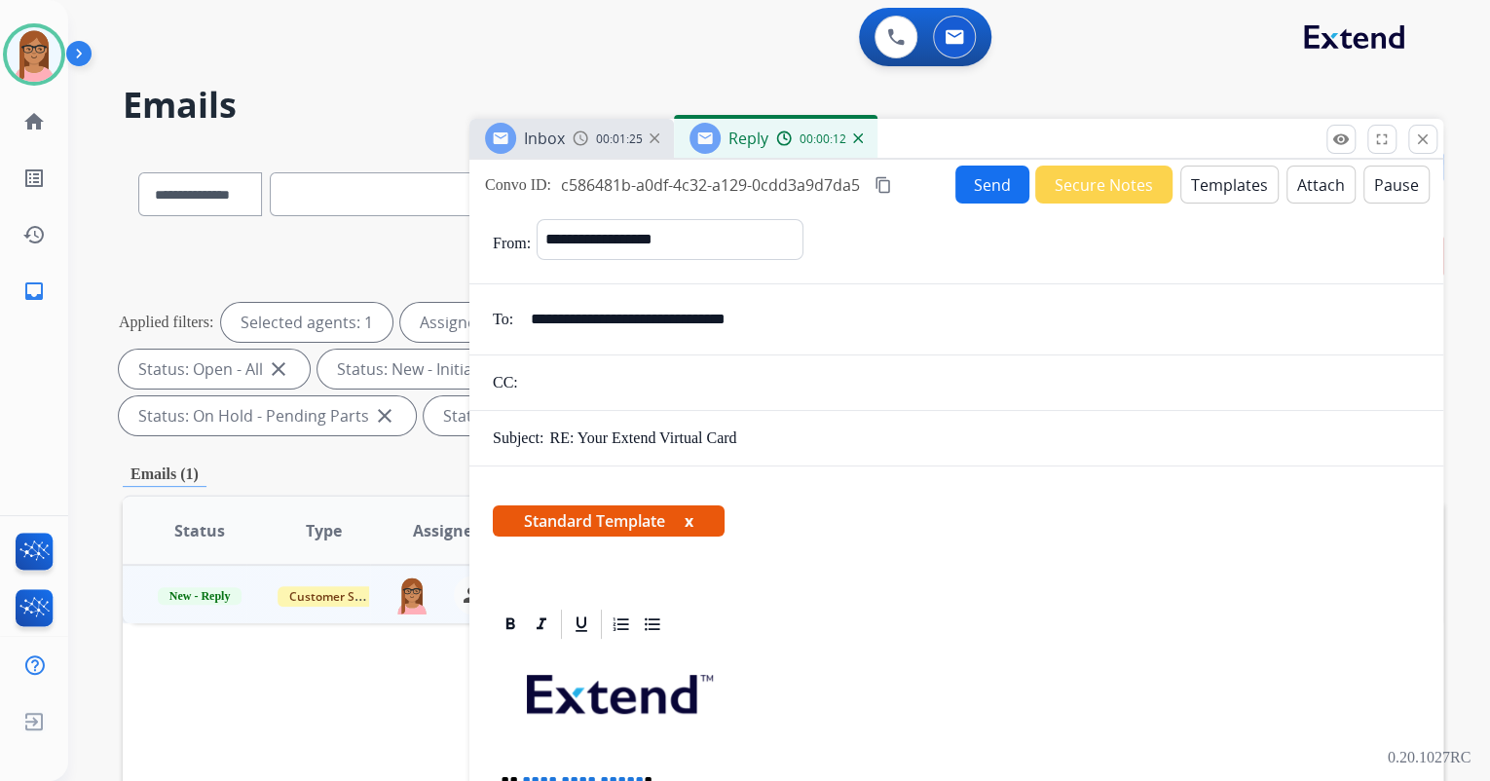
scroll to position [78, 0]
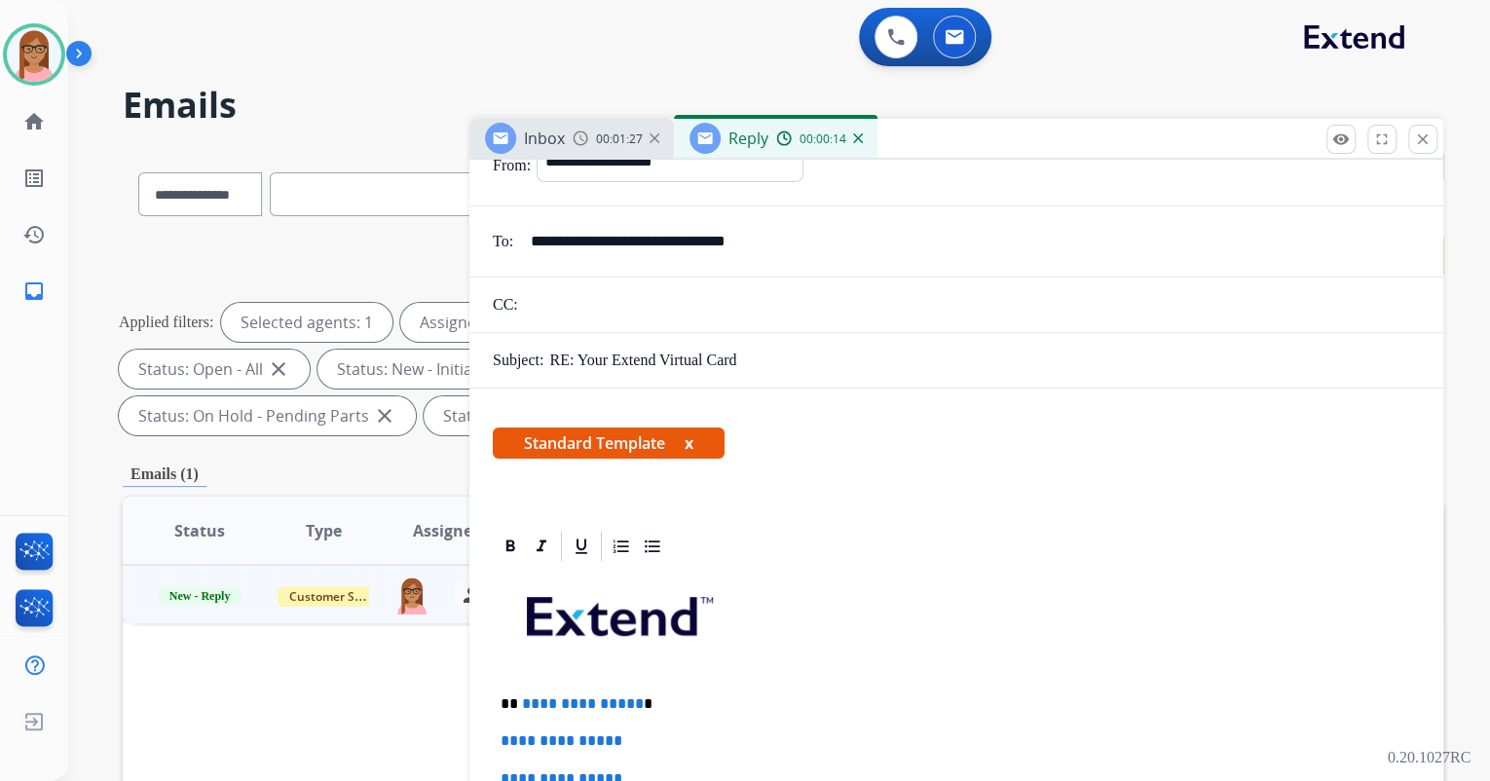
drag, startPoint x: 822, startPoint y: 242, endPoint x: 524, endPoint y: 242, distance: 298.1
click at [529, 238] on input "**********" at bounding box center [969, 241] width 901 height 39
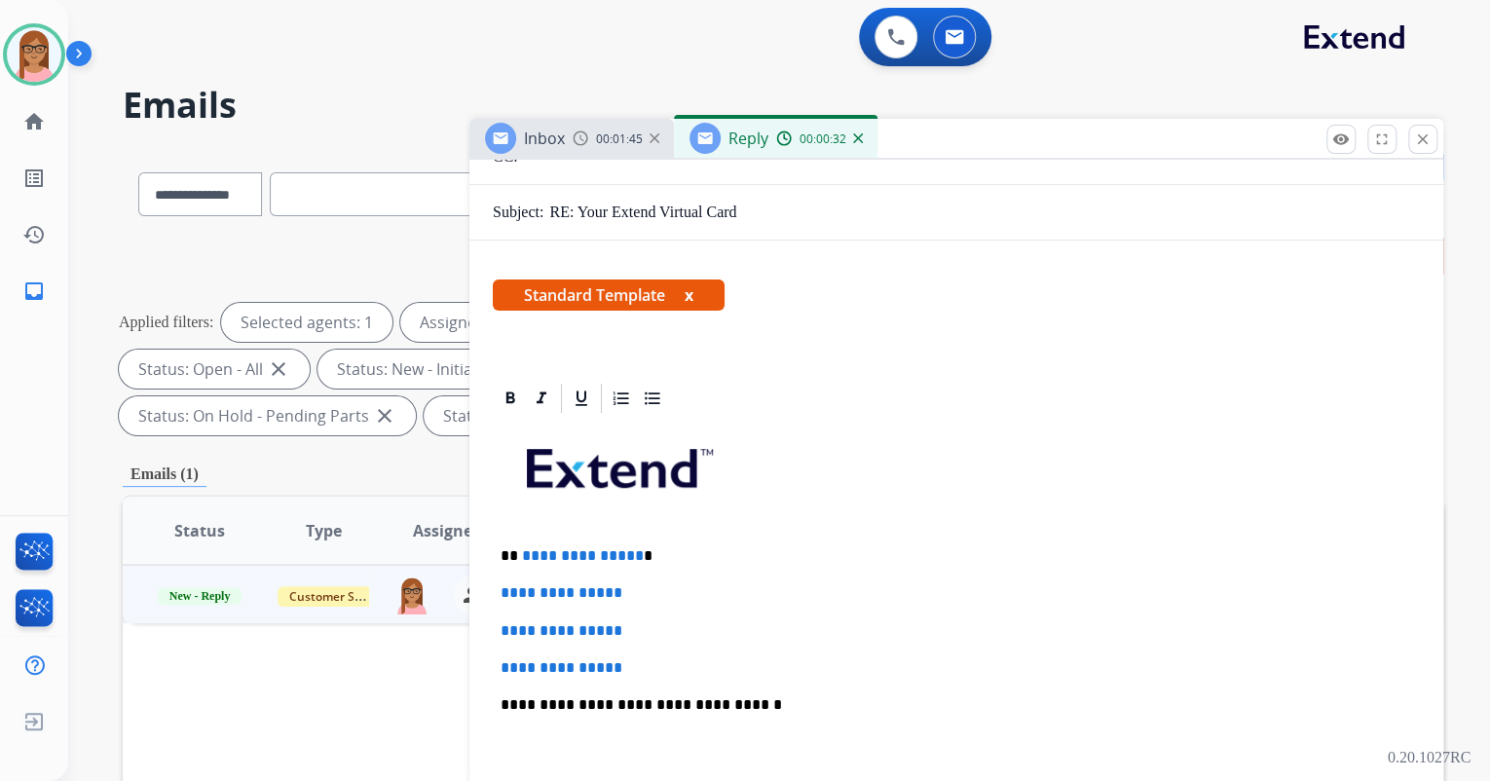
scroll to position [234, 0]
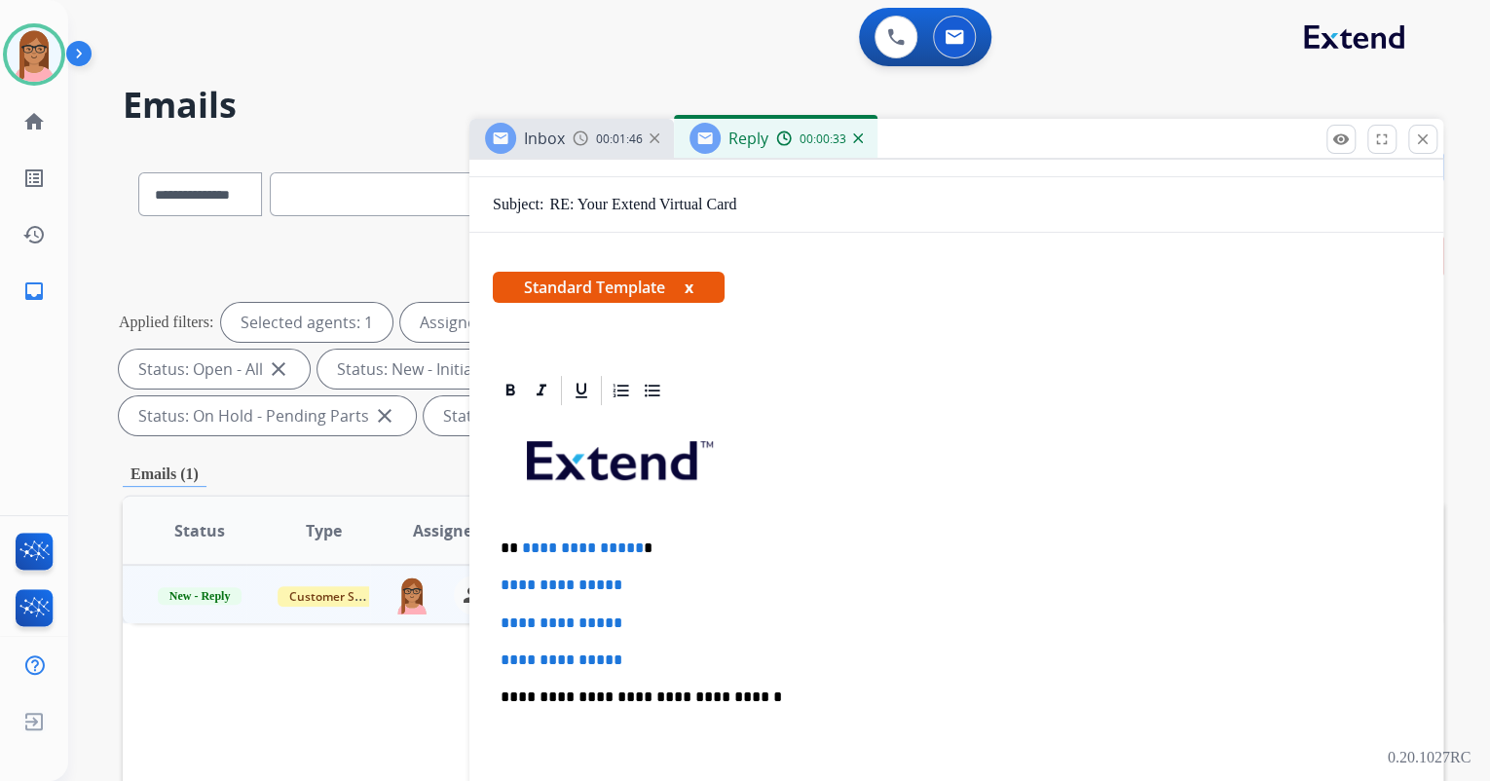
click at [513, 547] on p "**********" at bounding box center [949, 549] width 896 height 18
drag, startPoint x: 509, startPoint y: 547, endPoint x: 632, endPoint y: 553, distance: 122.9
click at [632, 553] on p "**********" at bounding box center [949, 549] width 896 height 18
drag, startPoint x: 501, startPoint y: 583, endPoint x: 639, endPoint y: 641, distance: 149.8
click at [639, 641] on div "**********" at bounding box center [956, 743] width 927 height 670
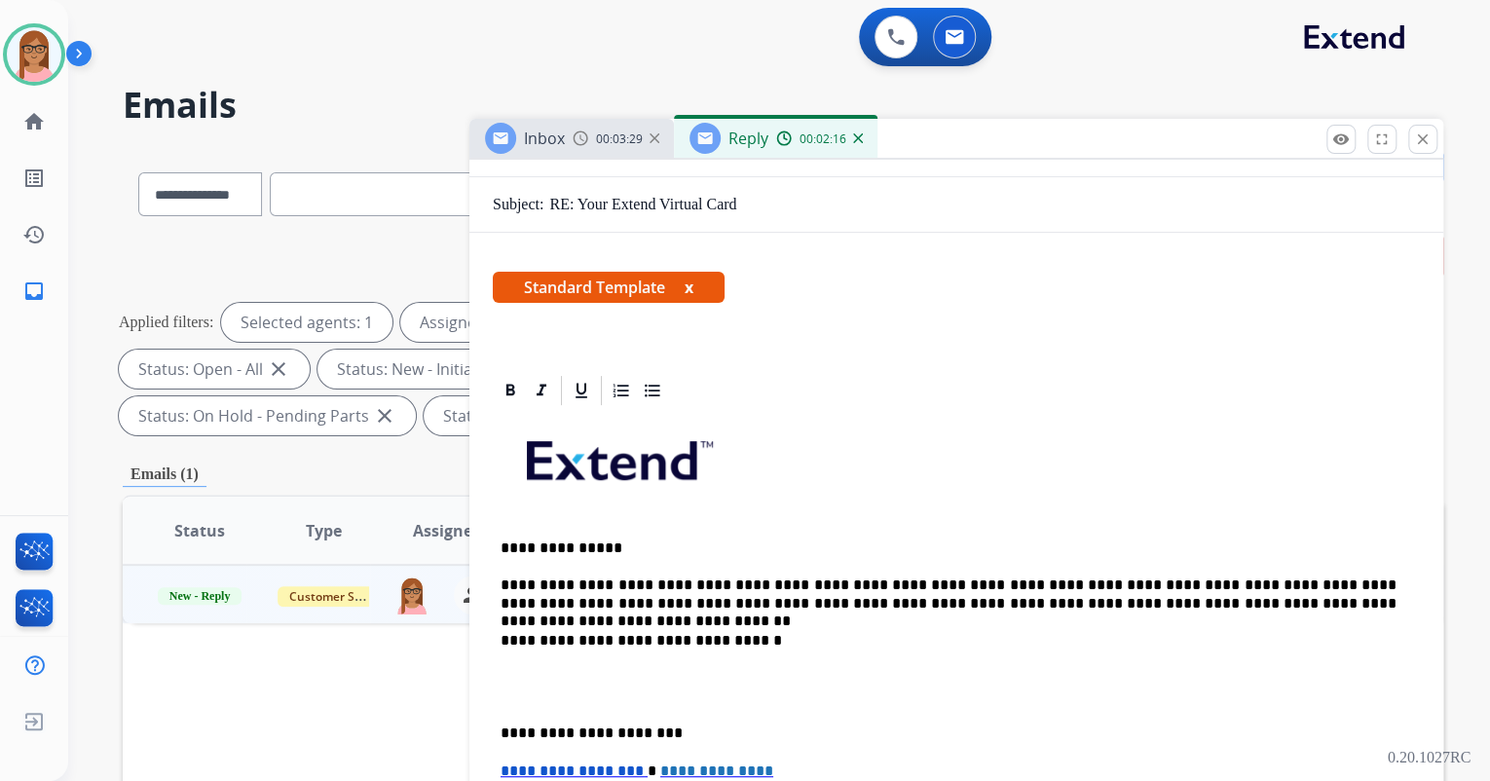
click at [576, 655] on div "**********" at bounding box center [956, 715] width 927 height 614
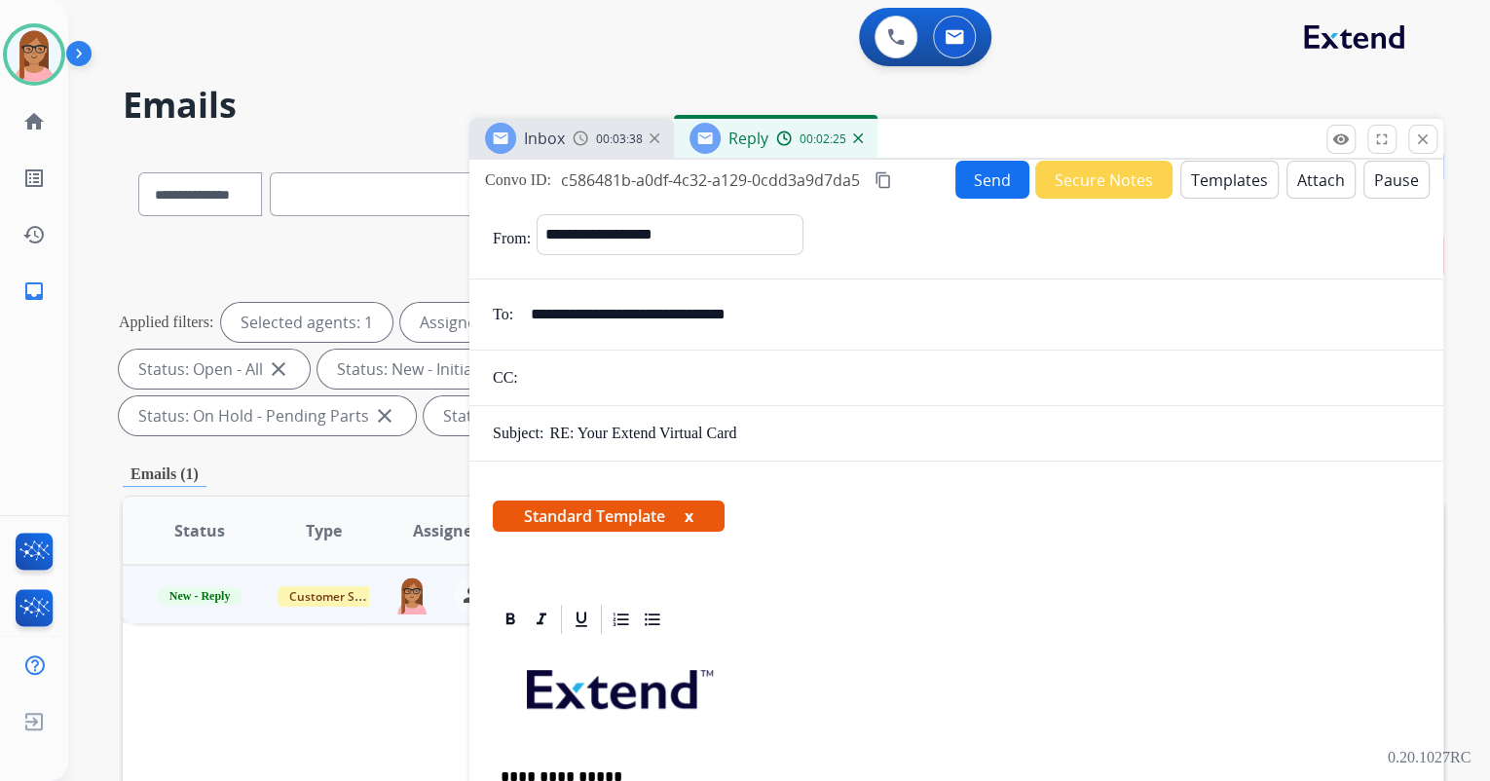
scroll to position [0, 0]
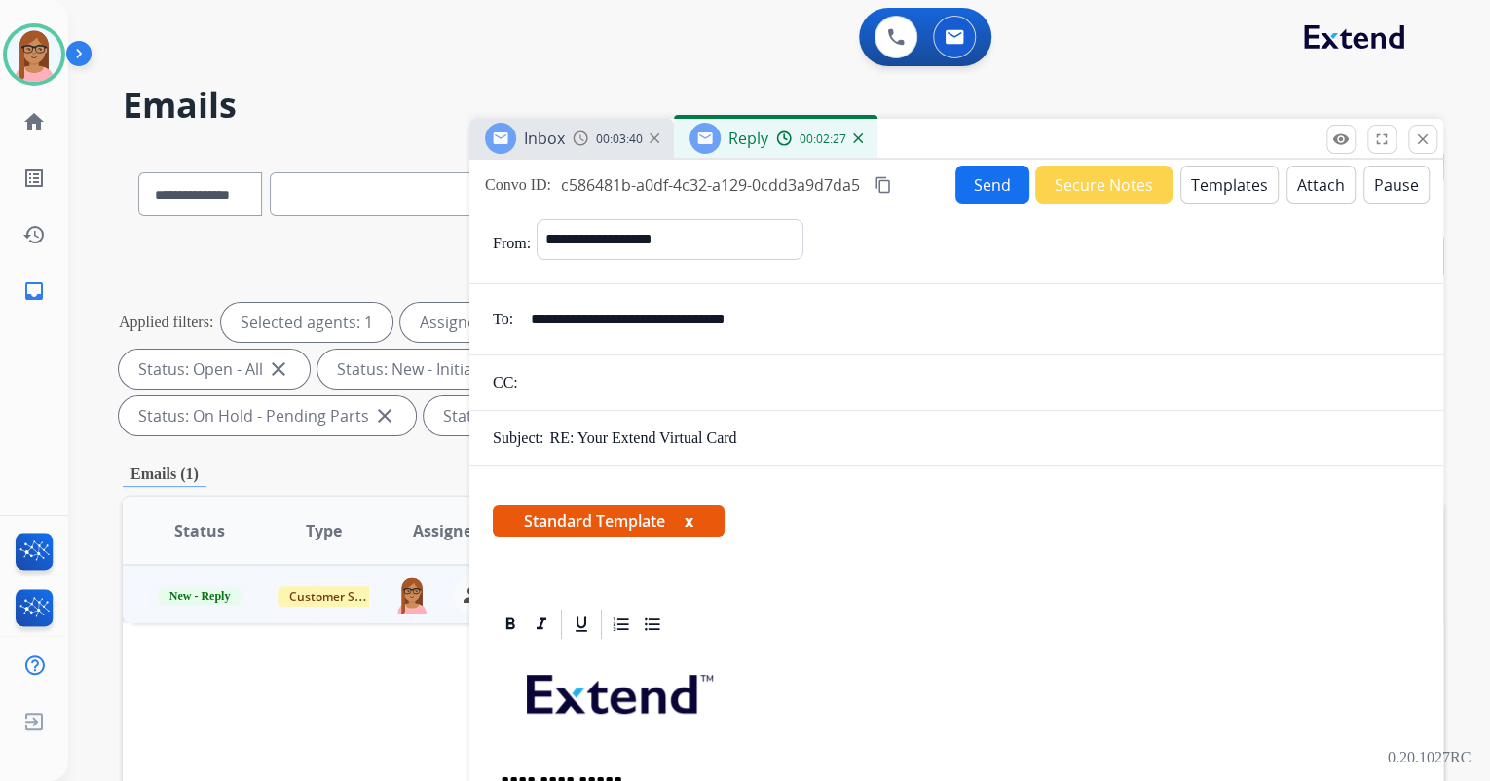
click at [999, 189] on button "Send" at bounding box center [993, 185] width 74 height 38
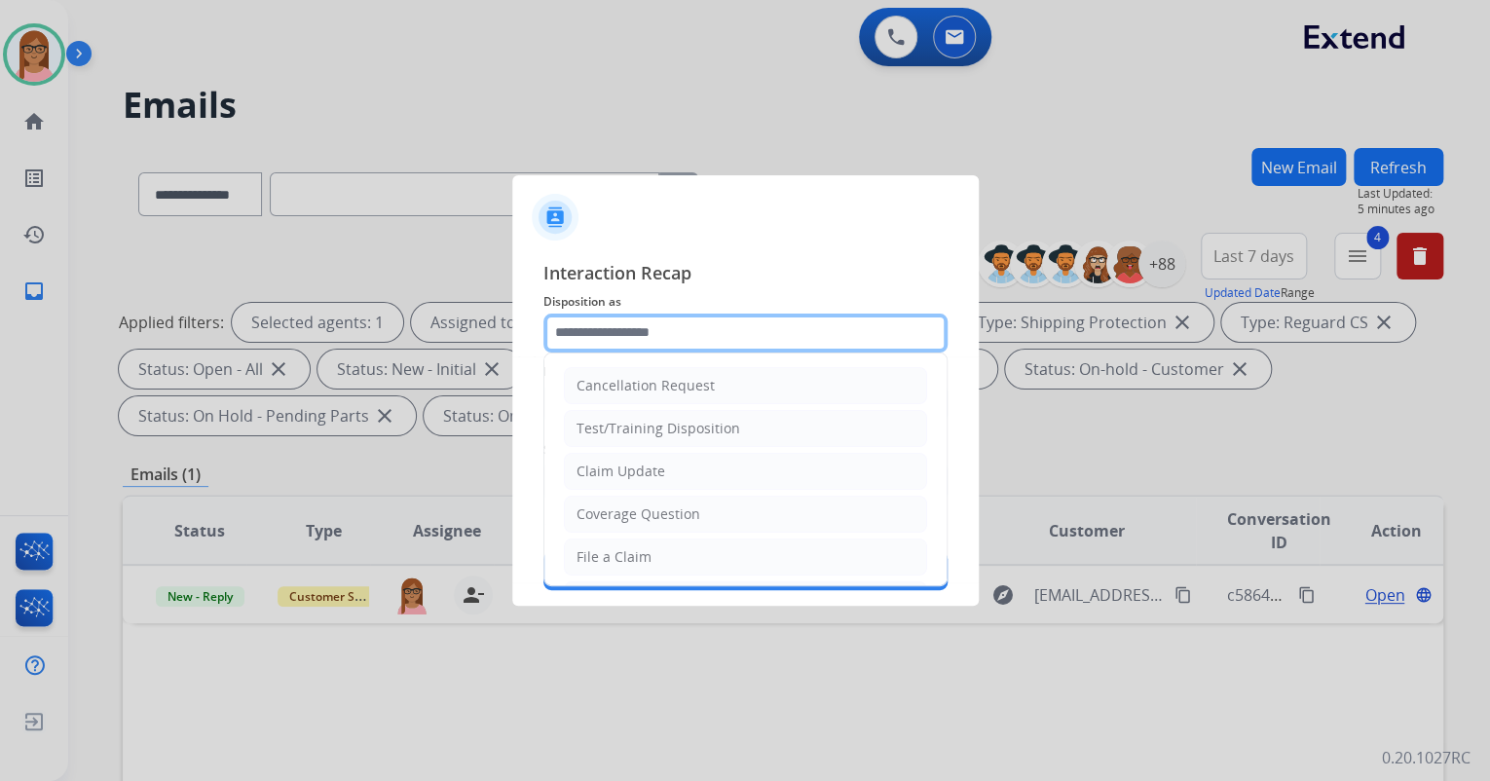
click at [798, 329] on input "text" at bounding box center [746, 333] width 404 height 39
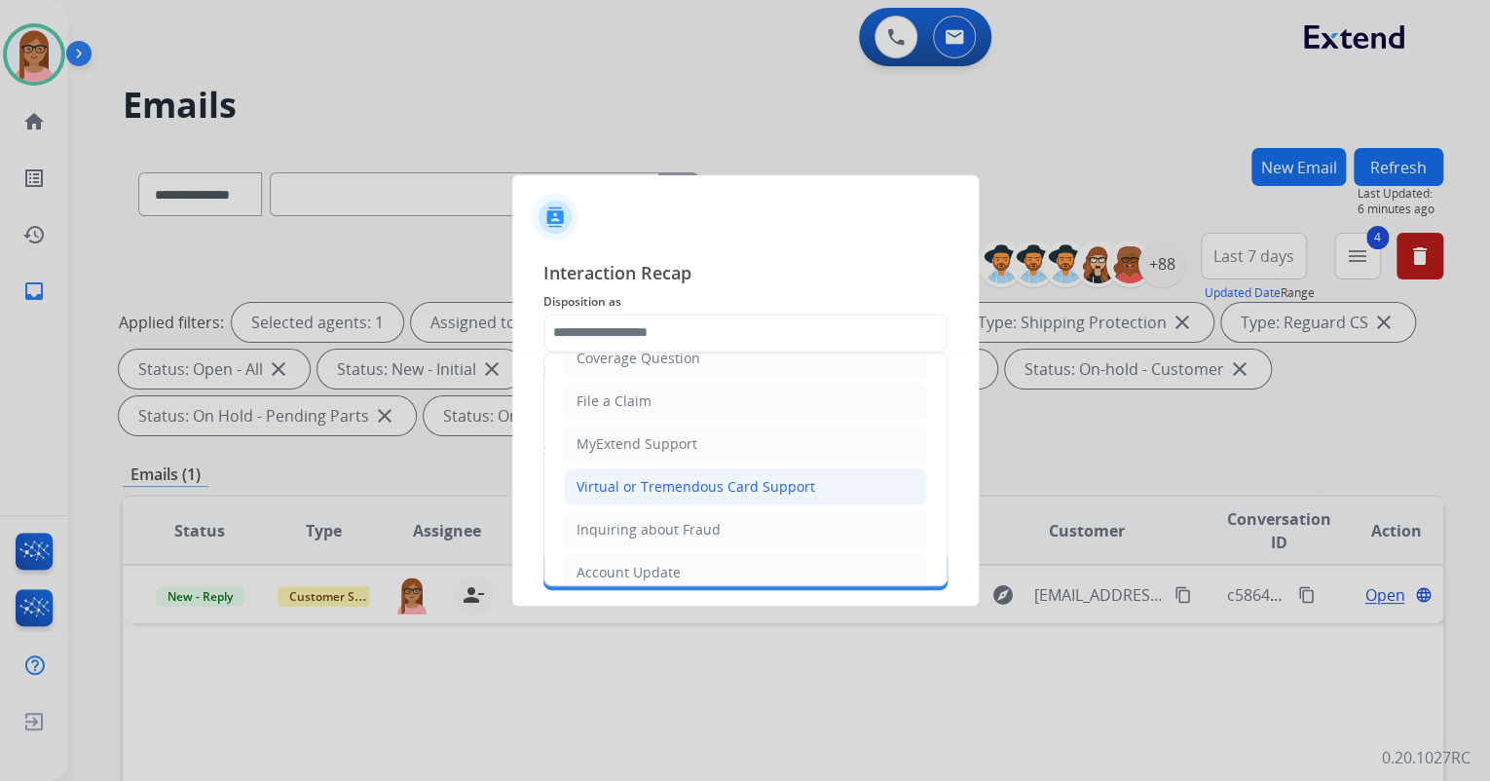
click at [695, 482] on div "Virtual or Tremendous Card Support" at bounding box center [696, 486] width 239 height 19
type input "**********"
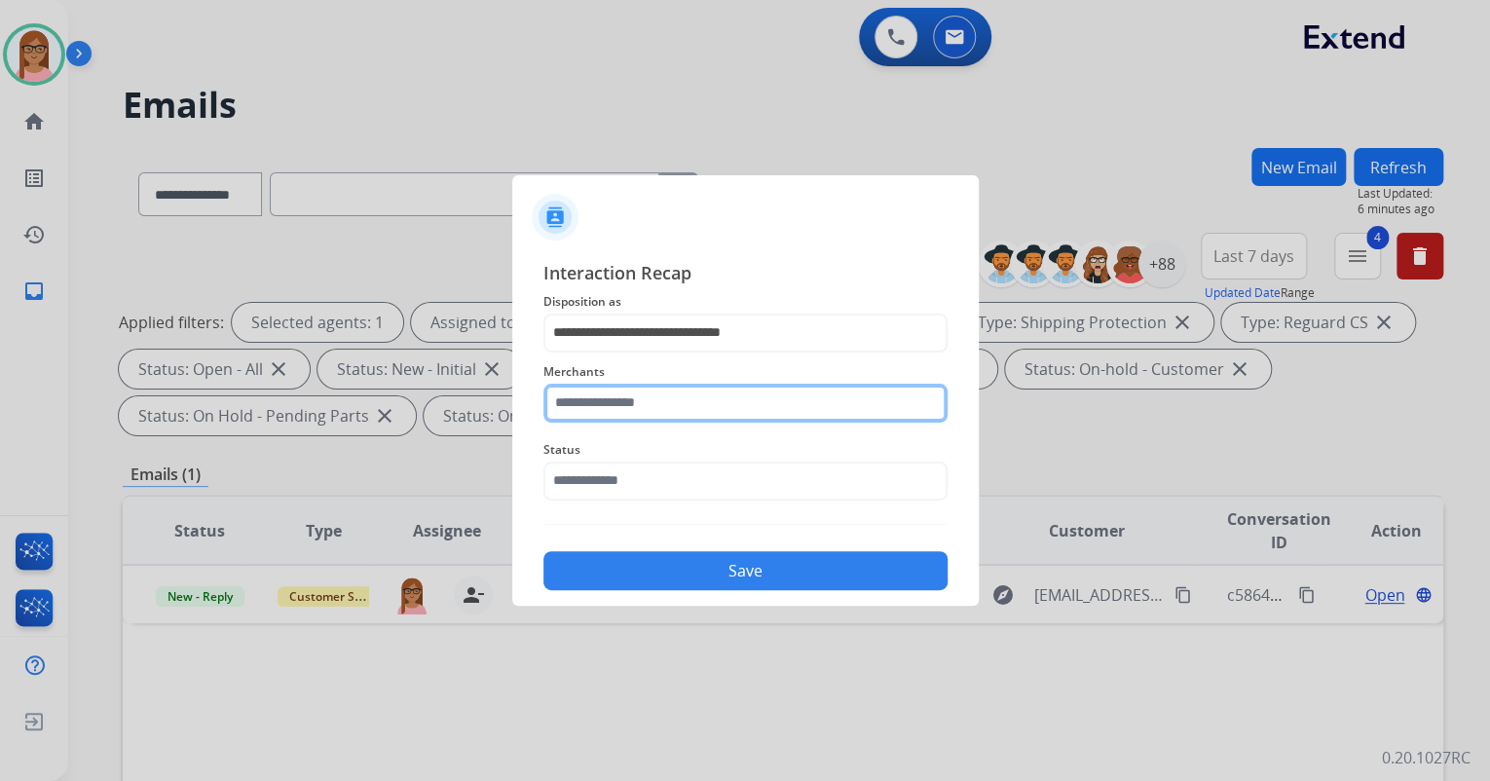
click at [690, 410] on input "text" at bounding box center [746, 403] width 404 height 39
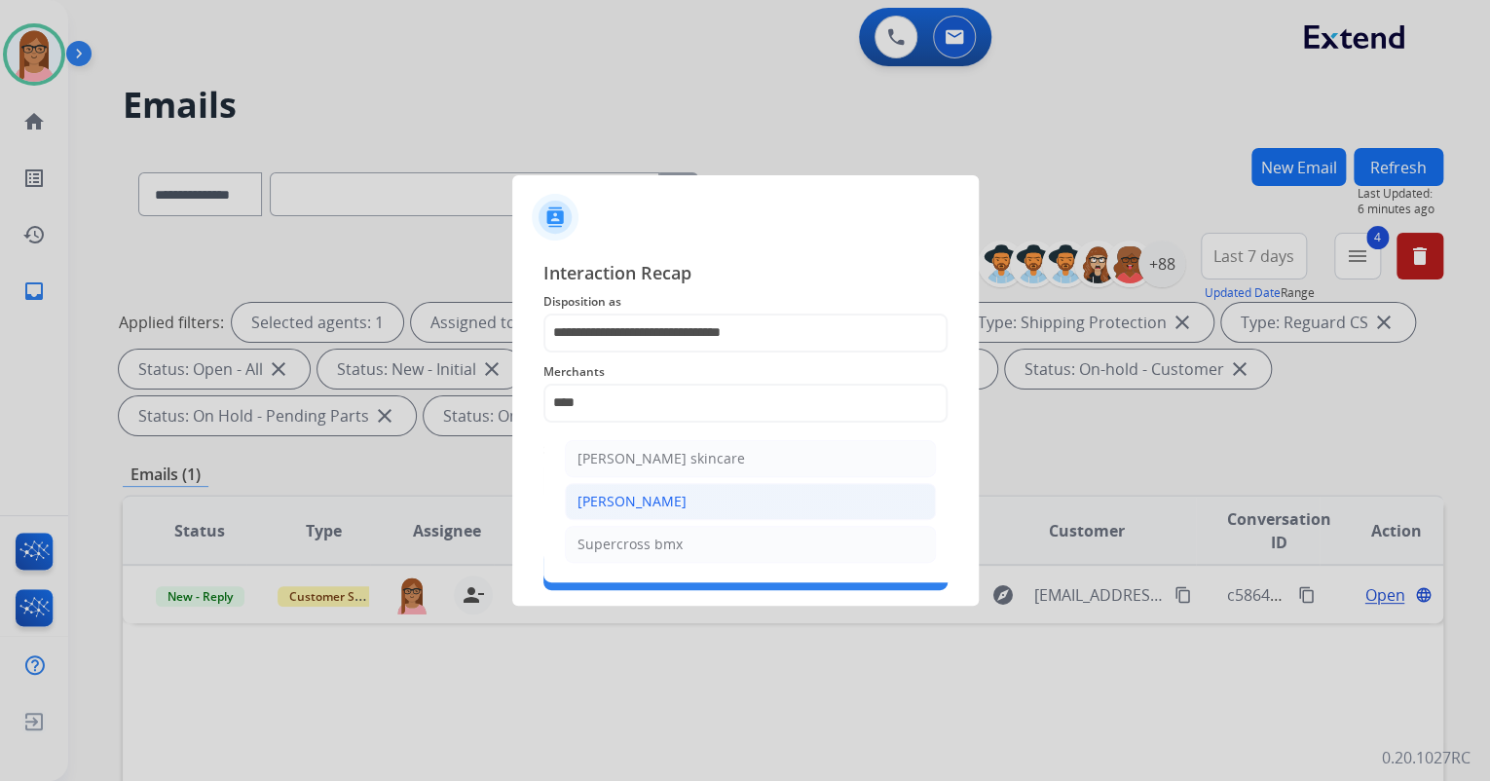
click at [723, 492] on li "[PERSON_NAME]" at bounding box center [750, 501] width 371 height 37
type input "**********"
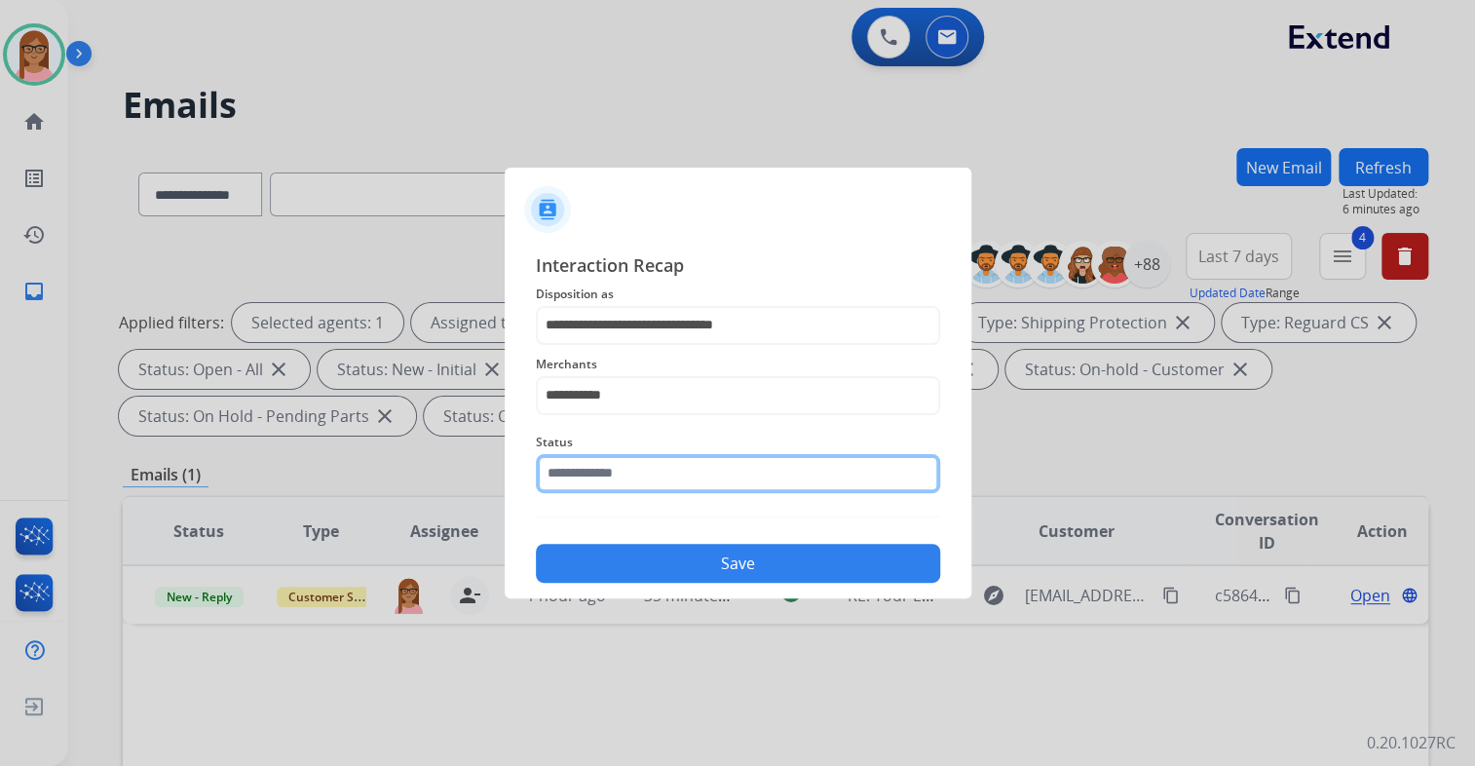
click at [719, 492] on div "Status" at bounding box center [738, 462] width 404 height 78
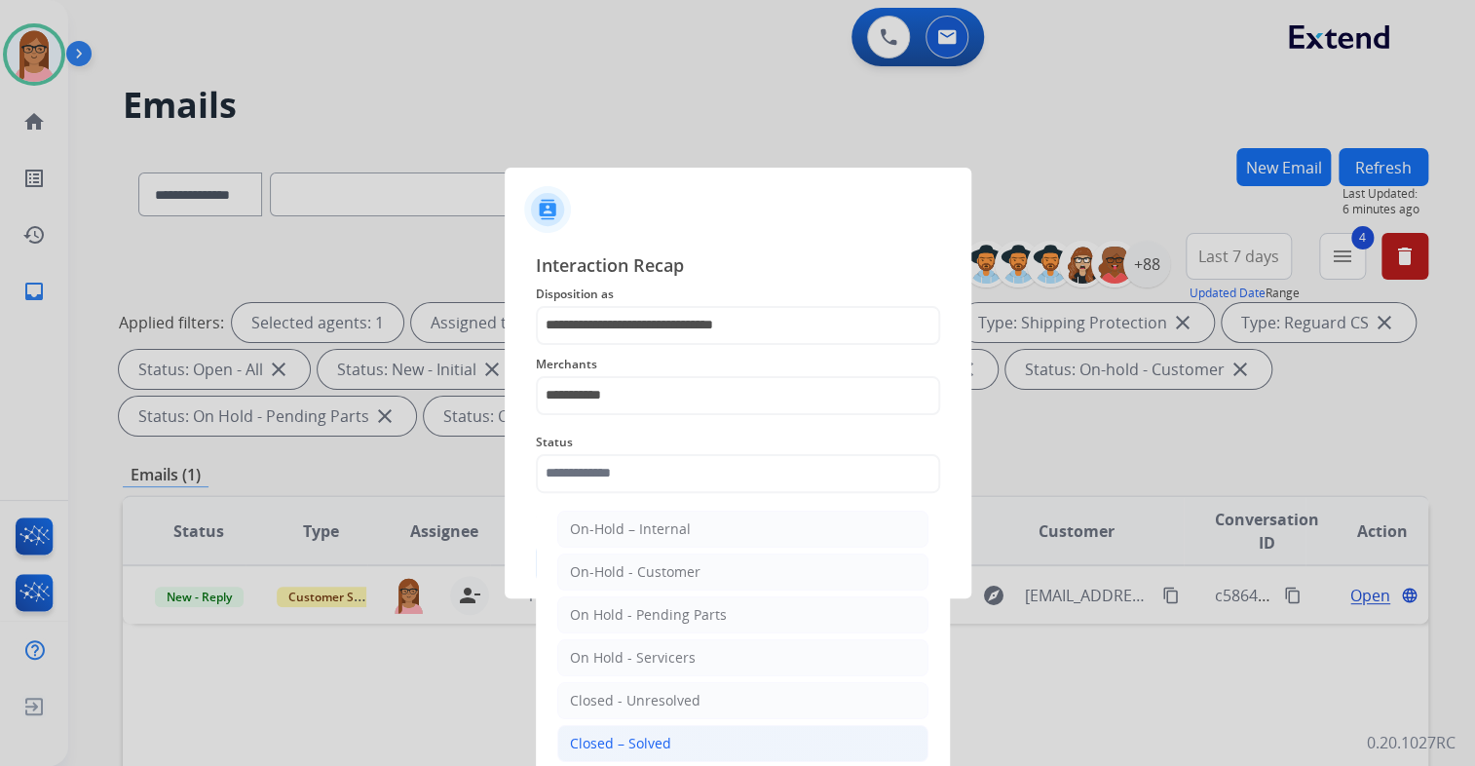
click at [658, 733] on div "Closed – Solved" at bounding box center [620, 742] width 101 height 19
type input "**********"
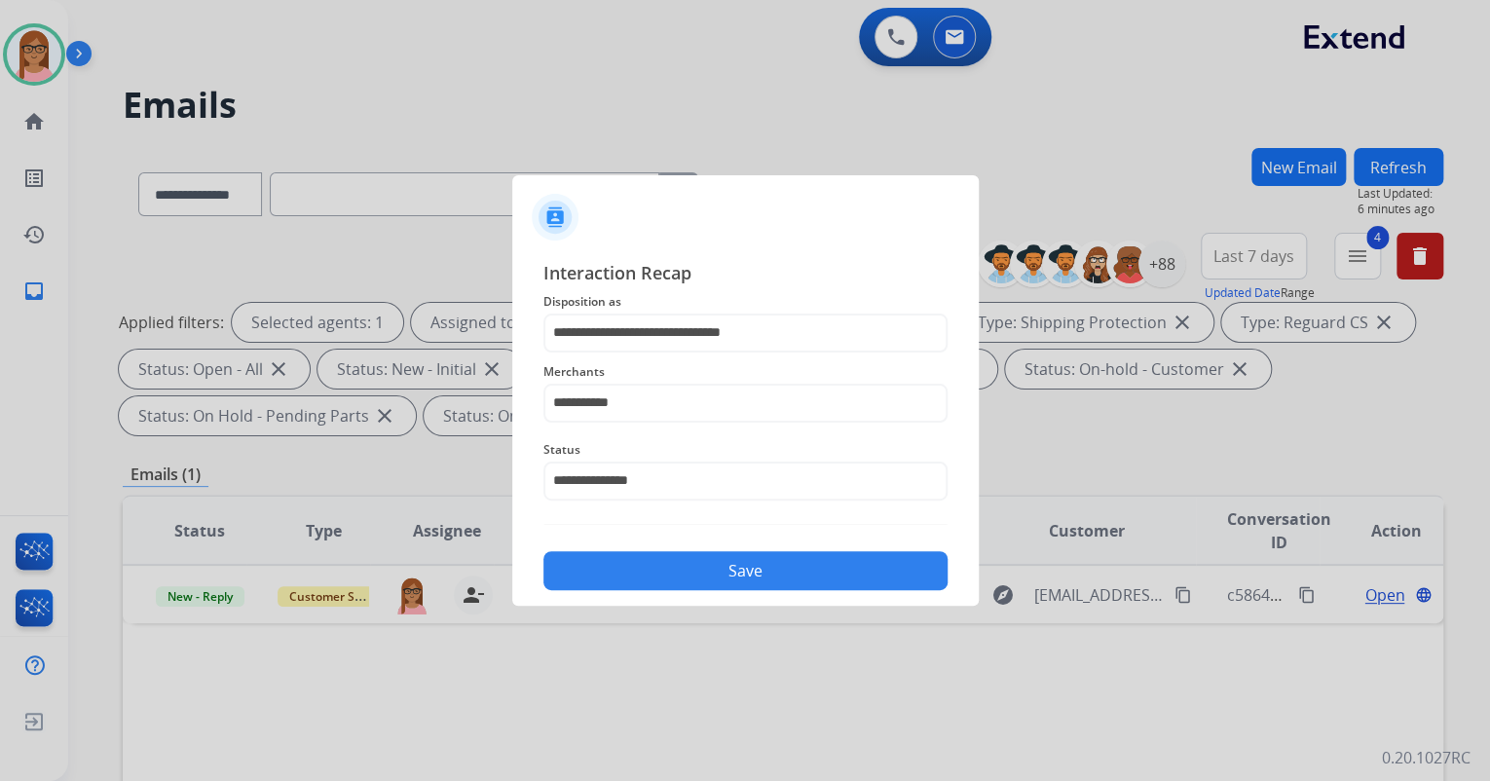
click at [691, 560] on button "Save" at bounding box center [746, 570] width 404 height 39
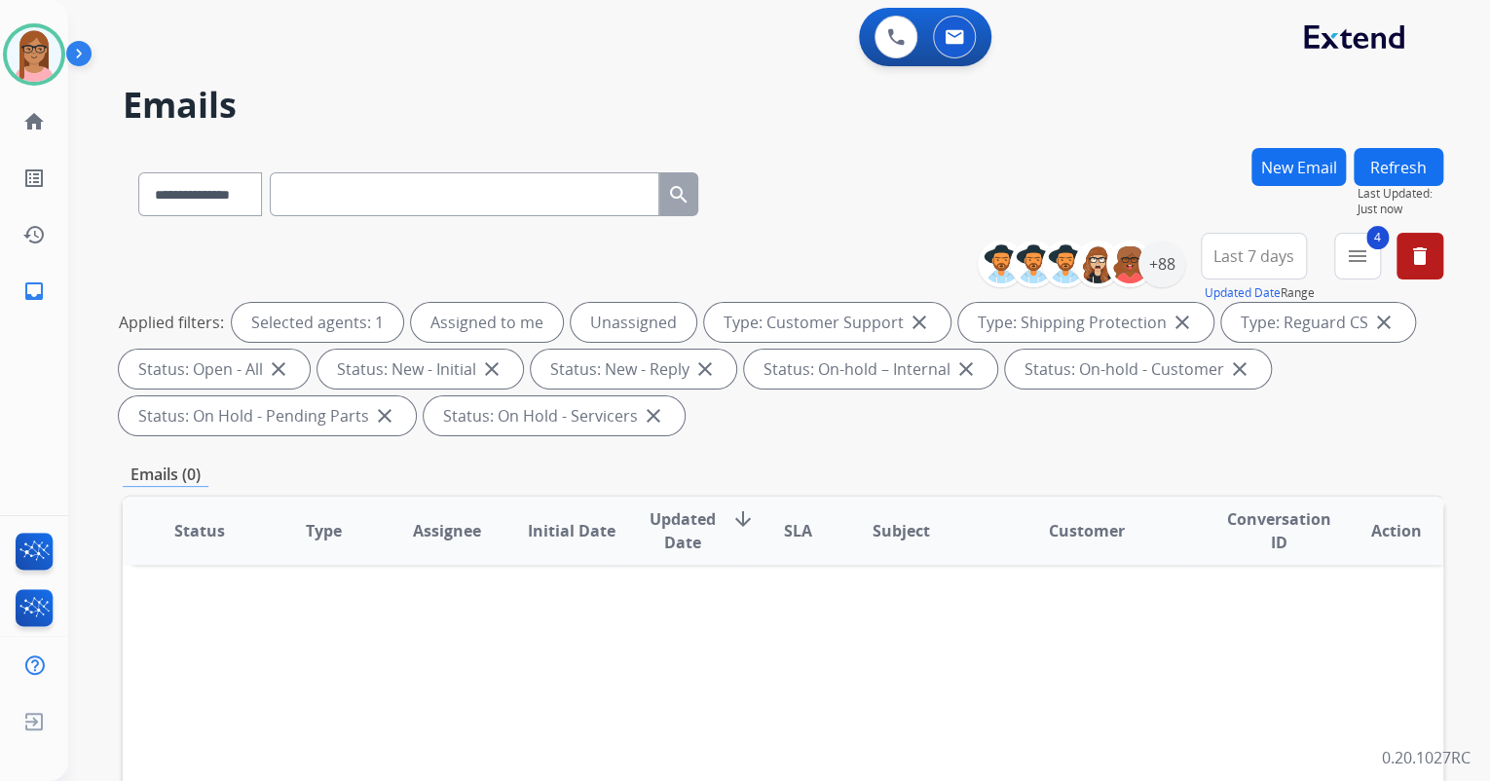
click at [1370, 164] on button "Refresh" at bounding box center [1399, 167] width 90 height 38
click at [1331, 257] on div "**********" at bounding box center [1218, 268] width 451 height 70
click at [1344, 257] on button "4 menu Filters" at bounding box center [1357, 256] width 47 height 47
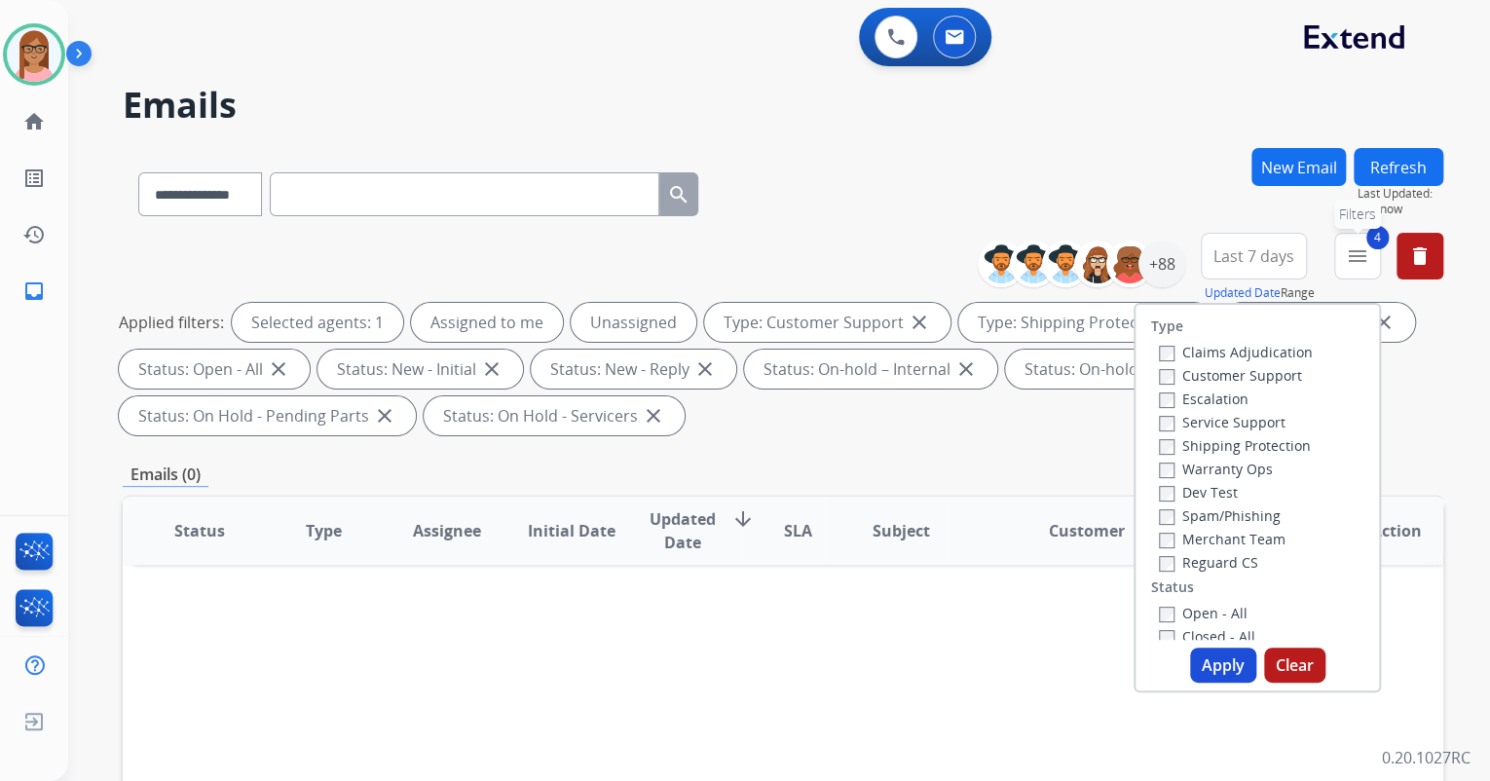
click at [1344, 257] on button "4 menu Filters" at bounding box center [1357, 256] width 47 height 47
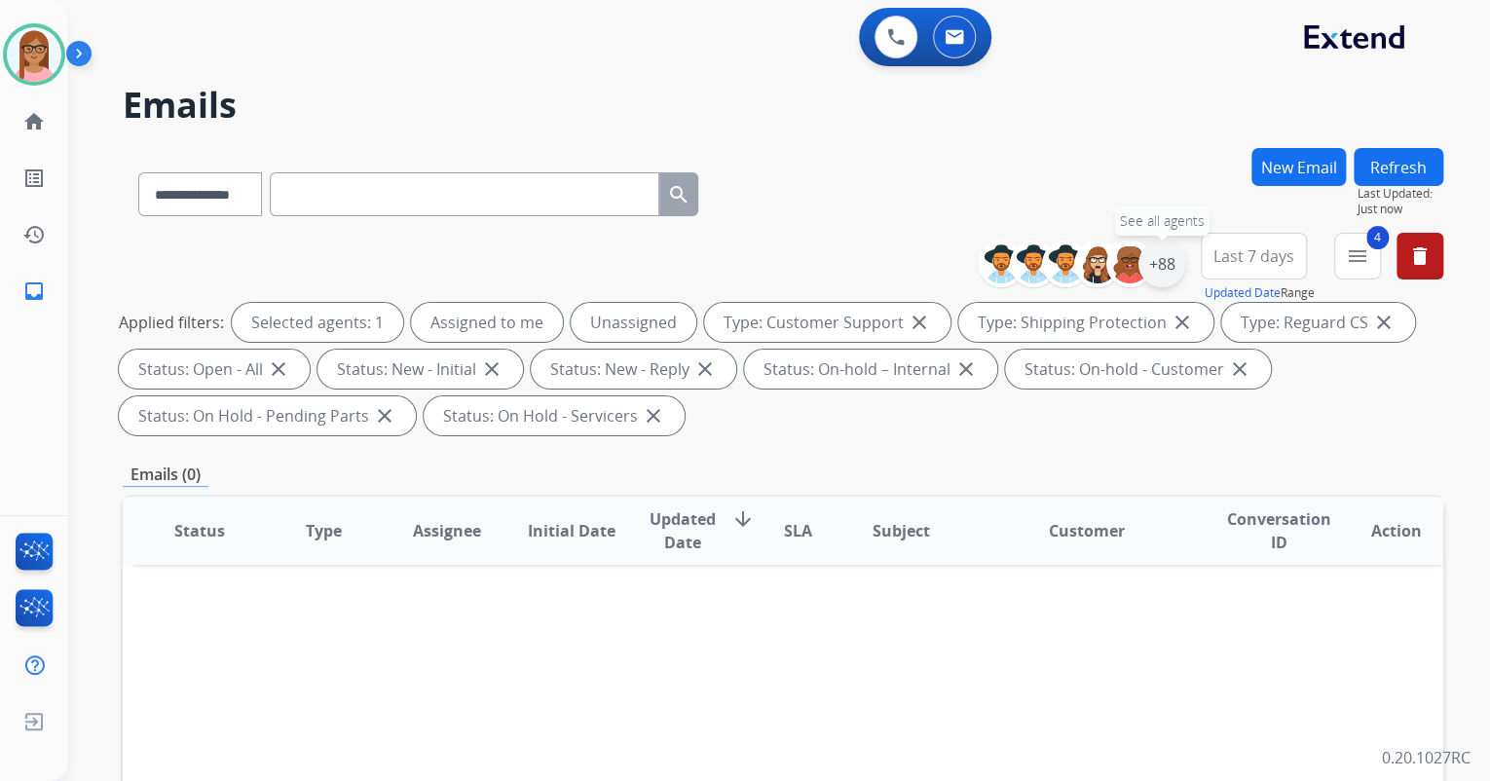
click at [1169, 273] on div "+88" at bounding box center [1162, 264] width 47 height 47
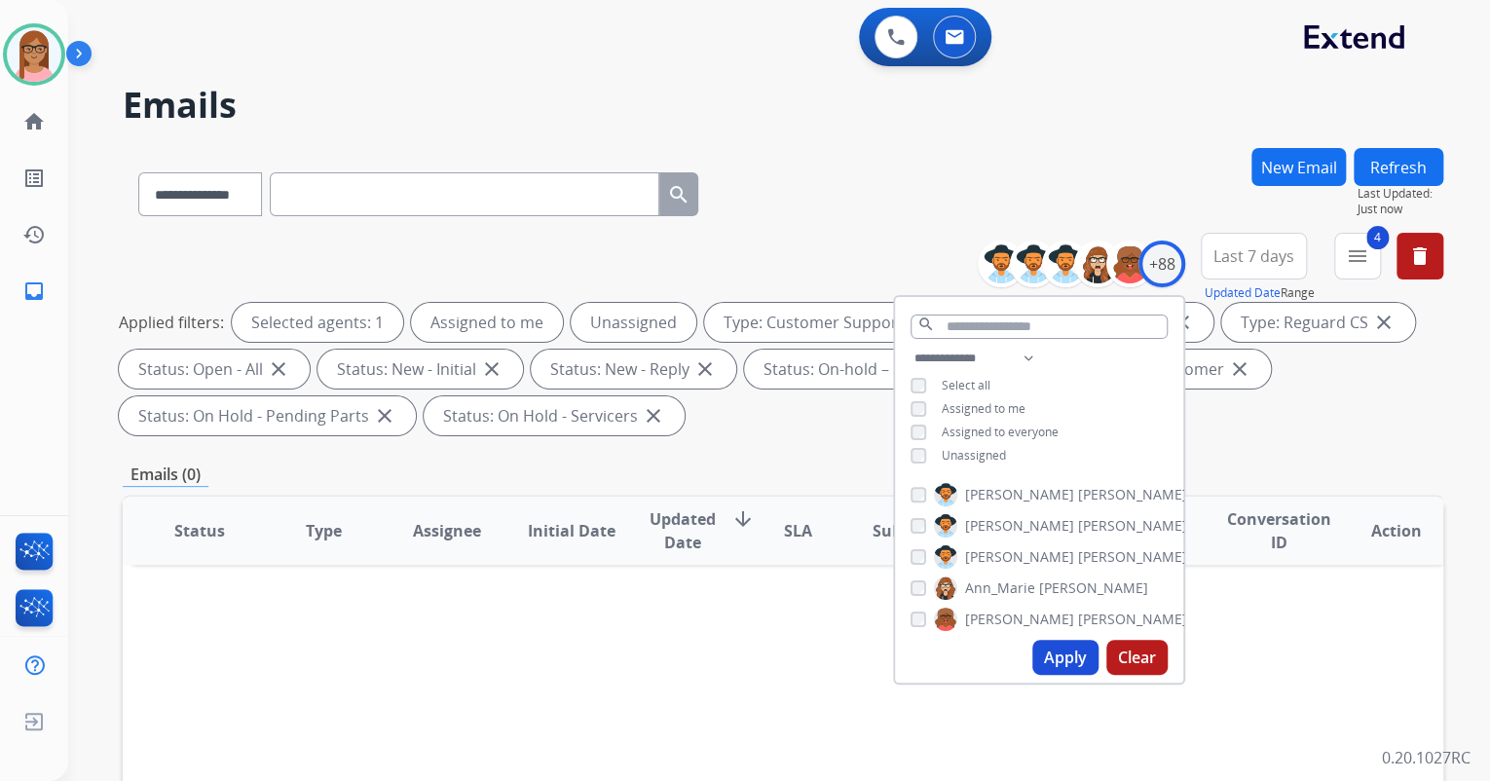
click at [1275, 260] on span "Last 7 days" at bounding box center [1254, 256] width 81 height 8
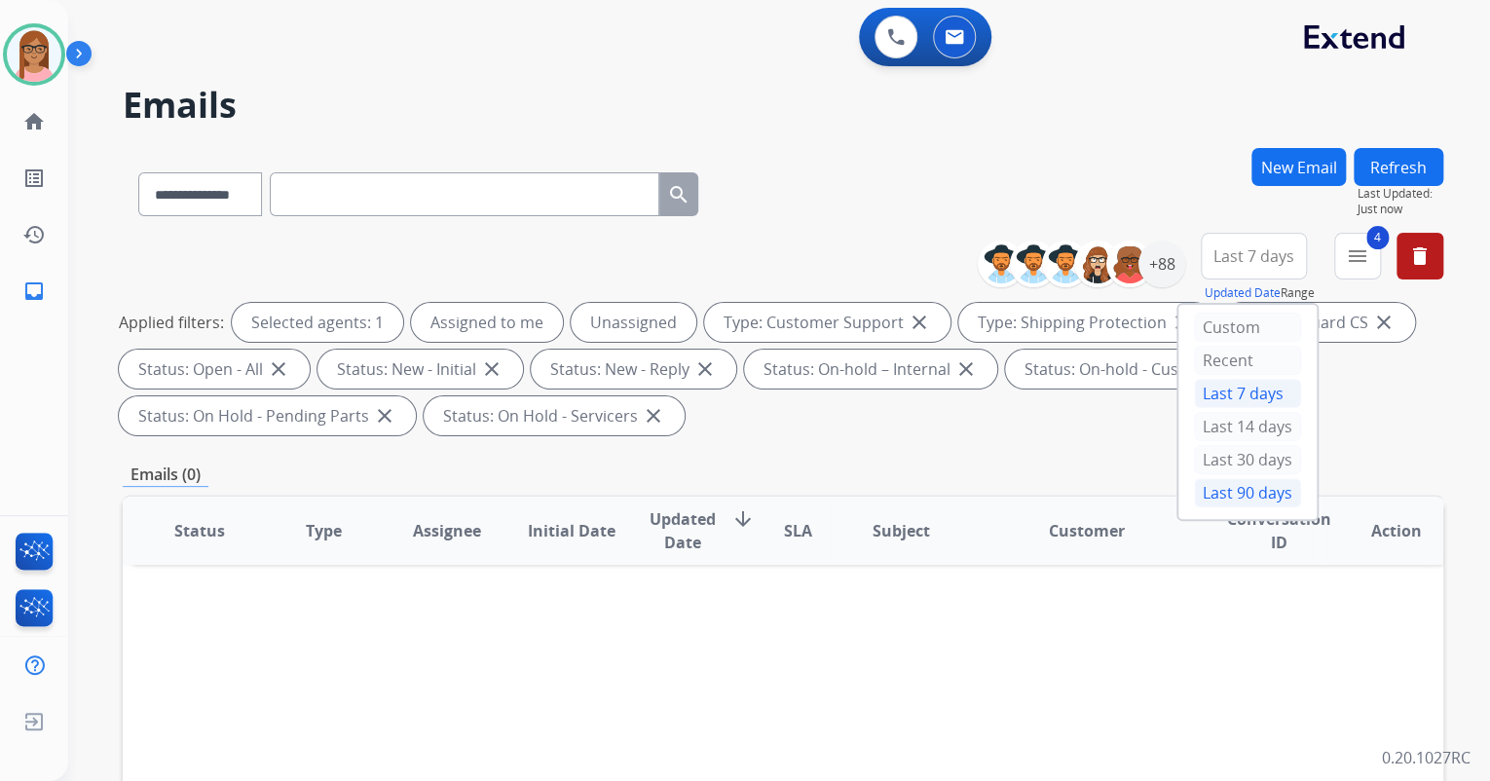
click at [1252, 481] on div "Last 90 days" at bounding box center [1247, 492] width 107 height 29
click at [1374, 427] on div "Applied filters: Selected agents: 1 Assigned to me Unassigned Type: Customer Su…" at bounding box center [779, 369] width 1321 height 132
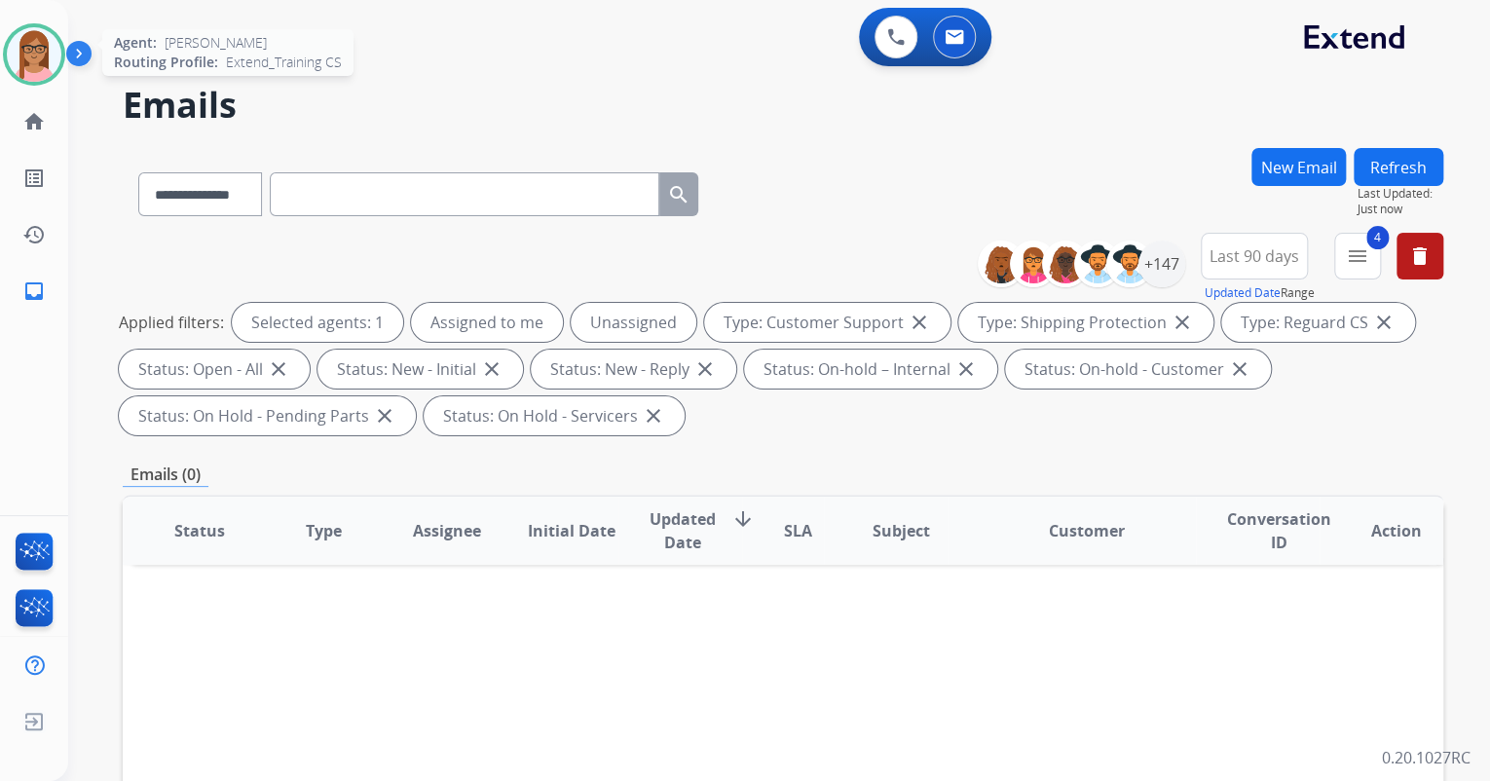
click at [31, 51] on img at bounding box center [34, 54] width 55 height 55
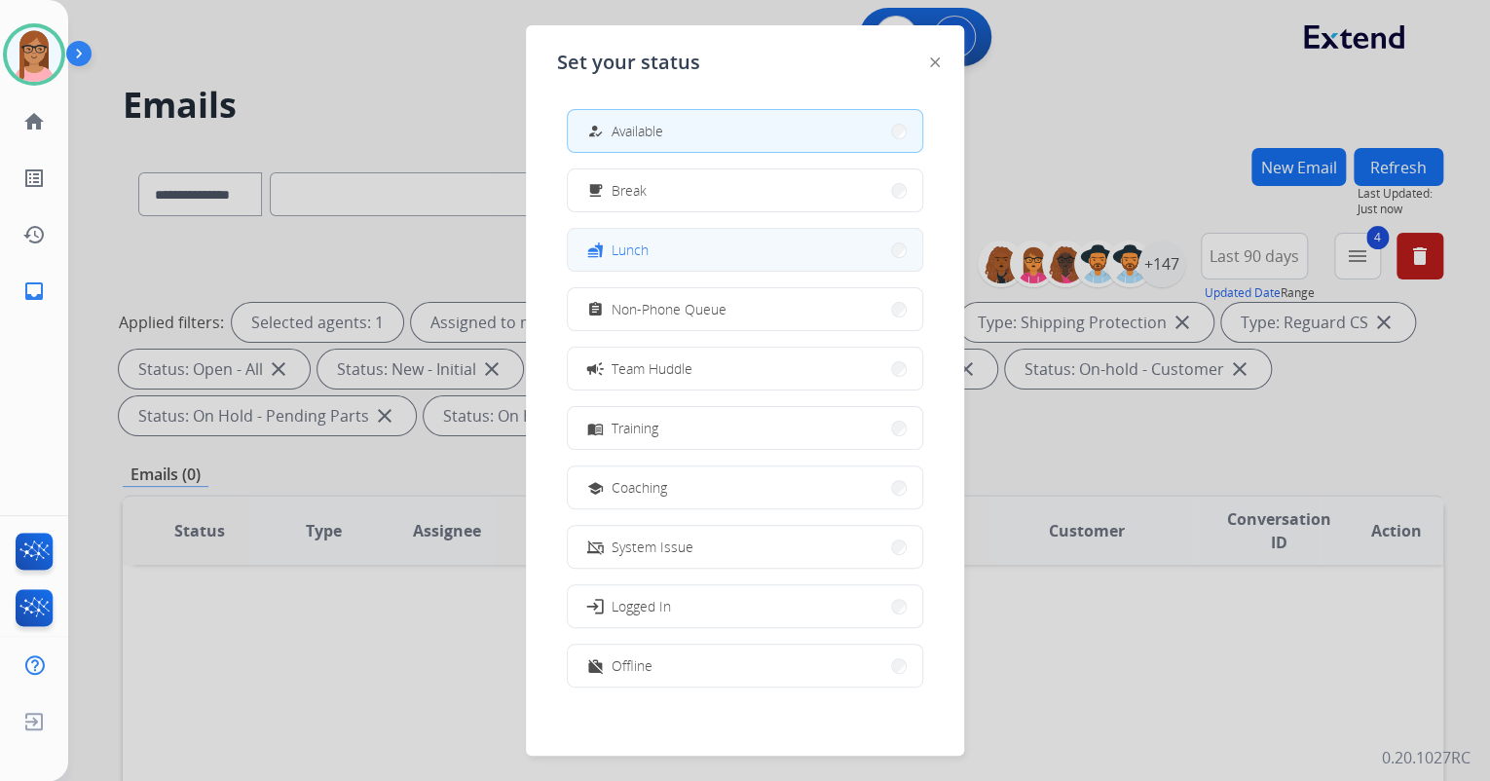
click at [757, 265] on button "fastfood Lunch" at bounding box center [745, 250] width 355 height 42
